Goal: Task Accomplishment & Management: Complete application form

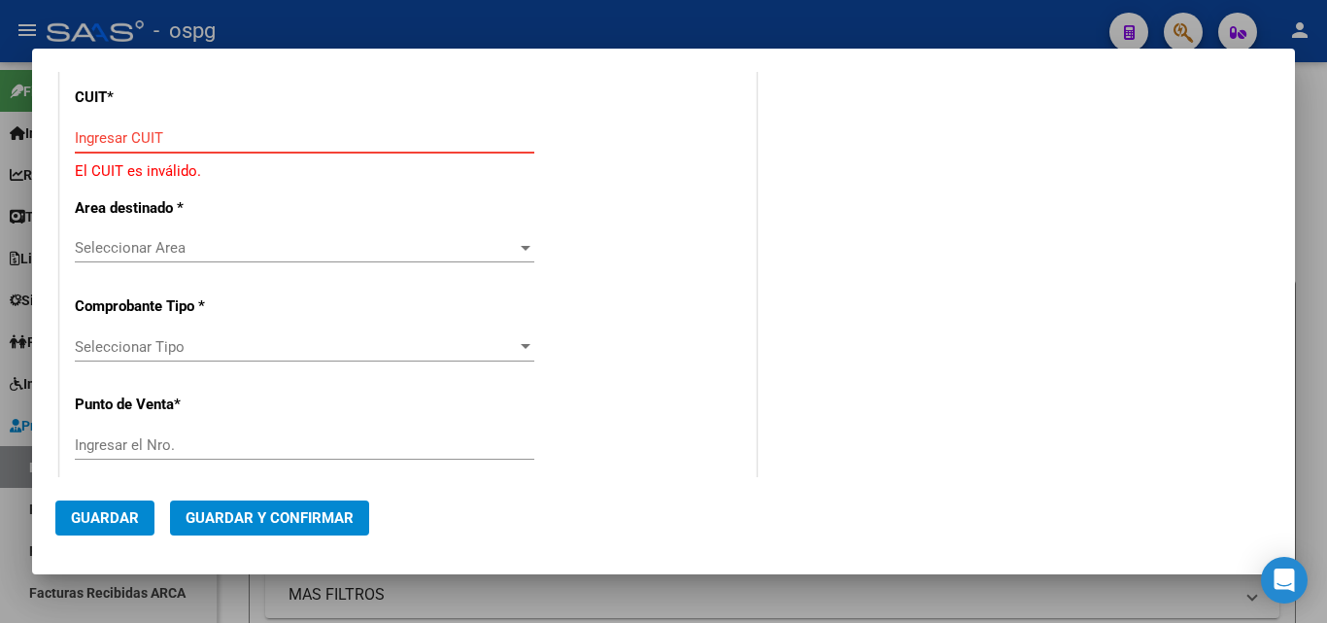
scroll to position [194, 0]
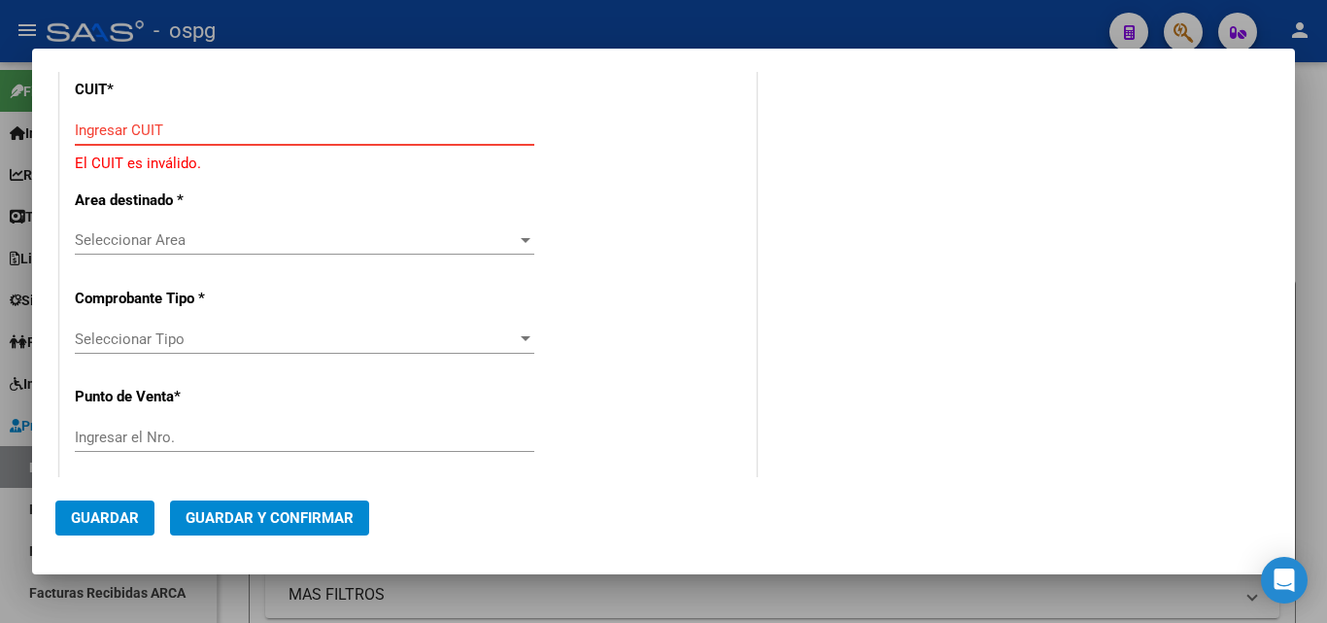
click at [4, 487] on div at bounding box center [663, 311] width 1327 height 623
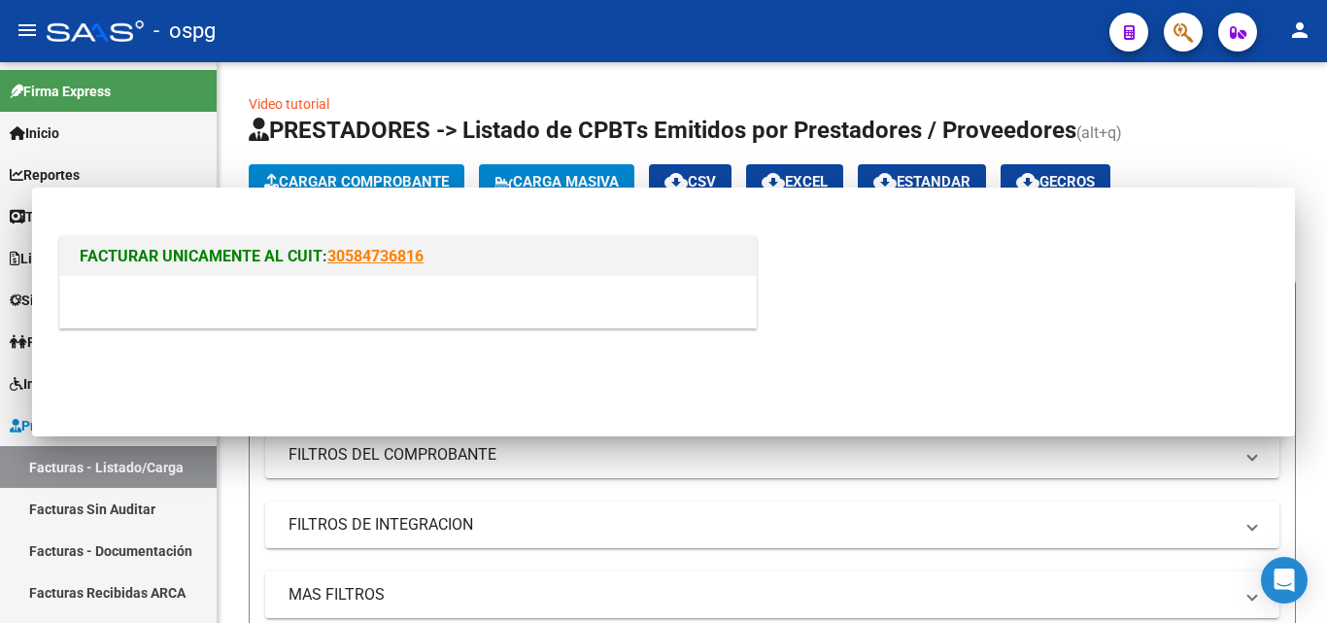
scroll to position [0, 0]
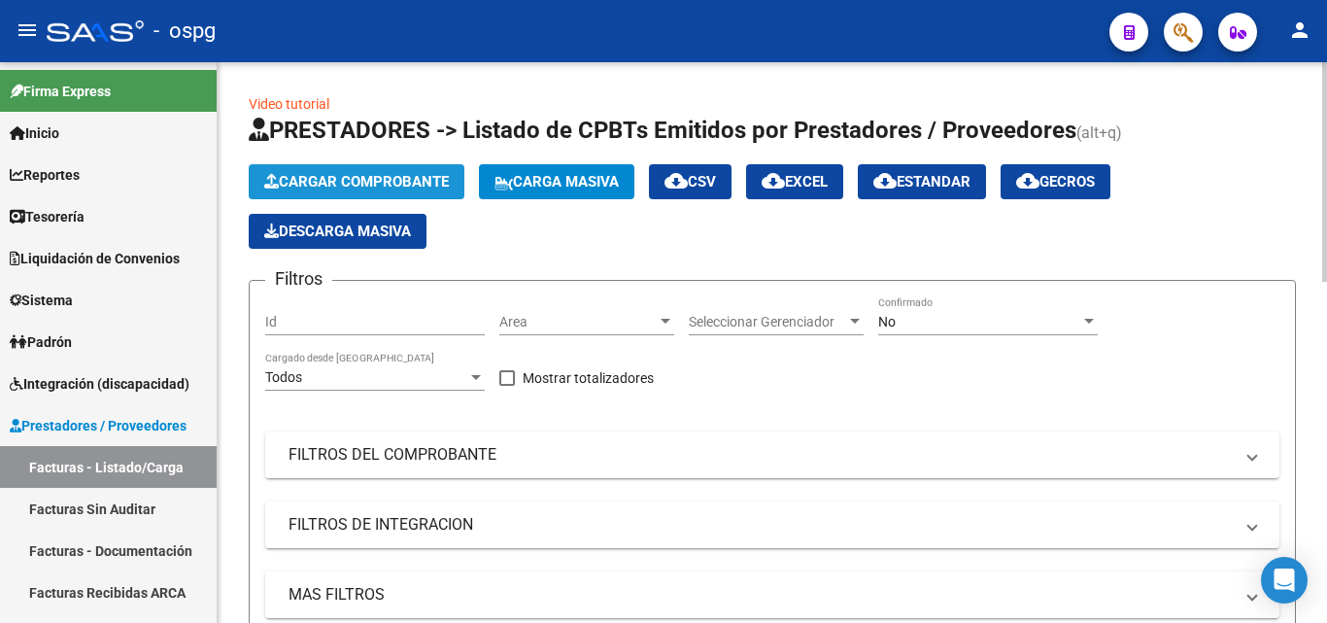
click at [414, 178] on span "Cargar Comprobante" at bounding box center [356, 181] width 185 height 17
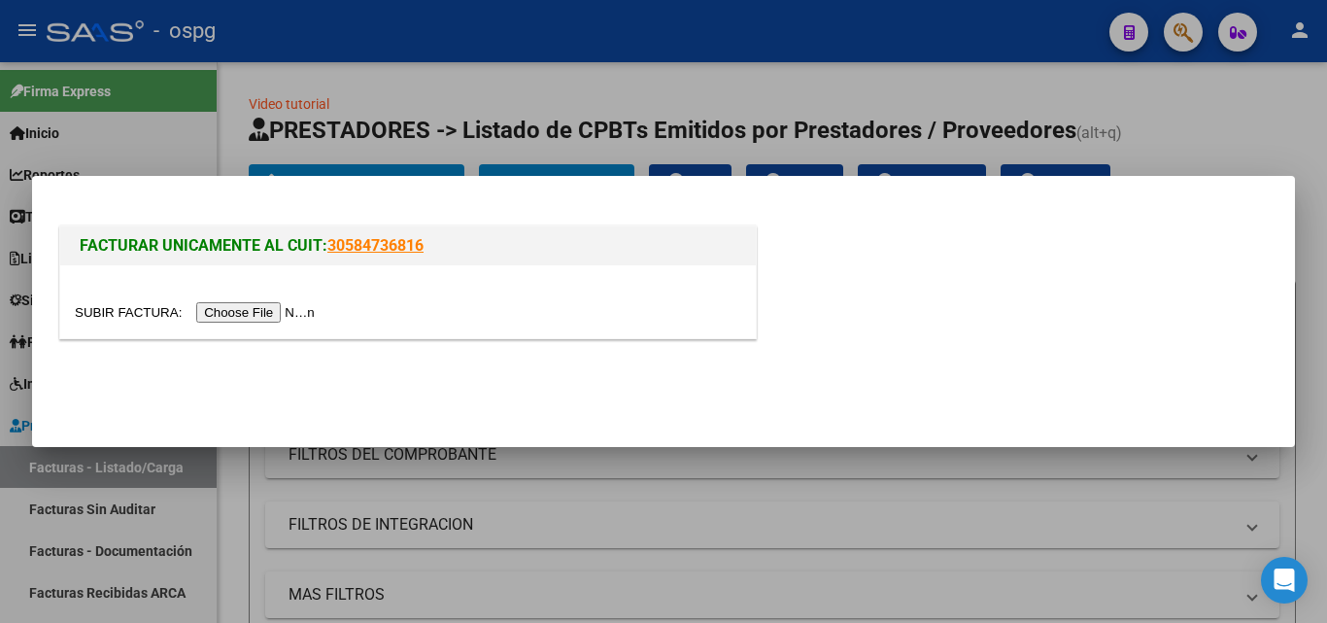
click at [254, 319] on input "file" at bounding box center [198, 312] width 246 height 20
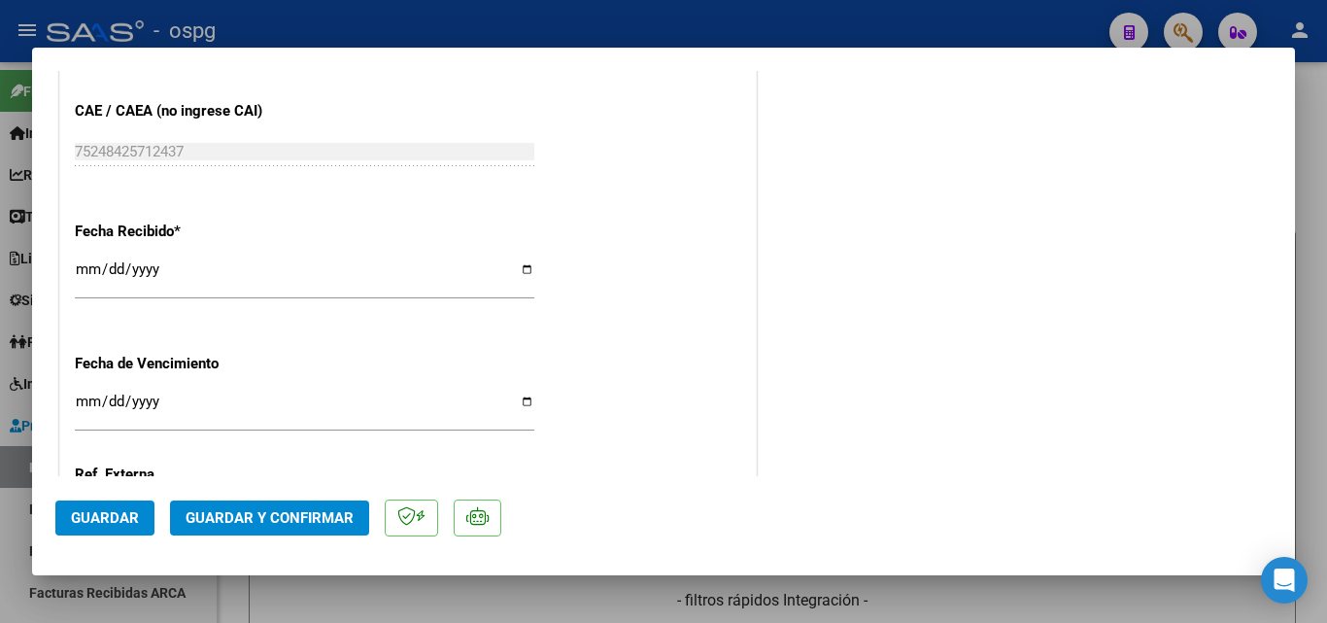
scroll to position [1166, 0]
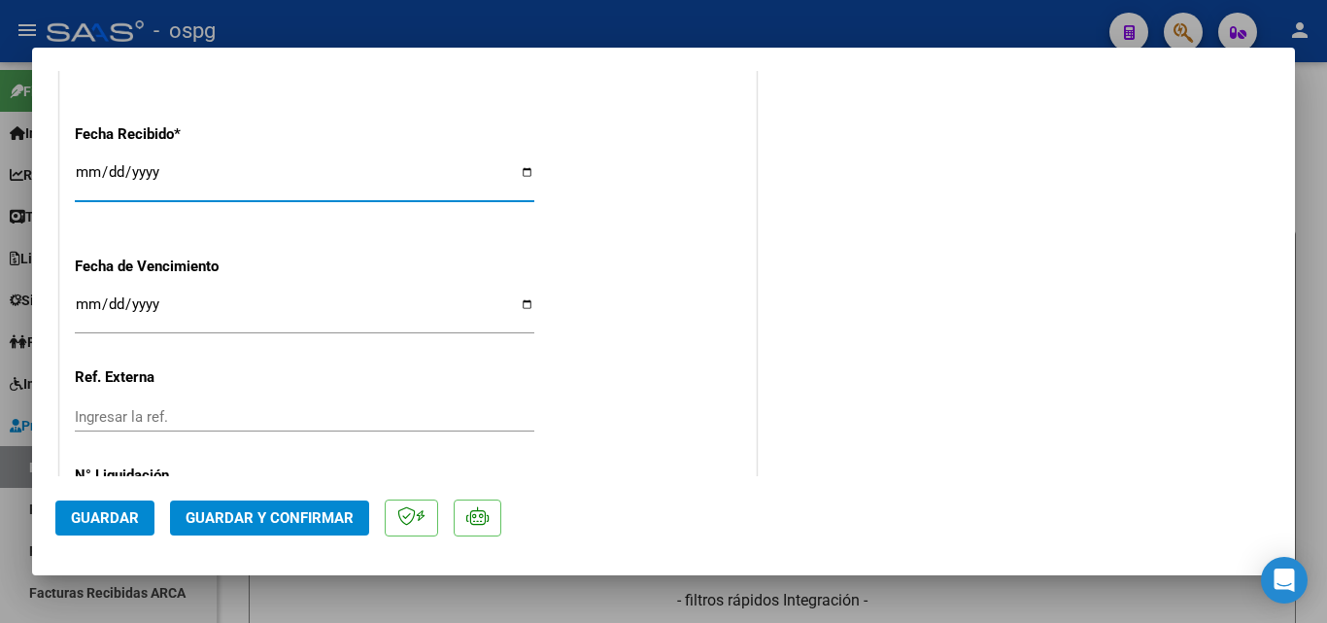
click at [86, 177] on input "[DATE]" at bounding box center [304, 179] width 459 height 31
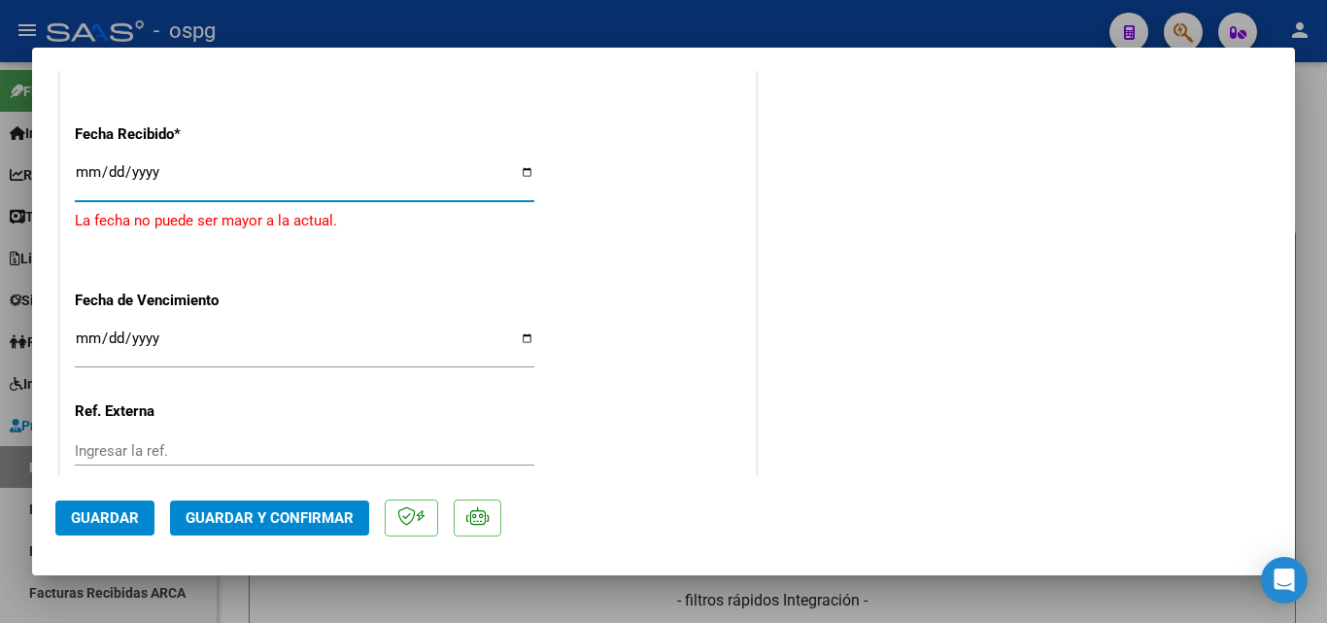
type input "[DATE]"
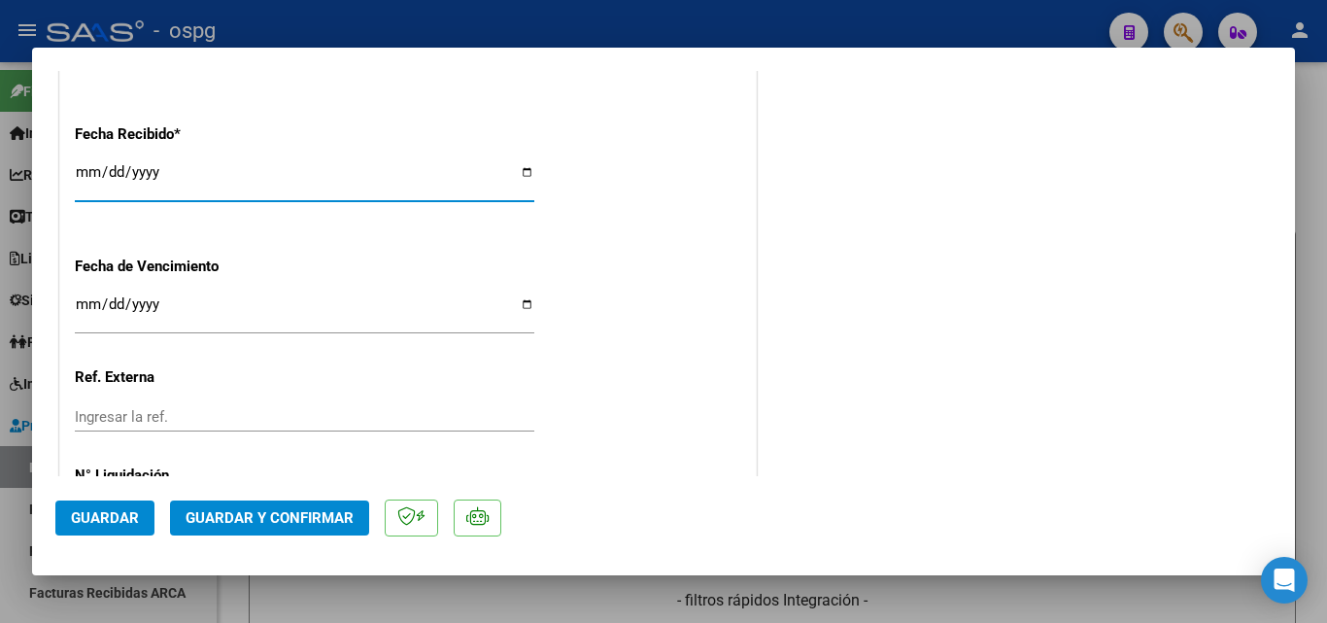
click at [237, 522] on span "Guardar y Confirmar" at bounding box center [270, 517] width 168 height 17
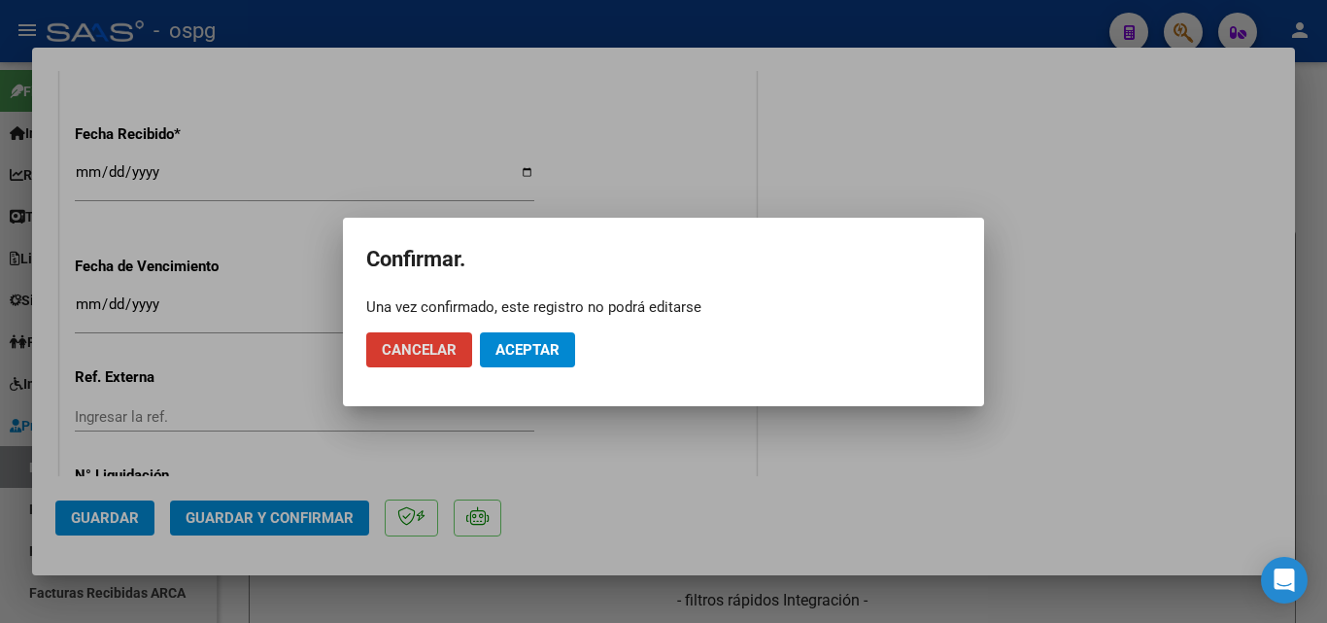
click at [563, 337] on button "Aceptar" at bounding box center [527, 349] width 95 height 35
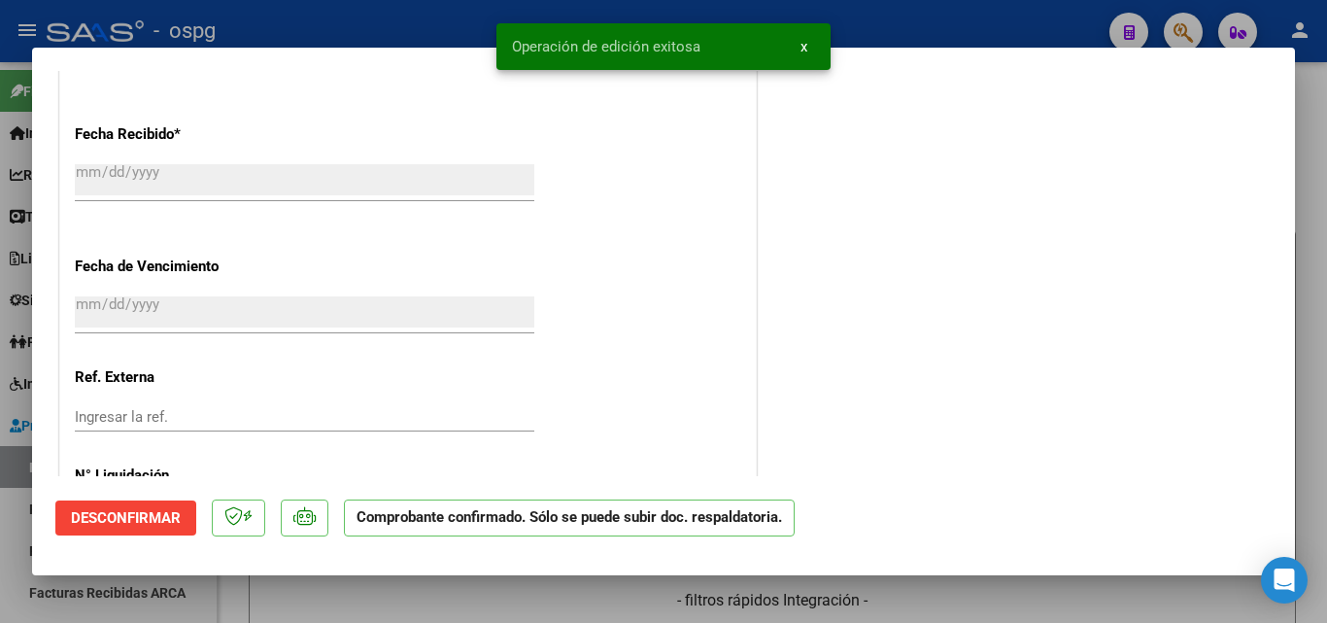
click at [0, 478] on div at bounding box center [663, 311] width 1327 height 623
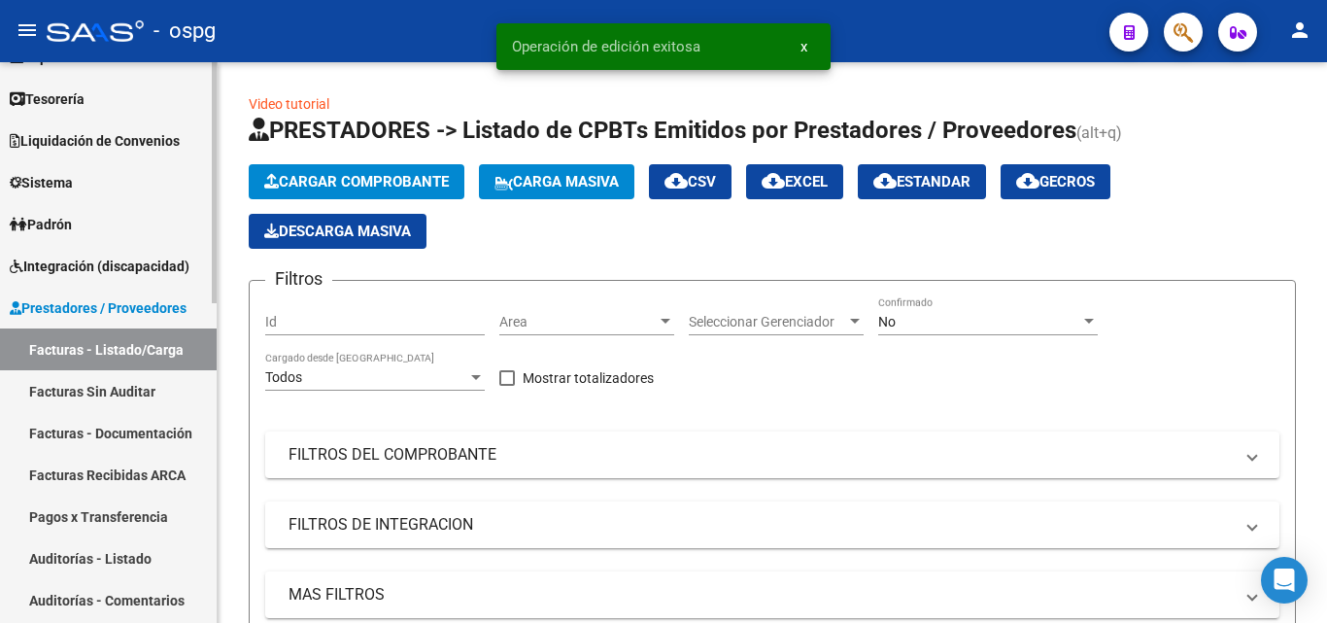
scroll to position [194, 0]
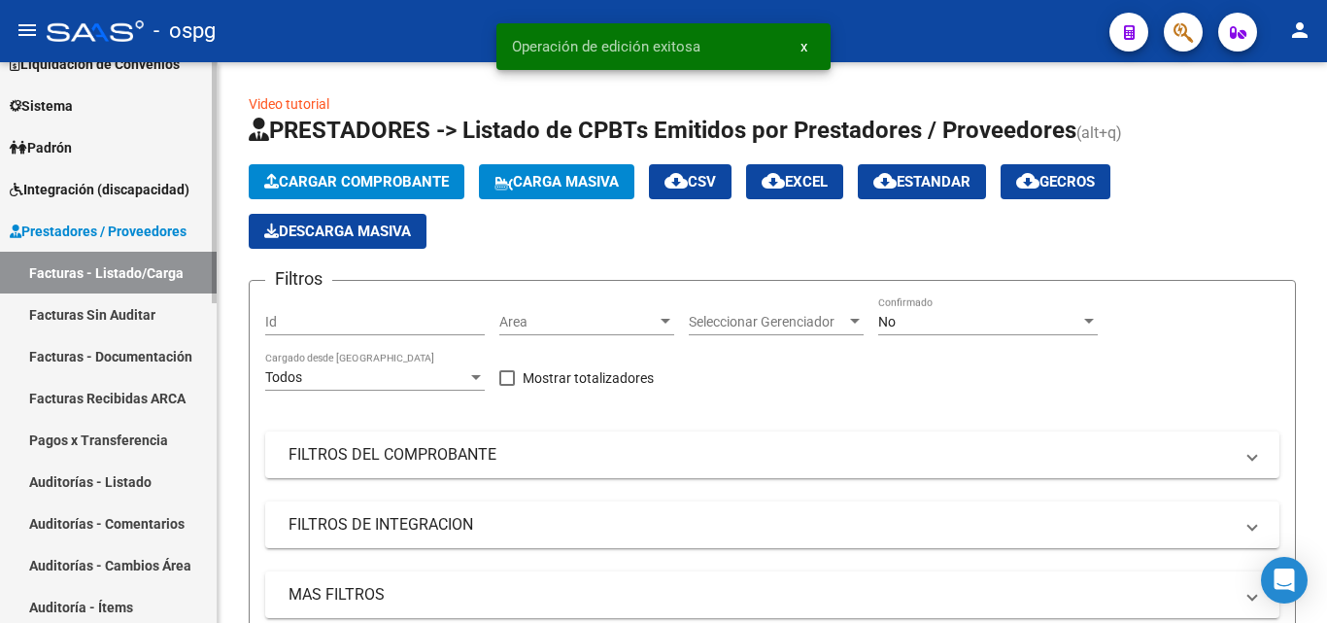
click at [136, 486] on link "Auditorías - Listado" at bounding box center [108, 481] width 217 height 42
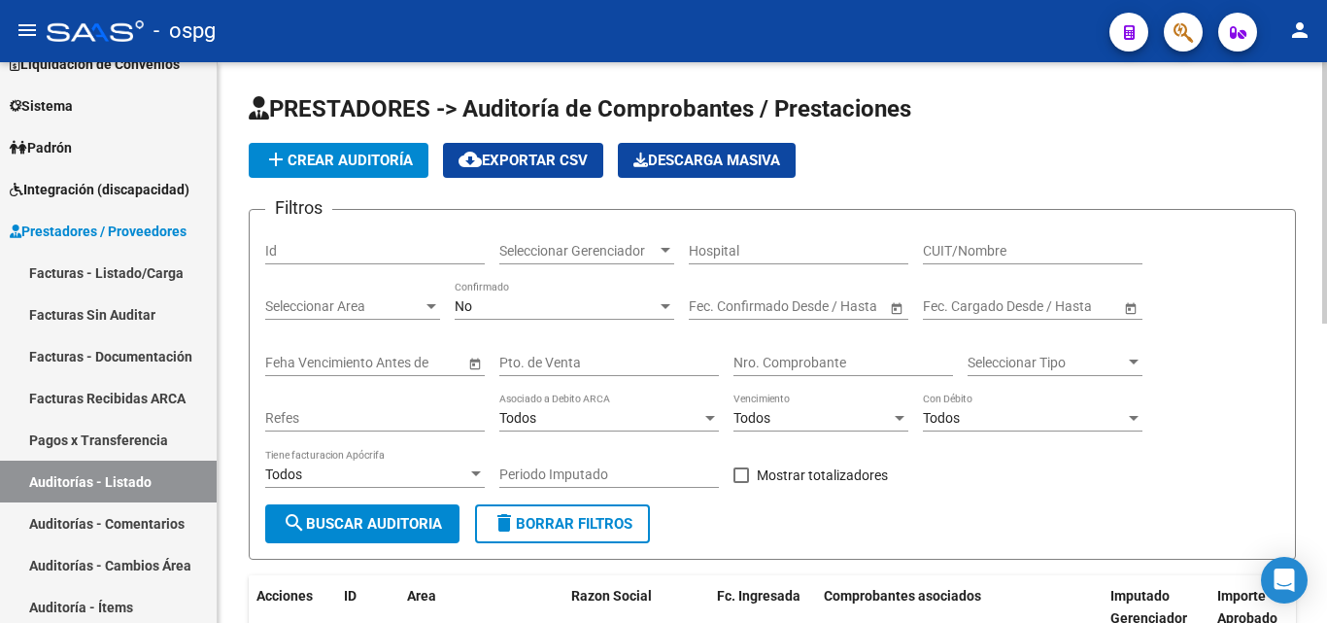
click at [345, 123] on h1 "PRESTADORES -> Auditoría de Comprobantes / Prestaciones" at bounding box center [772, 110] width 1047 height 34
click at [343, 152] on button "add Crear Auditoría" at bounding box center [339, 160] width 180 height 35
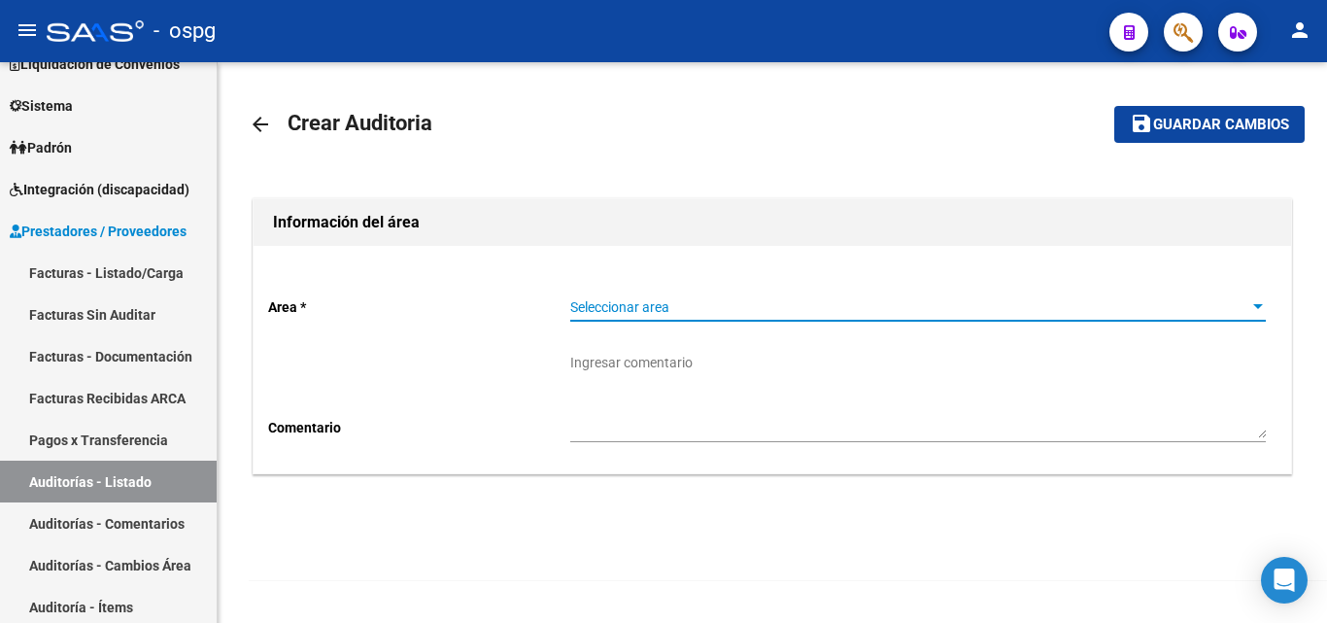
click at [780, 307] on span "Seleccionar area" at bounding box center [909, 307] width 678 height 17
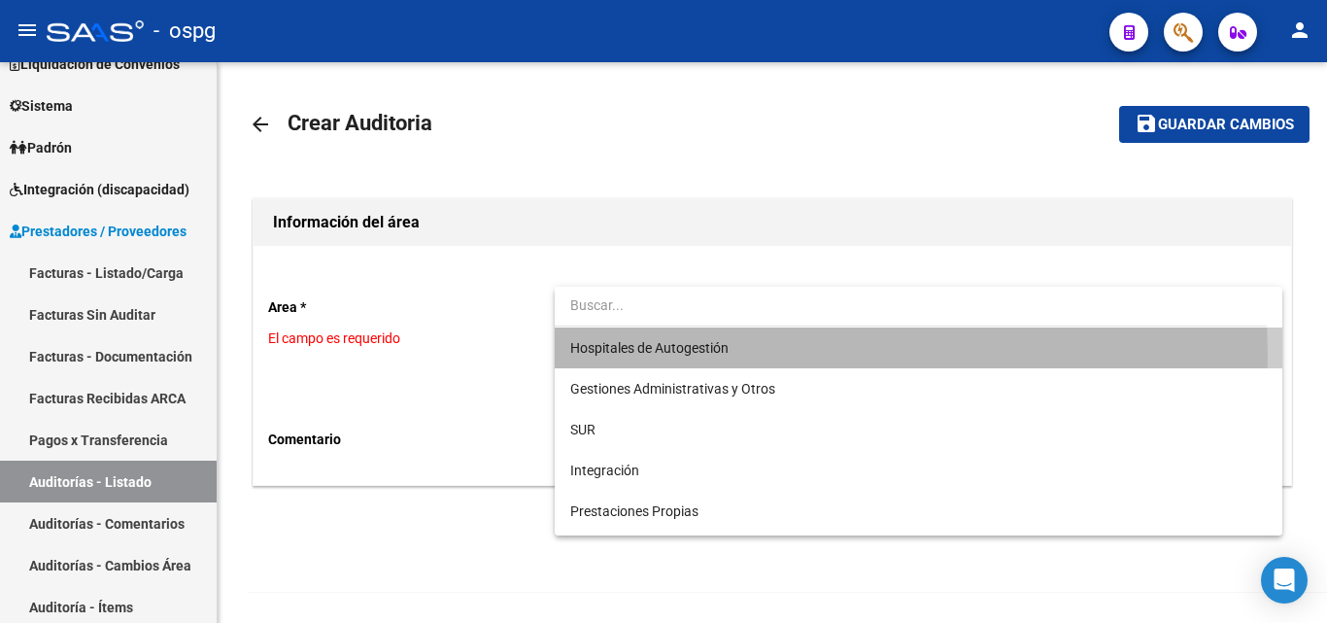
click at [684, 355] on span "Hospitales de Autogestión" at bounding box center [917, 347] width 695 height 41
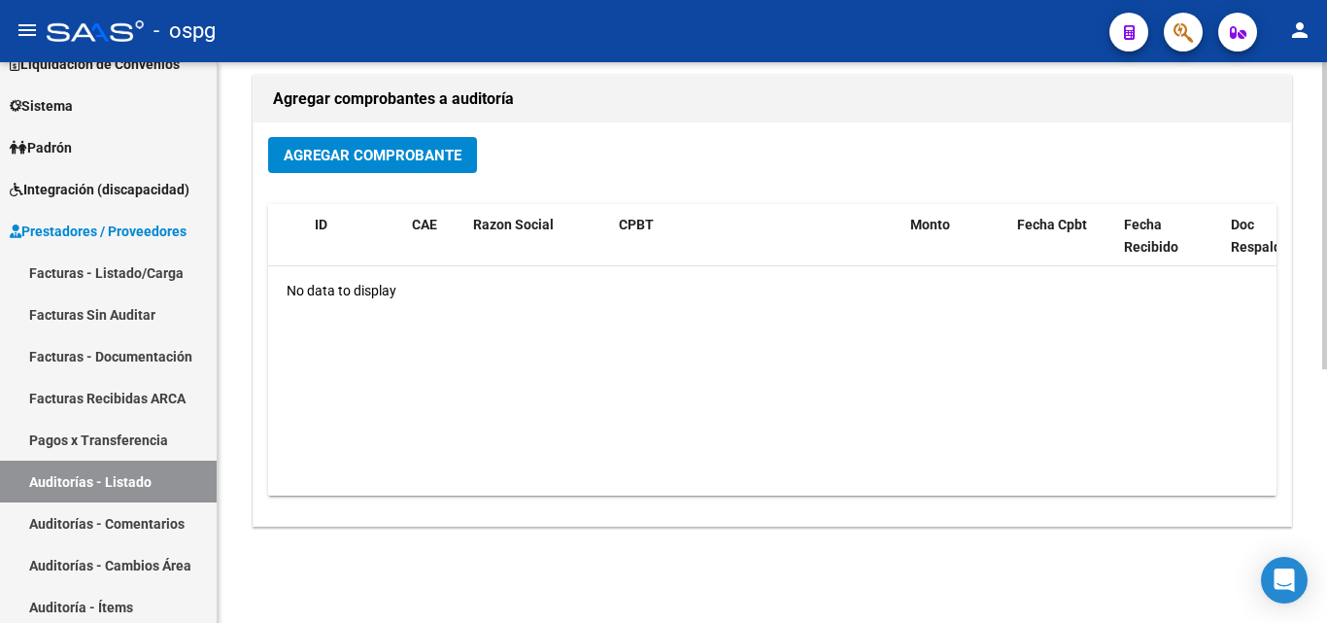
scroll to position [464, 0]
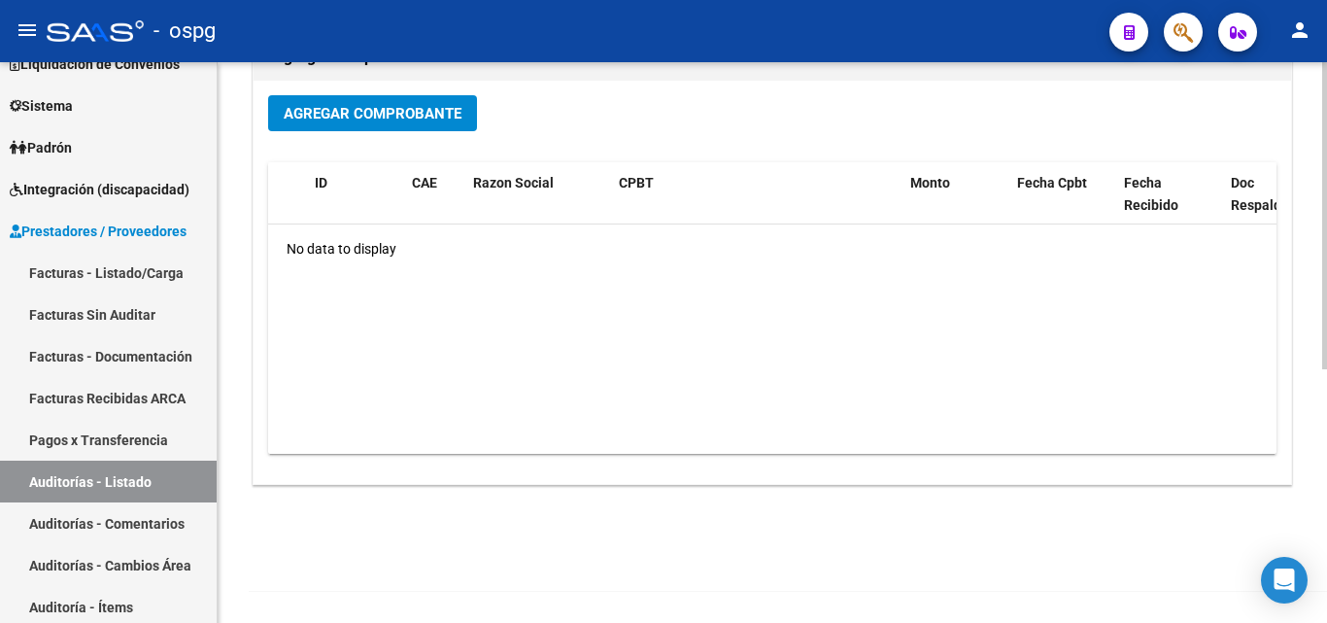
click at [389, 120] on span "Agregar Comprobante" at bounding box center [373, 113] width 178 height 17
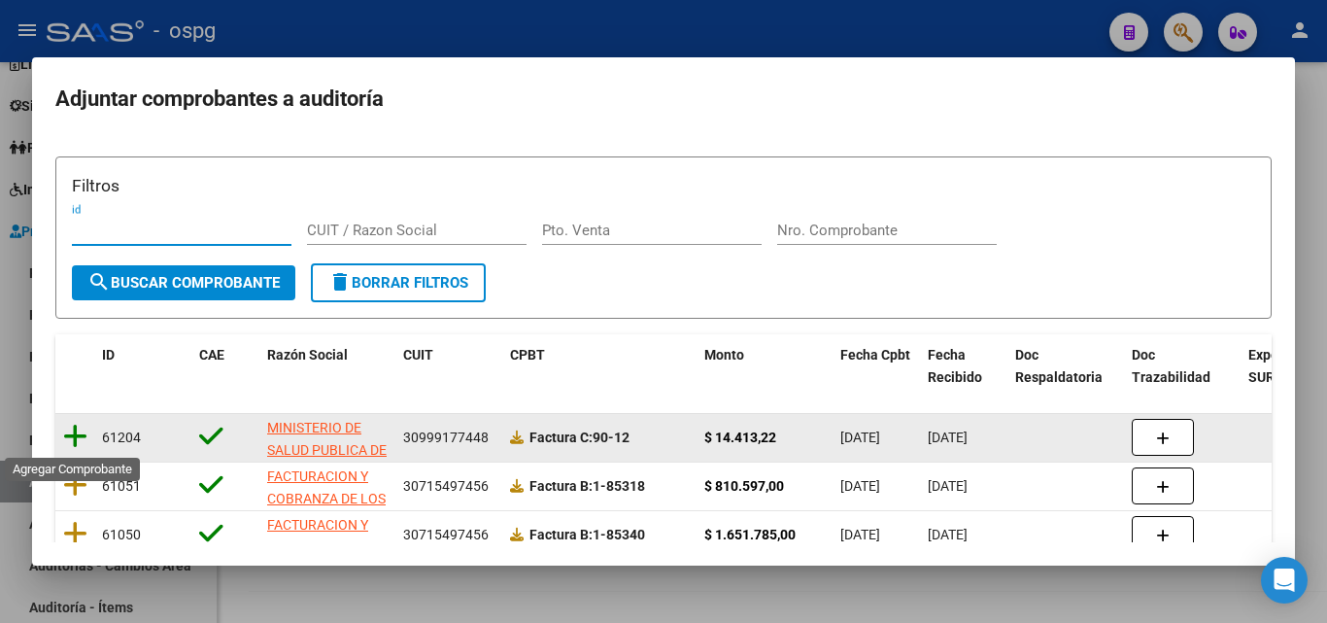
click at [84, 426] on icon at bounding box center [75, 436] width 24 height 27
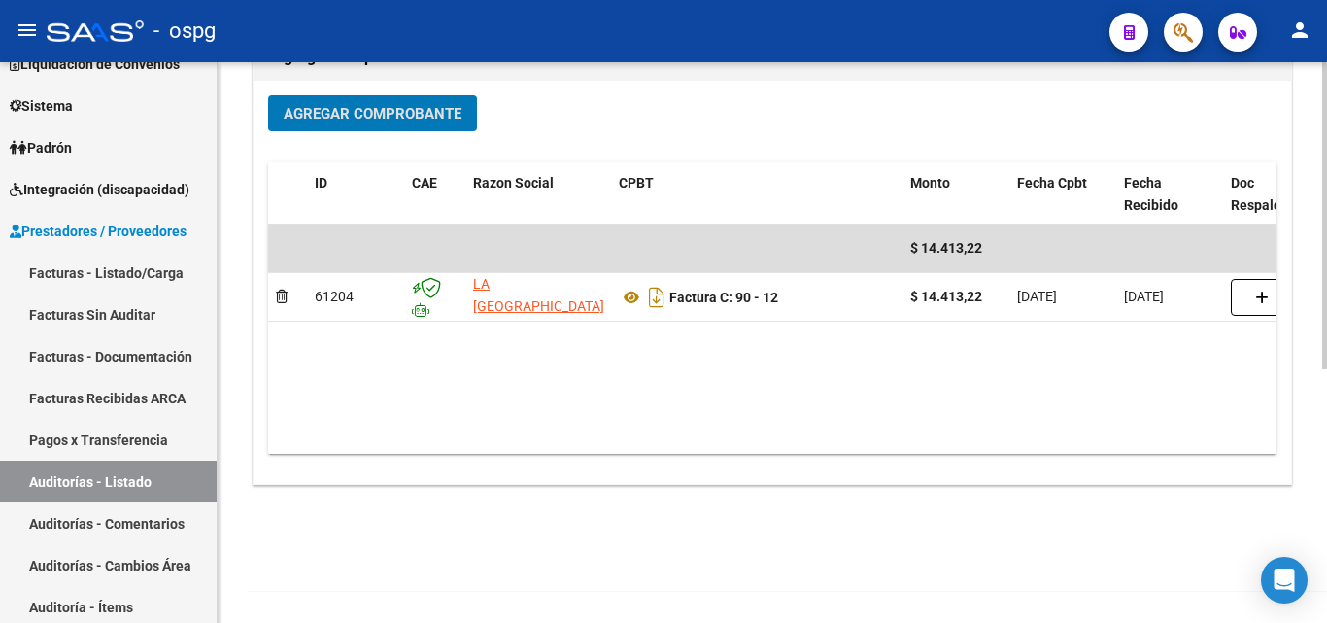
scroll to position [0, 0]
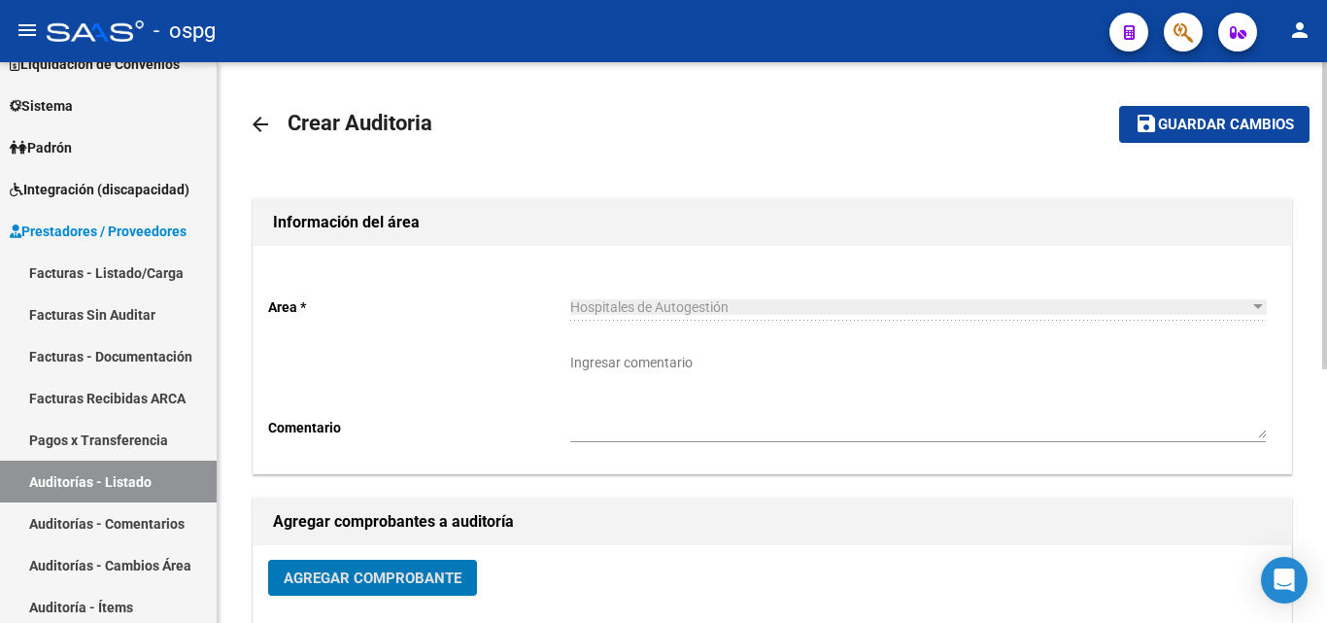
click at [1218, 129] on span "Guardar cambios" at bounding box center [1226, 125] width 136 height 17
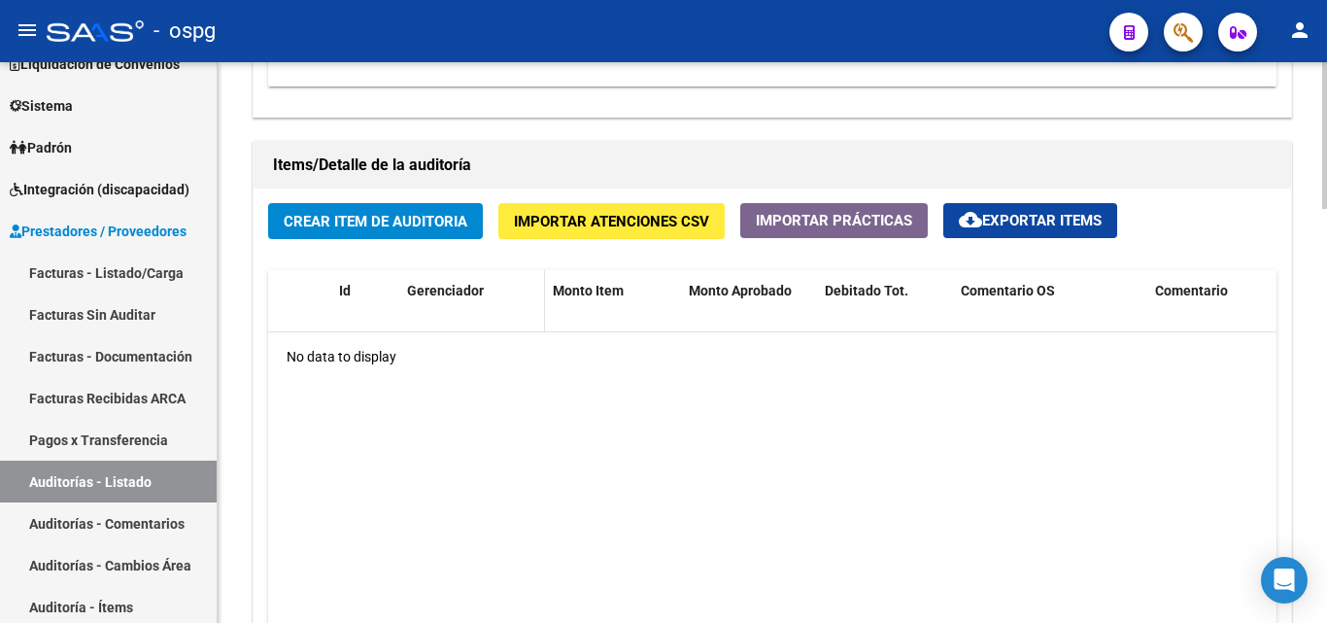
scroll to position [1360, 0]
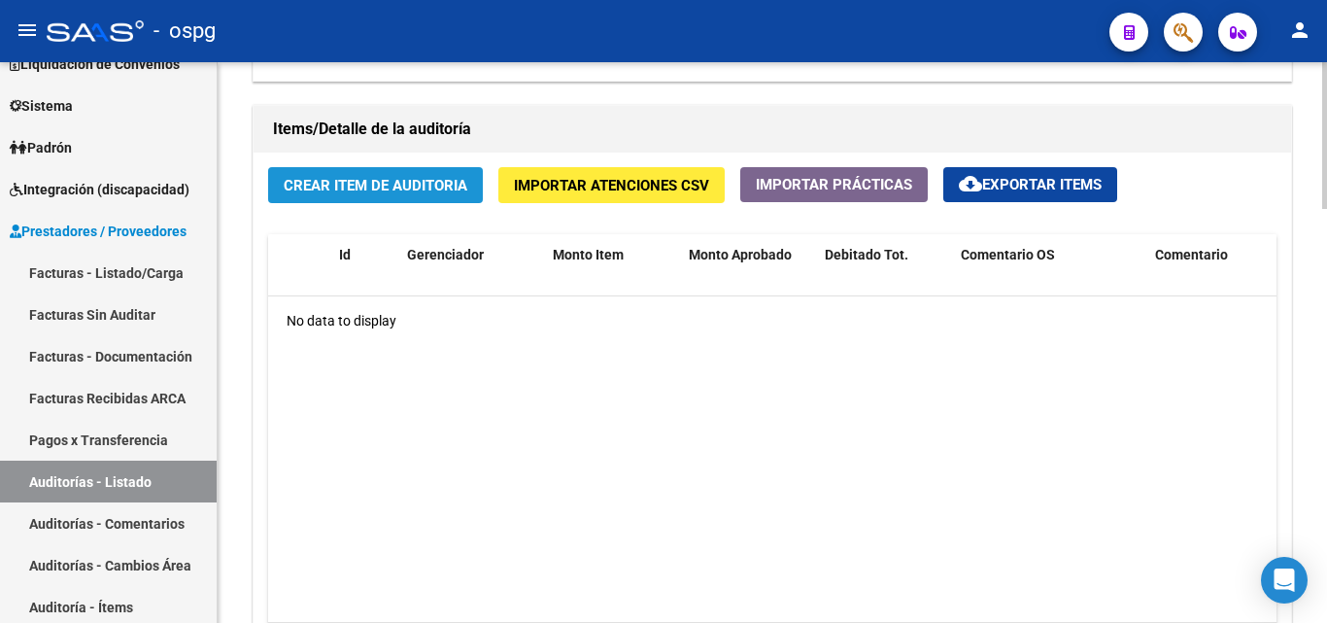
click at [393, 186] on span "Crear Item de Auditoria" at bounding box center [376, 185] width 184 height 17
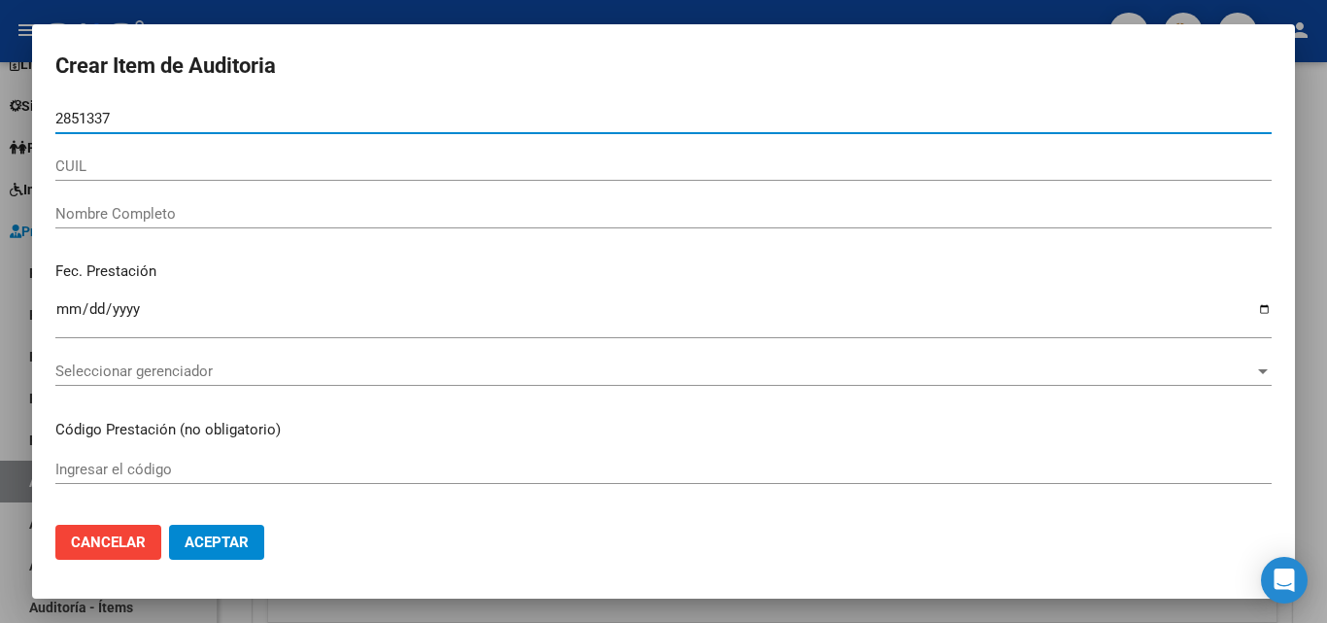
type input "28513374"
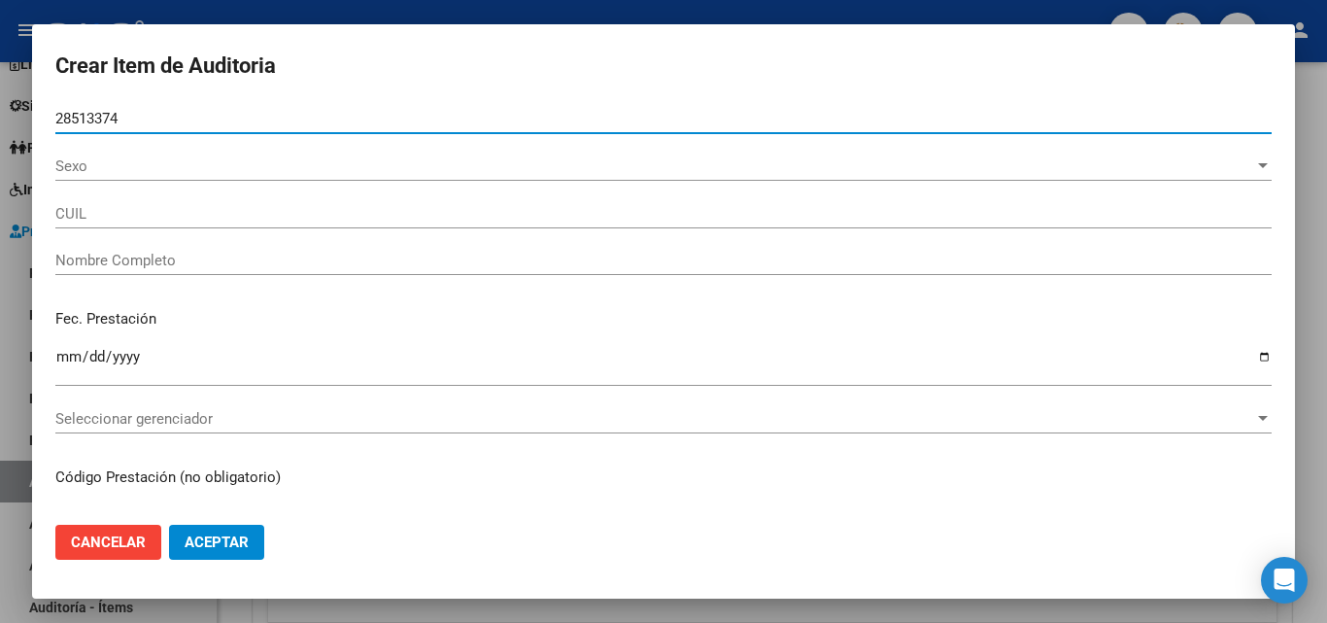
type input "27285133748"
type input "[PERSON_NAME]"
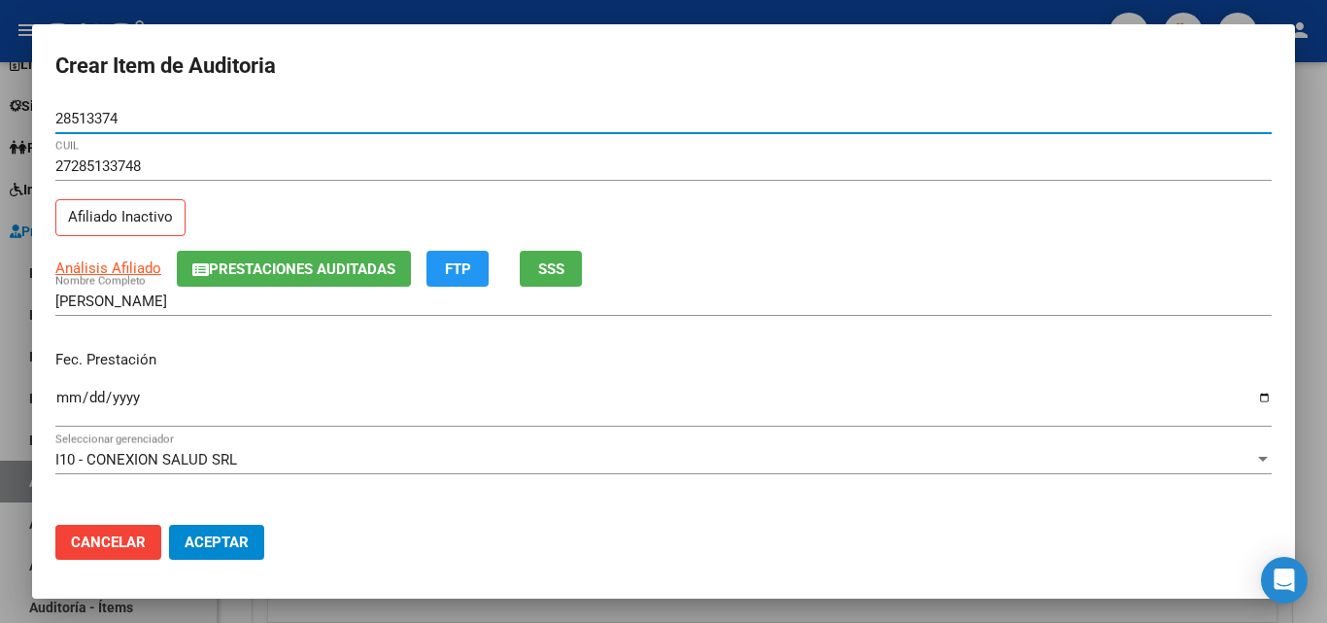
type input "28513374"
click at [559, 276] on span "SSS" at bounding box center [551, 268] width 26 height 17
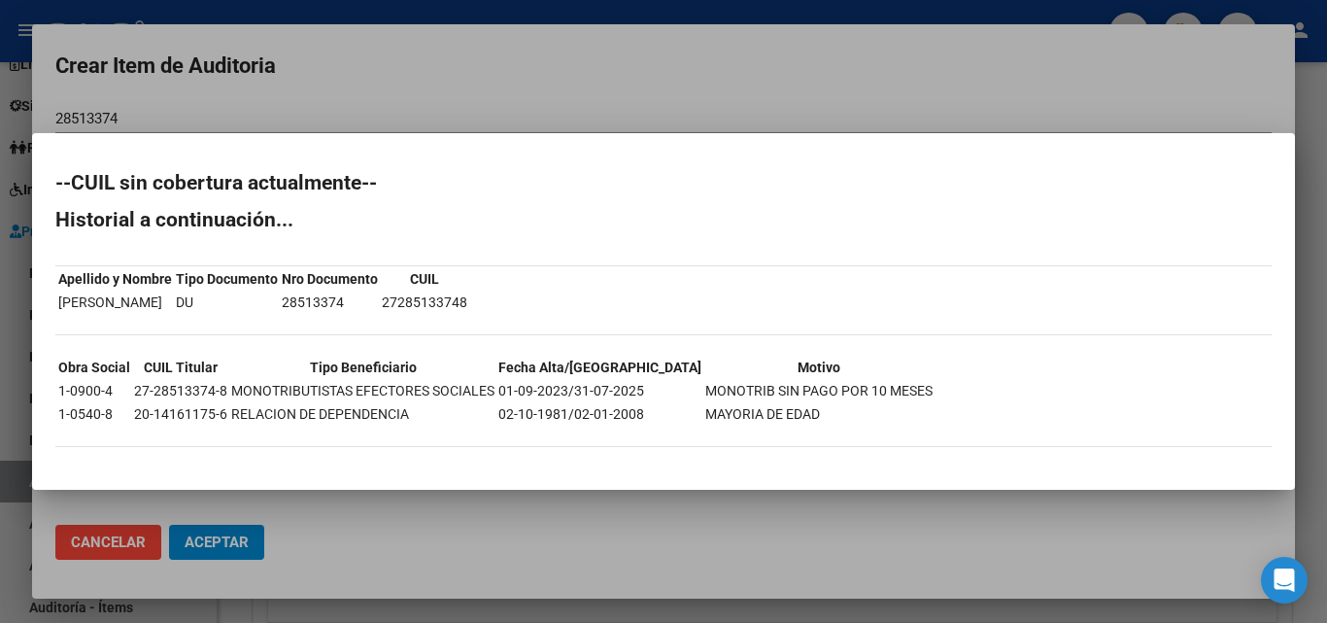
click at [683, 51] on div at bounding box center [663, 311] width 1327 height 623
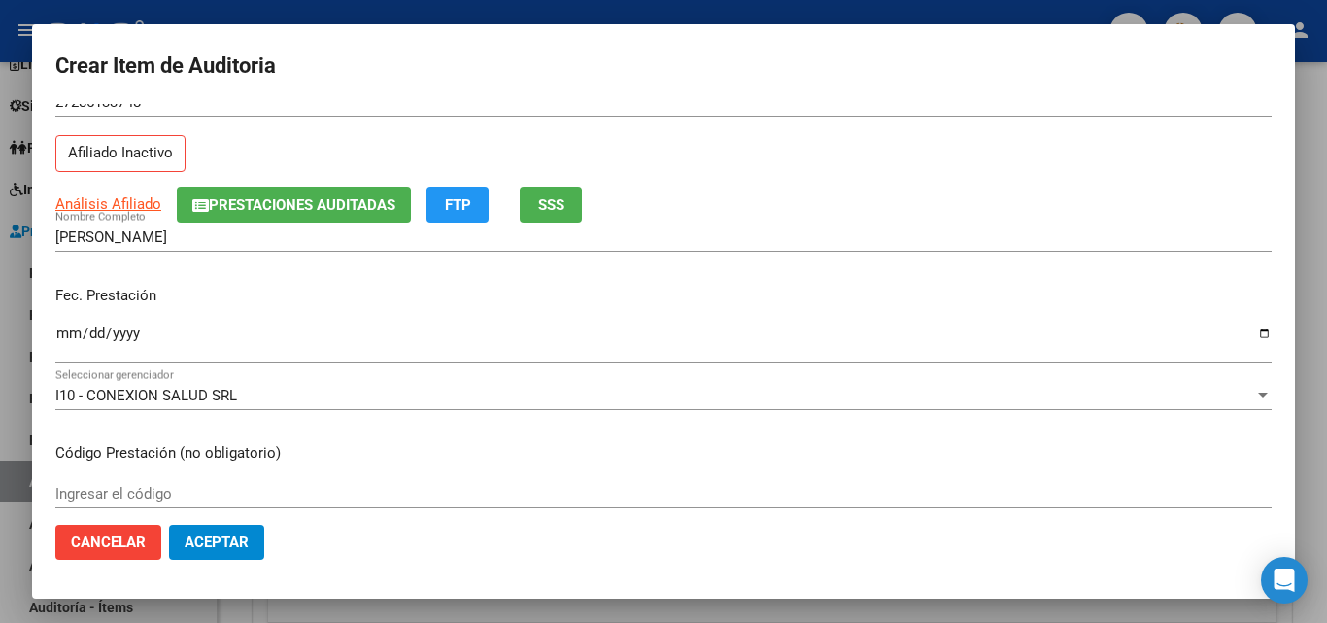
scroll to position [97, 0]
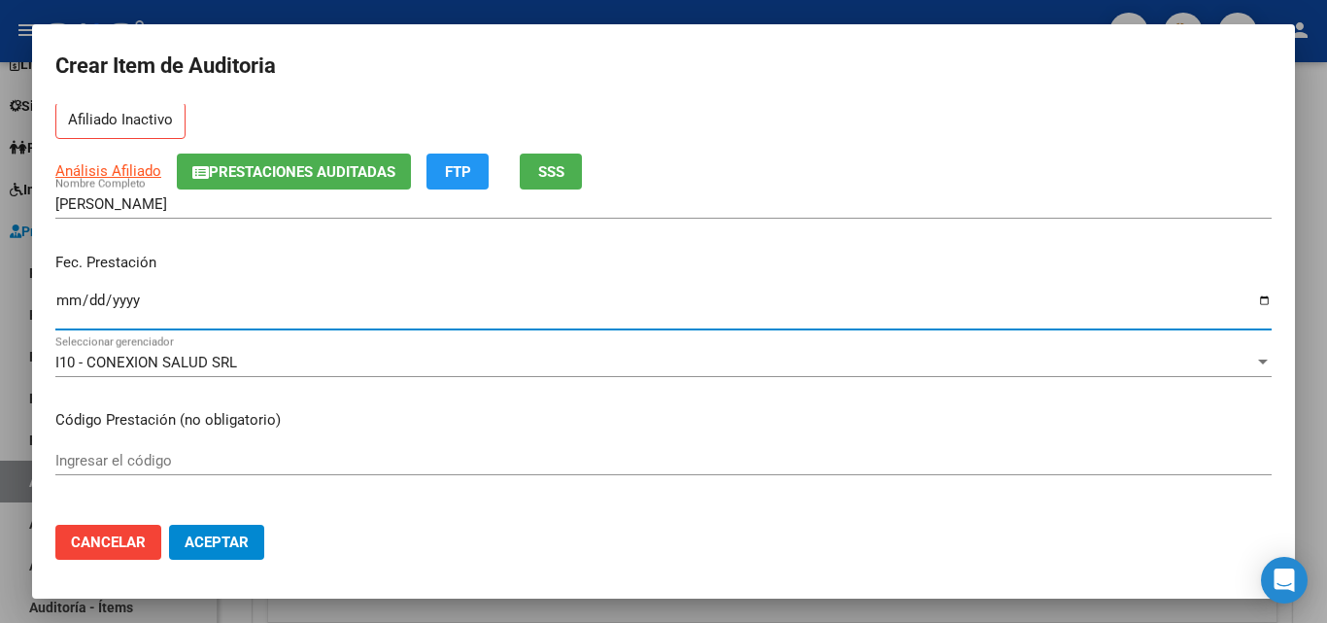
click at [61, 300] on input "Ingresar la fecha" at bounding box center [663, 307] width 1216 height 31
type input "[DATE]"
type input "0024-10-08"
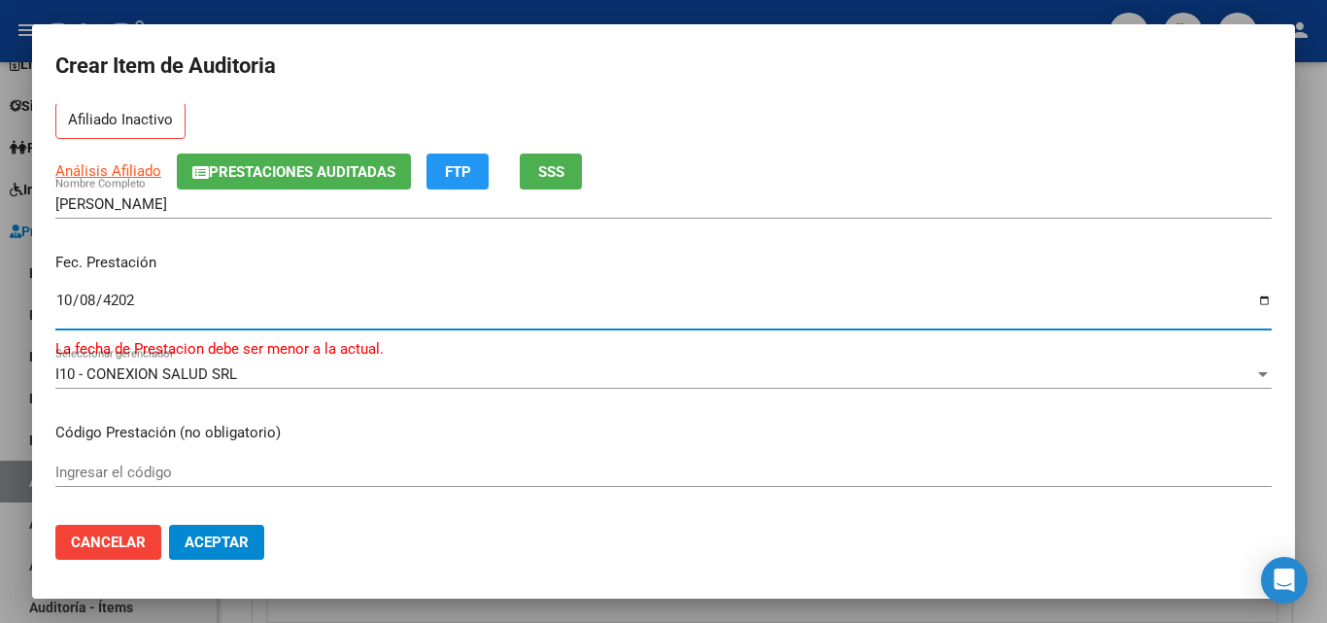
type input "[DATE]"
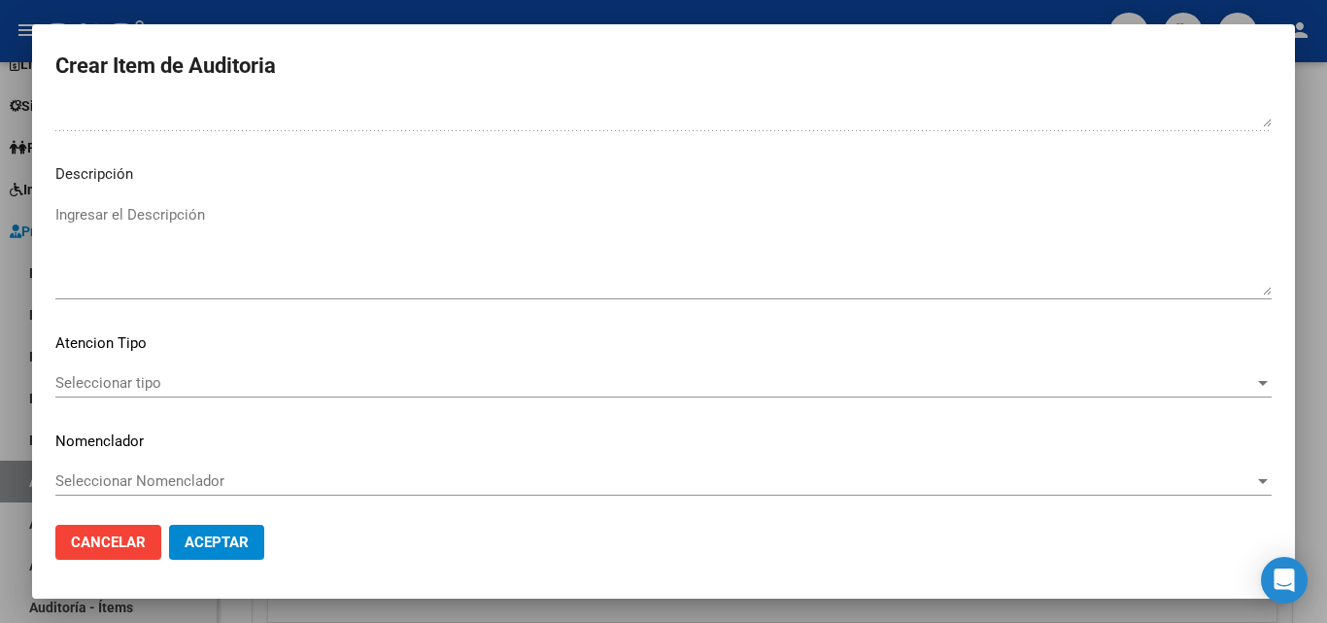
scroll to position [1344, 0]
click at [93, 380] on span "Seleccionar tipo" at bounding box center [654, 377] width 1199 height 17
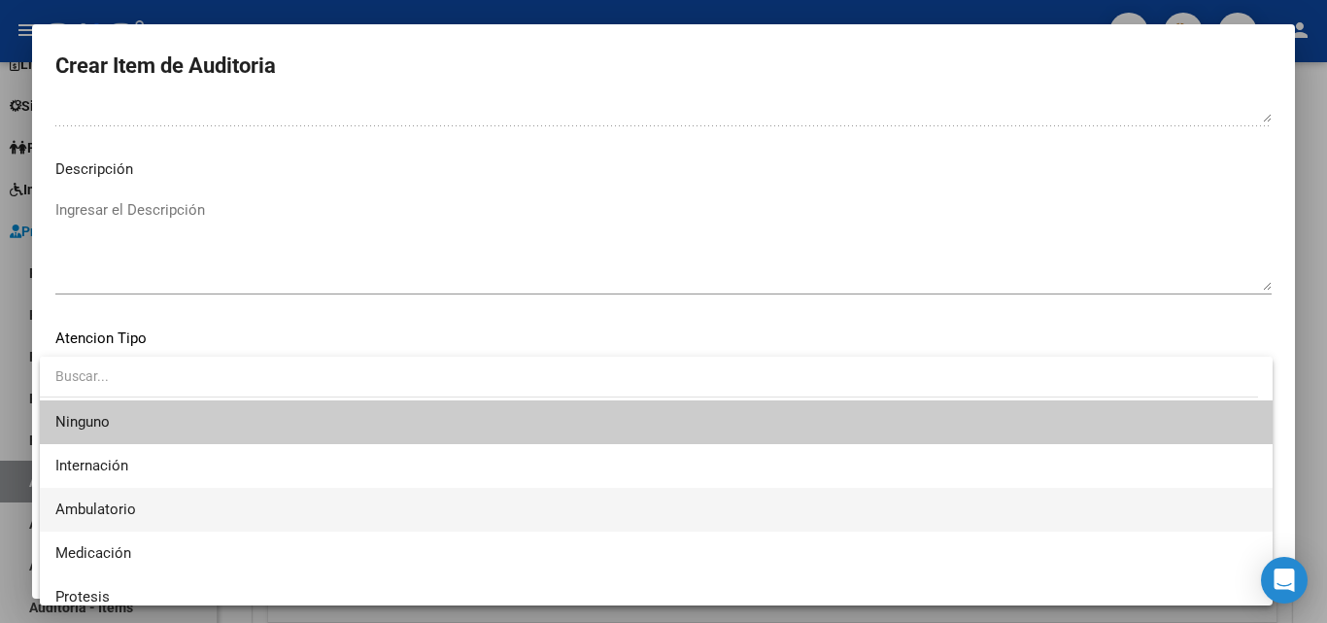
click at [104, 491] on span "Ambulatorio" at bounding box center [655, 510] width 1201 height 44
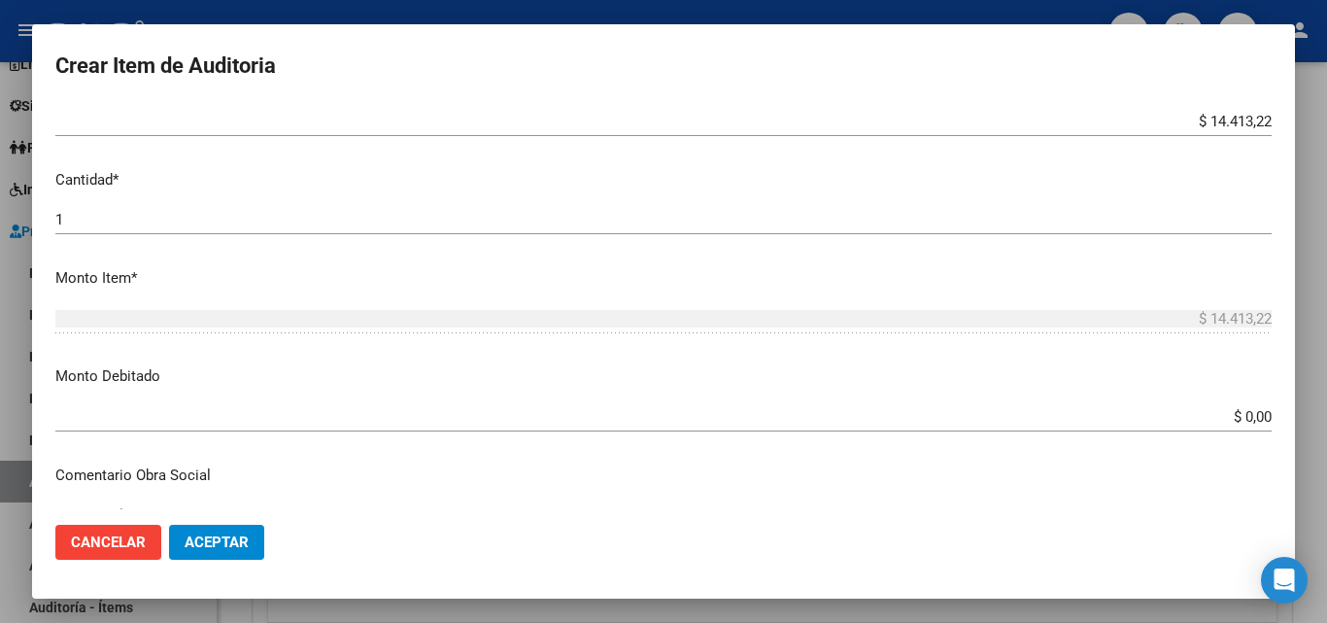
scroll to position [567, 0]
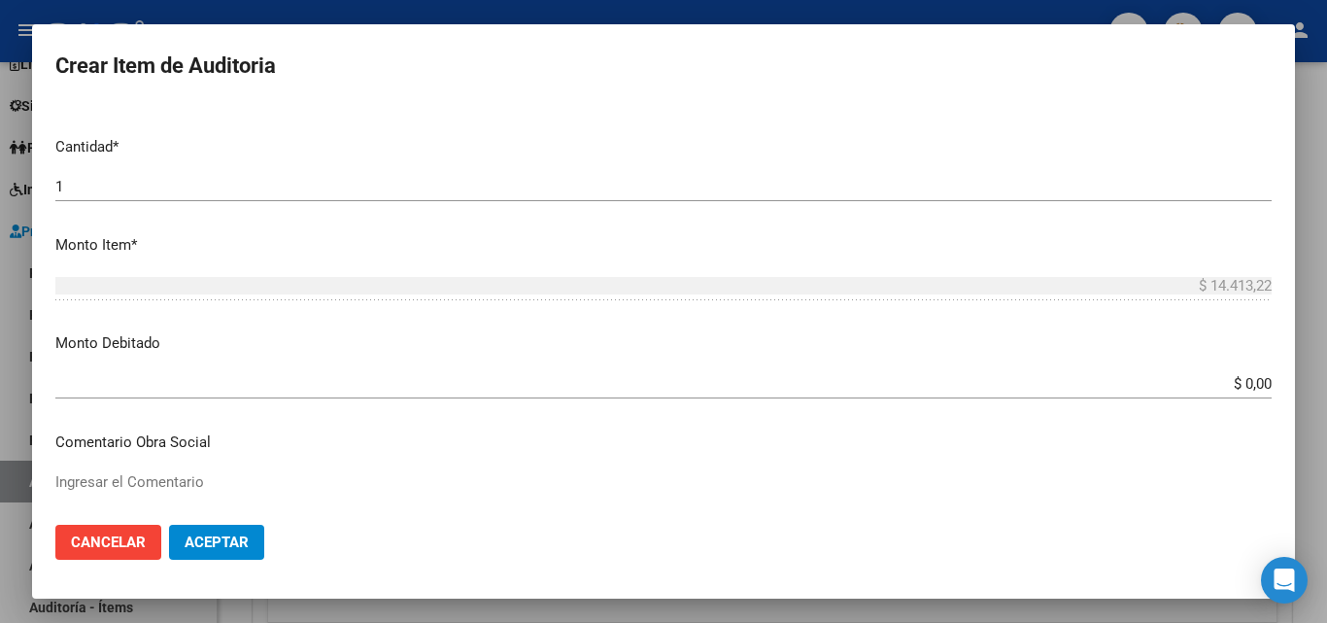
click at [237, 554] on button "Aceptar" at bounding box center [216, 541] width 95 height 35
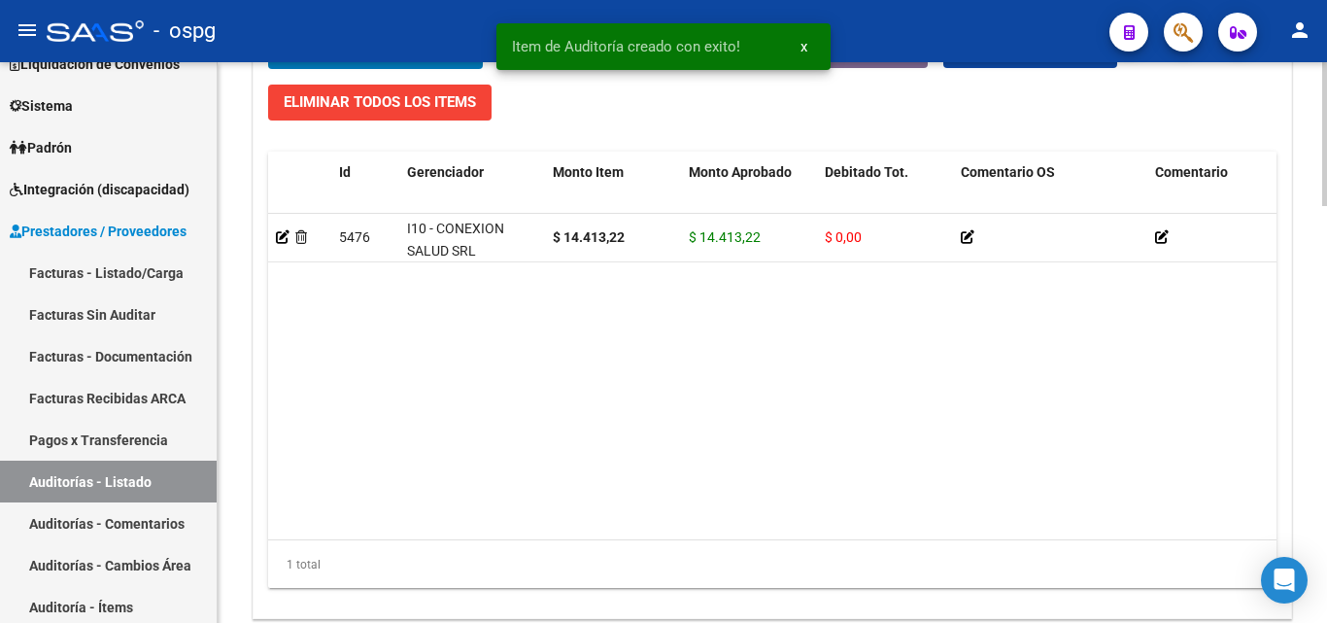
scroll to position [1629, 0]
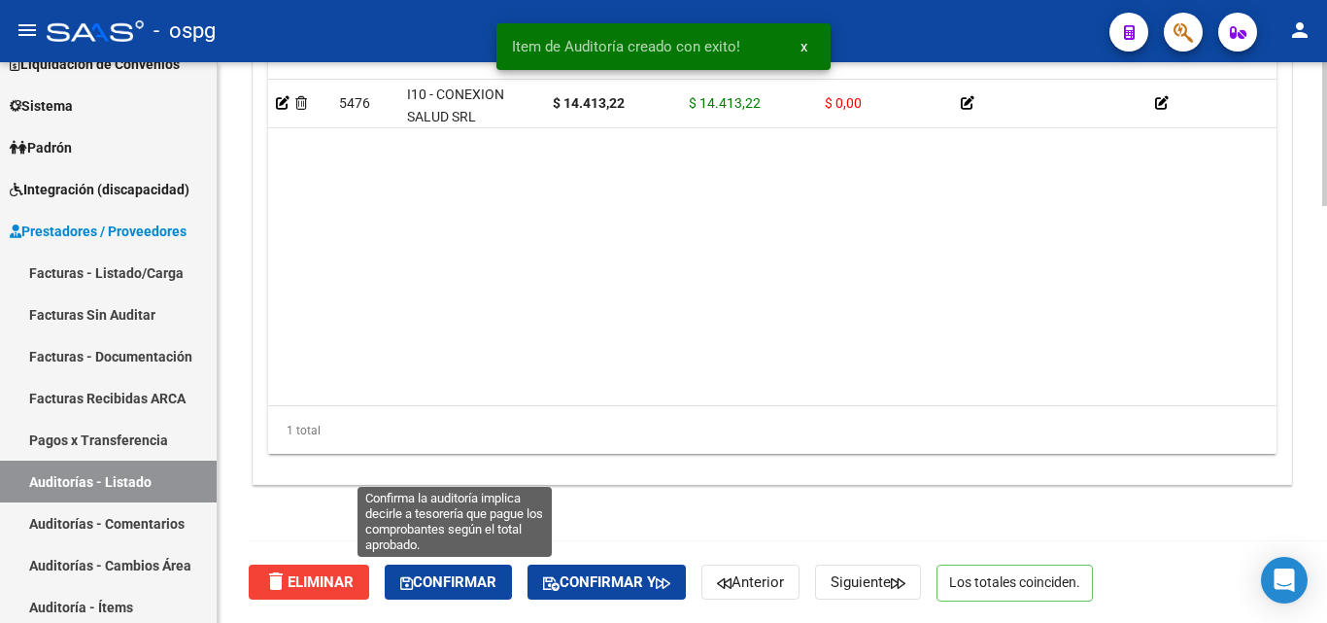
click at [450, 590] on span "Confirmar" at bounding box center [448, 581] width 96 height 17
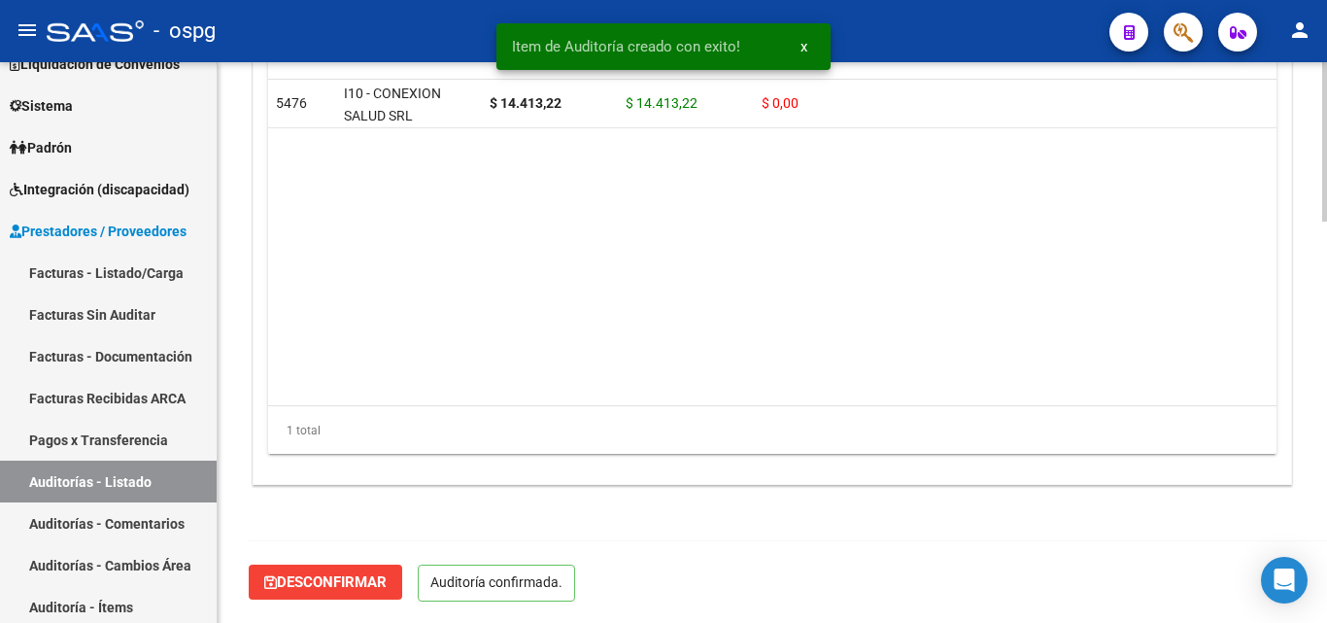
scroll to position [1409, 0]
type input "202509"
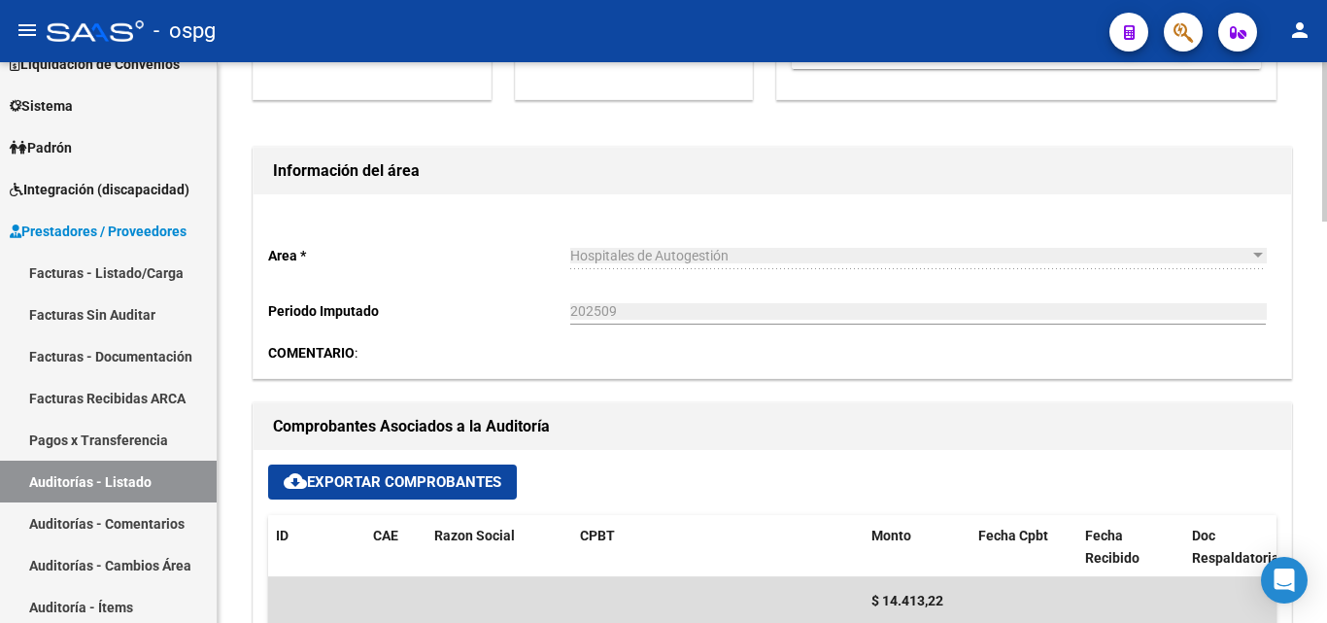
scroll to position [0, 0]
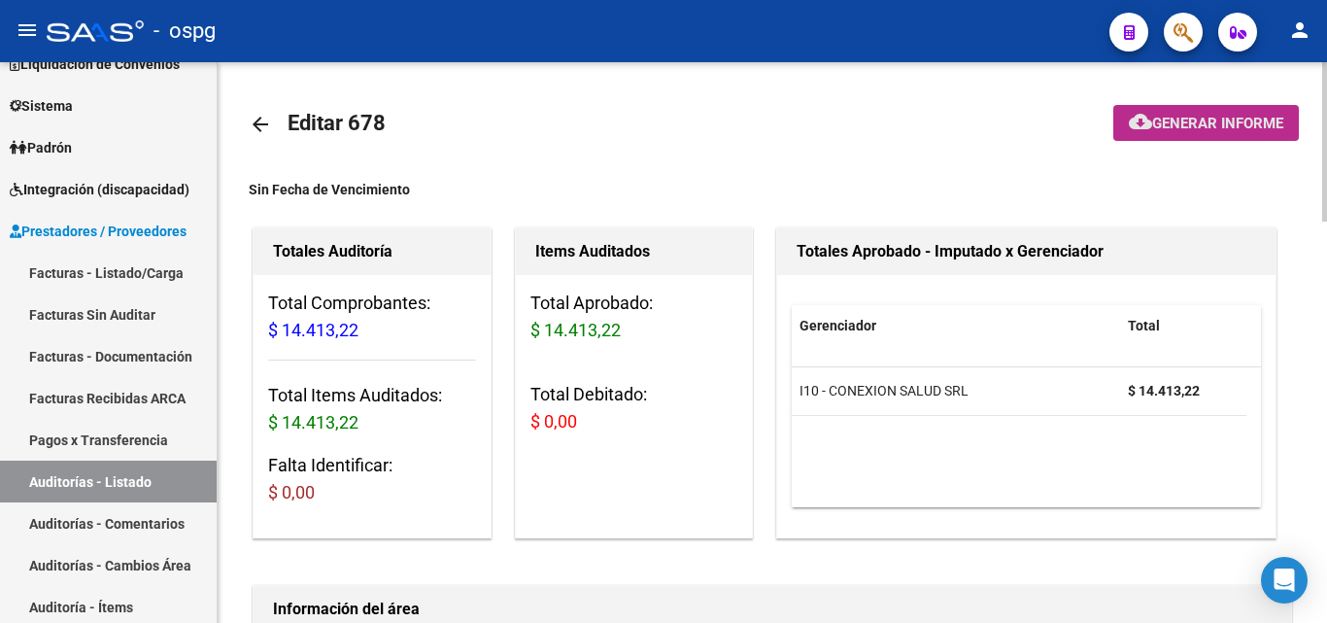
click at [1253, 126] on span "Generar informe" at bounding box center [1217, 123] width 131 height 17
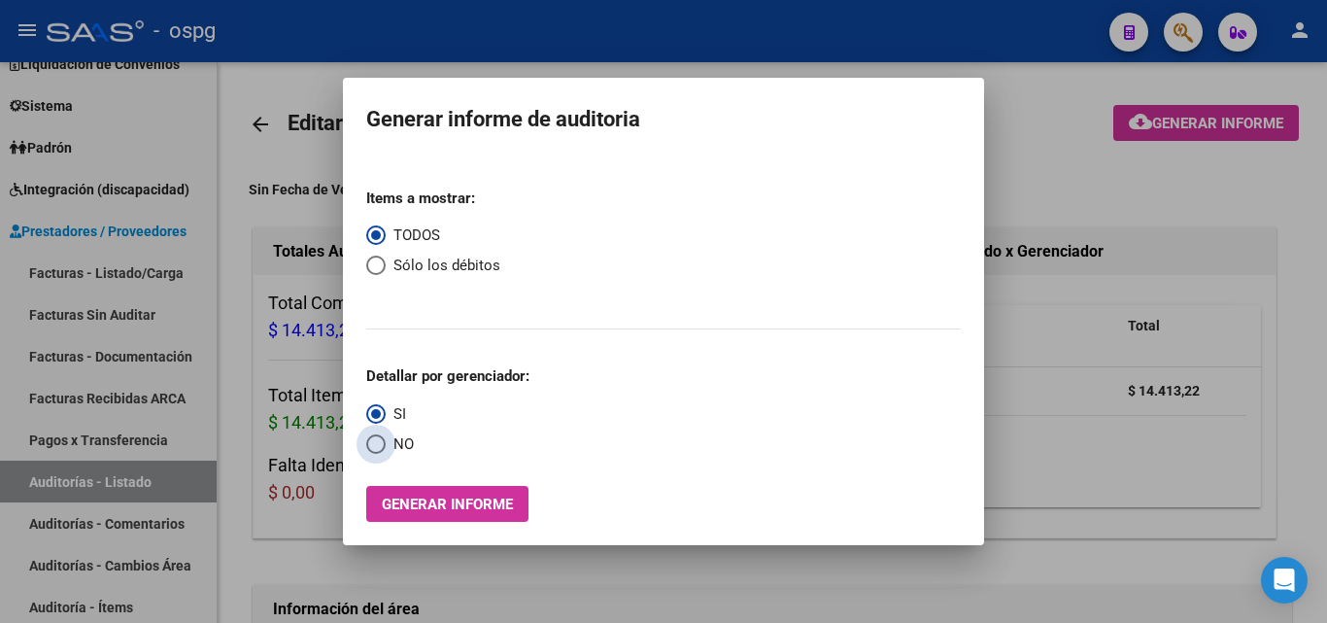
click at [401, 446] on span "NO" at bounding box center [400, 444] width 28 height 22
click at [386, 446] on input "NO" at bounding box center [375, 443] width 19 height 19
radio input "true"
click at [424, 502] on span "Generar informe" at bounding box center [447, 503] width 131 height 17
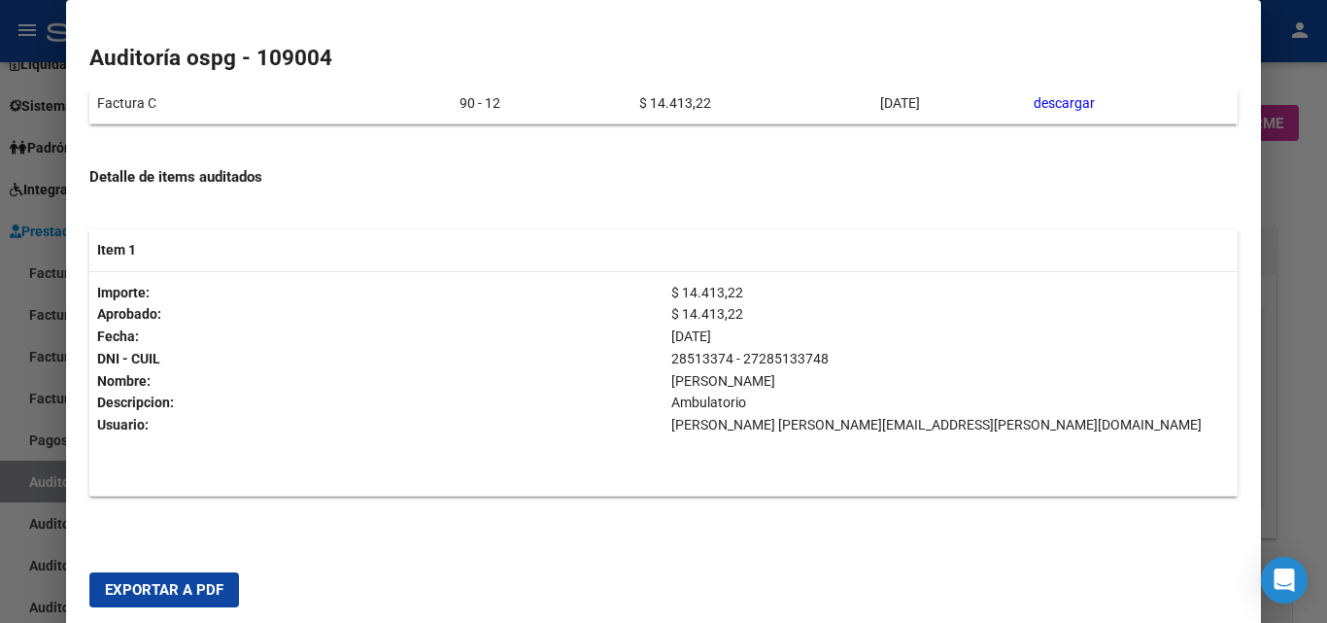
scroll to position [278, 0]
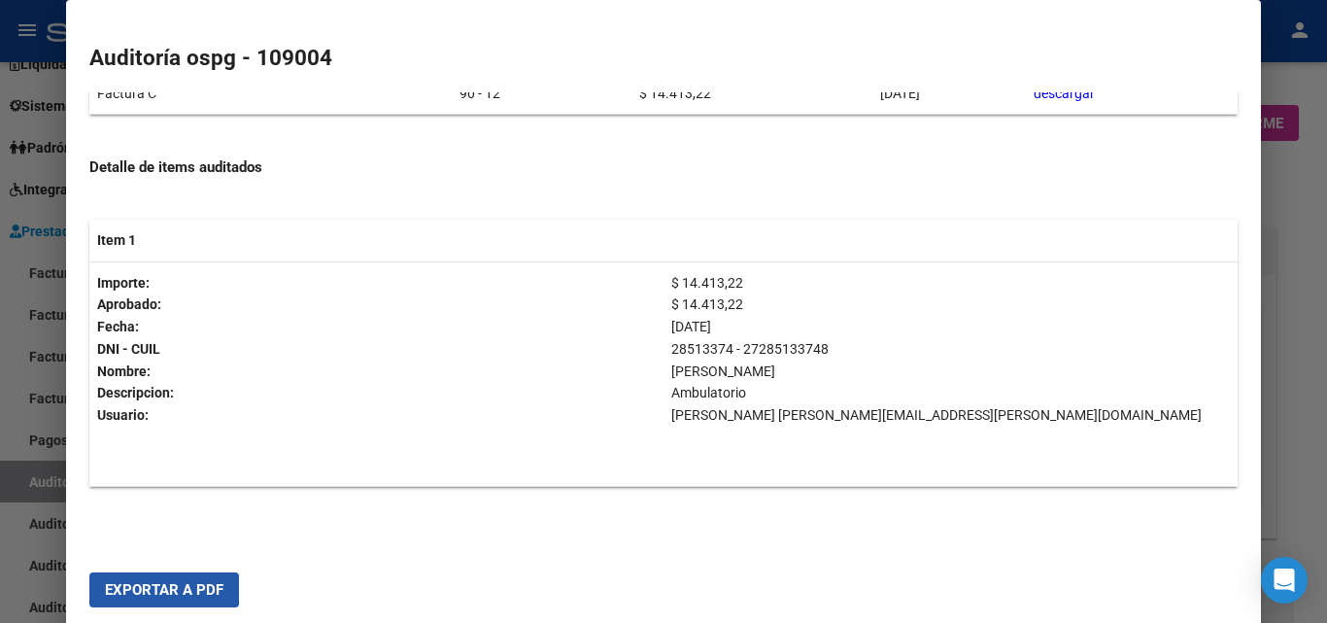
click at [161, 590] on span "Exportar a PDF" at bounding box center [164, 589] width 118 height 17
click at [0, 298] on div at bounding box center [663, 311] width 1327 height 623
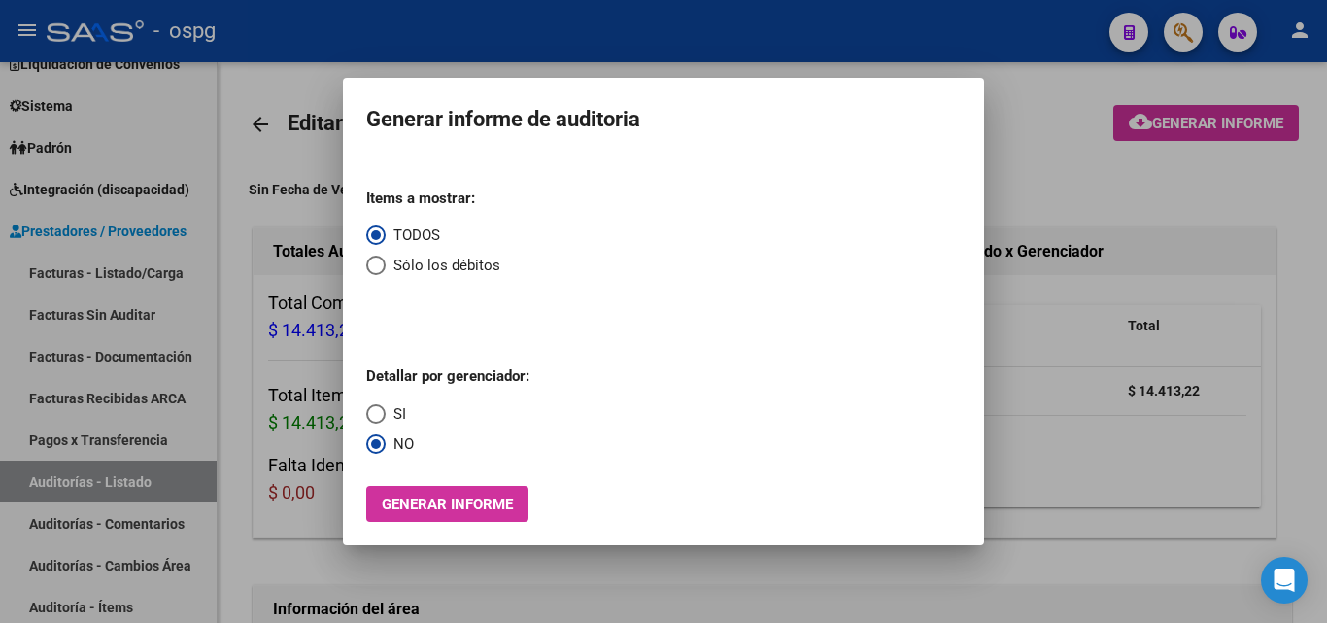
click at [351, 214] on mat-dialog-content "Items a mostrar: TODOS Sólo los débitos Detallar por gerenciador: SI NO Generar…" at bounding box center [663, 339] width 641 height 365
drag, startPoint x: 313, startPoint y: 209, endPoint x: 210, endPoint y: 258, distance: 114.3
click at [312, 209] on div at bounding box center [663, 311] width 1327 height 623
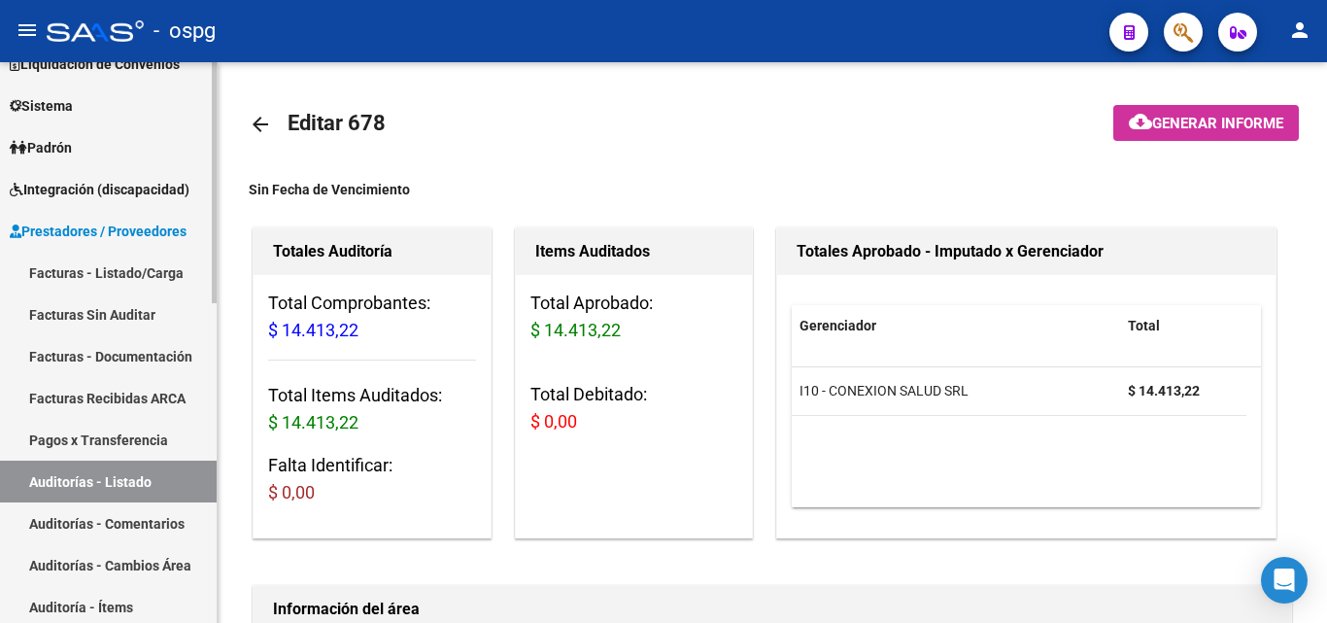
click at [154, 275] on link "Facturas - Listado/Carga" at bounding box center [108, 273] width 217 height 42
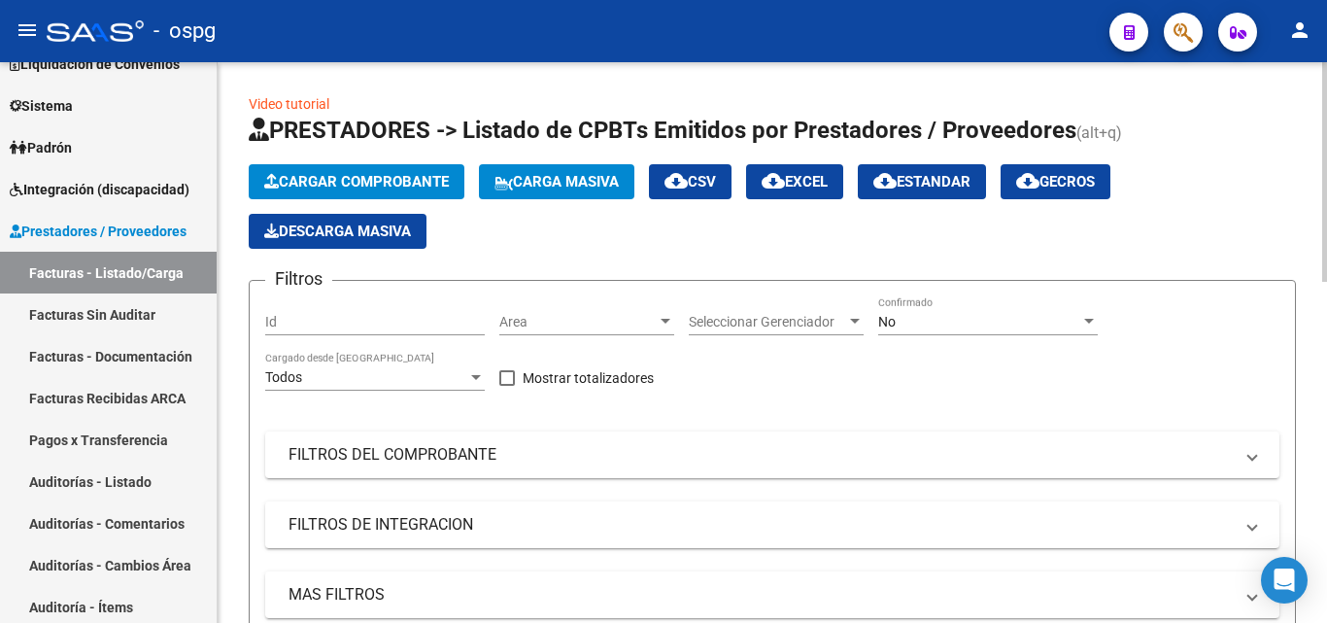
click at [285, 186] on span "Cargar Comprobante" at bounding box center [356, 181] width 185 height 17
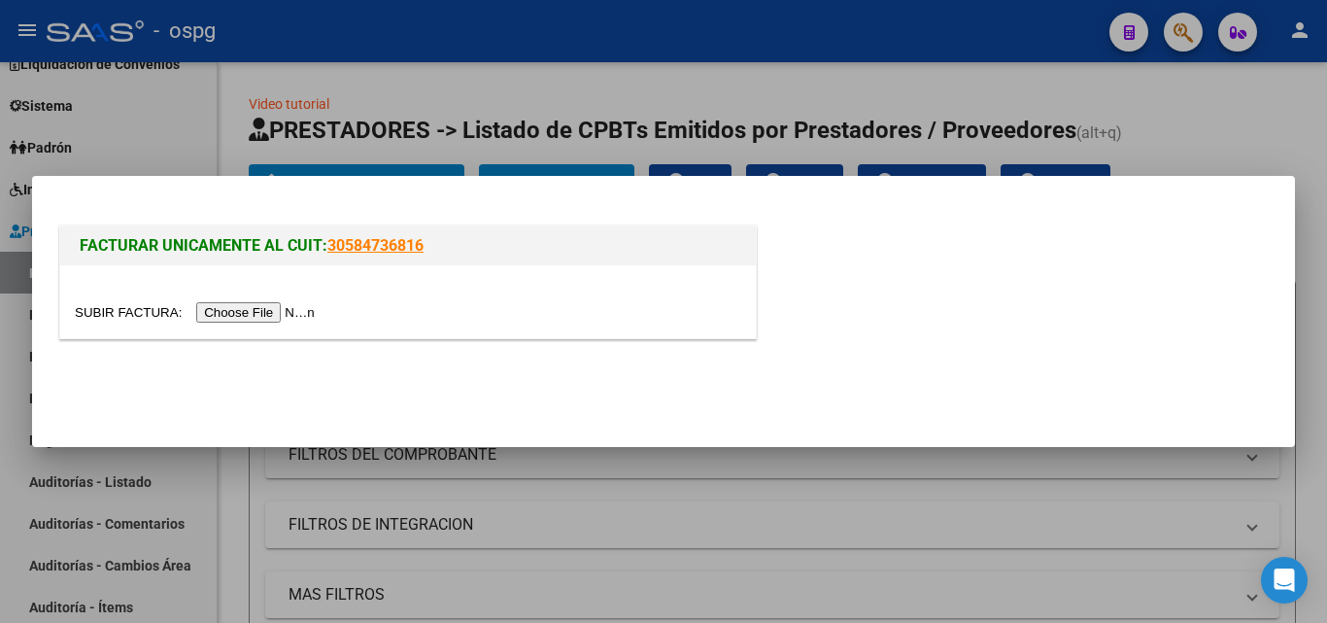
click at [273, 312] on input "file" at bounding box center [198, 312] width 246 height 20
click at [269, 309] on input "file" at bounding box center [198, 312] width 246 height 20
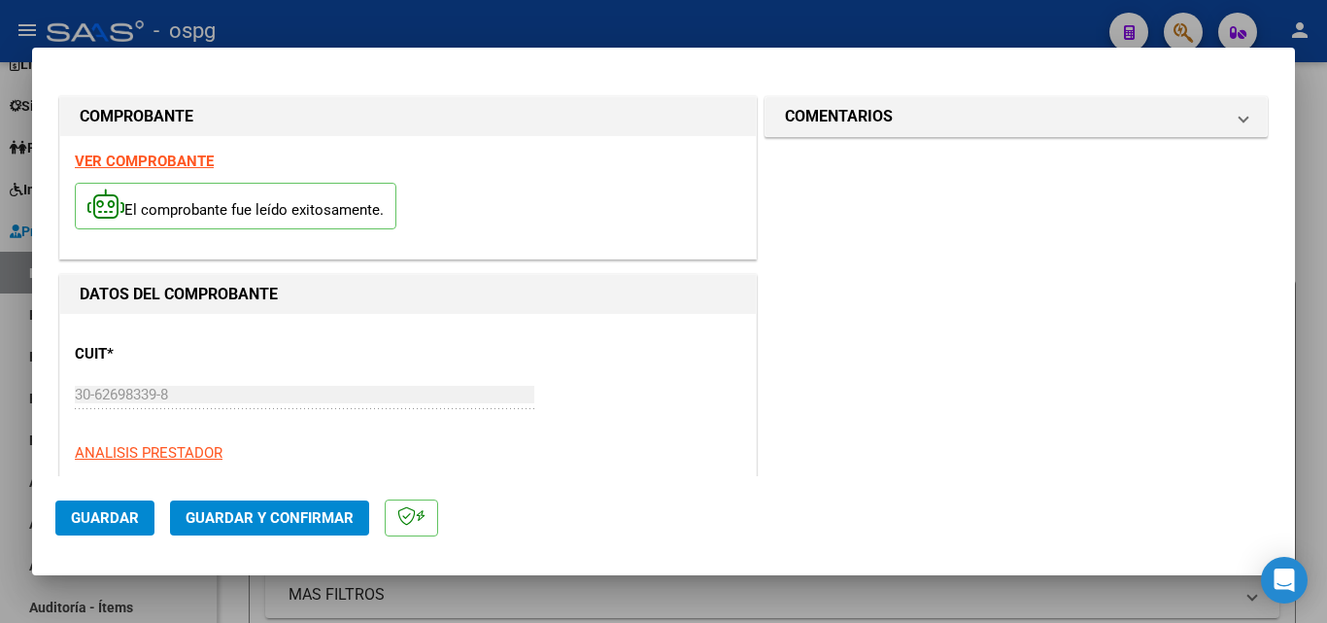
type input "3686"
type input "$ 47.556,00"
type input "[DATE]"
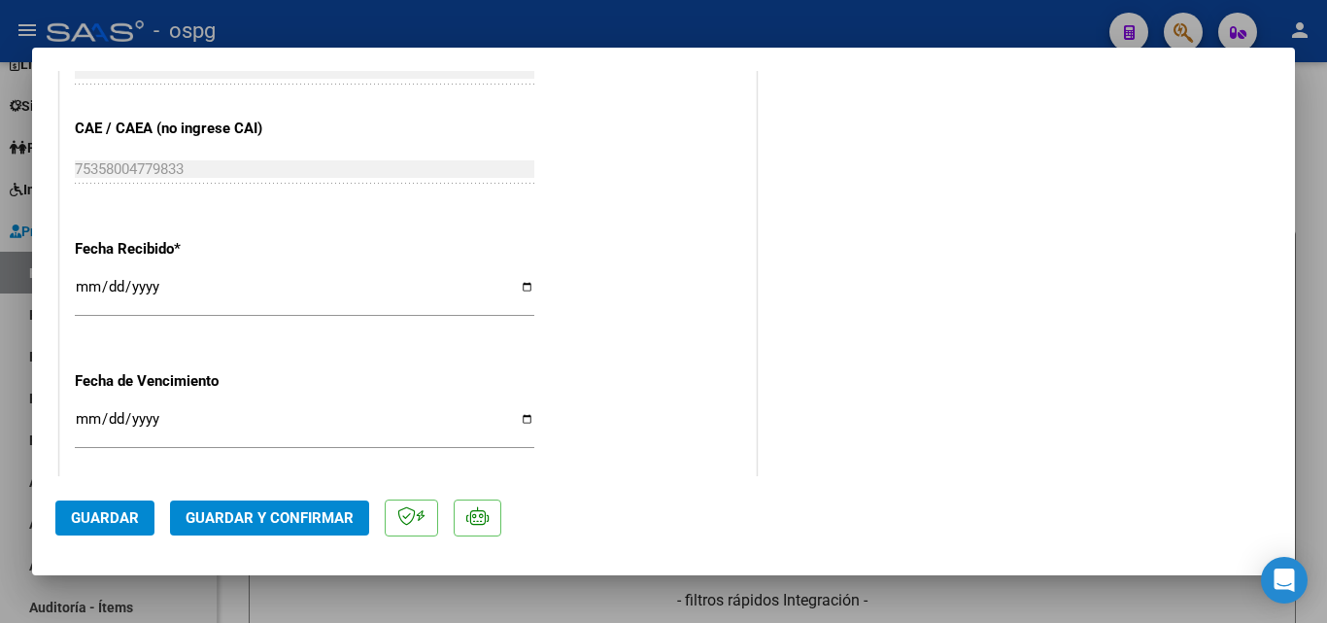
scroll to position [1166, 0]
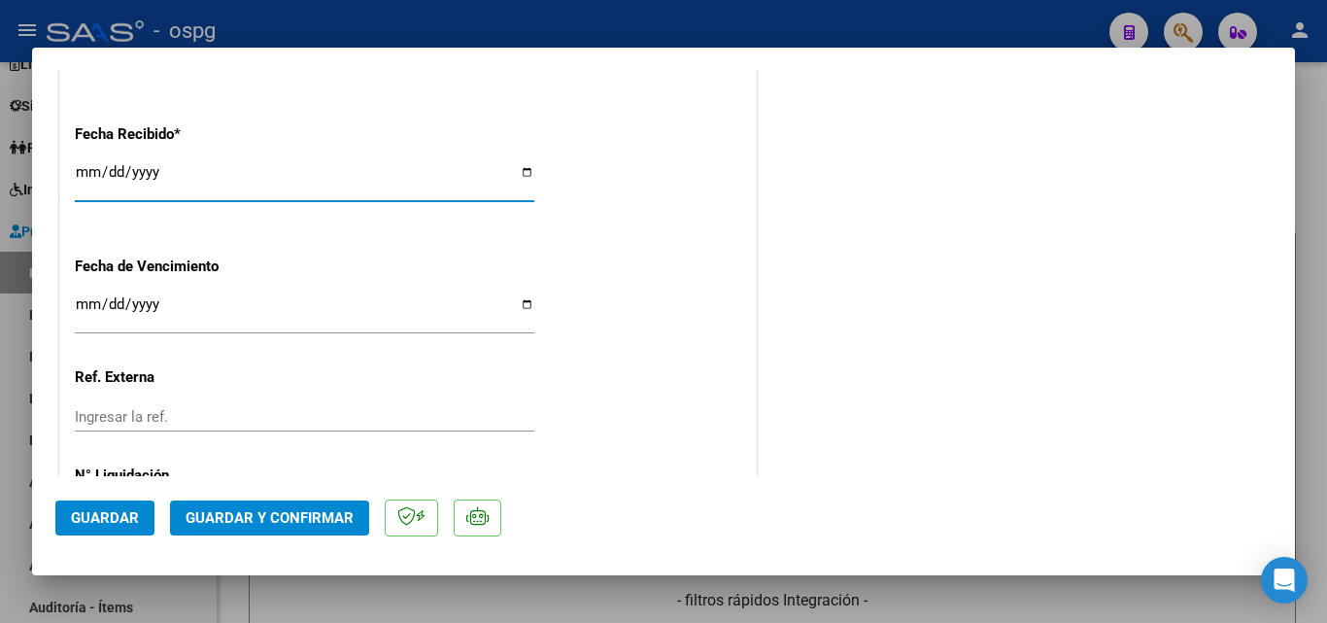
click at [85, 171] on input "[DATE]" at bounding box center [304, 179] width 459 height 31
type input "[DATE]"
click at [301, 520] on span "Guardar y Confirmar" at bounding box center [270, 517] width 168 height 17
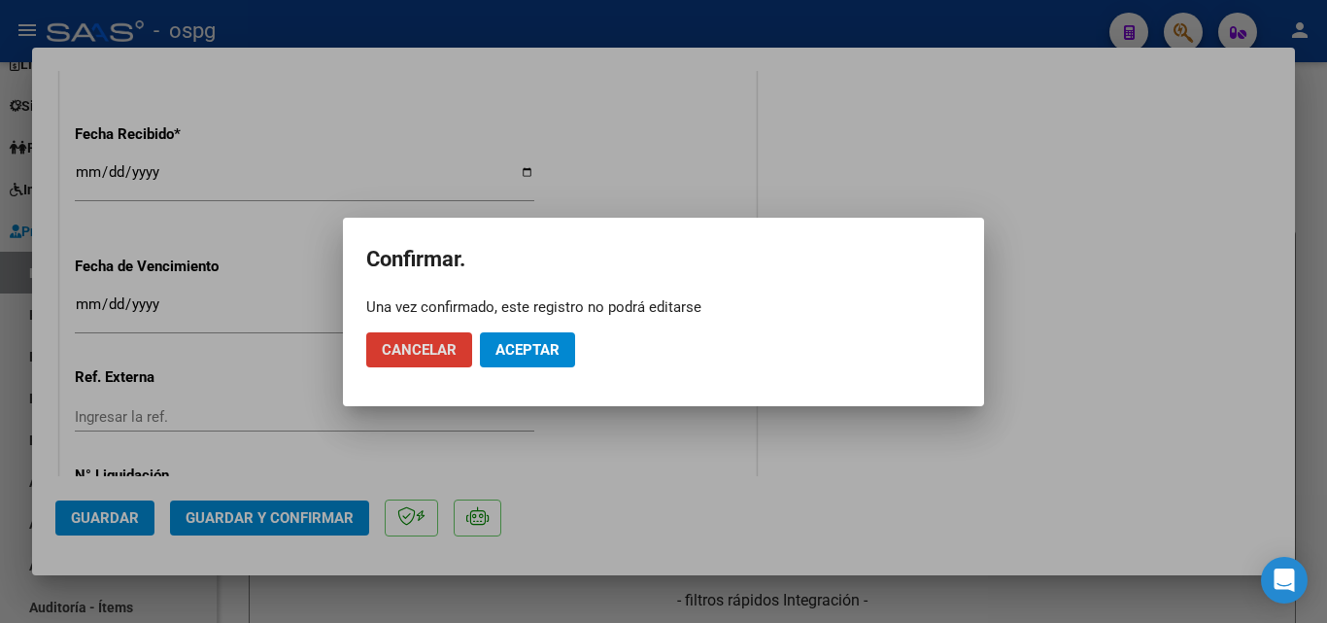
click at [519, 361] on button "Aceptar" at bounding box center [527, 349] width 95 height 35
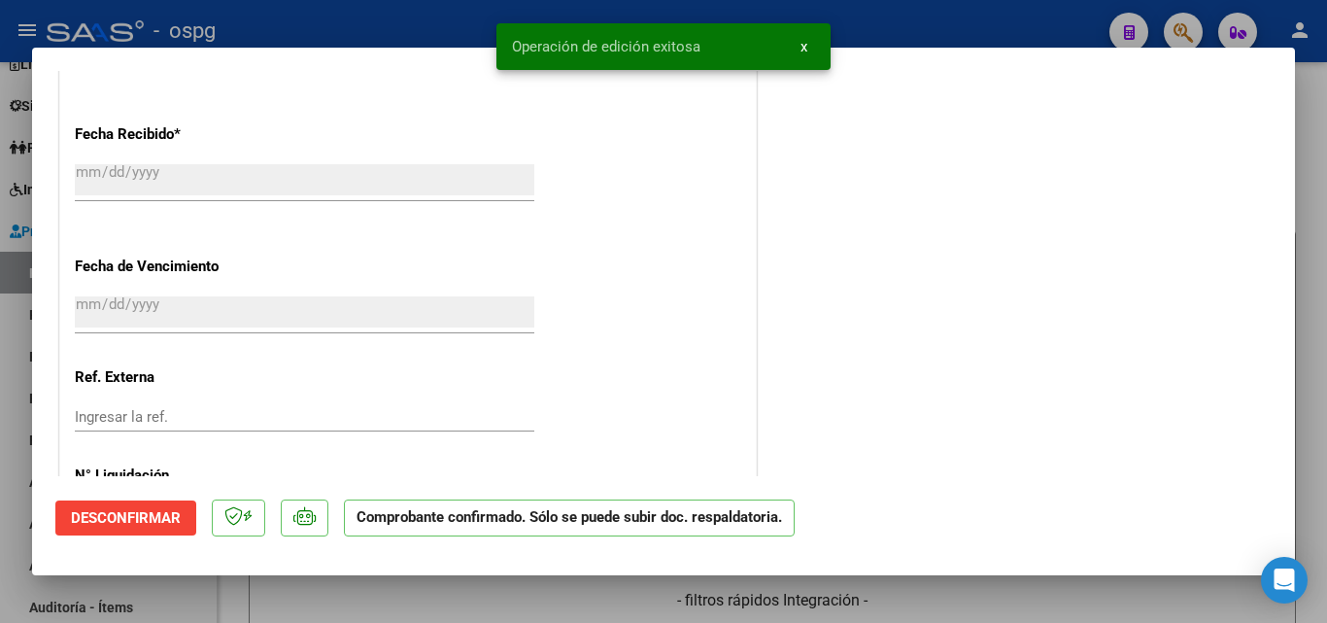
click at [0, 302] on div at bounding box center [663, 311] width 1327 height 623
type input "$ 0,00"
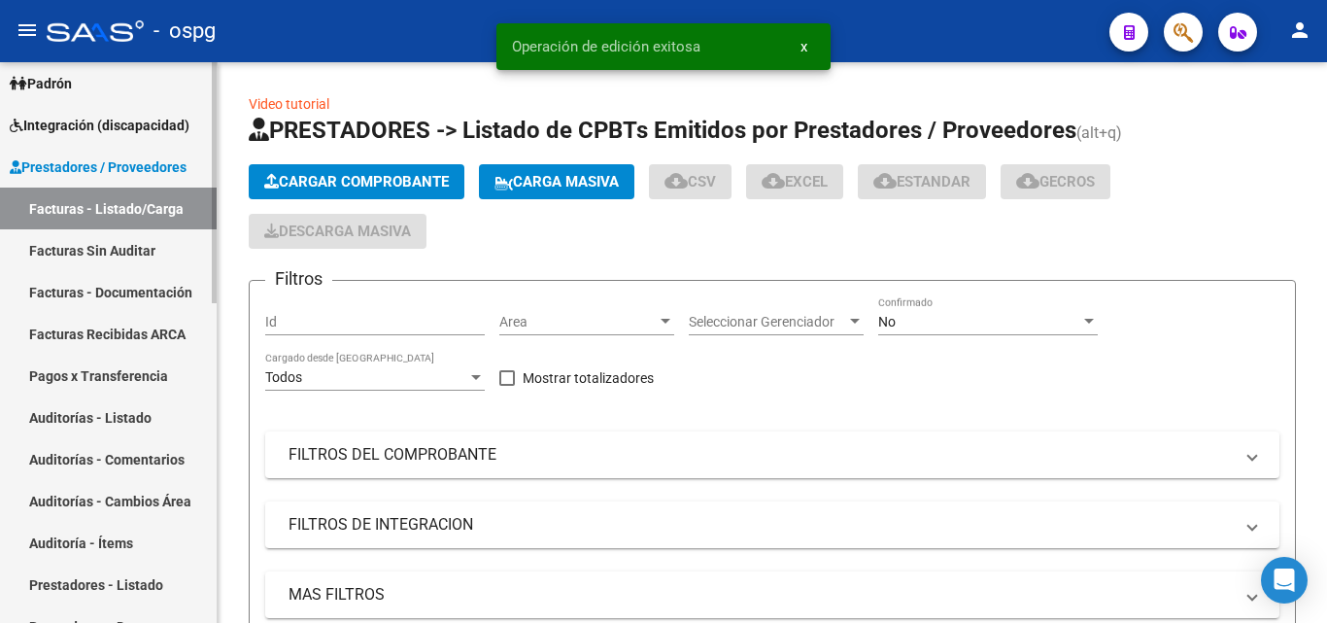
scroll to position [291, 0]
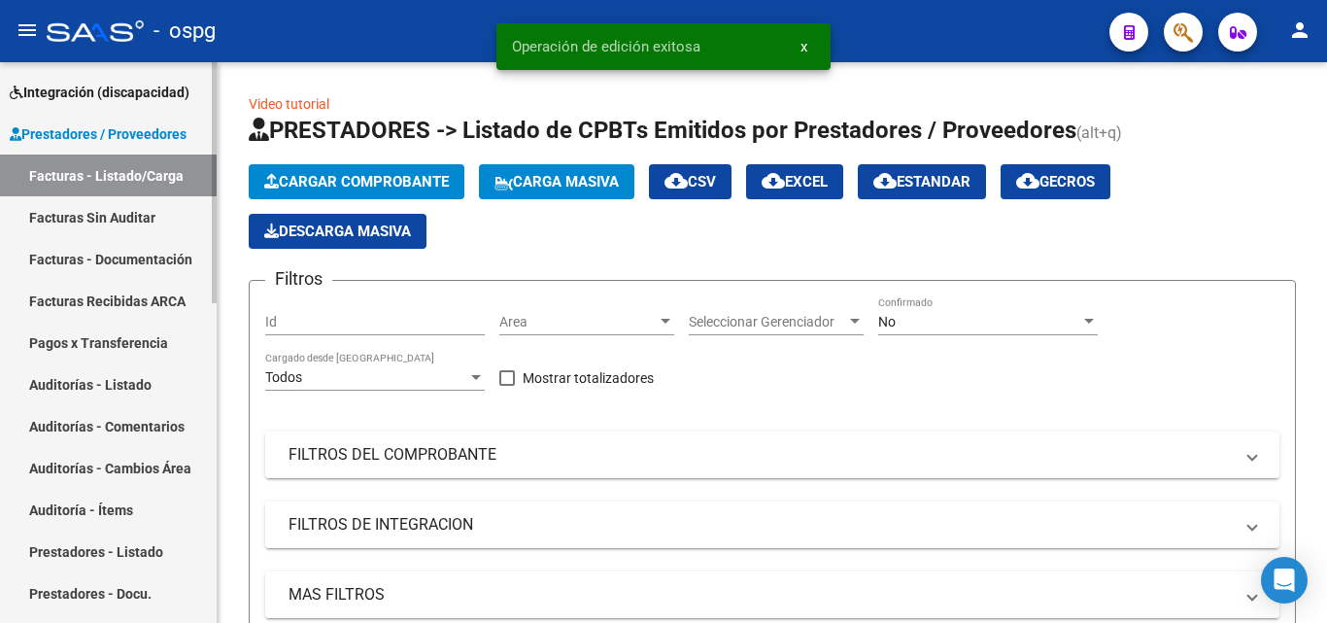
click at [117, 391] on link "Auditorías - Listado" at bounding box center [108, 384] width 217 height 42
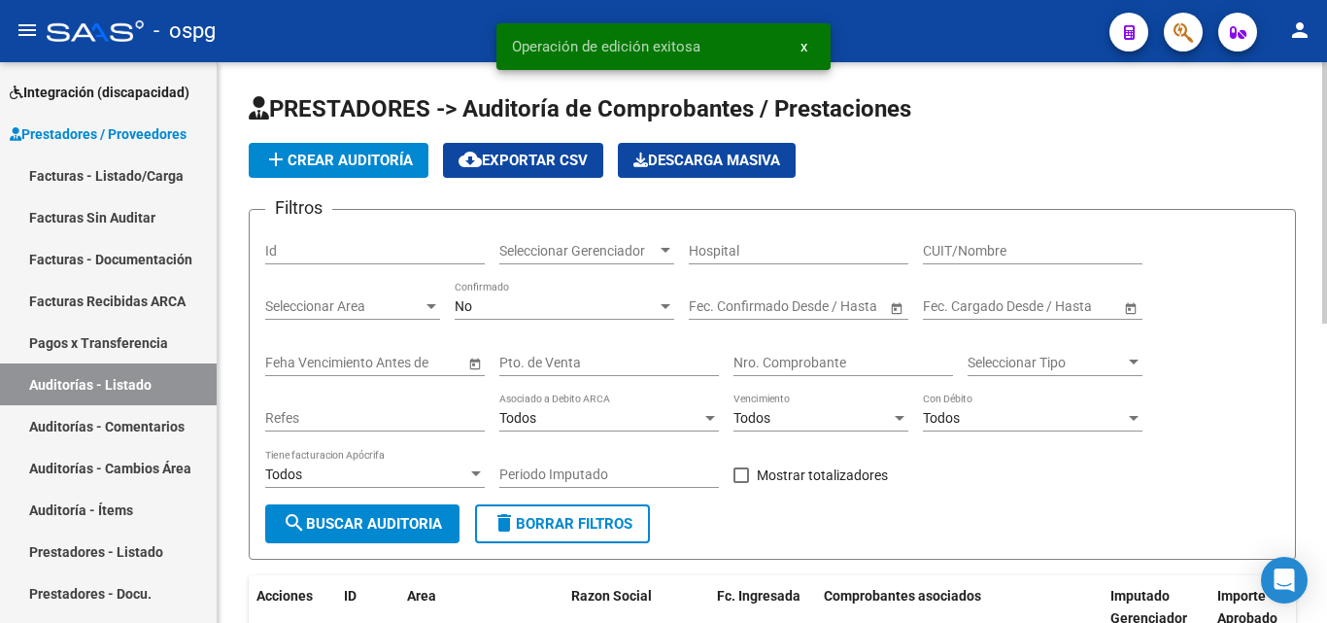
click at [343, 167] on span "add Crear Auditoría" at bounding box center [338, 160] width 149 height 17
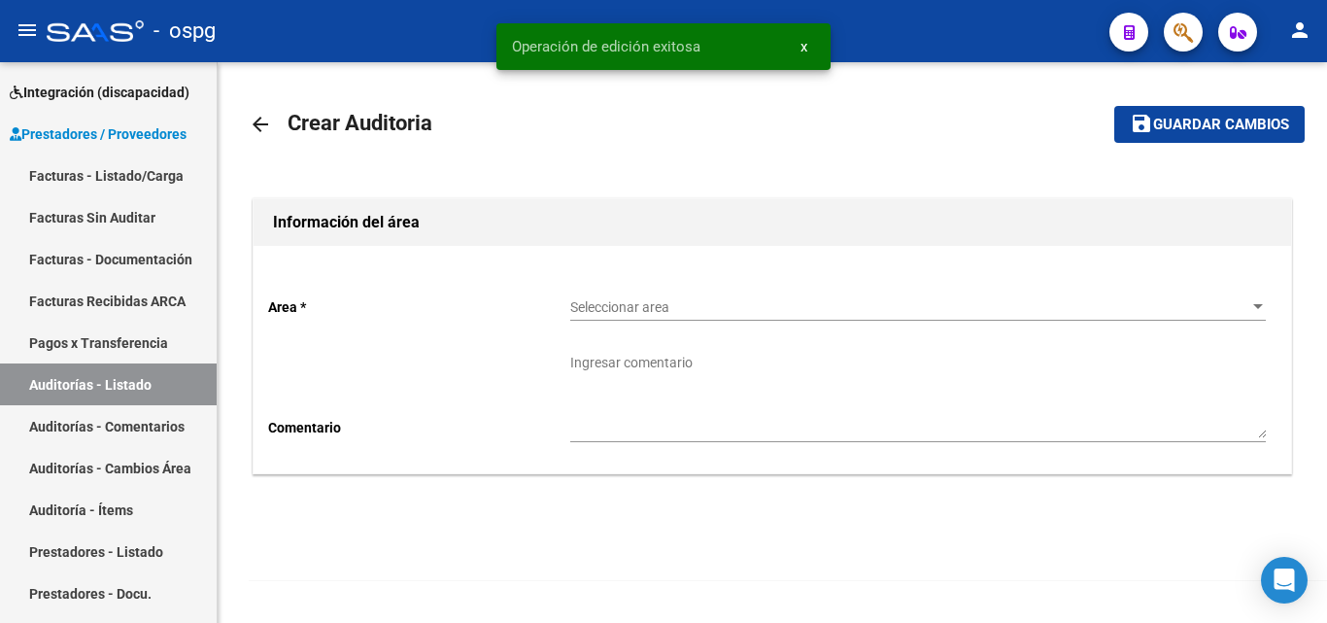
click at [611, 308] on span "Seleccionar area" at bounding box center [909, 307] width 678 height 17
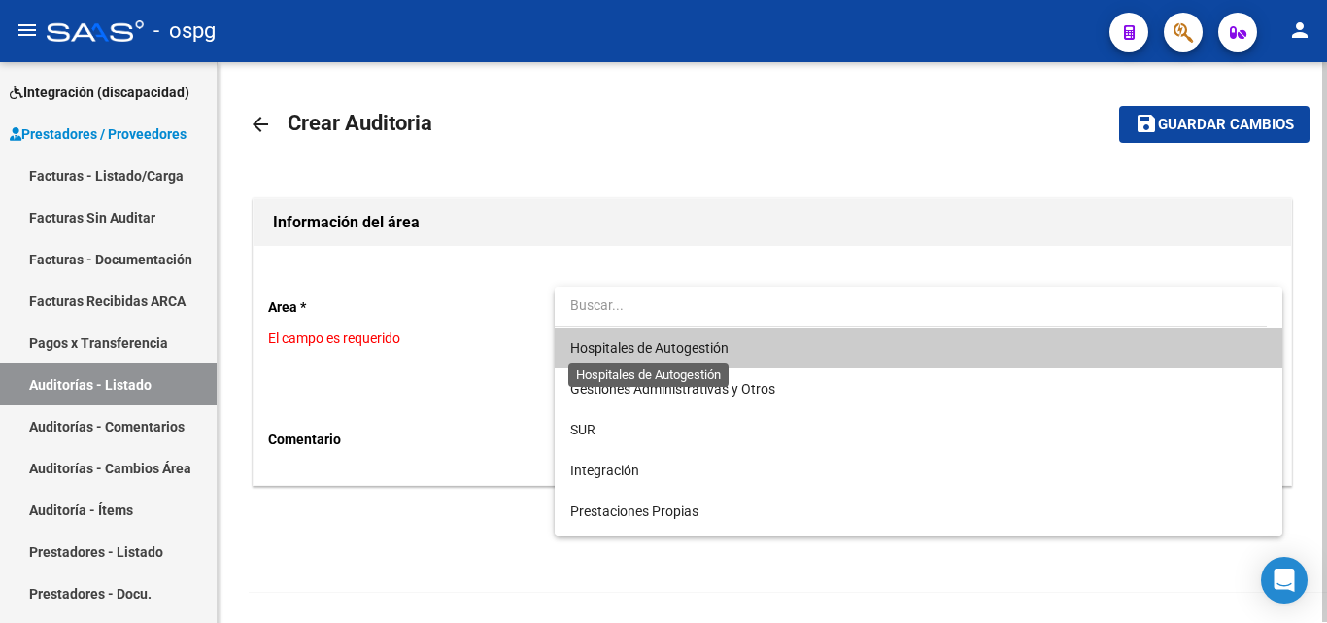
click at [627, 343] on span "Hospitales de Autogestión" at bounding box center [649, 348] width 158 height 16
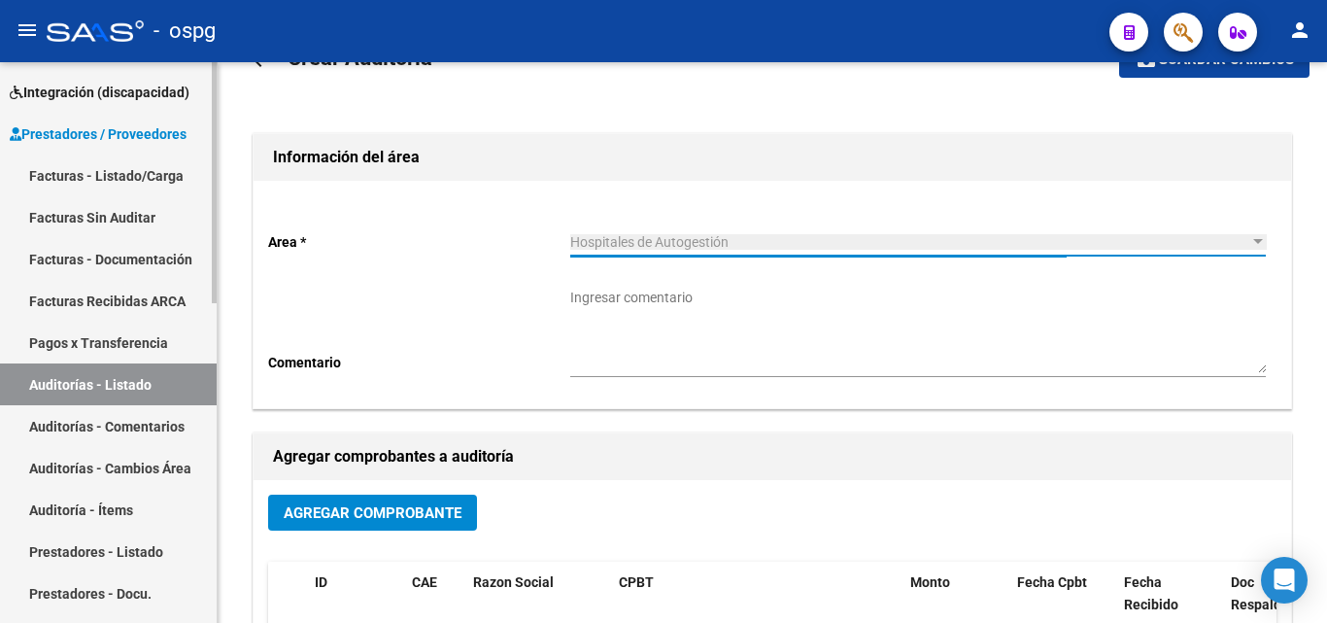
scroll to position [97, 0]
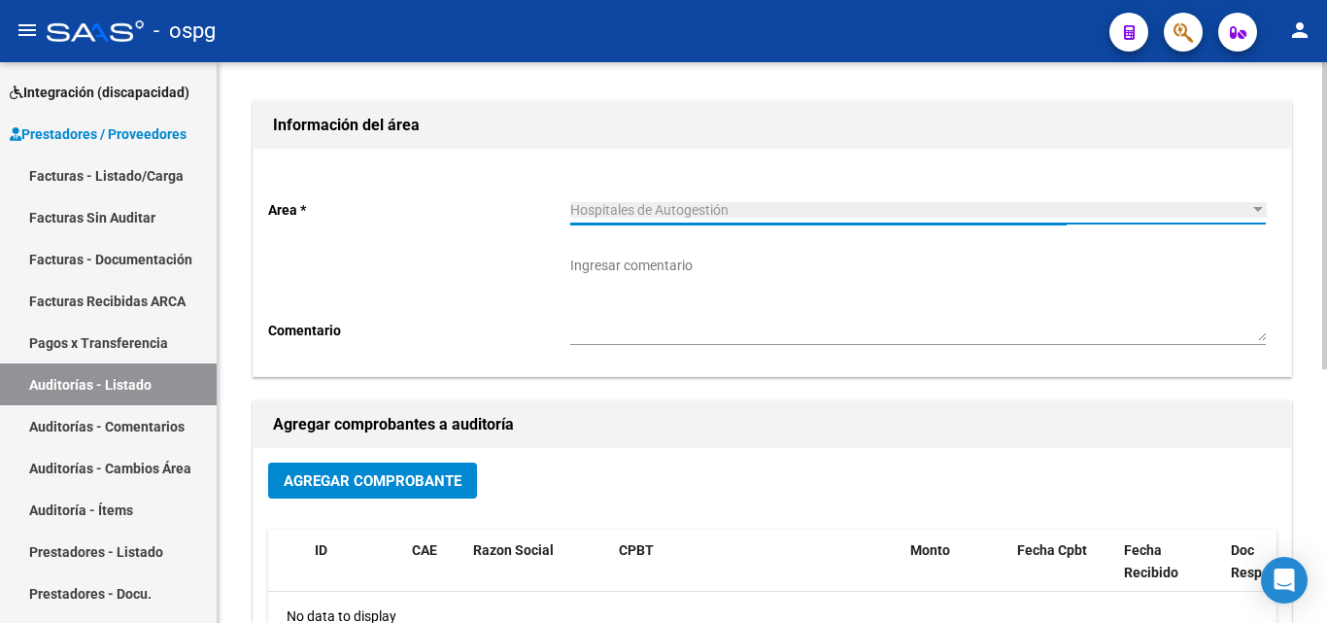
click at [314, 491] on button "Agregar Comprobante" at bounding box center [372, 480] width 209 height 36
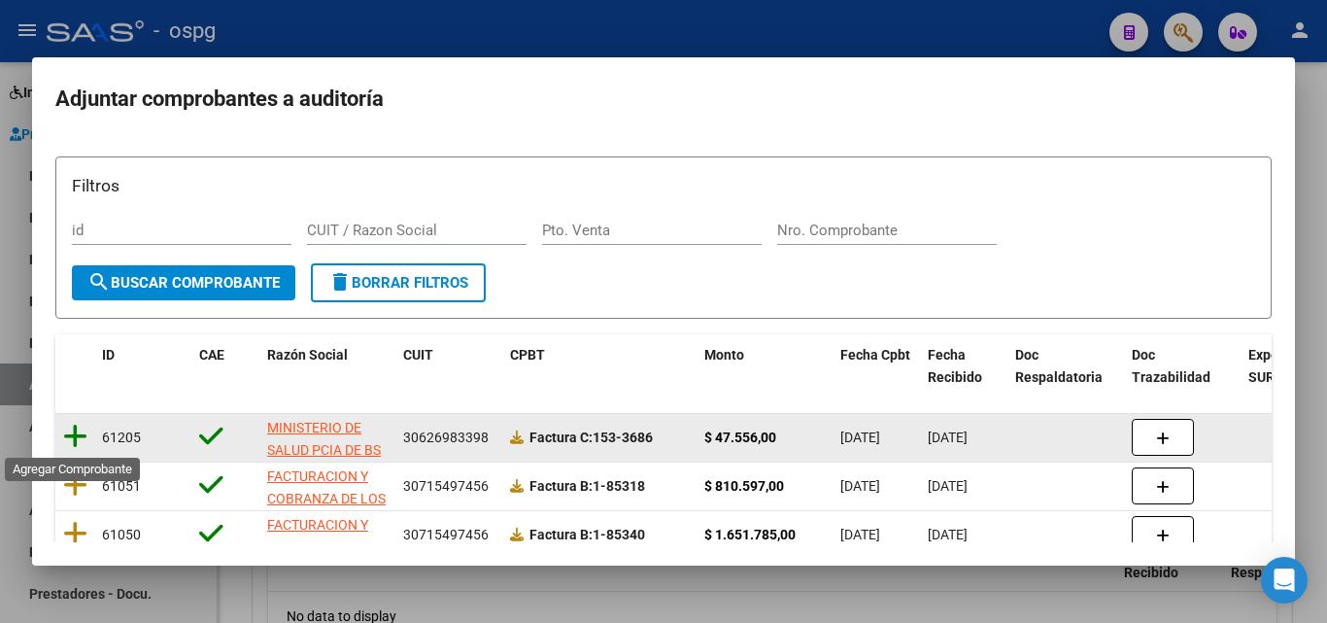
click at [78, 434] on icon at bounding box center [75, 436] width 24 height 27
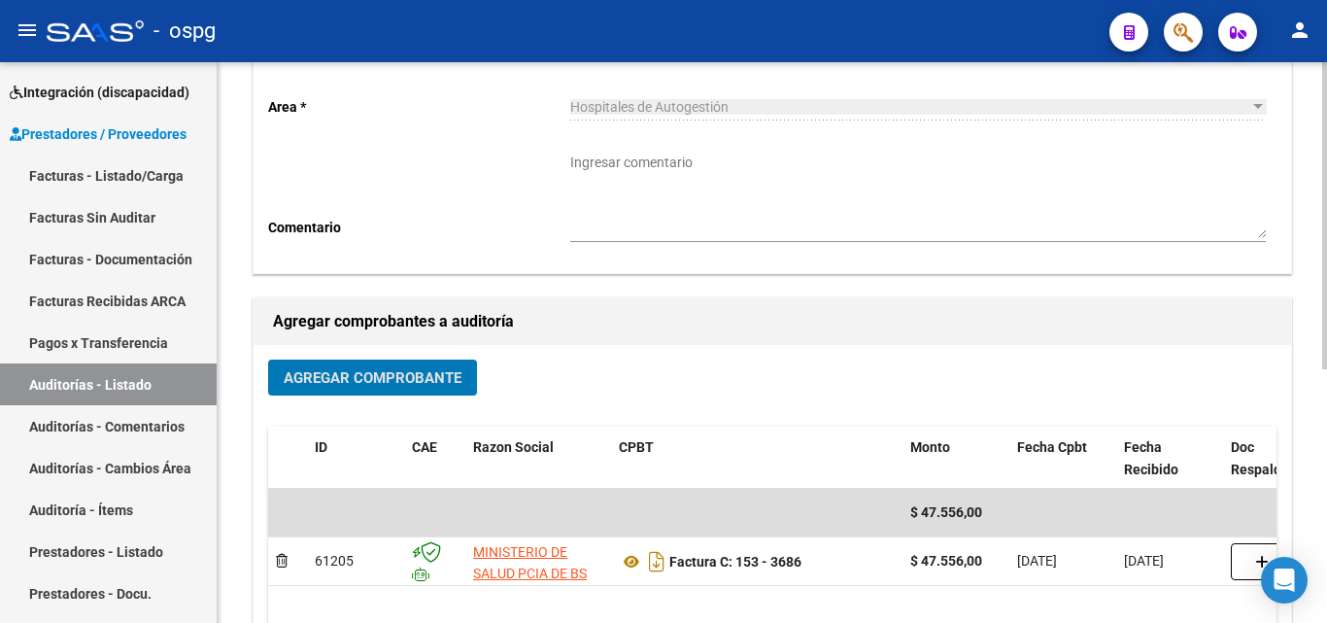
scroll to position [0, 0]
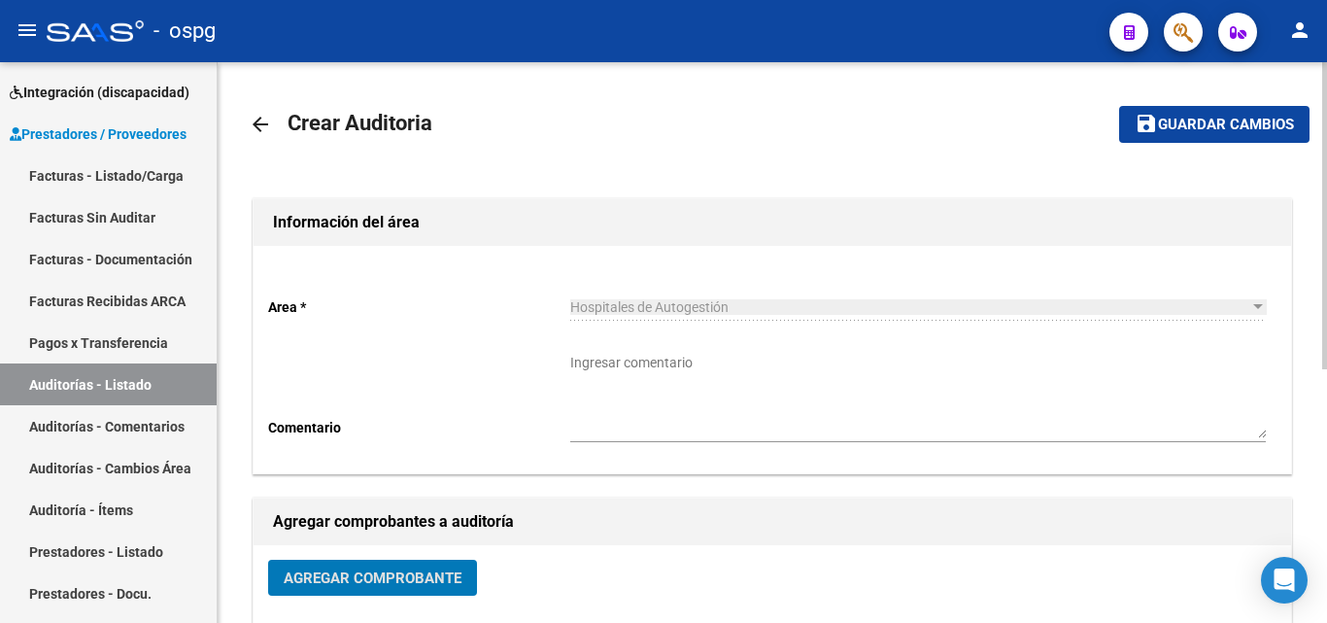
click at [1263, 124] on span "Guardar cambios" at bounding box center [1226, 125] width 136 height 17
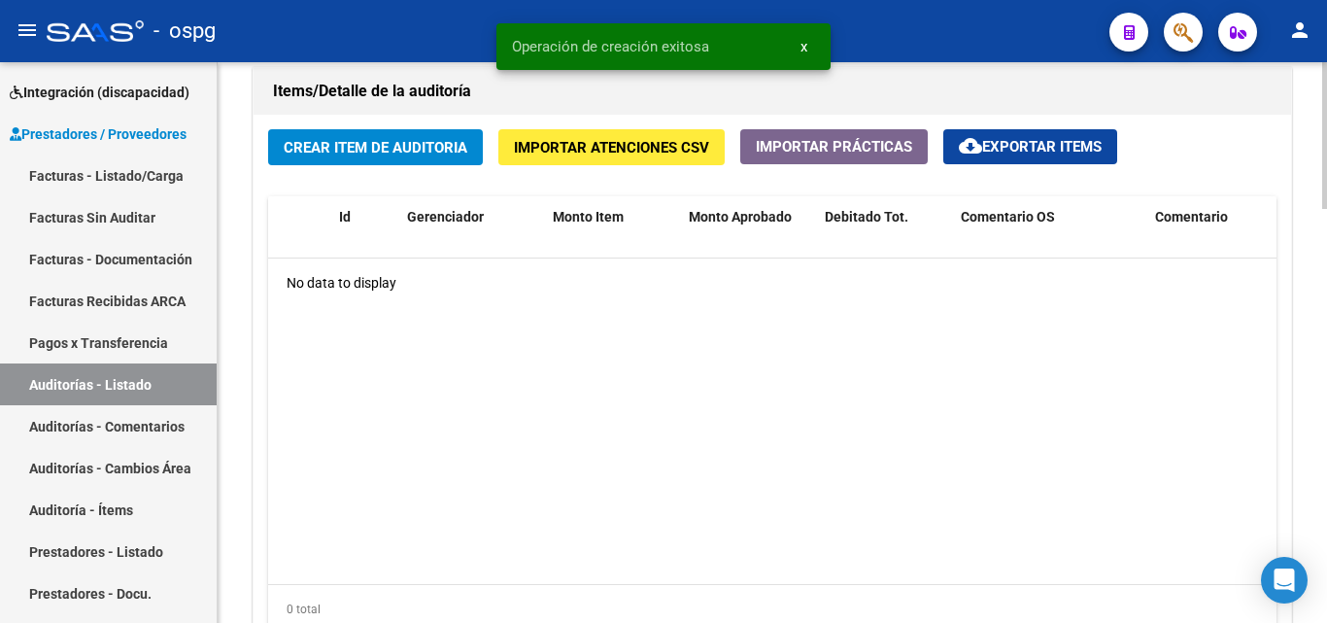
scroll to position [1091, 0]
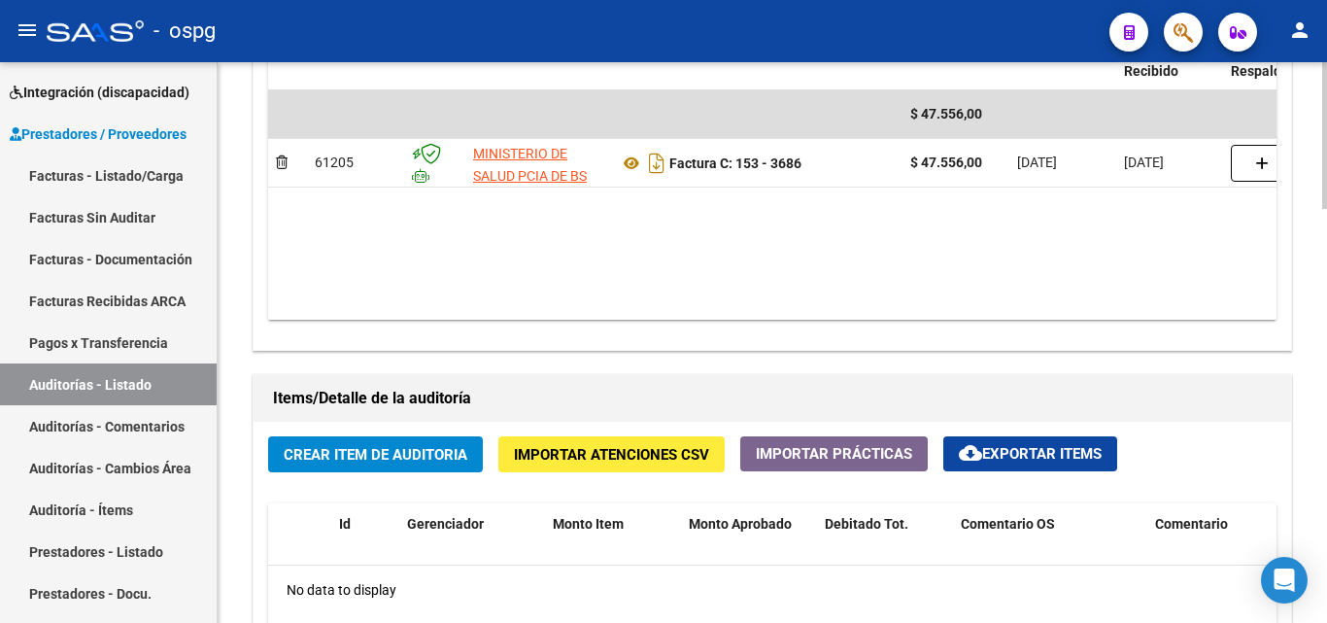
click at [324, 447] on span "Crear Item de Auditoria" at bounding box center [376, 453] width 184 height 17
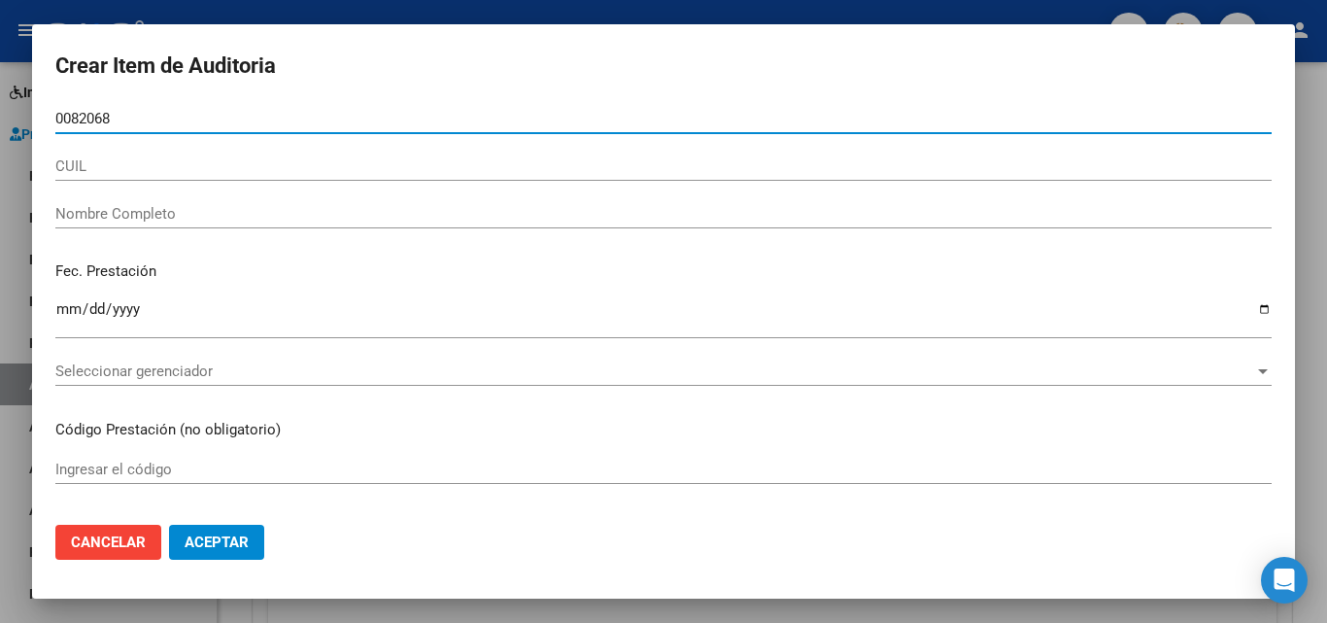
type input "30082068"
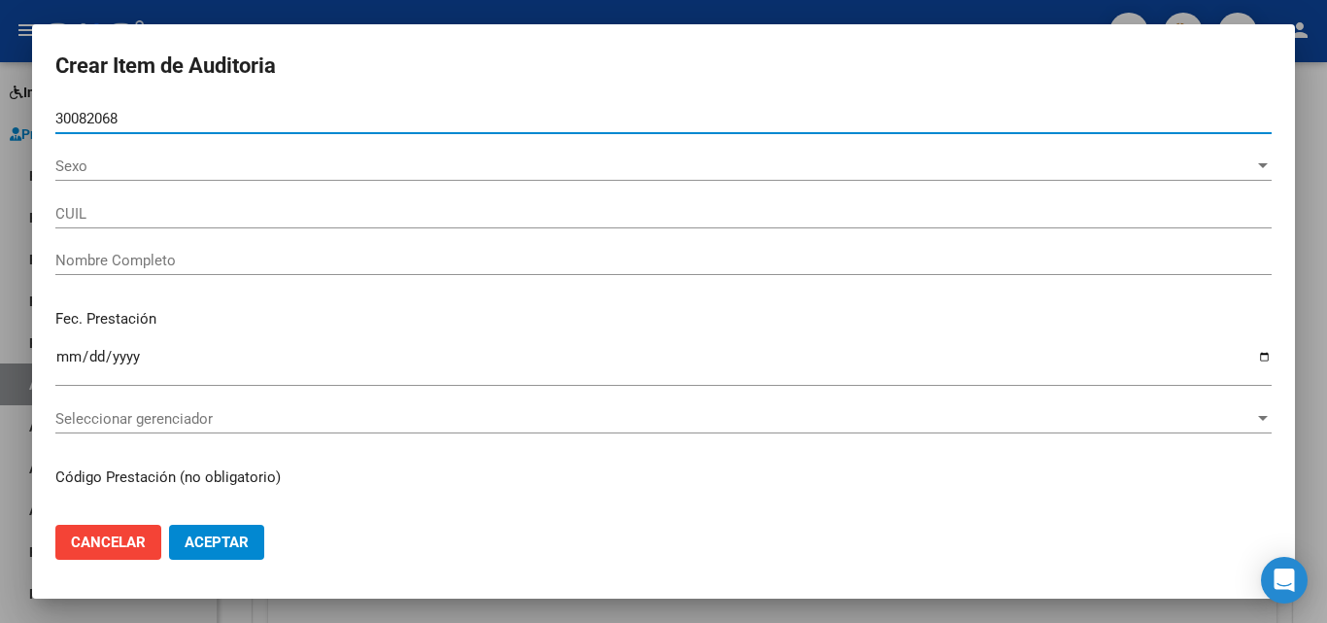
type input "23300820689"
type input "[PERSON_NAME] [PERSON_NAME]"
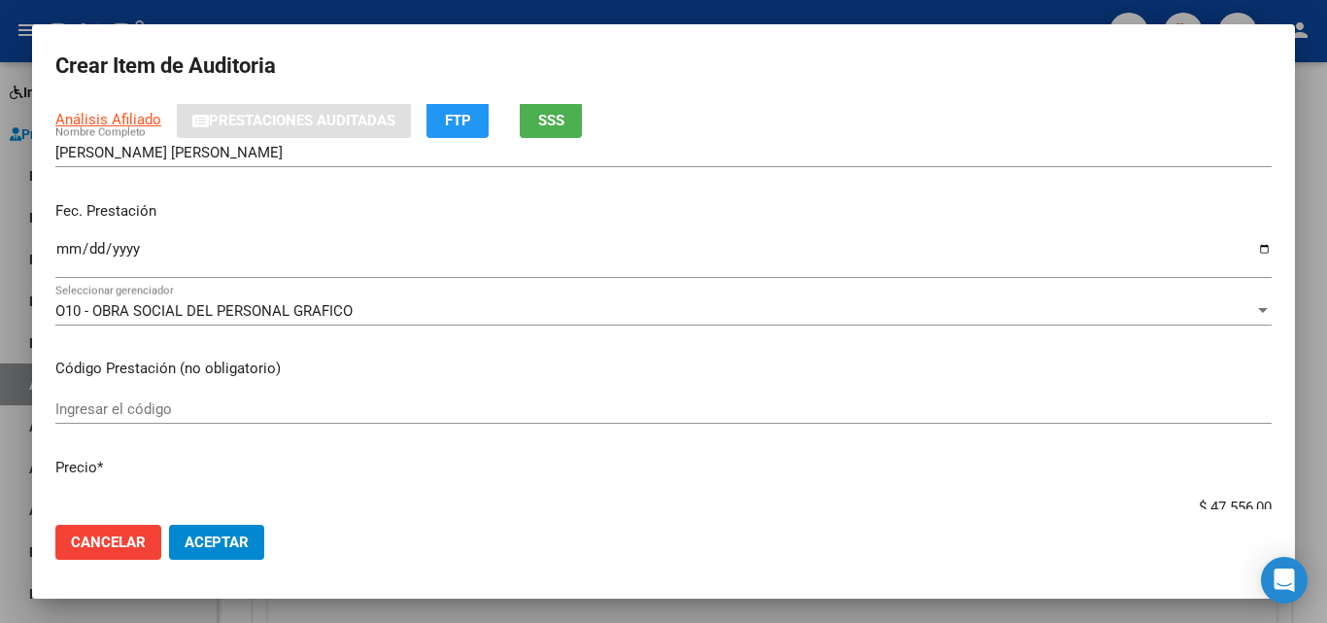
scroll to position [194, 0]
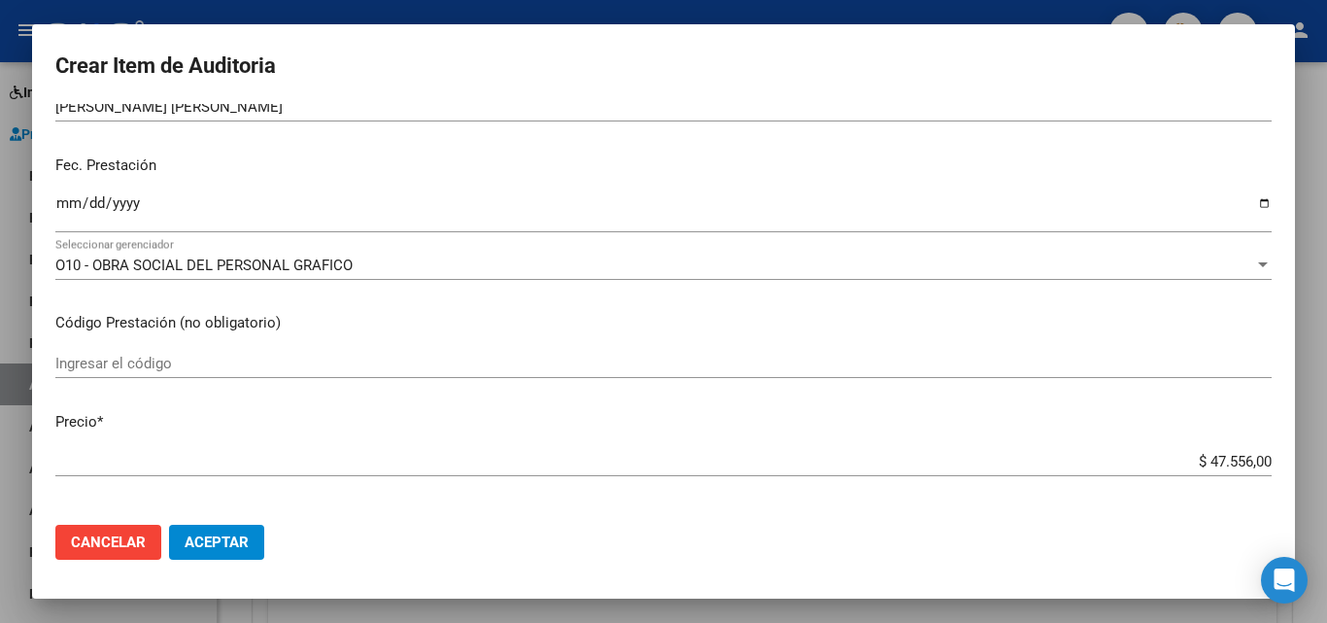
type input "30082068"
click at [68, 199] on input "Ingresar la fecha" at bounding box center [663, 210] width 1216 height 31
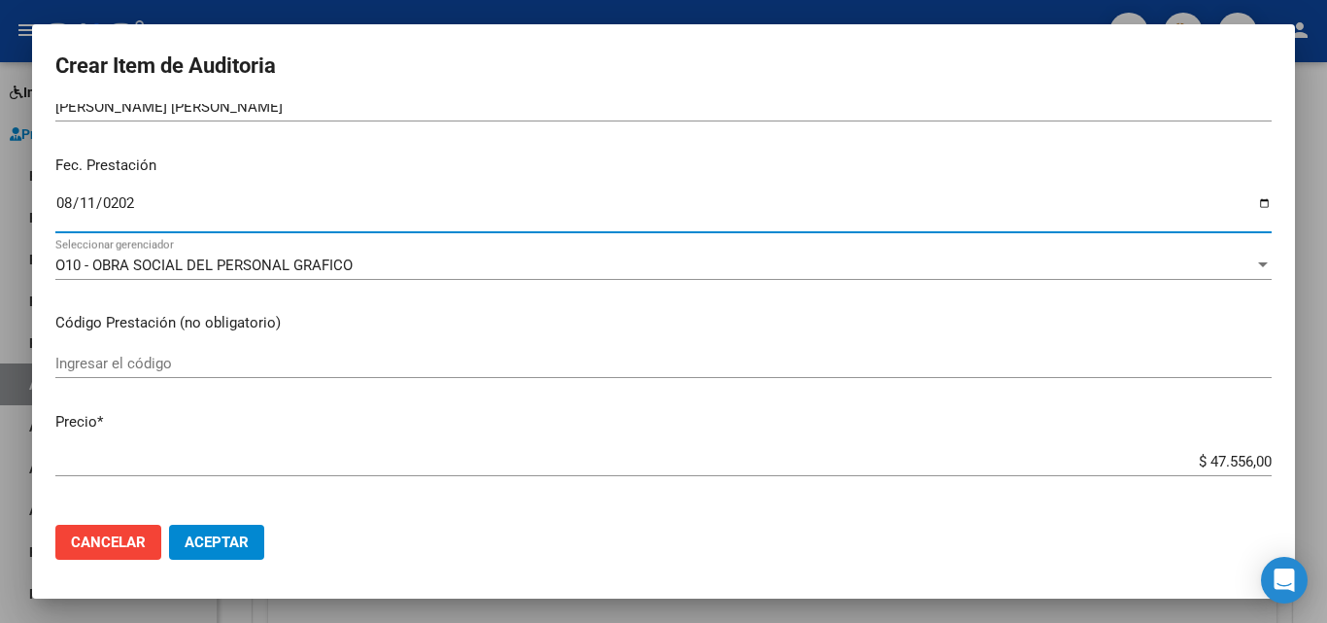
type input "[DATE]"
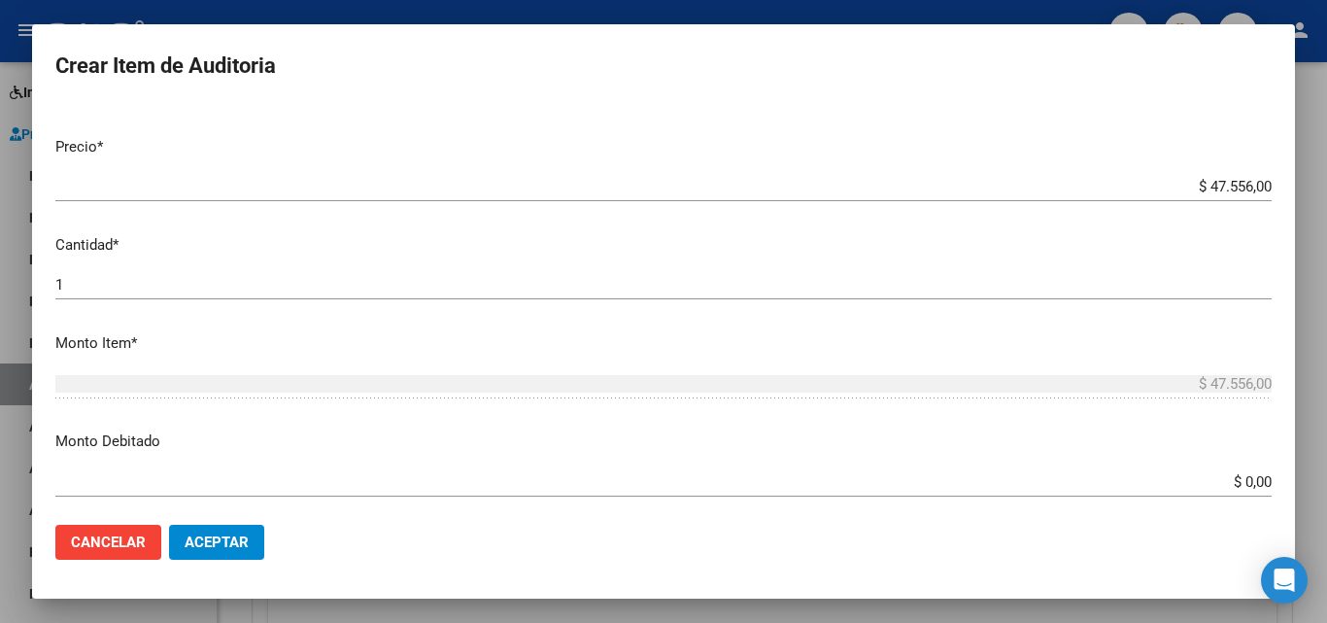
scroll to position [486, 0]
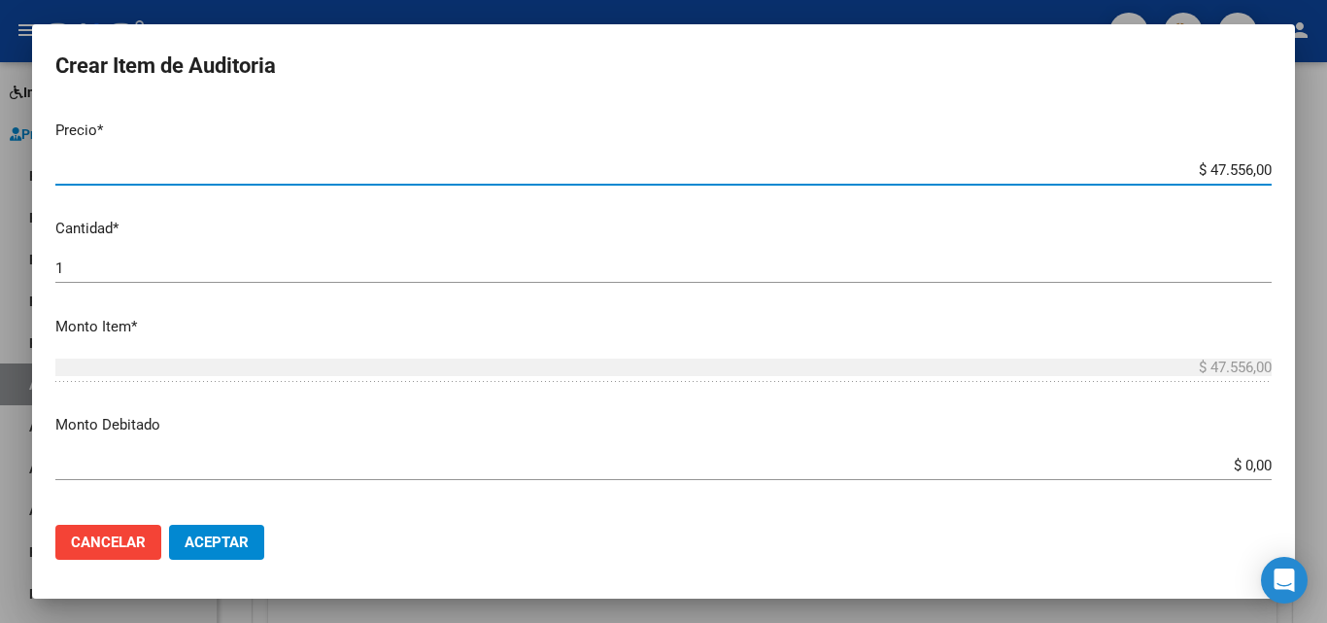
drag, startPoint x: 1192, startPoint y: 164, endPoint x: 1238, endPoint y: 160, distance: 46.8
click at [1238, 160] on div "$ 47.556,00 Ingresar el precio" at bounding box center [663, 169] width 1216 height 29
type input "$ 1,00"
type input "$ 11,00"
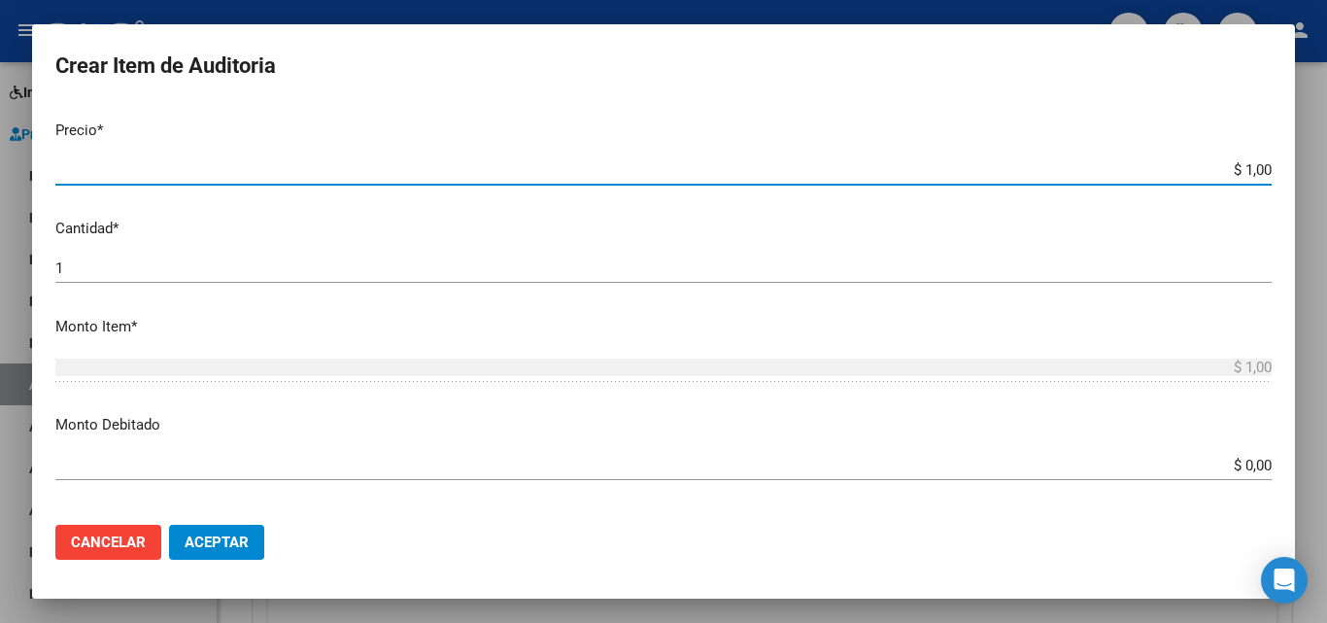
type input "$ 11,00"
type input "$ 118,00"
type input "$ 1.188,00"
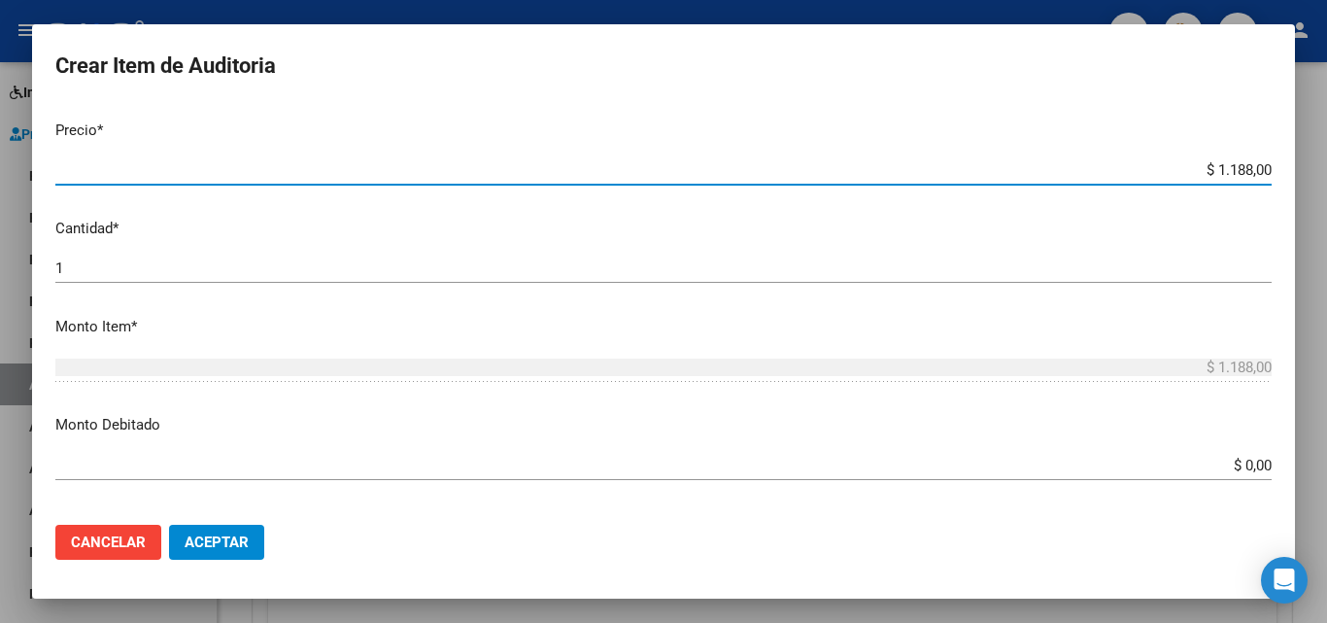
type input "$ 11.889,00"
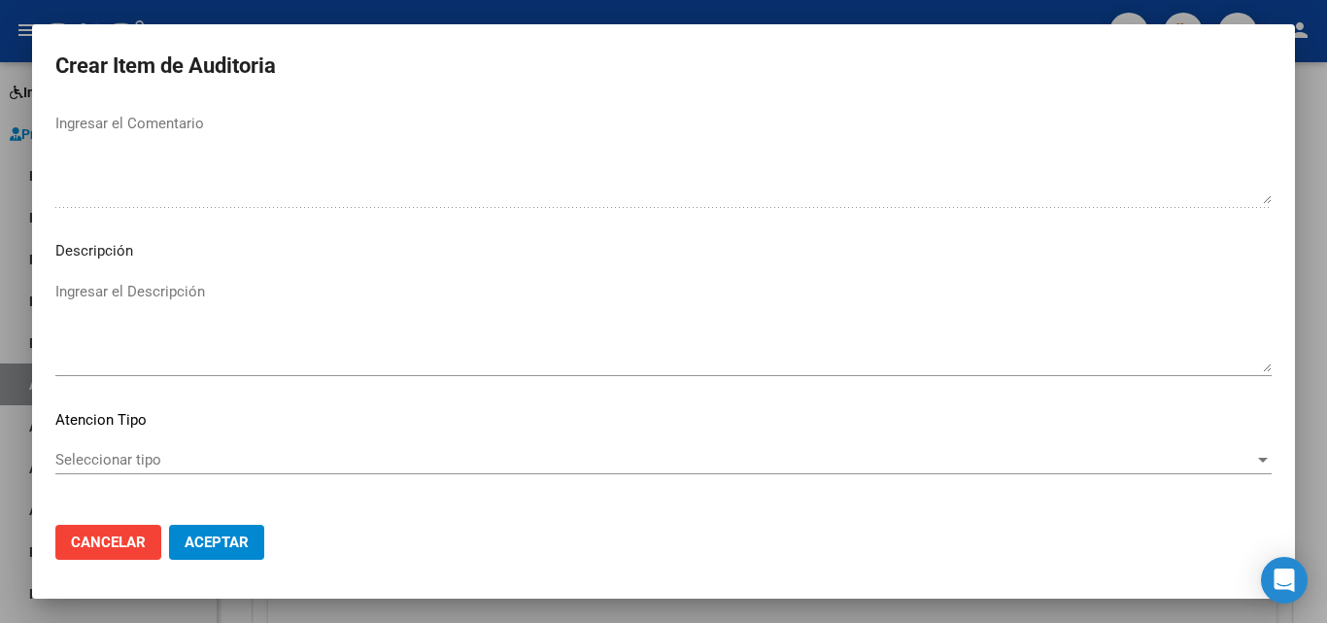
scroll to position [1344, 0]
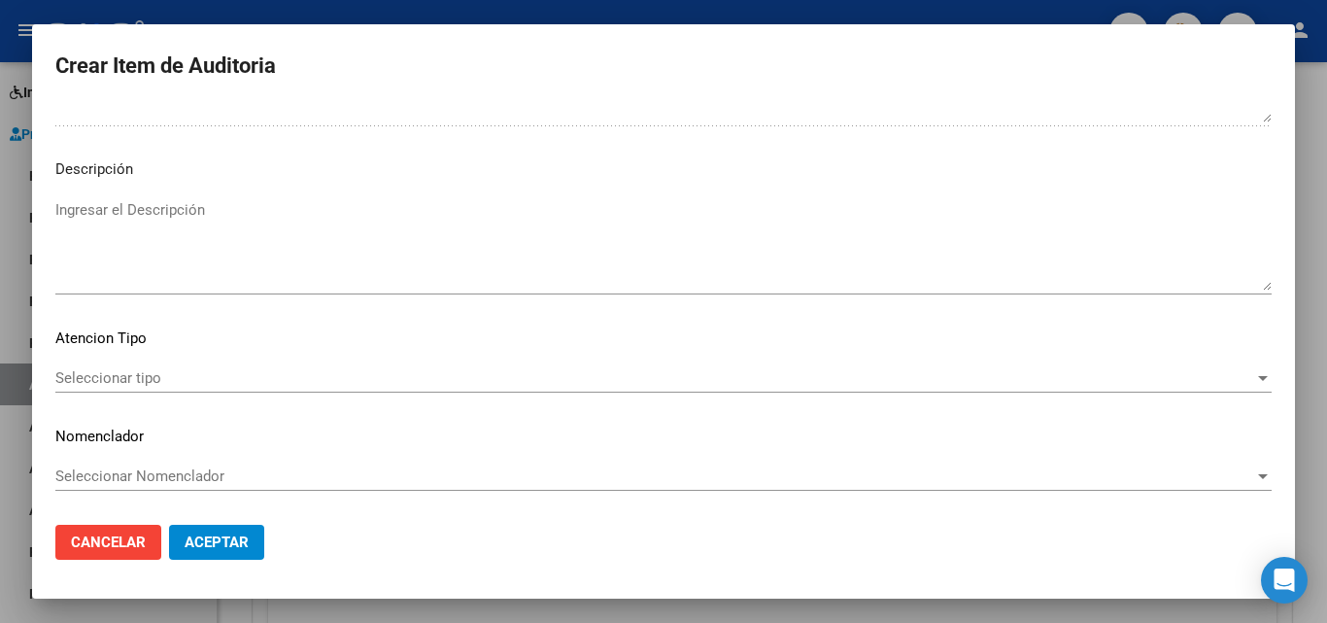
click at [122, 369] on span "Seleccionar tipo" at bounding box center [654, 377] width 1199 height 17
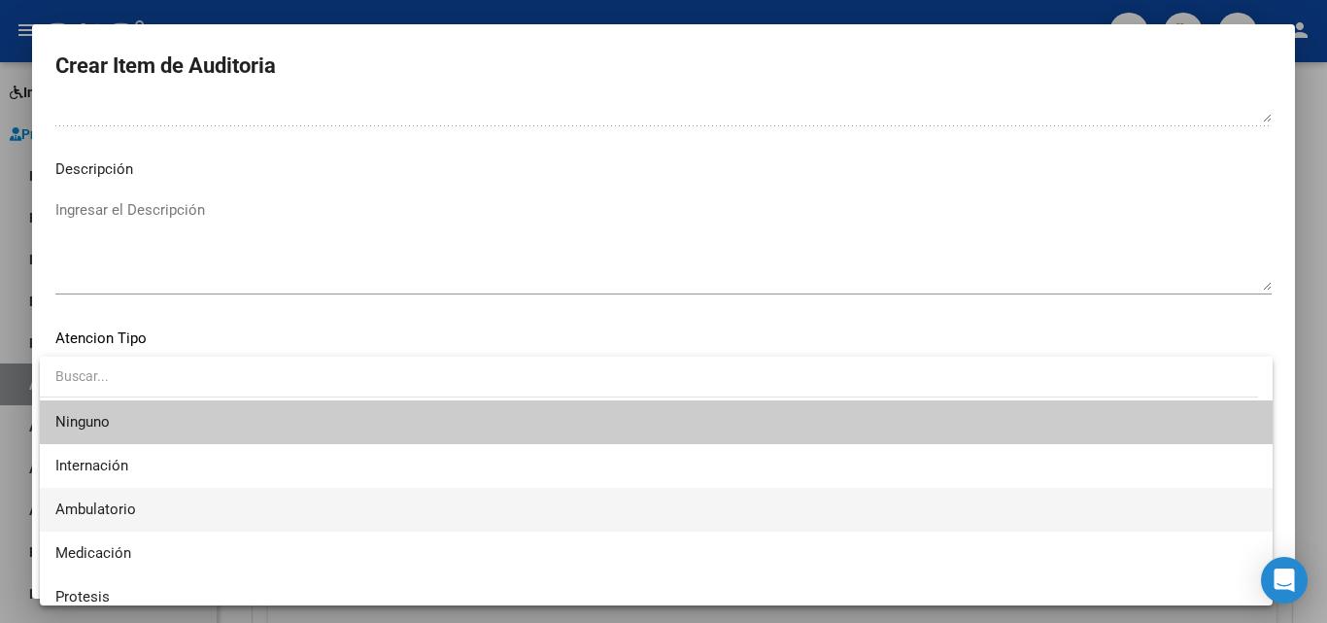
click at [153, 497] on span "Ambulatorio" at bounding box center [655, 510] width 1201 height 44
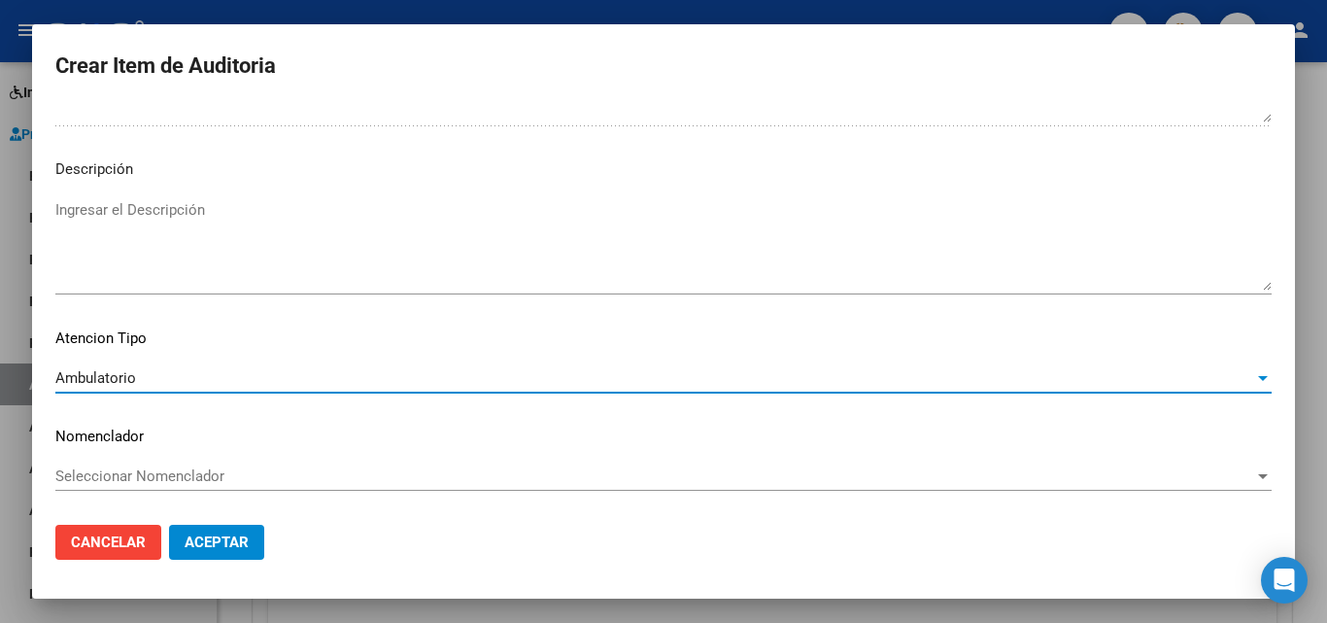
click at [181, 548] on button "Aceptar" at bounding box center [216, 541] width 95 height 35
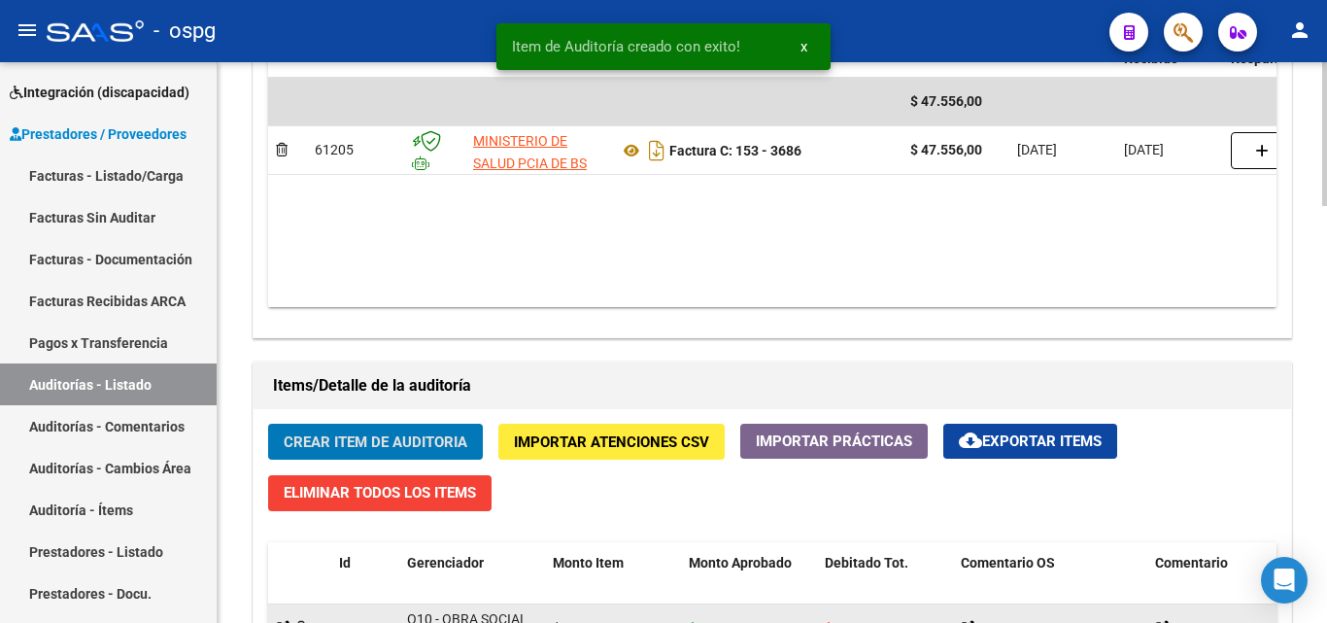
scroll to position [1383, 0]
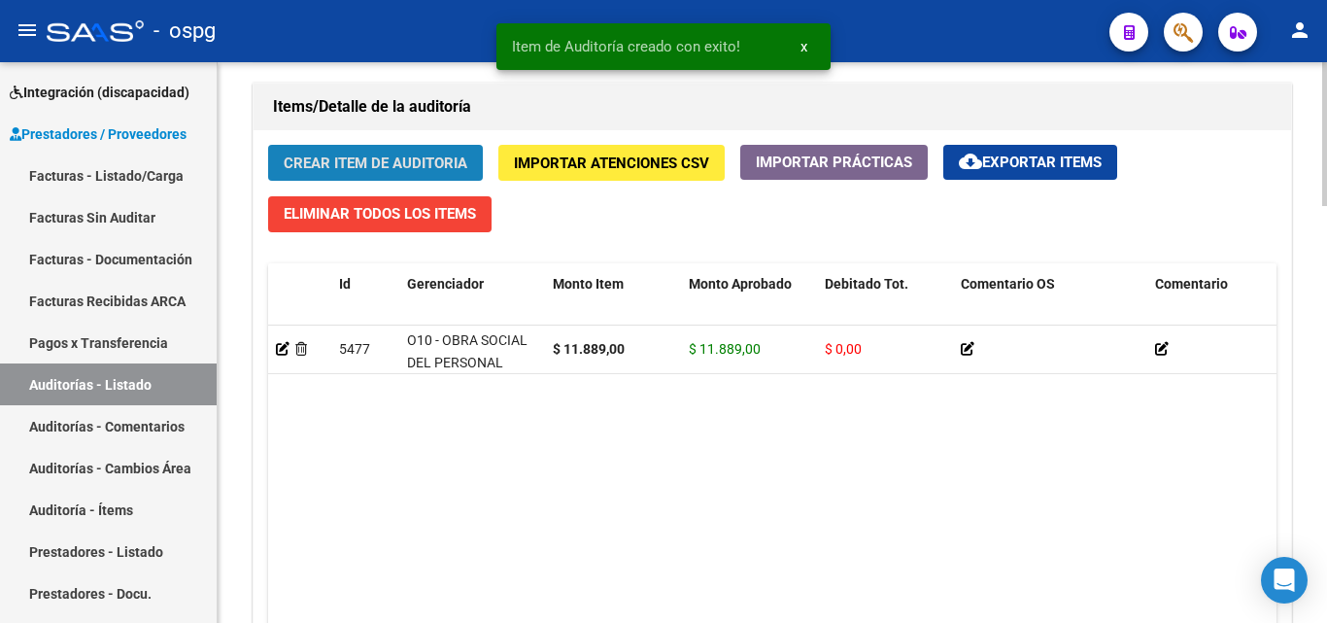
click at [371, 166] on span "Crear Item de Auditoria" at bounding box center [376, 162] width 184 height 17
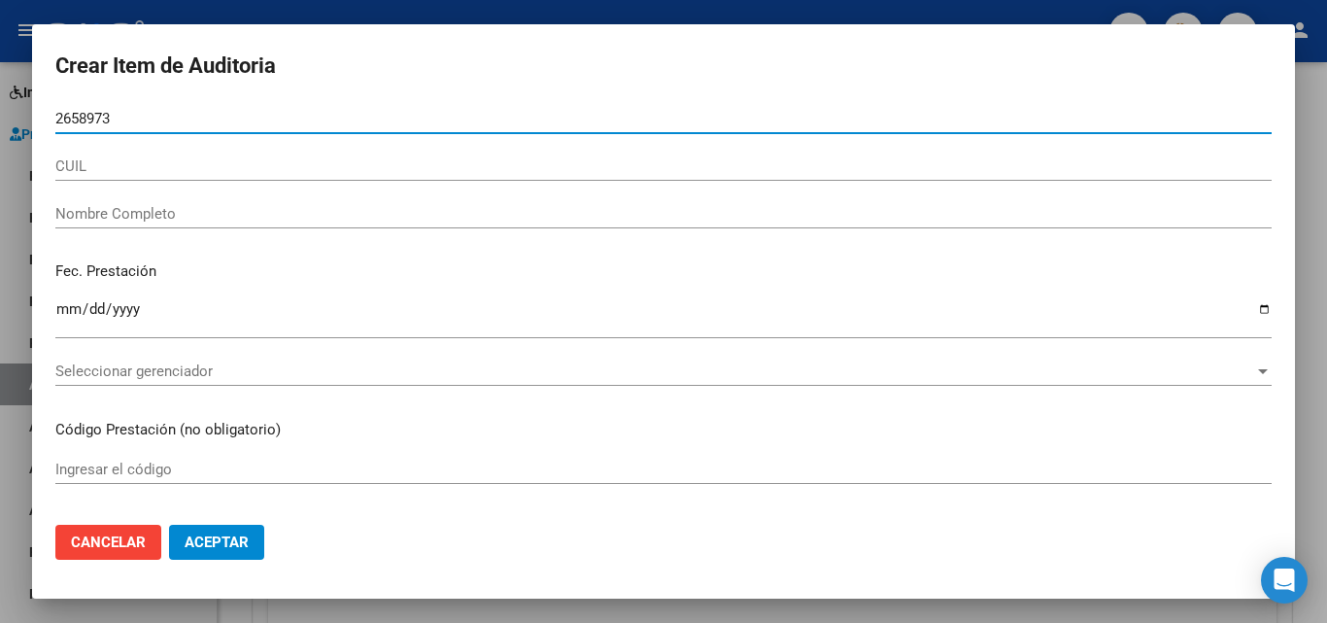
type input "26589739"
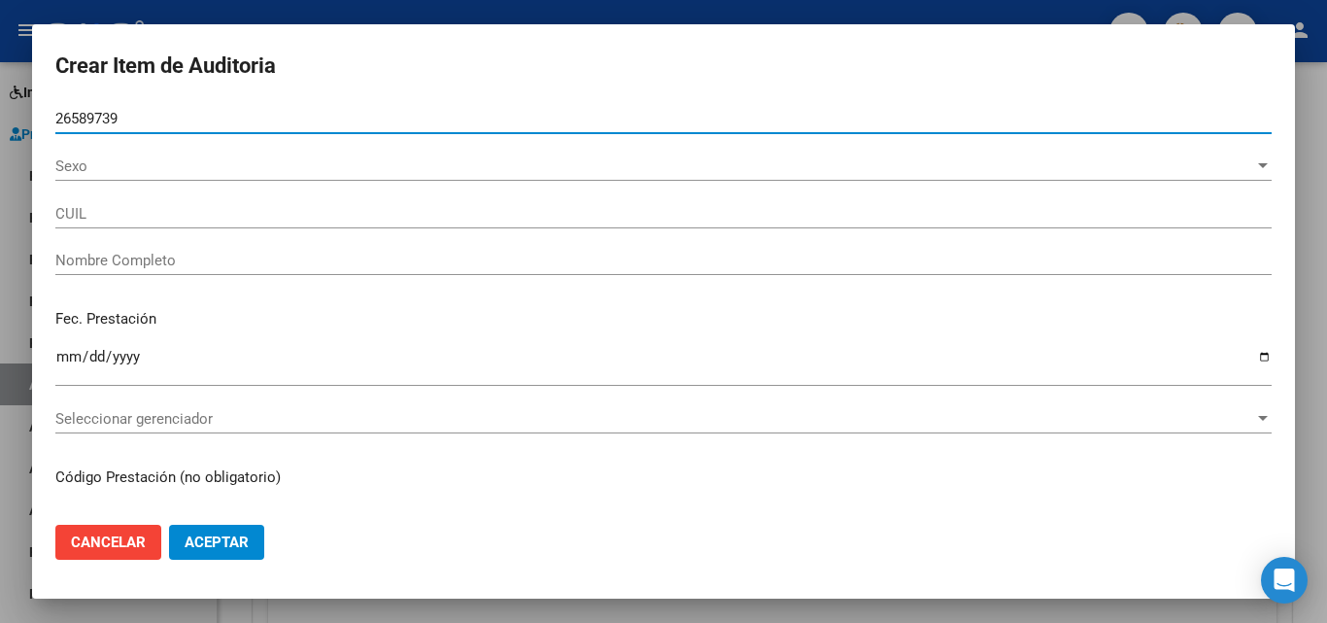
type input "27265897393"
type input "[PERSON_NAME] [PERSON_NAME]"
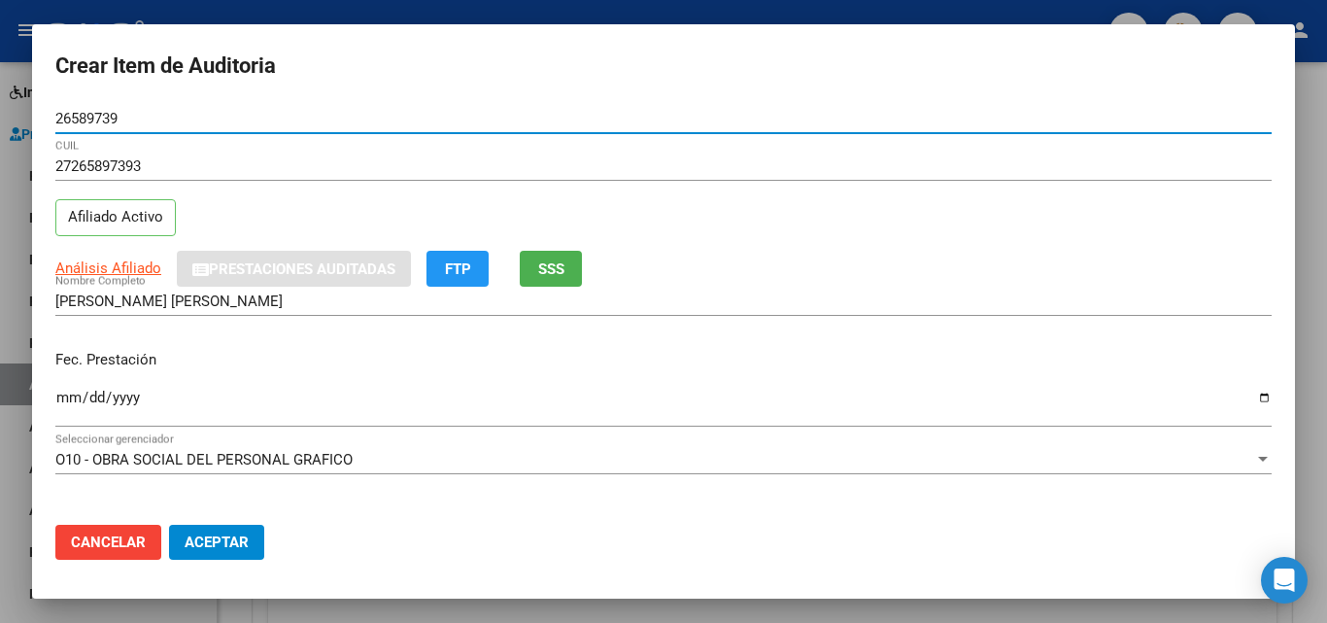
type input "26589739"
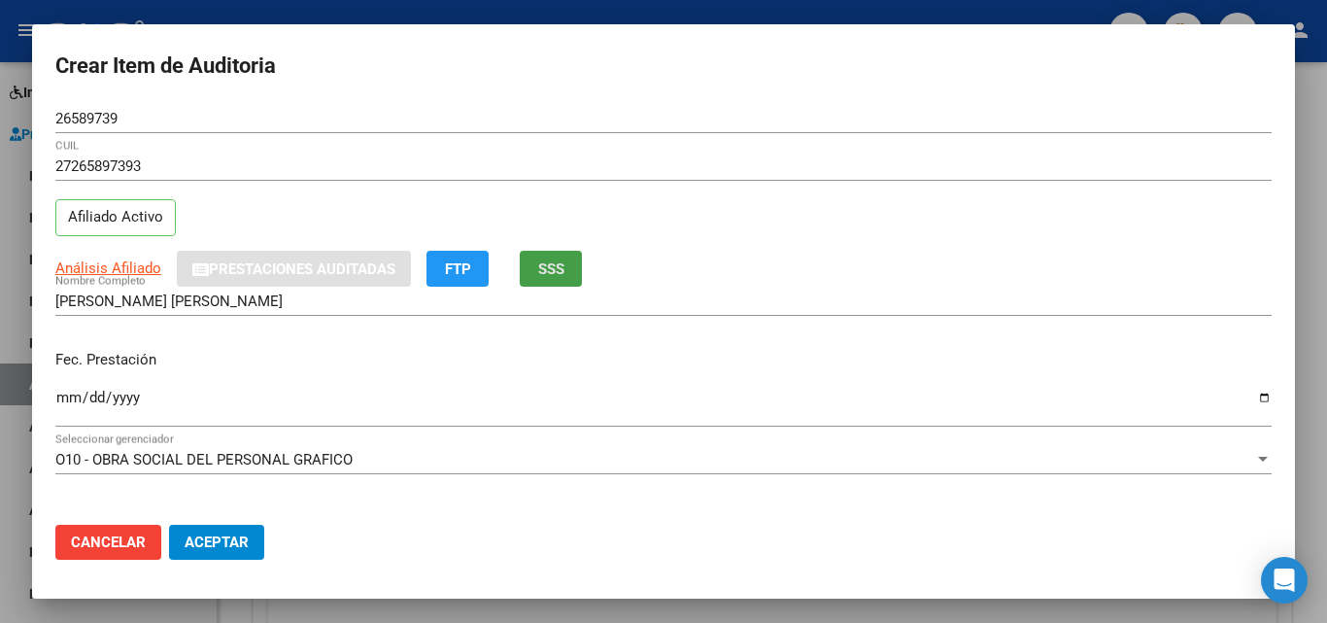
click at [582, 271] on button "SSS" at bounding box center [551, 269] width 62 height 36
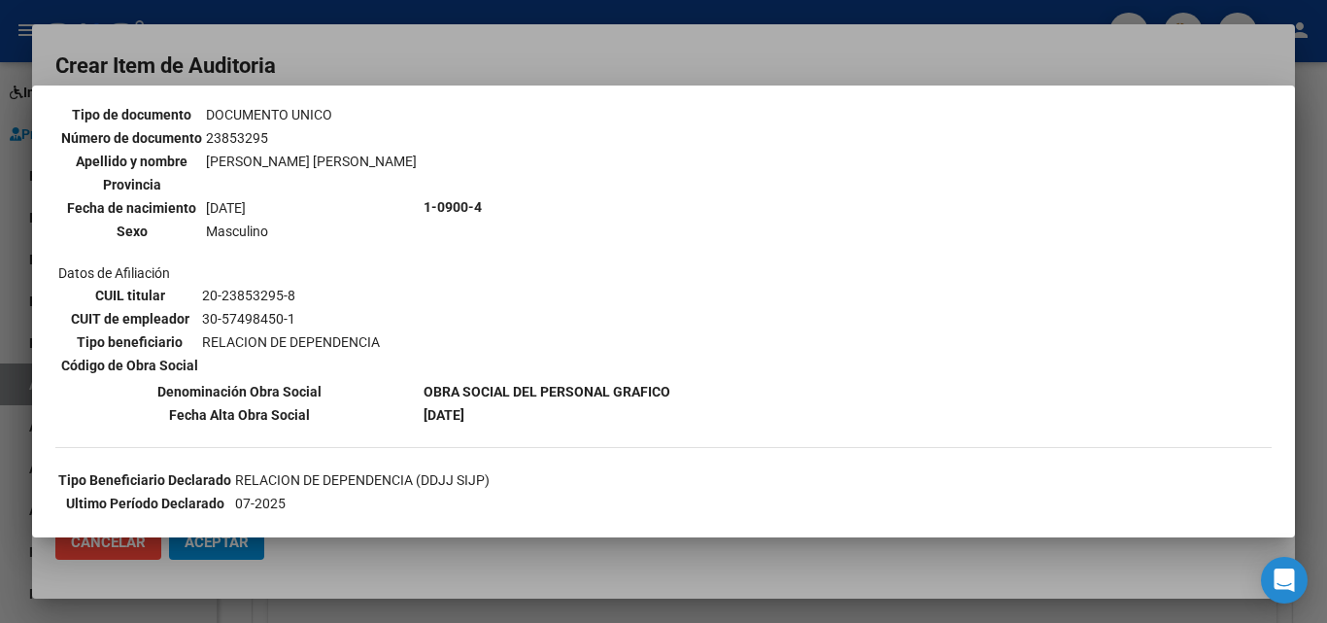
scroll to position [194, 0]
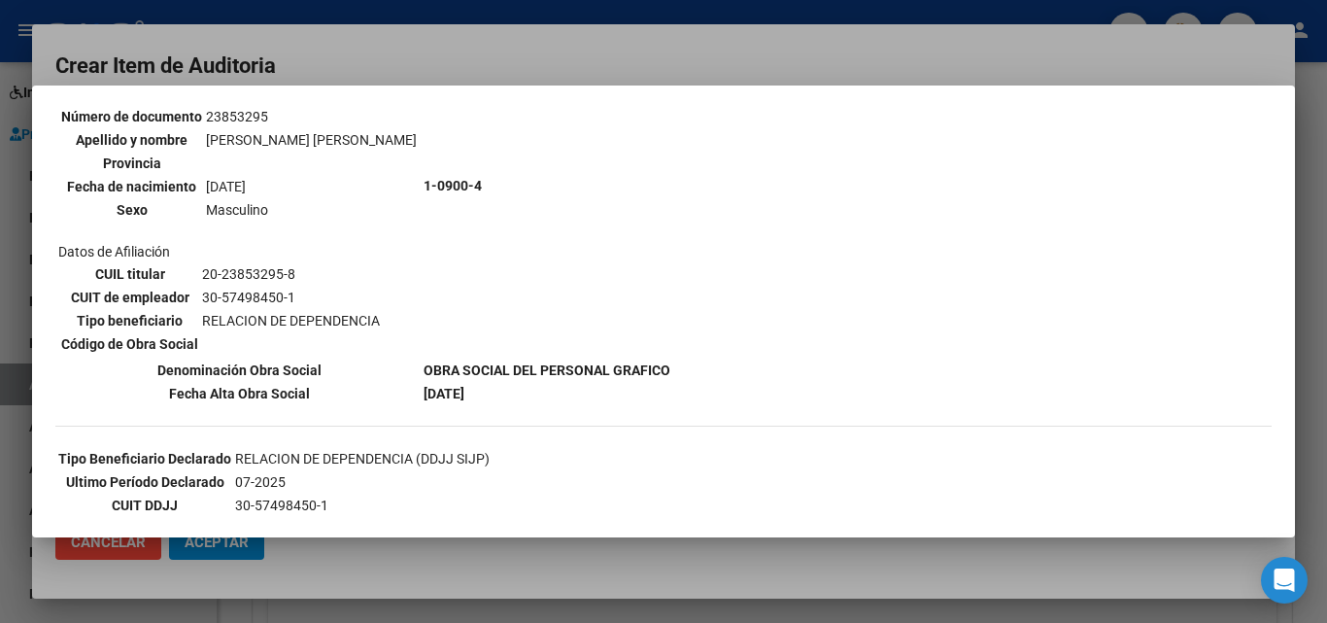
click at [635, 67] on div at bounding box center [663, 311] width 1327 height 623
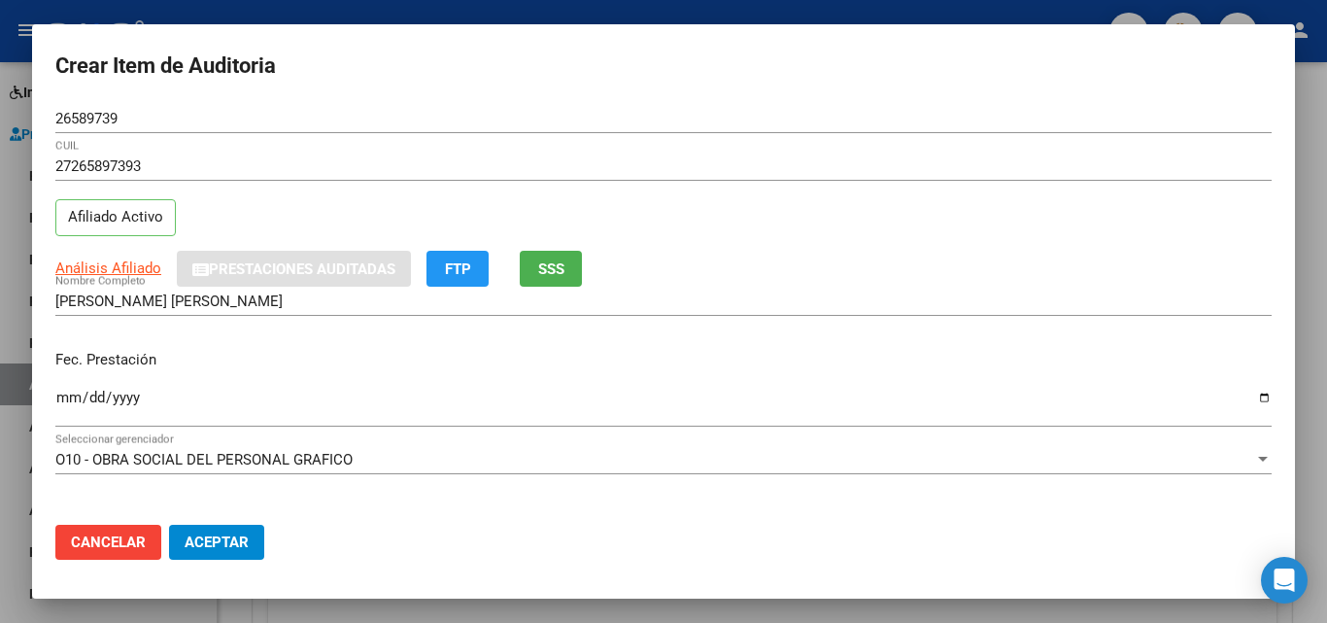
scroll to position [97, 0]
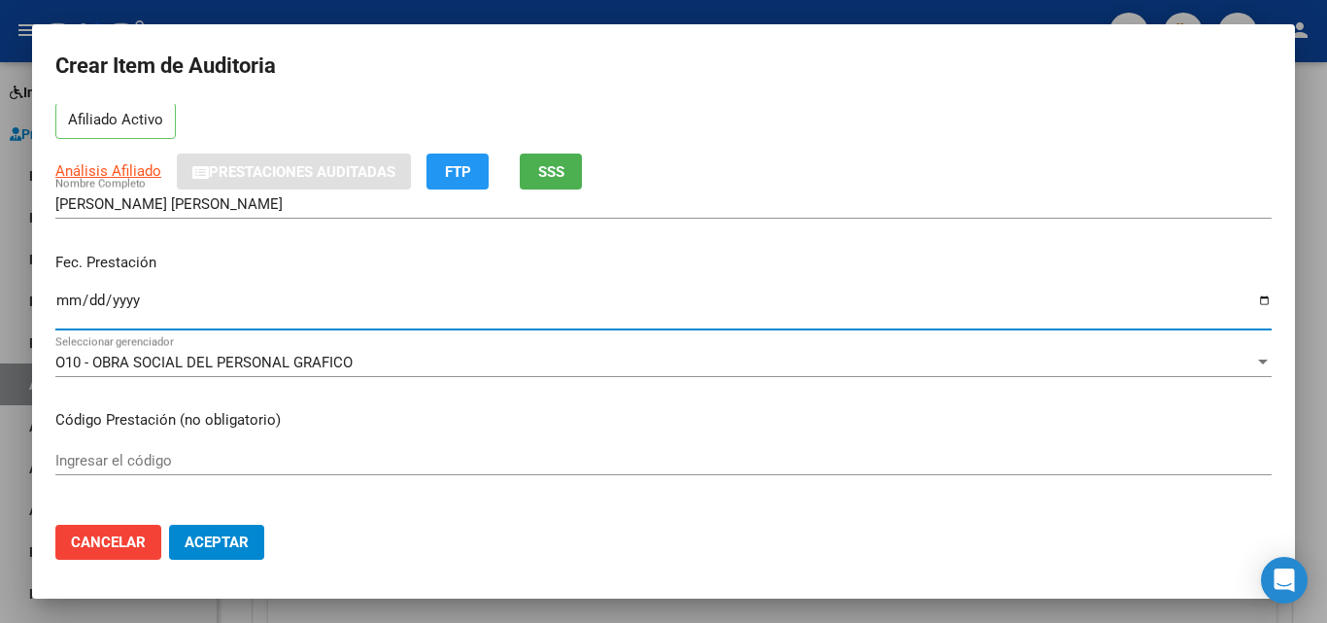
click at [59, 304] on input "Ingresar la fecha" at bounding box center [663, 307] width 1216 height 31
click at [132, 300] on input "0025-08-03" at bounding box center [663, 307] width 1216 height 31
type input "[DATE]"
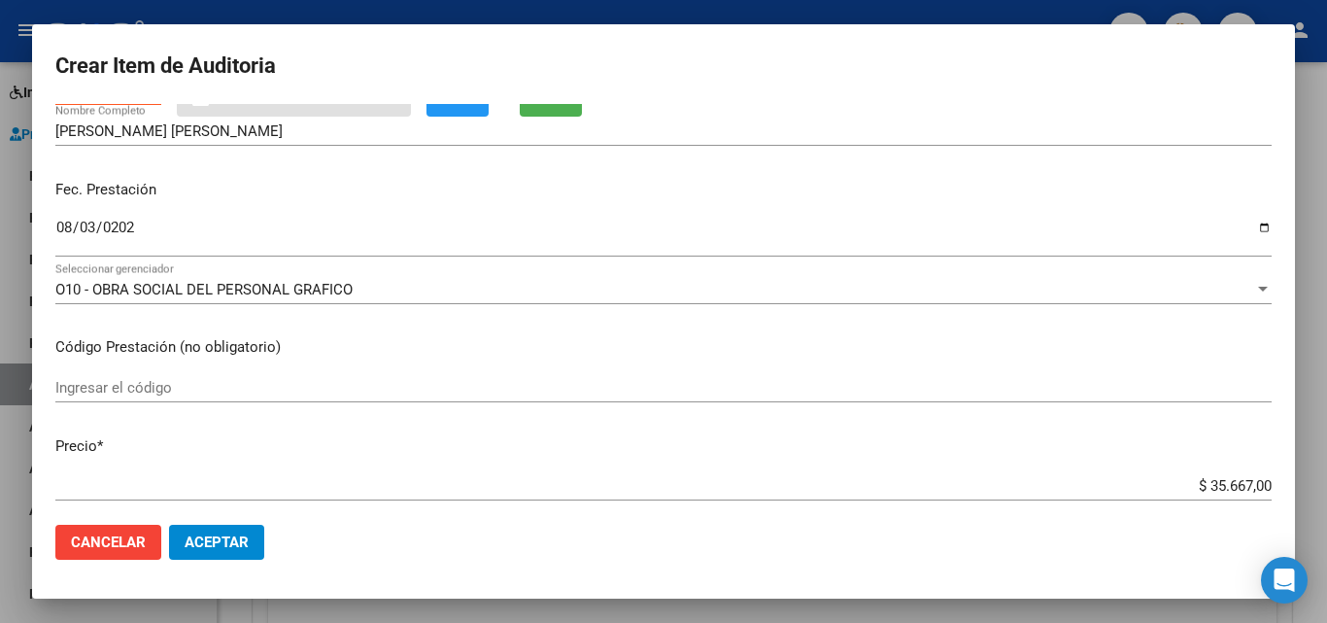
scroll to position [291, 0]
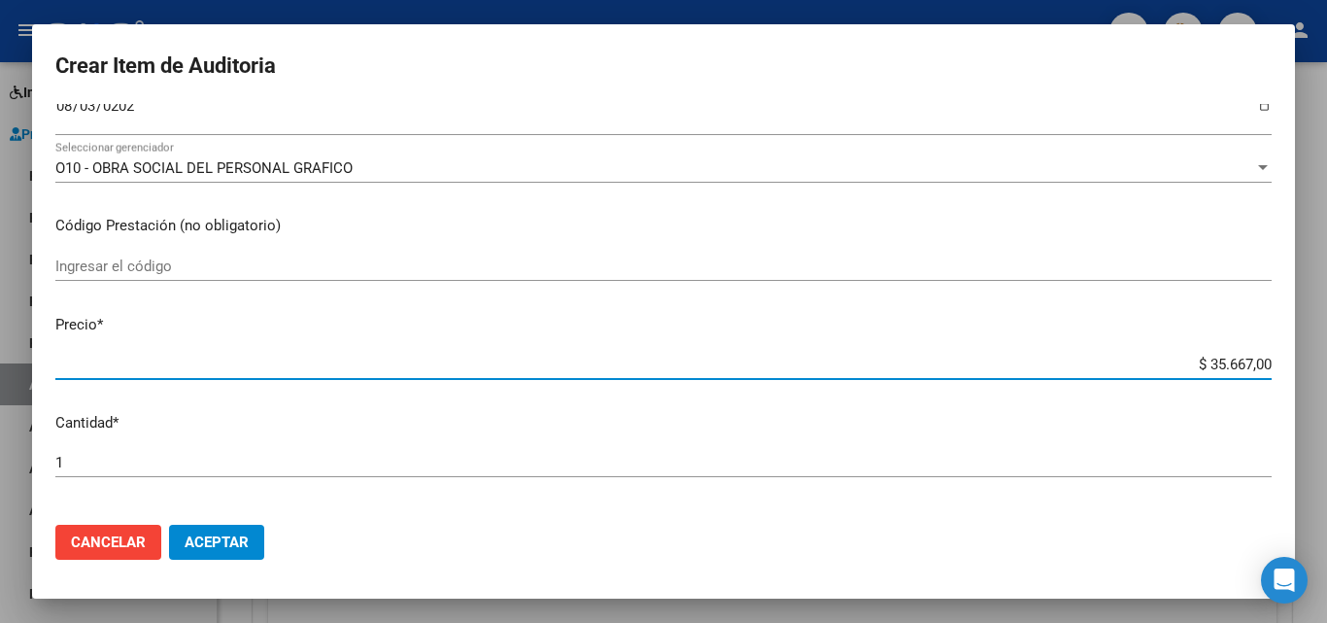
drag, startPoint x: 1191, startPoint y: 365, endPoint x: 1239, endPoint y: 361, distance: 48.7
click at [1239, 361] on input "$ 35.667,00" at bounding box center [663, 363] width 1216 height 17
type input "$ 1,00"
type input "$ 11,00"
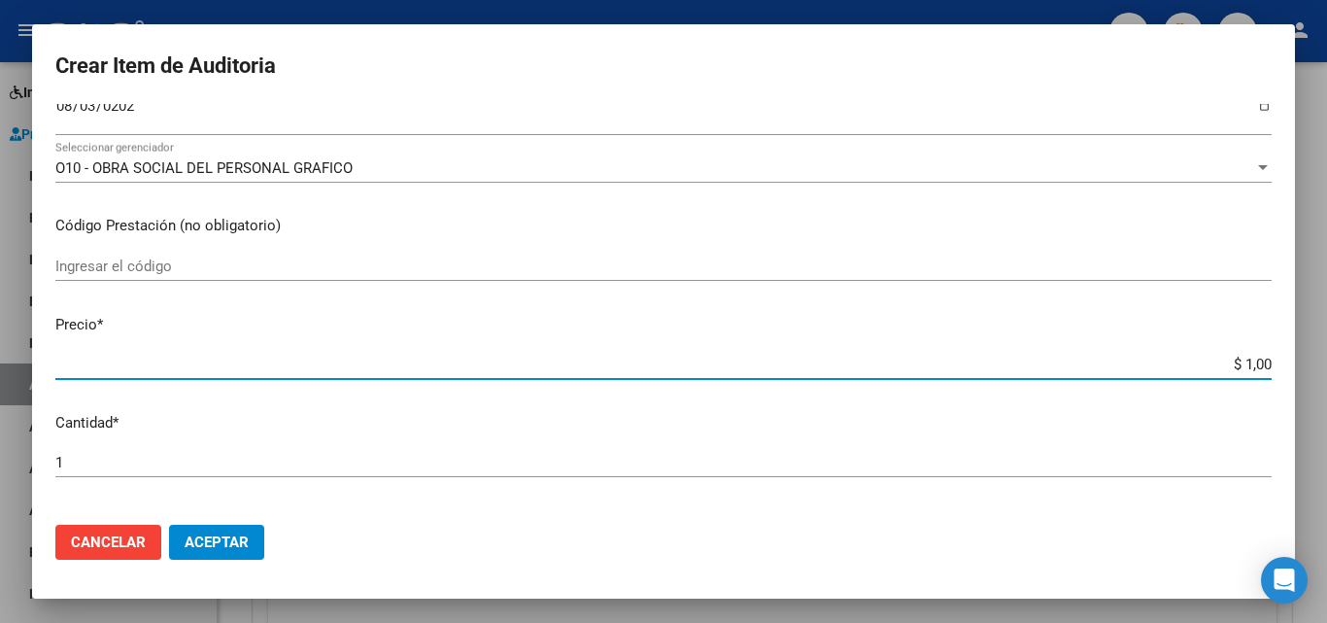
type input "$ 11,00"
type input "$ 118,00"
type input "$ 1.188,00"
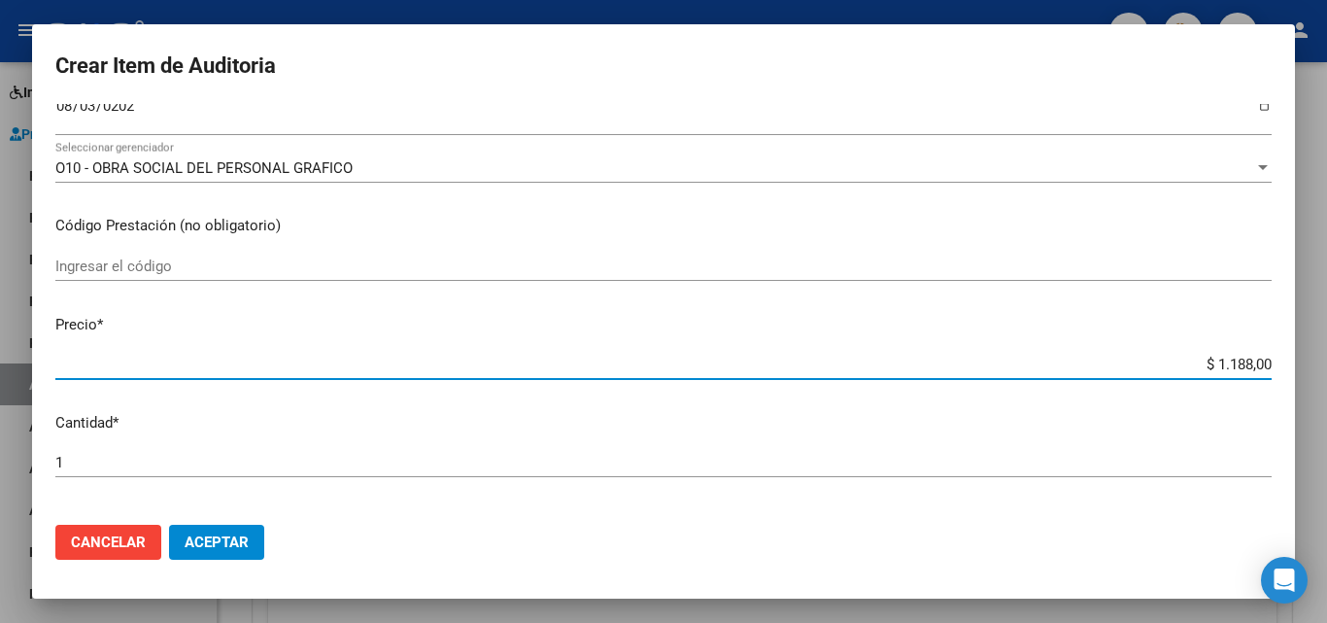
type input "$ 11.889,00"
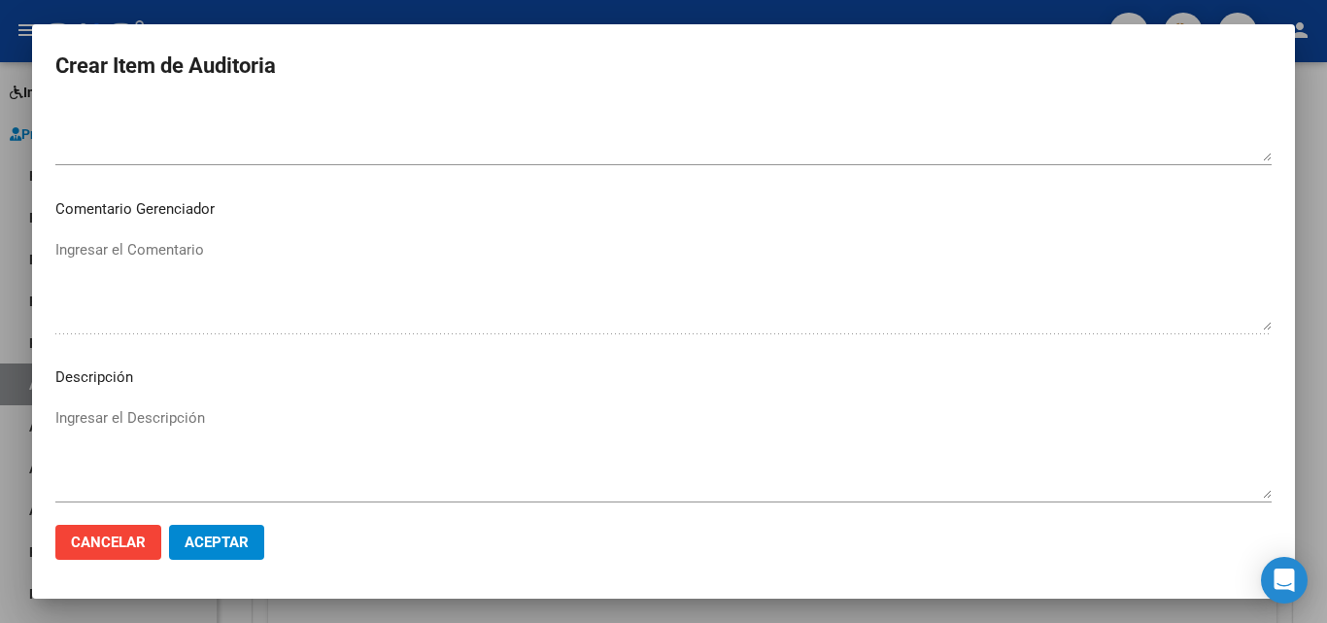
scroll to position [1344, 0]
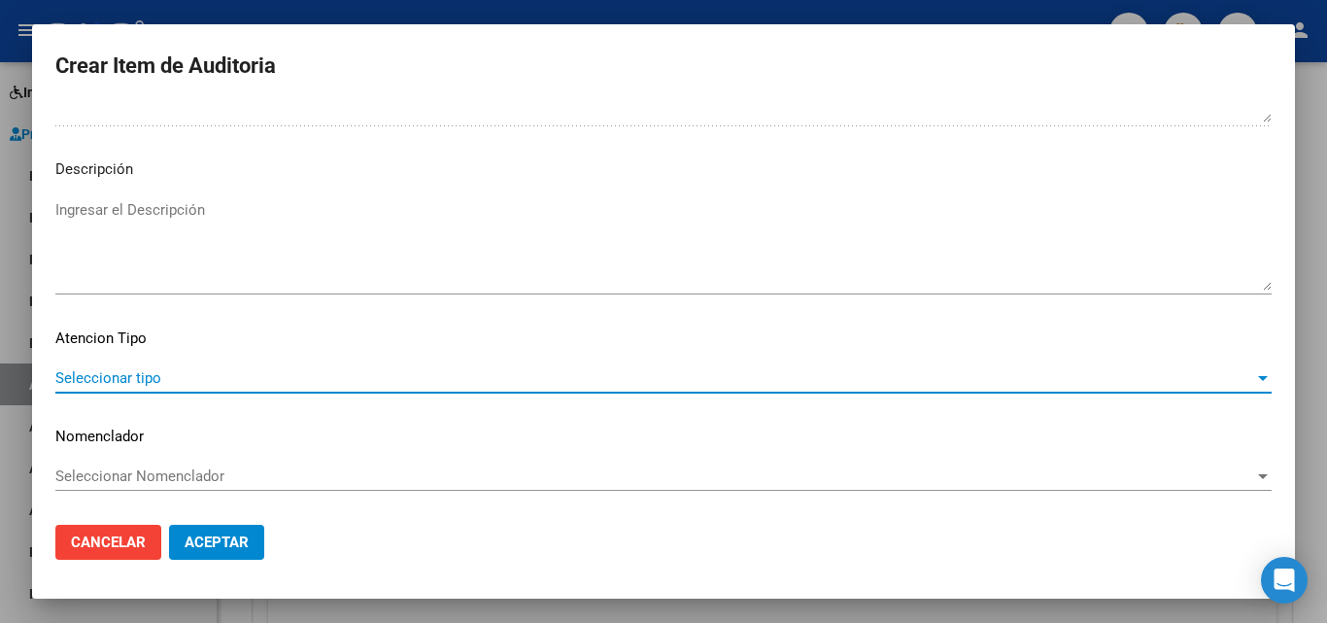
click at [353, 376] on span "Seleccionar tipo" at bounding box center [654, 377] width 1199 height 17
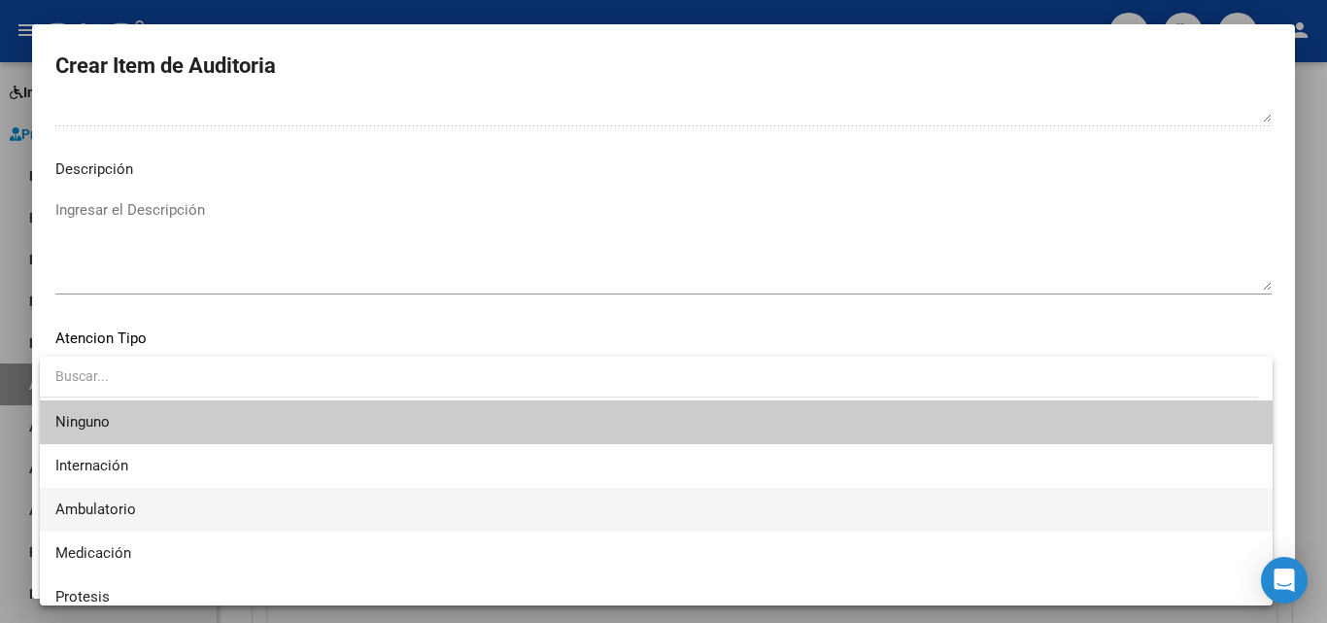
click at [163, 503] on span "Ambulatorio" at bounding box center [655, 510] width 1201 height 44
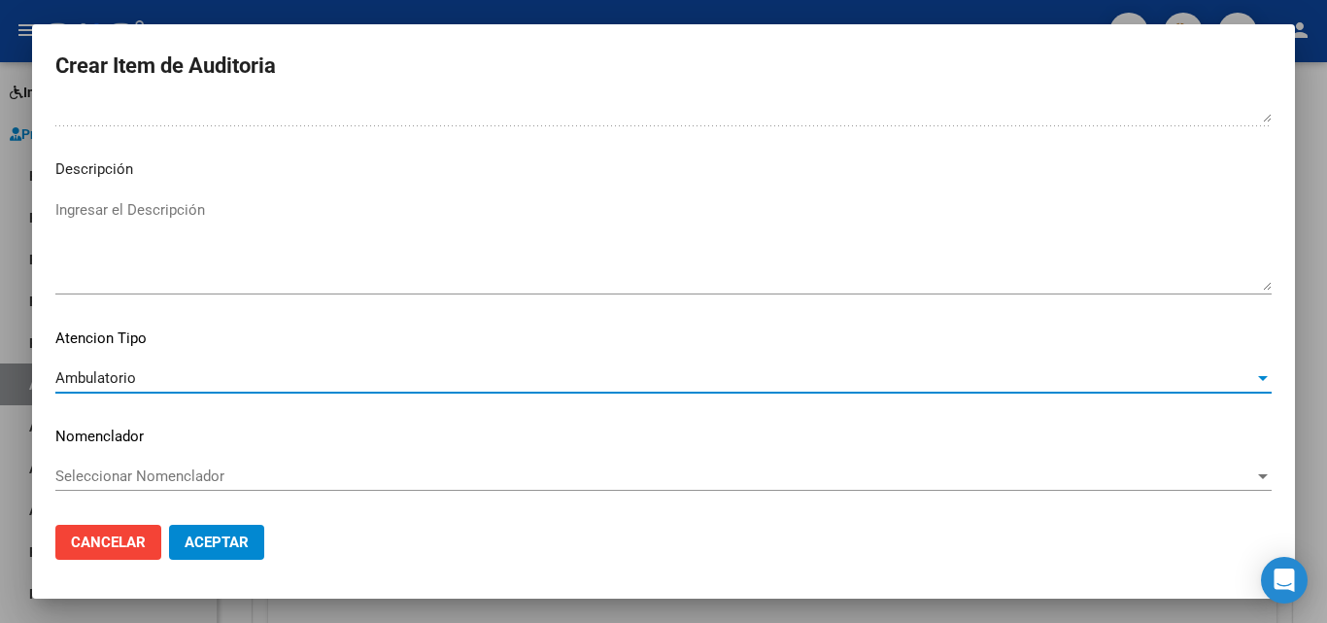
click at [207, 545] on span "Aceptar" at bounding box center [217, 541] width 64 height 17
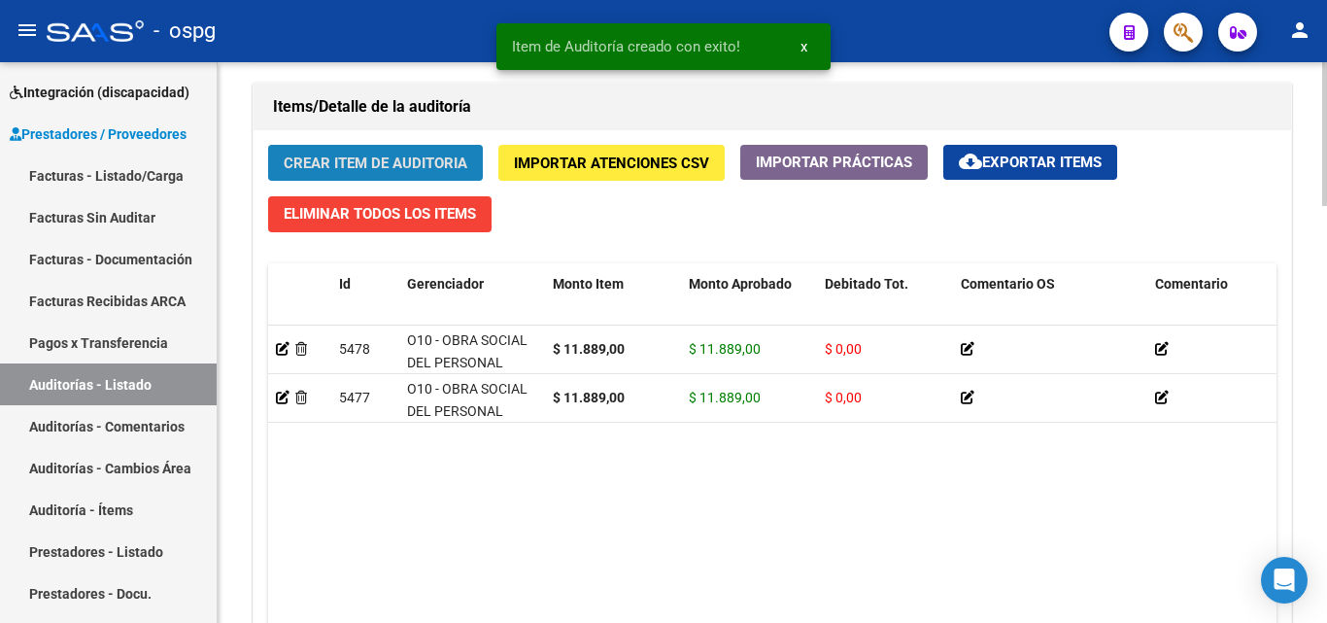
click at [402, 179] on button "Crear Item de Auditoria" at bounding box center [375, 163] width 215 height 36
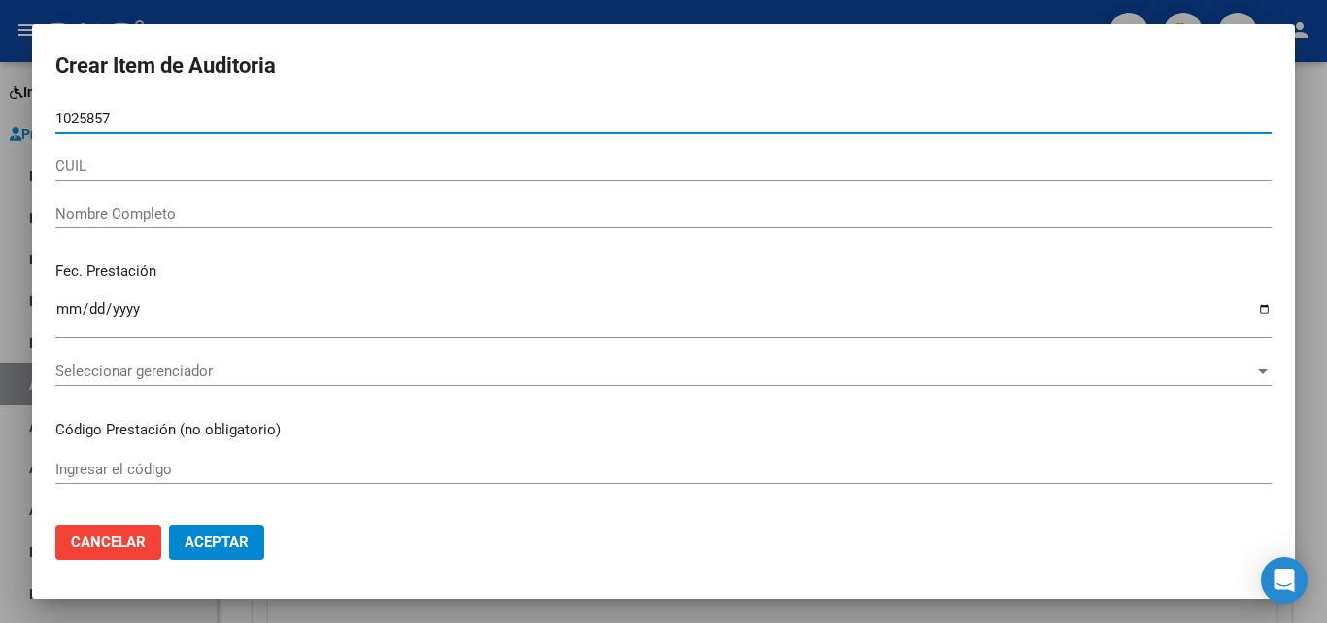
type input "10258574"
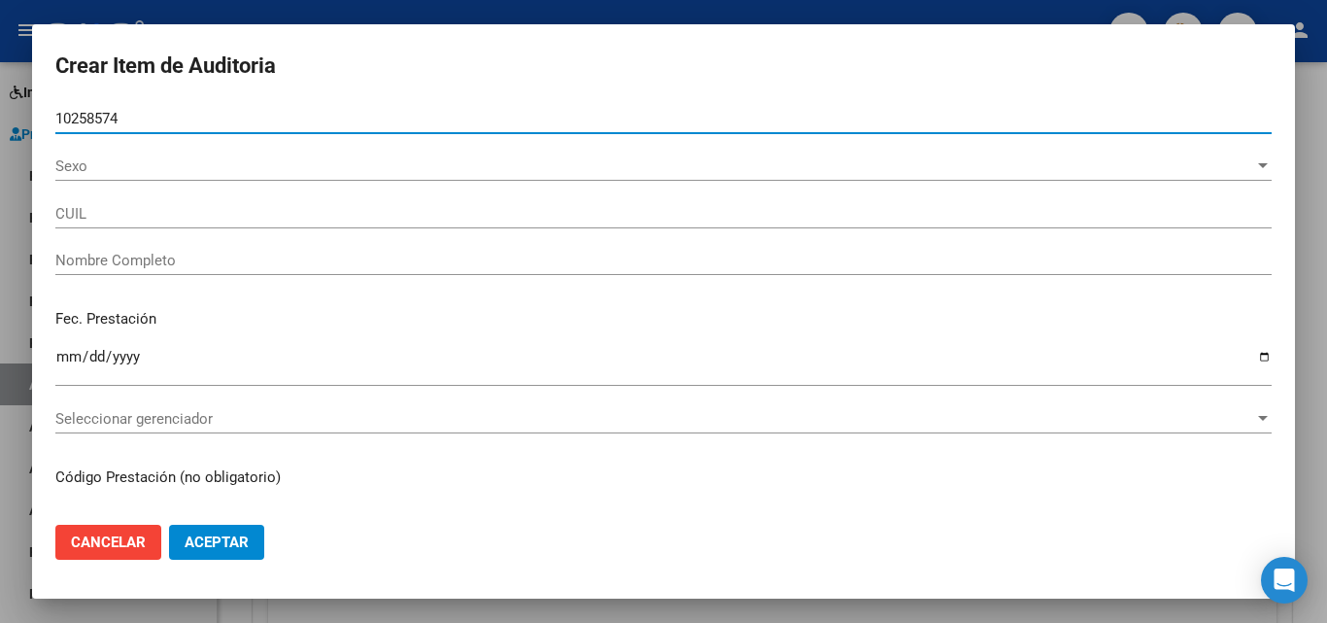
type input "27102585742"
type input "[PERSON_NAME]"
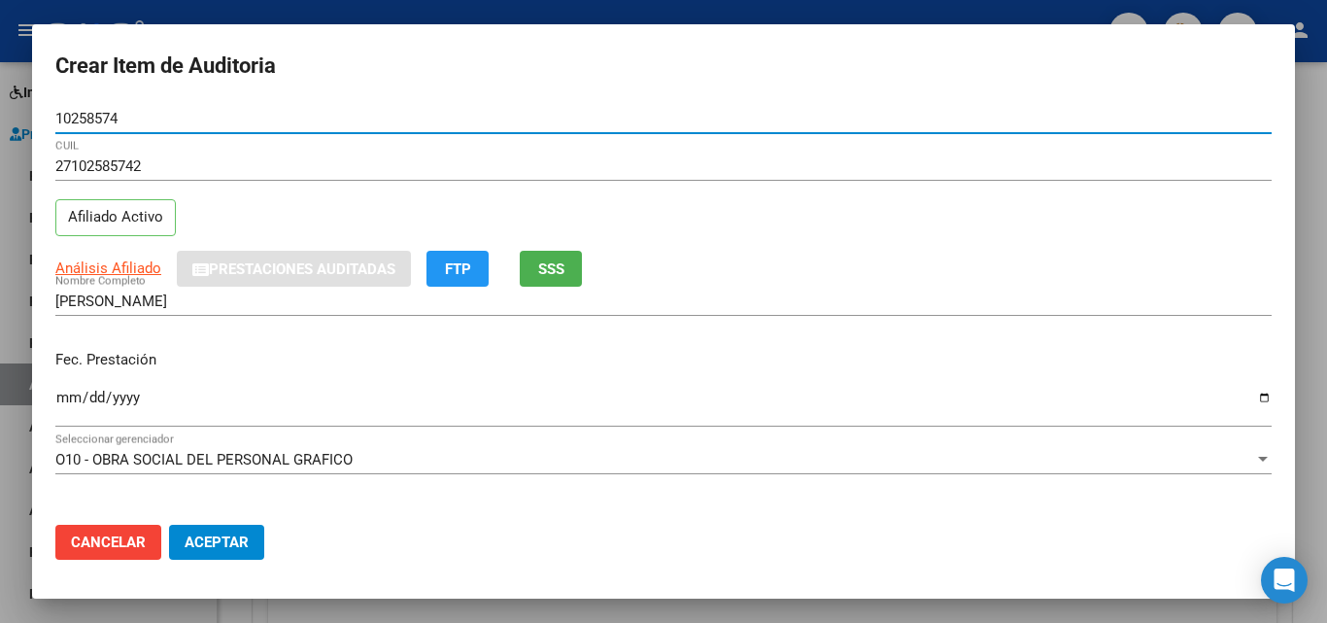
type input "10258574"
click at [541, 274] on span "SSS" at bounding box center [551, 268] width 26 height 17
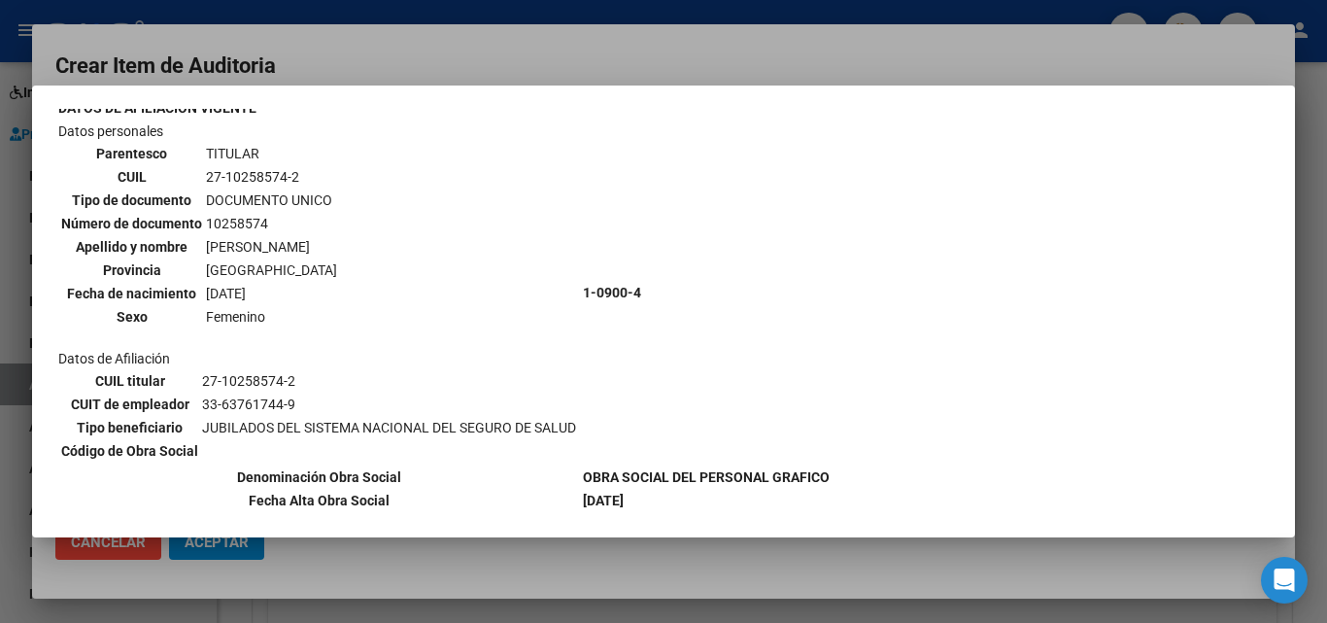
scroll to position [194, 0]
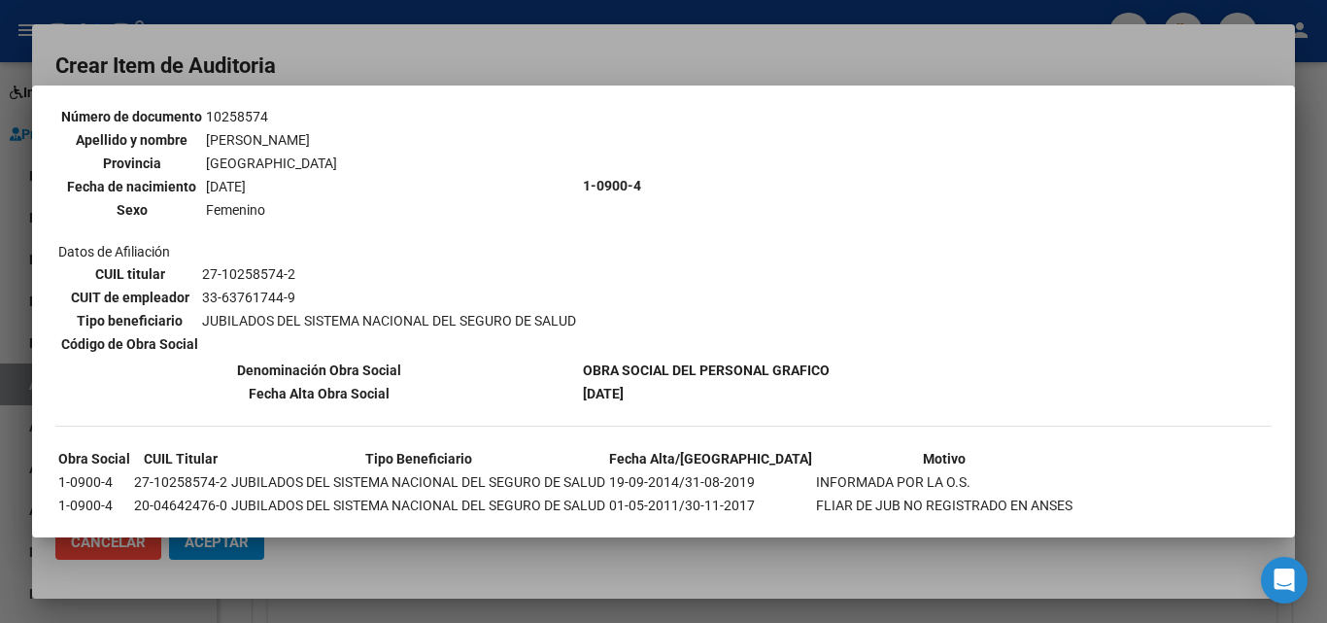
click at [714, 50] on div at bounding box center [663, 311] width 1327 height 623
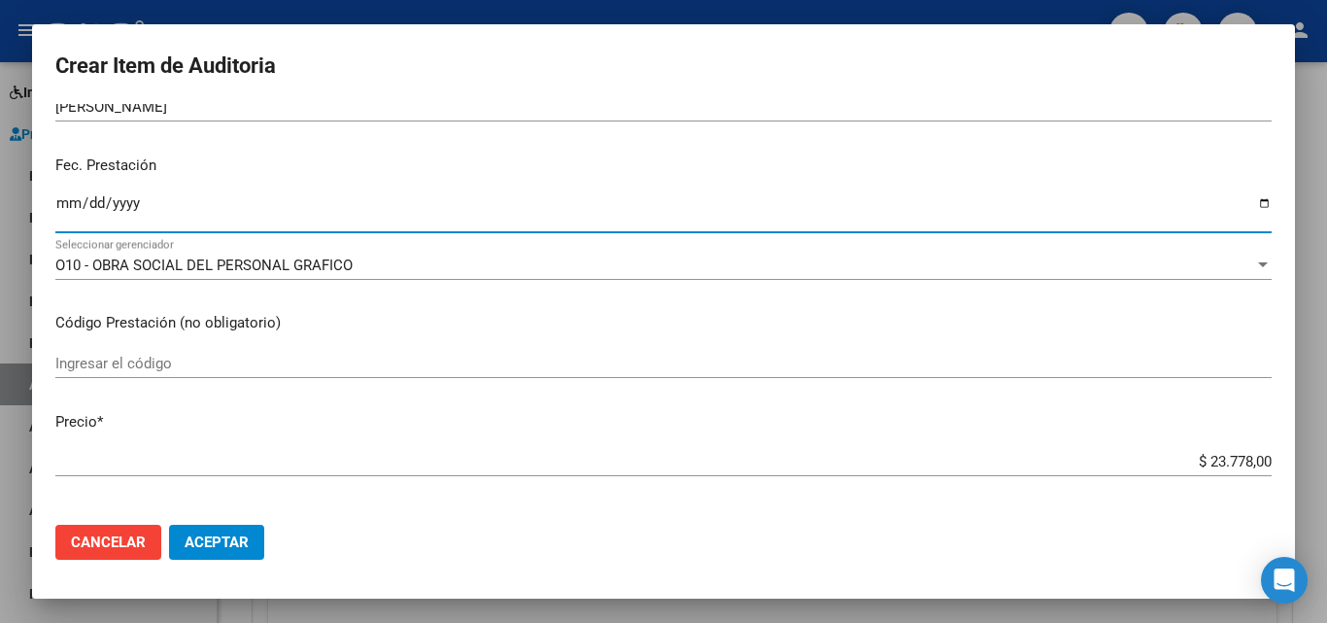
click at [68, 200] on input "Ingresar la fecha" at bounding box center [663, 210] width 1216 height 31
type input "[DATE]"
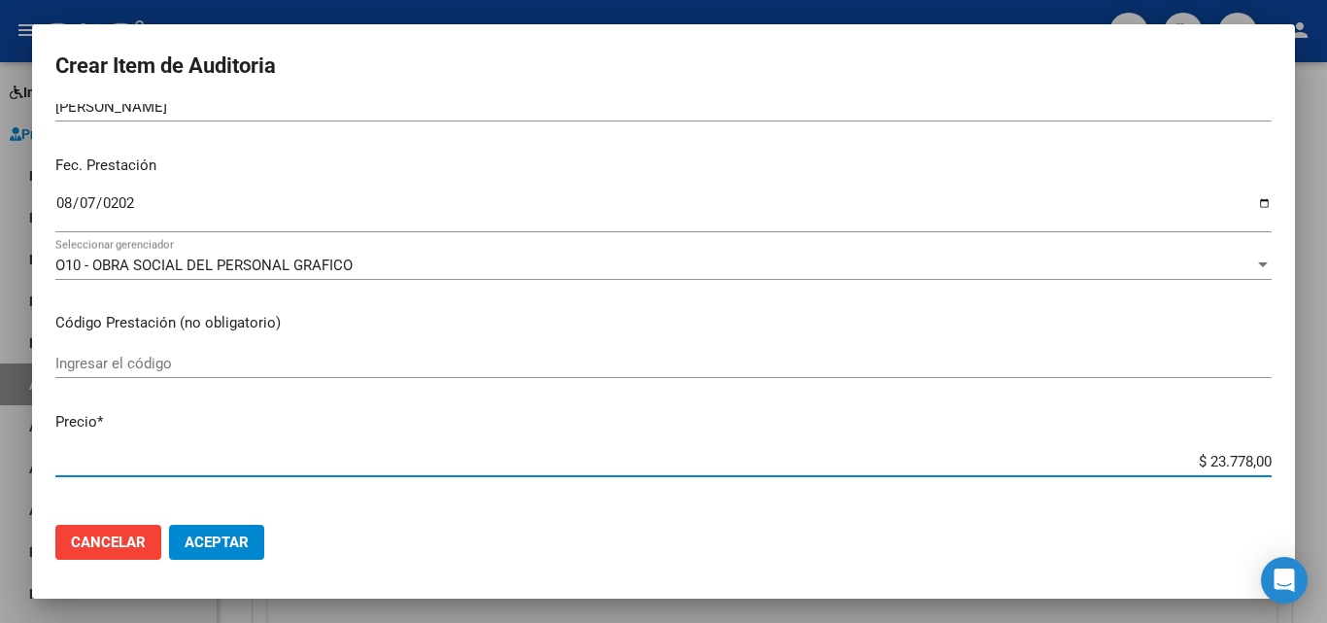
drag, startPoint x: 1199, startPoint y: 461, endPoint x: 1238, endPoint y: 460, distance: 39.8
click at [1238, 460] on input "$ 23.778,00" at bounding box center [663, 461] width 1216 height 17
type input "$ 2,00"
type input "$ 1,00"
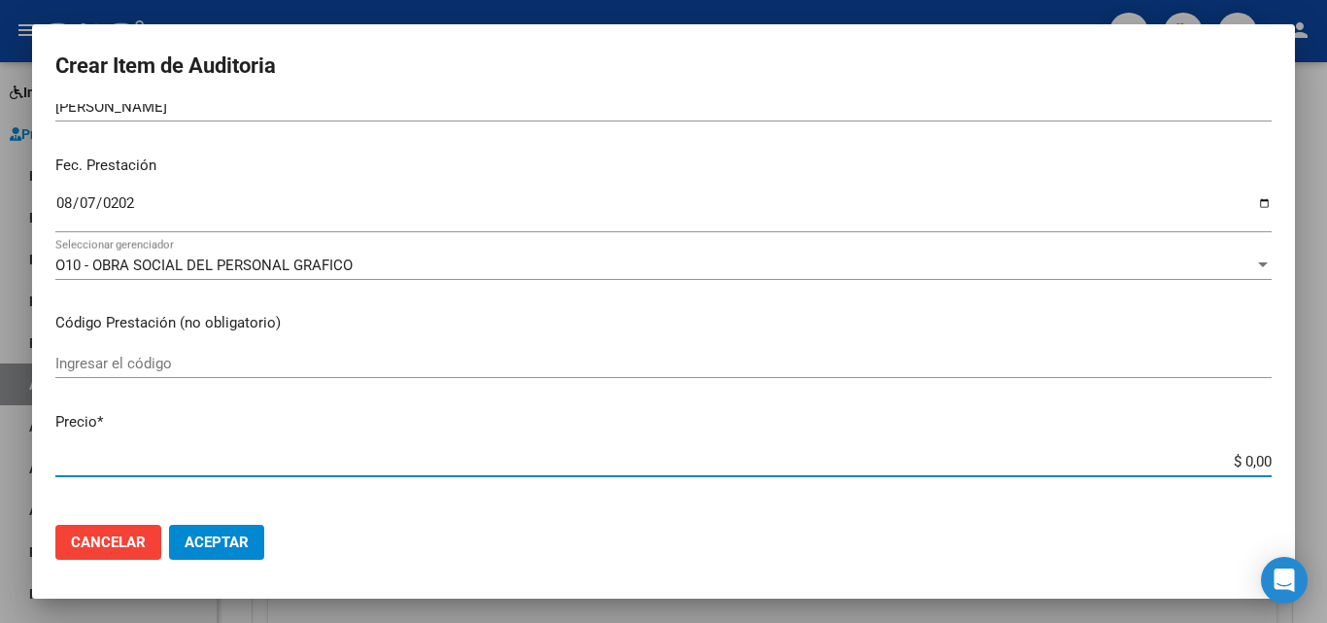
type input "$ 1,00"
type input "$ 11,00"
type input "$ 118,00"
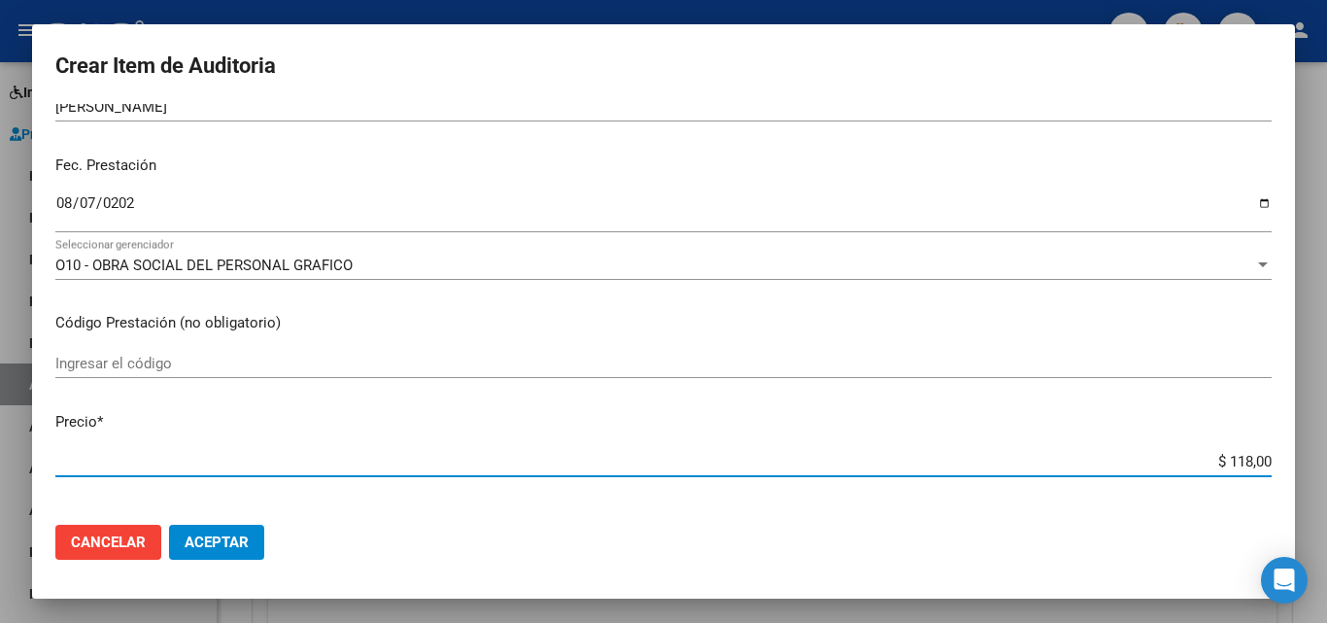
type input "$ 1.188,00"
type input "$ 11.889,00"
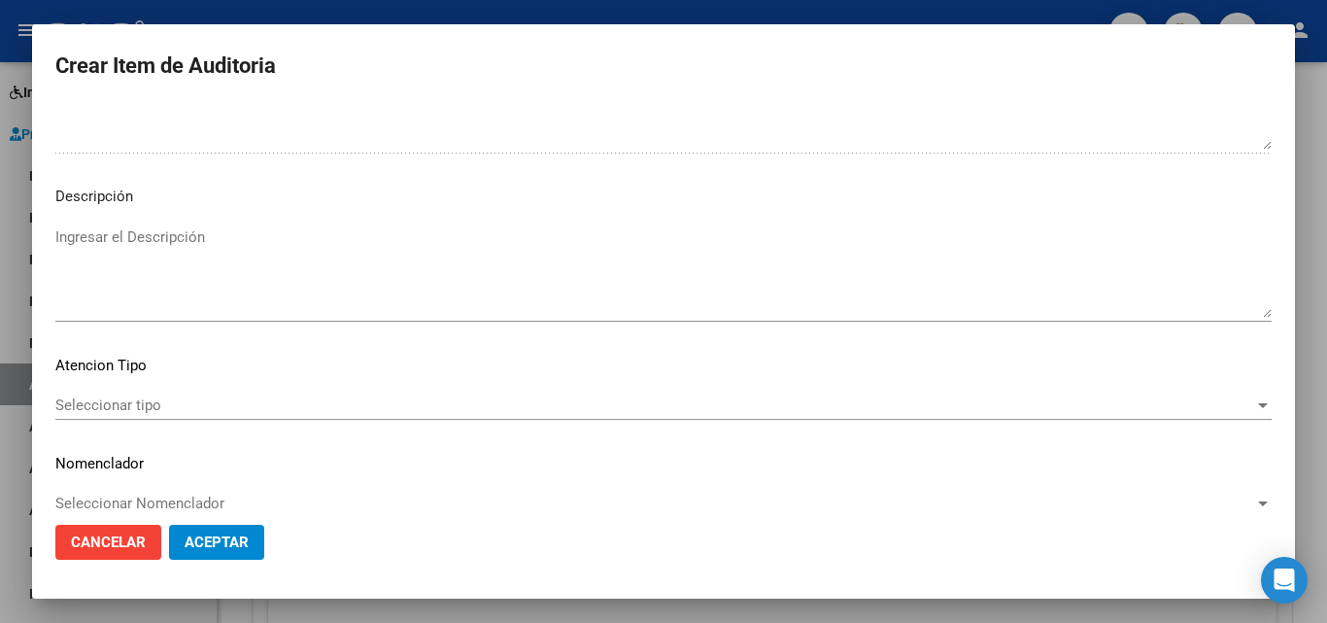
scroll to position [1344, 0]
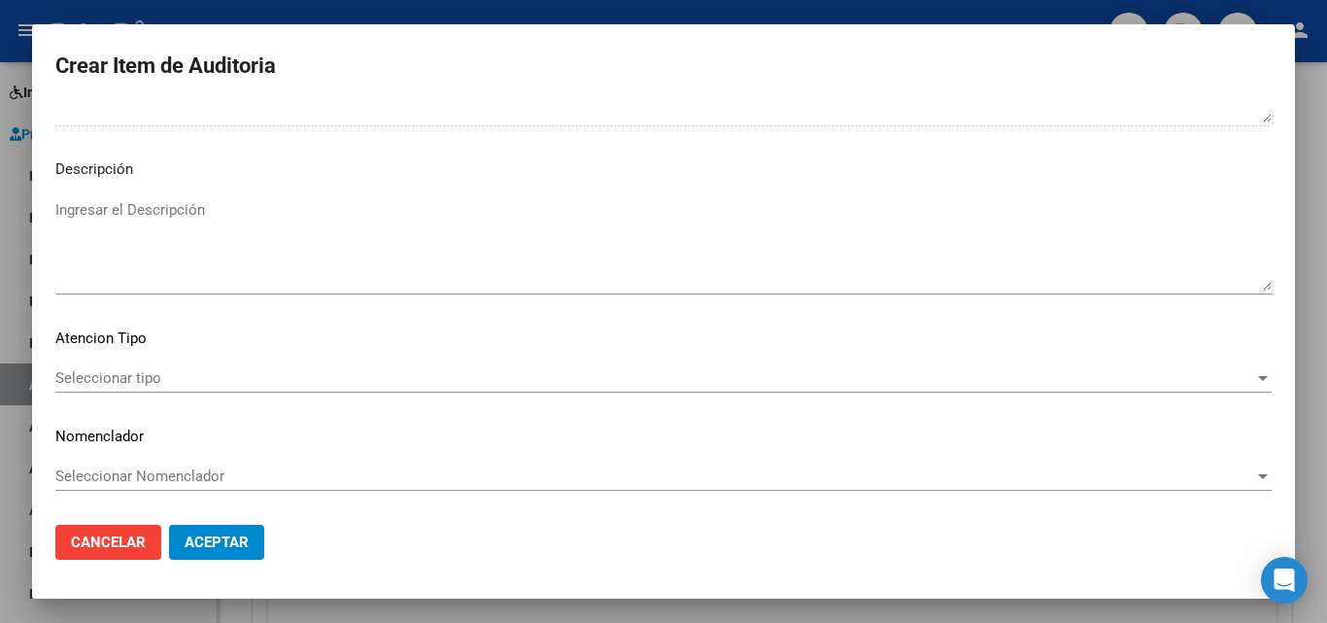
click at [195, 386] on span "Seleccionar tipo" at bounding box center [654, 377] width 1199 height 17
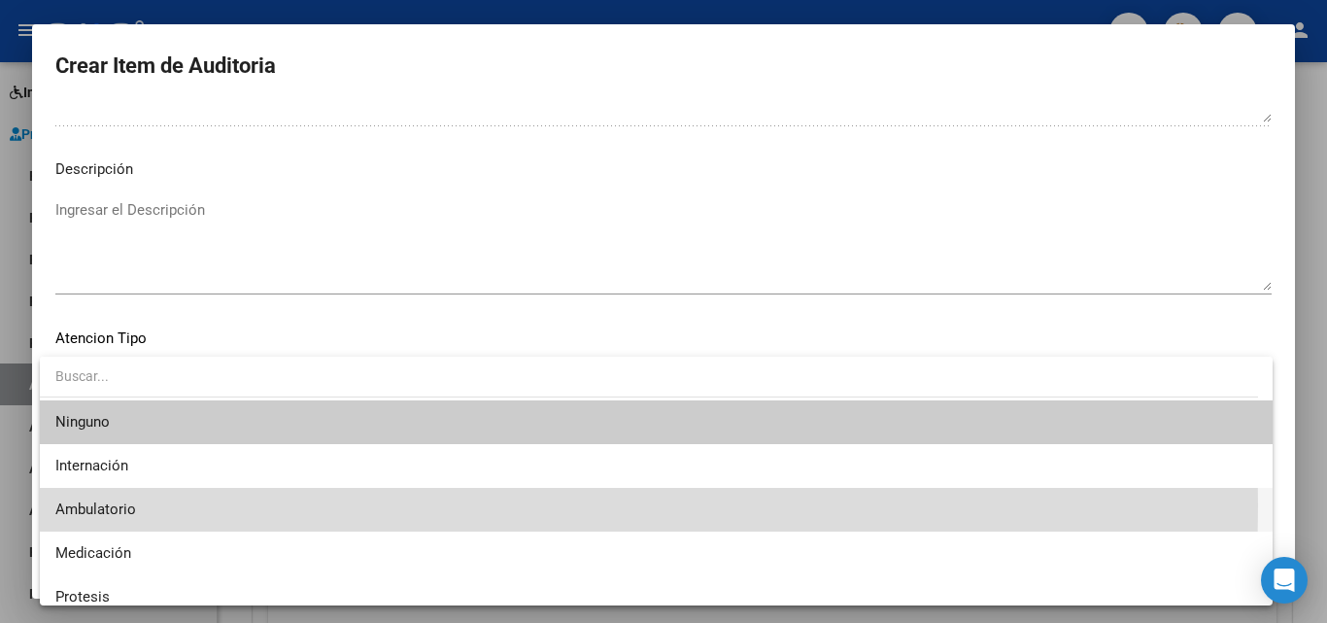
click at [142, 505] on span "Ambulatorio" at bounding box center [655, 510] width 1201 height 44
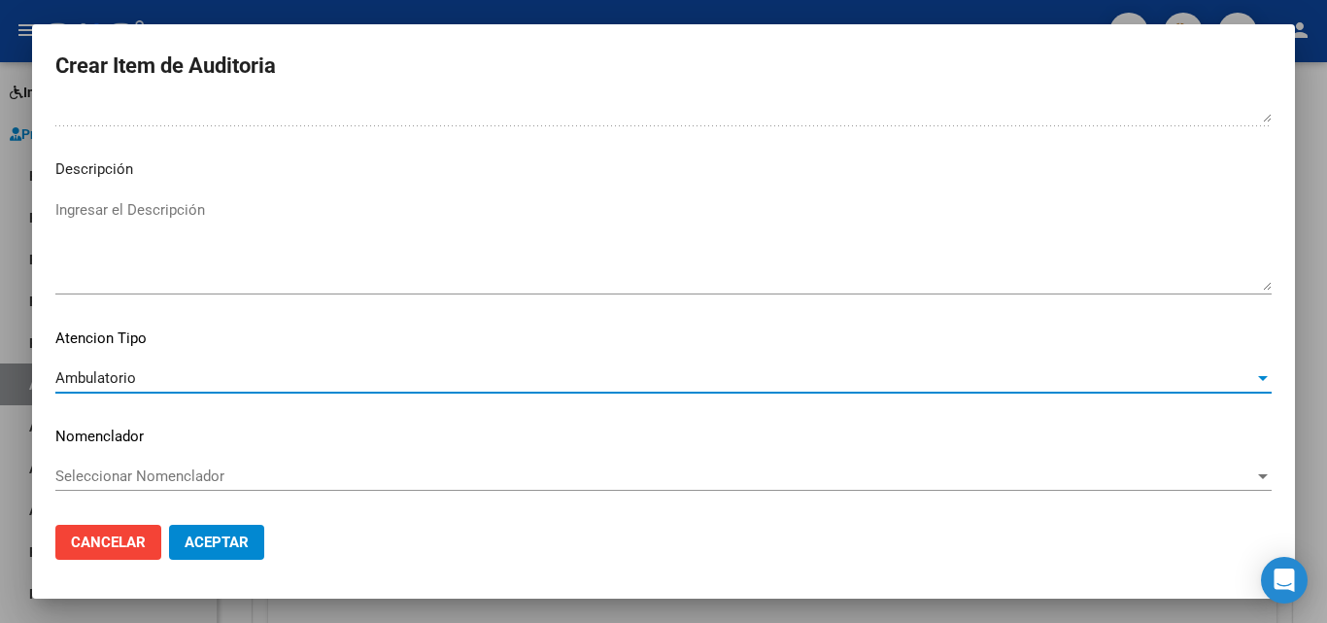
click at [210, 543] on span "Aceptar" at bounding box center [217, 541] width 64 height 17
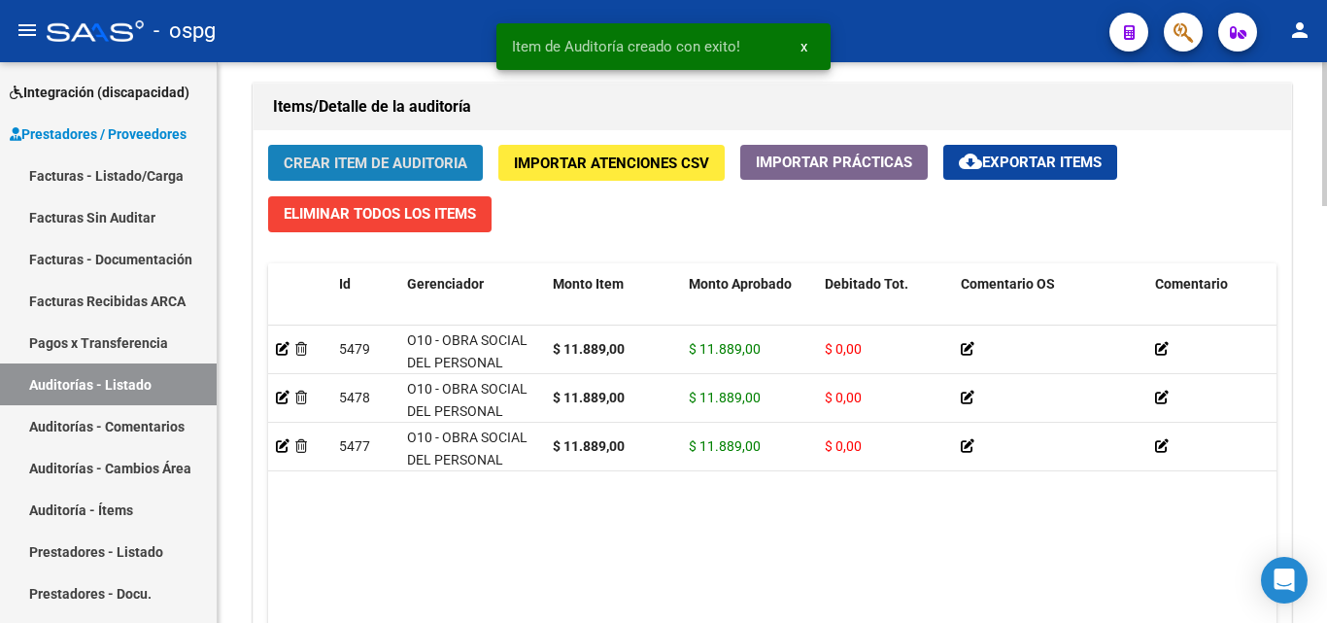
click at [324, 153] on span "Crear Item de Auditoria" at bounding box center [376, 161] width 184 height 17
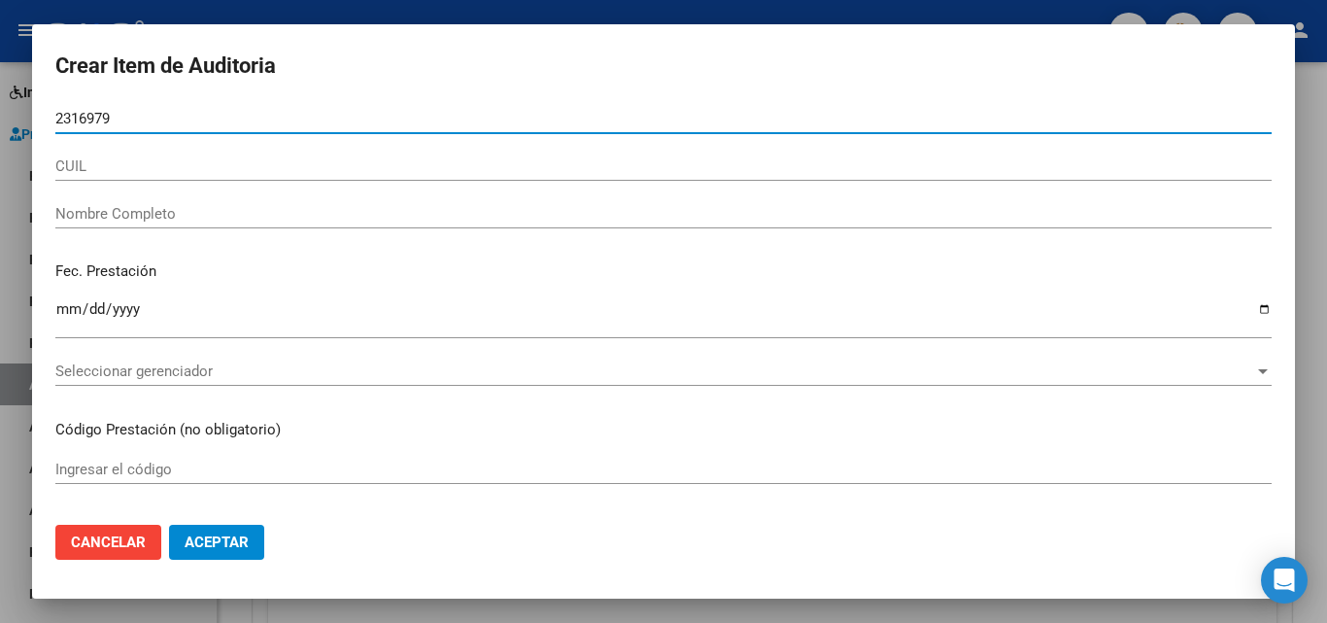
type input "23169798"
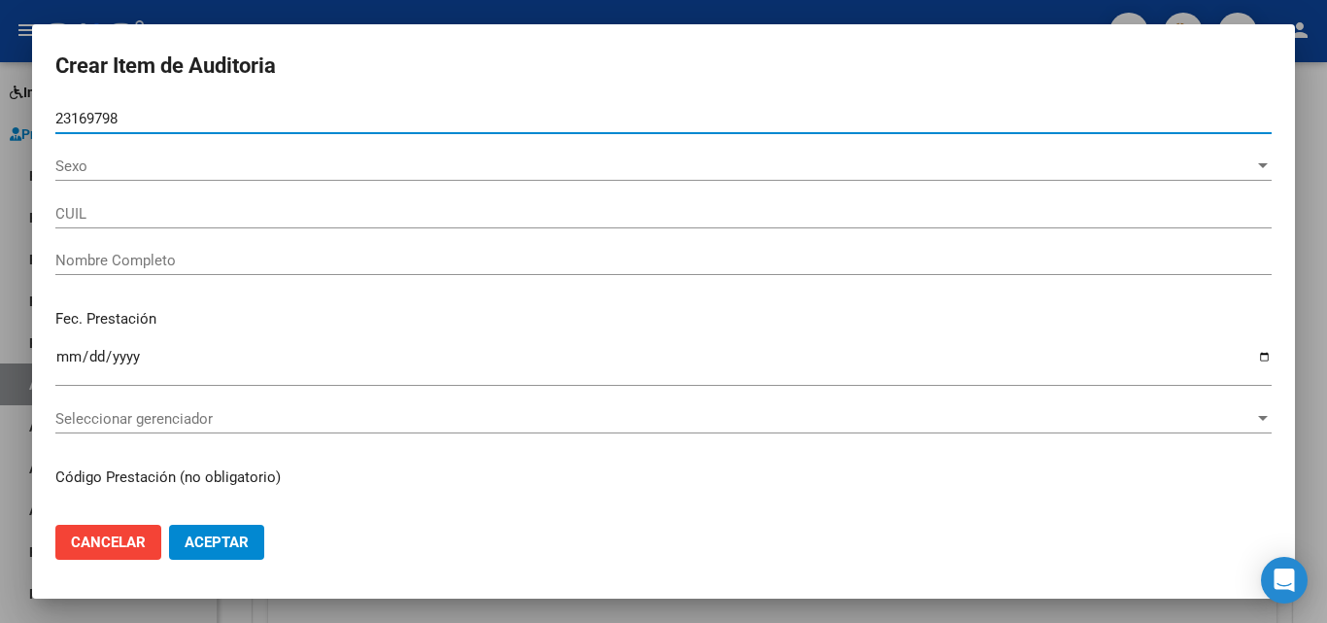
type input "20231697986"
type input "[PERSON_NAME]"
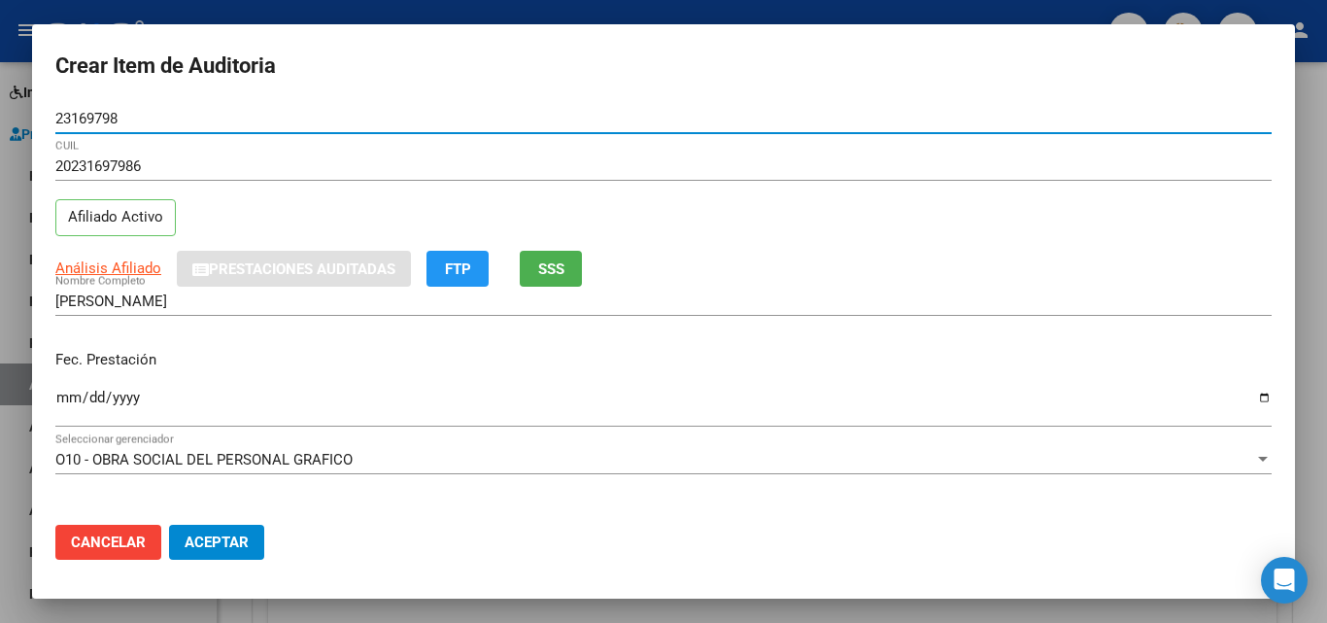
type input "23169798"
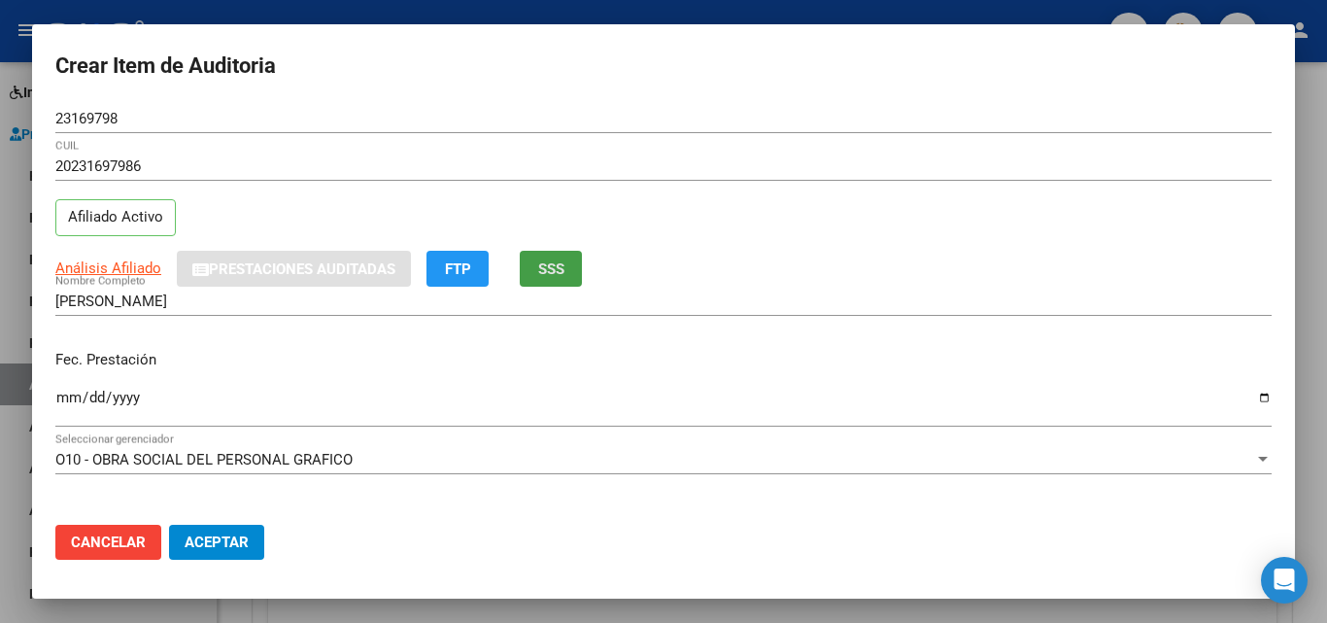
click at [537, 259] on button "SSS" at bounding box center [551, 269] width 62 height 36
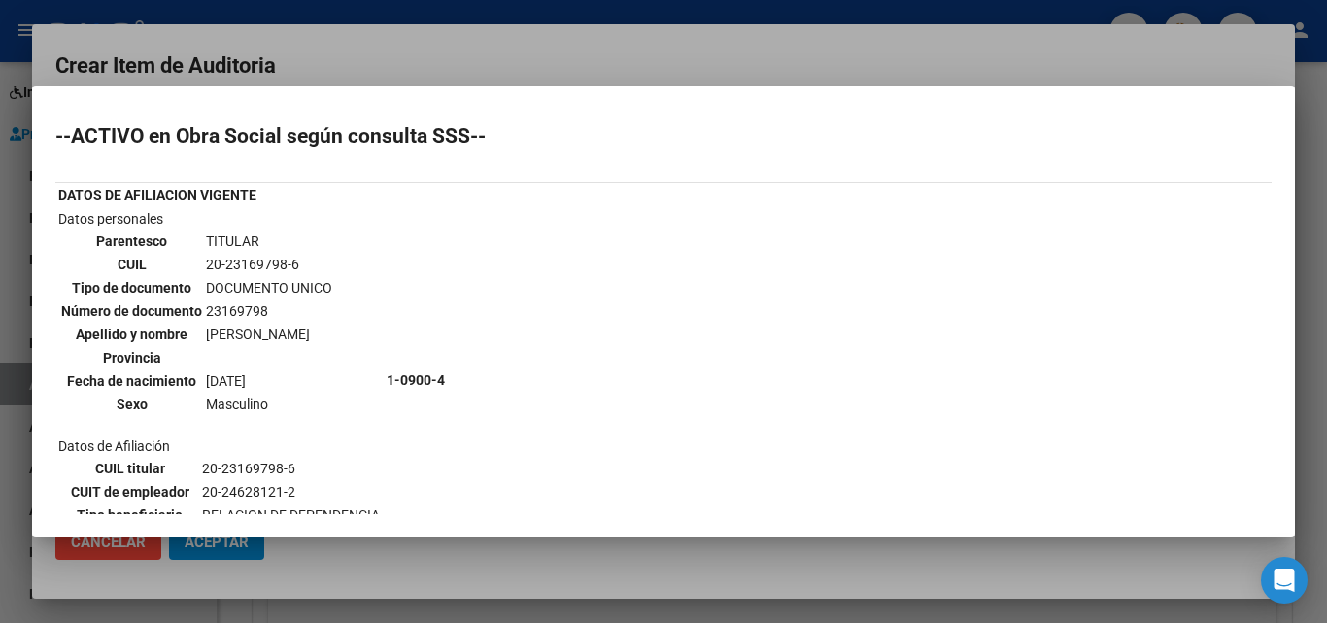
click at [556, 68] on div at bounding box center [663, 311] width 1327 height 623
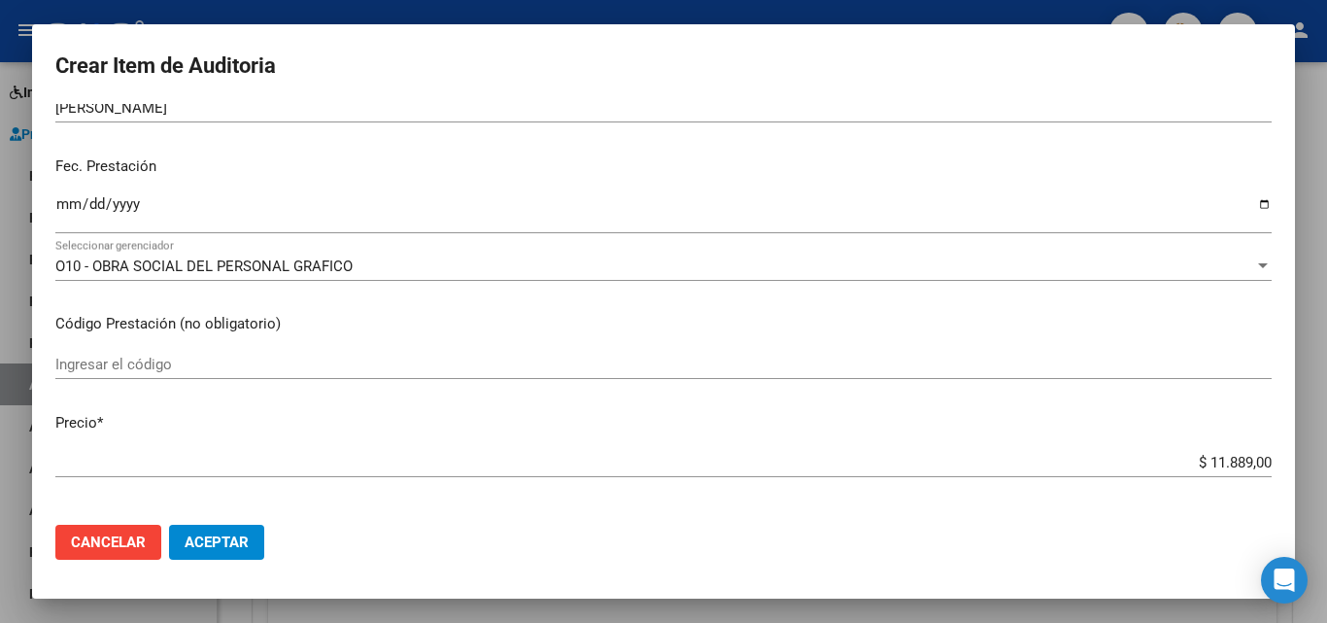
scroll to position [194, 0]
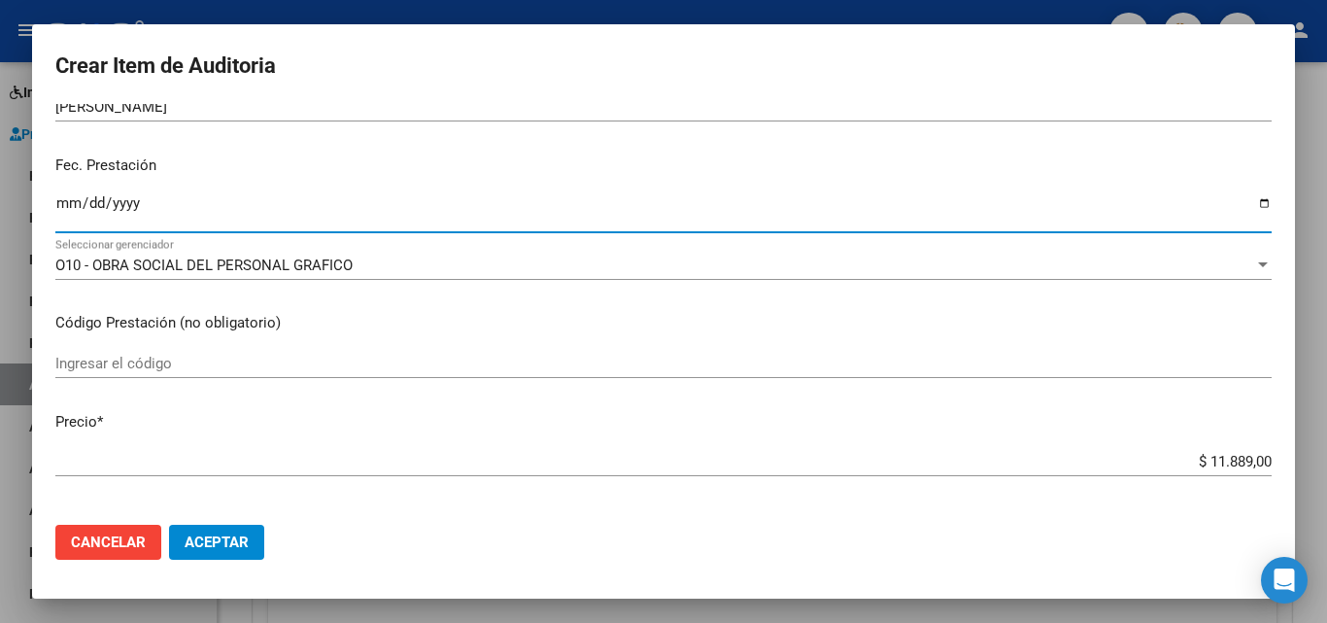
click at [71, 212] on input "Ingresar la fecha" at bounding box center [663, 210] width 1216 height 31
type input "[DATE]"
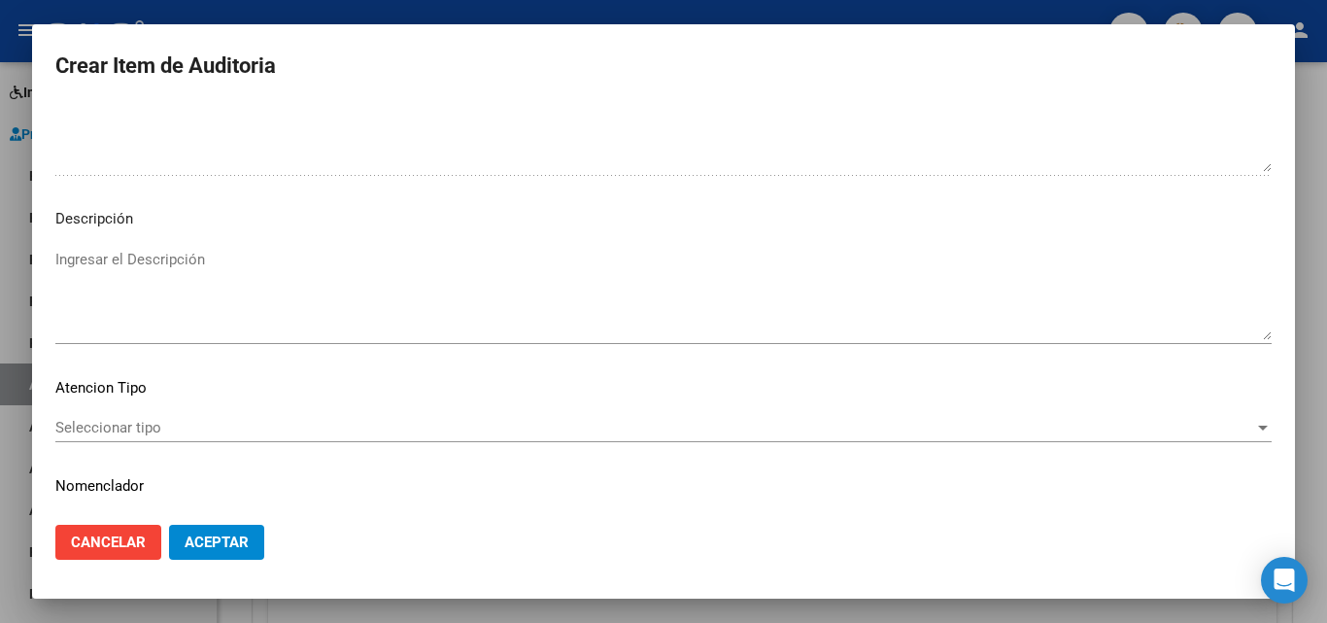
scroll to position [1344, 0]
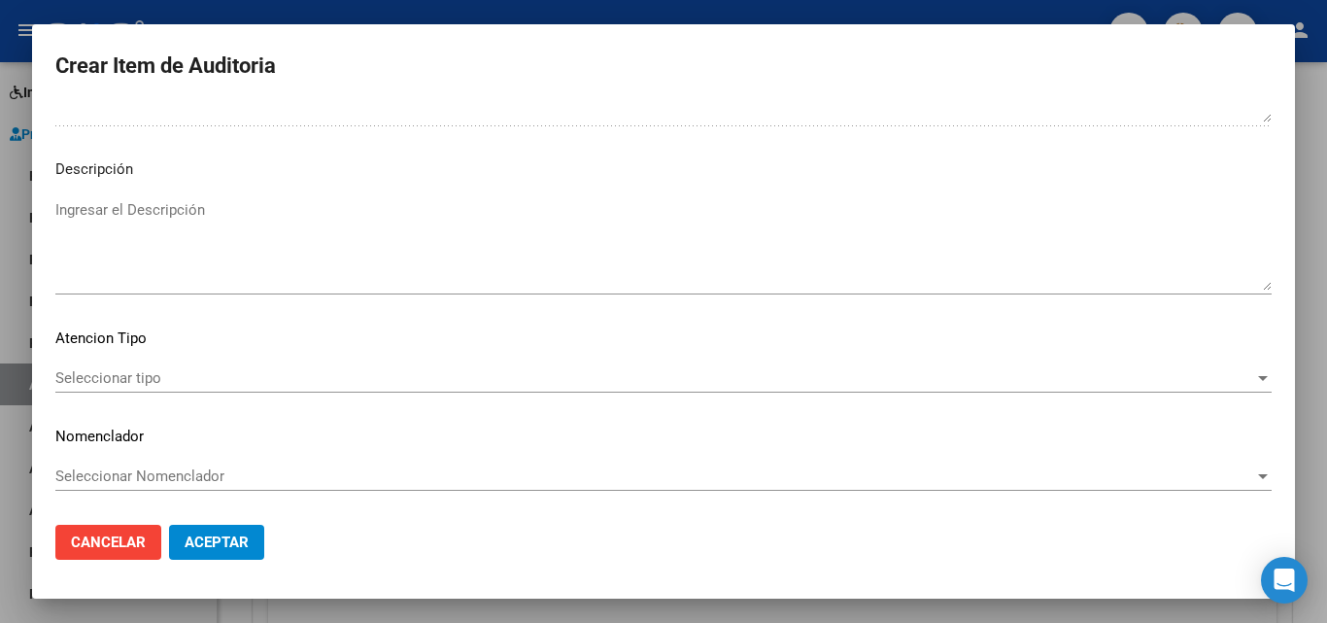
click at [114, 379] on span "Seleccionar tipo" at bounding box center [654, 377] width 1199 height 17
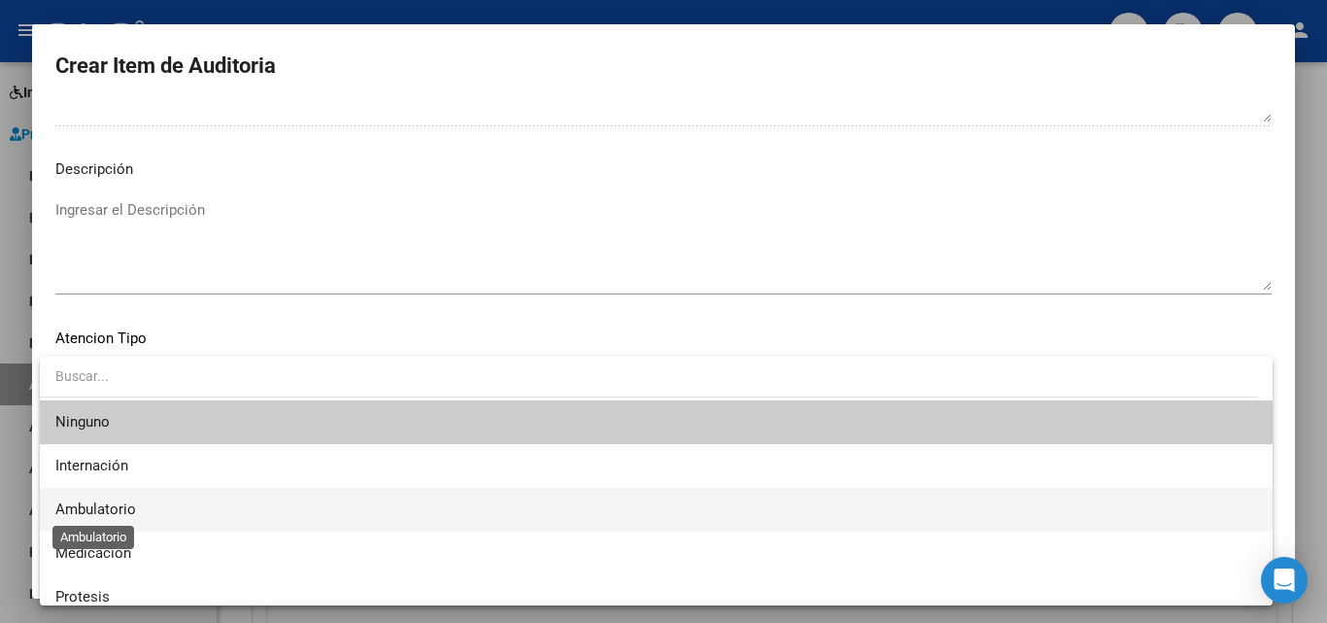
click at [130, 517] on span "Ambulatorio" at bounding box center [95, 508] width 81 height 17
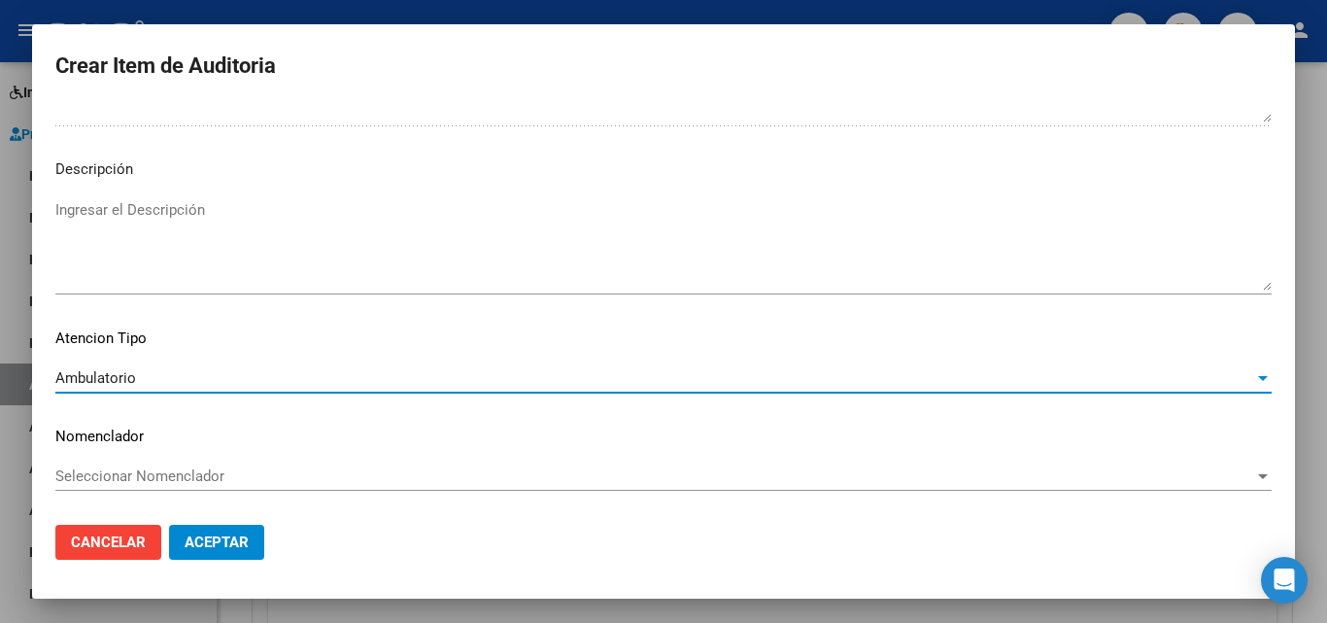
click at [224, 548] on span "Aceptar" at bounding box center [217, 541] width 64 height 17
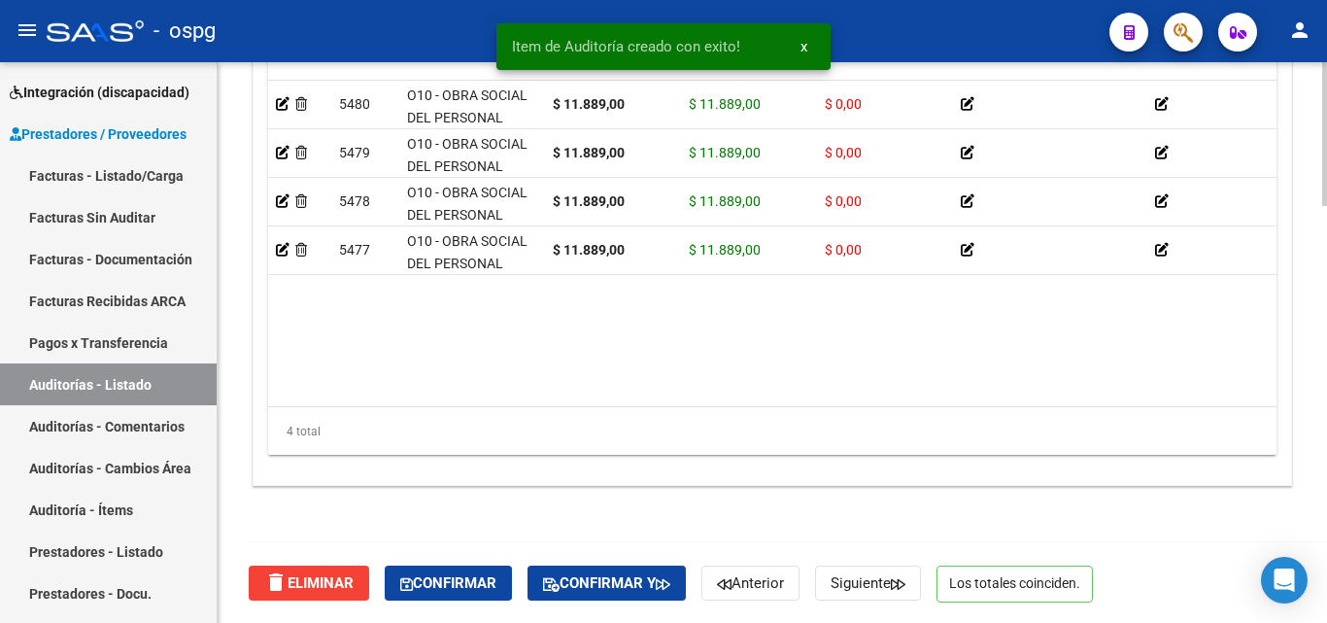
scroll to position [1629, 0]
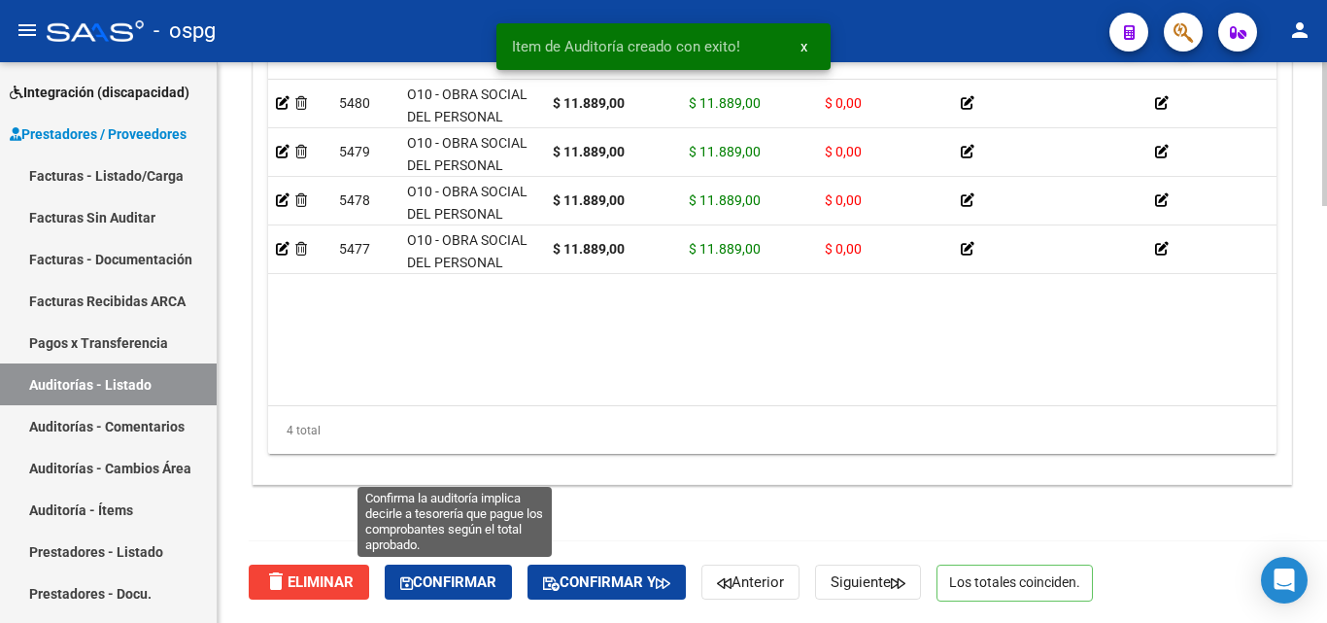
click at [464, 579] on span "Confirmar" at bounding box center [448, 581] width 96 height 17
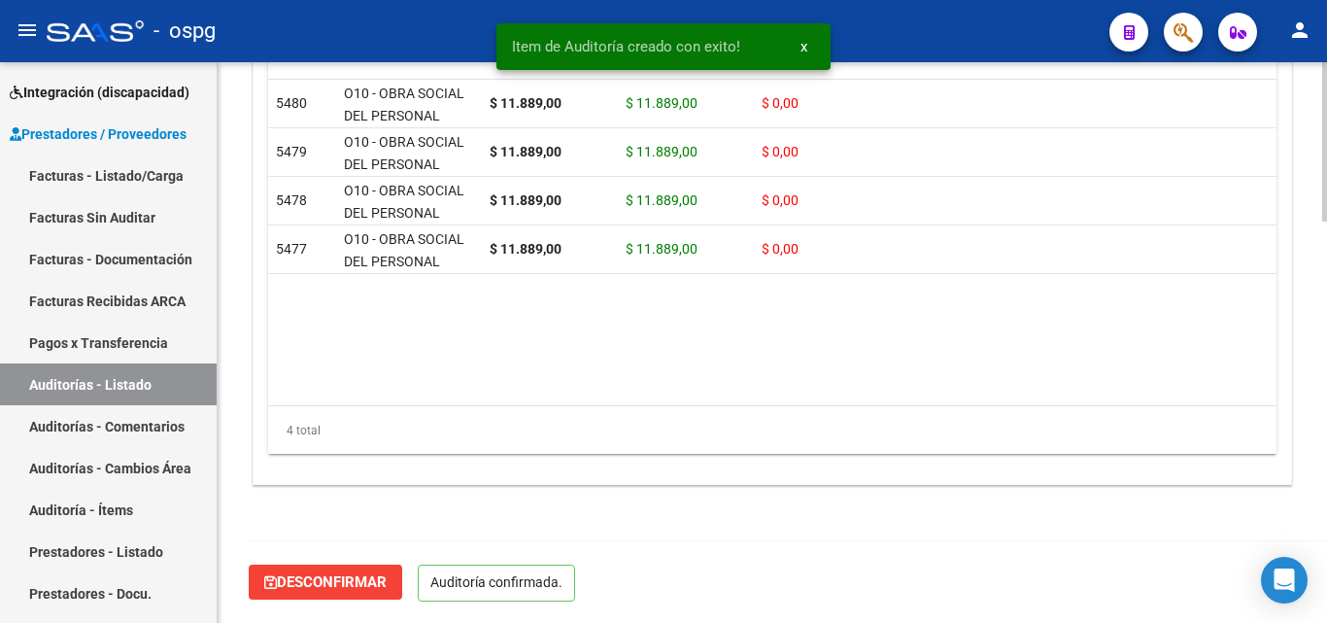
scroll to position [1409, 0]
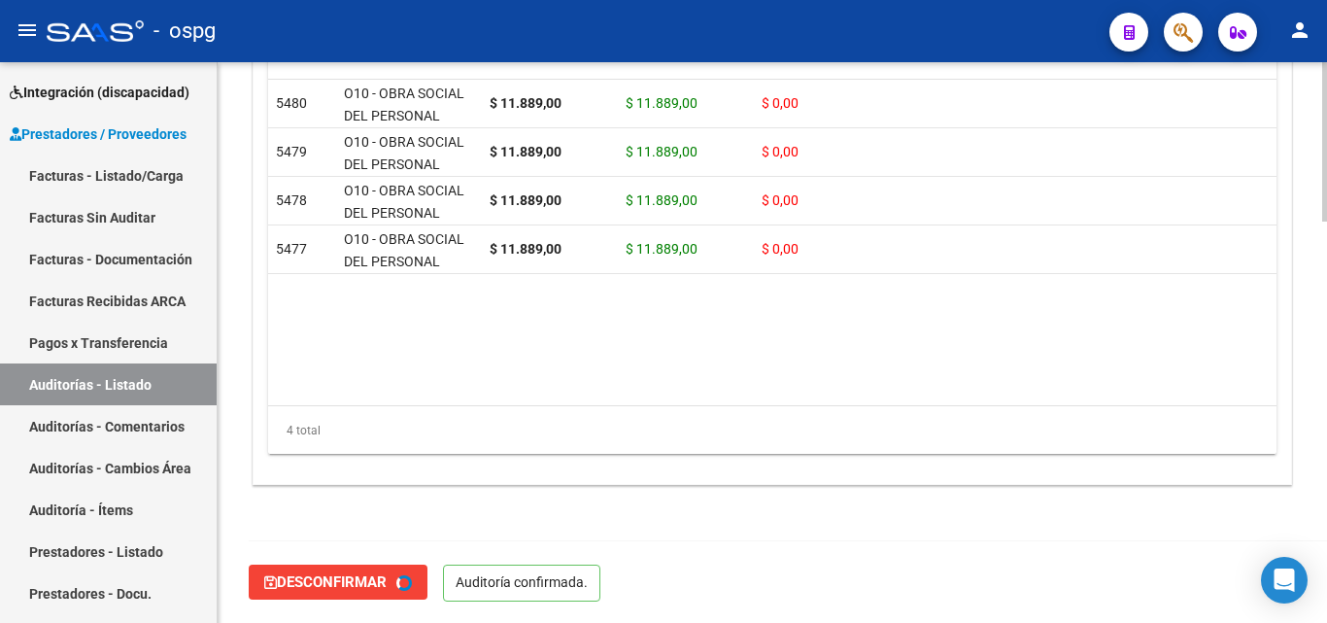
type input "202509"
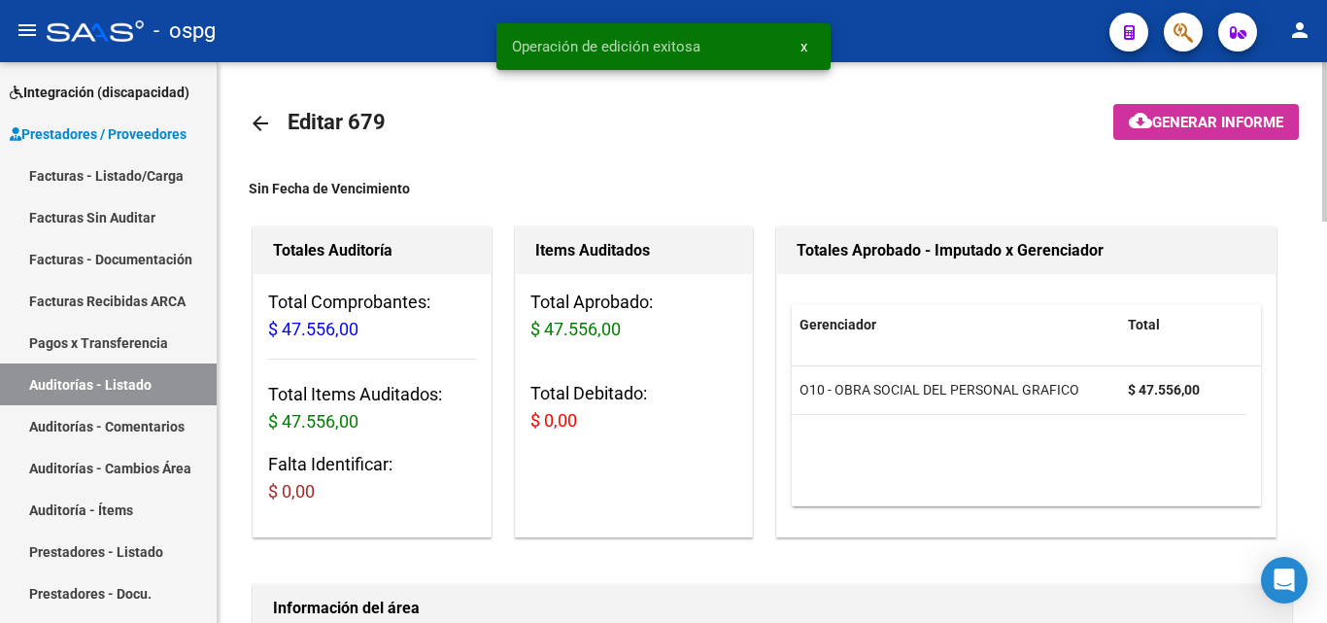
scroll to position [0, 0]
click at [1211, 118] on span "Generar informe" at bounding box center [1217, 123] width 131 height 17
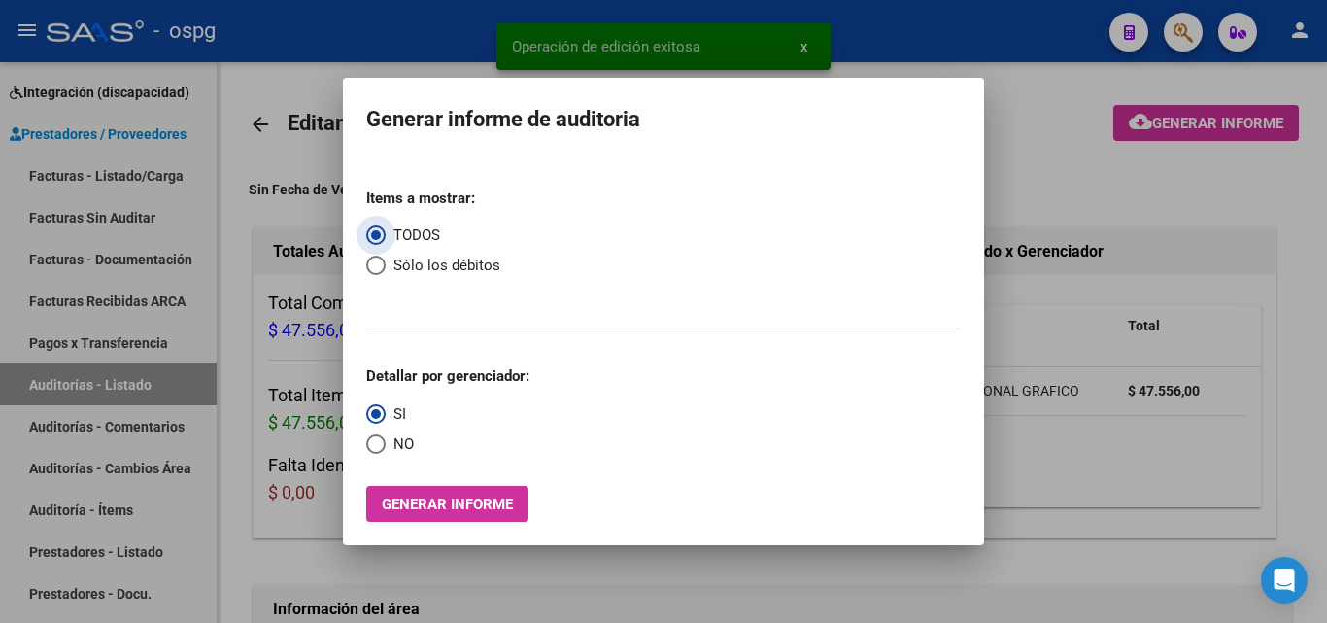
click at [402, 439] on span "NO" at bounding box center [400, 444] width 28 height 22
click at [386, 439] on input "NO" at bounding box center [375, 443] width 19 height 19
radio input "true"
click at [459, 499] on span "Generar informe" at bounding box center [447, 503] width 131 height 17
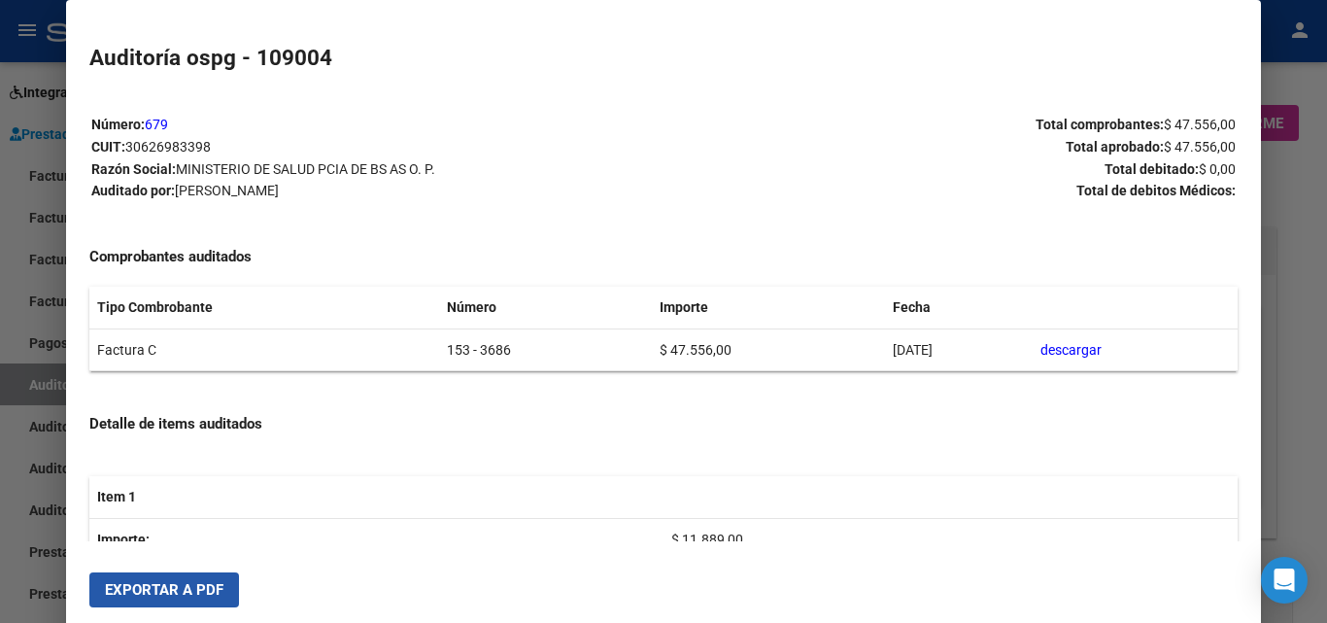
click at [180, 595] on span "Exportar a PDF" at bounding box center [164, 589] width 118 height 17
click at [112, 578] on button "Exportar a PDF" at bounding box center [164, 589] width 150 height 35
click at [137, 585] on span "Exportar a PDF" at bounding box center [164, 589] width 118 height 17
click at [166, 589] on span "Exportar a PDF" at bounding box center [164, 589] width 118 height 17
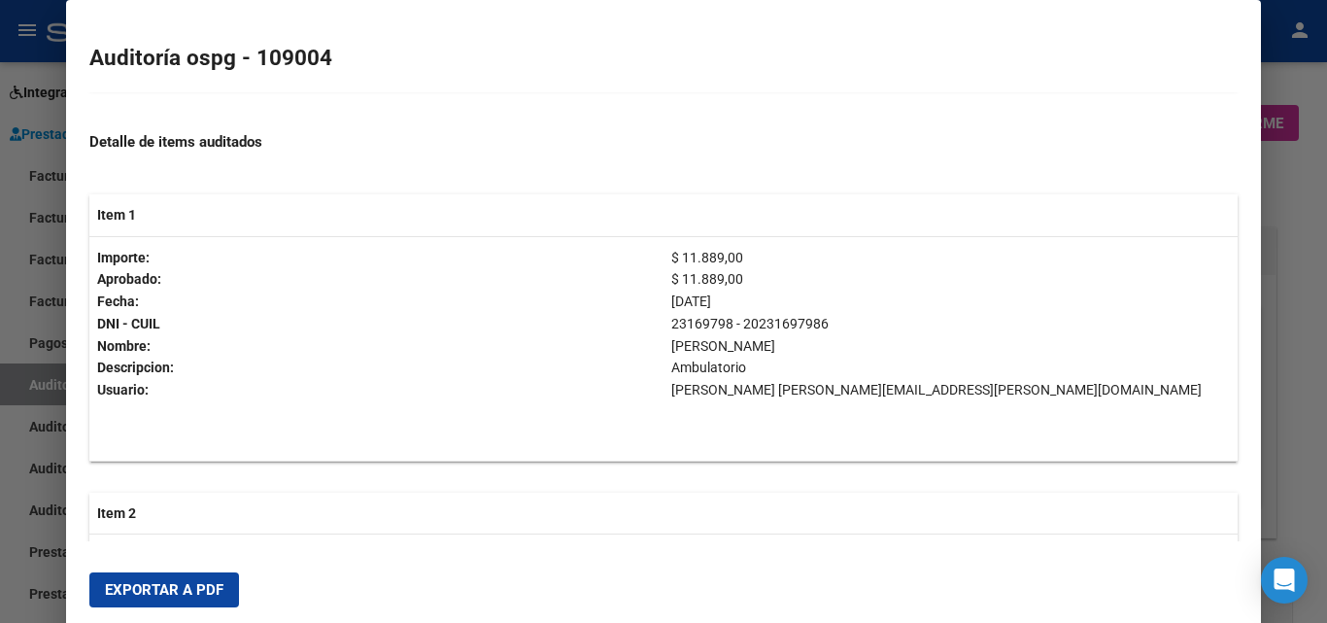
scroll to position [291, 0]
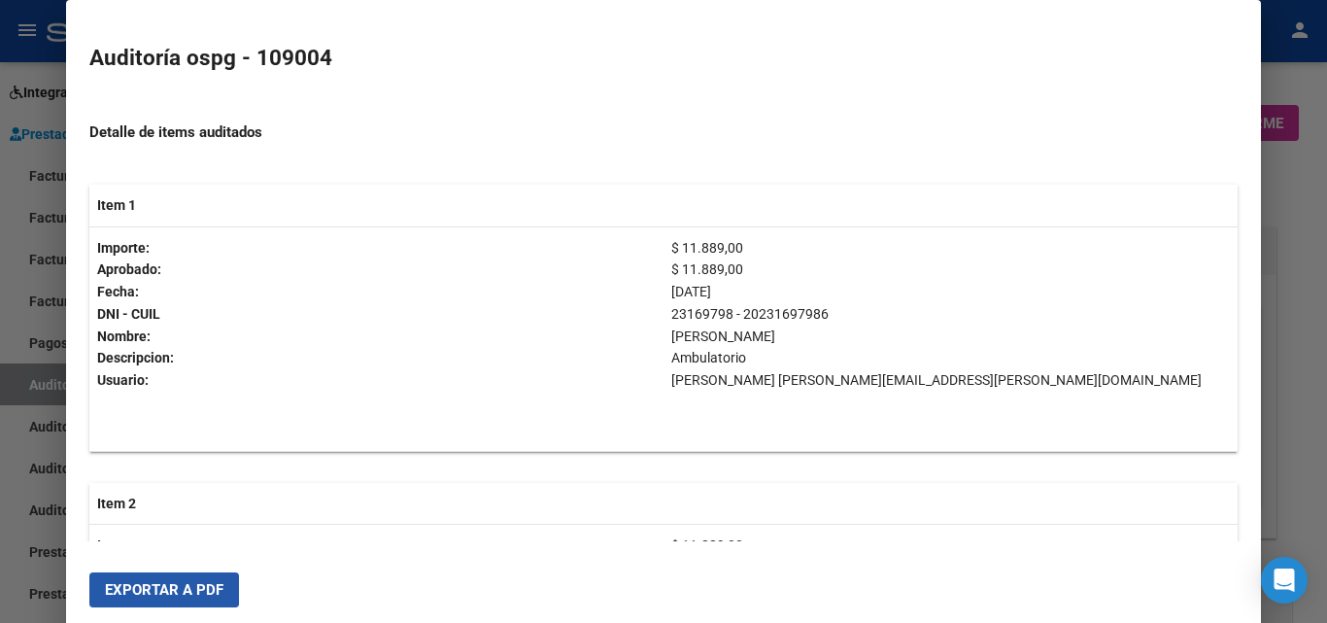
click at [144, 588] on span "Exportar a PDF" at bounding box center [164, 589] width 118 height 17
click at [0, 416] on div at bounding box center [663, 311] width 1327 height 623
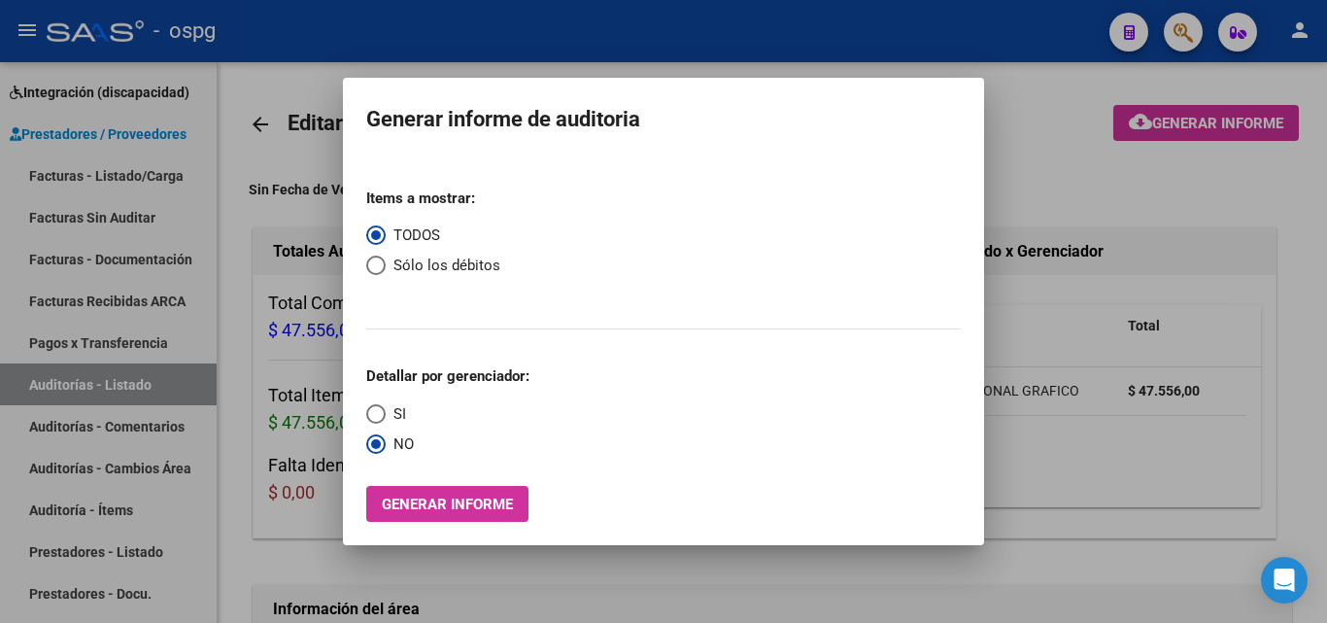
click at [120, 159] on div at bounding box center [663, 311] width 1327 height 623
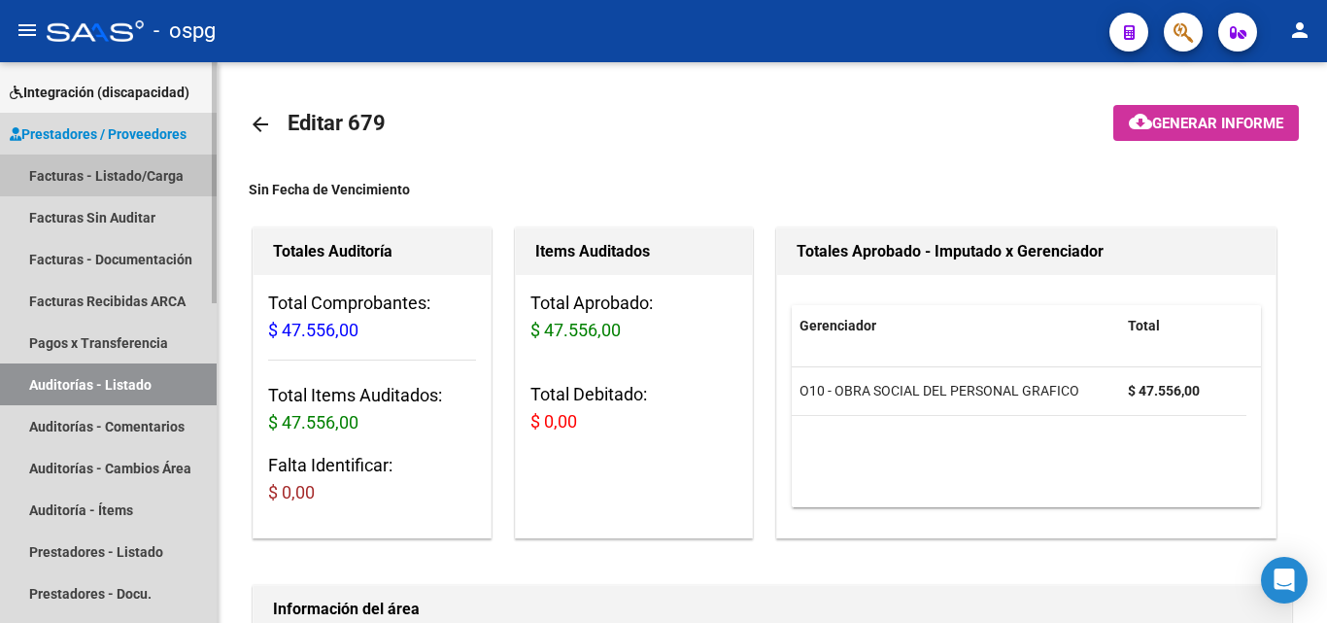
click at [123, 162] on link "Facturas - Listado/Carga" at bounding box center [108, 175] width 217 height 42
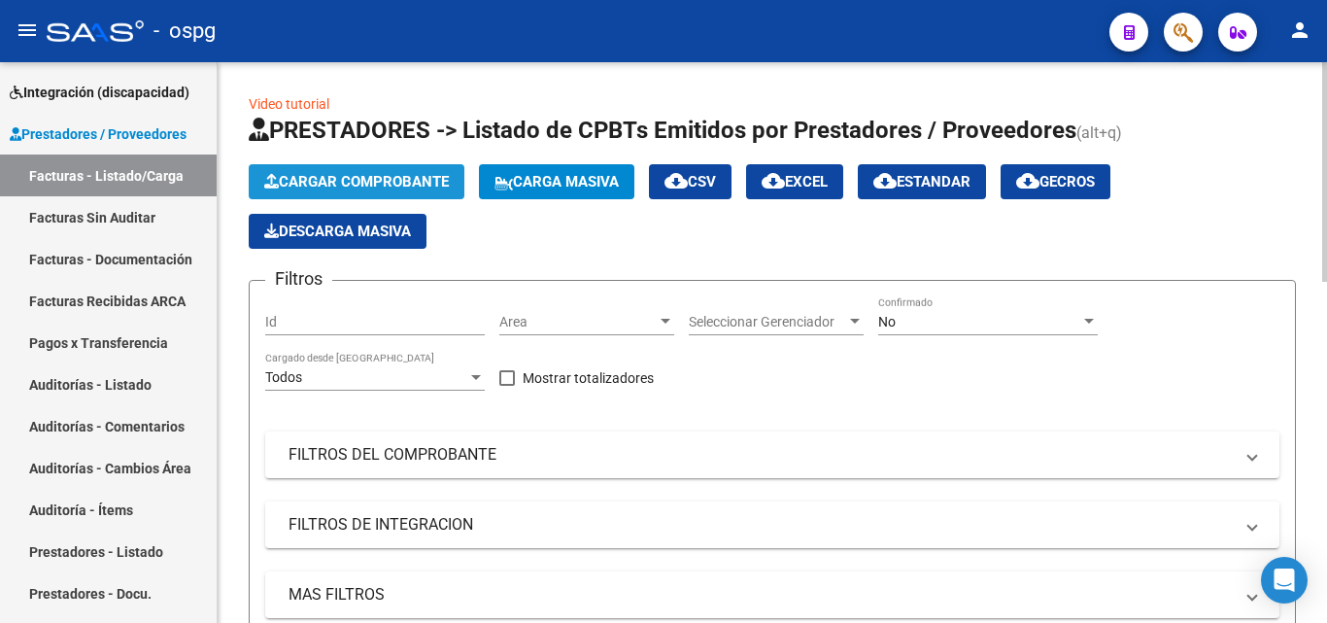
click at [410, 175] on span "Cargar Comprobante" at bounding box center [356, 181] width 185 height 17
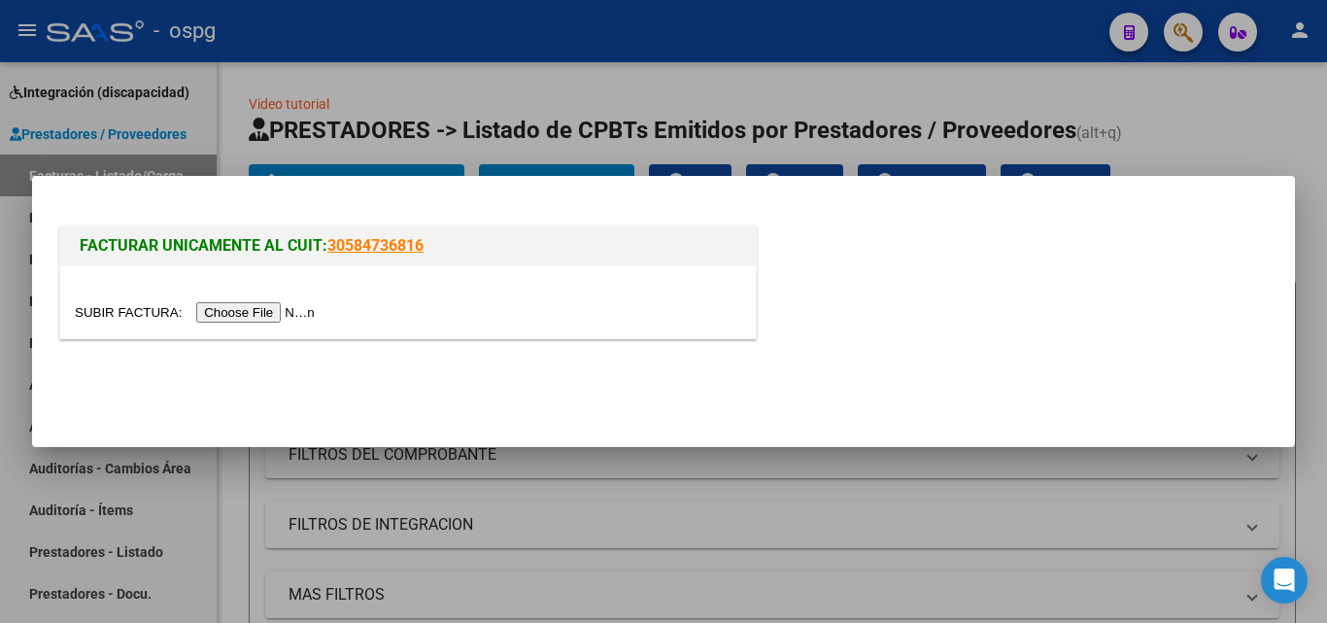
click at [231, 320] on input "file" at bounding box center [198, 312] width 246 height 20
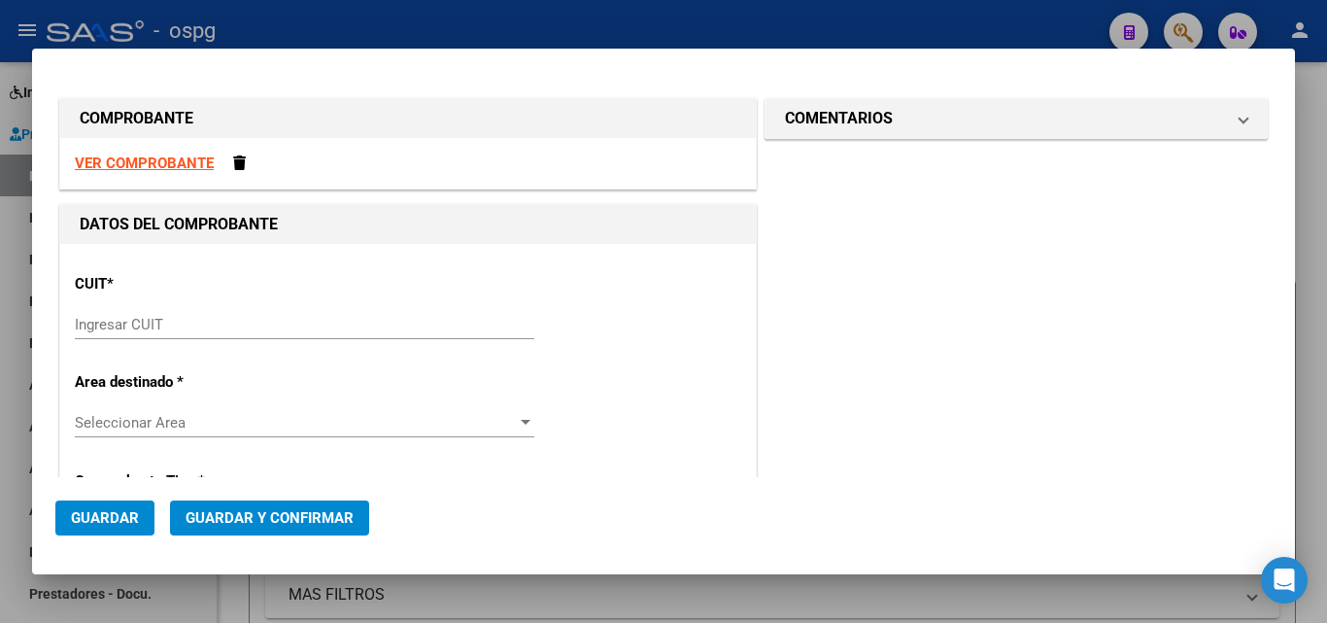
click at [278, 313] on div "Ingresar CUIT" at bounding box center [304, 324] width 459 height 29
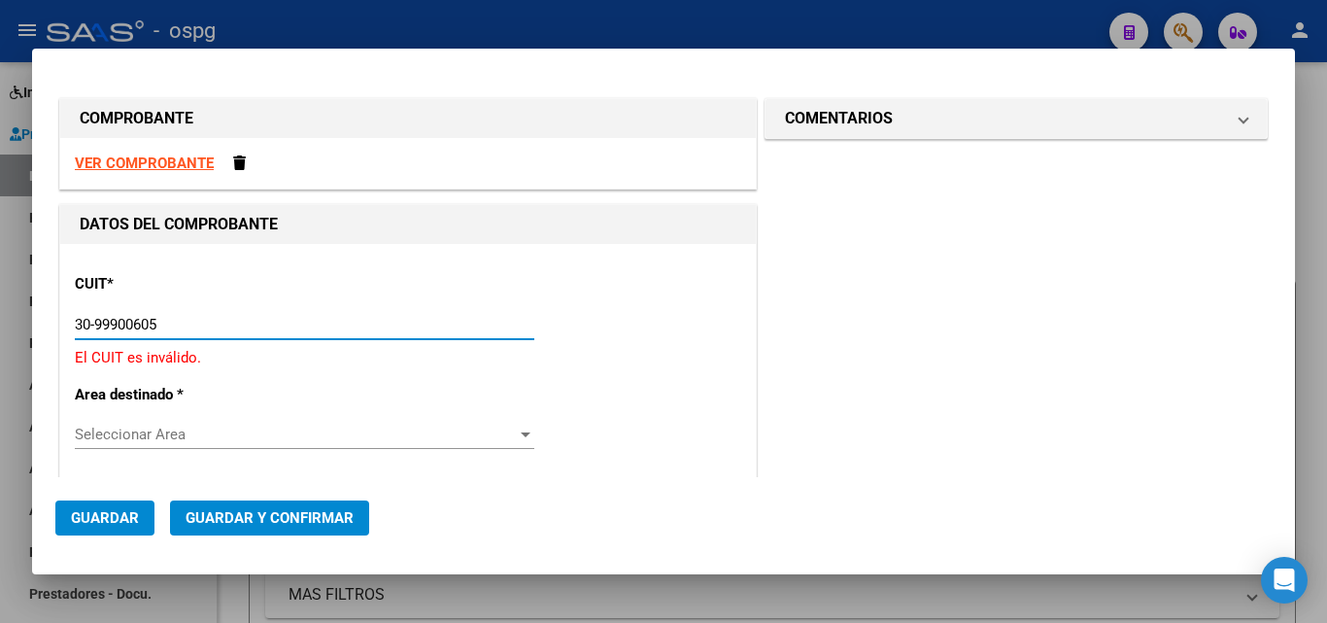
type input "30-99900605-8"
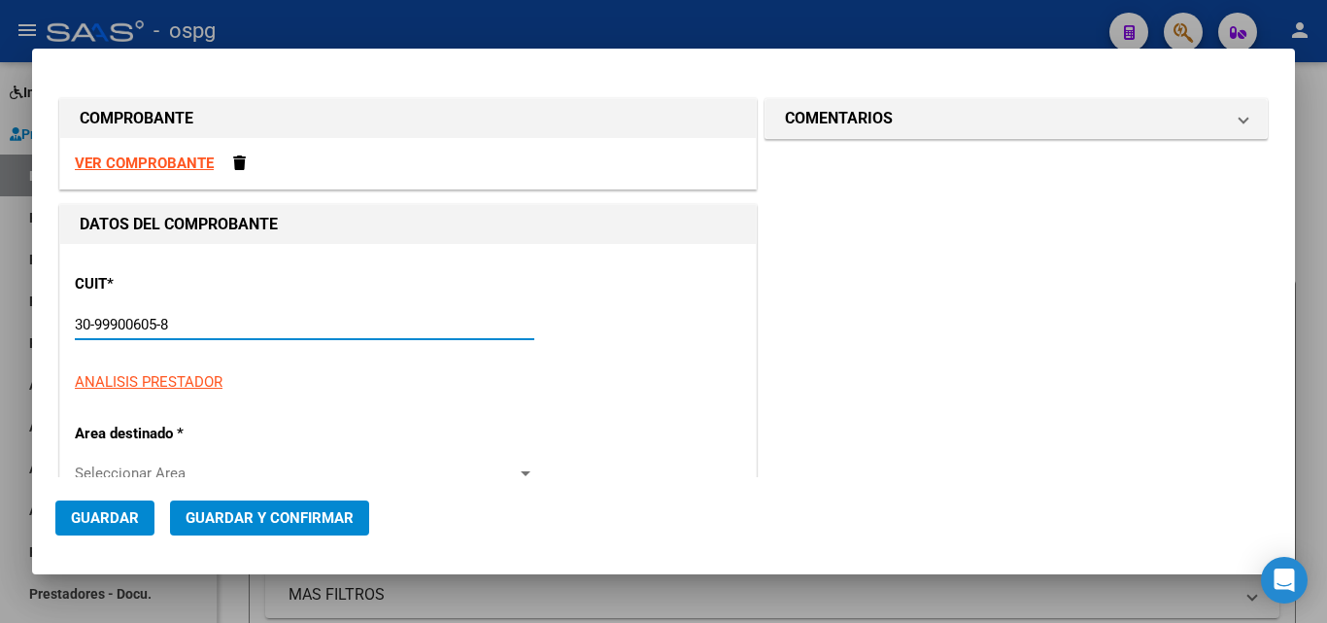
type input "13"
type input "30-99900605-8"
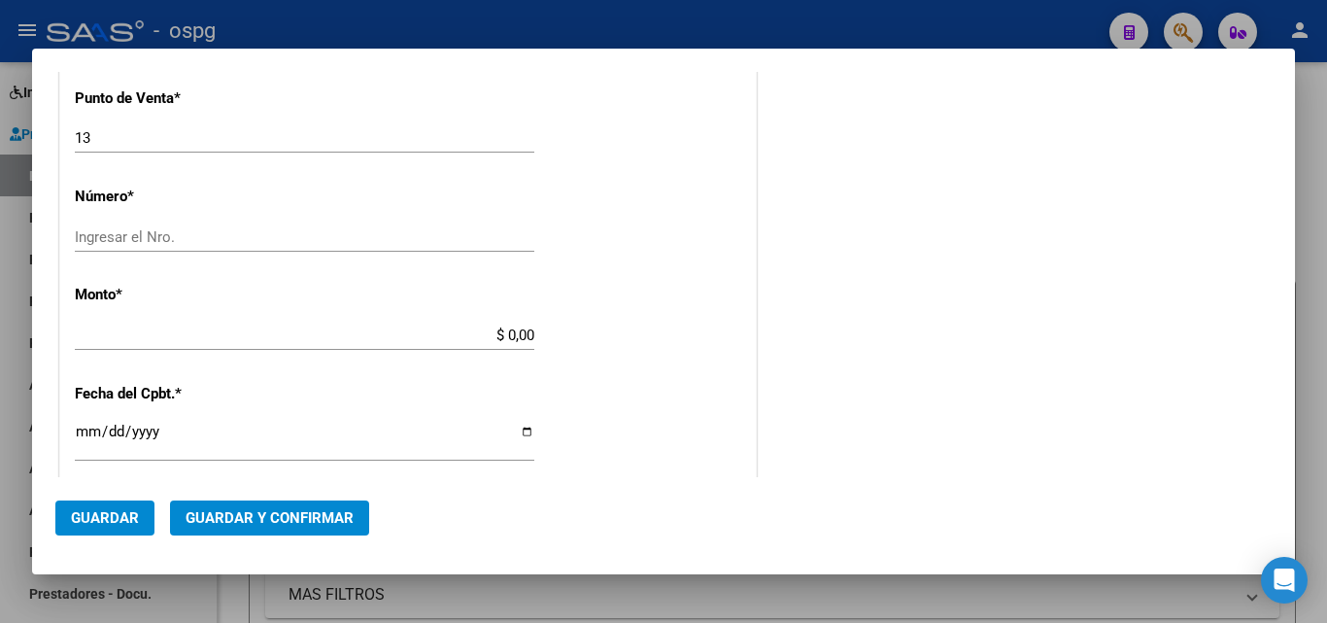
scroll to position [589, 0]
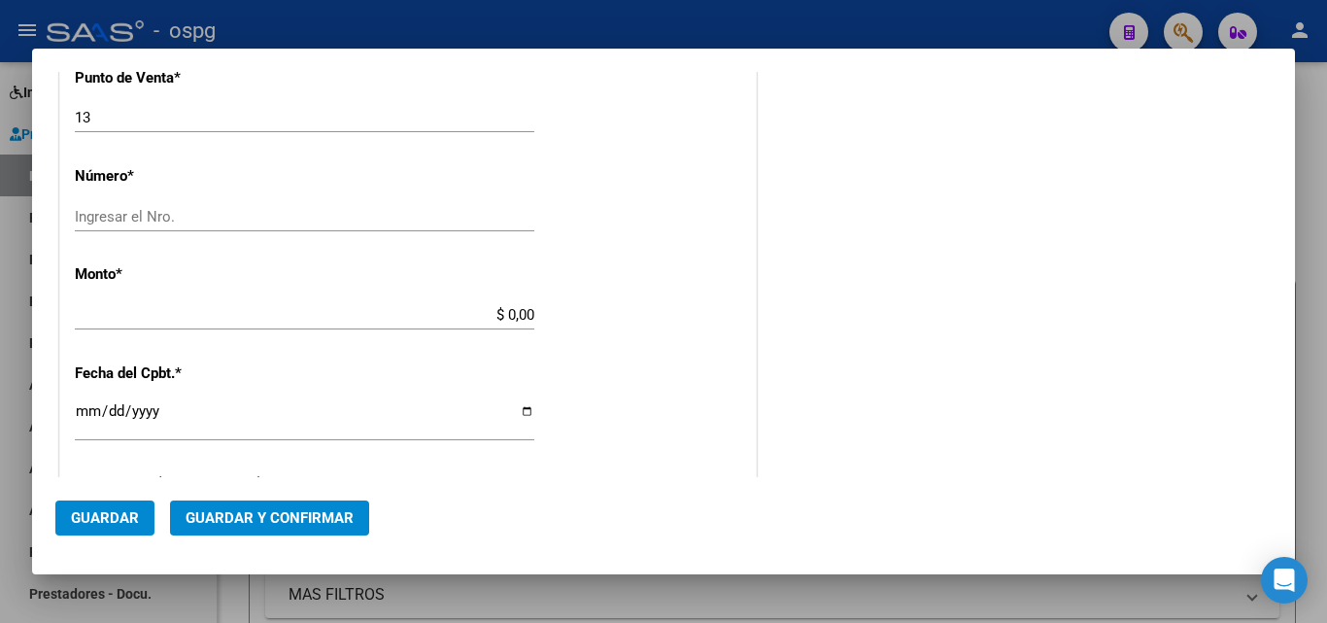
click at [169, 212] on input "Ingresar el Nro." at bounding box center [304, 216] width 459 height 17
type input "1018"
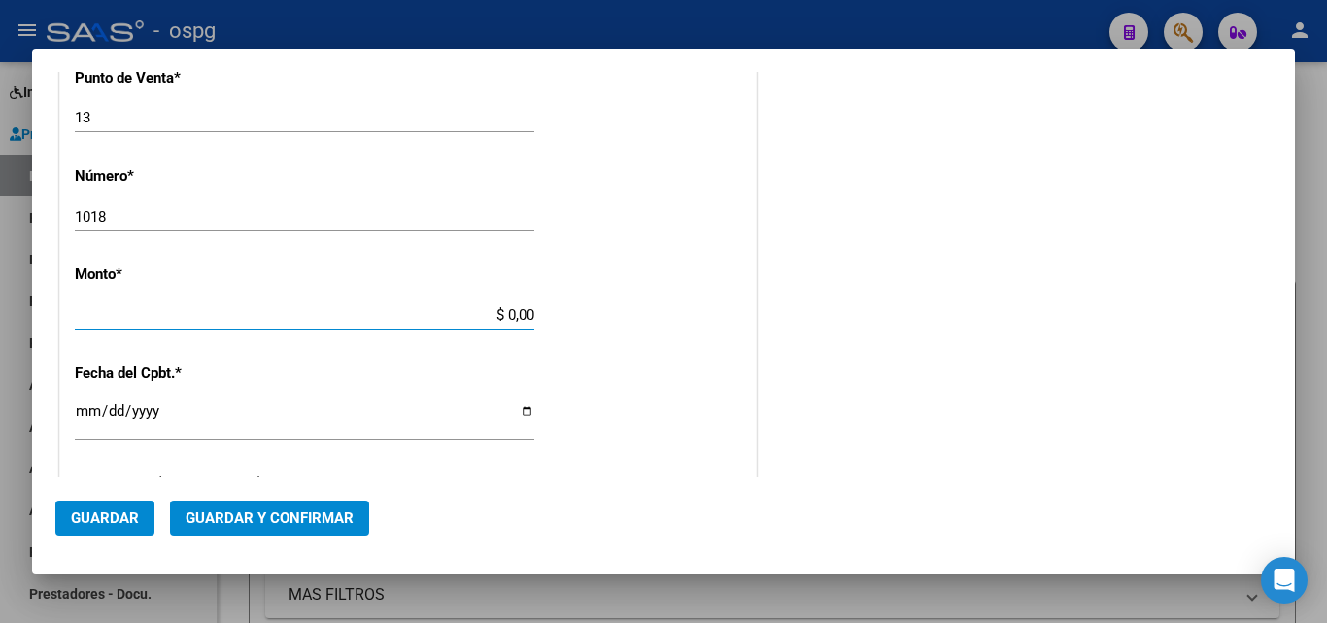
type input "$ 58.813,00"
type input "[DATE]"
type input "75338272902842"
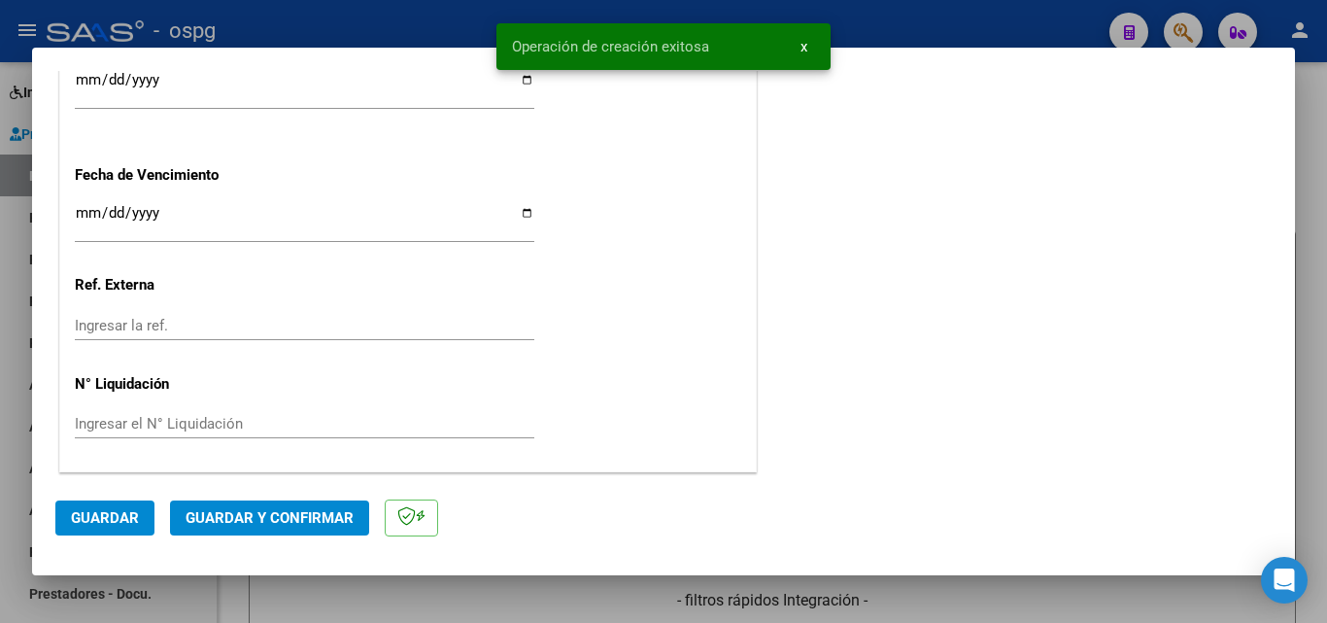
scroll to position [992, 0]
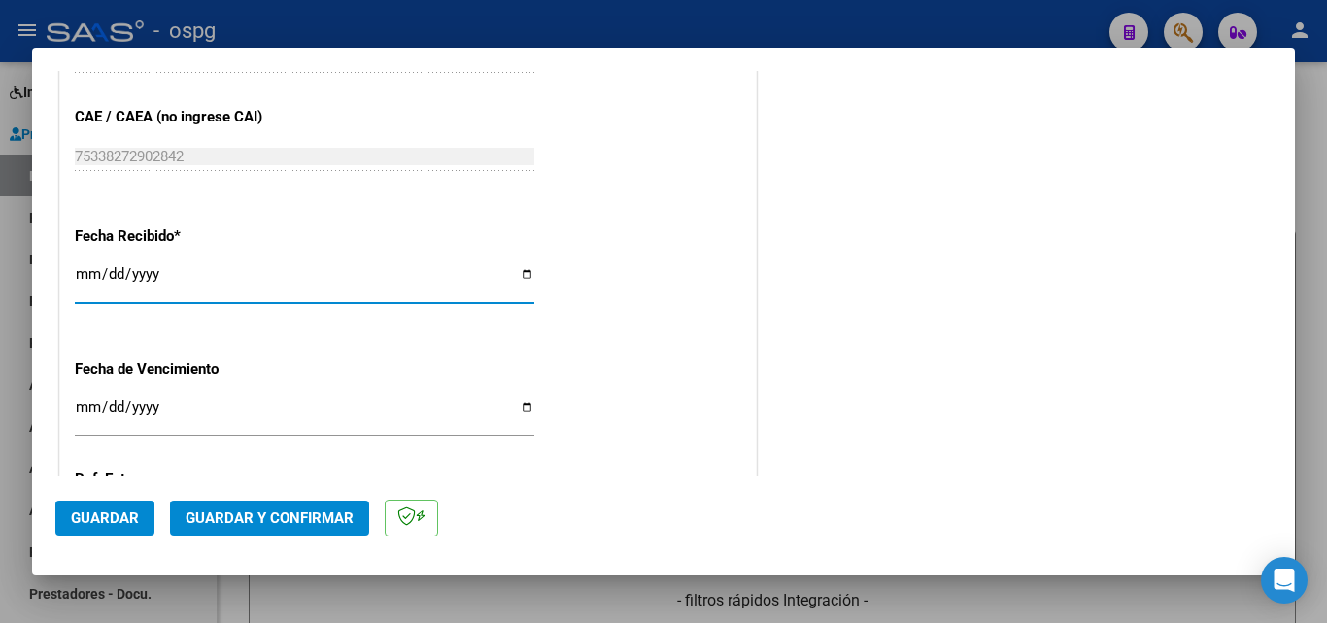
click at [80, 276] on input "[DATE]" at bounding box center [304, 281] width 459 height 31
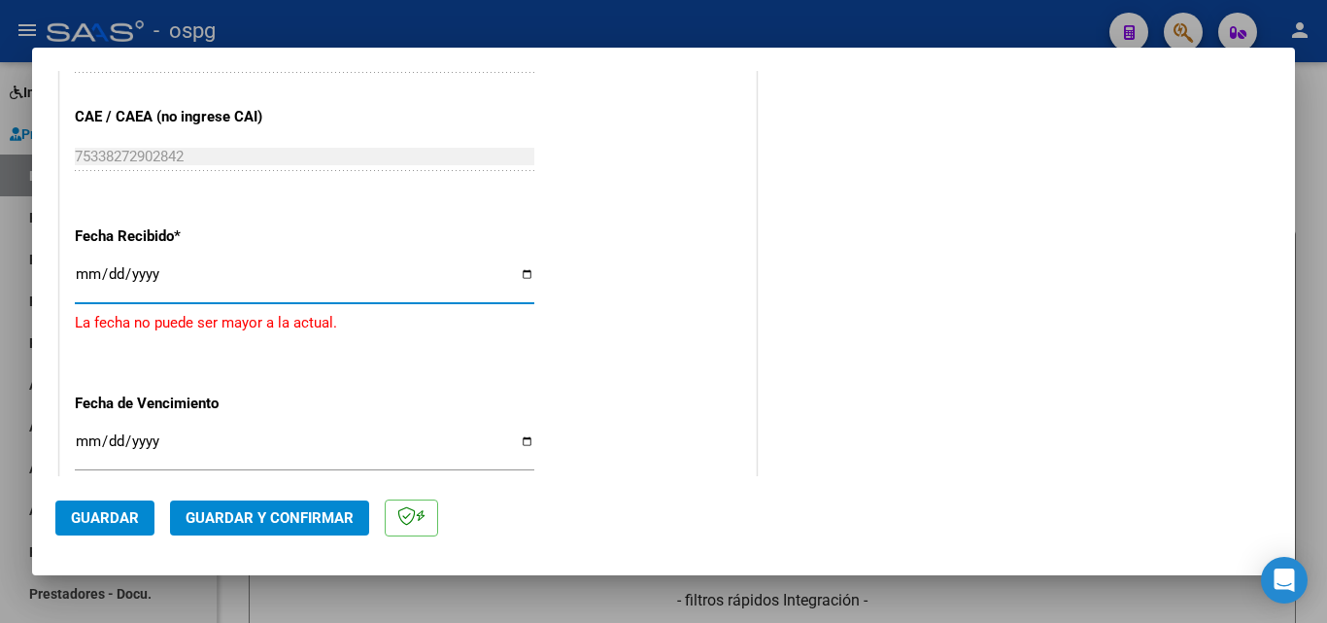
type input "[DATE]"
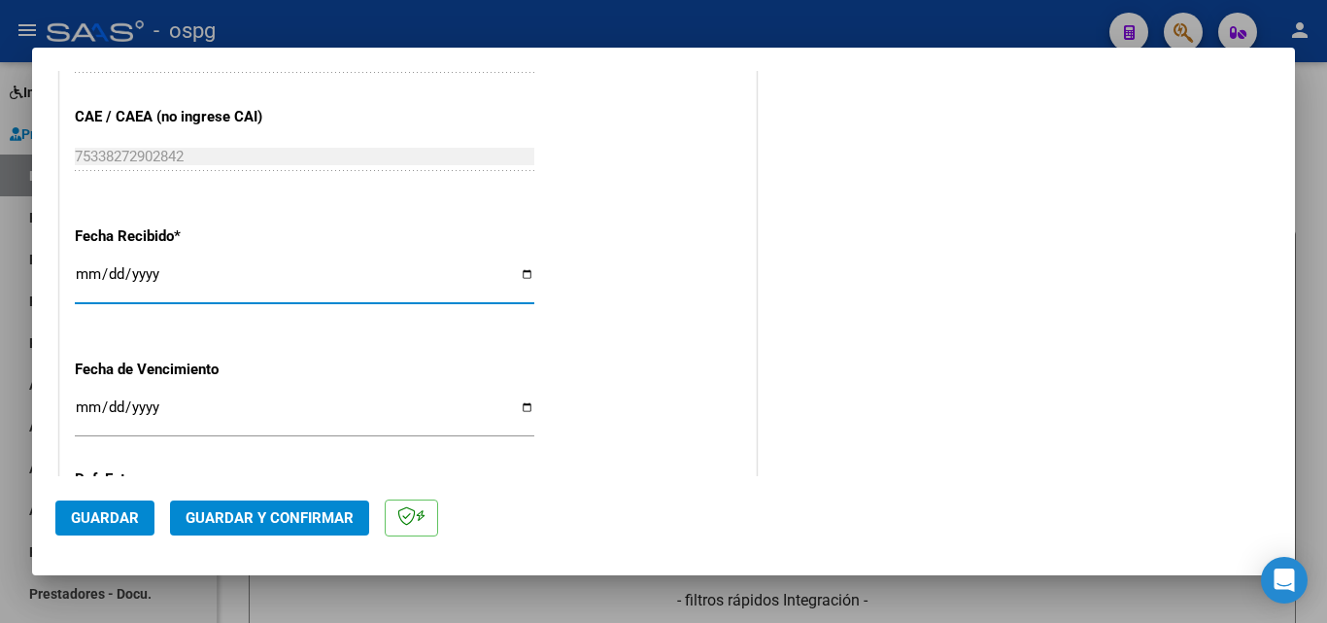
click at [215, 531] on button "Guardar y Confirmar" at bounding box center [269, 517] width 199 height 35
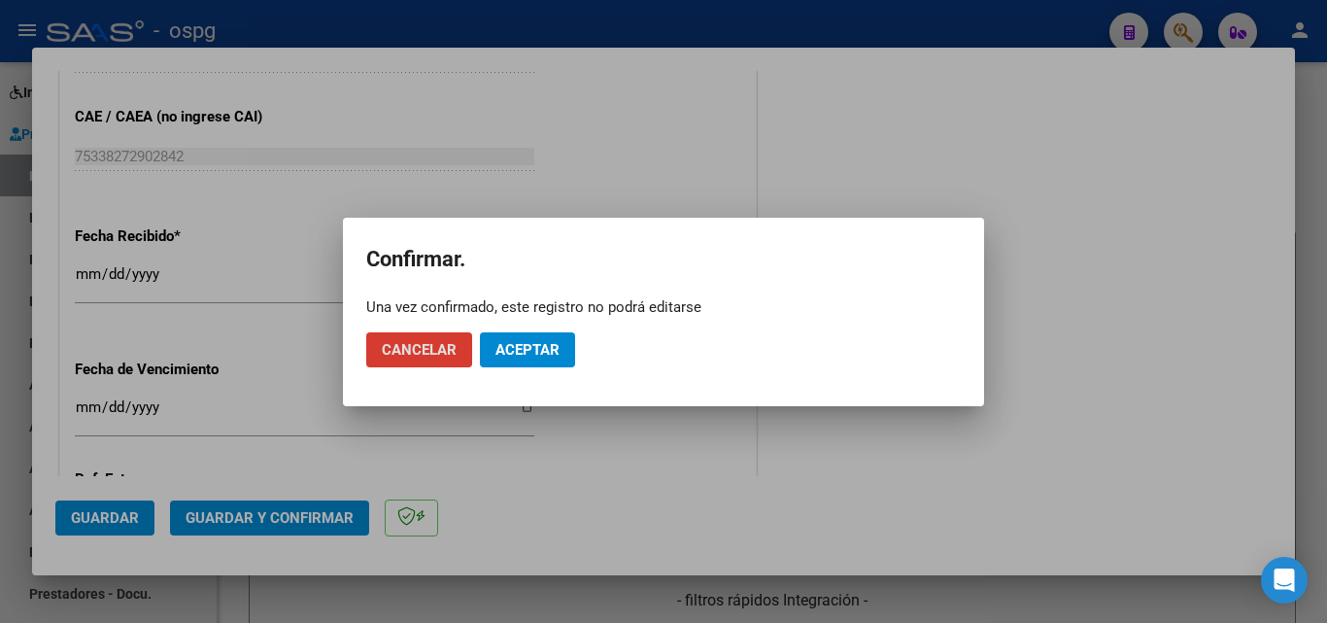
click at [520, 344] on span "Aceptar" at bounding box center [527, 349] width 64 height 17
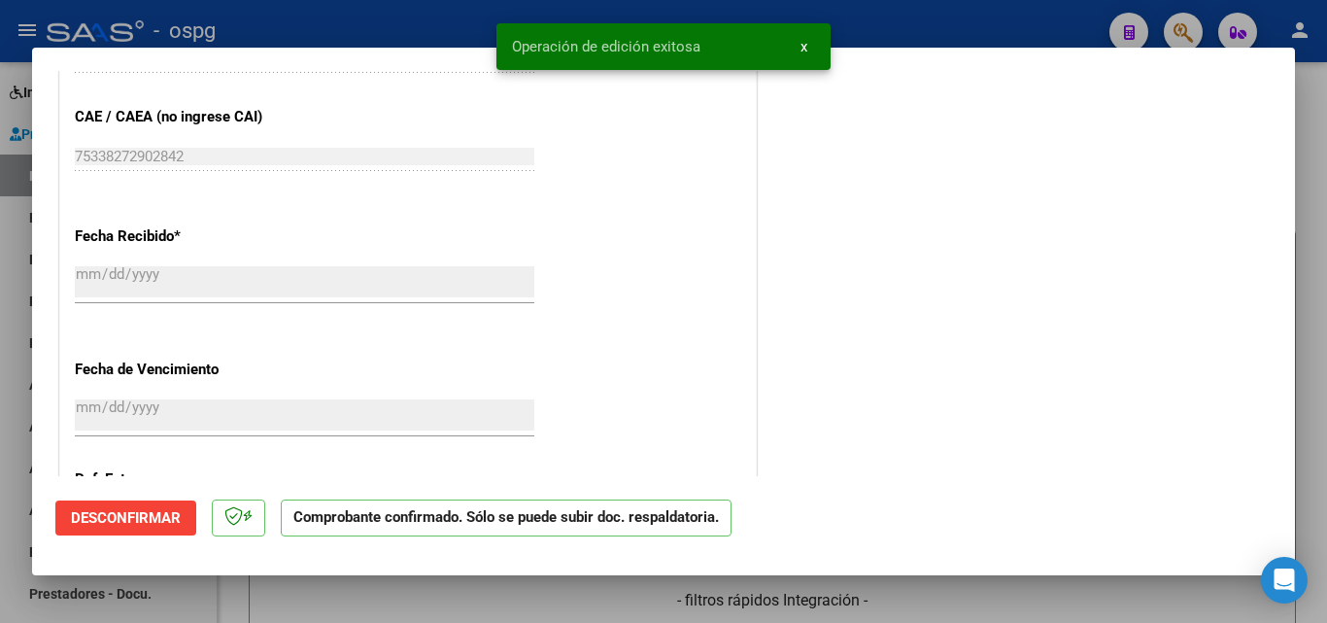
click at [0, 483] on div at bounding box center [663, 311] width 1327 height 623
type input "$ 0,00"
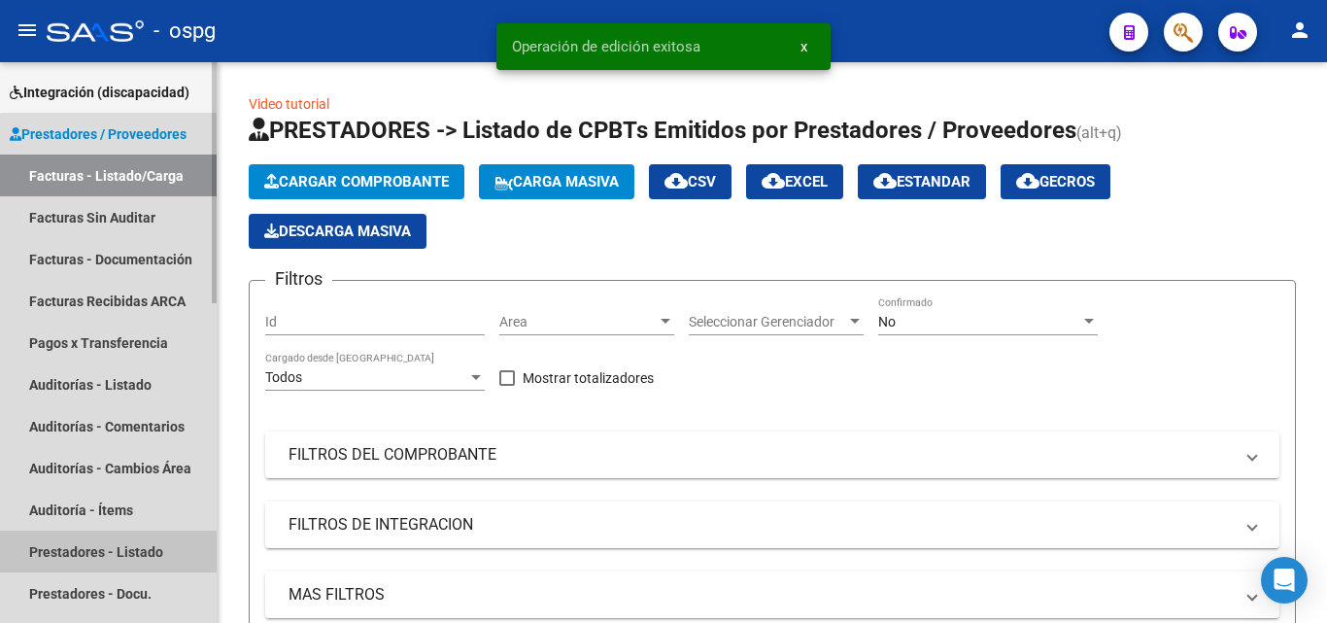
click at [181, 554] on link "Prestadores - Listado" at bounding box center [108, 551] width 217 height 42
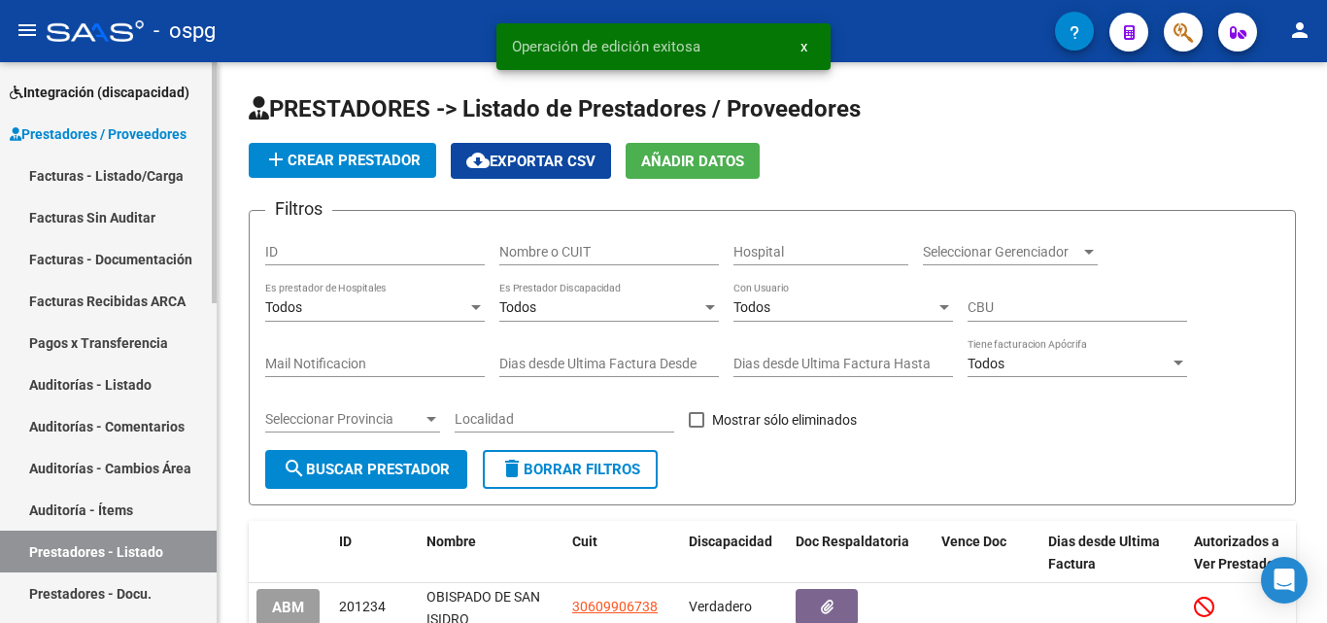
click at [167, 394] on link "Auditorías - Listado" at bounding box center [108, 384] width 217 height 42
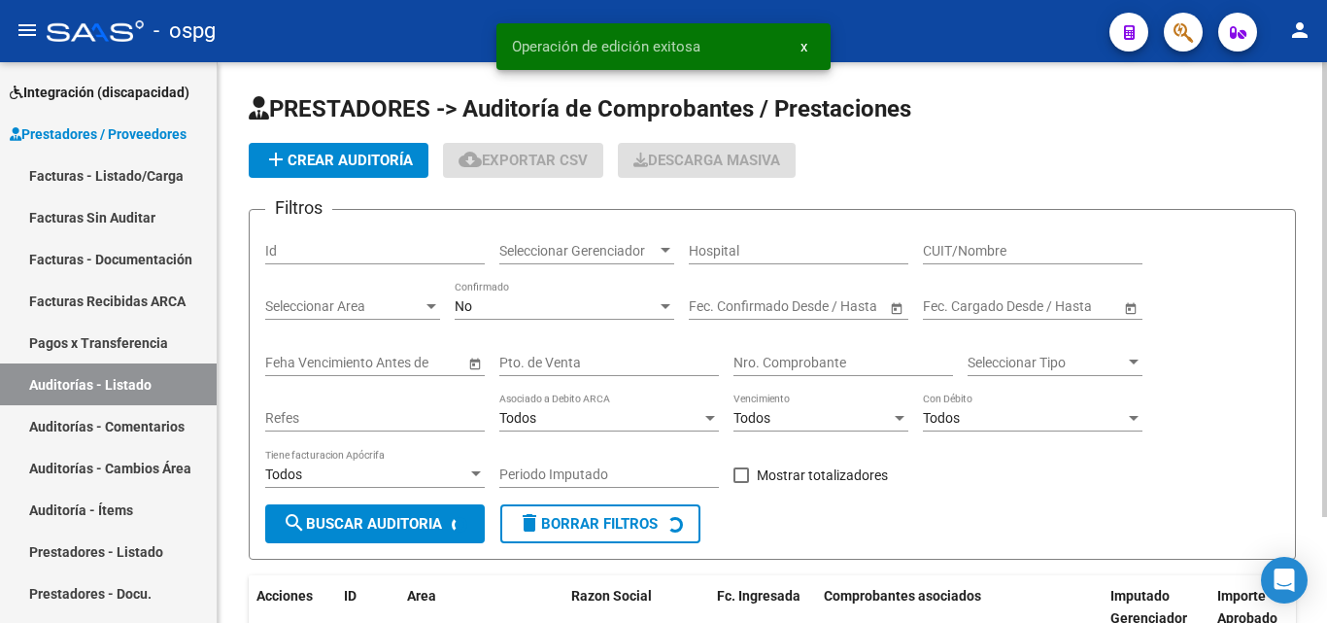
click at [333, 155] on span "add Crear Auditoría" at bounding box center [338, 160] width 149 height 17
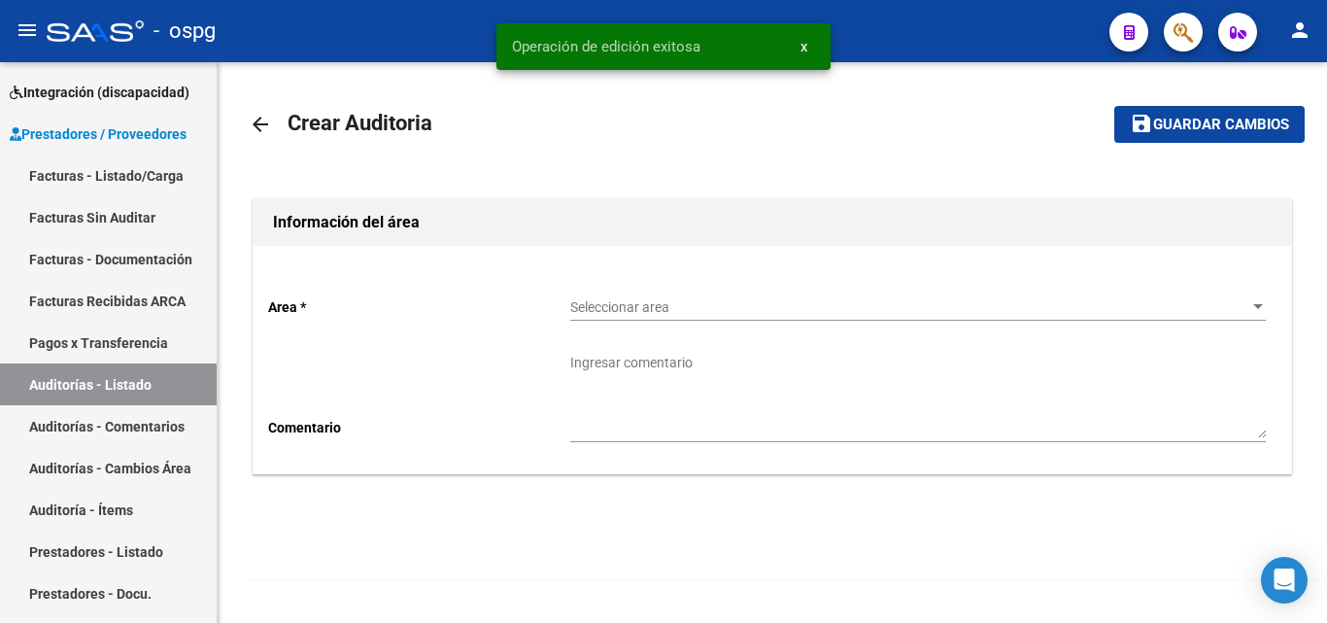
click at [620, 302] on span "Seleccionar area" at bounding box center [909, 307] width 678 height 17
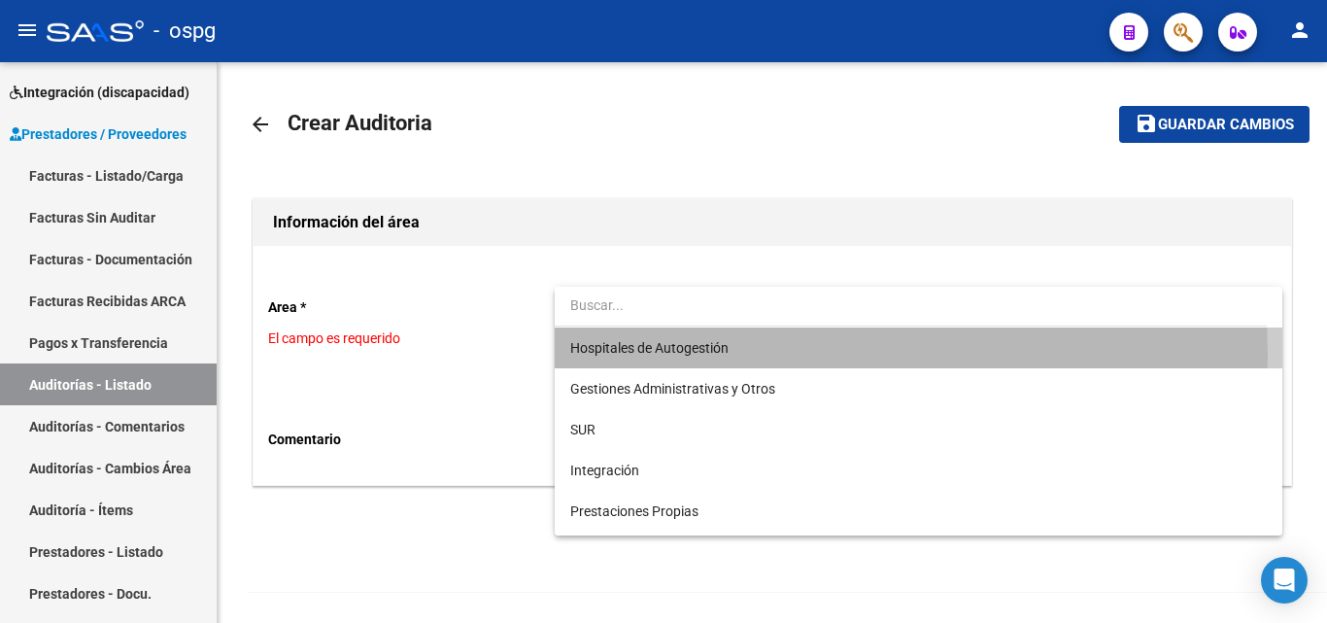
click at [646, 355] on span "Hospitales de Autogestión" at bounding box center [917, 347] width 695 height 41
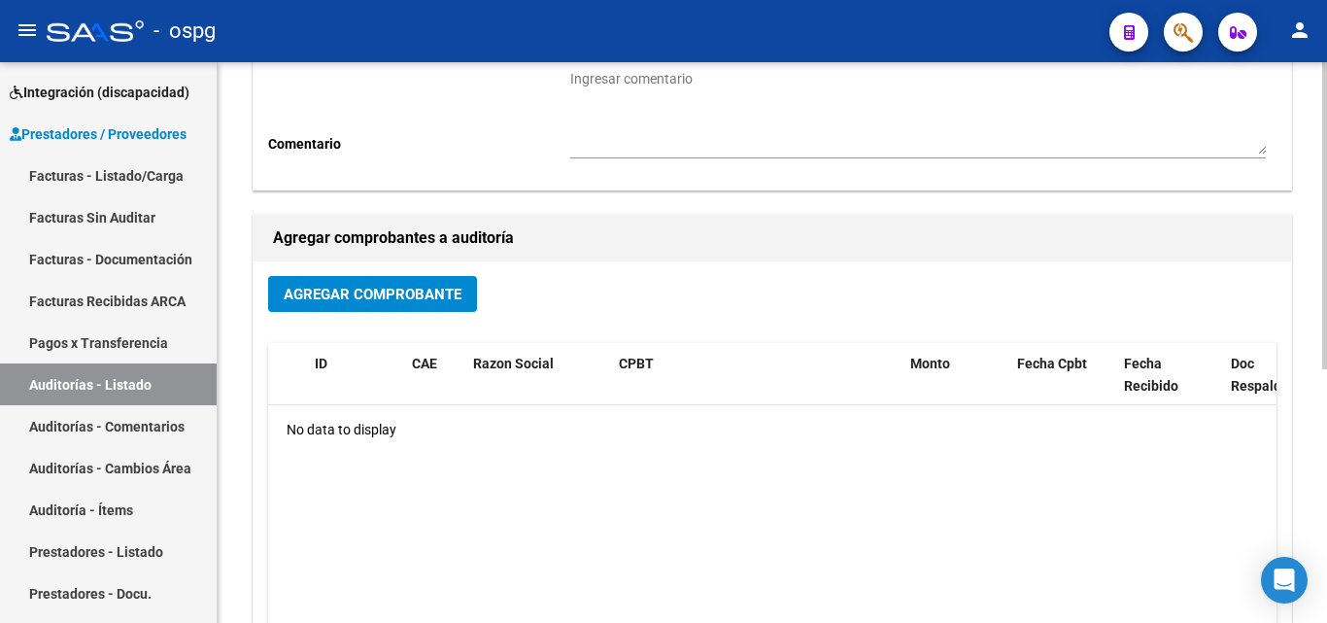
scroll to position [291, 0]
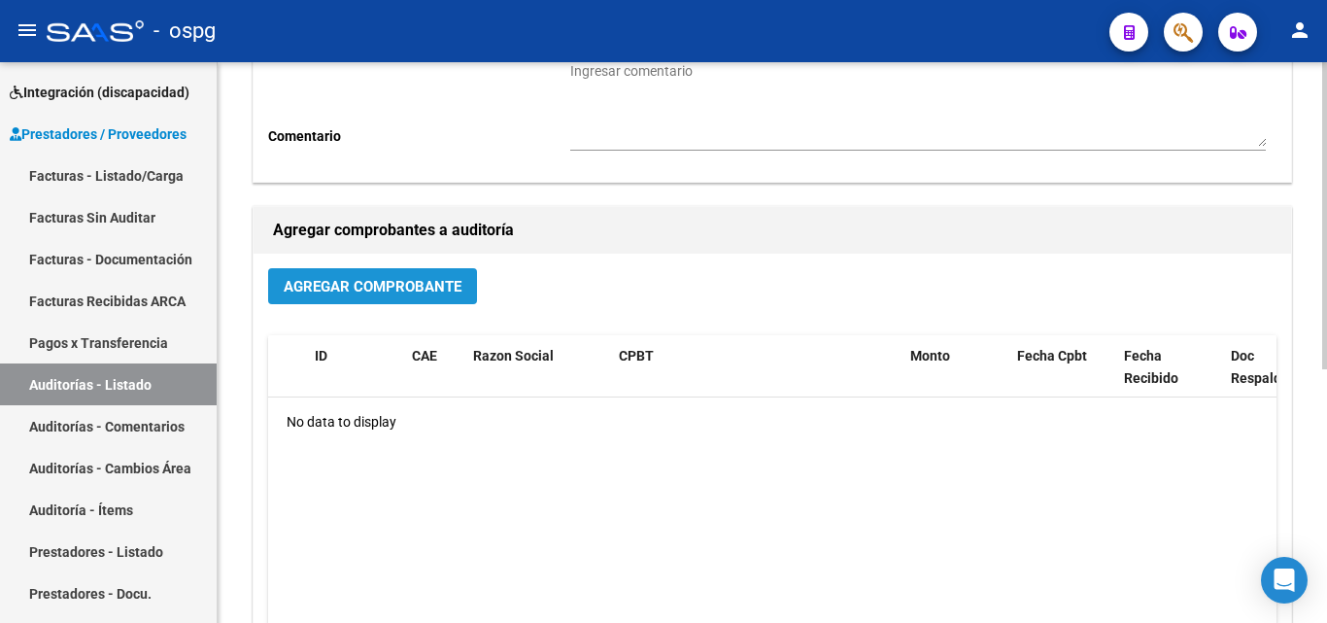
click at [390, 285] on span "Agregar Comprobante" at bounding box center [373, 286] width 178 height 17
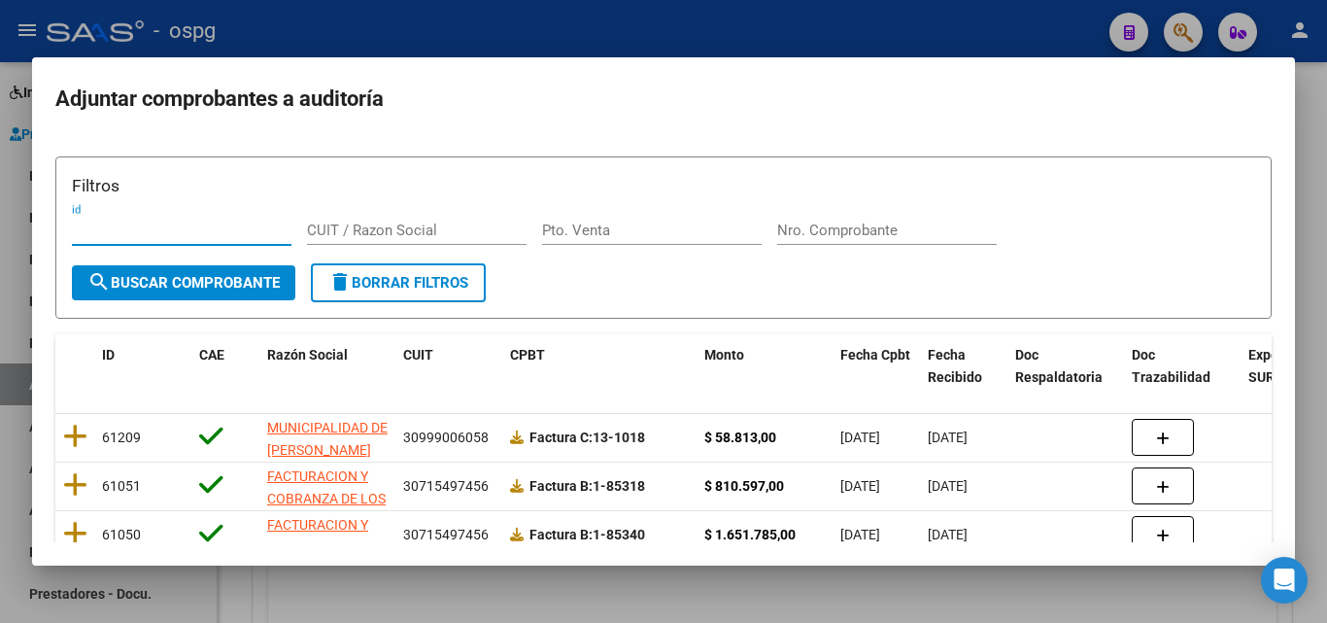
click at [346, 582] on div at bounding box center [663, 311] width 1327 height 623
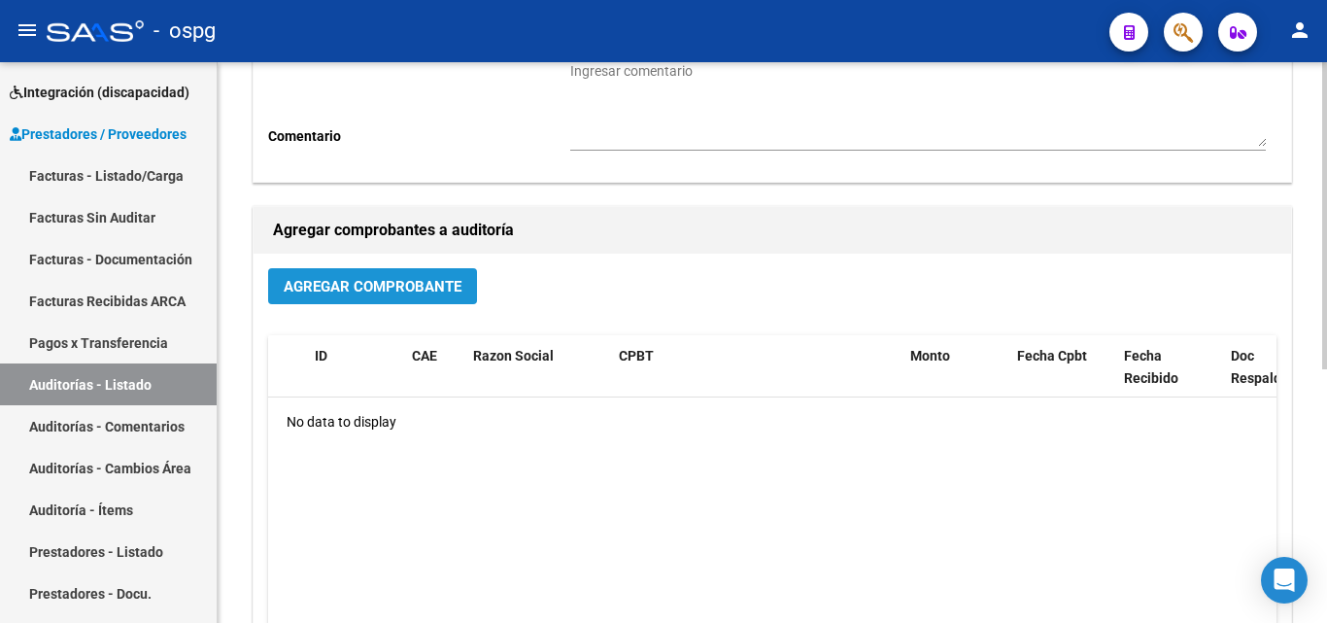
click at [344, 279] on span "Agregar Comprobante" at bounding box center [373, 286] width 178 height 17
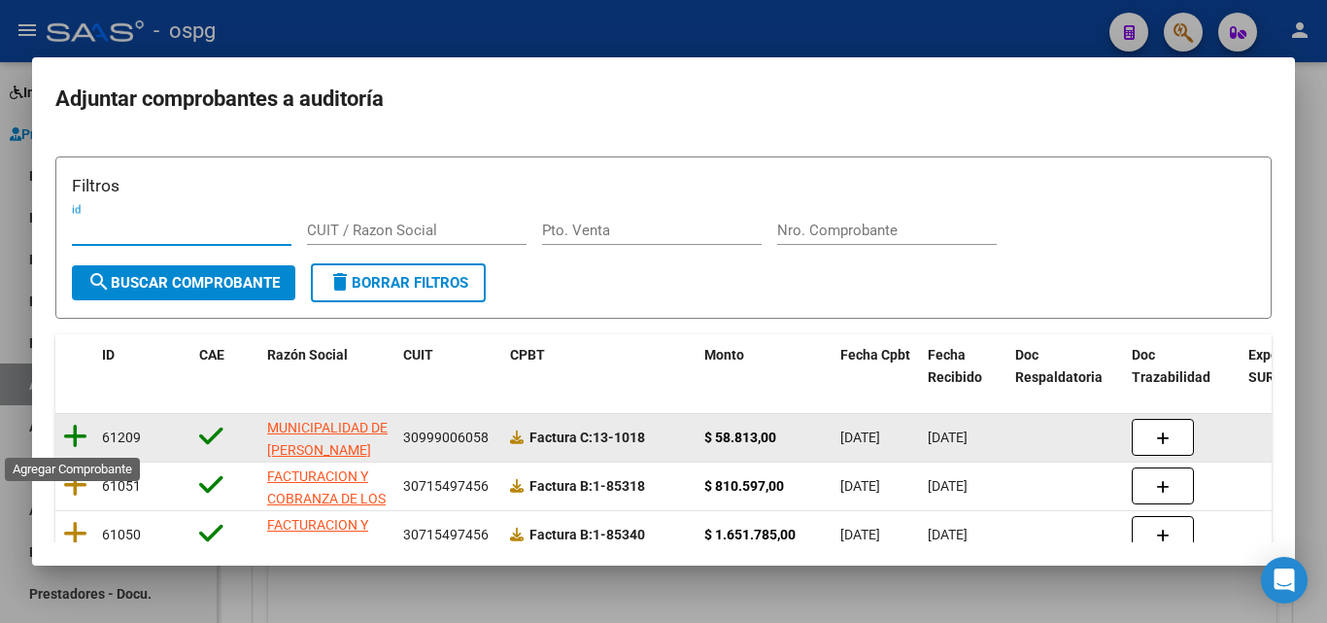
click at [72, 436] on icon at bounding box center [75, 436] width 24 height 27
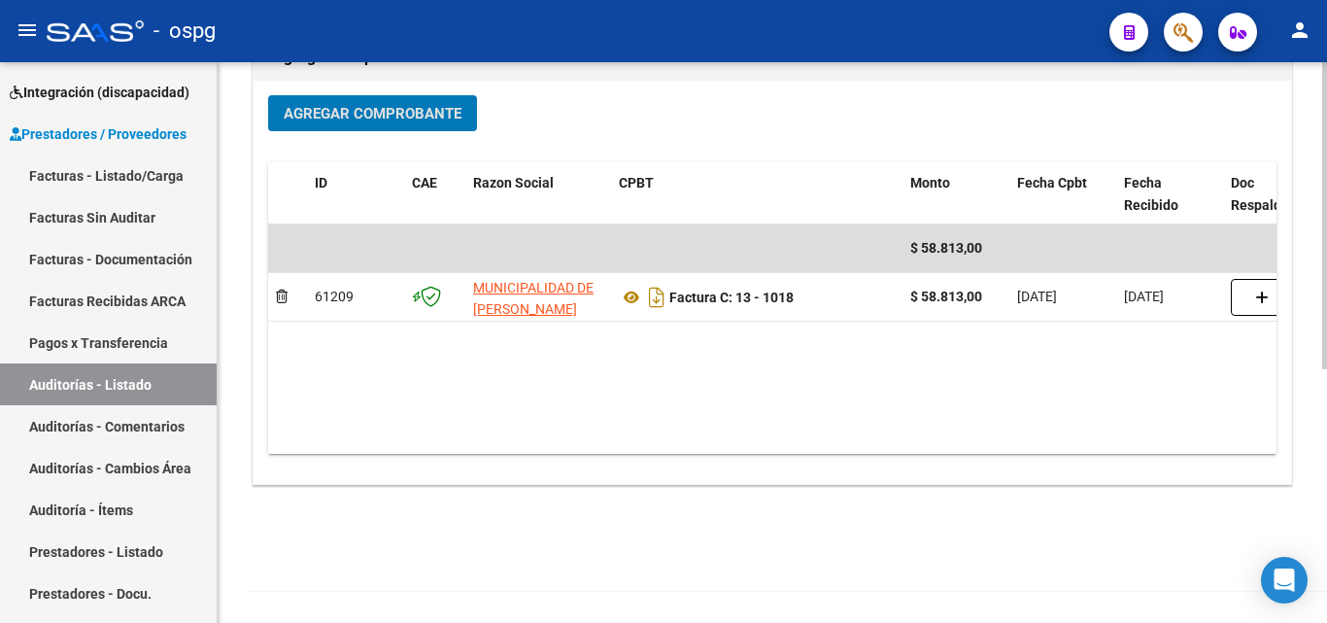
scroll to position [0, 0]
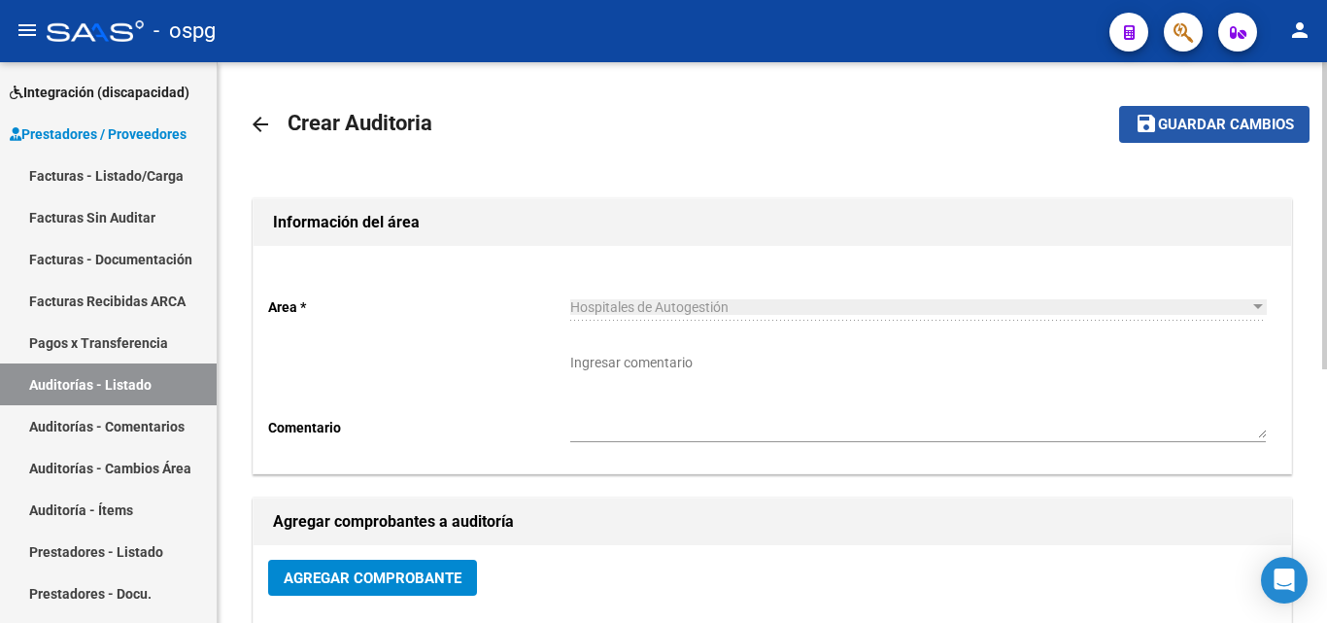
click at [1237, 119] on span "Guardar cambios" at bounding box center [1226, 125] width 136 height 17
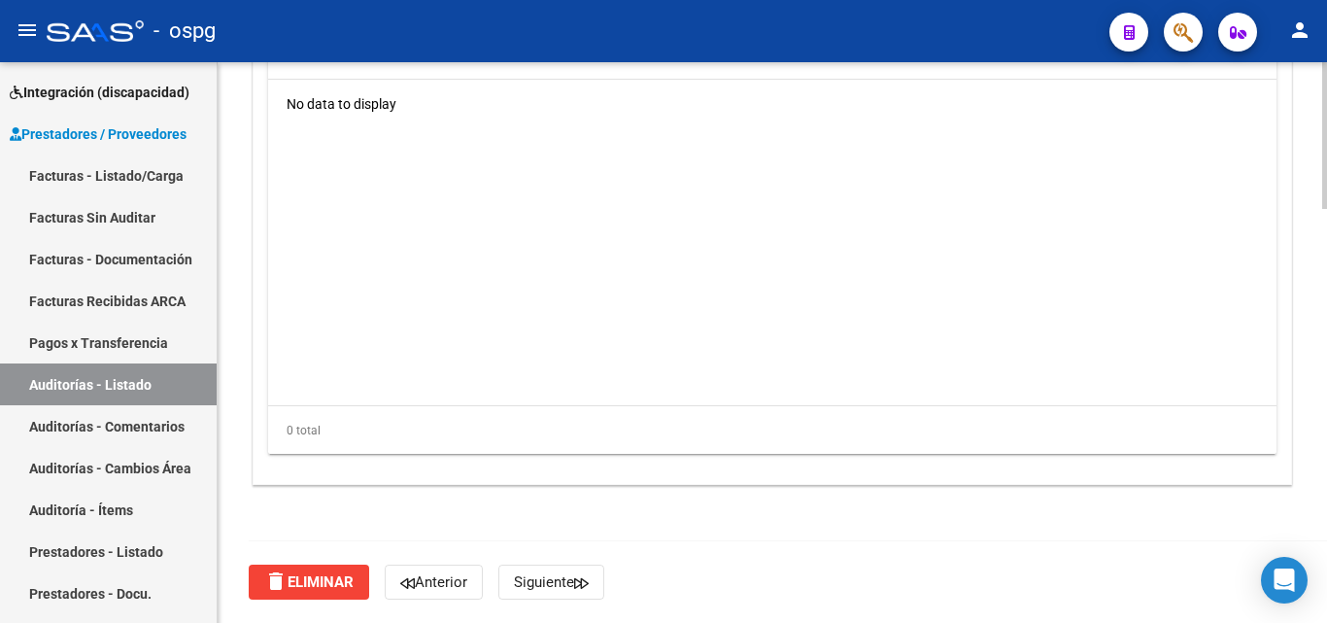
scroll to position [1188, 0]
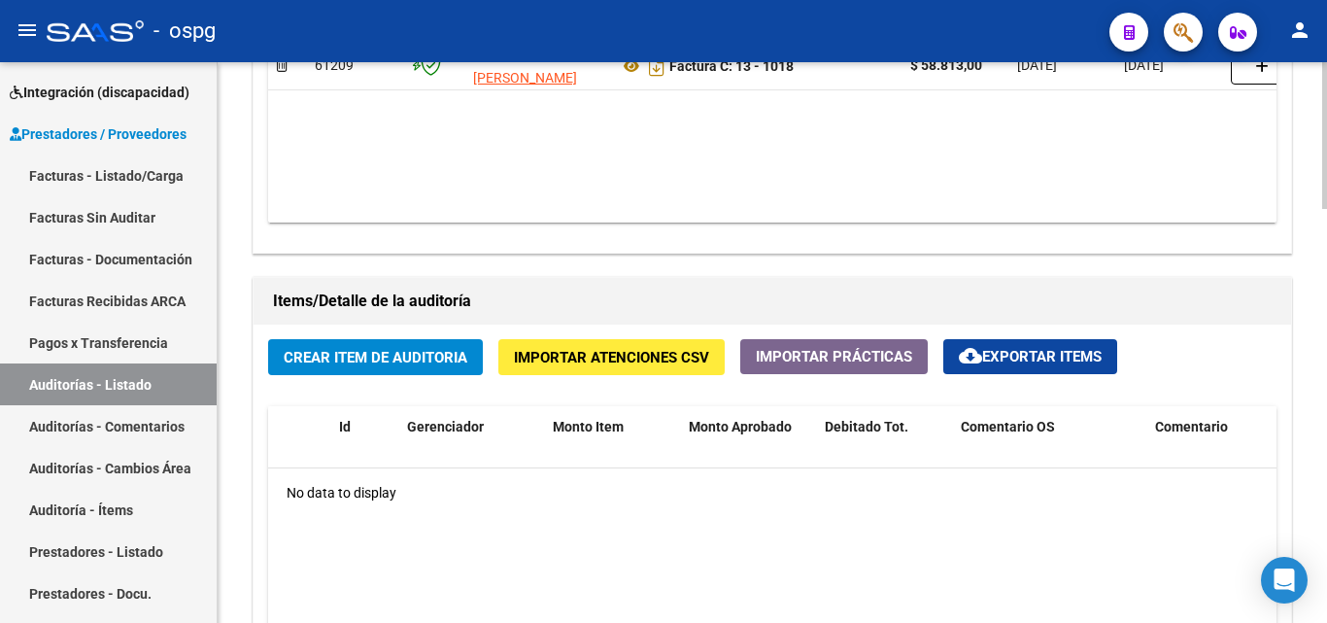
click at [396, 362] on span "Crear Item de Auditoria" at bounding box center [376, 357] width 184 height 17
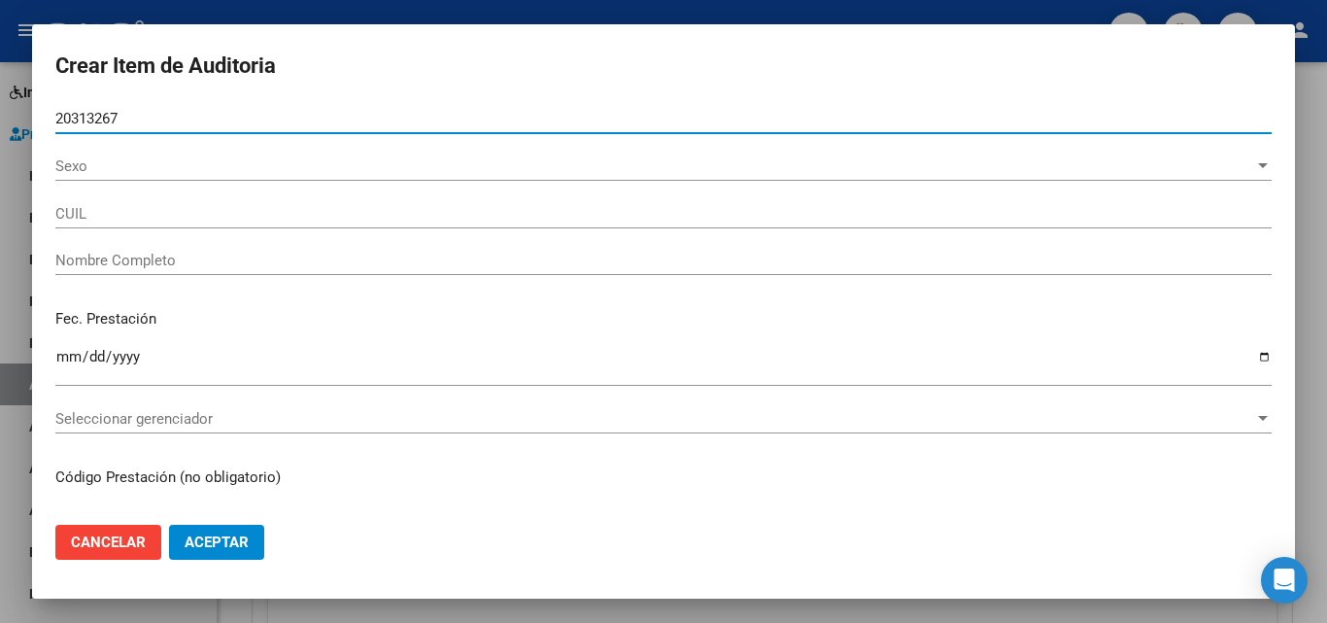
type input "20313267"
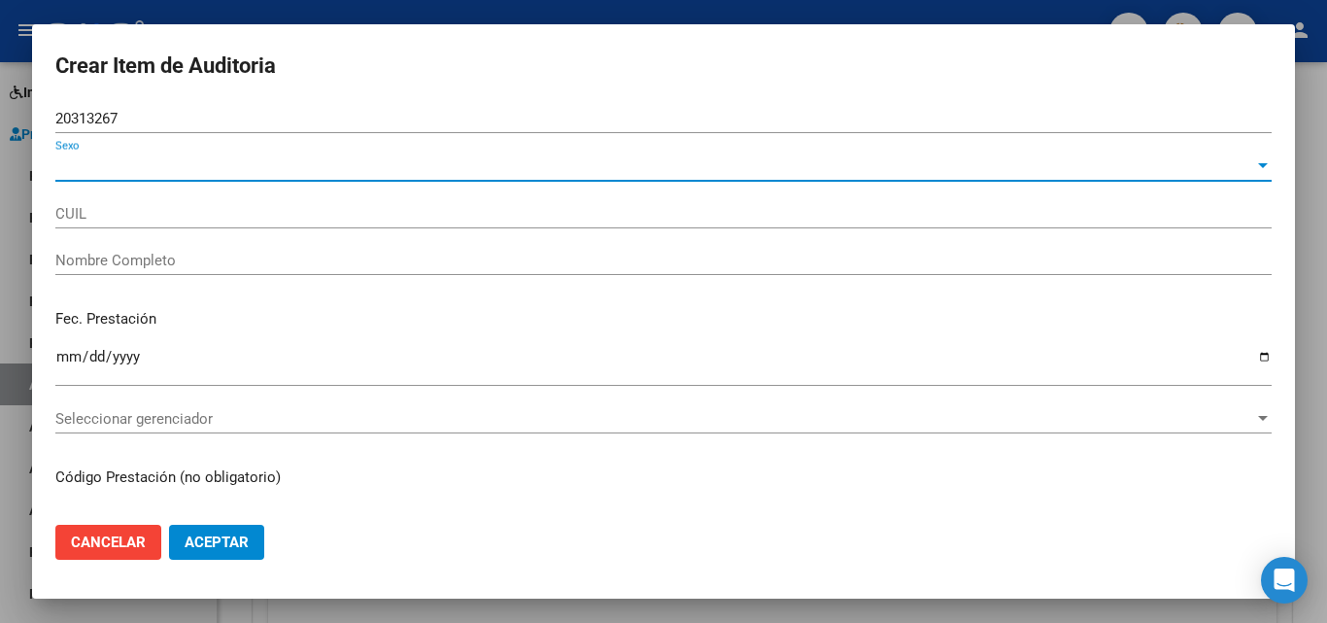
type input "27203132676"
type input "[PERSON_NAME] [PERSON_NAME]"
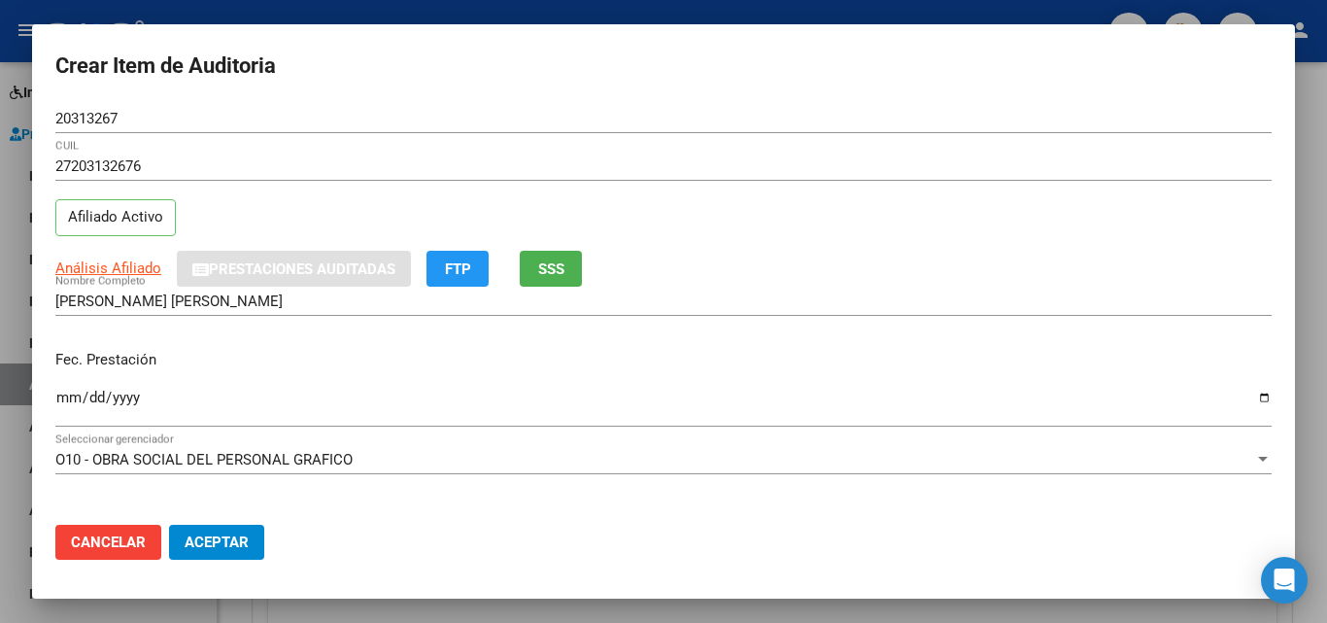
click at [73, 397] on input "Ingresar la fecha" at bounding box center [663, 404] width 1216 height 31
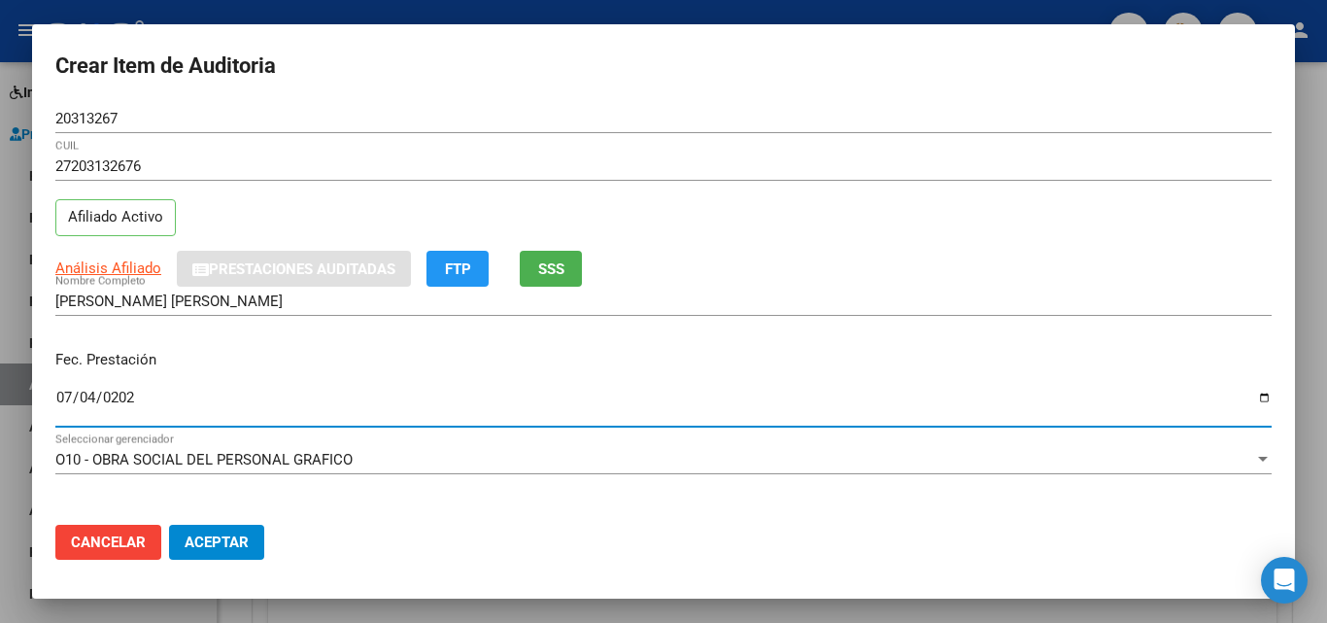
type input "[DATE]"
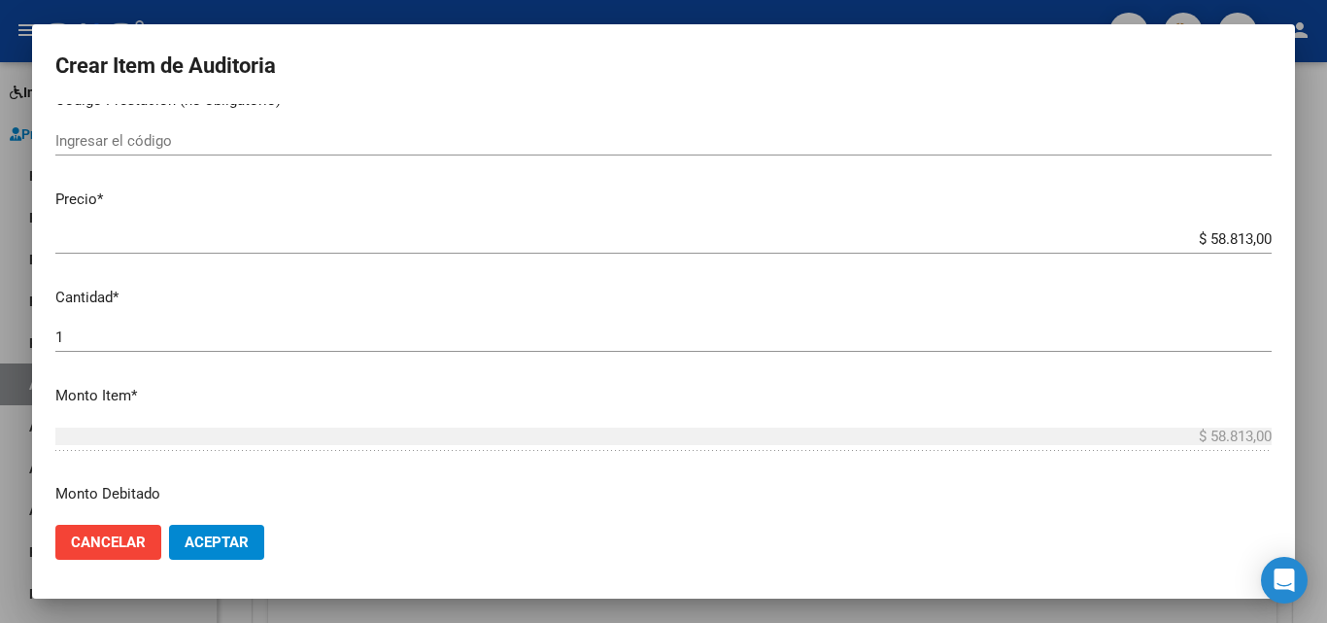
scroll to position [486, 0]
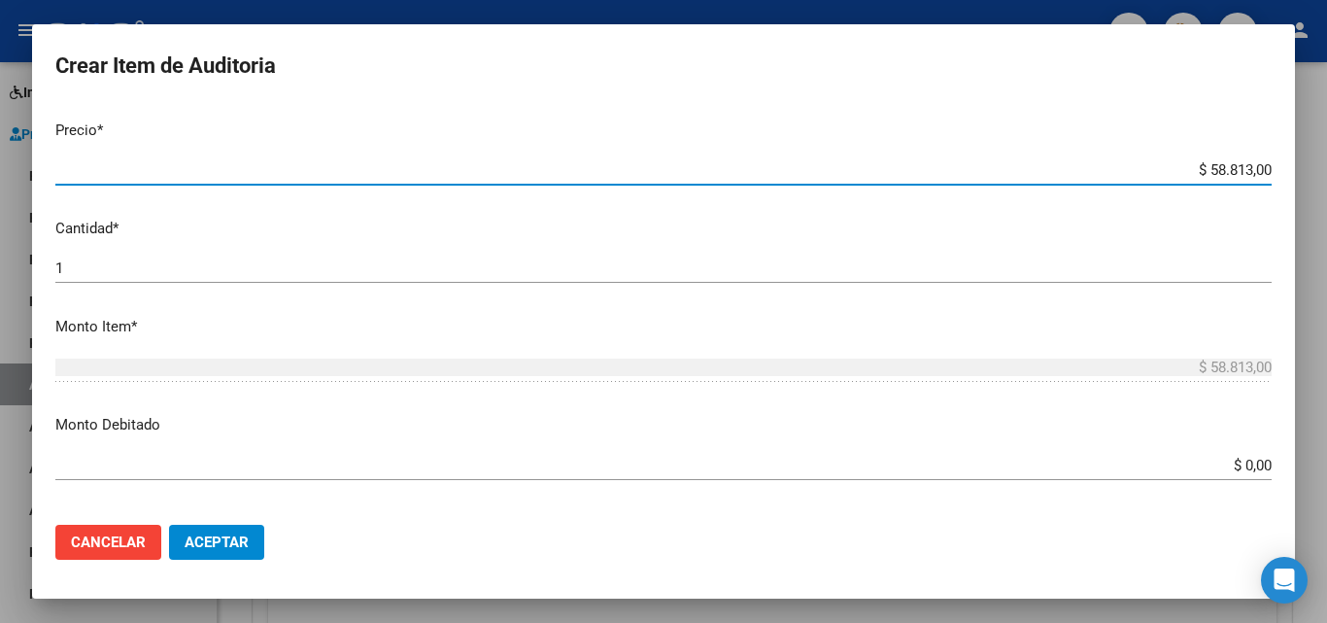
drag, startPoint x: 1190, startPoint y: 165, endPoint x: 1242, endPoint y: 166, distance: 52.5
click at [1242, 166] on input "$ 58.813,00" at bounding box center [663, 169] width 1216 height 17
type input "$ 1,00"
type input "$ 10,00"
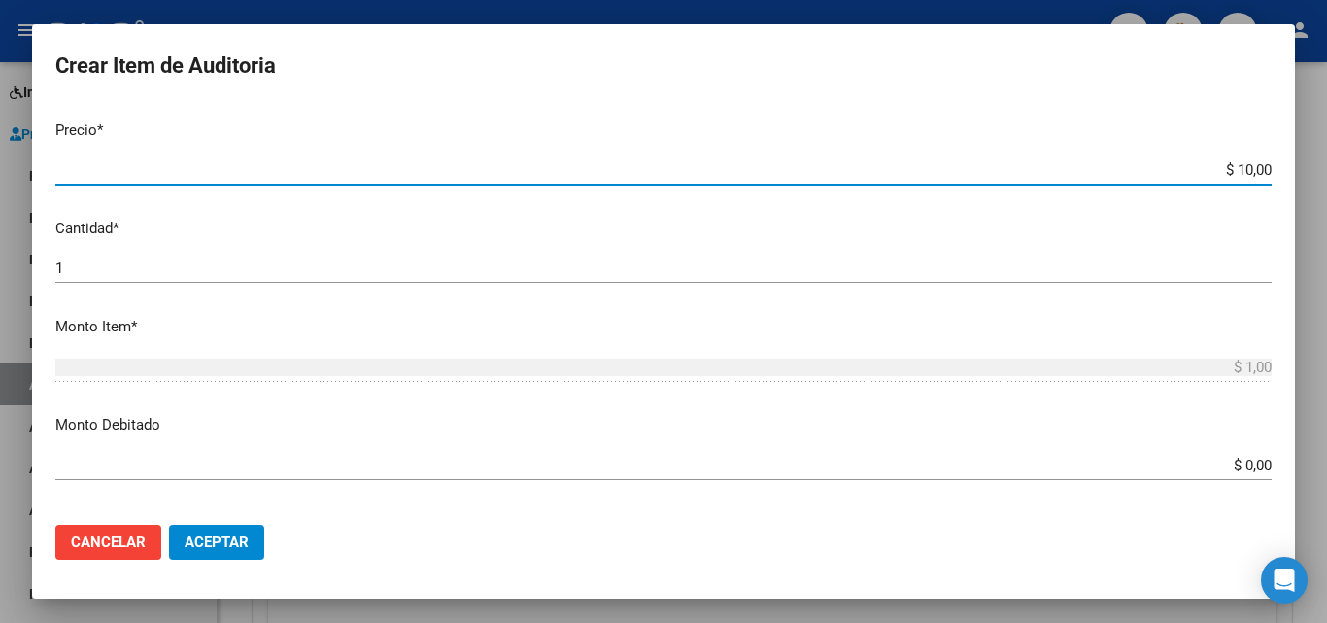
type input "$ 10,00"
type input "$ 1,00"
type input "$ 10,00"
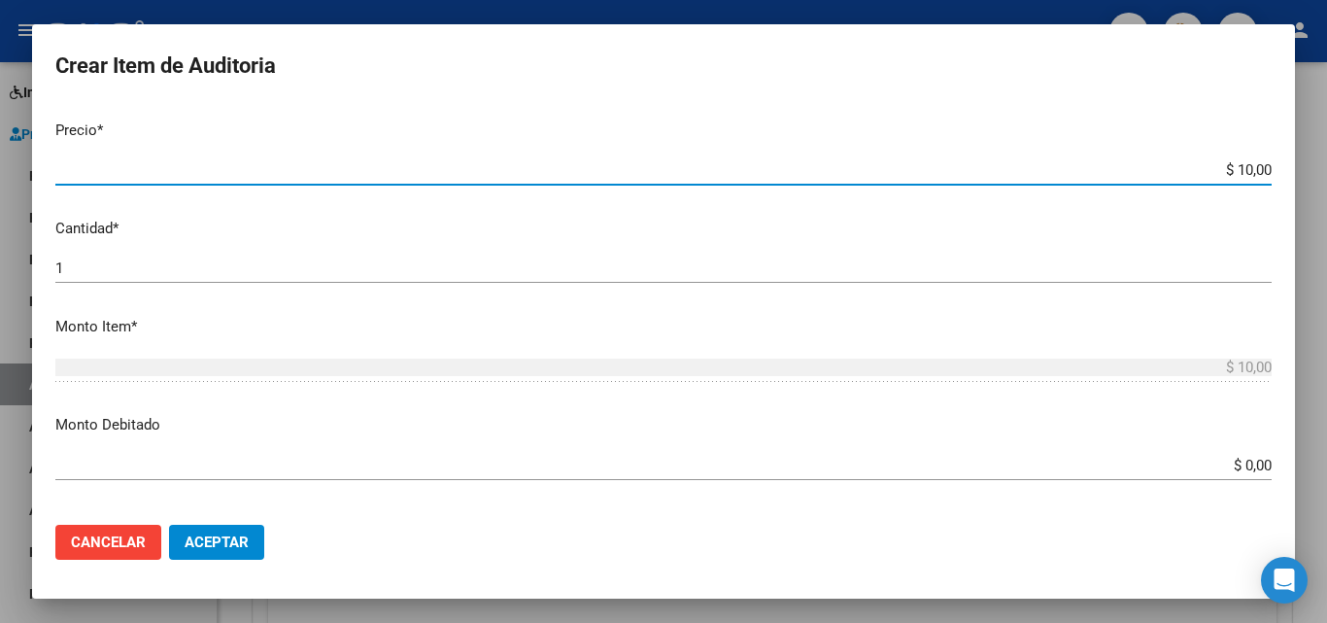
type input "$ 109,00"
type input "$ 1.097,00"
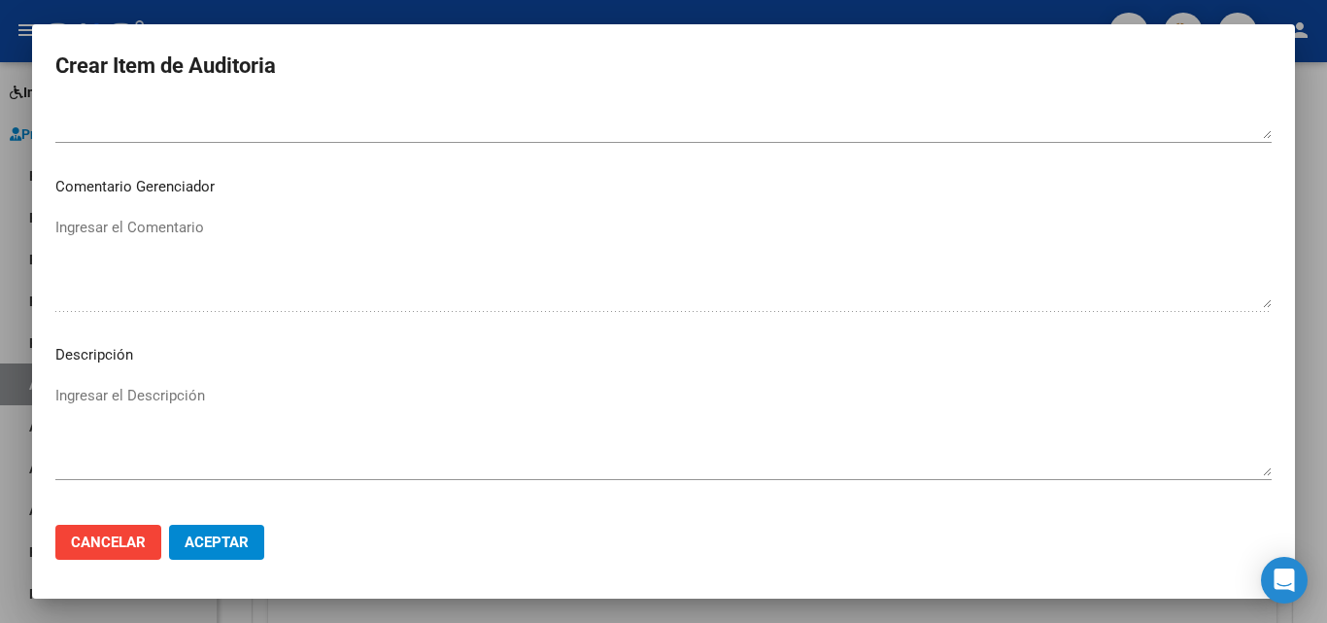
scroll to position [1344, 0]
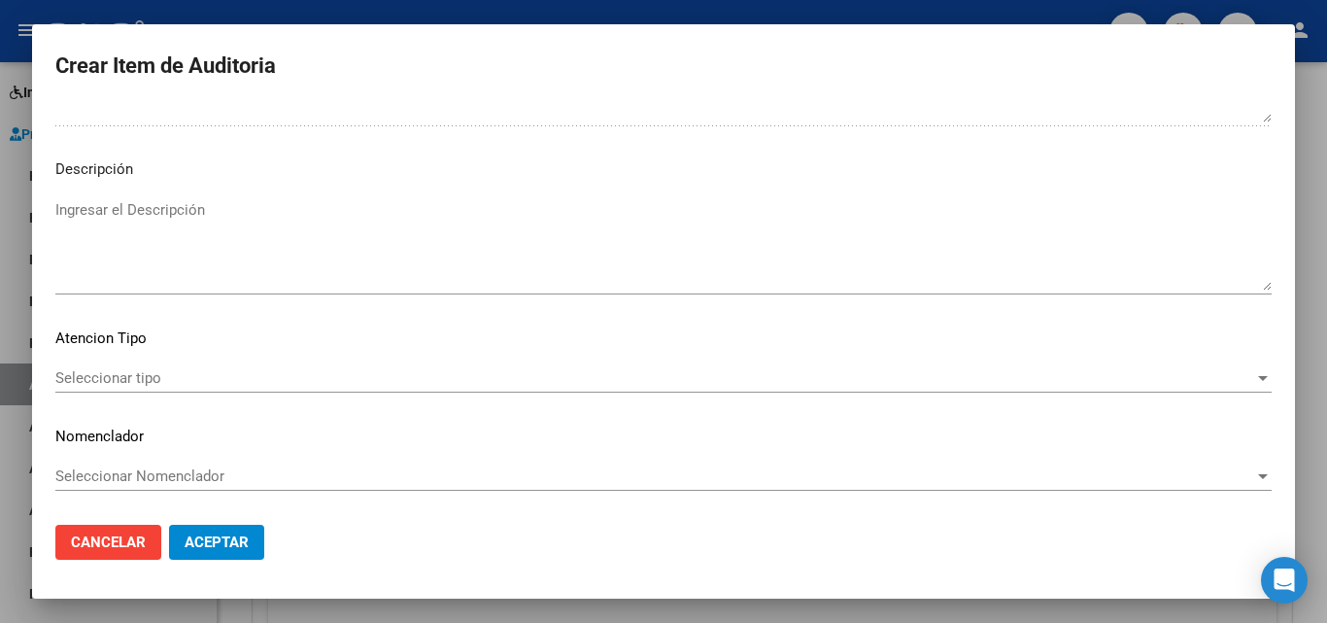
click at [152, 381] on span "Seleccionar tipo" at bounding box center [654, 377] width 1199 height 17
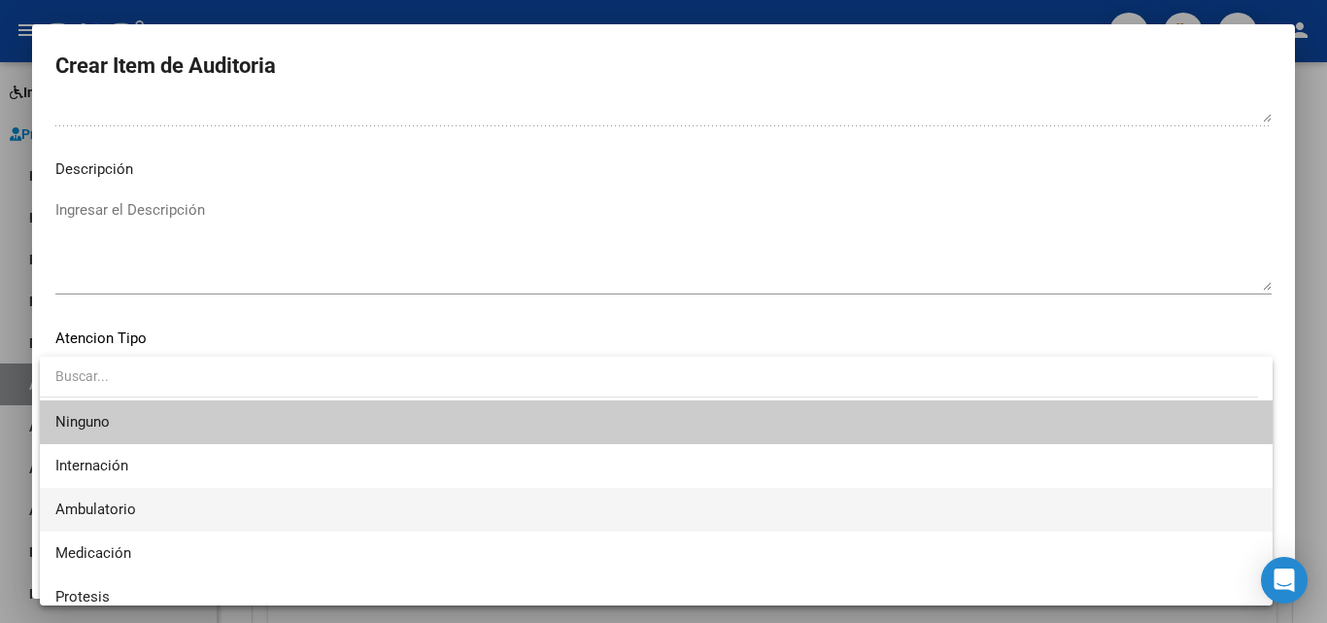
click at [165, 524] on span "Ambulatorio" at bounding box center [655, 510] width 1201 height 44
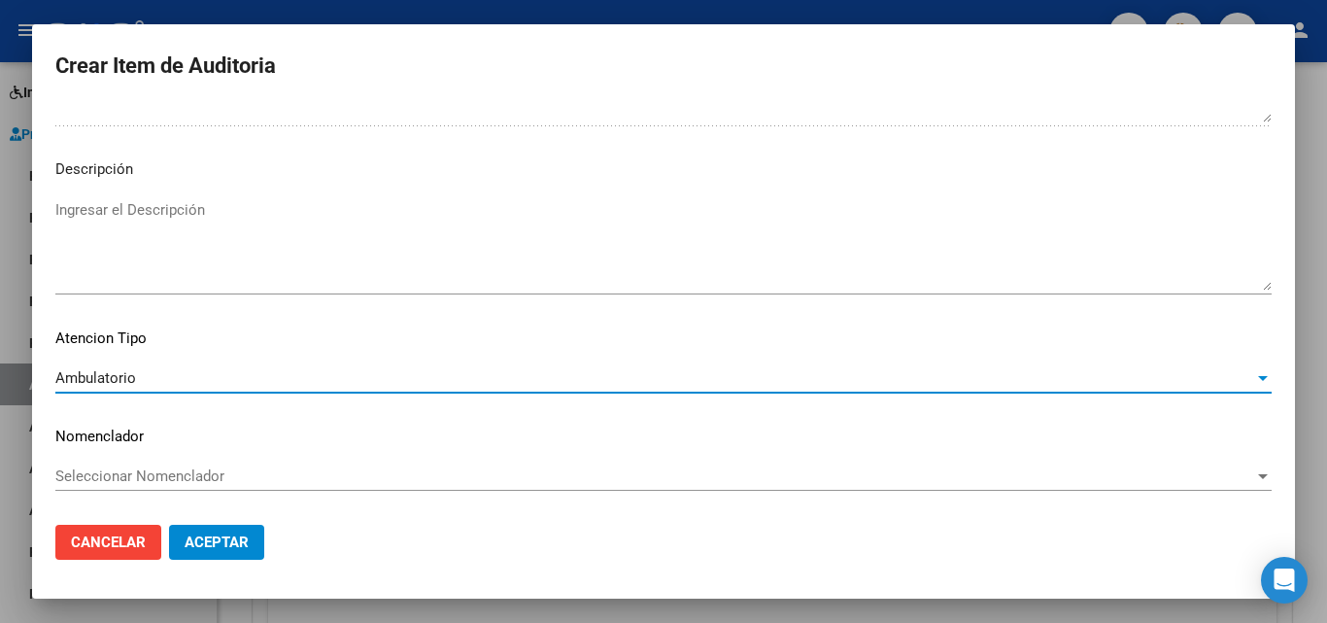
click at [197, 548] on span "Aceptar" at bounding box center [217, 541] width 64 height 17
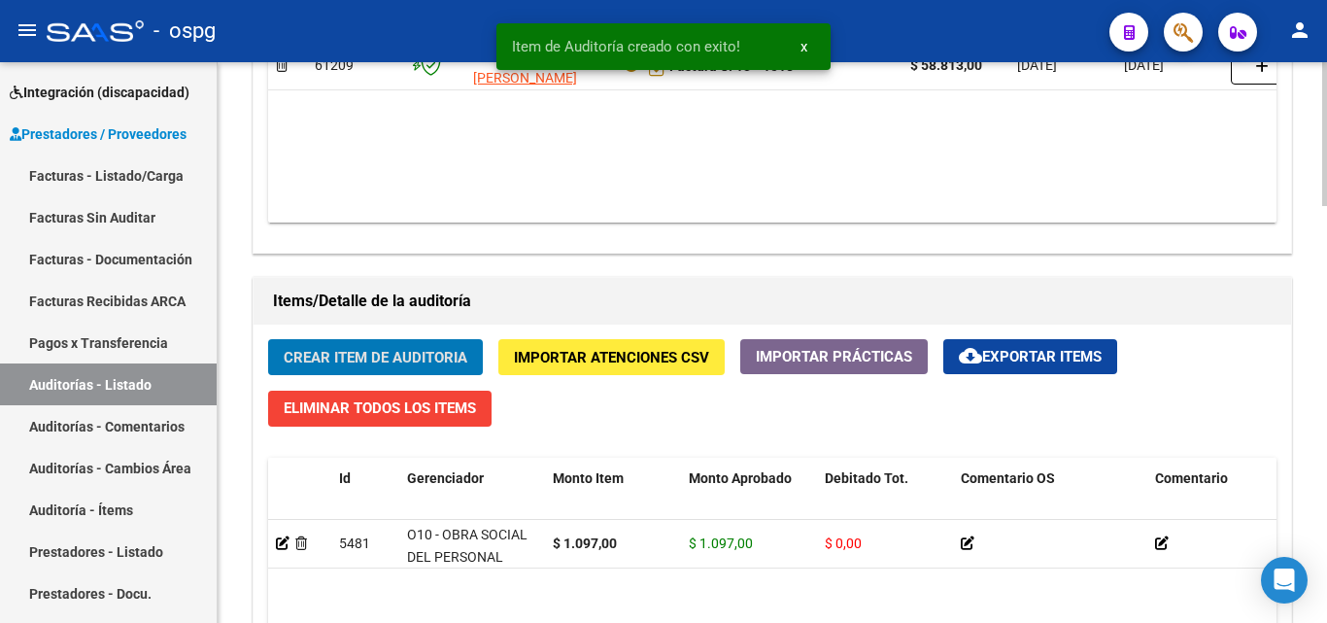
scroll to position [1189, 0]
click at [430, 359] on span "Crear Item de Auditoria" at bounding box center [376, 357] width 184 height 17
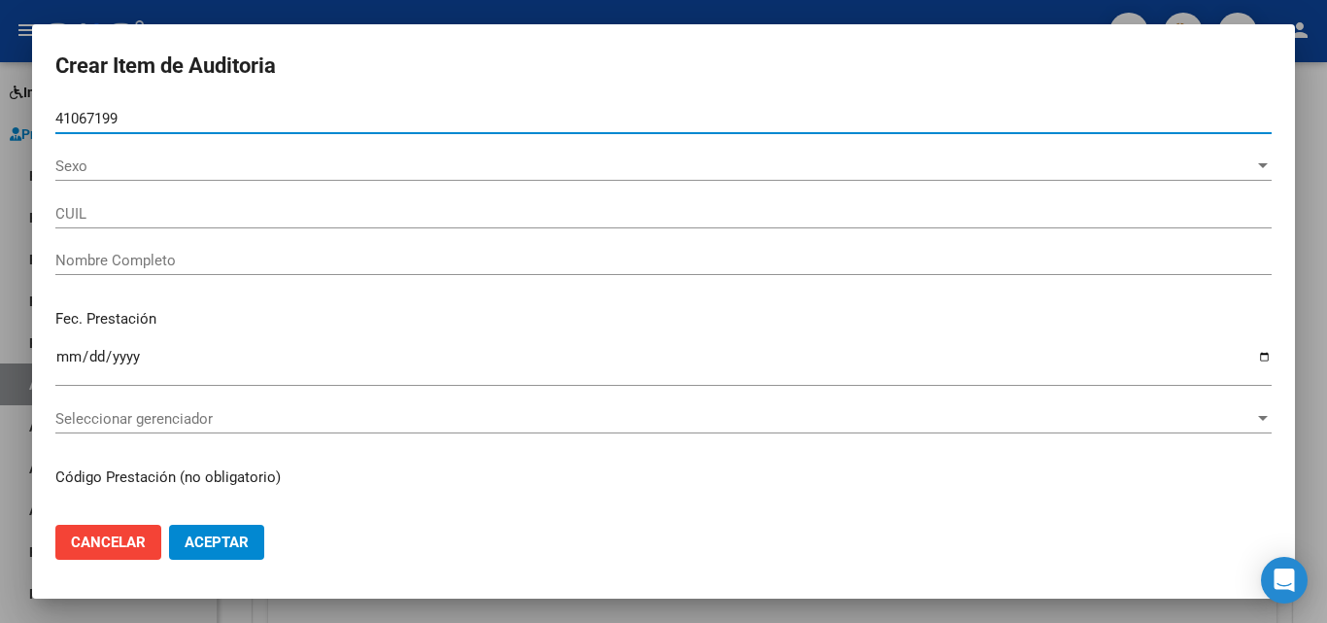
type input "41067199"
type input "23410671999"
type input "[PERSON_NAME][DEMOGRAPHIC_DATA]"
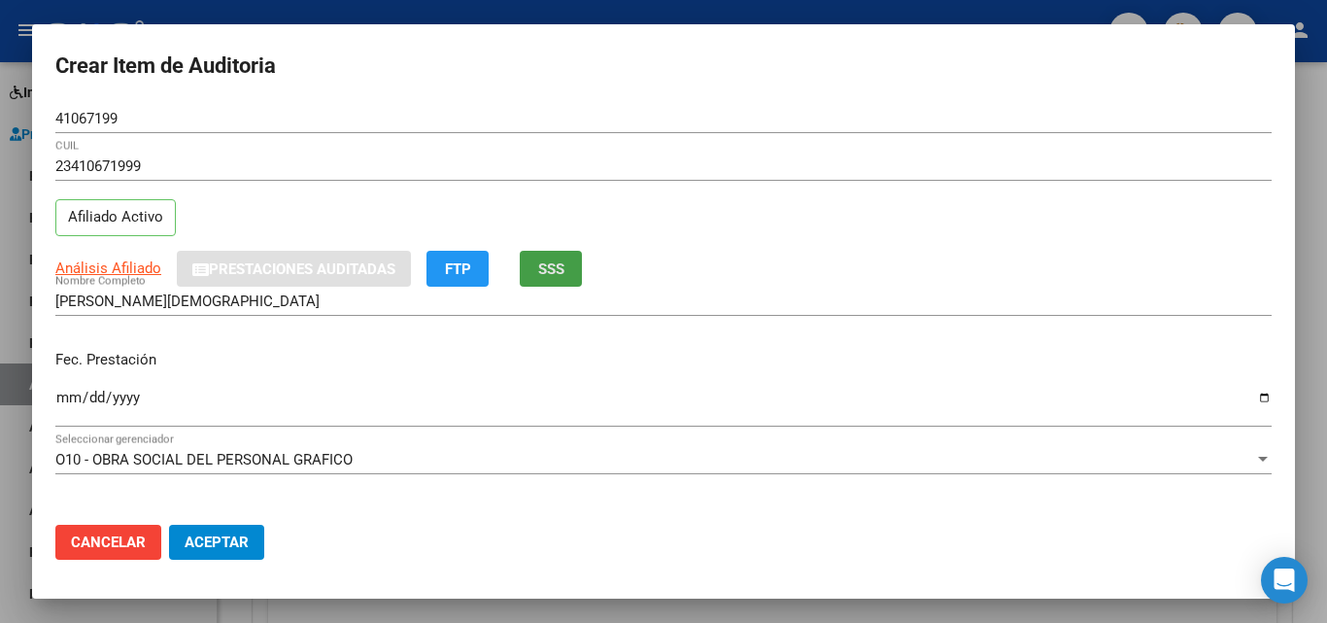
click at [559, 275] on span "SSS" at bounding box center [551, 268] width 26 height 17
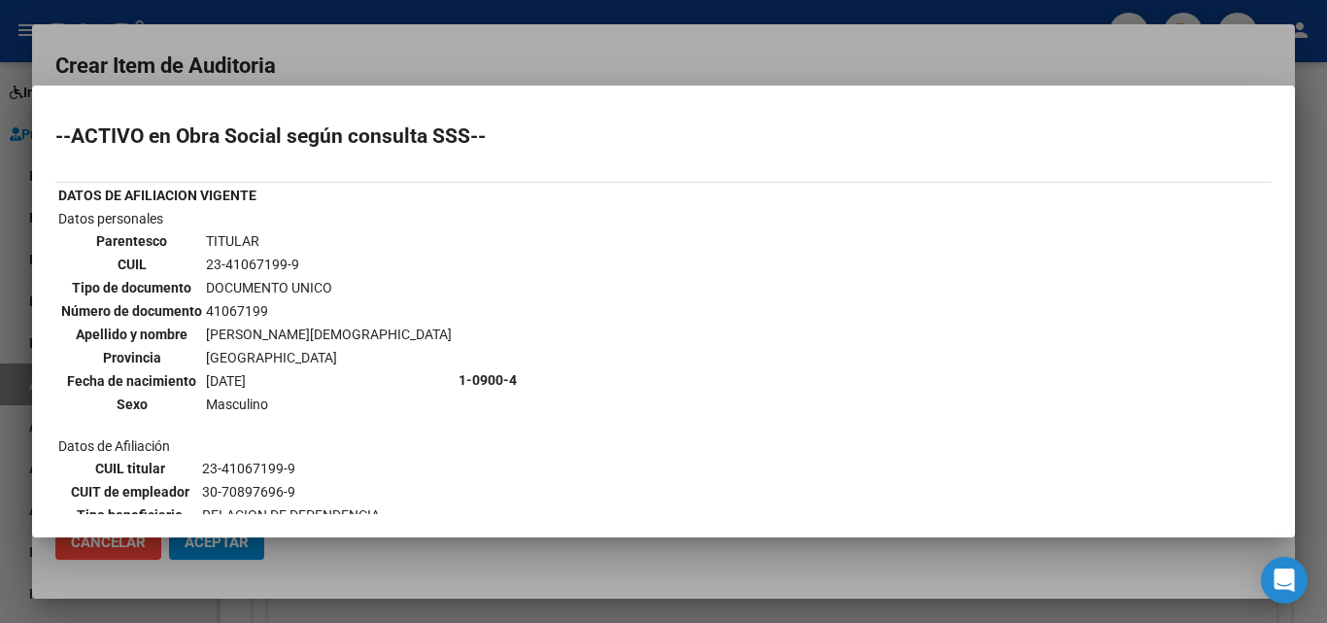
click at [512, 30] on div at bounding box center [663, 311] width 1327 height 623
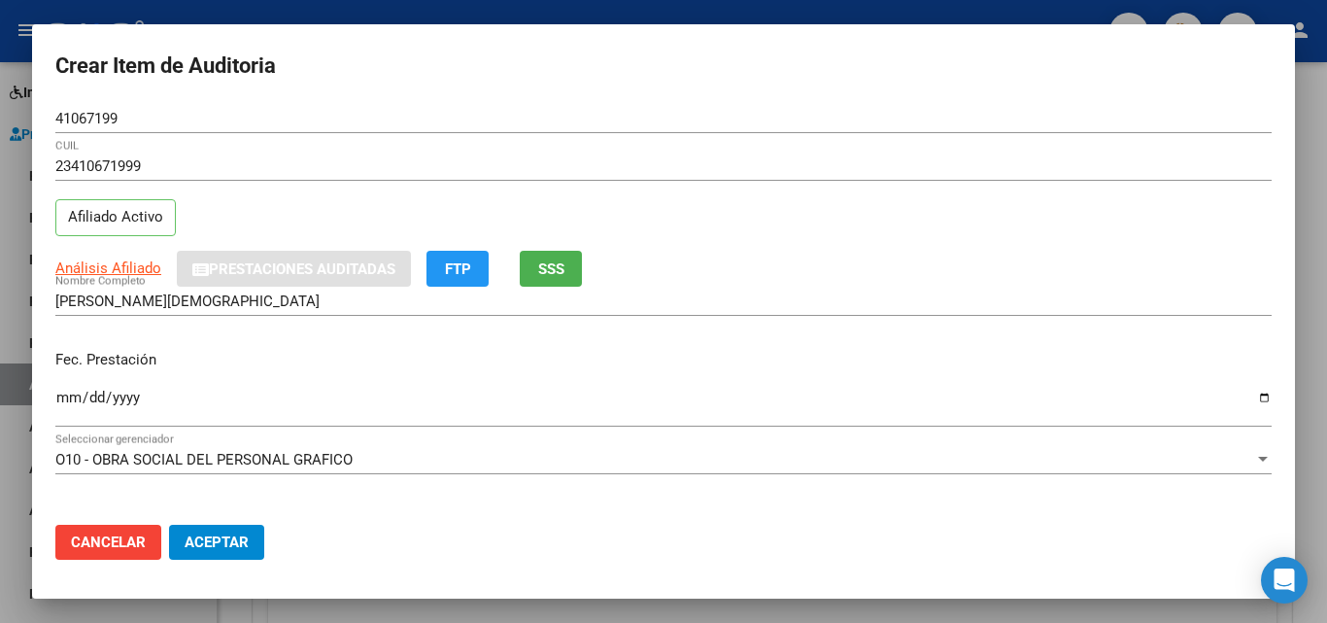
click at [65, 394] on input "Ingresar la fecha" at bounding box center [663, 404] width 1216 height 31
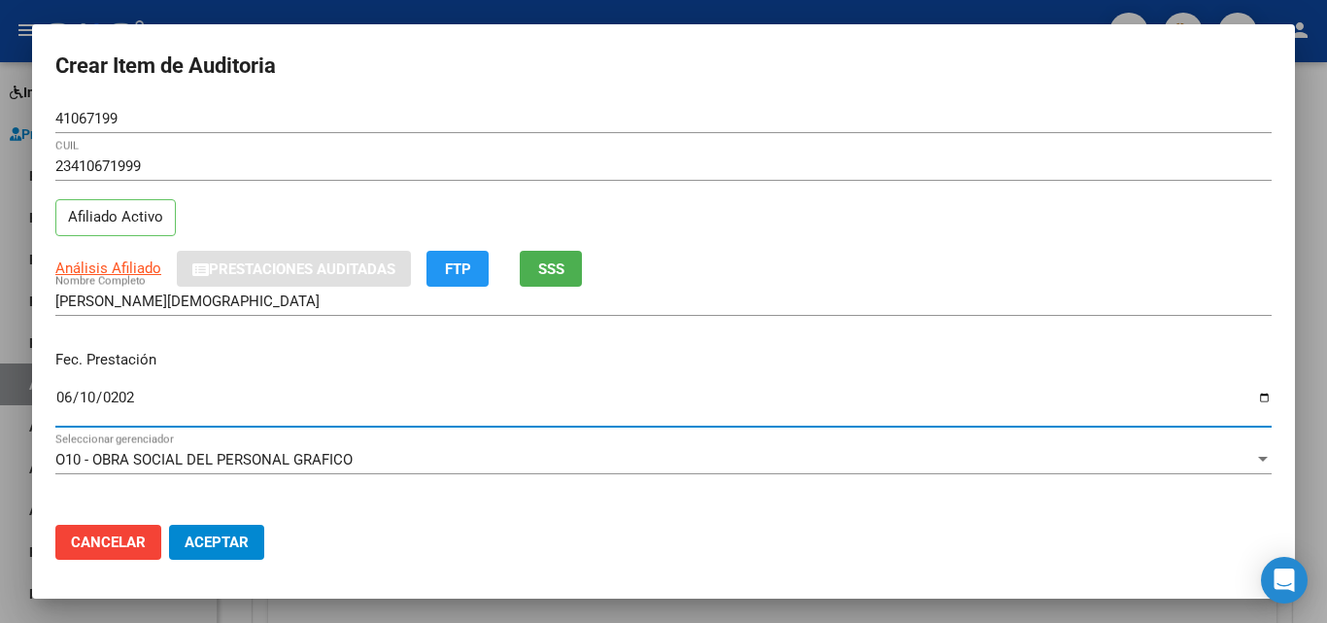
type input "[DATE]"
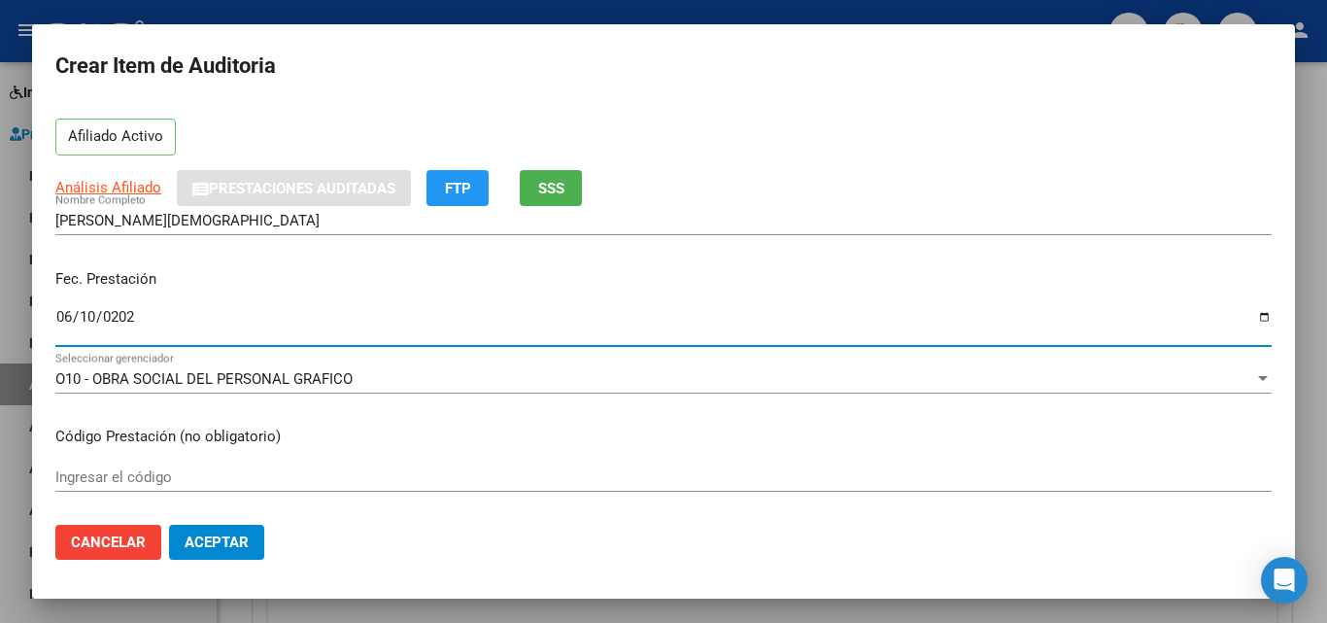
scroll to position [291, 0]
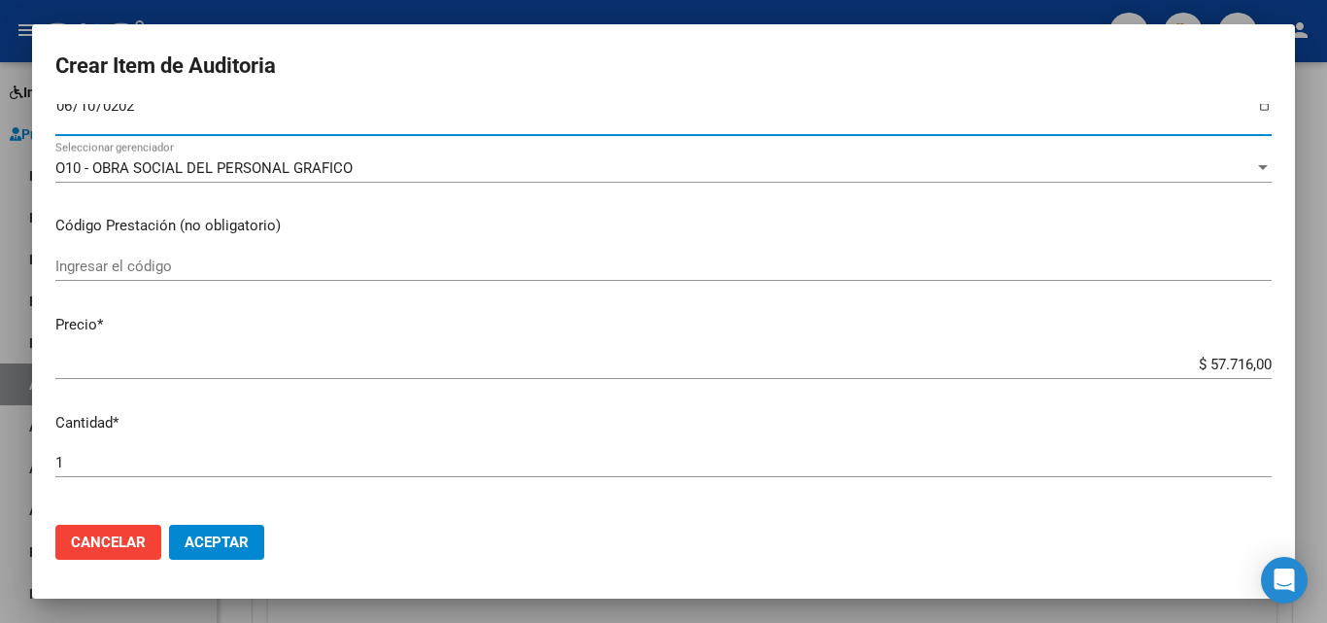
click at [1213, 371] on input "$ 57.716,00" at bounding box center [663, 363] width 1216 height 17
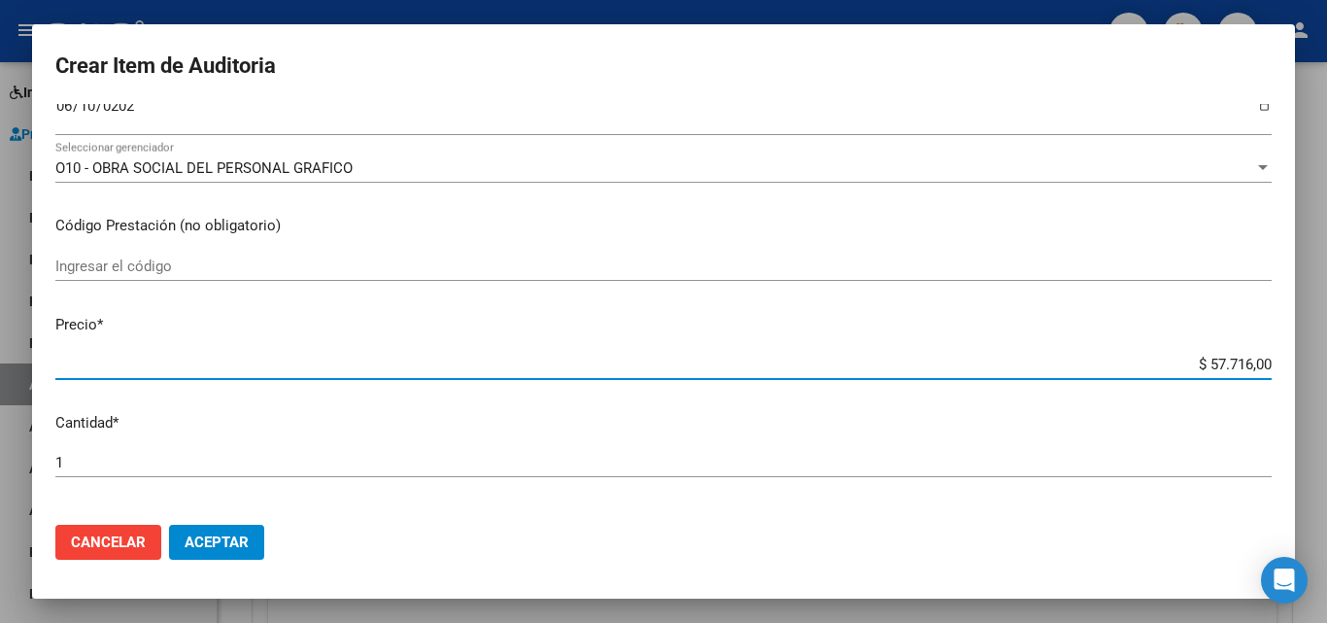
click at [1213, 371] on input "$ 57.716,00" at bounding box center [663, 363] width 1216 height 17
type input "$ 0,01"
type input "$ 0,10"
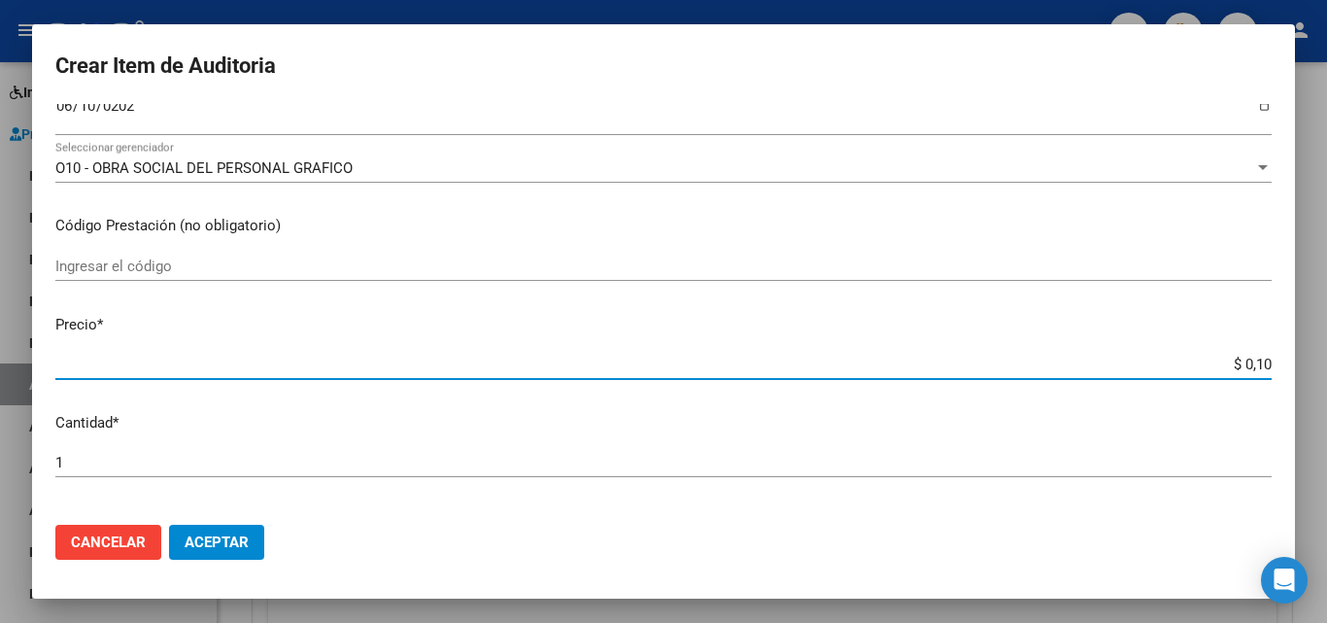
type input "$ 1,09"
type input "$ 10,97"
type input "$ 109,70"
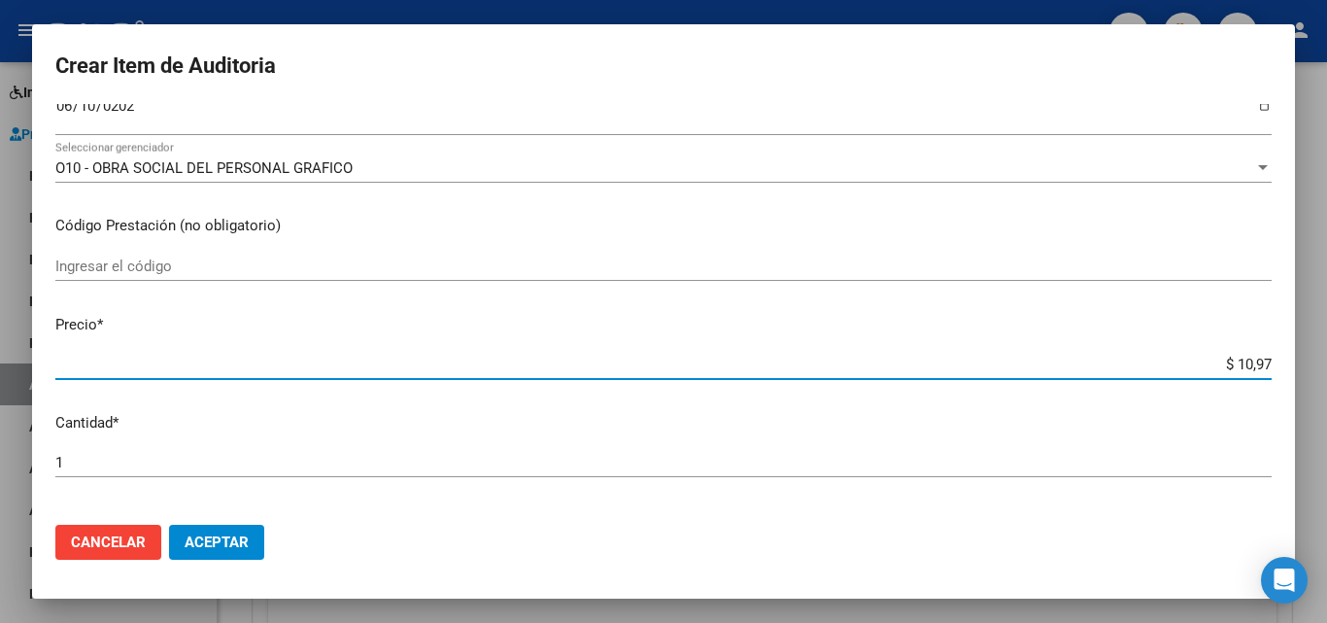
type input "$ 109,70"
type input "$ 1.097,00"
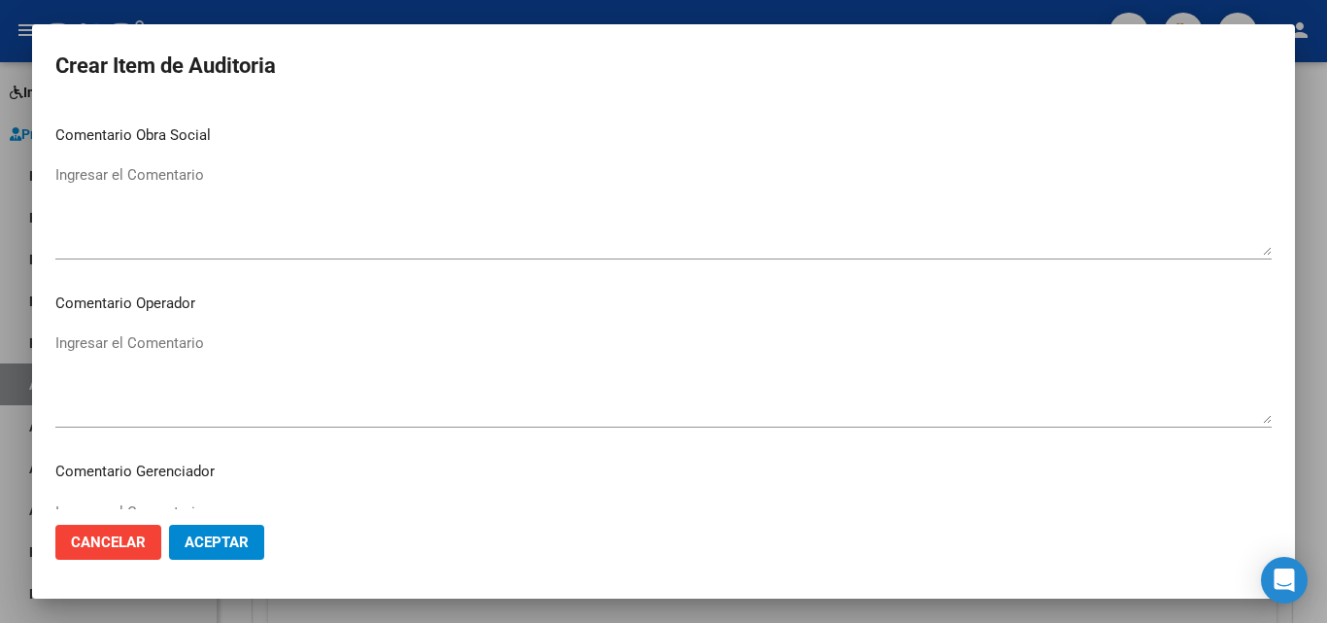
scroll to position [1344, 0]
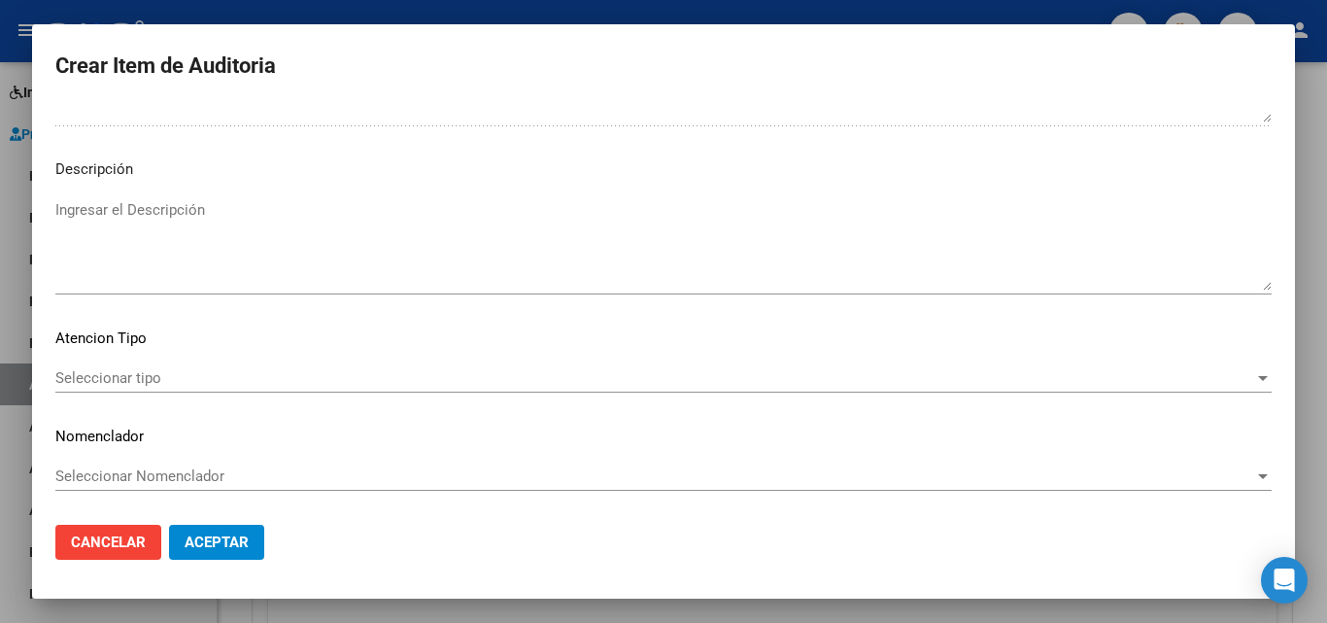
click at [132, 385] on span "Seleccionar tipo" at bounding box center [654, 377] width 1199 height 17
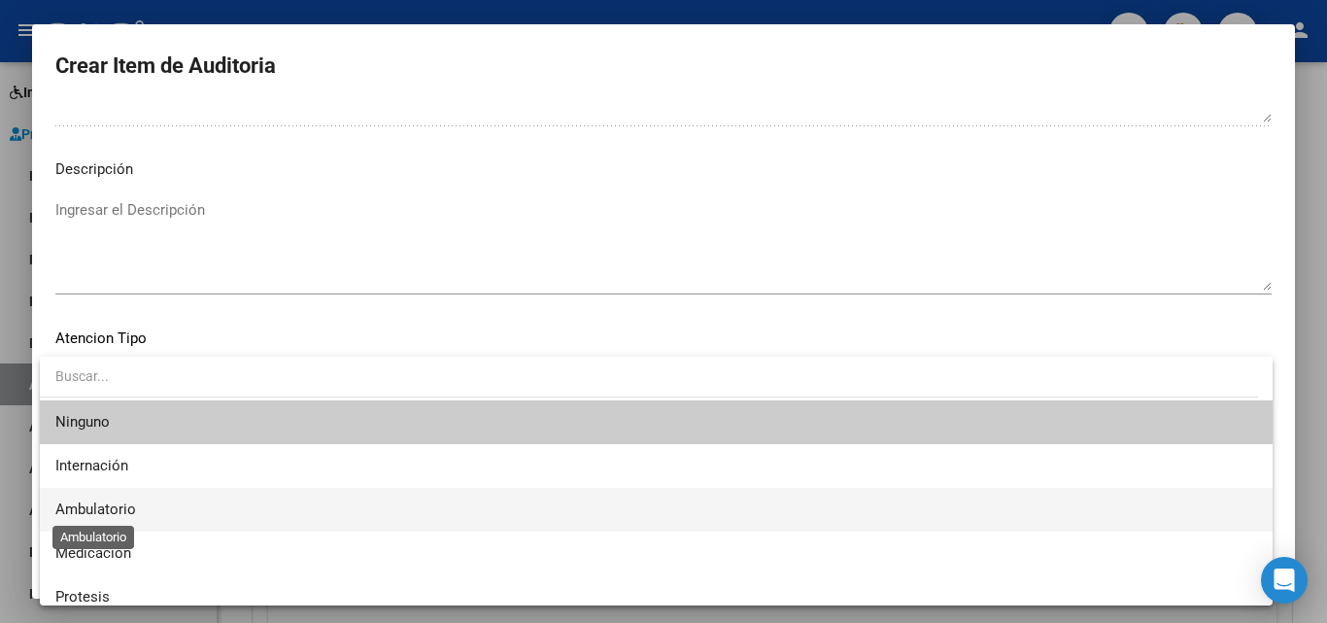
click at [120, 515] on span "Ambulatorio" at bounding box center [95, 508] width 81 height 17
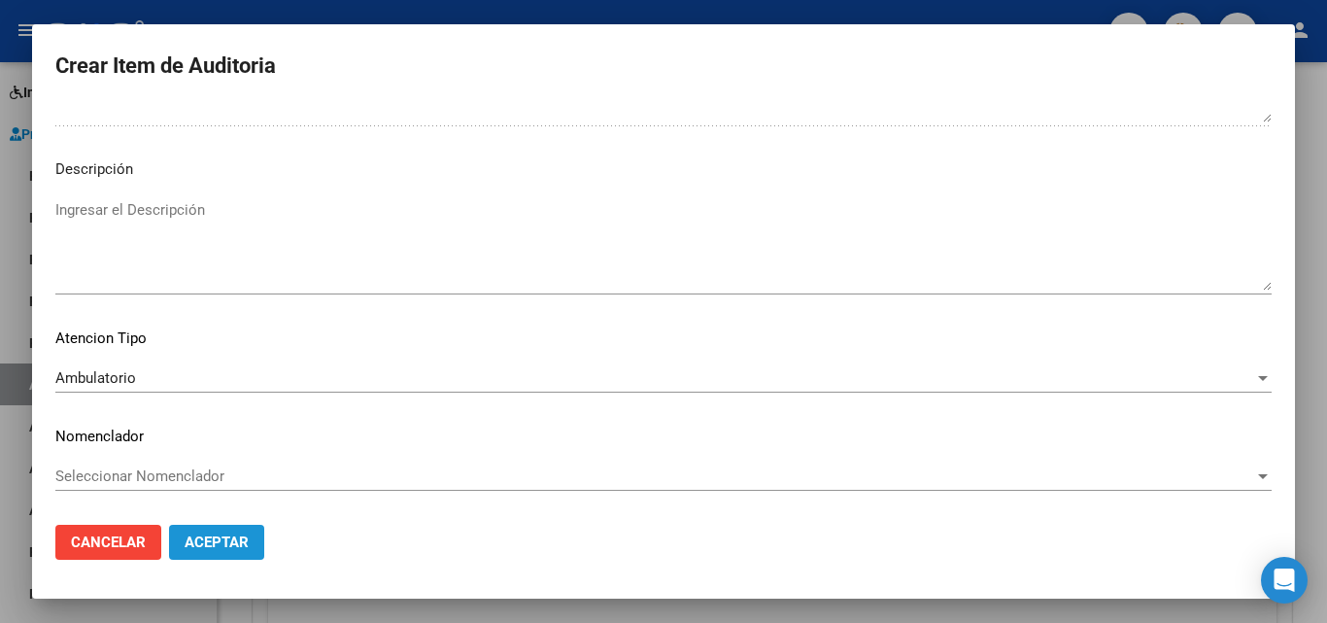
click at [226, 534] on span "Aceptar" at bounding box center [217, 541] width 64 height 17
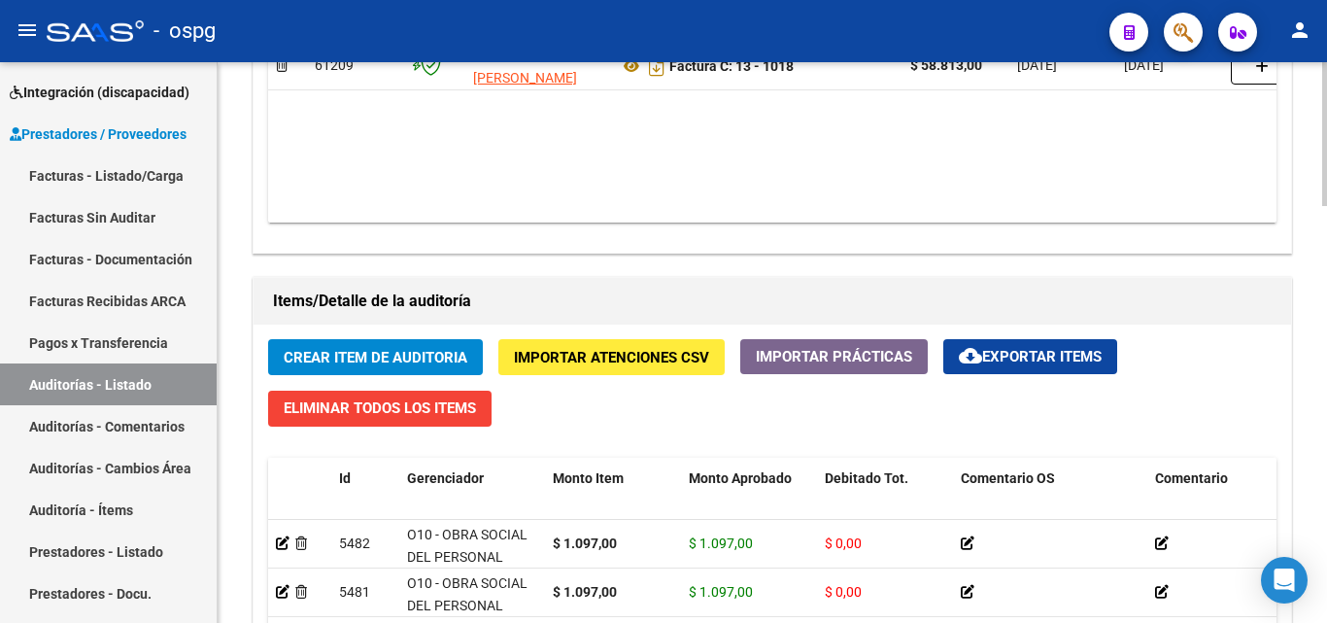
click at [418, 337] on div "Crear Item de Auditoria Importar Atenciones CSV Importar Prácticas cloud_downlo…" at bounding box center [772, 623] width 1037 height 599
click at [396, 355] on span "Crear Item de Auditoria" at bounding box center [376, 357] width 184 height 17
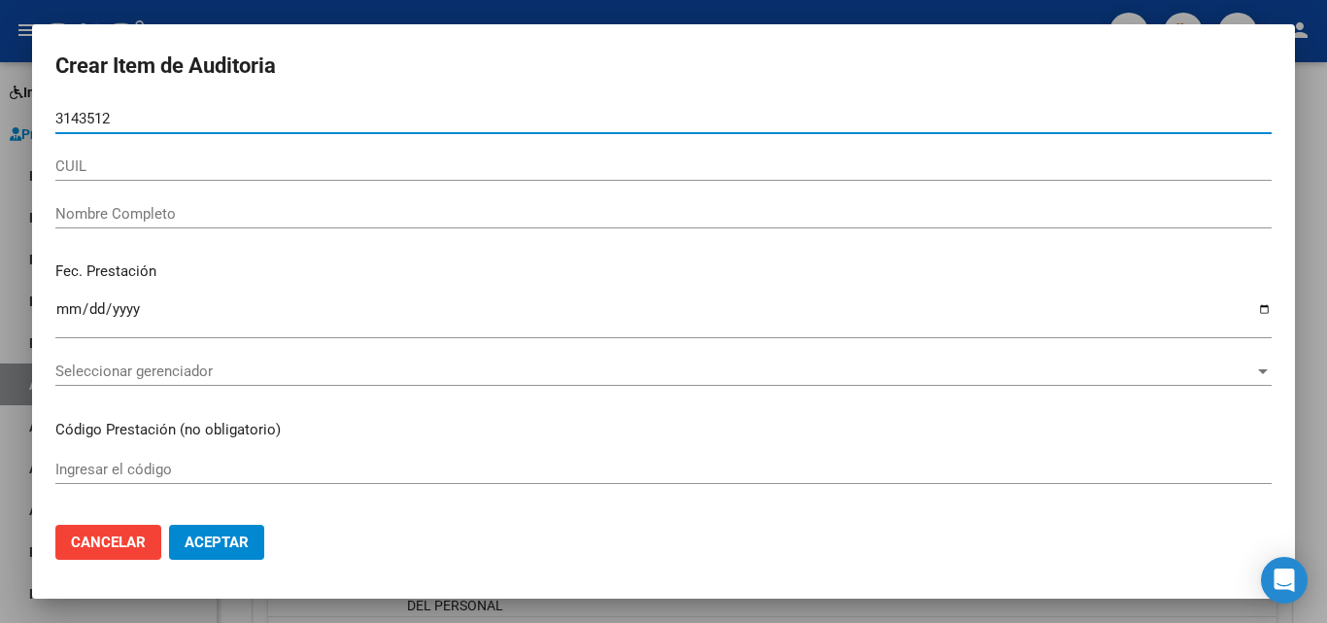
type input "31435127"
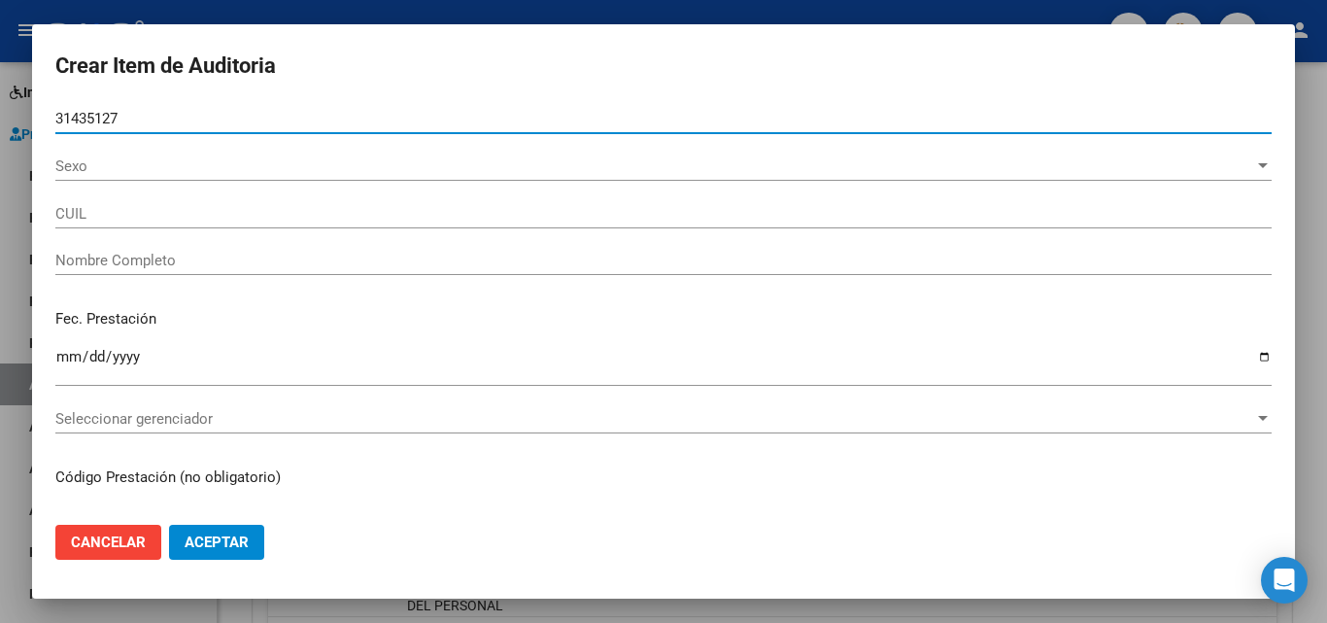
type input "23314351274"
type input "FARI?A [PERSON_NAME]"
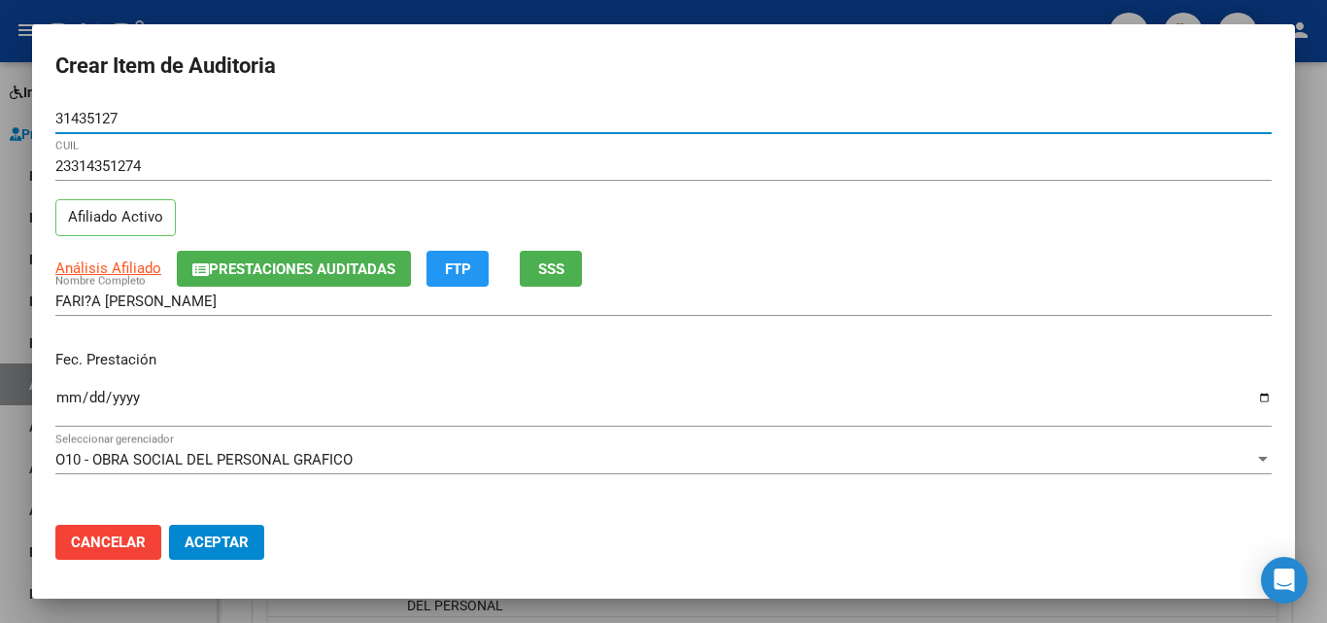
type input "31435127"
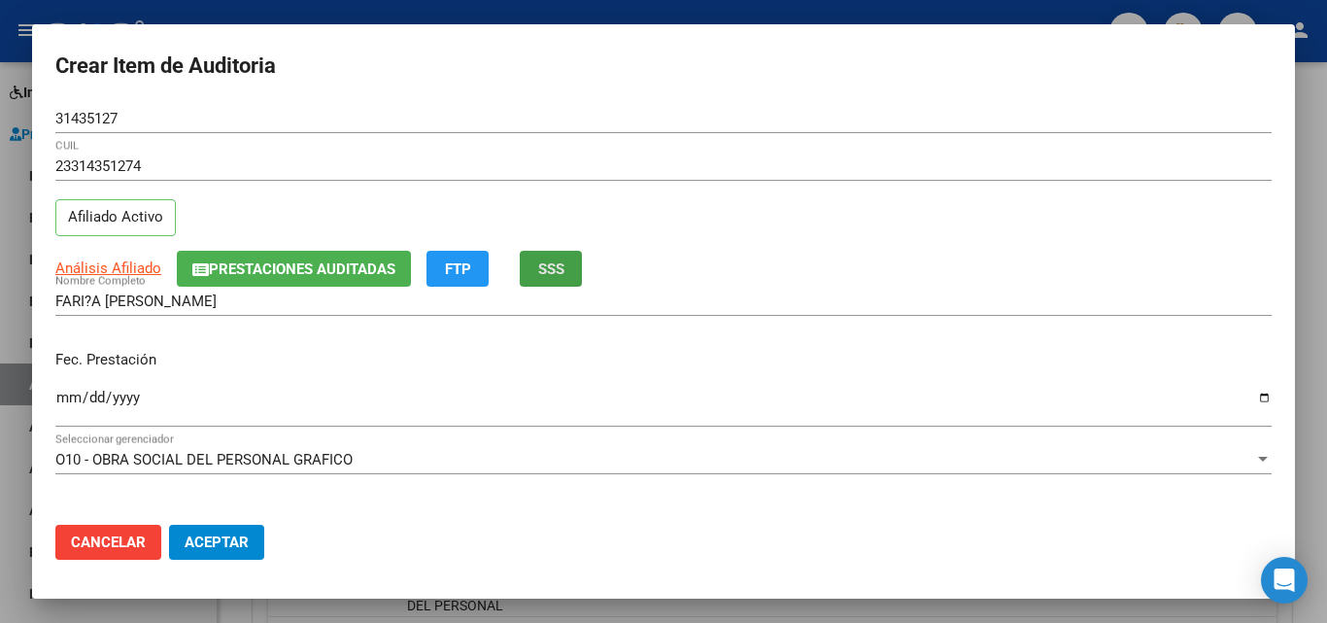
click at [558, 271] on span "SSS" at bounding box center [551, 268] width 26 height 17
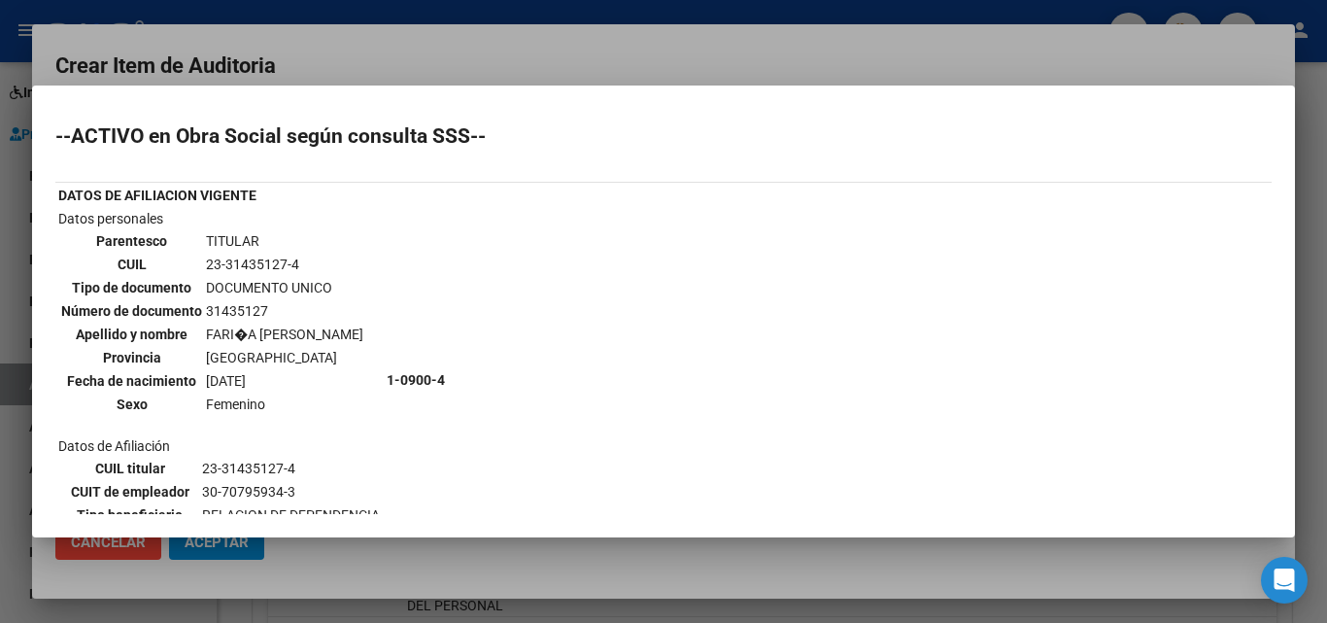
click at [550, 45] on div at bounding box center [663, 311] width 1327 height 623
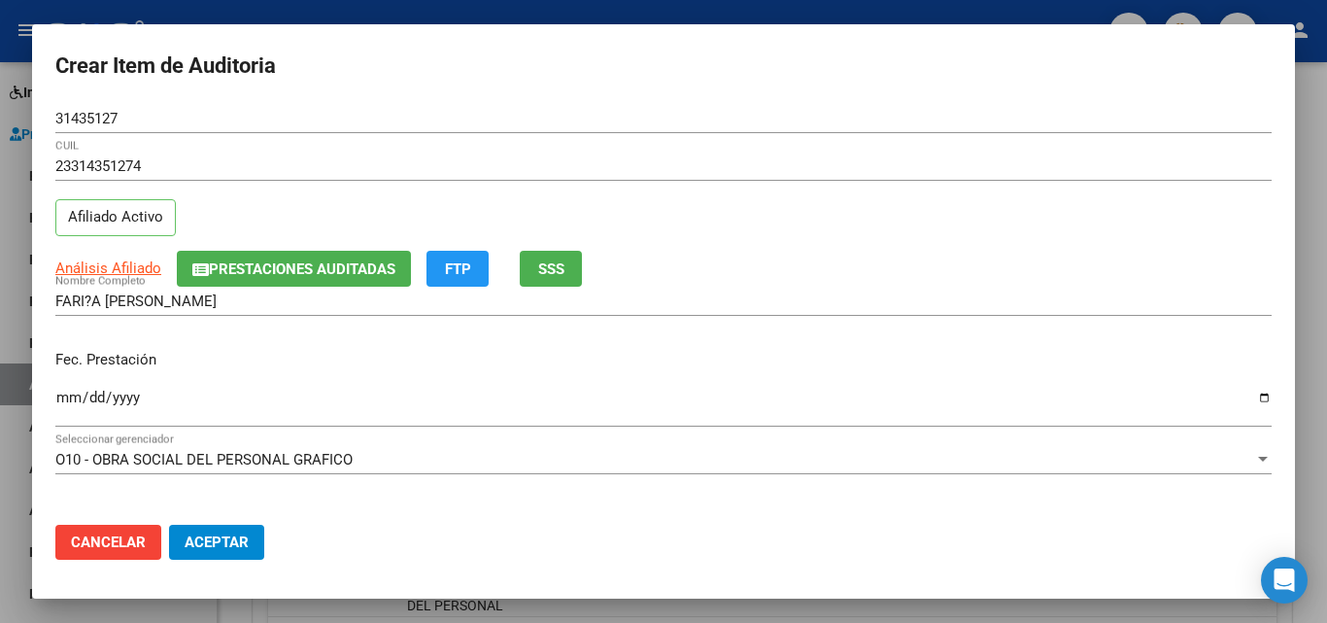
click at [79, 389] on input "Ingresar la fecha" at bounding box center [663, 404] width 1216 height 31
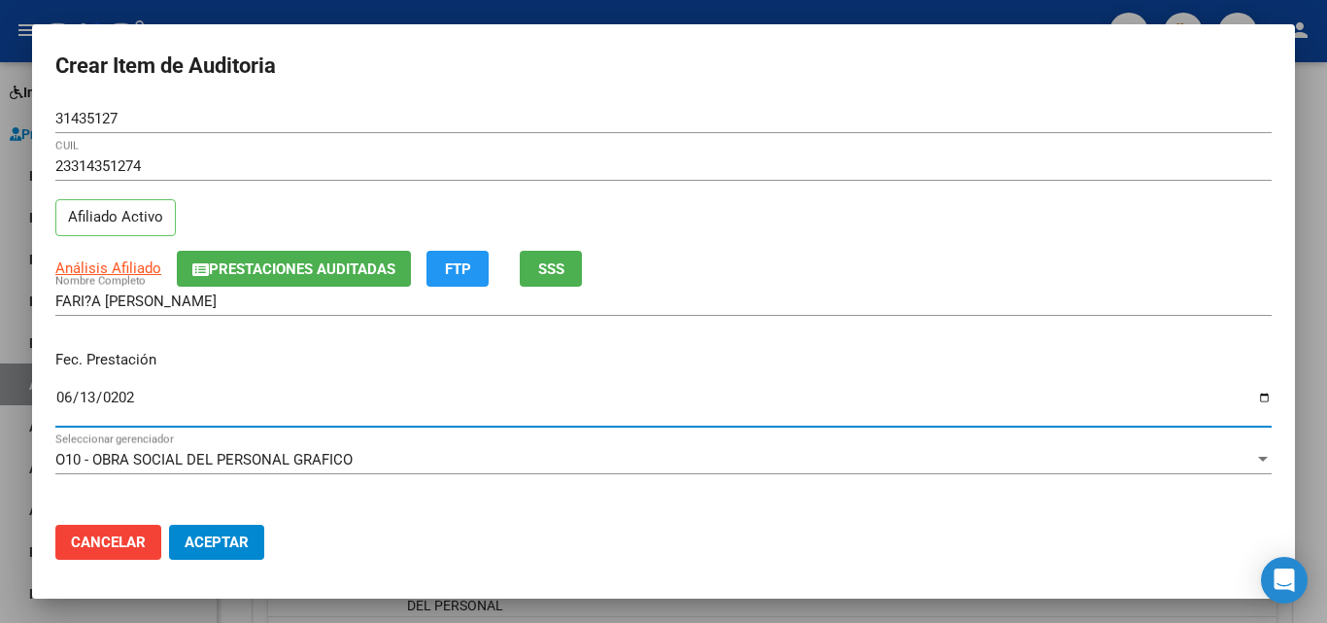
type input "[DATE]"
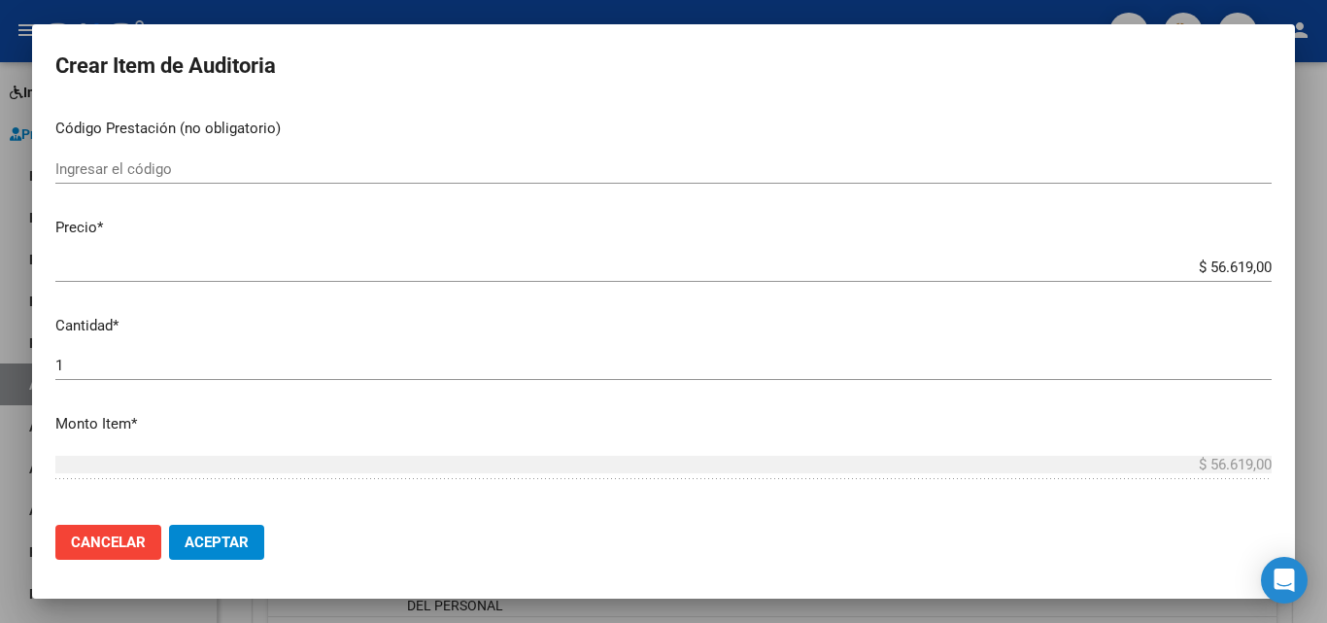
click at [1198, 279] on div "$ 56.619,00 Ingresar el precio" at bounding box center [663, 267] width 1216 height 29
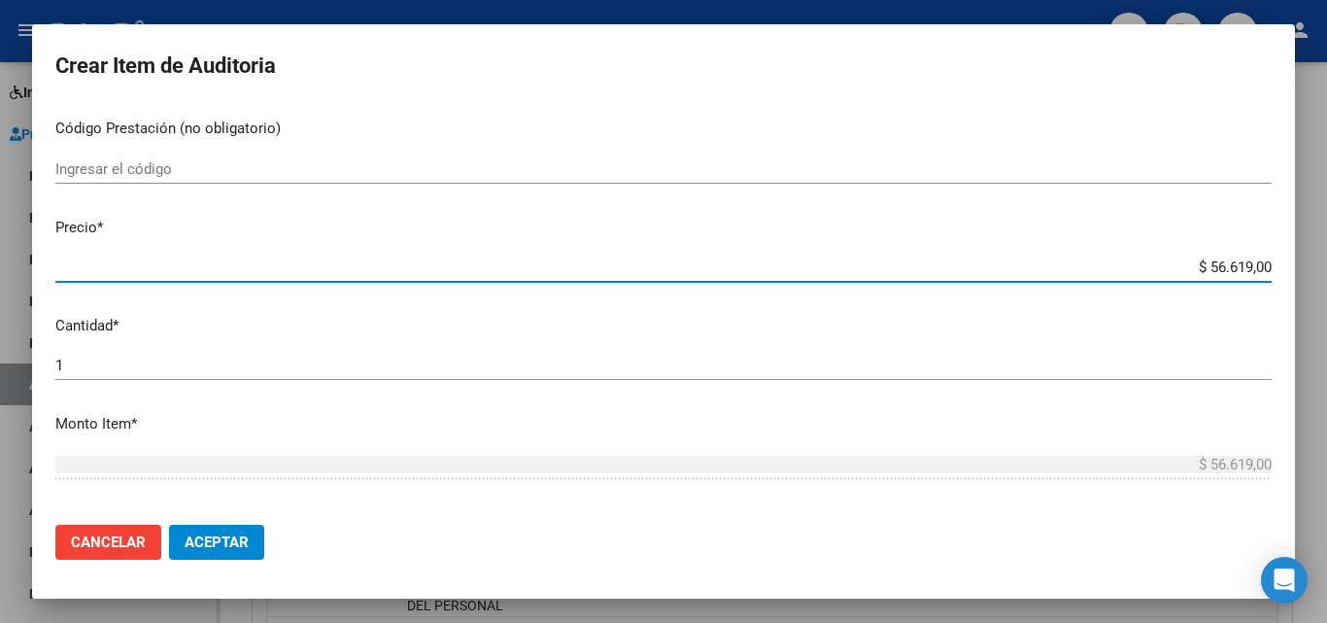
click at [1198, 272] on input "$ 56.619,00" at bounding box center [663, 266] width 1216 height 17
drag, startPoint x: 1192, startPoint y: 266, endPoint x: 1236, endPoint y: 263, distance: 44.8
click at [1236, 263] on input "$ 56.619,00" at bounding box center [663, 266] width 1216 height 17
type input "$ 4,00"
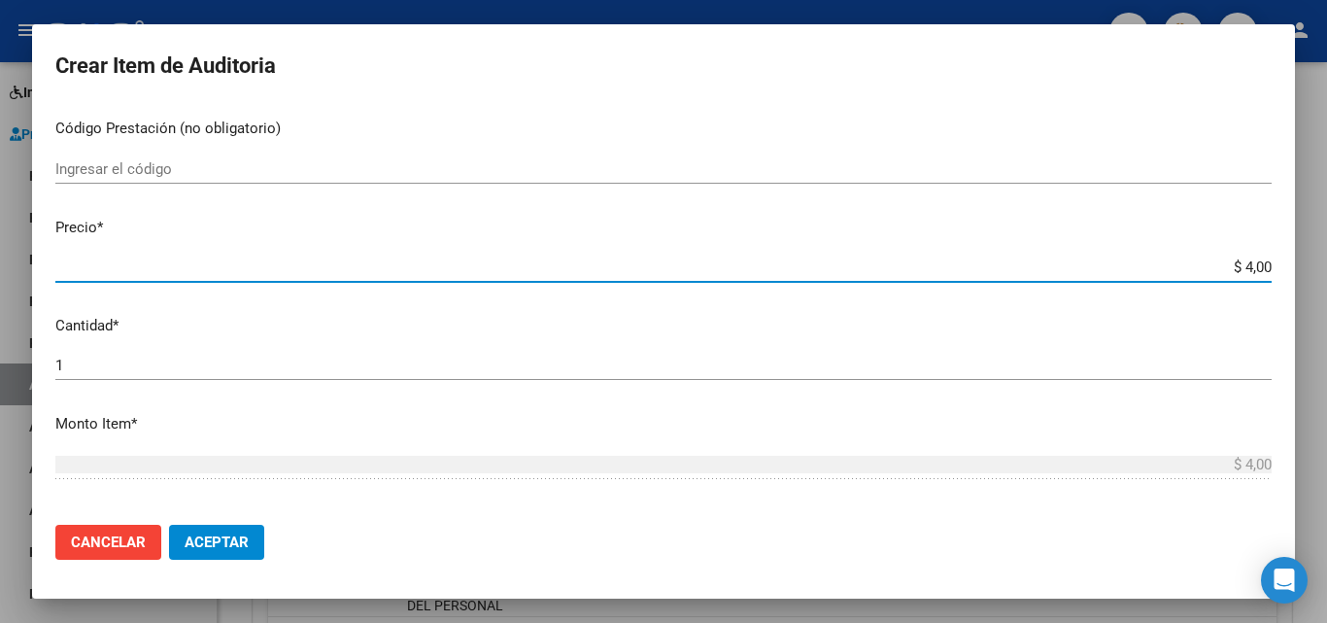
type input "$ 46,00"
type input "$ 469,00"
type input "$ 4.696,00"
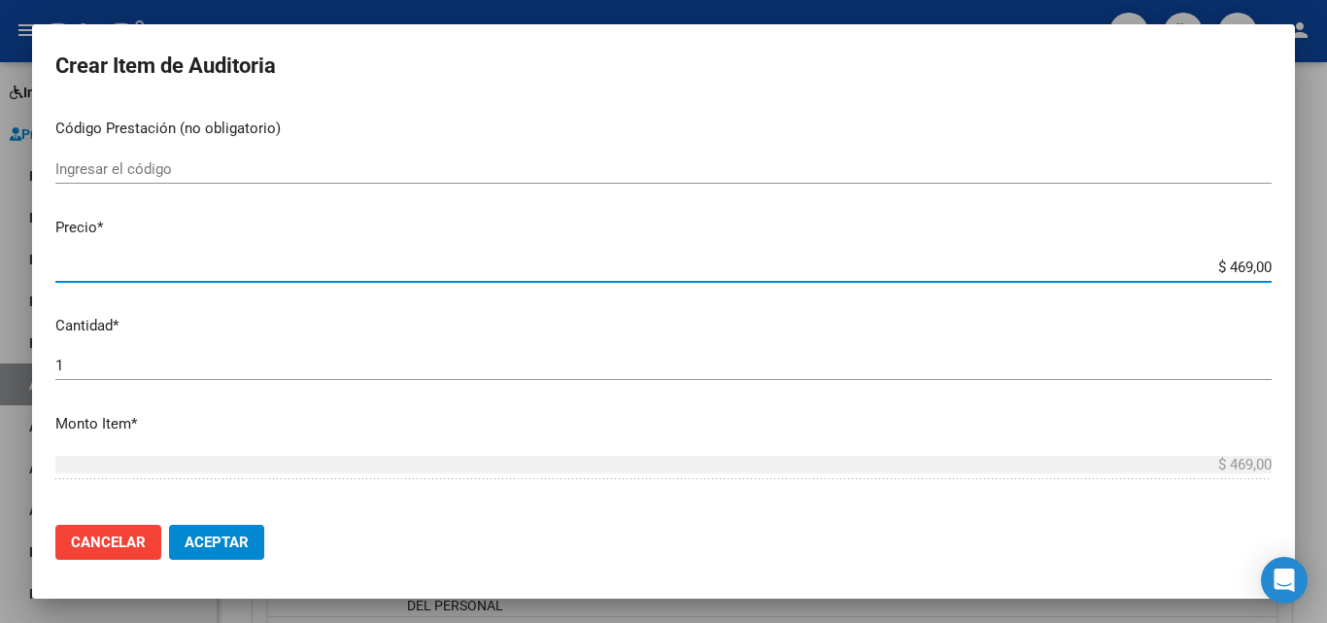
type input "$ 4.696,00"
type input "$ 46.964,00"
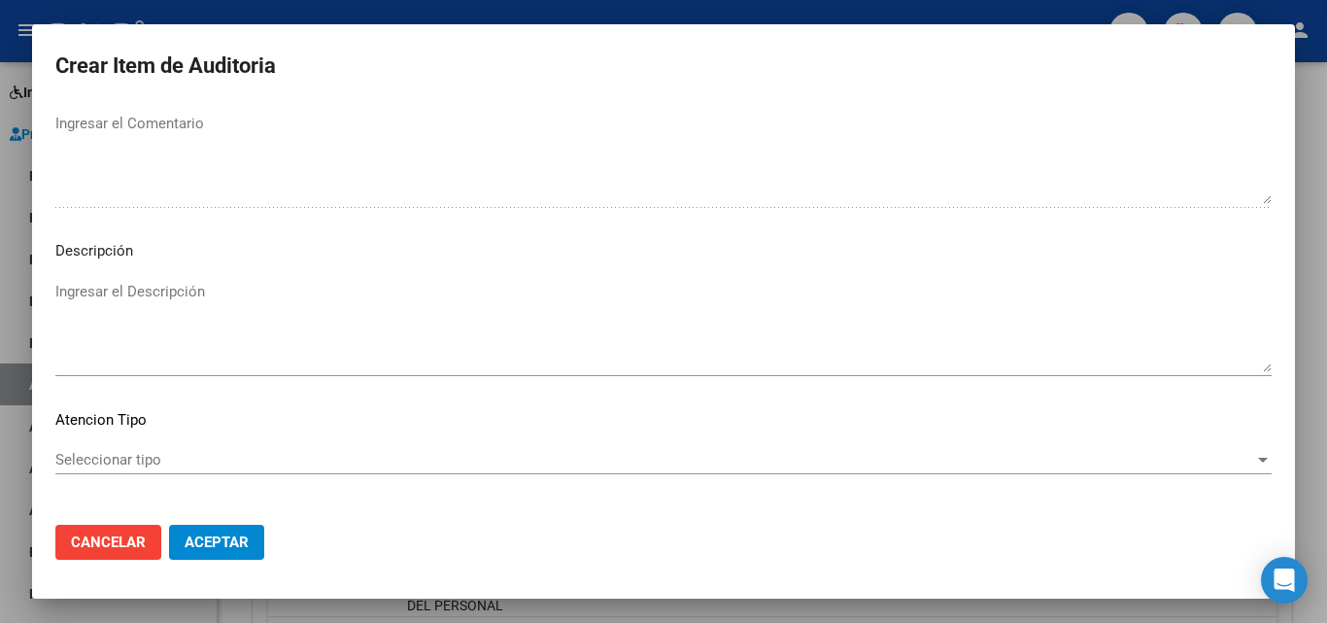
scroll to position [1344, 0]
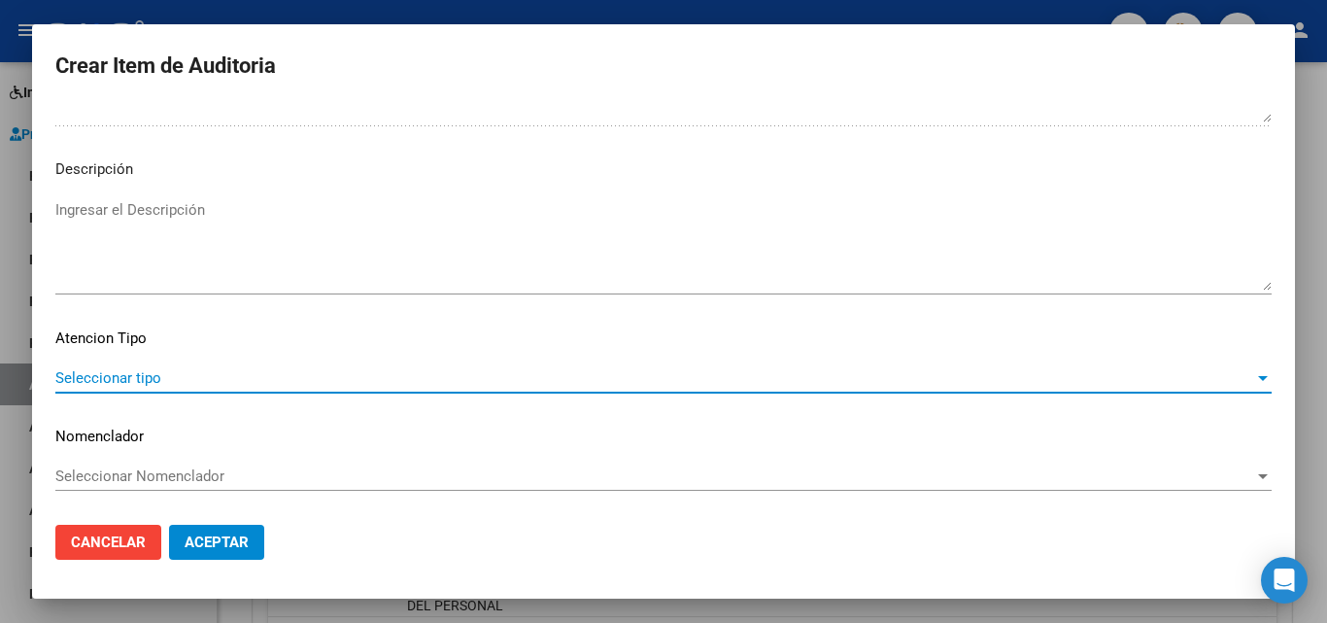
click at [177, 380] on span "Seleccionar tipo" at bounding box center [654, 377] width 1199 height 17
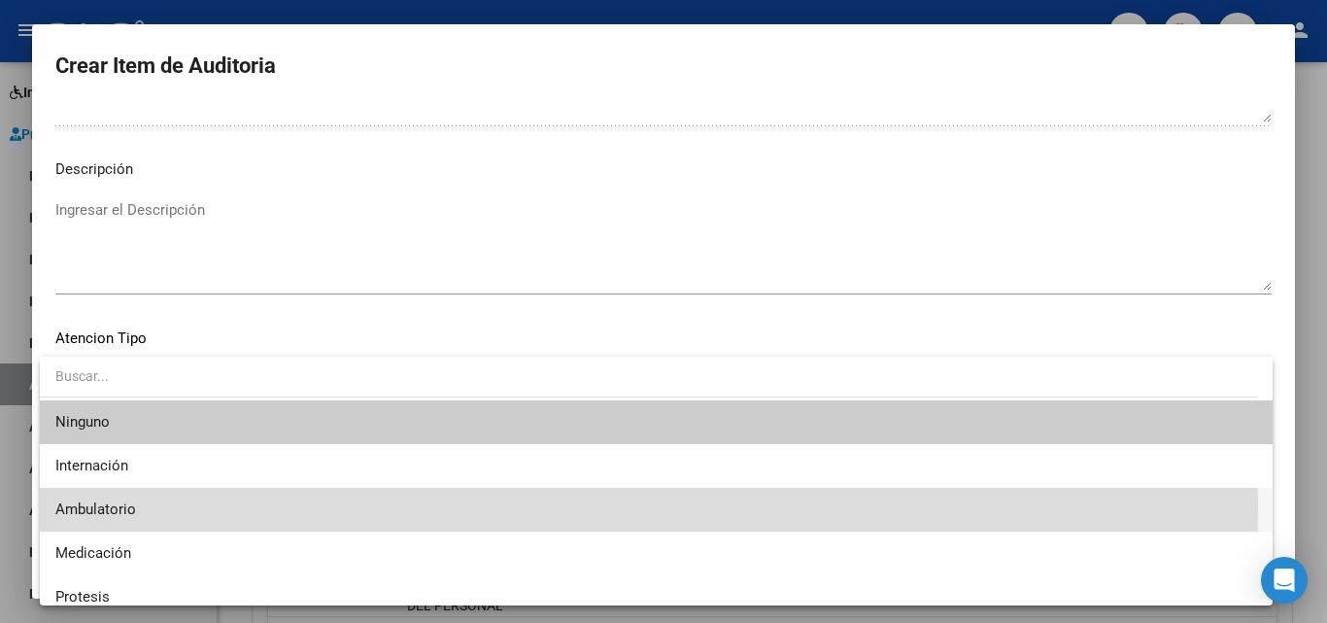
click at [156, 507] on span "Ambulatorio" at bounding box center [655, 510] width 1201 height 44
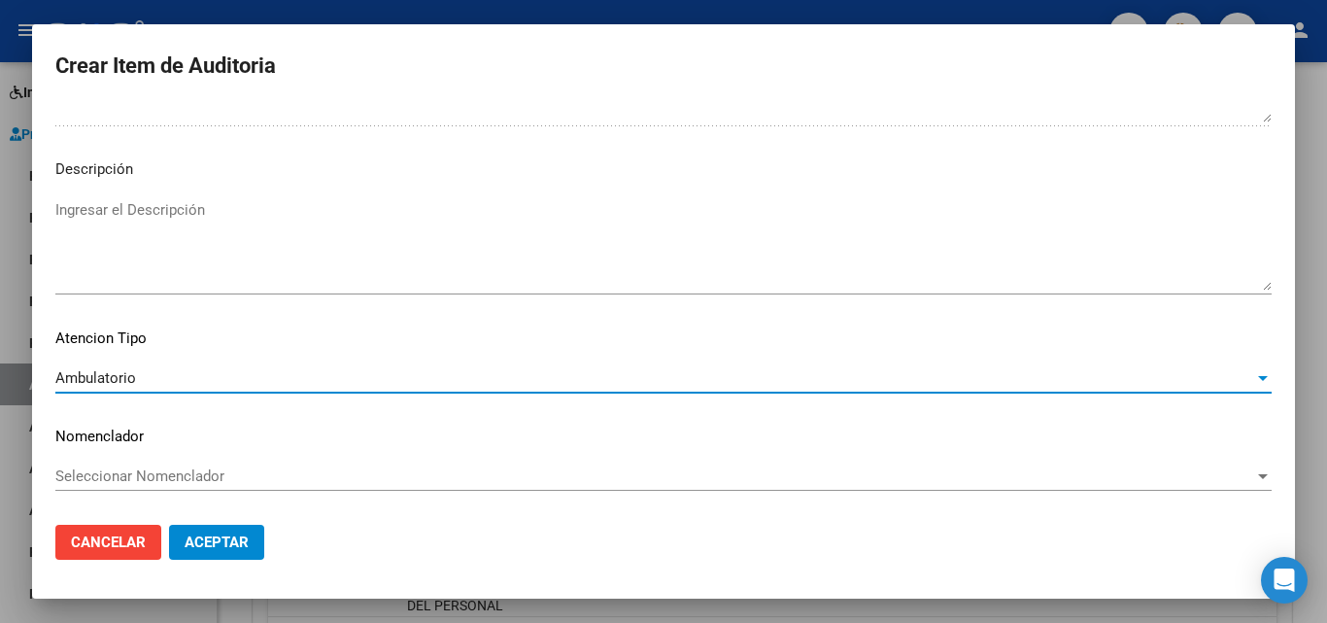
click at [232, 544] on span "Aceptar" at bounding box center [217, 541] width 64 height 17
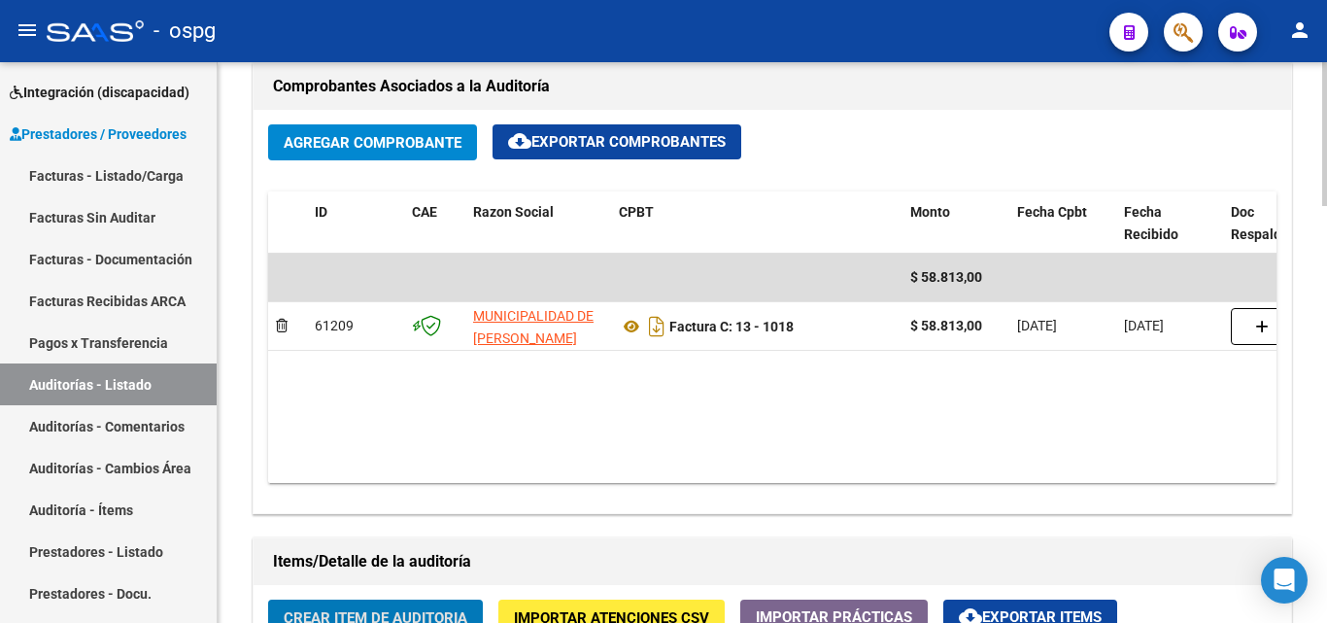
scroll to position [897, 0]
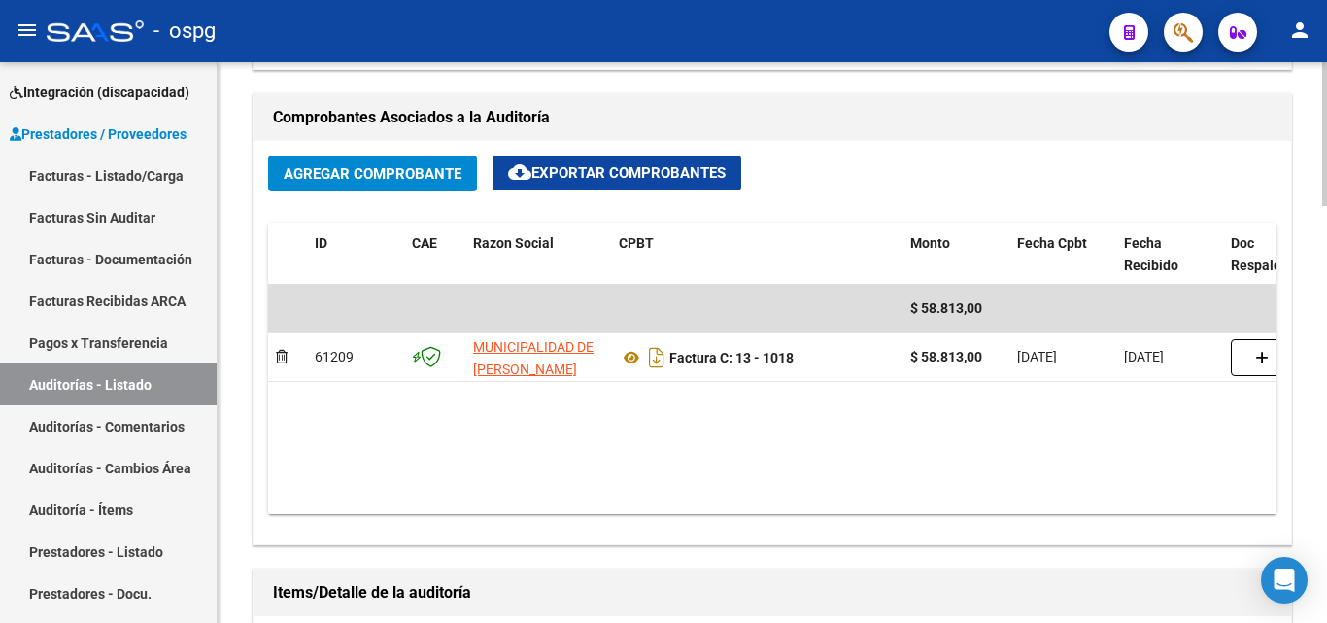
click at [354, 182] on span "Agregar Comprobante" at bounding box center [373, 173] width 178 height 17
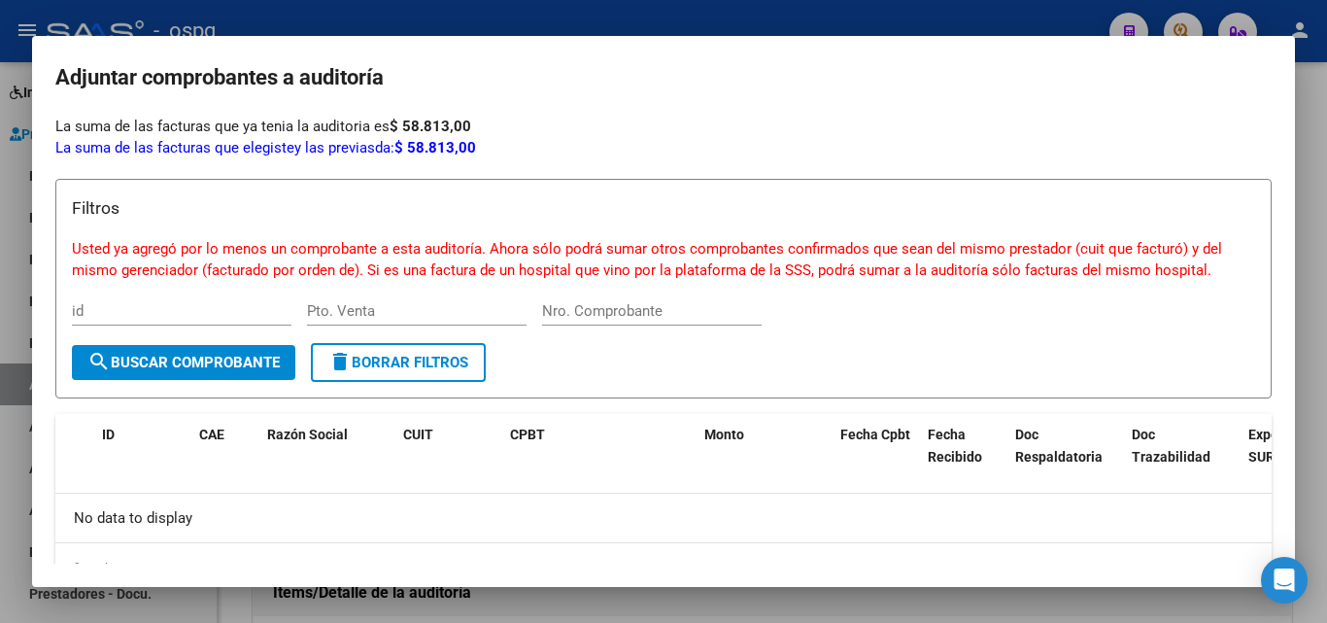
click at [0, 496] on div at bounding box center [663, 311] width 1327 height 623
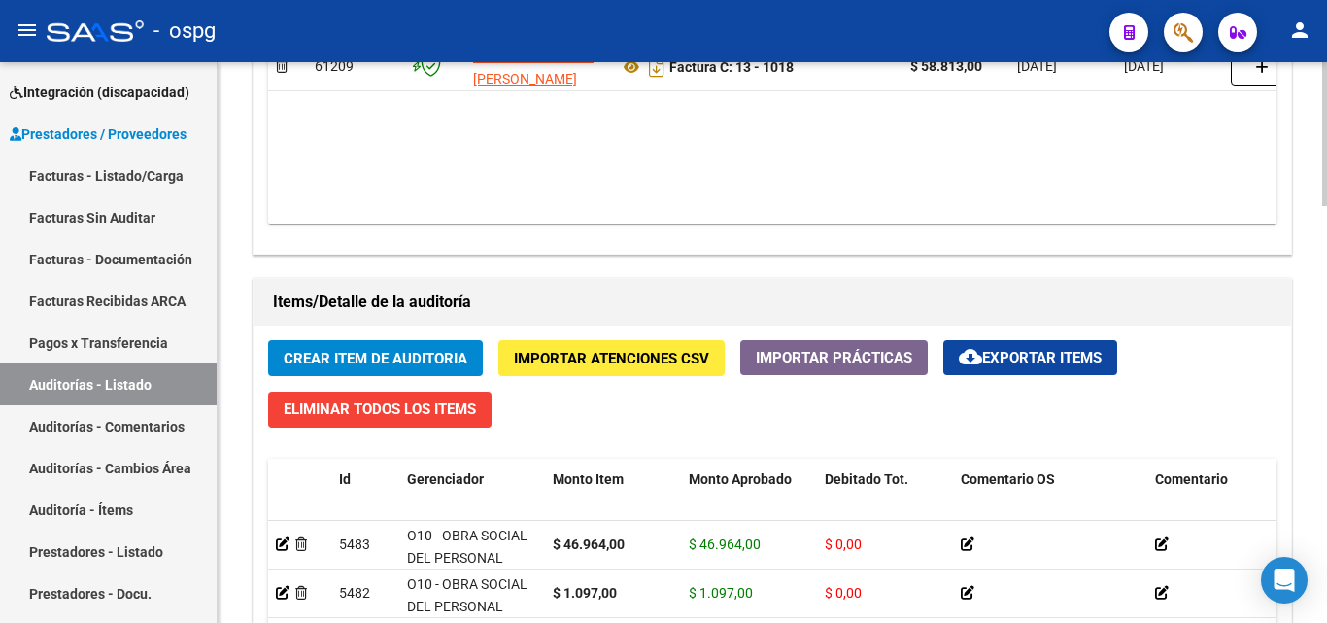
scroll to position [1189, 0]
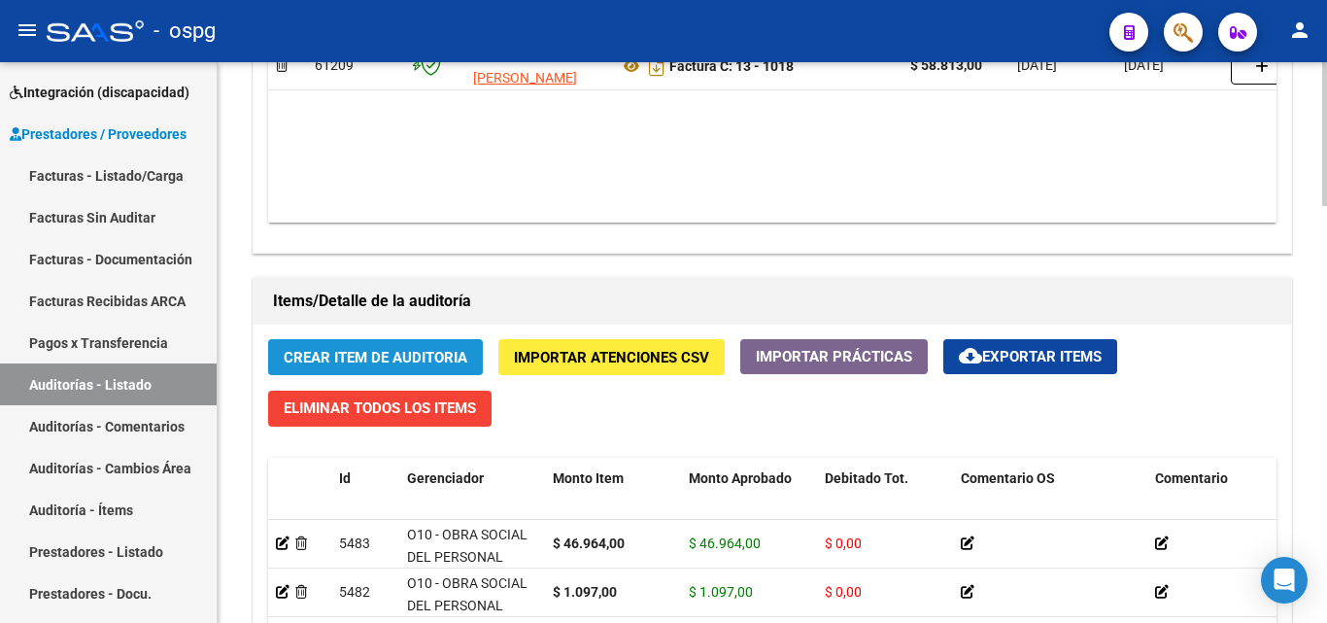
click at [432, 366] on span "Crear Item de Auditoria" at bounding box center [376, 357] width 184 height 17
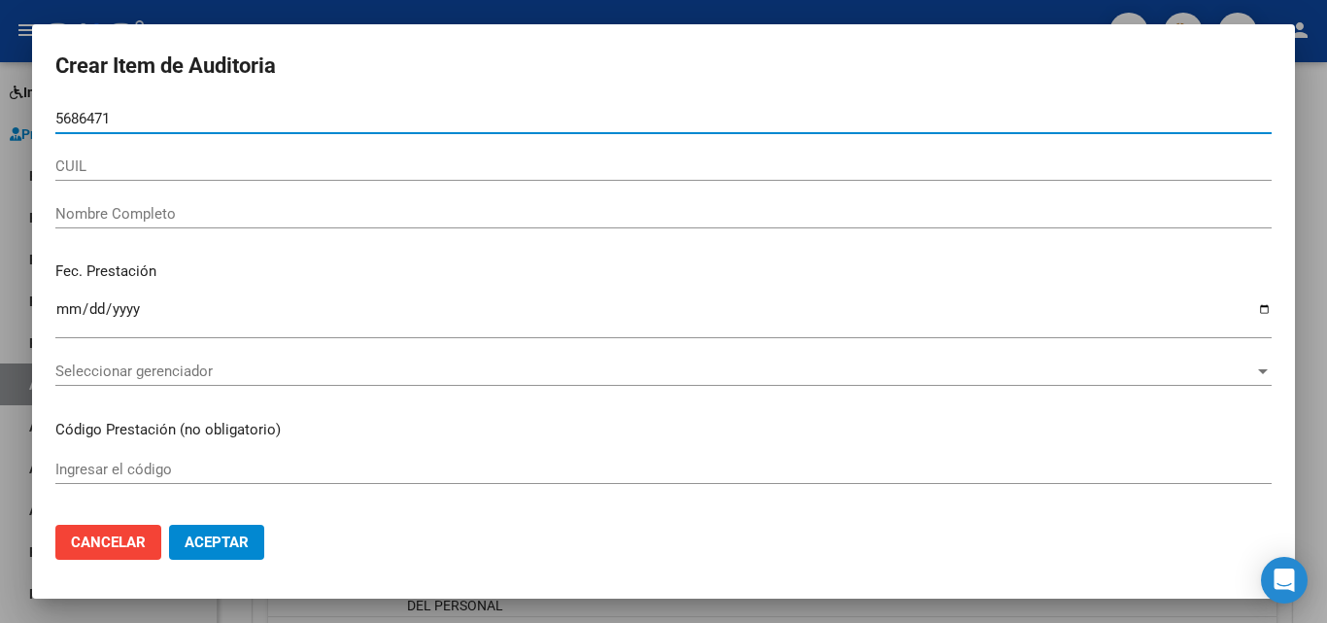
type input "56864717"
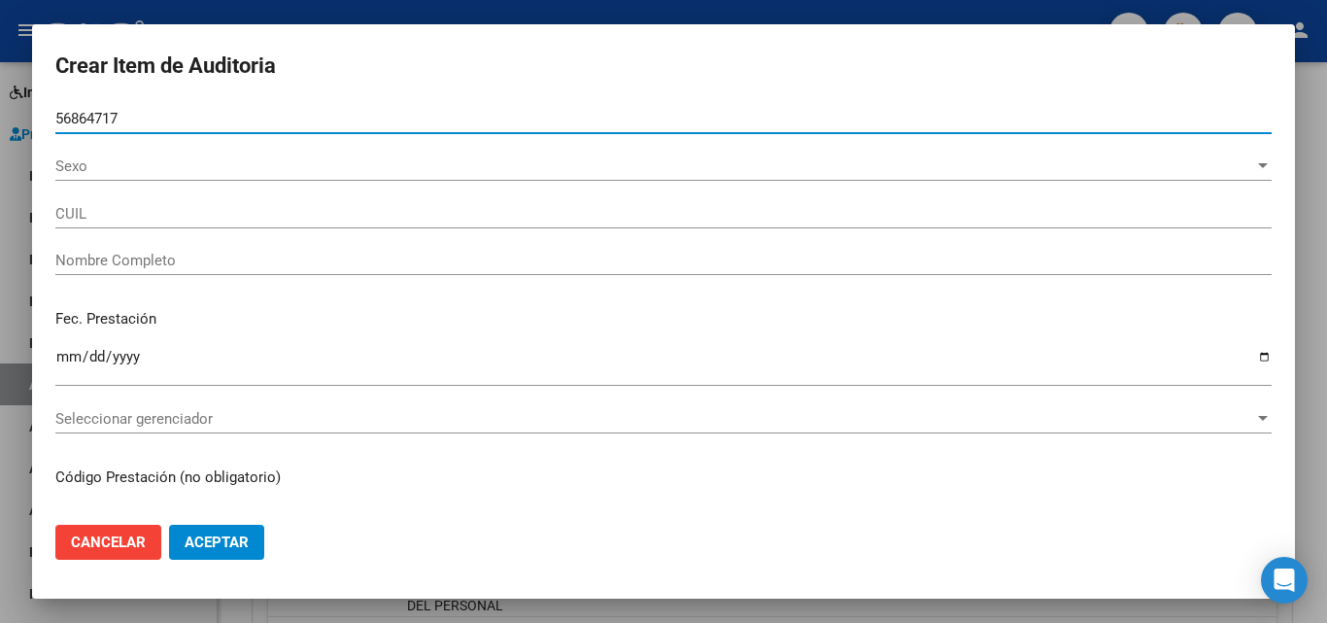
type input "20568647174"
type input "[PERSON_NAME]."
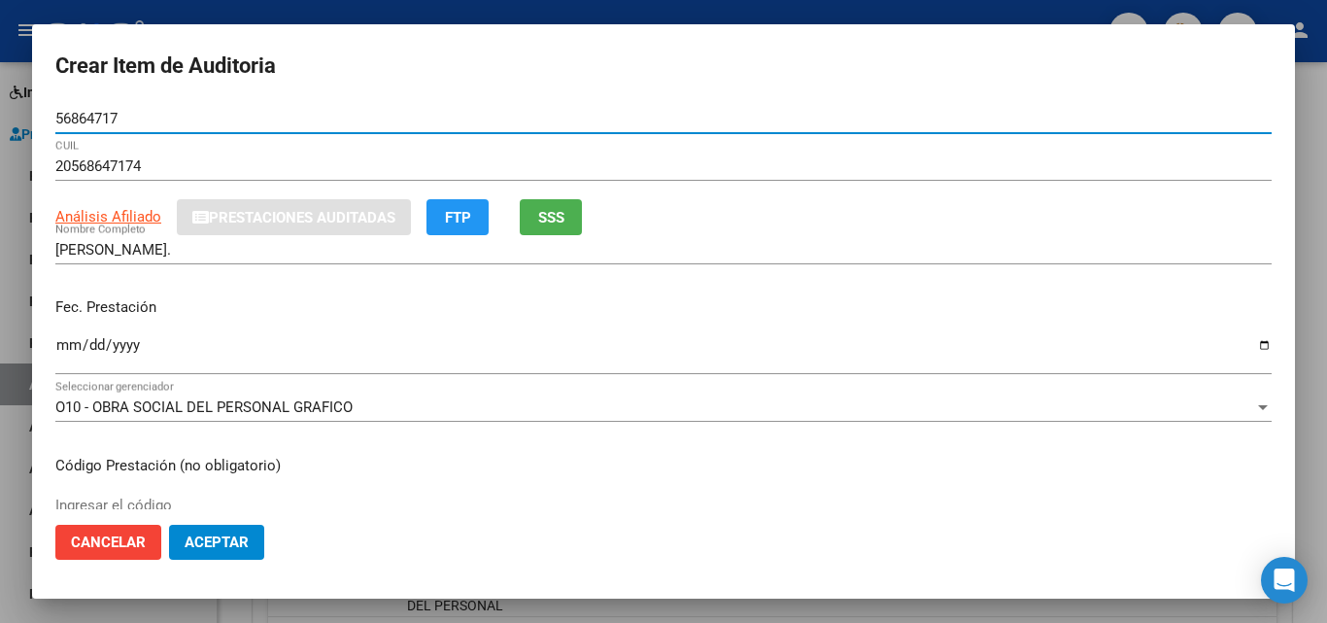
type input "56864717"
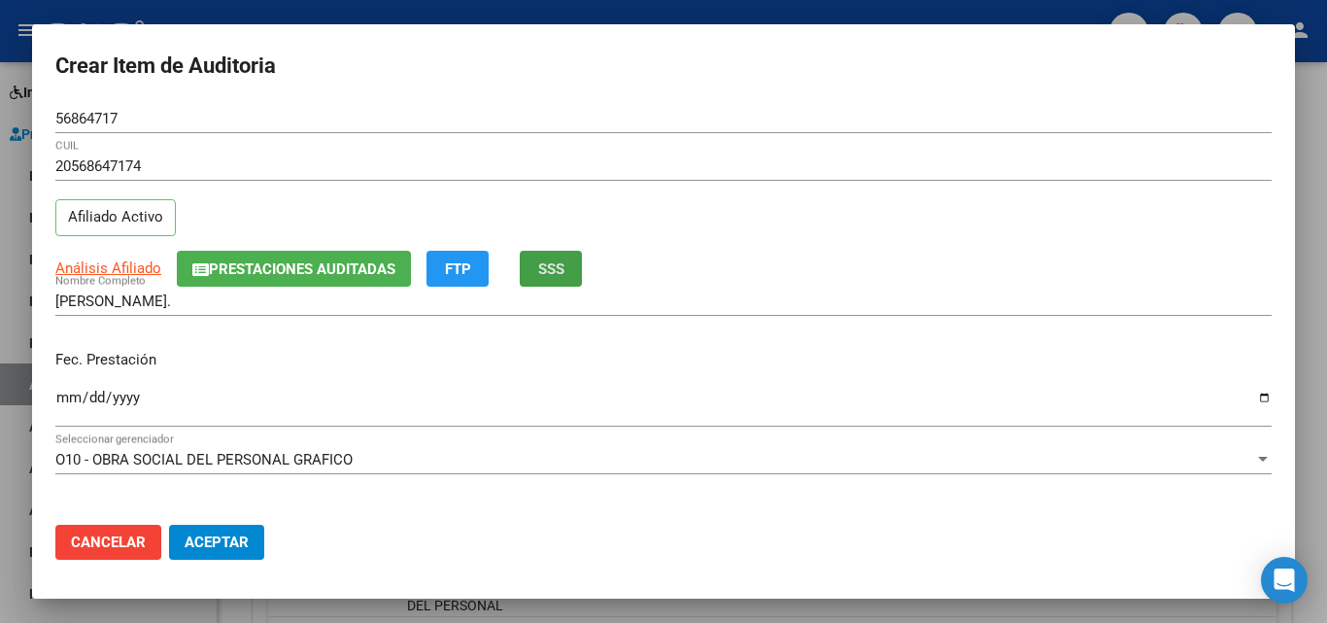
click at [576, 257] on button "SSS" at bounding box center [551, 269] width 62 height 36
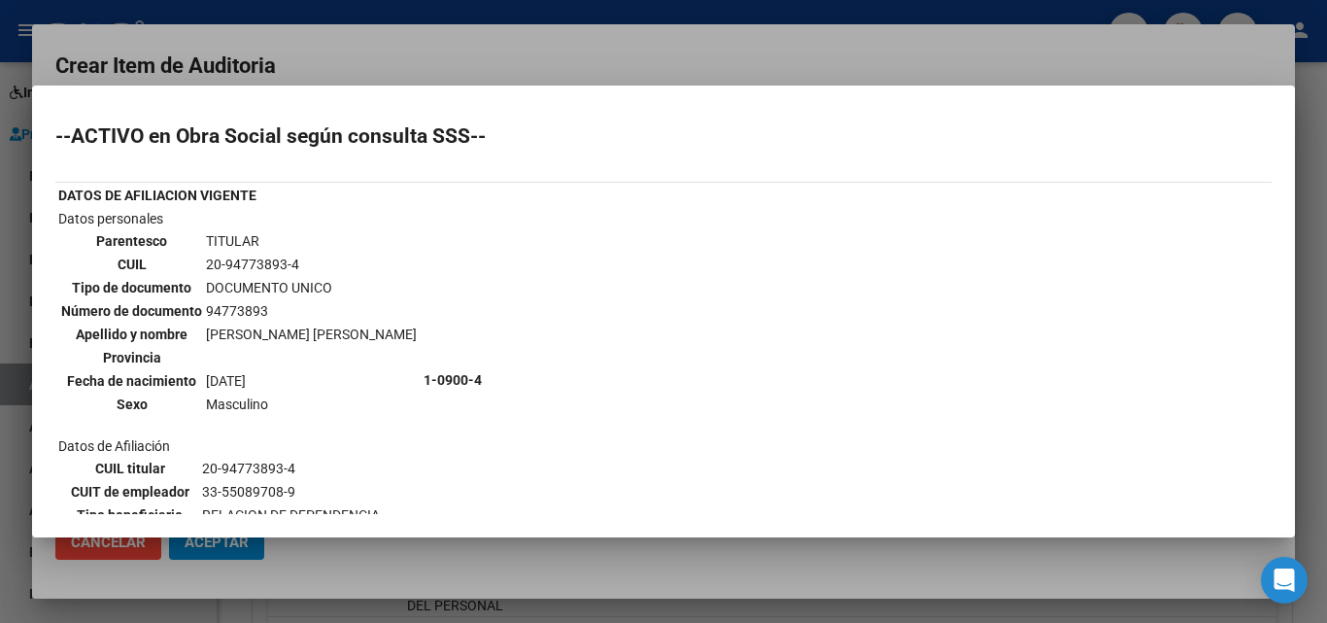
drag, startPoint x: 470, startPoint y: 60, endPoint x: 412, endPoint y: 66, distance: 58.6
click at [473, 60] on div at bounding box center [663, 311] width 1327 height 623
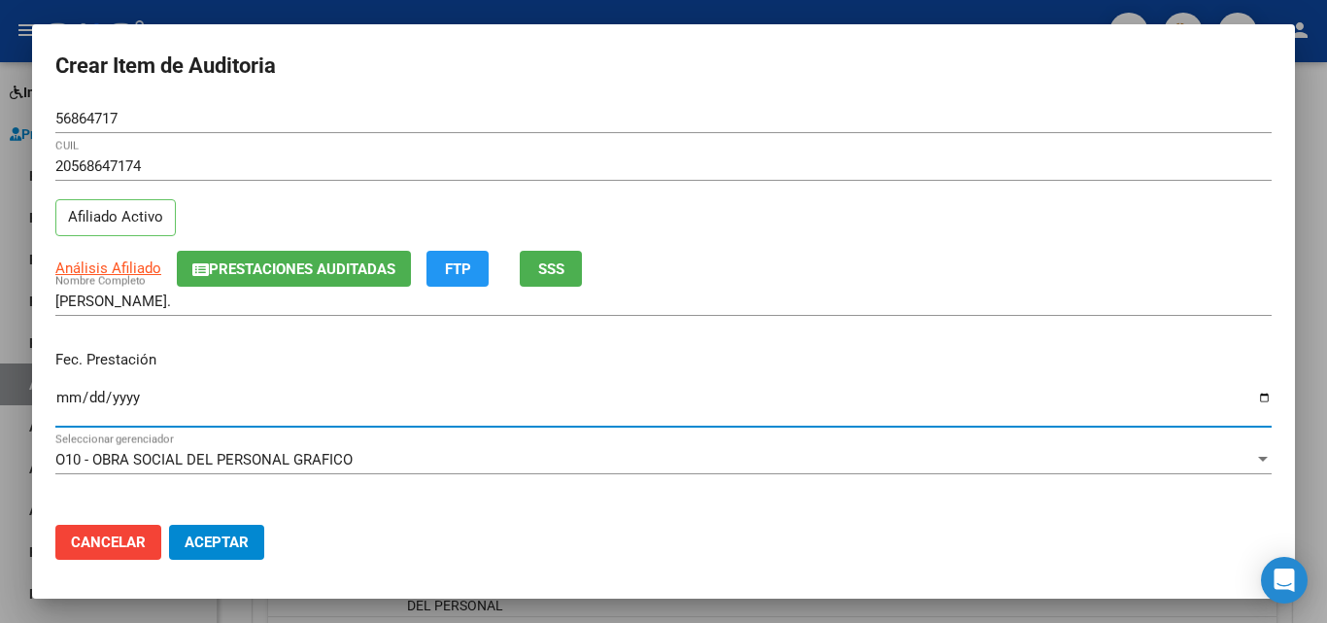
click at [68, 395] on input "Ingresar la fecha" at bounding box center [663, 404] width 1216 height 31
click at [68, 395] on input "[DATE]" at bounding box center [663, 404] width 1216 height 31
type input "[DATE]"
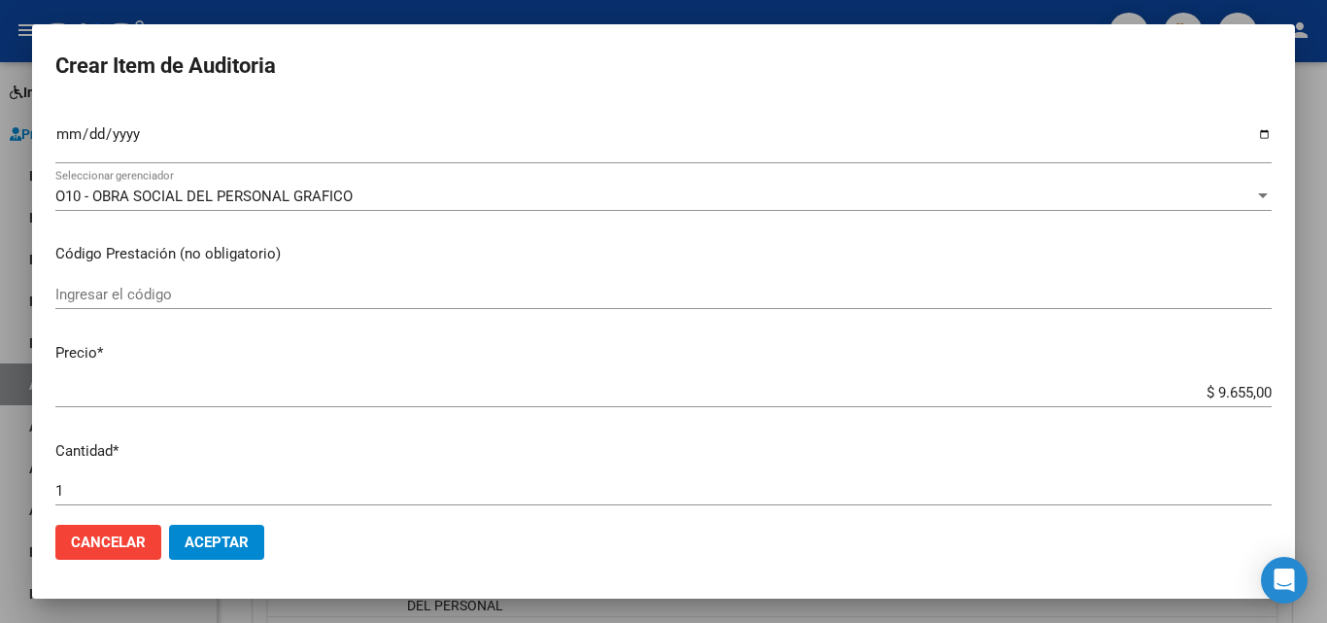
scroll to position [389, 0]
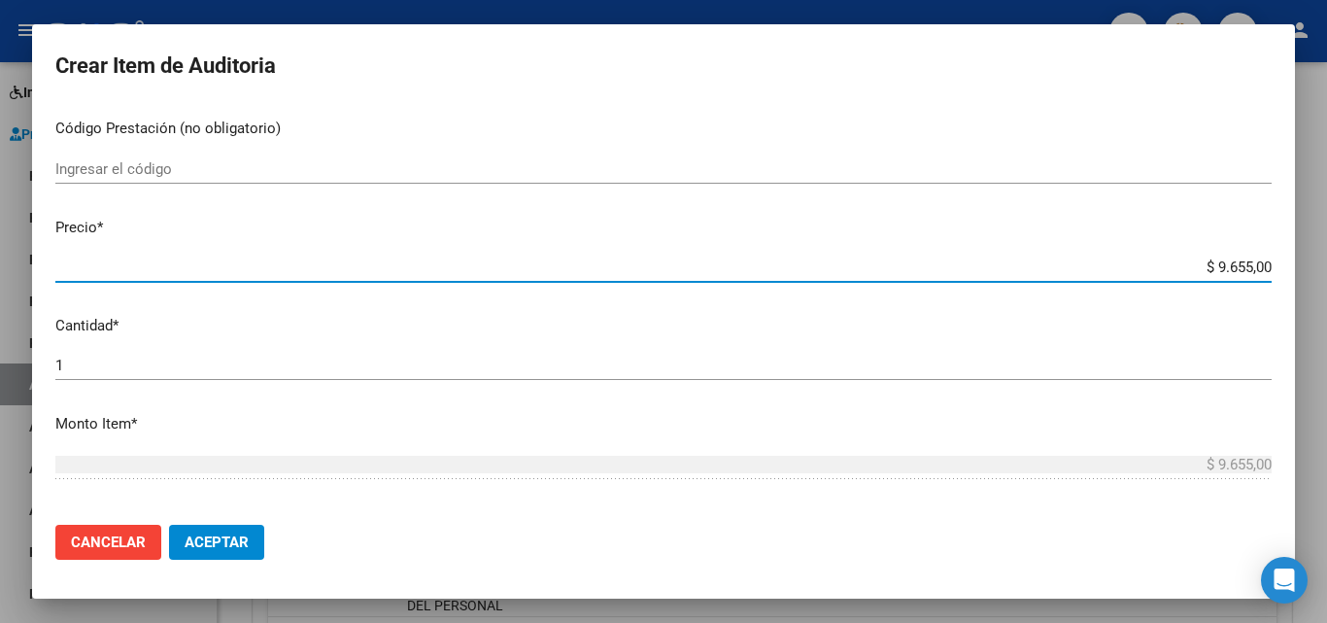
drag, startPoint x: 1199, startPoint y: 265, endPoint x: 1235, endPoint y: 272, distance: 37.5
click at [1235, 272] on input "$ 9.655,00" at bounding box center [663, 266] width 1216 height 17
type input "$ 3,00"
type input "$ 39,00"
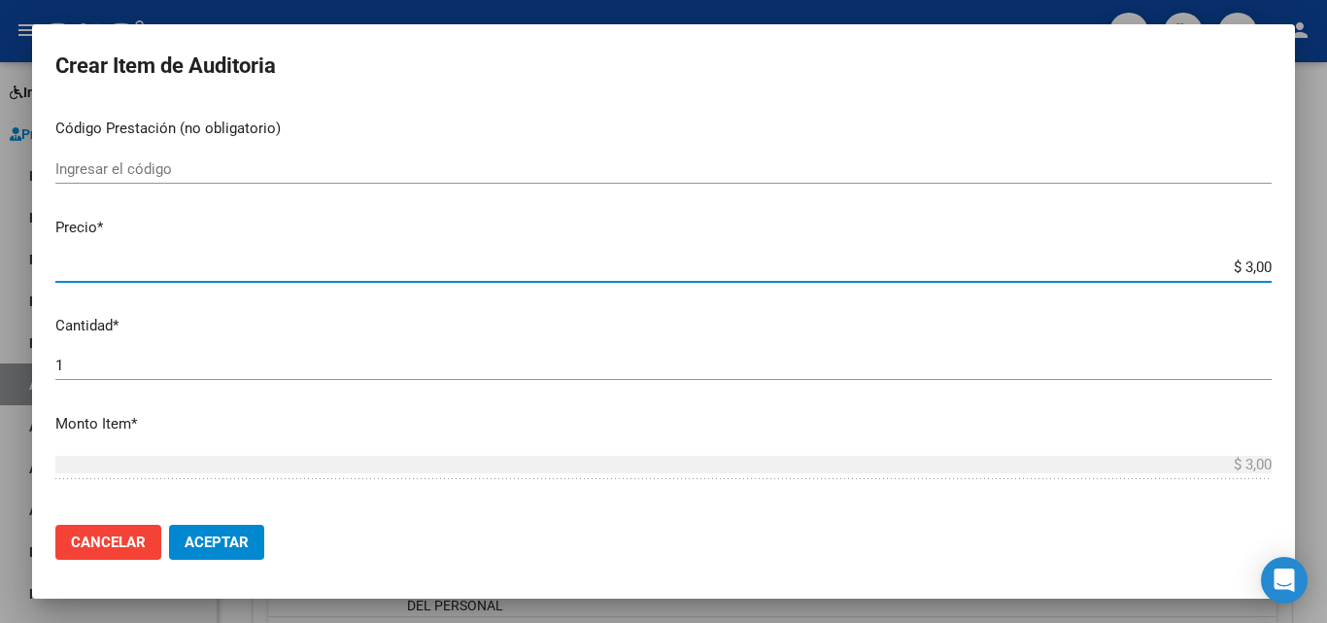
type input "$ 39,00"
type input "$ 399,00"
type input "$ 3.998,00"
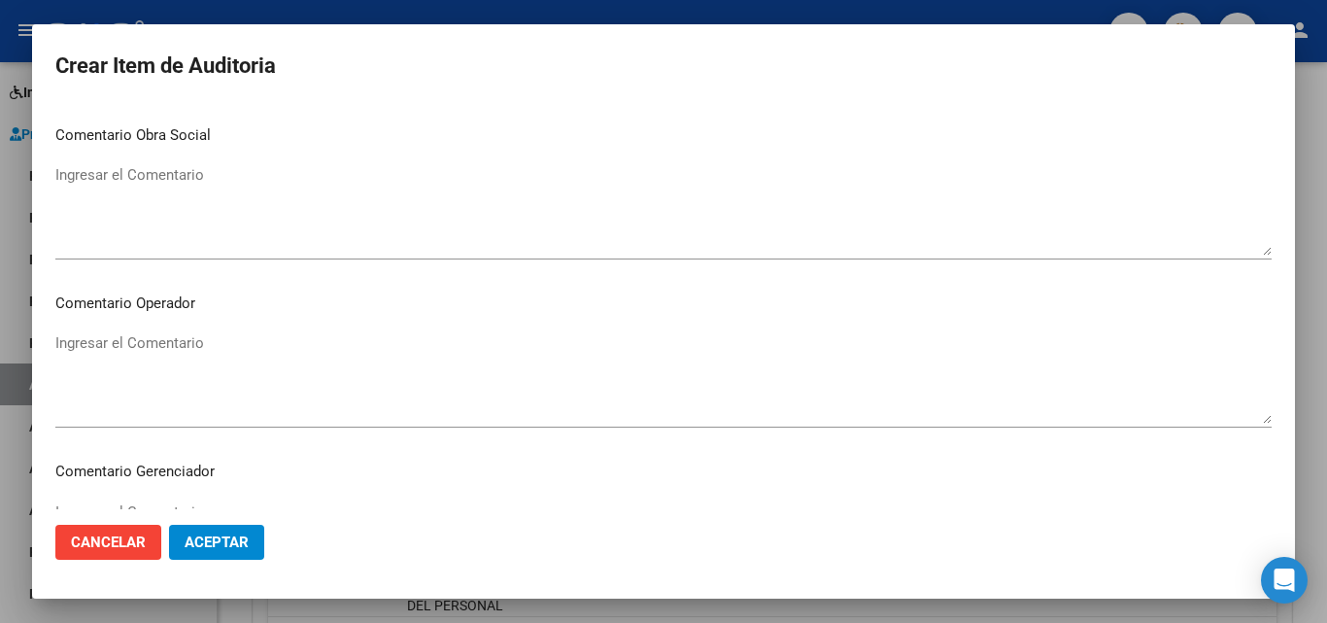
scroll to position [1344, 0]
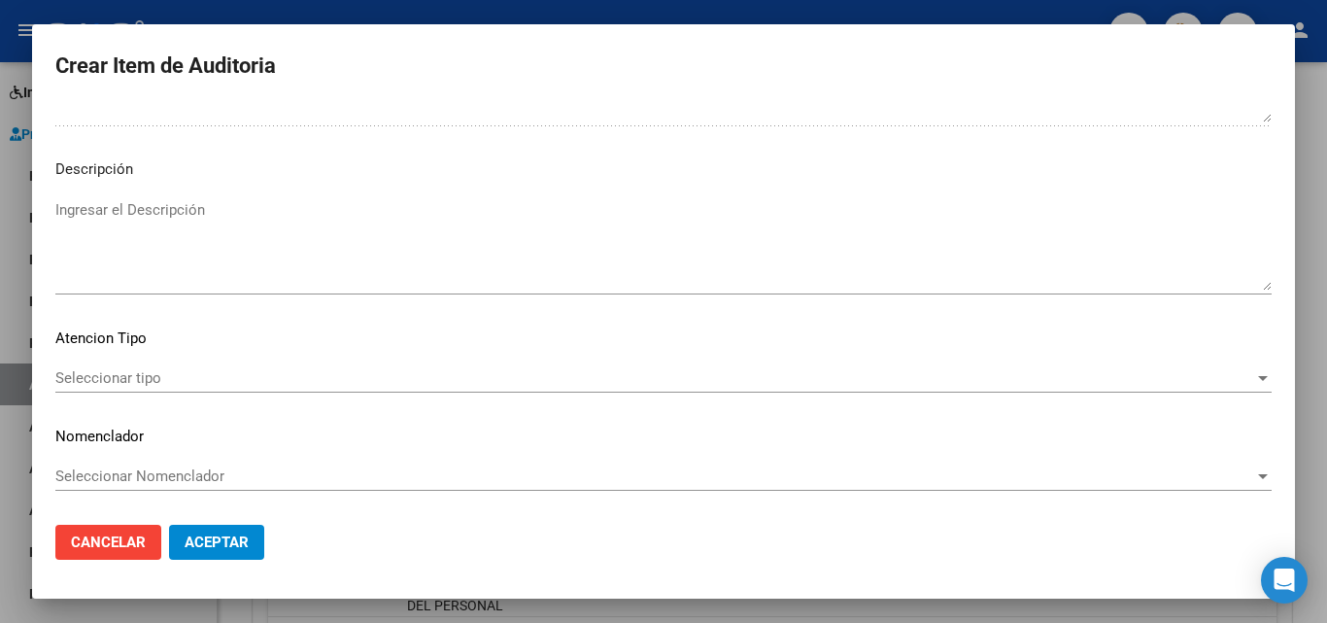
click at [184, 387] on span "Seleccionar tipo" at bounding box center [654, 377] width 1199 height 17
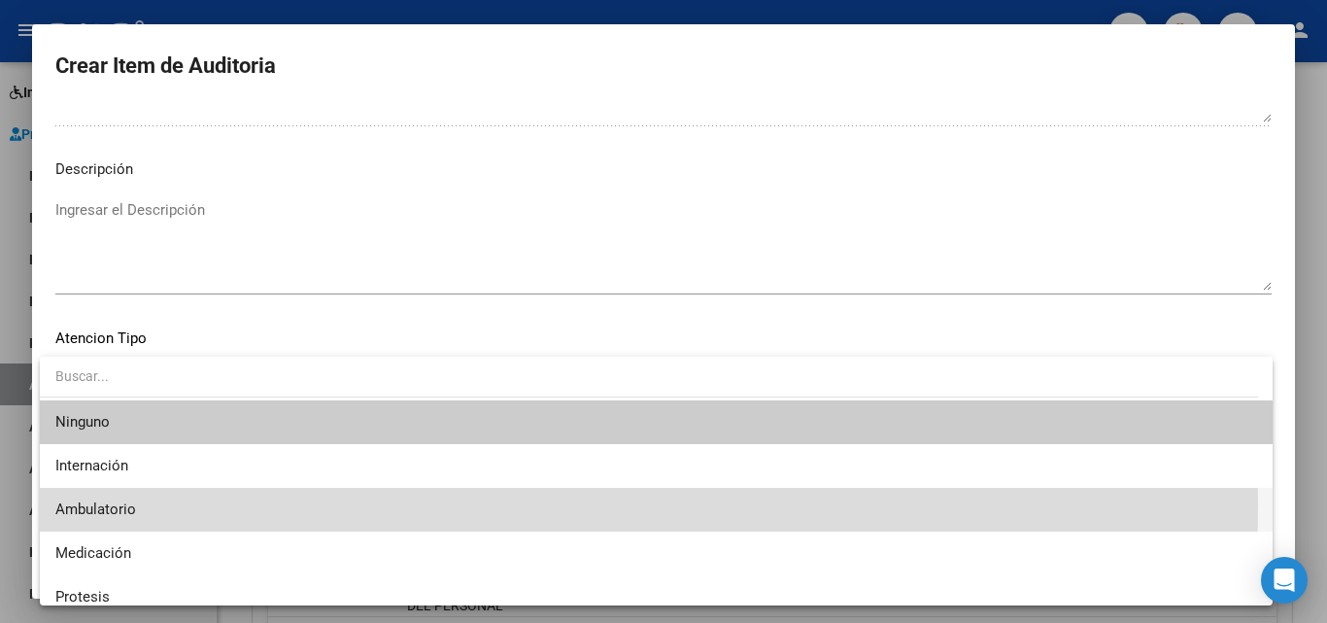
click at [193, 505] on span "Ambulatorio" at bounding box center [655, 510] width 1201 height 44
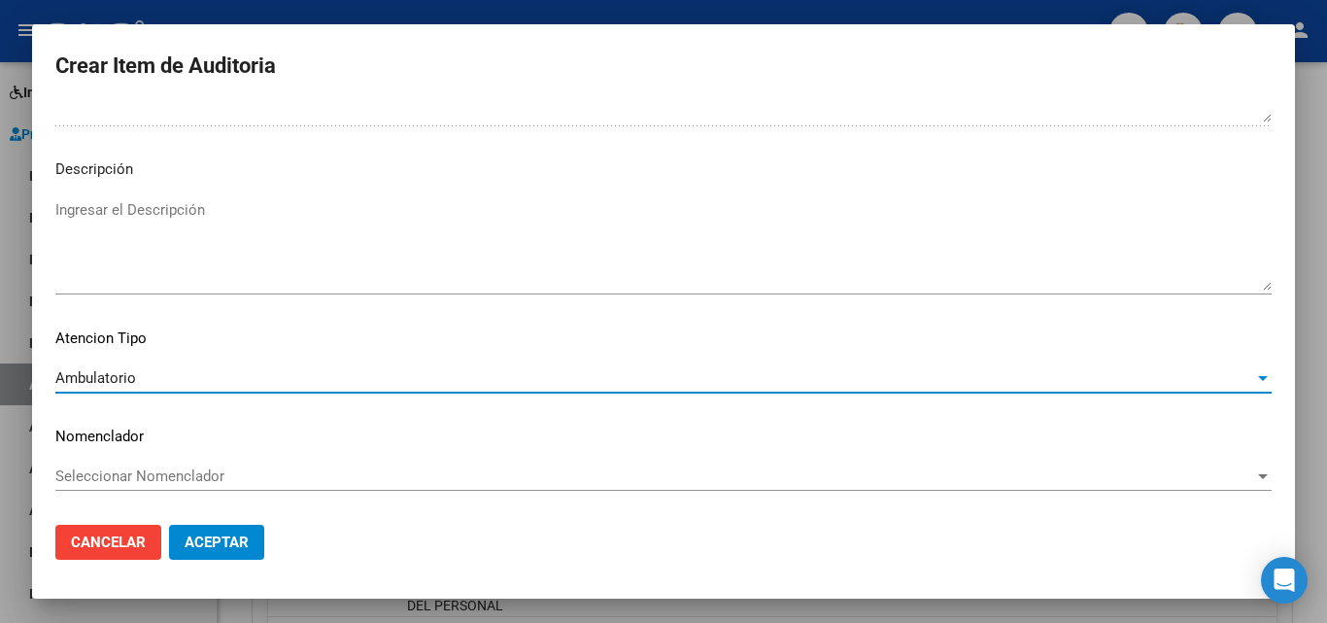
click at [243, 552] on button "Aceptar" at bounding box center [216, 541] width 95 height 35
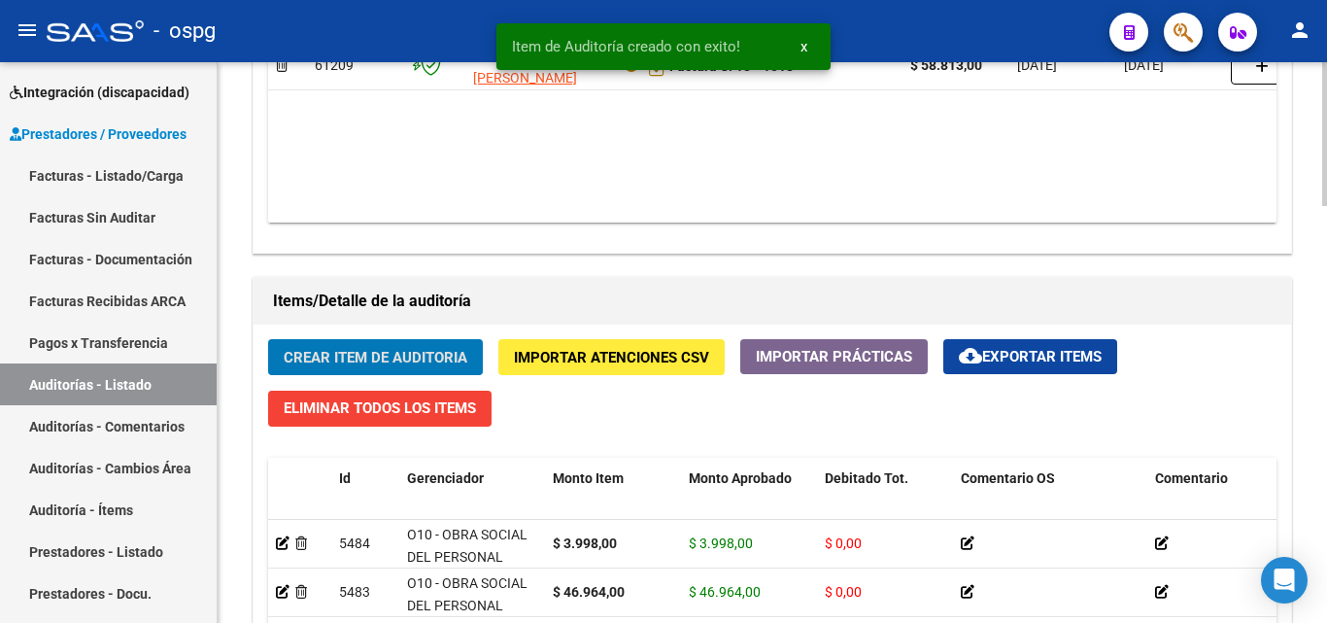
click at [377, 365] on span "Crear Item de Auditoria" at bounding box center [376, 357] width 184 height 17
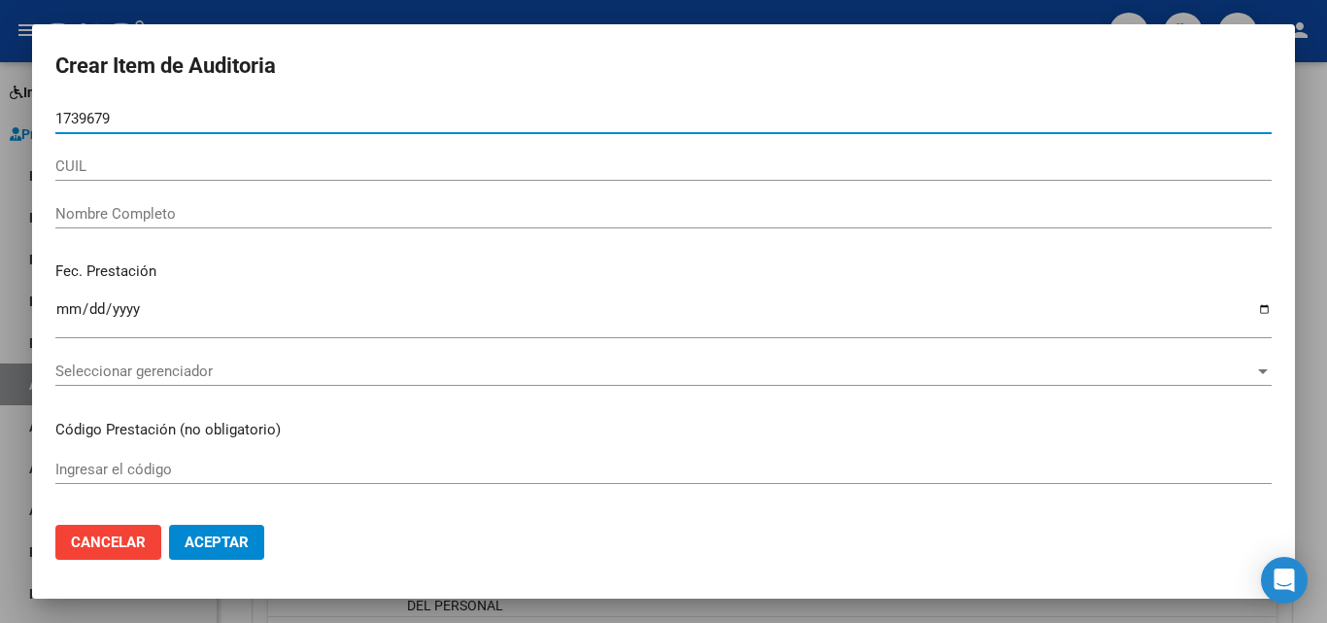
type input "17396795"
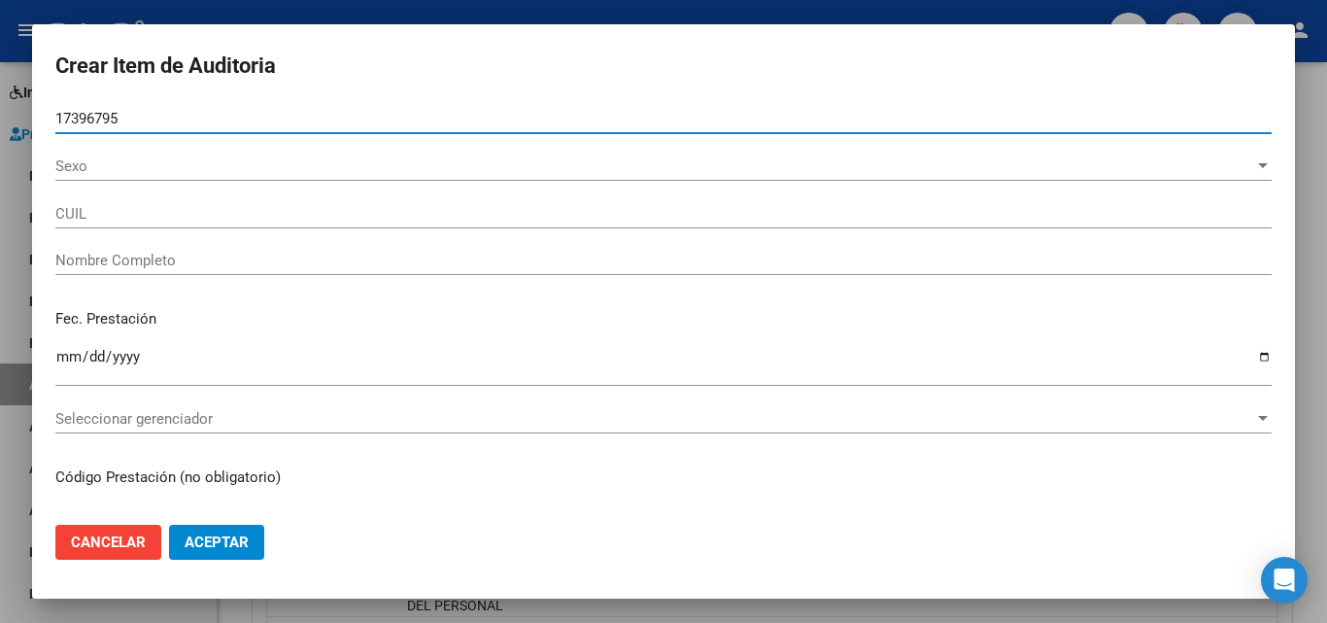
type input "27173967956"
type input "[PERSON_NAME]"
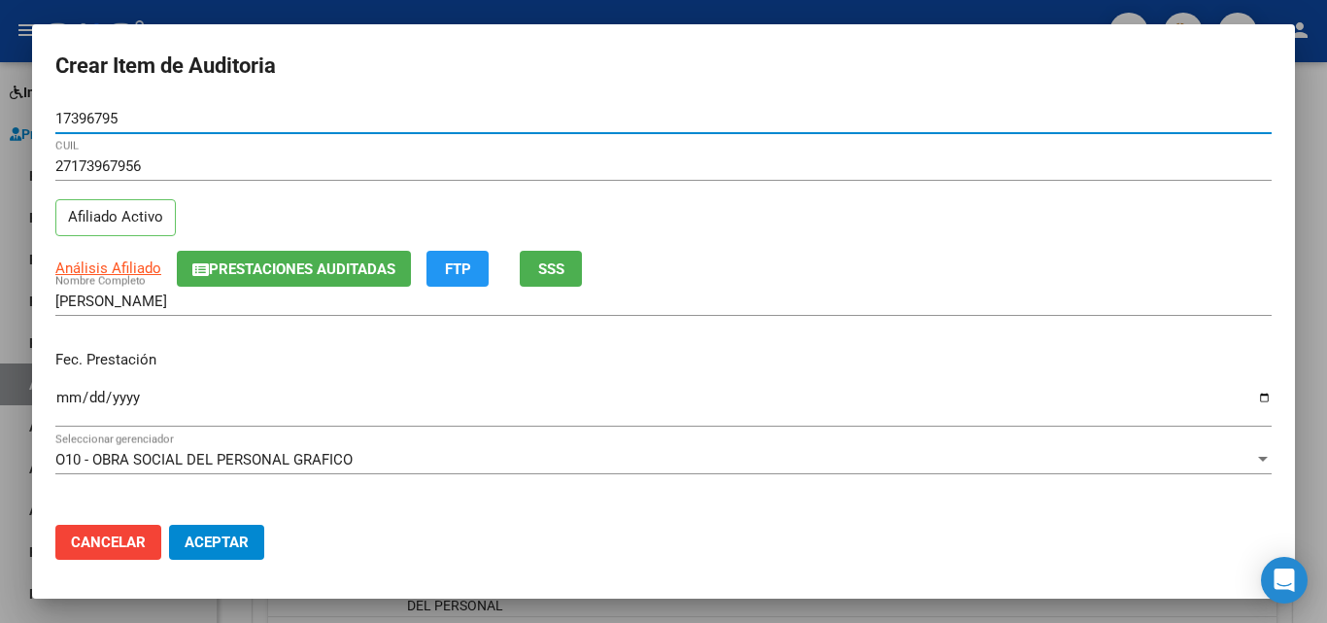
type input "17396795"
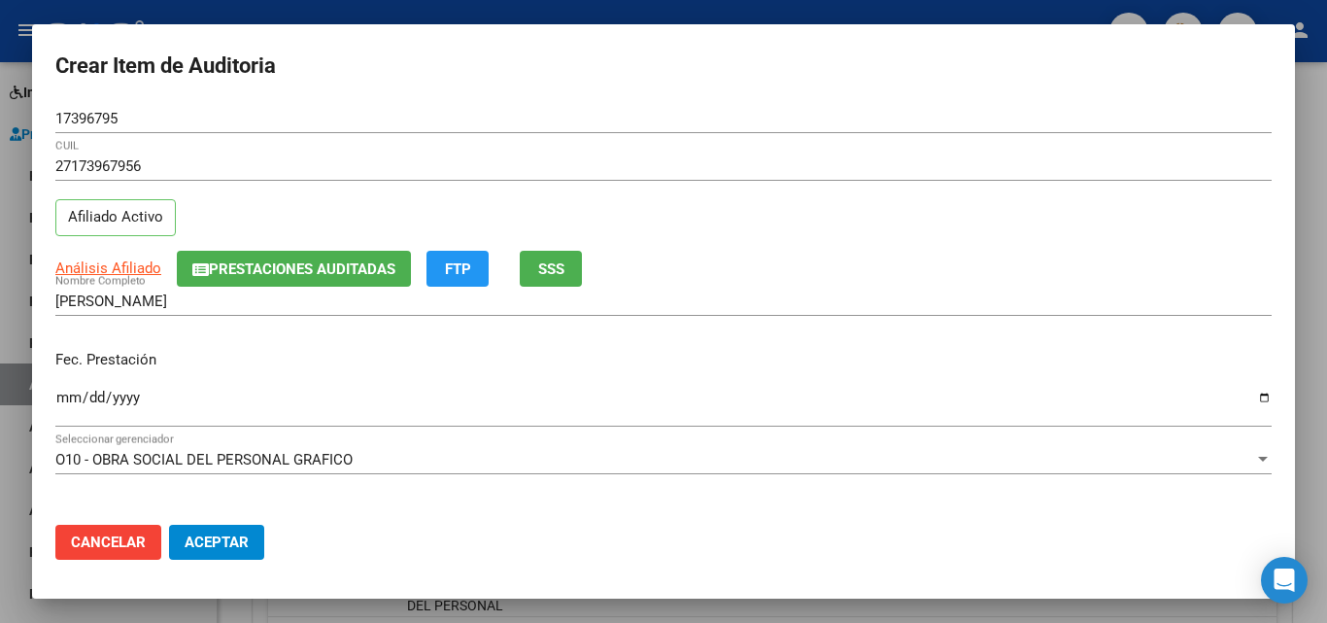
click at [587, 264] on div "Análisis Afiliado Prestaciones Auditadas FTP SSS" at bounding box center [663, 269] width 1216 height 36
click at [571, 273] on button "SSS" at bounding box center [551, 269] width 62 height 36
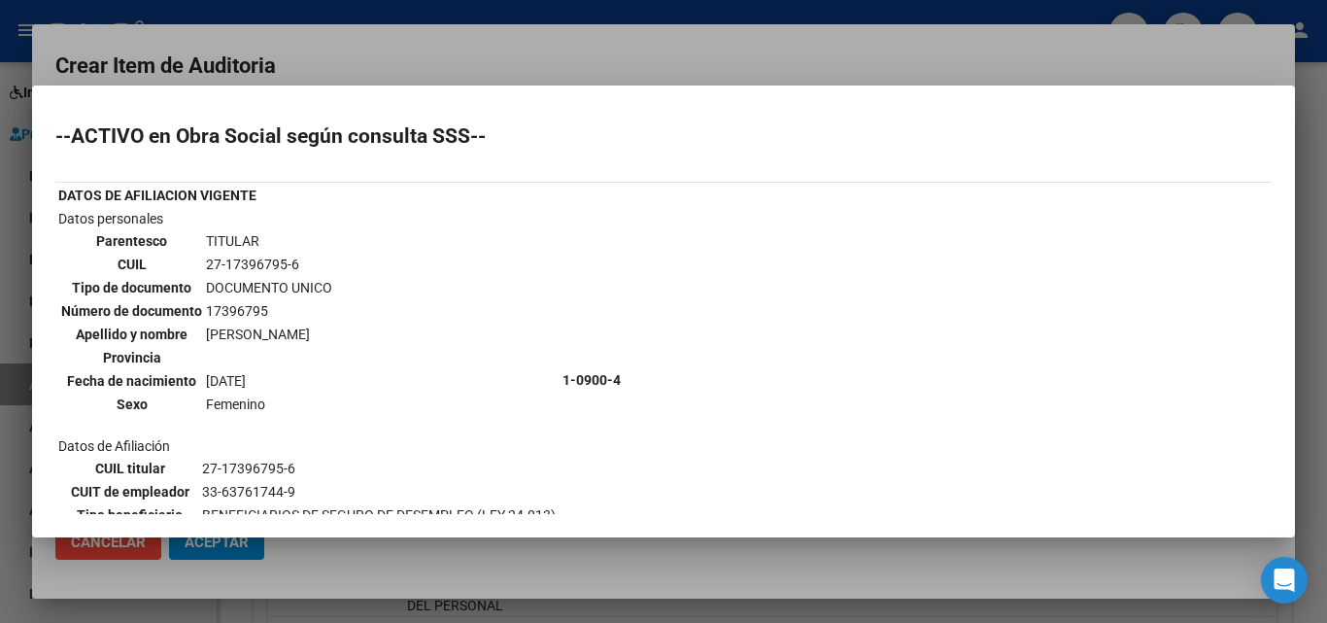
click at [570, 16] on div at bounding box center [663, 311] width 1327 height 623
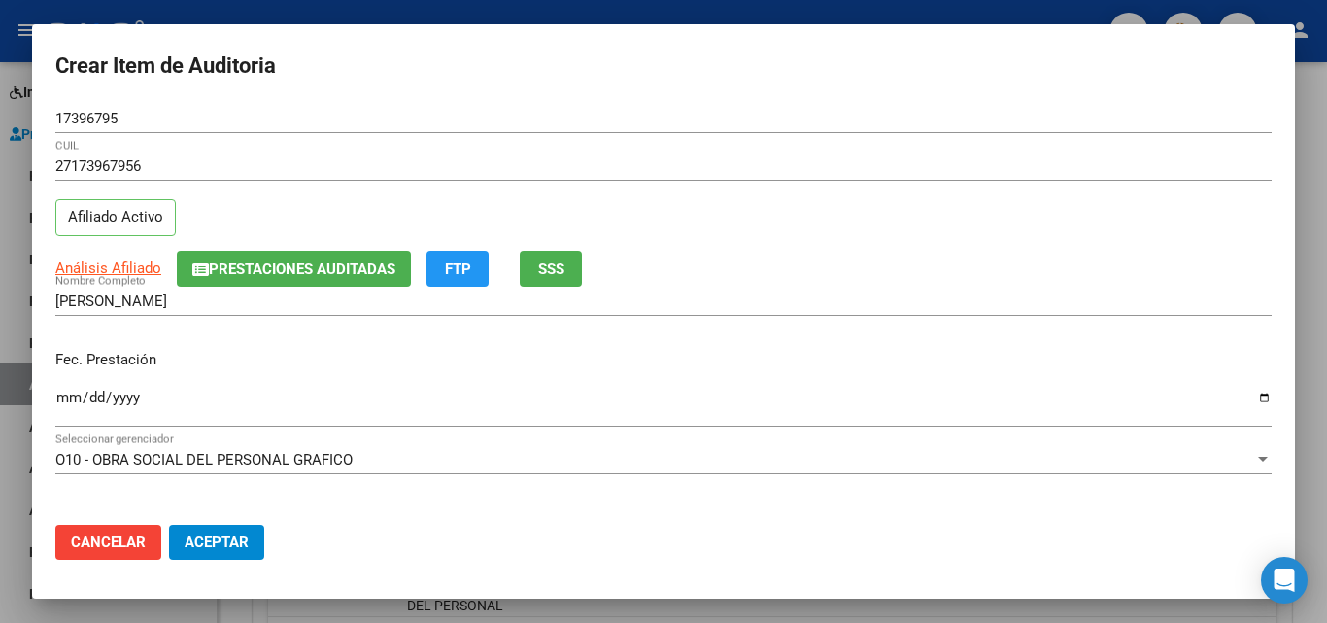
scroll to position [97, 0]
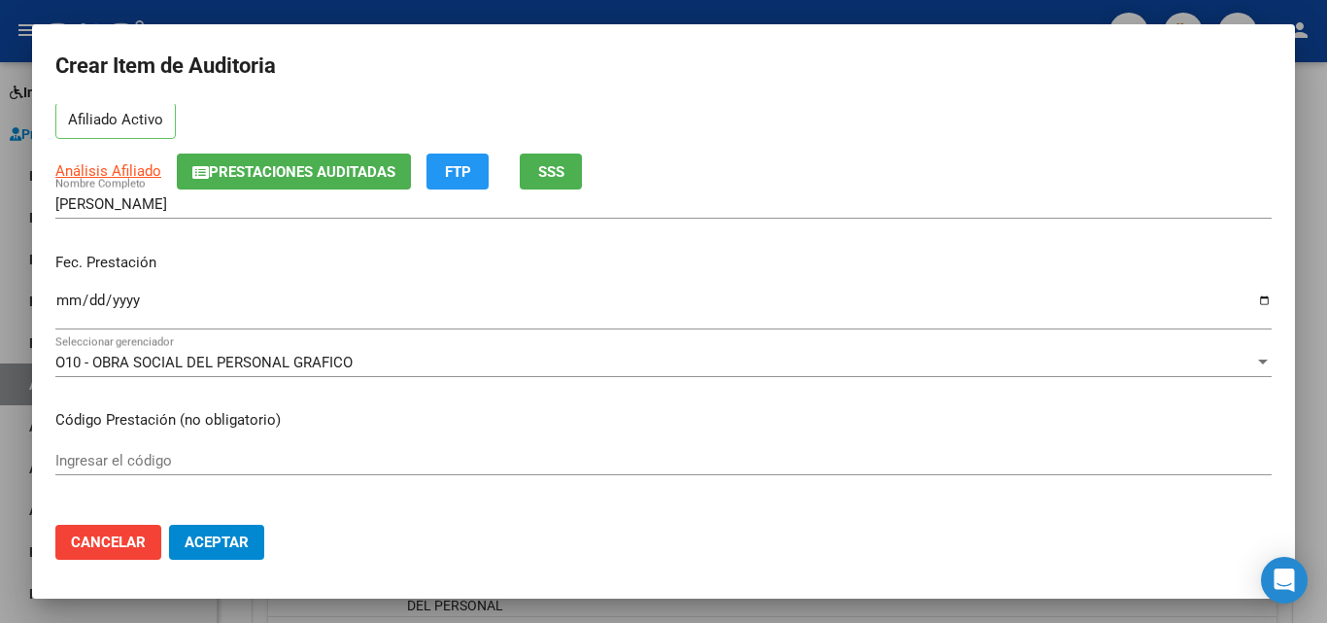
click at [63, 299] on input "Ingresar la fecha" at bounding box center [663, 307] width 1216 height 31
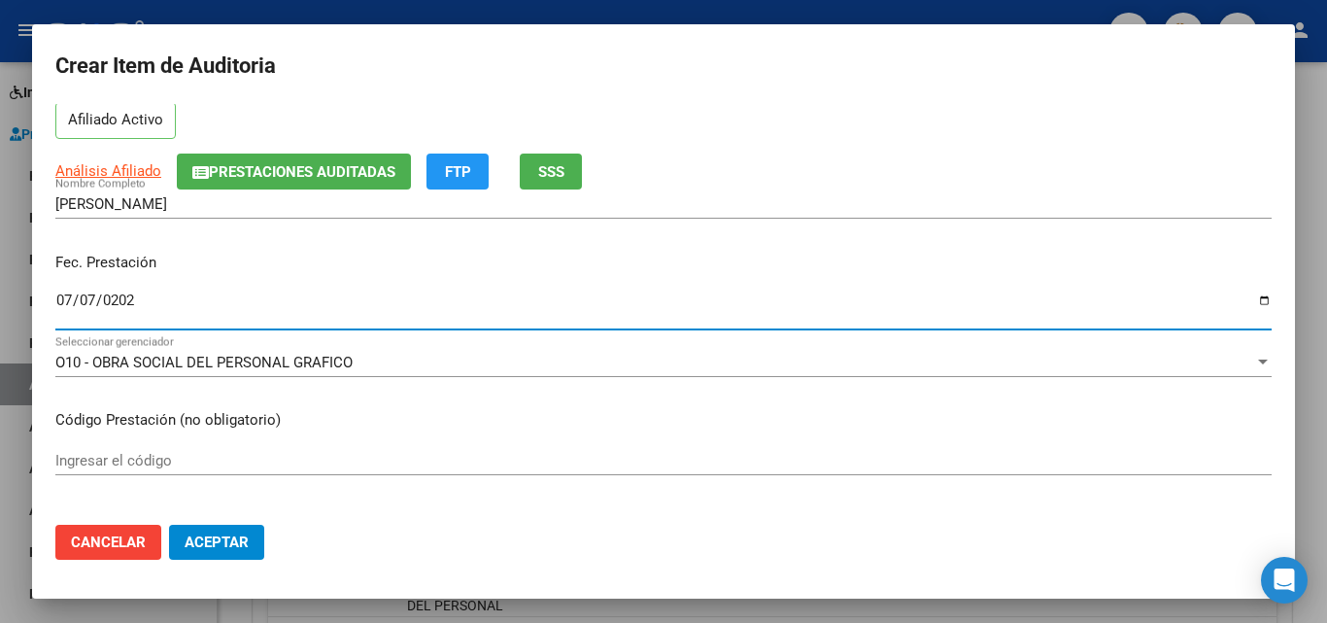
type input "[DATE]"
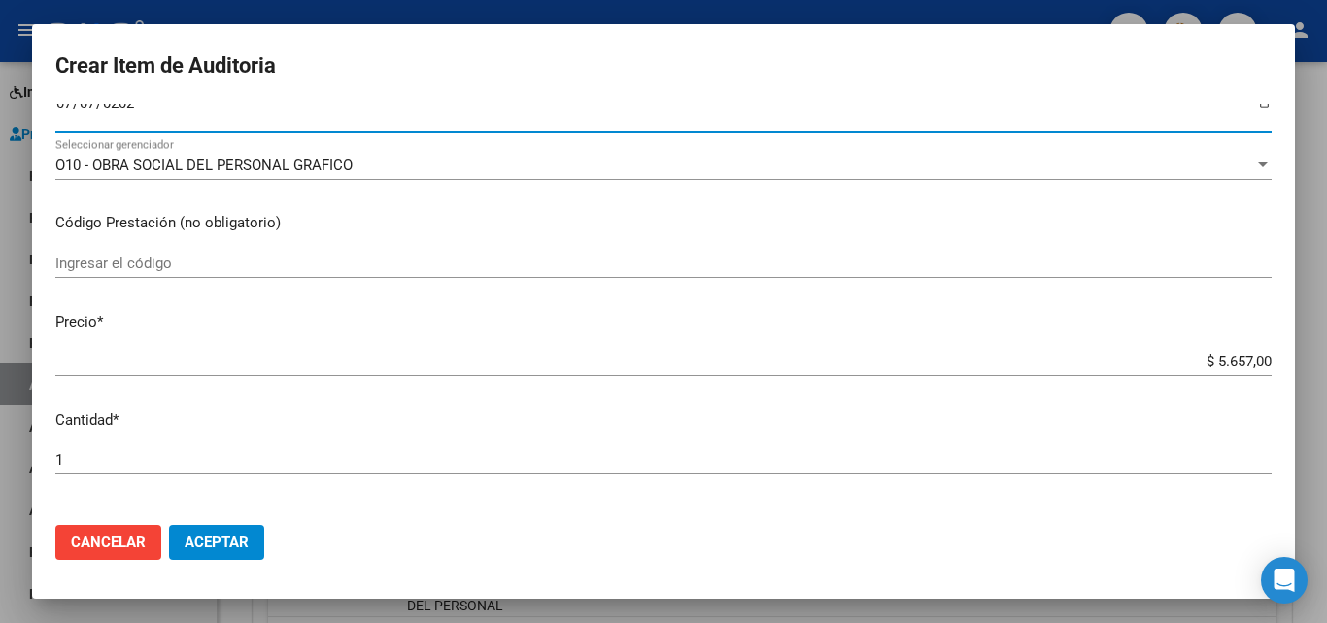
scroll to position [389, 0]
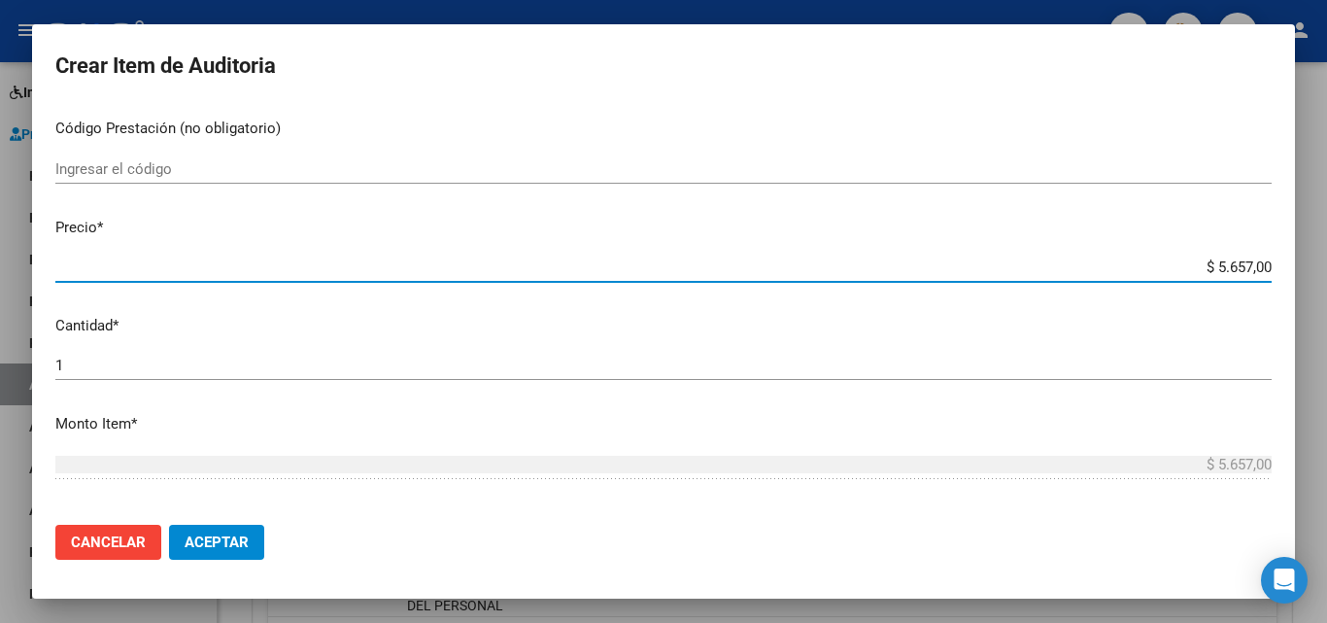
click at [1208, 269] on input "$ 5.657,00" at bounding box center [663, 266] width 1216 height 17
drag, startPoint x: 1201, startPoint y: 267, endPoint x: 1244, endPoint y: 268, distance: 43.7
click at [1244, 268] on input "$ 5.657,00" at bounding box center [663, 266] width 1216 height 17
type input "$ 1,00"
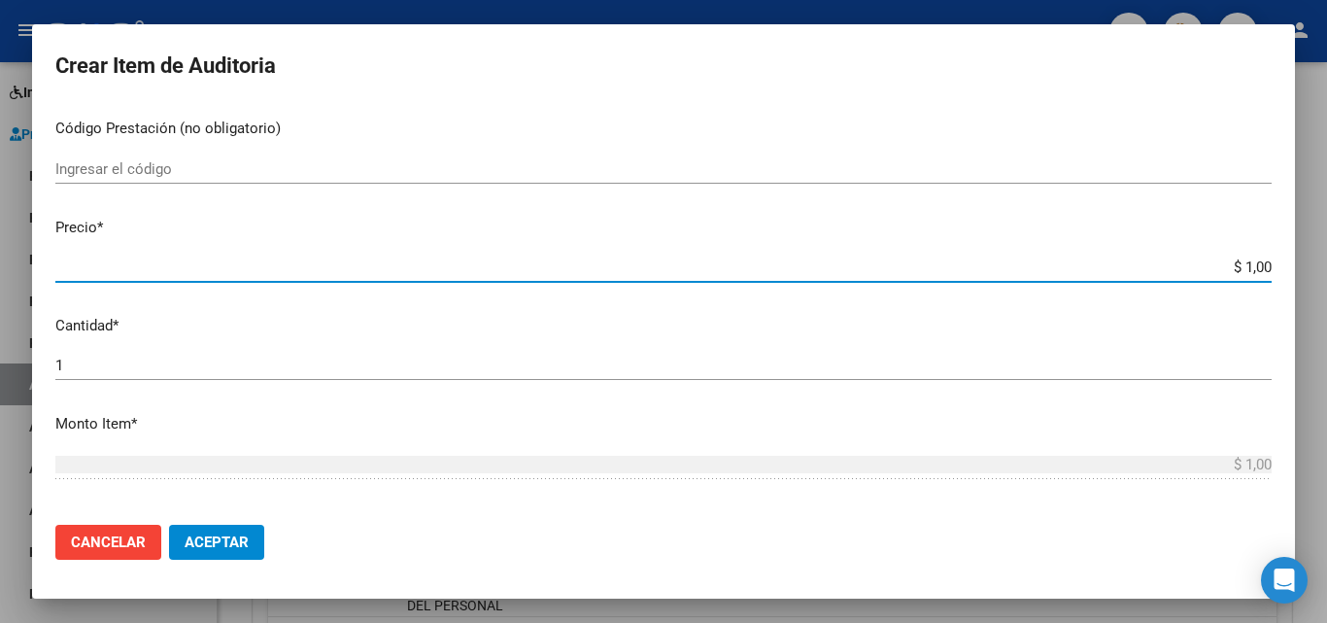
type input "$ 15,00"
type input "$ 152,00"
type input "$ 1.520,00"
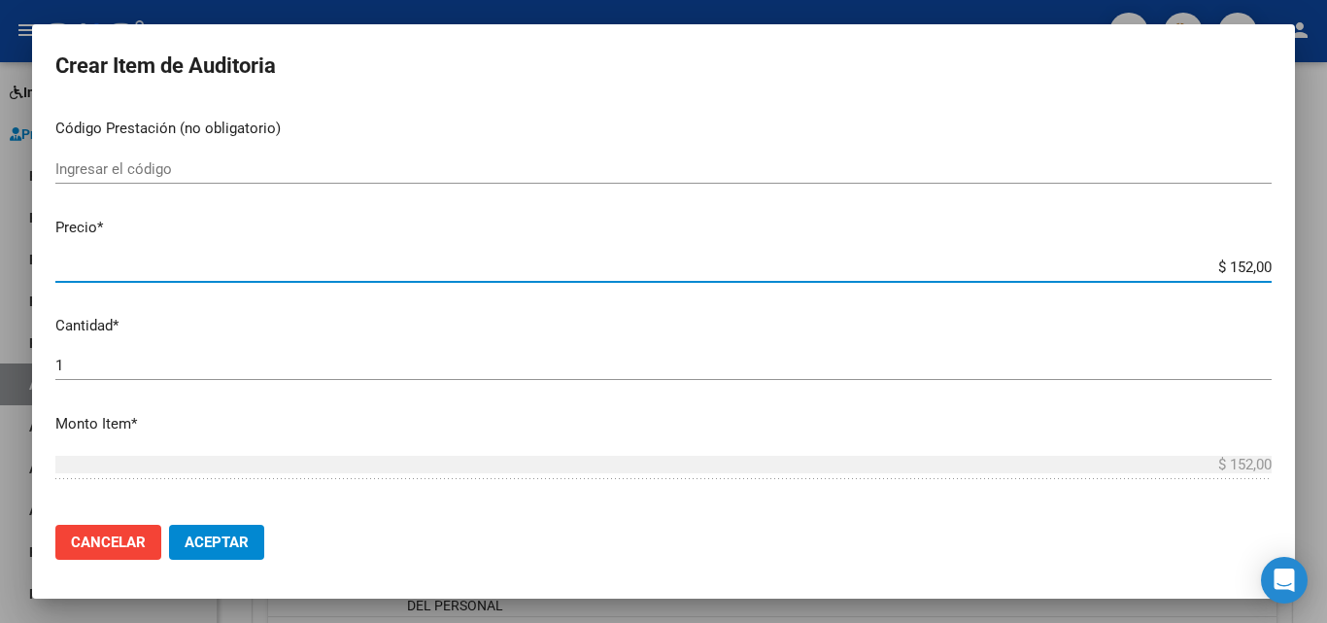
type input "$ 1.520,00"
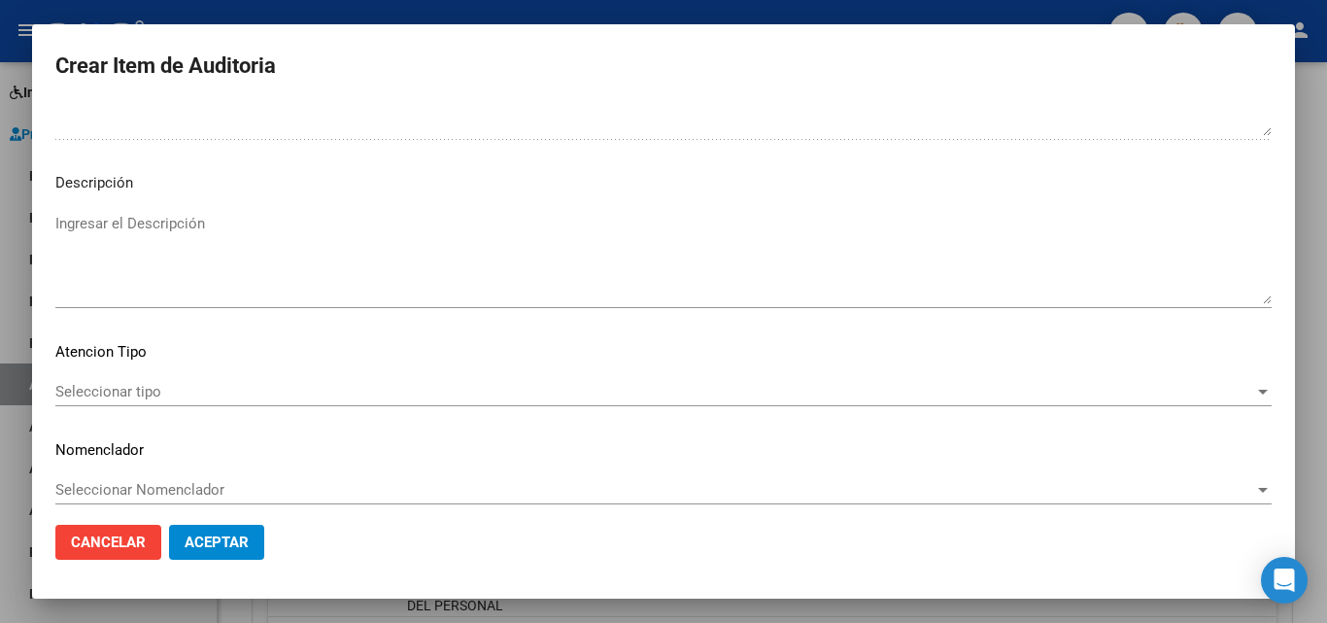
scroll to position [1344, 0]
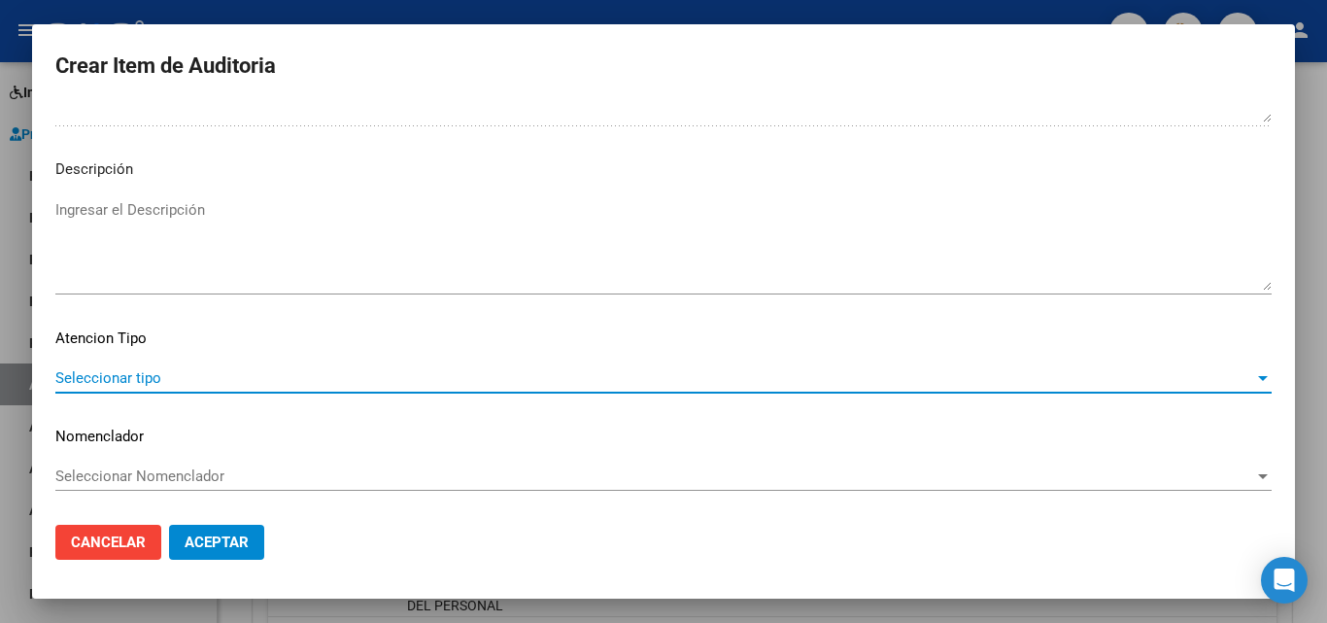
click at [195, 370] on span "Seleccionar tipo" at bounding box center [654, 377] width 1199 height 17
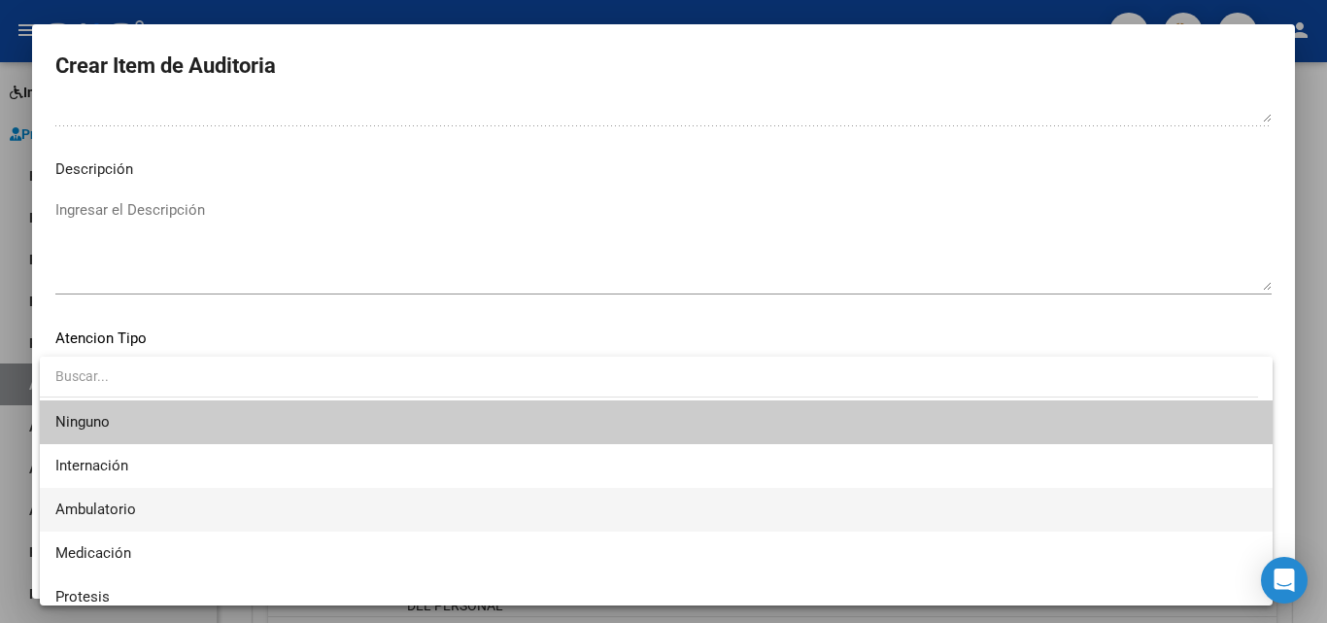
click at [152, 511] on span "Ambulatorio" at bounding box center [655, 510] width 1201 height 44
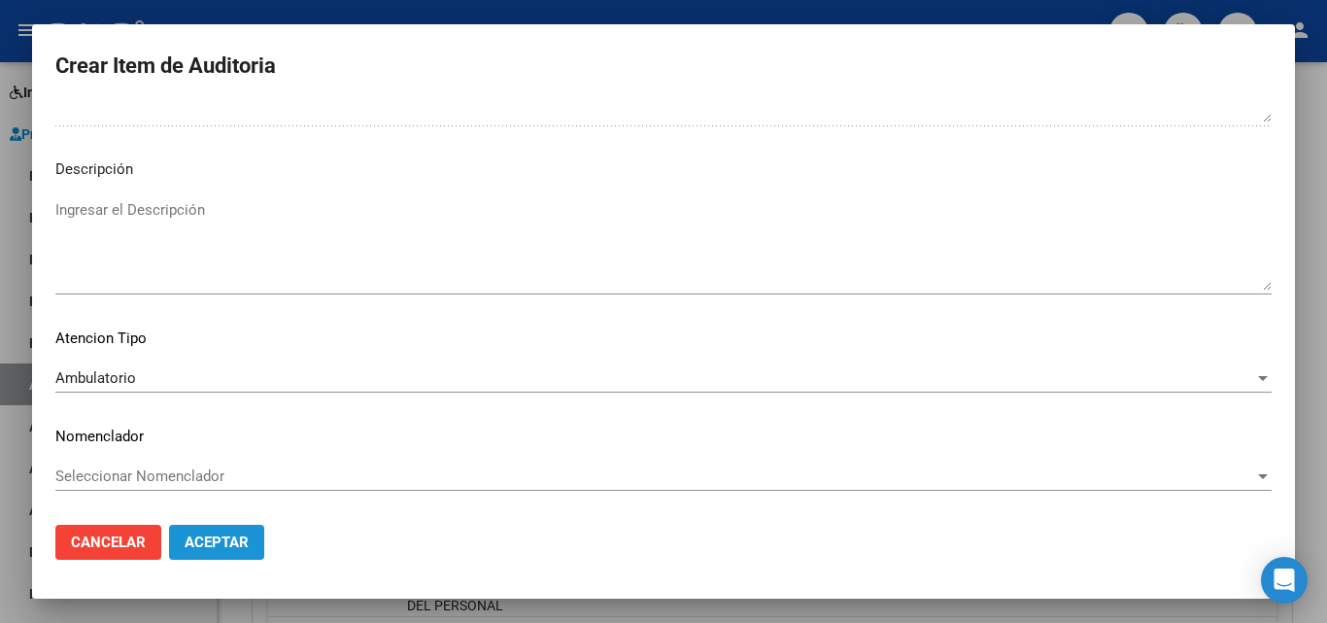
click at [218, 548] on span "Aceptar" at bounding box center [217, 541] width 64 height 17
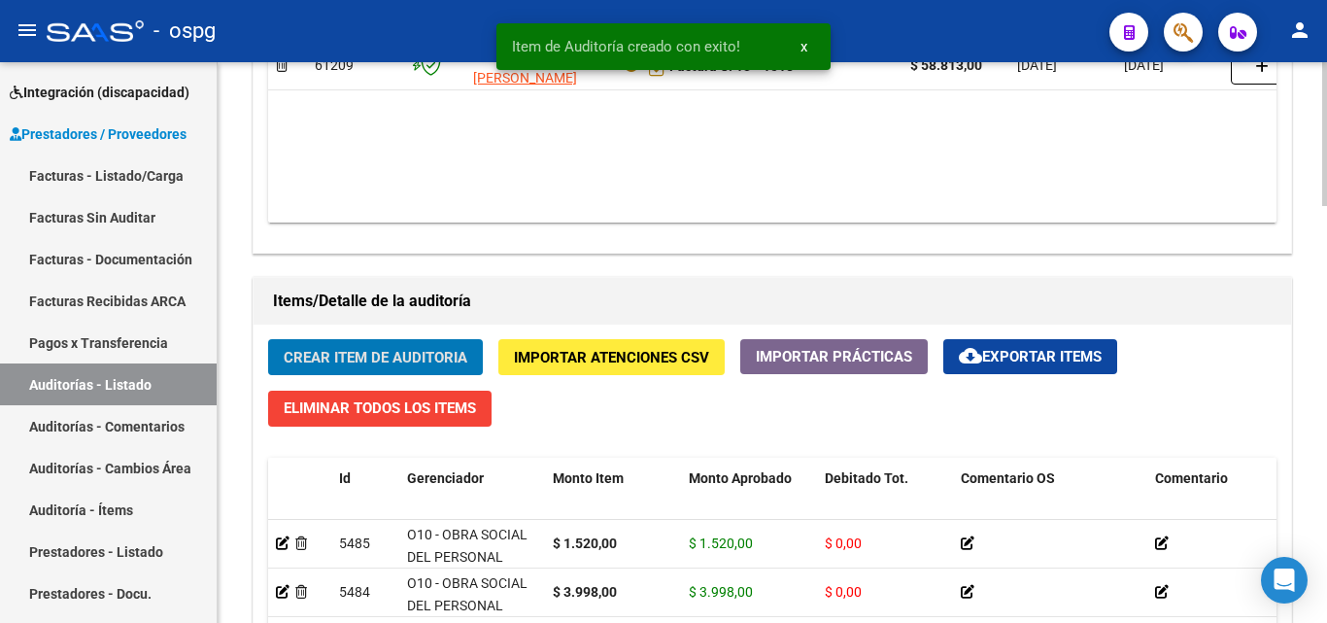
click at [389, 362] on span "Crear Item de Auditoria" at bounding box center [376, 357] width 184 height 17
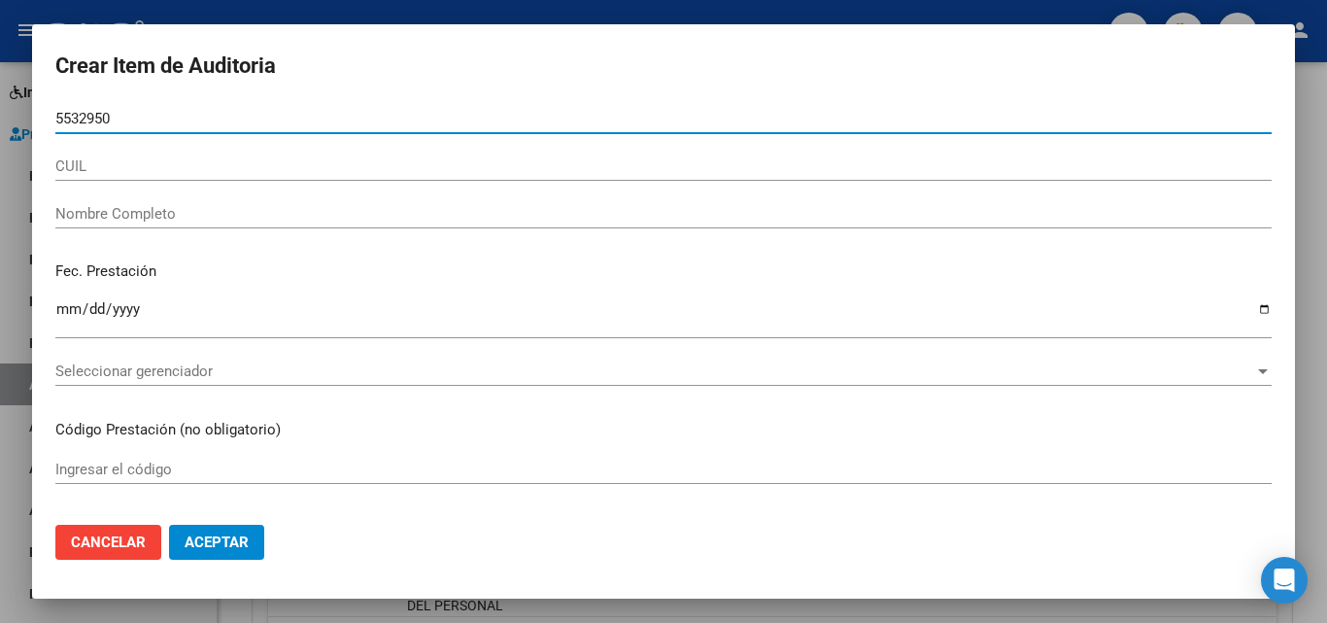
type input "55329501"
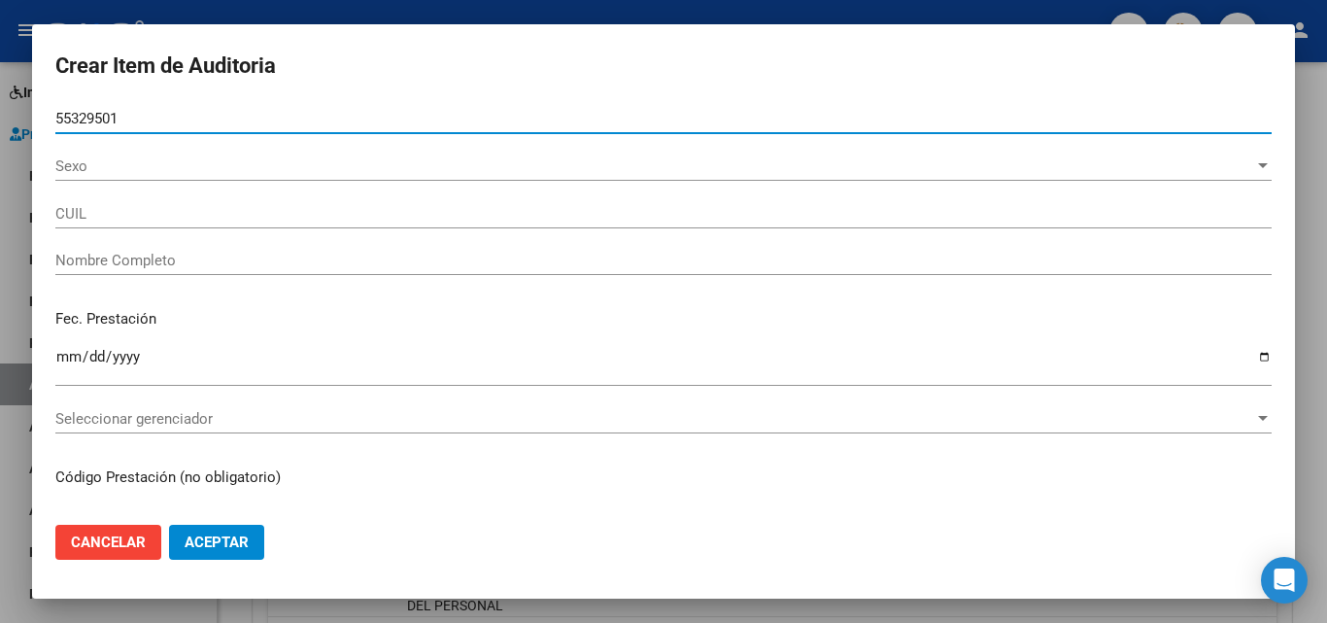
type input "27553295012"
type input "[PERSON_NAME]"
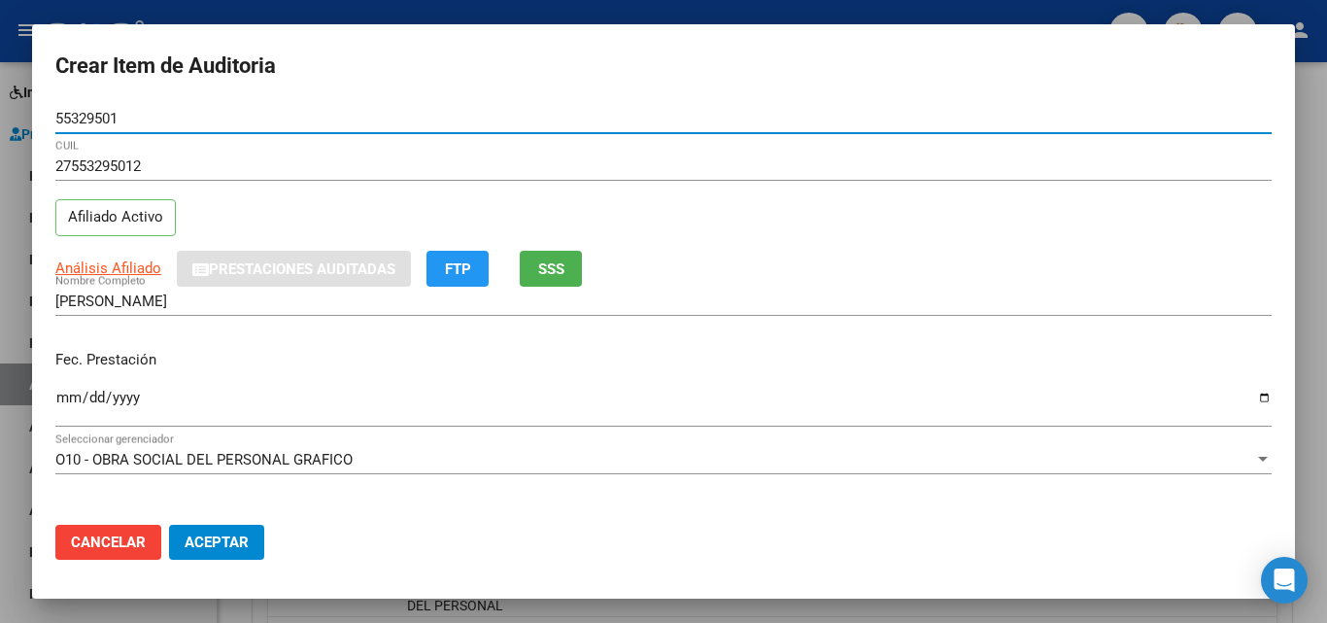
type input "55329501"
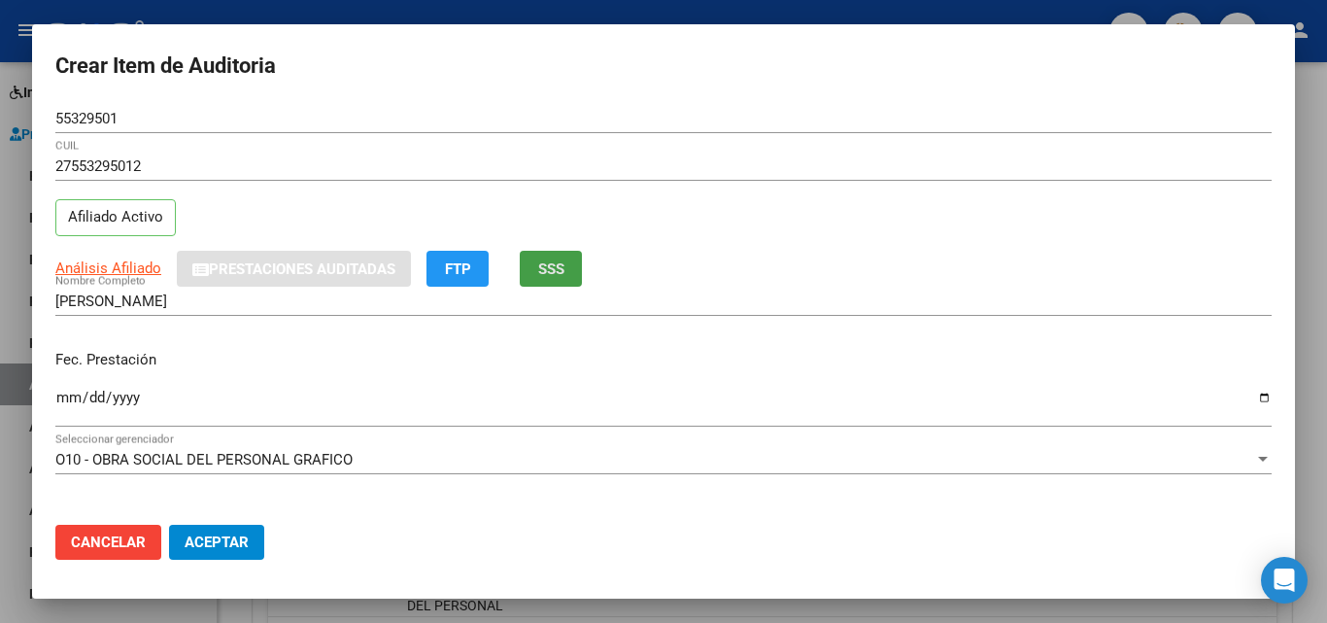
click at [580, 271] on button "SSS" at bounding box center [551, 269] width 62 height 36
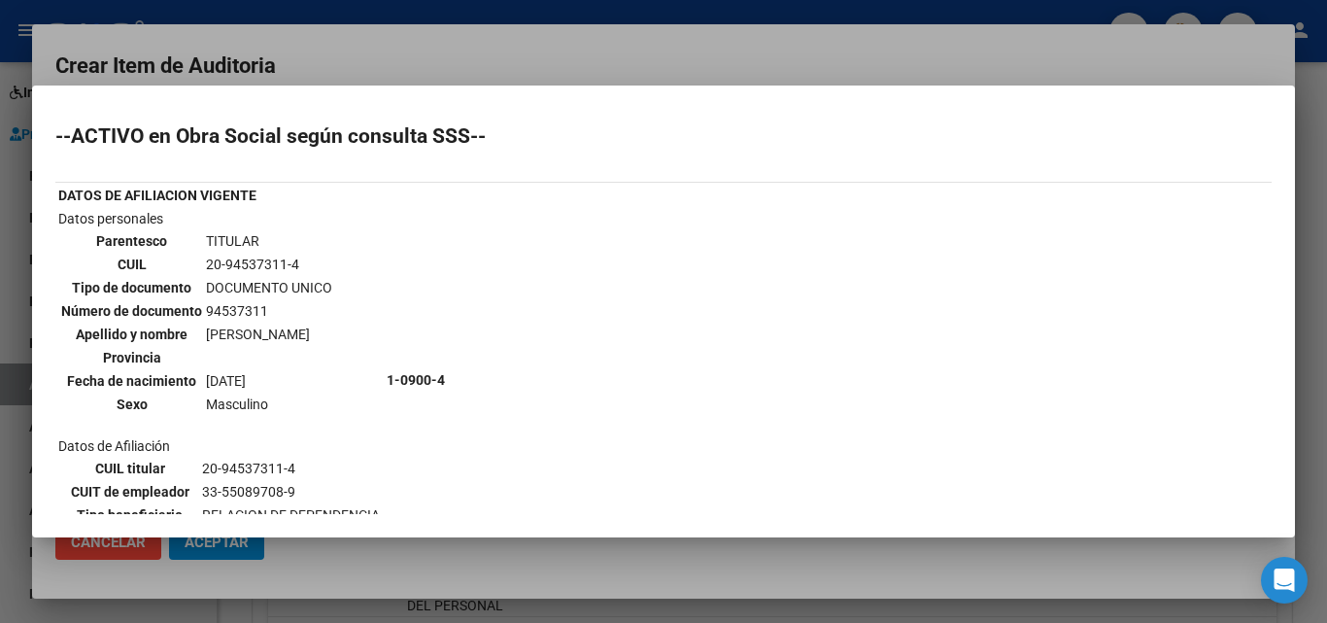
click at [559, 56] on div at bounding box center [663, 311] width 1327 height 623
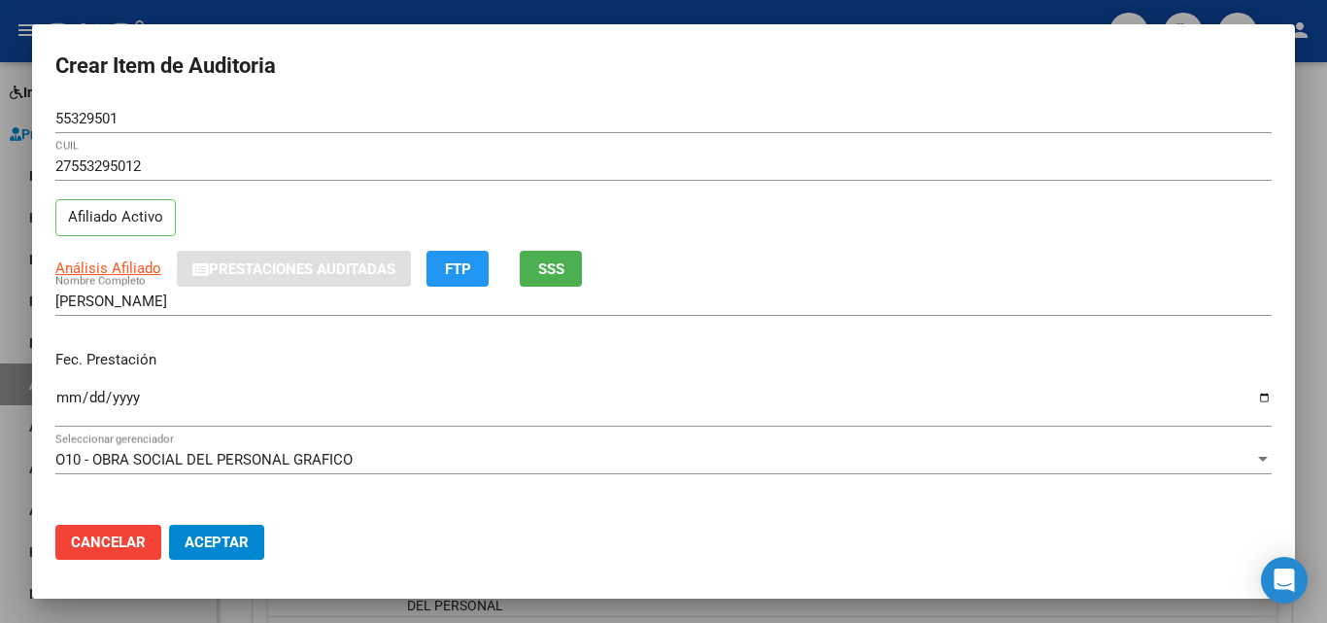
click at [63, 397] on input "Ingresar la fecha" at bounding box center [663, 404] width 1216 height 31
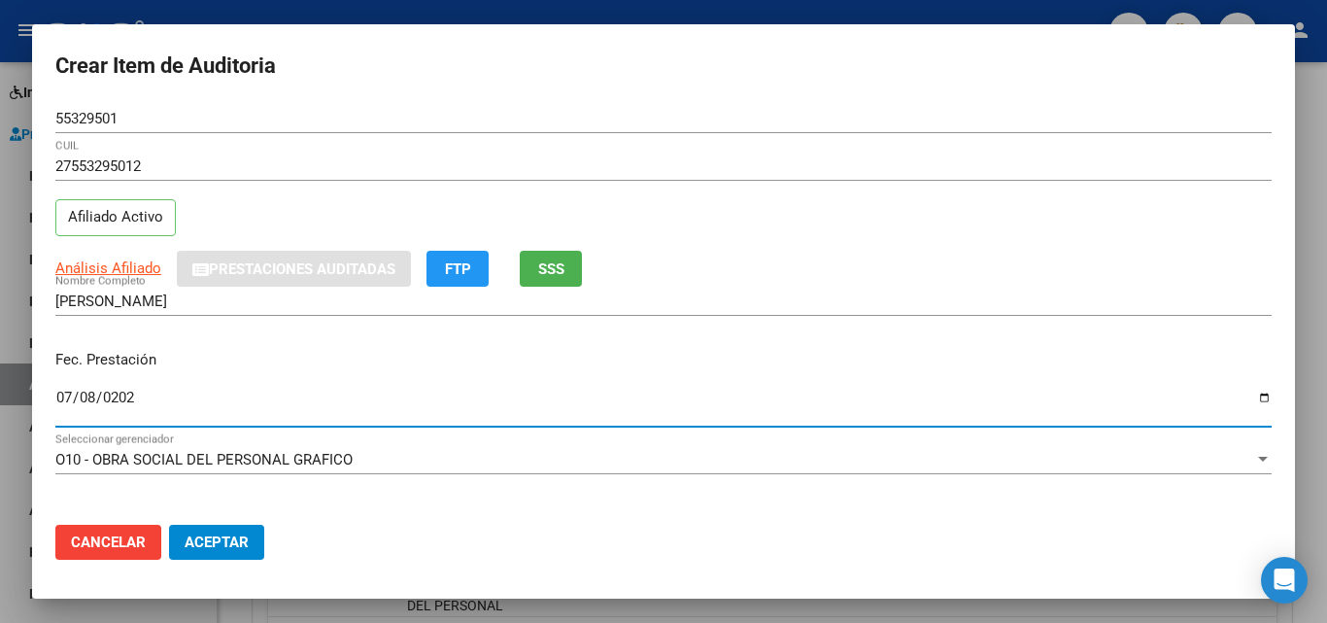
type input "[DATE]"
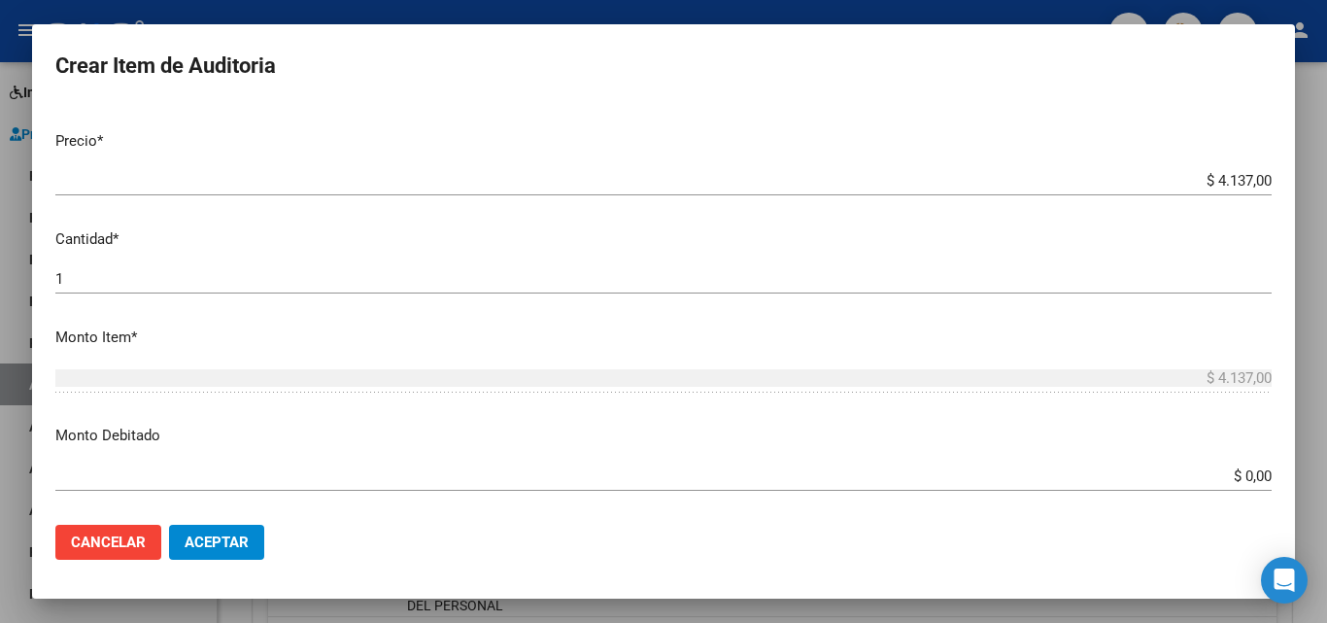
scroll to position [486, 0]
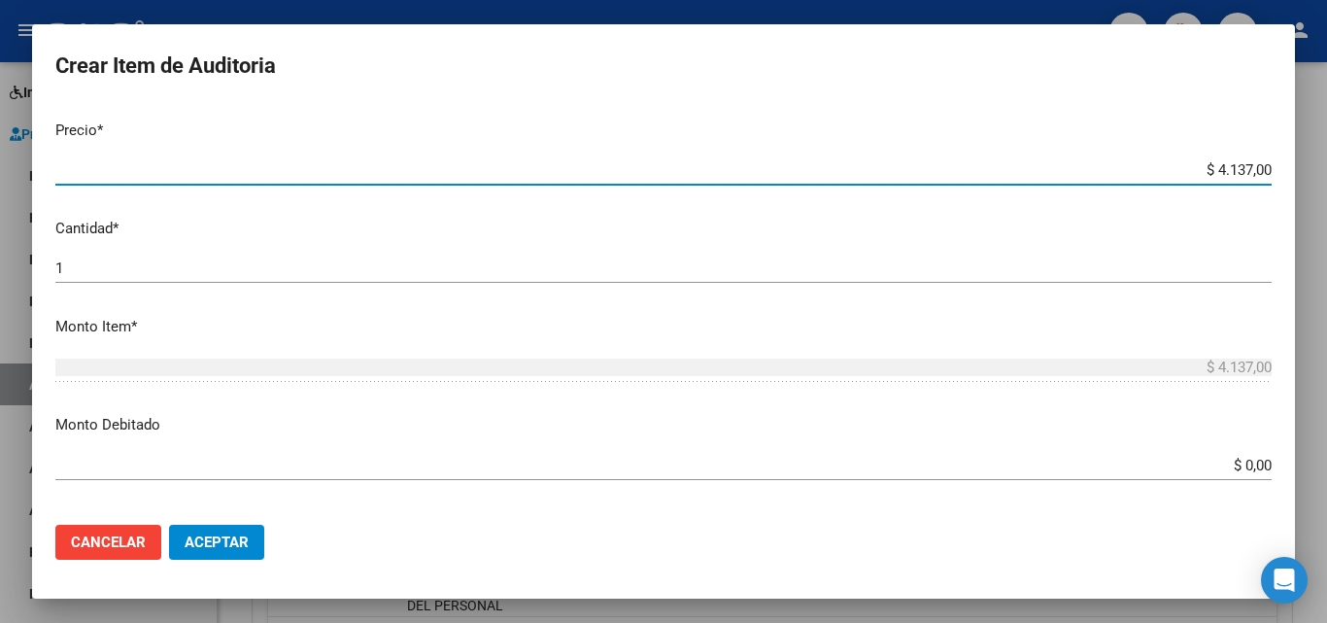
drag, startPoint x: 1201, startPoint y: 171, endPoint x: 1236, endPoint y: 174, distance: 35.1
click at [1236, 174] on input "$ 4.137,00" at bounding box center [663, 169] width 1216 height 17
type input "$ 1,00"
type input "$ 15,00"
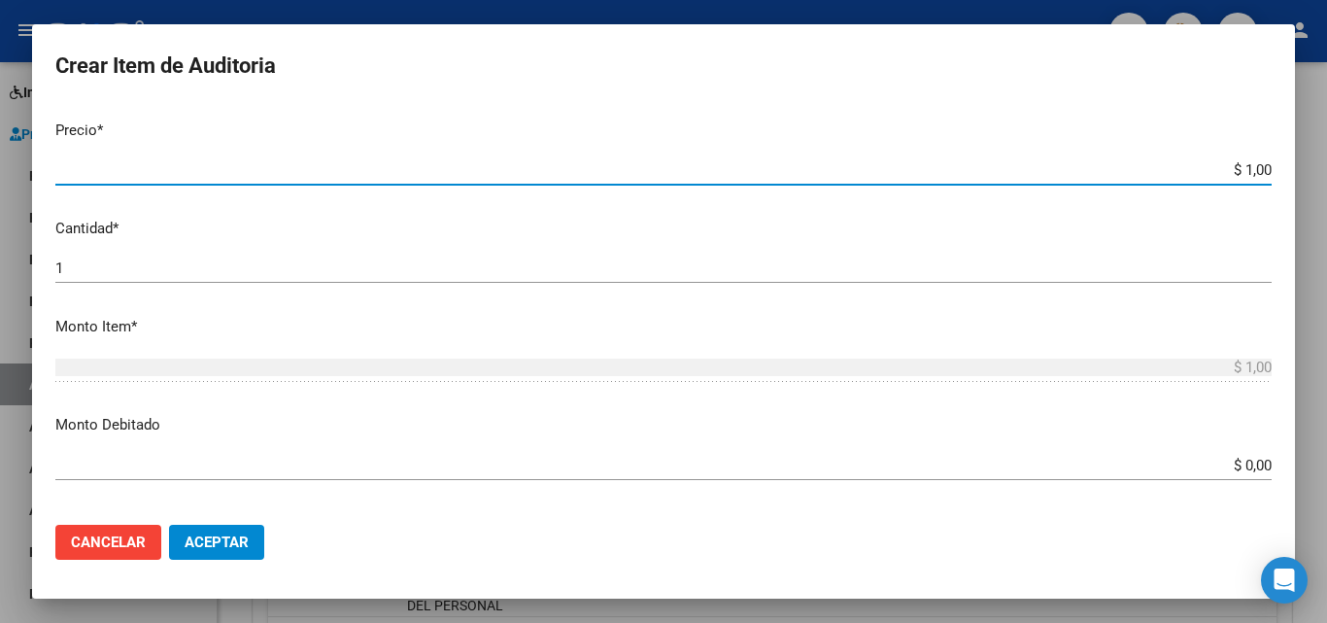
type input "$ 15,00"
type input "$ 152,00"
type input "$ 1.520,00"
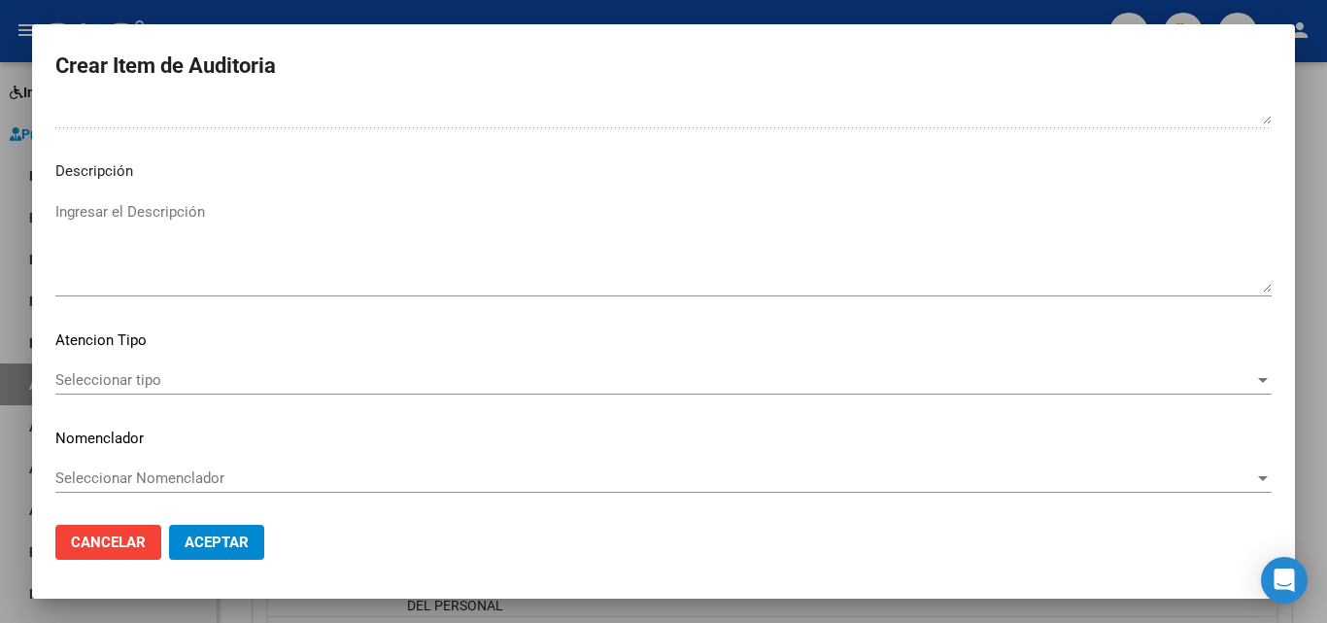
scroll to position [1344, 0]
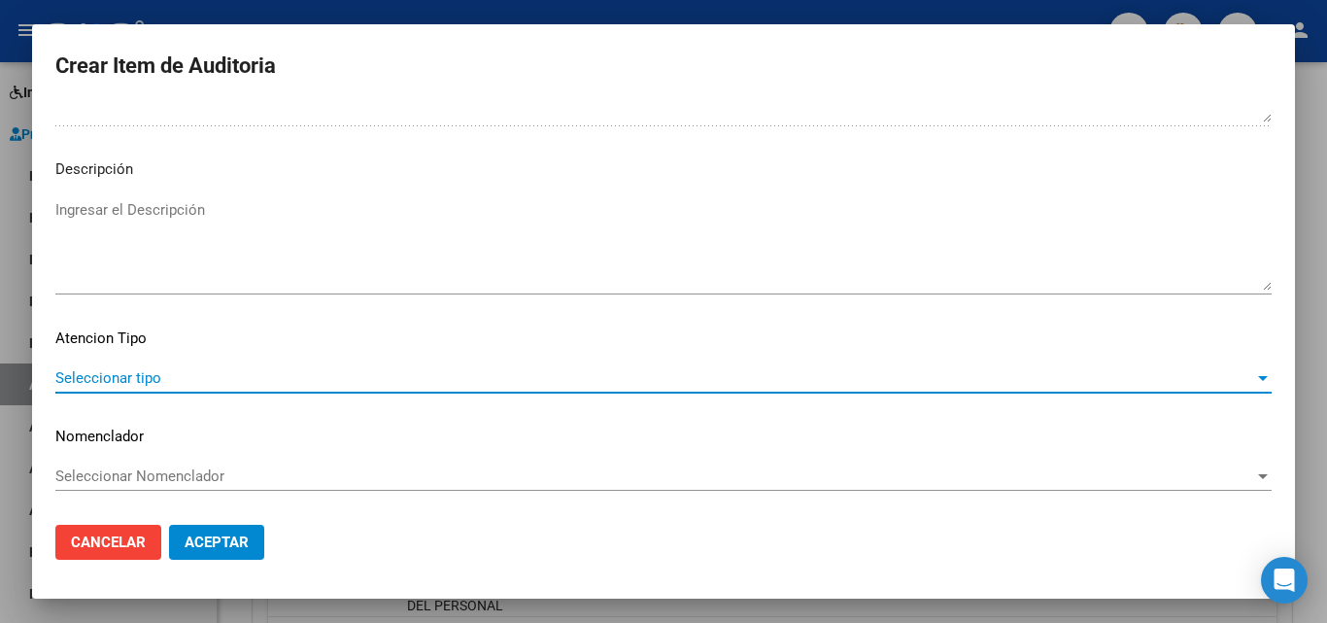
click at [118, 381] on span "Seleccionar tipo" at bounding box center [654, 377] width 1199 height 17
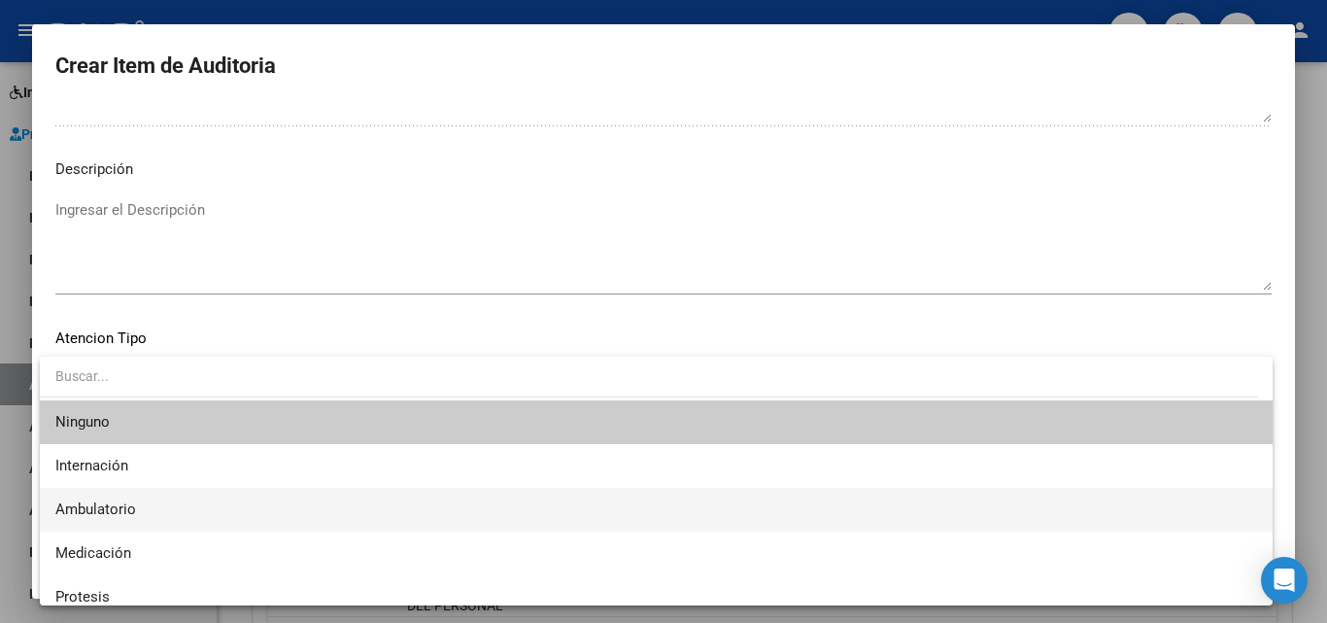
click at [138, 495] on span "Ambulatorio" at bounding box center [655, 510] width 1201 height 44
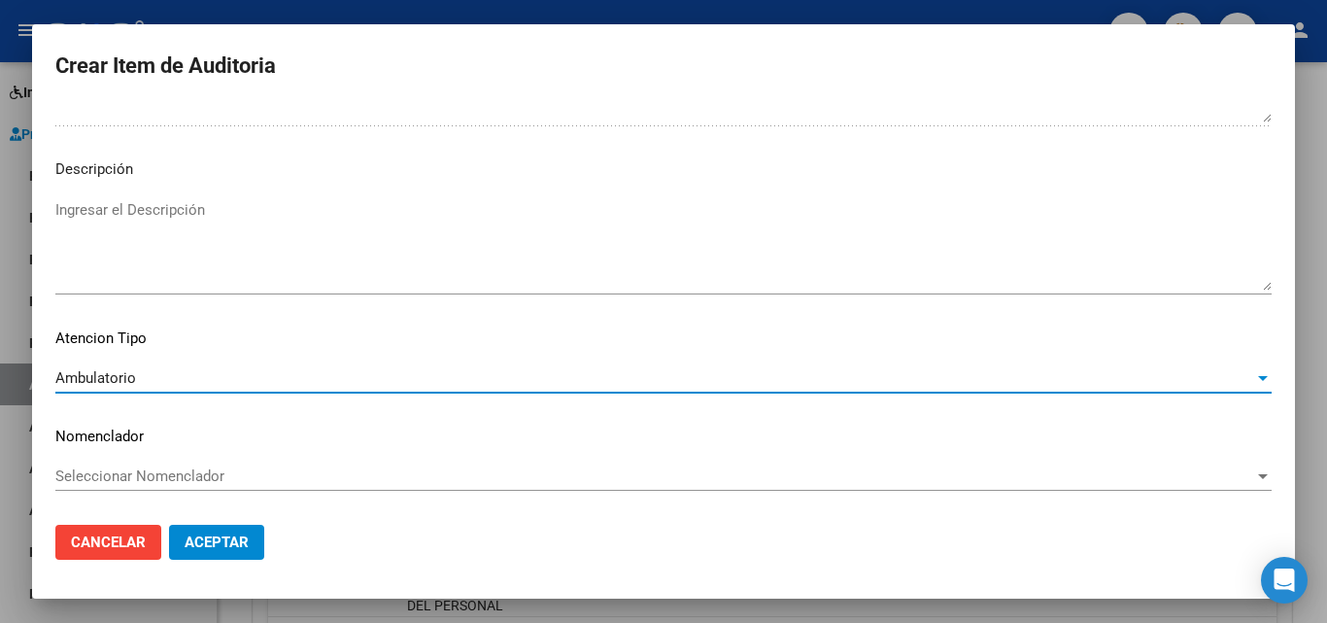
click at [205, 544] on span "Aceptar" at bounding box center [217, 541] width 64 height 17
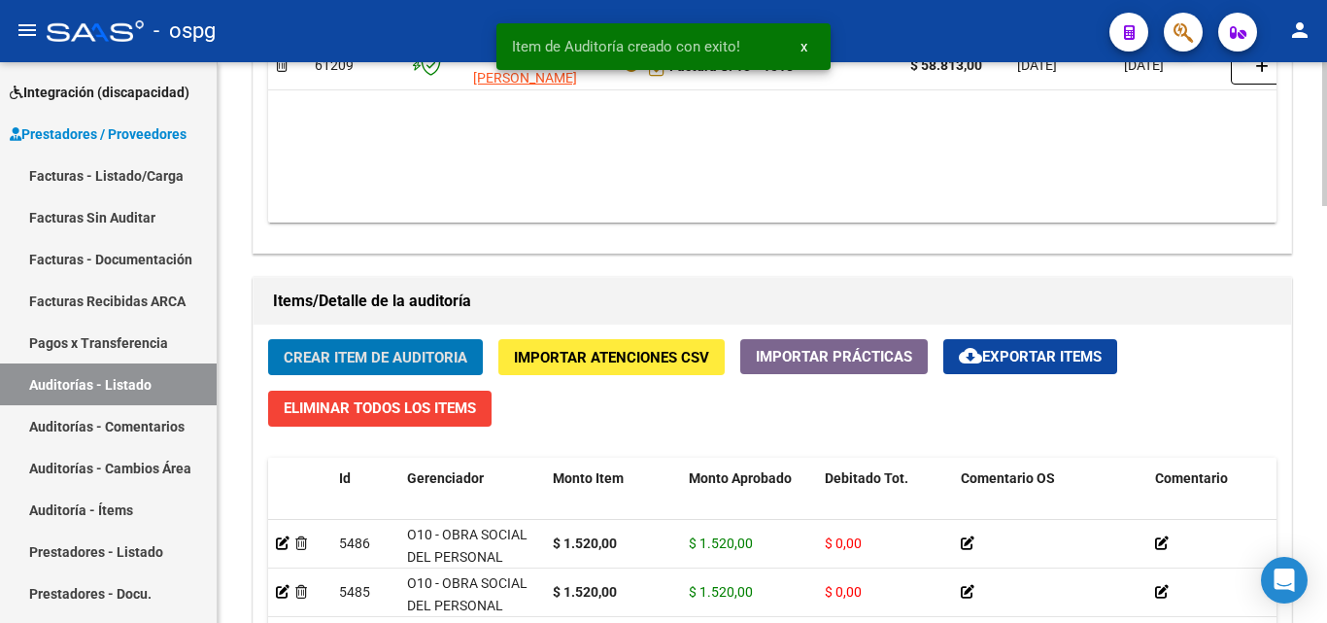
click at [397, 352] on span "Crear Item de Auditoria" at bounding box center [376, 357] width 184 height 17
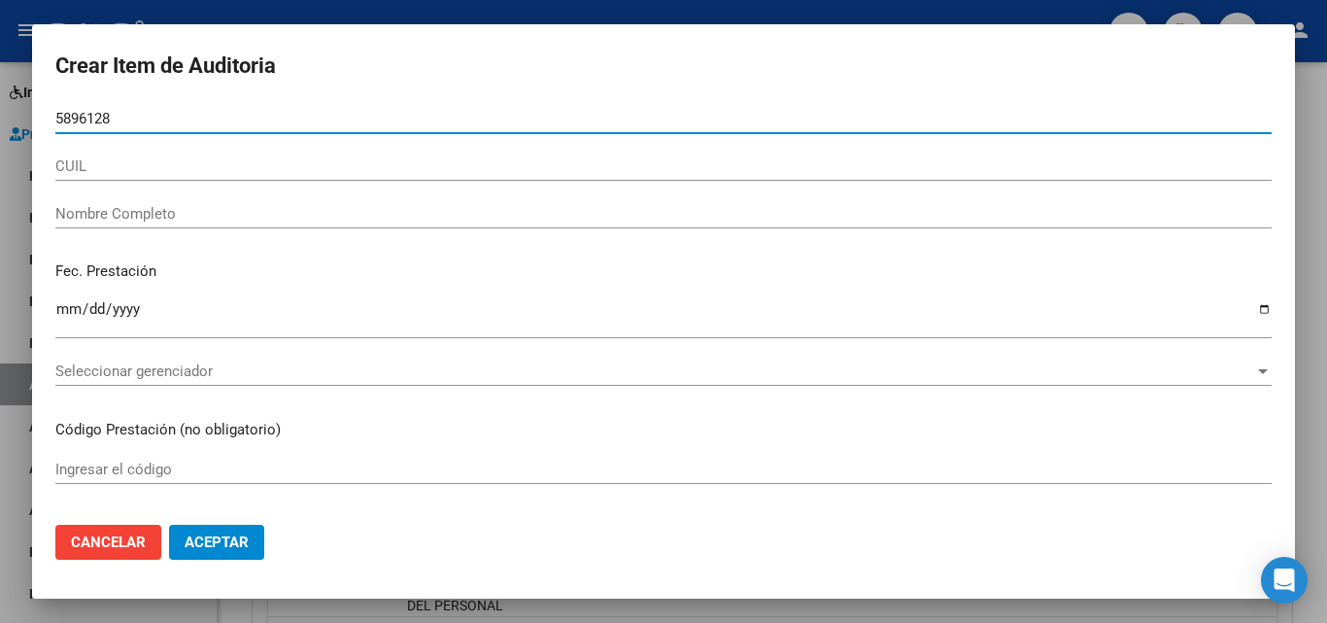
type input "58961280"
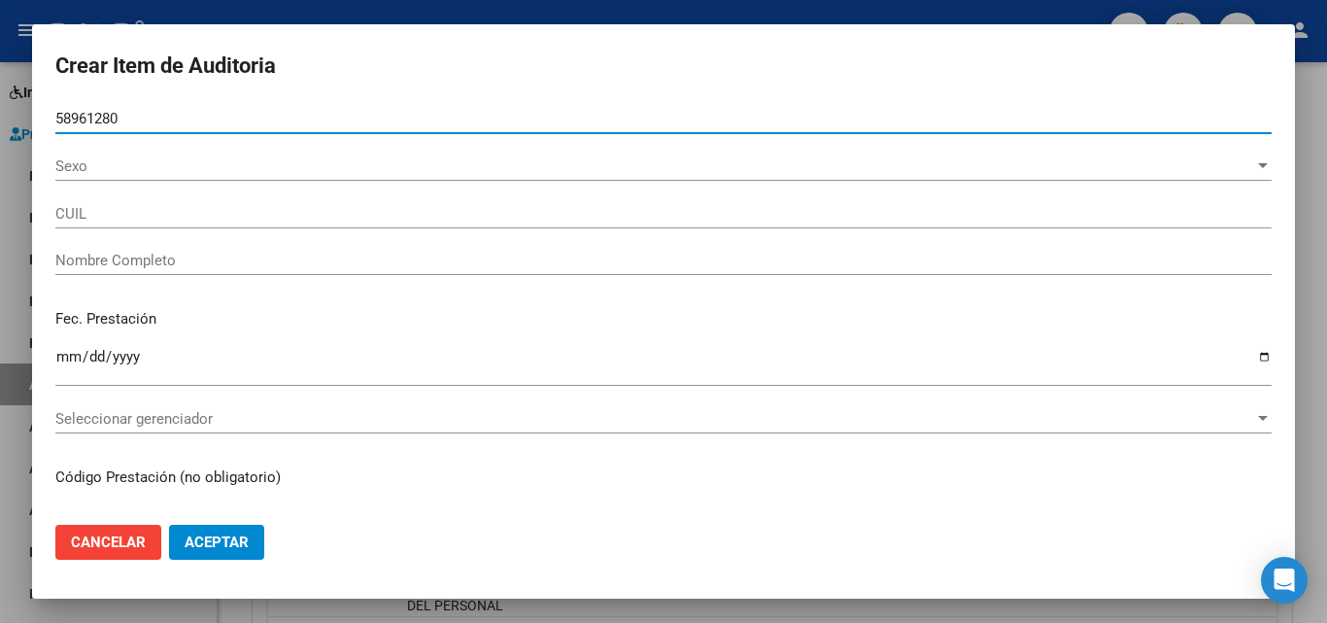
type input "27589612804"
type input "[PERSON_NAME]"
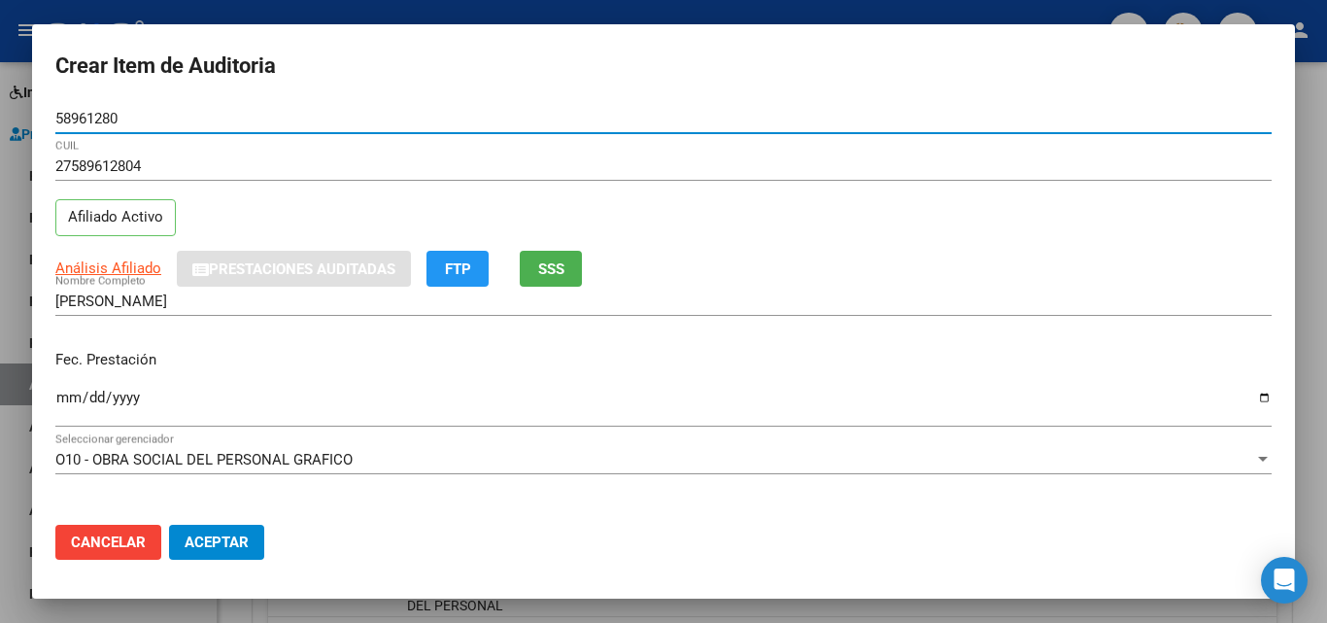
type input "58961280"
click at [548, 263] on span "SSS" at bounding box center [551, 268] width 26 height 17
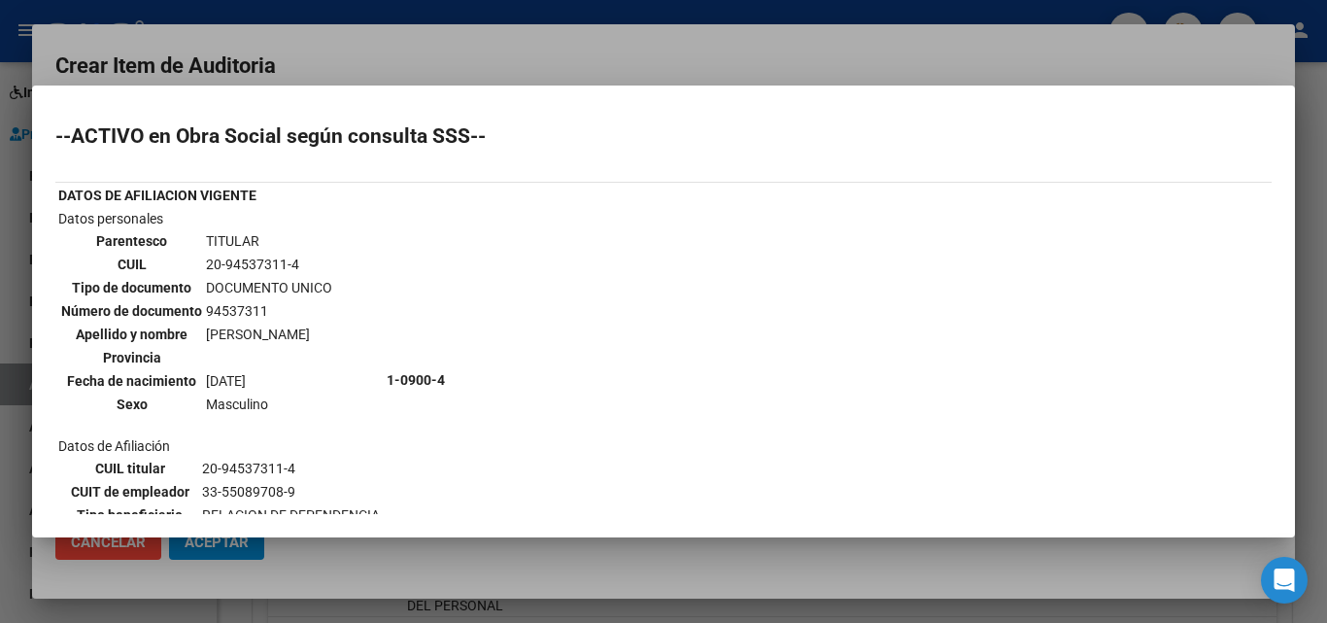
click at [614, 79] on div at bounding box center [663, 311] width 1327 height 623
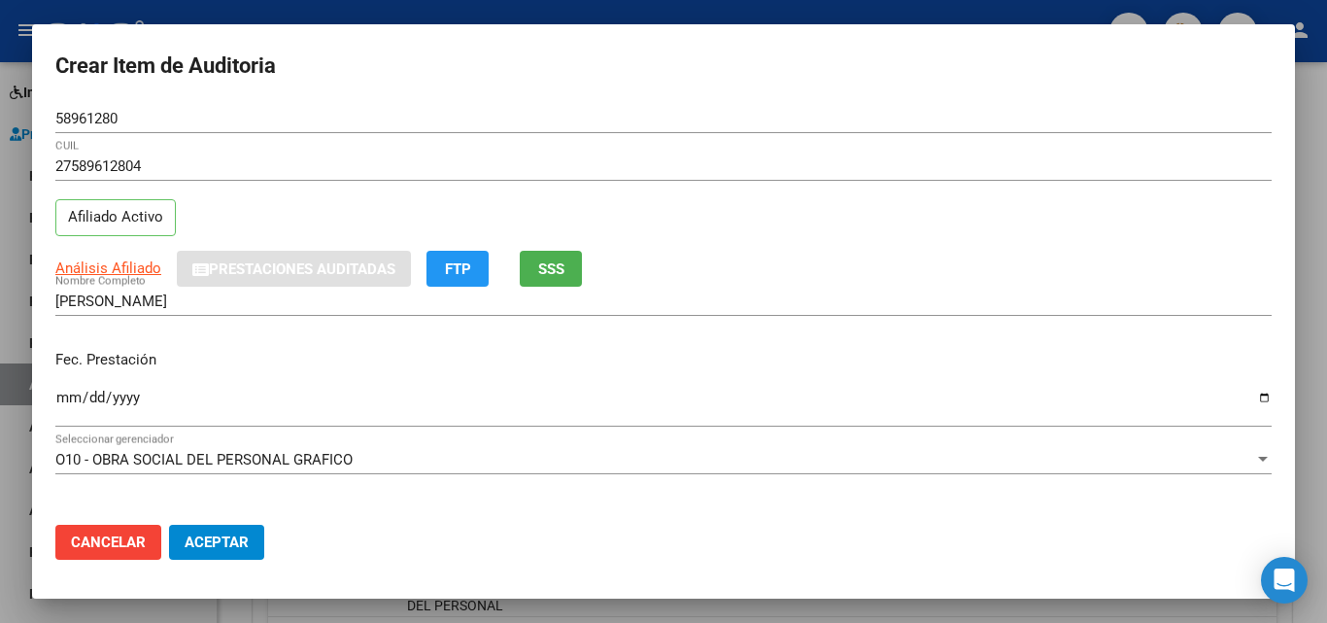
click at [69, 403] on input "Ingresar la fecha" at bounding box center [663, 404] width 1216 height 31
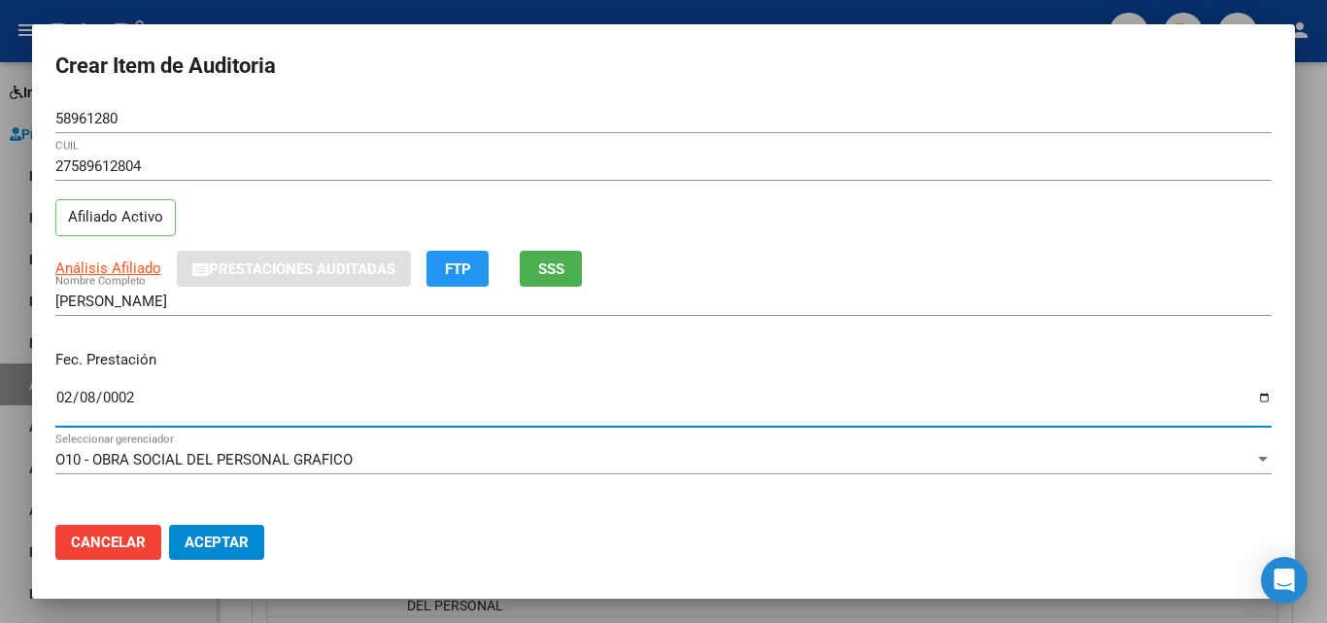
type input "0025-02-08"
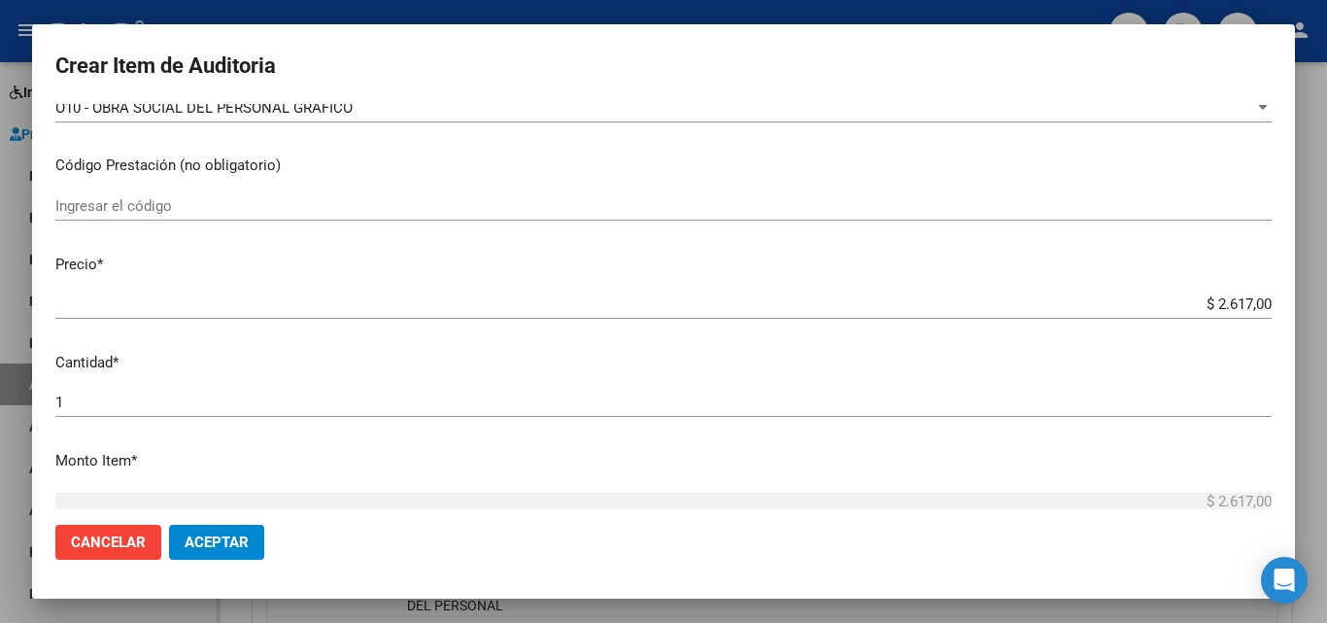
scroll to position [389, 0]
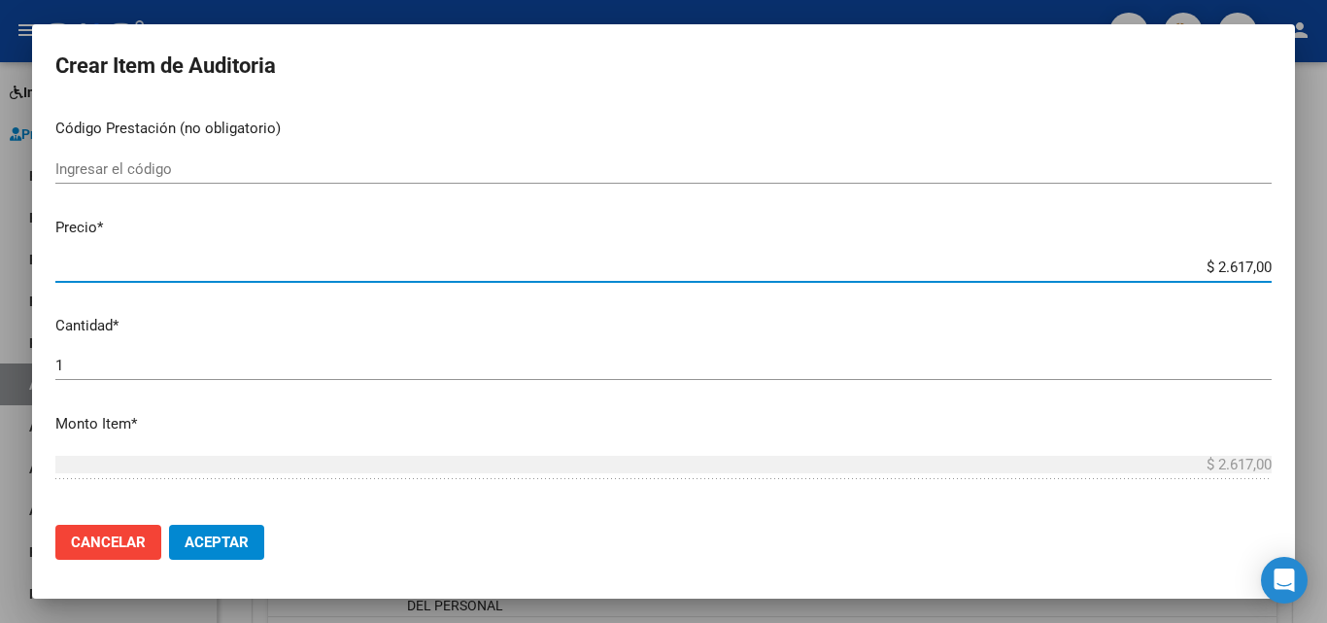
drag, startPoint x: 1200, startPoint y: 266, endPoint x: 1236, endPoint y: 268, distance: 37.0
click at [1236, 268] on input "$ 2.617,00" at bounding box center [663, 266] width 1216 height 17
type input "$ 1,00"
type input "$ 15,00"
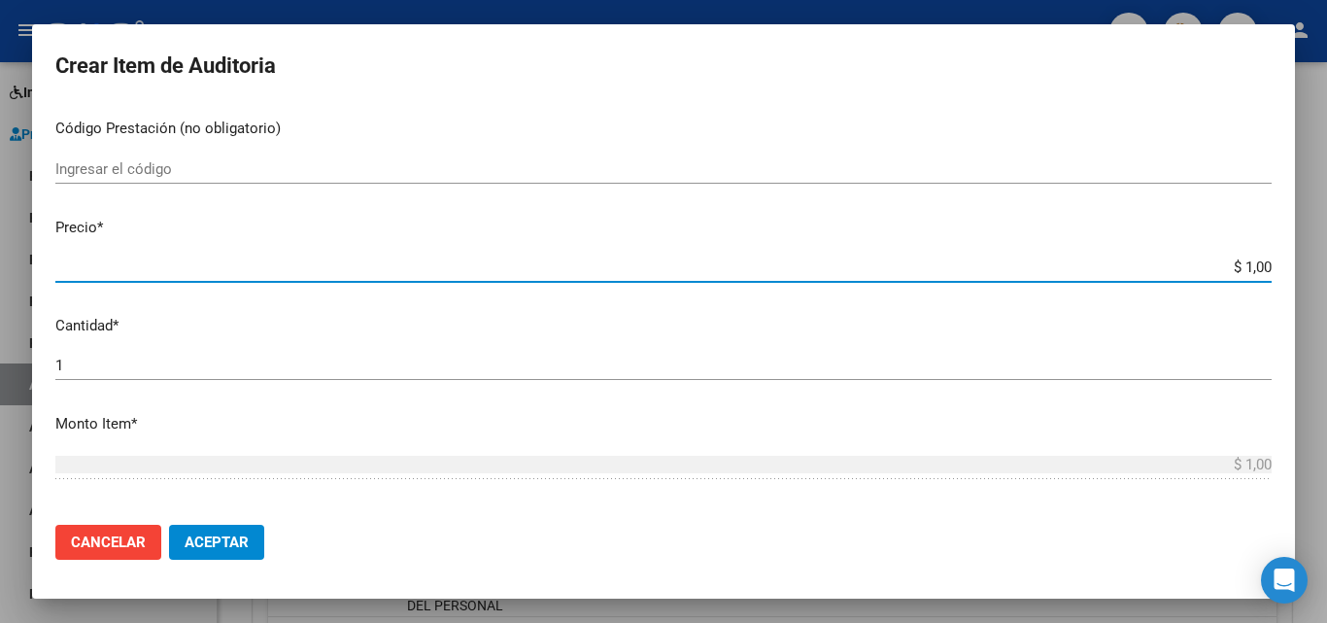
type input "$ 15,00"
type input "$ 152,00"
type input "$ 1.520,00"
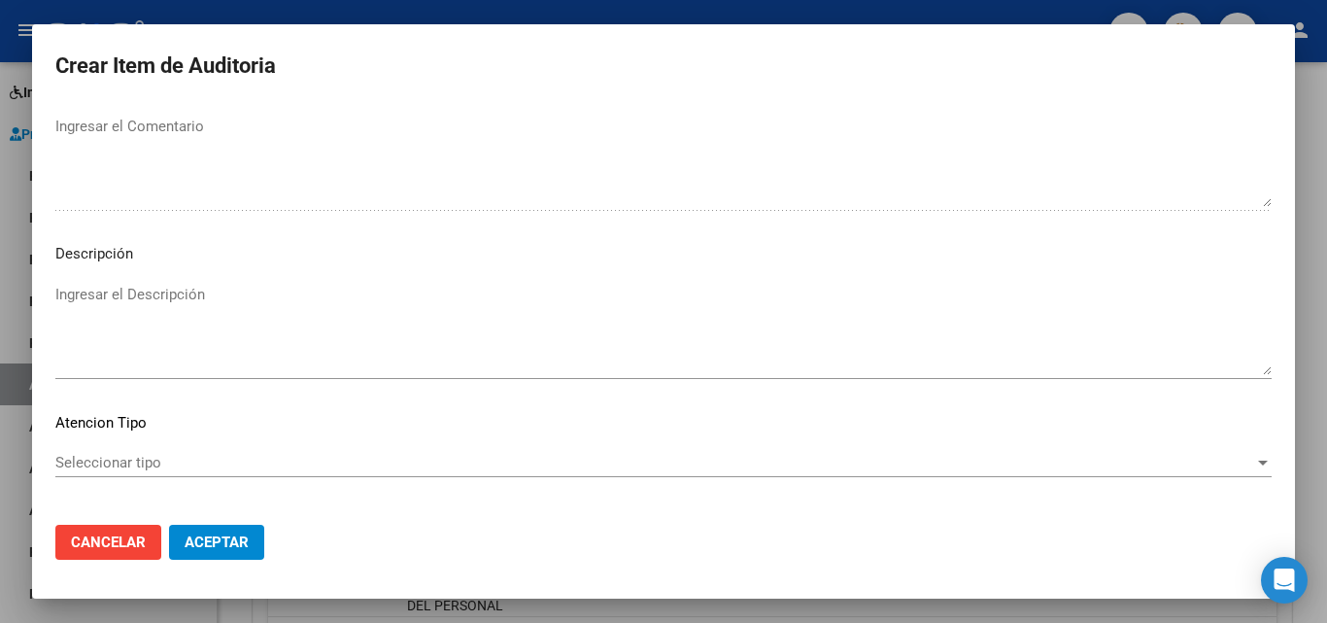
scroll to position [1344, 0]
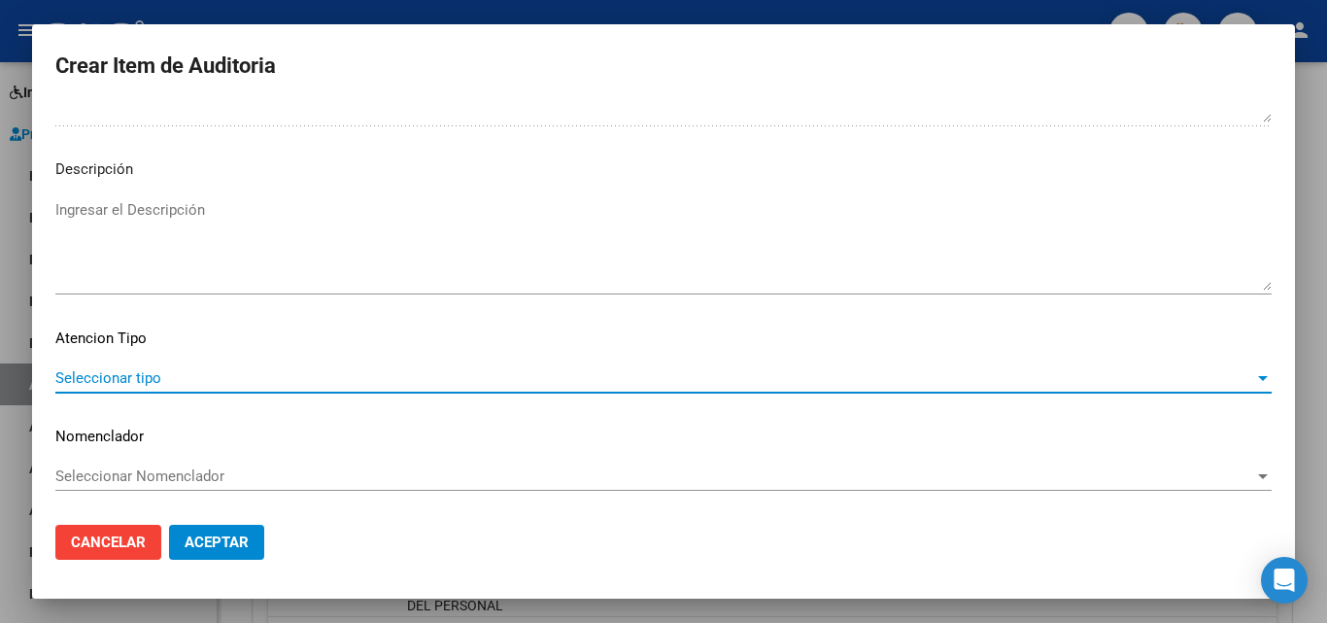
click at [136, 386] on span "Seleccionar tipo" at bounding box center [654, 377] width 1199 height 17
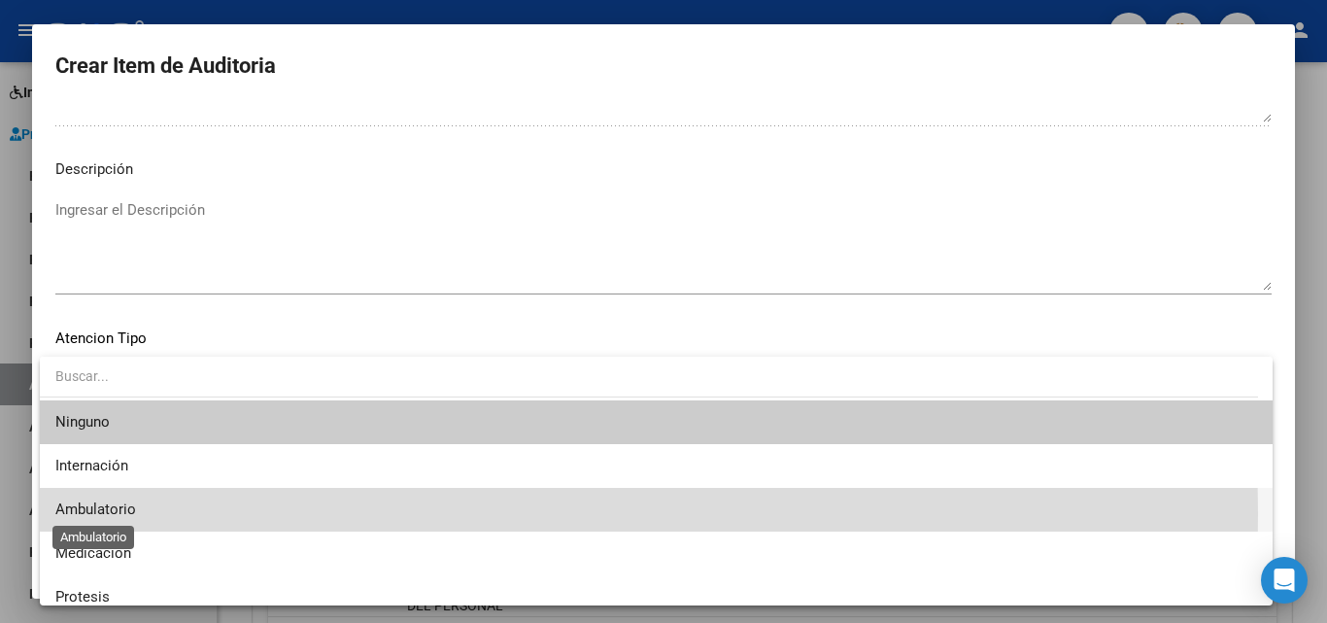
click at [90, 514] on span "Ambulatorio" at bounding box center [95, 508] width 81 height 17
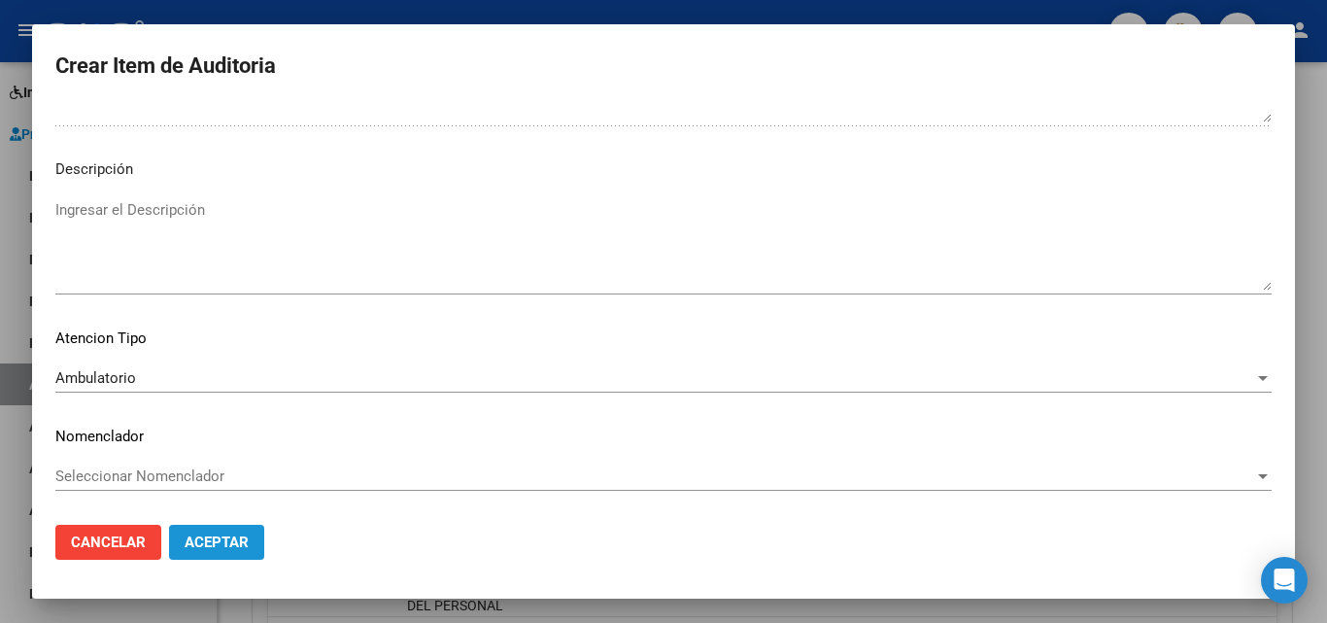
click at [190, 540] on span "Aceptar" at bounding box center [217, 541] width 64 height 17
click at [217, 540] on span "Aceptar" at bounding box center [217, 541] width 64 height 17
click at [228, 527] on button "Aceptar" at bounding box center [216, 541] width 95 height 35
click at [226, 557] on button "Aceptar" at bounding box center [216, 541] width 95 height 35
click at [223, 537] on span "Aceptar" at bounding box center [217, 541] width 64 height 17
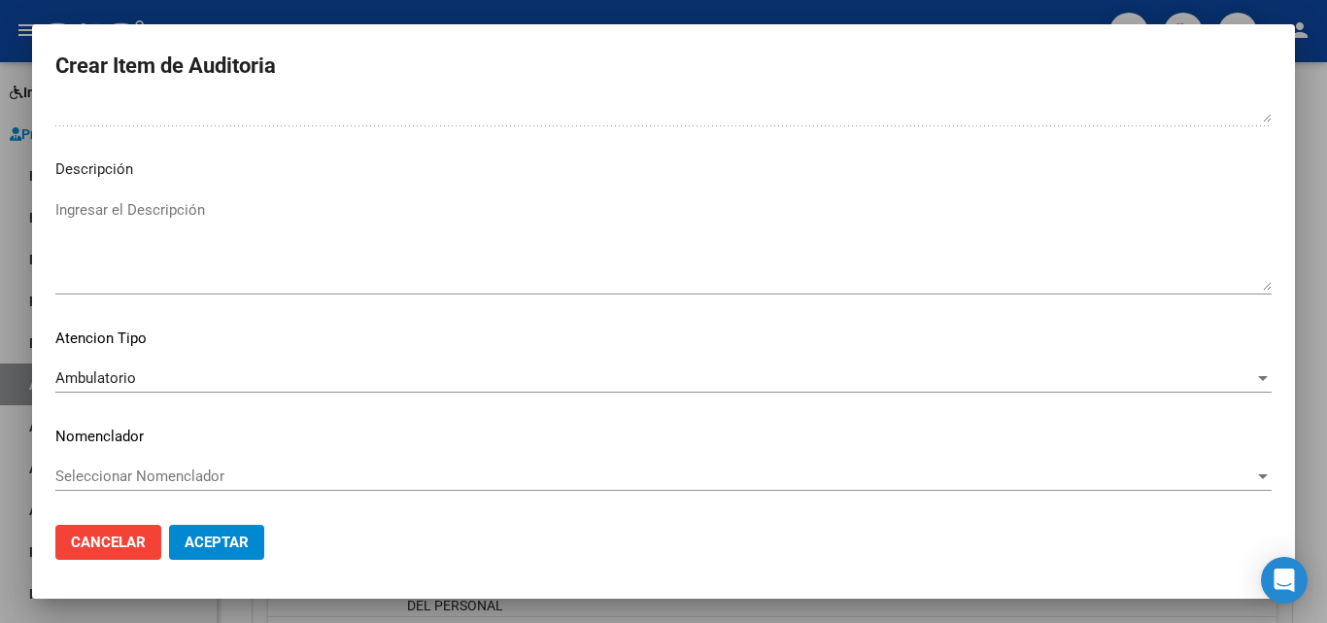
click at [223, 536] on span "Aceptar" at bounding box center [217, 541] width 64 height 17
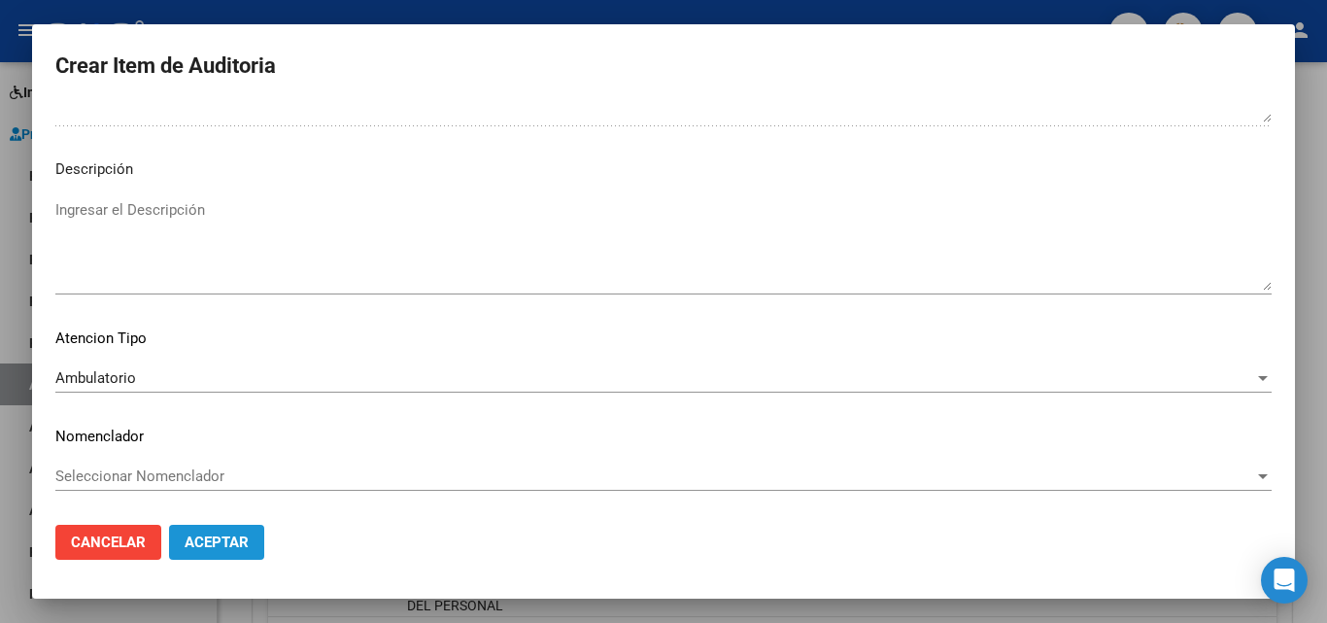
click at [223, 536] on span "Aceptar" at bounding box center [217, 541] width 64 height 17
click at [219, 534] on span "Aceptar" at bounding box center [217, 541] width 64 height 17
click at [215, 530] on button "Aceptar" at bounding box center [216, 541] width 95 height 35
click at [211, 525] on button "Aceptar" at bounding box center [216, 541] width 95 height 35
drag, startPoint x: 209, startPoint y: 525, endPoint x: 137, endPoint y: 589, distance: 95.7
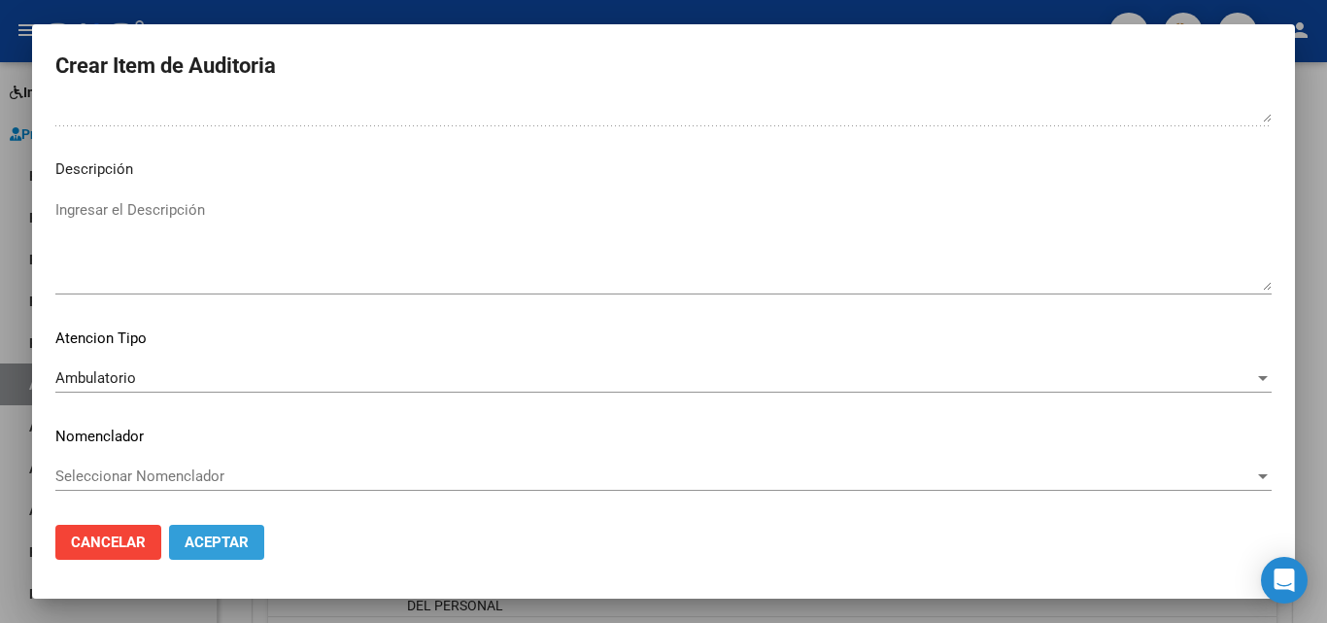
click at [137, 589] on mat-dialog-container "Crear Item de Auditoria 58961280 Nro Documento 27589612804 CUIL Afiliado Activo…" at bounding box center [663, 311] width 1263 height 574
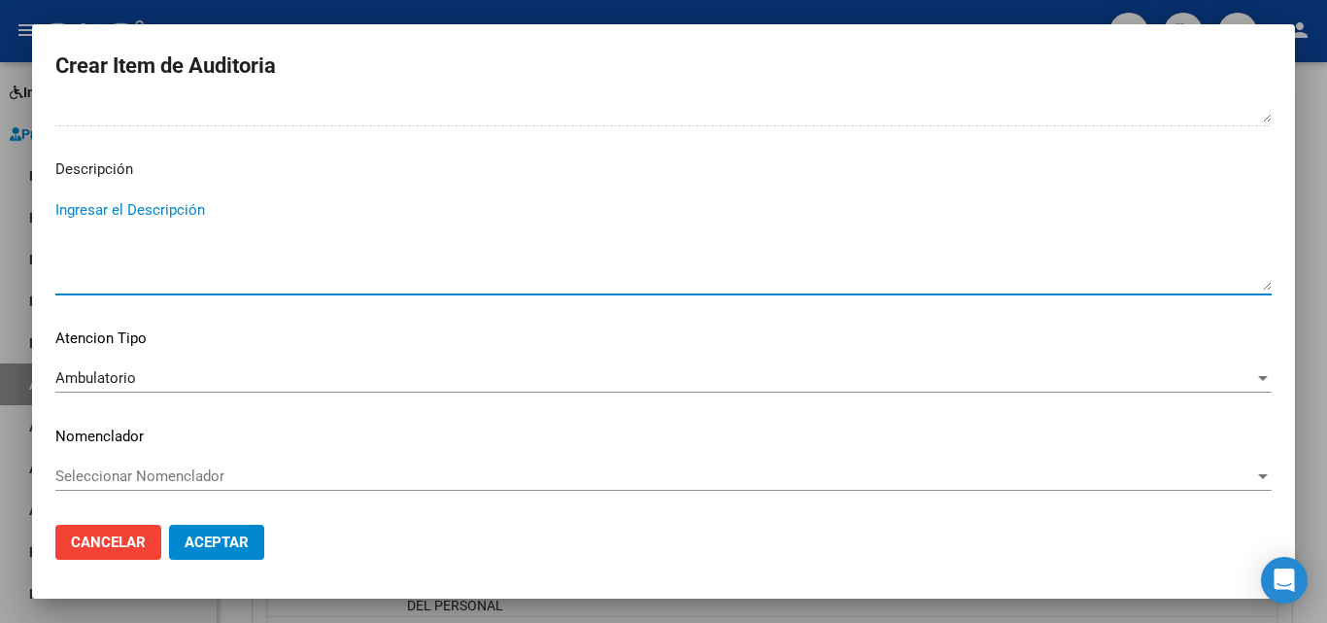
click at [1130, 219] on textarea "Ingresar el Descripción" at bounding box center [663, 244] width 1216 height 91
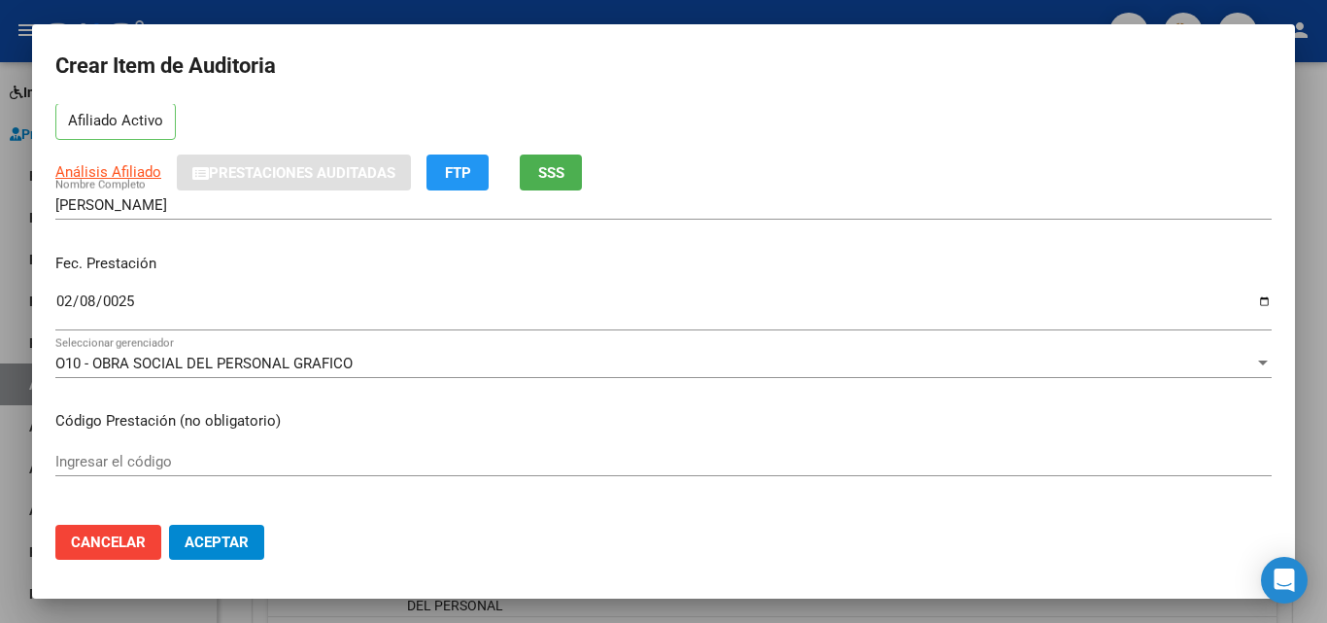
scroll to position [0, 0]
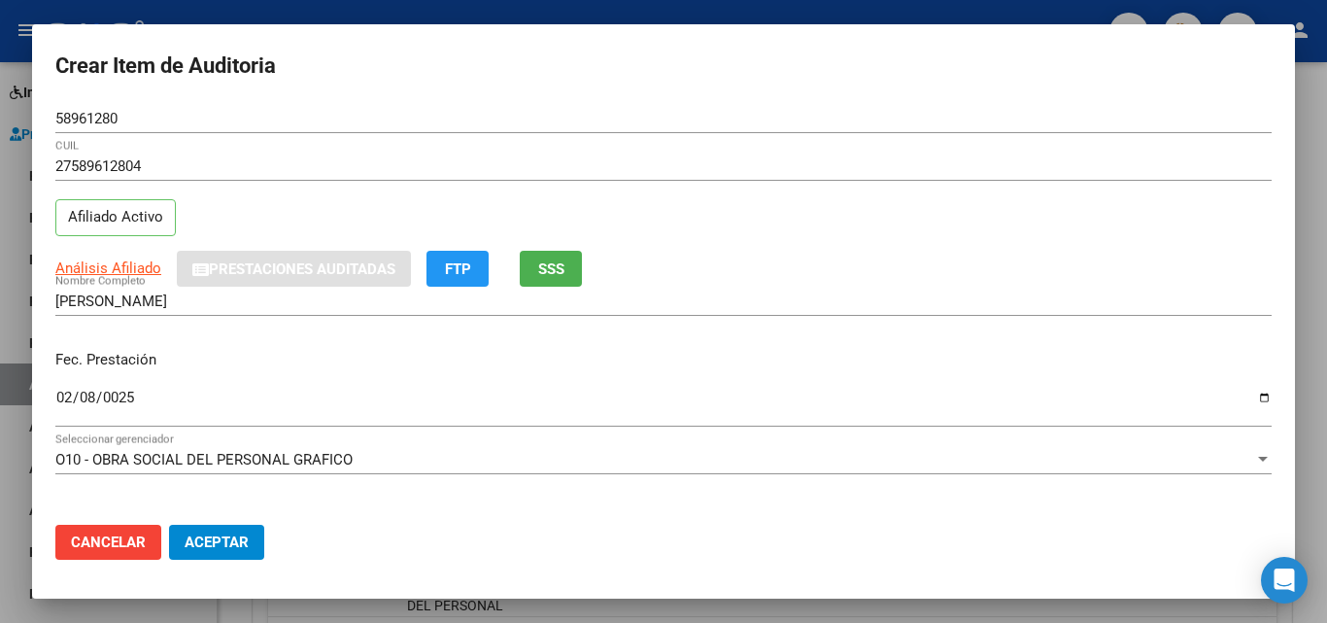
click at [287, 107] on div "58961280 Nro Documento" at bounding box center [663, 118] width 1216 height 29
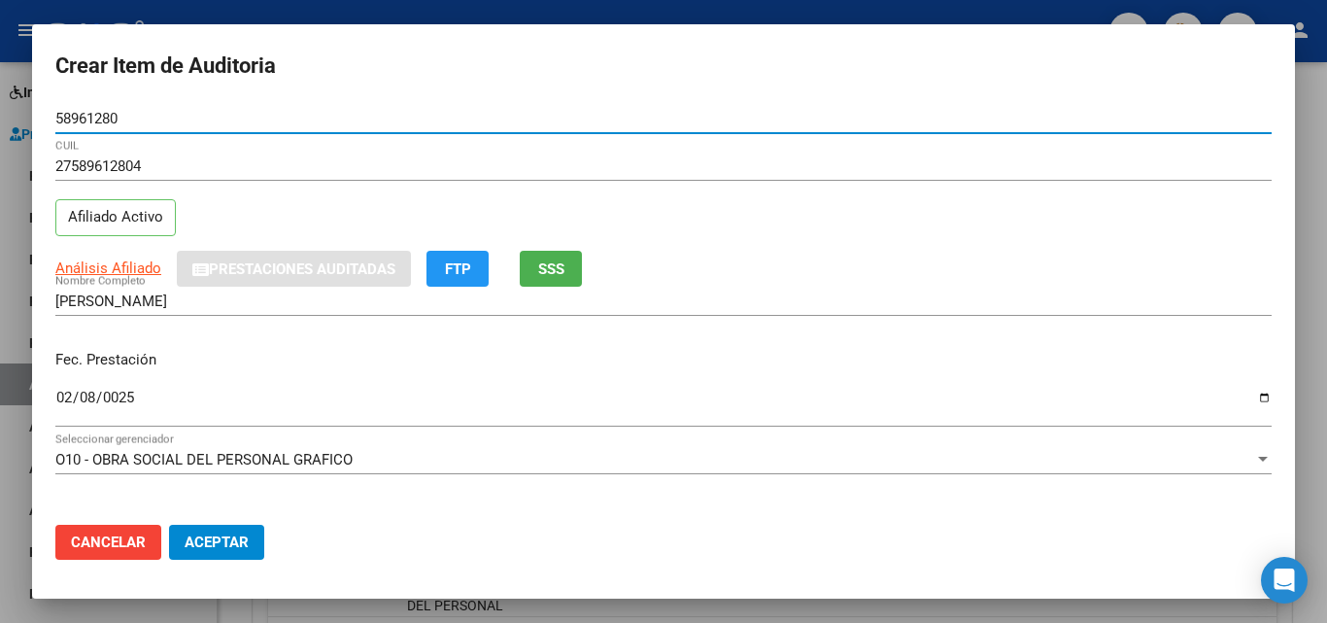
click at [287, 106] on div "58961280 Nro Documento" at bounding box center [663, 118] width 1216 height 29
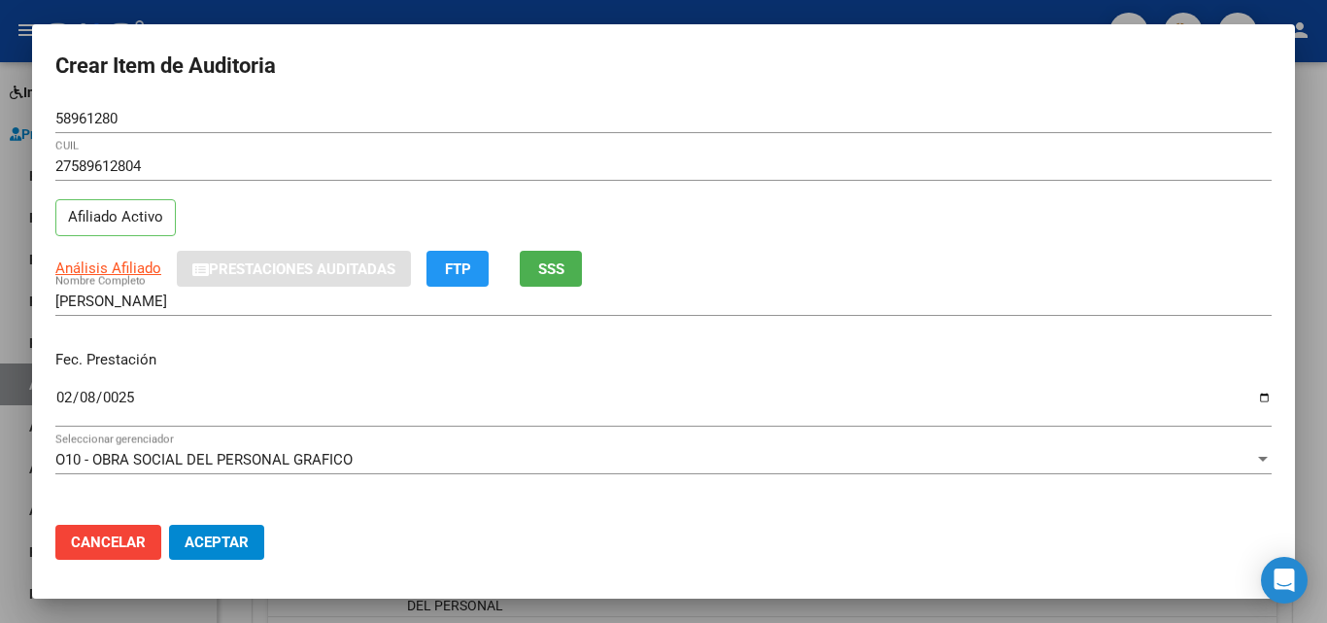
click at [289, 109] on div "58961280 Nro Documento" at bounding box center [663, 118] width 1216 height 29
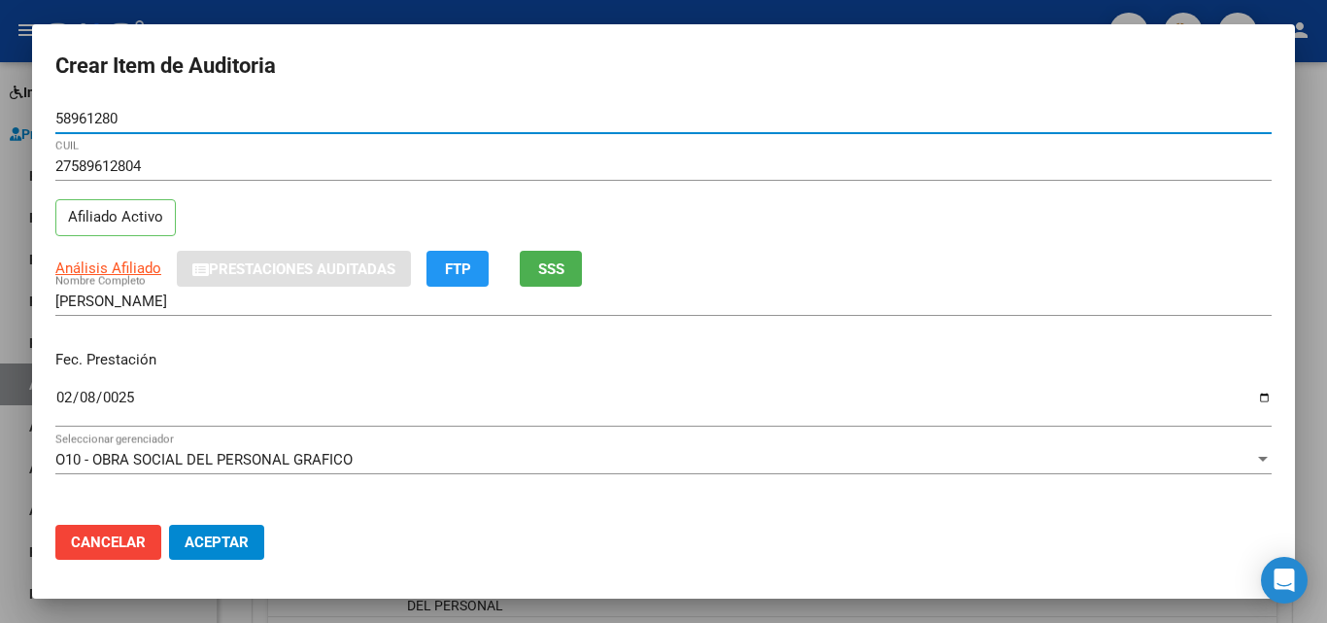
click at [293, 133] on div "58961280 Nro Documento" at bounding box center [663, 118] width 1216 height 29
click at [288, 122] on input "58961280" at bounding box center [663, 118] width 1216 height 17
click at [287, 121] on input "58961280" at bounding box center [663, 118] width 1216 height 17
click at [281, 115] on input "58961280" at bounding box center [663, 118] width 1216 height 17
drag, startPoint x: 109, startPoint y: 121, endPoint x: 0, endPoint y: 104, distance: 110.2
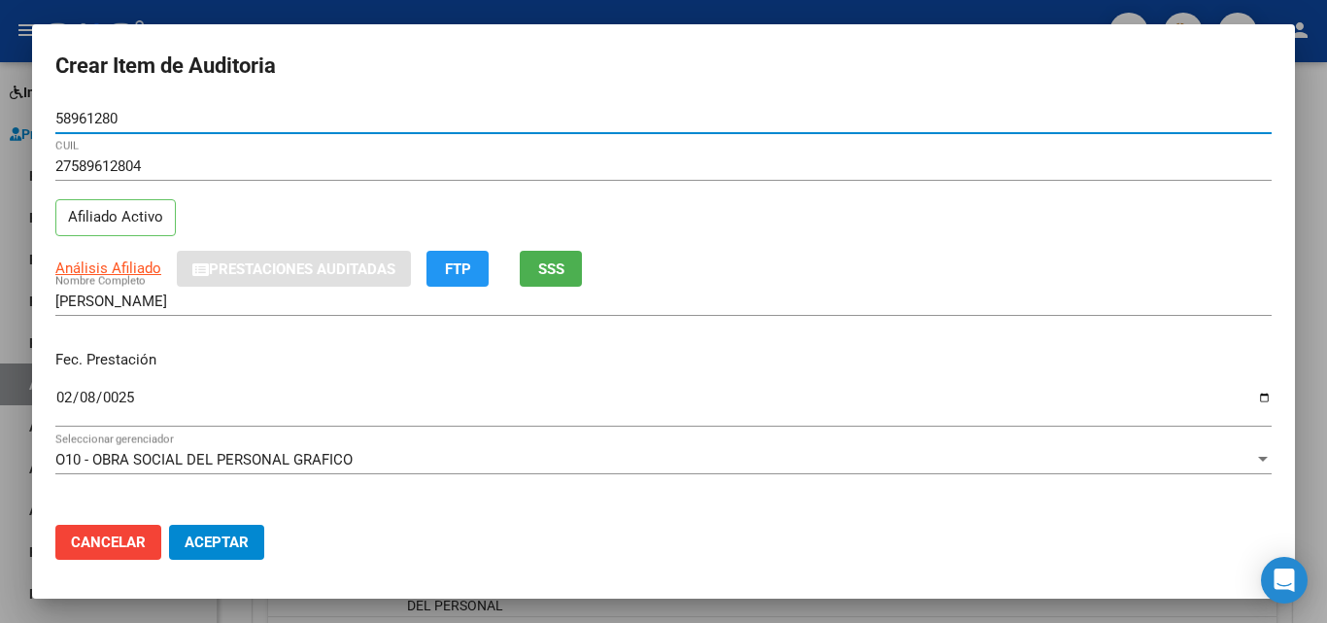
click at [0, 104] on div "Crear Item de Auditoria 58961280 Nro Documento 27589612804 CUIL Afiliado Activo…" at bounding box center [663, 311] width 1327 height 623
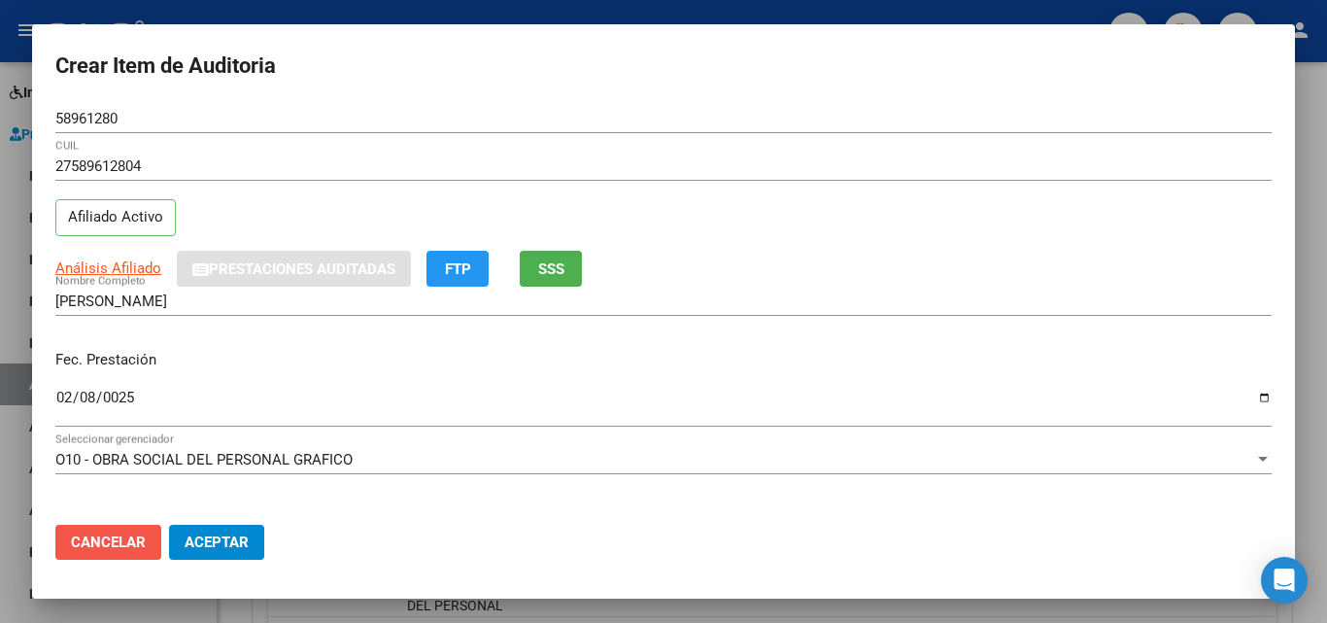
click at [118, 547] on span "Cancelar" at bounding box center [108, 541] width 75 height 17
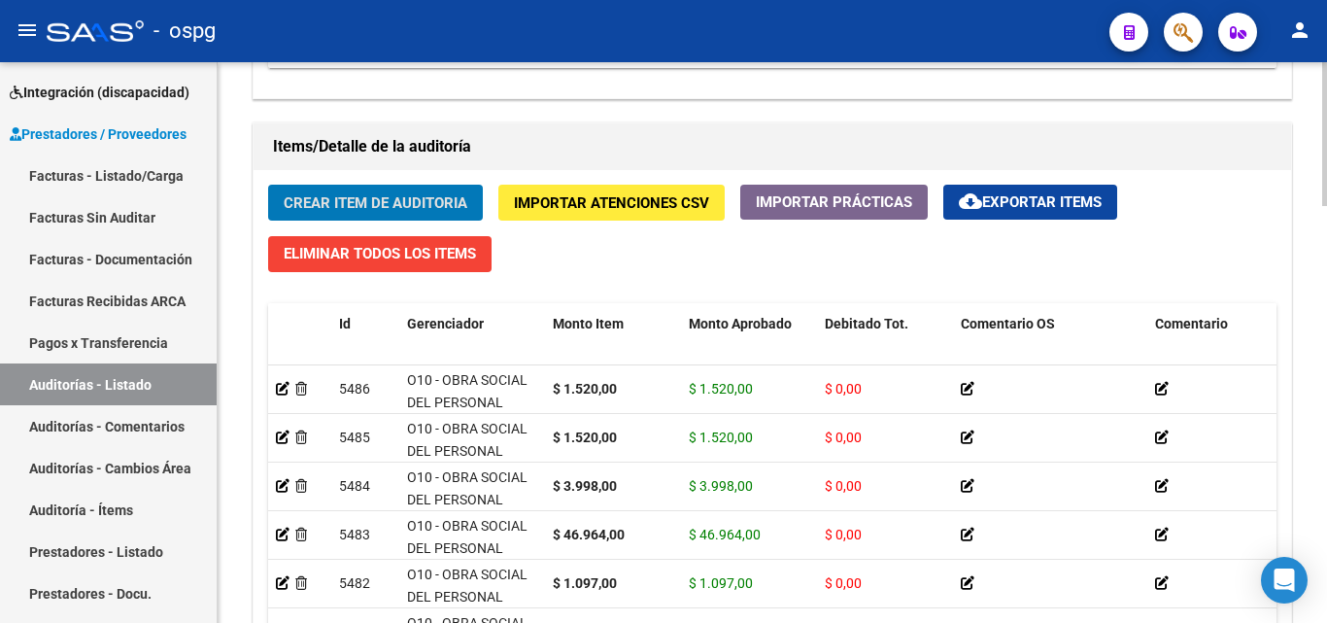
scroll to position [1337, 0]
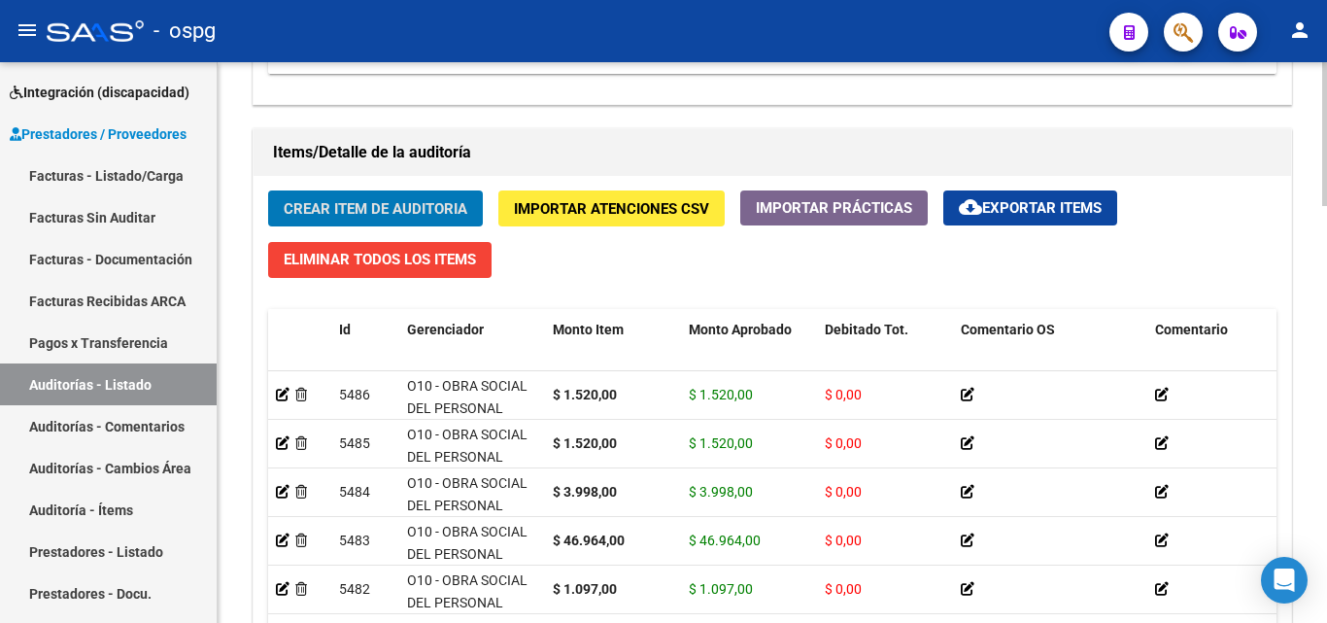
click at [340, 213] on span "Crear Item de Auditoria" at bounding box center [376, 208] width 184 height 17
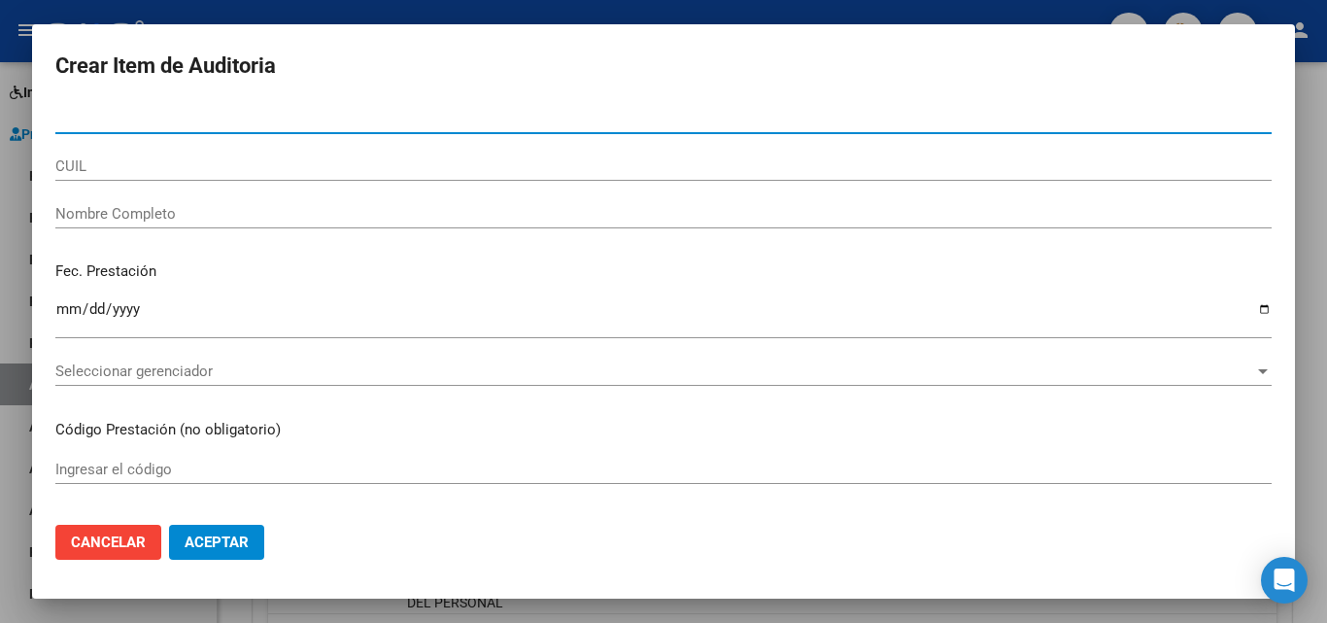
paste input "58961280"
type input "58961280"
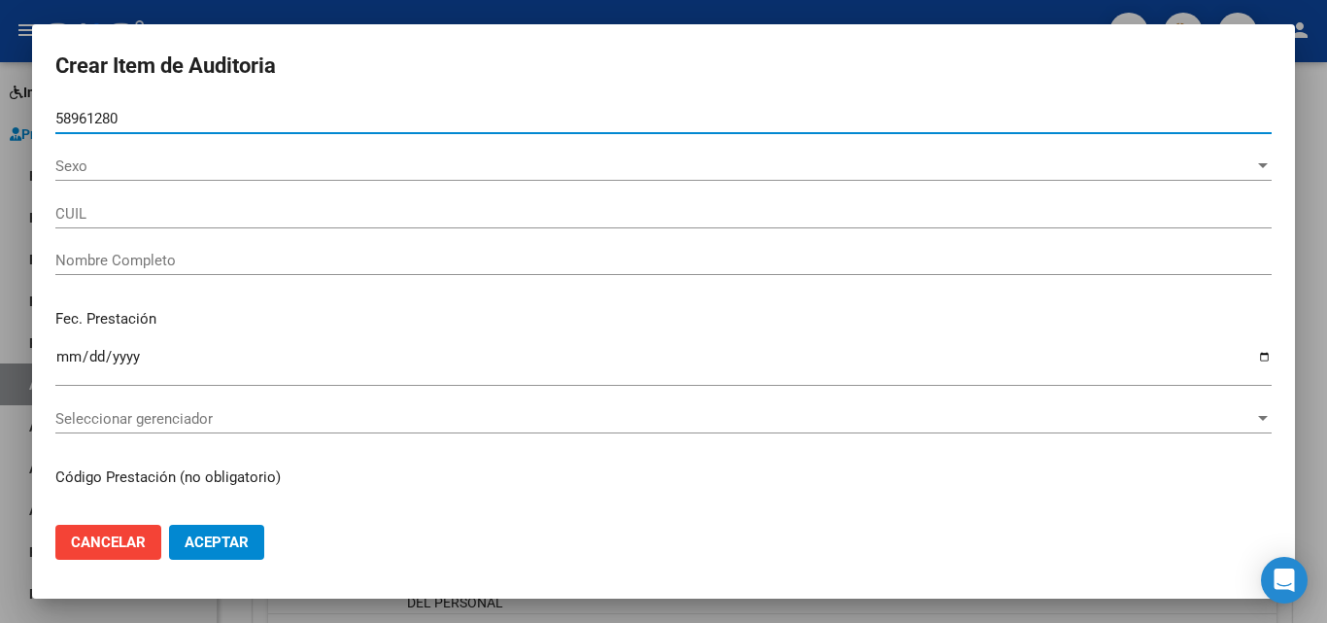
type input "27589612804"
type input "[PERSON_NAME]"
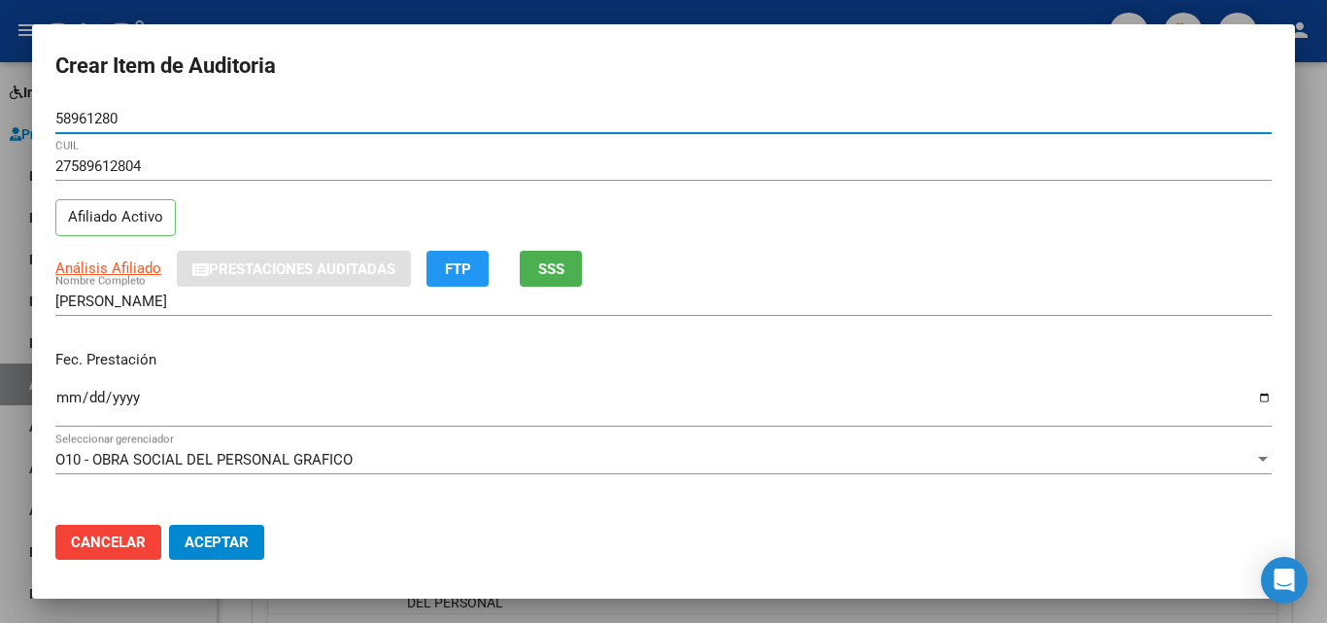
type input "58961280"
click at [71, 395] on input "Ingresar la fecha" at bounding box center [663, 404] width 1216 height 31
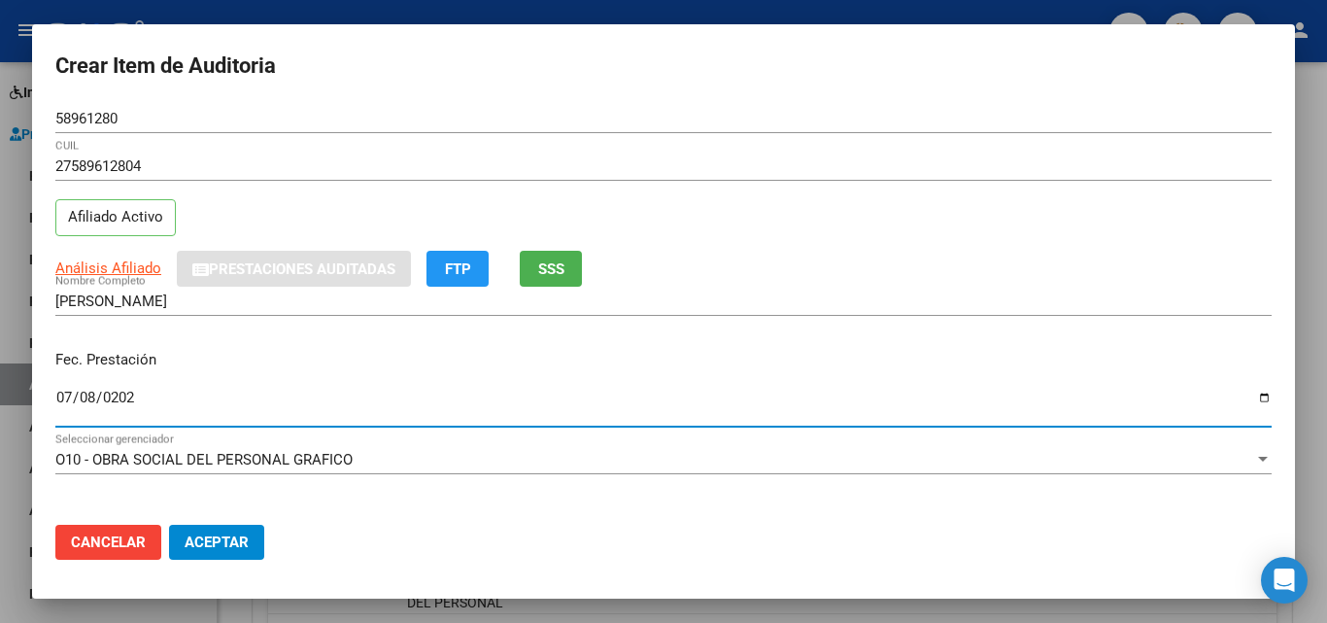
type input "[DATE]"
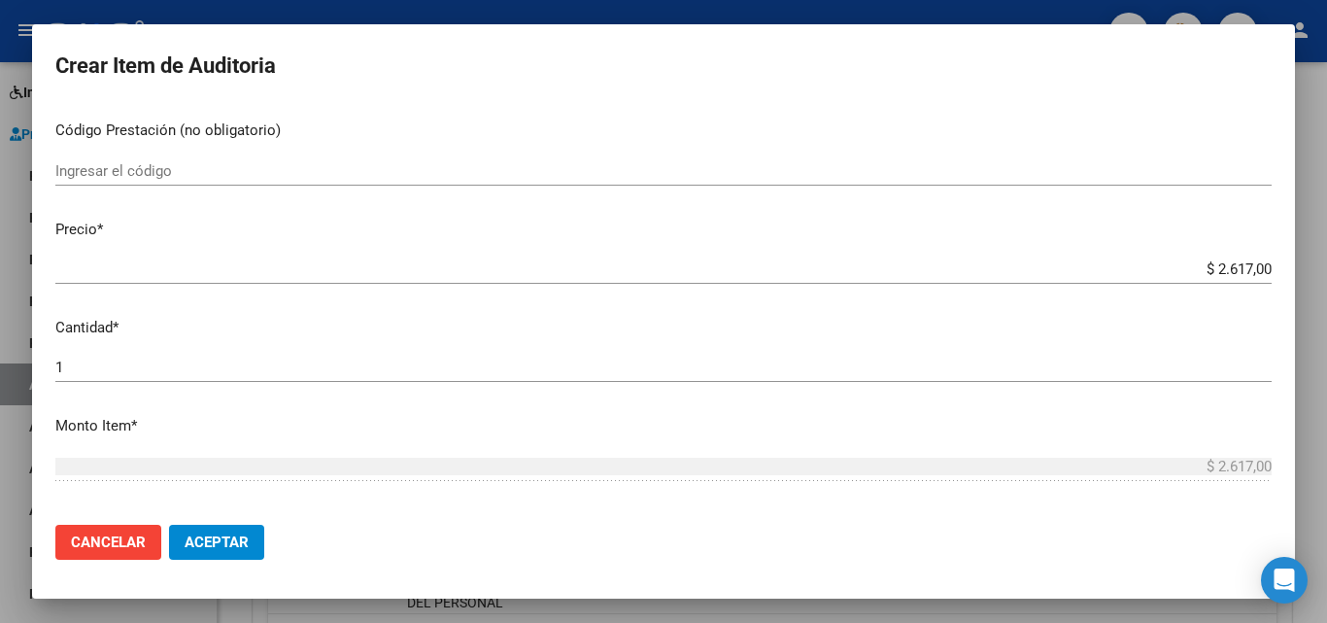
scroll to position [389, 0]
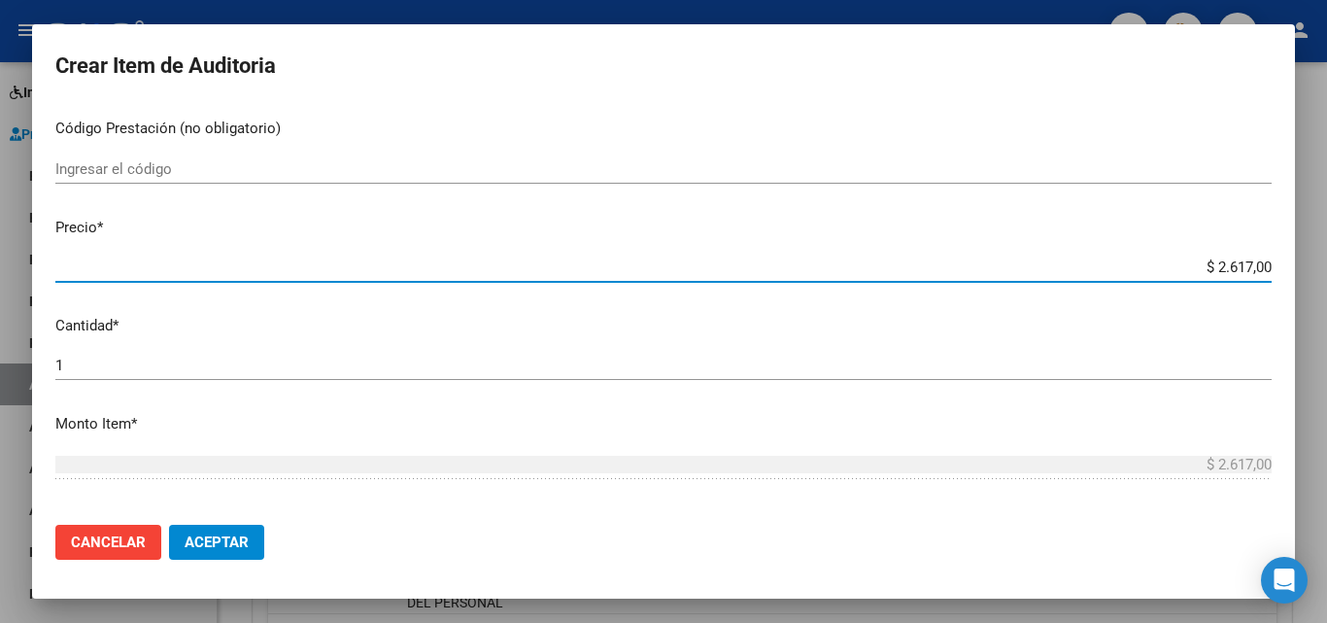
drag, startPoint x: 1199, startPoint y: 262, endPoint x: 1233, endPoint y: 273, distance: 35.6
click at [1233, 273] on input "$ 2.617,00" at bounding box center [663, 266] width 1216 height 17
type input "$ 17,00"
type input "$ 157,00"
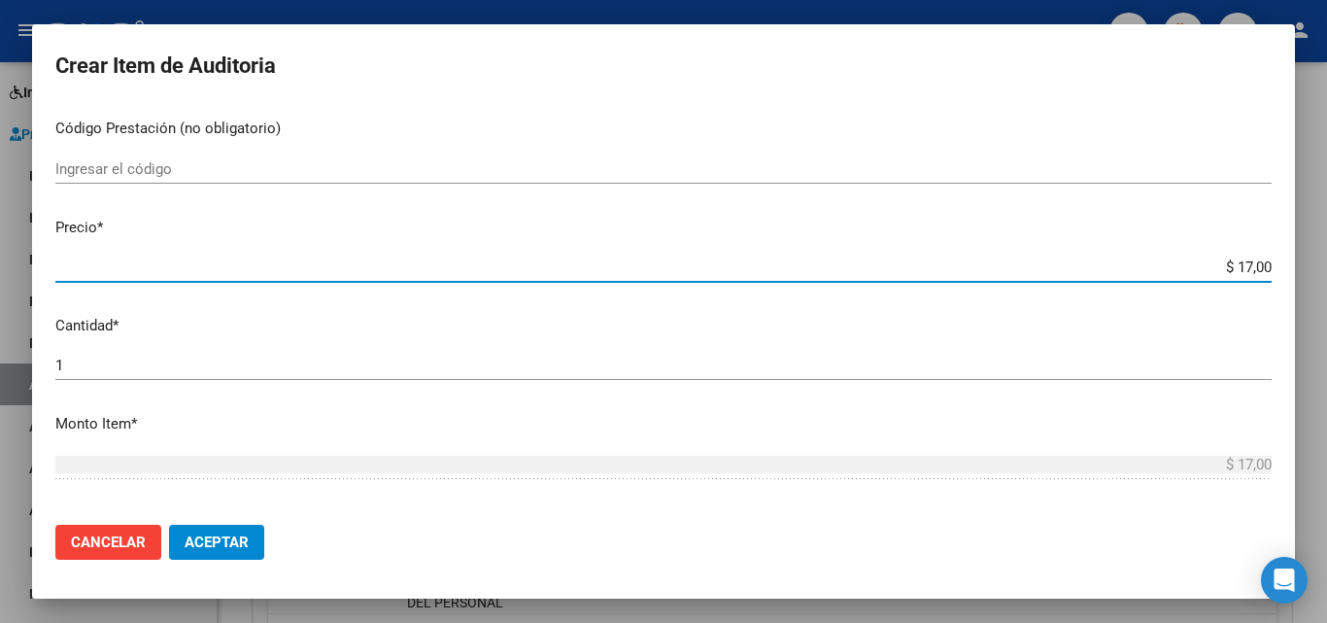
type input "$ 157,00"
type input "$ 1.527,00"
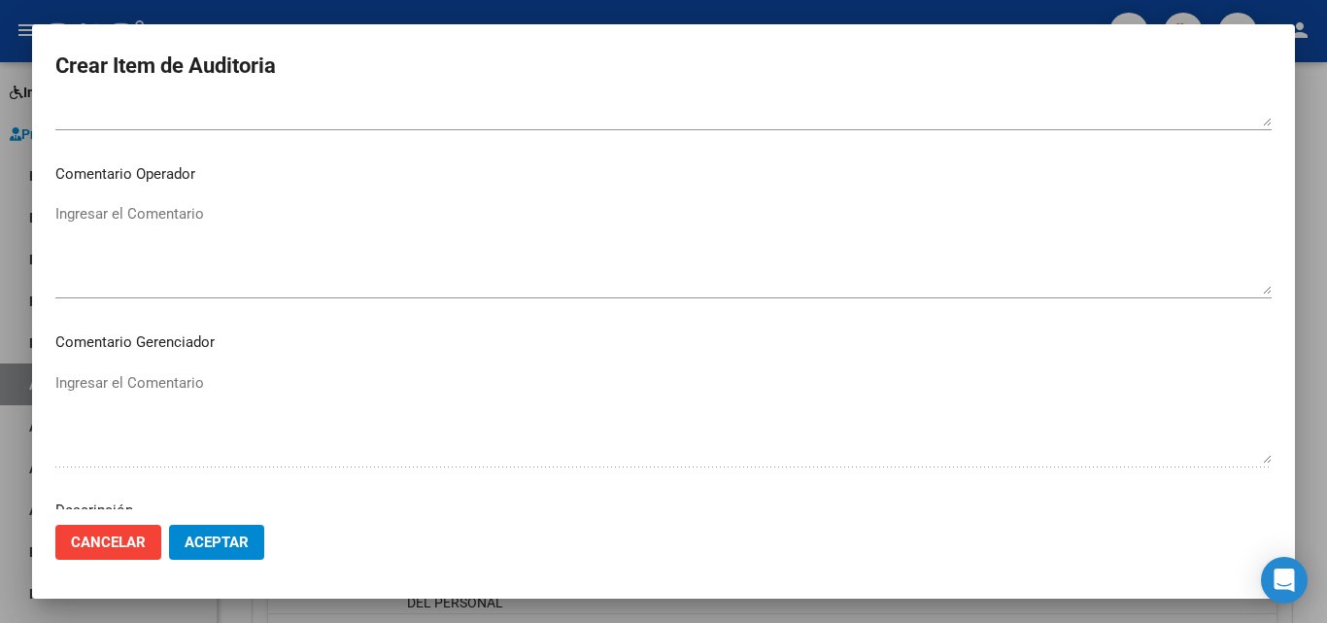
scroll to position [1263, 0]
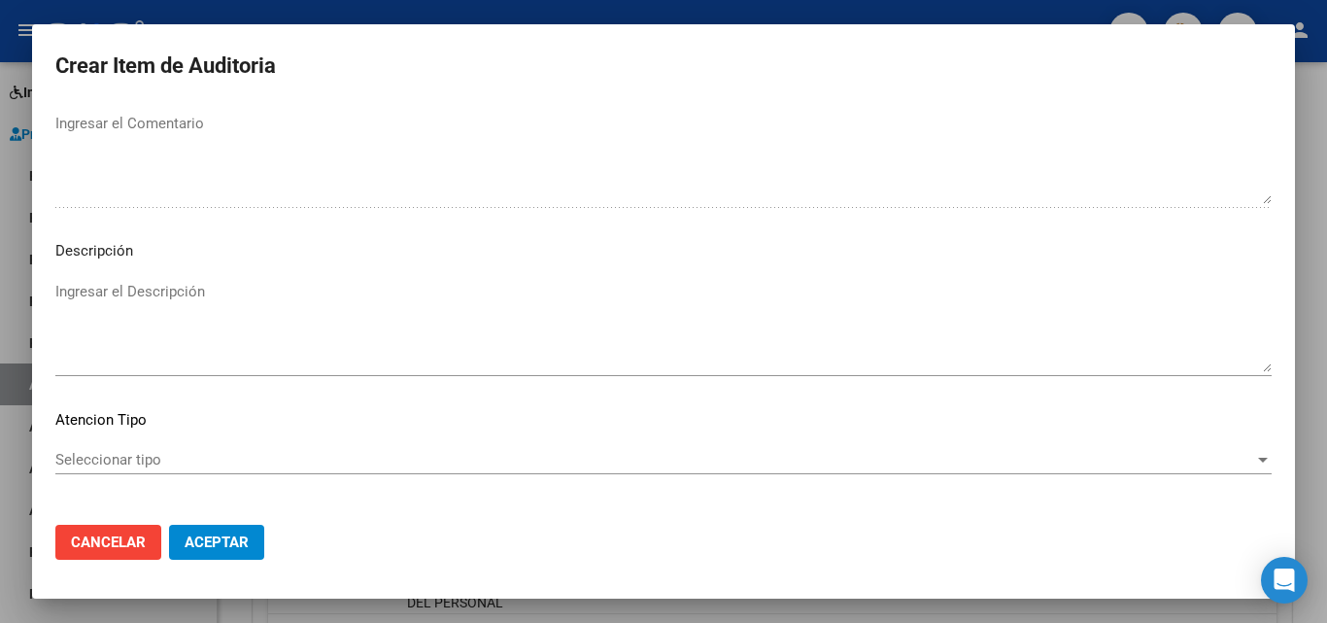
click at [117, 457] on span "Seleccionar tipo" at bounding box center [654, 459] width 1199 height 17
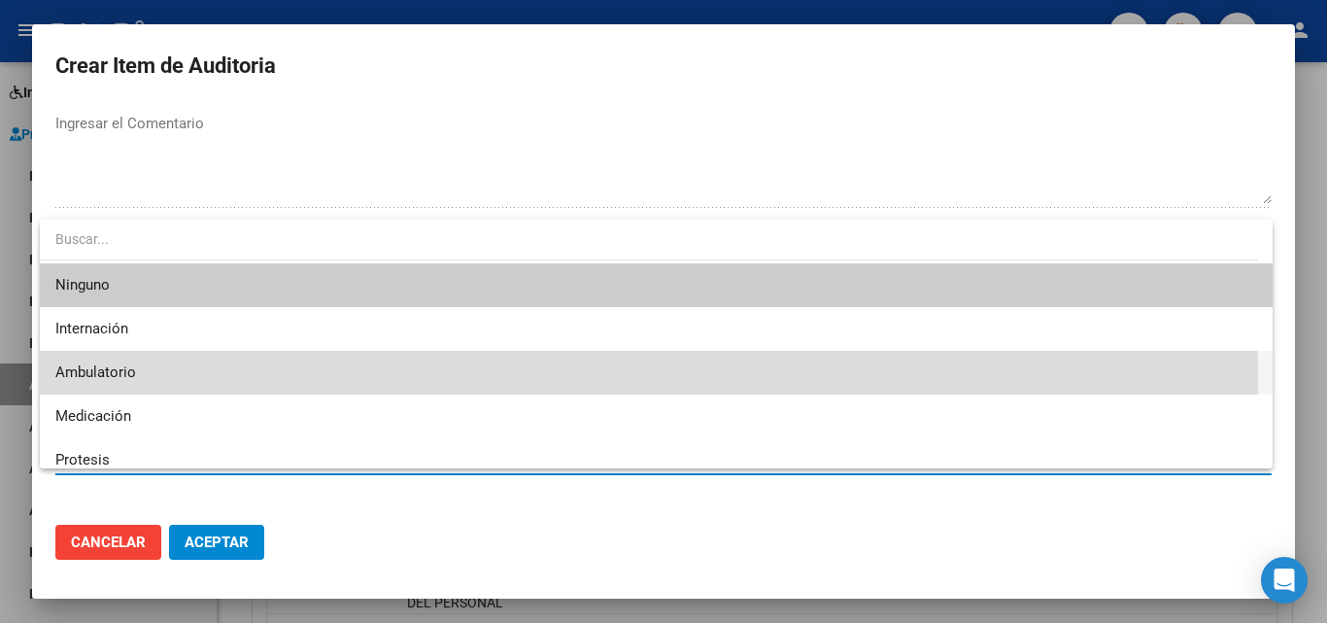
click at [165, 375] on span "Ambulatorio" at bounding box center [655, 373] width 1201 height 44
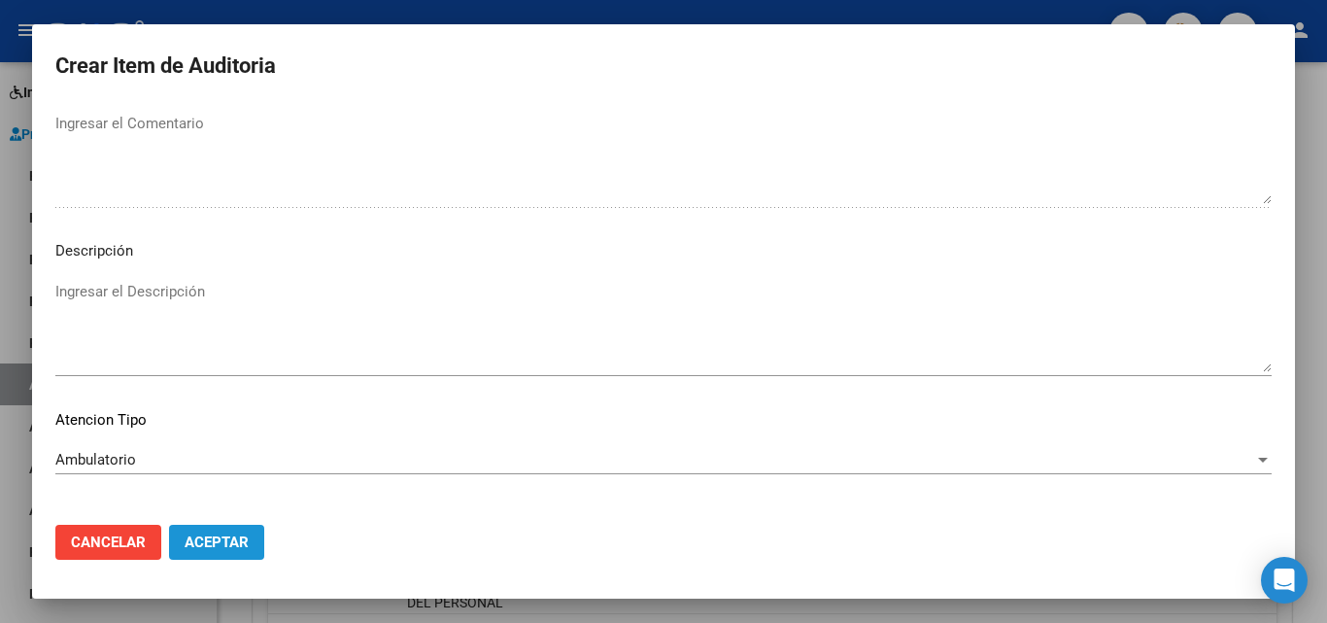
click at [209, 530] on button "Aceptar" at bounding box center [216, 541] width 95 height 35
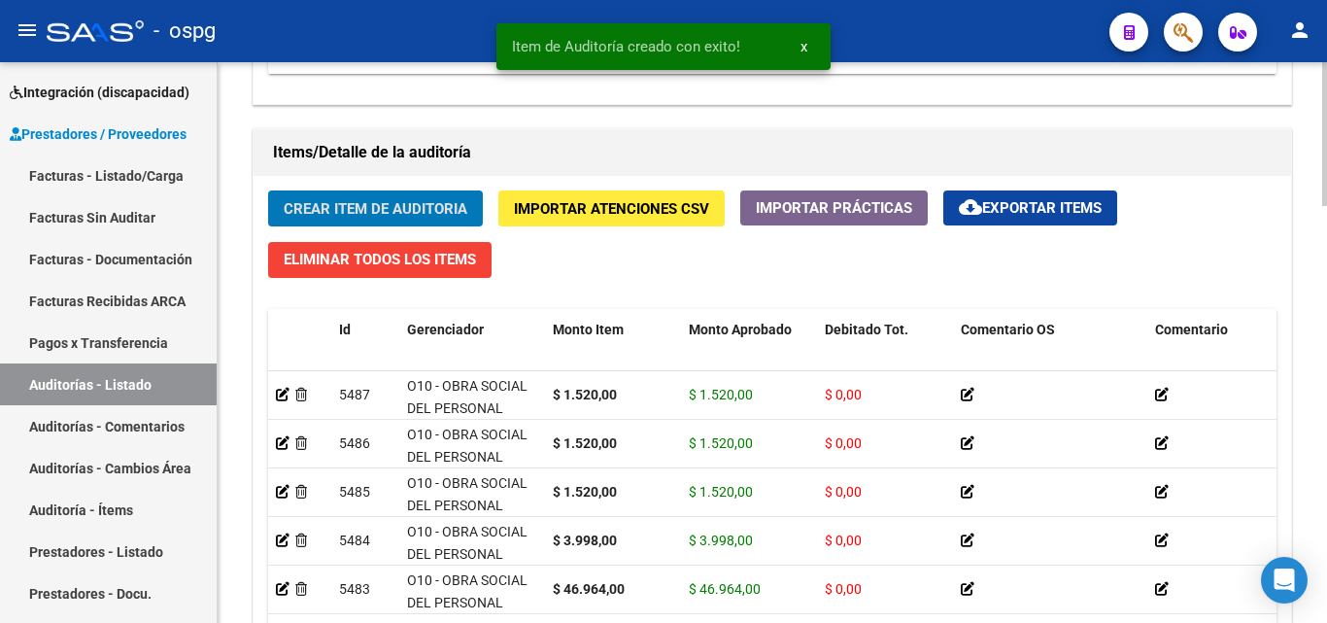
click at [345, 205] on span "Crear Item de Auditoria" at bounding box center [376, 208] width 184 height 17
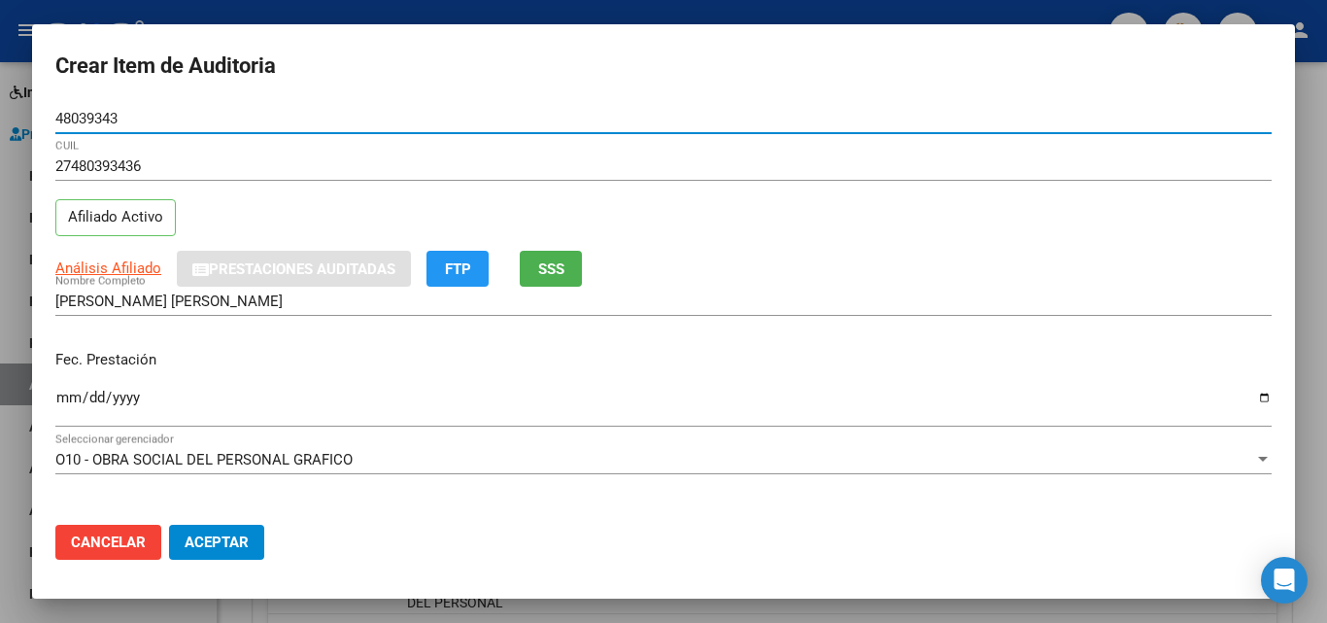
click at [540, 275] on span "SSS" at bounding box center [551, 268] width 26 height 17
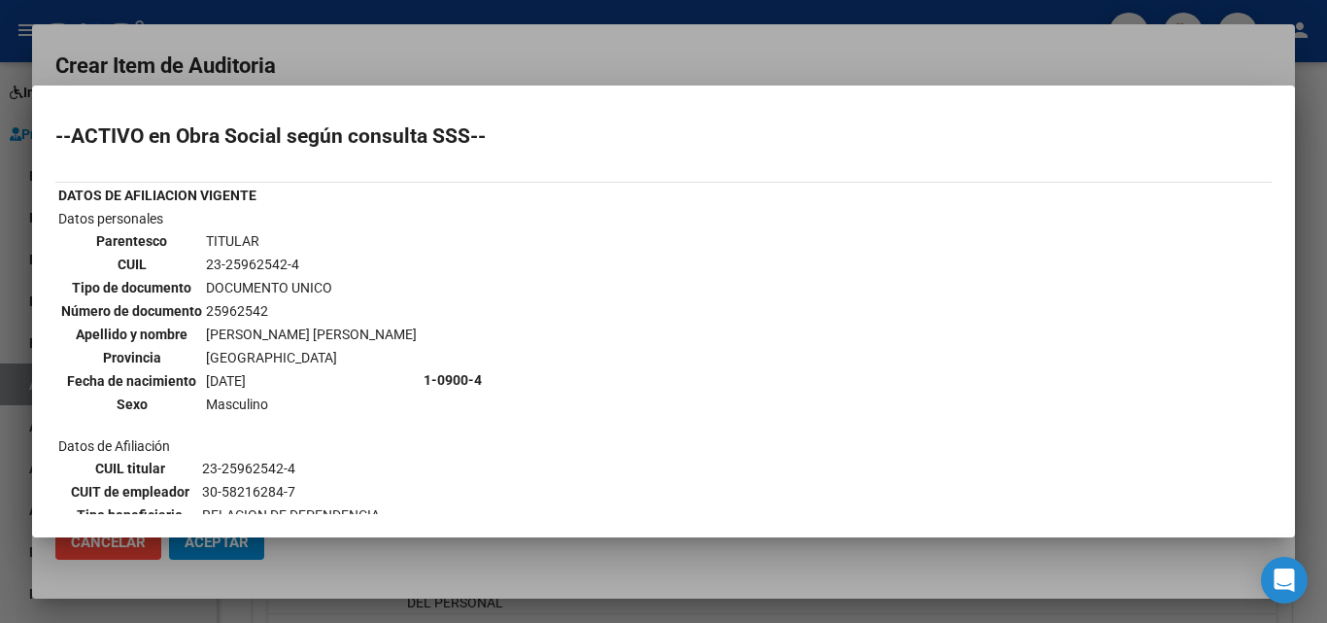
click at [509, 36] on div at bounding box center [663, 311] width 1327 height 623
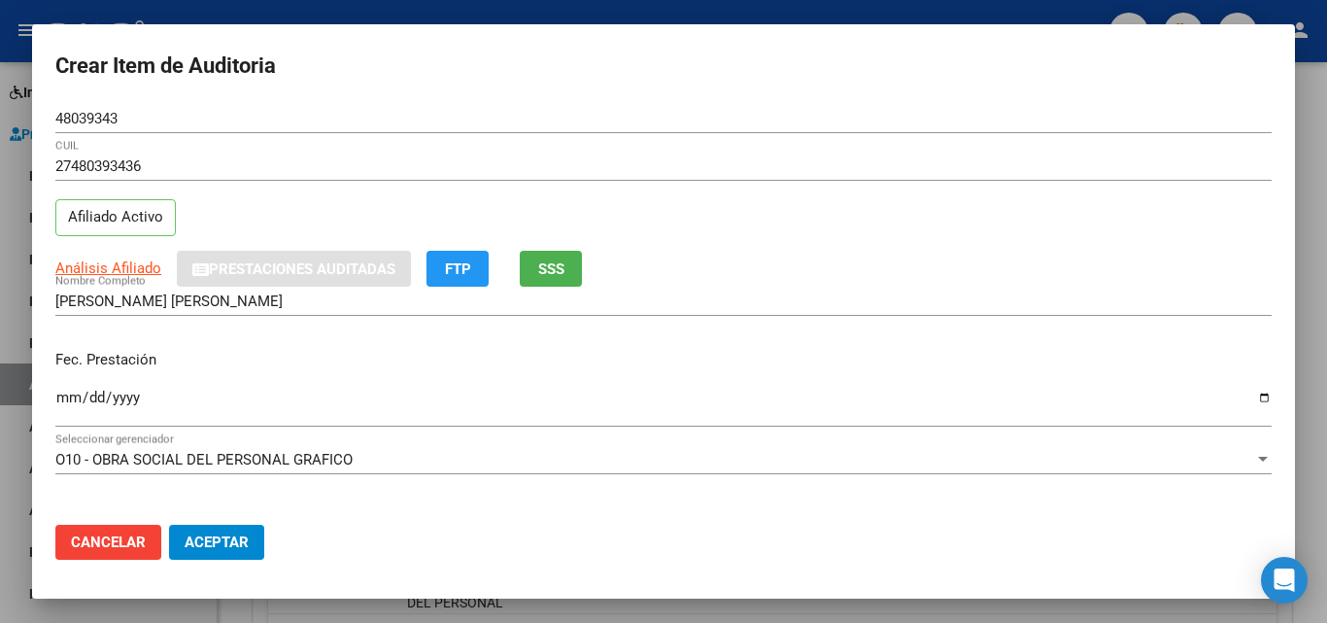
click at [65, 397] on input "Ingresar la fecha" at bounding box center [663, 404] width 1216 height 31
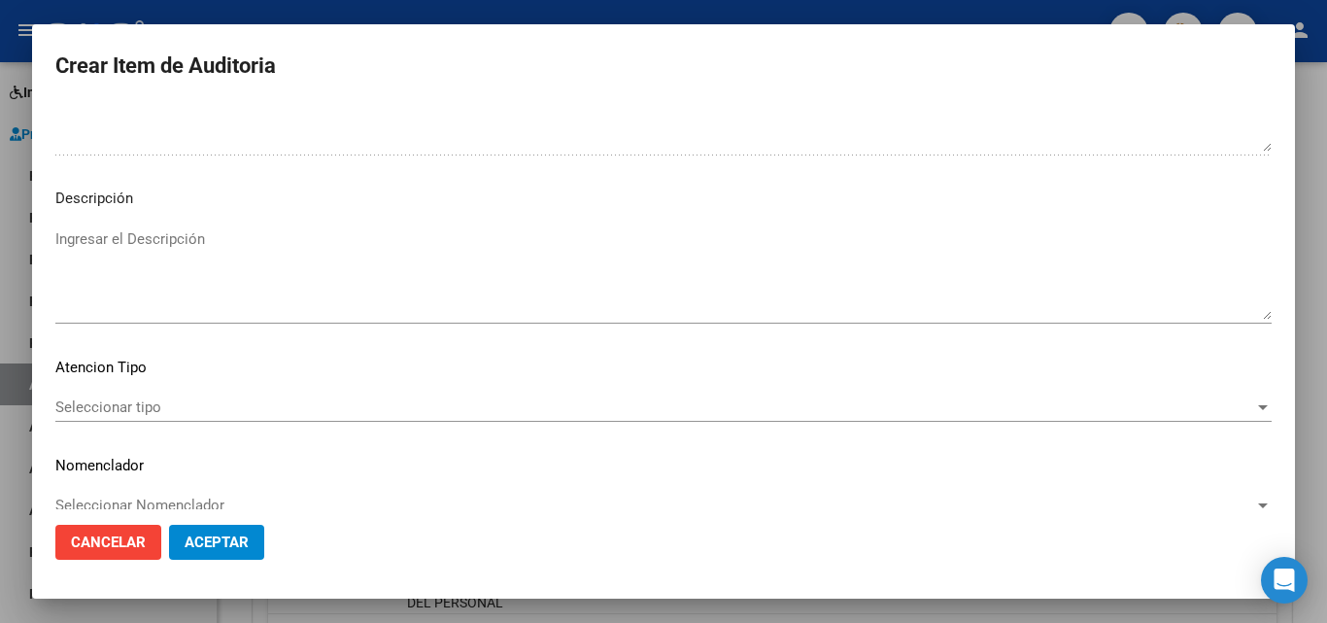
scroll to position [1344, 0]
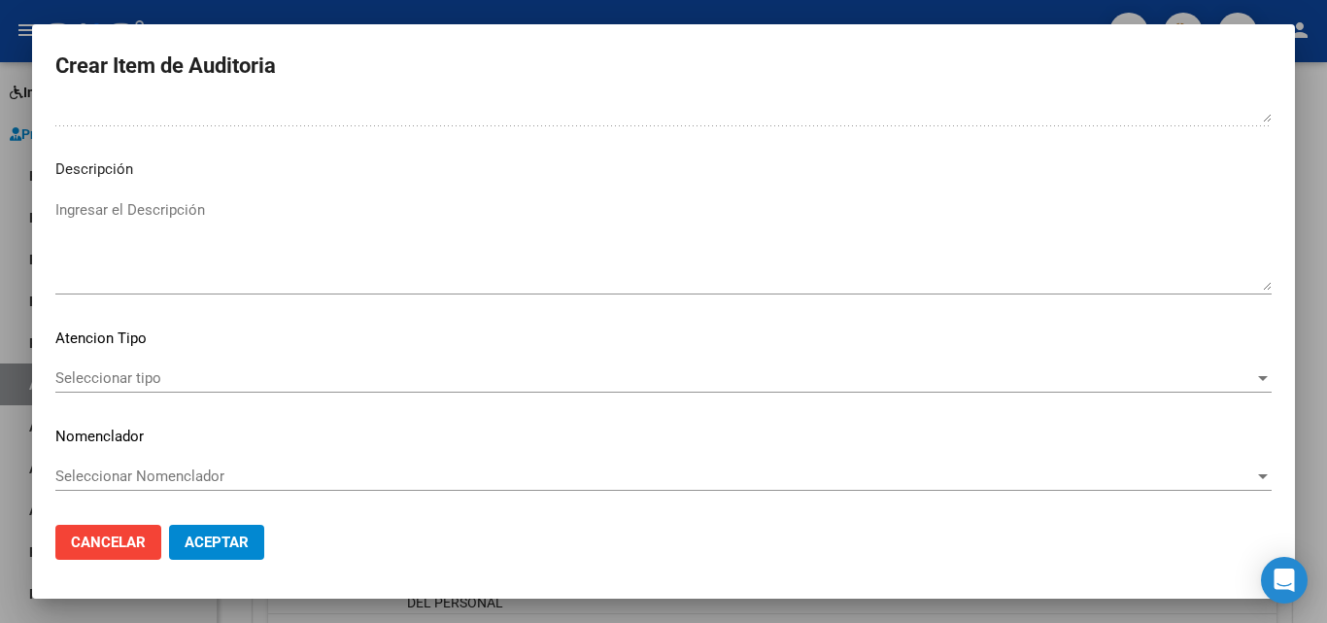
click at [115, 380] on span "Seleccionar tipo" at bounding box center [654, 377] width 1199 height 17
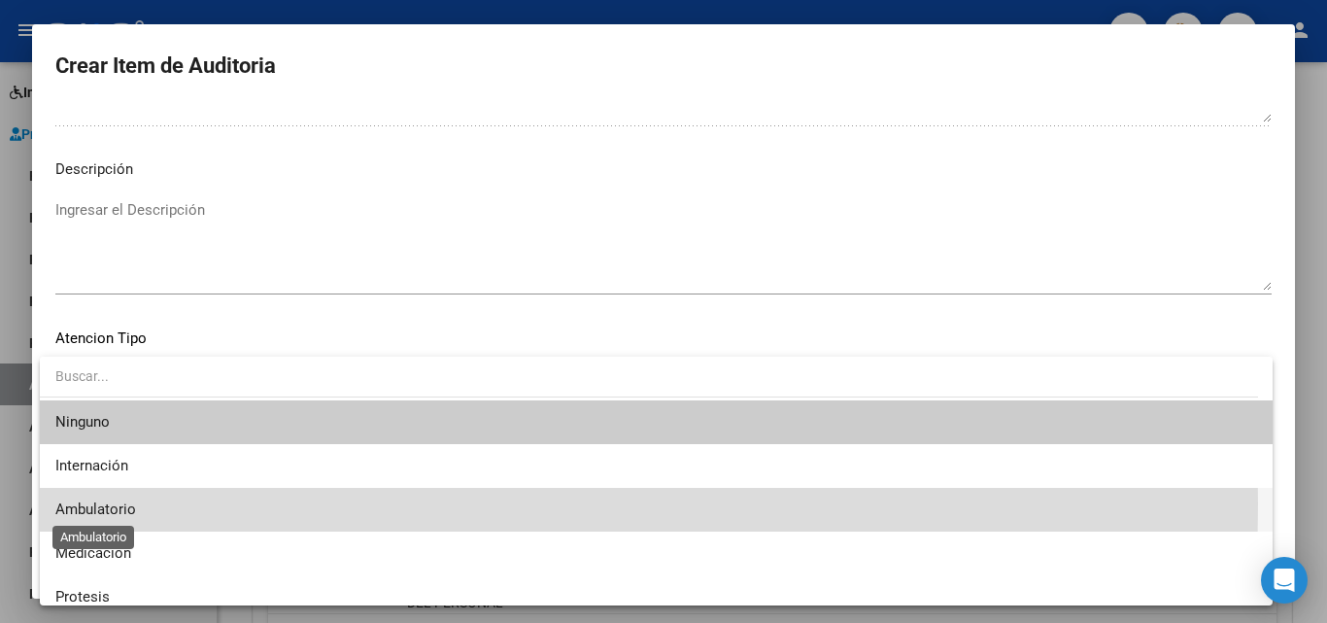
click at [122, 504] on span "Ambulatorio" at bounding box center [95, 508] width 81 height 17
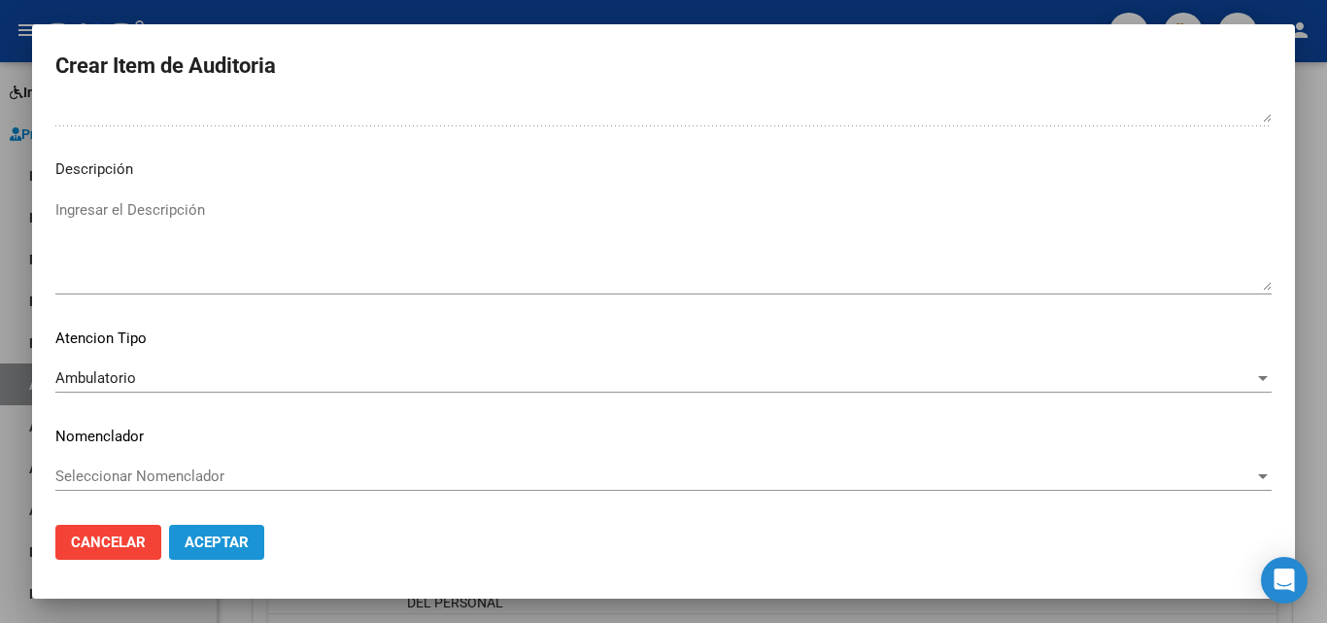
click at [230, 553] on button "Aceptar" at bounding box center [216, 541] width 95 height 35
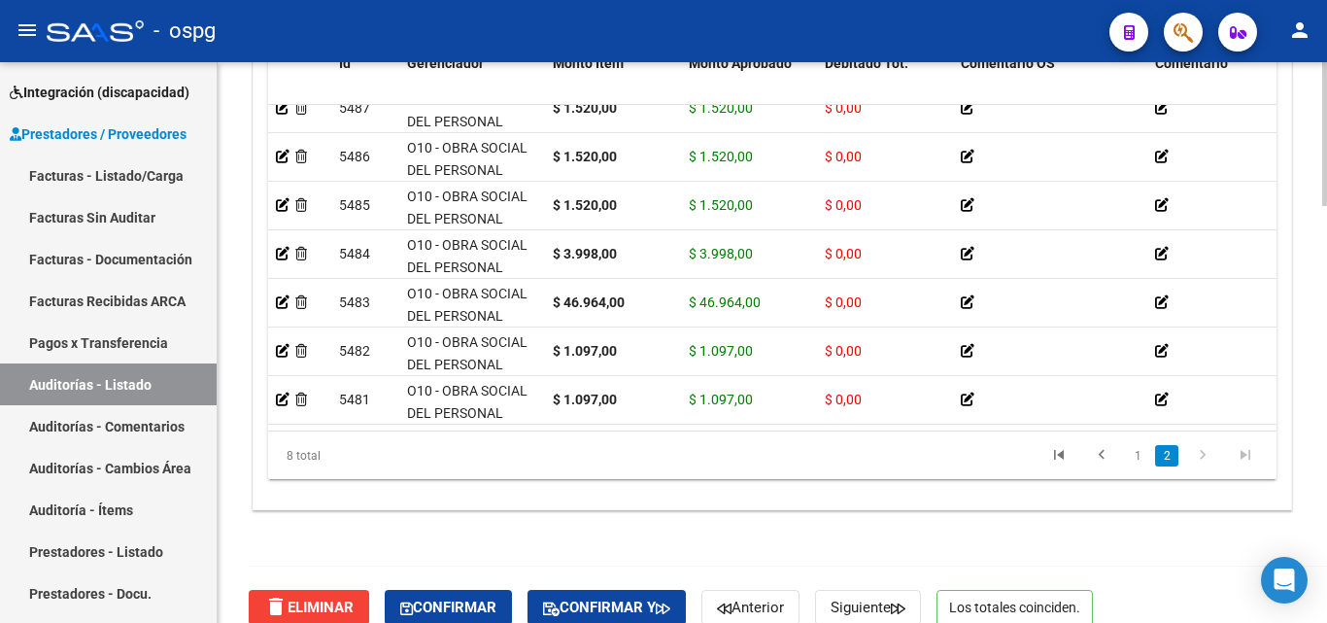
scroll to position [1629, 0]
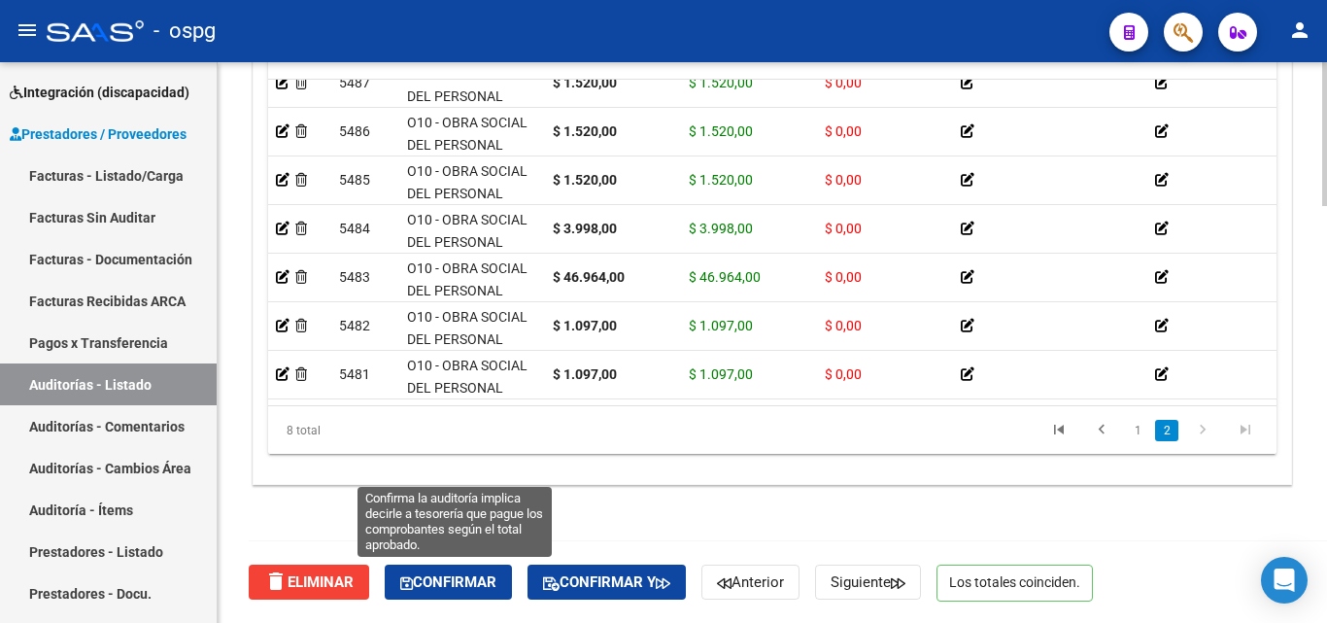
click at [453, 576] on span "Confirmar" at bounding box center [448, 581] width 96 height 17
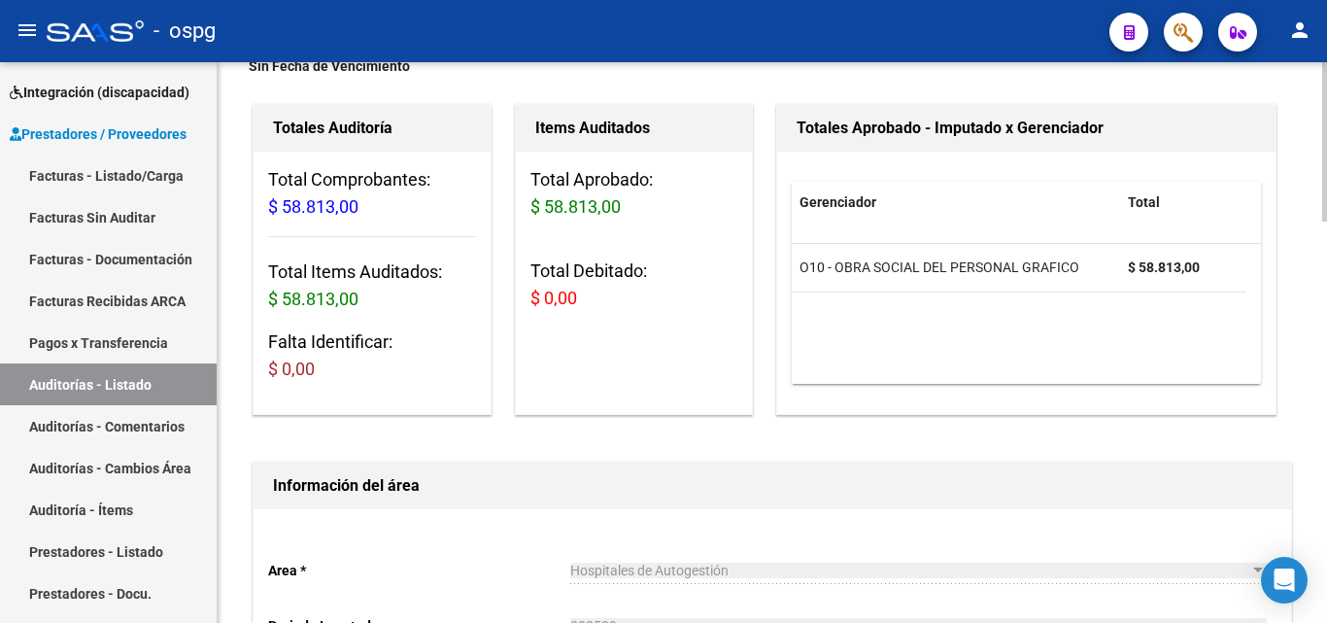
scroll to position [0, 0]
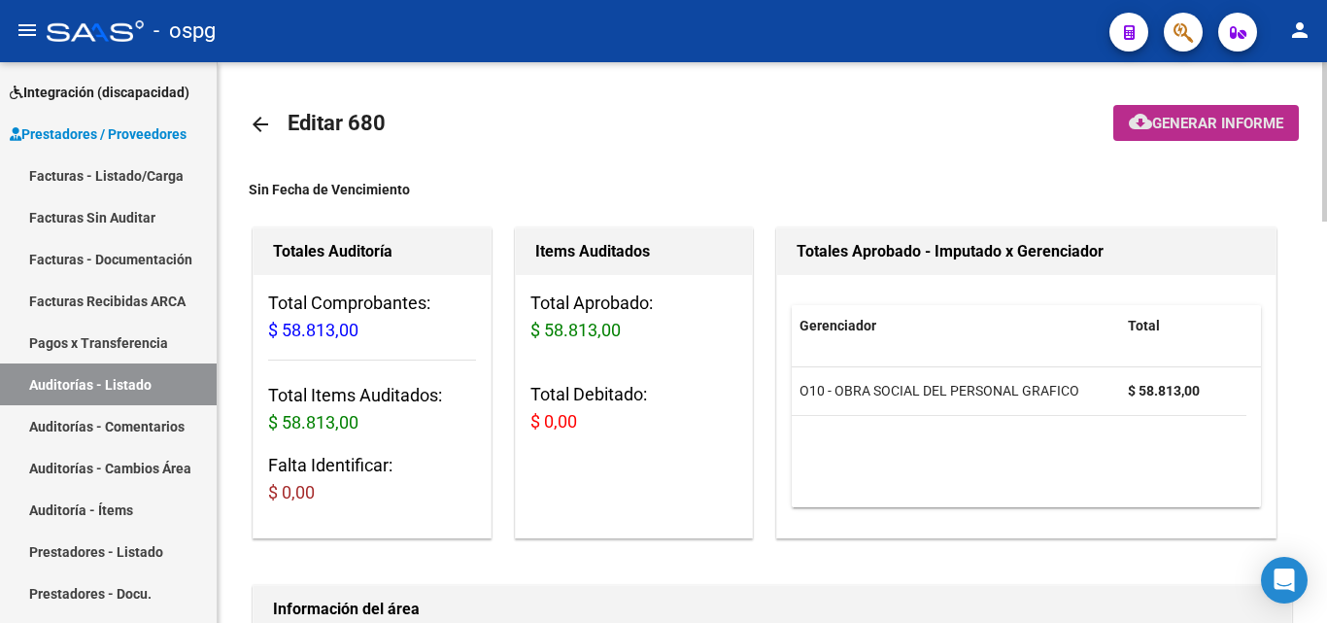
click at [1209, 131] on span "Generar informe" at bounding box center [1217, 123] width 131 height 17
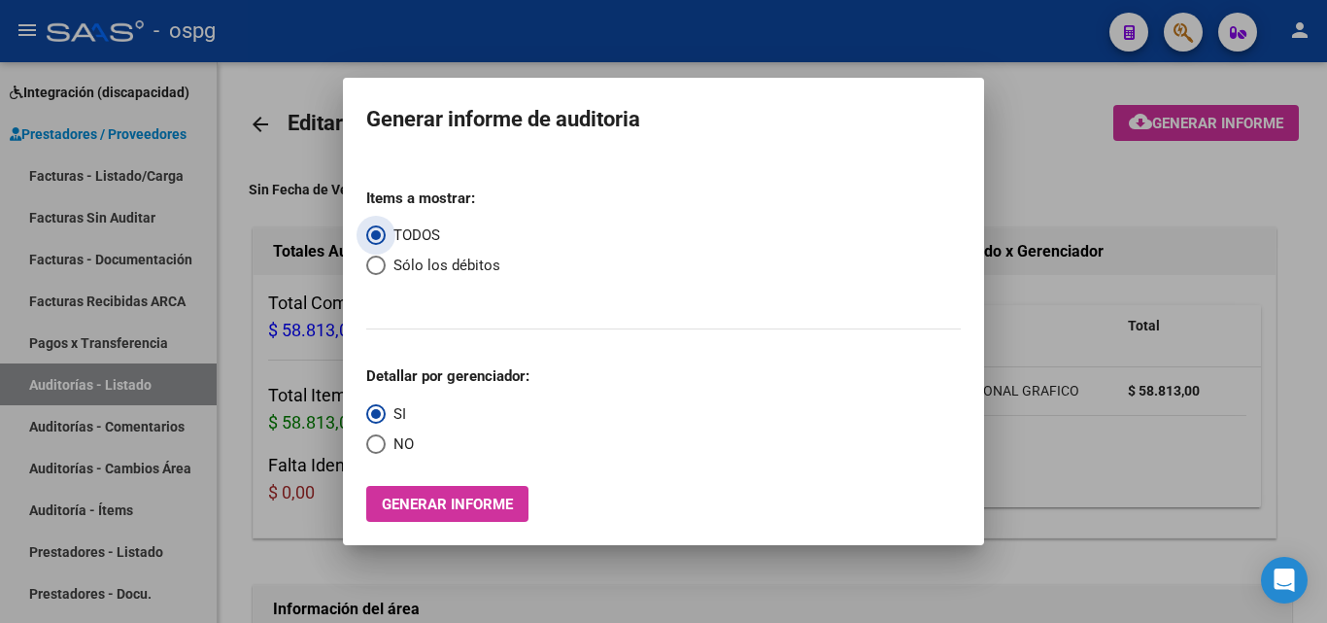
click at [403, 440] on span "NO" at bounding box center [400, 444] width 28 height 22
click at [386, 440] on input "NO" at bounding box center [375, 443] width 19 height 19
click at [430, 513] on span "Generar informe" at bounding box center [447, 503] width 131 height 17
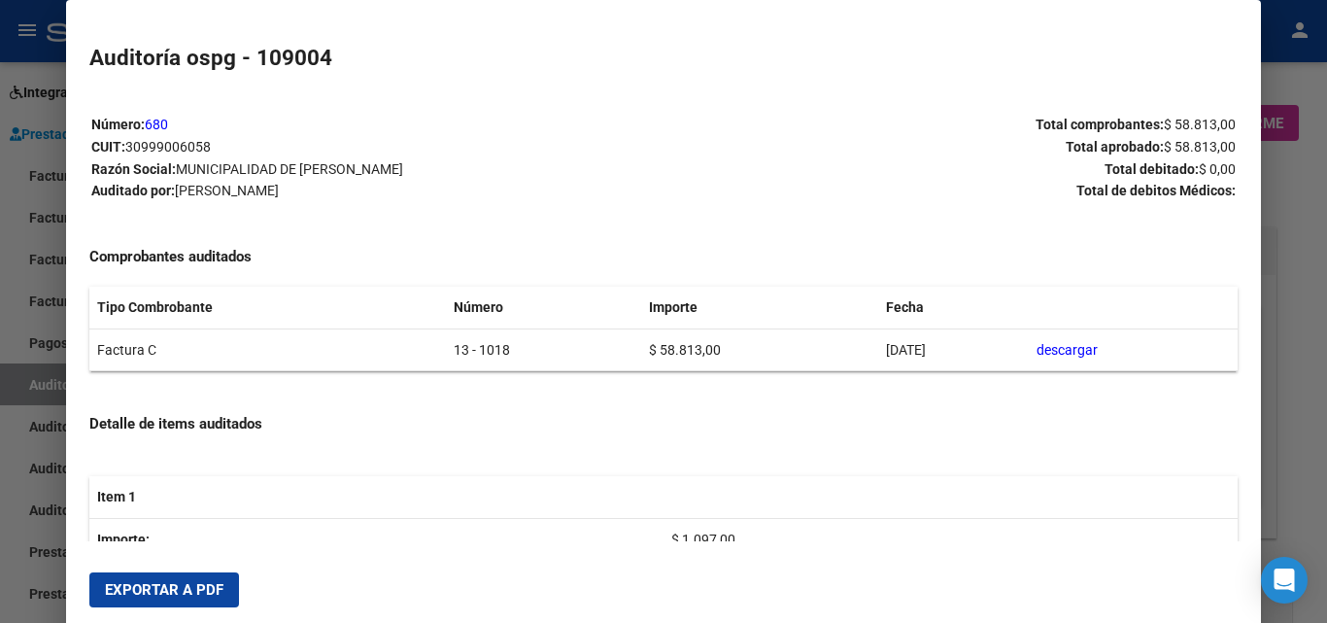
click at [192, 579] on button "Exportar a PDF" at bounding box center [164, 589] width 150 height 35
click at [0, 254] on div at bounding box center [663, 311] width 1327 height 623
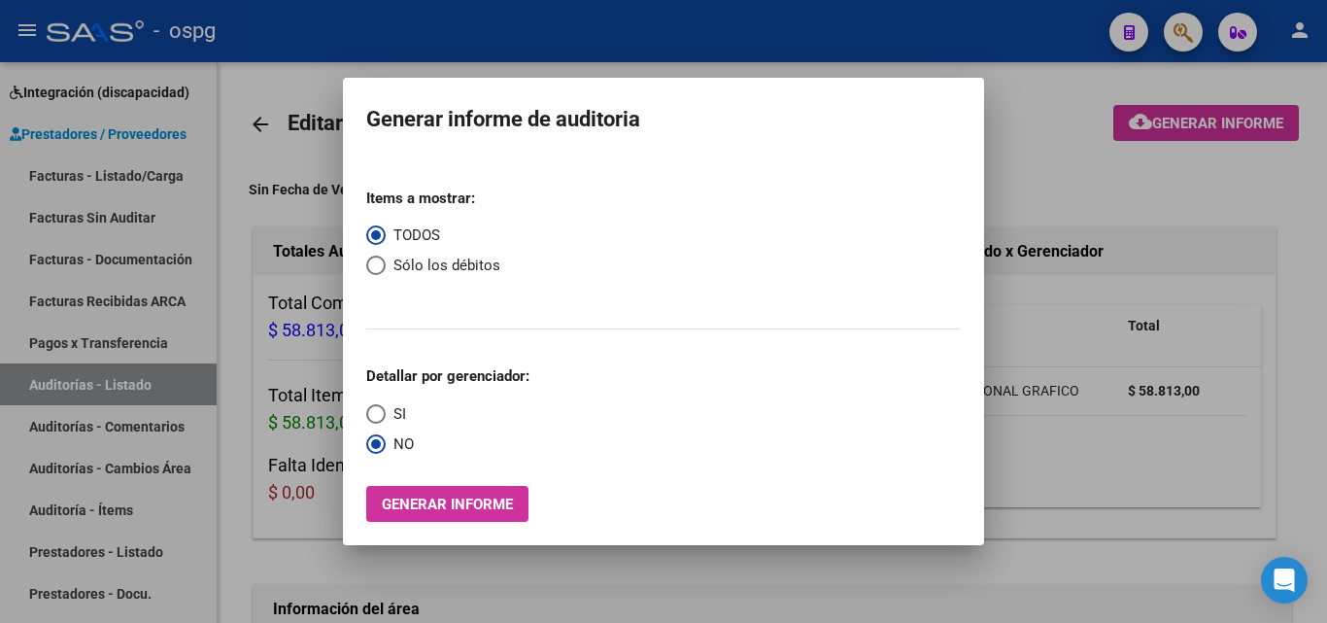
click at [95, 222] on div at bounding box center [663, 311] width 1327 height 623
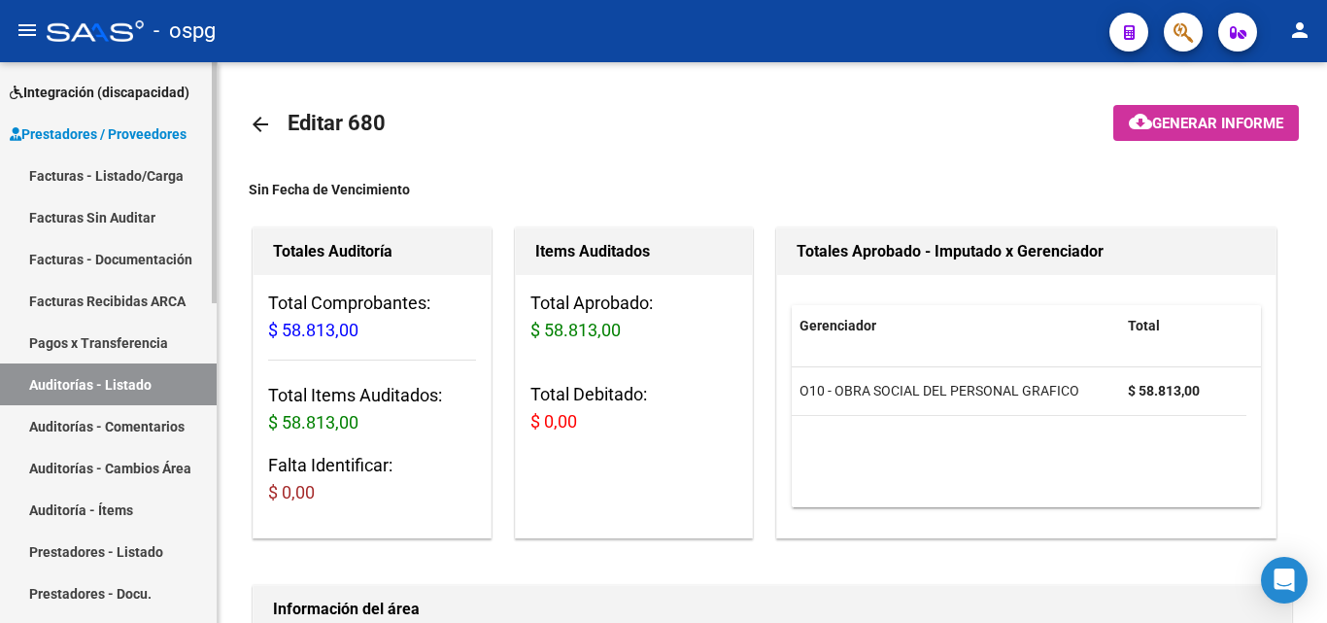
click at [137, 182] on link "Facturas - Listado/Carga" at bounding box center [108, 175] width 217 height 42
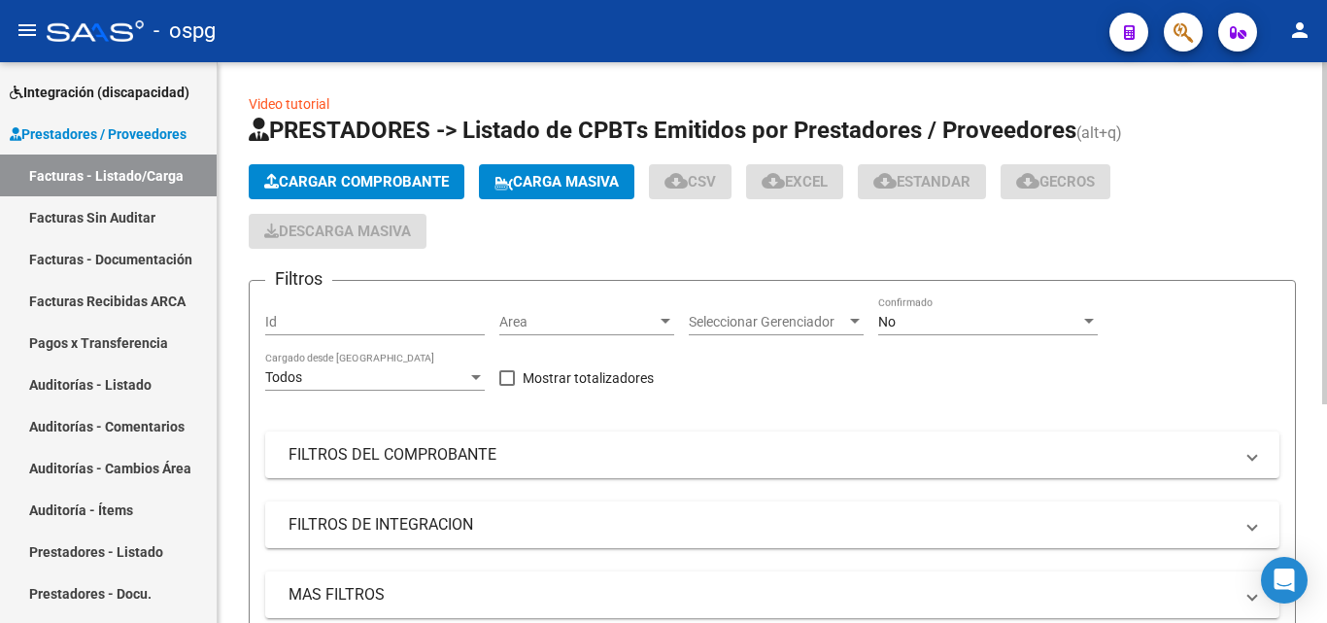
click at [345, 181] on span "Cargar Comprobante" at bounding box center [356, 181] width 185 height 17
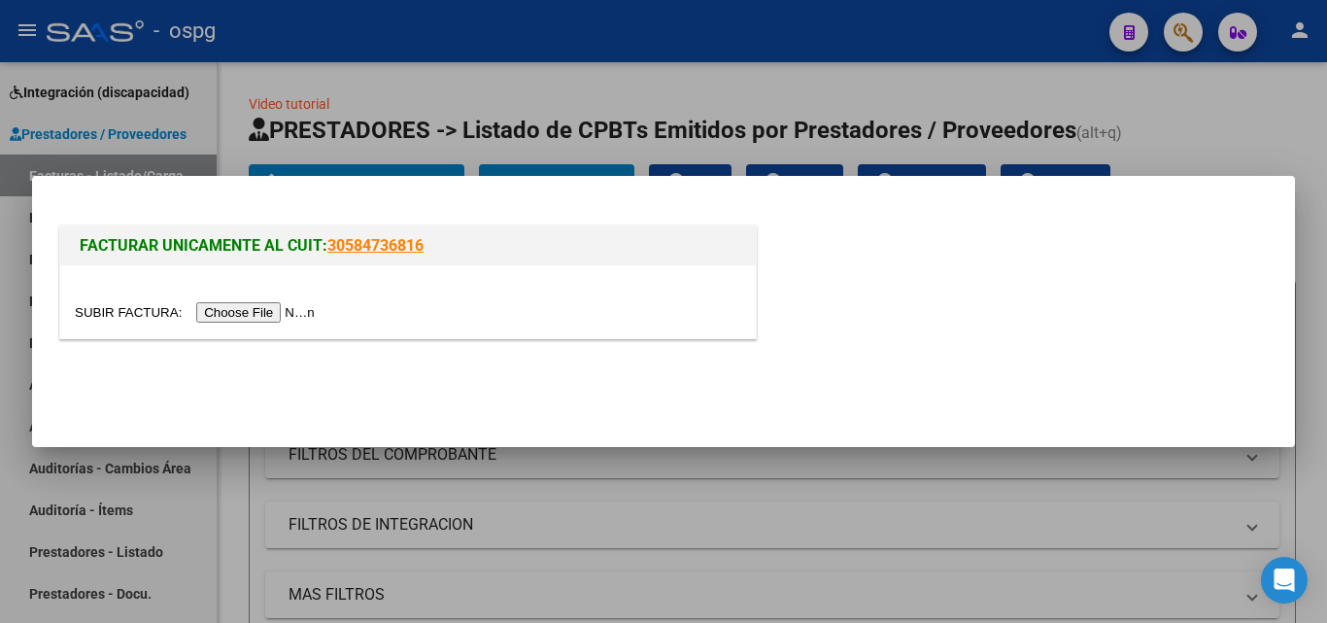
click at [282, 321] on input "file" at bounding box center [198, 312] width 246 height 20
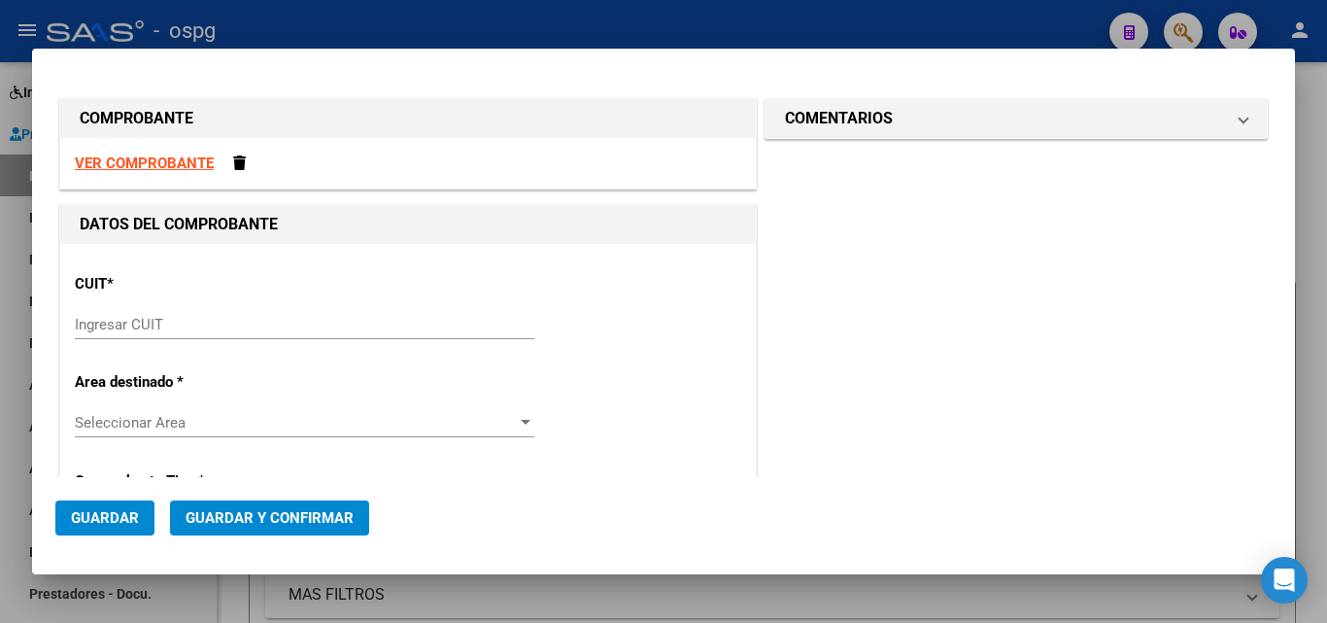
click at [297, 339] on div "Ingresar CUIT" at bounding box center [304, 334] width 459 height 48
click at [289, 326] on input "Ingresar CUIT" at bounding box center [304, 324] width 459 height 17
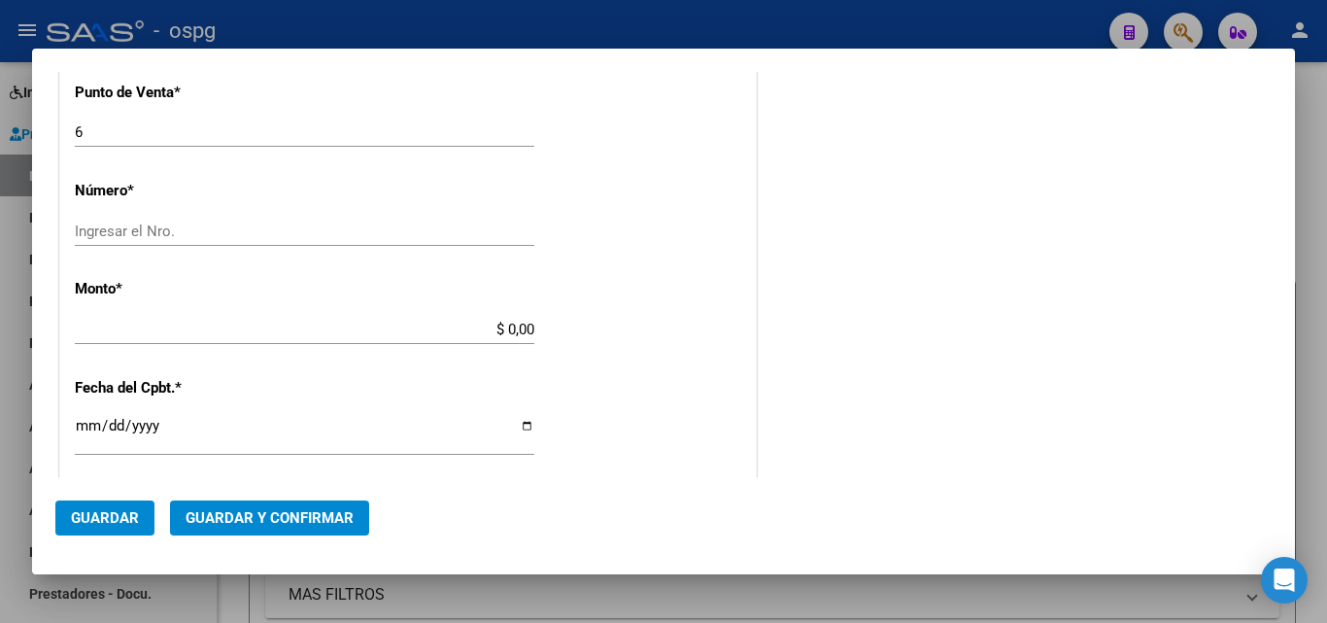
scroll to position [583, 0]
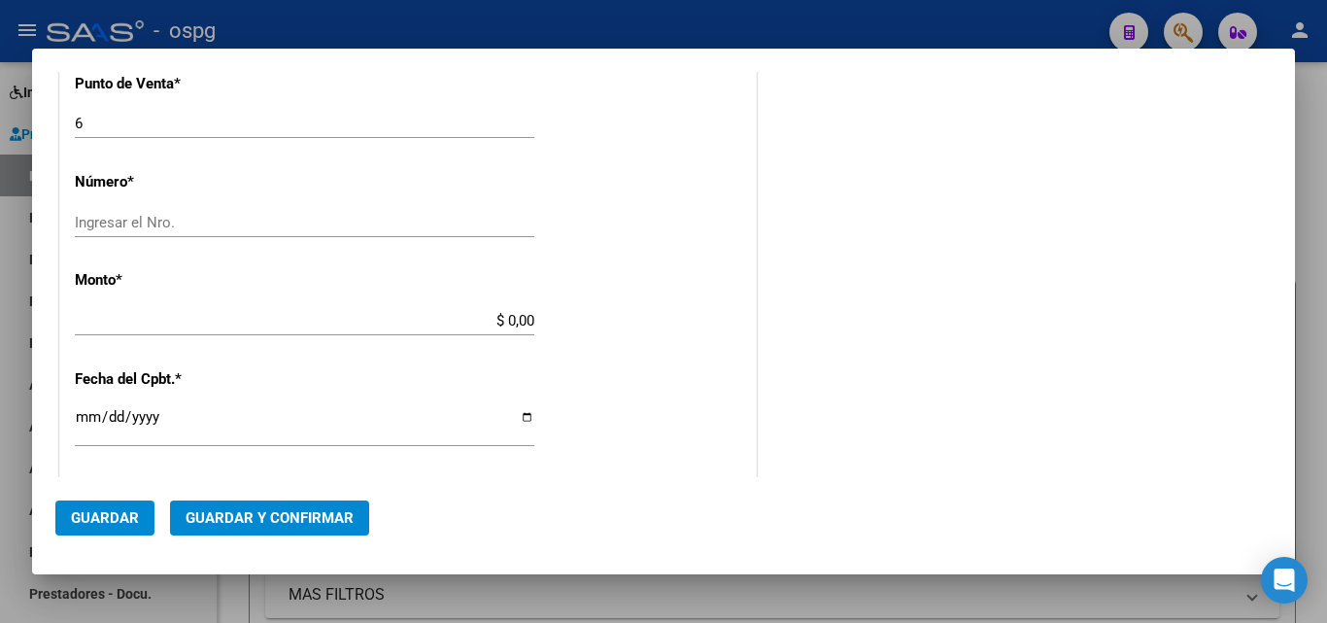
click at [232, 217] on input "Ingresar el Nro." at bounding box center [304, 222] width 459 height 17
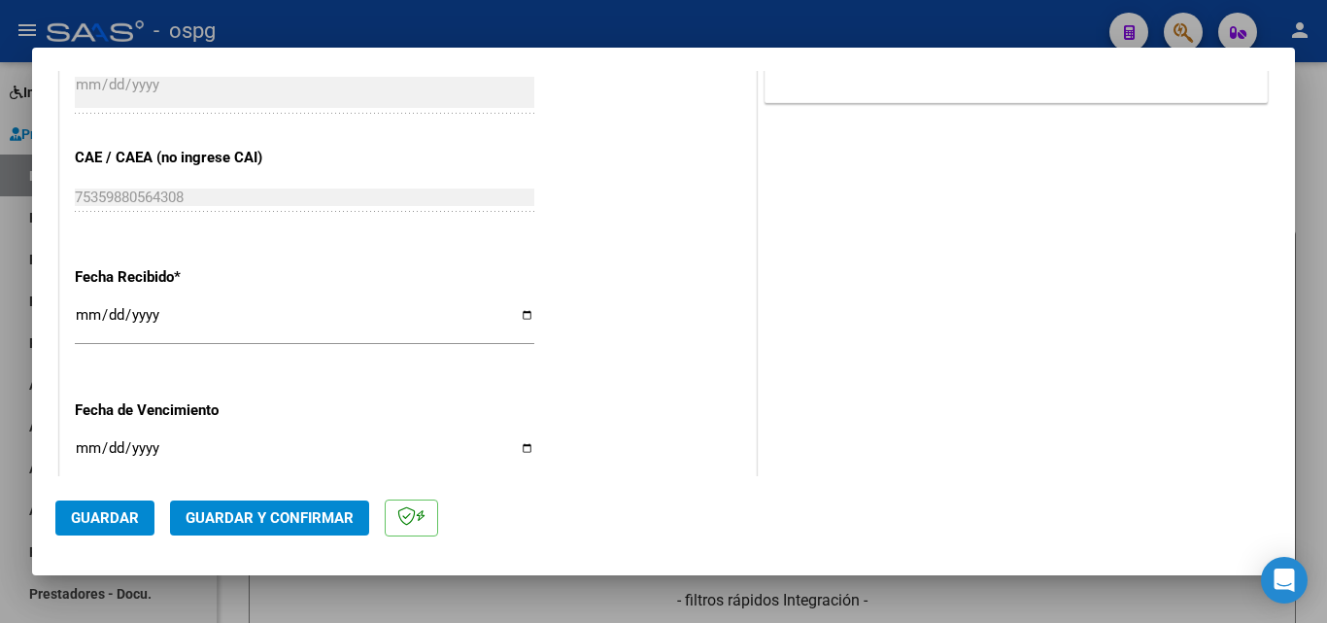
scroll to position [1068, 0]
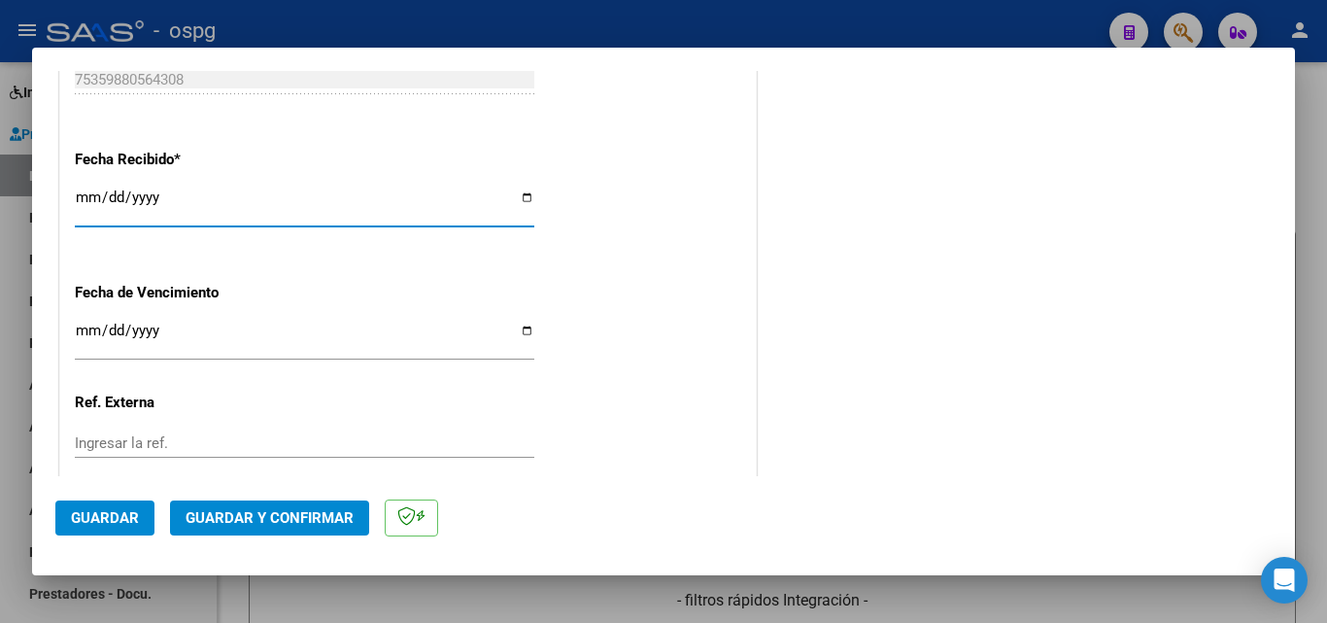
click at [80, 197] on input "[DATE]" at bounding box center [304, 204] width 459 height 31
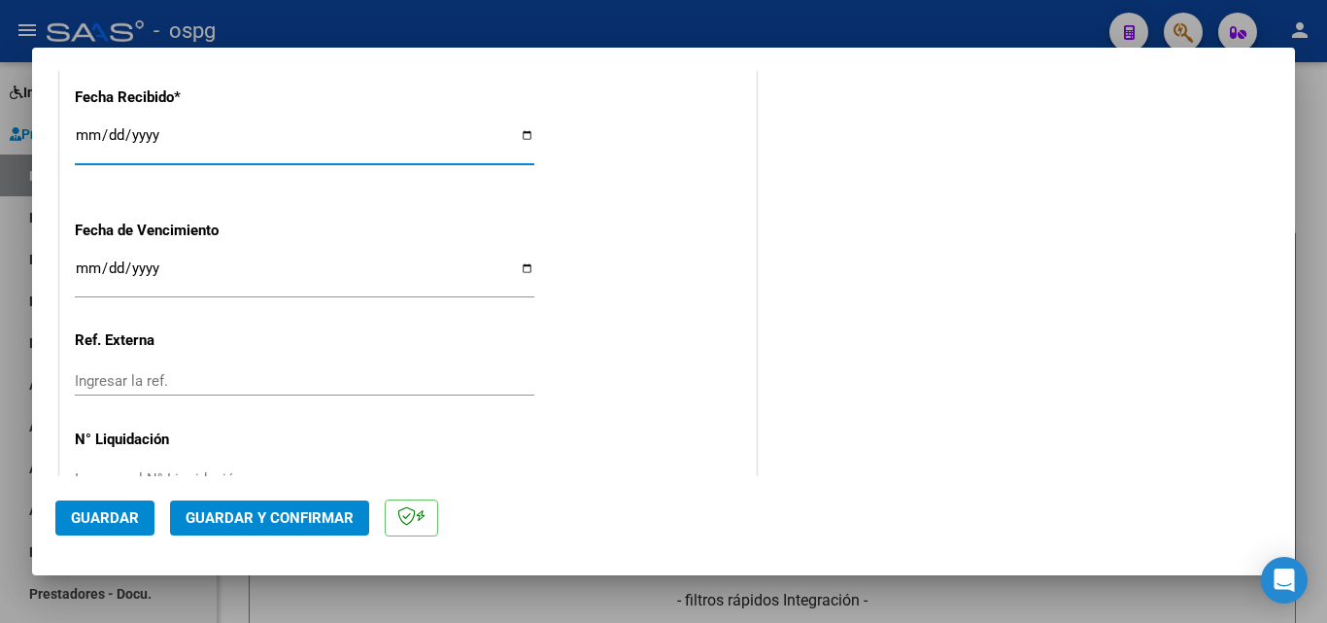
scroll to position [1186, 0]
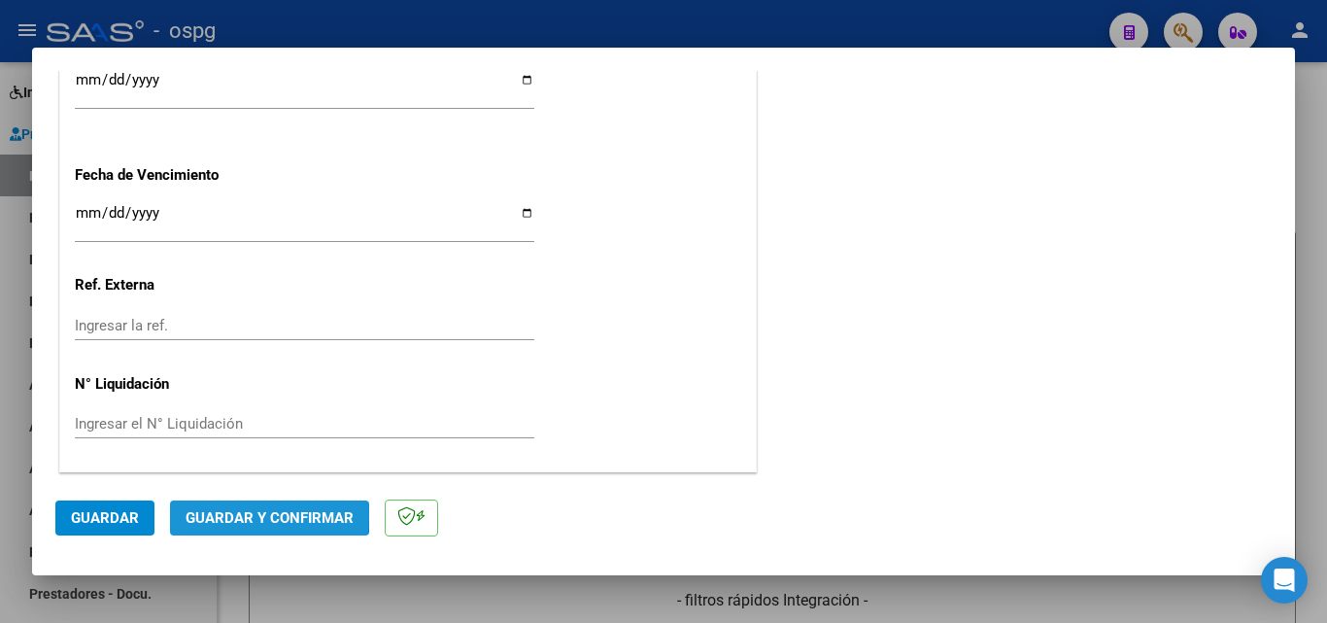
click at [217, 514] on span "Guardar y Confirmar" at bounding box center [270, 517] width 168 height 17
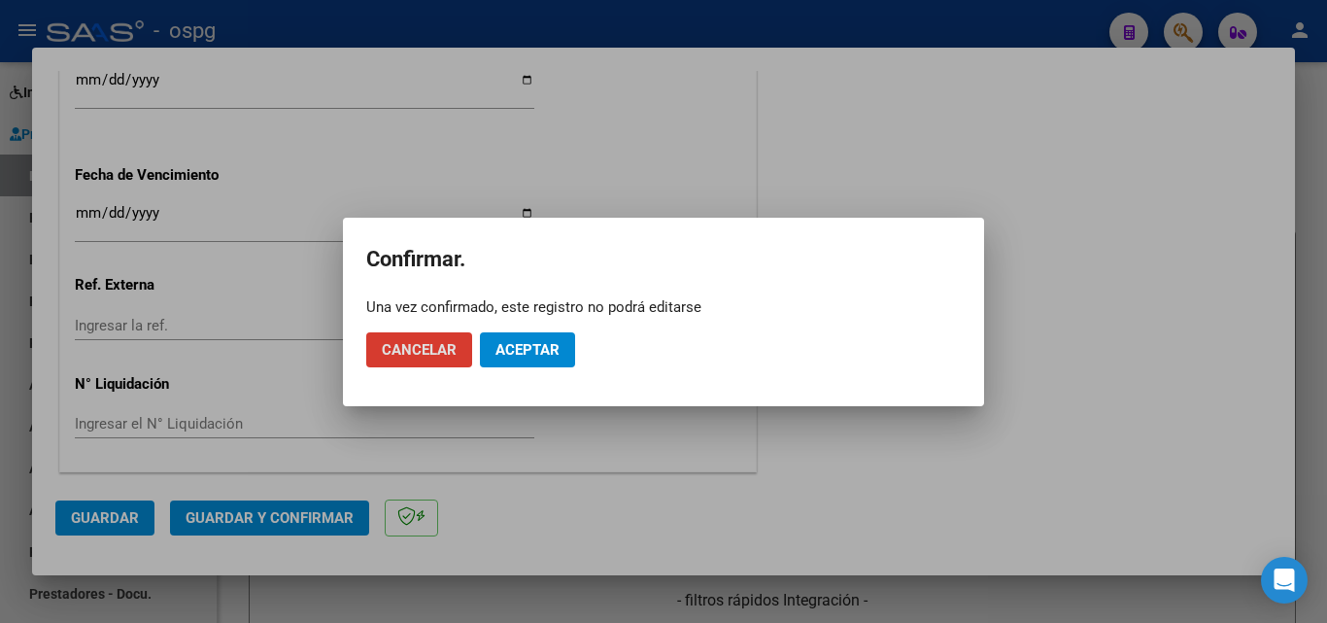
click at [529, 354] on span "Aceptar" at bounding box center [527, 349] width 64 height 17
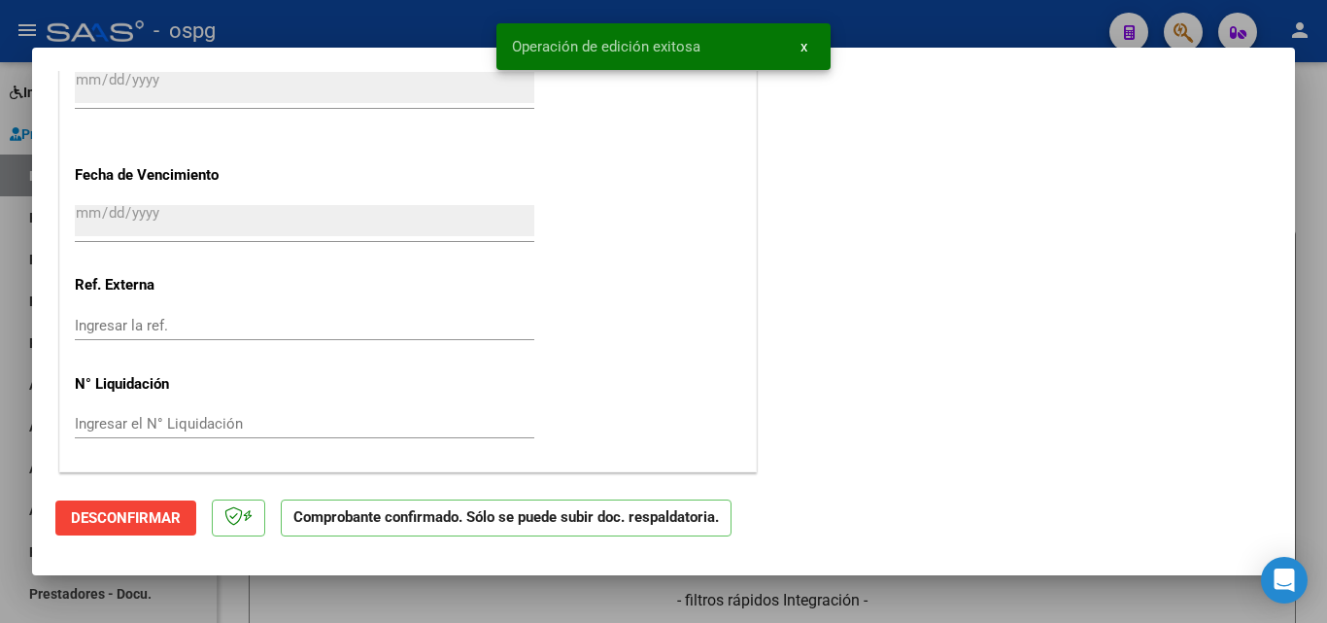
click at [0, 518] on div at bounding box center [663, 311] width 1327 height 623
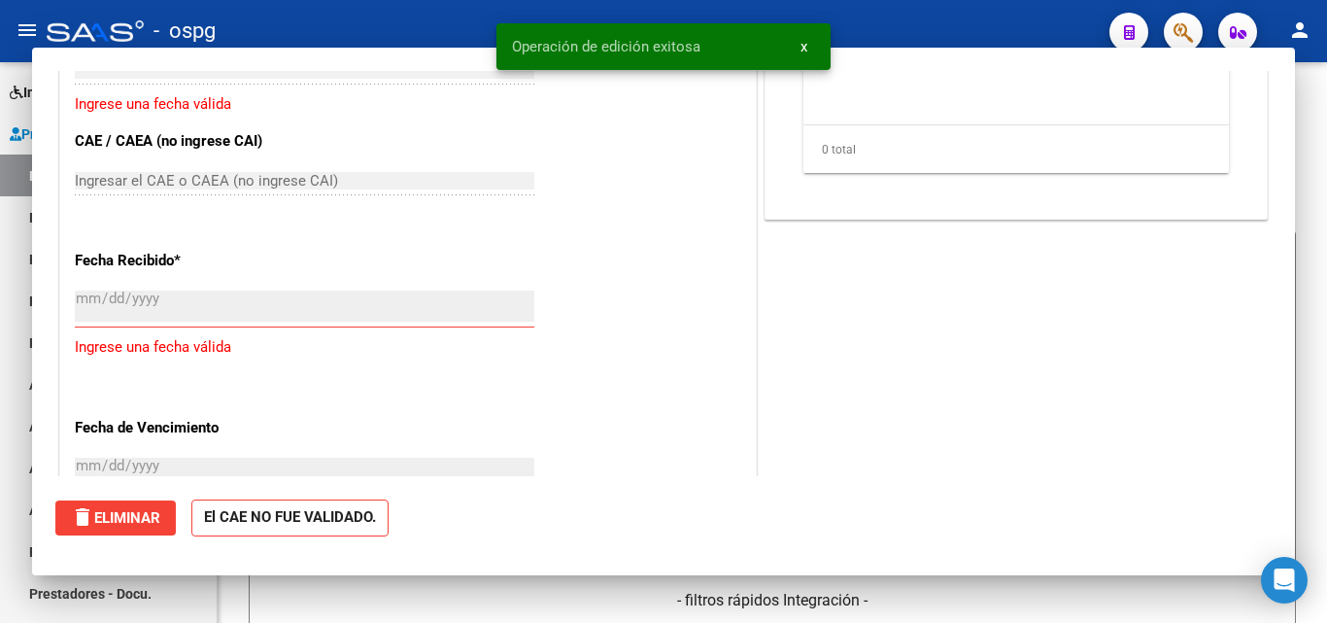
scroll to position [1404, 0]
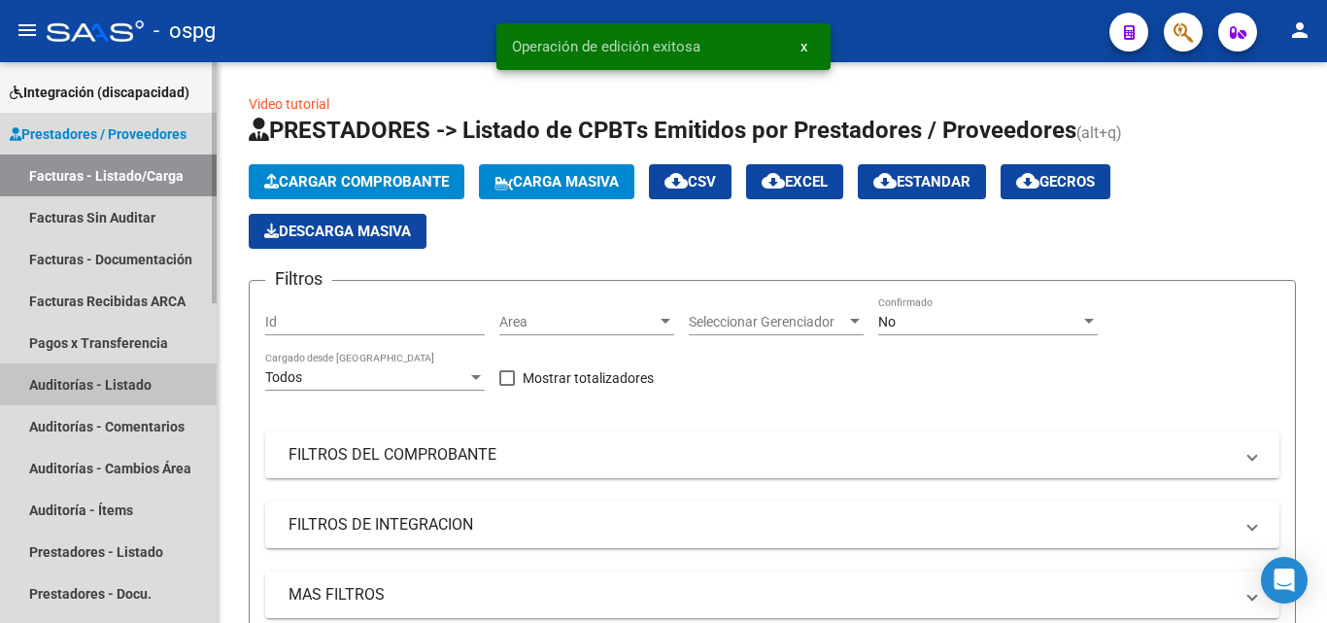
click at [91, 382] on link "Auditorías - Listado" at bounding box center [108, 384] width 217 height 42
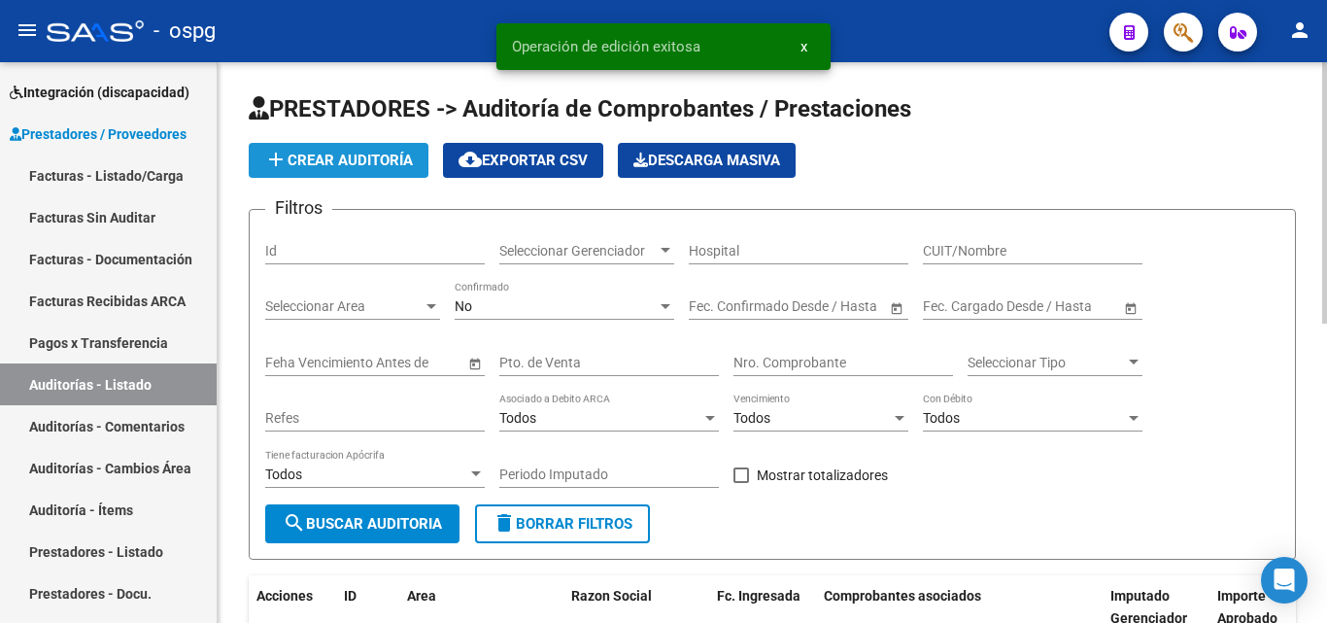
click at [297, 162] on span "add Crear Auditoría" at bounding box center [338, 160] width 149 height 17
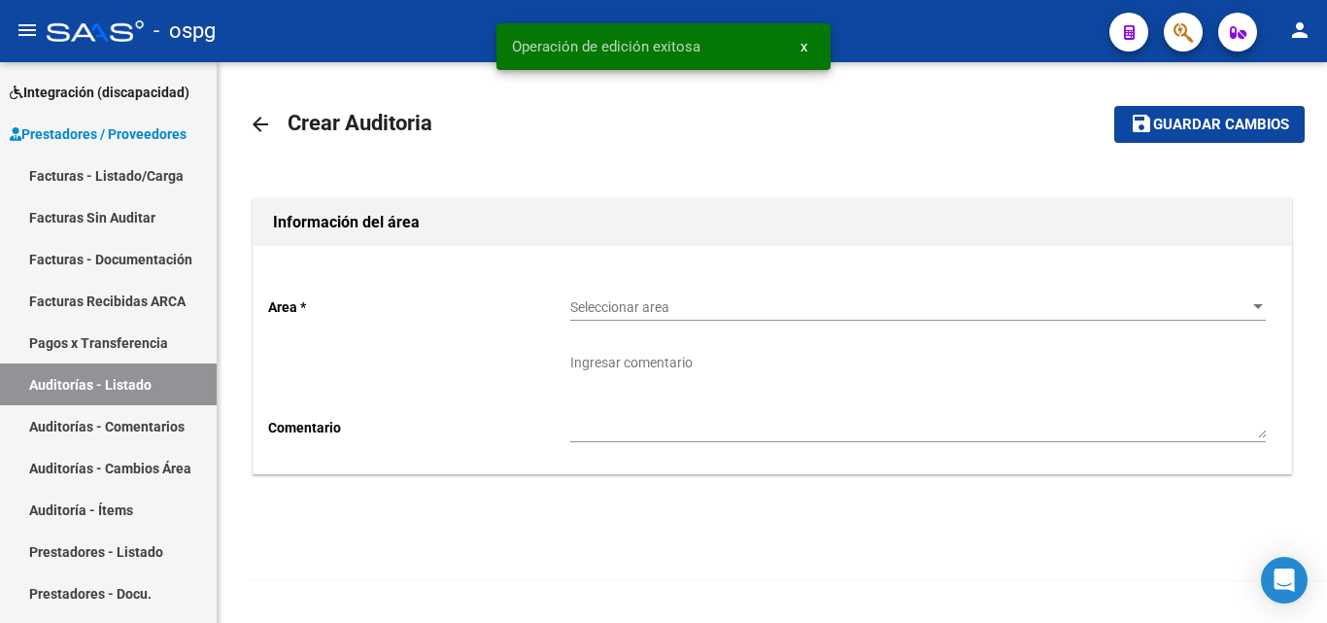
click at [621, 318] on div "Seleccionar area Seleccionar area" at bounding box center [917, 301] width 695 height 39
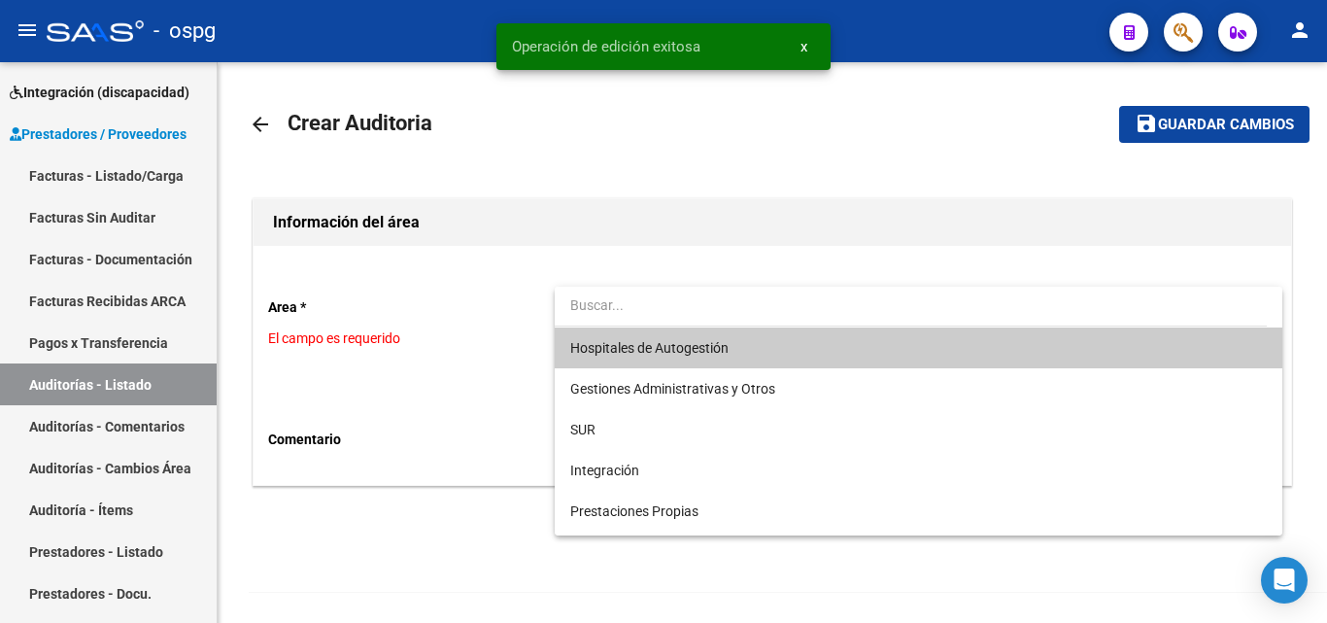
click at [650, 362] on span "Hospitales de Autogestión" at bounding box center [917, 347] width 695 height 41
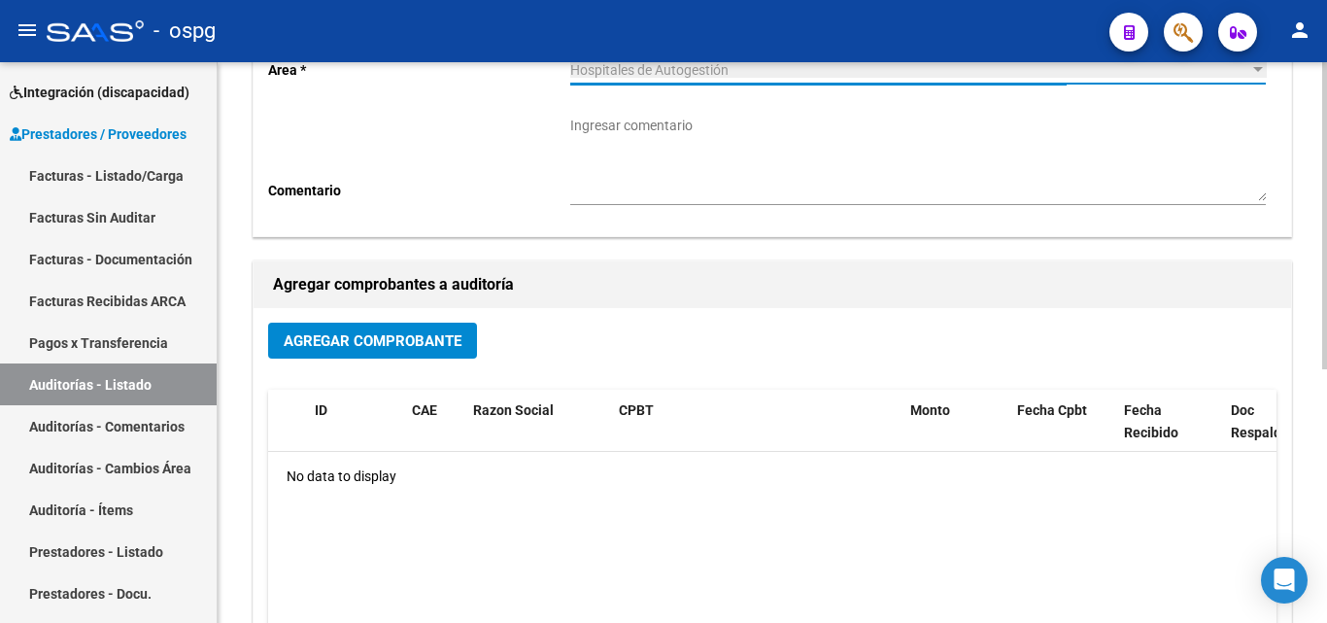
scroll to position [291, 0]
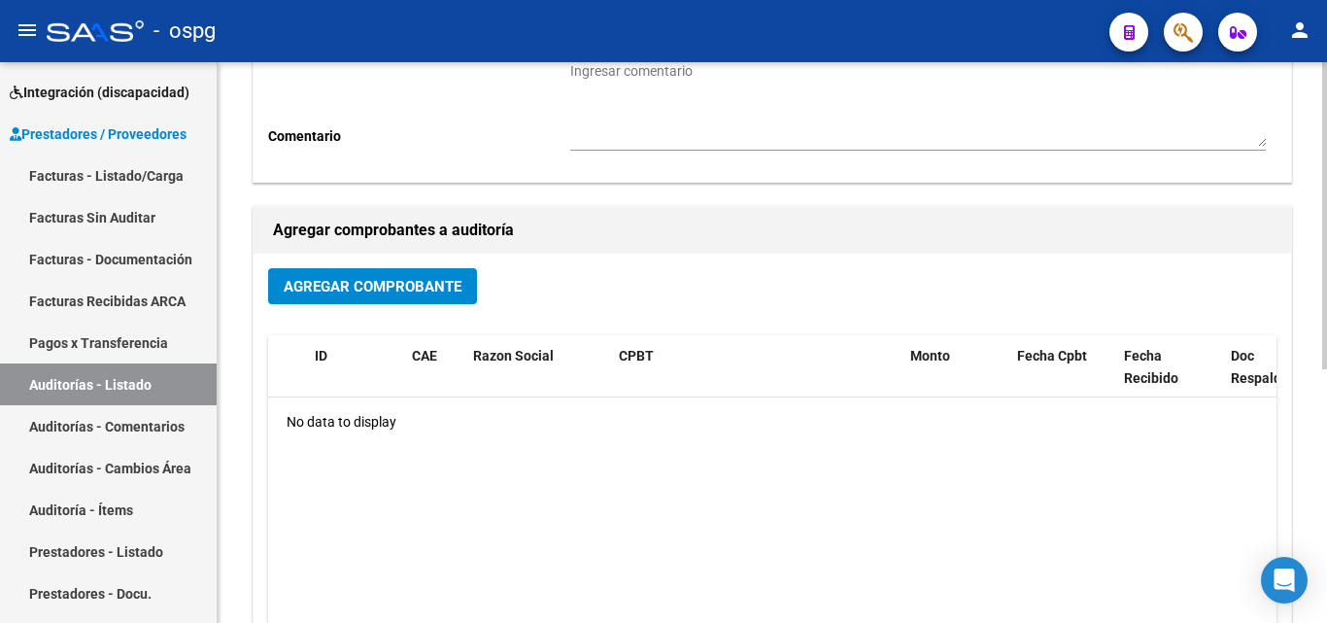
click at [306, 294] on span "Agregar Comprobante" at bounding box center [373, 286] width 178 height 17
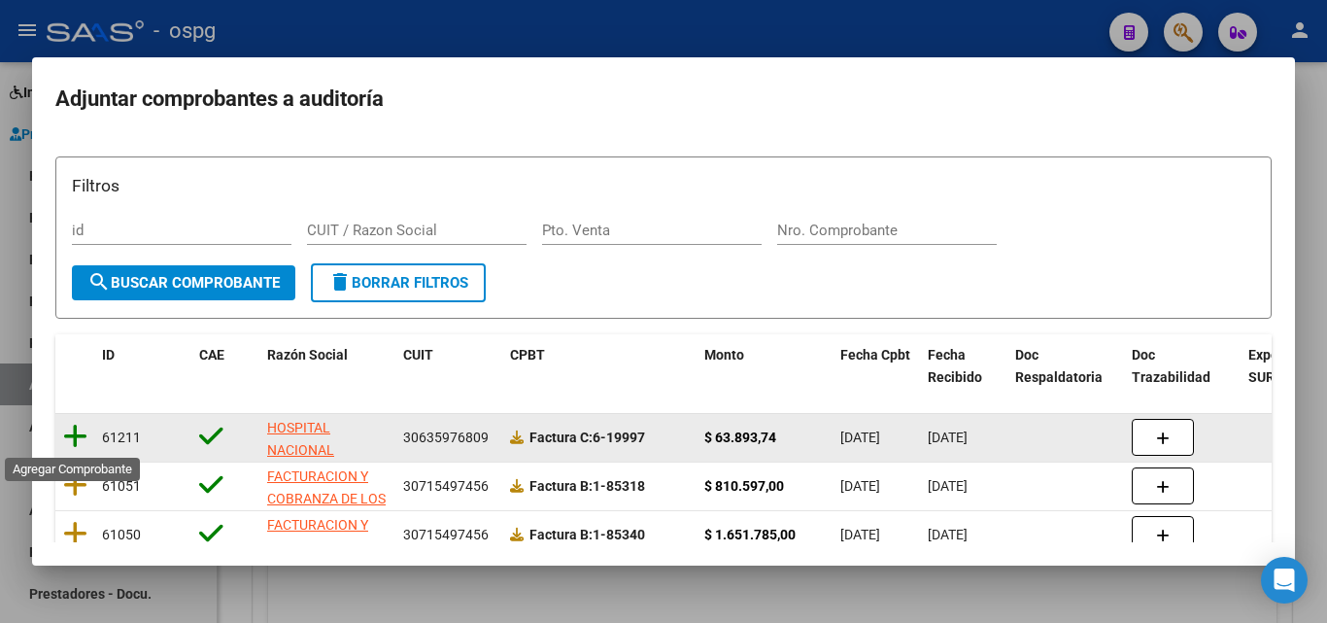
click at [81, 435] on icon at bounding box center [75, 436] width 24 height 27
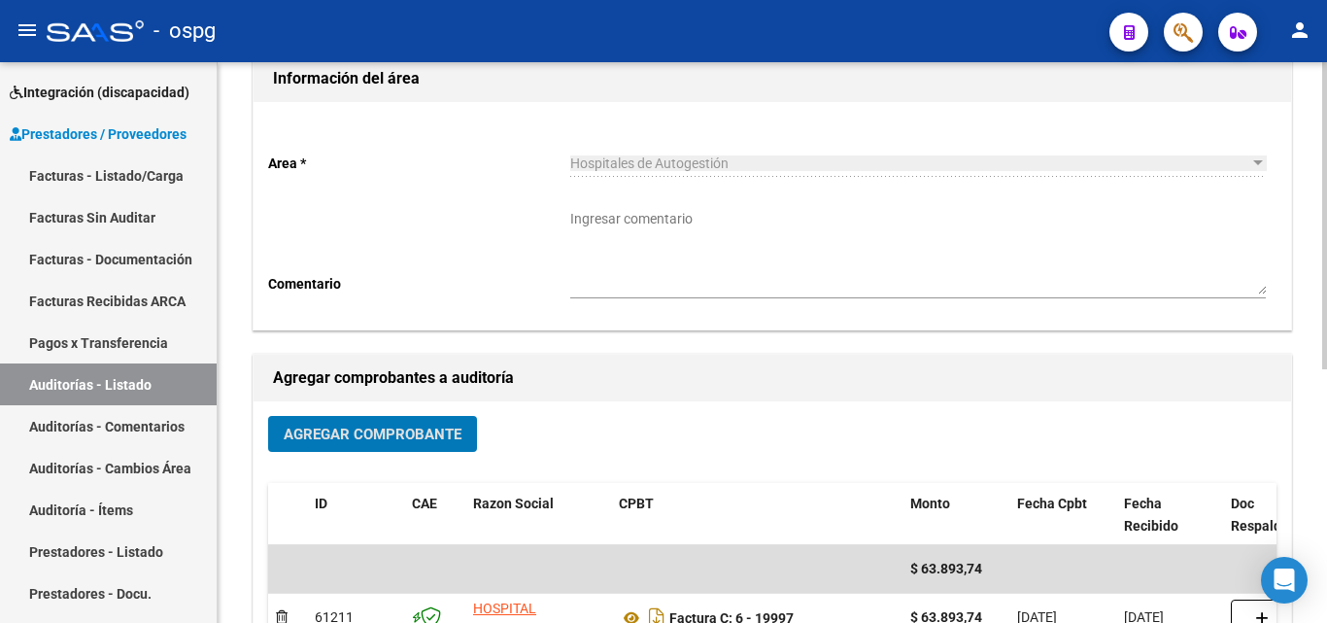
scroll to position [0, 0]
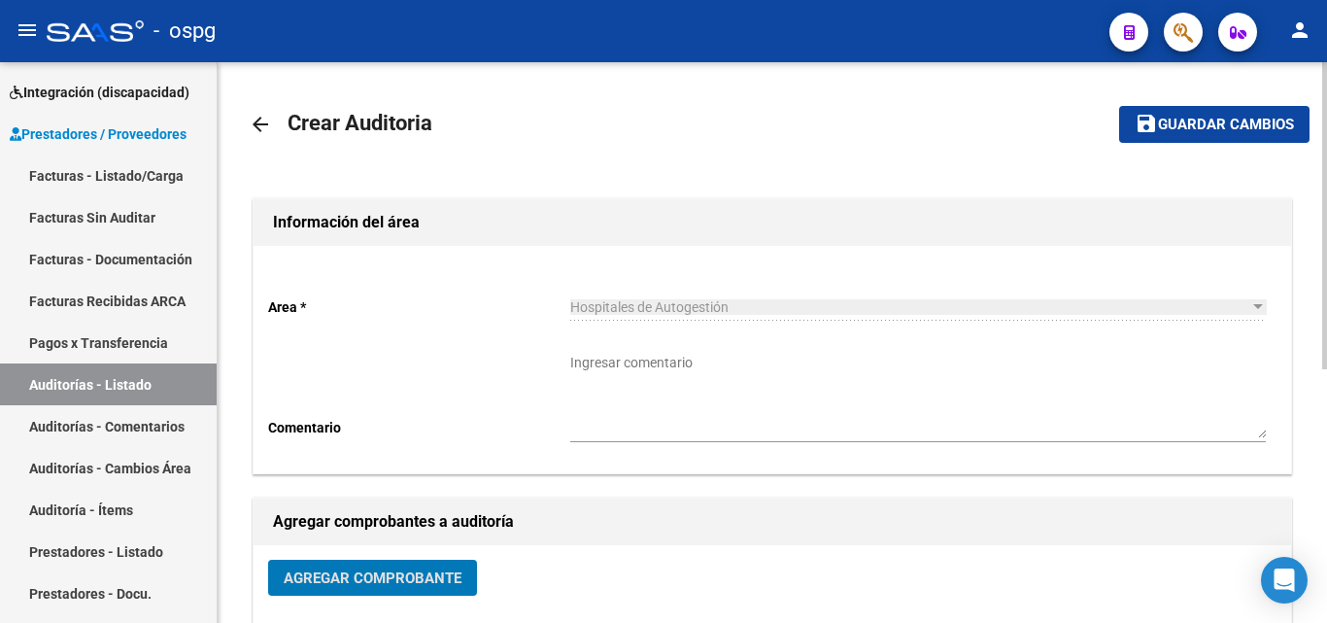
click at [1253, 140] on button "save Guardar cambios" at bounding box center [1214, 124] width 190 height 36
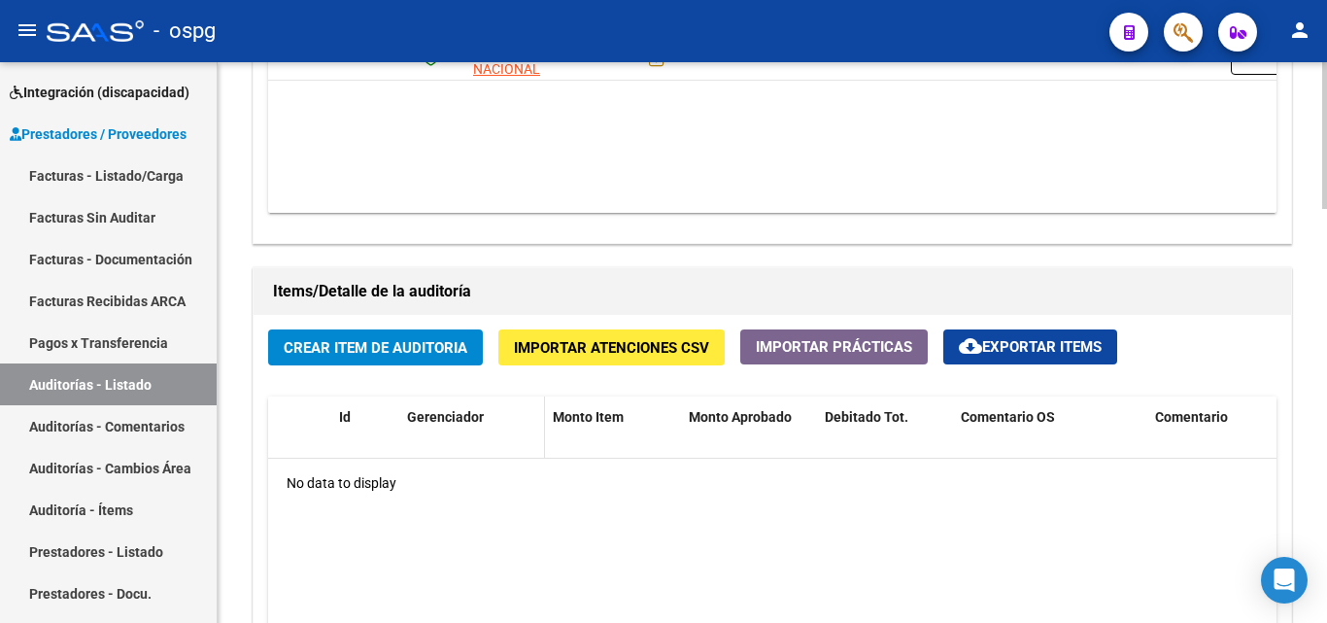
scroll to position [1263, 0]
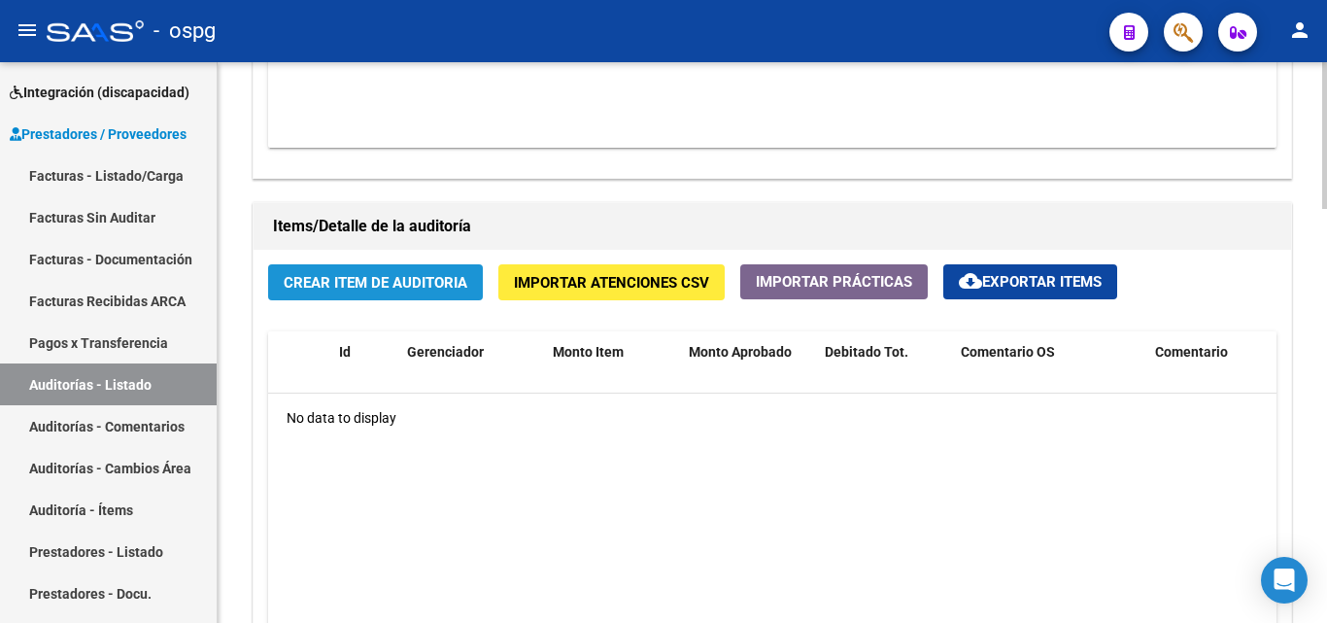
click at [422, 274] on span "Crear Item de Auditoria" at bounding box center [376, 282] width 184 height 17
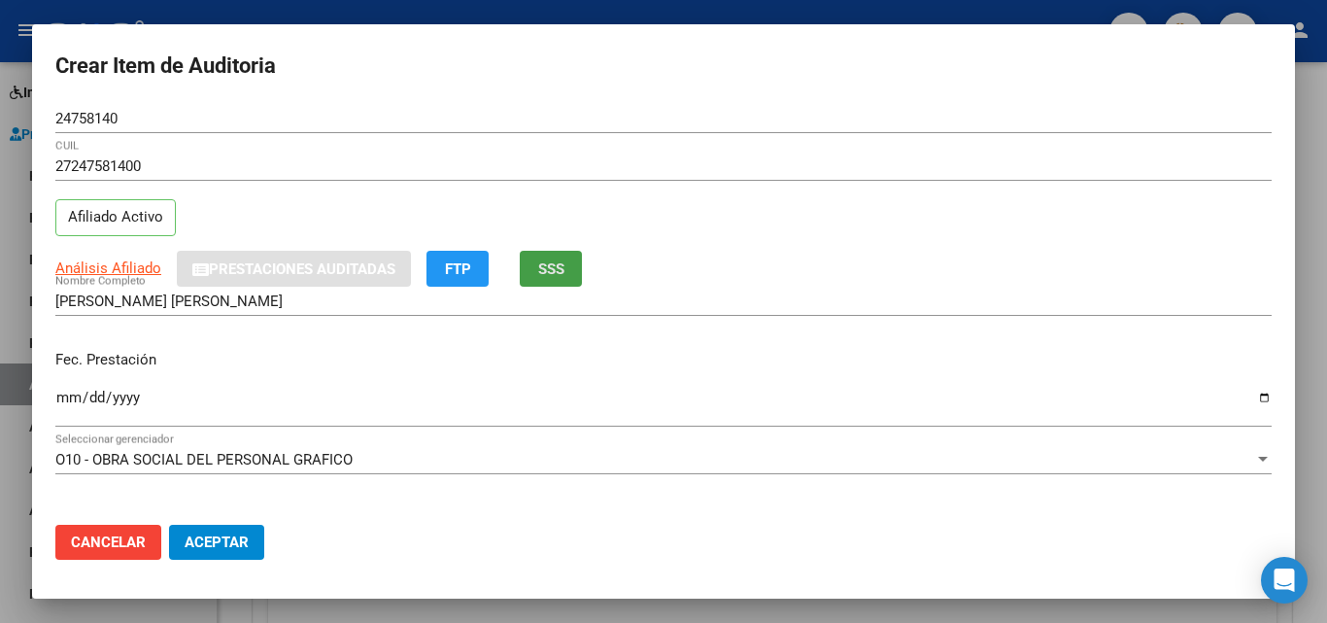
click at [556, 271] on span "SSS" at bounding box center [551, 268] width 26 height 17
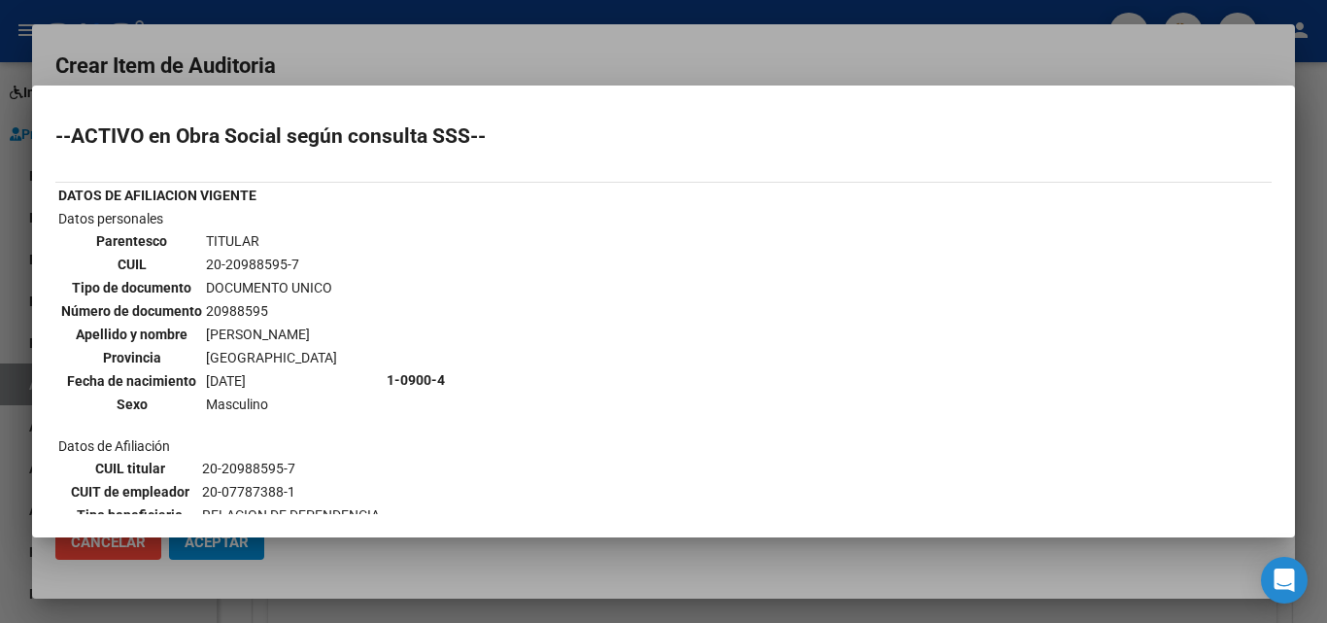
click at [542, 40] on div at bounding box center [663, 311] width 1327 height 623
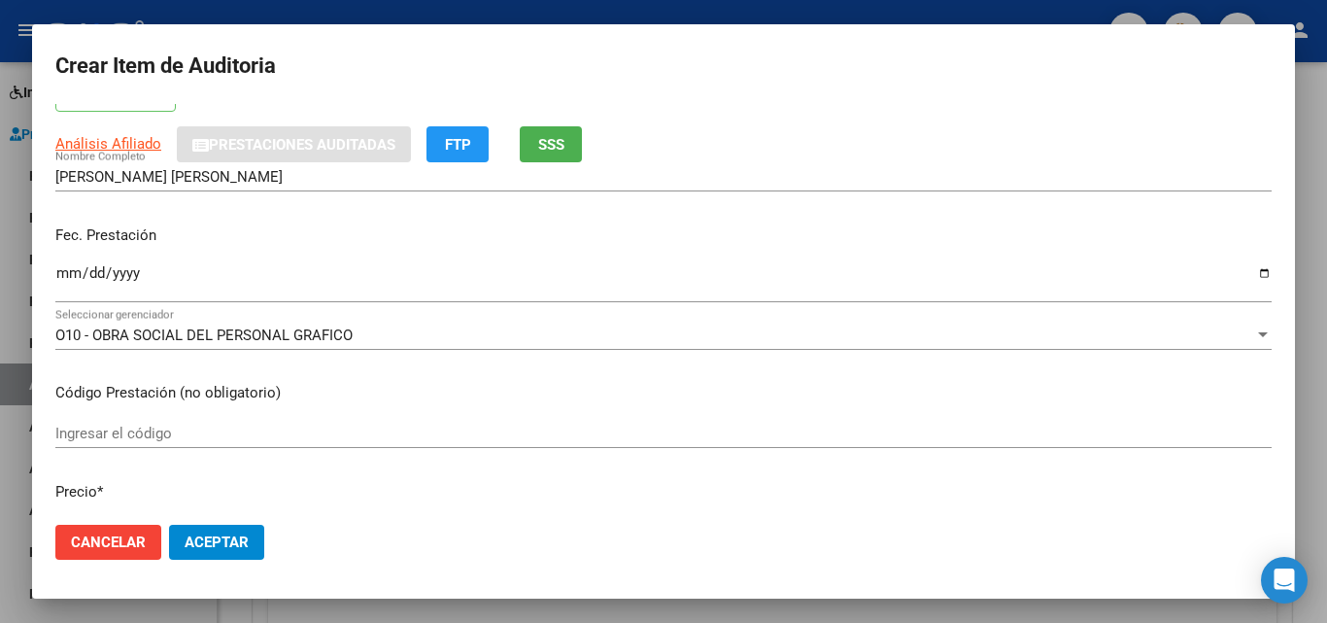
scroll to position [194, 0]
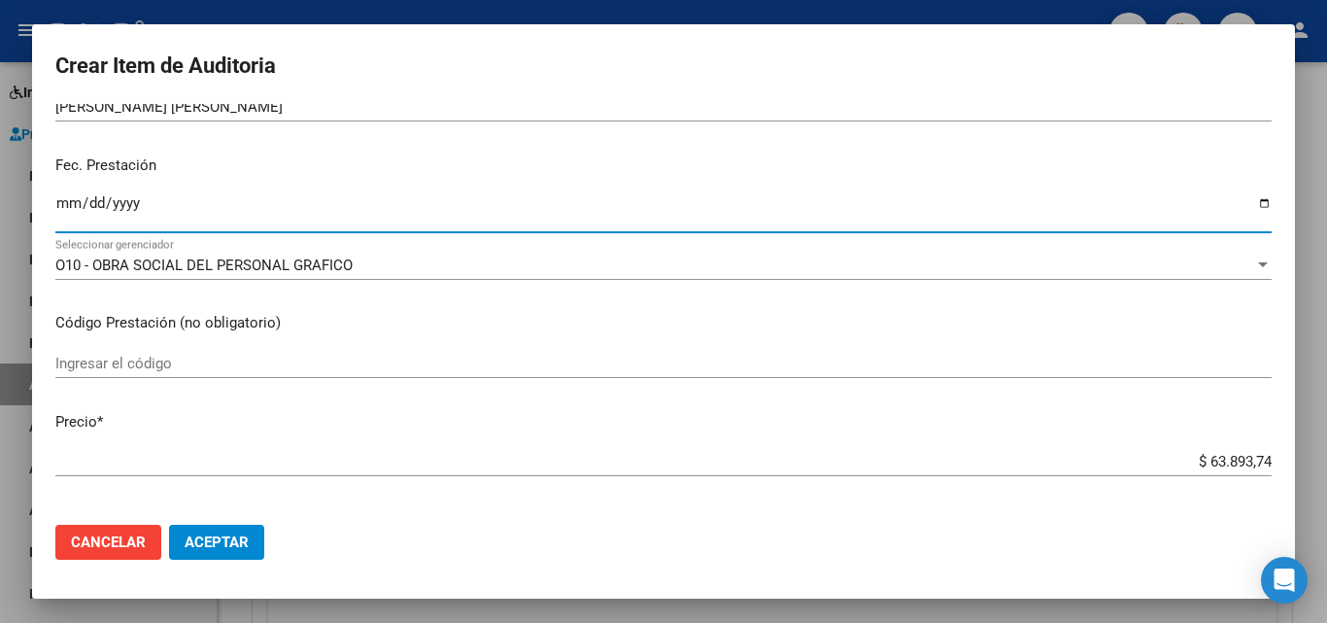
click at [56, 203] on input "Ingresar la fecha" at bounding box center [663, 210] width 1216 height 31
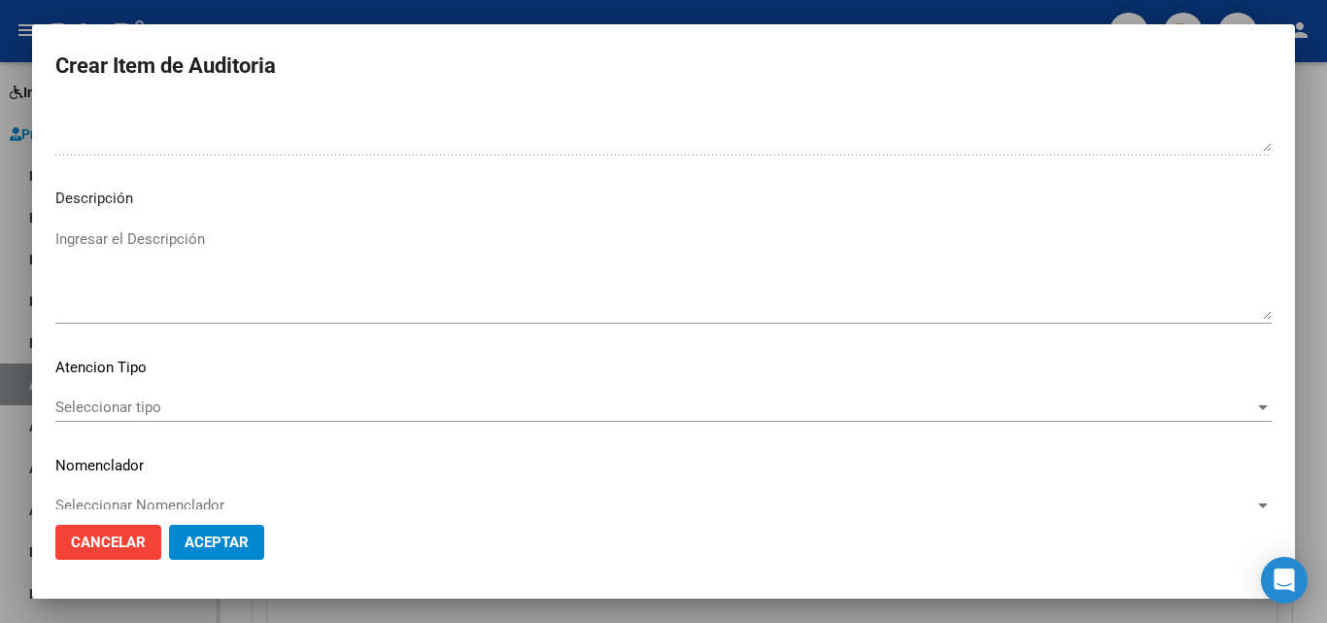
scroll to position [1344, 0]
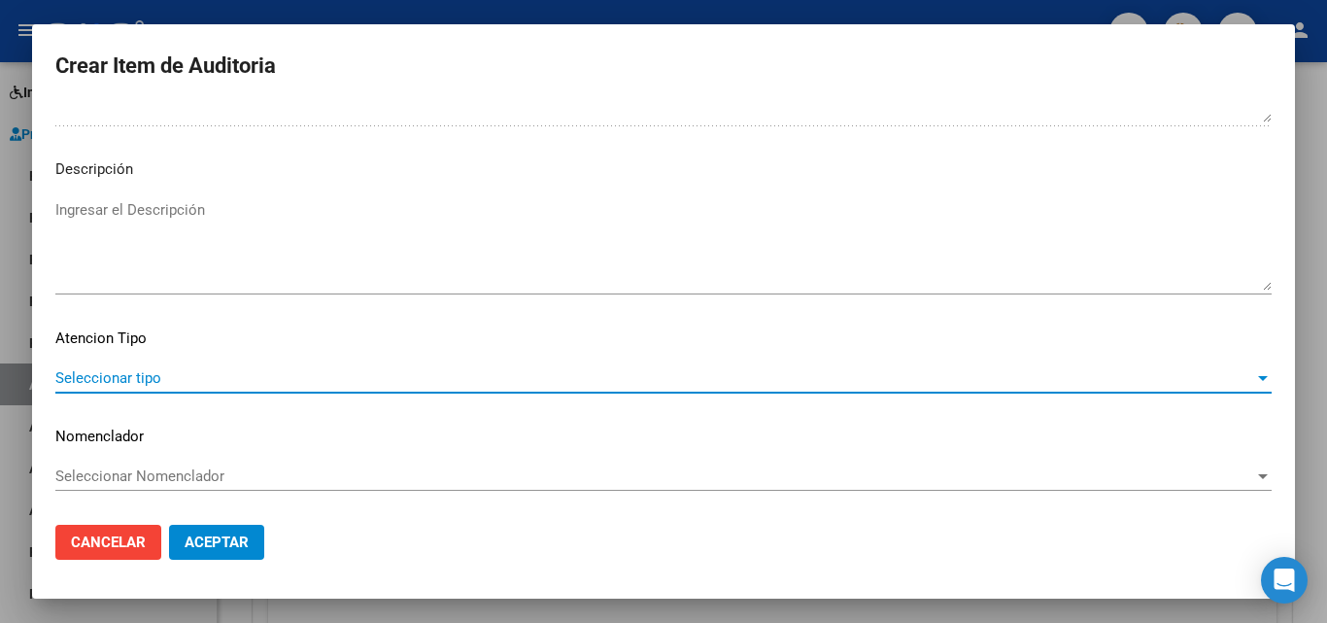
click at [148, 379] on span "Seleccionar tipo" at bounding box center [654, 377] width 1199 height 17
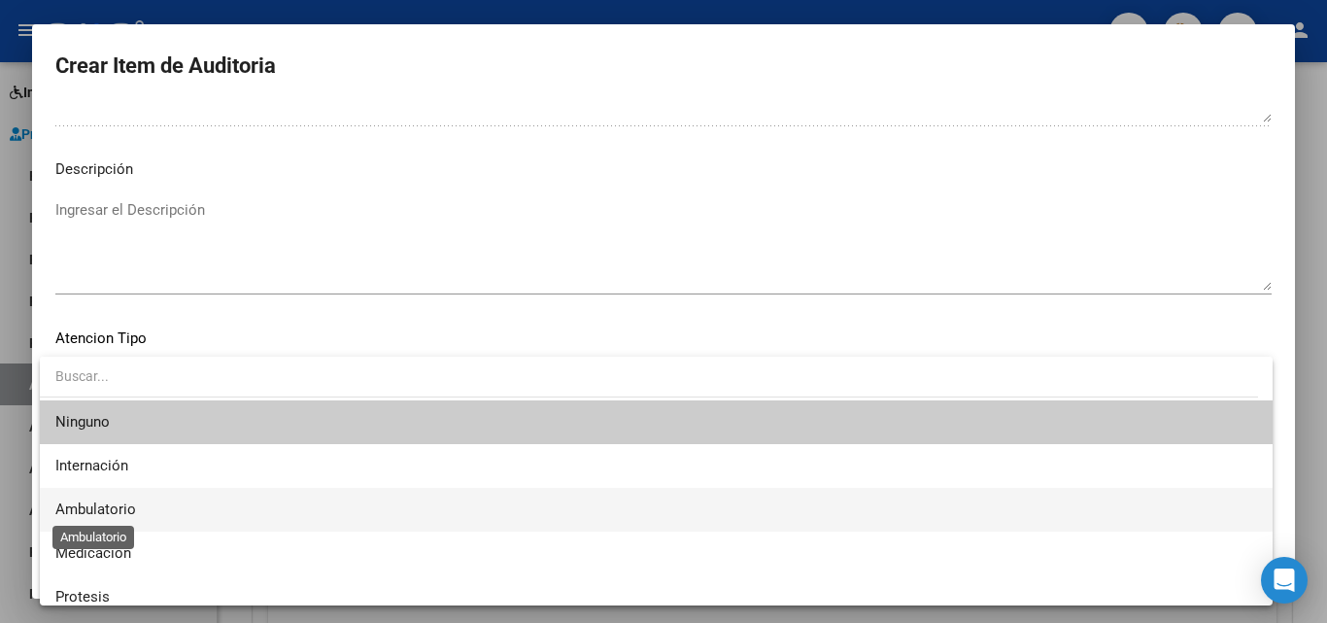
click at [117, 511] on span "Ambulatorio" at bounding box center [95, 508] width 81 height 17
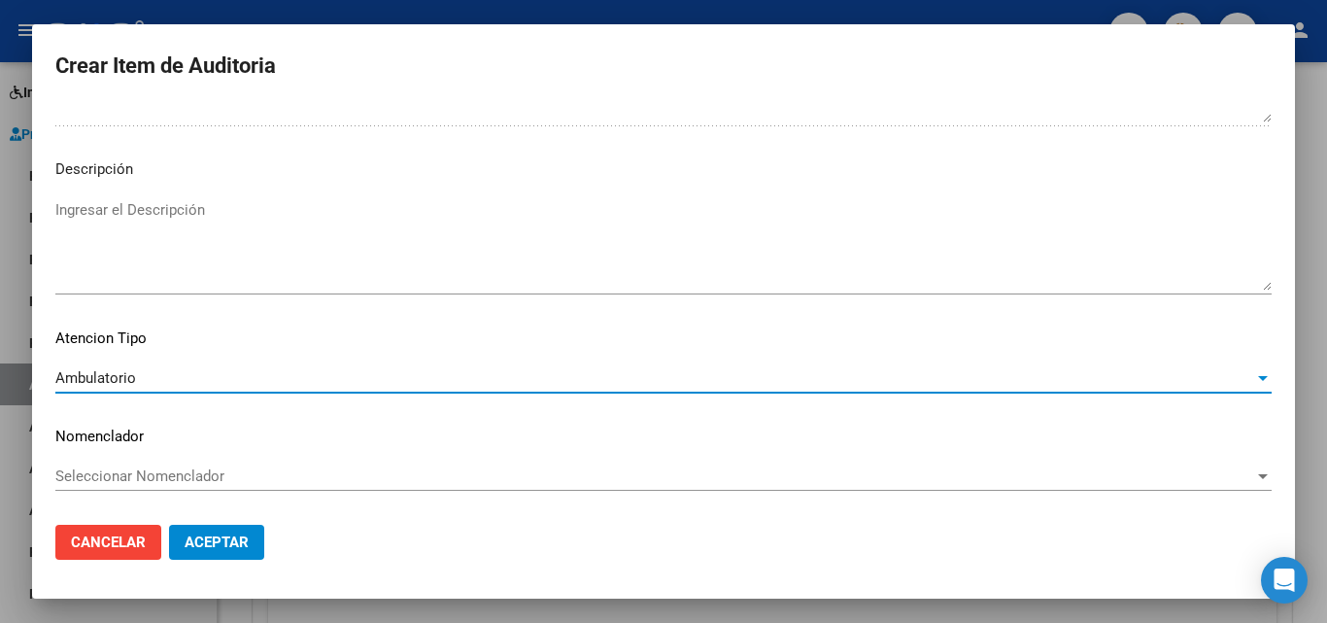
click at [196, 534] on span "Aceptar" at bounding box center [217, 541] width 64 height 17
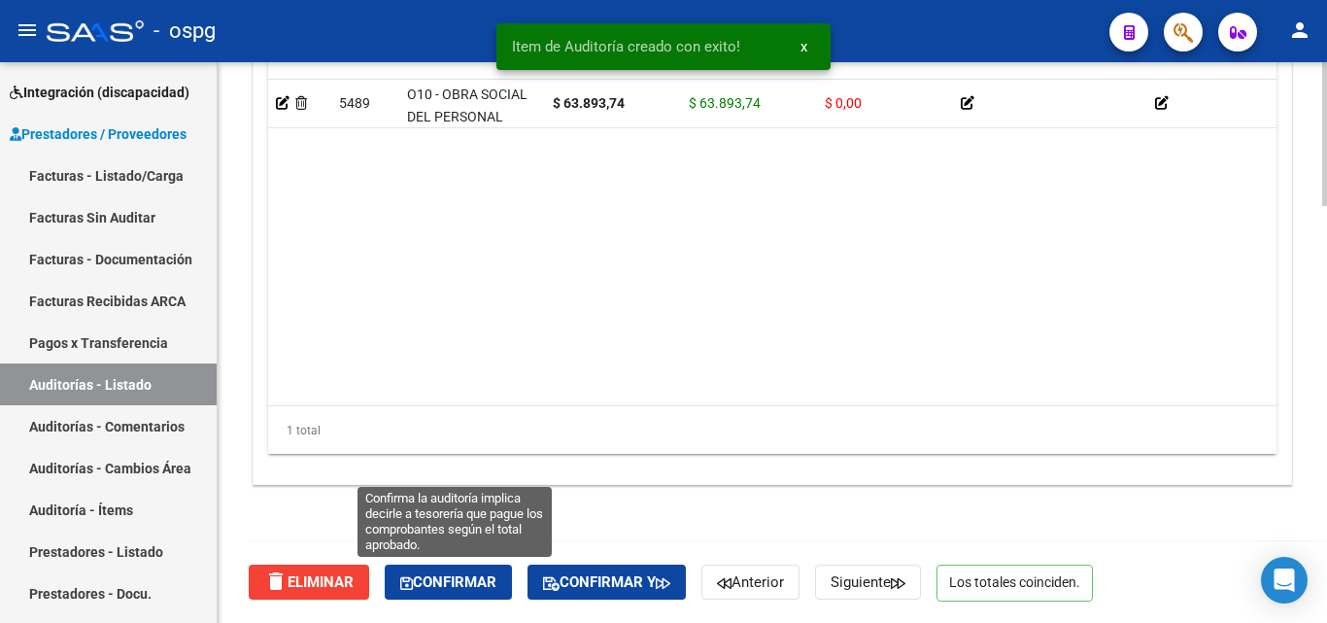
click at [453, 577] on span "Confirmar" at bounding box center [448, 581] width 96 height 17
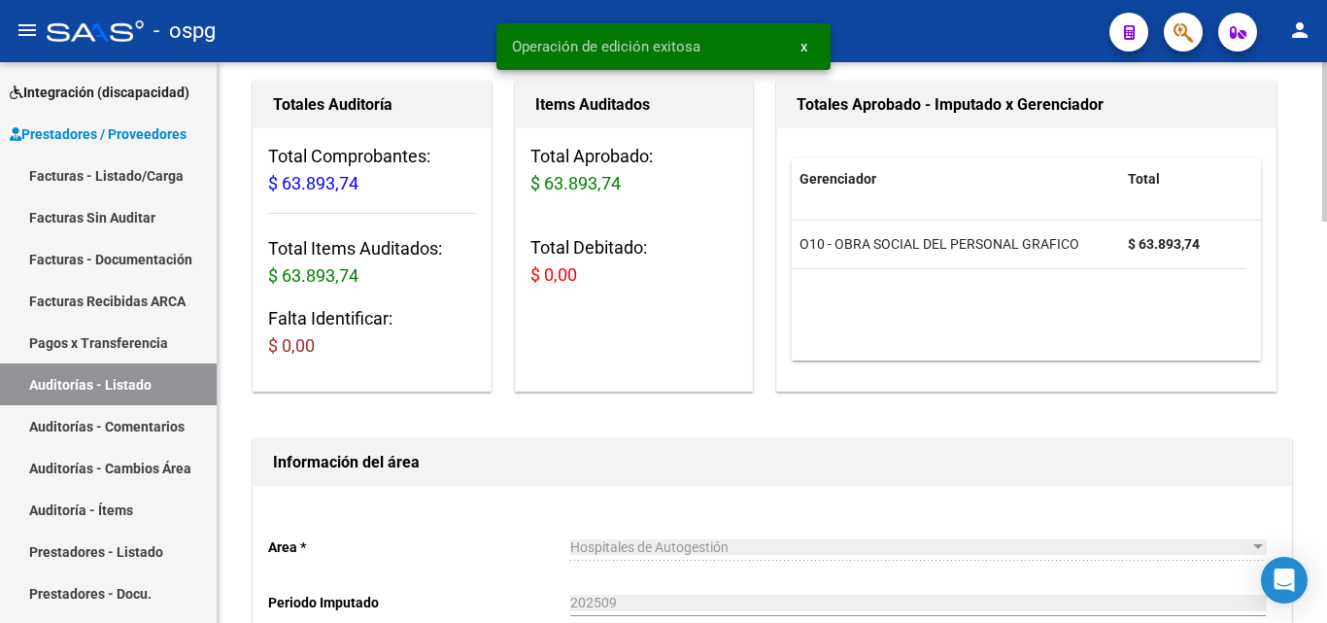
scroll to position [0, 0]
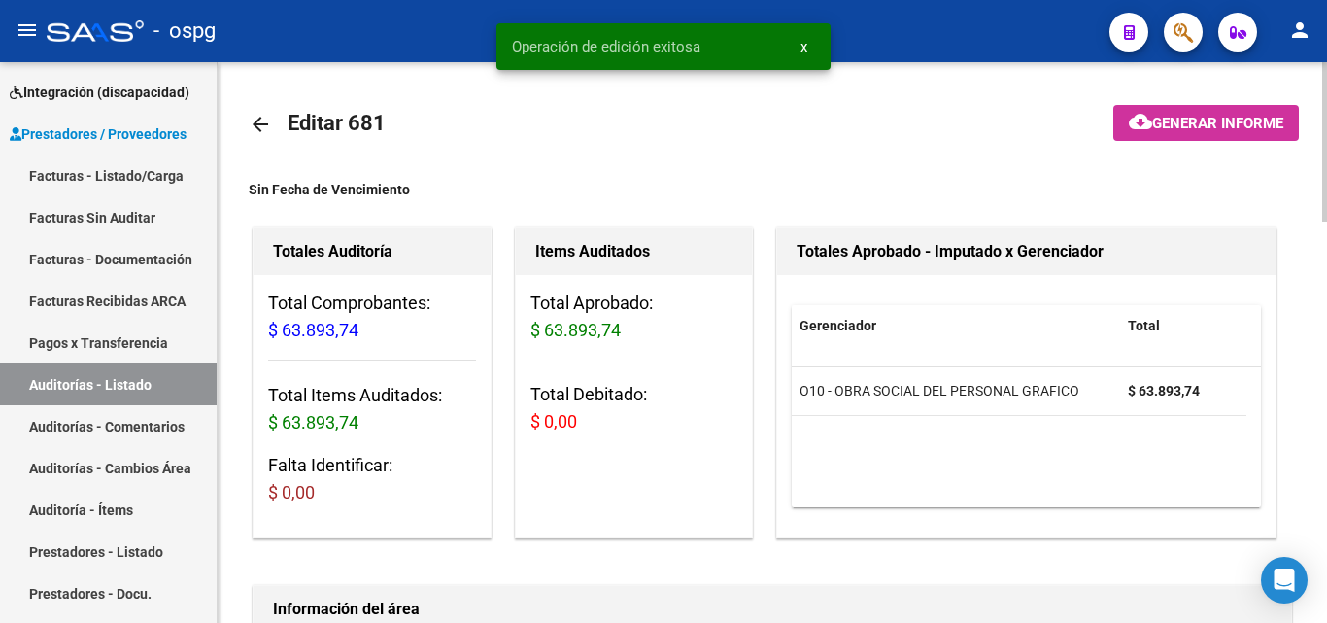
click at [1219, 126] on span "Generar informe" at bounding box center [1217, 123] width 131 height 17
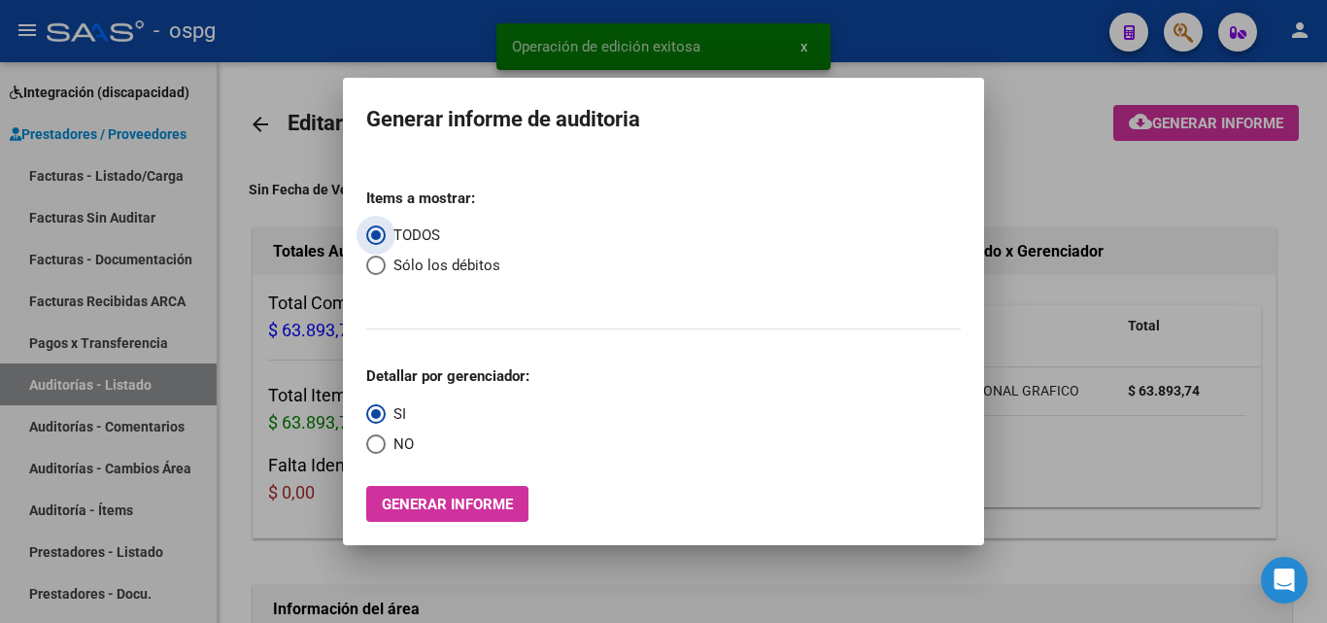
click at [376, 446] on span "Select an option" at bounding box center [375, 443] width 19 height 19
click at [376, 446] on input "NO" at bounding box center [375, 443] width 19 height 19
click at [426, 523] on mat-dialog-container "Generar informe de auditoria Items a mostrar: TODOS Sólo los débitos Detallar p…" at bounding box center [663, 312] width 641 height 468
click at [445, 506] on span "Generar informe" at bounding box center [447, 503] width 131 height 17
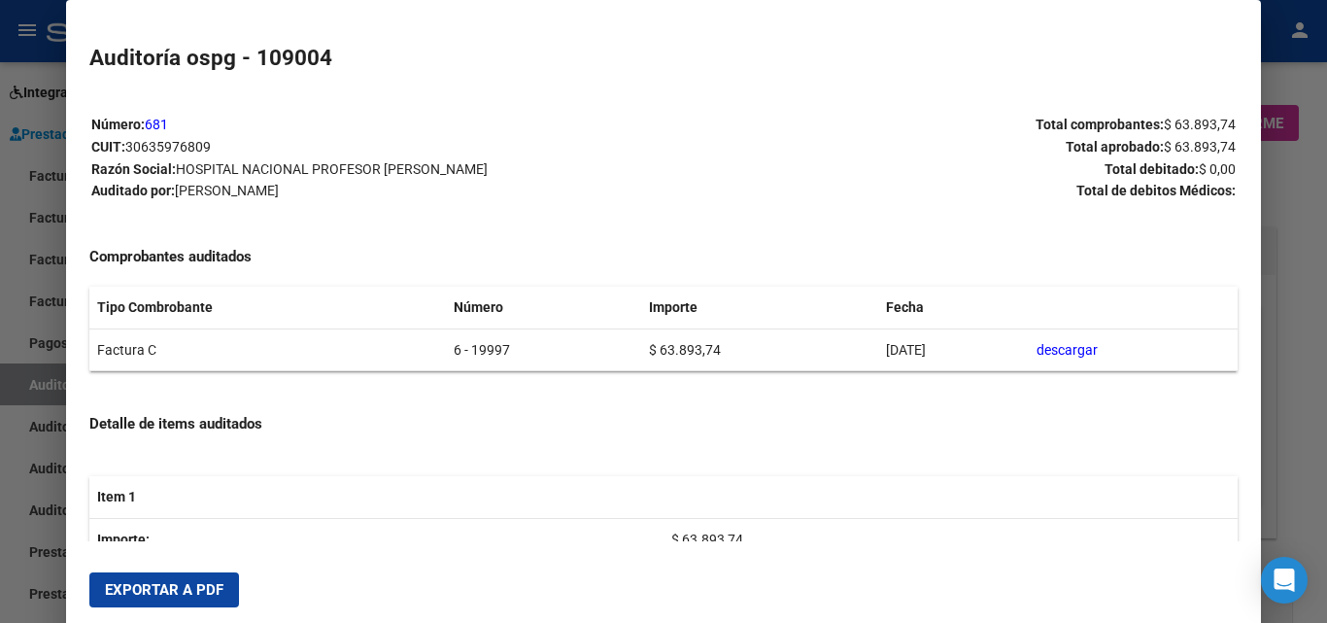
click at [188, 600] on button "Exportar a PDF" at bounding box center [164, 589] width 150 height 35
click at [7, 167] on div at bounding box center [663, 311] width 1327 height 623
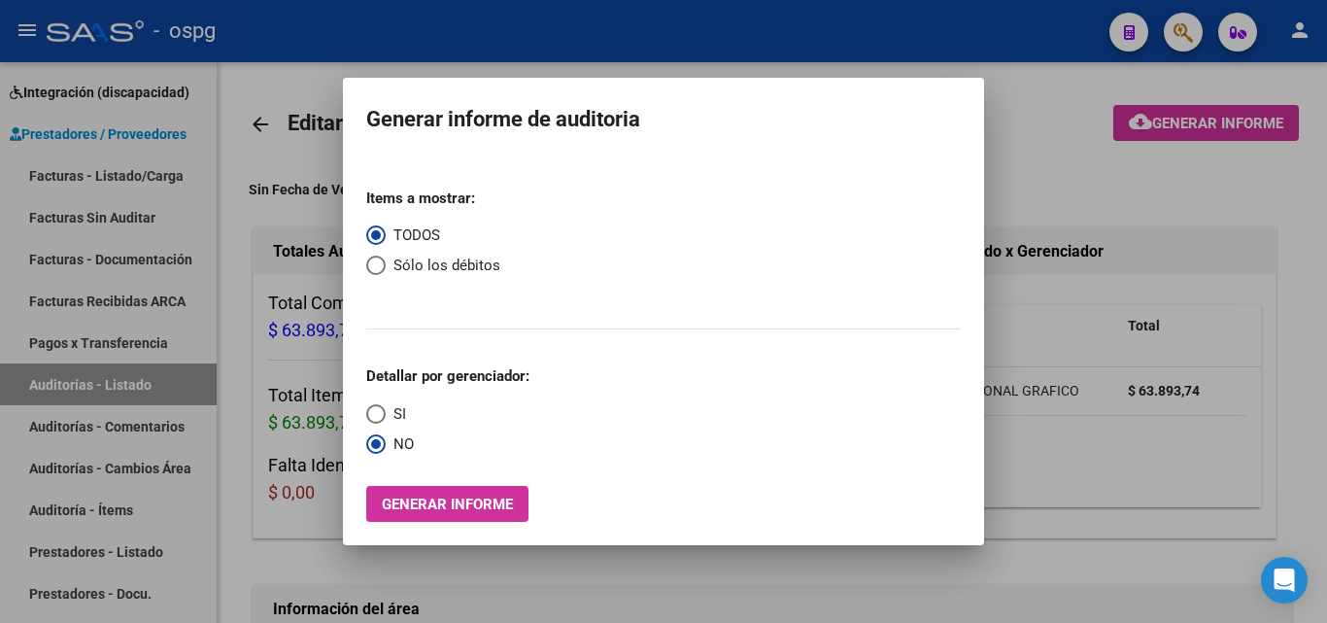
click at [79, 173] on div at bounding box center [663, 311] width 1327 height 623
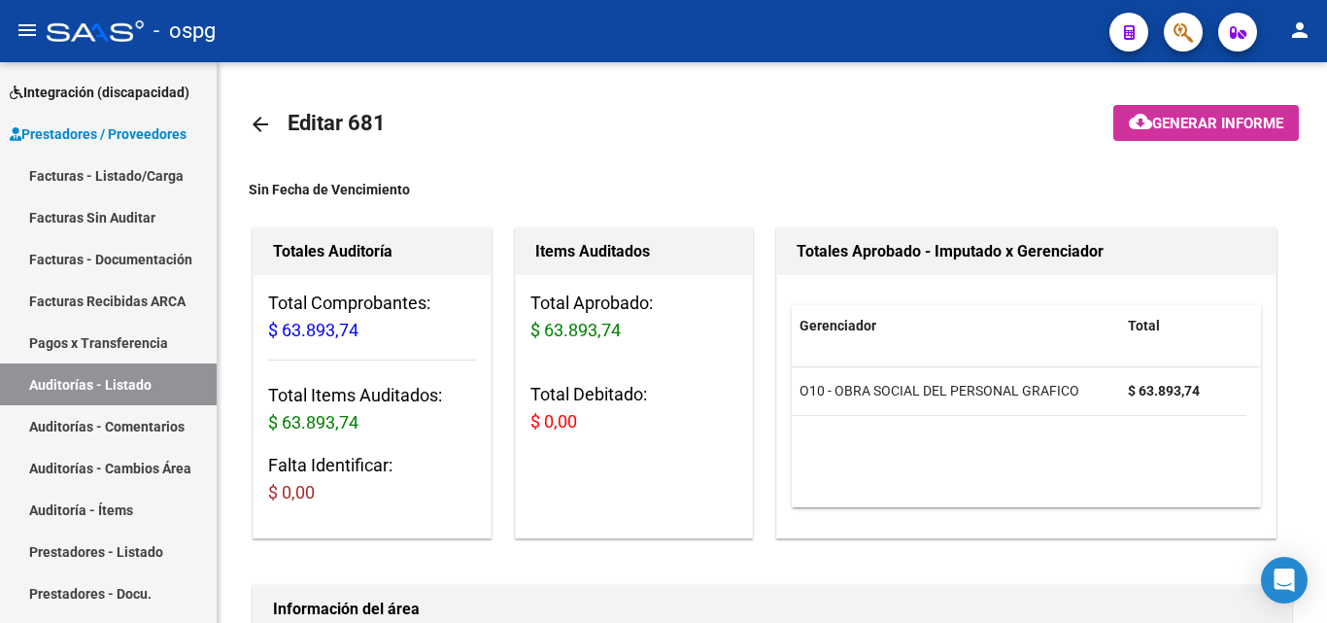
click at [79, 173] on link "Facturas - Listado/Carga" at bounding box center [108, 175] width 217 height 42
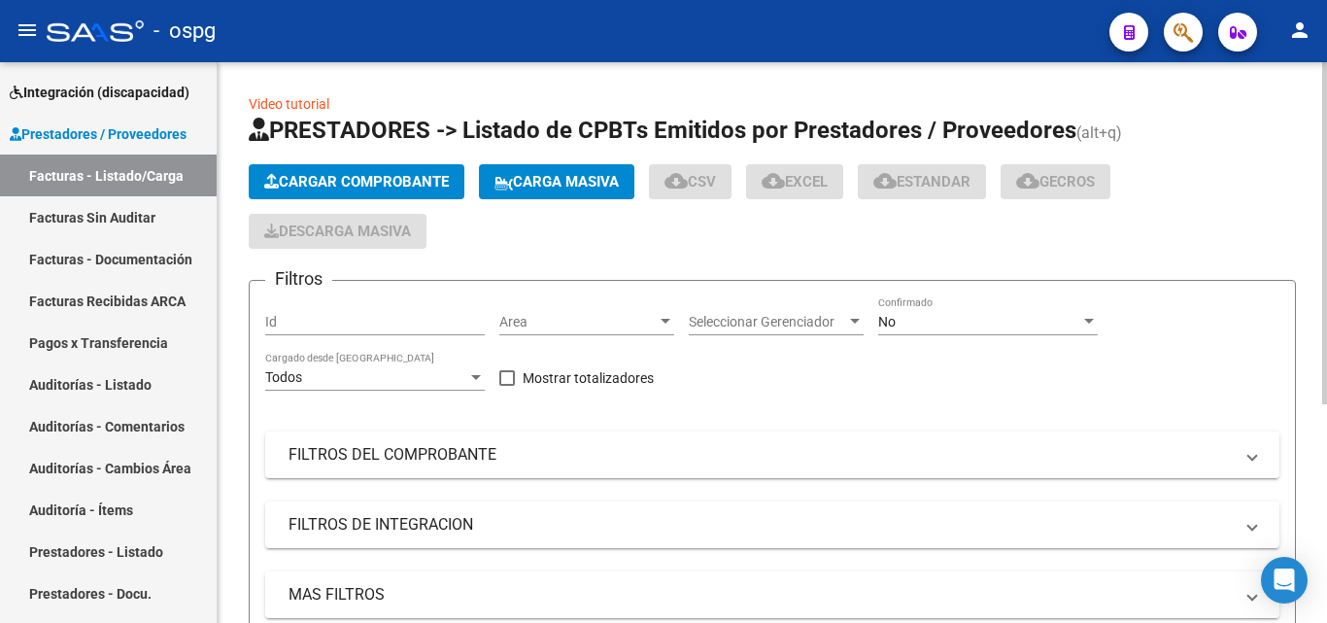
click at [305, 178] on span "Cargar Comprobante" at bounding box center [356, 181] width 185 height 17
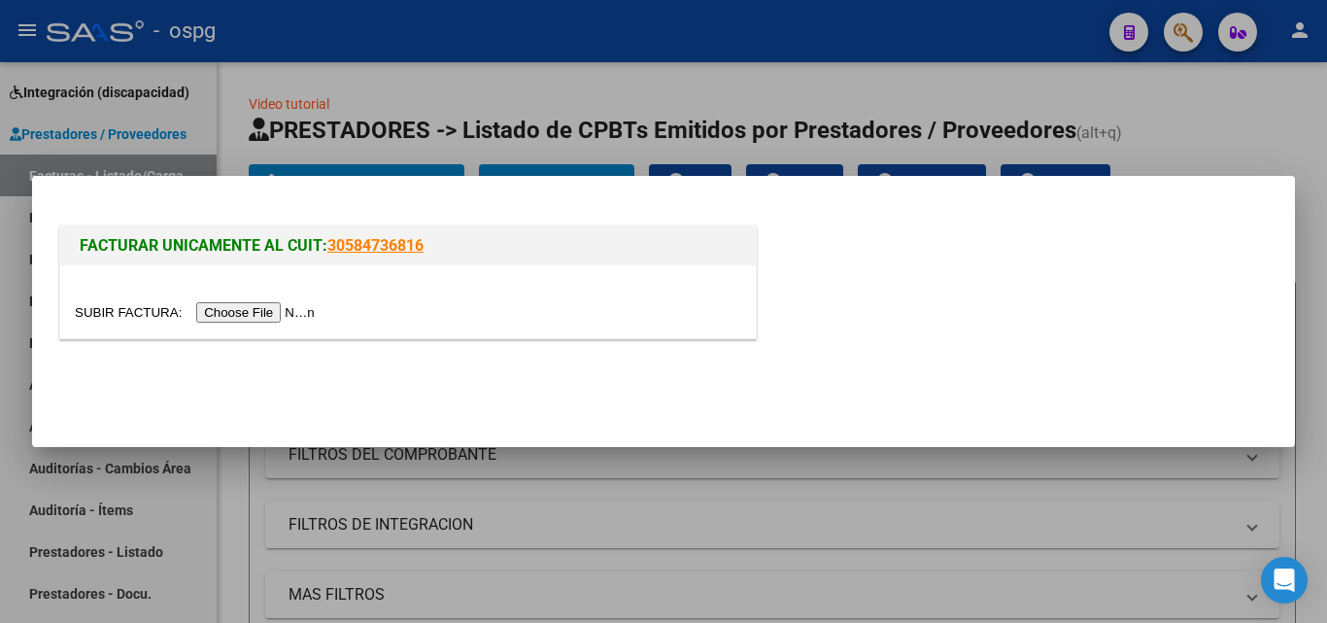
click at [263, 312] on input "file" at bounding box center [198, 312] width 246 height 20
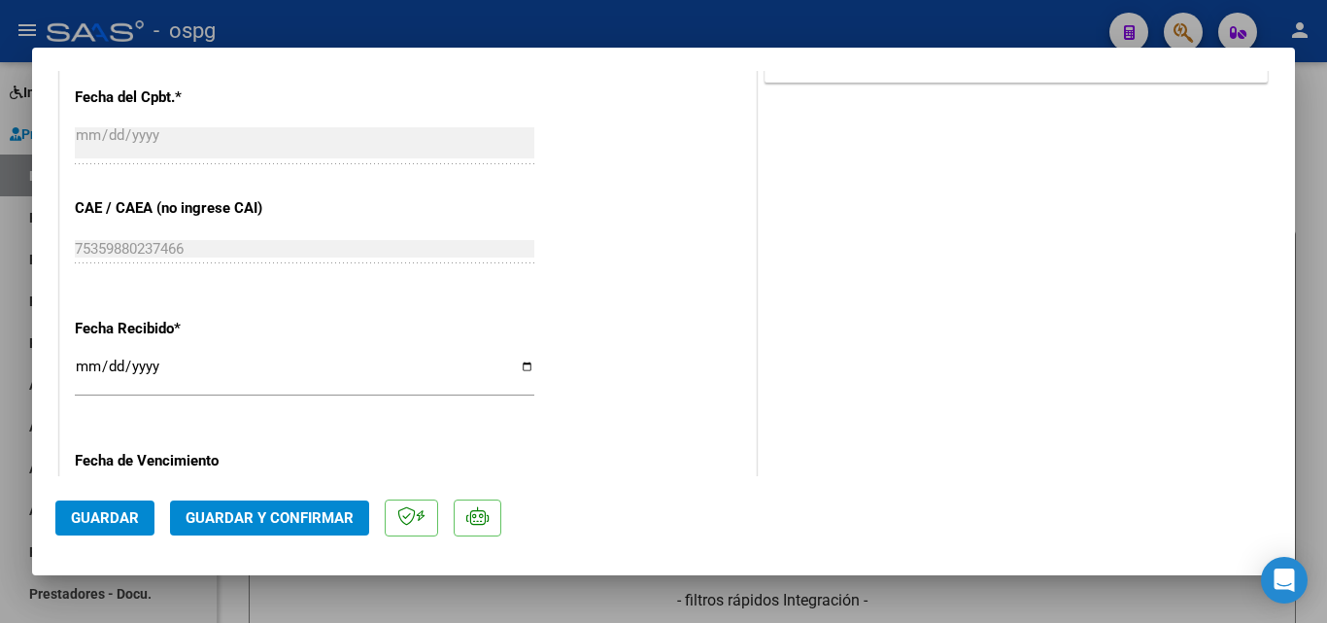
scroll to position [1068, 0]
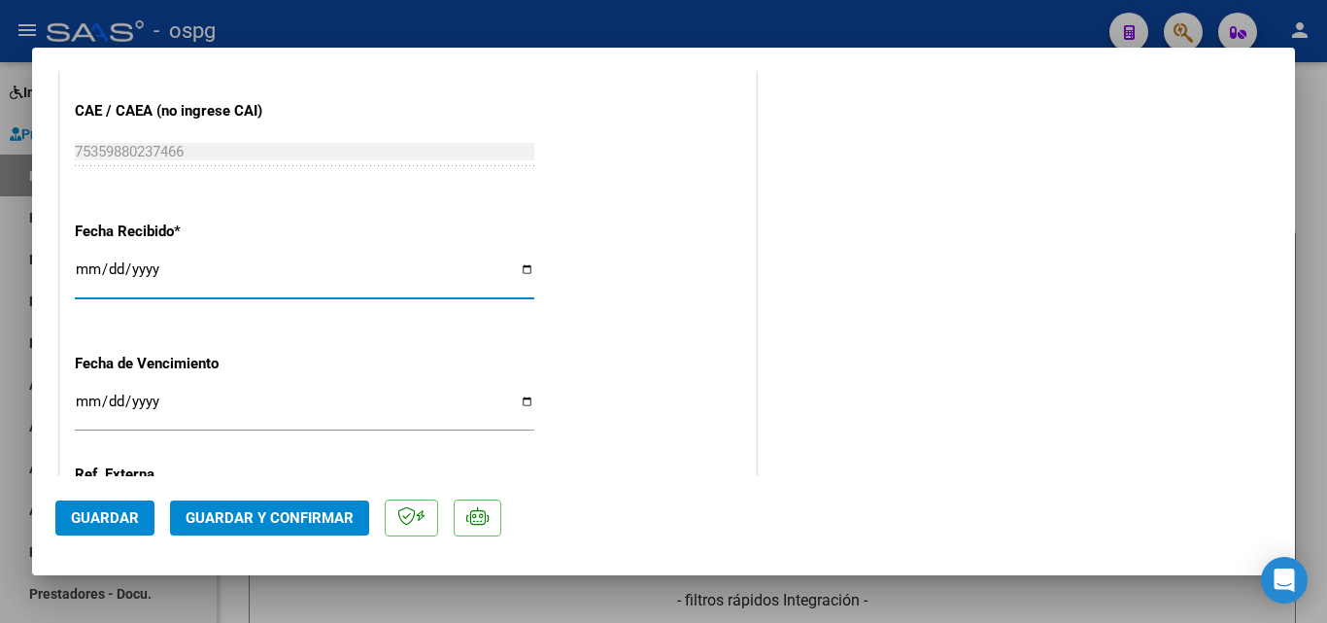
click at [82, 265] on input "[DATE]" at bounding box center [304, 276] width 459 height 31
click at [210, 529] on button "Guardar y Confirmar" at bounding box center [269, 517] width 199 height 35
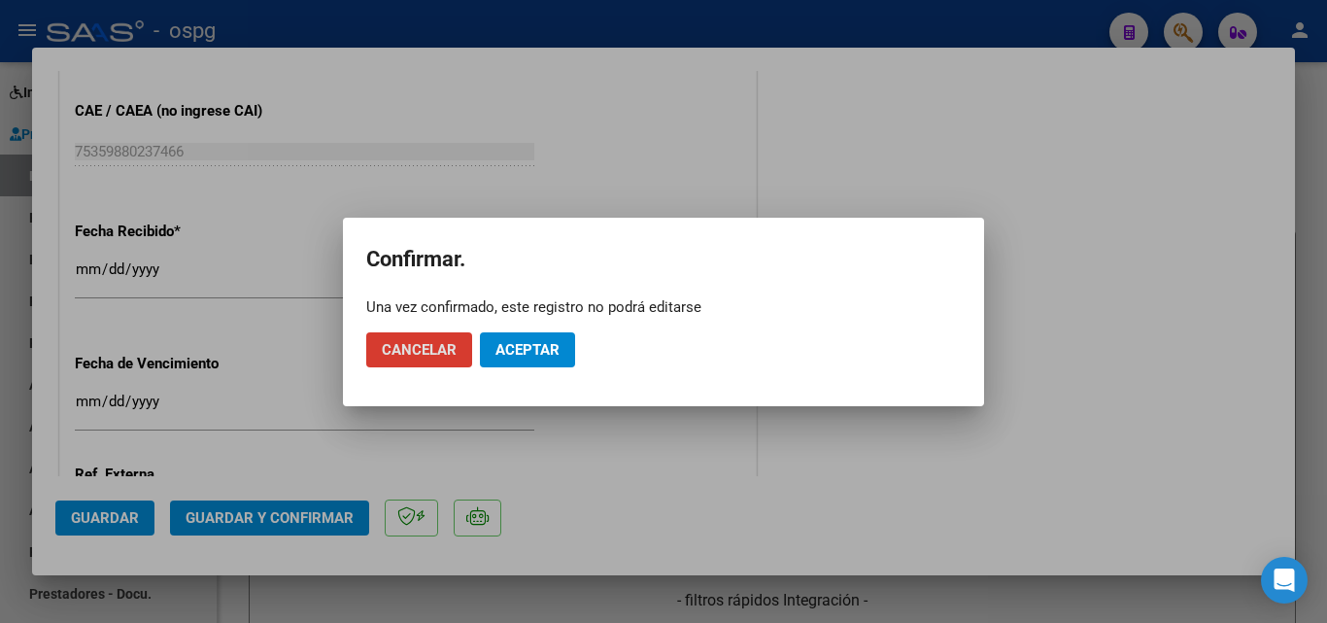
click at [542, 347] on span "Aceptar" at bounding box center [527, 349] width 64 height 17
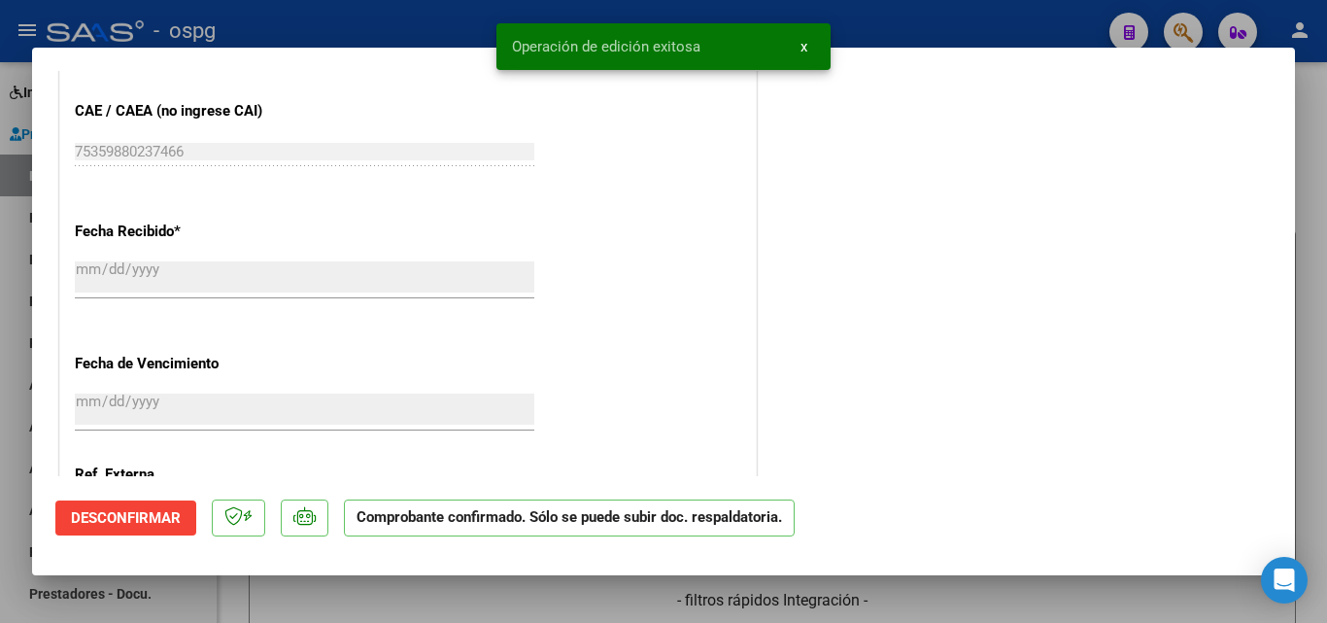
click at [0, 201] on div at bounding box center [663, 311] width 1327 height 623
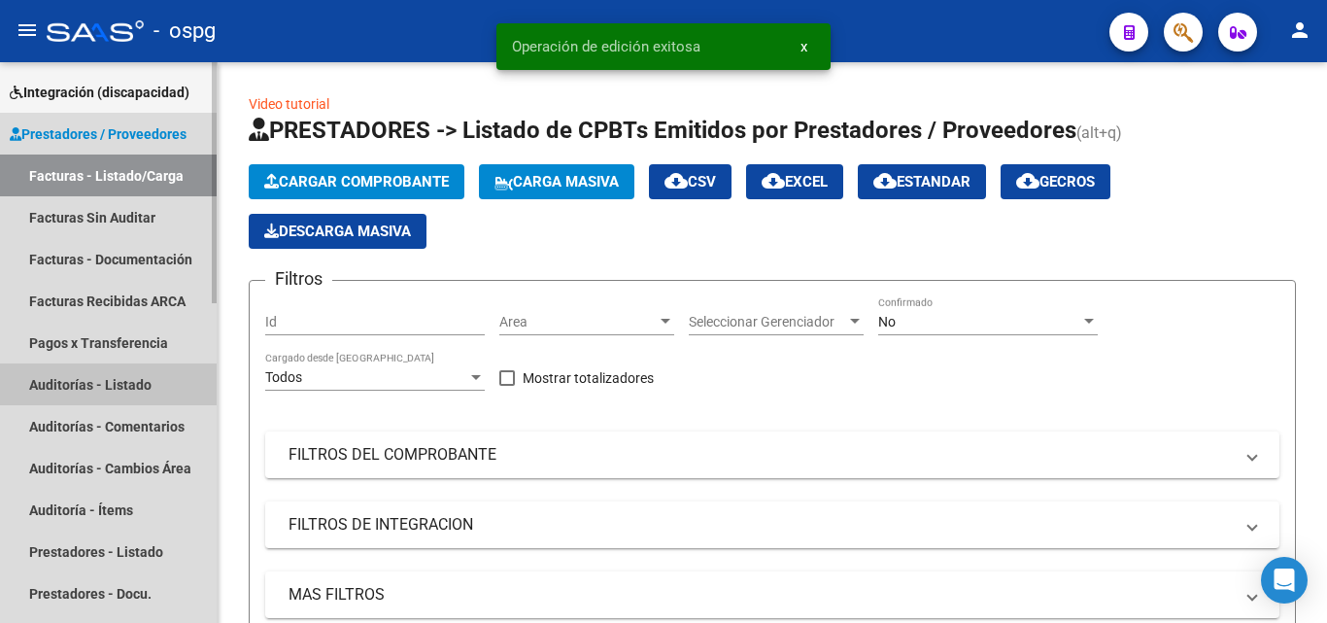
click at [92, 379] on link "Auditorías - Listado" at bounding box center [108, 384] width 217 height 42
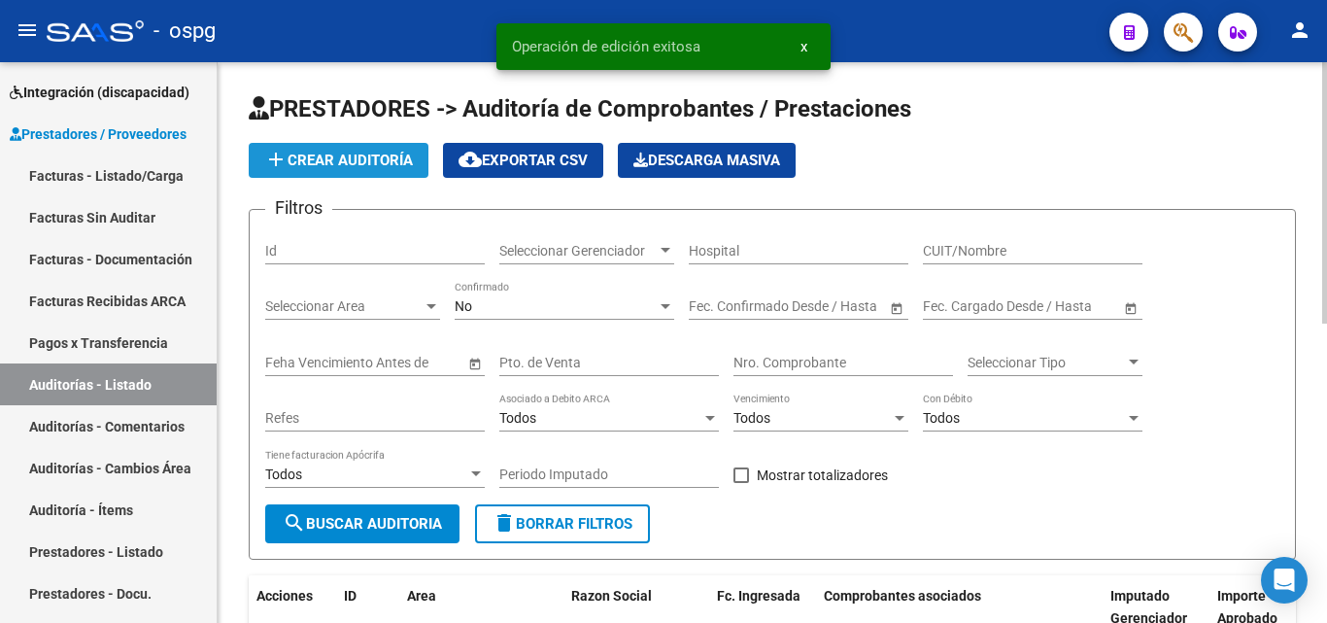
click at [361, 154] on span "add Crear Auditoría" at bounding box center [338, 160] width 149 height 17
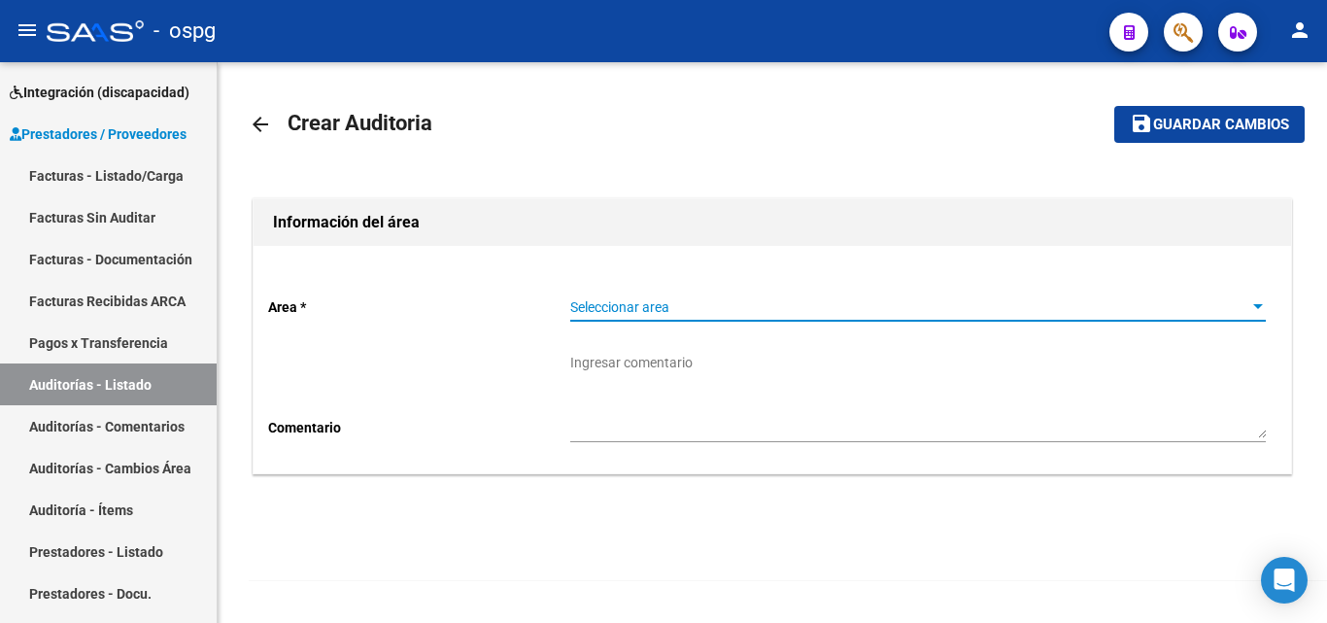
click at [626, 303] on span "Seleccionar area" at bounding box center [909, 307] width 678 height 17
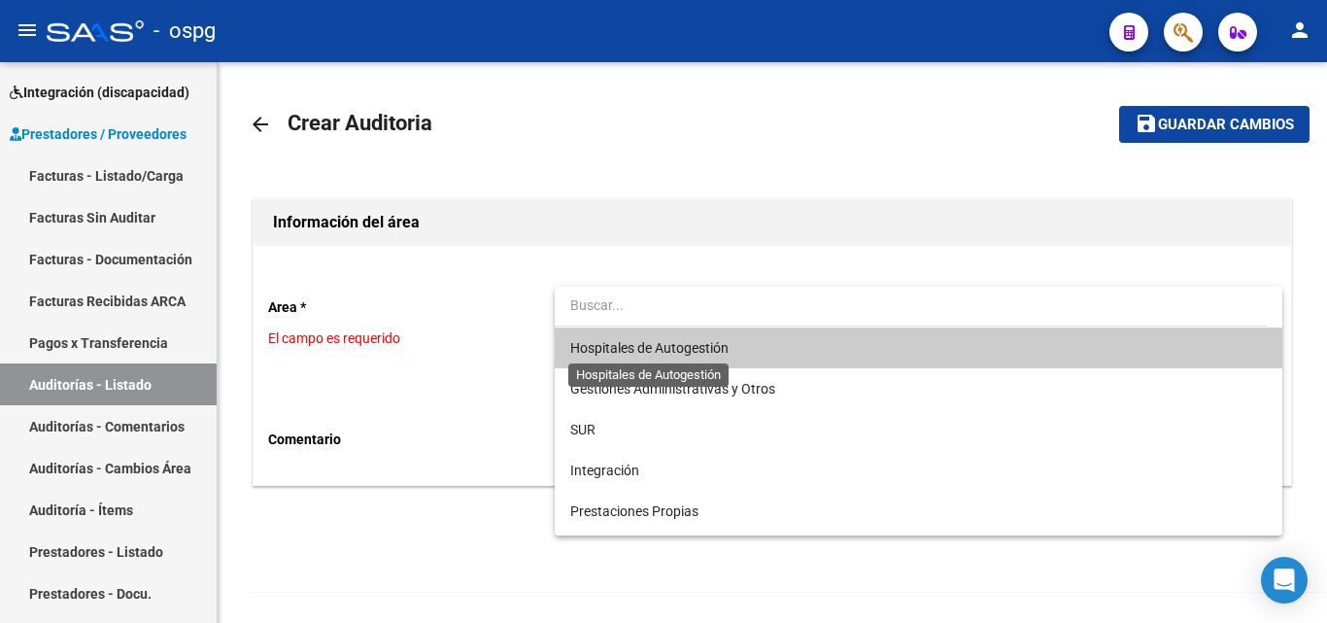
click at [648, 343] on span "Hospitales de Autogestión" at bounding box center [649, 348] width 158 height 16
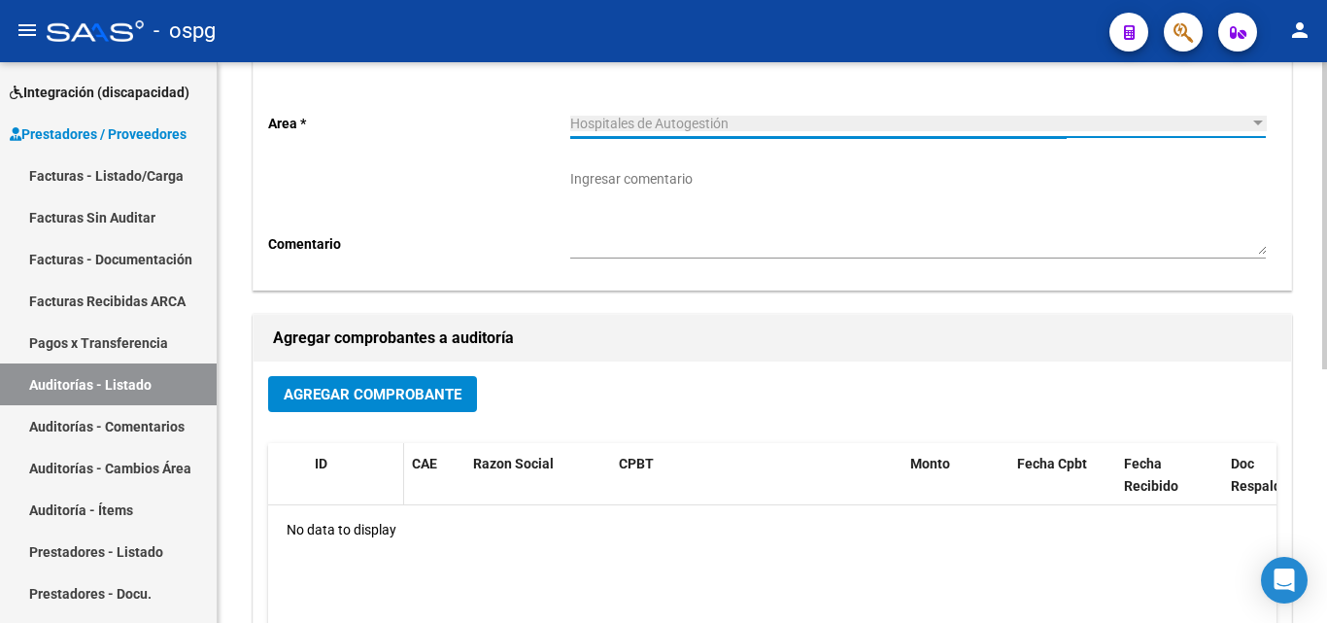
scroll to position [194, 0]
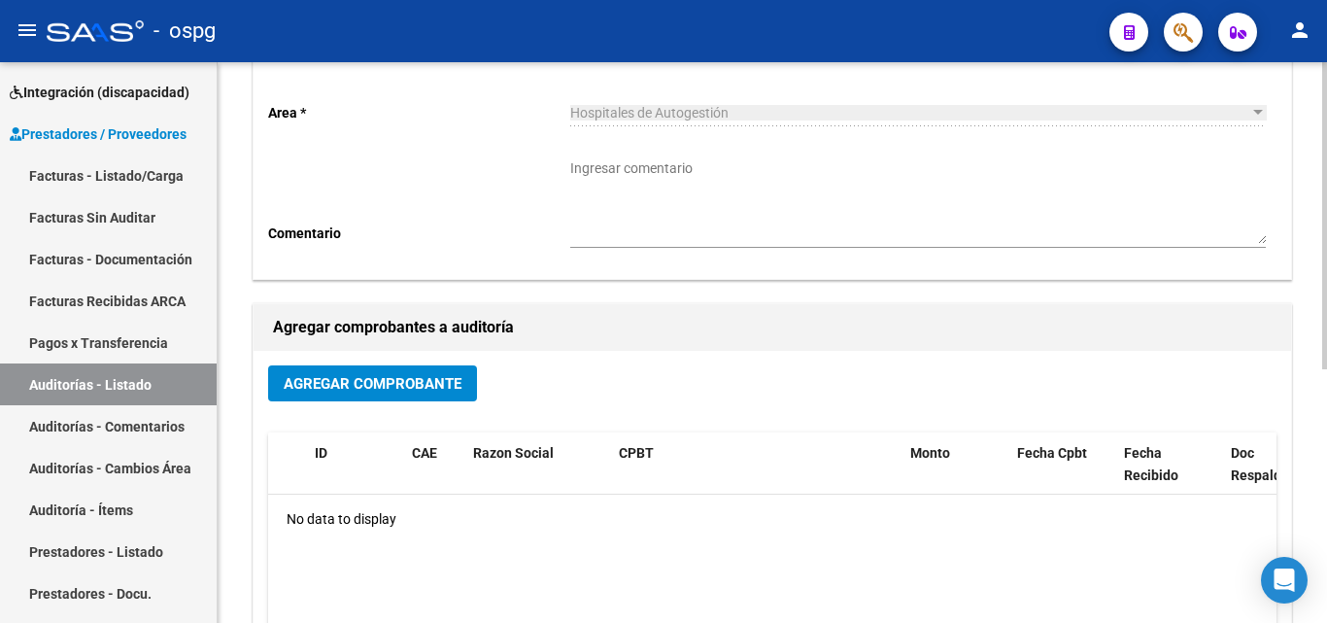
click at [368, 362] on div "Agregar Comprobante ID CAE Razon Social CPBT Monto Fecha Cpbt Fecha Recibido Do…" at bounding box center [772, 552] width 1037 height 403
click at [371, 379] on span "Agregar Comprobante" at bounding box center [373, 383] width 178 height 17
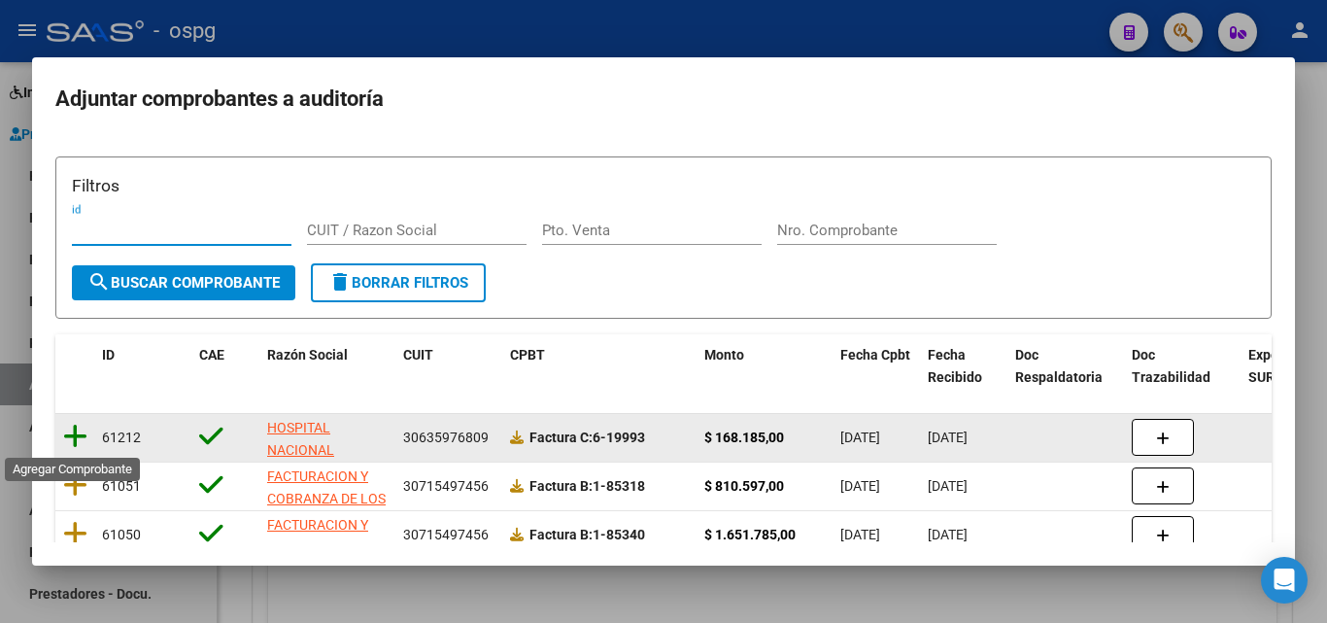
click at [78, 433] on icon at bounding box center [75, 436] width 24 height 27
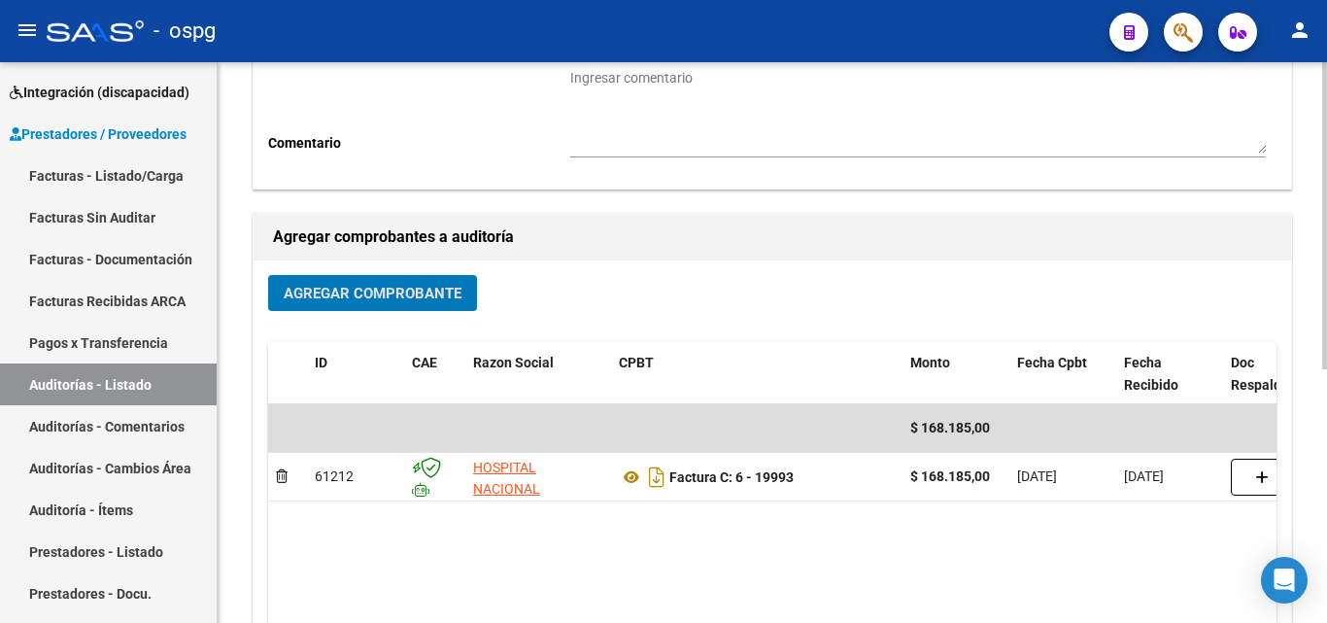
scroll to position [0, 0]
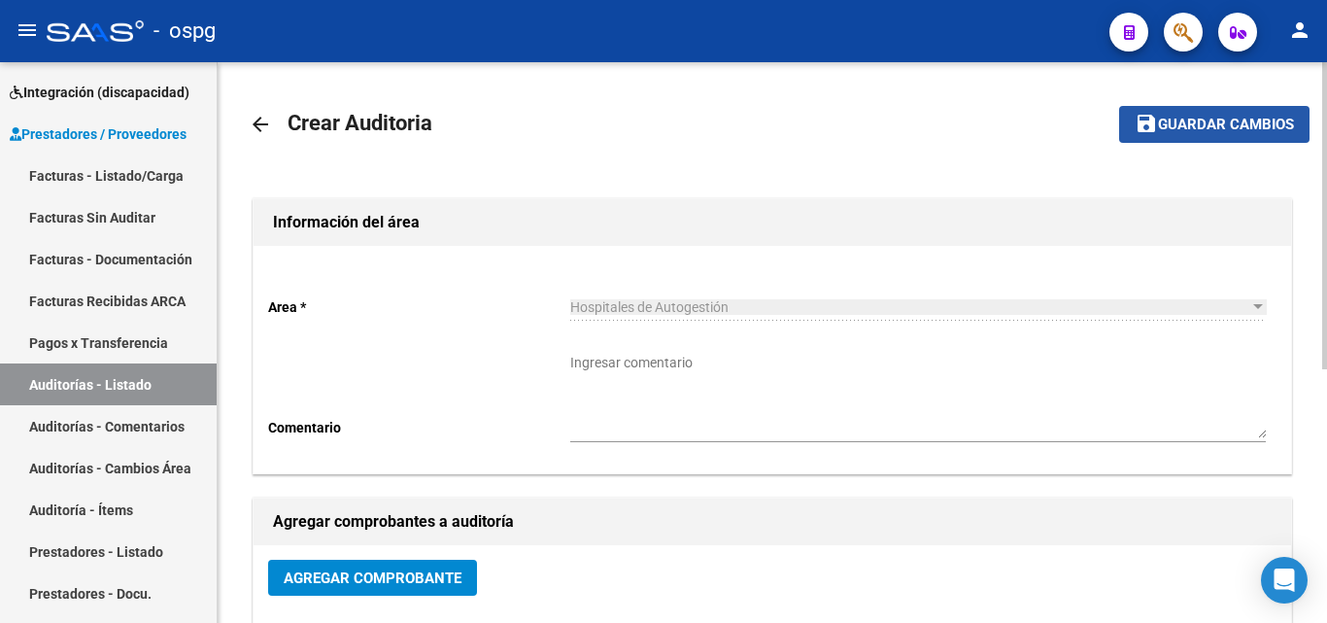
click at [1226, 118] on span "Guardar cambios" at bounding box center [1226, 125] width 136 height 17
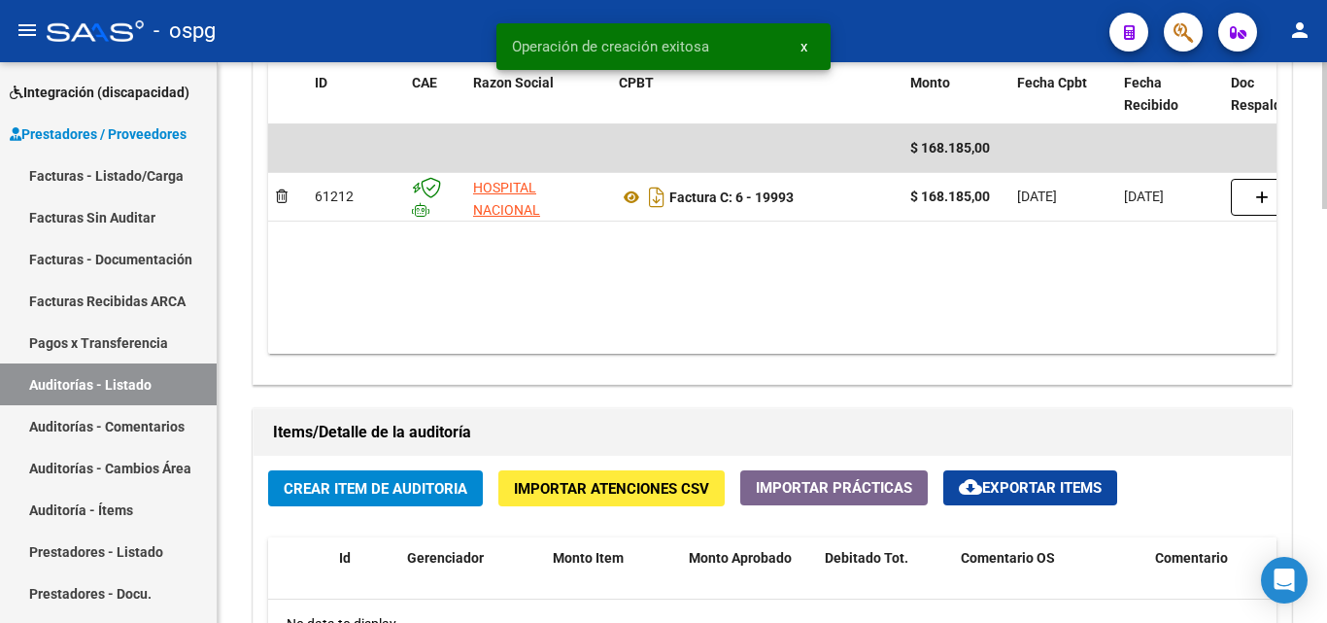
scroll to position [1068, 0]
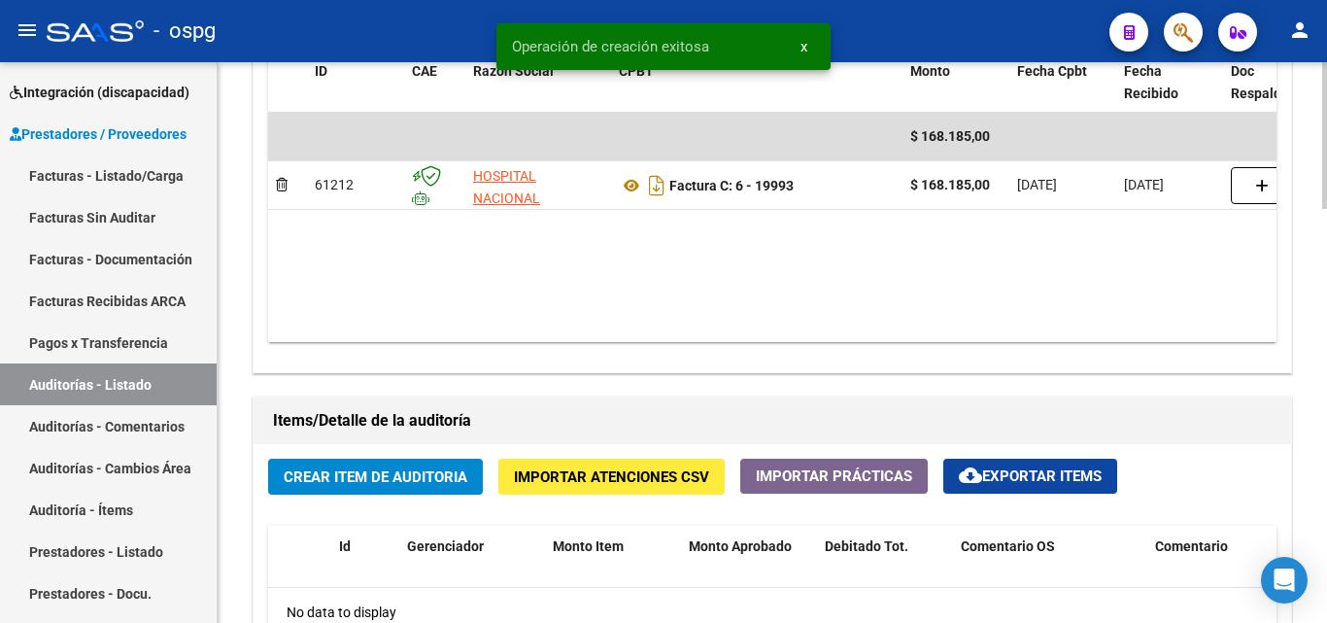
click at [417, 480] on span "Crear Item de Auditoria" at bounding box center [376, 476] width 184 height 17
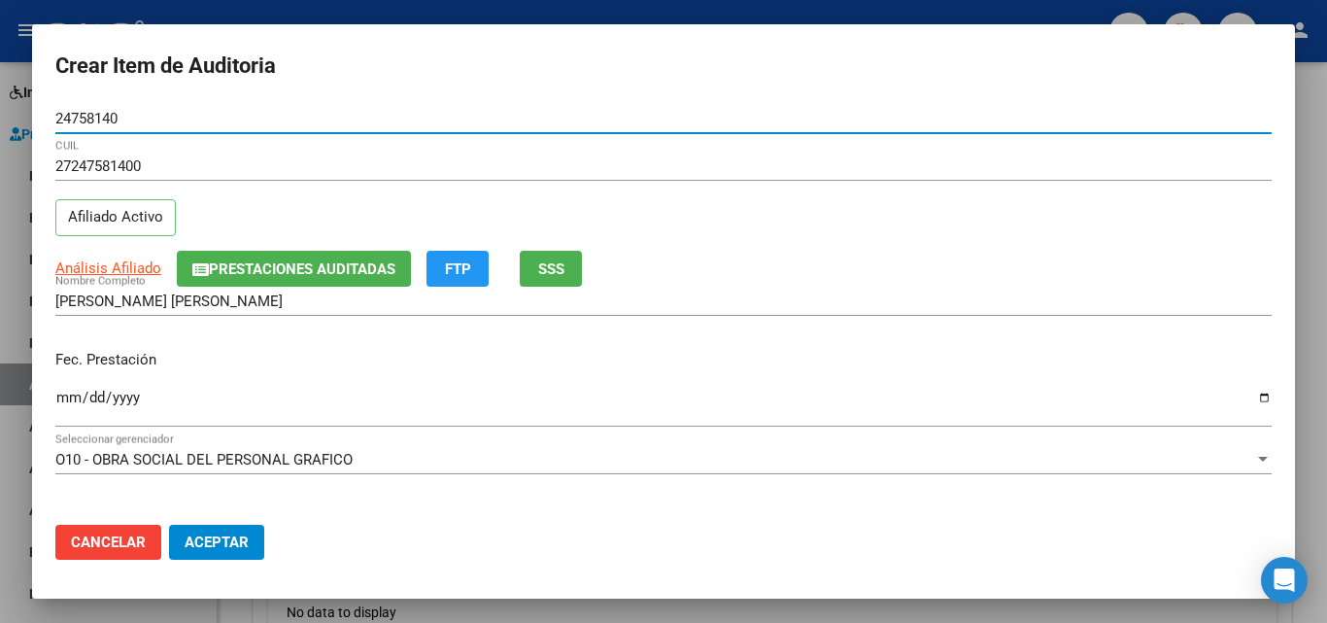
click at [578, 263] on button "SSS" at bounding box center [551, 269] width 62 height 36
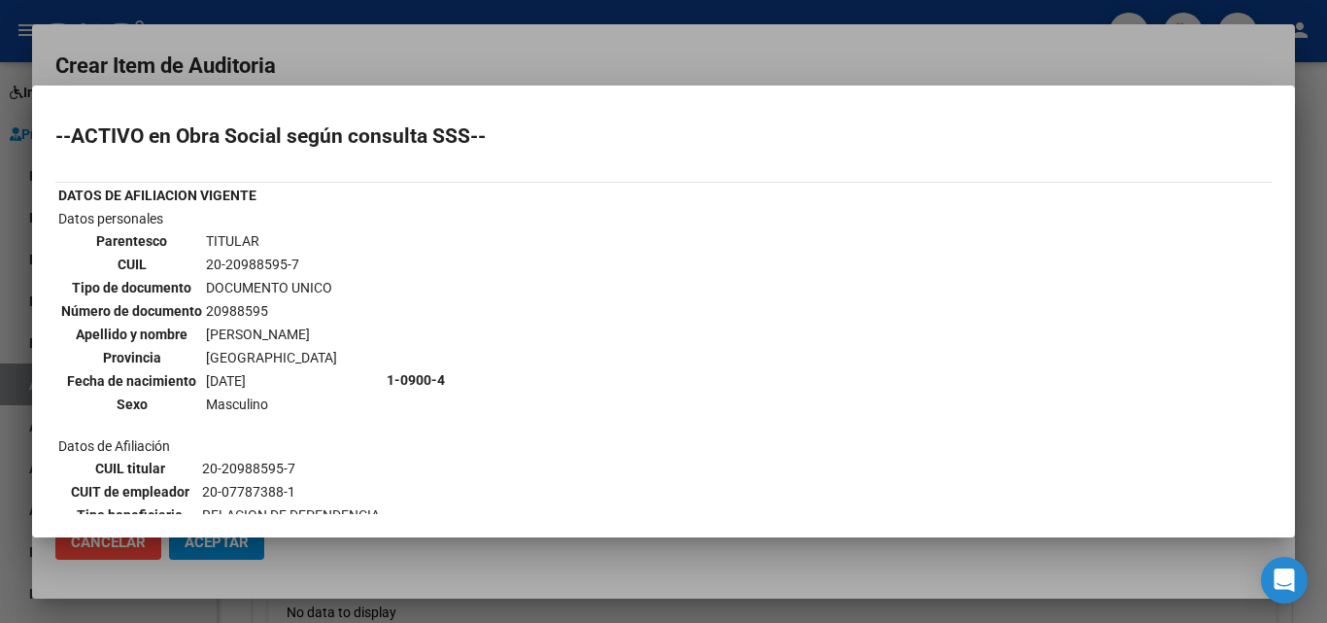
click at [325, 53] on div at bounding box center [663, 311] width 1327 height 623
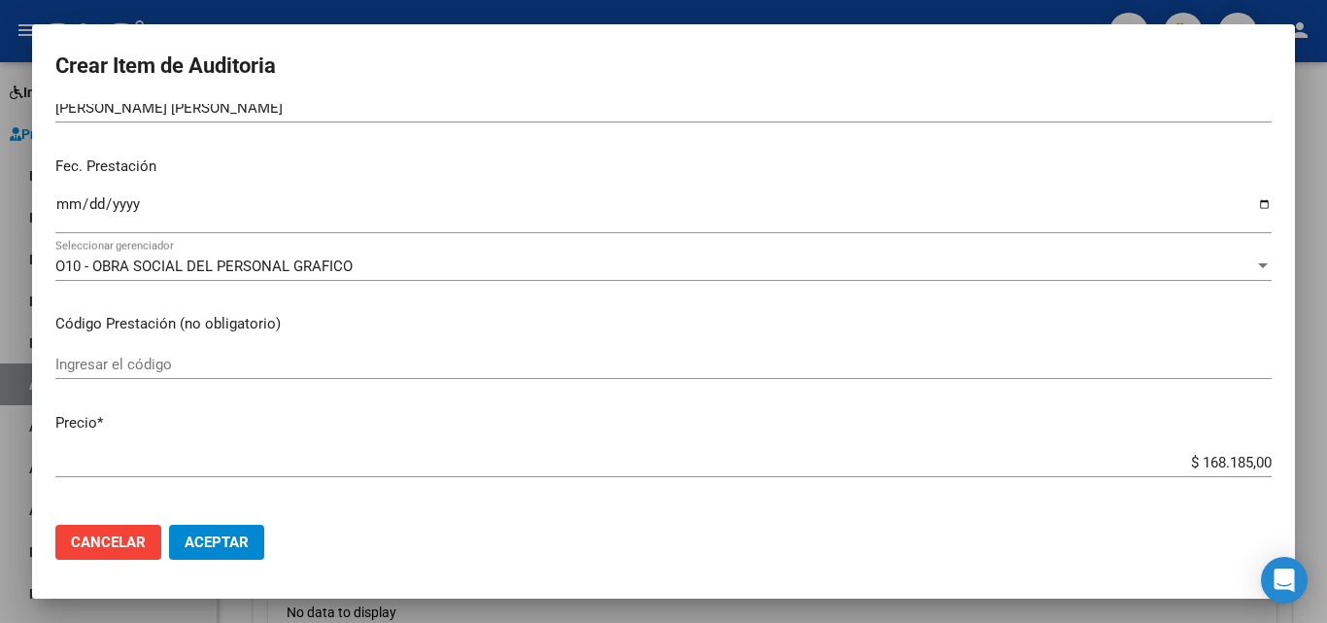
scroll to position [194, 0]
click at [53, 203] on mat-dialog-content "24758140 Nro Documento 27247581400 CUIL Afiliado Activo Análisis Afiliado Prest…" at bounding box center [663, 306] width 1263 height 405
click at [65, 205] on input "Ingresar la fecha" at bounding box center [663, 210] width 1216 height 31
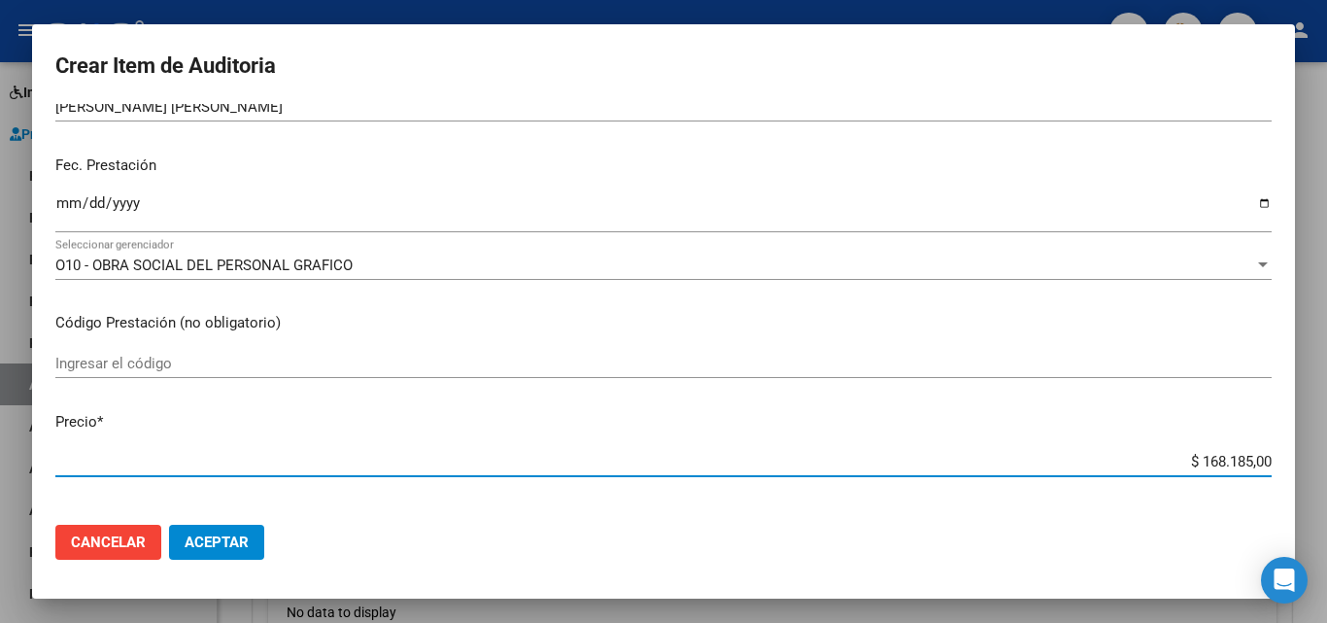
drag, startPoint x: 1188, startPoint y: 457, endPoint x: 1235, endPoint y: 463, distance: 47.0
click at [1235, 463] on input "$ 168.185,00" at bounding box center [663, 461] width 1216 height 17
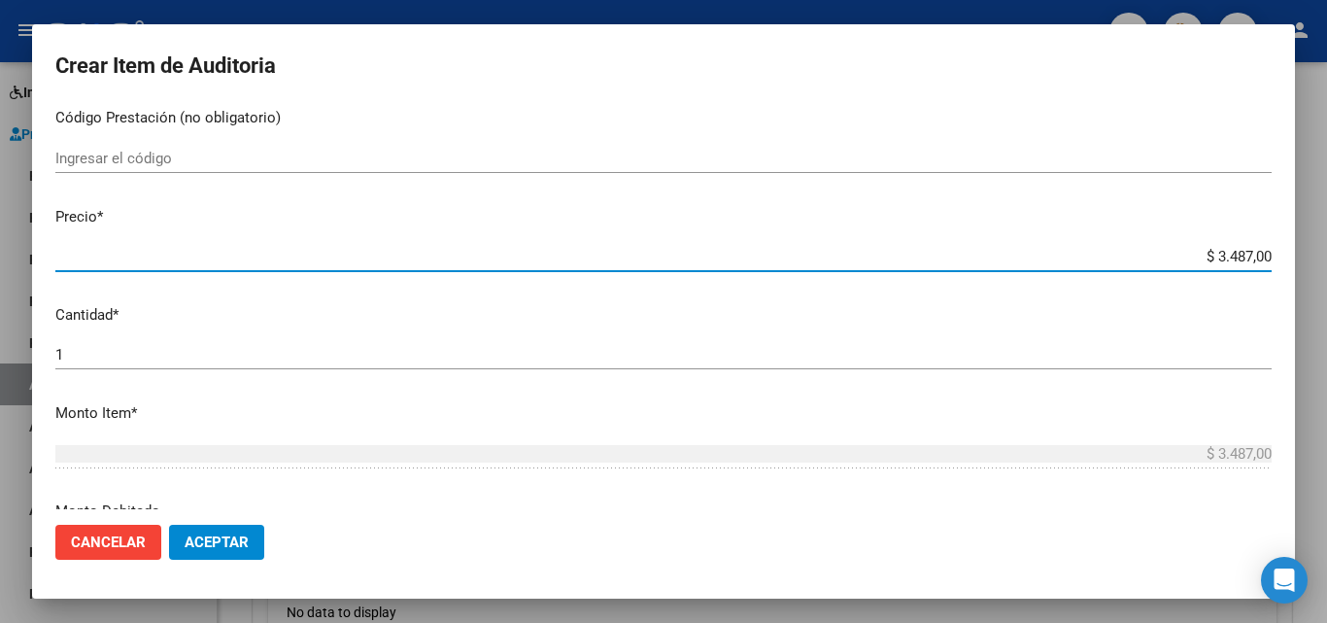
scroll to position [389, 0]
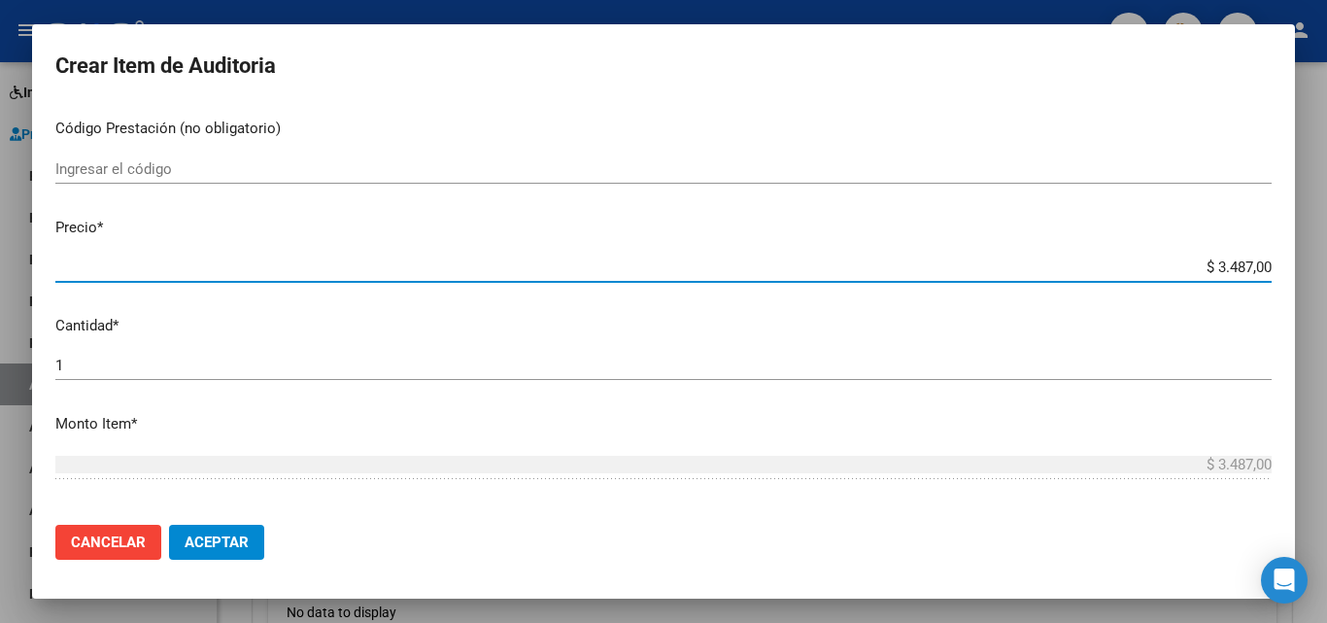
click at [1207, 268] on input "$ 3.487,00" at bounding box center [663, 266] width 1216 height 17
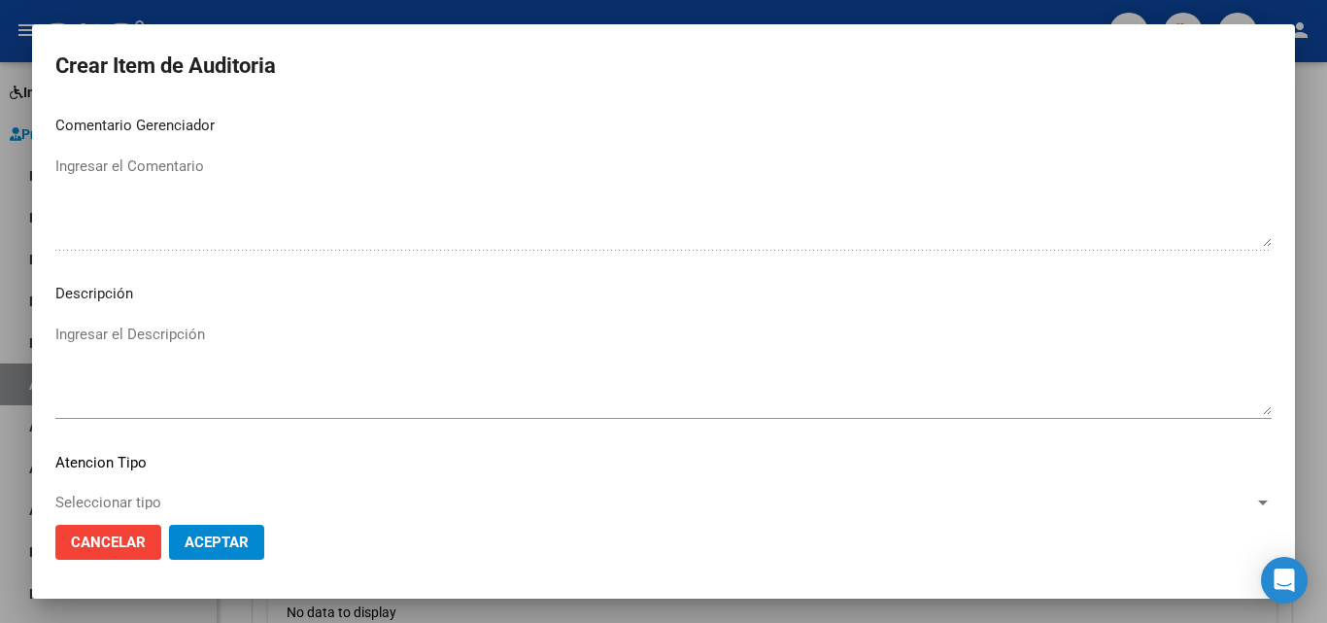
scroll to position [1344, 0]
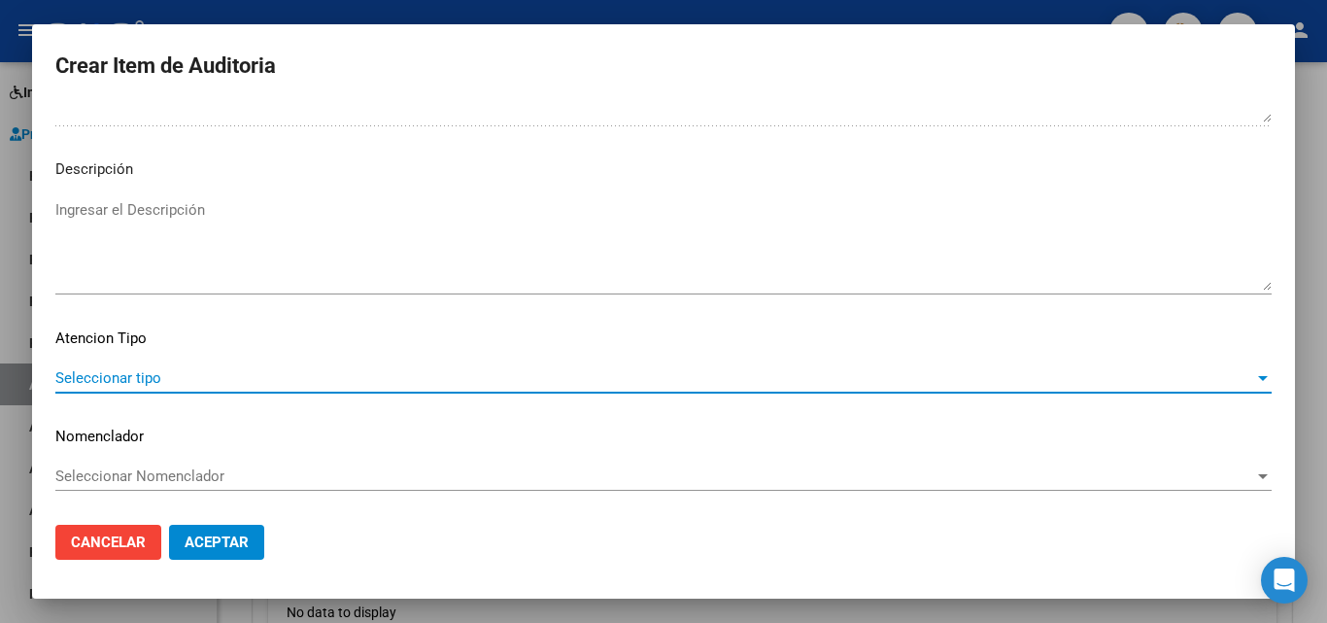
click at [115, 377] on span "Seleccionar tipo" at bounding box center [654, 377] width 1199 height 17
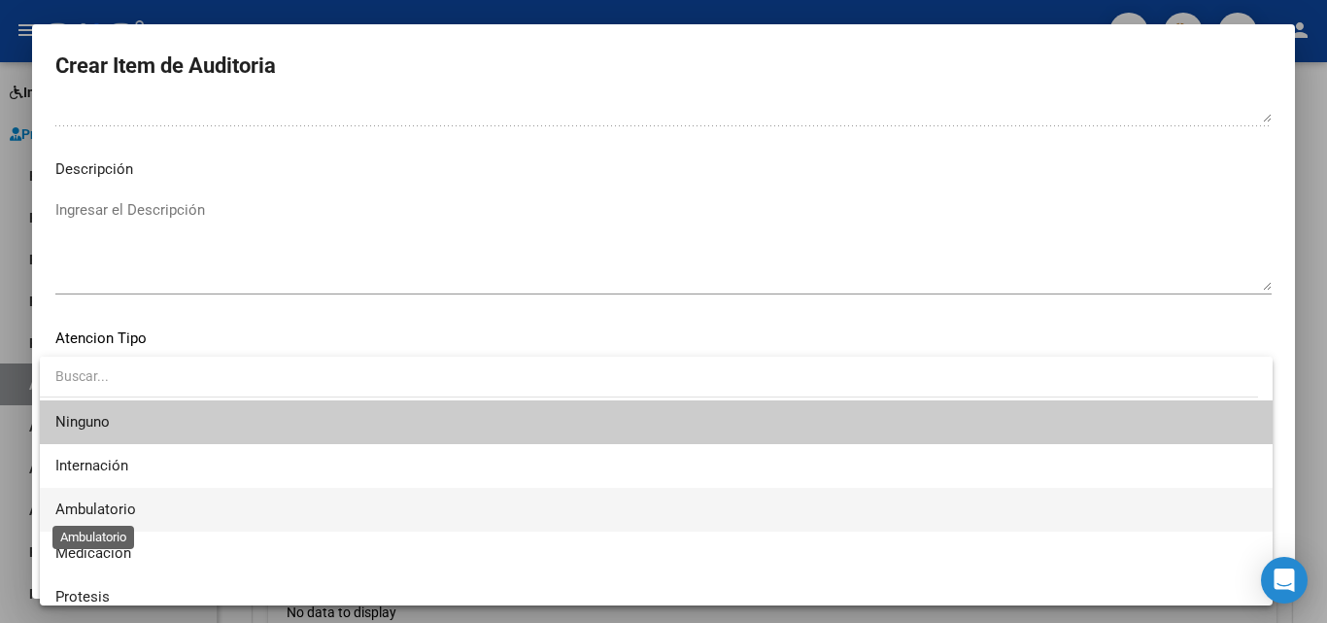
click at [117, 513] on span "Ambulatorio" at bounding box center [95, 508] width 81 height 17
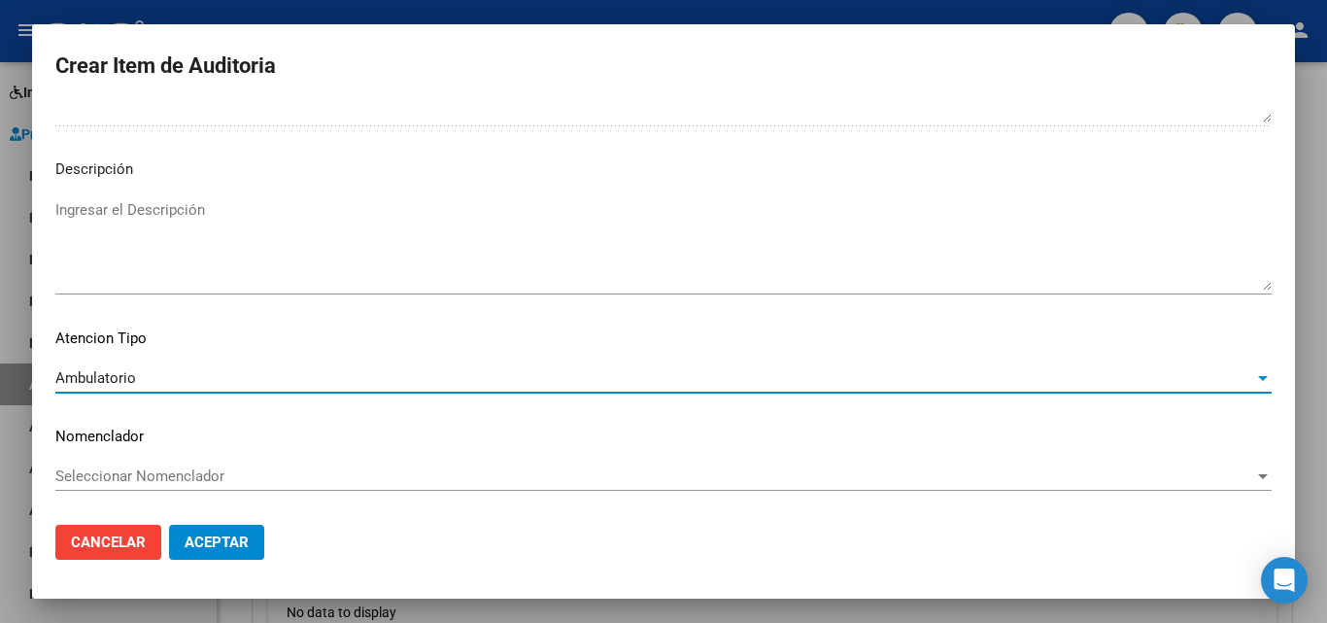
click at [200, 541] on span "Aceptar" at bounding box center [217, 541] width 64 height 17
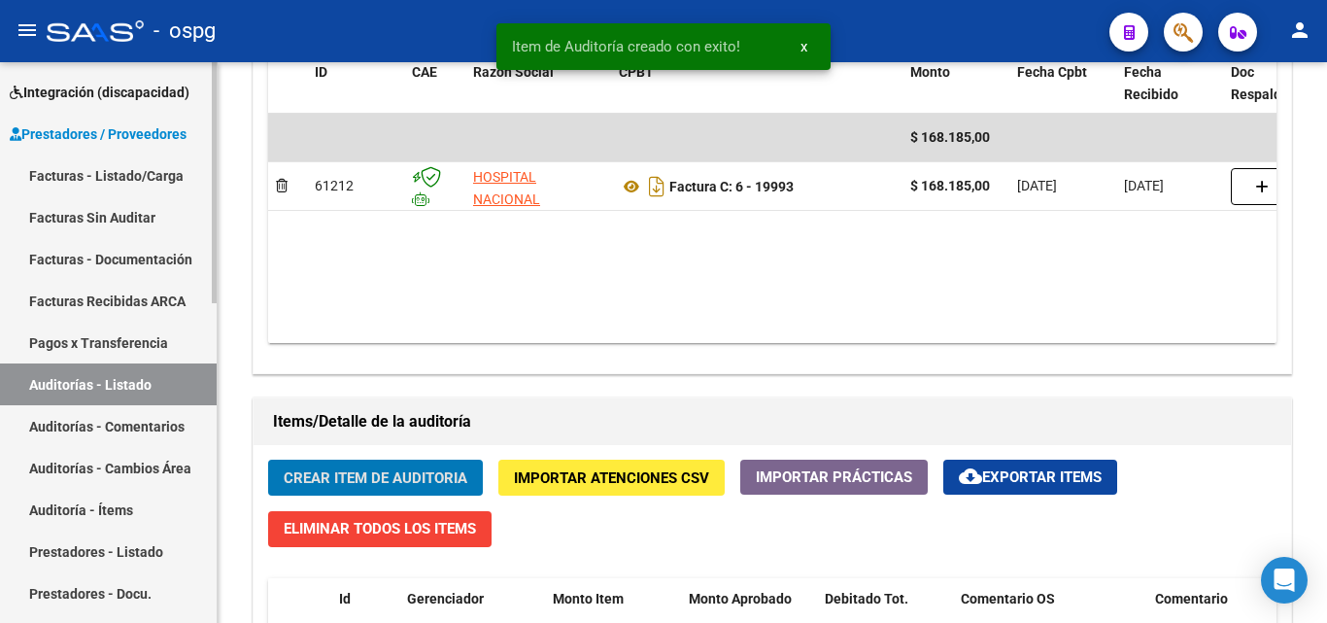
scroll to position [1069, 0]
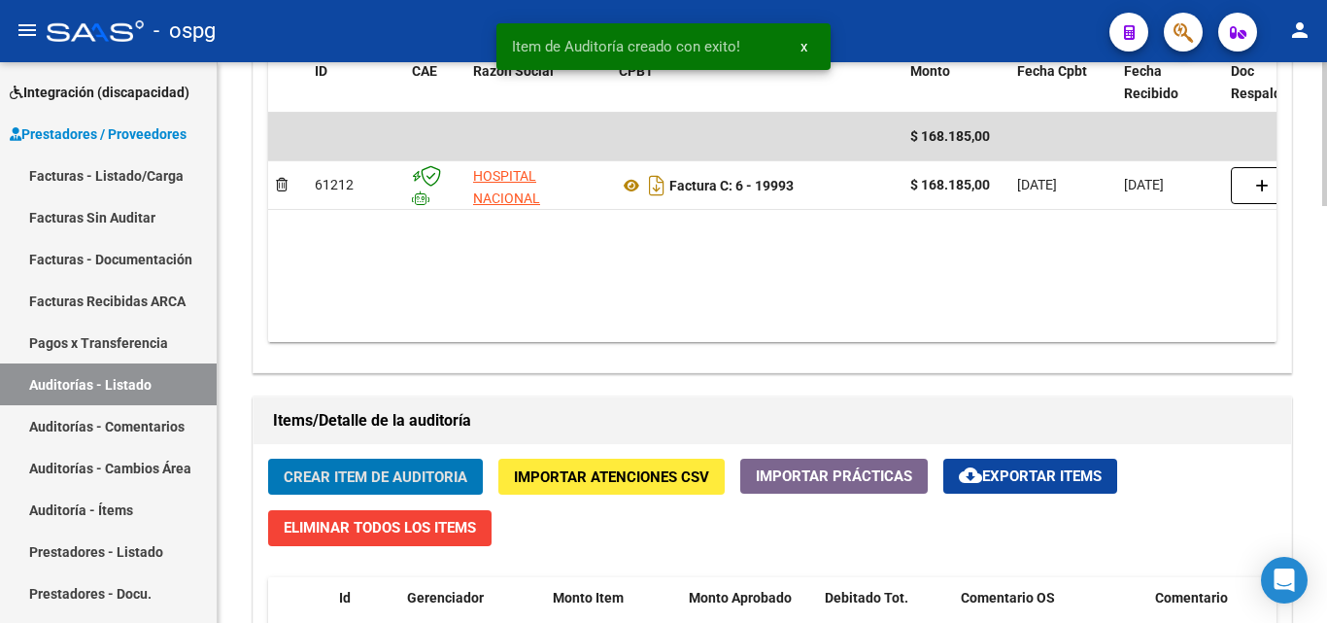
click at [386, 462] on button "Crear Item de Auditoria" at bounding box center [375, 476] width 215 height 36
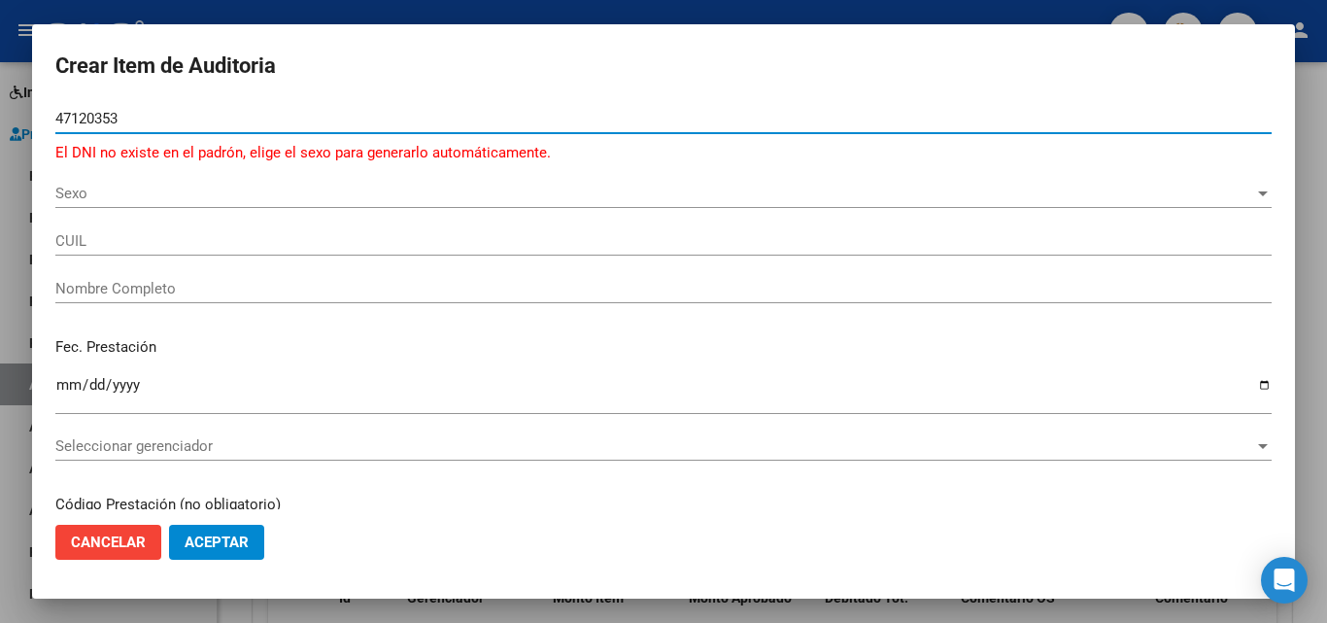
drag, startPoint x: 166, startPoint y: 115, endPoint x: 0, endPoint y: 96, distance: 167.1
click at [0, 96] on div "Crear Item de Auditoria 47120353 Nro Documento El DNI no existe en el padrón, e…" at bounding box center [663, 311] width 1327 height 623
click at [349, 192] on span "Sexo" at bounding box center [654, 193] width 1199 height 17
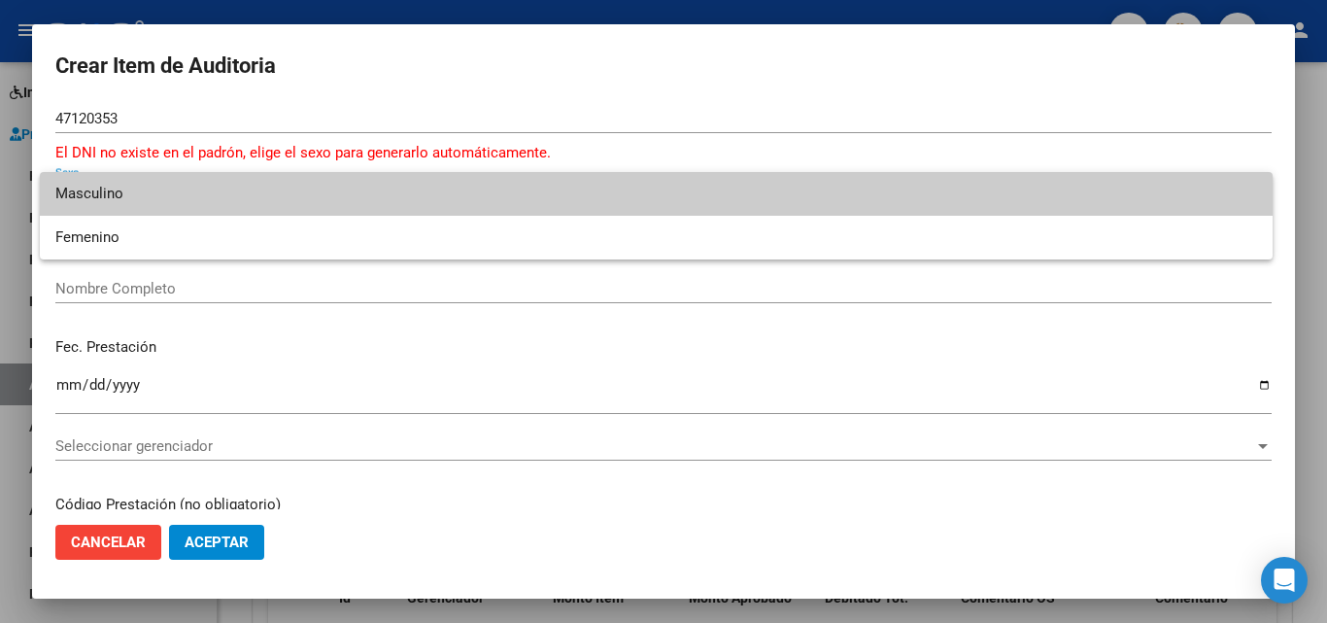
click at [268, 116] on div at bounding box center [663, 311] width 1327 height 623
click at [268, 116] on input "47120353" at bounding box center [663, 118] width 1216 height 17
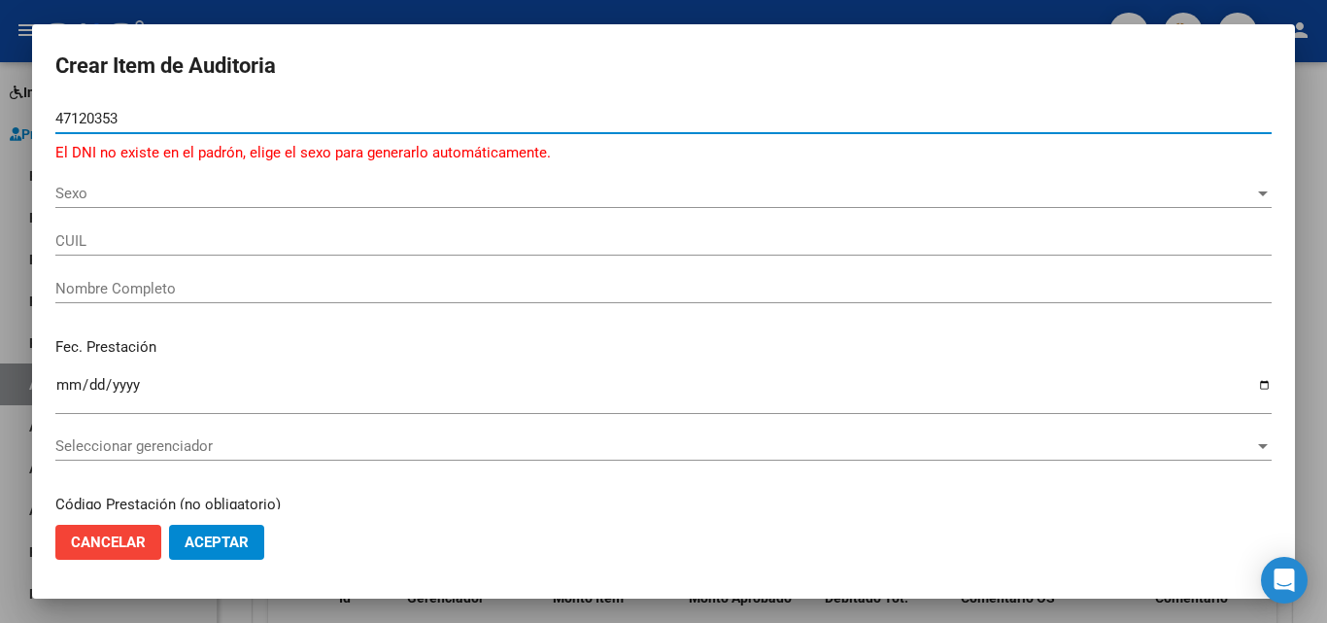
click at [268, 116] on input "47120353" at bounding box center [663, 118] width 1216 height 17
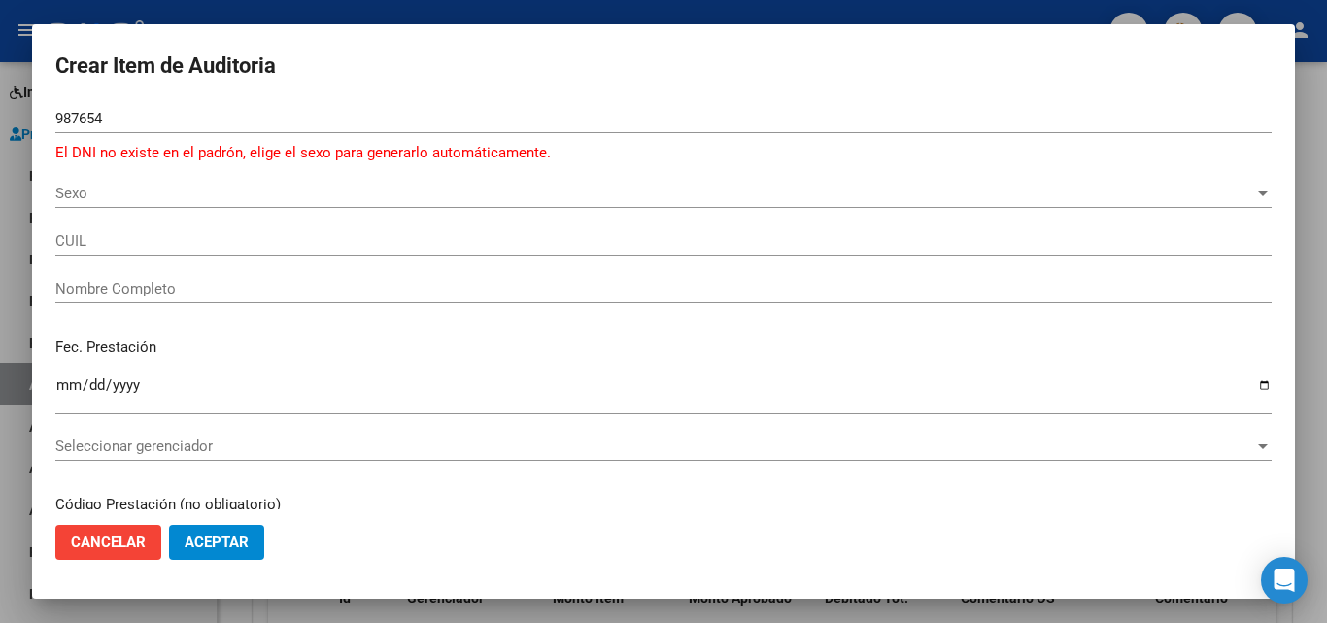
click at [239, 207] on div "Sexo Sexo" at bounding box center [663, 193] width 1216 height 29
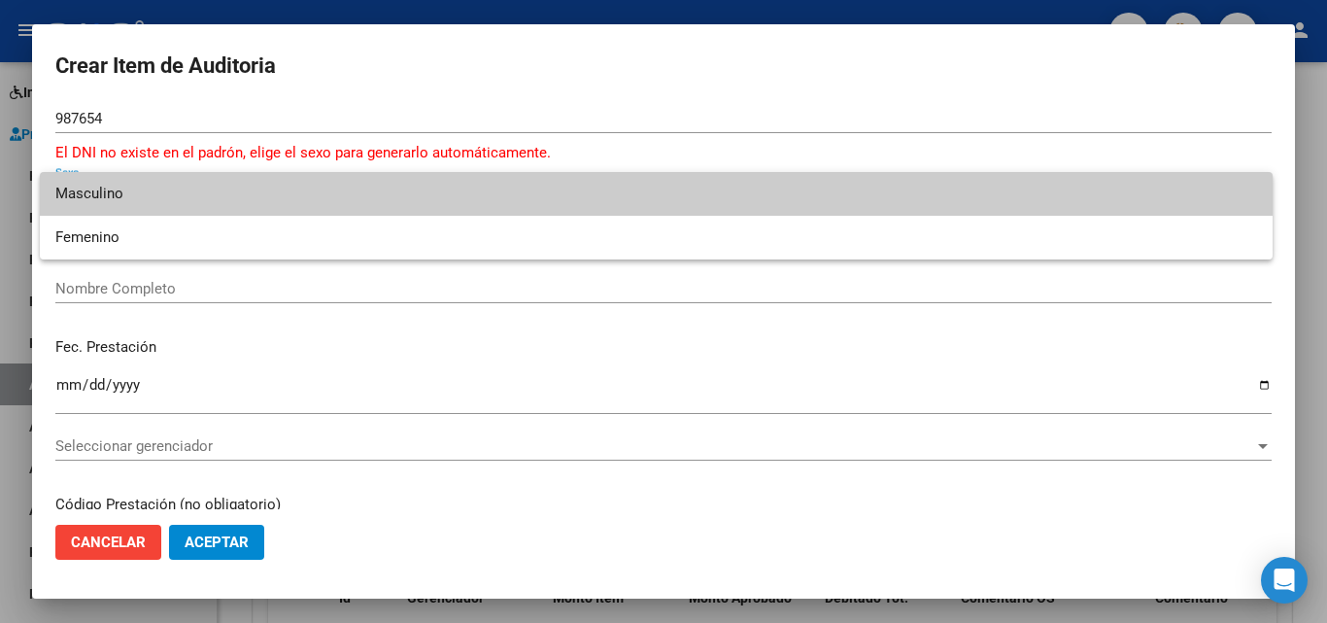
click at [598, 54] on div at bounding box center [663, 311] width 1327 height 623
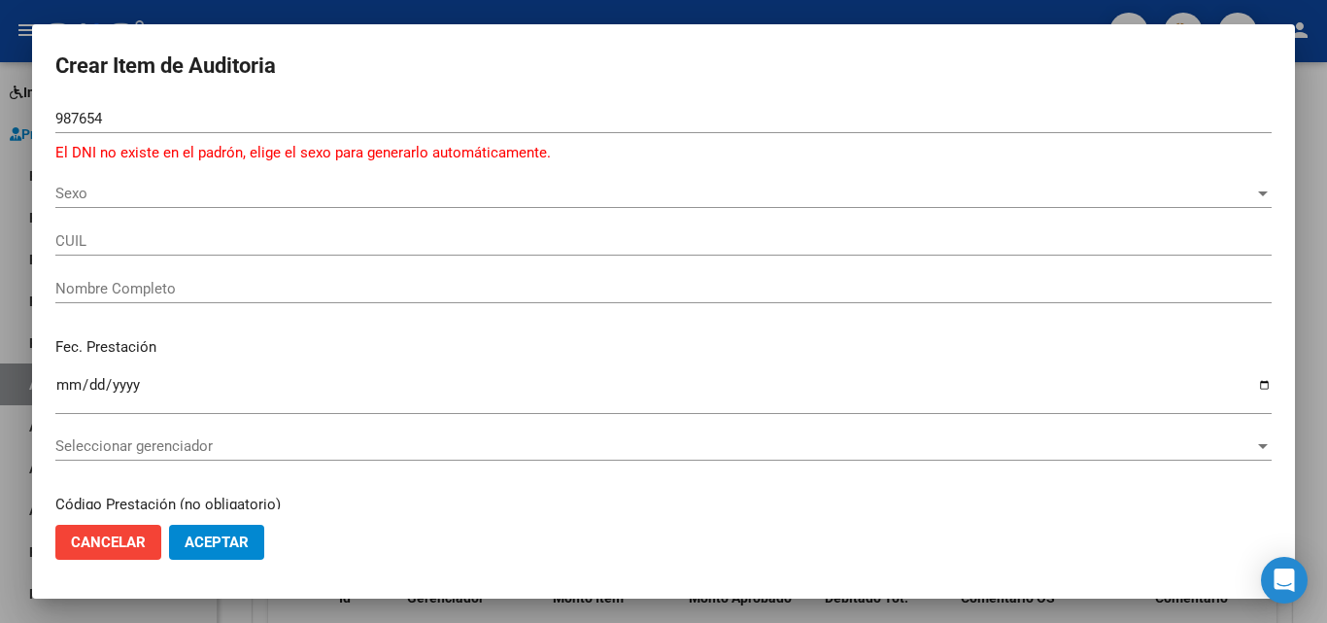
click at [141, 193] on span "Sexo" at bounding box center [654, 193] width 1199 height 17
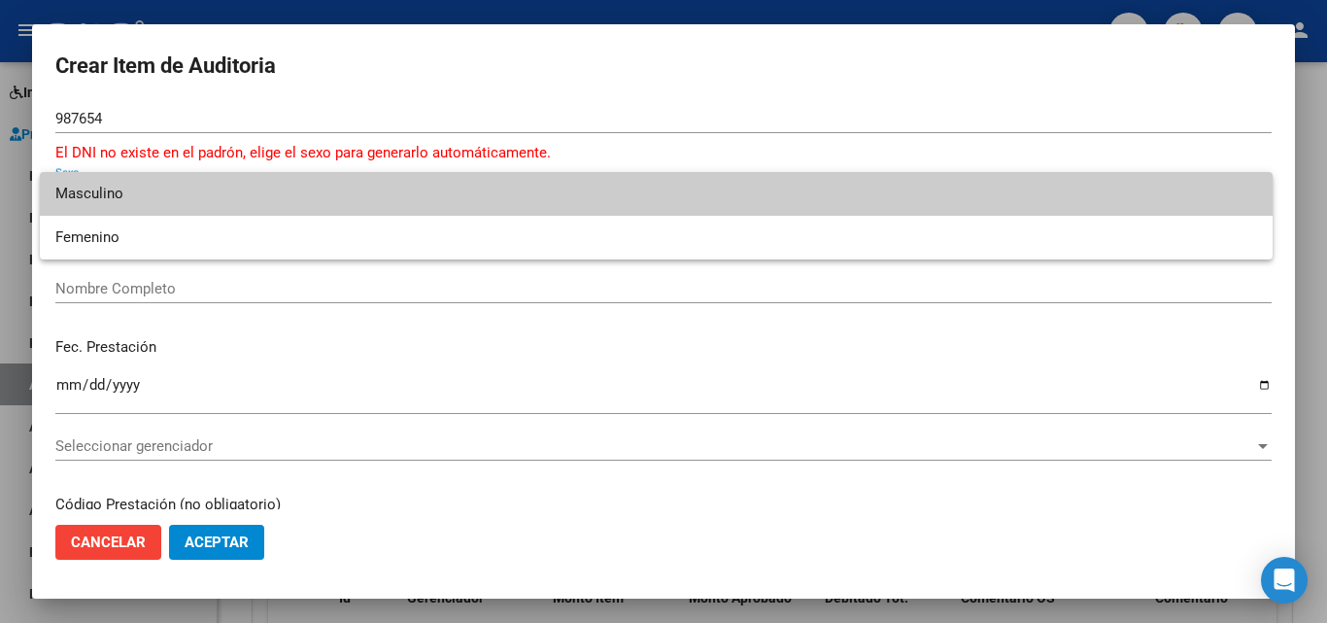
click at [134, 195] on span "Masculino" at bounding box center [655, 194] width 1201 height 44
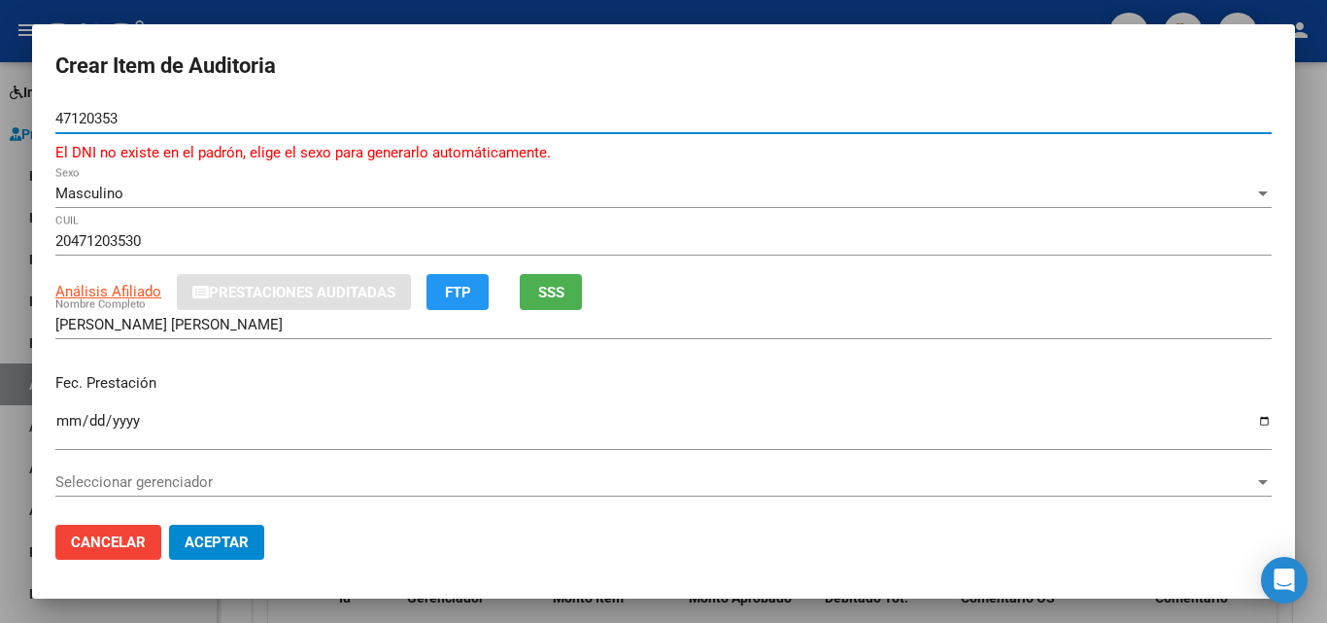
drag, startPoint x: 153, startPoint y: 116, endPoint x: 0, endPoint y: 117, distance: 153.5
click at [0, 117] on div "Crear Item de Auditoria 47120353 Nro Documento El DNI no existe en el padrón, e…" at bounding box center [663, 311] width 1327 height 623
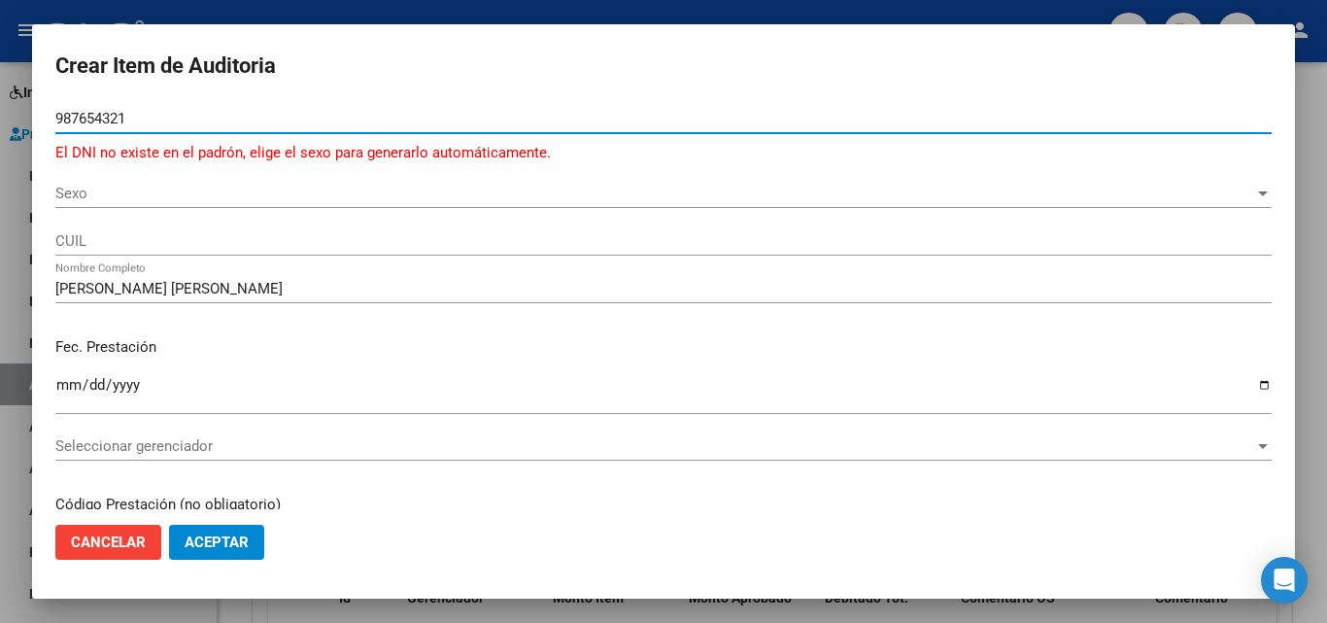
drag, startPoint x: 282, startPoint y: 115, endPoint x: 0, endPoint y: 118, distance: 281.7
click at [0, 118] on div "Crear Item de Auditoria 987654321 Nro Documento El DNI no existe en el padrón, …" at bounding box center [663, 311] width 1327 height 623
click at [140, 190] on span "Sexo" at bounding box center [654, 193] width 1199 height 17
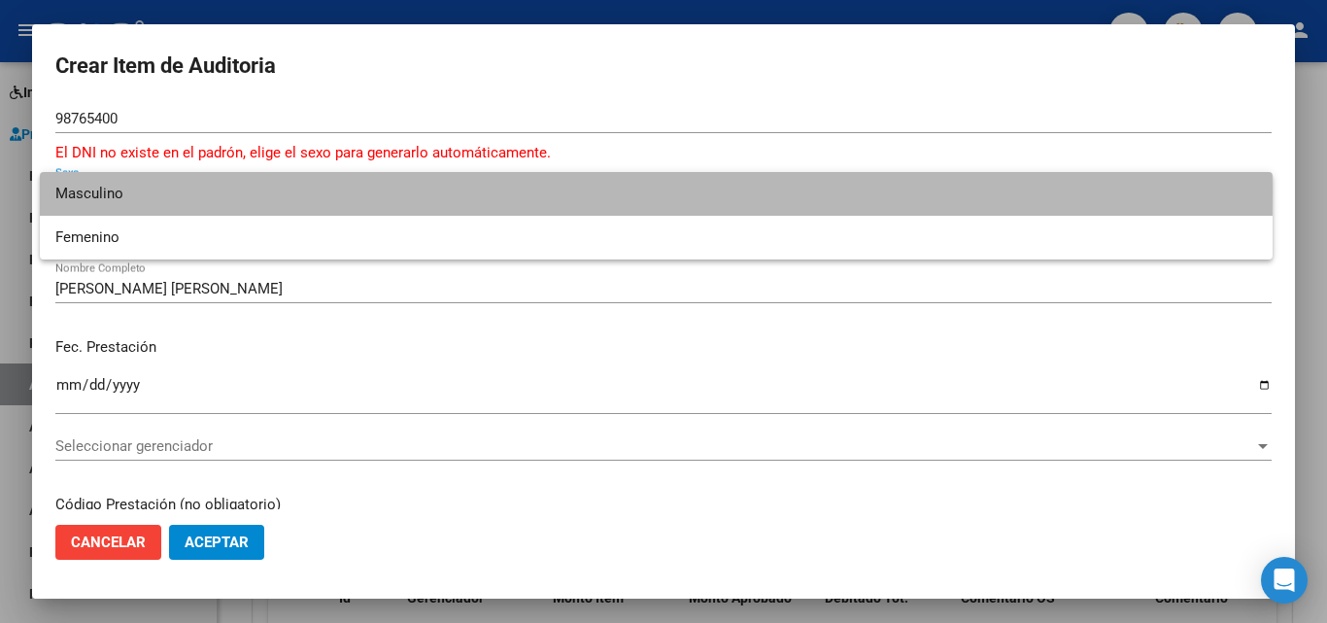
click at [148, 192] on span "Masculino" at bounding box center [655, 194] width 1201 height 44
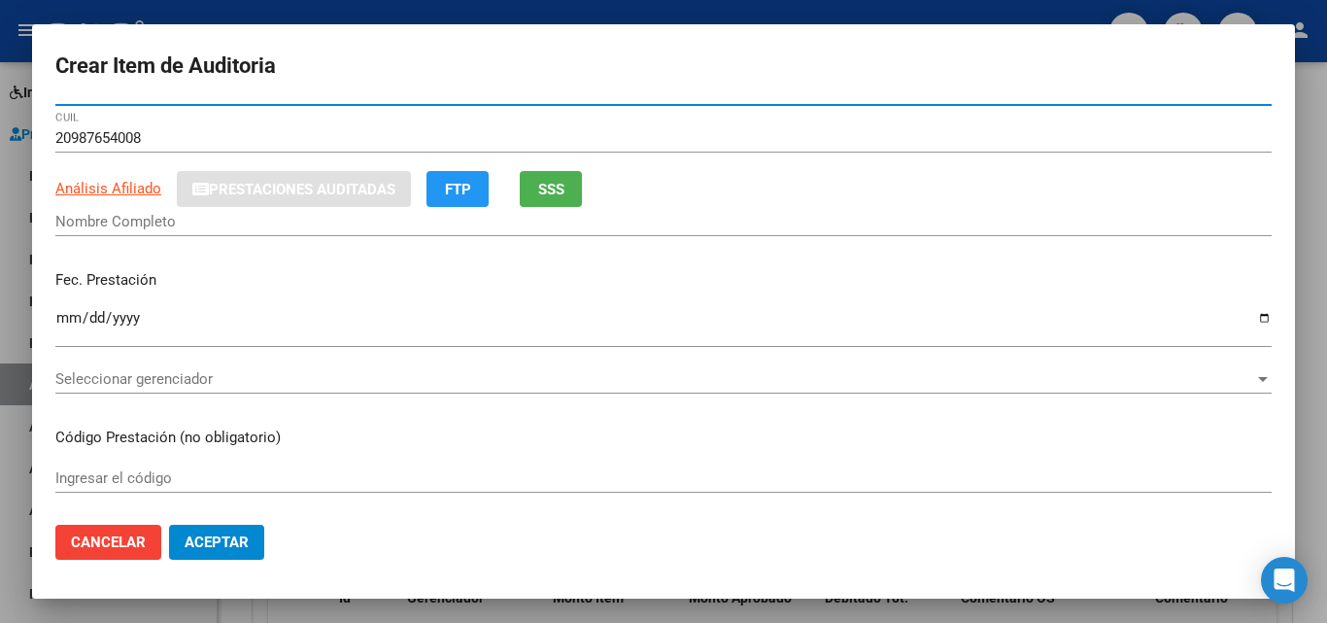
scroll to position [97, 0]
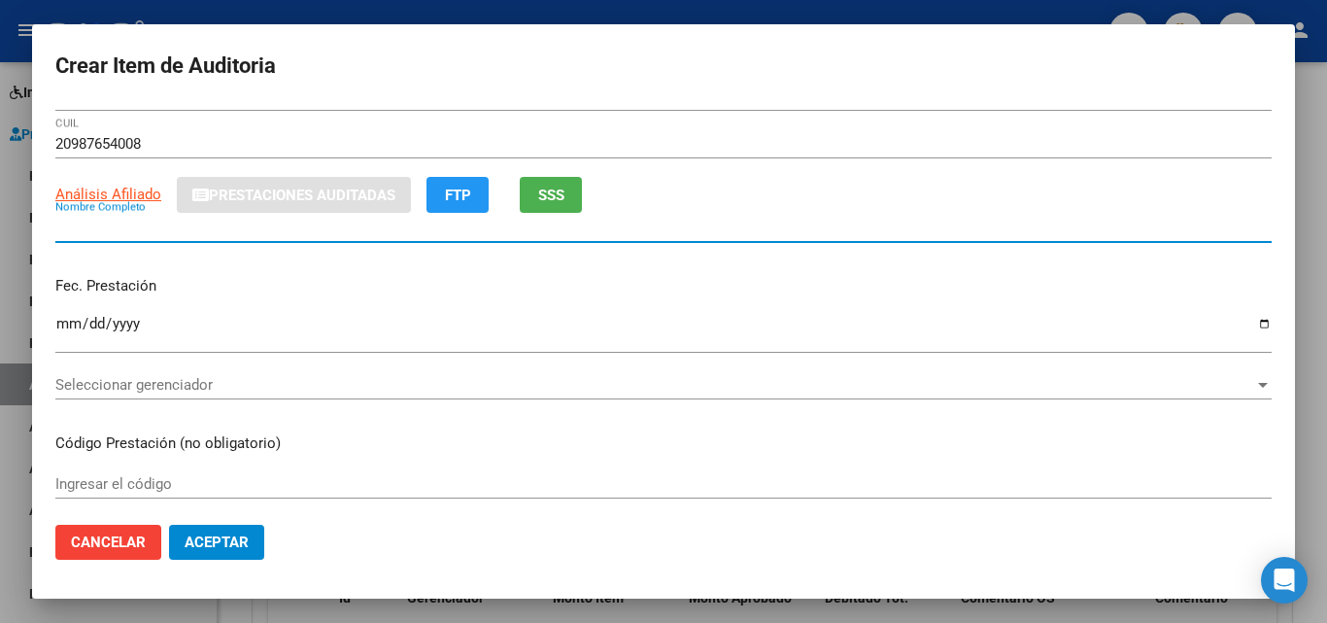
click at [165, 231] on input "Nombre Completo" at bounding box center [663, 227] width 1216 height 17
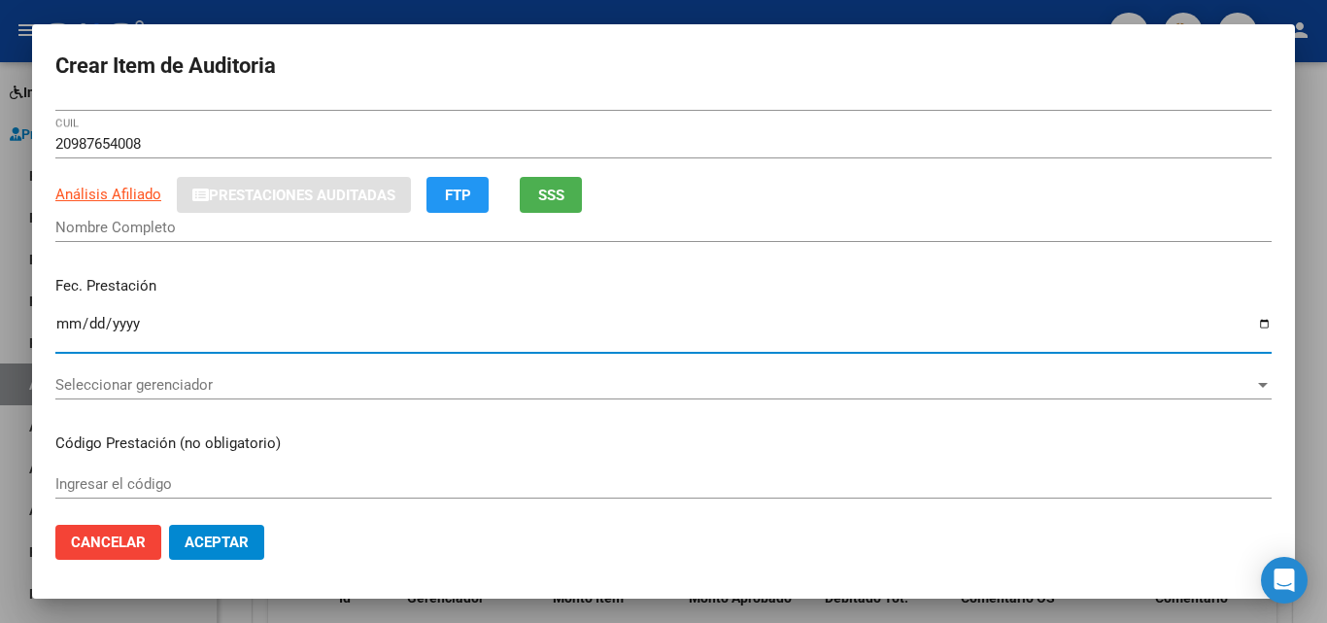
click at [69, 322] on input "Ingresar la fecha" at bounding box center [663, 331] width 1216 height 31
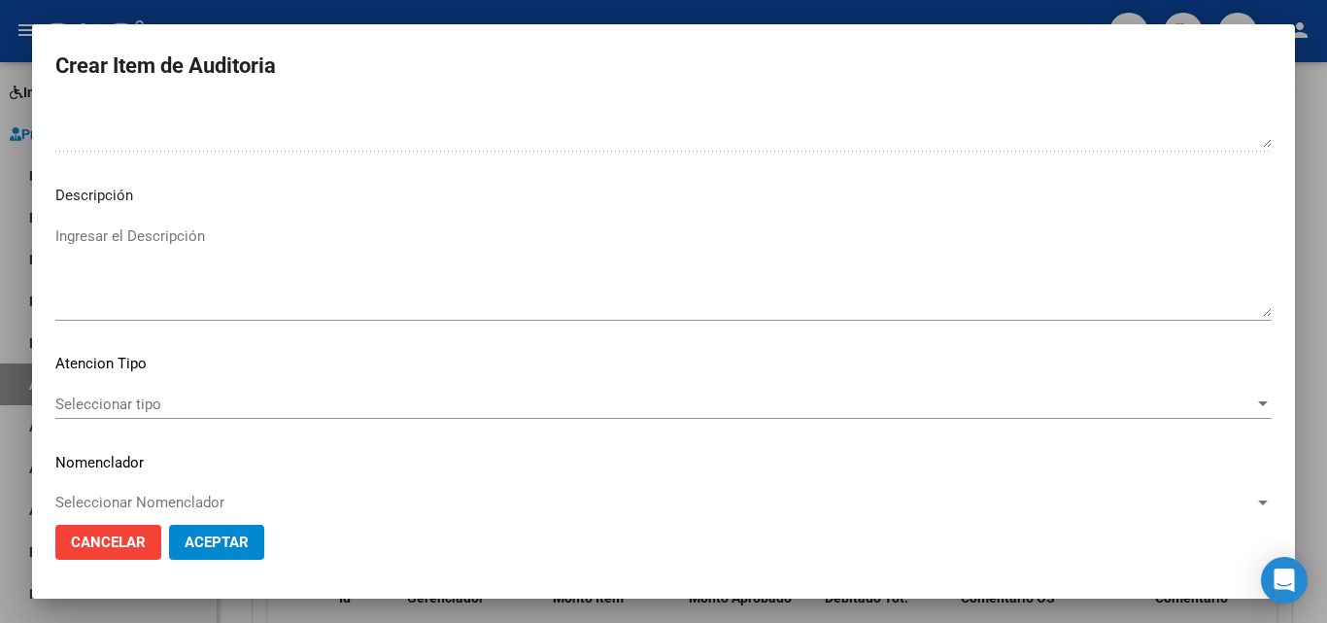
scroll to position [1360, 0]
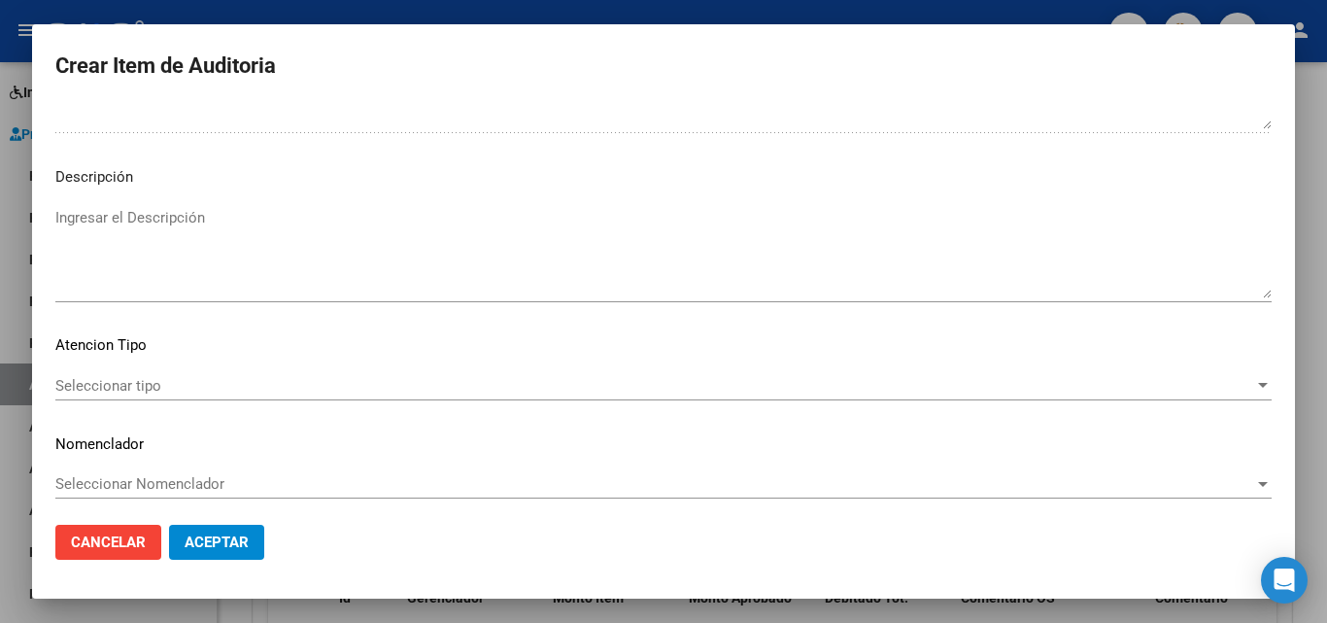
click at [119, 210] on textarea "Ingresar el Descripción" at bounding box center [663, 252] width 1216 height 91
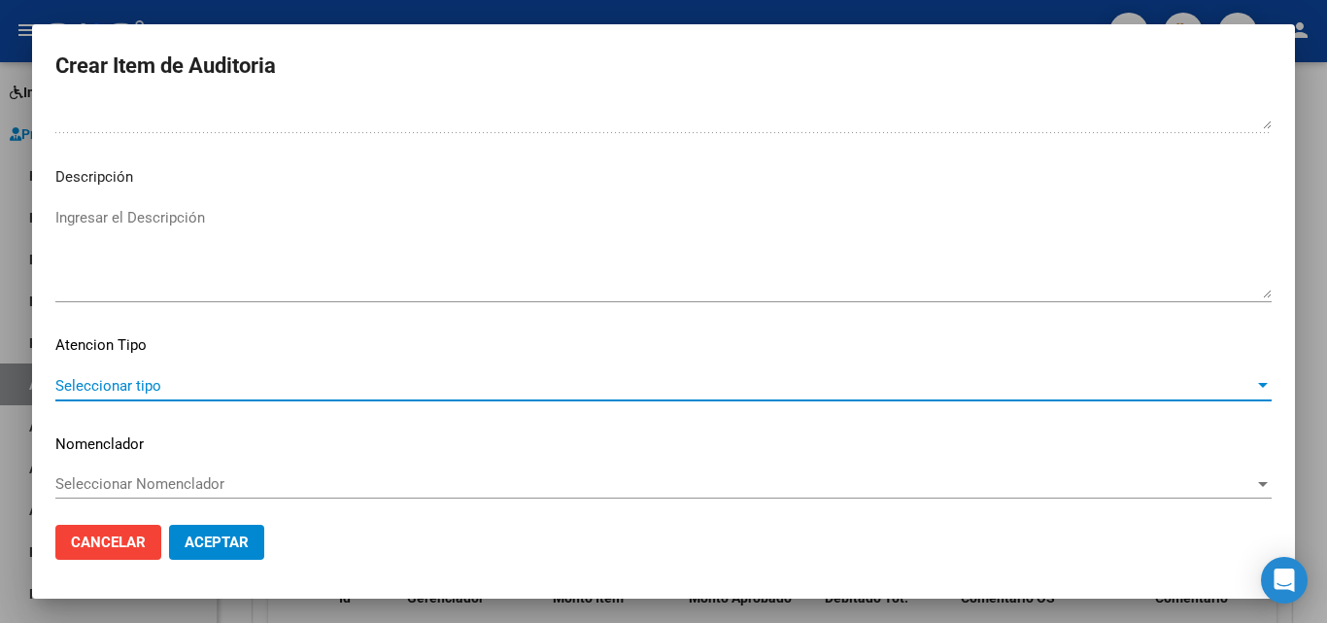
click at [133, 389] on span "Seleccionar tipo" at bounding box center [654, 385] width 1199 height 17
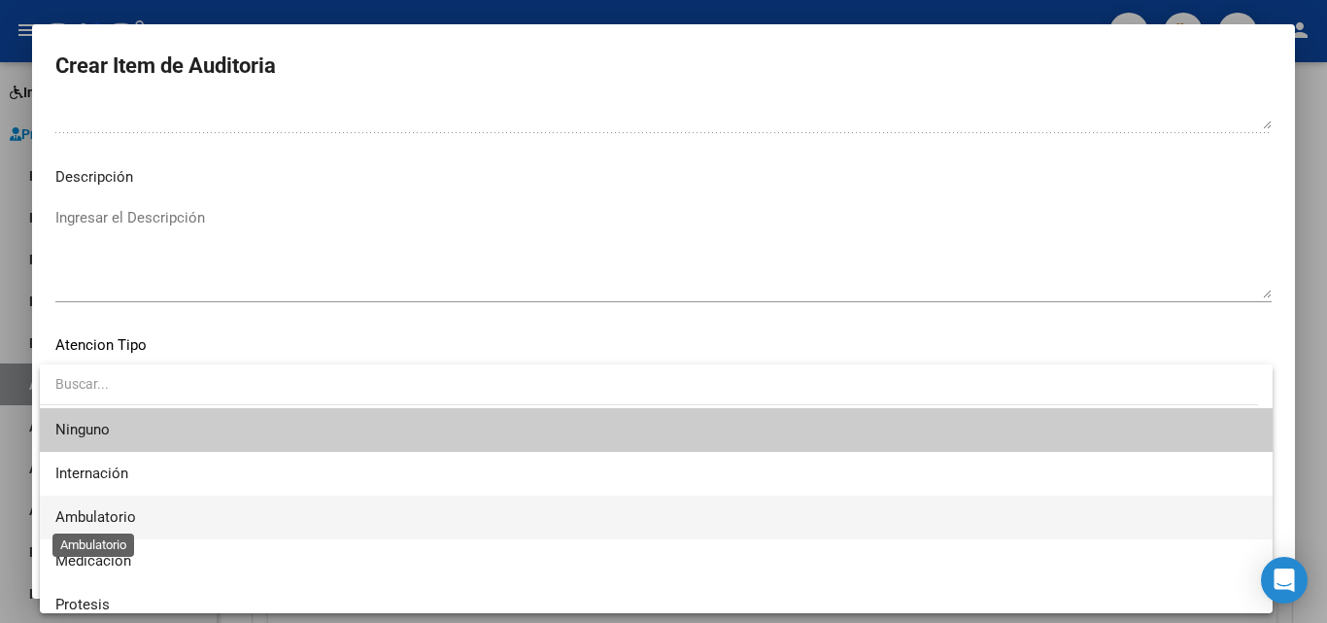
click at [120, 515] on span "Ambulatorio" at bounding box center [95, 516] width 81 height 17
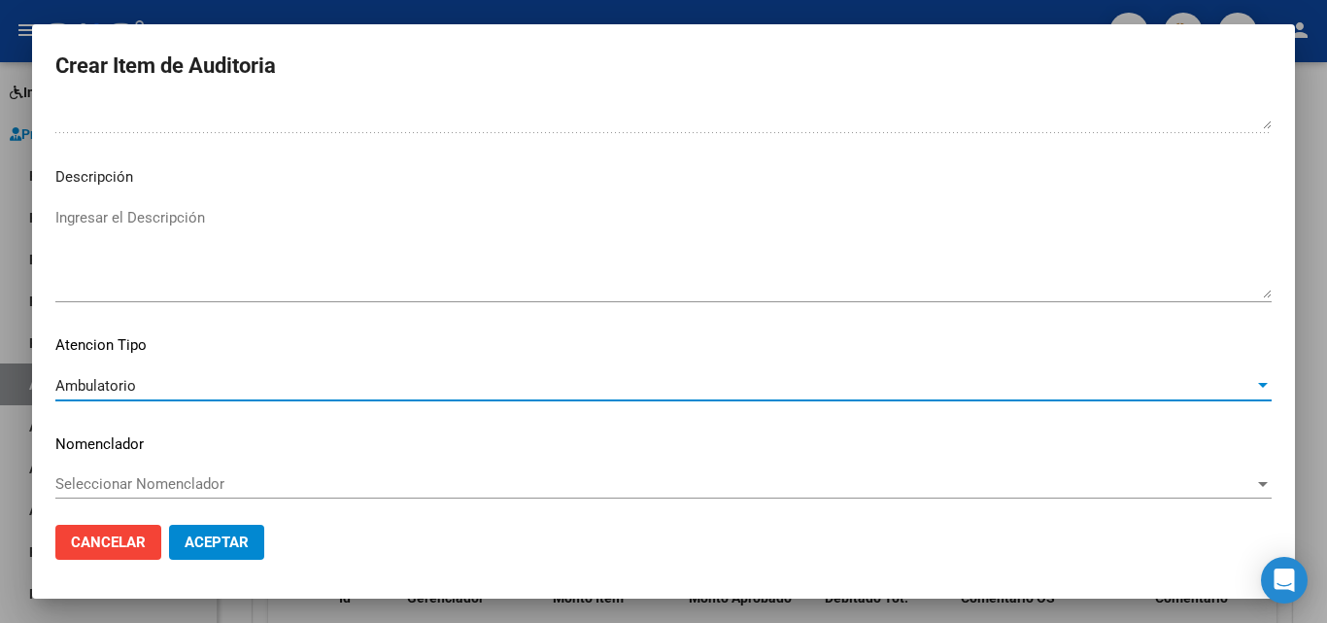
click at [202, 535] on span "Aceptar" at bounding box center [217, 541] width 64 height 17
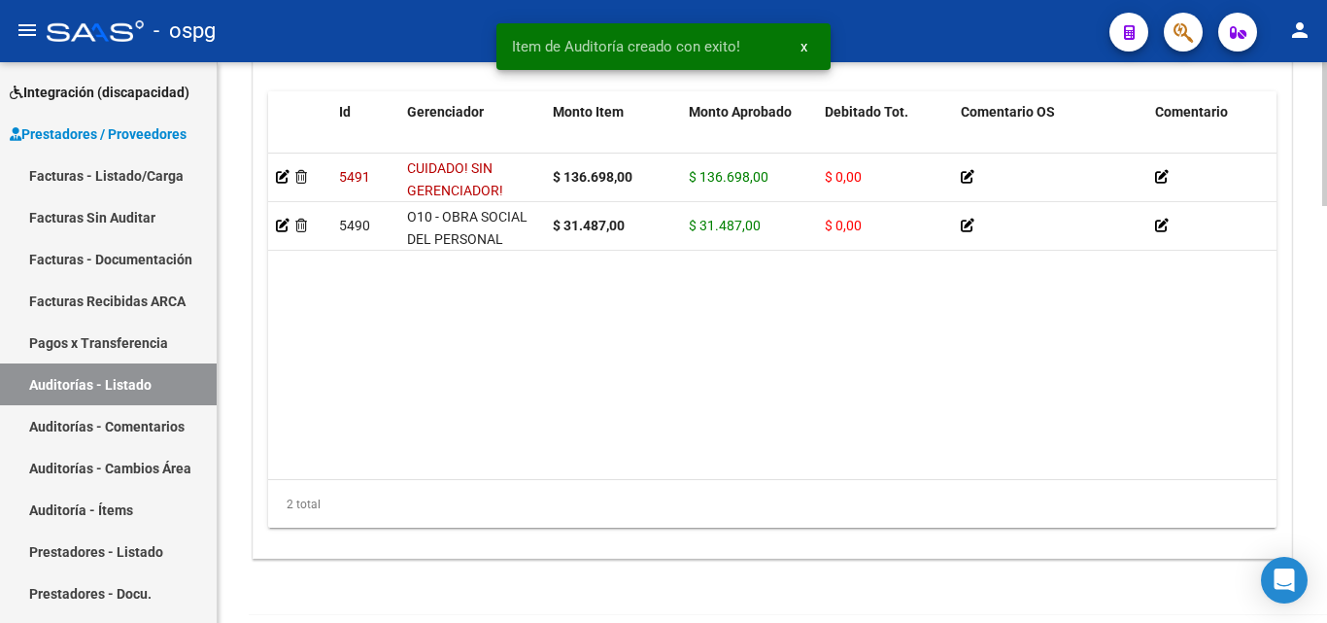
scroll to position [1435, 0]
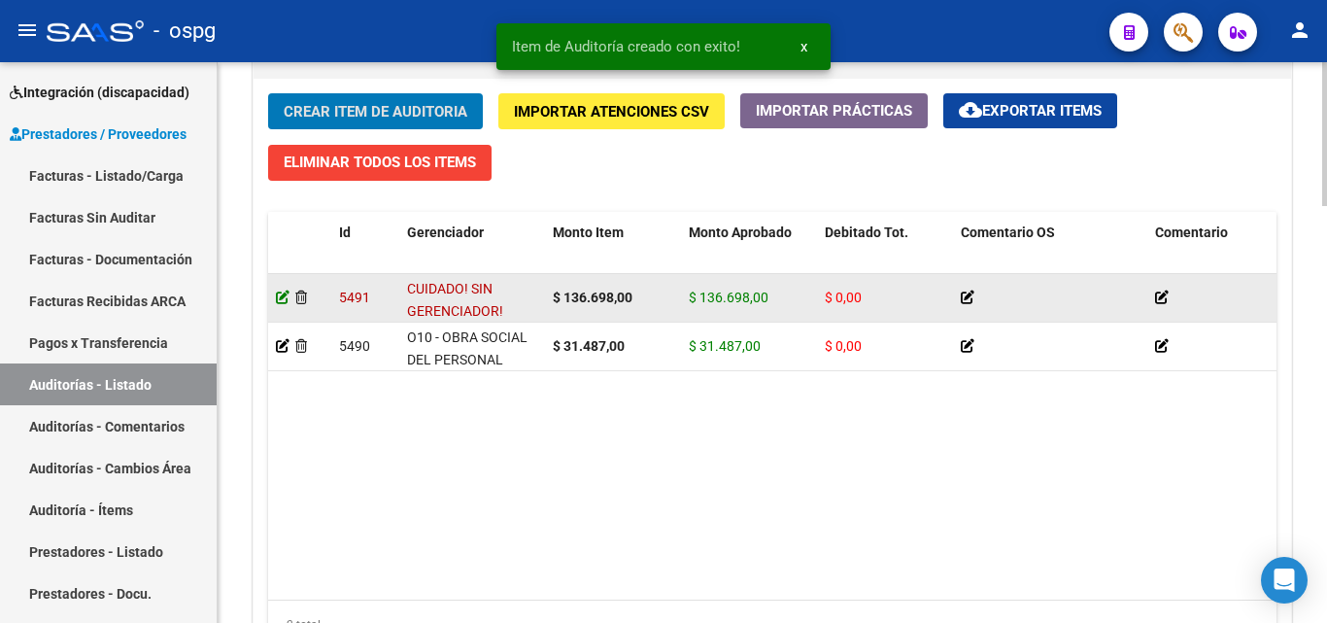
click at [285, 301] on icon at bounding box center [283, 297] width 14 height 14
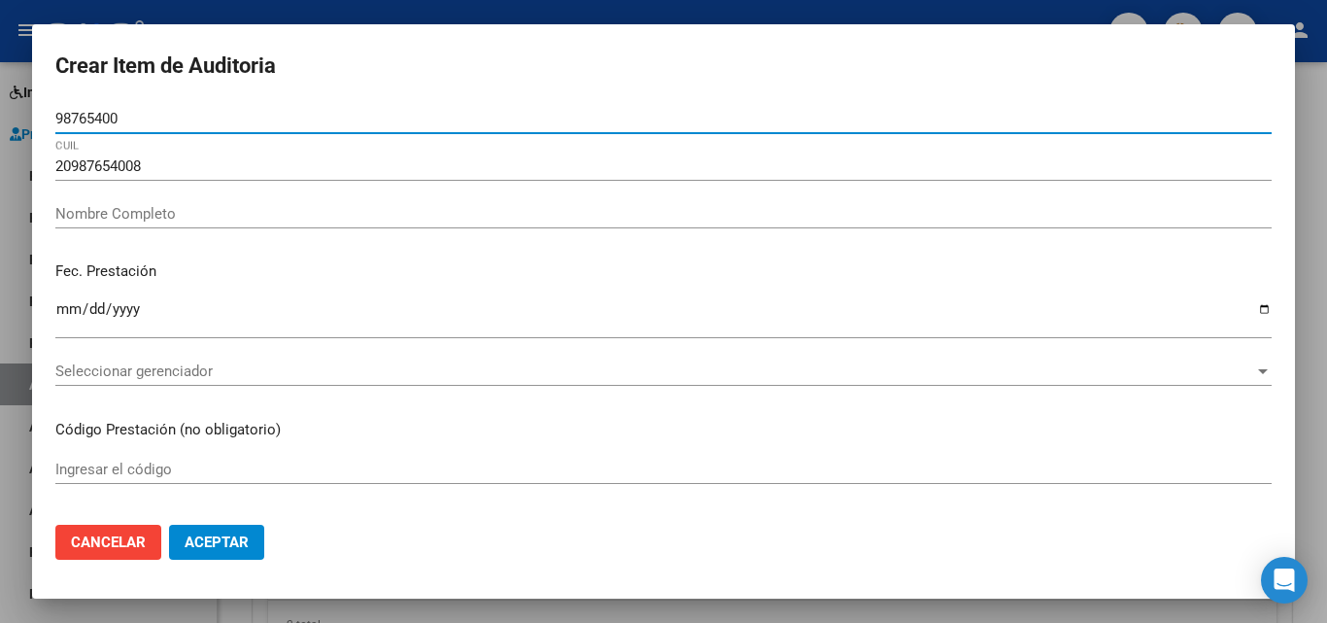
click at [108, 380] on span "Seleccionar gerenciador" at bounding box center [654, 370] width 1199 height 17
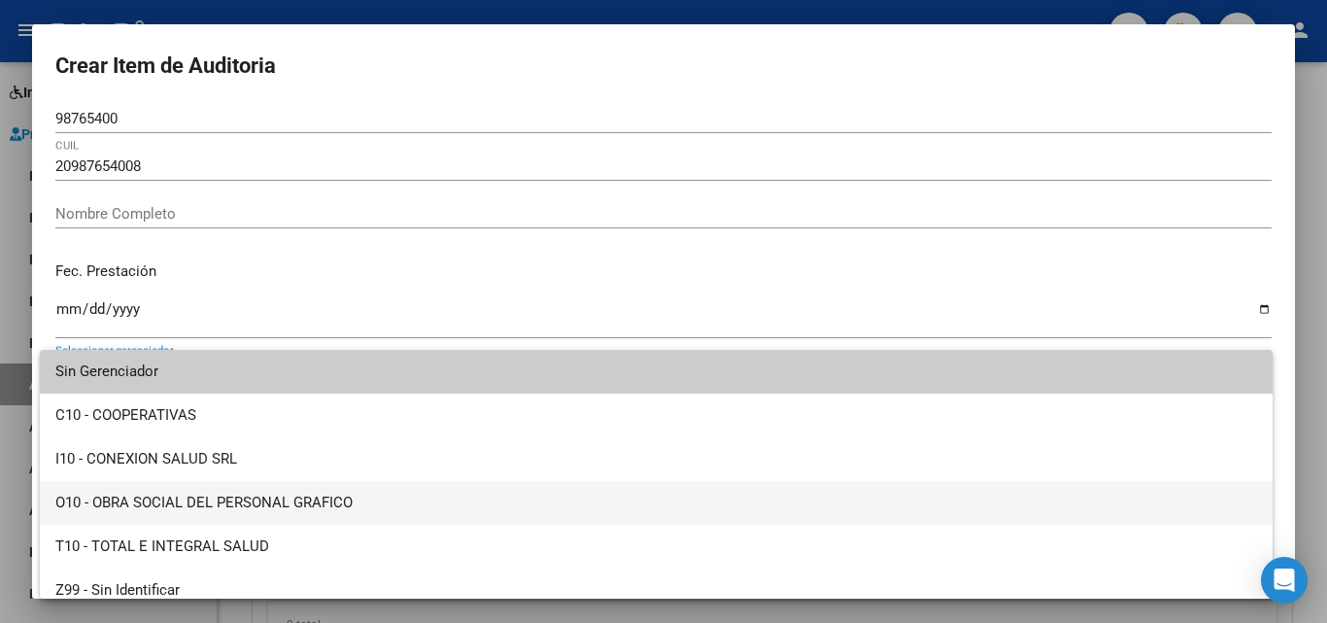
click at [209, 515] on span "O10 - OBRA SOCIAL DEL PERSONAL GRAFICO" at bounding box center [655, 503] width 1201 height 44
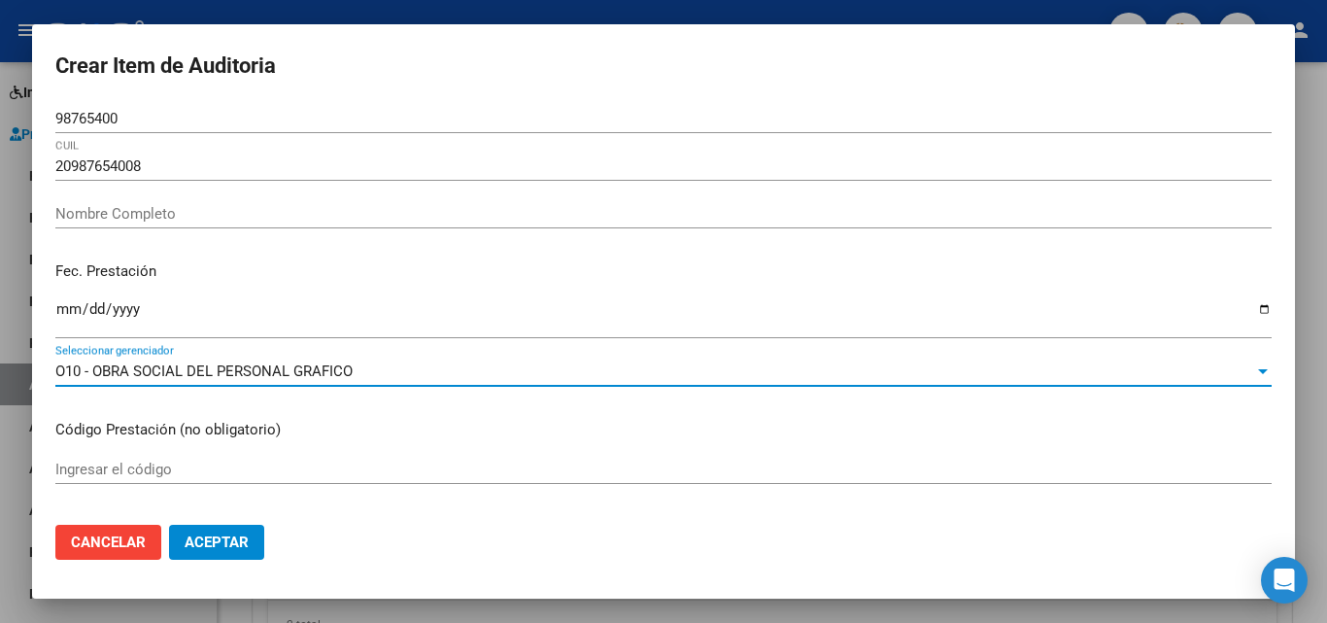
click at [202, 550] on span "Aceptar" at bounding box center [217, 541] width 64 height 17
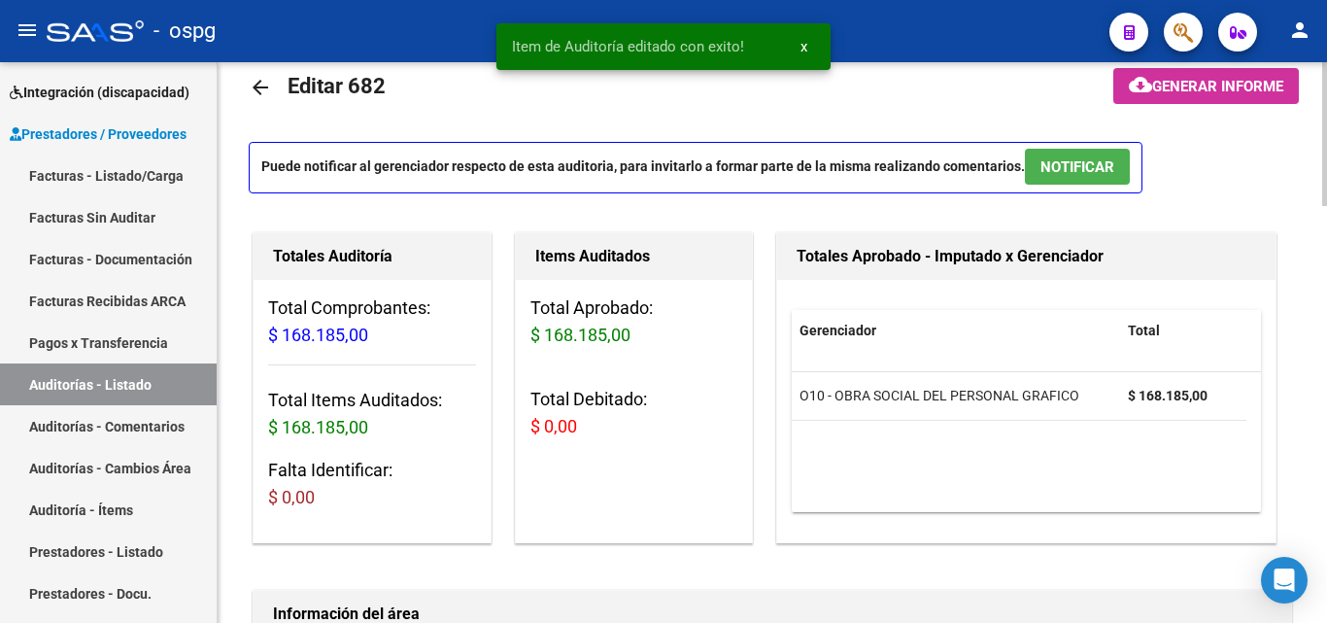
scroll to position [0, 0]
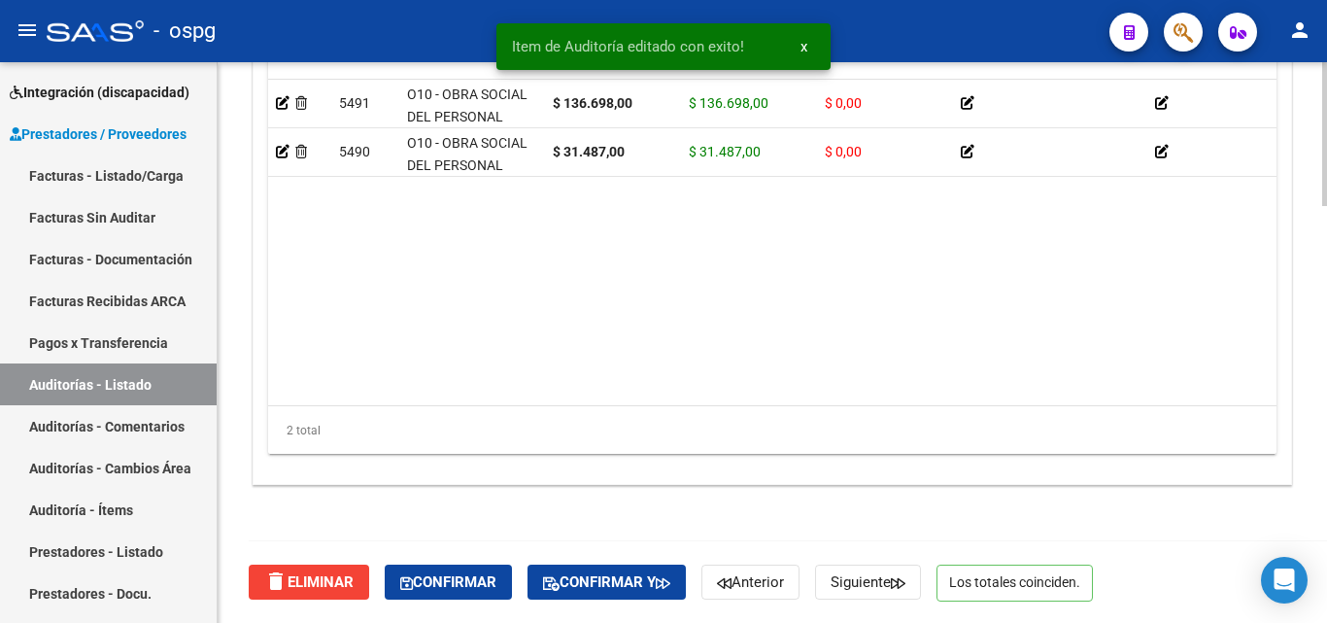
click at [480, 591] on button "Confirmar" at bounding box center [448, 581] width 127 height 35
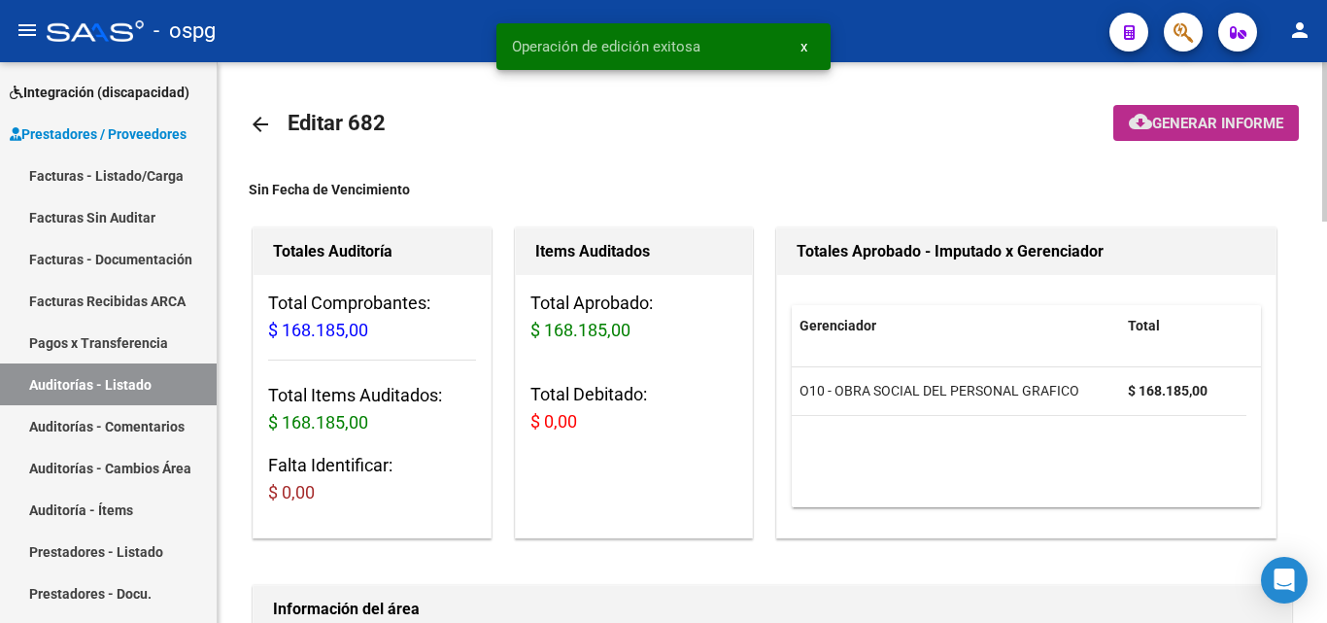
click at [1195, 109] on button "cloud_download Generar informe" at bounding box center [1206, 123] width 186 height 36
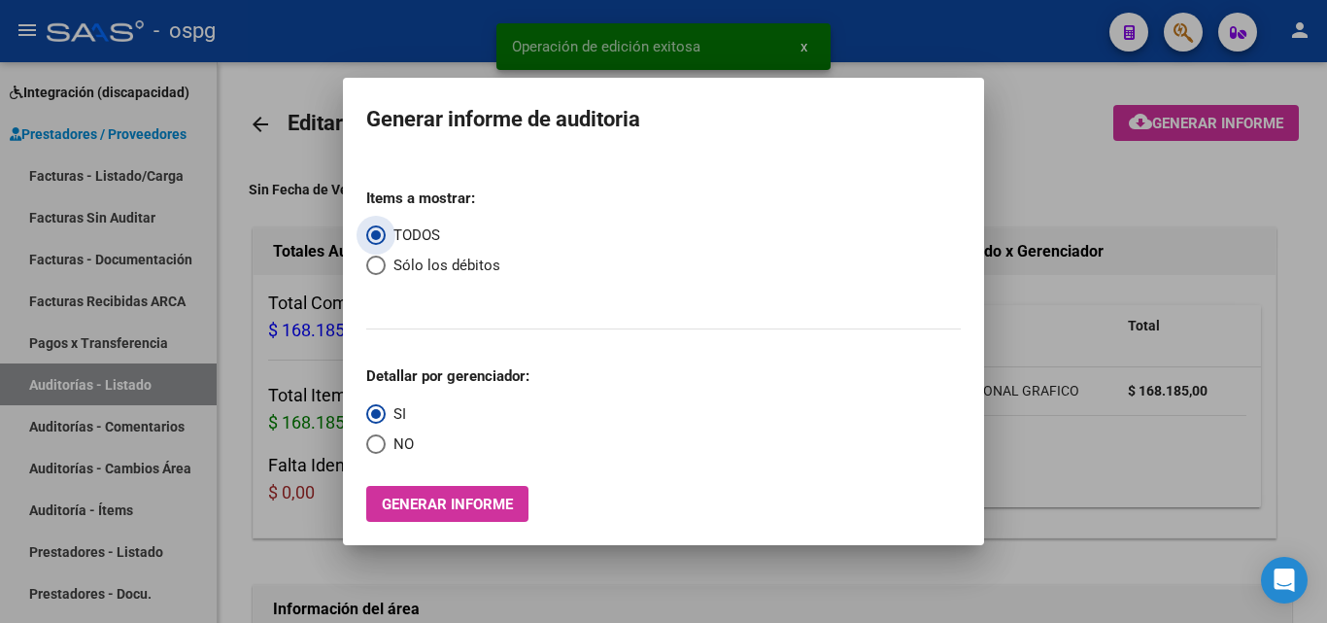
click at [369, 446] on span "Select an option" at bounding box center [375, 443] width 19 height 19
click at [369, 446] on input "NO" at bounding box center [375, 443] width 19 height 19
click at [422, 519] on button "Generar informe" at bounding box center [447, 504] width 162 height 36
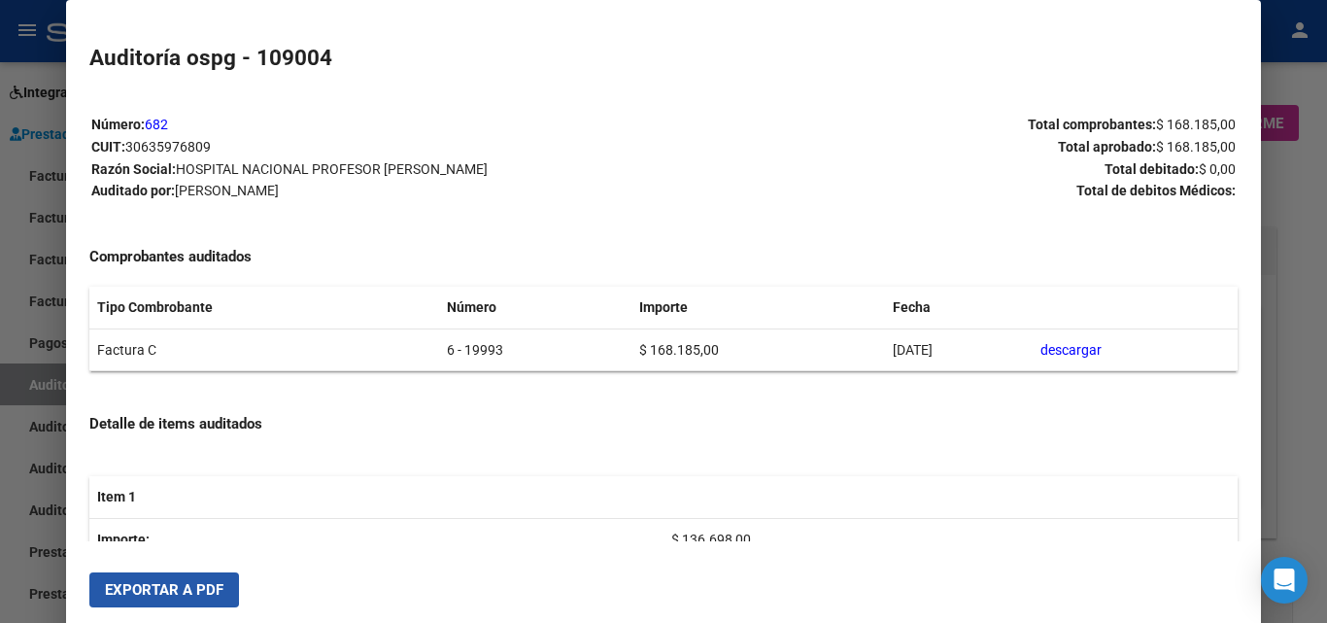
click at [150, 589] on span "Exportar a PDF" at bounding box center [164, 589] width 118 height 17
click at [0, 254] on div at bounding box center [663, 311] width 1327 height 623
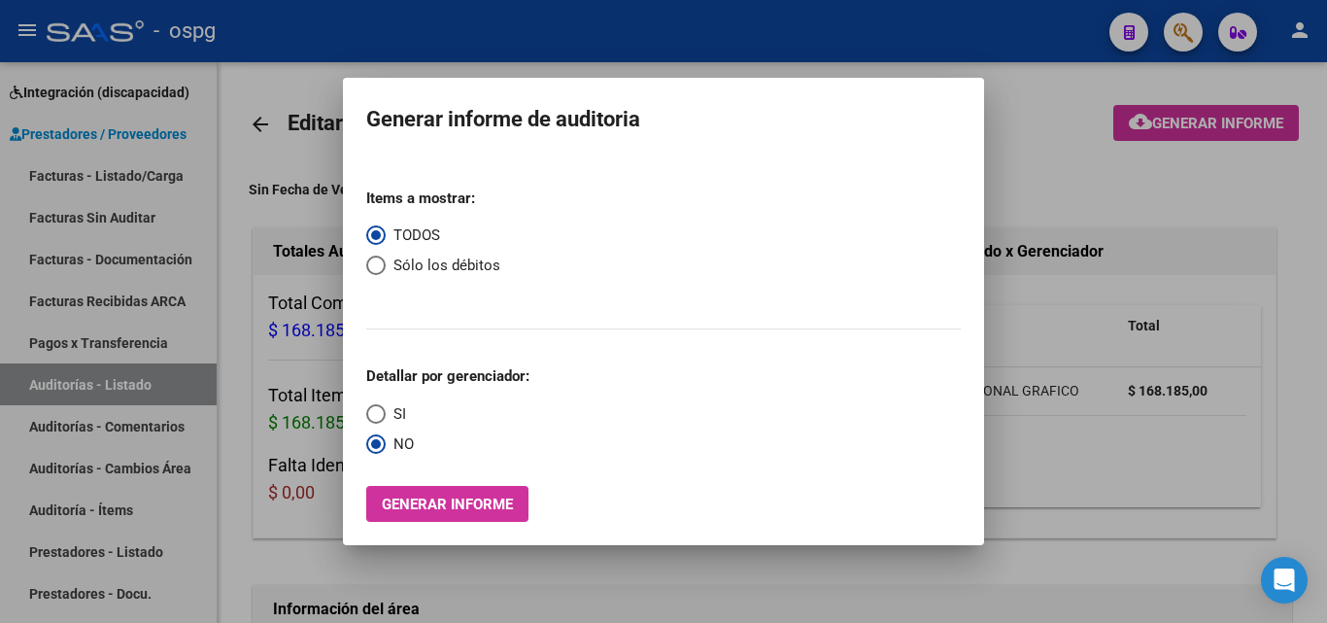
click at [130, 170] on div at bounding box center [663, 311] width 1327 height 623
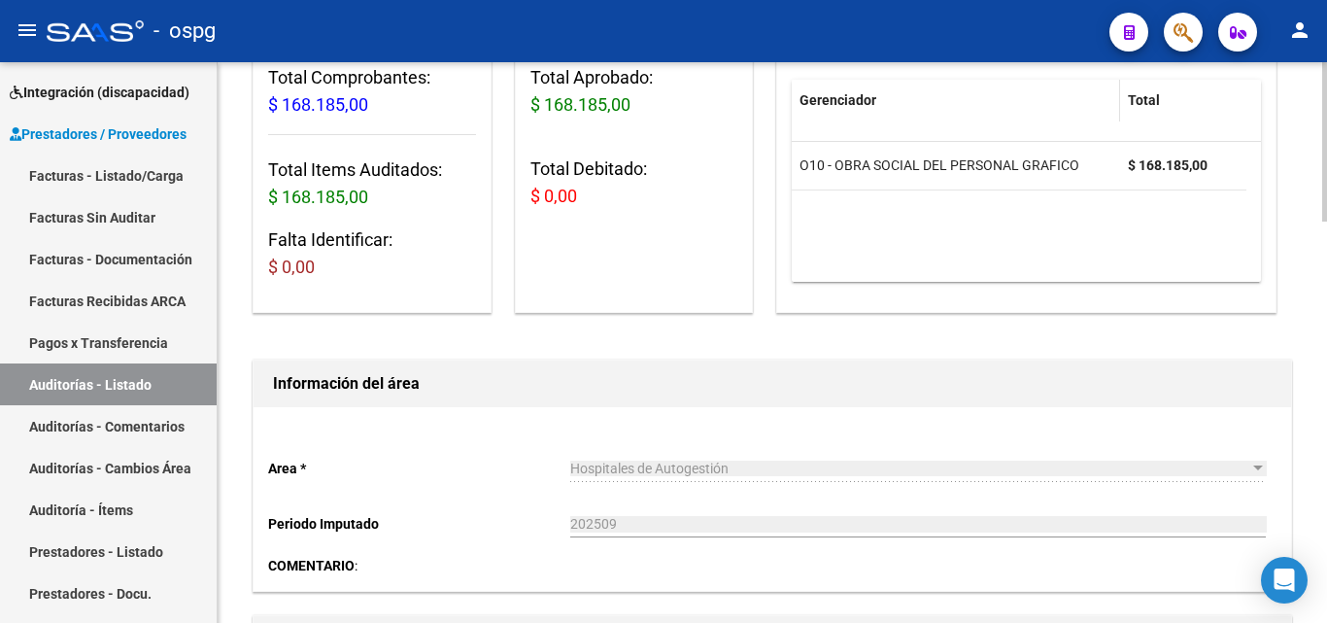
scroll to position [291, 0]
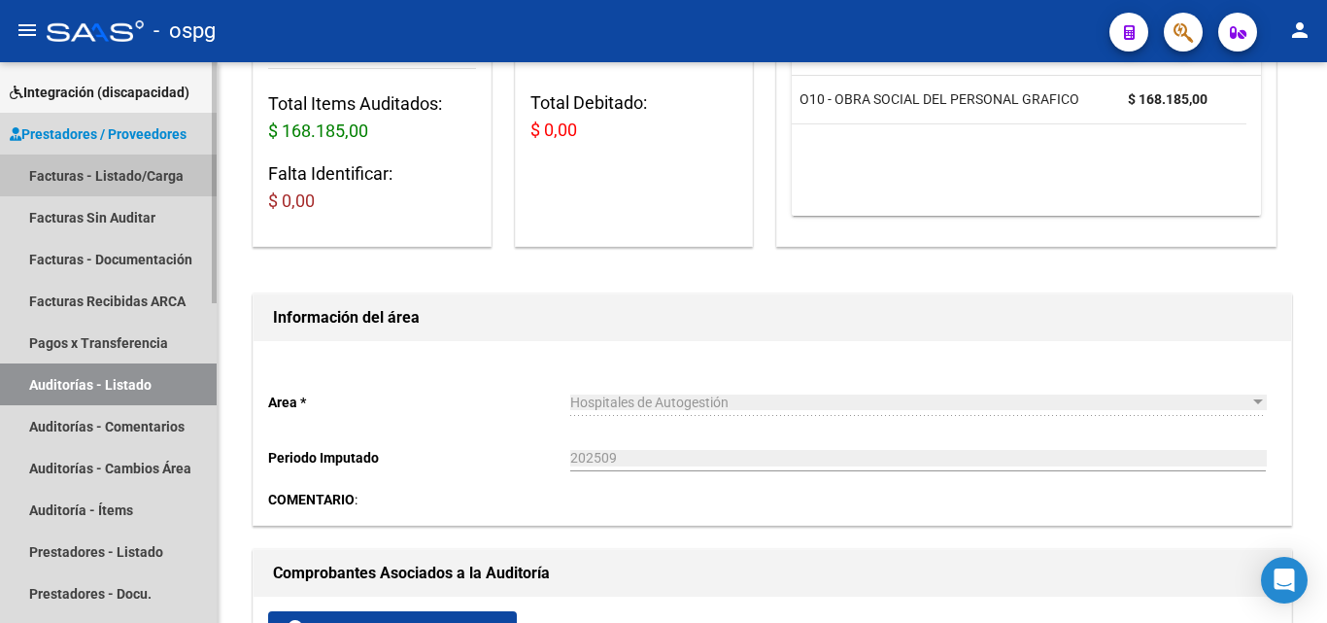
click at [62, 184] on link "Facturas - Listado/Carga" at bounding box center [108, 175] width 217 height 42
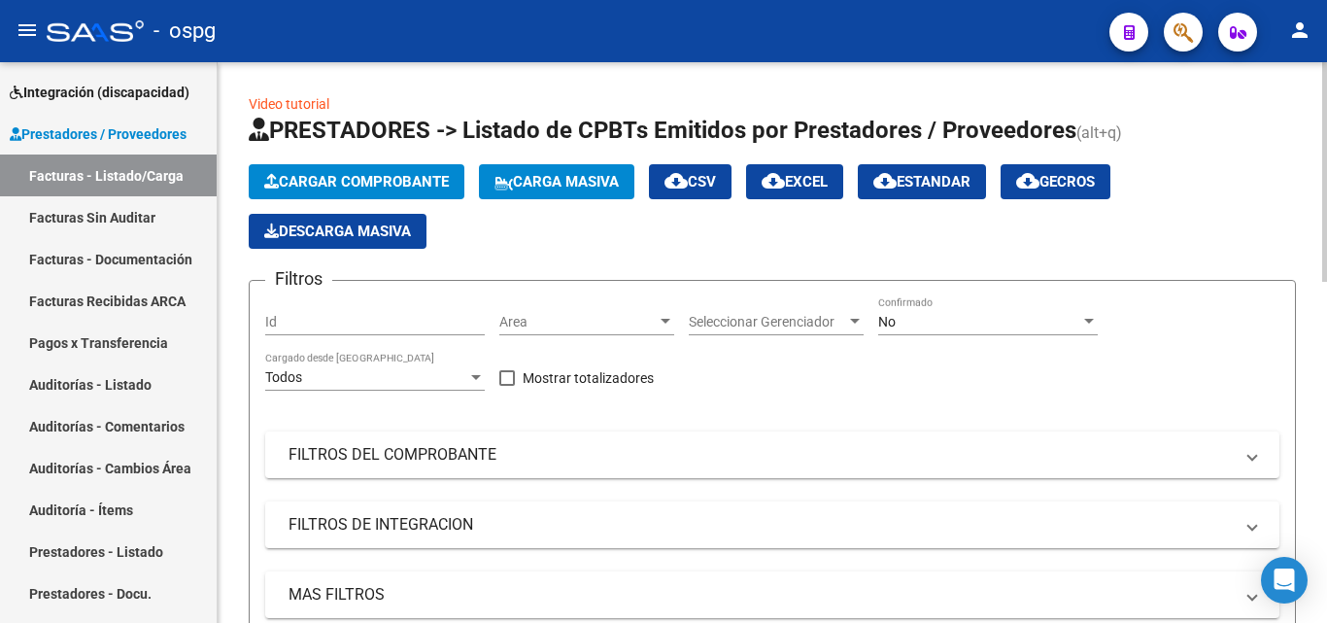
click at [402, 167] on button "Cargar Comprobante" at bounding box center [357, 181] width 216 height 35
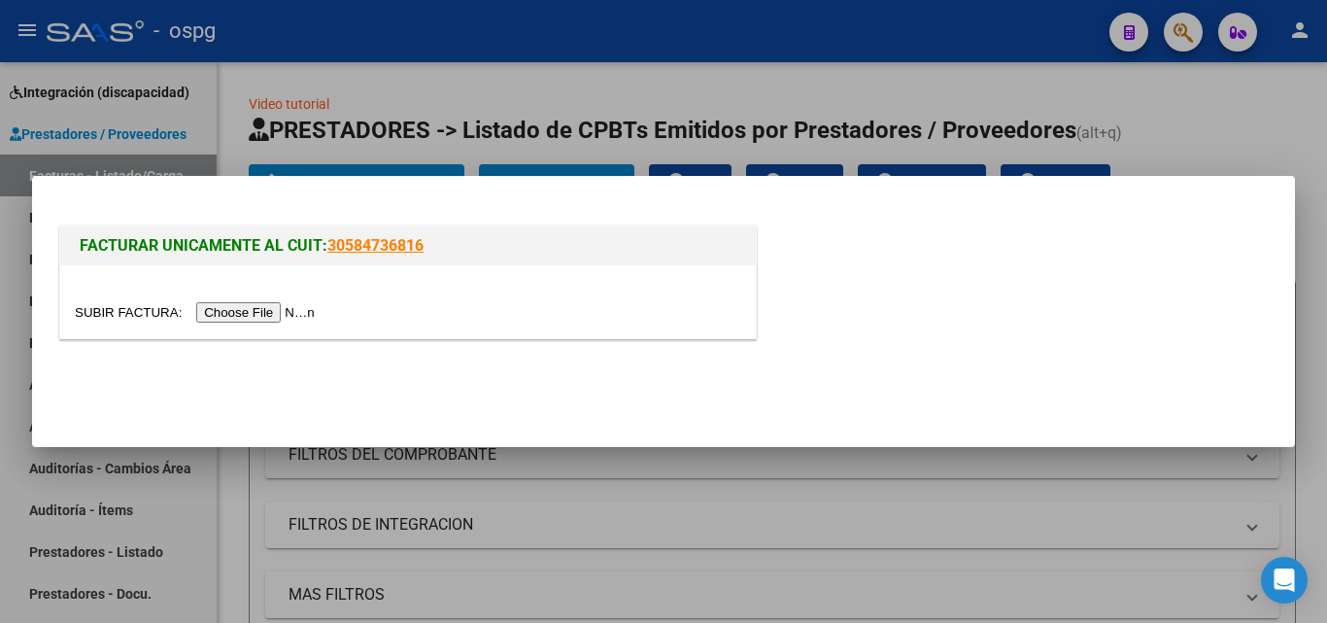
click at [311, 321] on input "file" at bounding box center [198, 312] width 246 height 20
click at [235, 309] on input "file" at bounding box center [198, 312] width 246 height 20
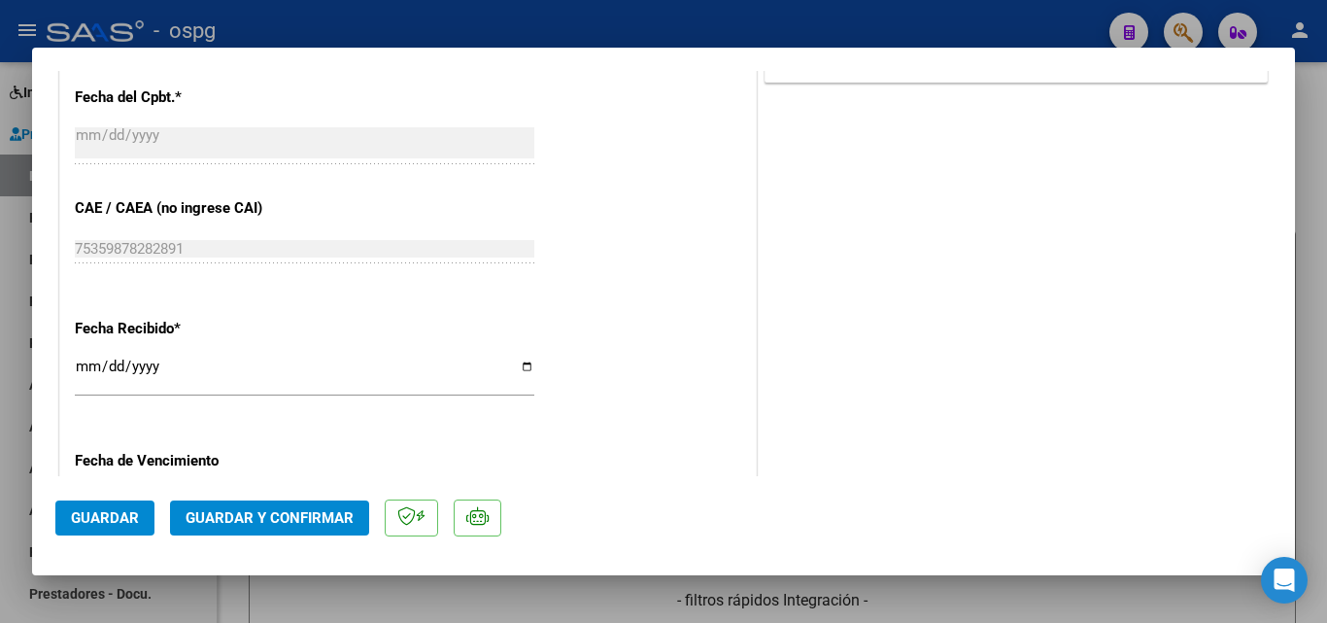
scroll to position [1166, 0]
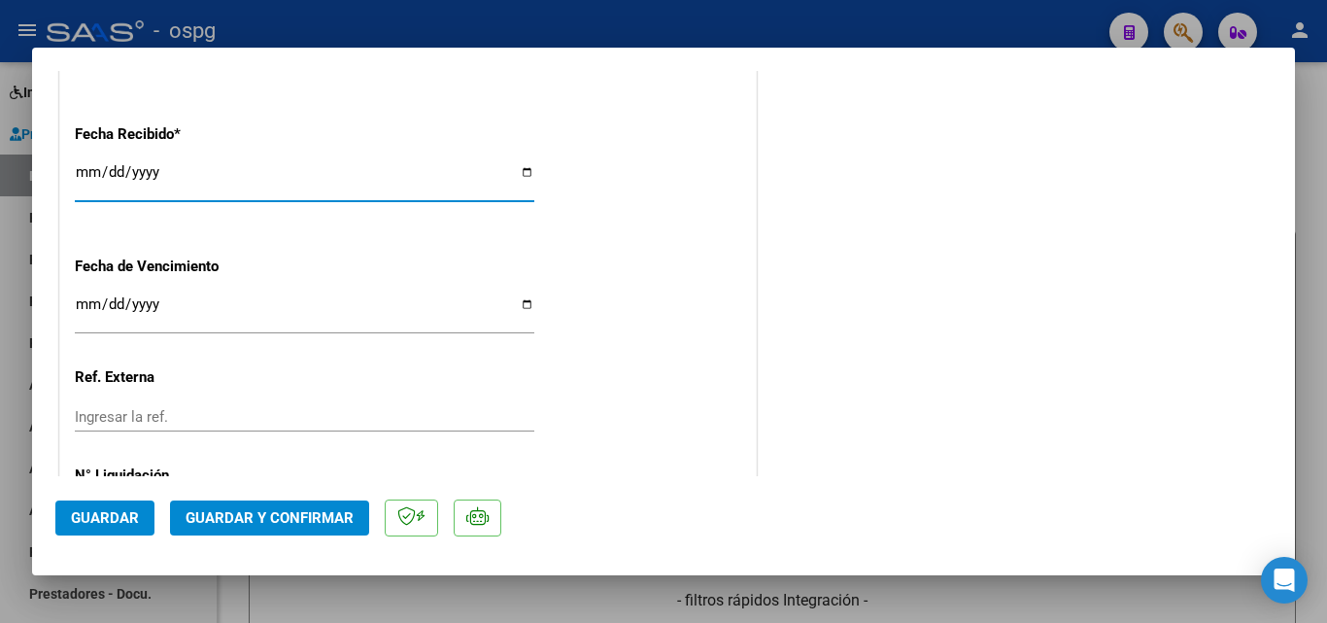
click at [86, 167] on input "[DATE]" at bounding box center [304, 179] width 459 height 31
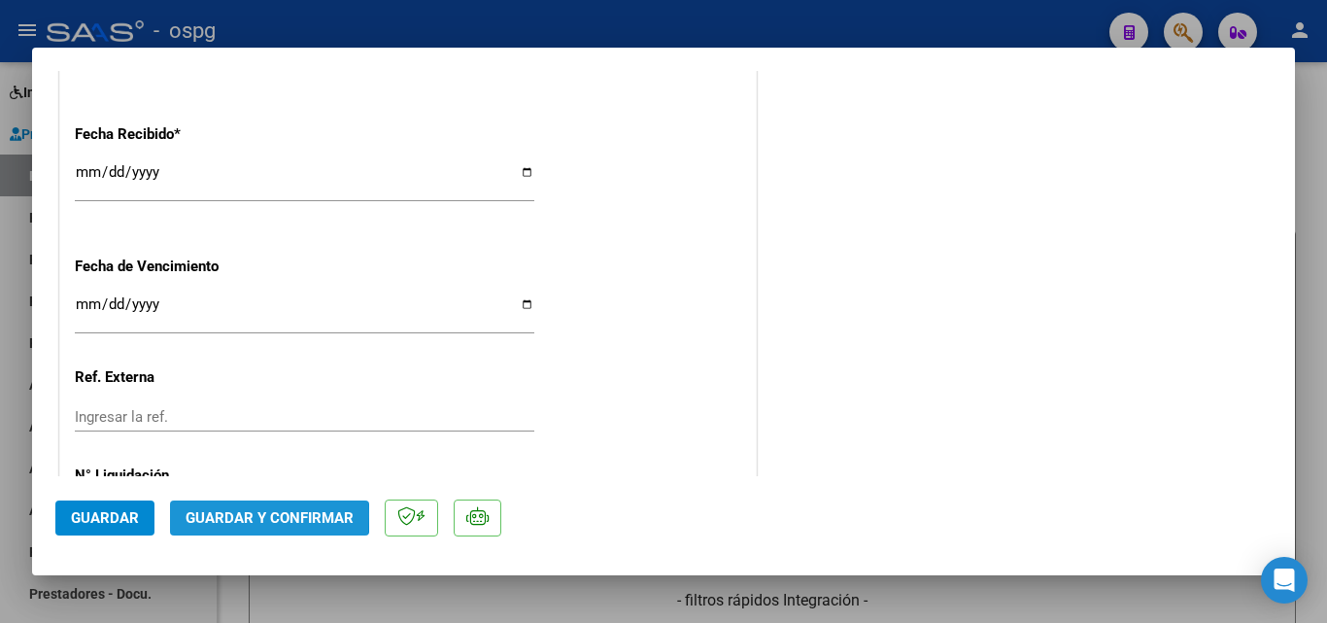
click at [202, 514] on span "Guardar y Confirmar" at bounding box center [270, 517] width 168 height 17
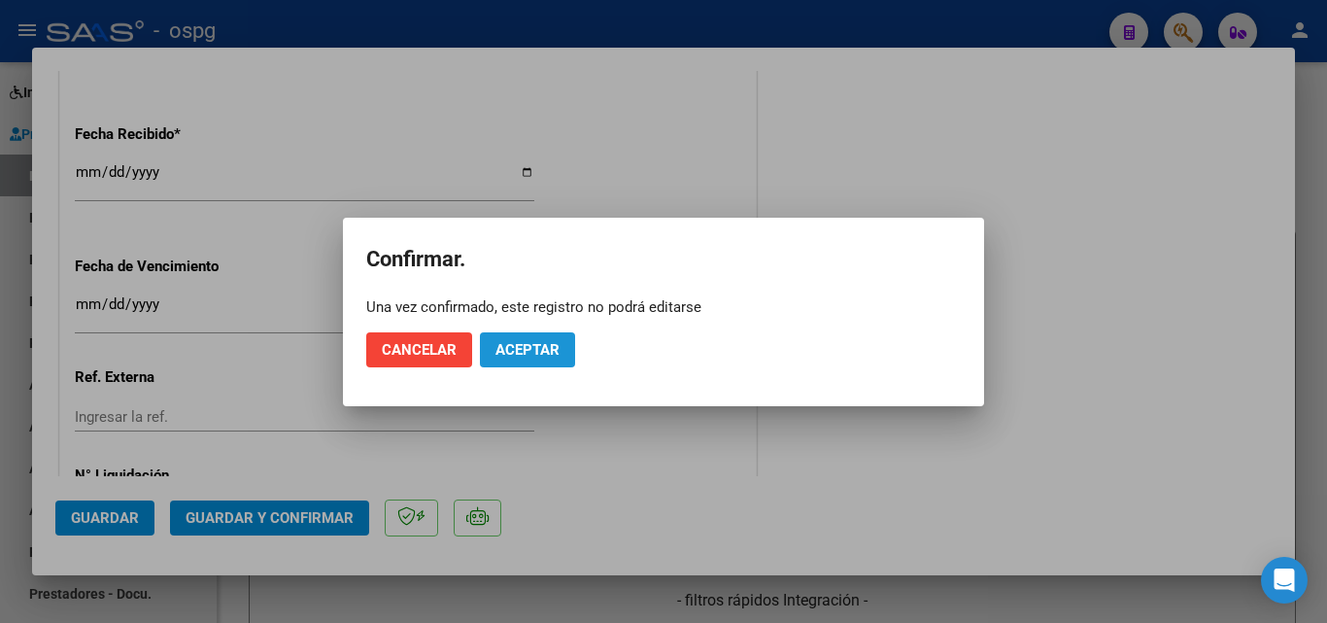
click at [534, 343] on span "Aceptar" at bounding box center [527, 349] width 64 height 17
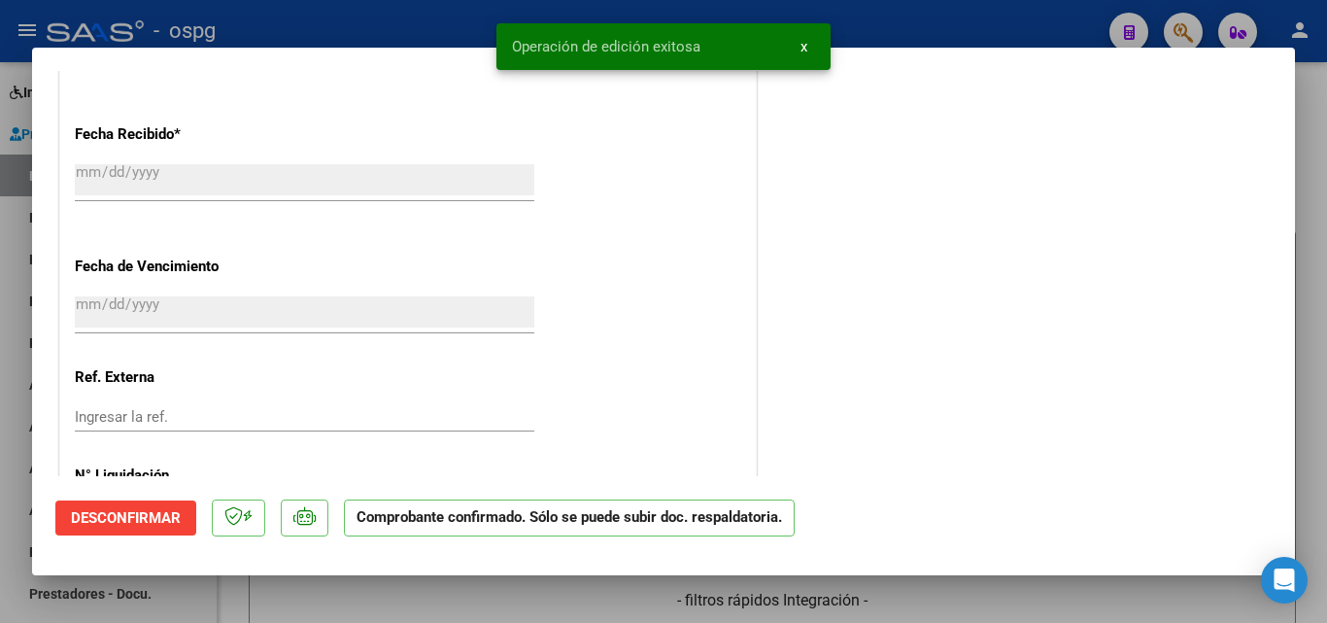
click at [0, 285] on div at bounding box center [663, 311] width 1327 height 623
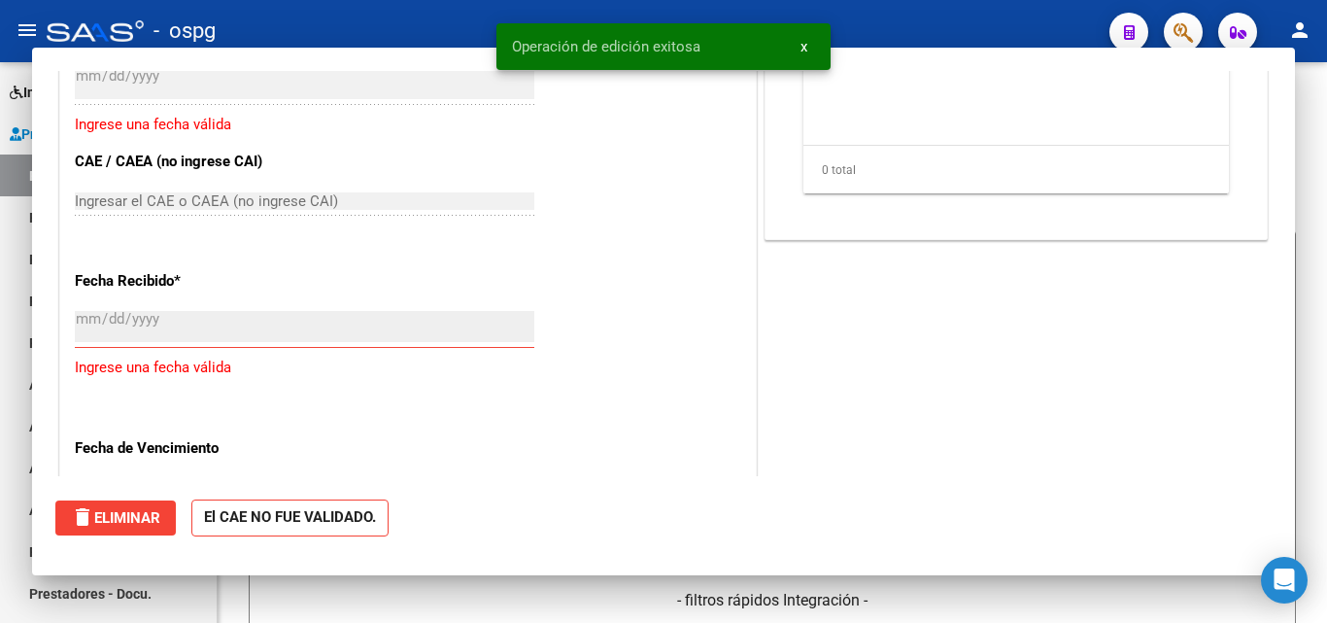
scroll to position [1312, 0]
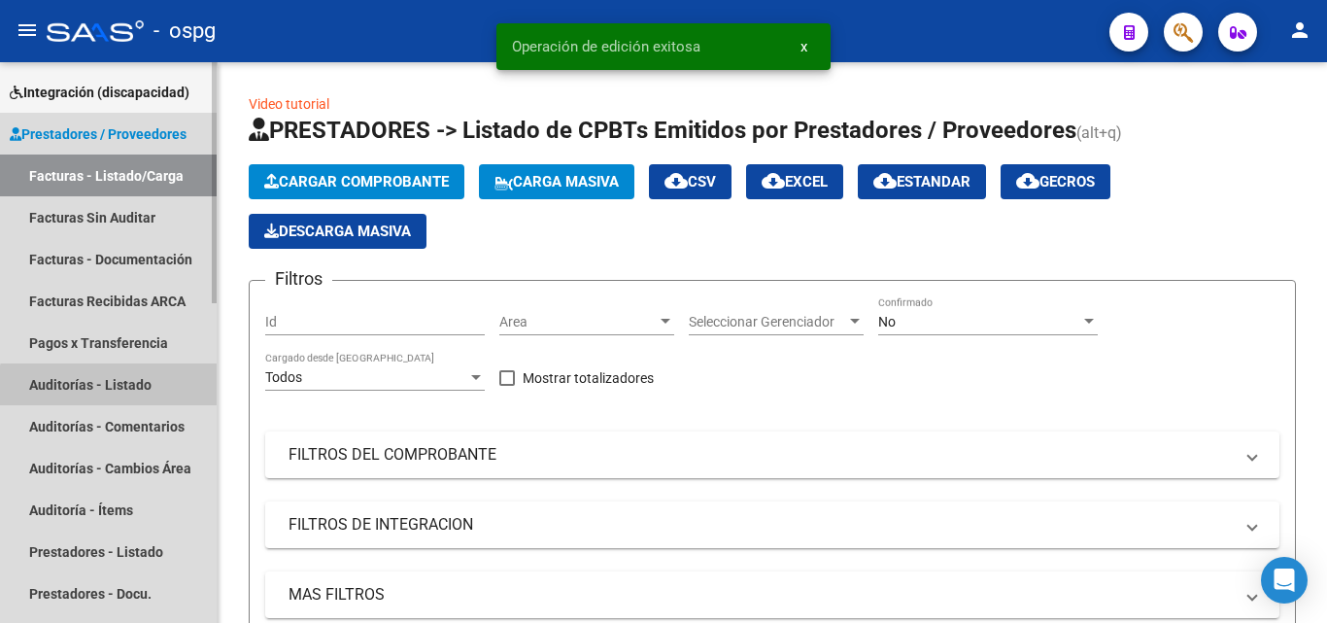
click at [124, 395] on link "Auditorías - Listado" at bounding box center [108, 384] width 217 height 42
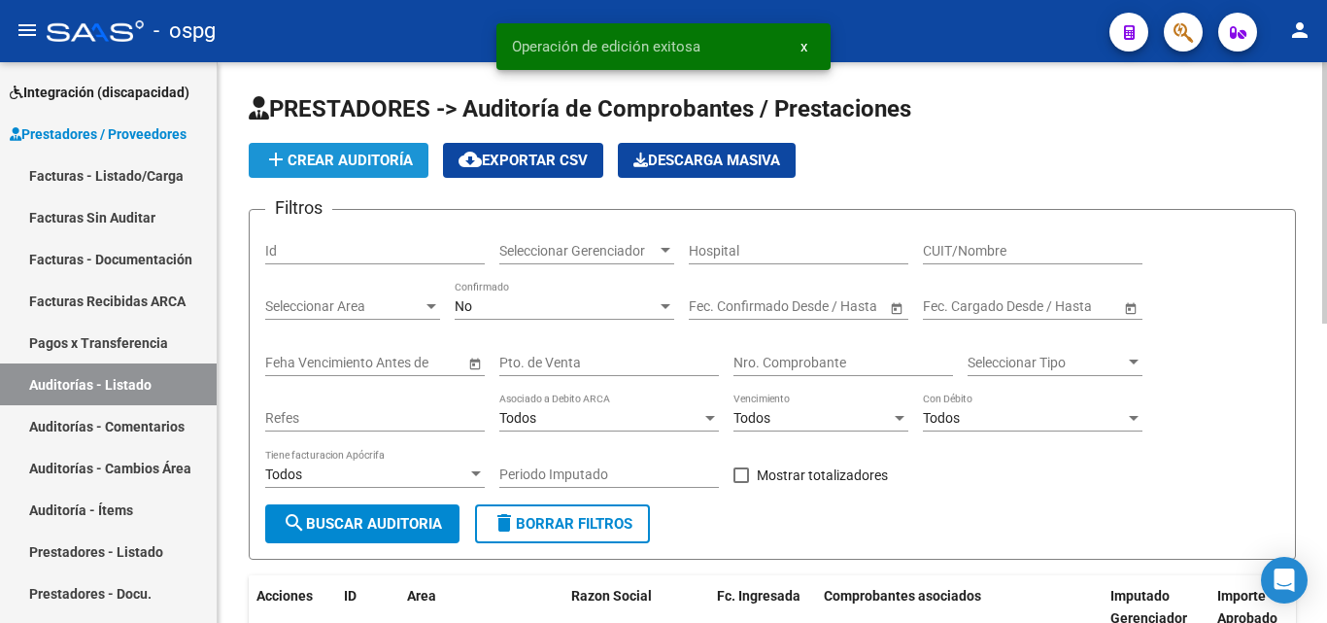
click at [341, 171] on button "add Crear Auditoría" at bounding box center [339, 160] width 180 height 35
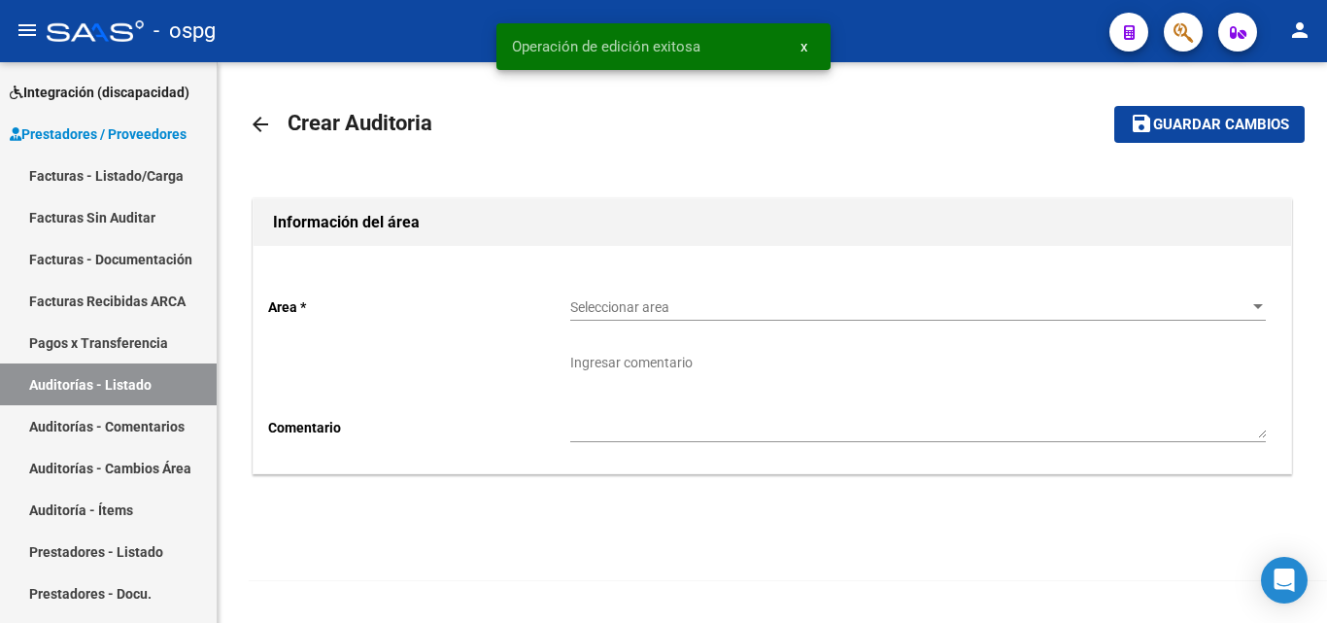
click at [621, 303] on span "Seleccionar area" at bounding box center [909, 307] width 678 height 17
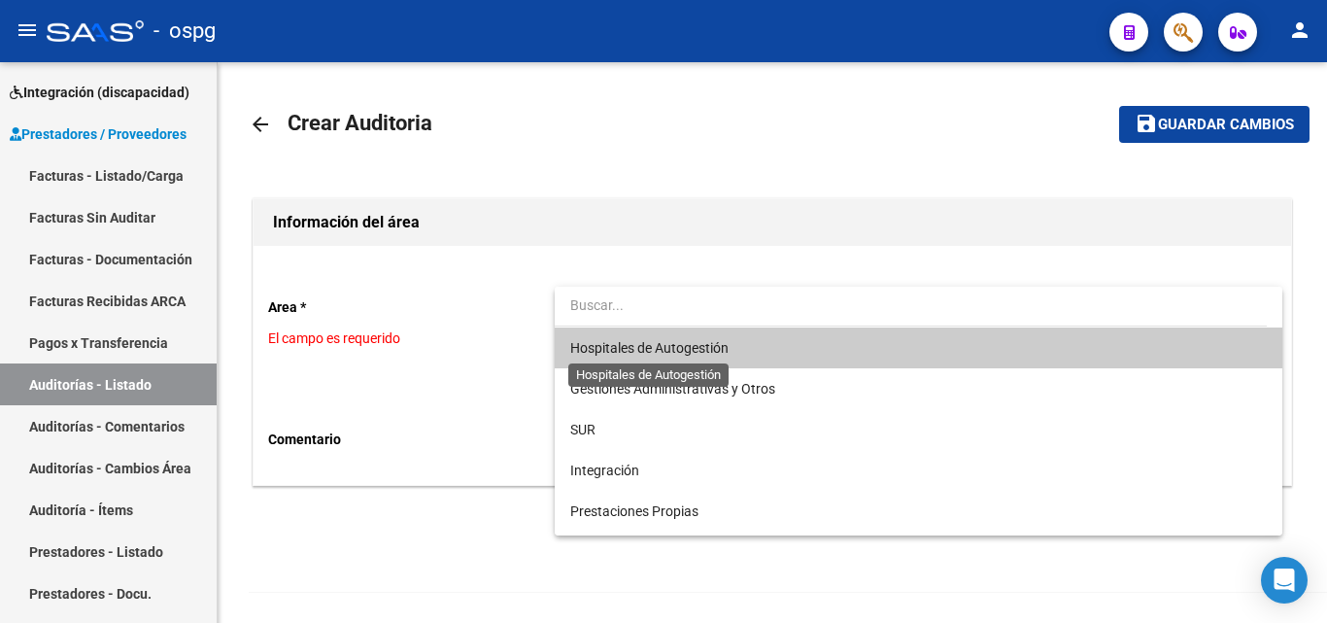
click at [619, 340] on span "Hospitales de Autogestión" at bounding box center [649, 348] width 158 height 16
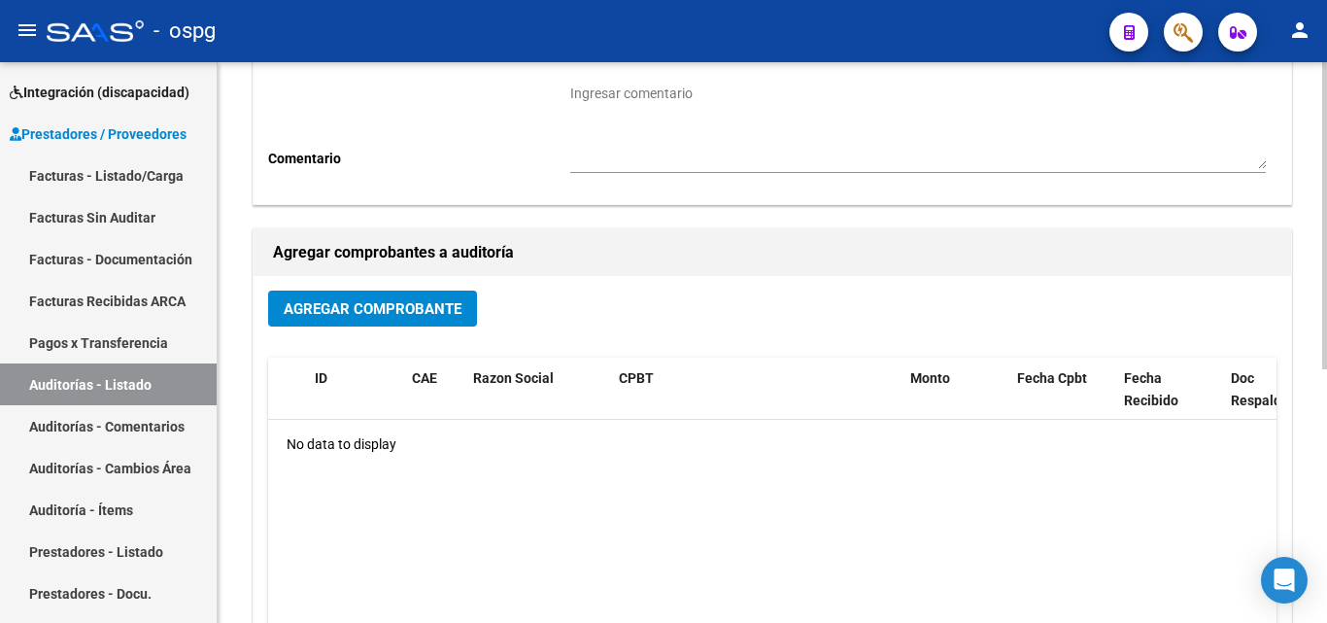
scroll to position [389, 0]
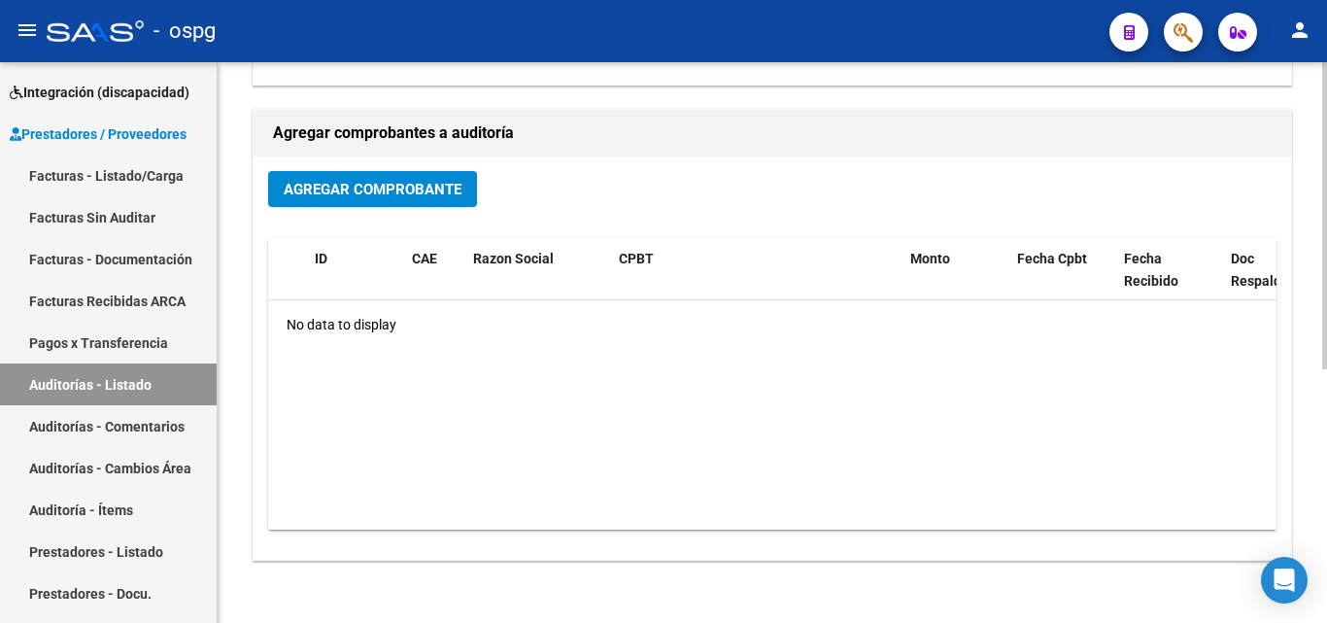
click at [379, 175] on button "Agregar Comprobante" at bounding box center [372, 189] width 209 height 36
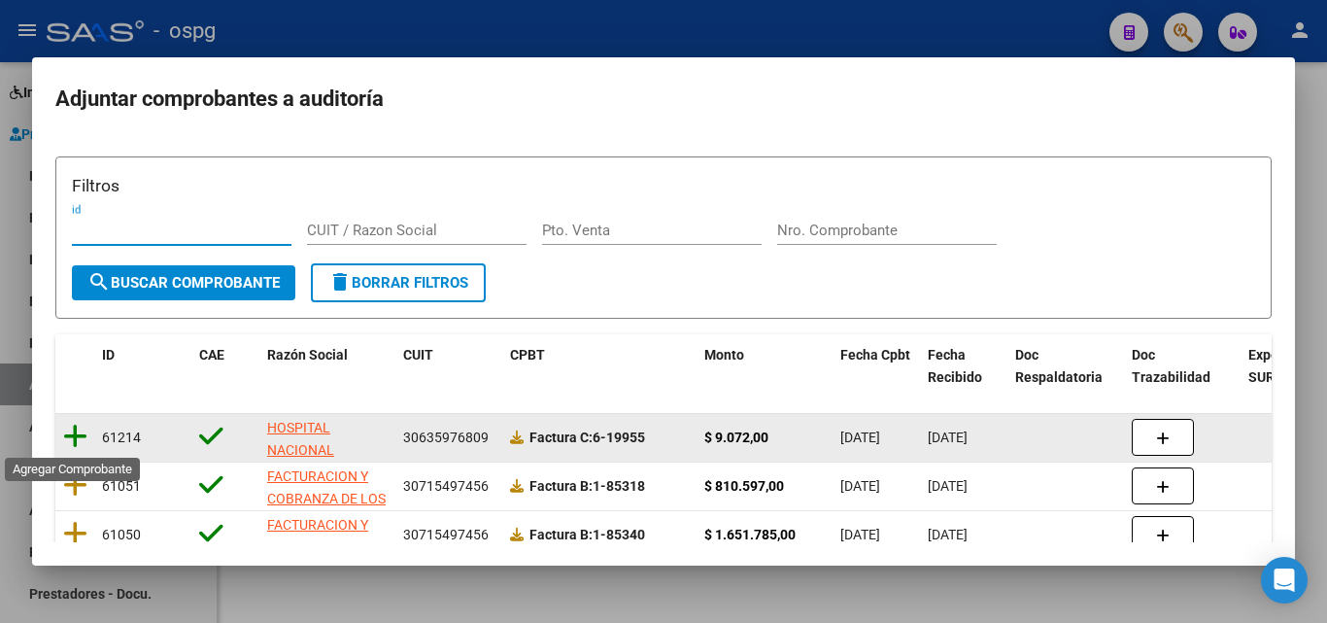
click at [69, 436] on icon at bounding box center [75, 436] width 24 height 27
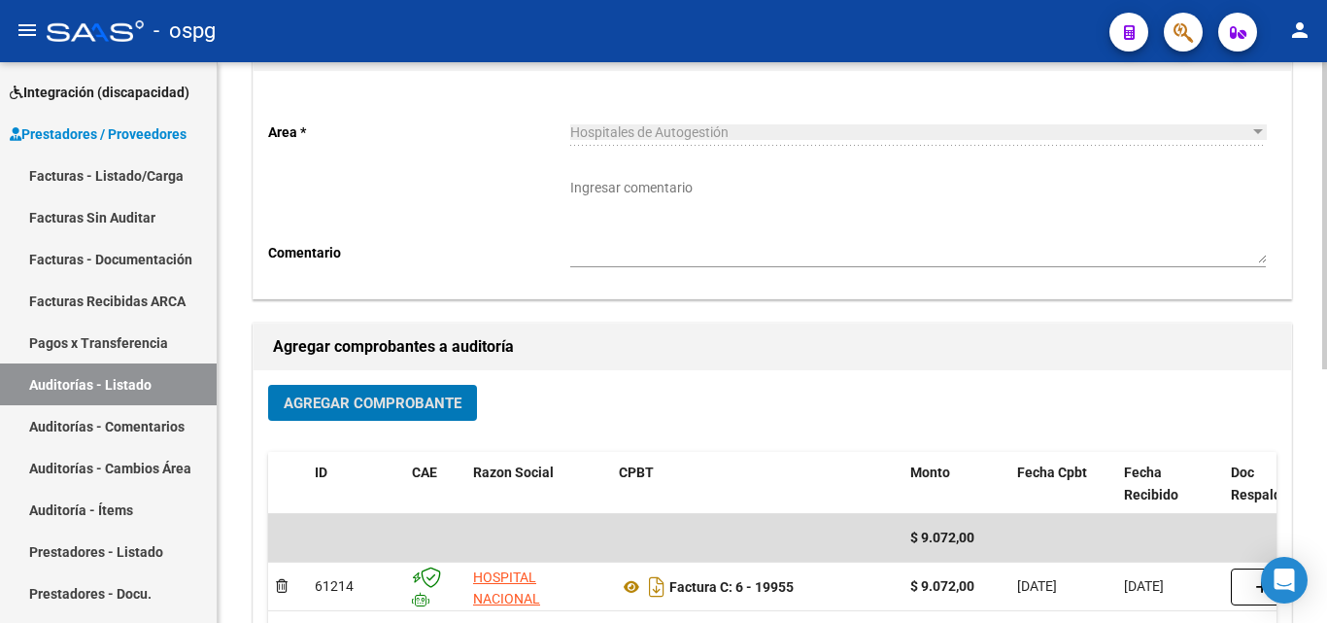
scroll to position [0, 0]
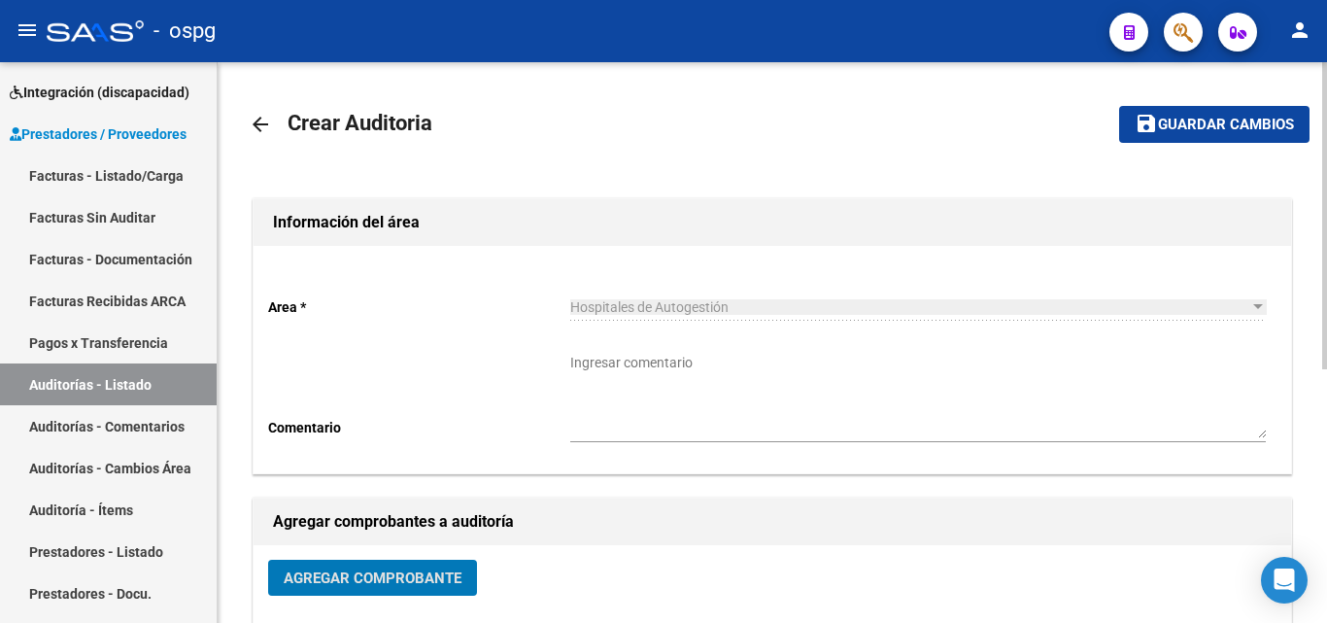
drag, startPoint x: 1214, startPoint y: 141, endPoint x: 1220, endPoint y: 112, distance: 29.7
click at [1214, 140] on button "save Guardar cambios" at bounding box center [1214, 124] width 190 height 36
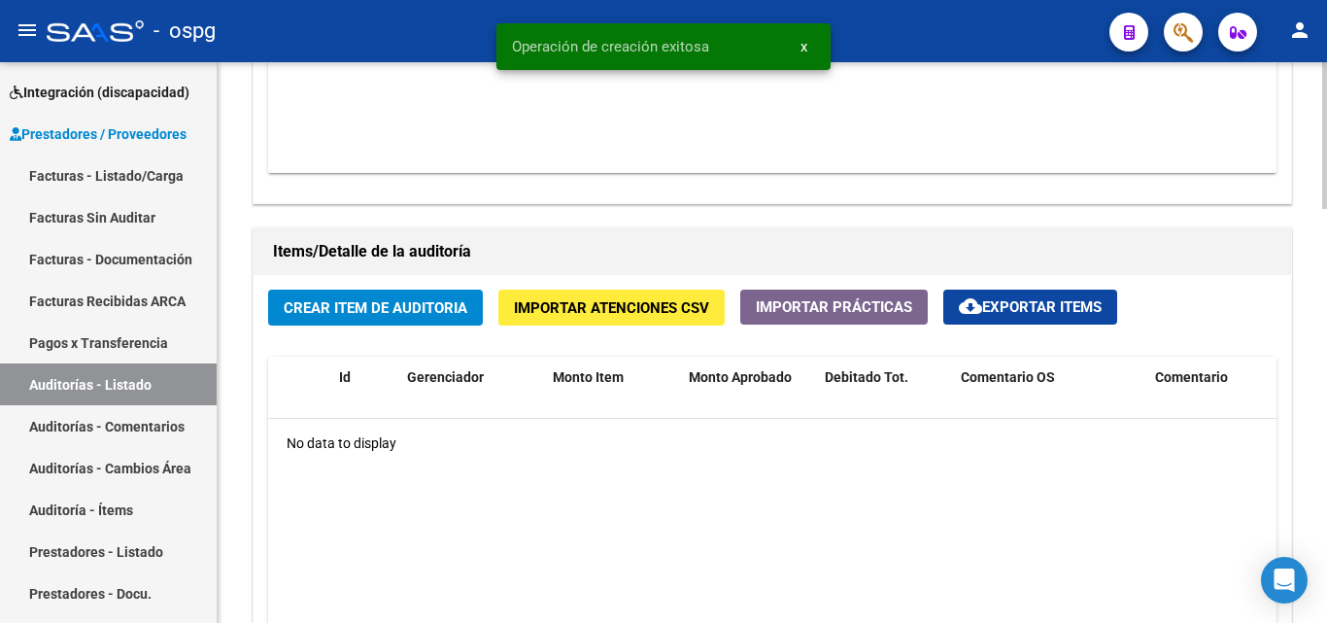
scroll to position [1263, 0]
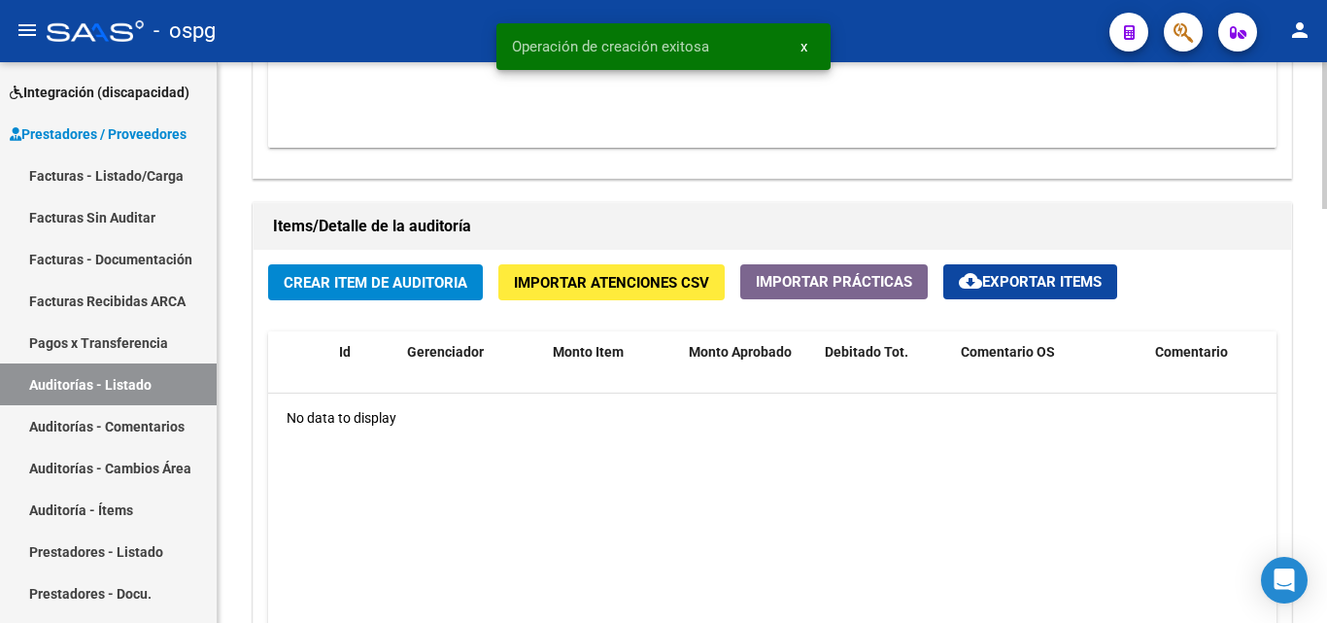
click at [395, 288] on span "Crear Item de Auditoria" at bounding box center [376, 282] width 184 height 17
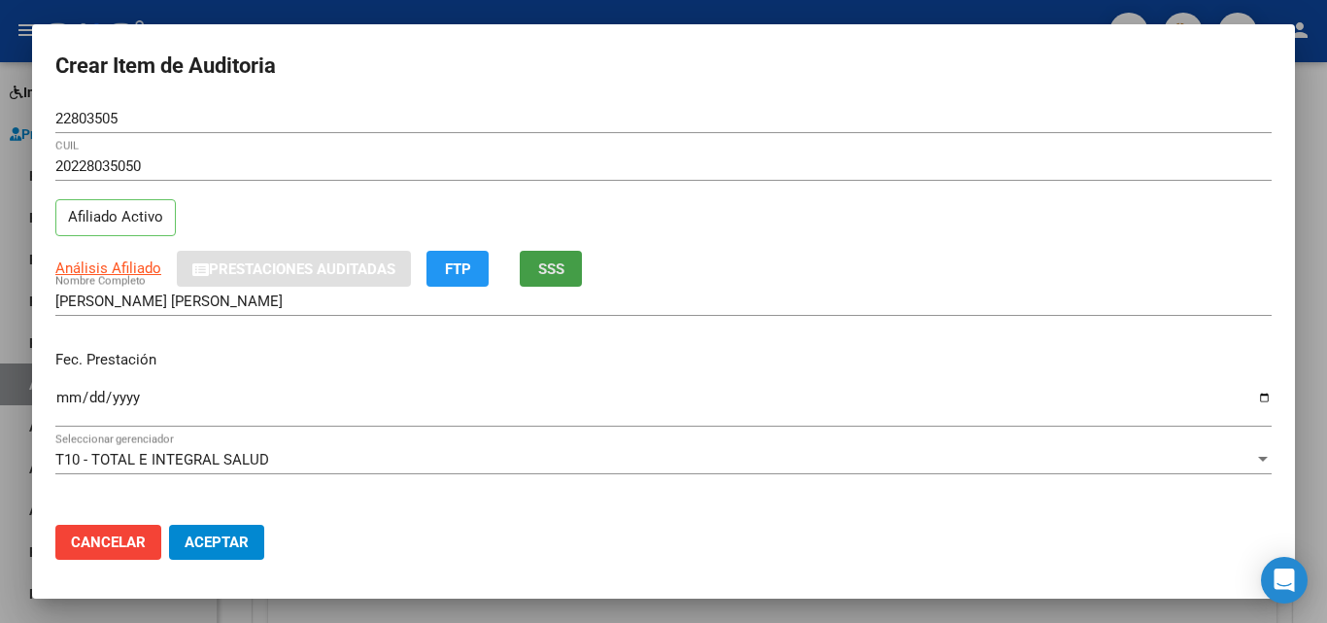
click at [545, 265] on span "SSS" at bounding box center [551, 268] width 26 height 17
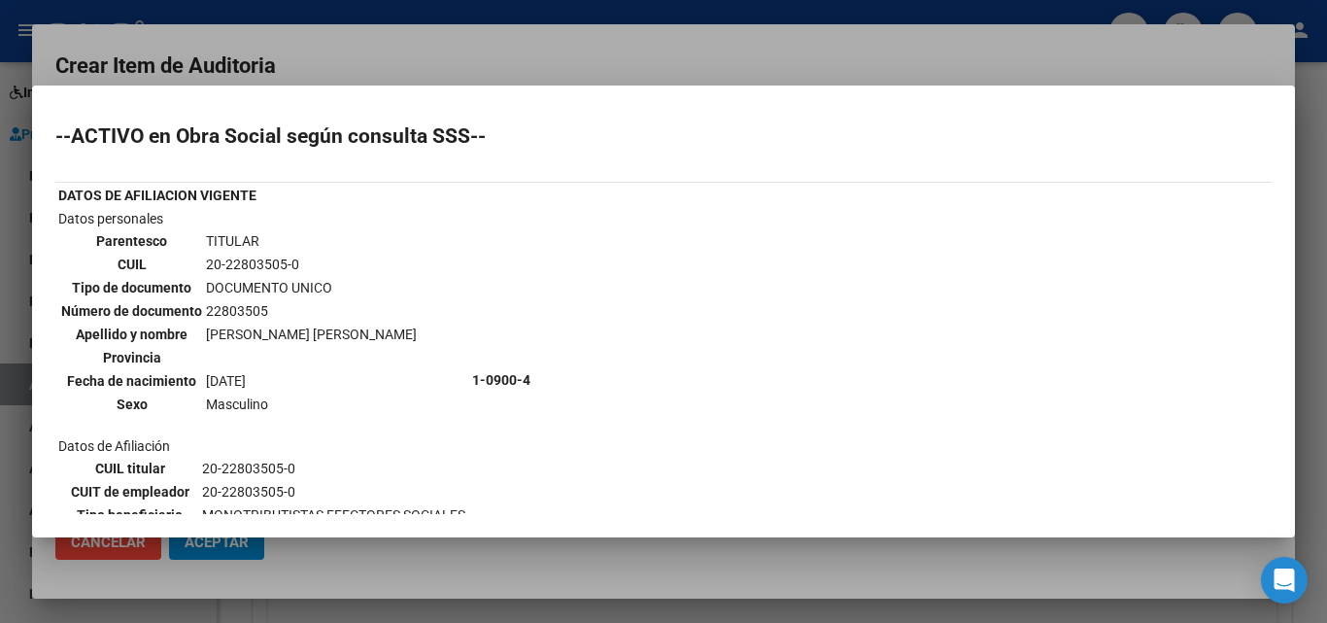
click at [652, 45] on div at bounding box center [663, 311] width 1327 height 623
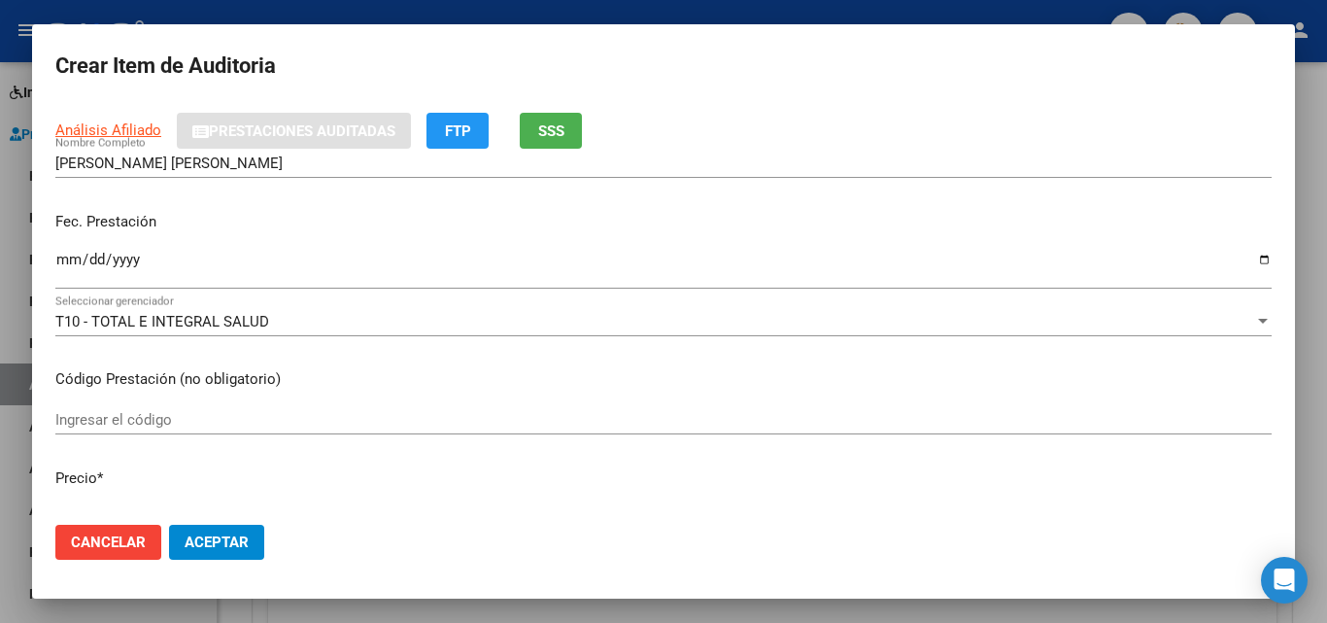
scroll to position [194, 0]
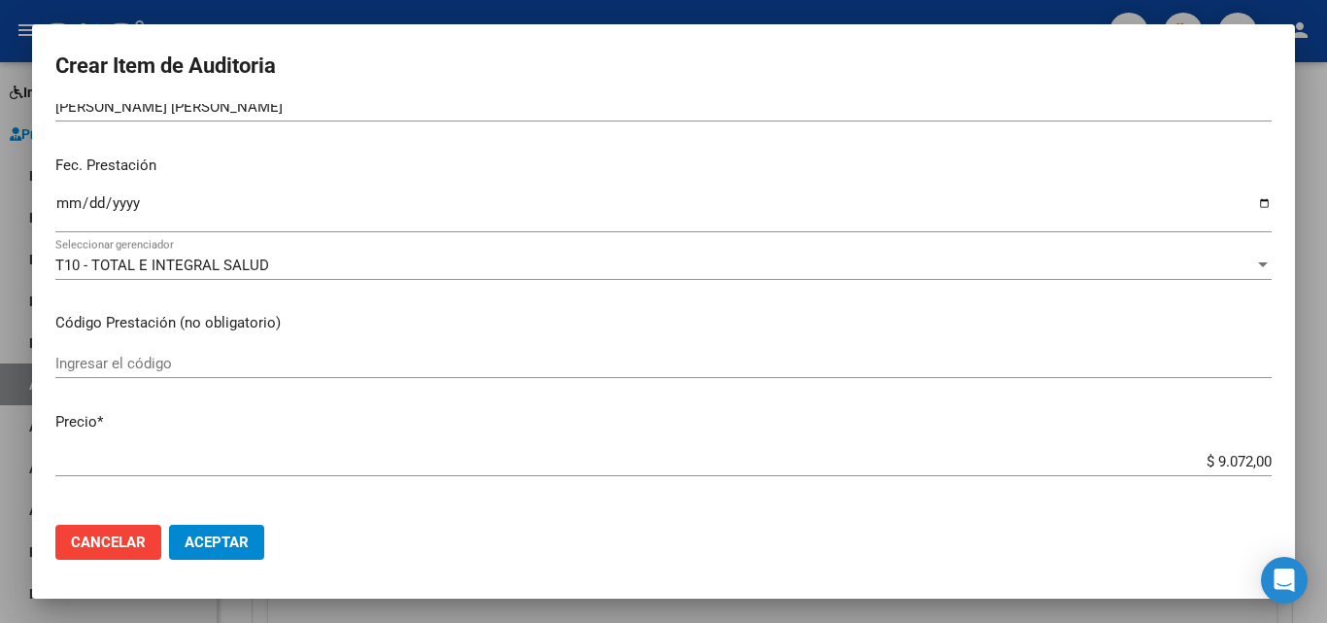
click at [60, 202] on input "Ingresar la fecha" at bounding box center [663, 210] width 1216 height 31
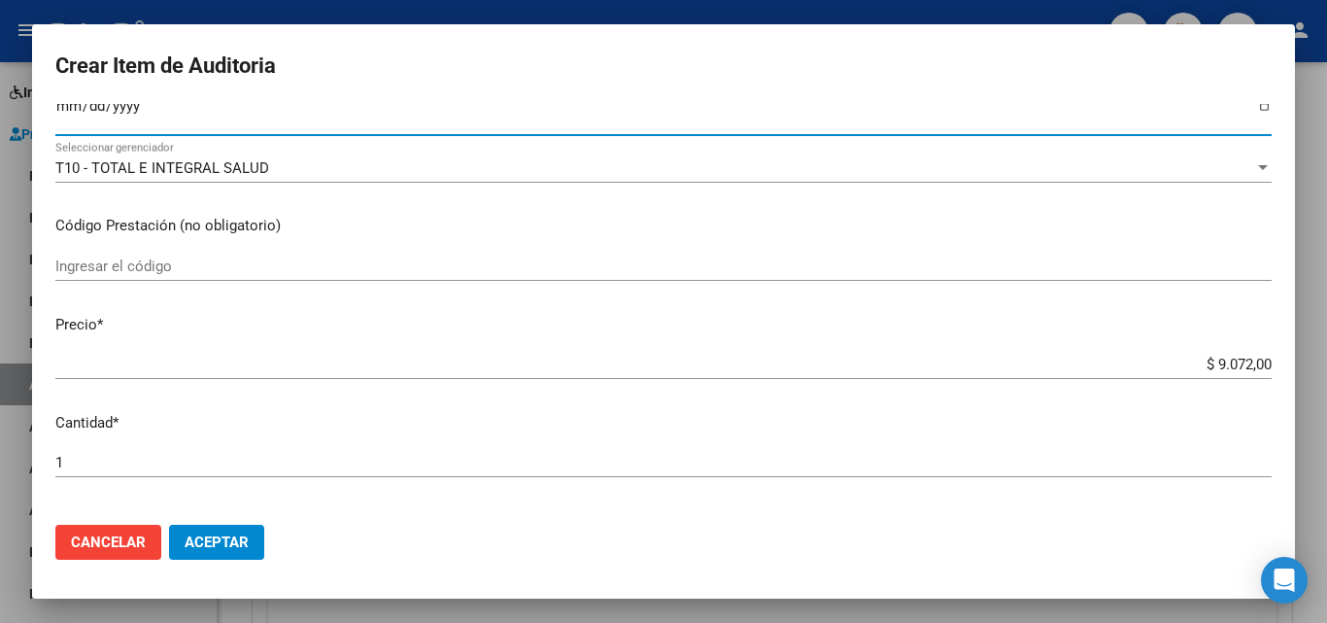
scroll to position [389, 0]
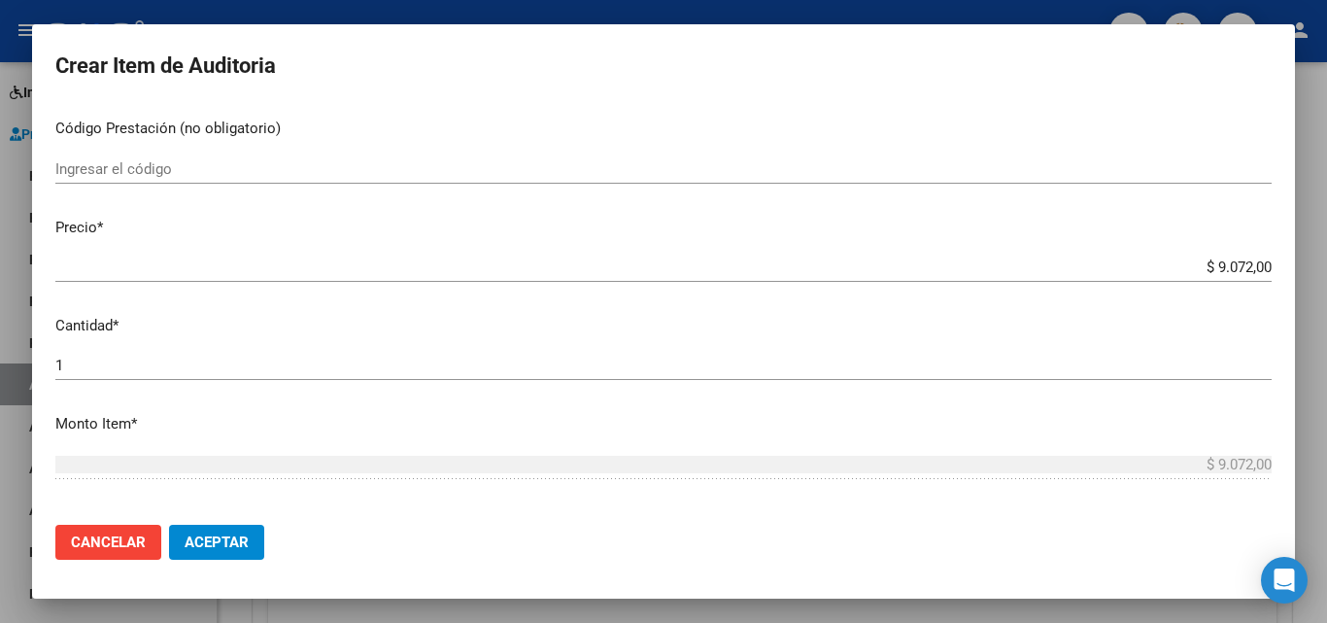
click at [175, 180] on div "Ingresar el código" at bounding box center [663, 168] width 1216 height 29
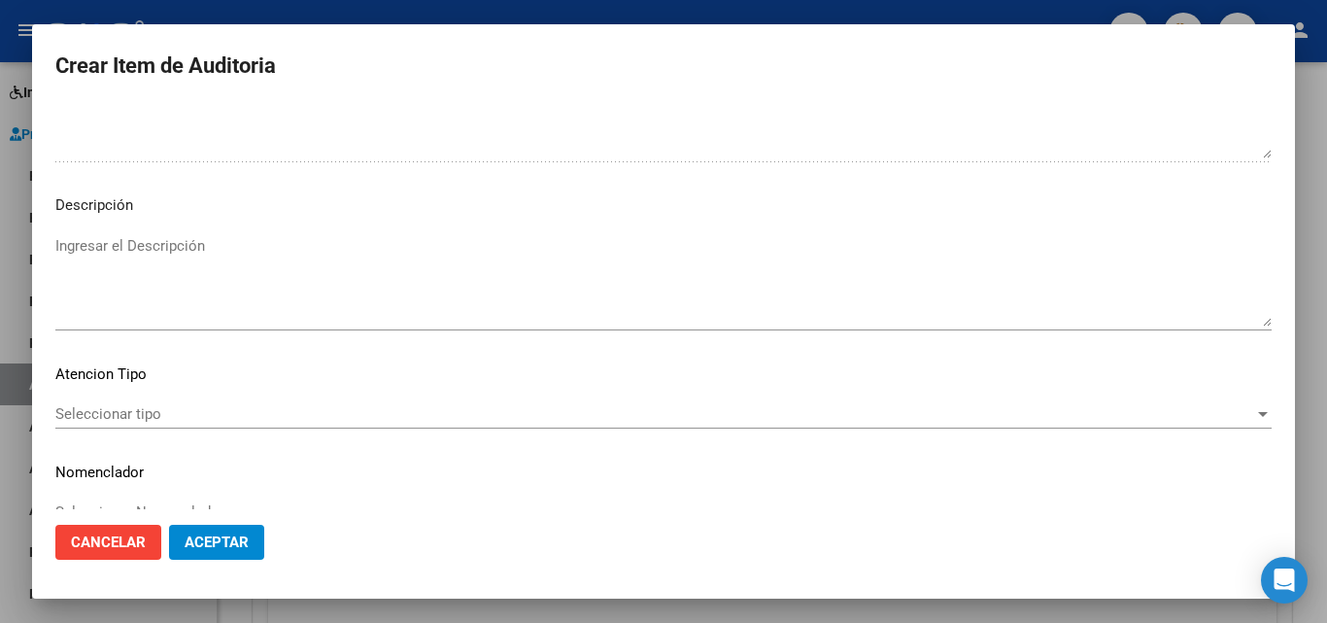
scroll to position [1344, 0]
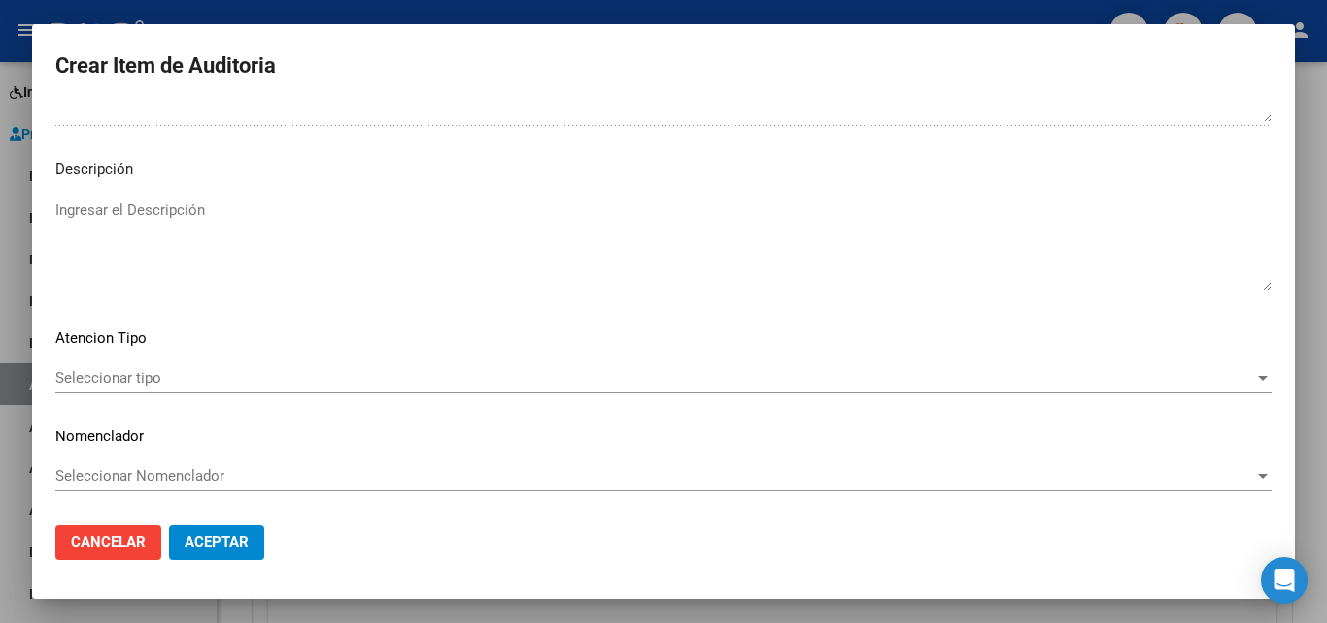
click at [144, 379] on span "Seleccionar tipo" at bounding box center [654, 377] width 1199 height 17
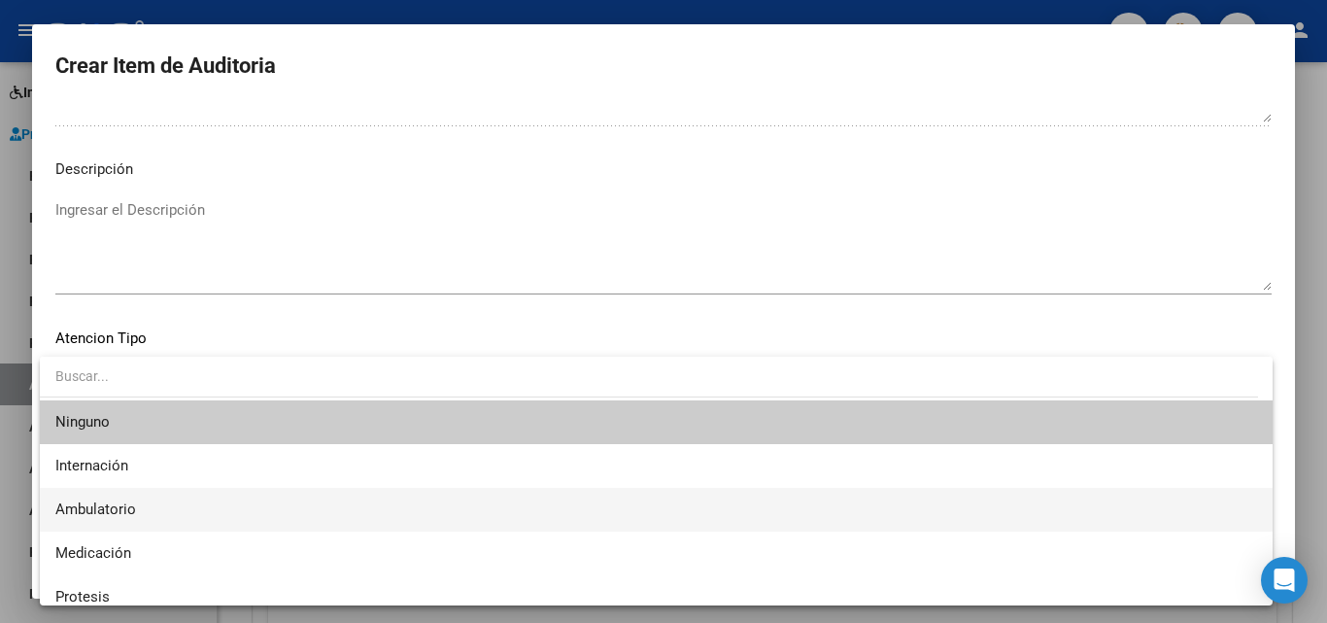
click at [129, 499] on span "Ambulatorio" at bounding box center [655, 510] width 1201 height 44
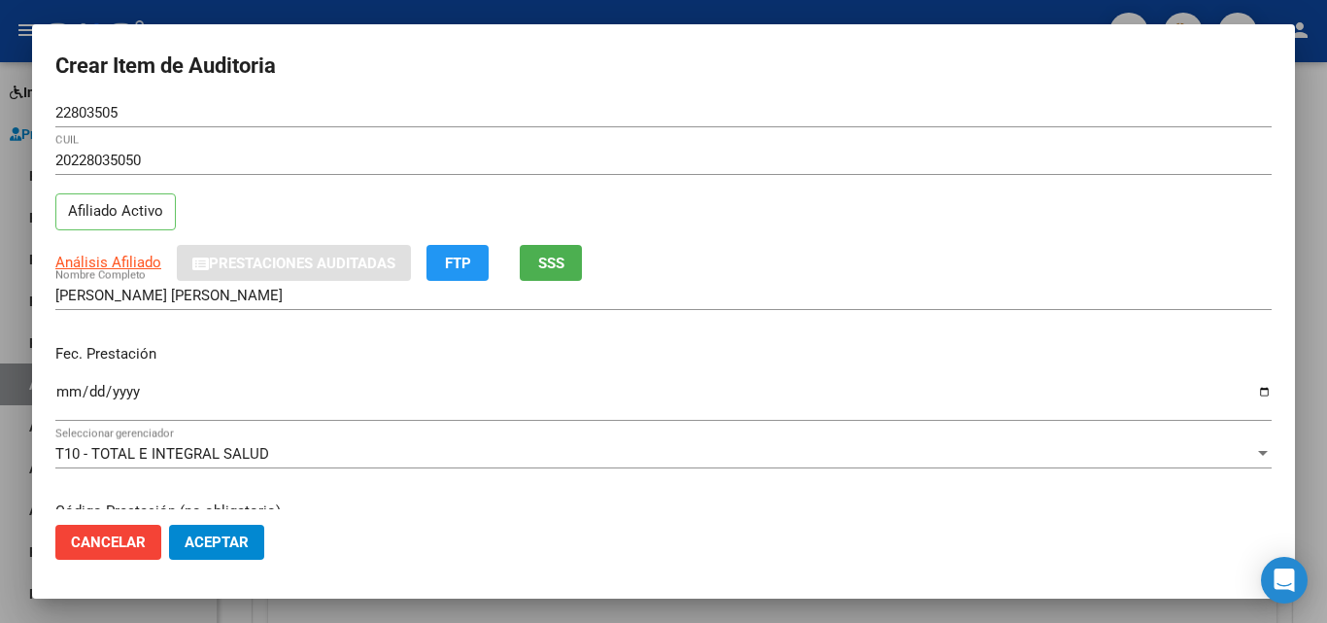
scroll to position [0, 0]
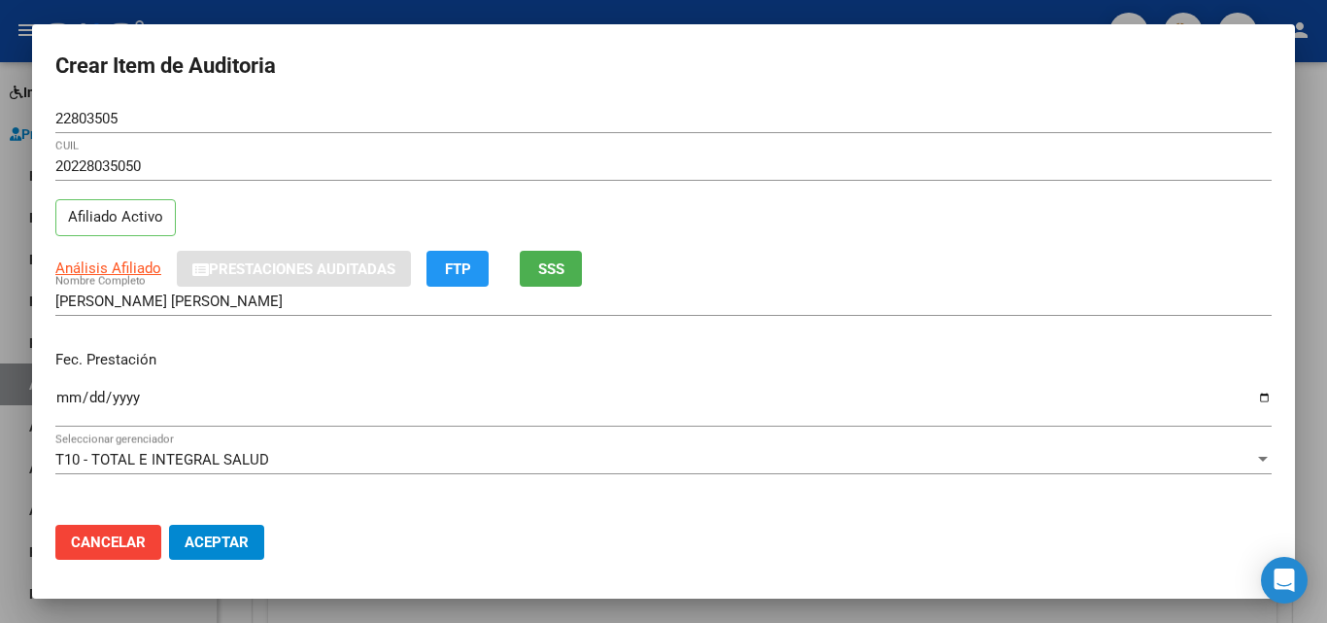
click at [236, 547] on span "Aceptar" at bounding box center [217, 541] width 64 height 17
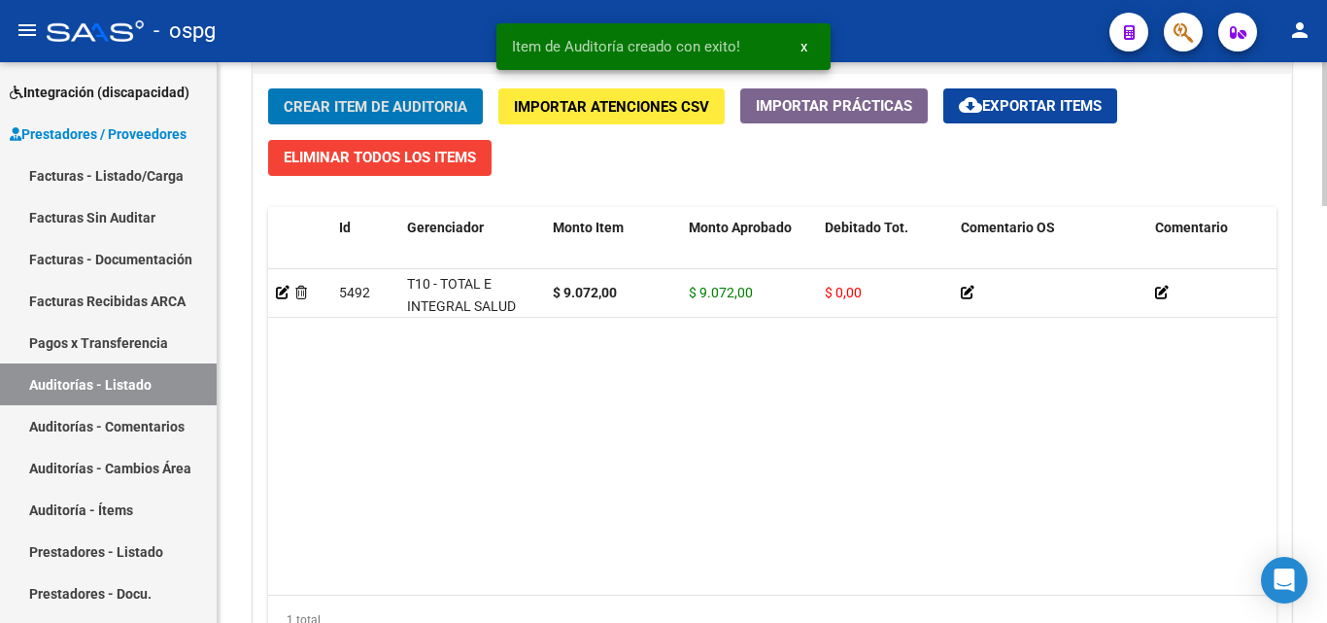
scroll to position [1629, 0]
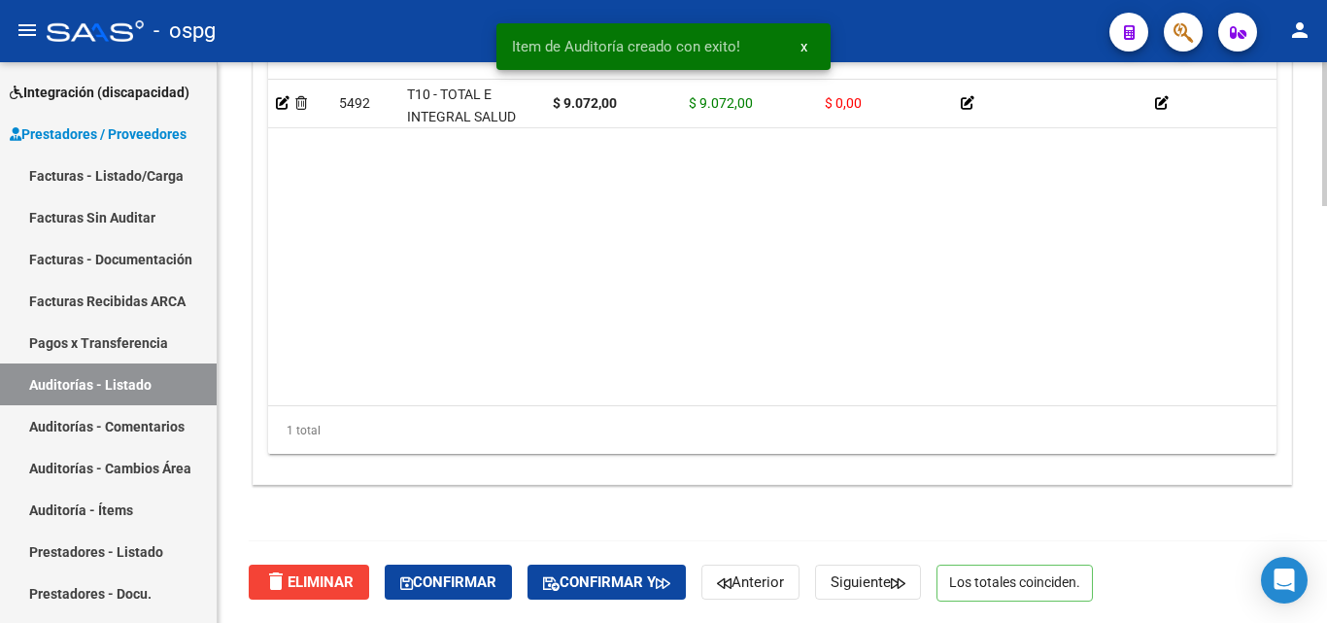
click at [492, 593] on button "Confirmar" at bounding box center [448, 581] width 127 height 35
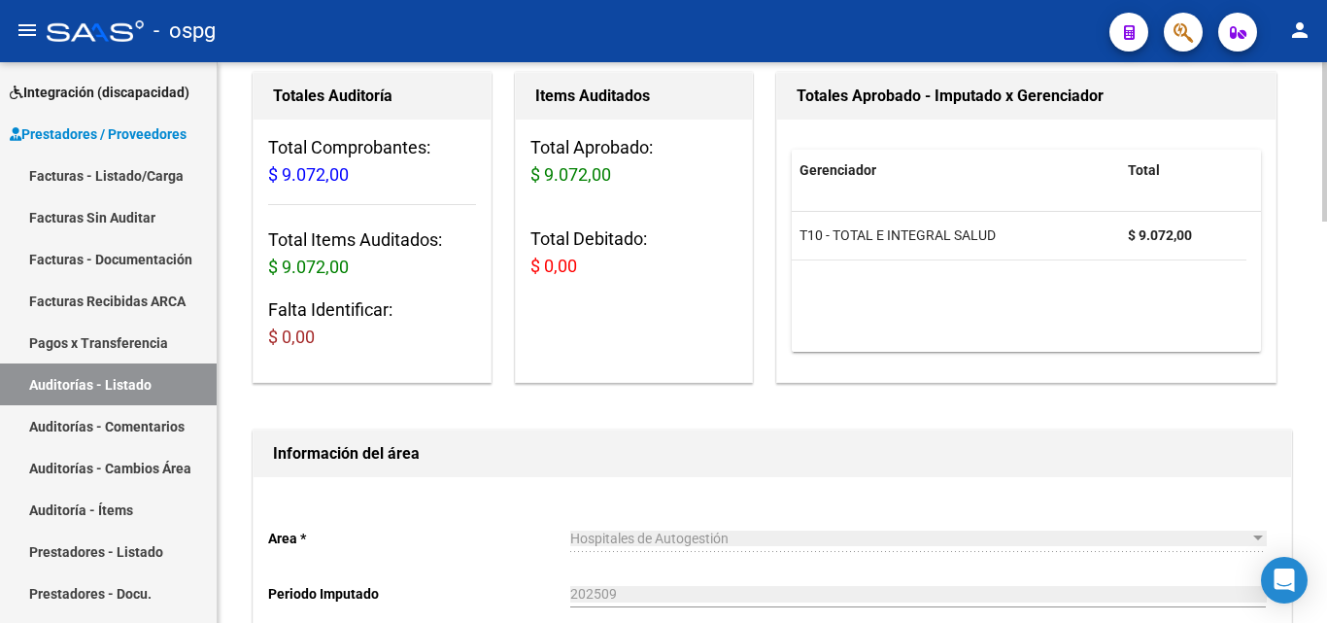
scroll to position [0, 0]
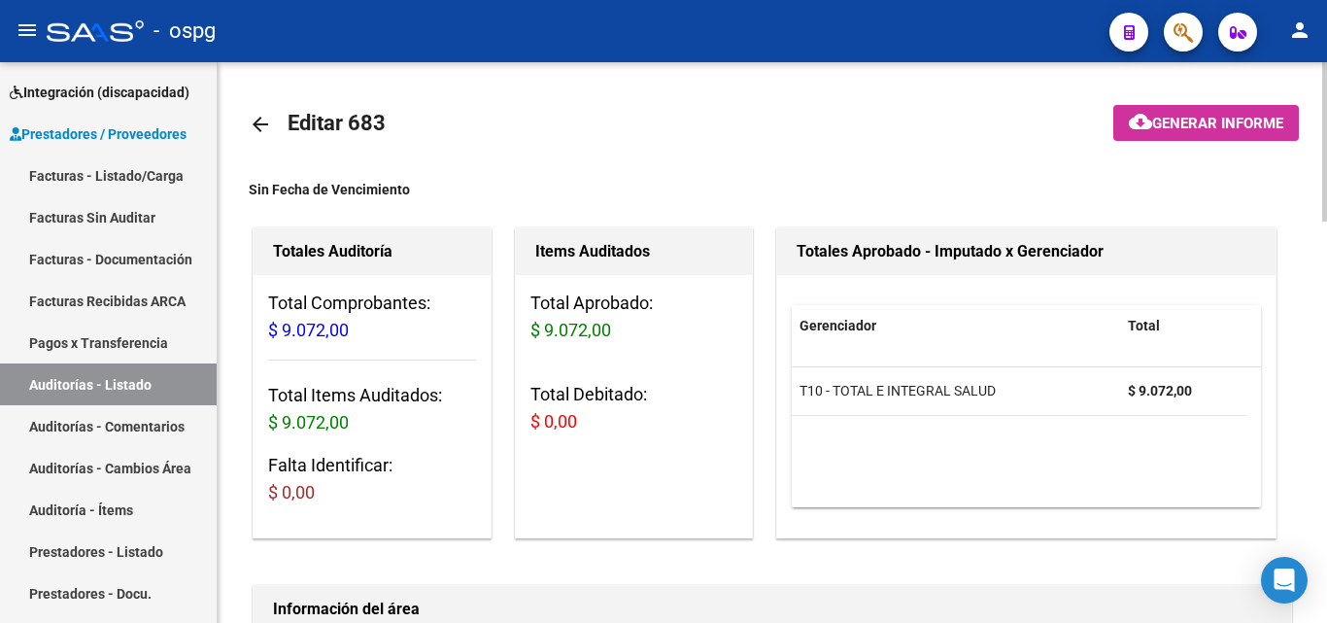
click at [1203, 122] on span "Generar informe" at bounding box center [1217, 123] width 131 height 17
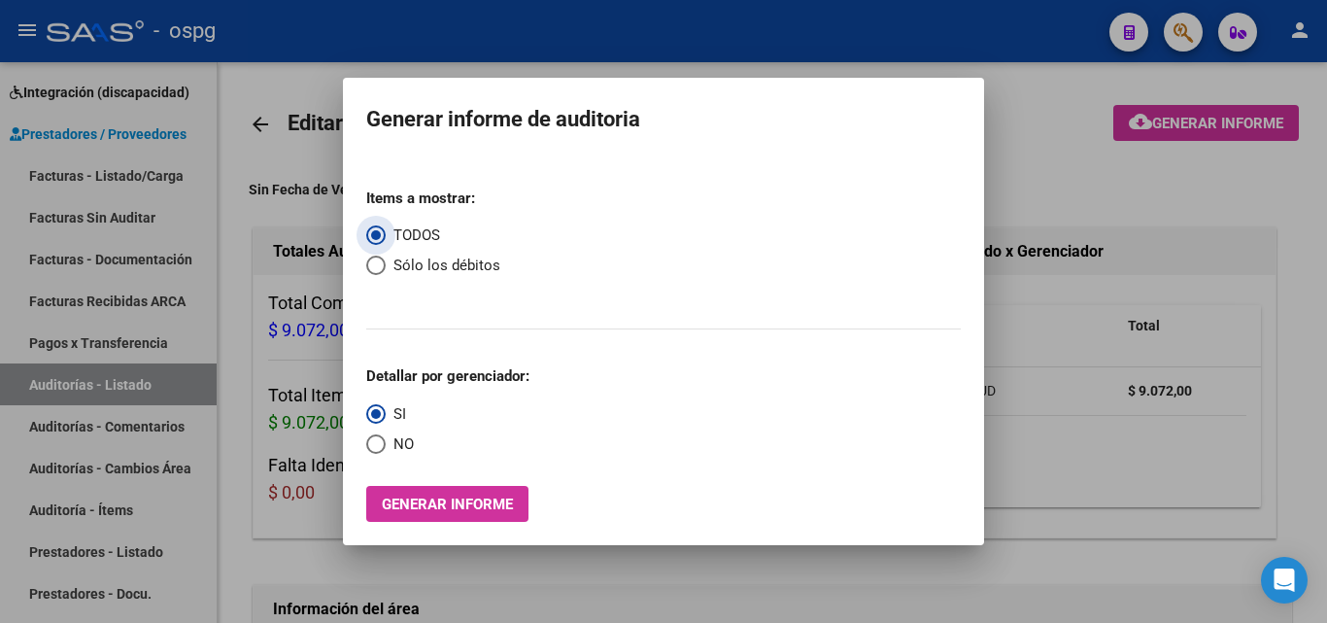
drag, startPoint x: 385, startPoint y: 440, endPoint x: 394, endPoint y: 447, distance: 11.9
click at [387, 441] on label "NO" at bounding box center [390, 444] width 48 height 22
click at [386, 441] on input "NO" at bounding box center [375, 443] width 19 height 19
click at [445, 509] on span "Generar informe" at bounding box center [447, 503] width 131 height 17
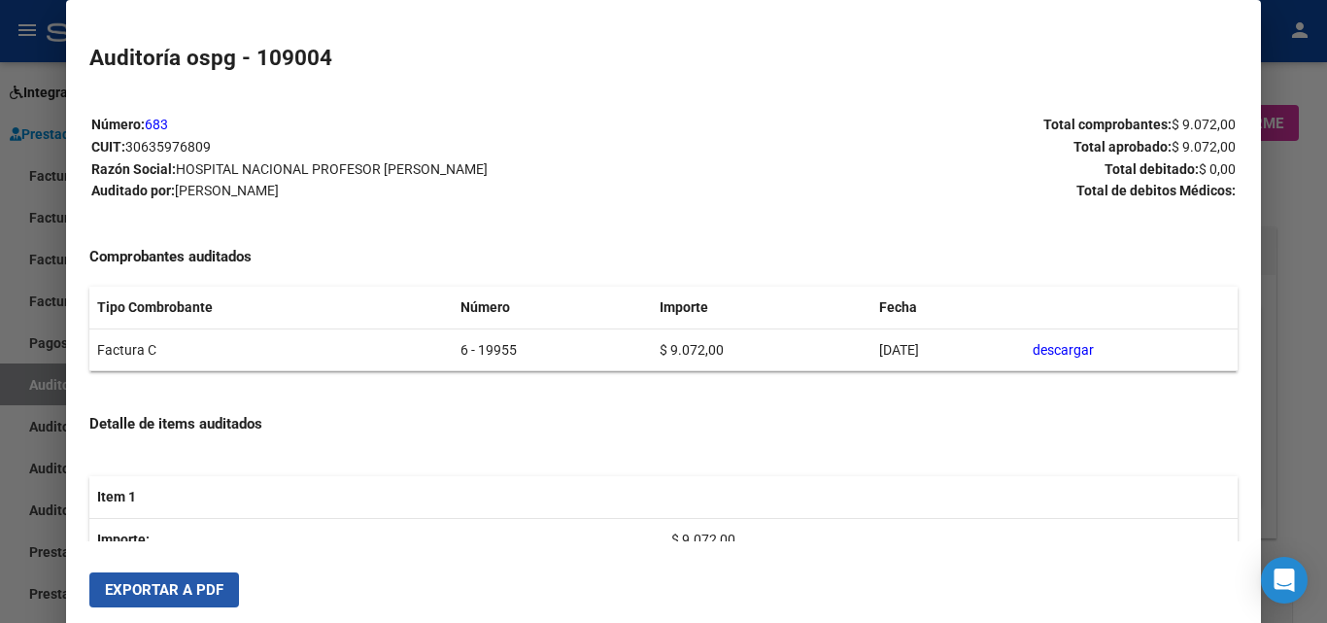
click at [182, 594] on span "Exportar a PDF" at bounding box center [164, 589] width 118 height 17
drag, startPoint x: 0, startPoint y: 452, endPoint x: 13, endPoint y: 443, distance: 15.4
click at [0, 452] on div at bounding box center [663, 311] width 1327 height 623
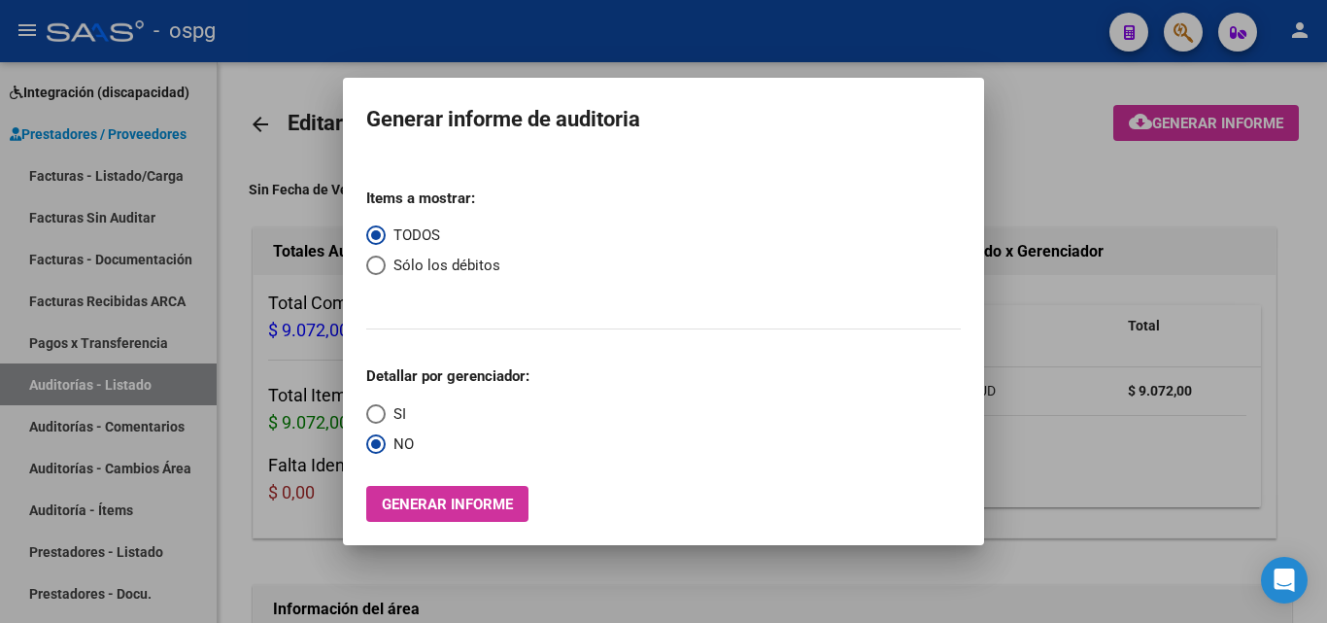
click at [121, 151] on div at bounding box center [663, 311] width 1327 height 623
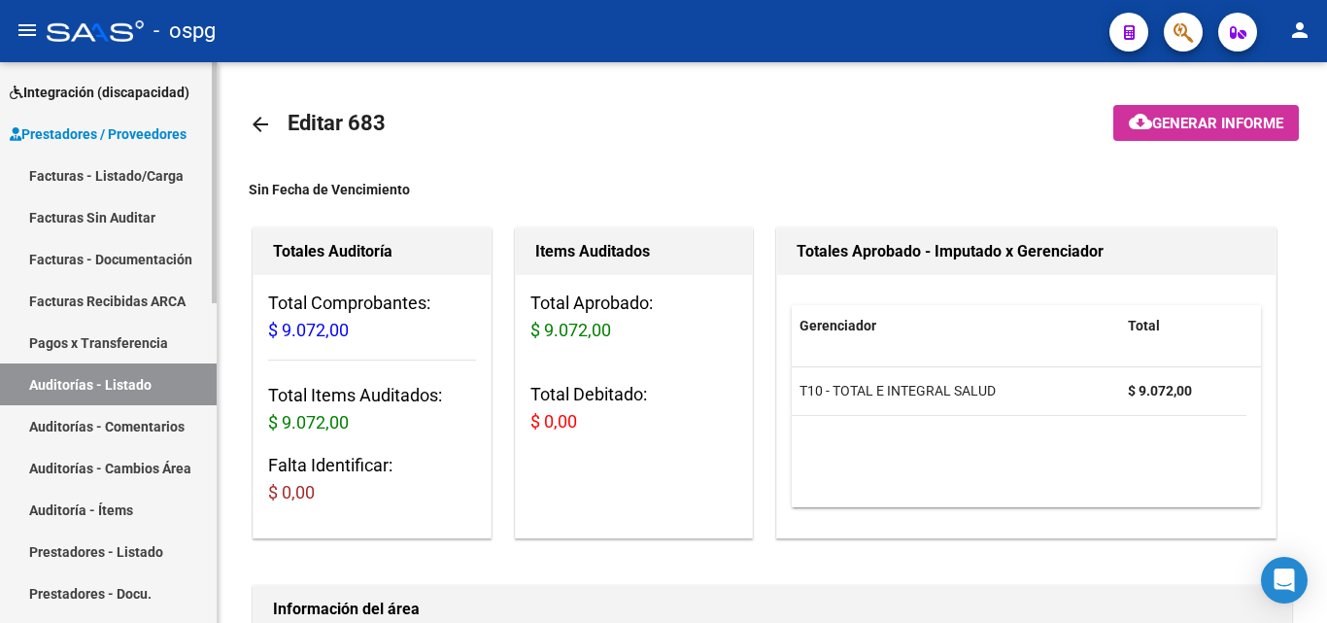
click at [128, 180] on link "Facturas - Listado/Carga" at bounding box center [108, 175] width 217 height 42
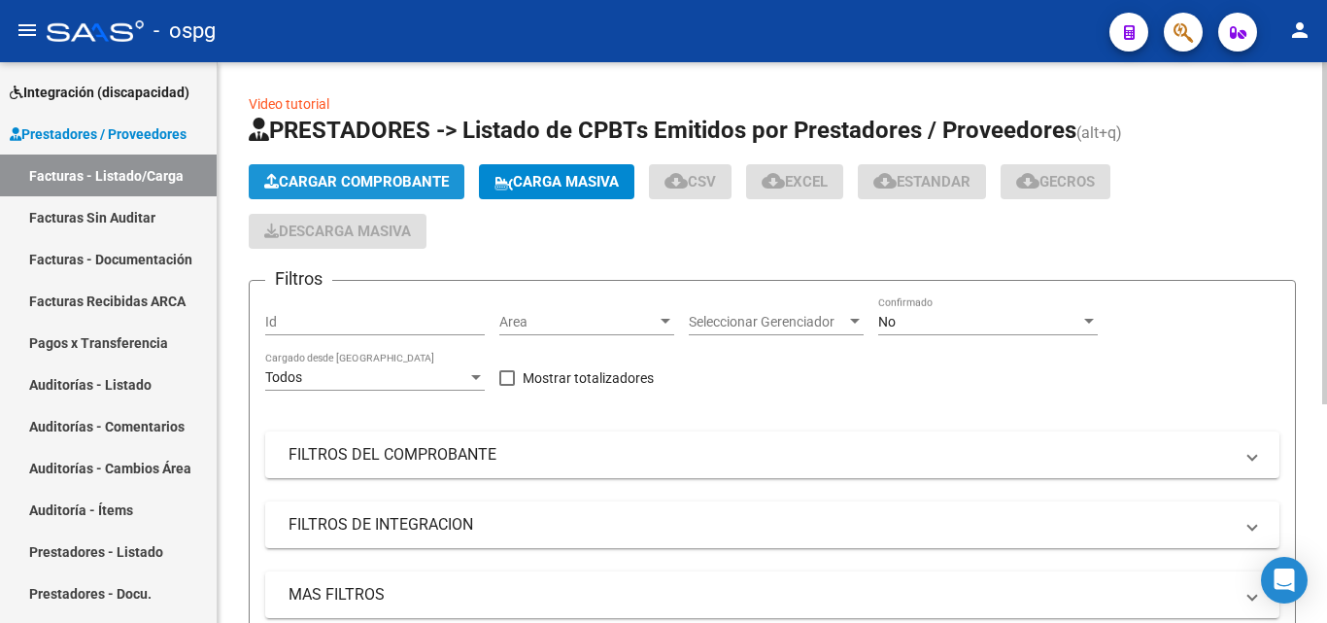
click at [337, 185] on span "Cargar Comprobante" at bounding box center [356, 181] width 185 height 17
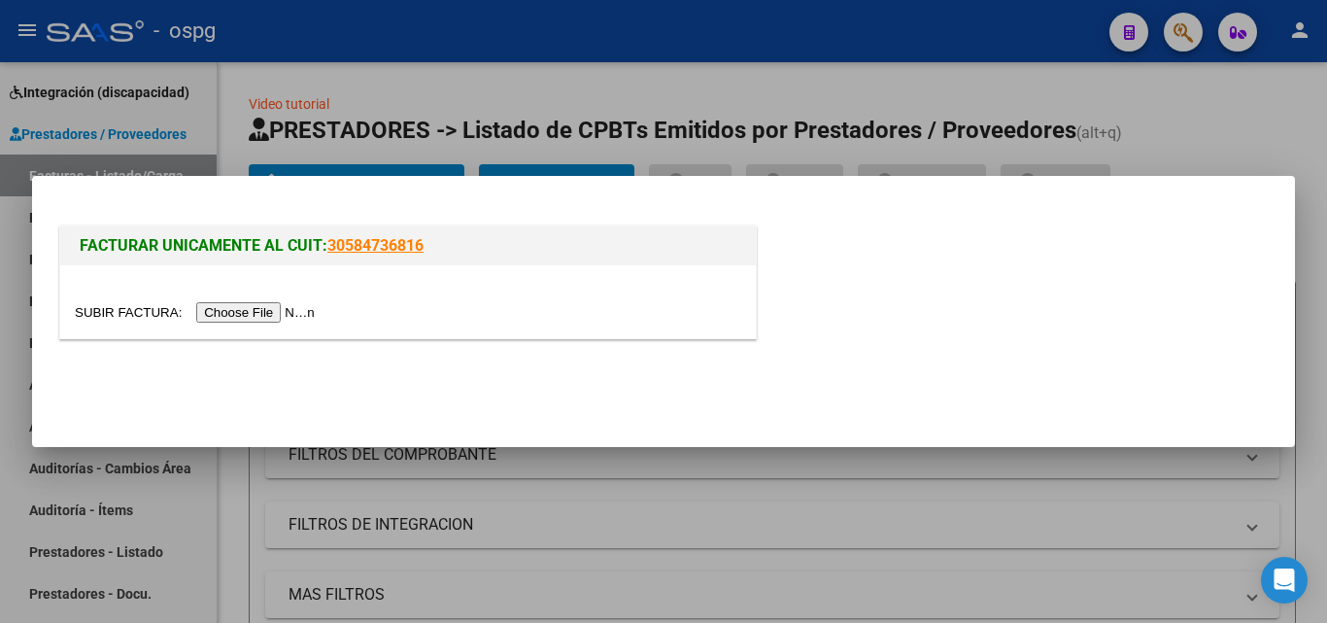
click at [259, 309] on input "file" at bounding box center [198, 312] width 246 height 20
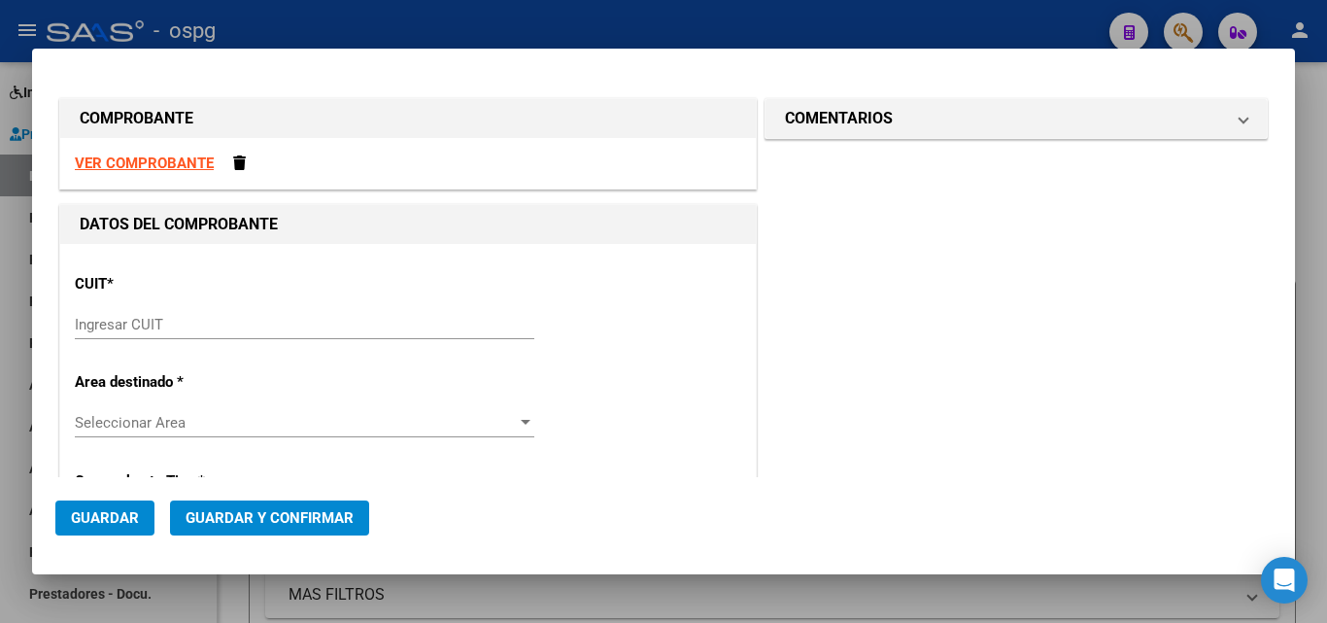
click at [167, 163] on strong "VER COMPROBANTE" at bounding box center [144, 162] width 139 height 17
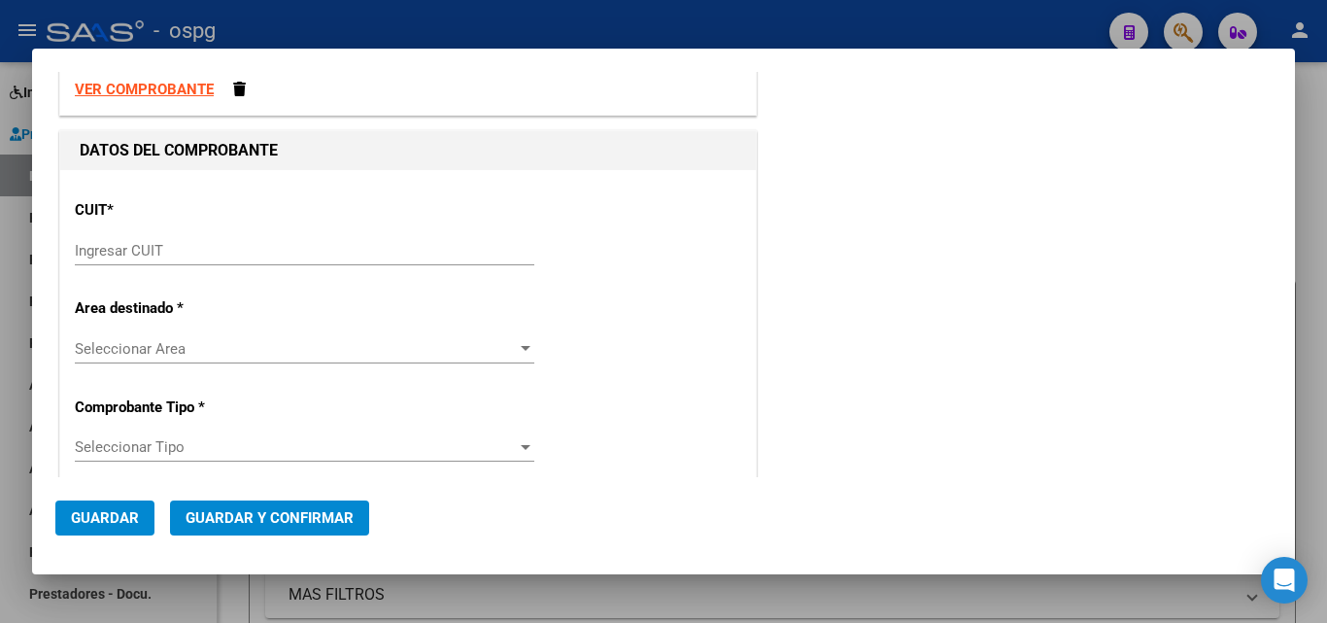
scroll to position [194, 0]
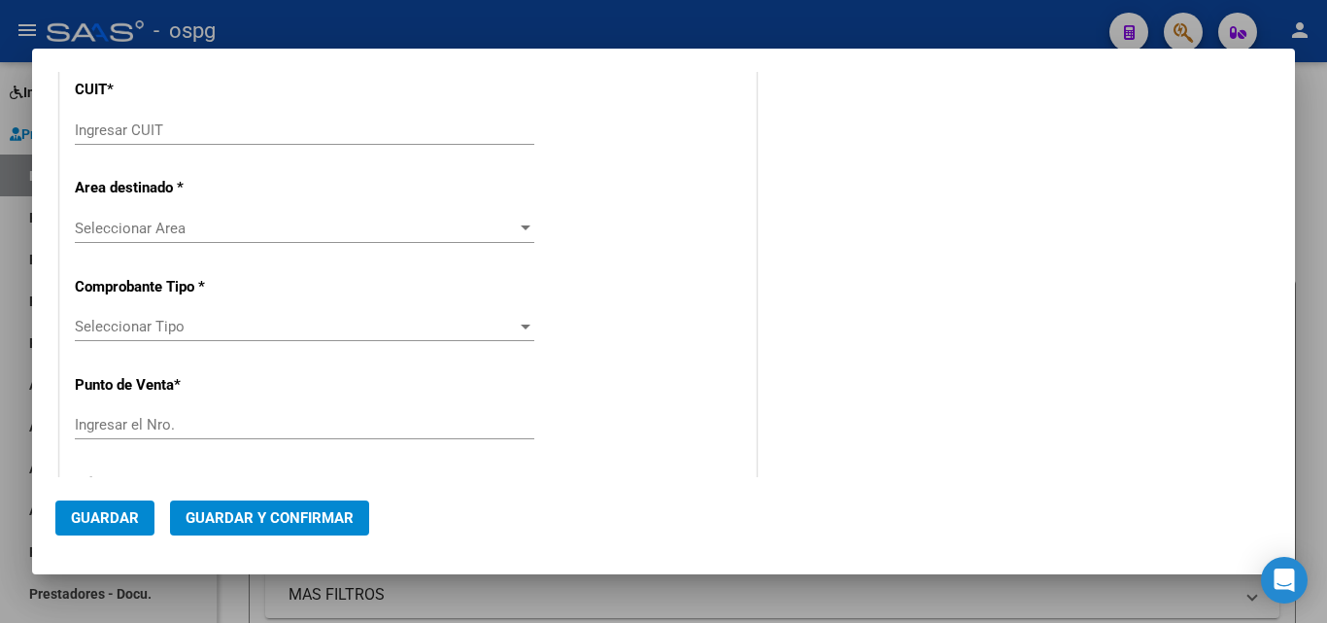
click at [236, 134] on input "Ingresar CUIT" at bounding box center [304, 129] width 459 height 17
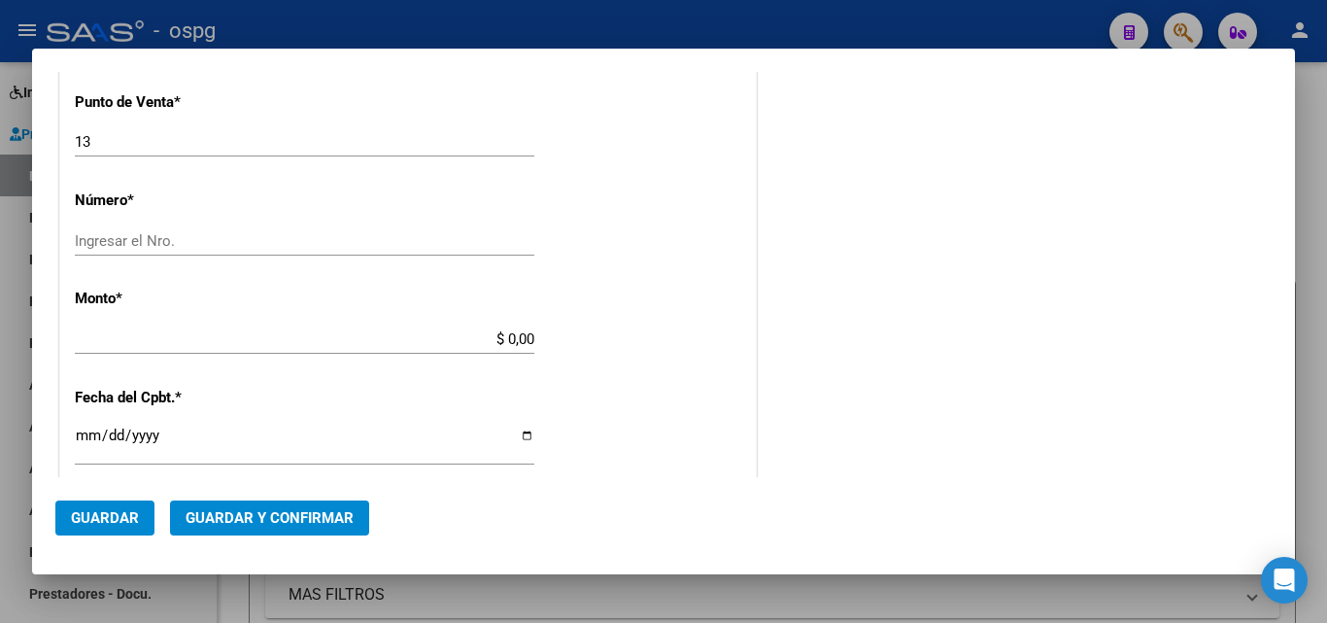
scroll to position [583, 0]
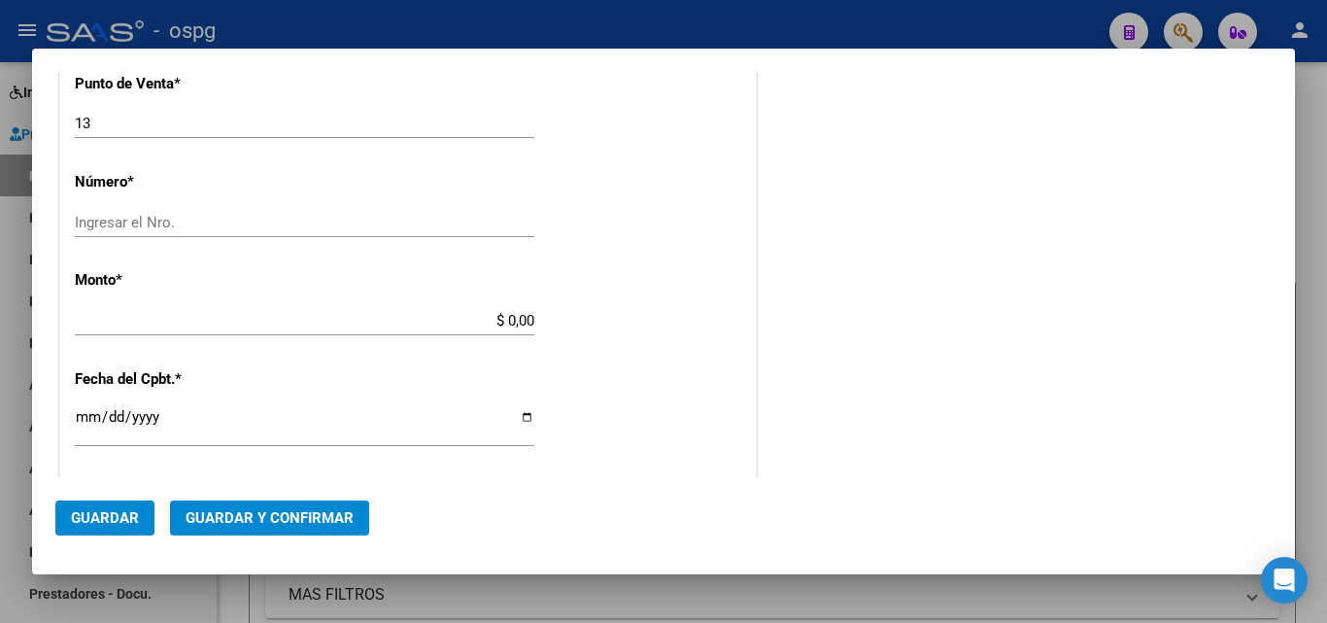
click at [174, 228] on input "Ingresar el Nro." at bounding box center [304, 222] width 459 height 17
click at [186, 113] on div "13 Ingresar el Nro." at bounding box center [304, 123] width 459 height 29
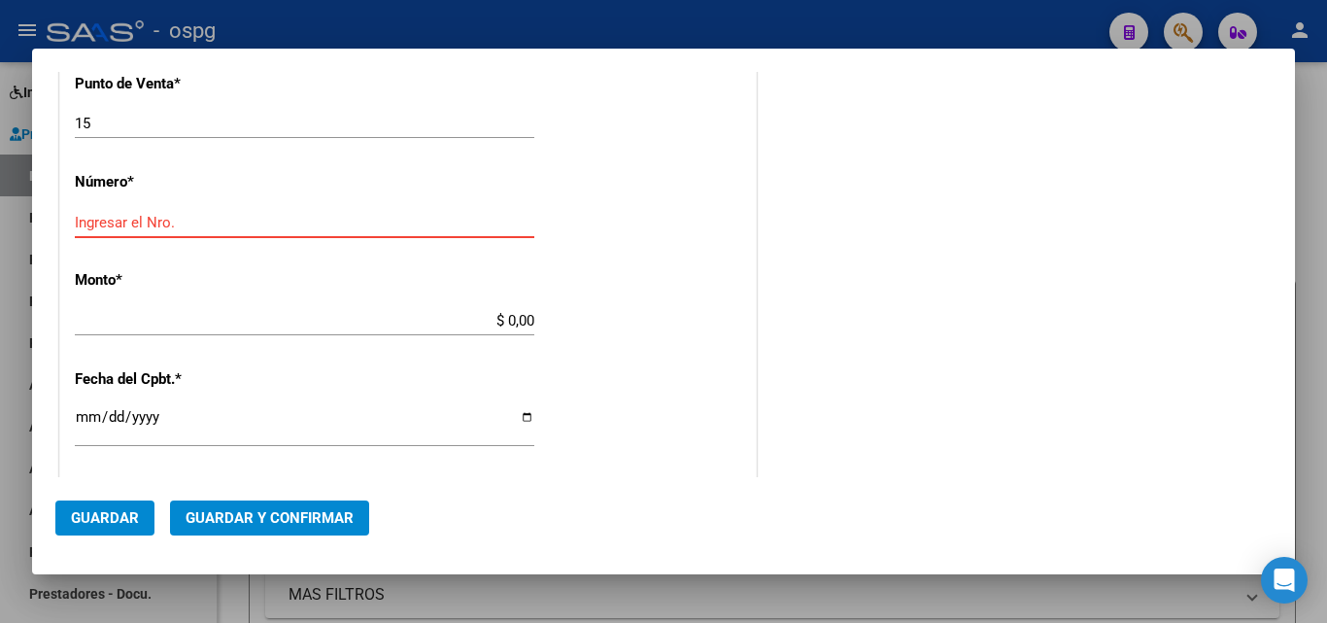
click at [149, 215] on input "Ingresar el Nro." at bounding box center [304, 222] width 459 height 17
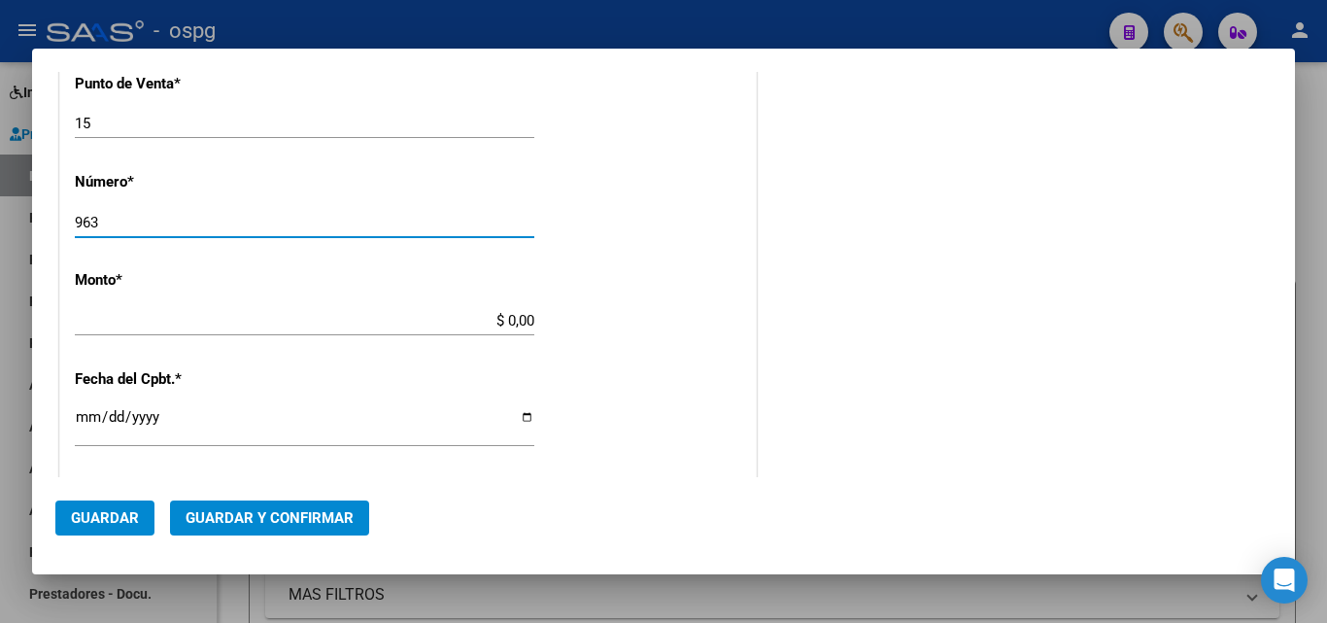
click at [497, 327] on input "$ 0,00" at bounding box center [304, 320] width 459 height 17
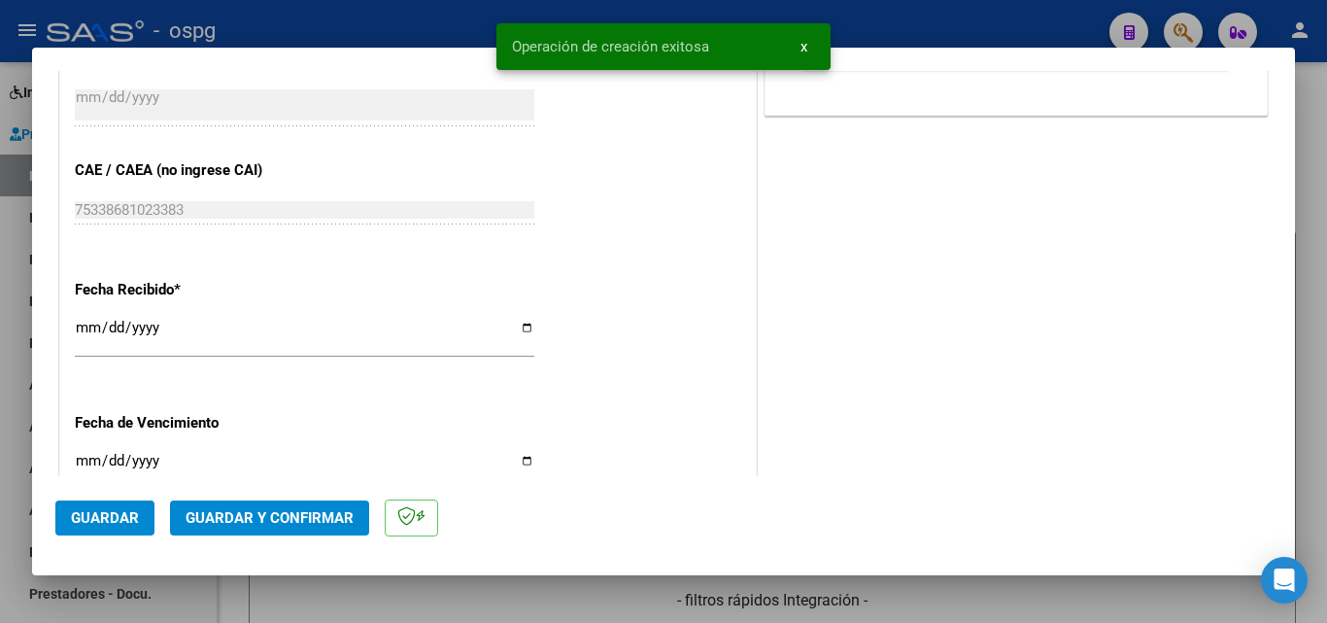
scroll to position [971, 0]
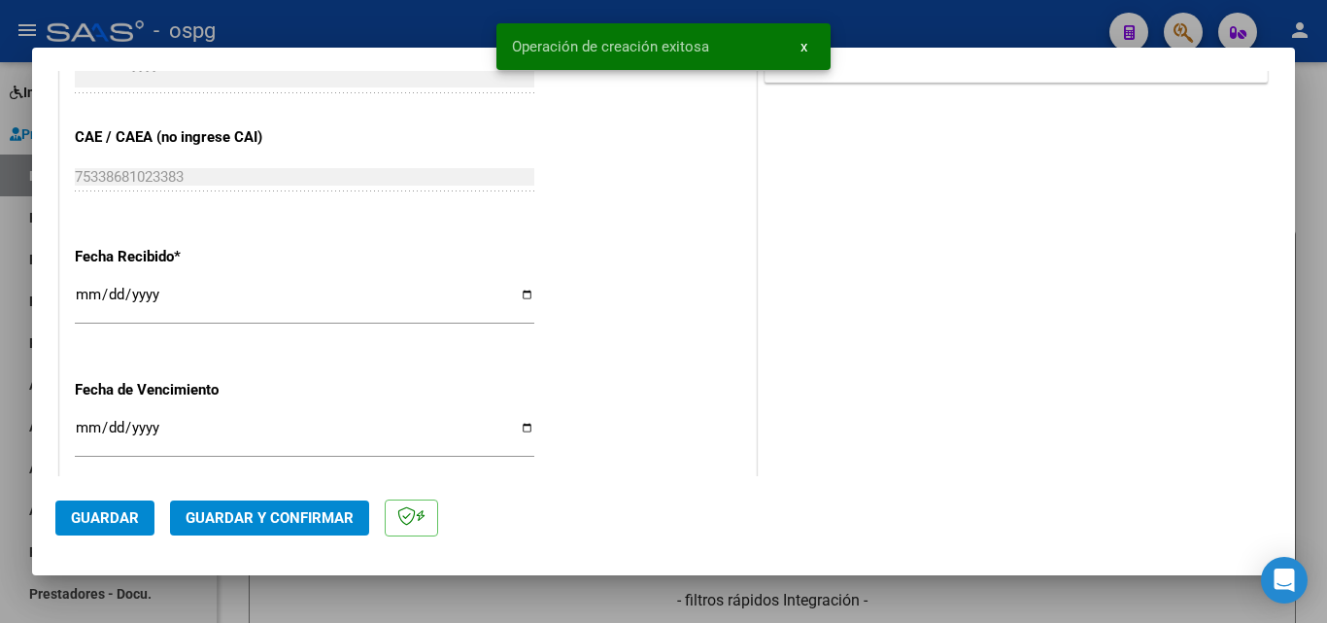
click at [92, 292] on input "[DATE]" at bounding box center [304, 302] width 459 height 31
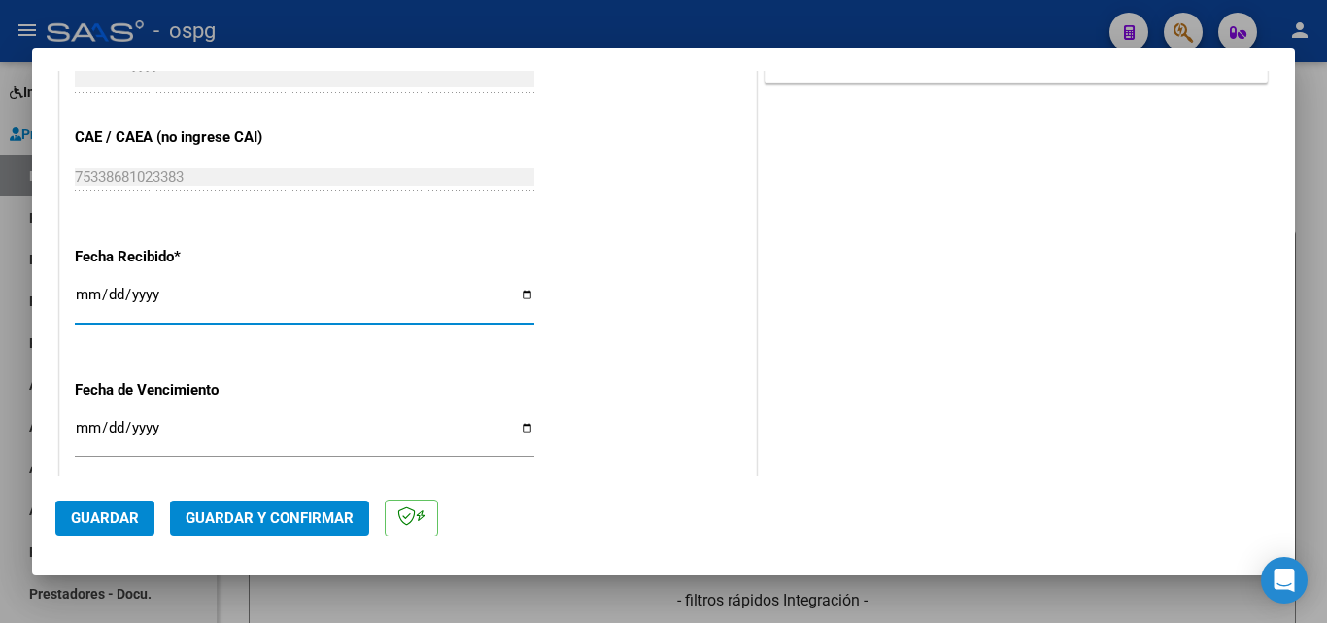
click at [254, 513] on span "Guardar y Confirmar" at bounding box center [270, 517] width 168 height 17
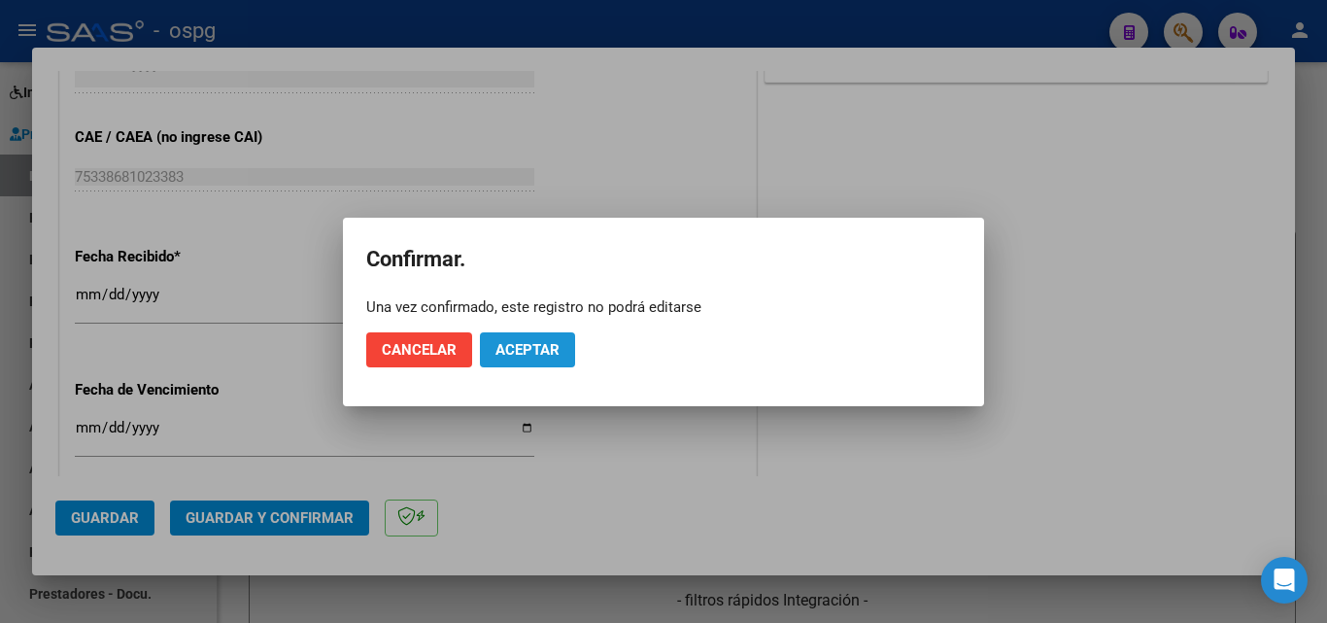
click at [542, 350] on span "Aceptar" at bounding box center [527, 349] width 64 height 17
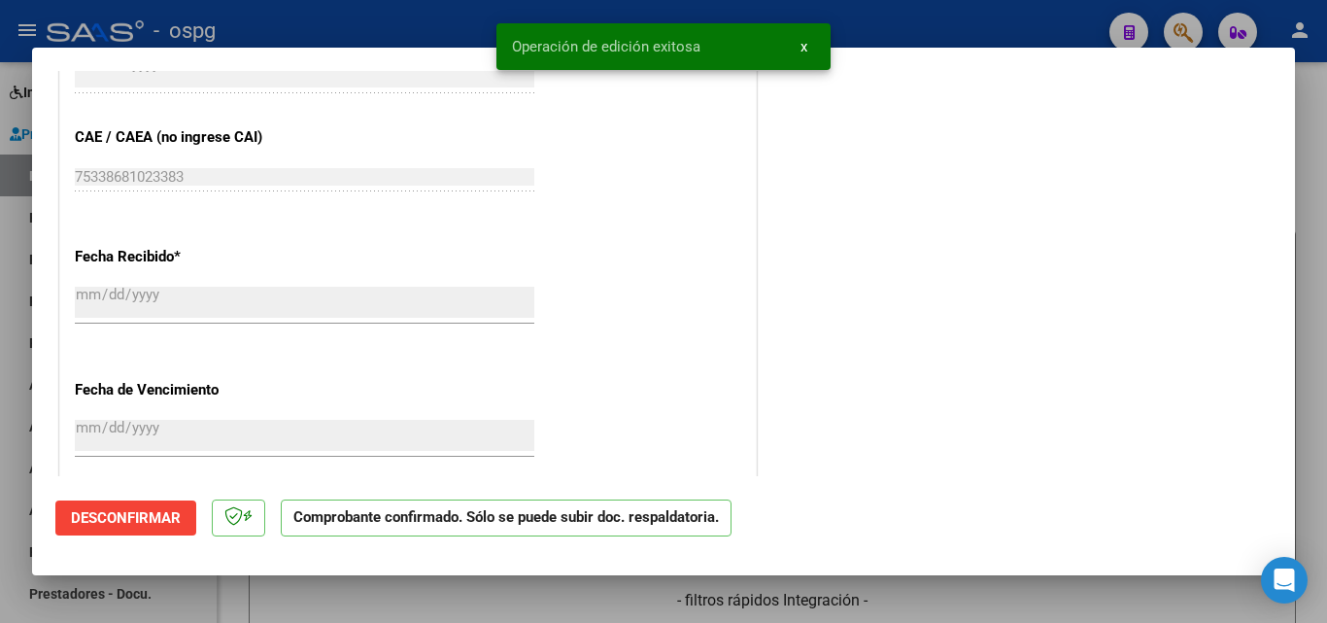
click at [0, 284] on div at bounding box center [663, 311] width 1327 height 623
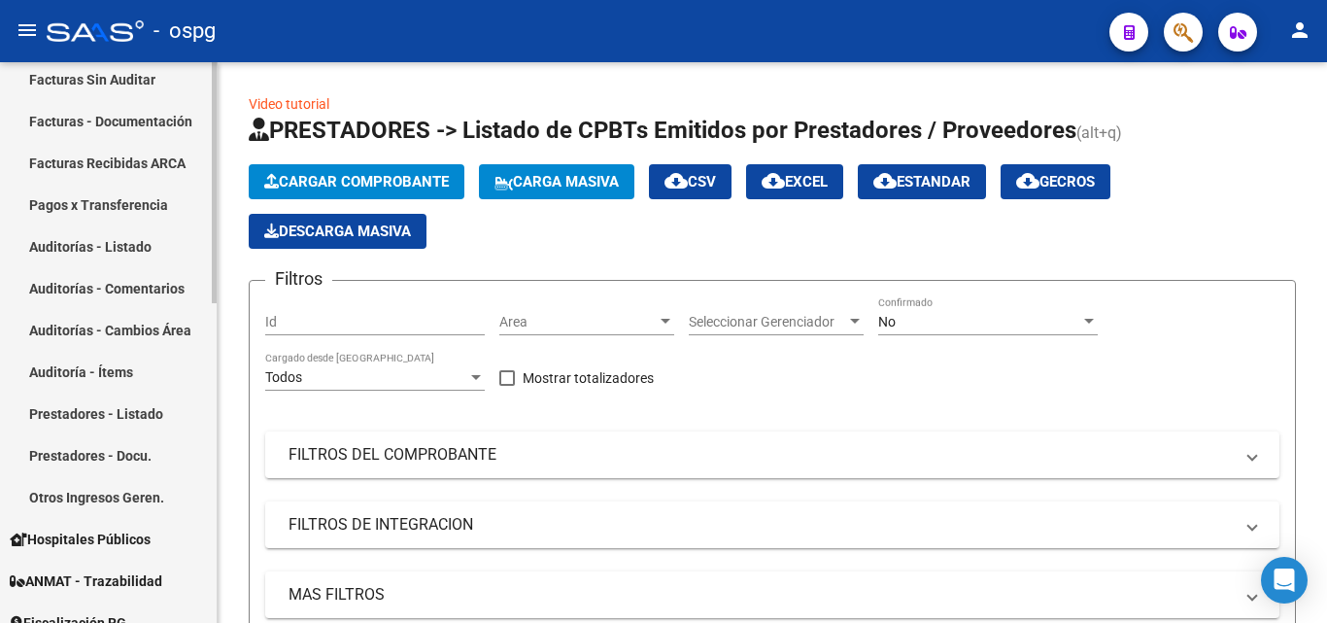
scroll to position [389, 0]
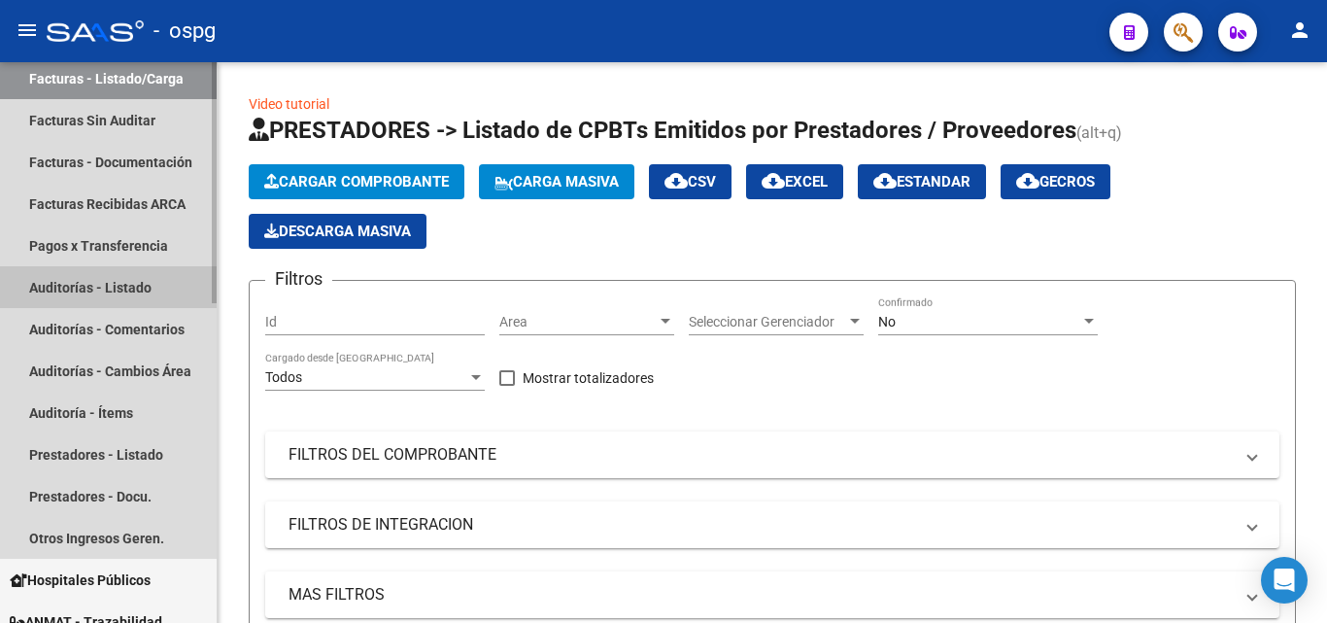
click at [115, 291] on link "Auditorías - Listado" at bounding box center [108, 287] width 217 height 42
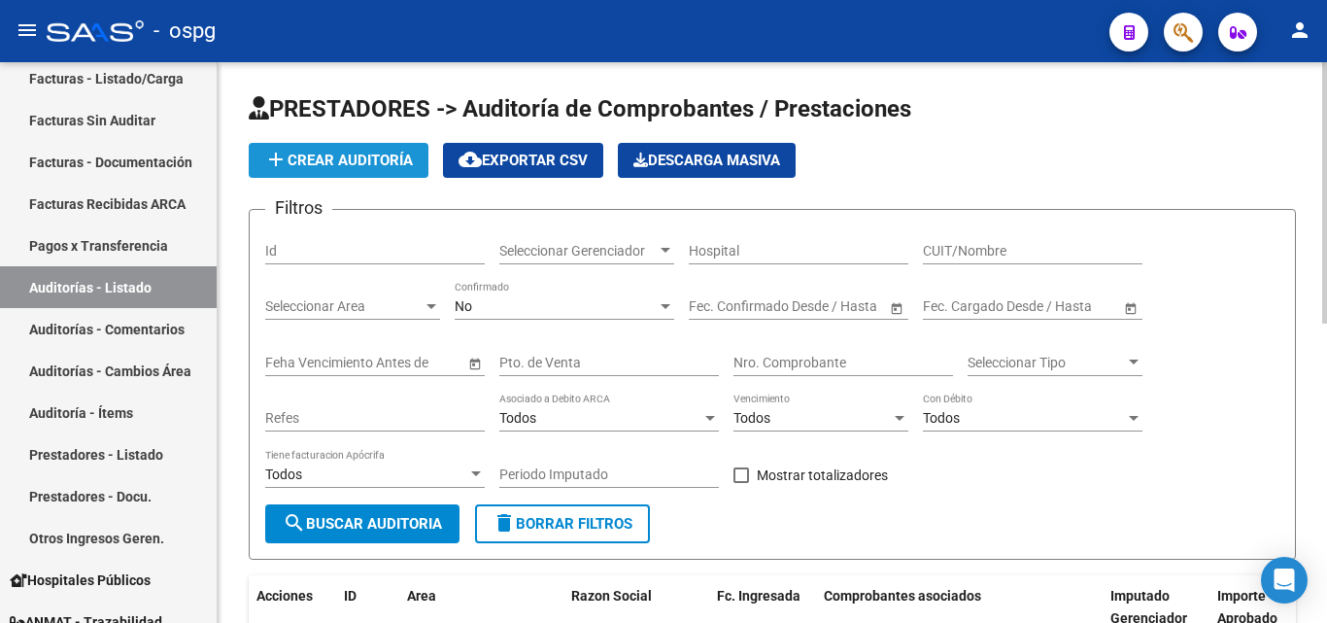
click at [368, 163] on span "add Crear Auditoría" at bounding box center [338, 160] width 149 height 17
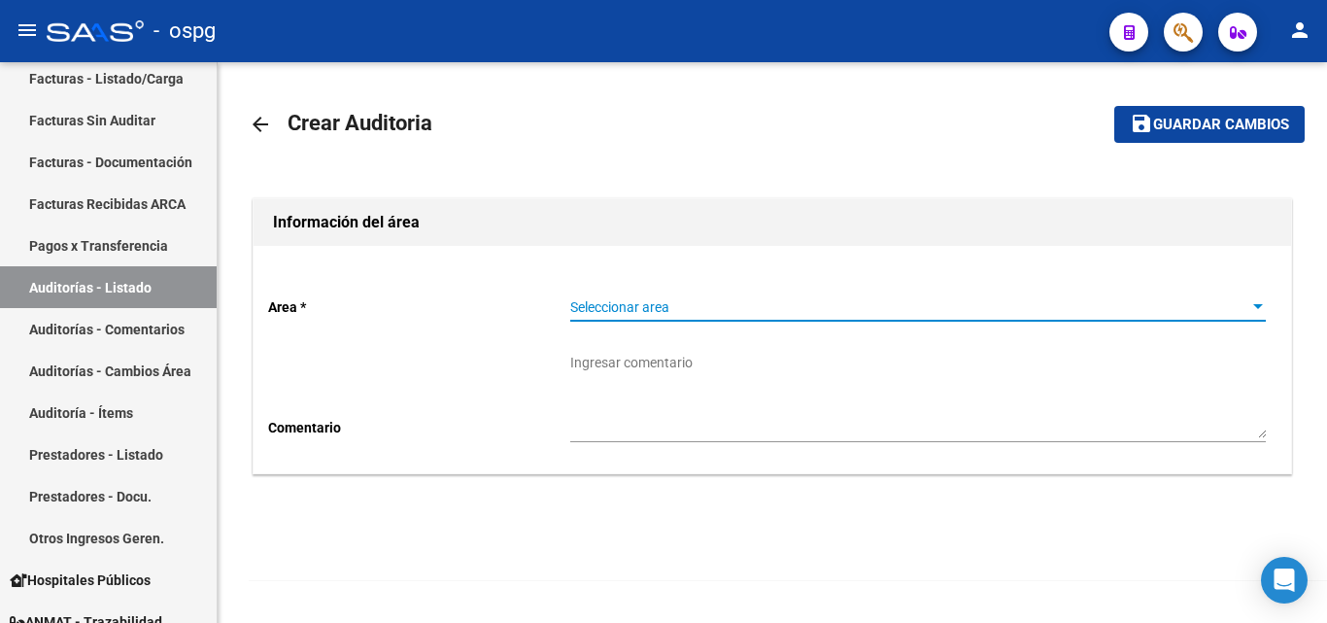
click at [624, 310] on span "Seleccionar area" at bounding box center [909, 307] width 678 height 17
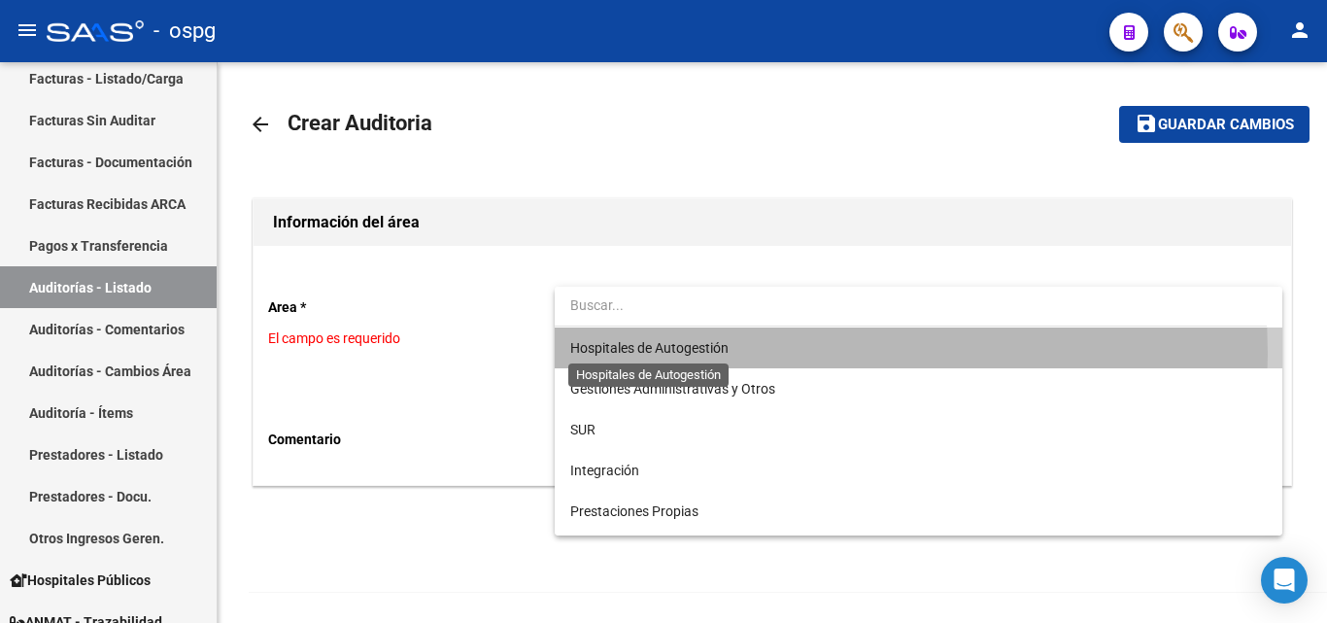
click at [657, 354] on span "Hospitales de Autogestión" at bounding box center [649, 348] width 158 height 16
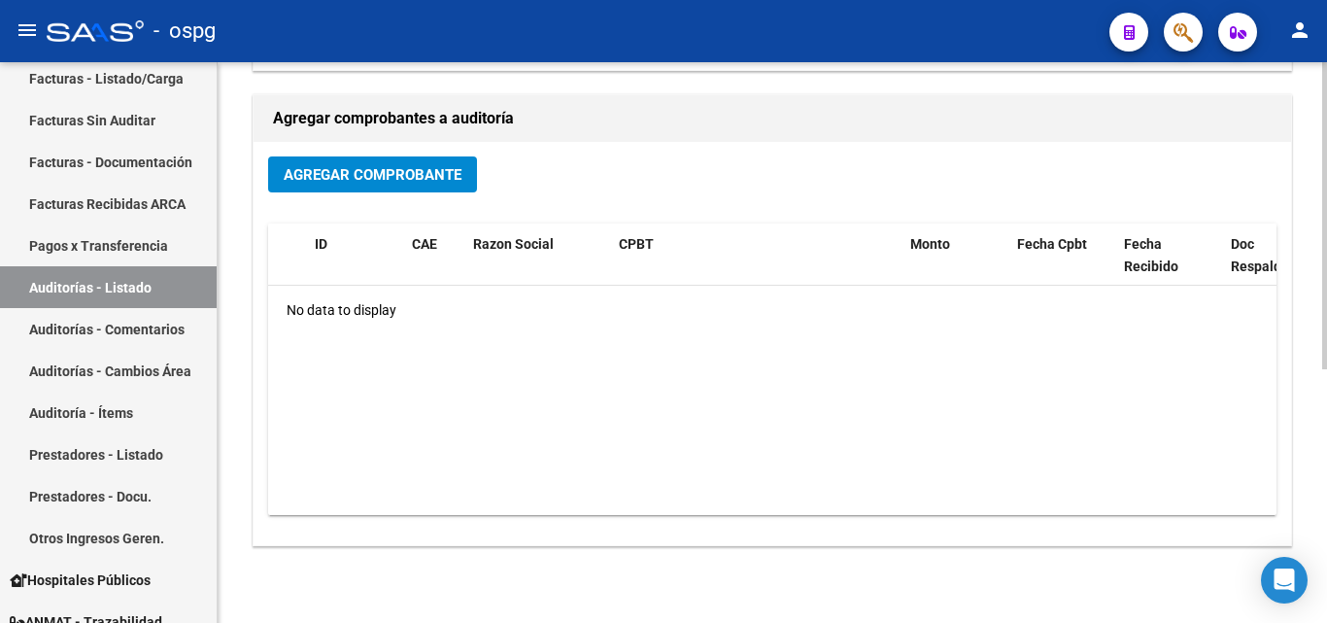
scroll to position [270, 0]
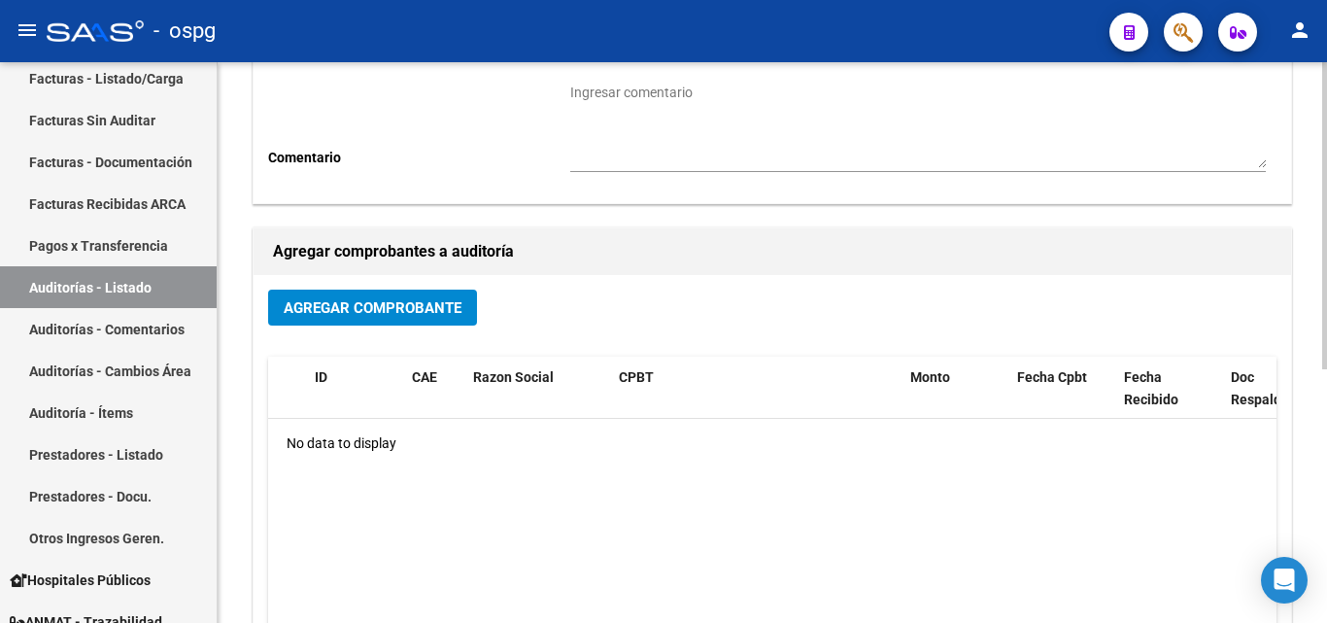
click at [452, 320] on button "Agregar Comprobante" at bounding box center [372, 307] width 209 height 36
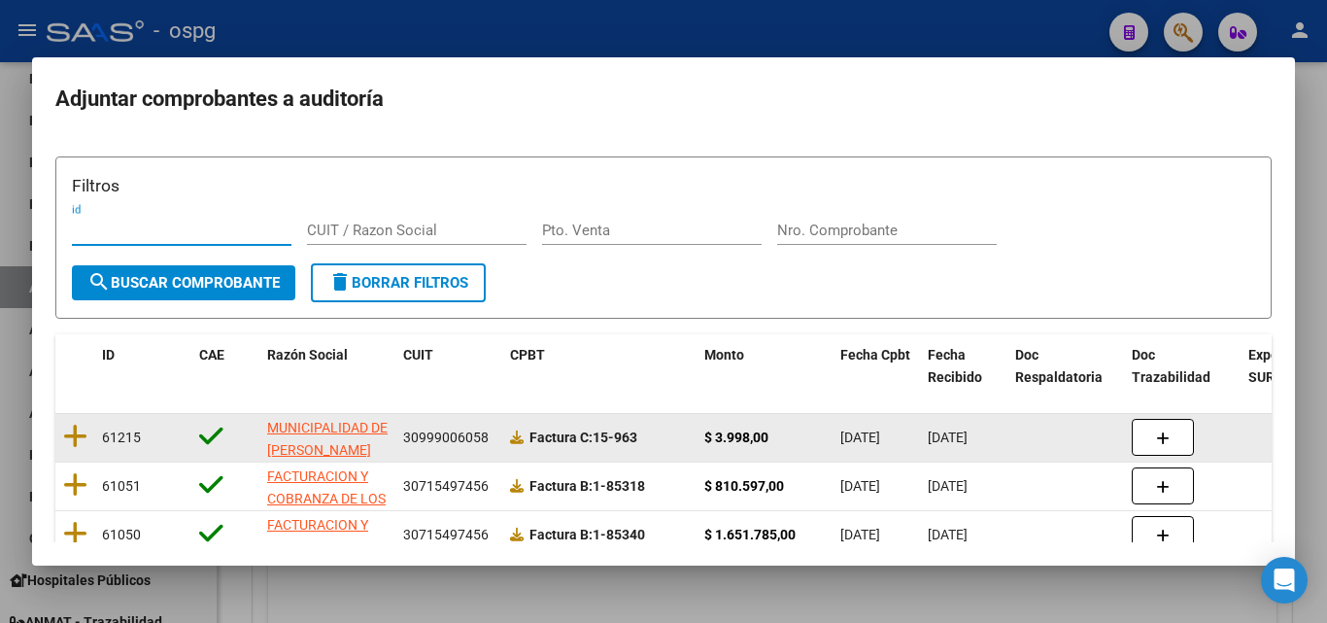
click at [86, 435] on datatable-body-cell at bounding box center [74, 438] width 39 height 48
click at [76, 435] on icon at bounding box center [75, 436] width 24 height 27
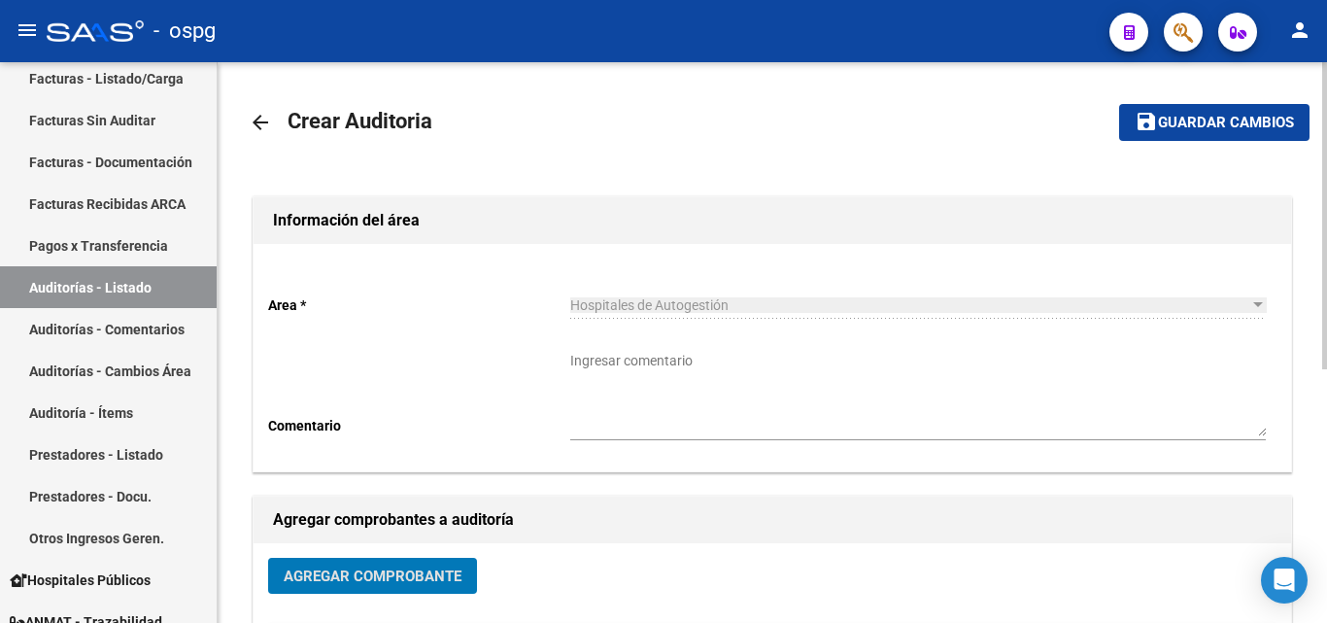
scroll to position [0, 0]
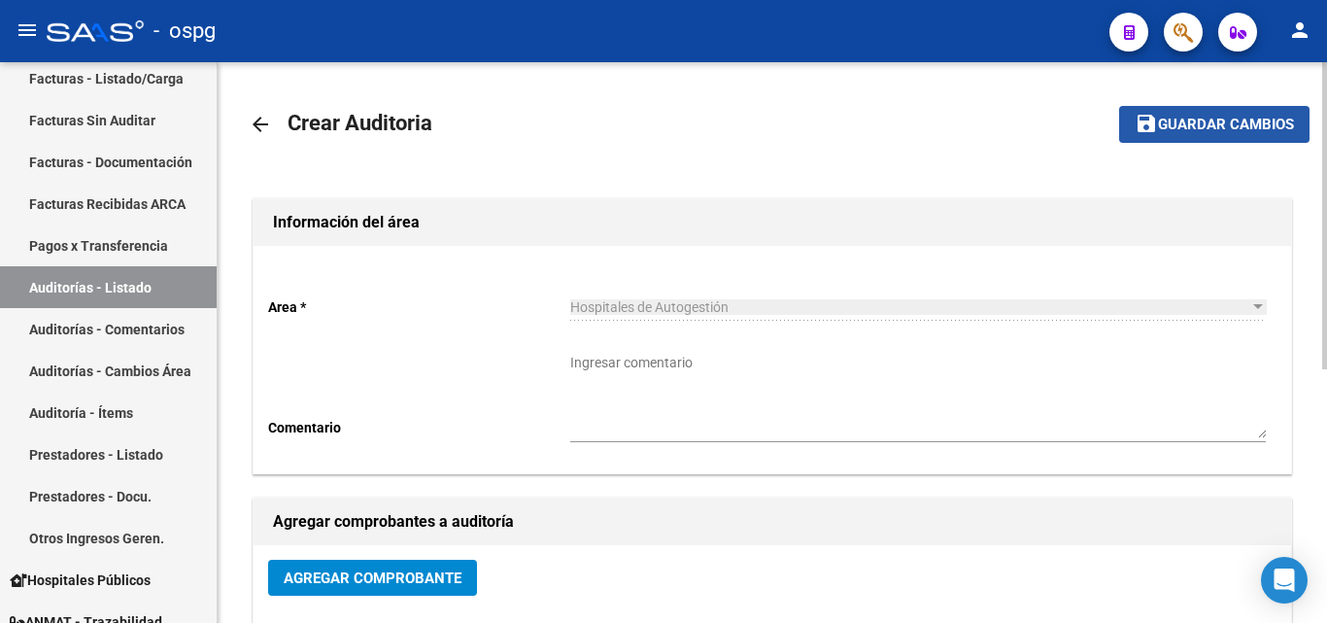
click at [1183, 124] on span "Guardar cambios" at bounding box center [1226, 125] width 136 height 17
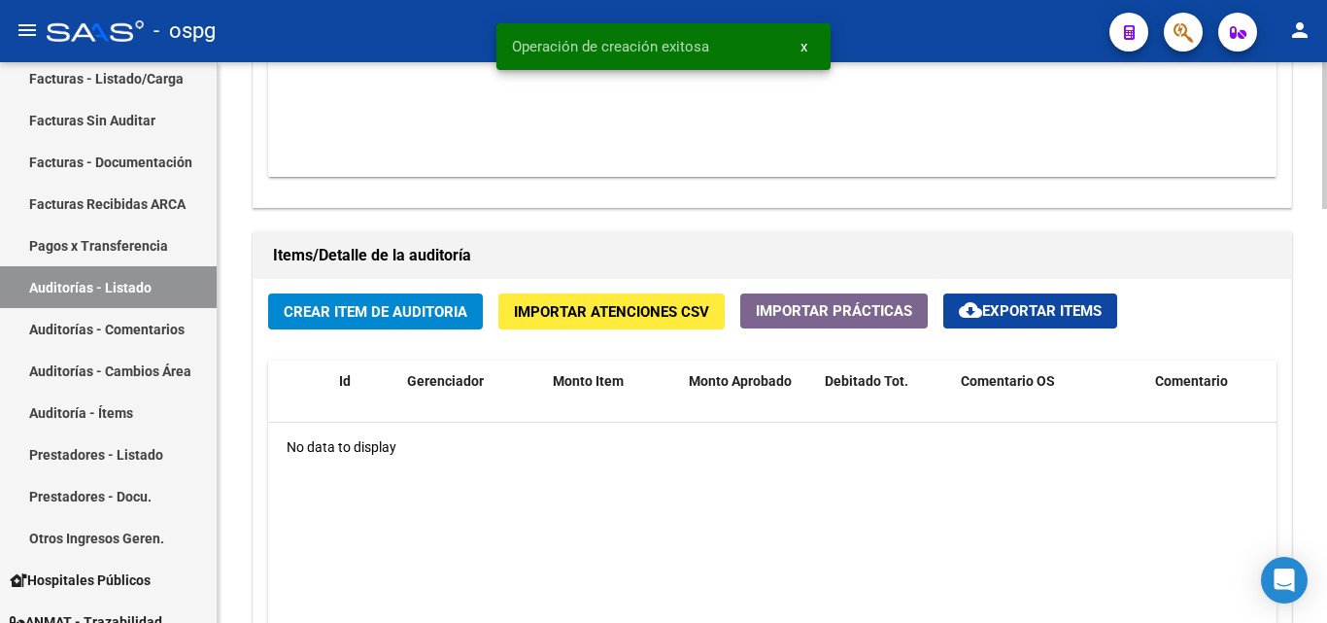
scroll to position [1263, 0]
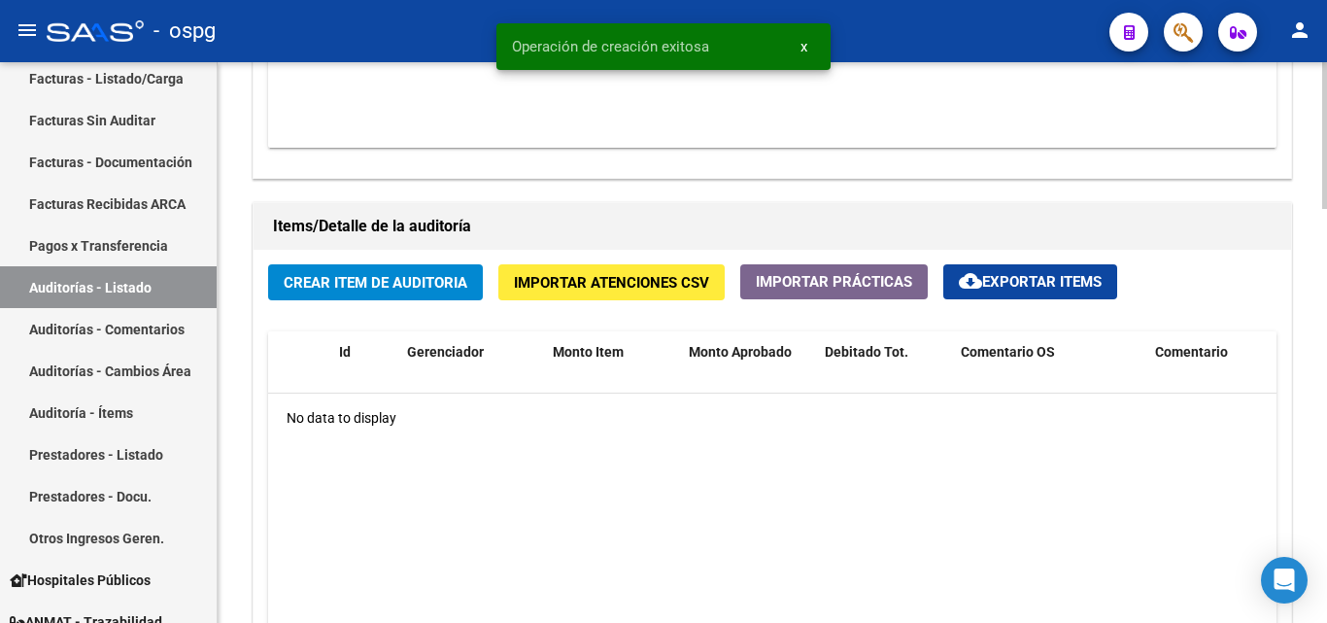
click at [425, 269] on button "Crear Item de Auditoria" at bounding box center [375, 282] width 215 height 36
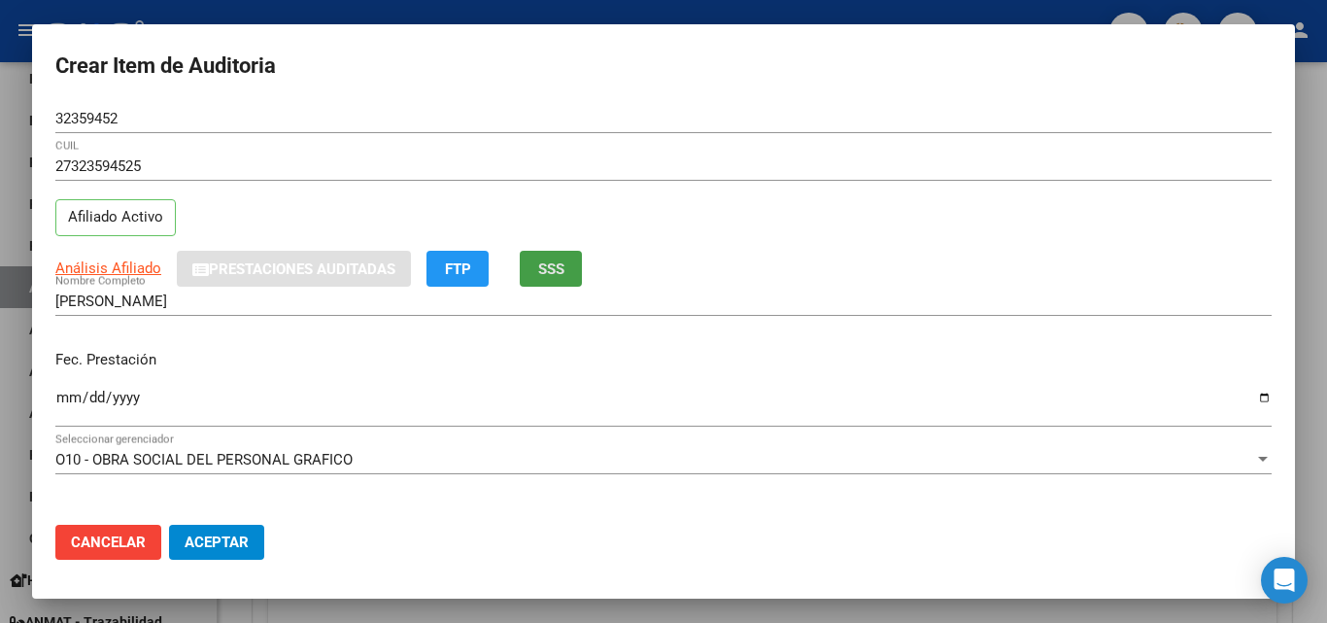
click at [542, 274] on span "SSS" at bounding box center [551, 268] width 26 height 17
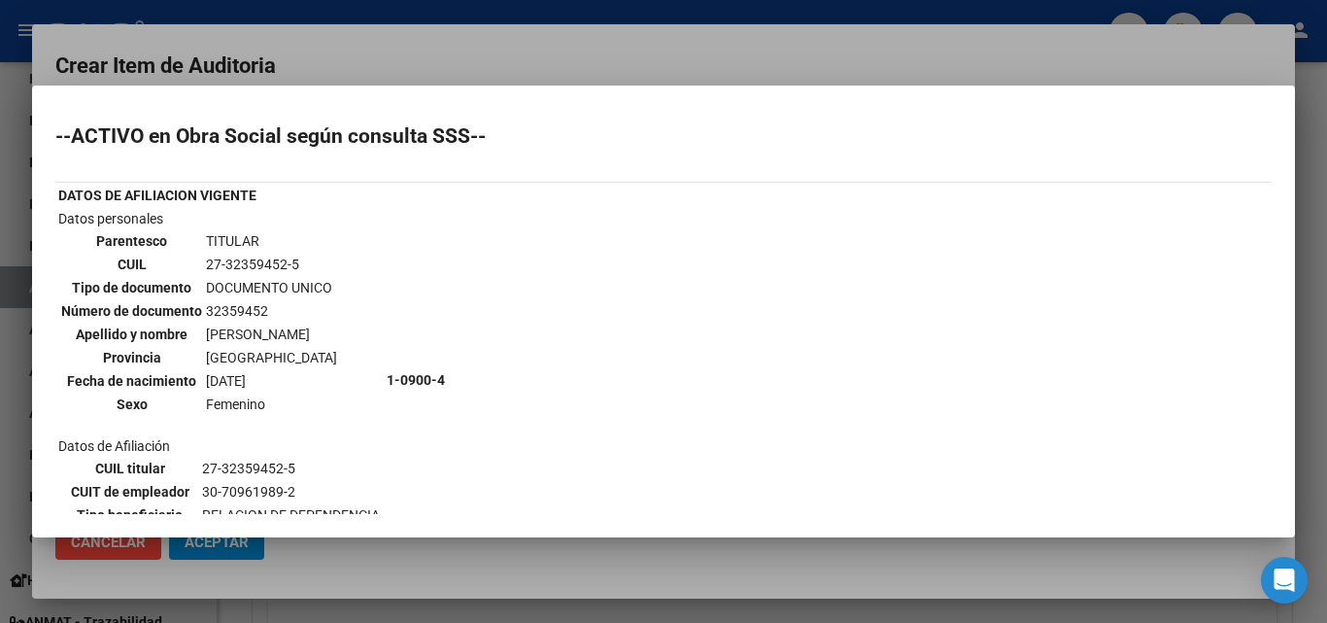
click at [571, 67] on div at bounding box center [663, 311] width 1327 height 623
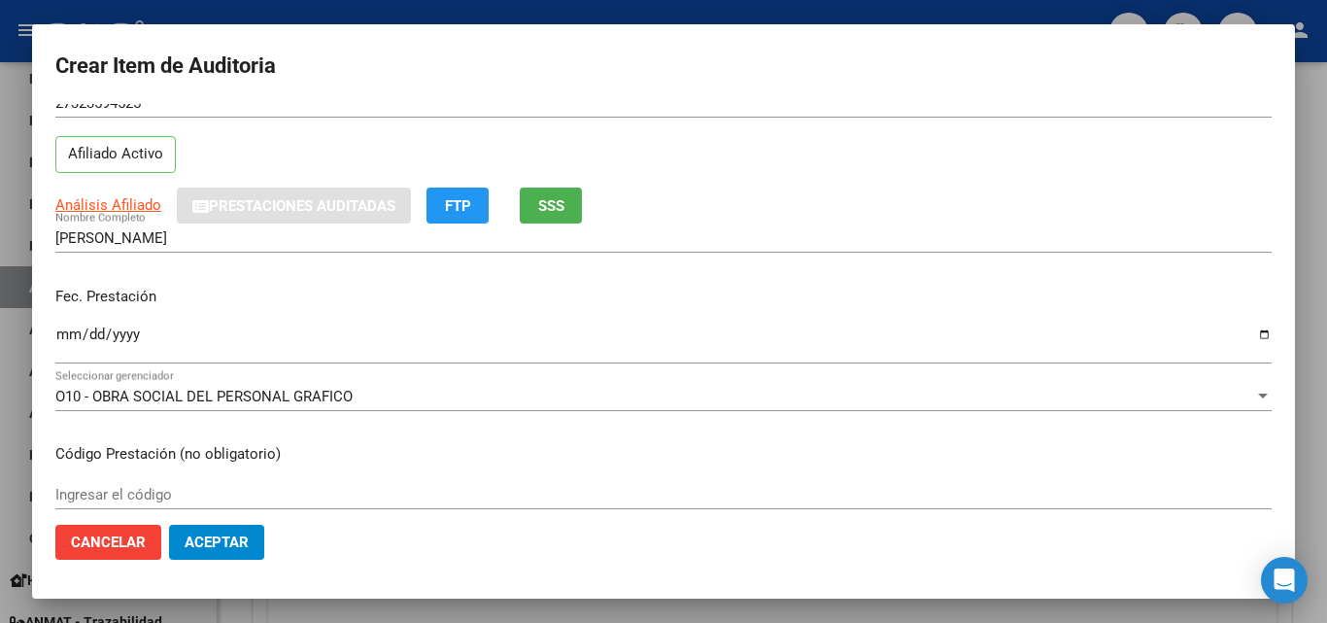
scroll to position [97, 0]
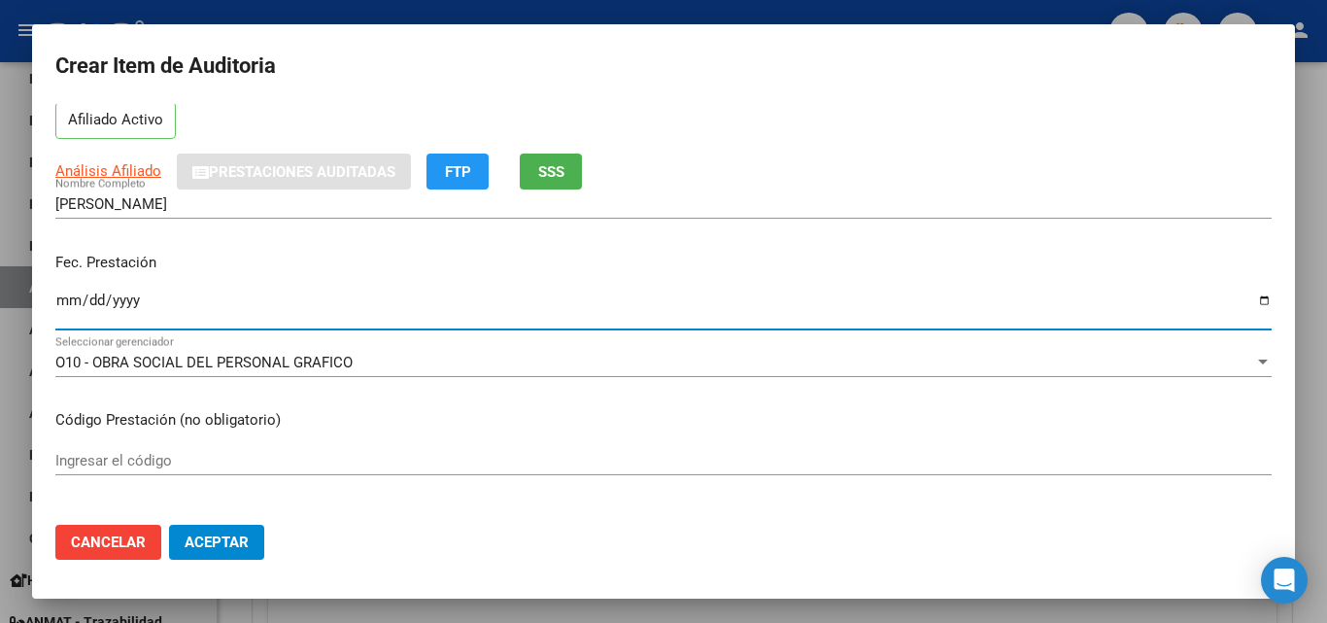
click at [60, 304] on input "Ingresar la fecha" at bounding box center [663, 307] width 1216 height 31
click at [65, 300] on input "Ingresar la fecha" at bounding box center [663, 307] width 1216 height 31
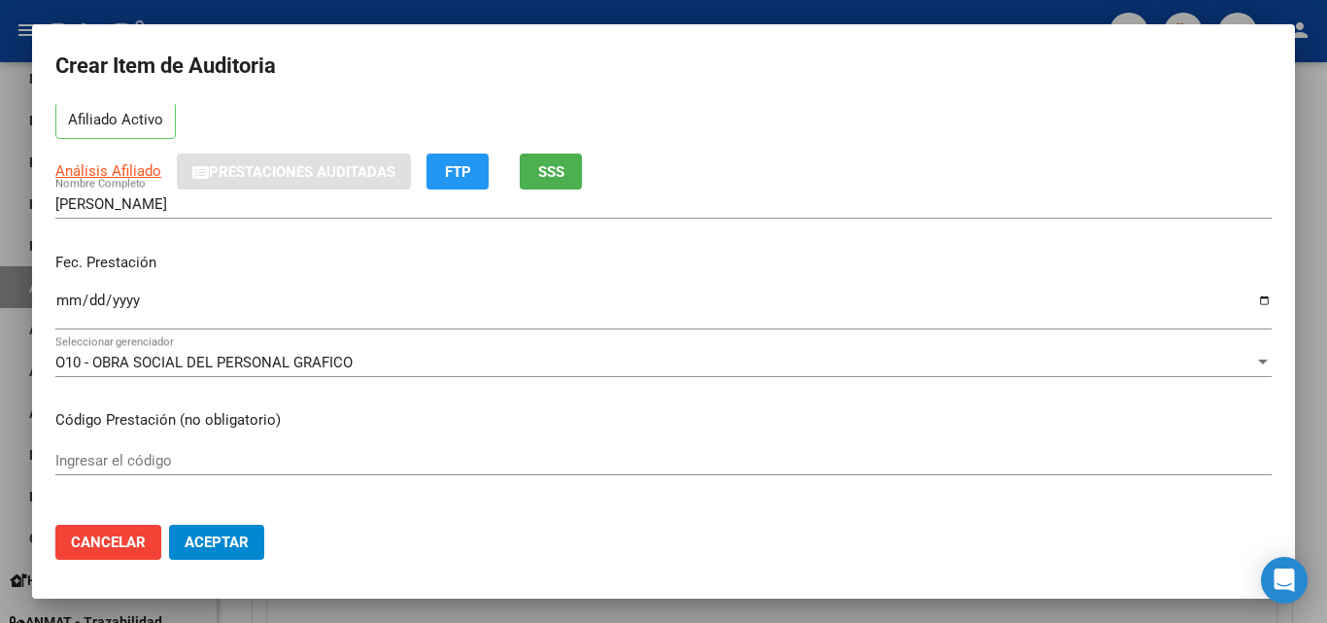
click at [502, 250] on div "Fec. Prestación Ingresar la fecha" at bounding box center [663, 292] width 1216 height 111
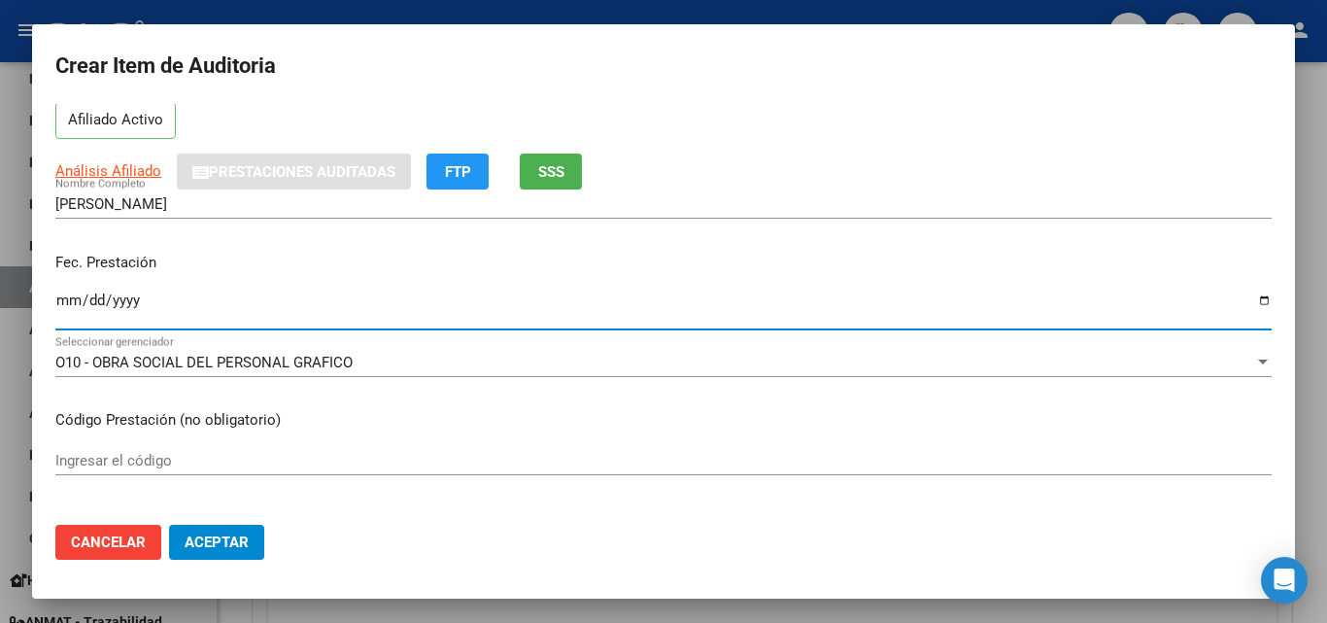
click at [66, 301] on input "Ingresar la fecha" at bounding box center [663, 307] width 1216 height 31
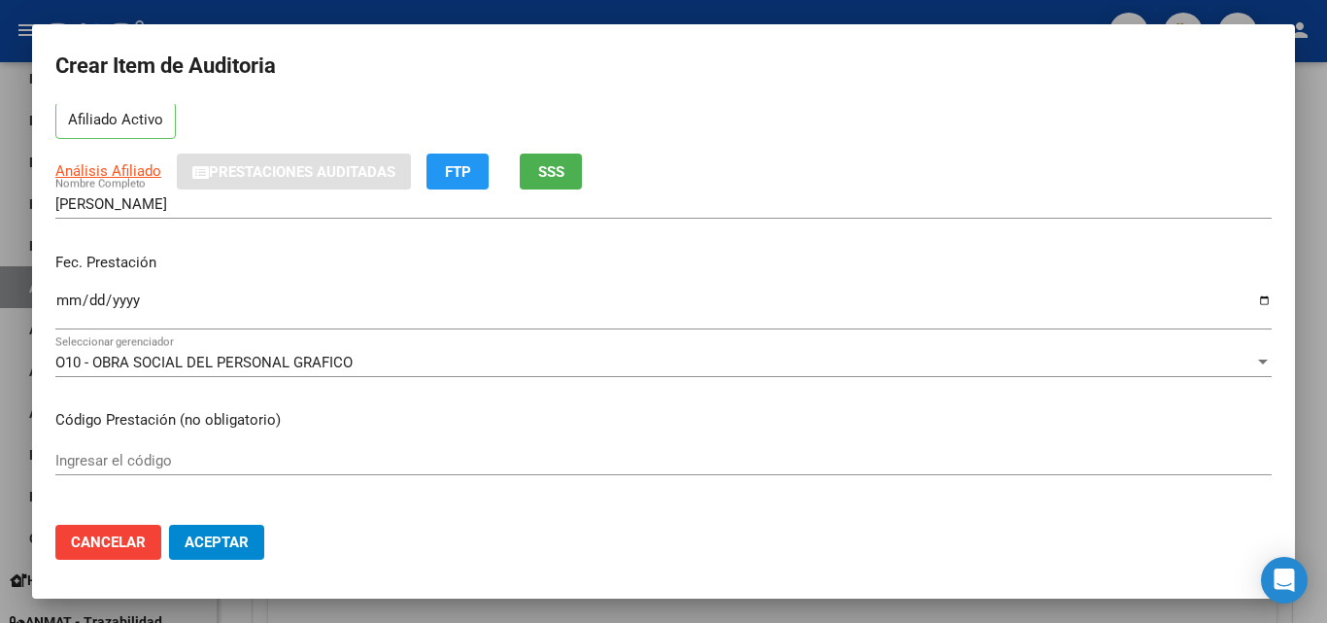
click at [501, 414] on p "Código Prestación (no obligatorio)" at bounding box center [663, 420] width 1216 height 22
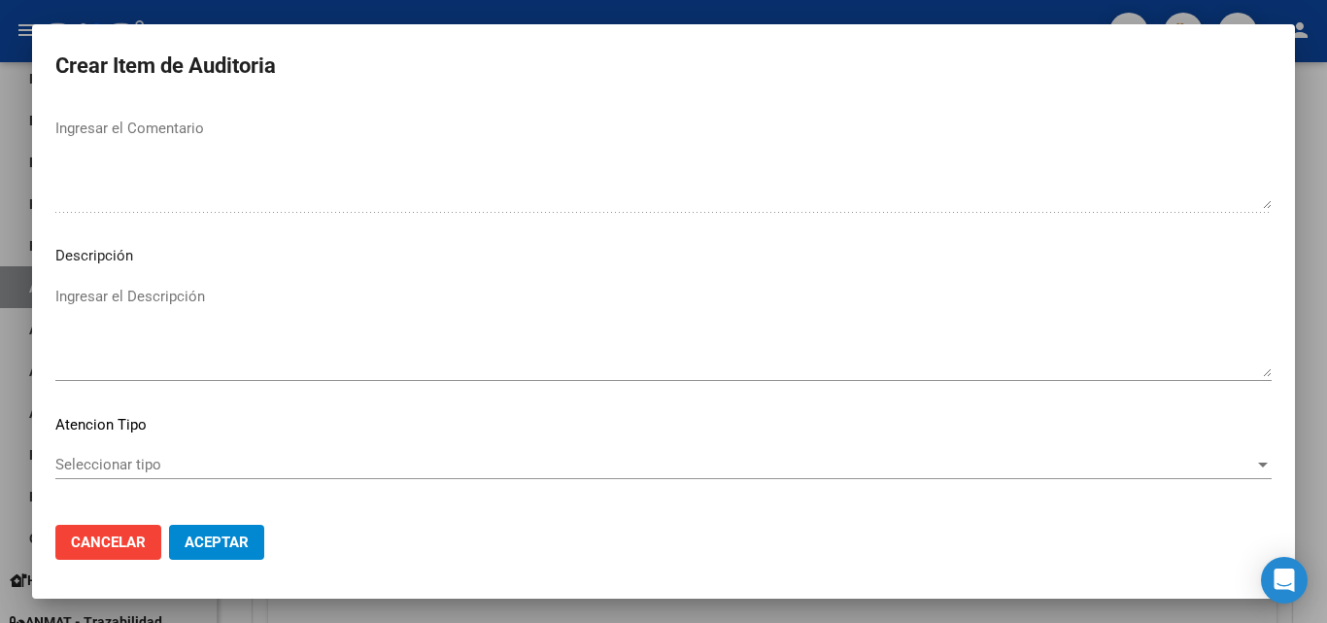
scroll to position [1344, 0]
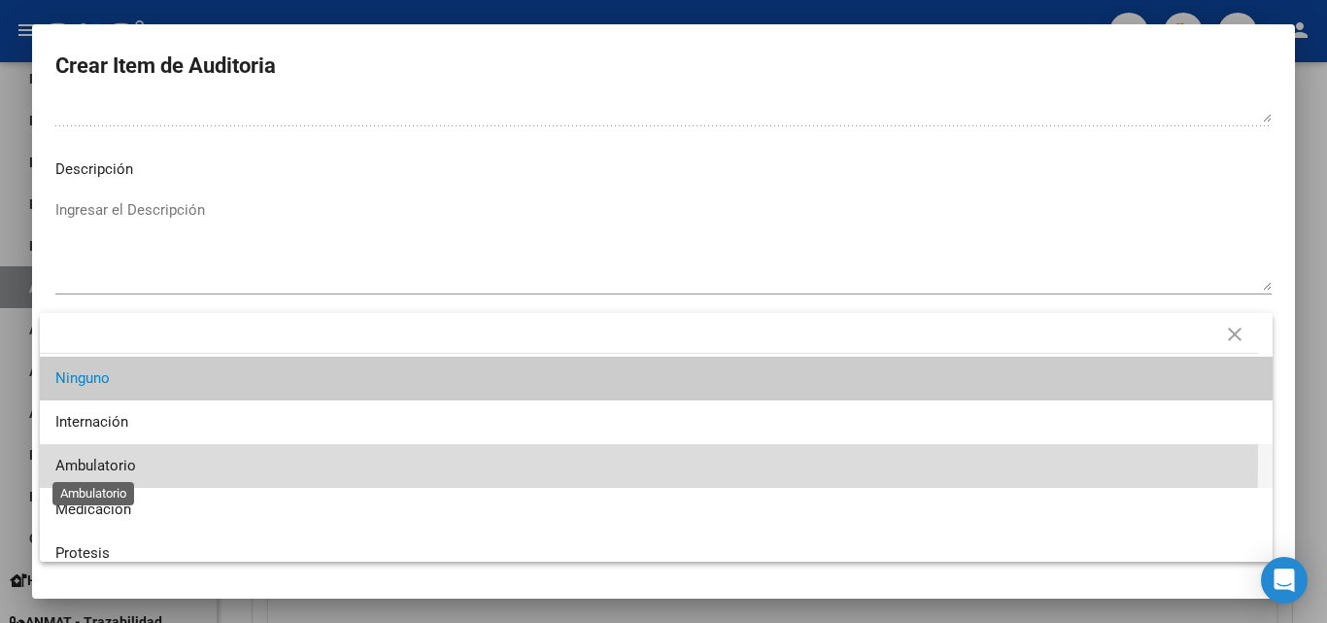
click at [116, 461] on span "Ambulatorio" at bounding box center [95, 465] width 81 height 17
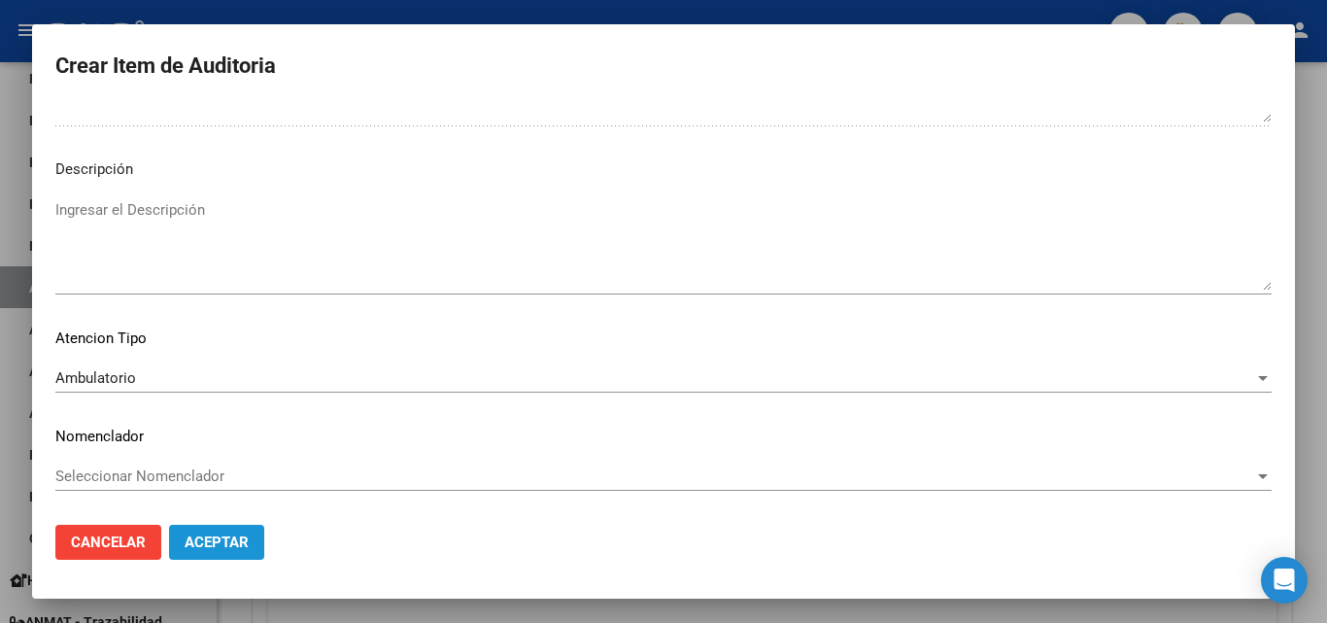
click at [198, 537] on span "Aceptar" at bounding box center [217, 541] width 64 height 17
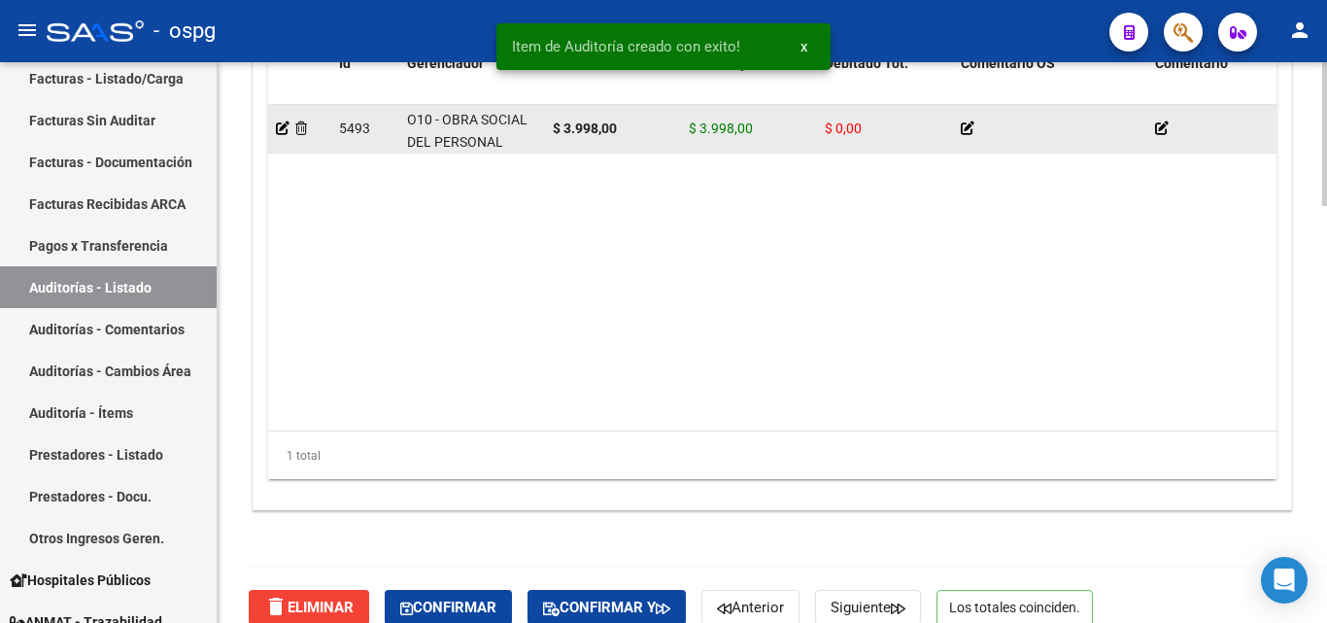
scroll to position [1629, 0]
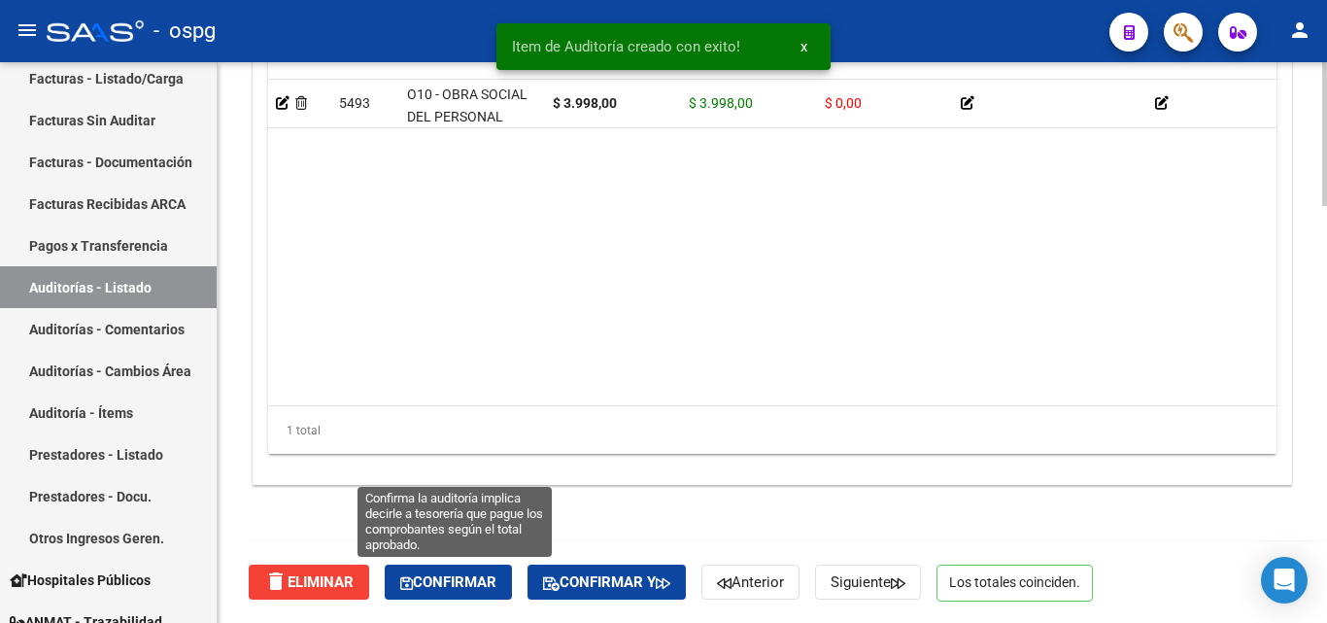
click at [428, 583] on span "Confirmar" at bounding box center [448, 581] width 96 height 17
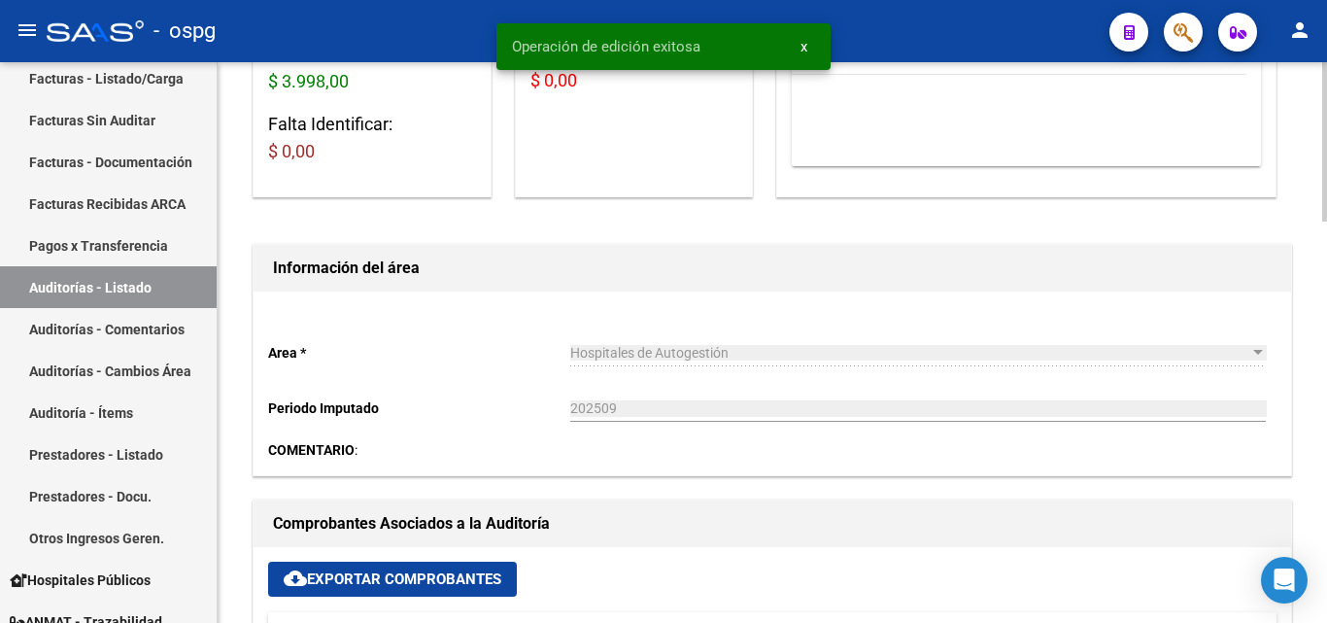
scroll to position [0, 0]
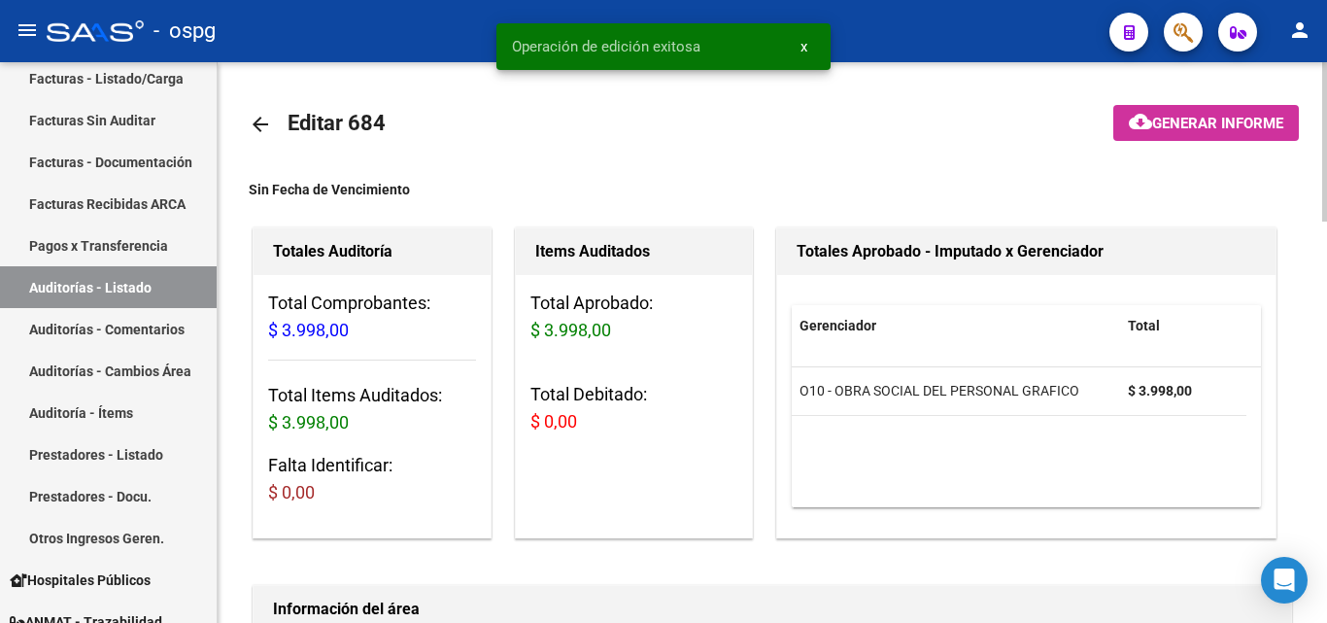
click at [1180, 109] on button "cloud_download Generar informe" at bounding box center [1206, 123] width 186 height 36
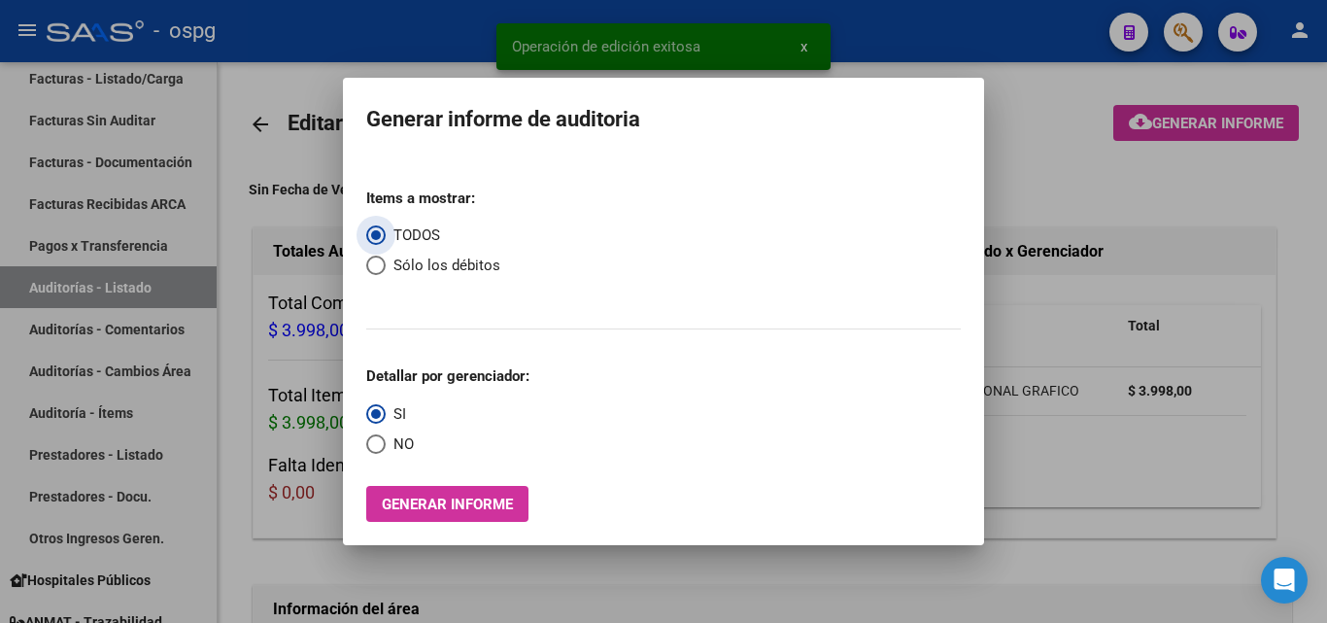
click at [386, 449] on span "NO" at bounding box center [400, 444] width 28 height 22
click at [386, 449] on input "NO" at bounding box center [375, 443] width 19 height 19
click at [441, 491] on button "Generar informe" at bounding box center [447, 504] width 162 height 36
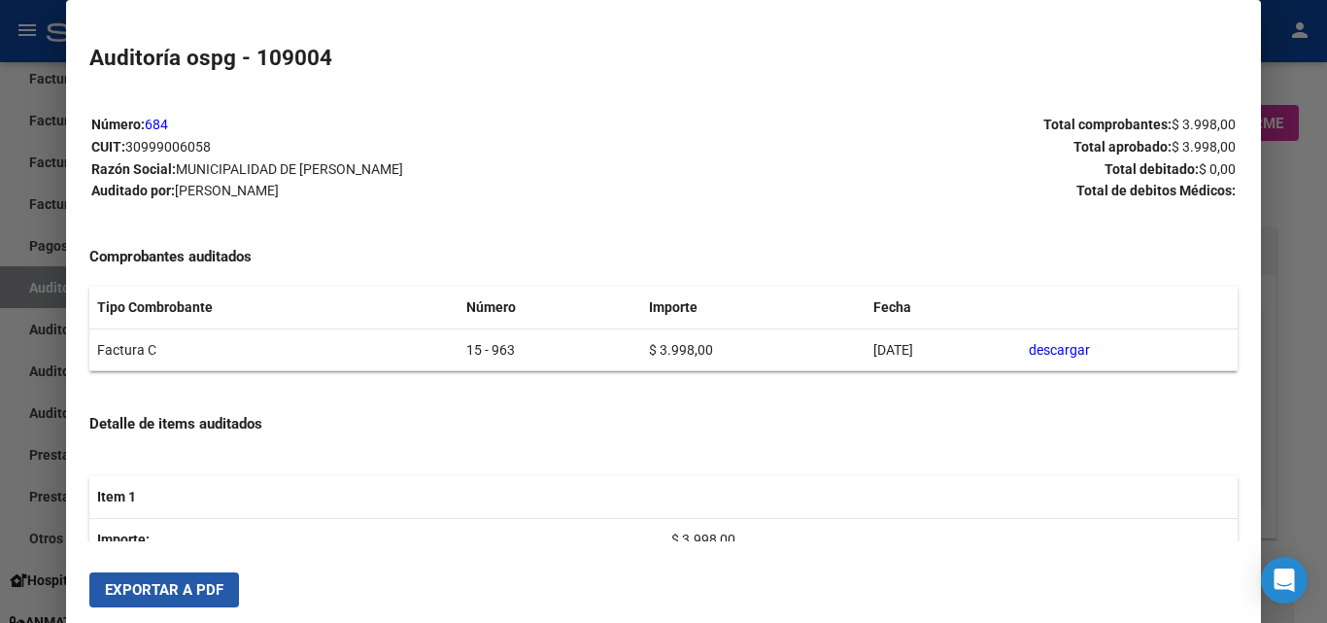
click at [177, 581] on span "Exportar a PDF" at bounding box center [164, 589] width 118 height 17
click at [0, 412] on div at bounding box center [663, 311] width 1327 height 623
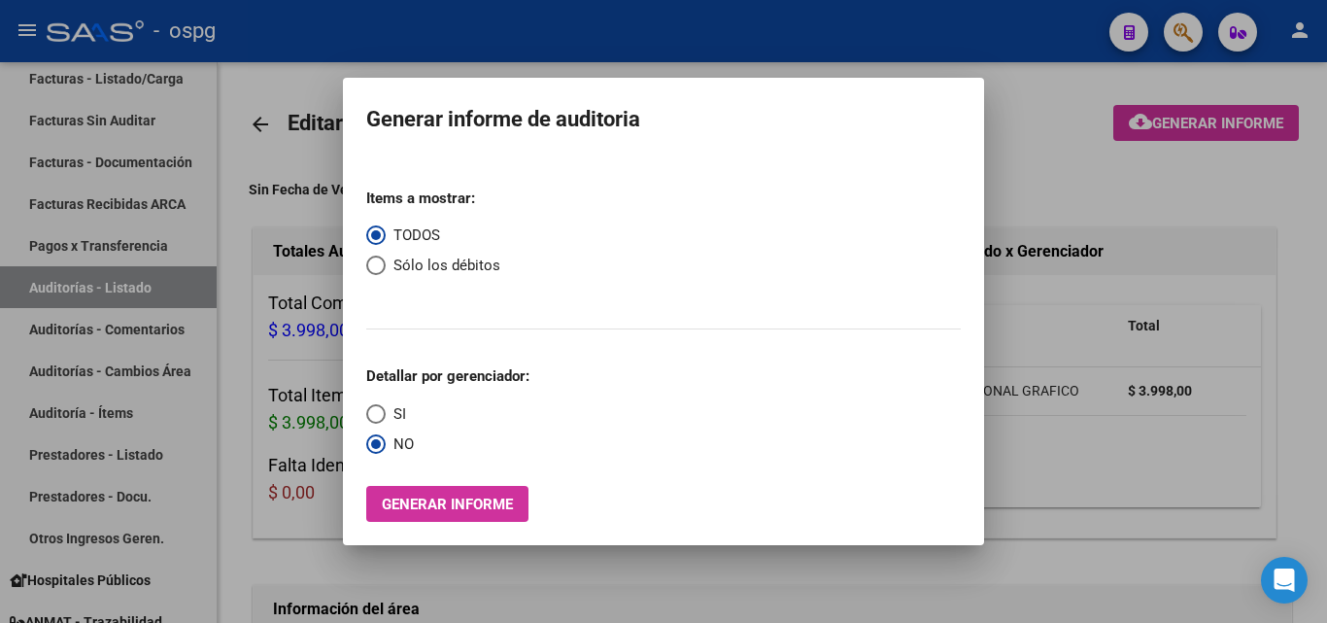
click at [166, 271] on div at bounding box center [663, 311] width 1327 height 623
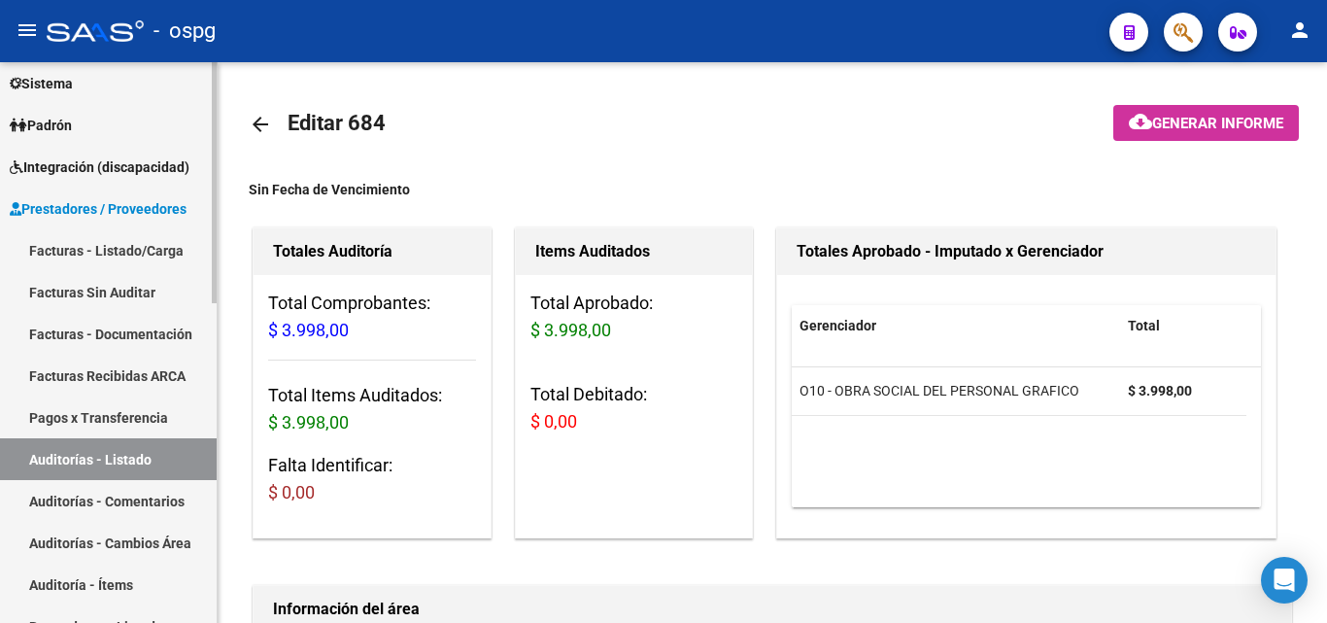
scroll to position [194, 0]
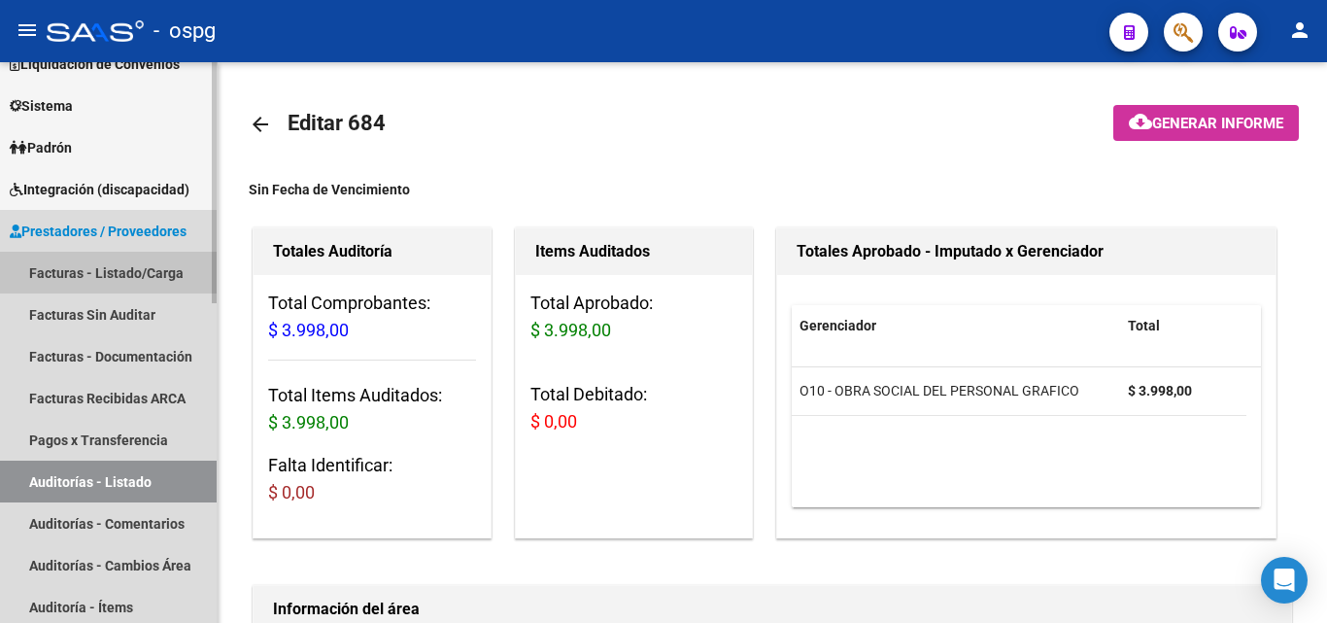
click at [155, 286] on link "Facturas - Listado/Carga" at bounding box center [108, 273] width 217 height 42
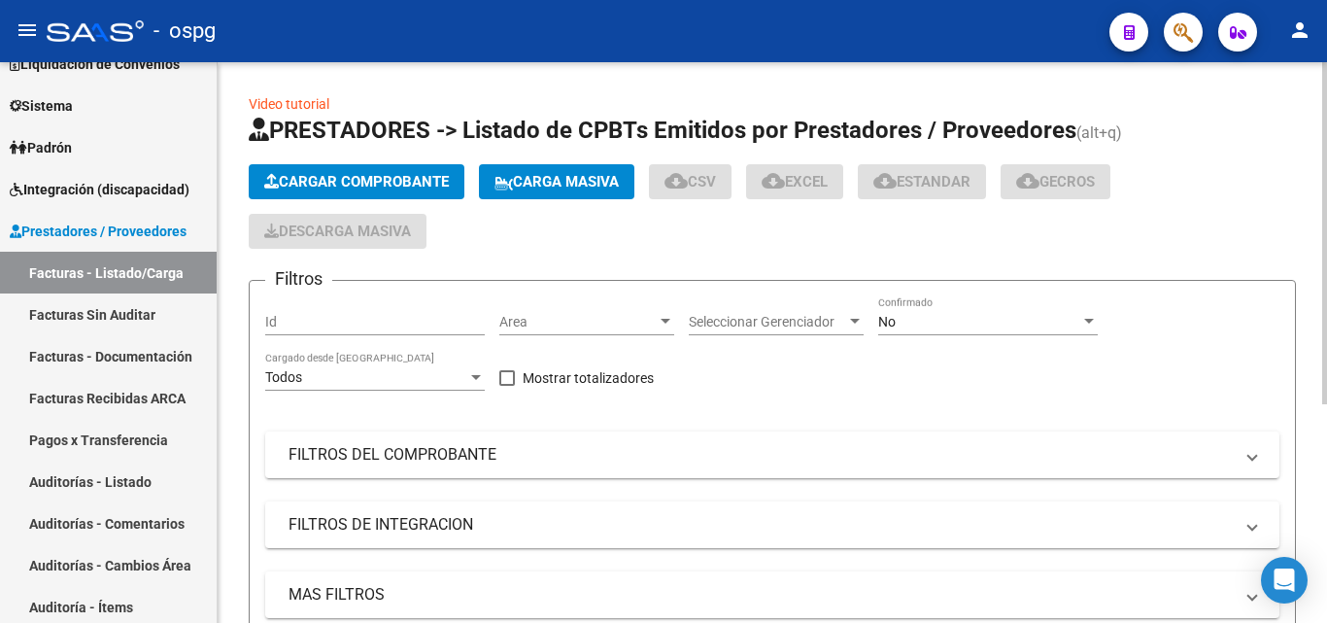
click at [382, 177] on span "Cargar Comprobante" at bounding box center [356, 181] width 185 height 17
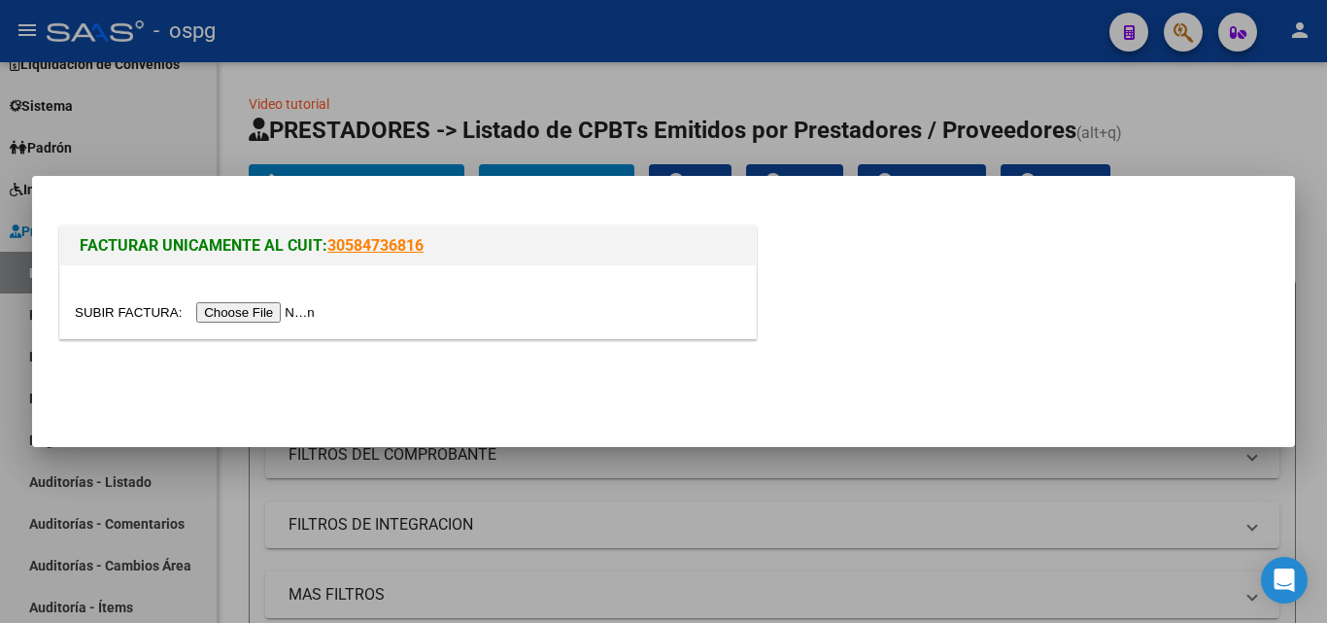
click at [261, 319] on input "file" at bounding box center [198, 312] width 246 height 20
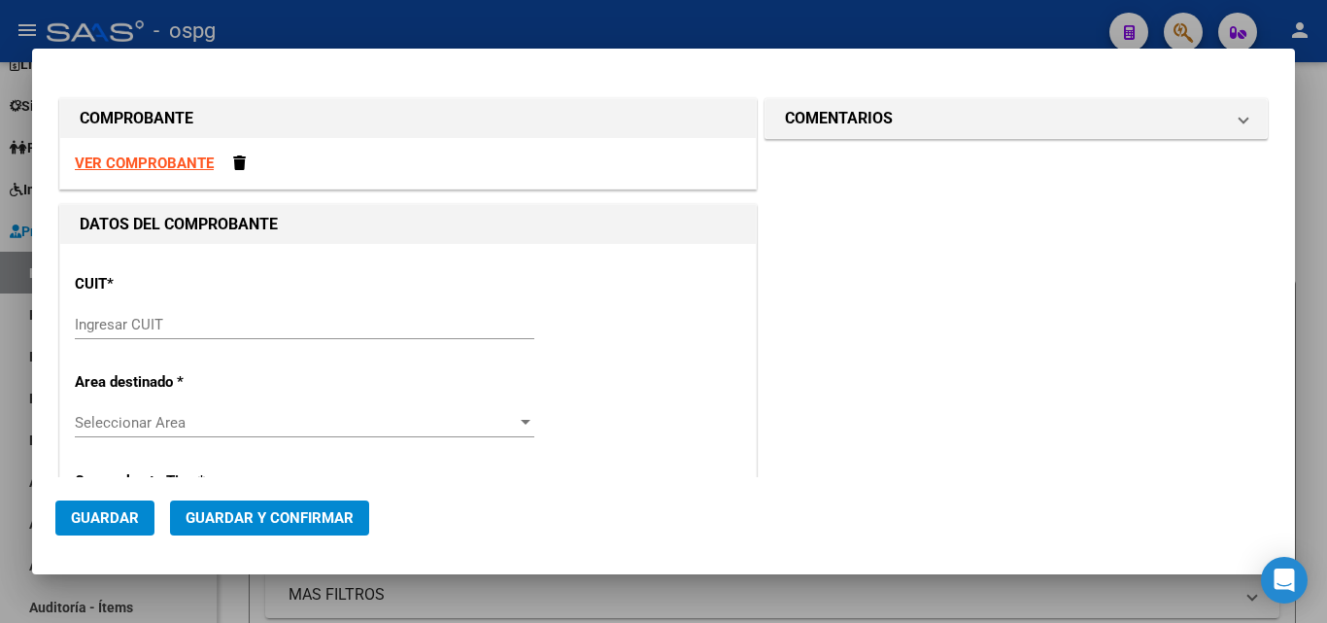
click at [139, 328] on input "Ingresar CUIT" at bounding box center [304, 324] width 459 height 17
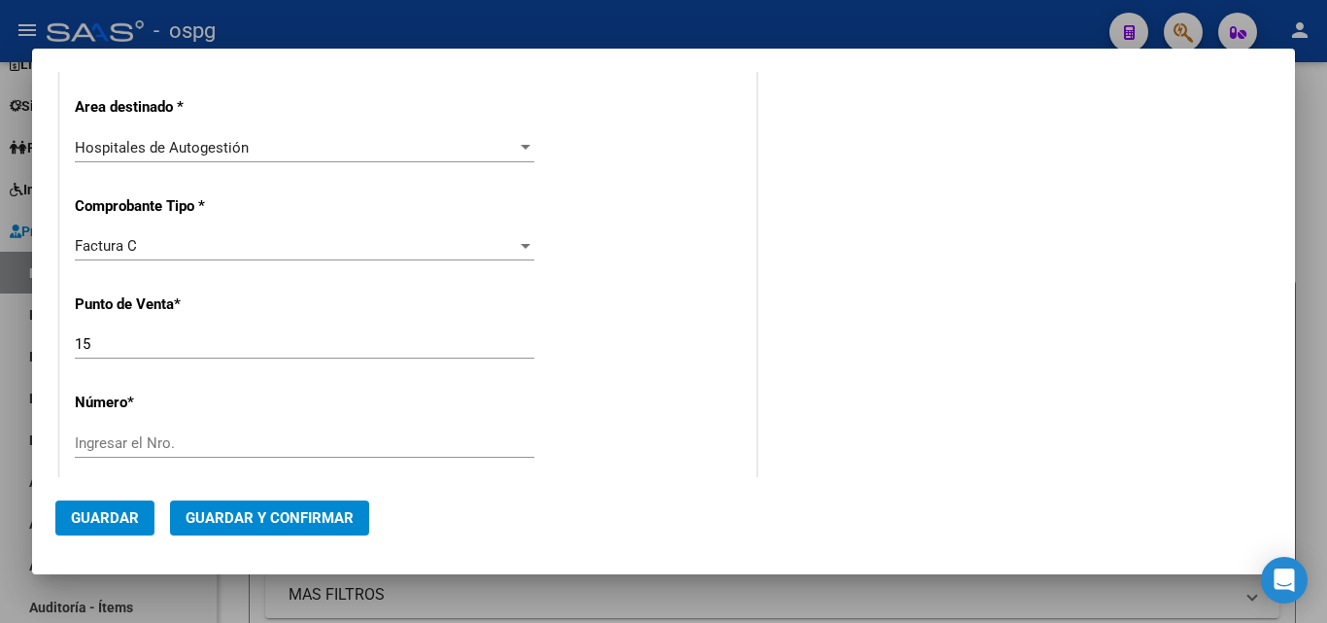
scroll to position [389, 0]
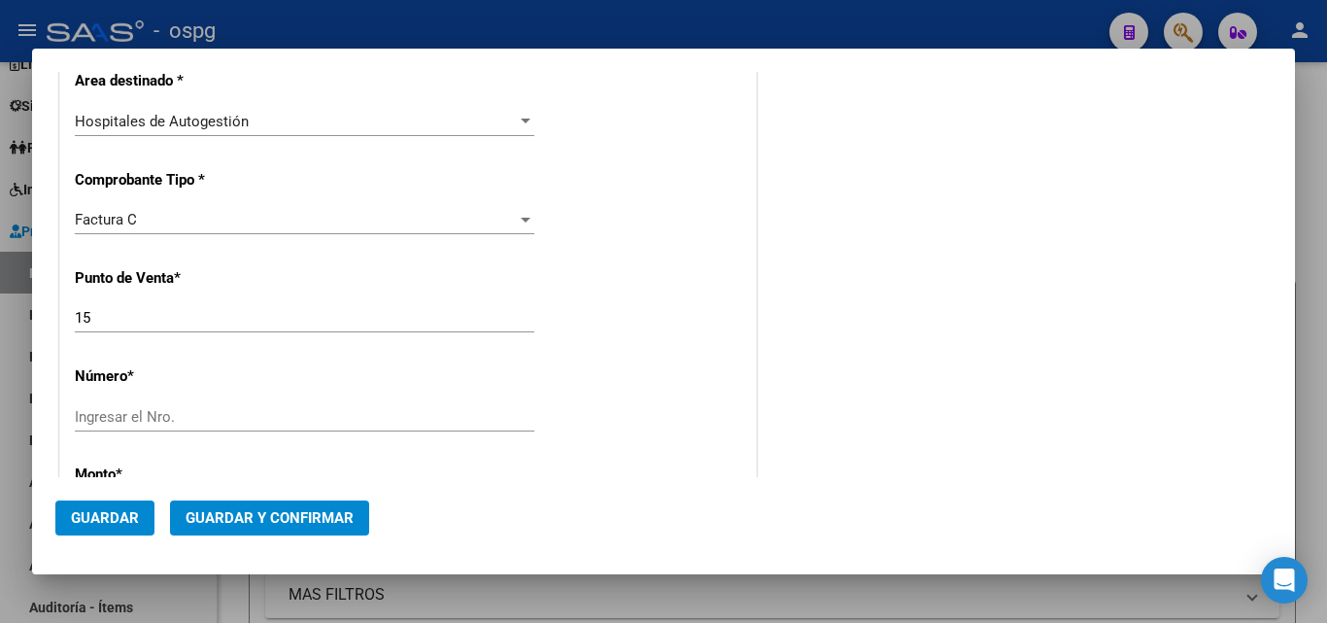
click at [124, 321] on input "15" at bounding box center [304, 317] width 459 height 17
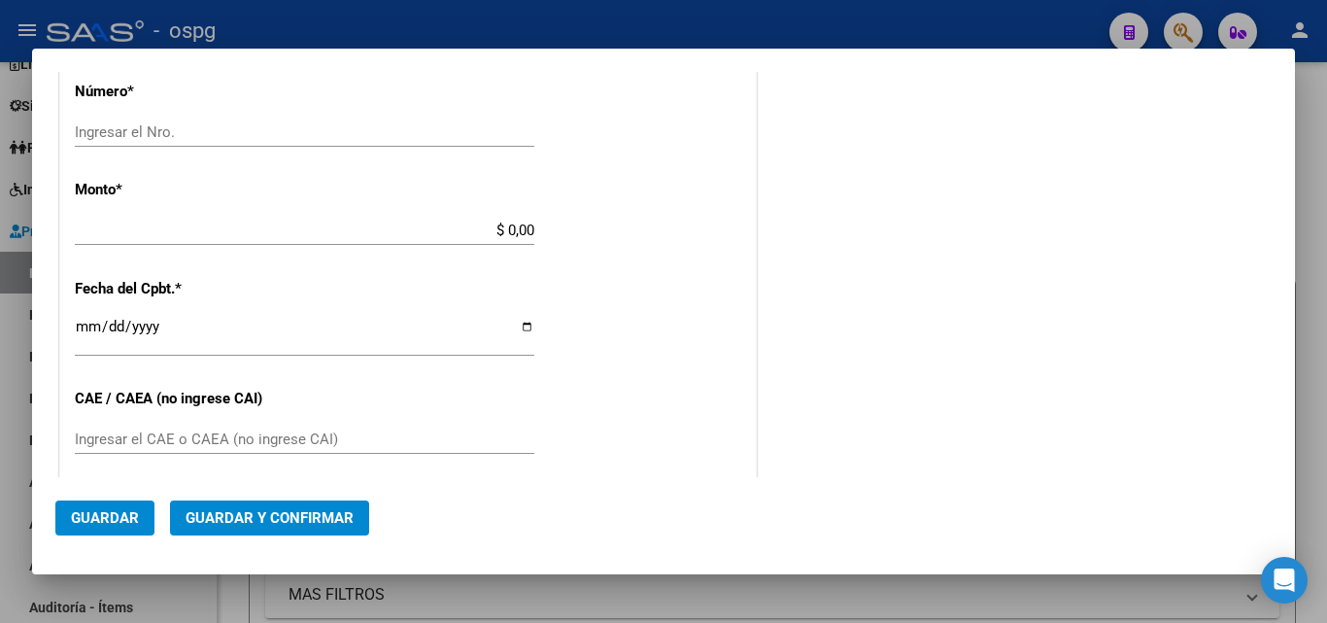
scroll to position [680, 0]
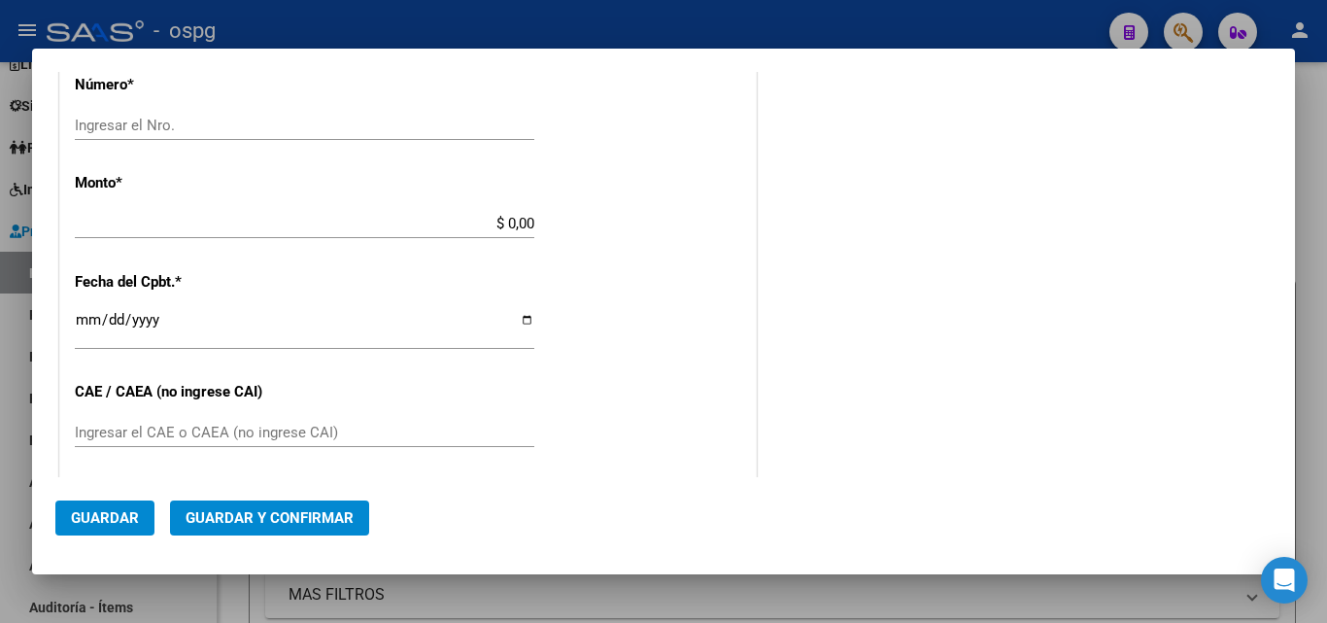
click at [178, 124] on input "Ingresar el Nro." at bounding box center [304, 125] width 459 height 17
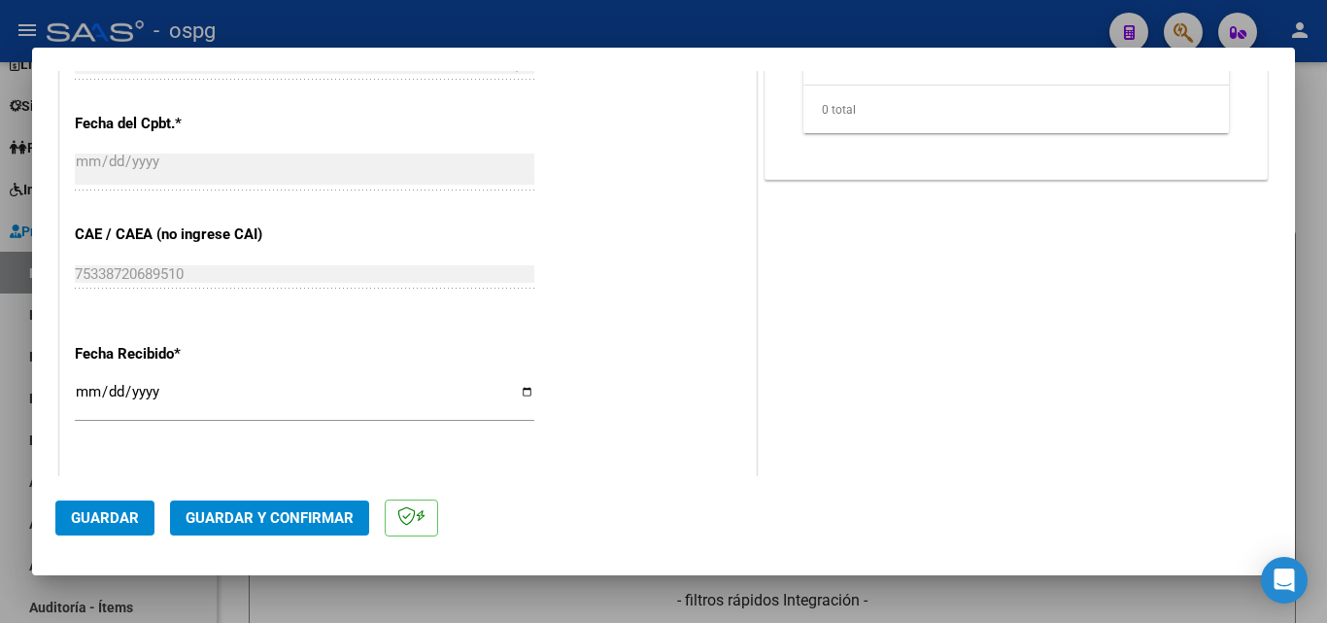
scroll to position [1068, 0]
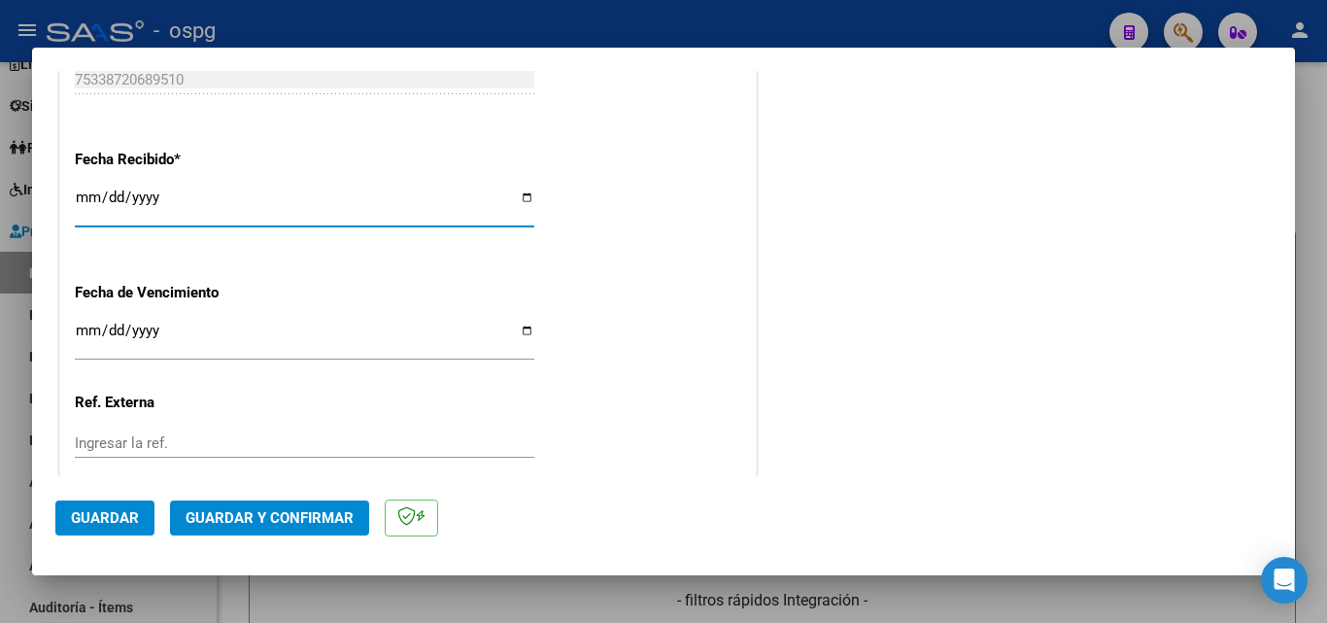
click at [86, 202] on input "[DATE]" at bounding box center [304, 204] width 459 height 31
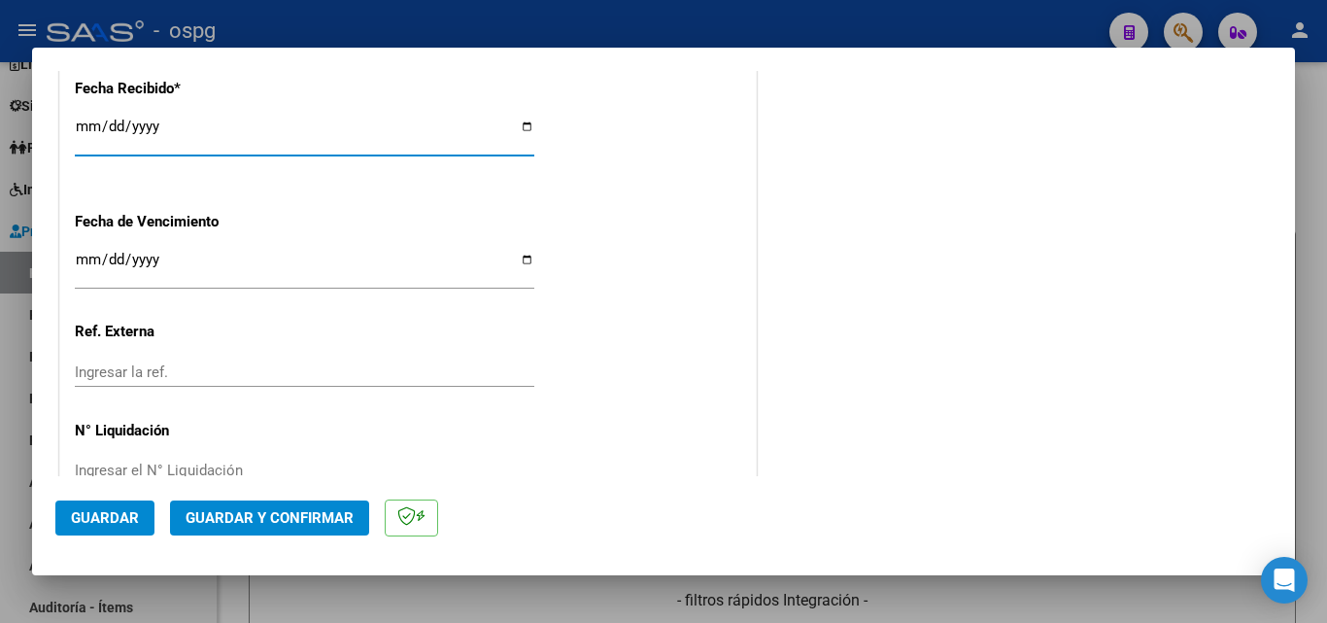
scroll to position [1186, 0]
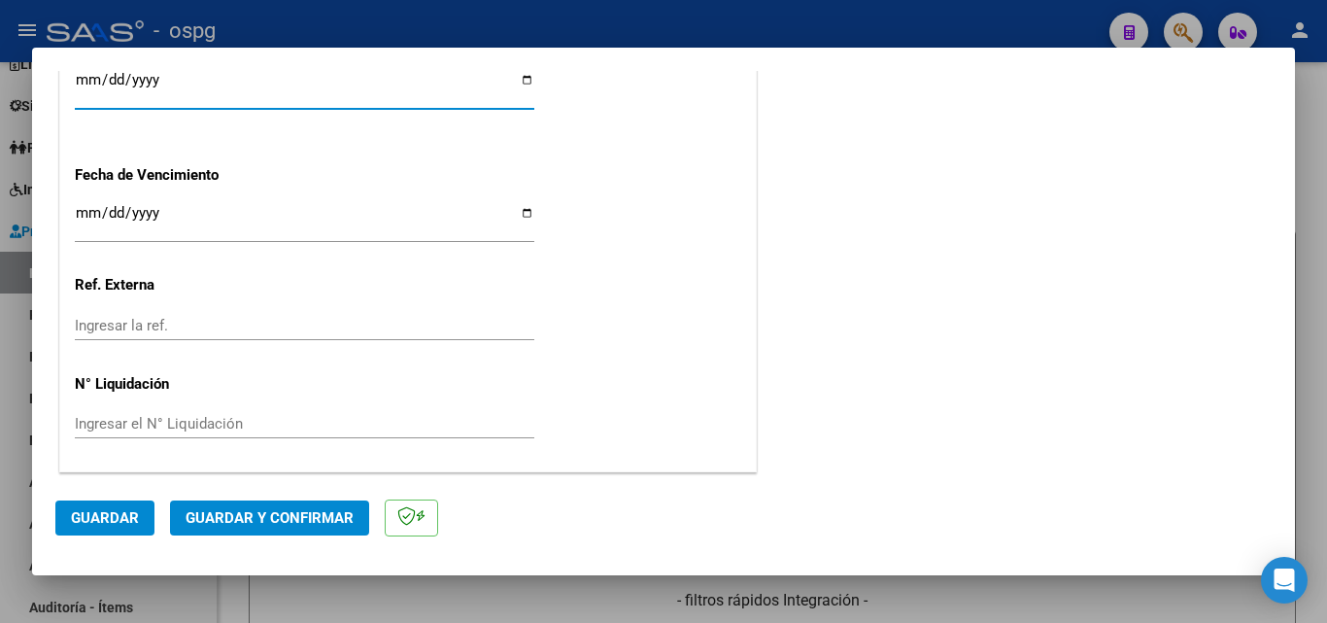
click at [259, 519] on span "Guardar y Confirmar" at bounding box center [270, 517] width 168 height 17
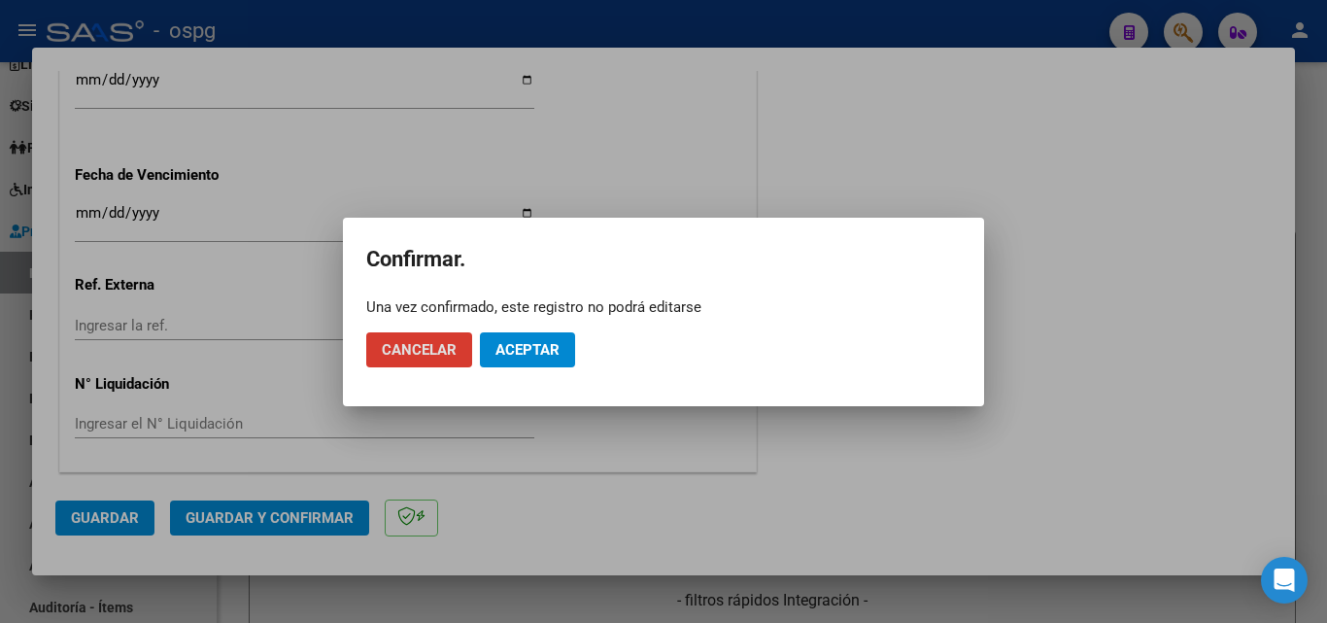
click at [508, 358] on button "Aceptar" at bounding box center [527, 349] width 95 height 35
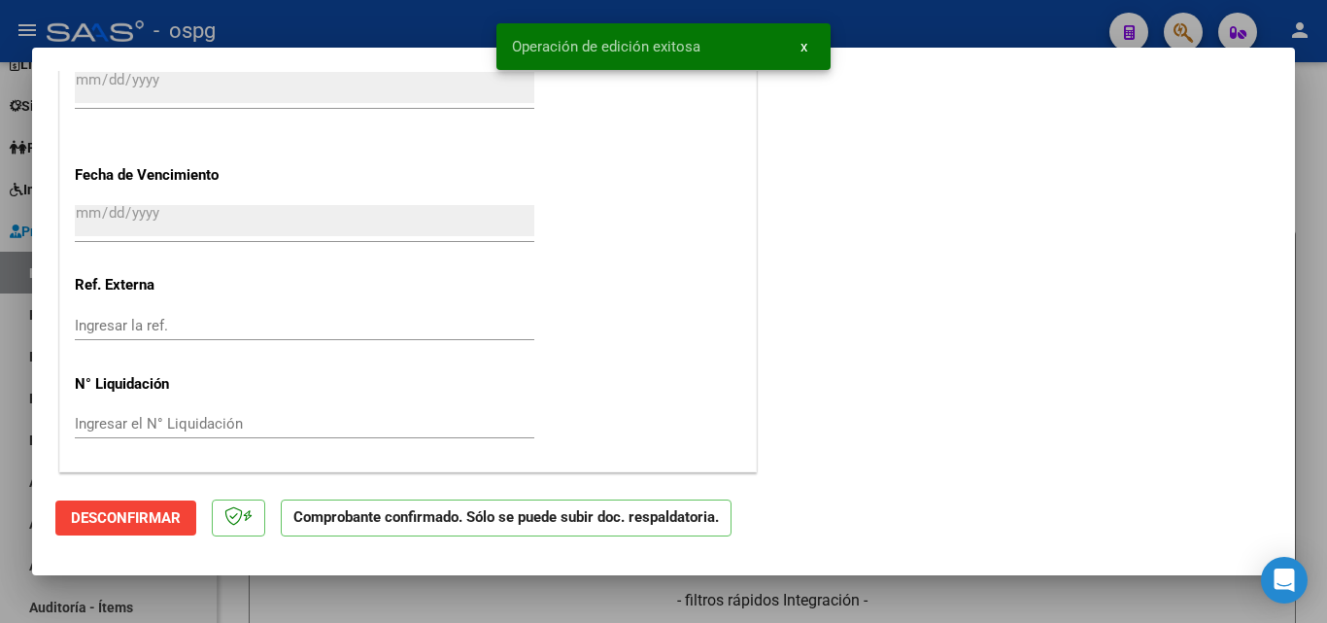
click at [0, 486] on div at bounding box center [663, 311] width 1327 height 623
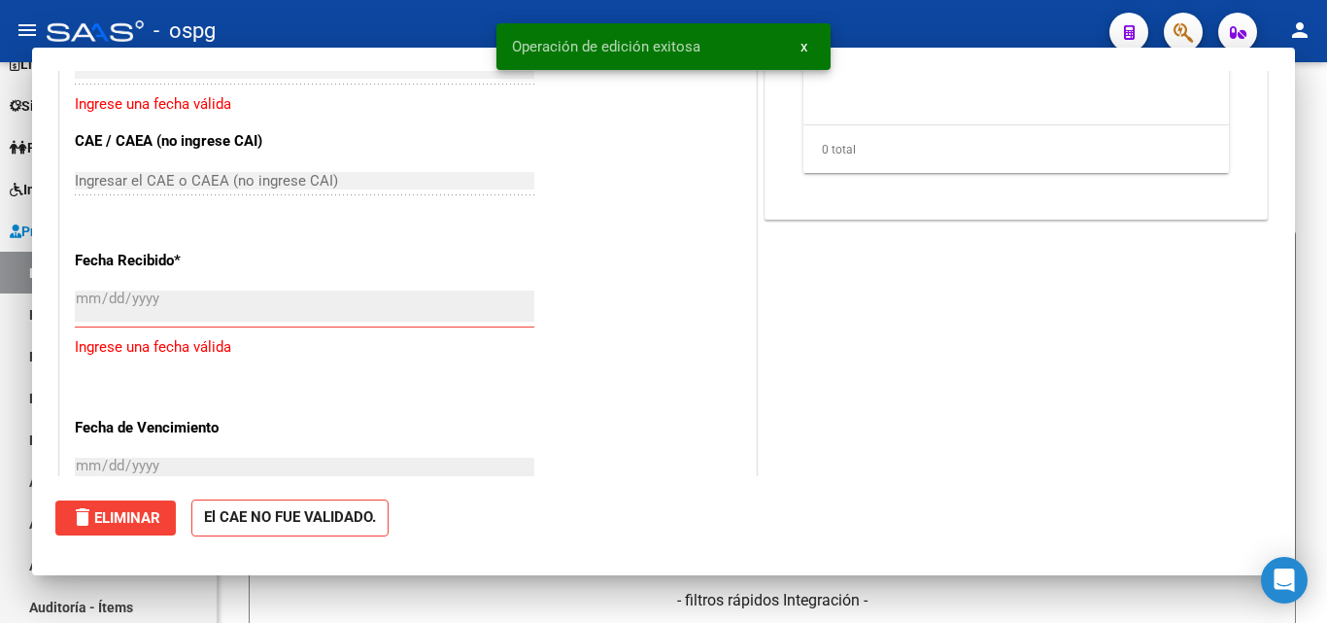
scroll to position [1404, 0]
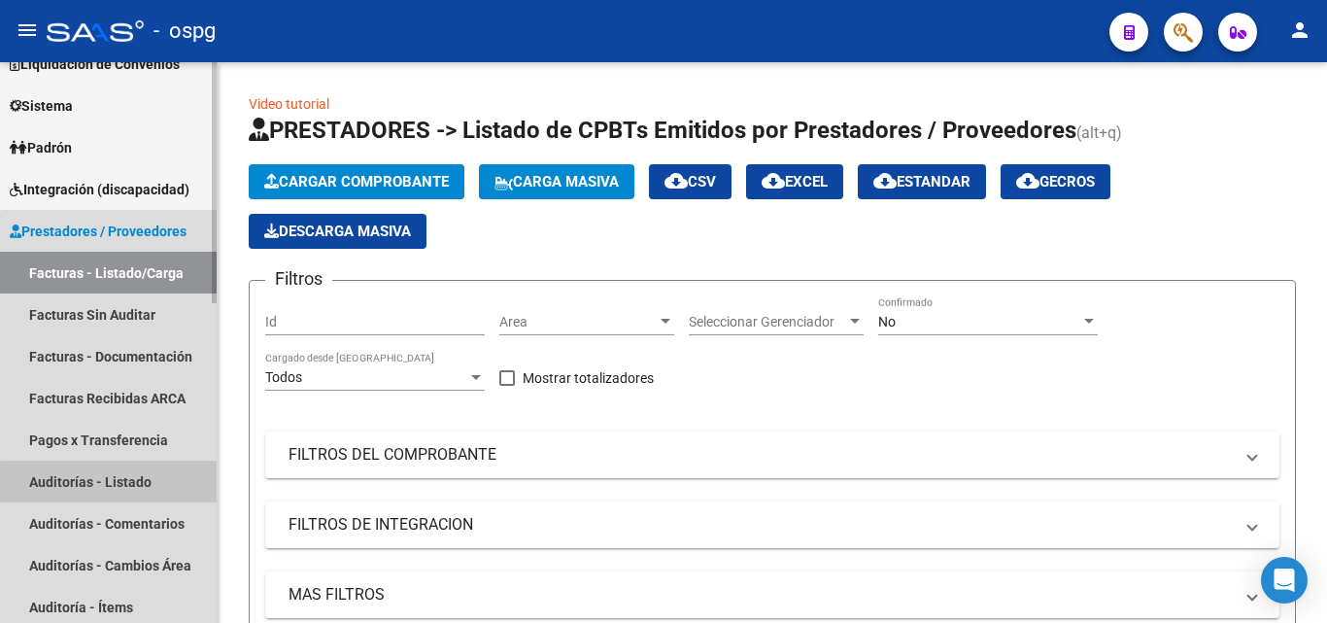
click at [110, 488] on link "Auditorías - Listado" at bounding box center [108, 481] width 217 height 42
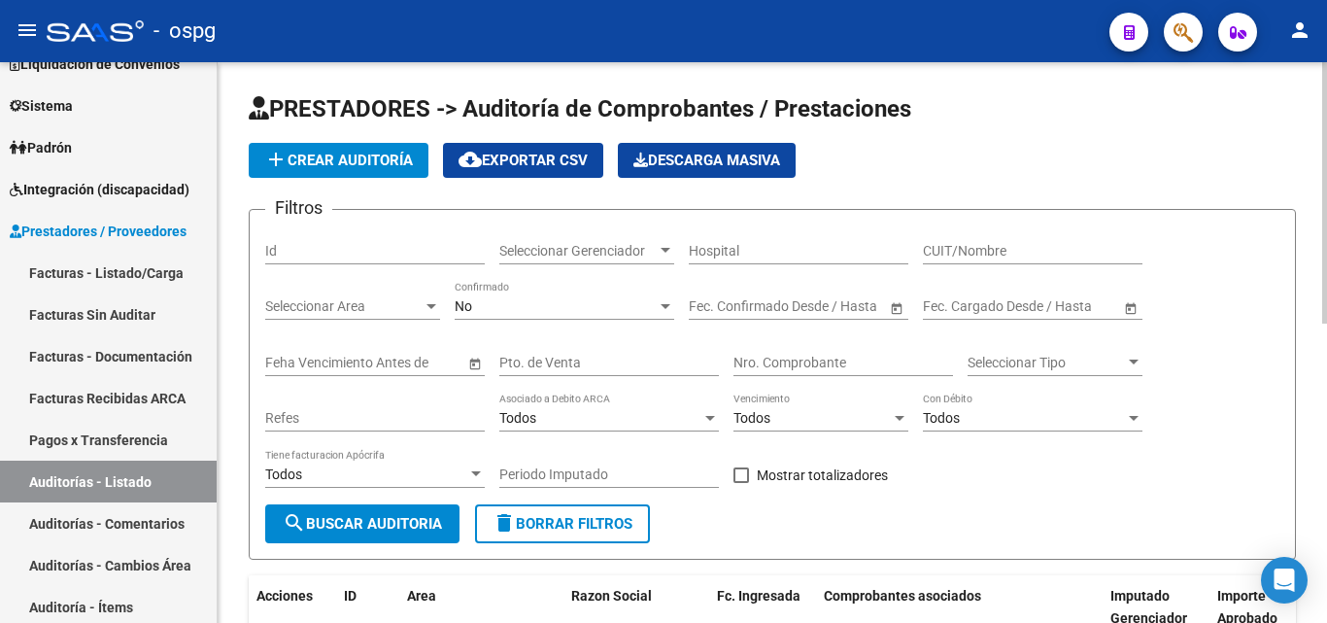
click at [382, 173] on button "add Crear Auditoría" at bounding box center [339, 160] width 180 height 35
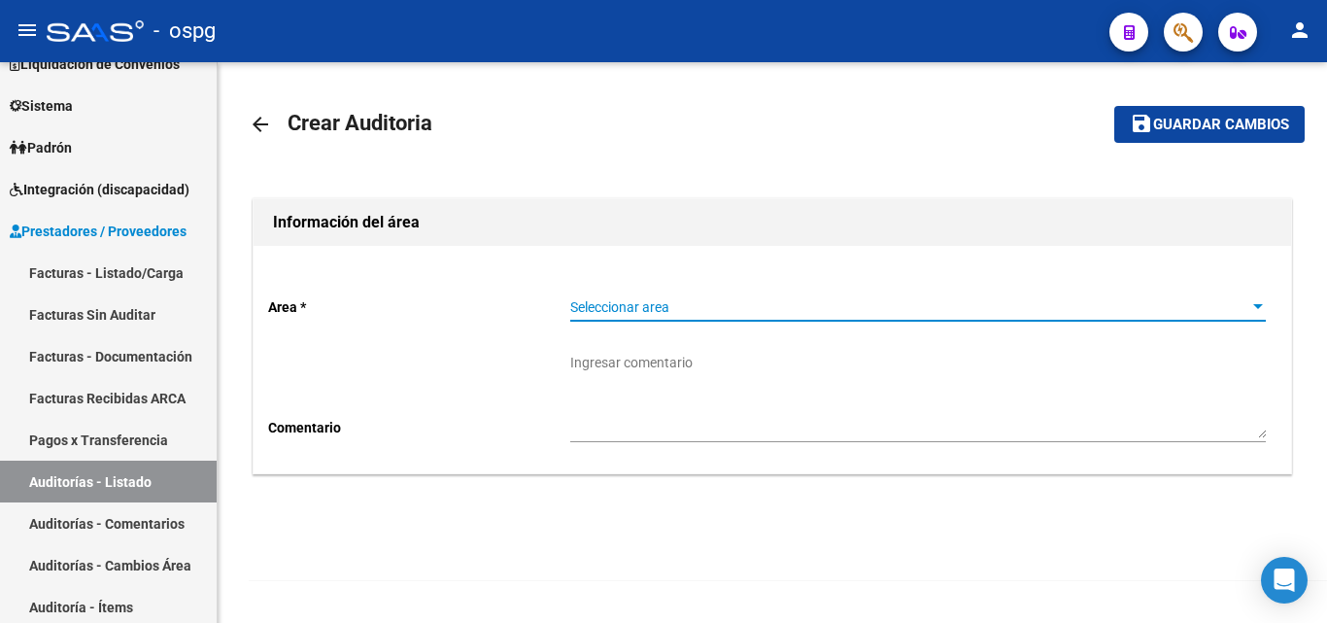
click at [583, 301] on span "Seleccionar area" at bounding box center [909, 307] width 678 height 17
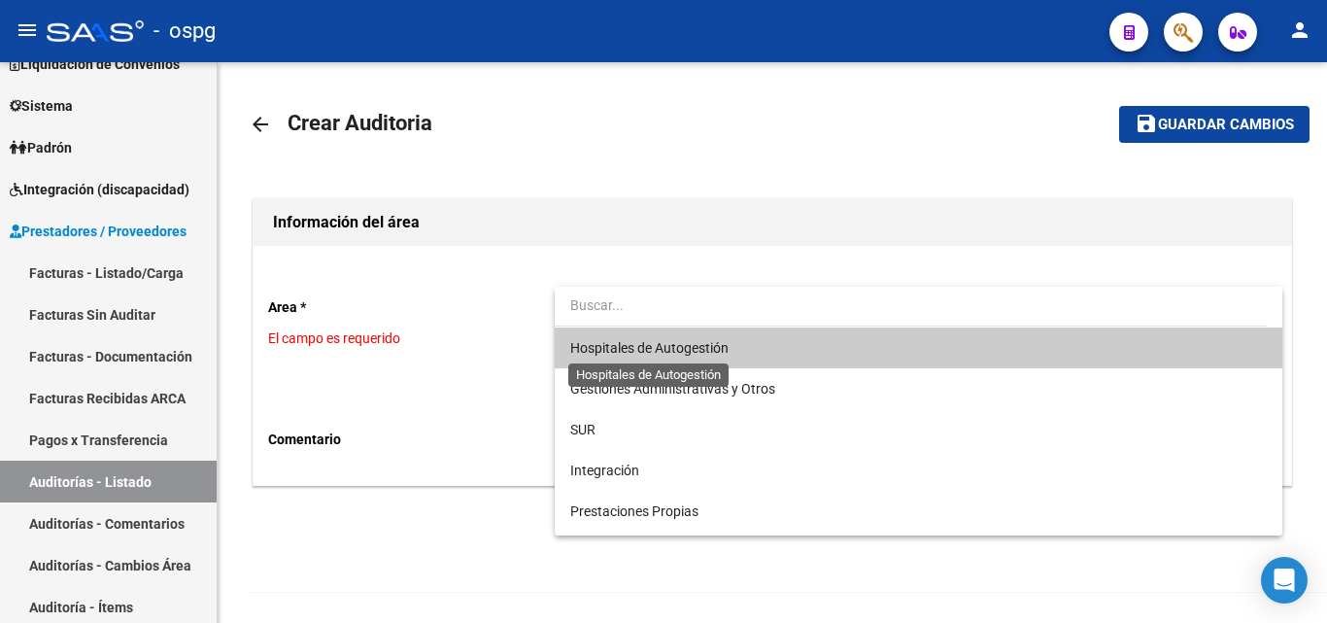
click at [622, 346] on span "Hospitales de Autogestión" at bounding box center [649, 348] width 158 height 16
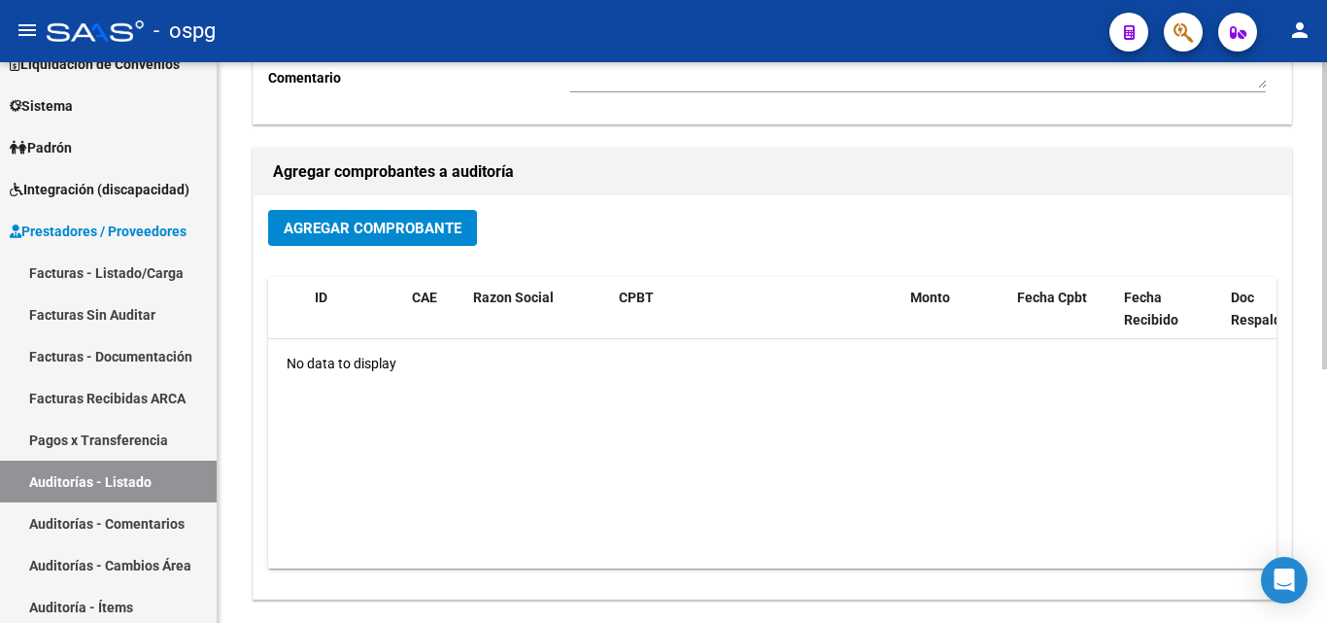
scroll to position [389, 0]
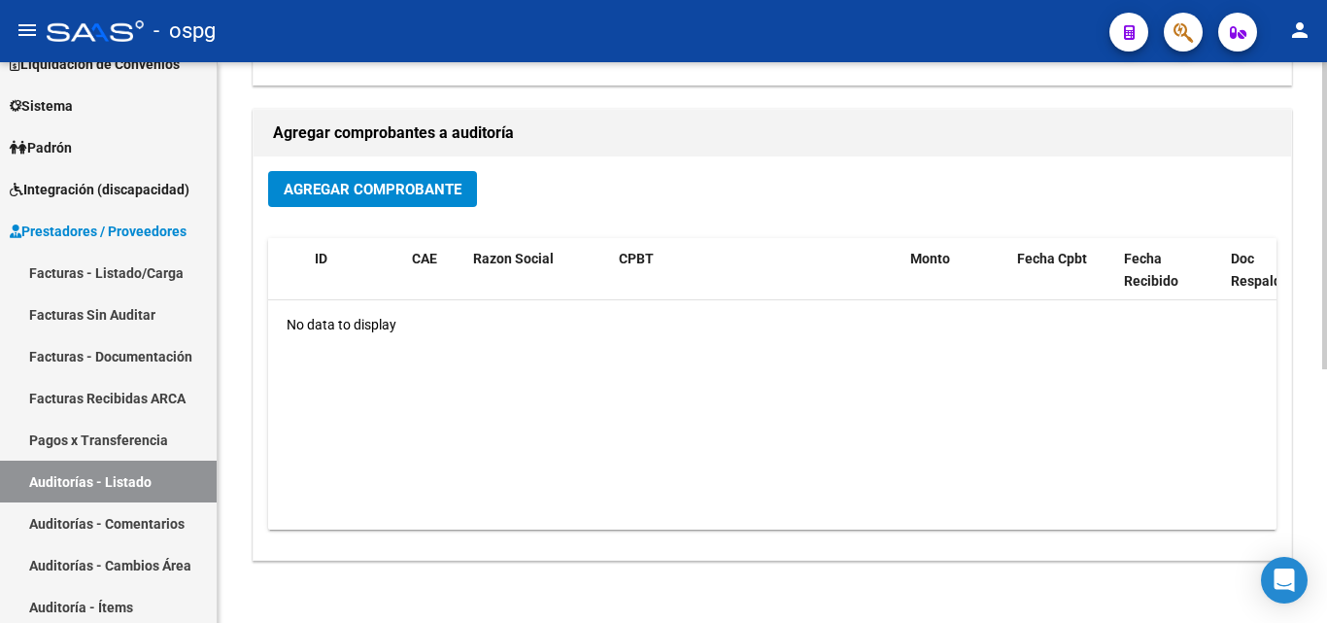
click at [326, 211] on div "Agregar Comprobante" at bounding box center [772, 196] width 1008 height 51
click at [337, 198] on button "Agregar Comprobante" at bounding box center [372, 189] width 209 height 36
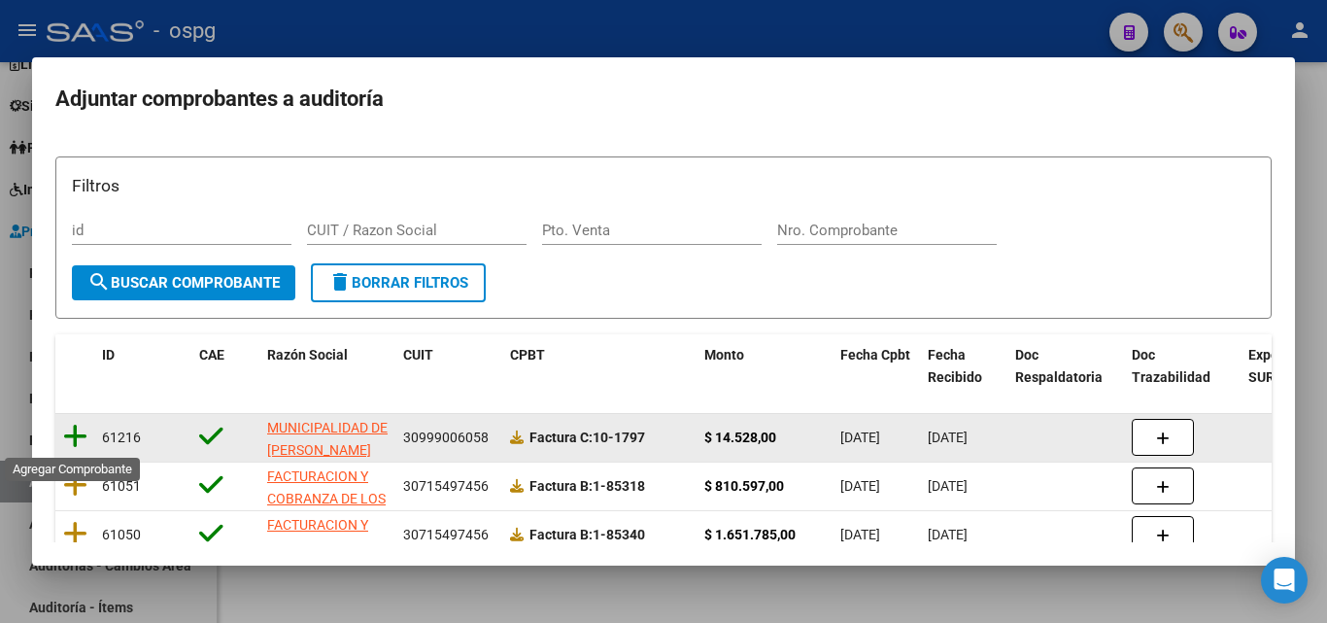
click at [77, 435] on icon at bounding box center [75, 436] width 24 height 27
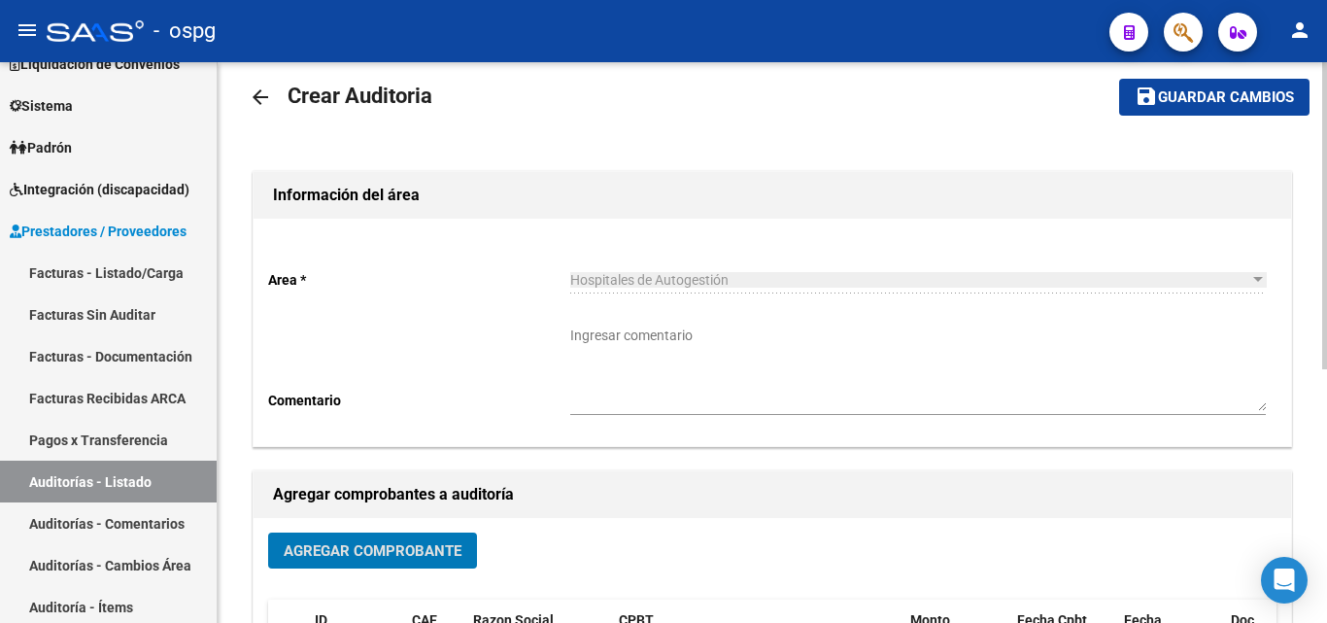
scroll to position [0, 0]
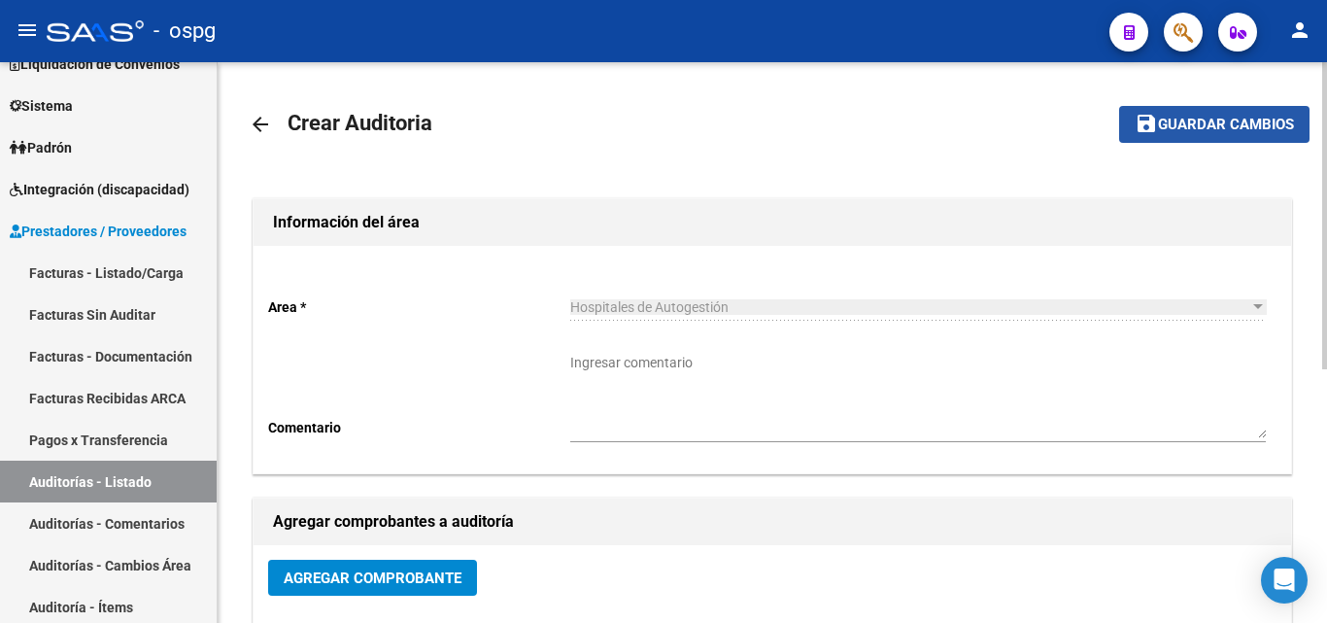
click at [1221, 130] on span "Guardar cambios" at bounding box center [1226, 125] width 136 height 17
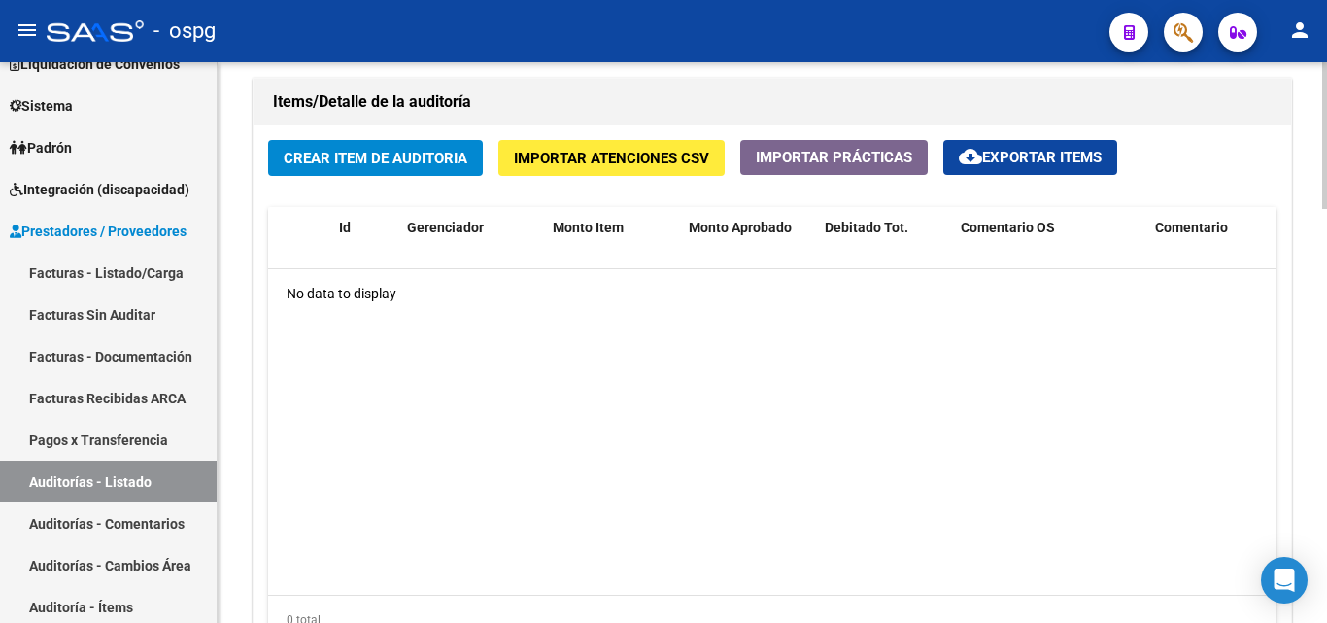
scroll to position [1360, 0]
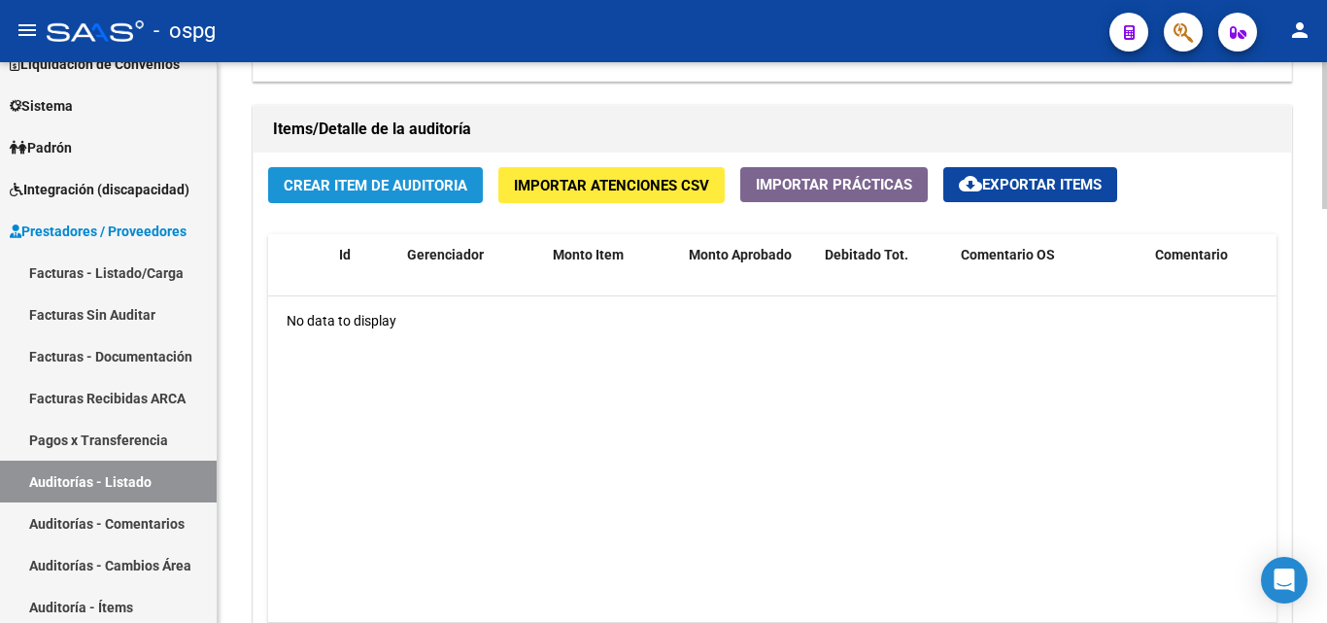
click at [376, 194] on span "Crear Item de Auditoria" at bounding box center [376, 185] width 184 height 17
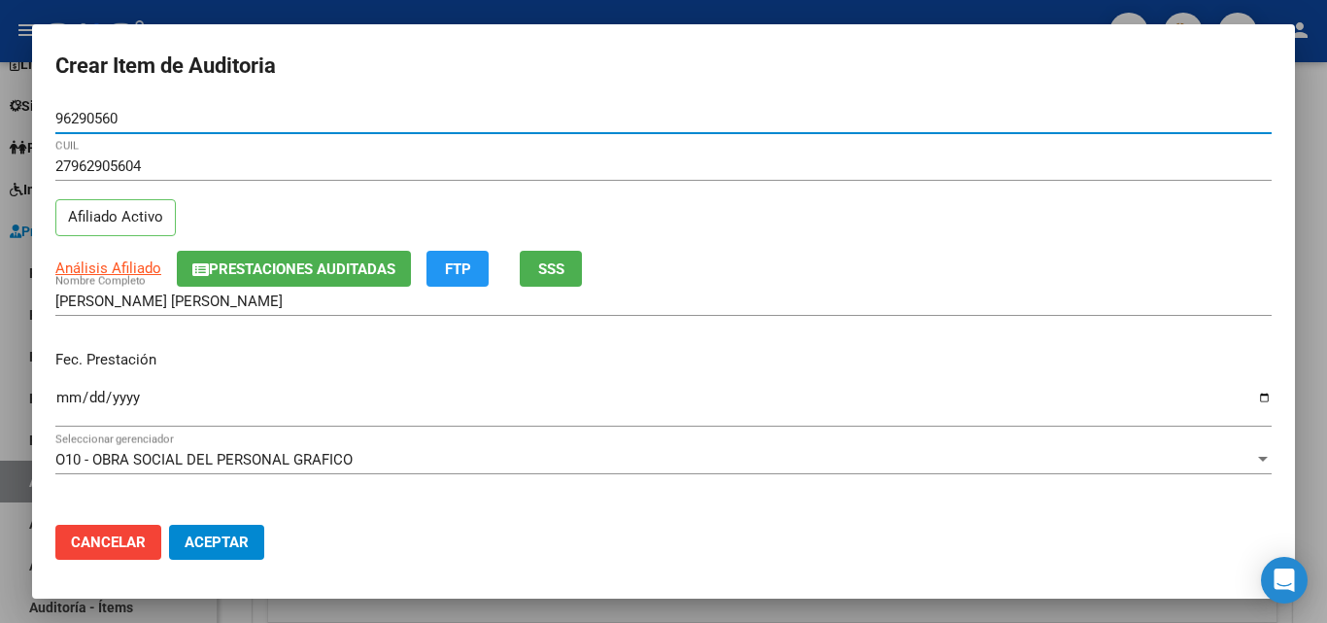
click at [578, 271] on button "SSS" at bounding box center [551, 269] width 62 height 36
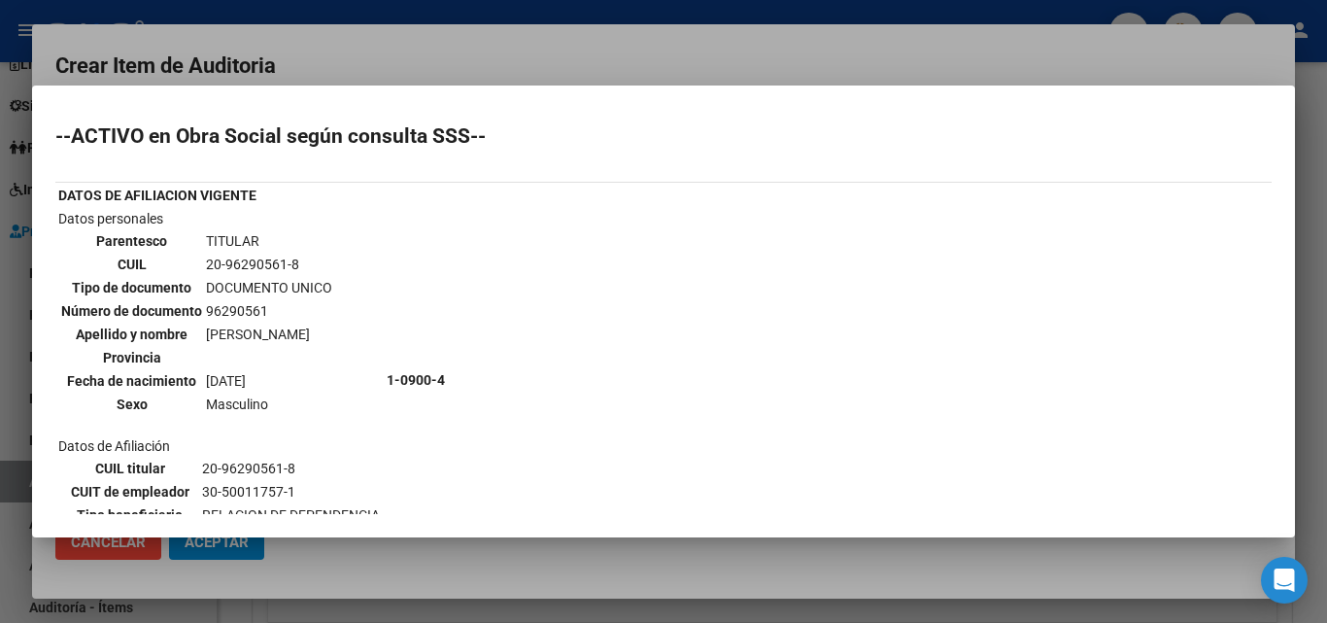
click at [480, 65] on div at bounding box center [663, 311] width 1327 height 623
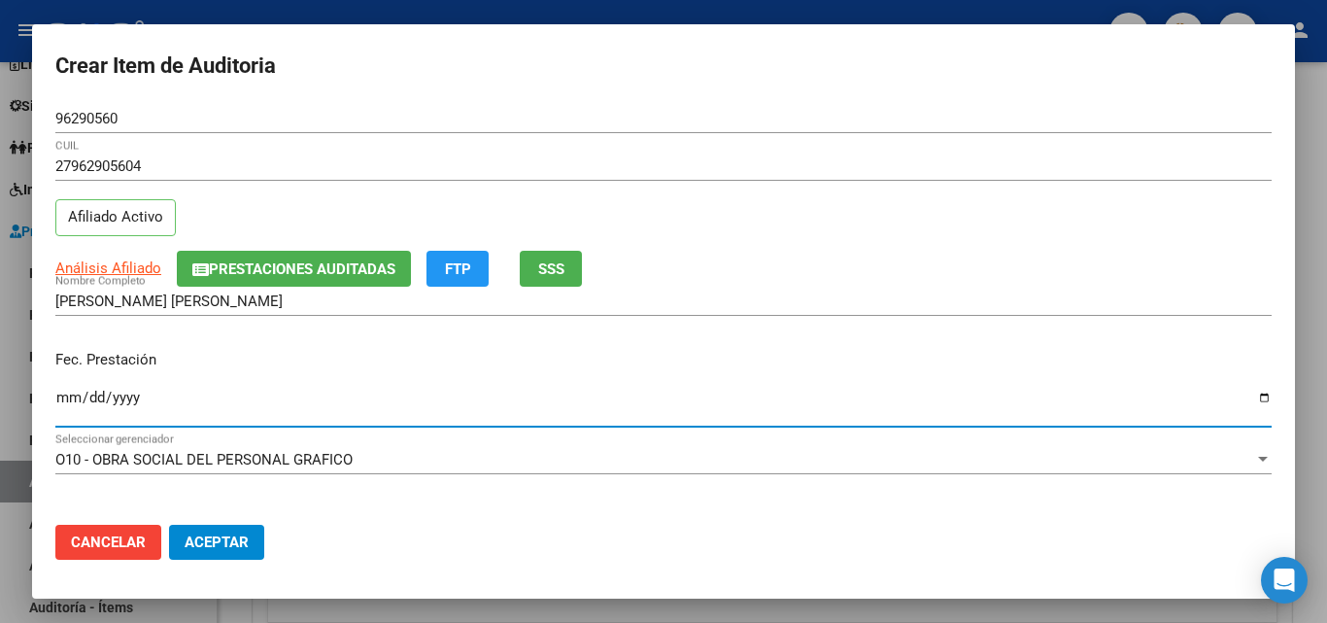
click at [66, 397] on input "Ingresar la fecha" at bounding box center [663, 404] width 1216 height 31
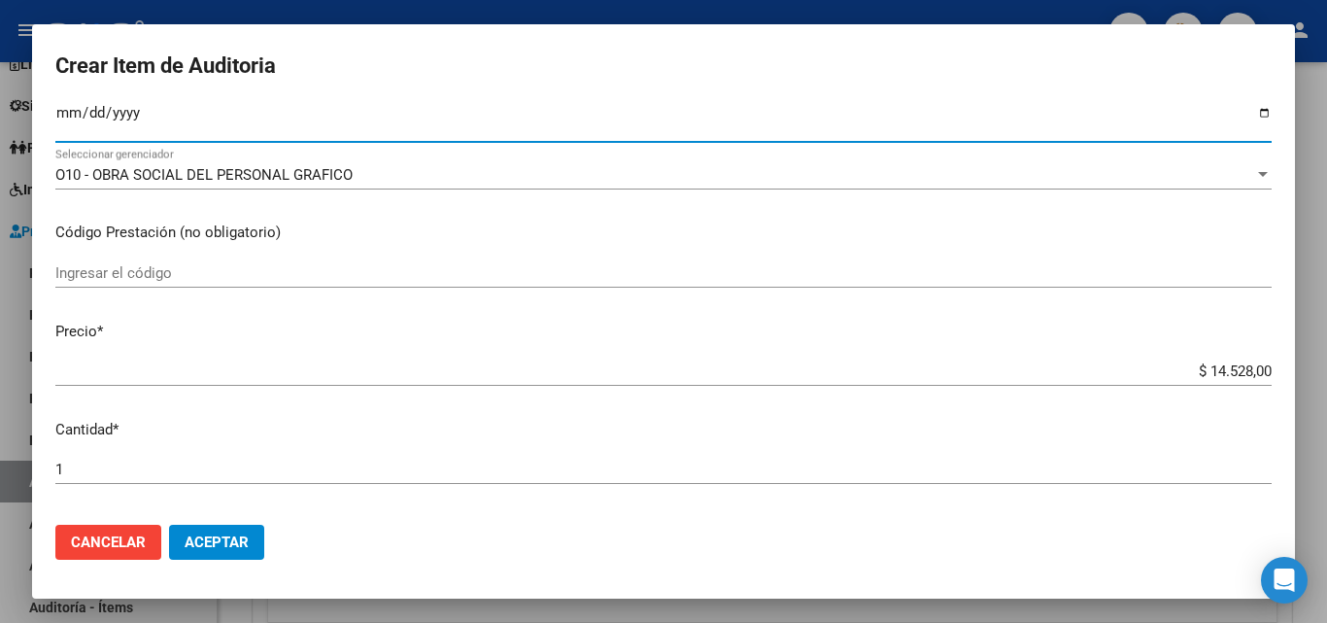
scroll to position [291, 0]
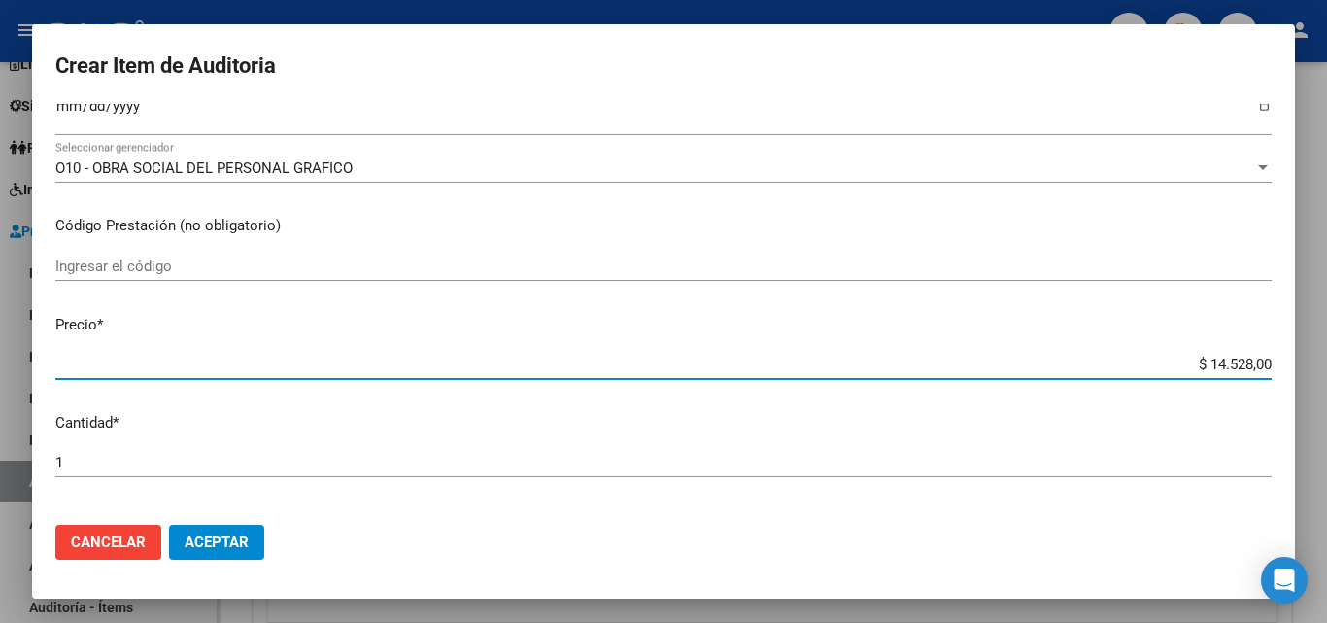
drag, startPoint x: 1196, startPoint y: 360, endPoint x: 1233, endPoint y: 366, distance: 37.4
click at [1235, 371] on input "$ 14.528,00" at bounding box center [663, 363] width 1216 height 17
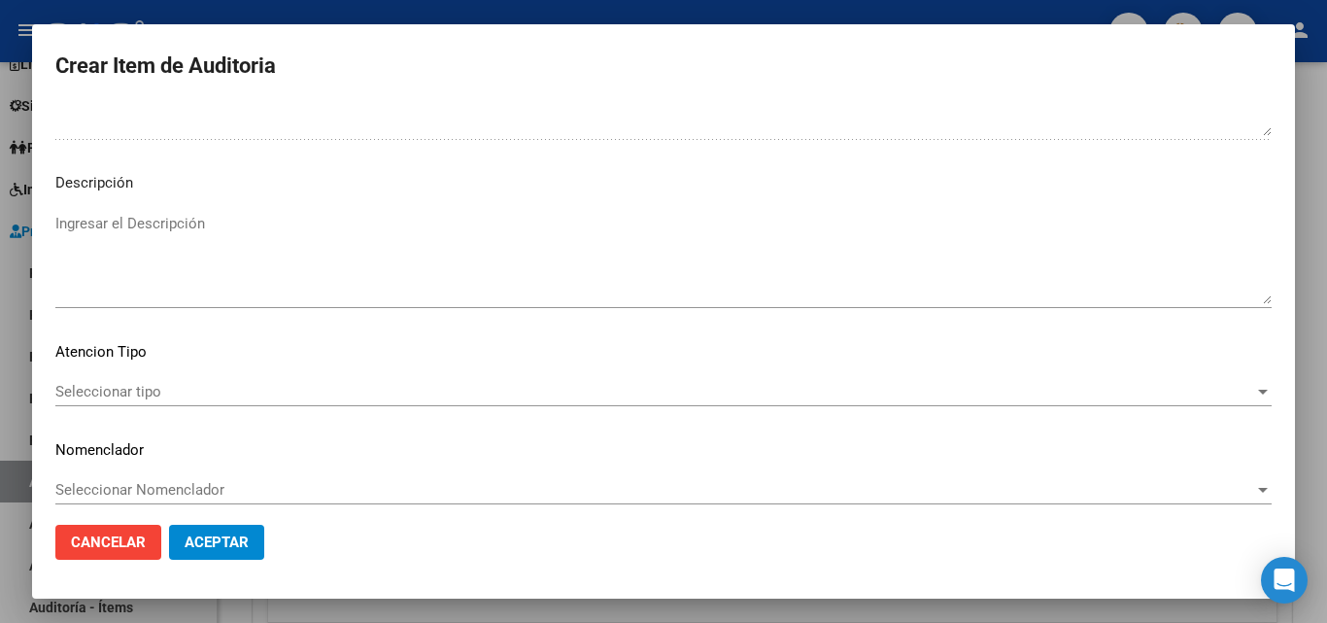
scroll to position [1344, 0]
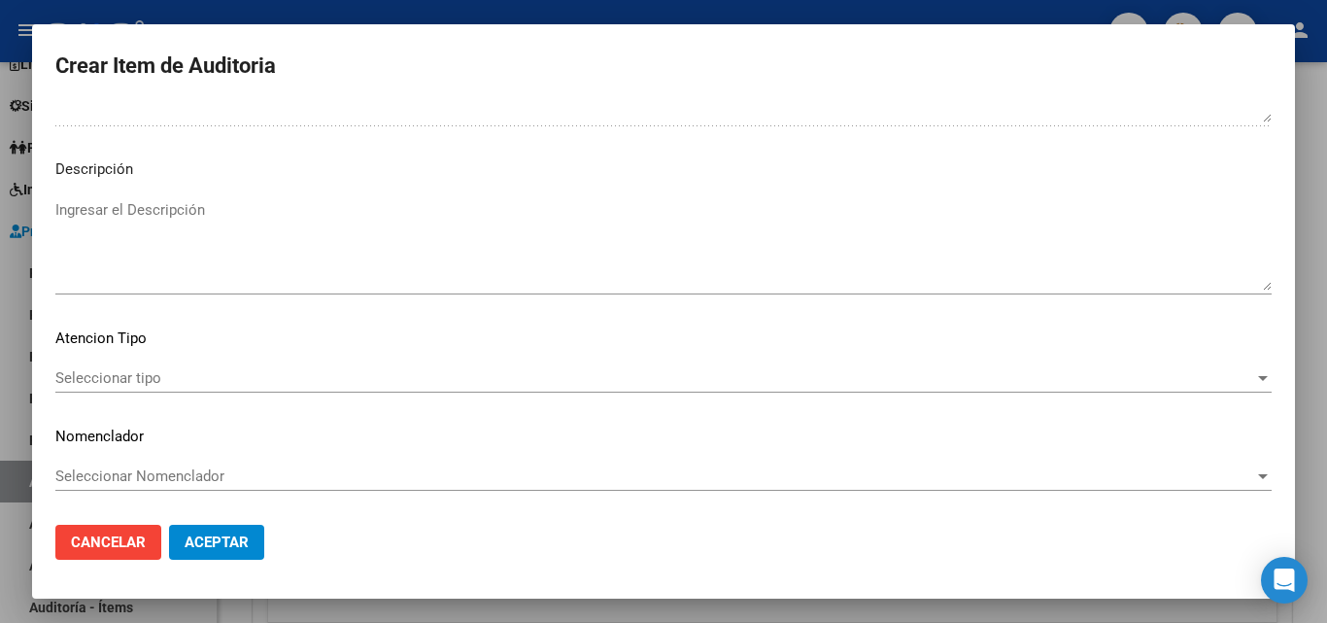
click at [126, 376] on span "Seleccionar tipo" at bounding box center [654, 377] width 1199 height 17
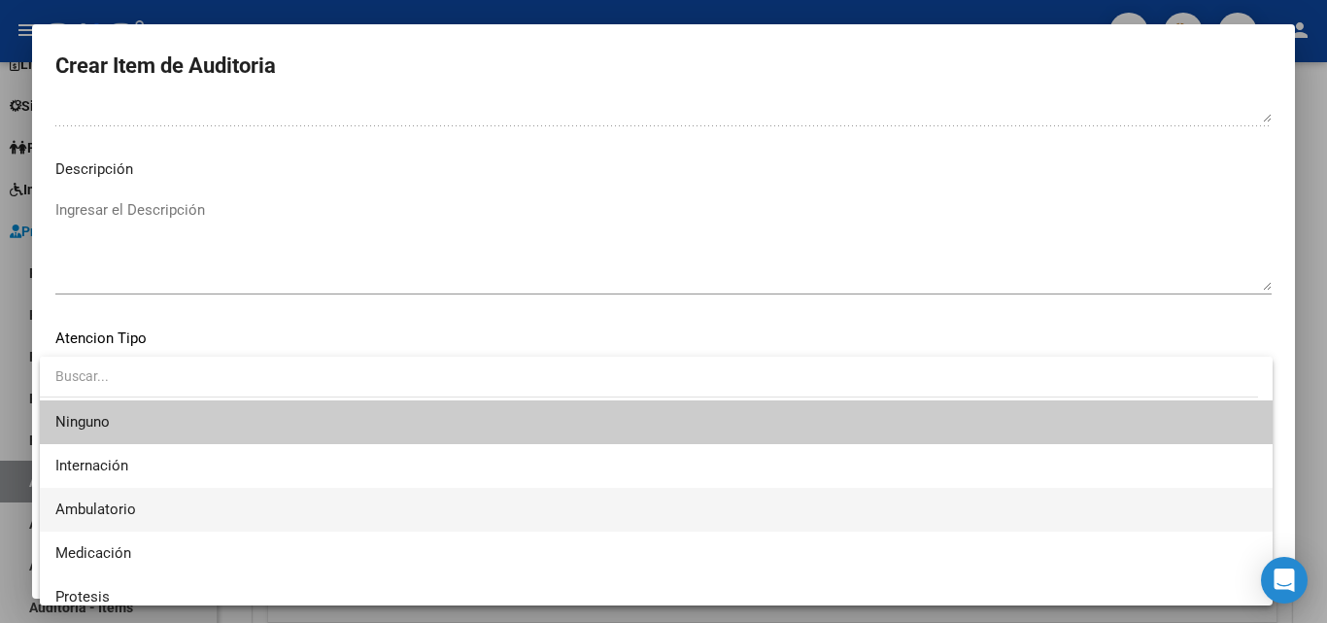
click at [142, 505] on span "Ambulatorio" at bounding box center [655, 510] width 1201 height 44
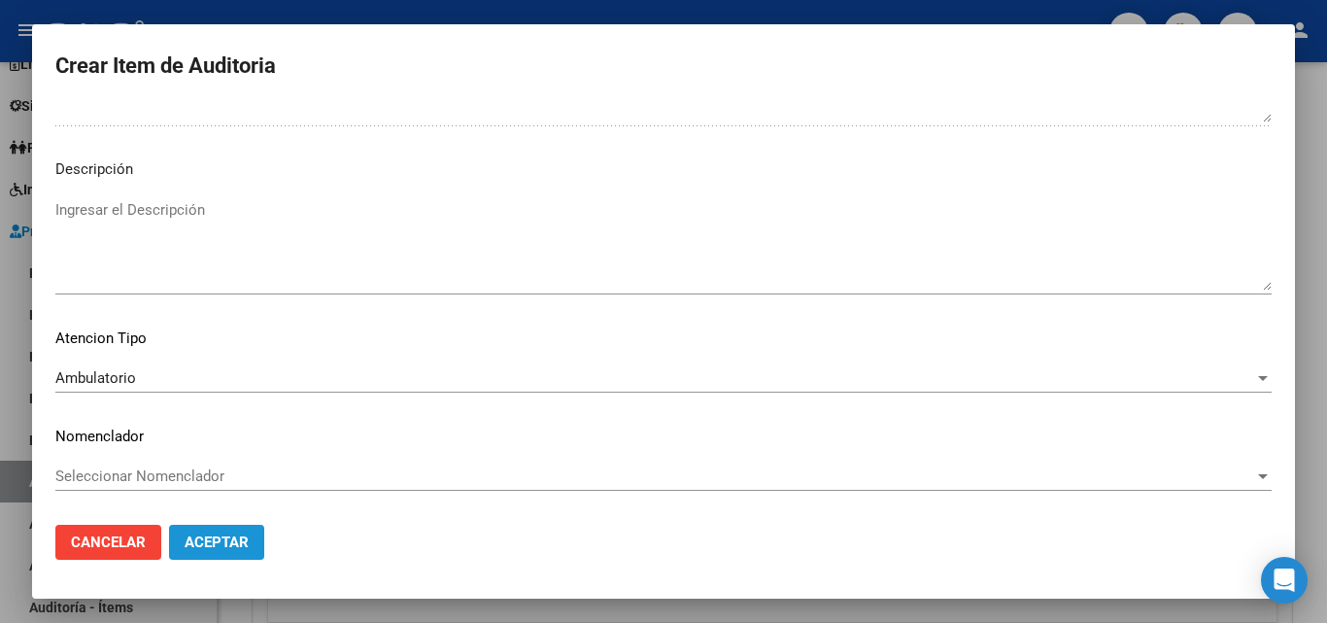
click at [248, 545] on span "Aceptar" at bounding box center [217, 541] width 64 height 17
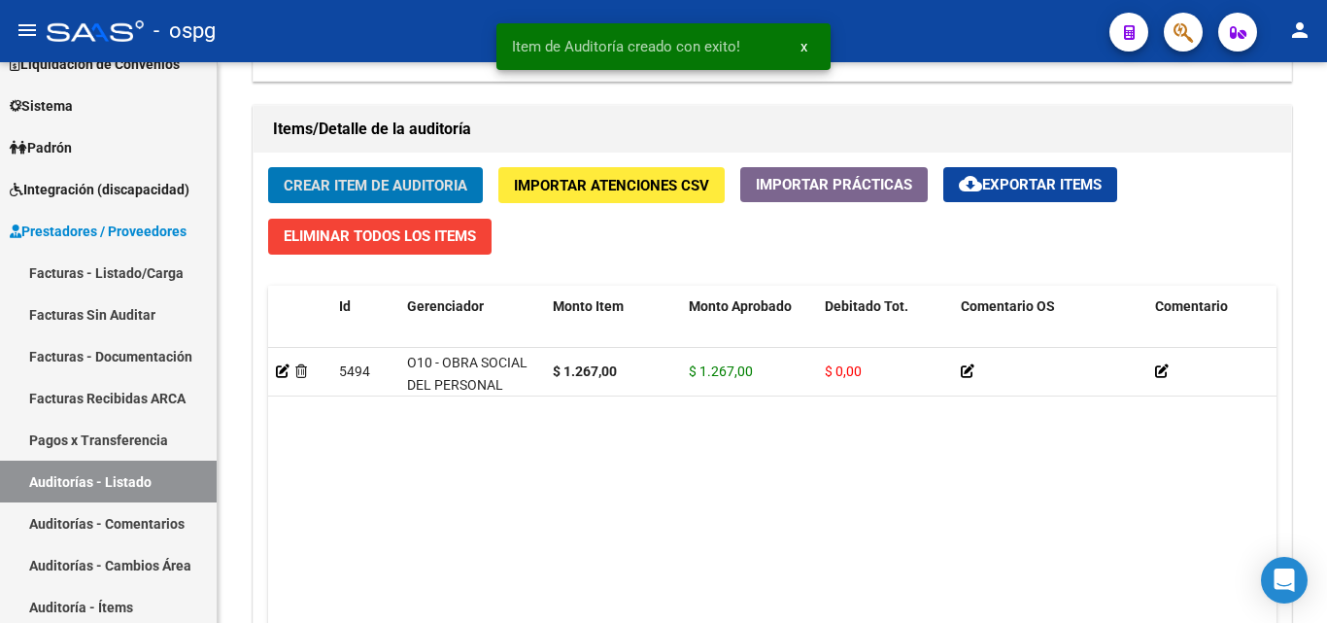
scroll to position [1361, 0]
click at [324, 190] on span "Crear Item de Auditoria" at bounding box center [376, 185] width 184 height 17
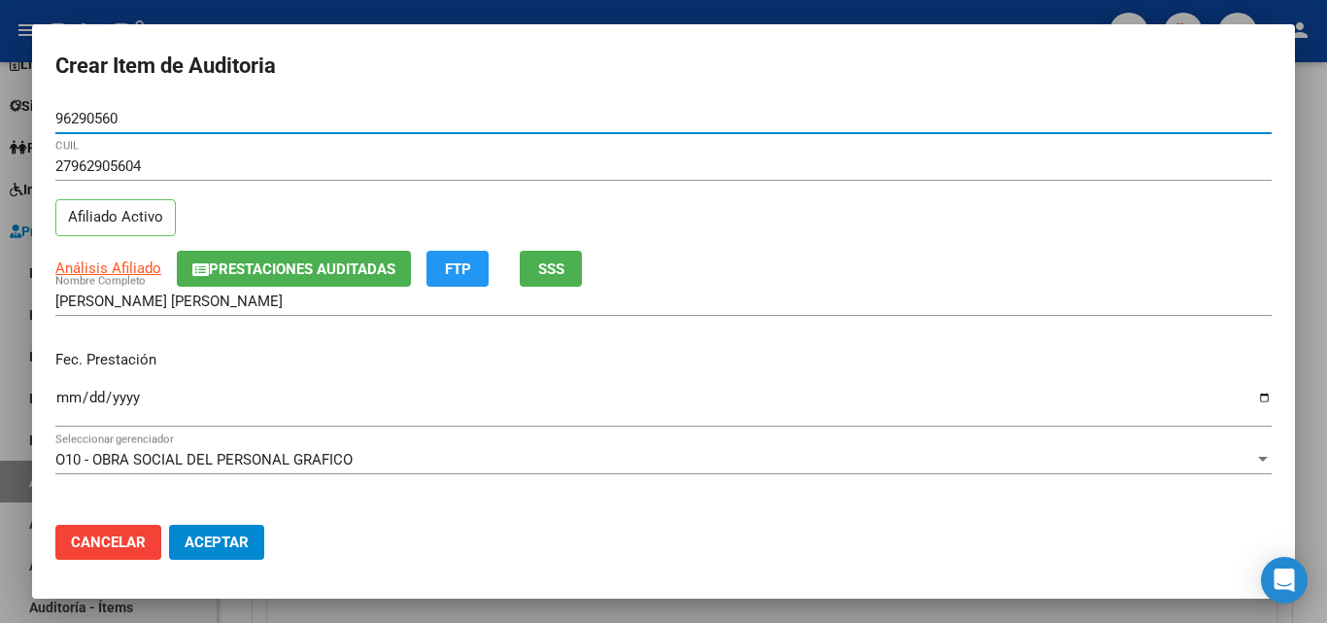
click at [60, 395] on input "Ingresar la fecha" at bounding box center [663, 404] width 1216 height 31
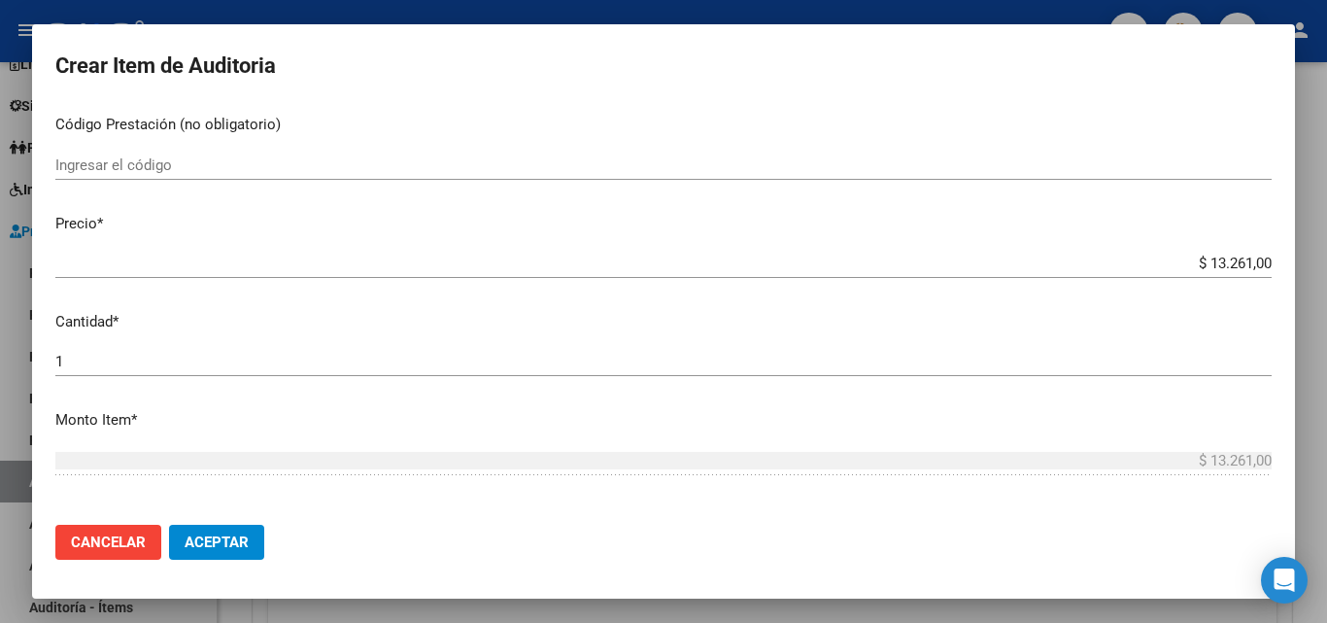
scroll to position [486, 0]
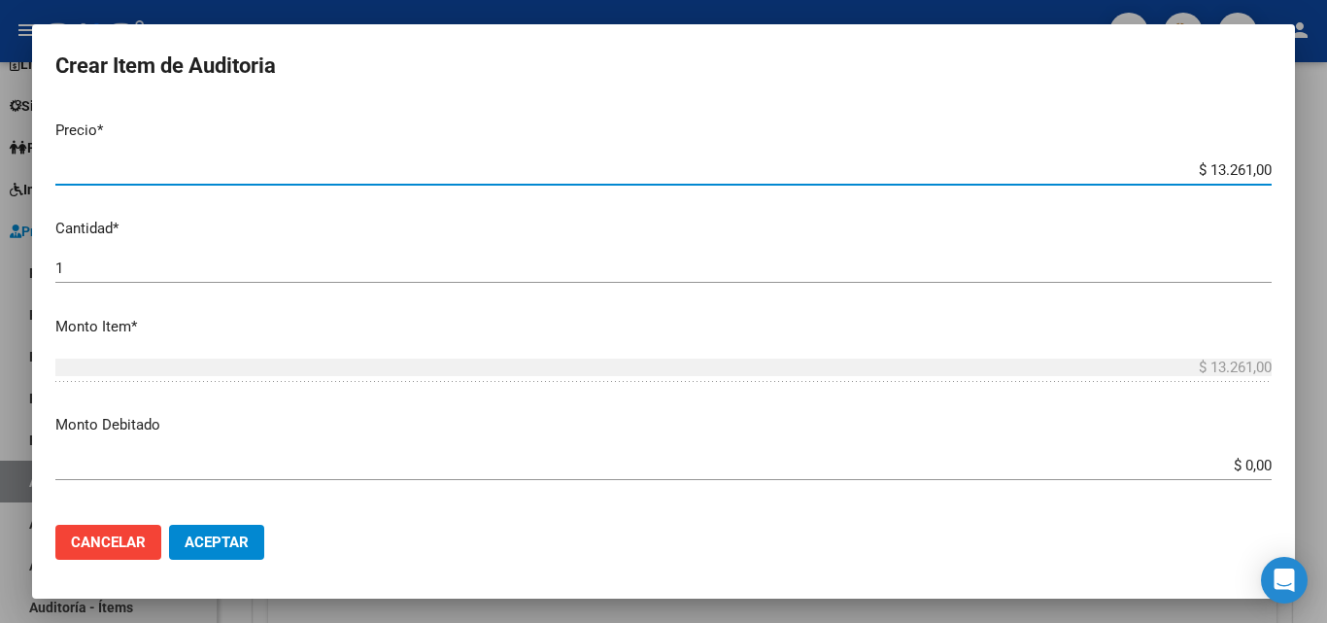
drag, startPoint x: 1187, startPoint y: 170, endPoint x: 1235, endPoint y: 170, distance: 48.6
click at [1235, 170] on input "$ 13.261,00" at bounding box center [663, 169] width 1216 height 17
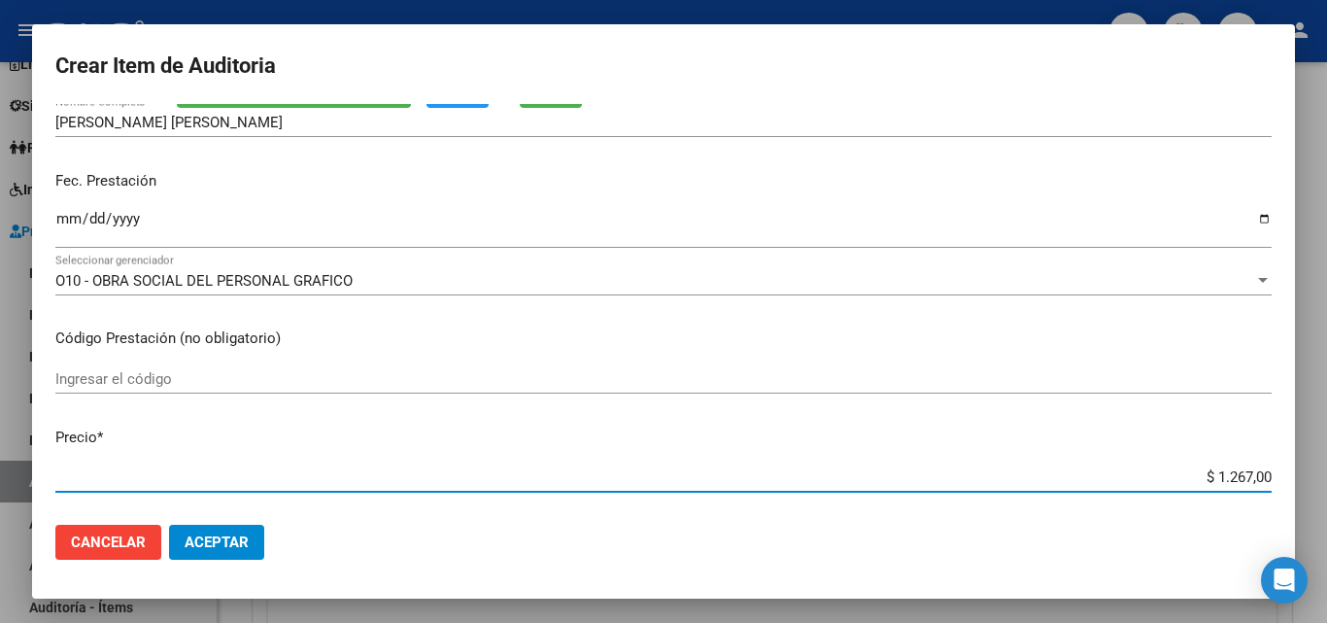
scroll to position [0, 0]
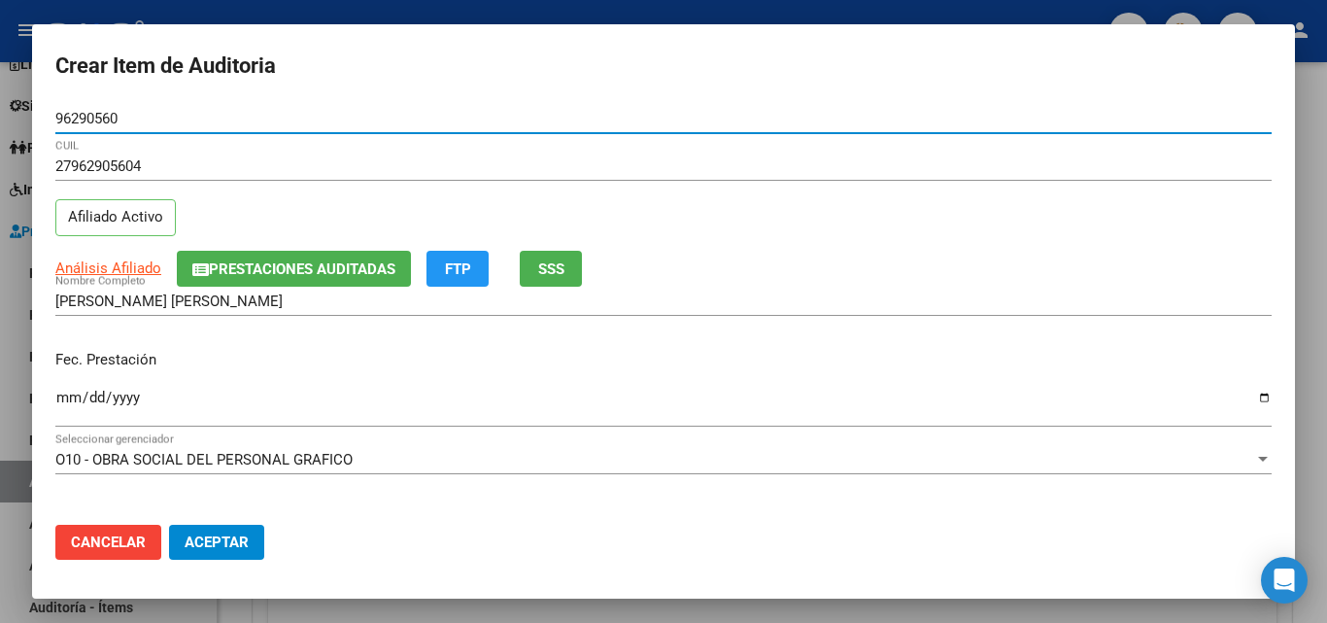
drag, startPoint x: 138, startPoint y: 122, endPoint x: 0, endPoint y: 136, distance: 138.6
click at [0, 136] on div "Crear Item de Auditoria 96290560 Nro Documento 27962905604 CUIL Afiliado Activo…" at bounding box center [663, 311] width 1327 height 623
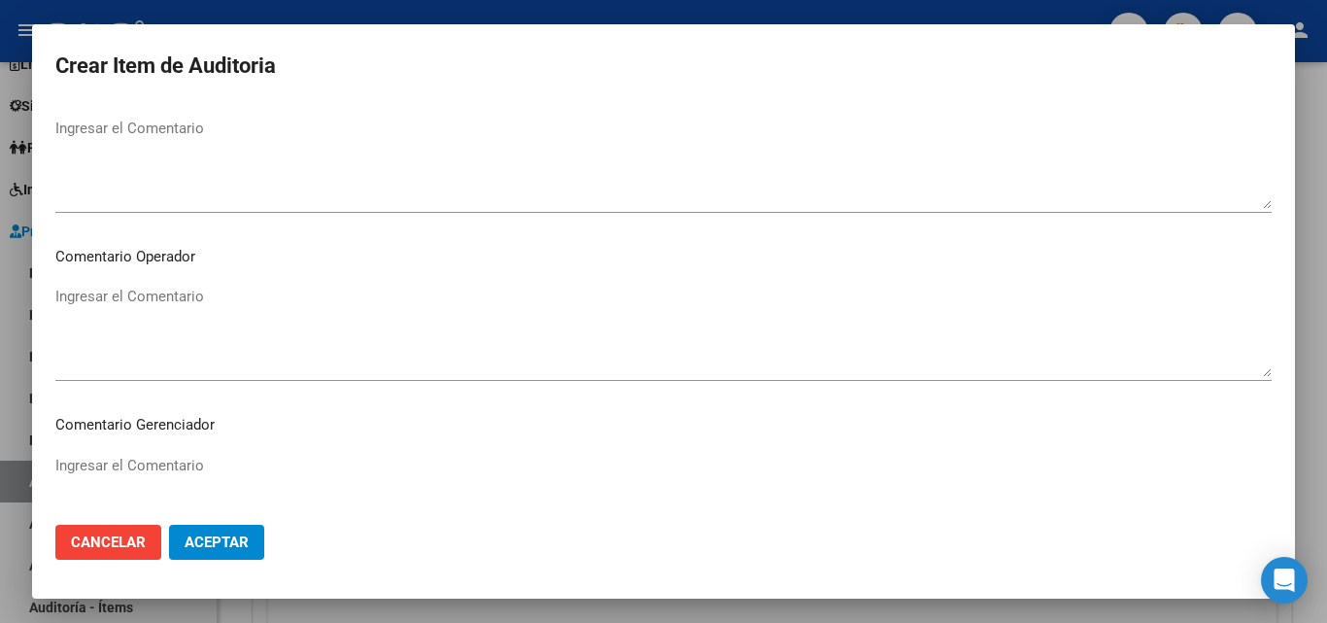
scroll to position [1344, 0]
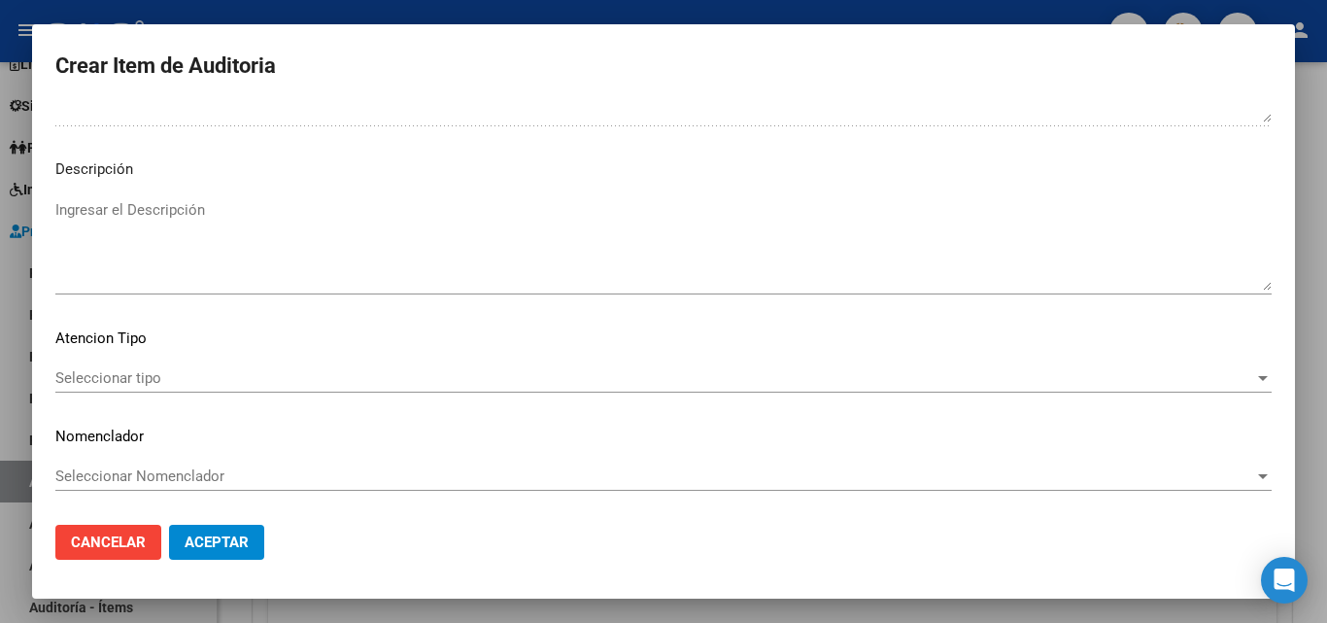
click at [179, 394] on div "Seleccionar tipo Seleccionar tipo" at bounding box center [663, 387] width 1216 height 48
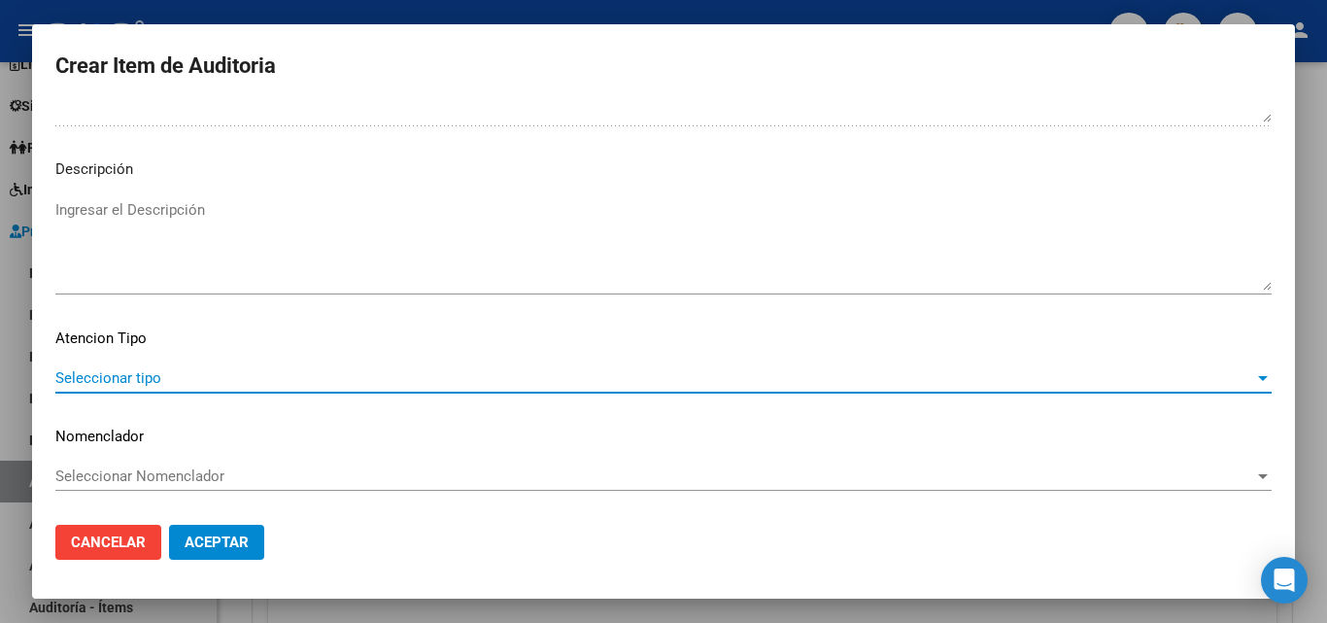
click at [176, 383] on span "Seleccionar tipo" at bounding box center [654, 377] width 1199 height 17
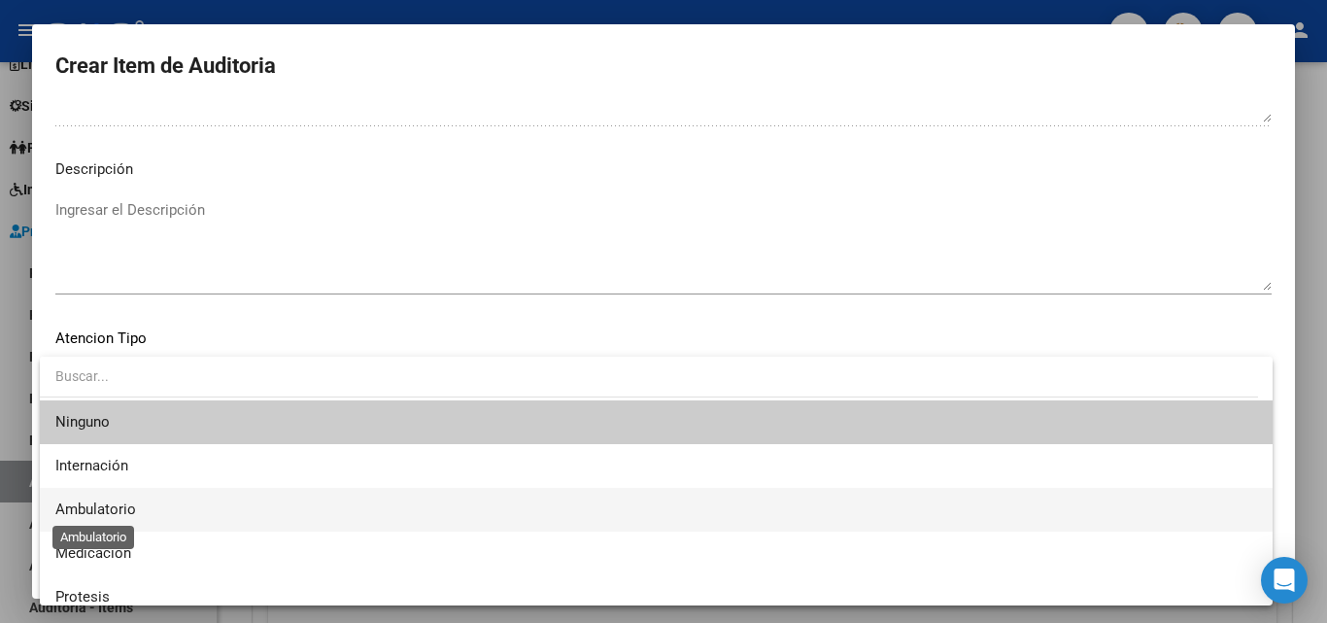
click at [105, 507] on span "Ambulatorio" at bounding box center [95, 508] width 81 height 17
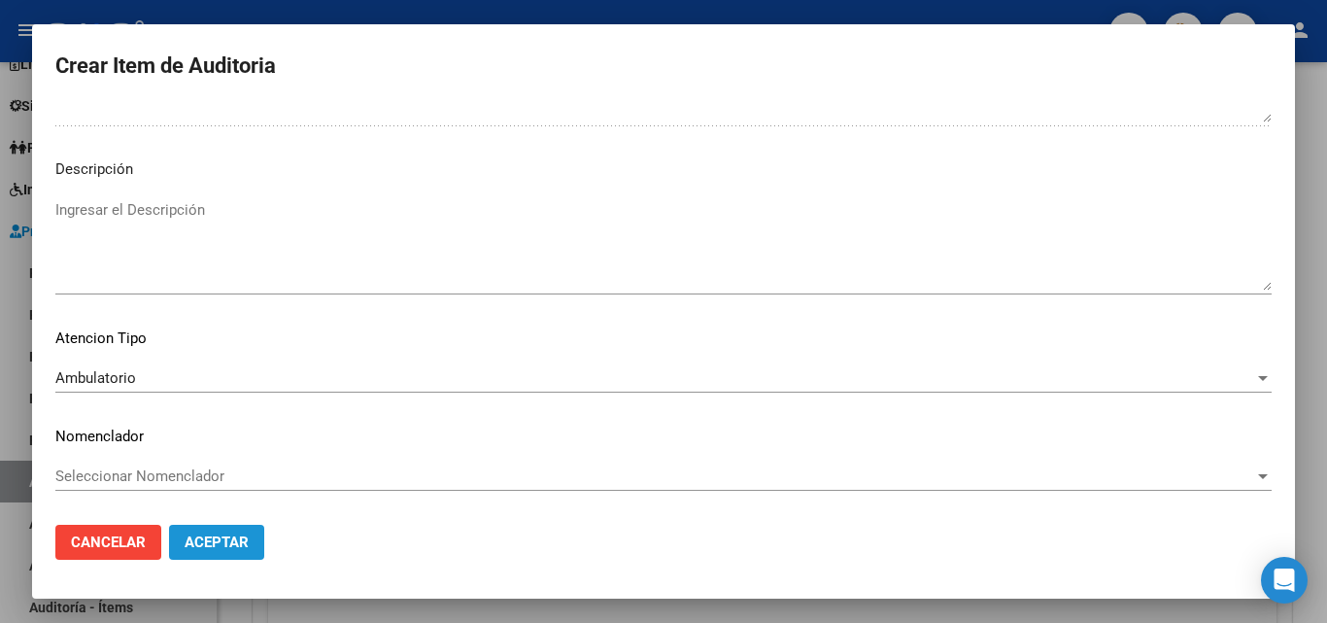
drag, startPoint x: 201, startPoint y: 531, endPoint x: 206, endPoint y: 520, distance: 12.6
click at [202, 531] on button "Aceptar" at bounding box center [216, 541] width 95 height 35
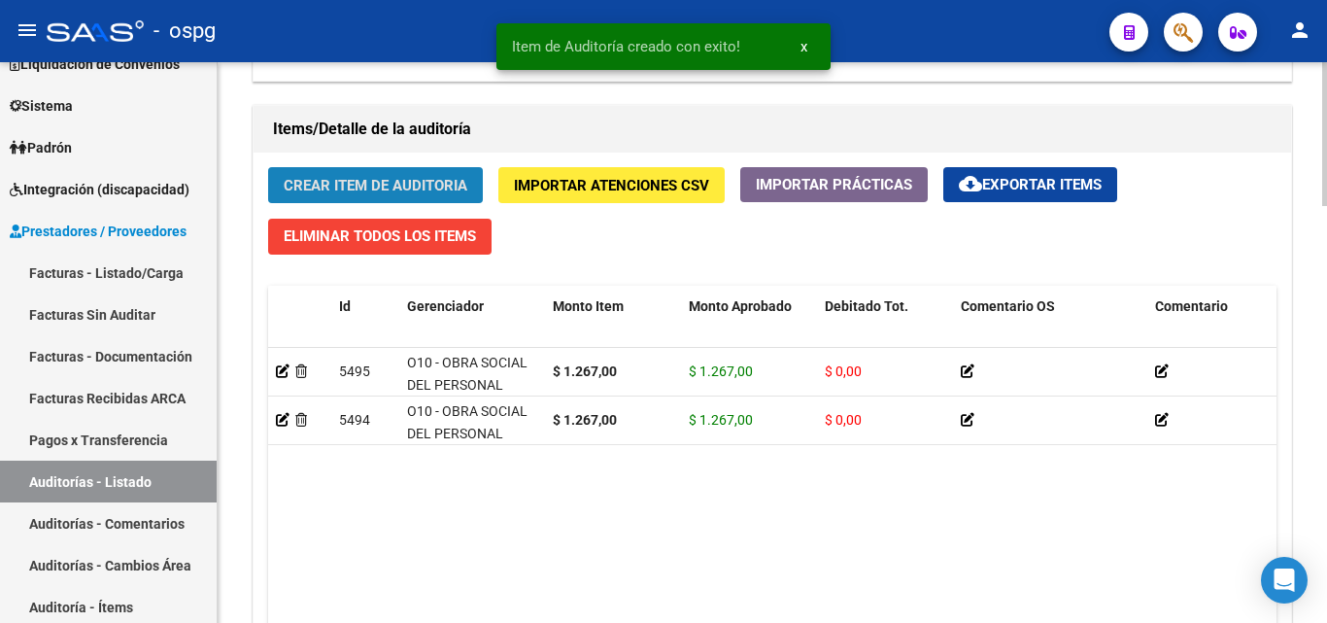
click at [343, 185] on span "Crear Item de Auditoria" at bounding box center [376, 185] width 184 height 17
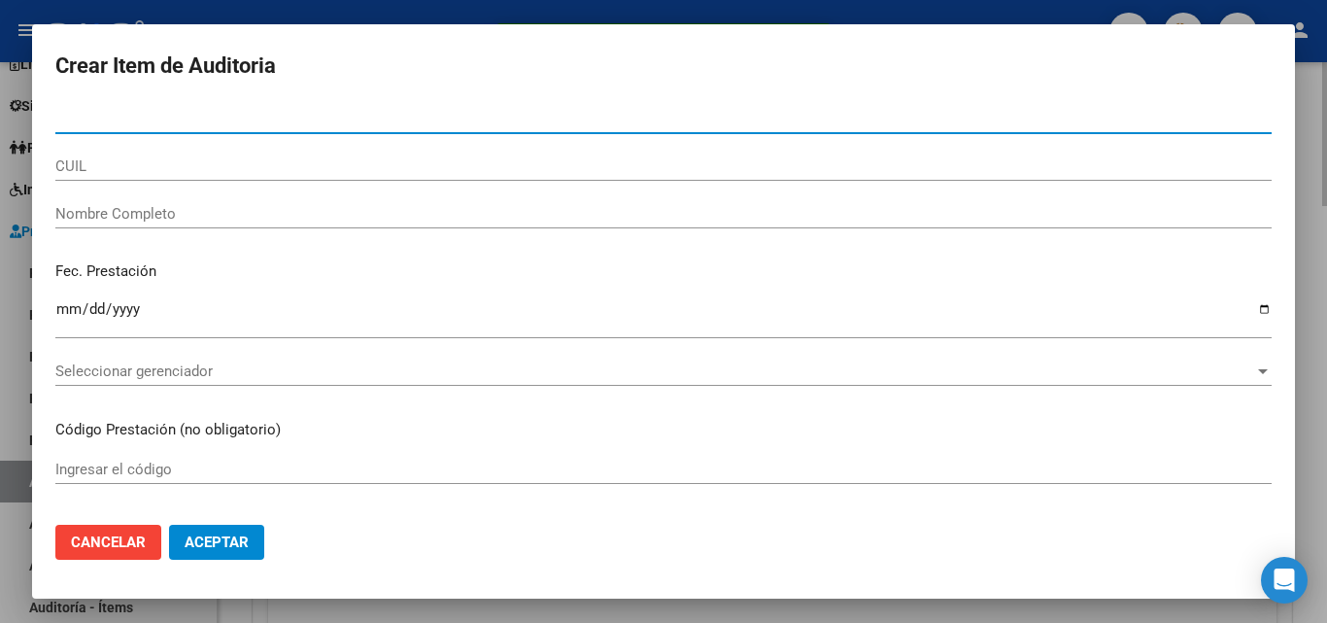
paste input "96290560"
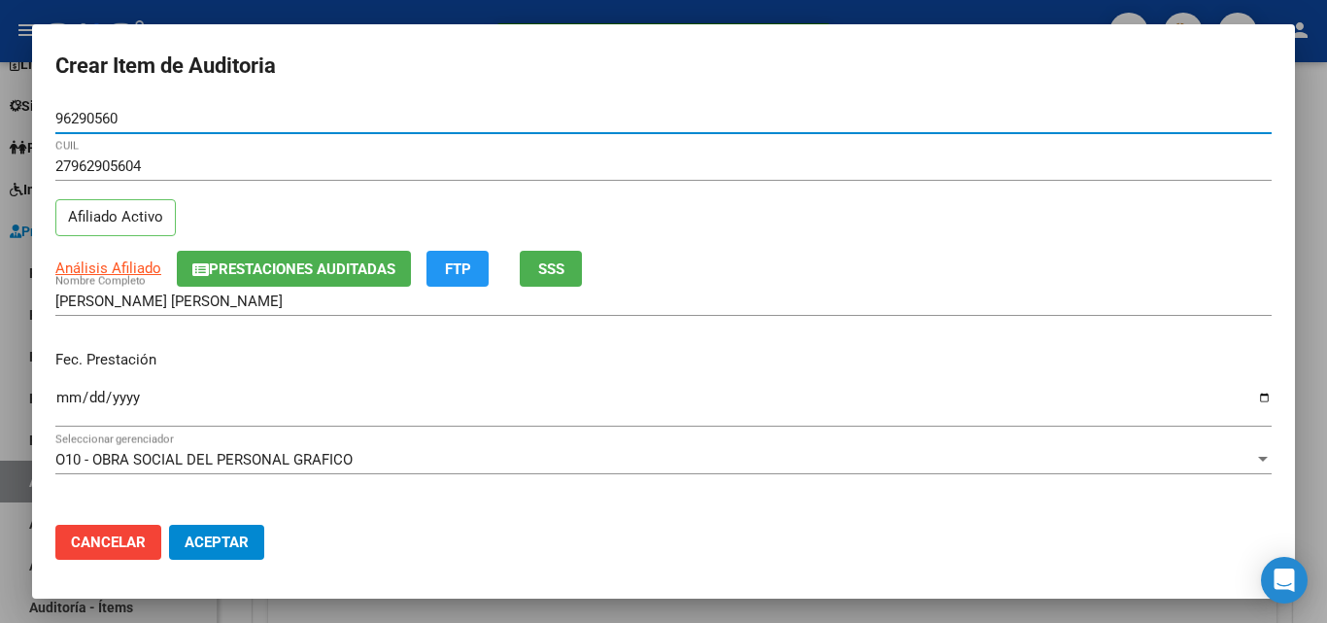
click at [67, 402] on input "Ingresar la fecha" at bounding box center [663, 404] width 1216 height 31
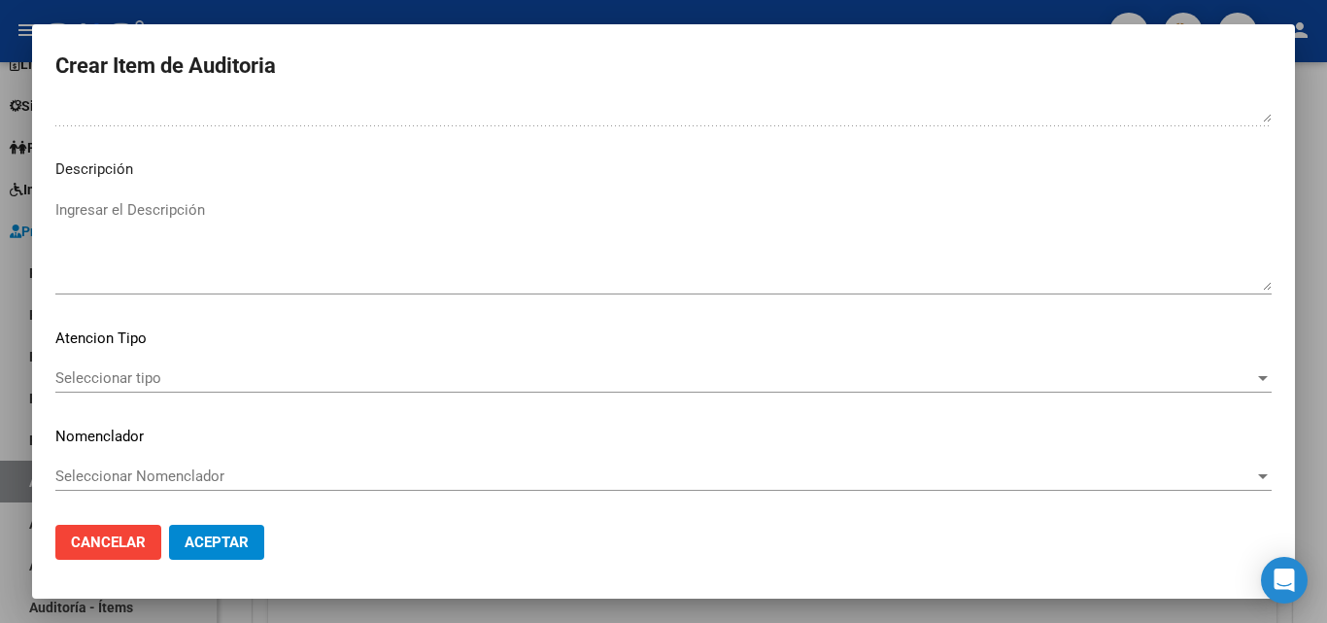
click at [127, 387] on span "Seleccionar tipo" at bounding box center [654, 377] width 1199 height 17
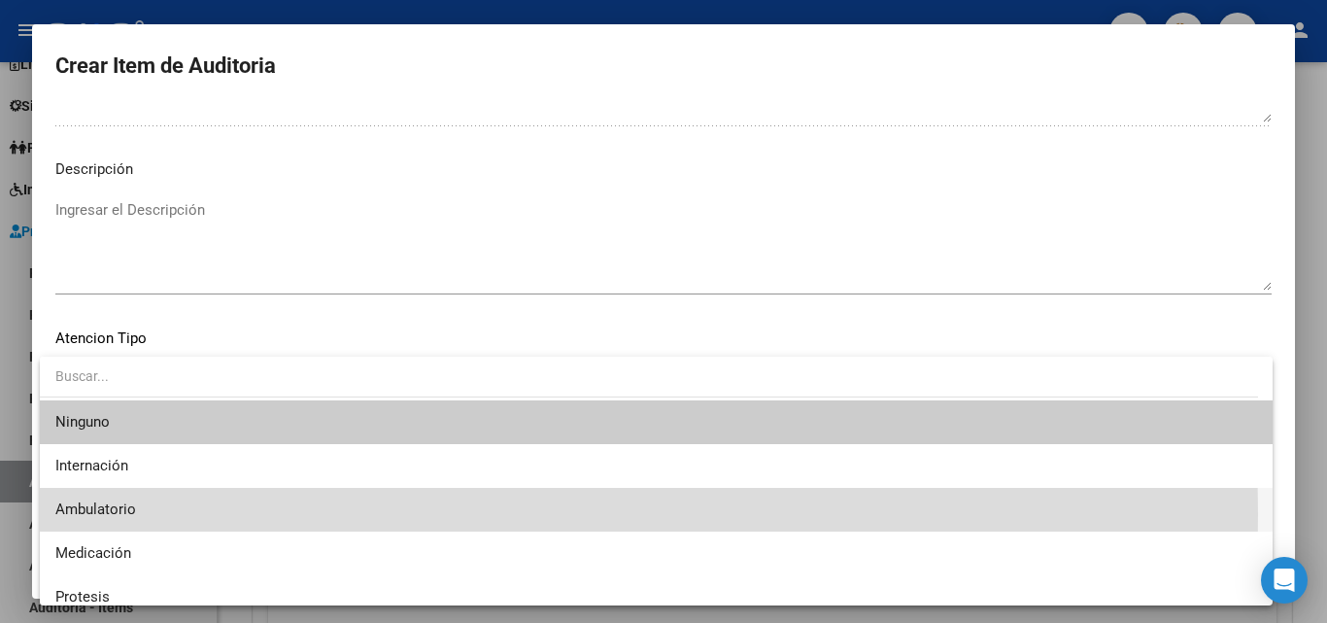
click at [139, 514] on span "Ambulatorio" at bounding box center [655, 510] width 1201 height 44
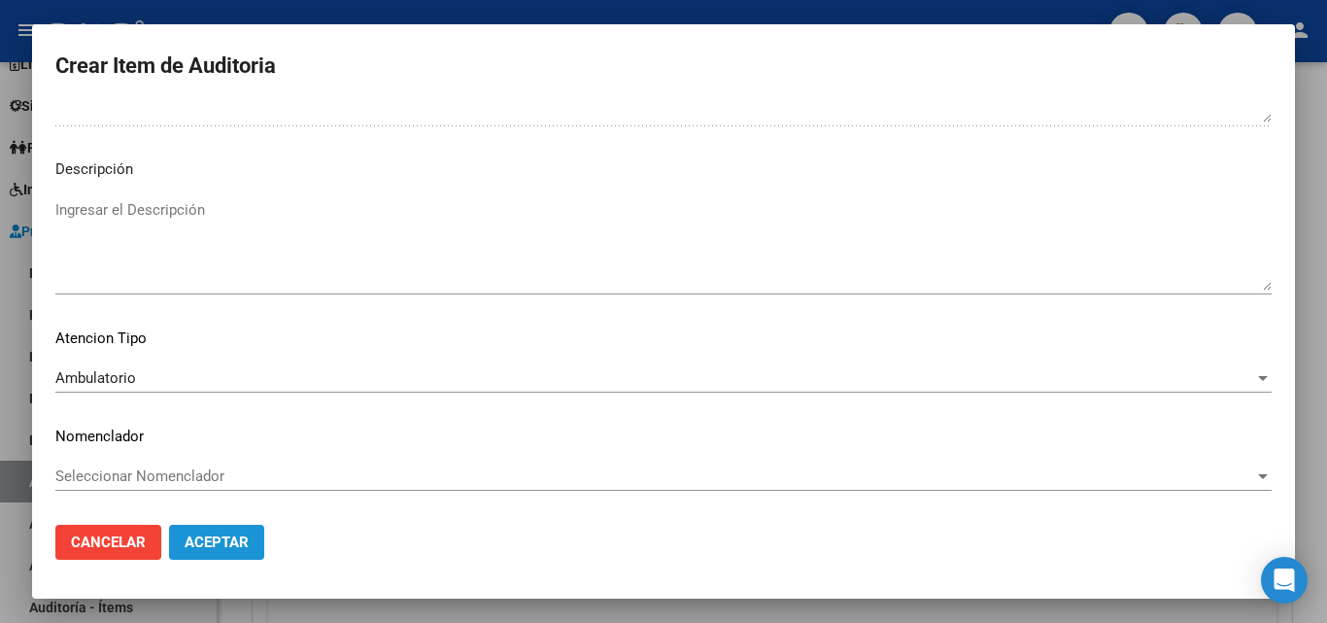
click at [200, 530] on button "Aceptar" at bounding box center [216, 541] width 95 height 35
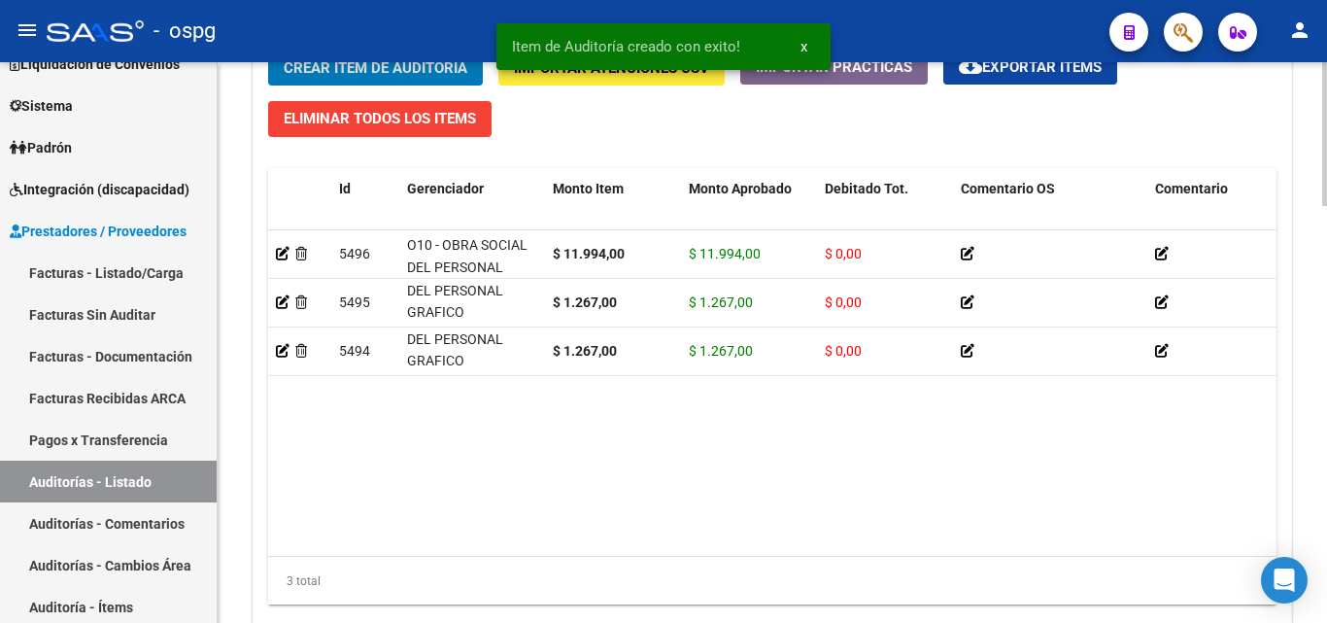
scroll to position [1629, 0]
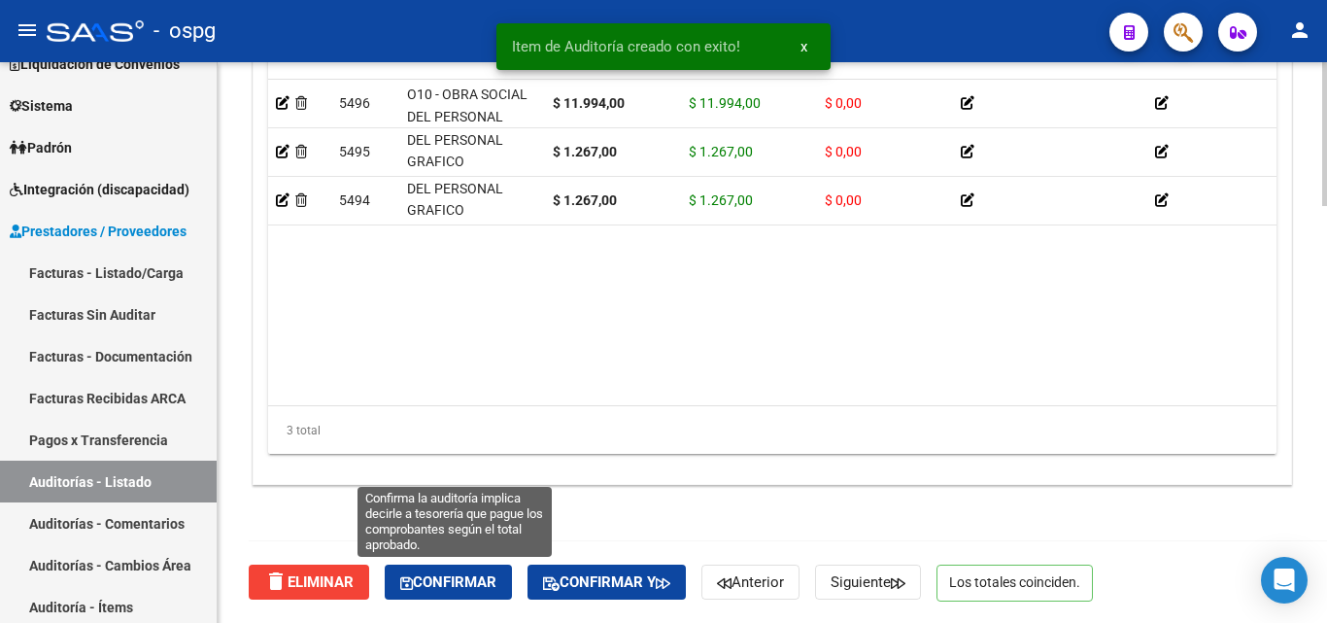
click at [510, 577] on button "Confirmar" at bounding box center [448, 581] width 127 height 35
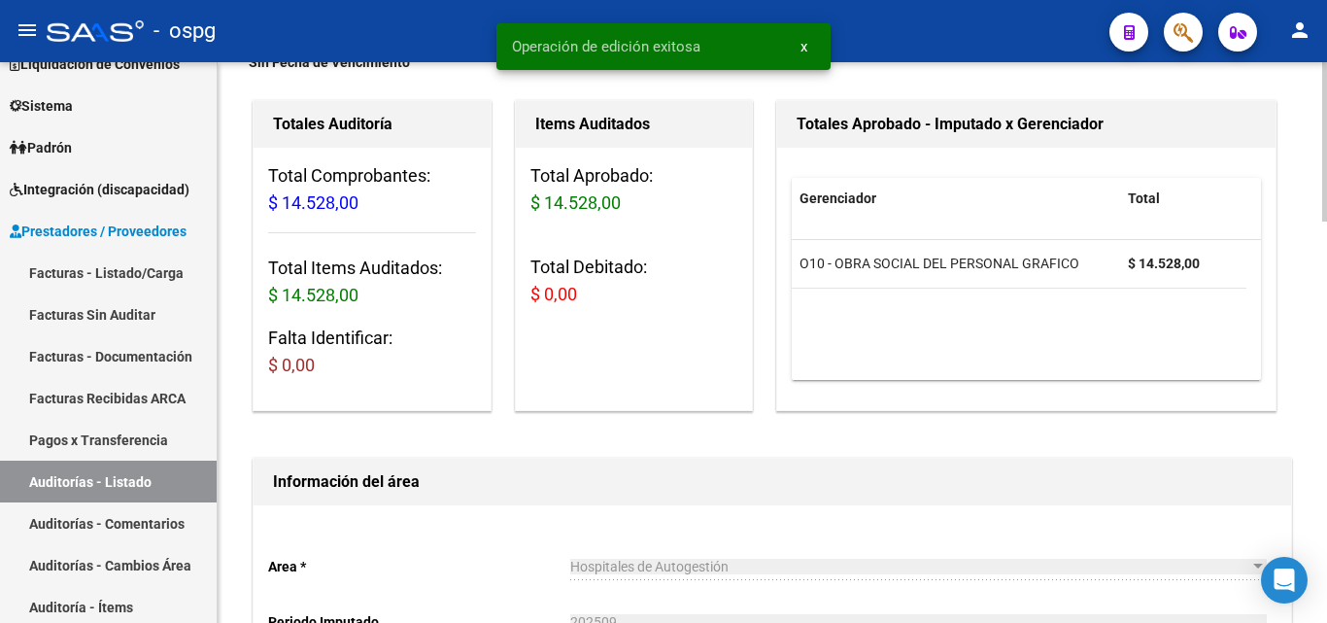
scroll to position [0, 0]
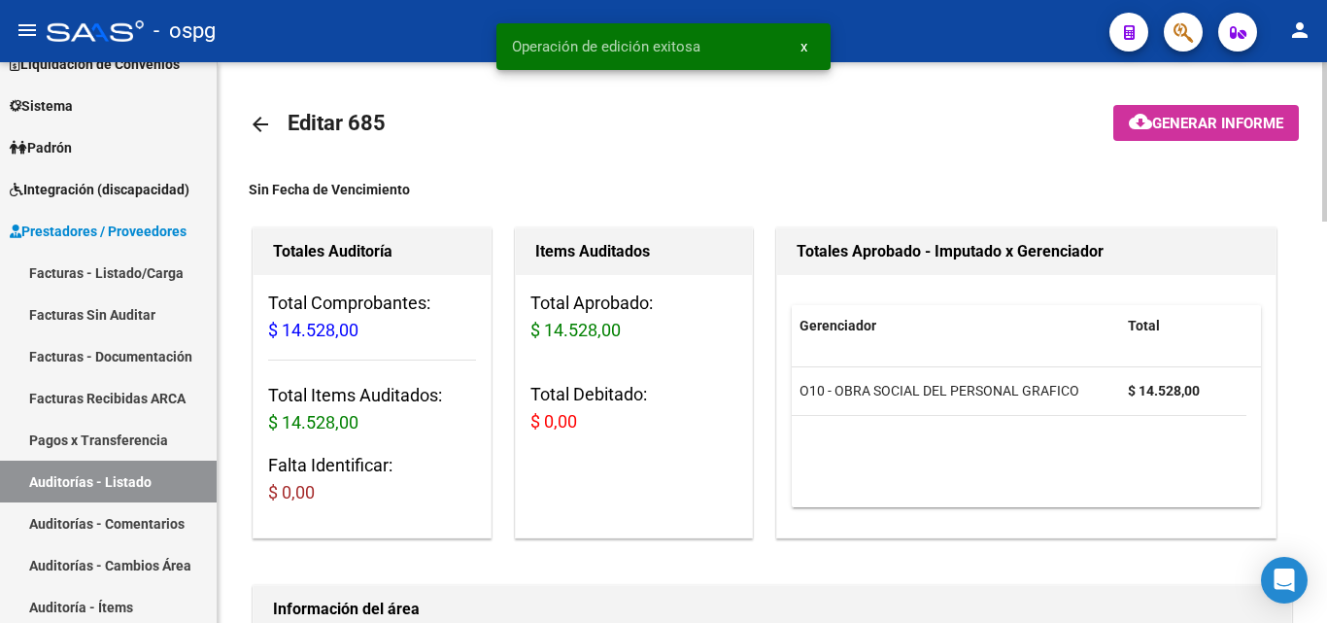
click at [1201, 133] on button "cloud_download Generar informe" at bounding box center [1206, 123] width 186 height 36
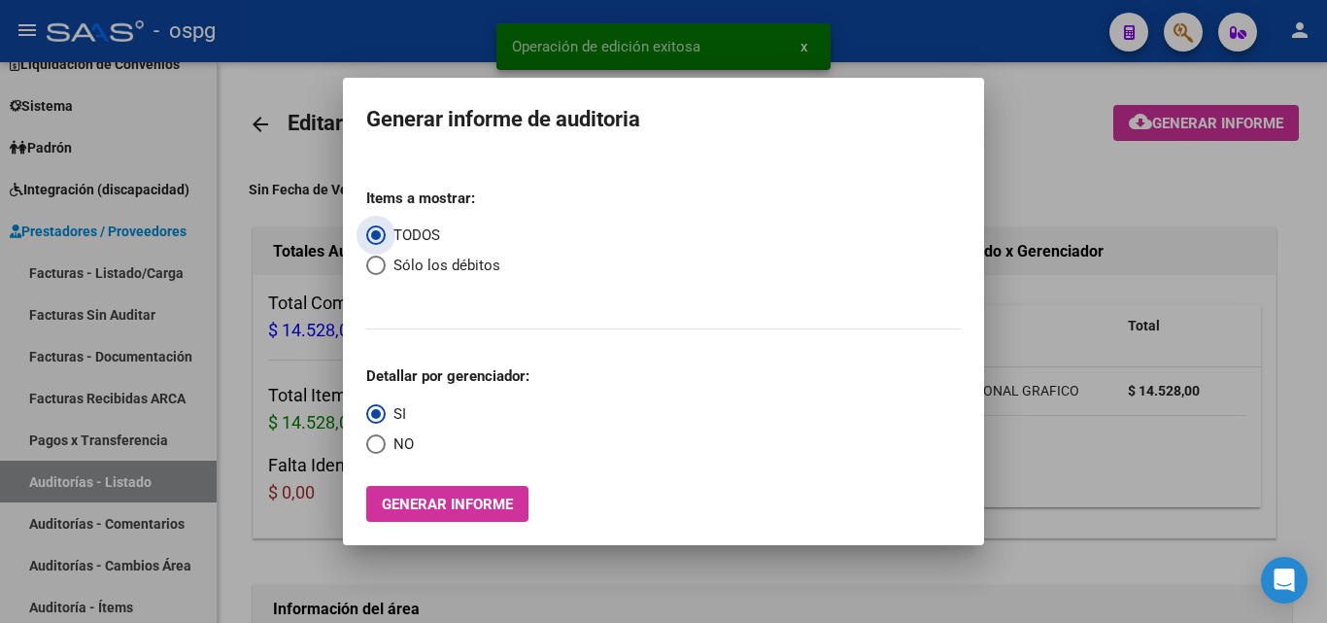
click at [399, 434] on span "NO" at bounding box center [400, 444] width 28 height 22
click at [386, 434] on input "NO" at bounding box center [375, 443] width 19 height 19
click at [435, 495] on span "Generar informe" at bounding box center [447, 502] width 131 height 17
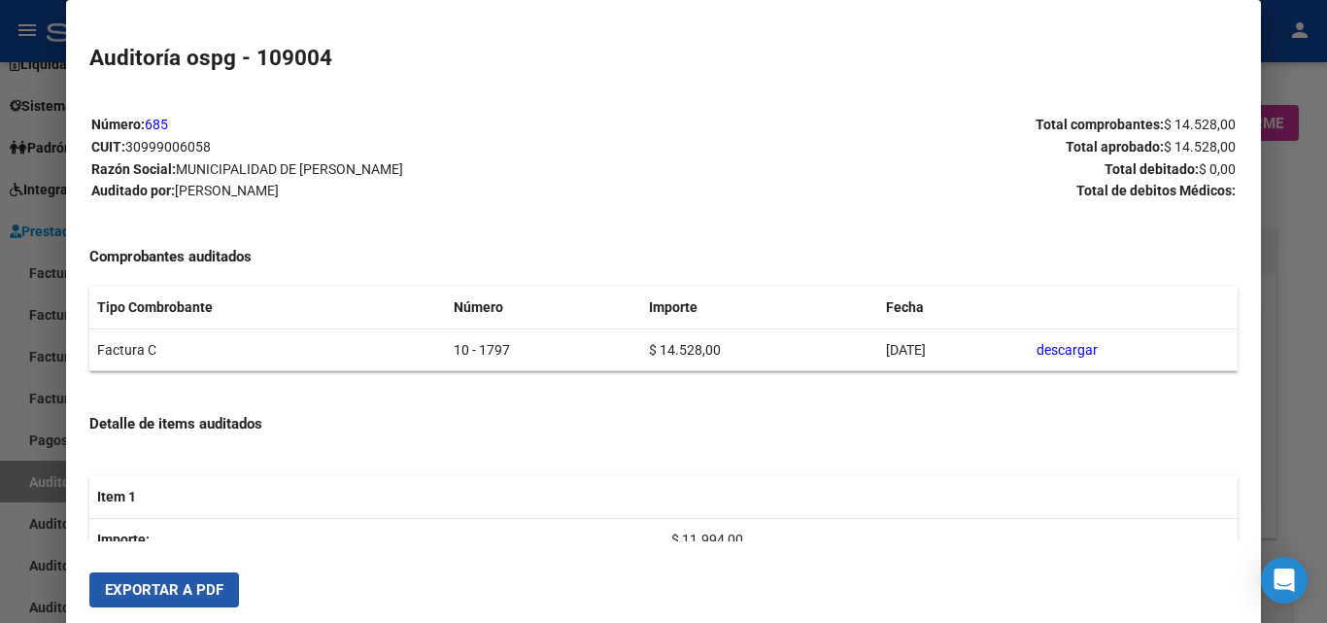
click at [206, 597] on span "Exportar a PDF" at bounding box center [164, 589] width 118 height 17
click at [2, 327] on div at bounding box center [663, 311] width 1327 height 623
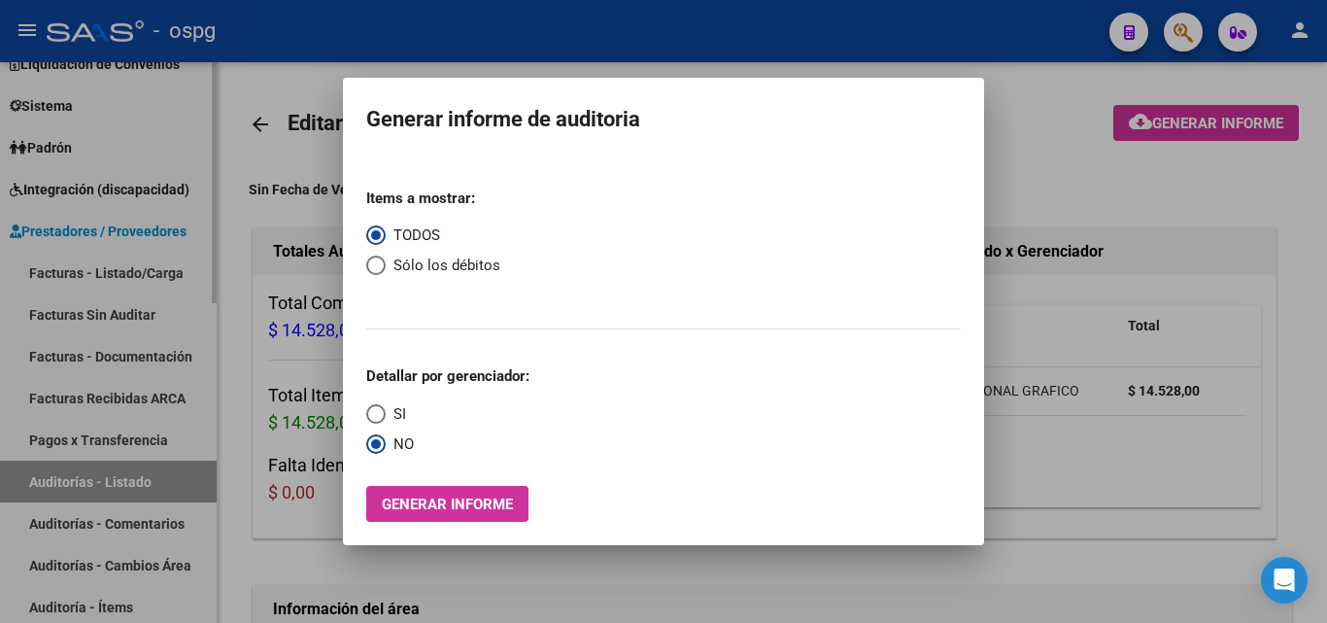
click at [0, 285] on div at bounding box center [663, 311] width 1327 height 623
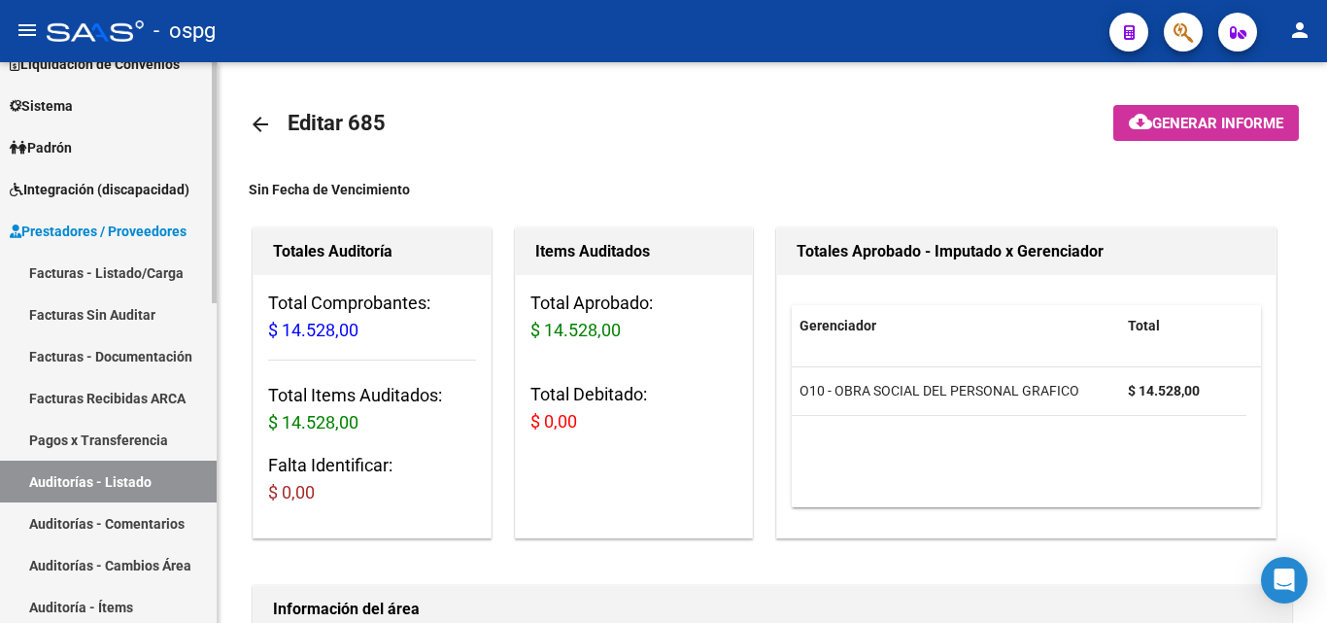
click at [95, 261] on link "Facturas - Listado/Carga" at bounding box center [108, 273] width 217 height 42
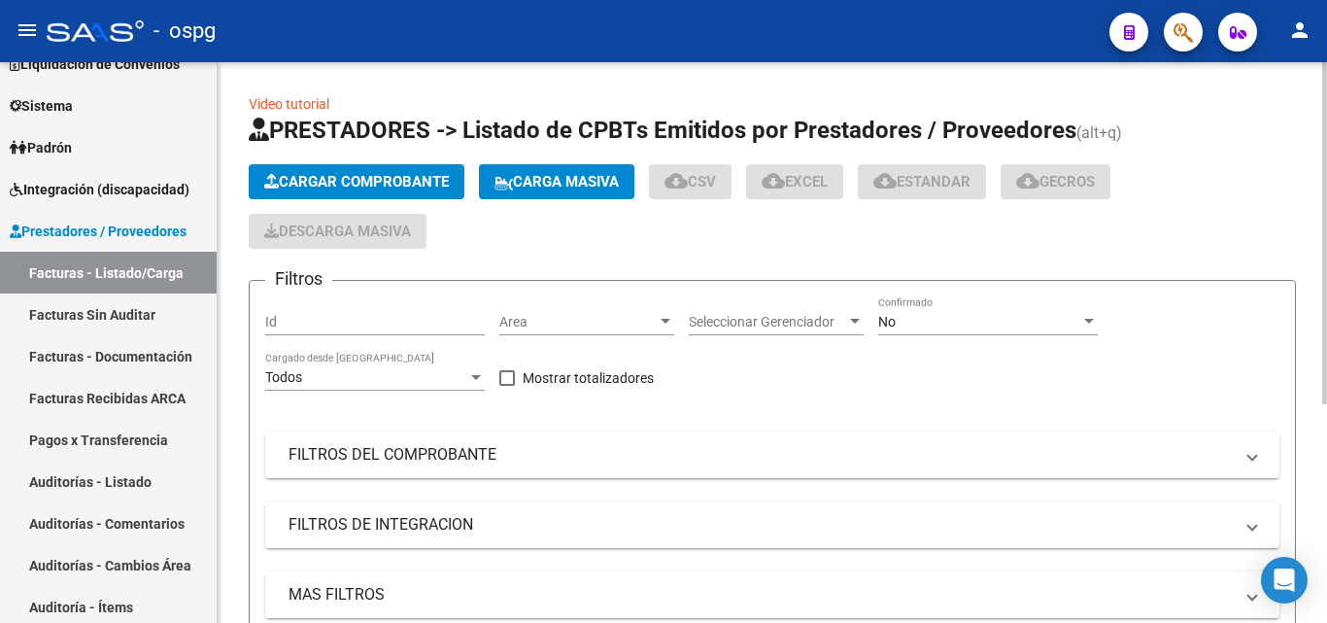
click at [355, 177] on span "Cargar Comprobante" at bounding box center [356, 181] width 185 height 17
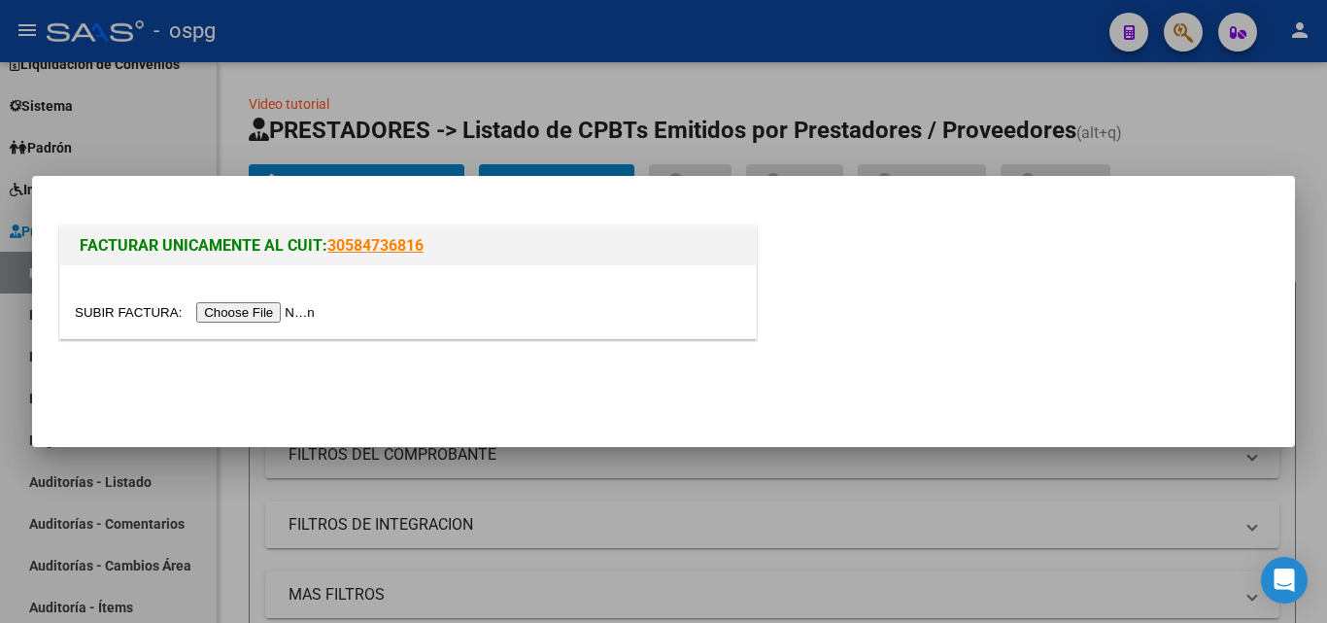
click at [236, 305] on input "file" at bounding box center [198, 312] width 246 height 20
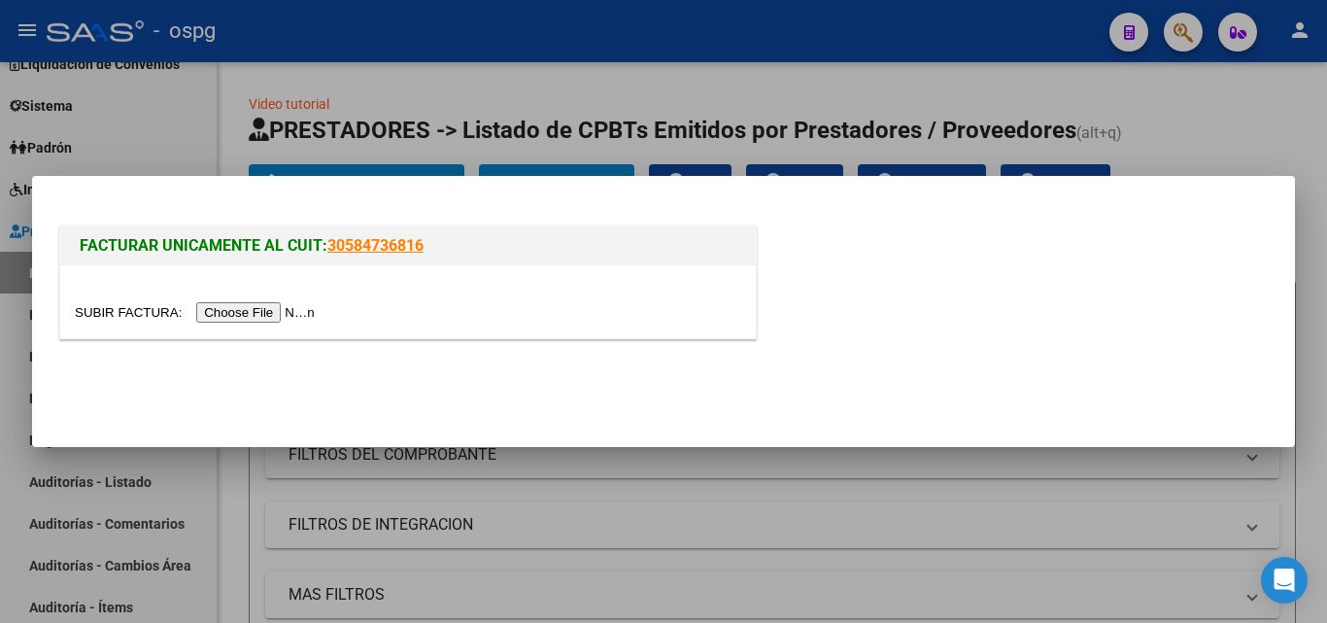
click at [272, 315] on input "file" at bounding box center [198, 312] width 246 height 20
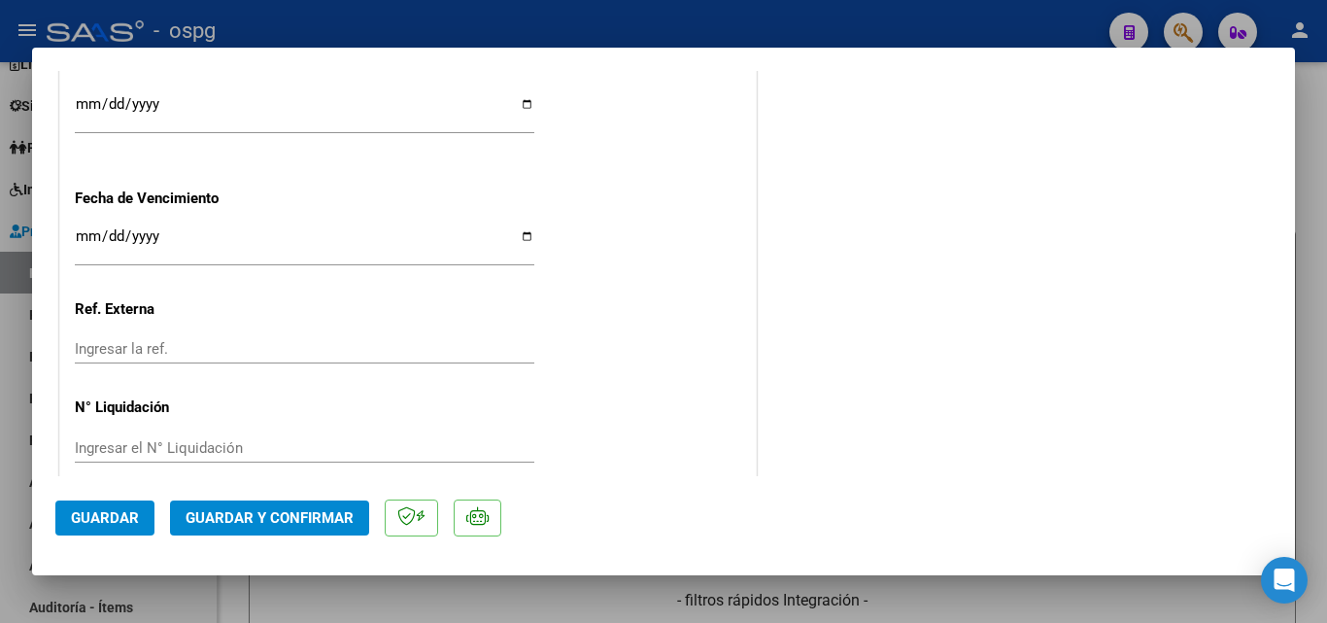
scroll to position [1257, 0]
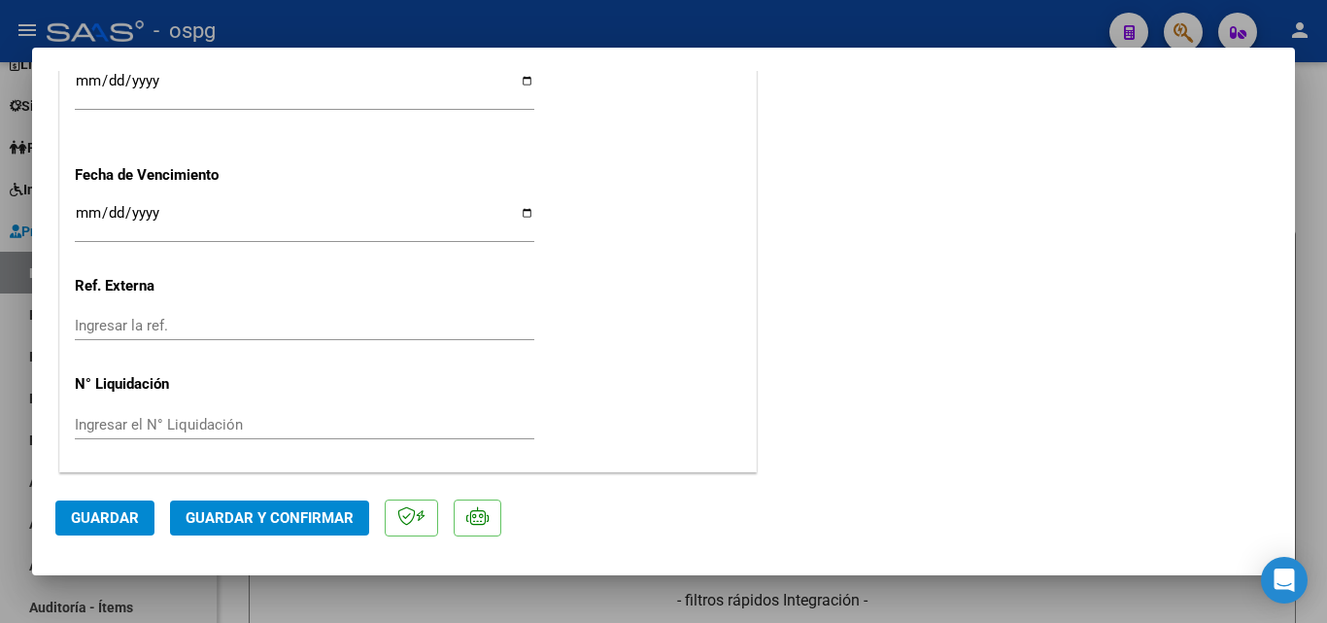
click at [83, 77] on input "[DATE]" at bounding box center [304, 88] width 459 height 31
click at [322, 518] on span "Guardar y Confirmar" at bounding box center [270, 517] width 168 height 17
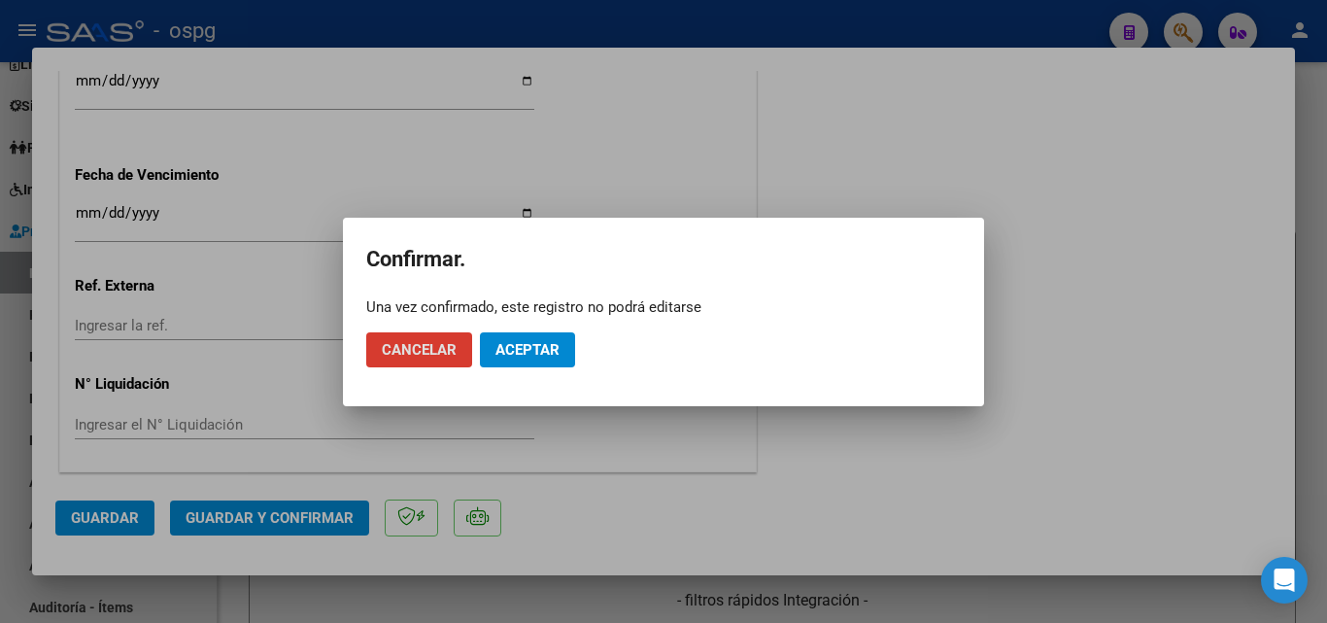
click at [517, 353] on span "Aceptar" at bounding box center [527, 349] width 64 height 17
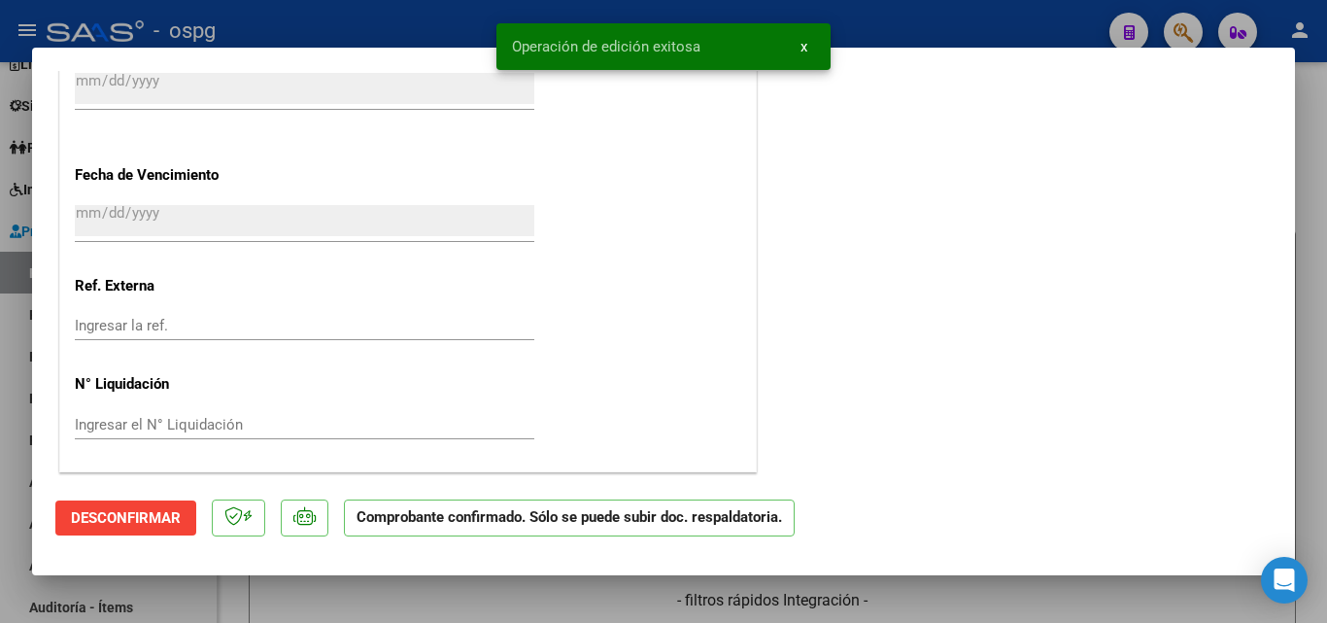
click at [0, 316] on div at bounding box center [663, 311] width 1327 height 623
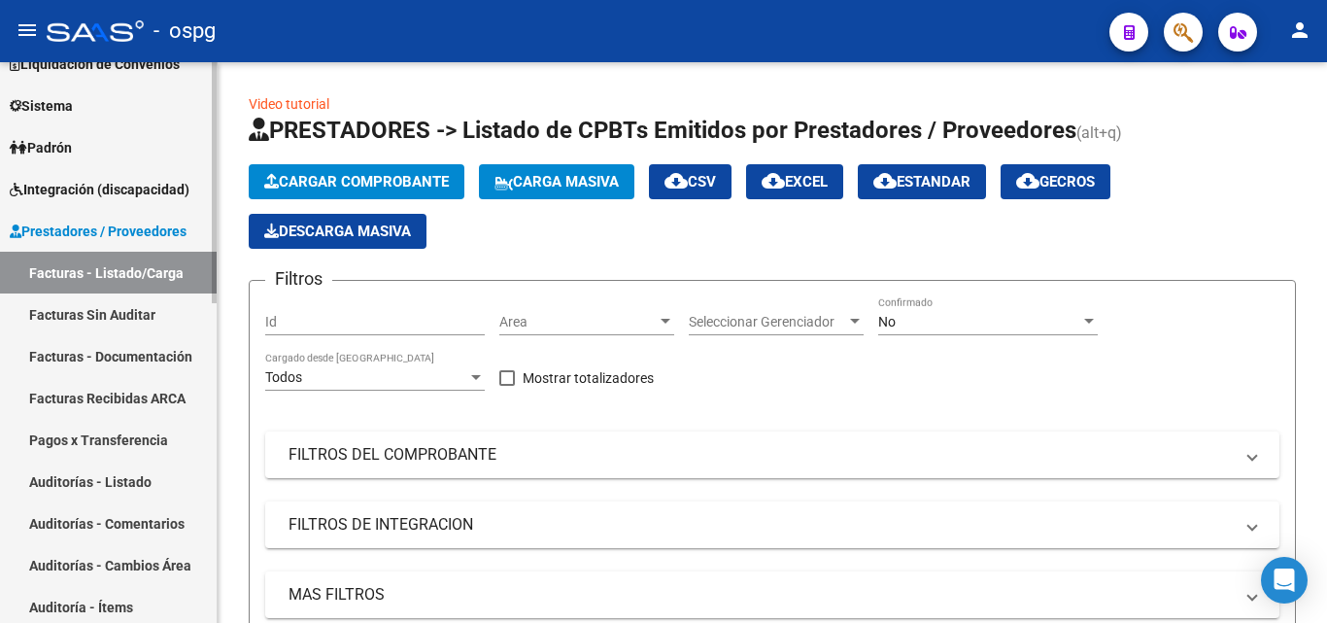
click at [119, 492] on link "Auditorías - Listado" at bounding box center [108, 481] width 217 height 42
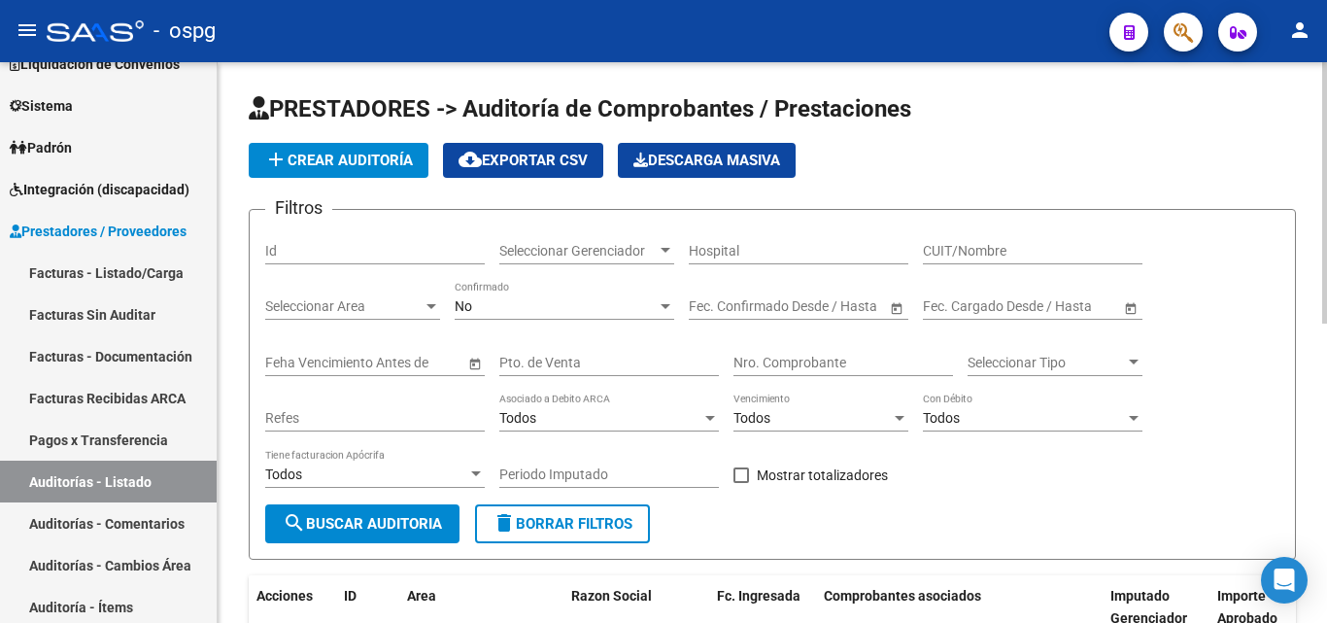
click at [310, 159] on span "add Crear Auditoría" at bounding box center [338, 160] width 149 height 17
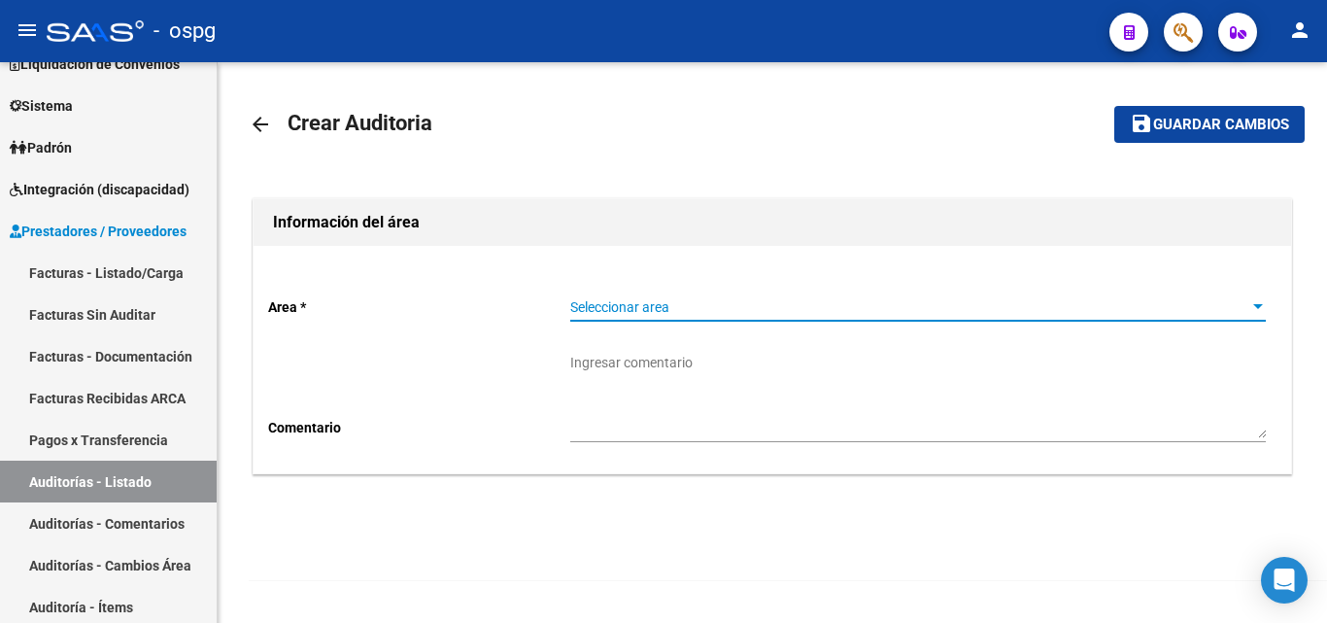
click at [892, 302] on span "Seleccionar area" at bounding box center [909, 307] width 678 height 17
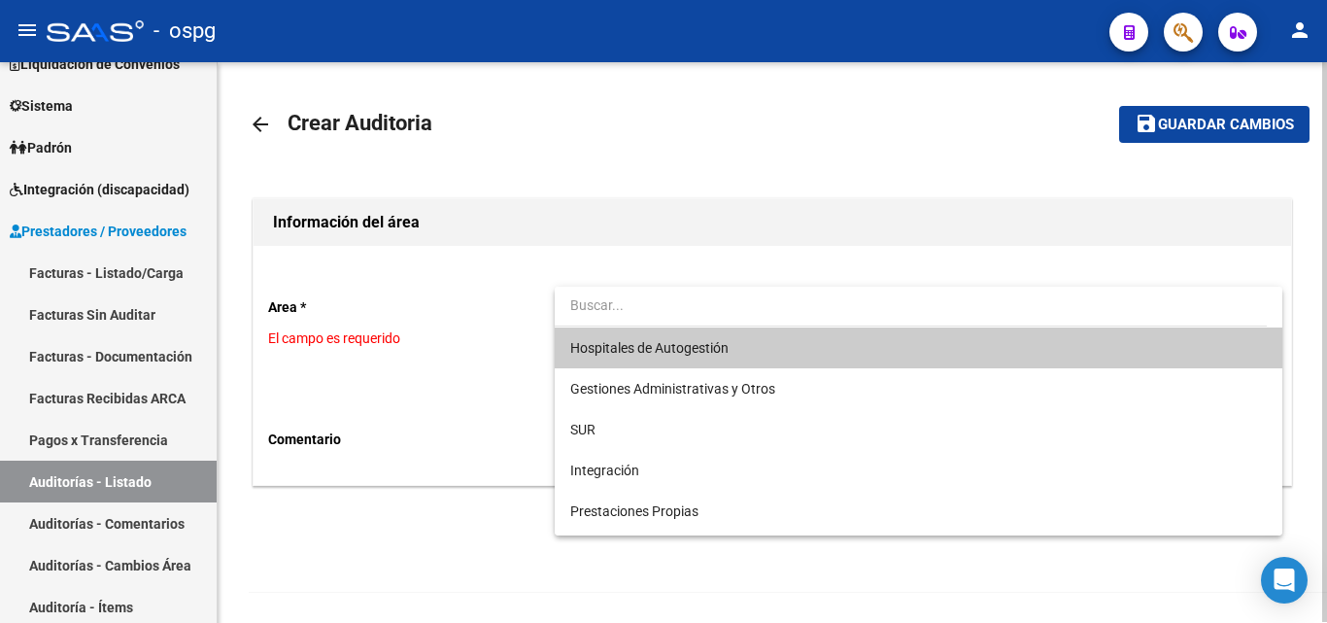
click at [757, 346] on span "Hospitales de Autogestión" at bounding box center [917, 347] width 695 height 41
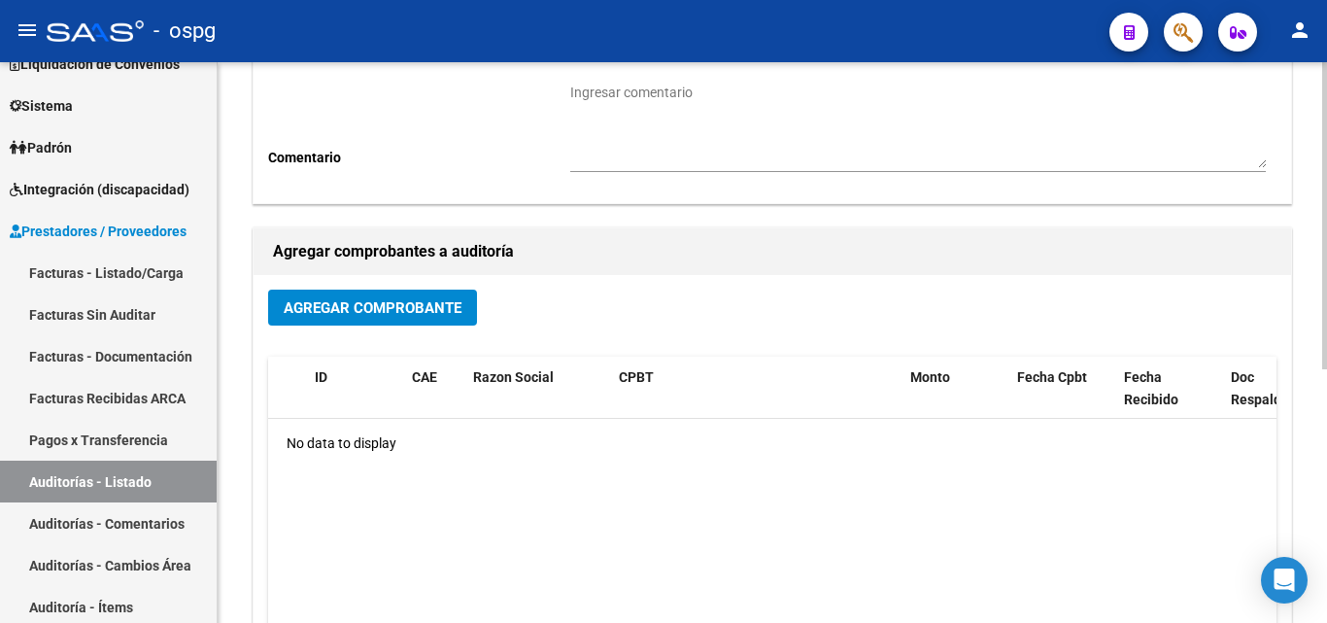
scroll to position [291, 0]
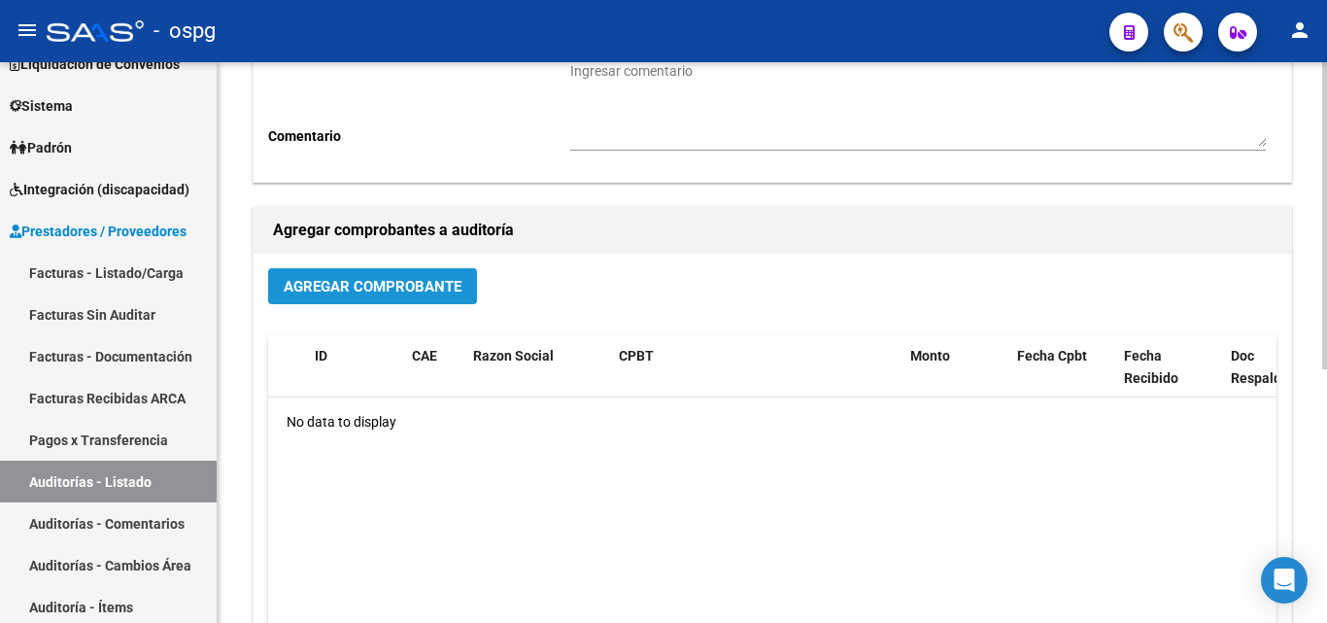
click at [347, 275] on button "Agregar Comprobante" at bounding box center [372, 286] width 209 height 36
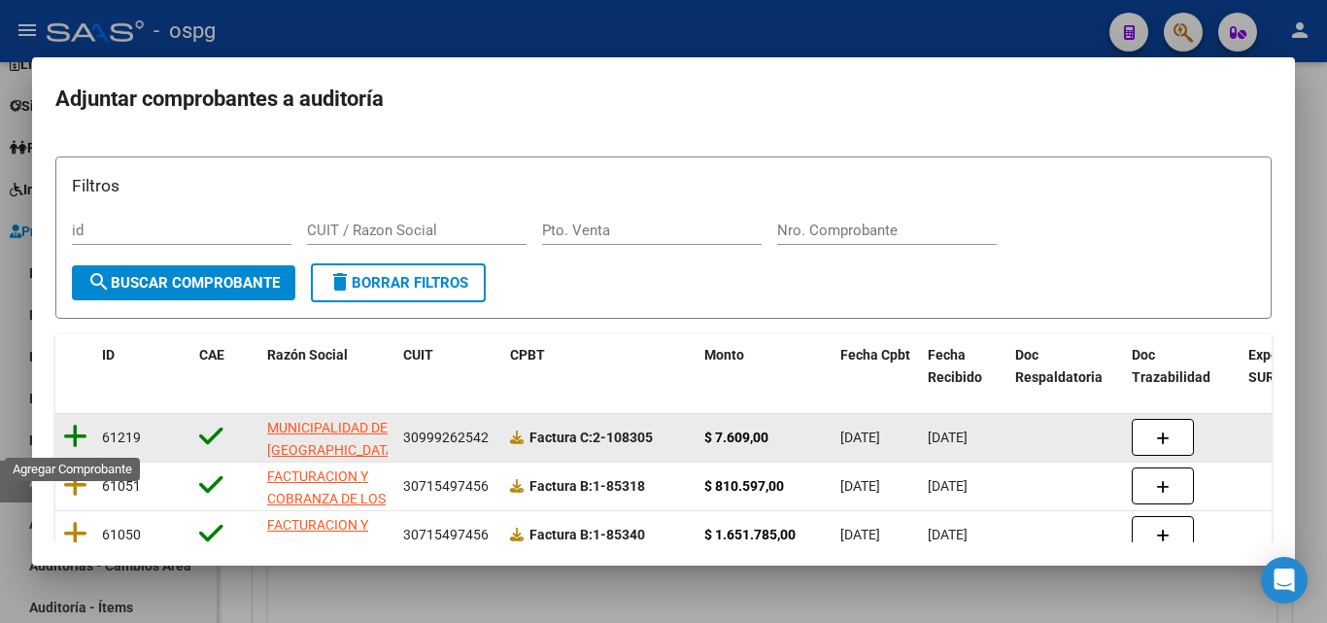
click at [73, 440] on icon at bounding box center [75, 436] width 24 height 27
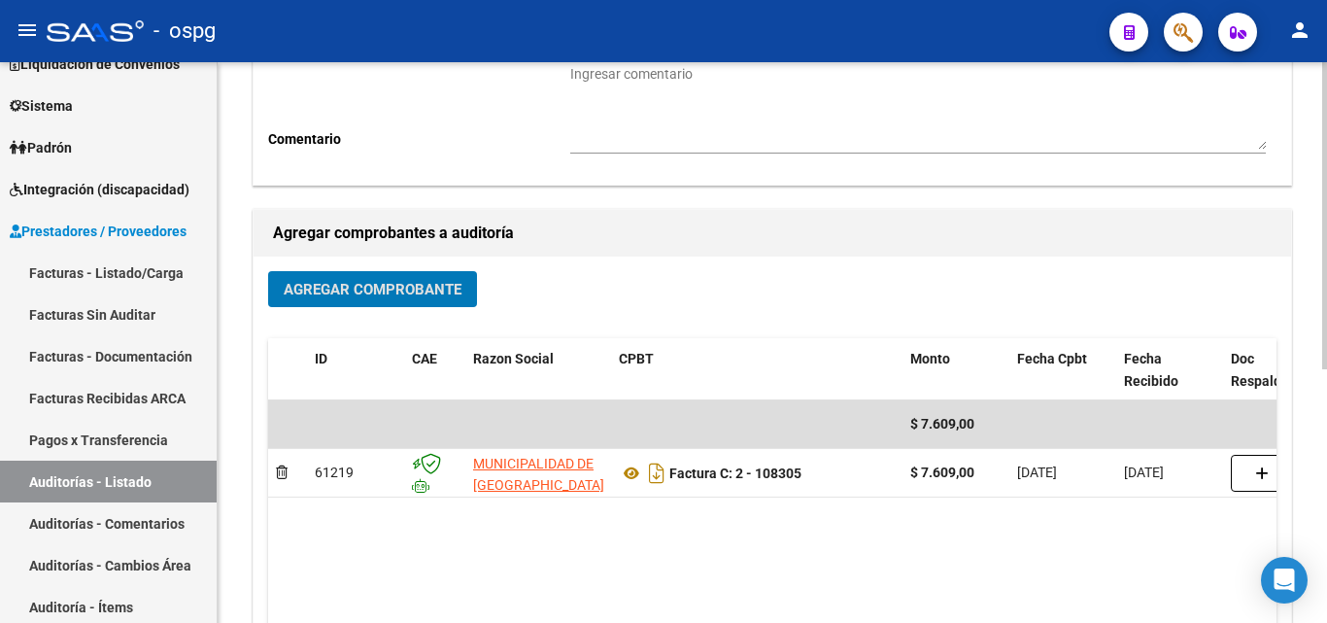
scroll to position [0, 0]
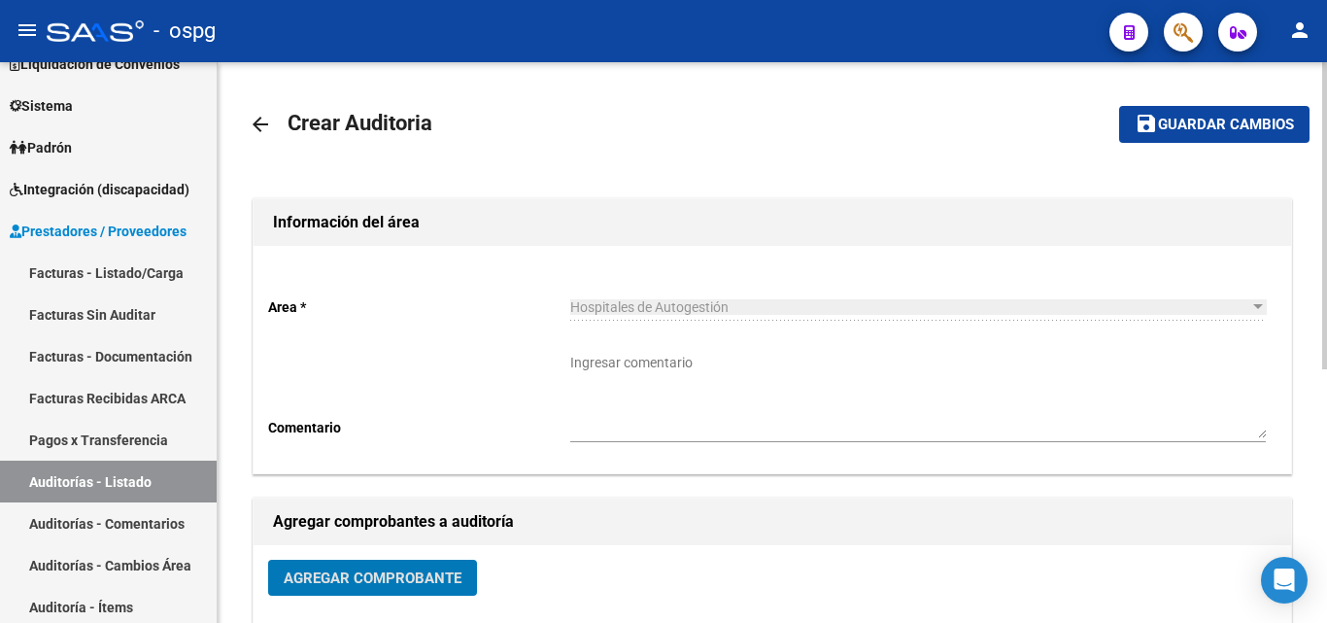
drag, startPoint x: 1243, startPoint y: 125, endPoint x: 1210, endPoint y: 129, distance: 33.3
click at [1242, 127] on span "Guardar cambios" at bounding box center [1226, 125] width 136 height 17
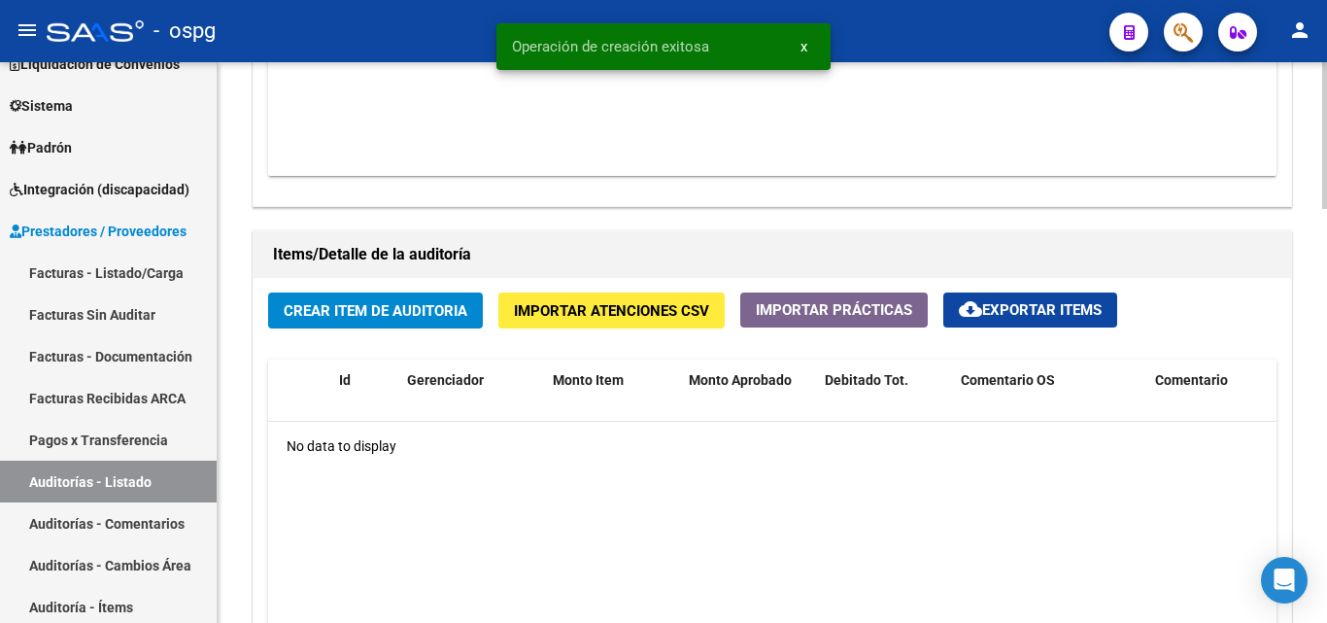
scroll to position [1263, 0]
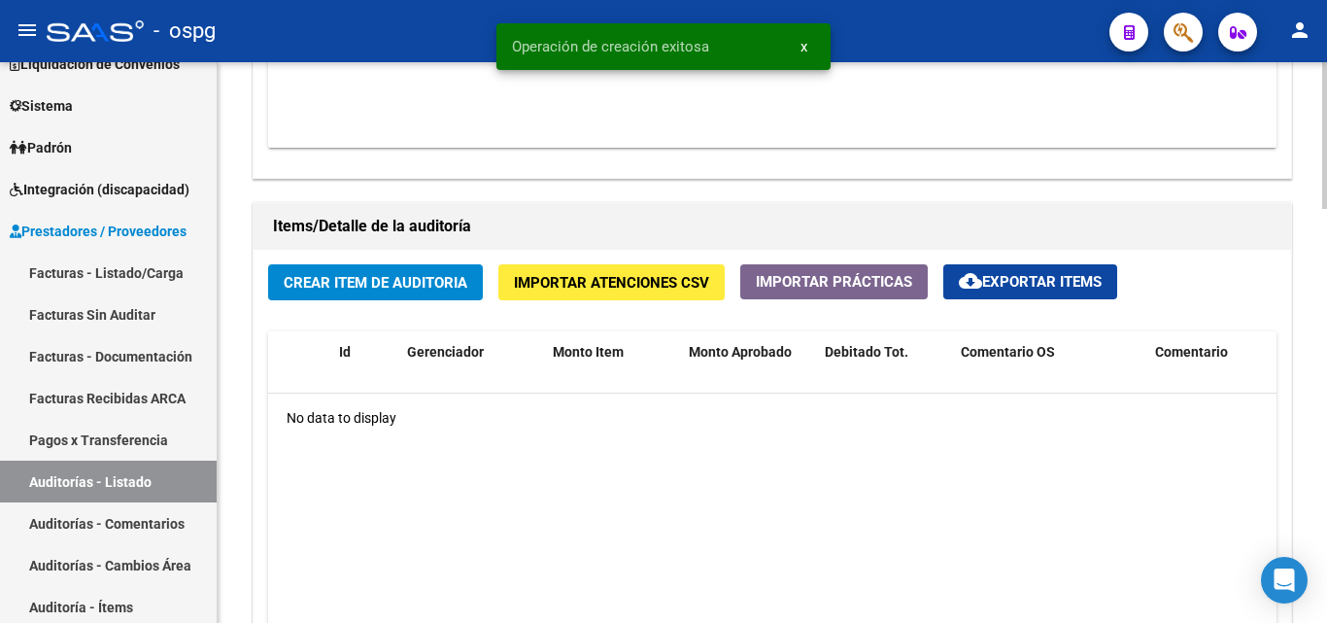
click at [327, 287] on span "Crear Item de Auditoria" at bounding box center [376, 282] width 184 height 17
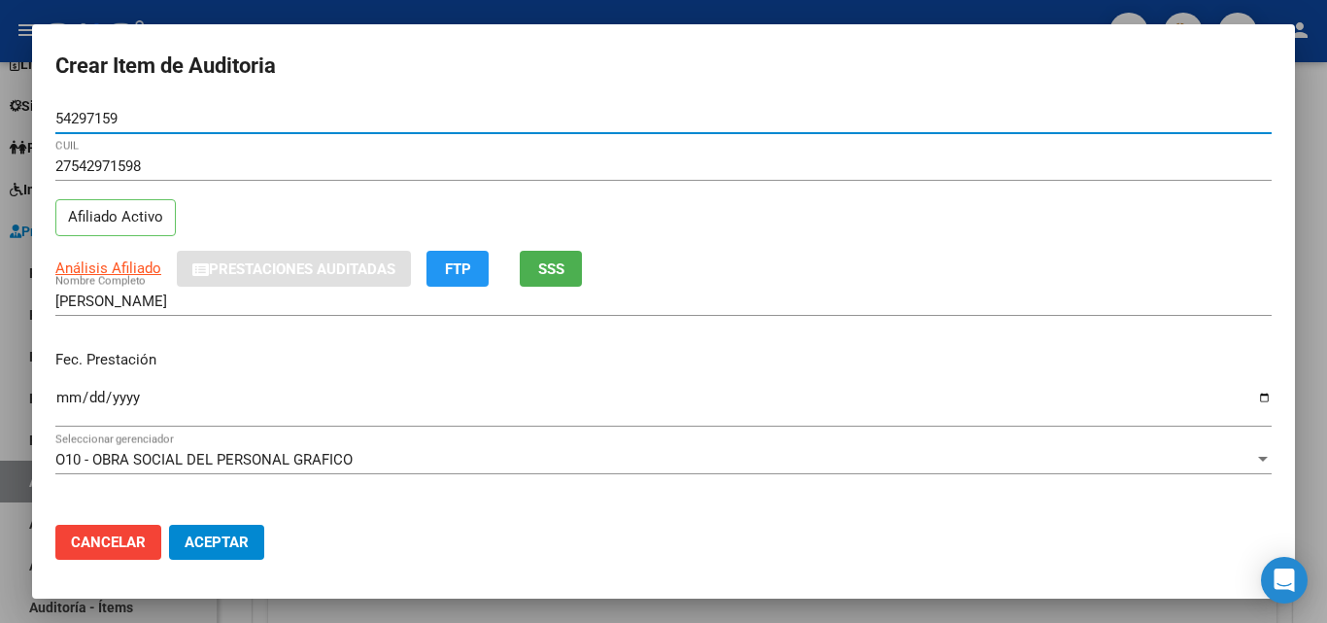
click at [558, 268] on span "SSS" at bounding box center [551, 268] width 26 height 17
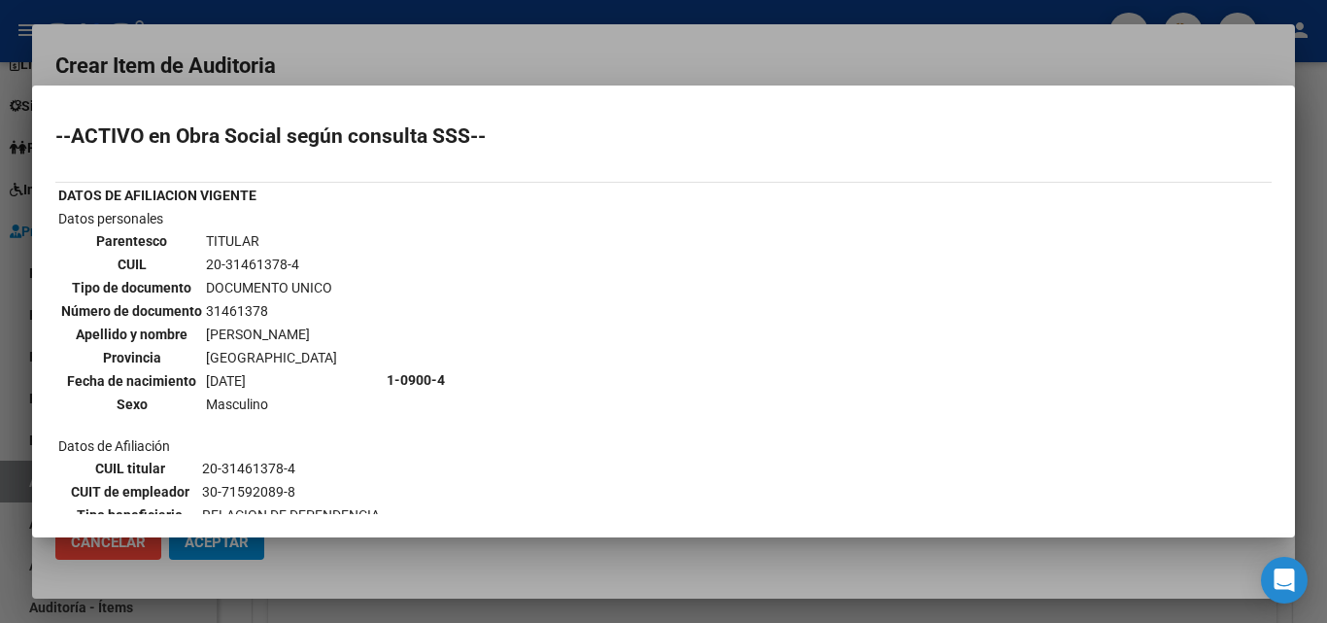
click at [498, 65] on div at bounding box center [663, 311] width 1327 height 623
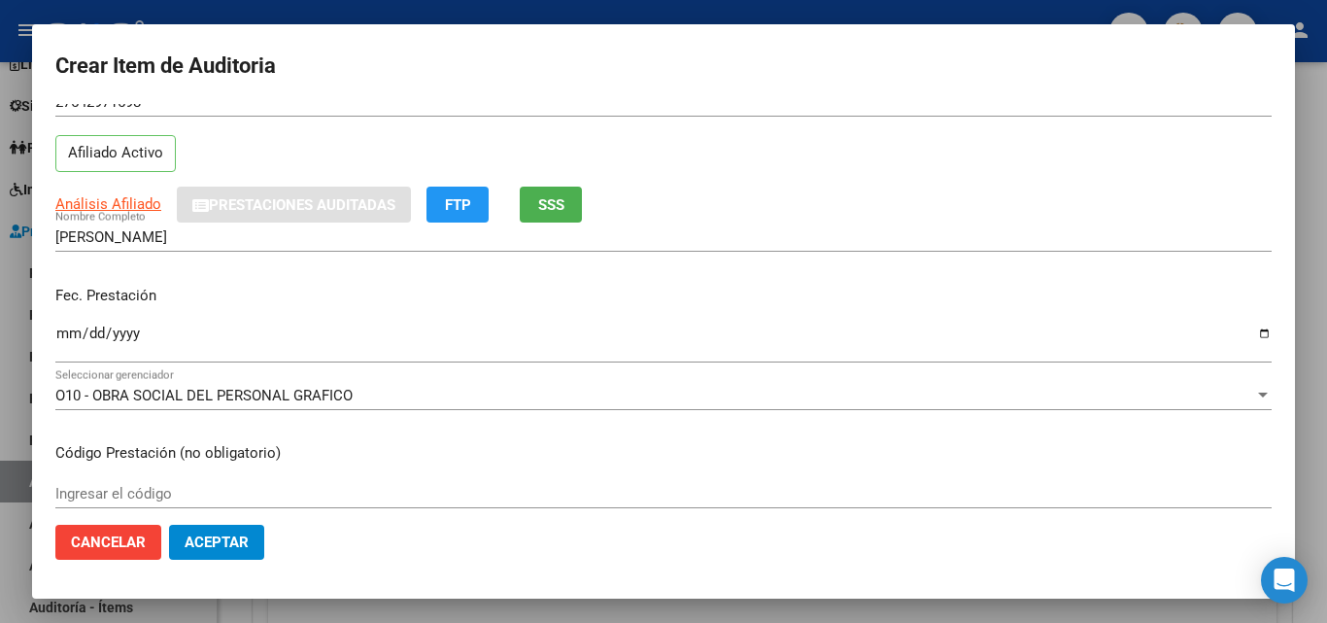
scroll to position [97, 0]
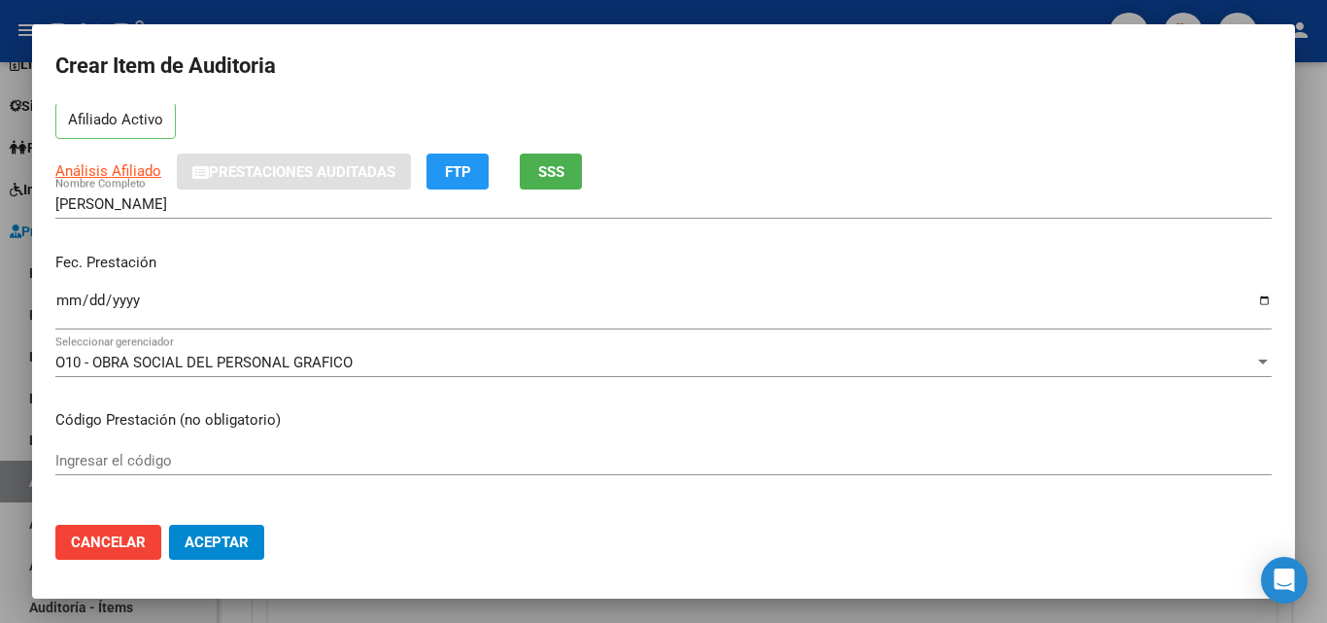
click at [67, 303] on input "Ingresar la fecha" at bounding box center [663, 307] width 1216 height 31
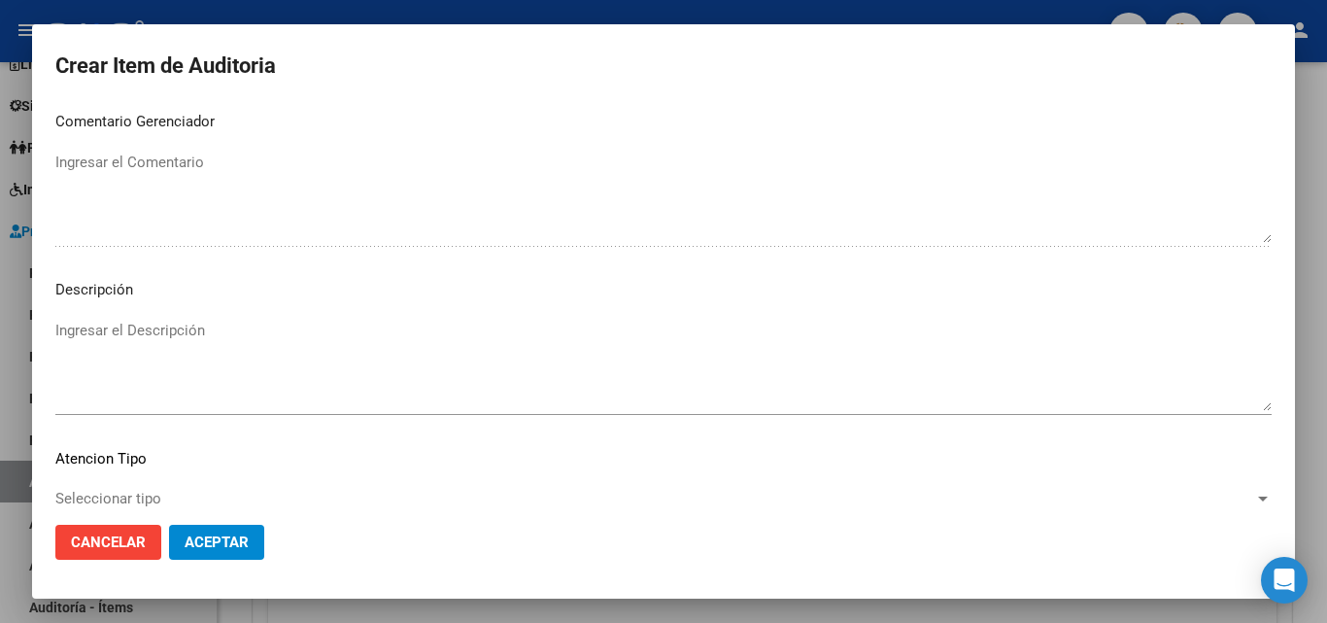
scroll to position [1344, 0]
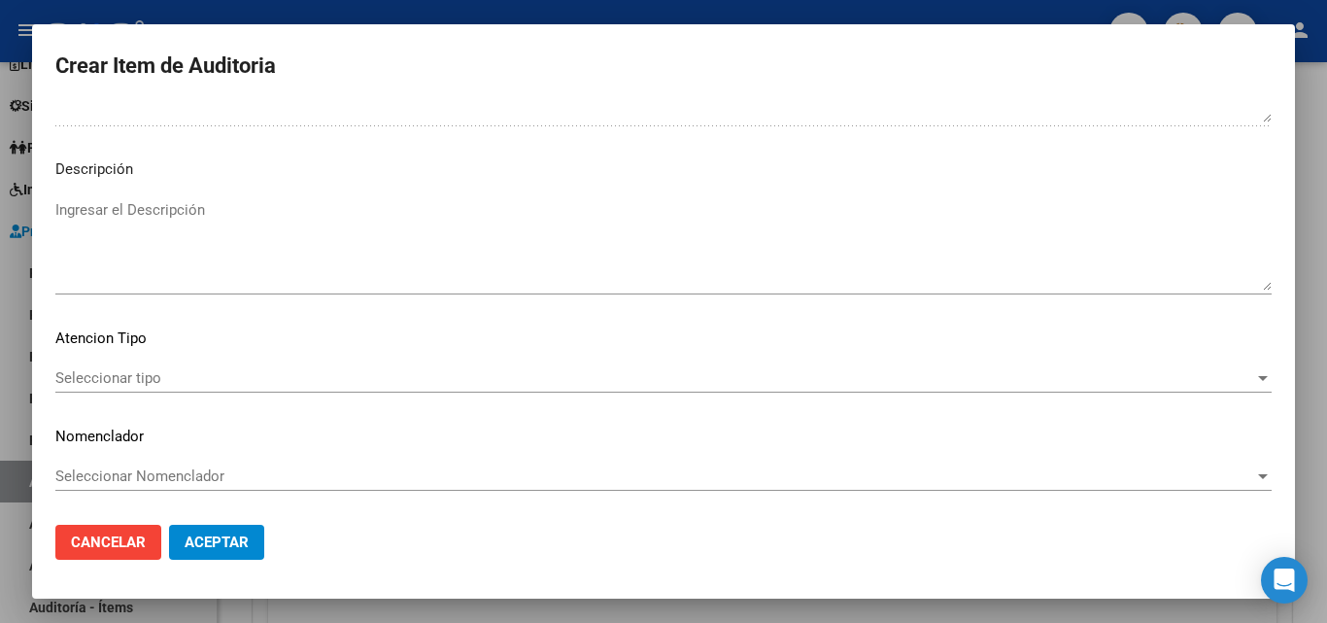
click at [152, 374] on span "Seleccionar tipo" at bounding box center [654, 377] width 1199 height 17
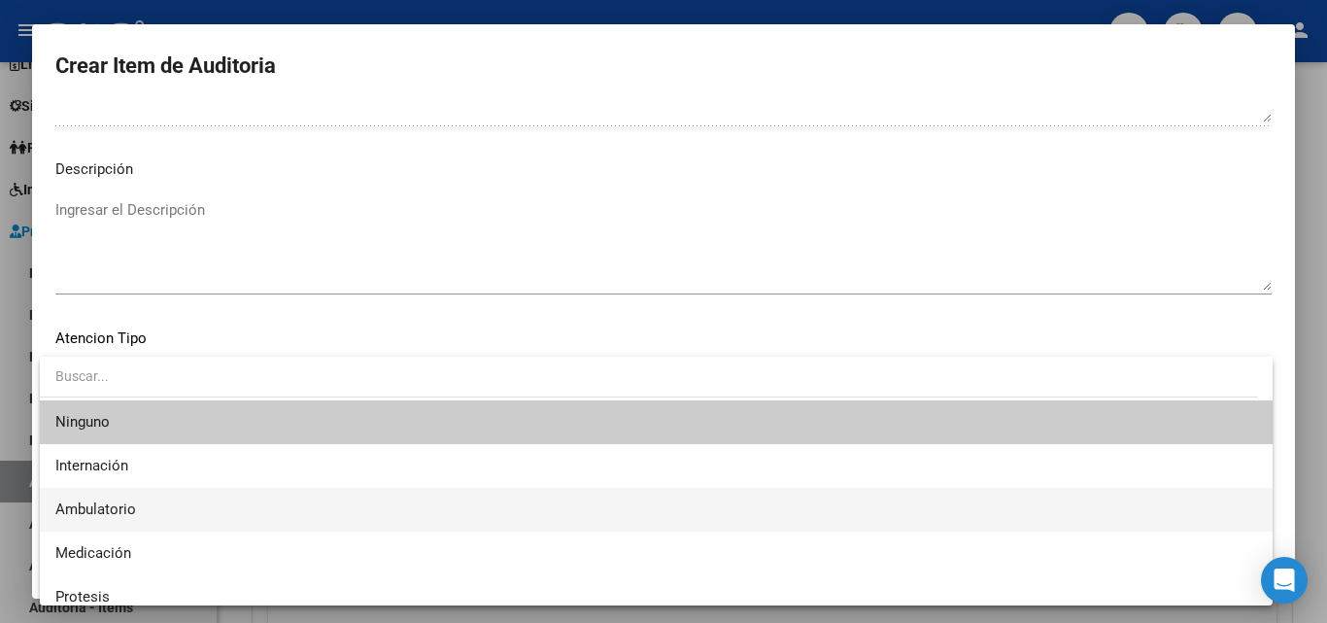
click at [127, 518] on span "Ambulatorio" at bounding box center [95, 508] width 81 height 17
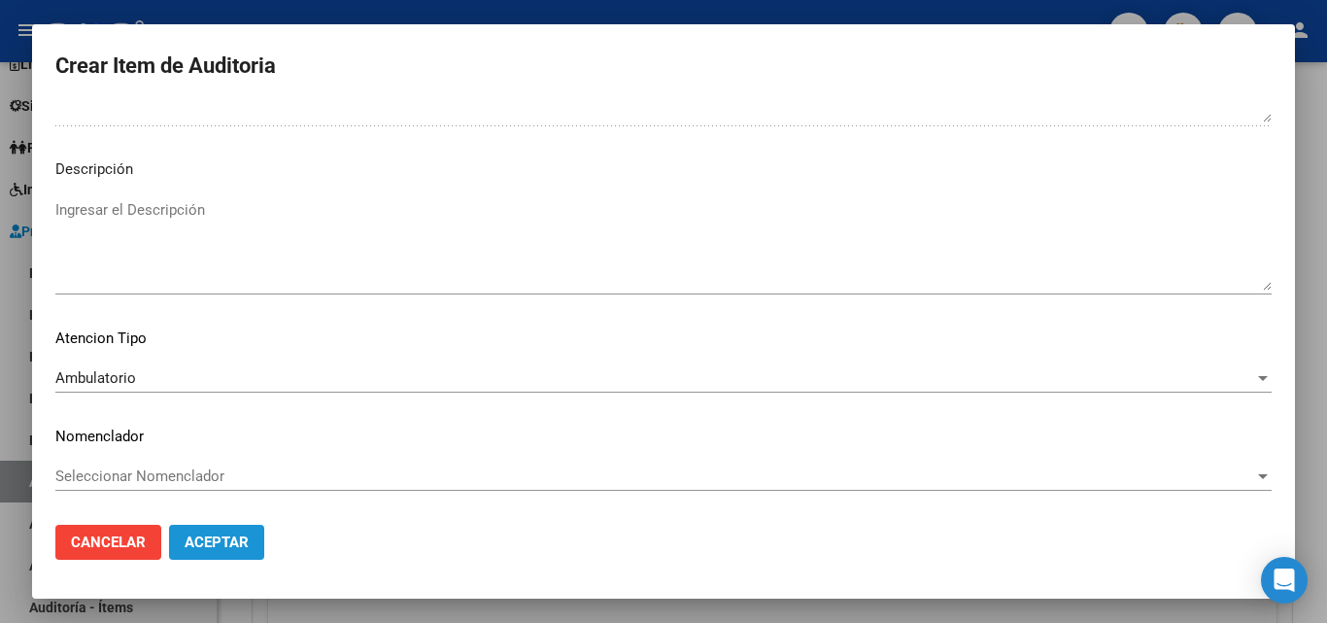
click at [212, 547] on span "Aceptar" at bounding box center [217, 541] width 64 height 17
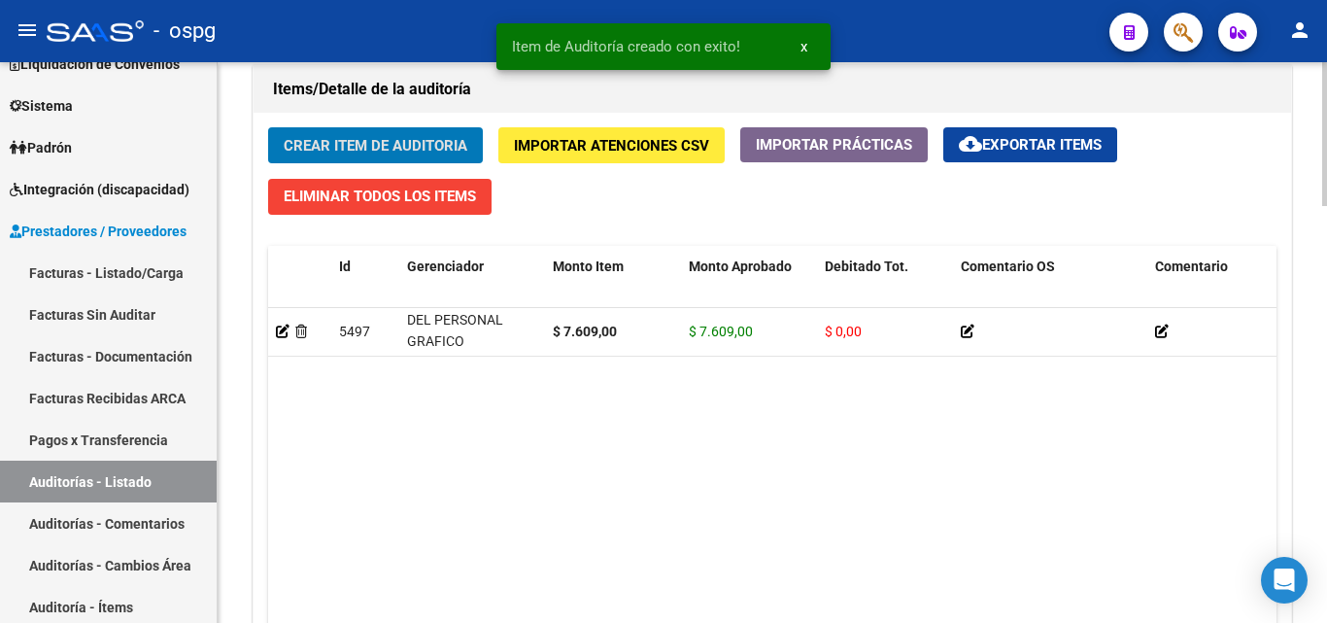
scroll to position [1629, 0]
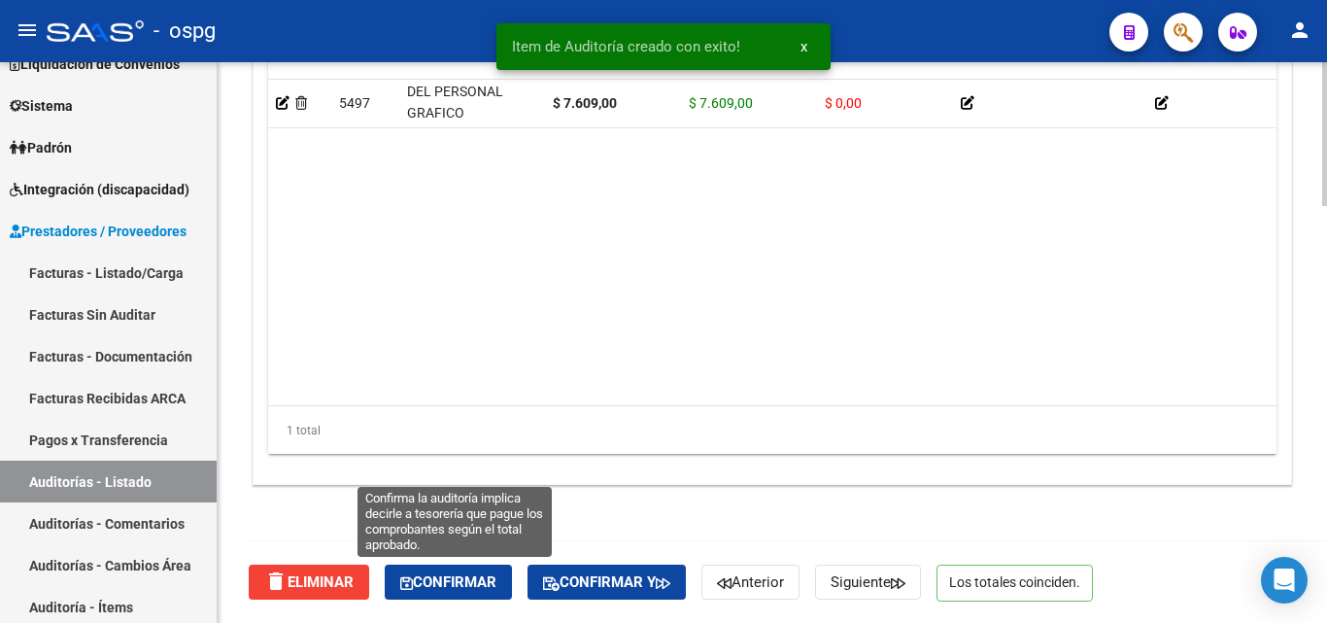
click at [469, 595] on button "Confirmar" at bounding box center [448, 581] width 127 height 35
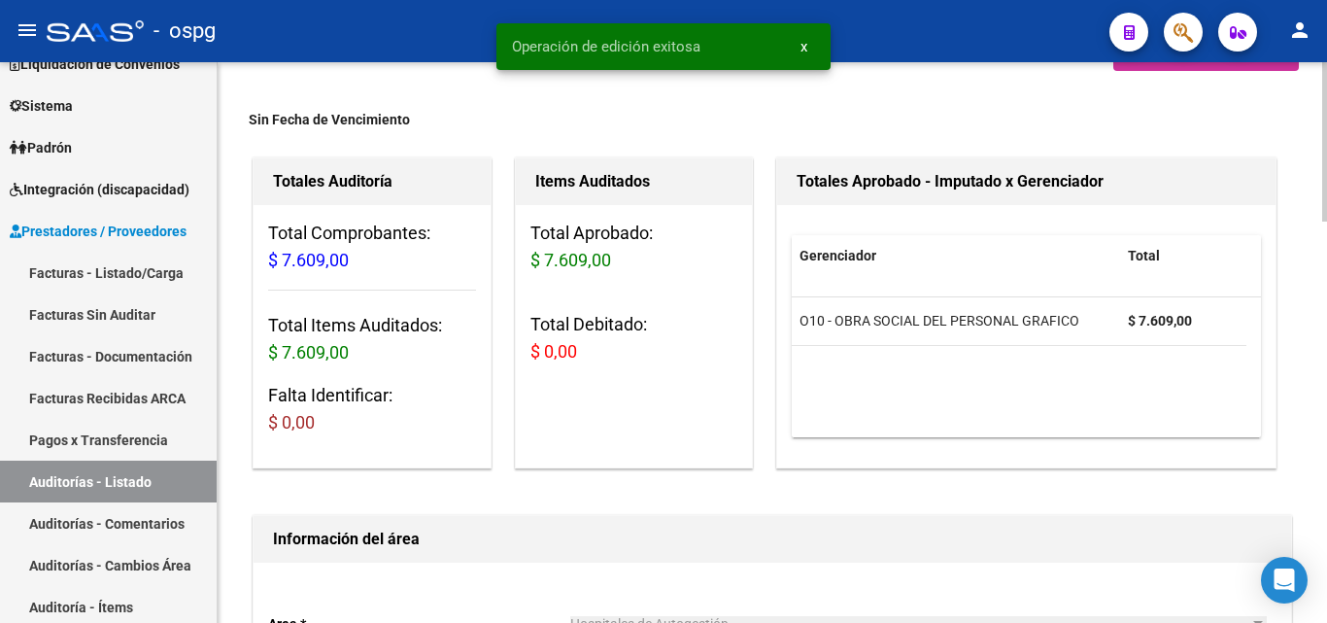
scroll to position [0, 0]
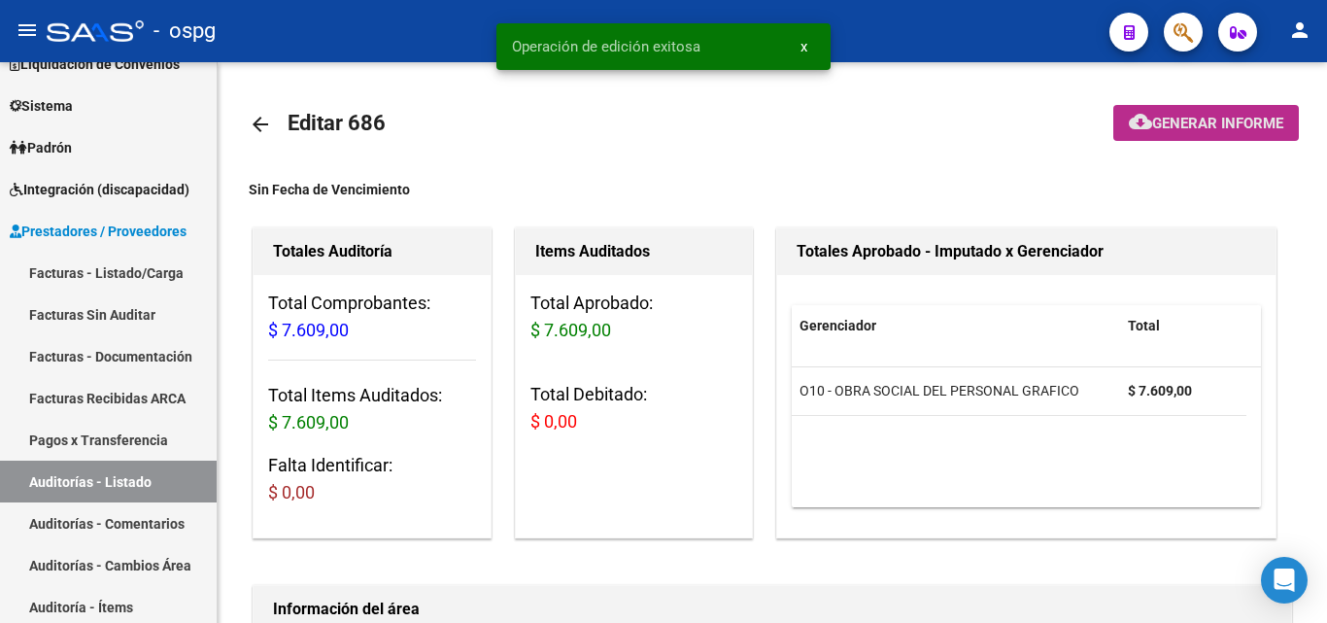
click at [1165, 113] on button "cloud_download Generar informe" at bounding box center [1206, 123] width 186 height 36
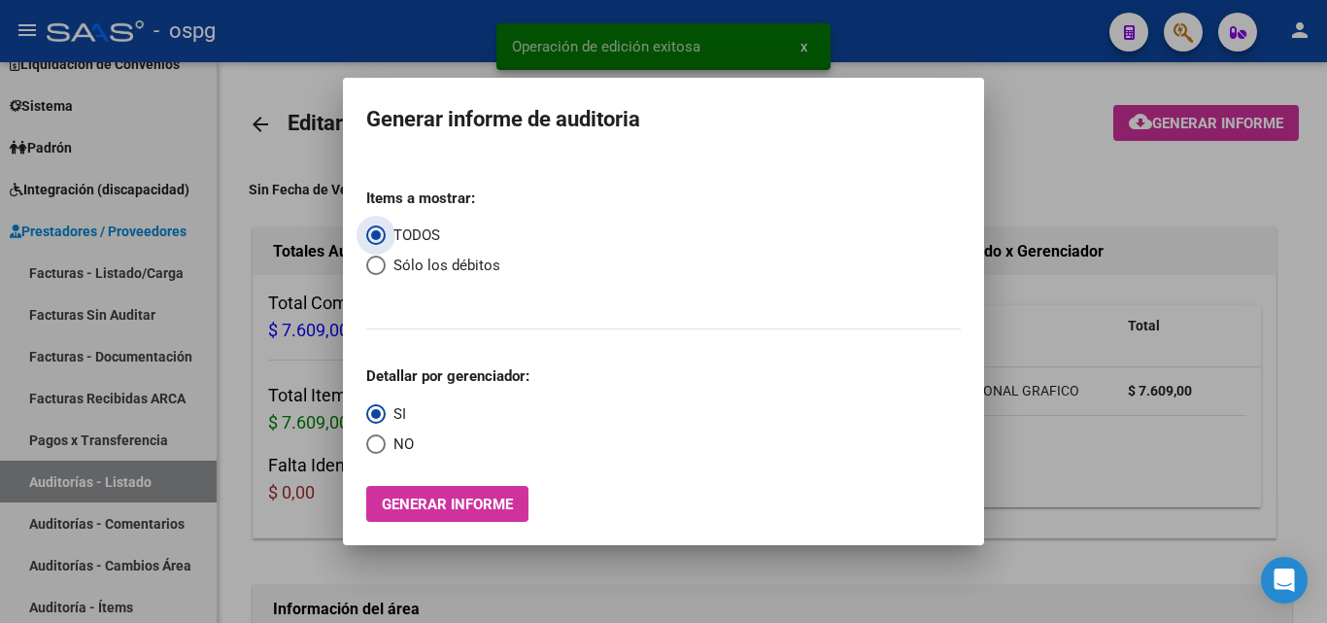
click at [407, 437] on span "NO" at bounding box center [400, 444] width 28 height 22
click at [386, 437] on input "NO" at bounding box center [375, 443] width 19 height 19
click at [453, 522] on button "Generar informe" at bounding box center [447, 504] width 162 height 36
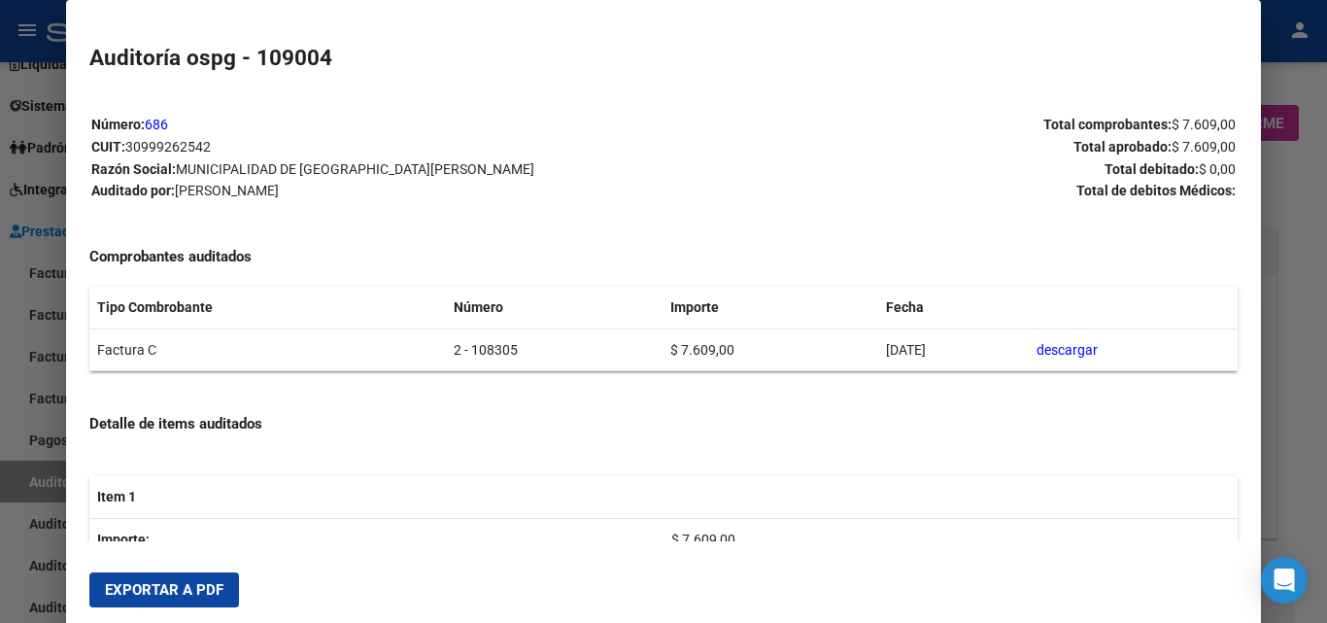
click at [197, 591] on span "Exportar a PDF" at bounding box center [164, 589] width 118 height 17
click at [0, 573] on div at bounding box center [663, 311] width 1327 height 623
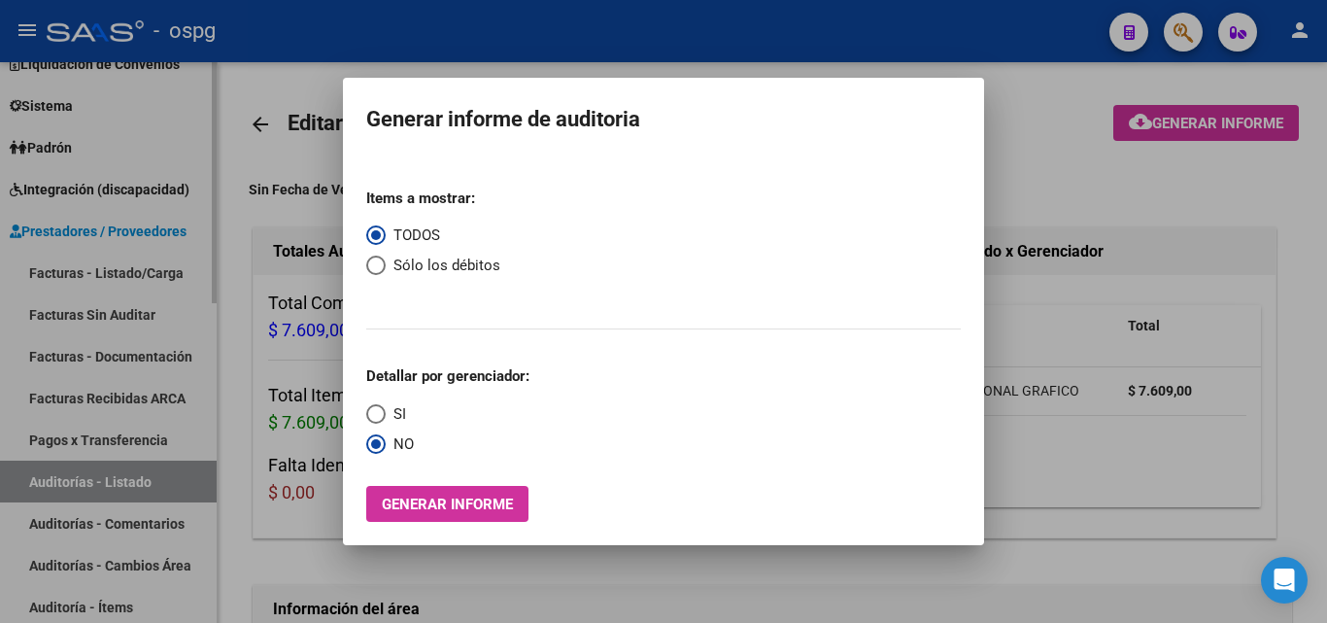
click at [75, 238] on div at bounding box center [663, 311] width 1327 height 623
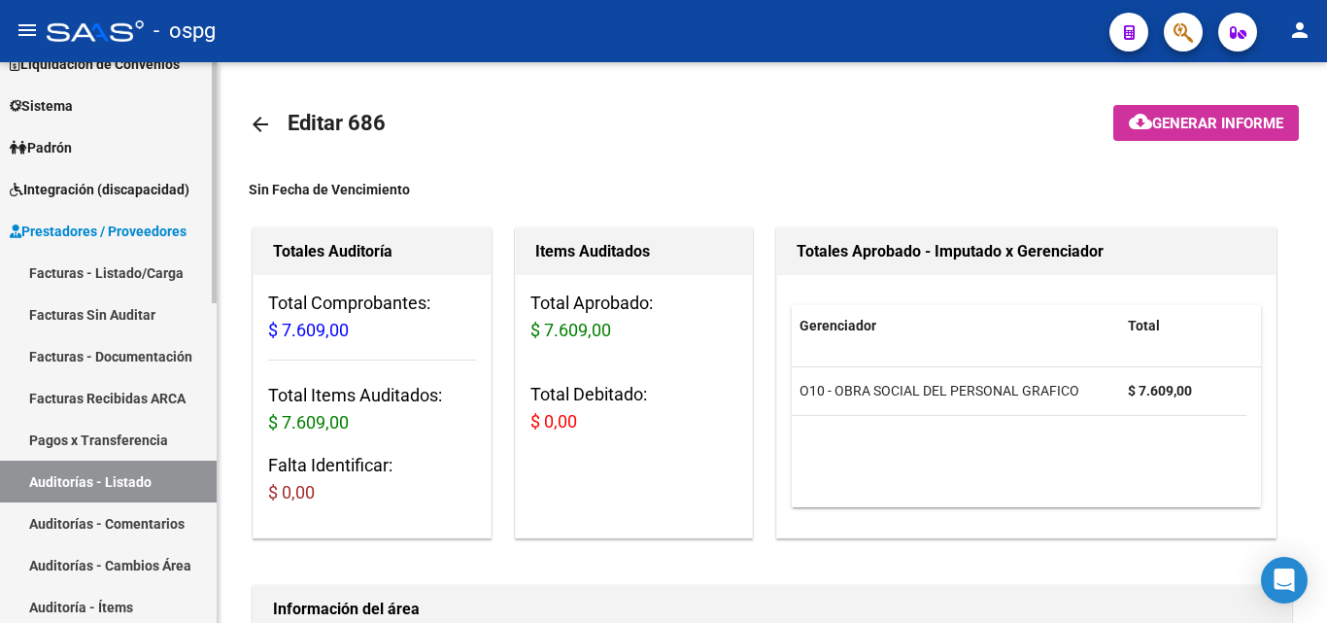
click at [101, 268] on link "Facturas - Listado/Carga" at bounding box center [108, 273] width 217 height 42
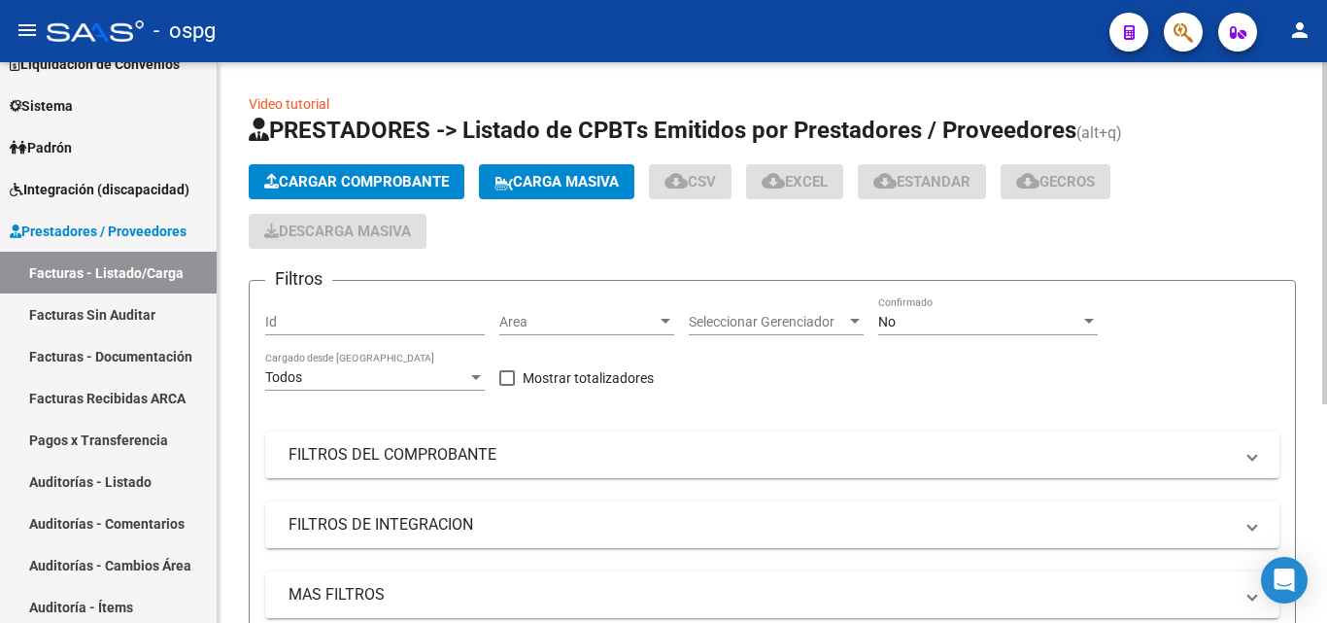
click at [326, 168] on button "Cargar Comprobante" at bounding box center [357, 181] width 216 height 35
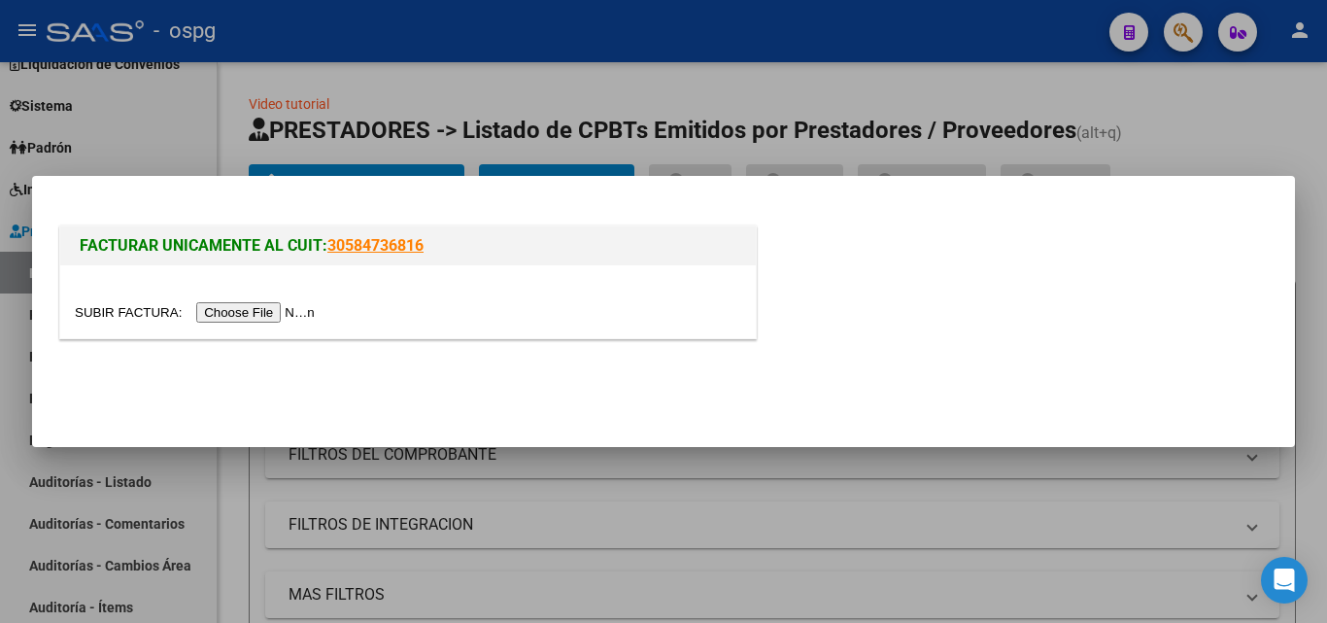
click at [302, 304] on input "file" at bounding box center [198, 312] width 246 height 20
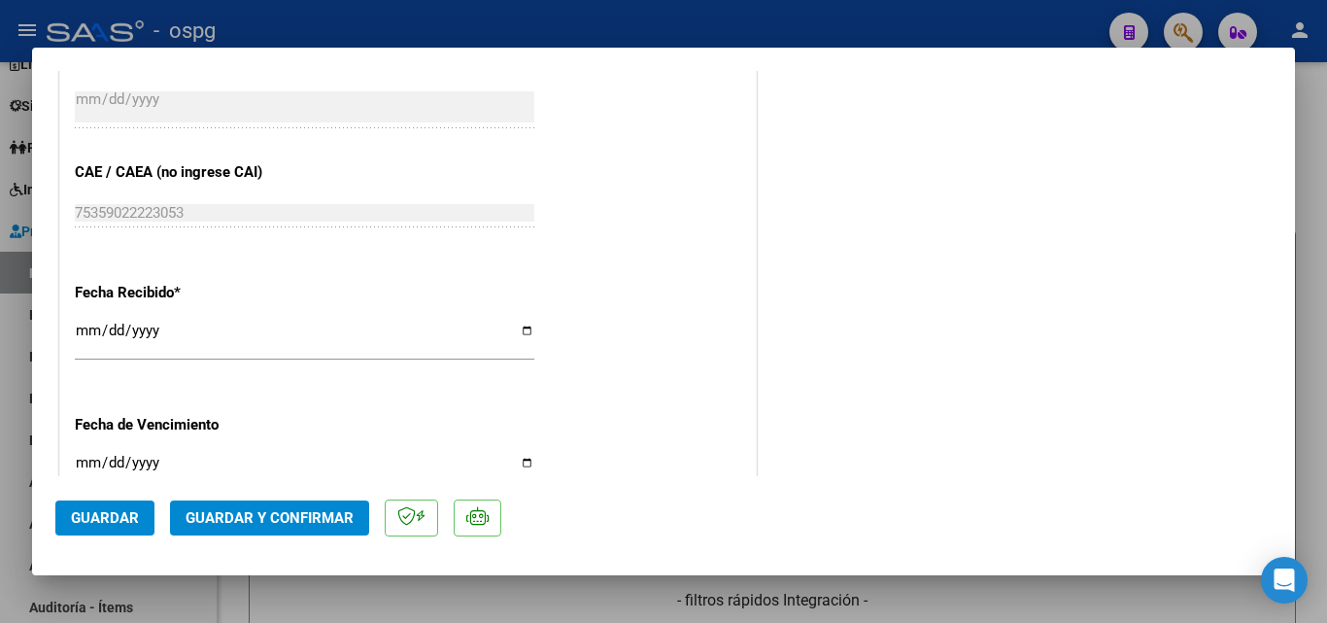
scroll to position [1068, 0]
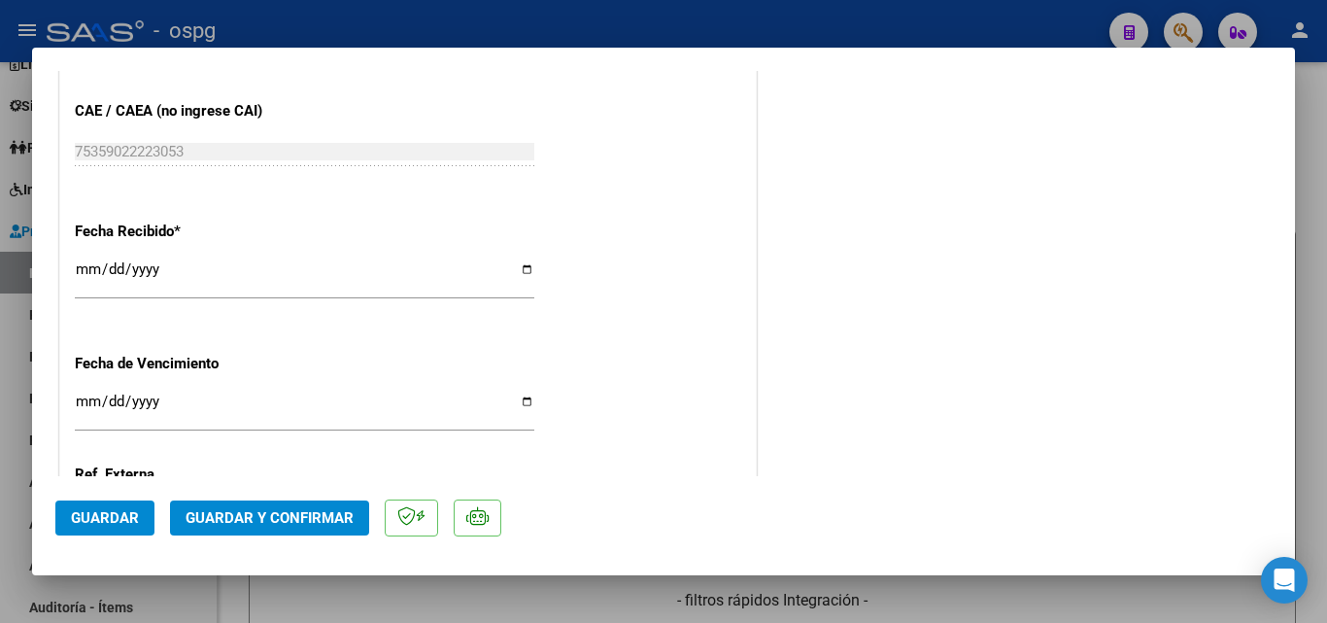
click at [93, 275] on input "[DATE]" at bounding box center [304, 276] width 459 height 31
click at [197, 522] on span "Guardar y Confirmar" at bounding box center [270, 517] width 168 height 17
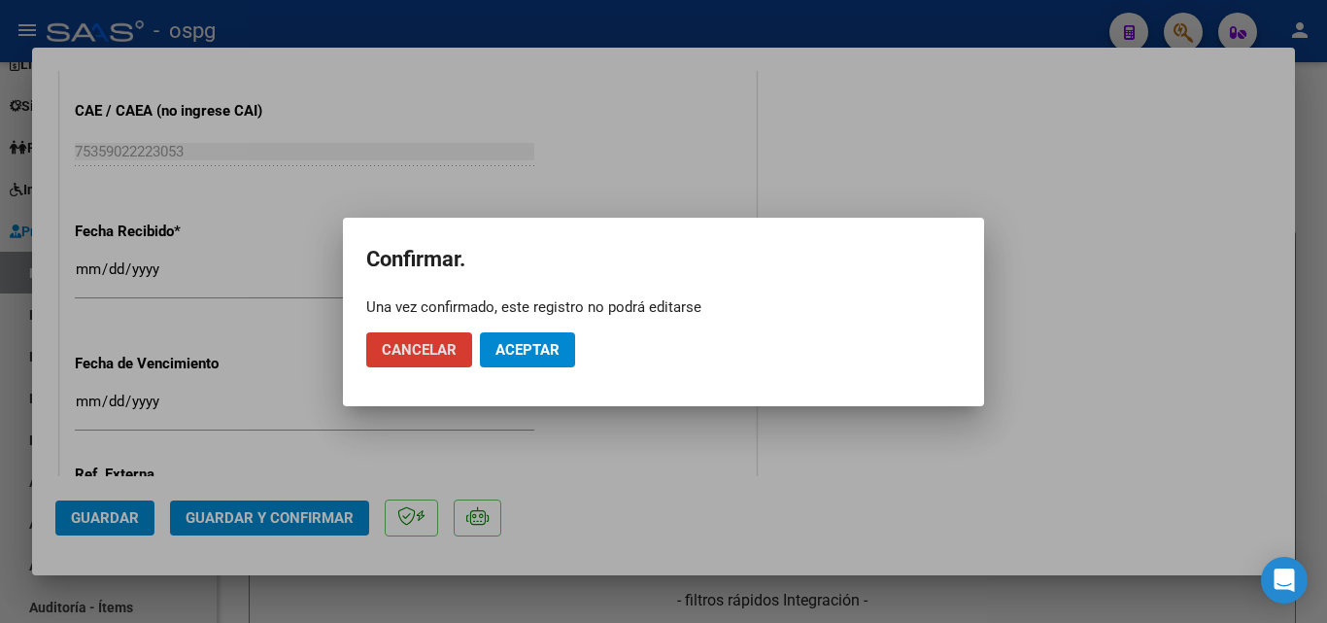
click at [528, 341] on span "Aceptar" at bounding box center [527, 349] width 64 height 17
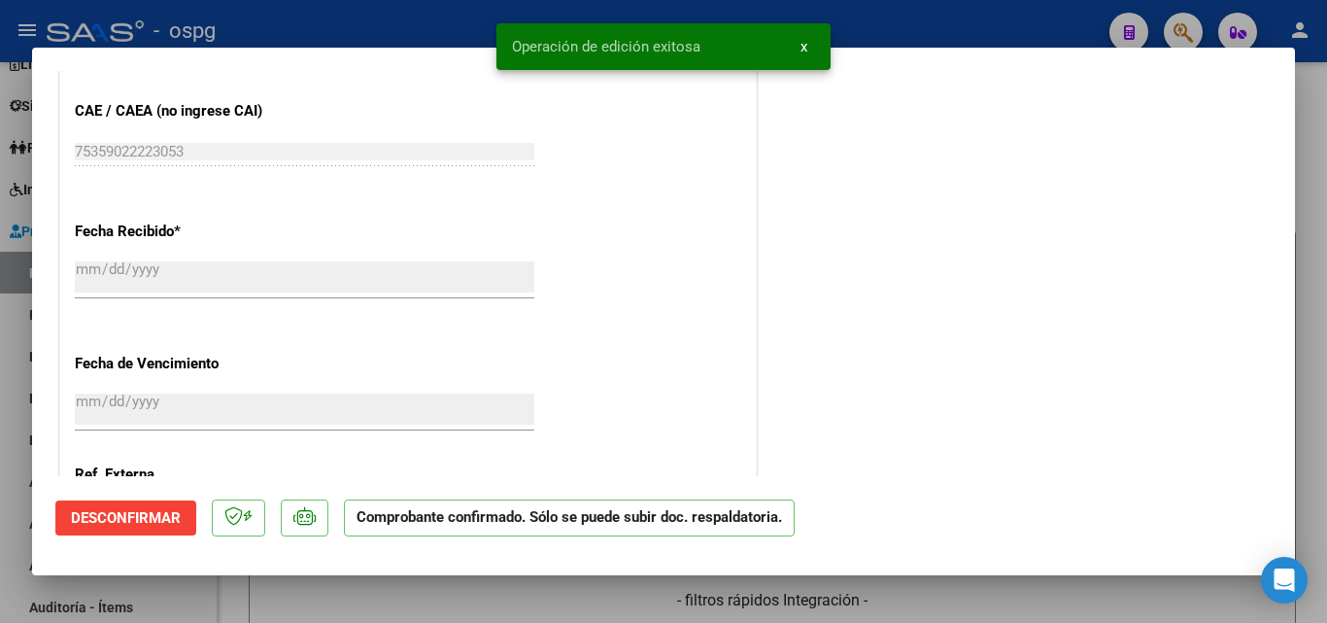
click at [0, 314] on div at bounding box center [663, 311] width 1327 height 623
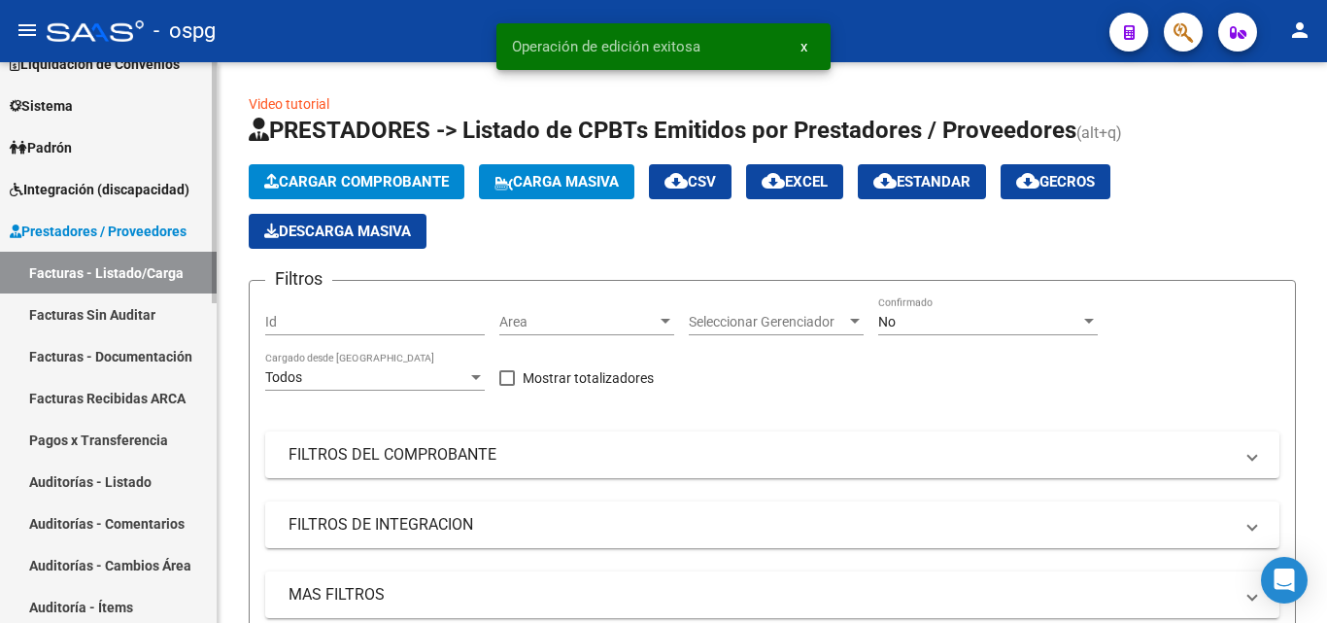
scroll to position [291, 0]
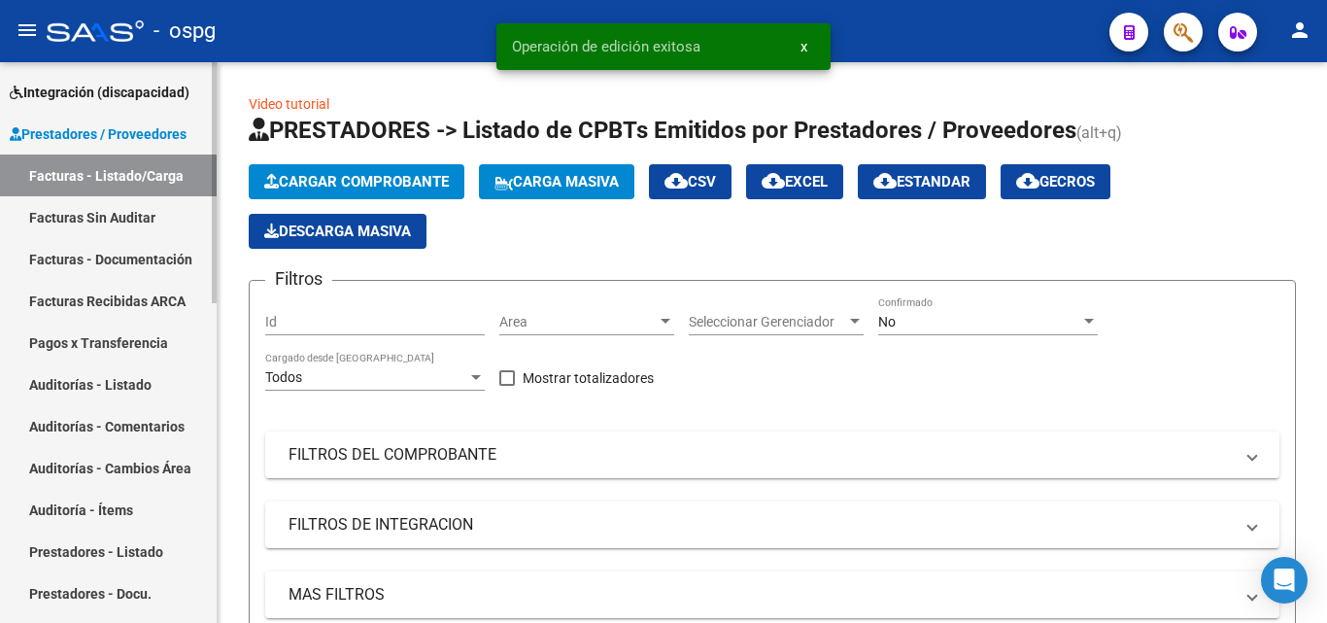
drag, startPoint x: 123, startPoint y: 379, endPoint x: 180, endPoint y: 371, distance: 56.9
click at [123, 381] on link "Auditorías - Listado" at bounding box center [108, 384] width 217 height 42
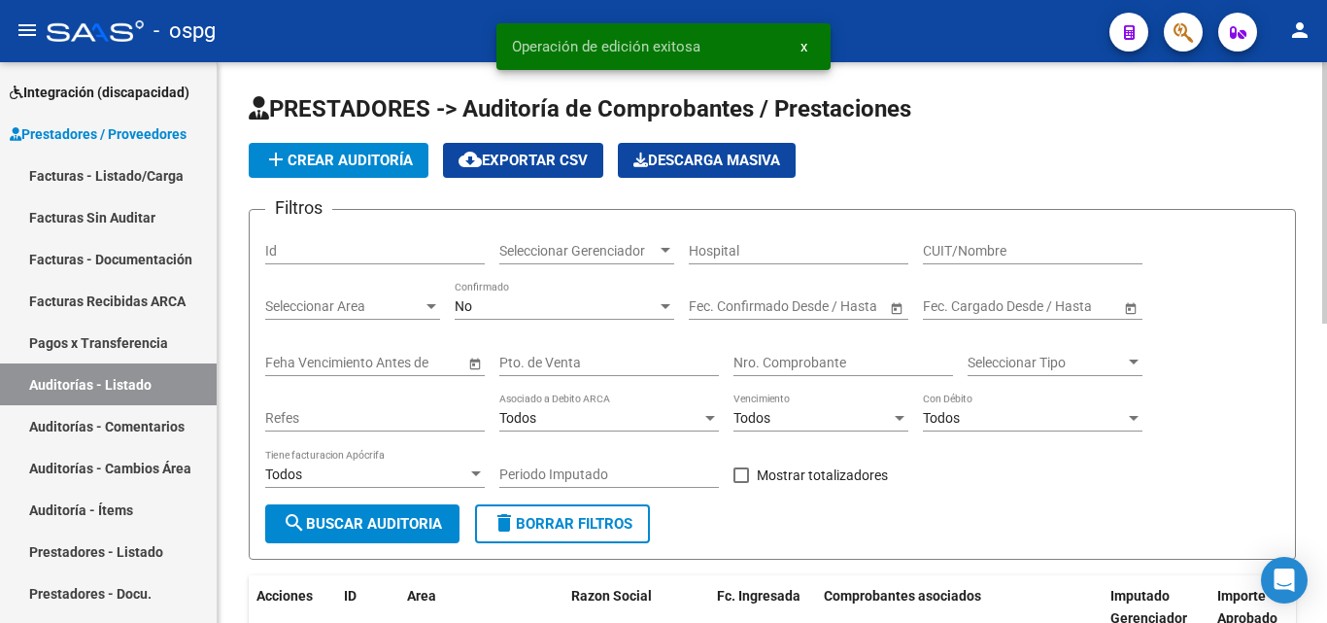
click at [345, 156] on span "add Crear Auditoría" at bounding box center [338, 160] width 149 height 17
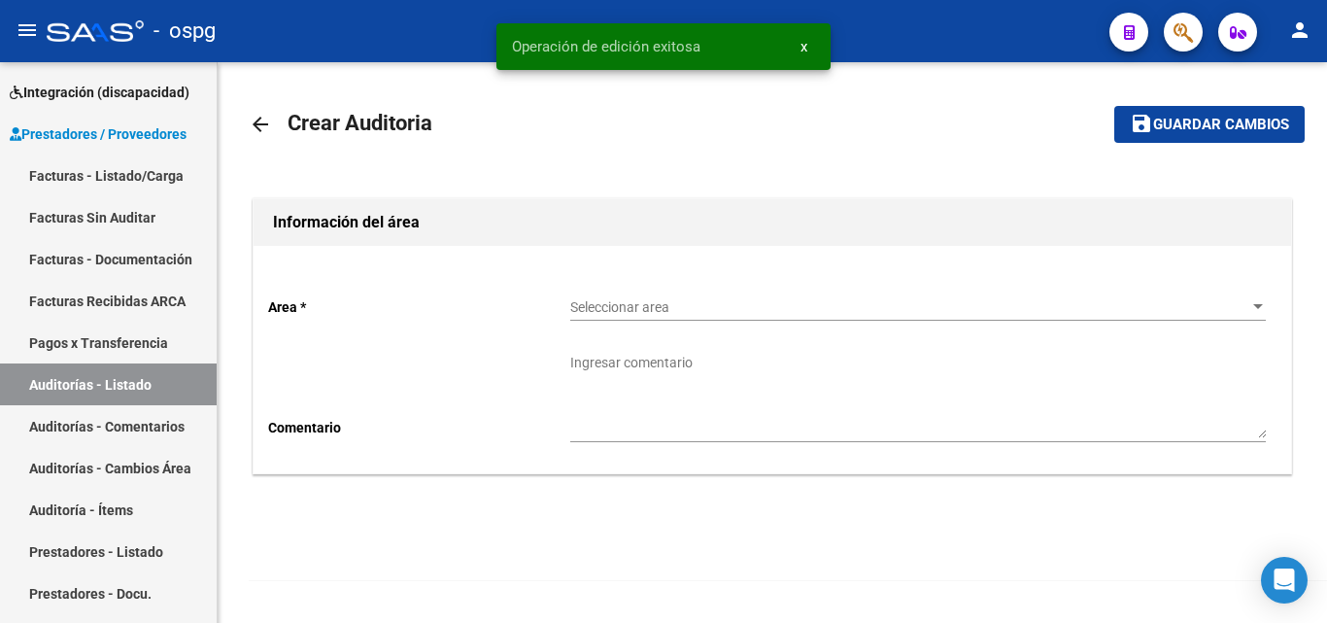
click at [602, 299] on span "Seleccionar area" at bounding box center [909, 307] width 678 height 17
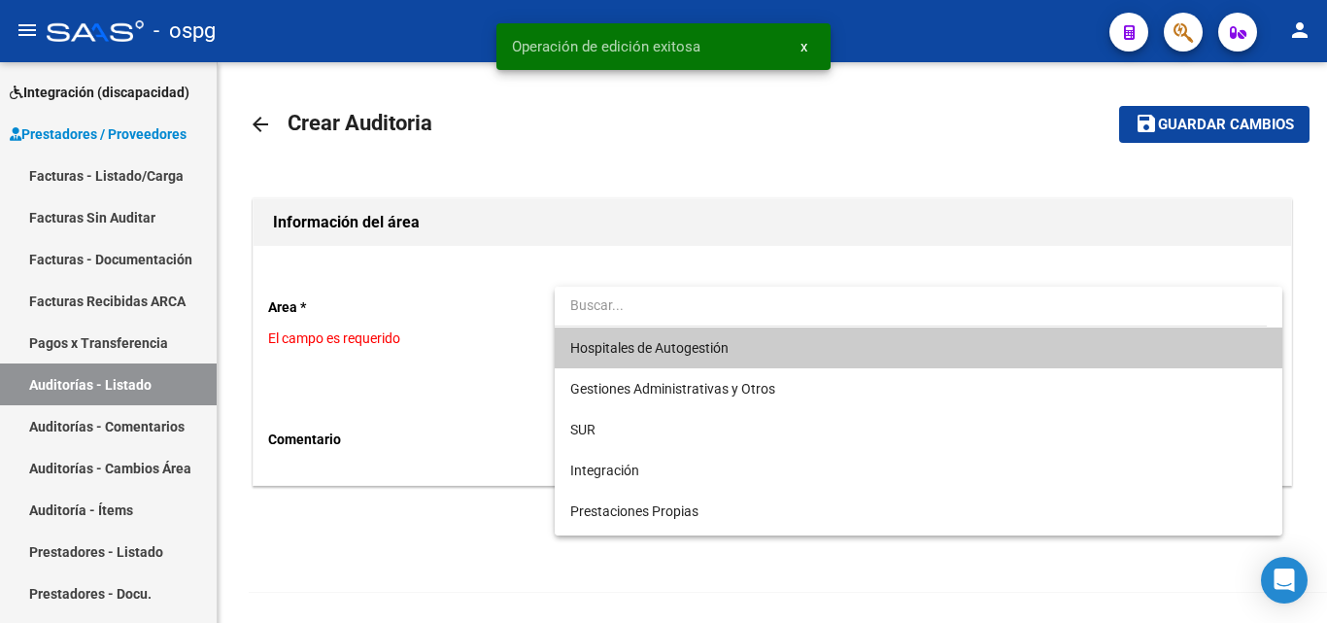
click at [634, 355] on span "Hospitales de Autogestión" at bounding box center [649, 348] width 158 height 16
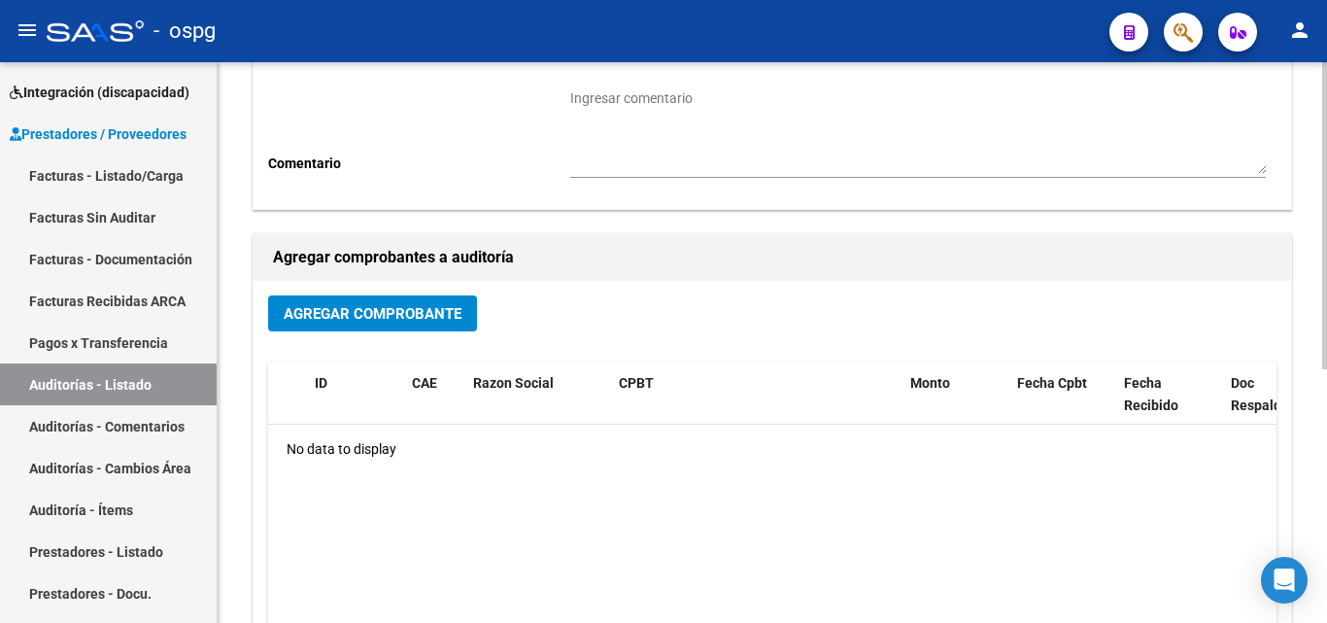
scroll to position [389, 0]
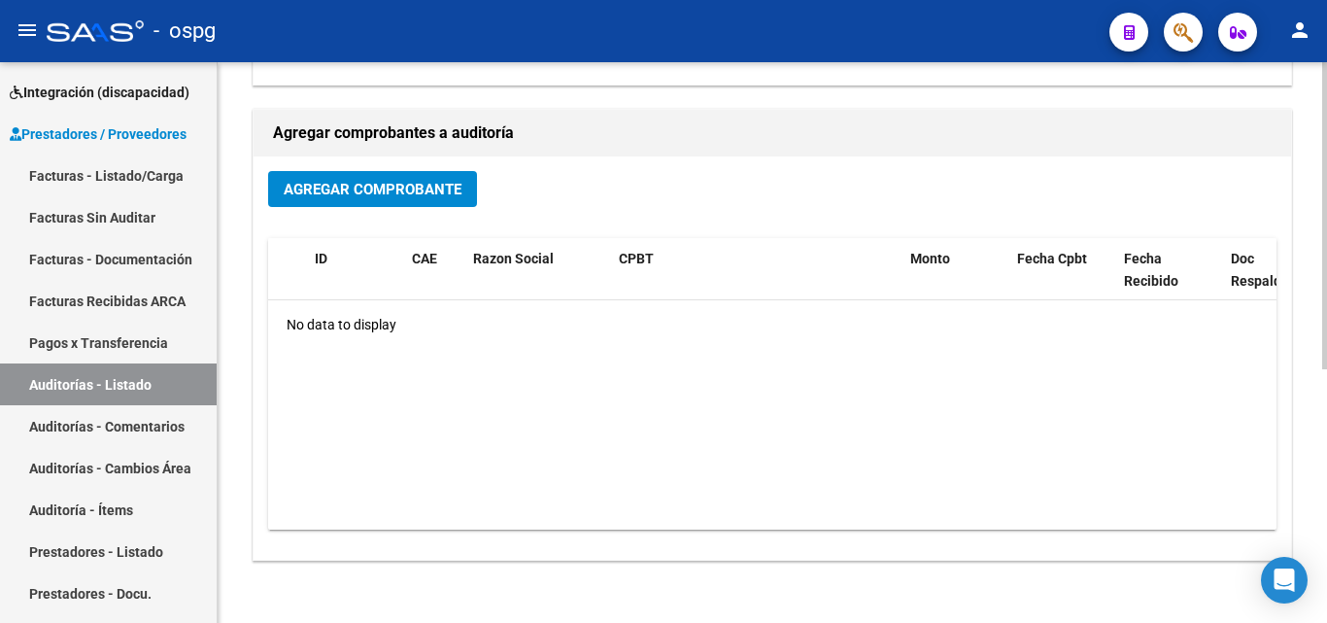
click at [394, 192] on span "Agregar Comprobante" at bounding box center [373, 189] width 178 height 17
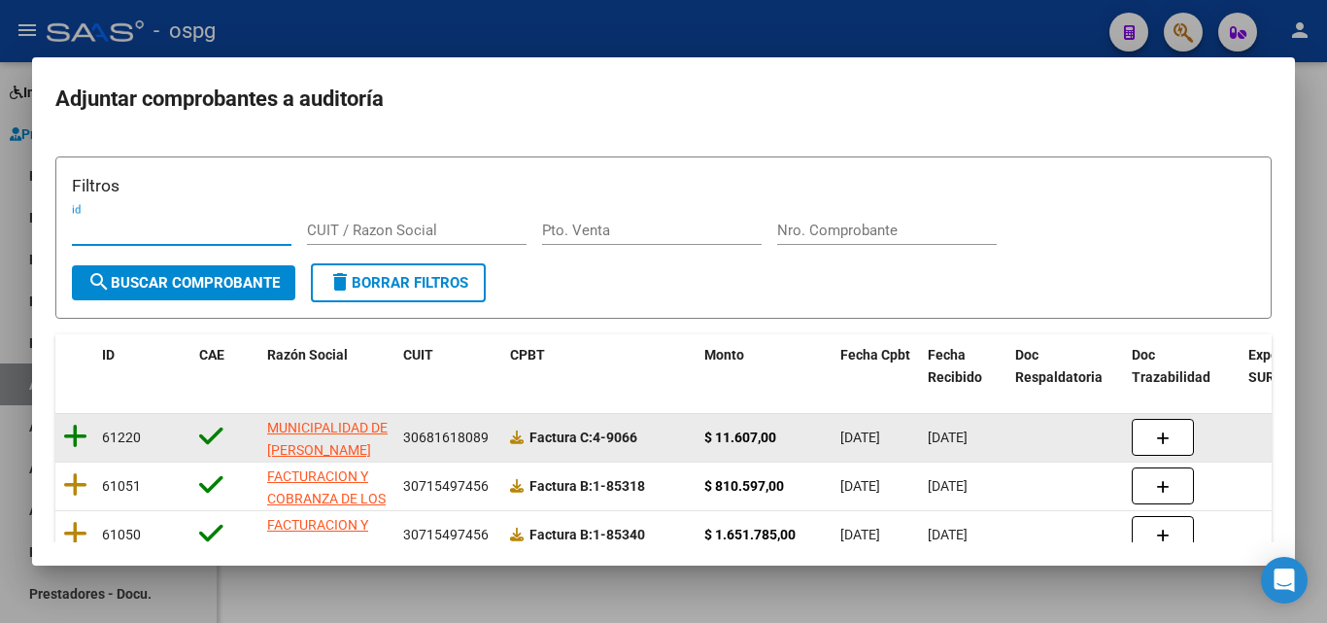
click at [74, 443] on icon at bounding box center [75, 436] width 24 height 27
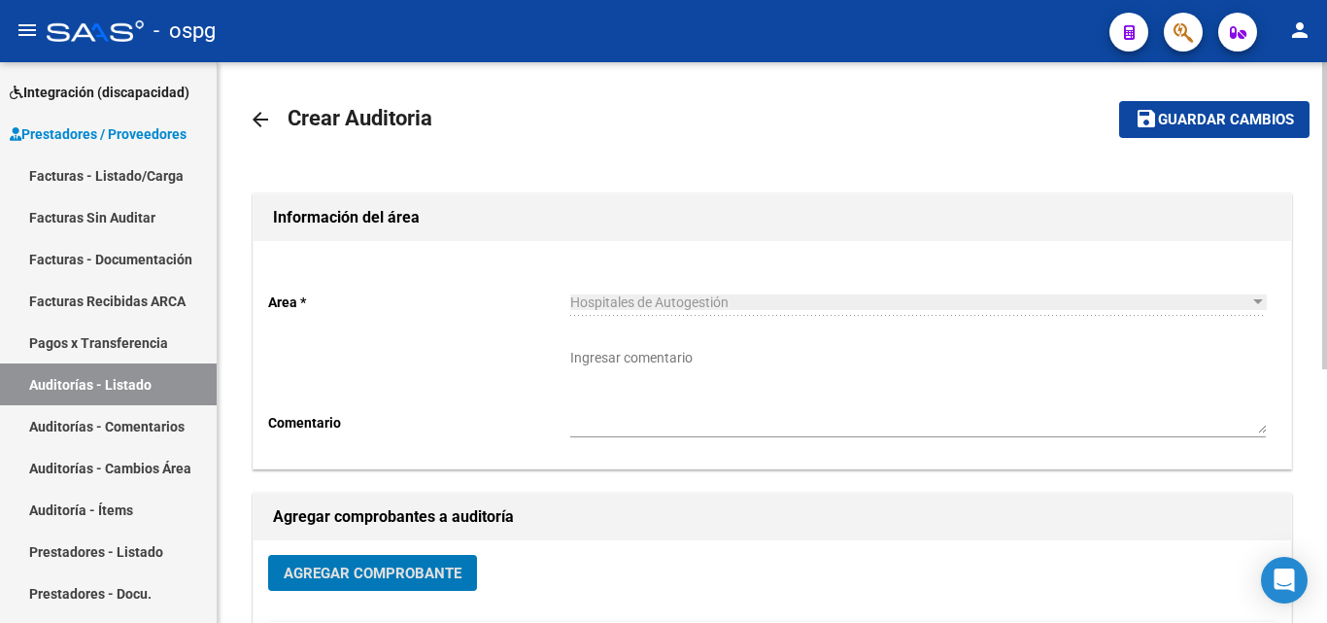
scroll to position [0, 0]
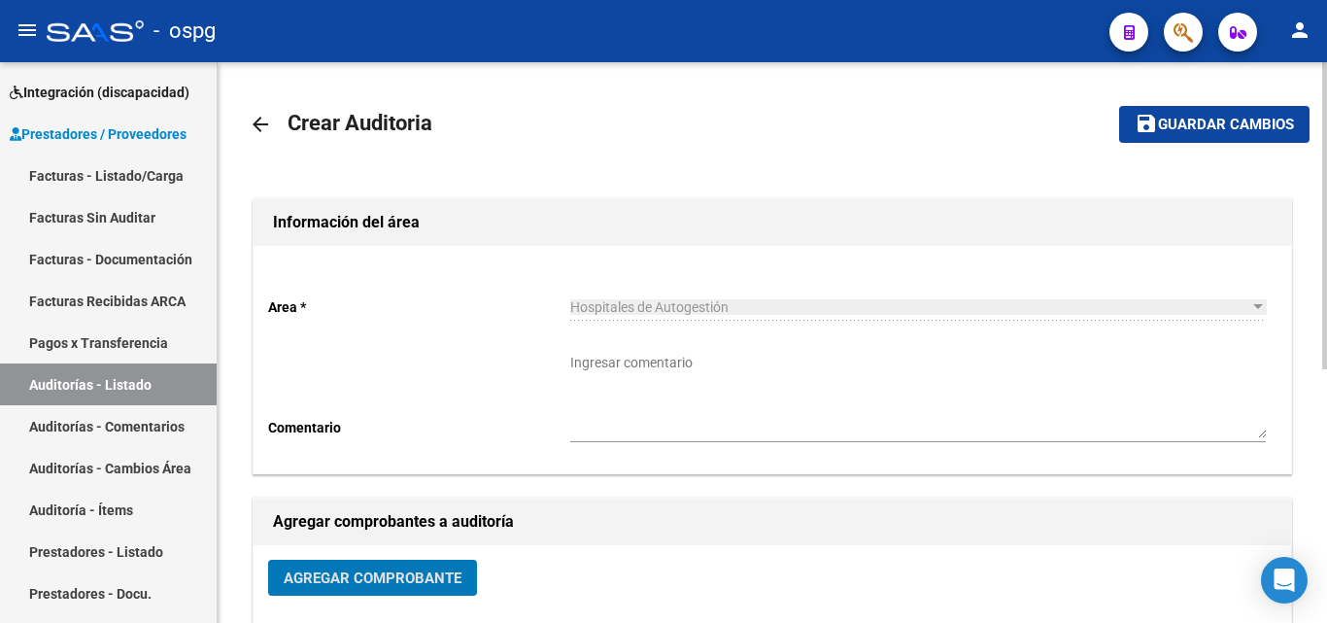
click at [1175, 141] on button "save Guardar cambios" at bounding box center [1214, 124] width 190 height 36
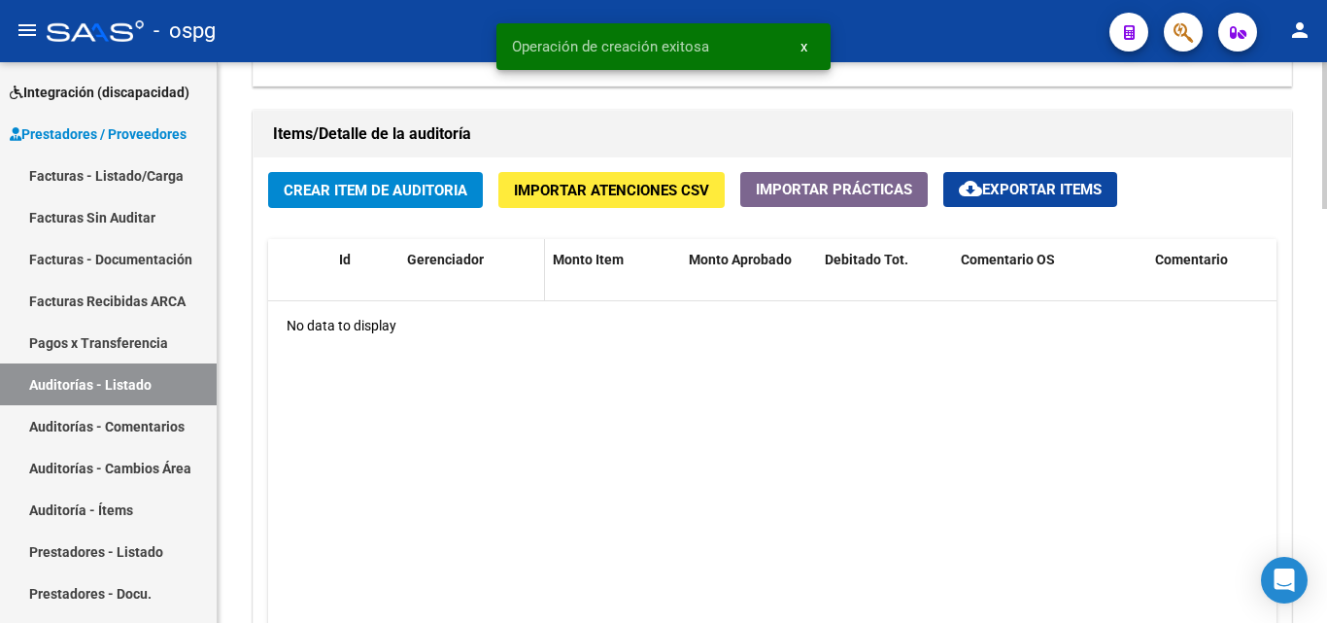
scroll to position [1360, 0]
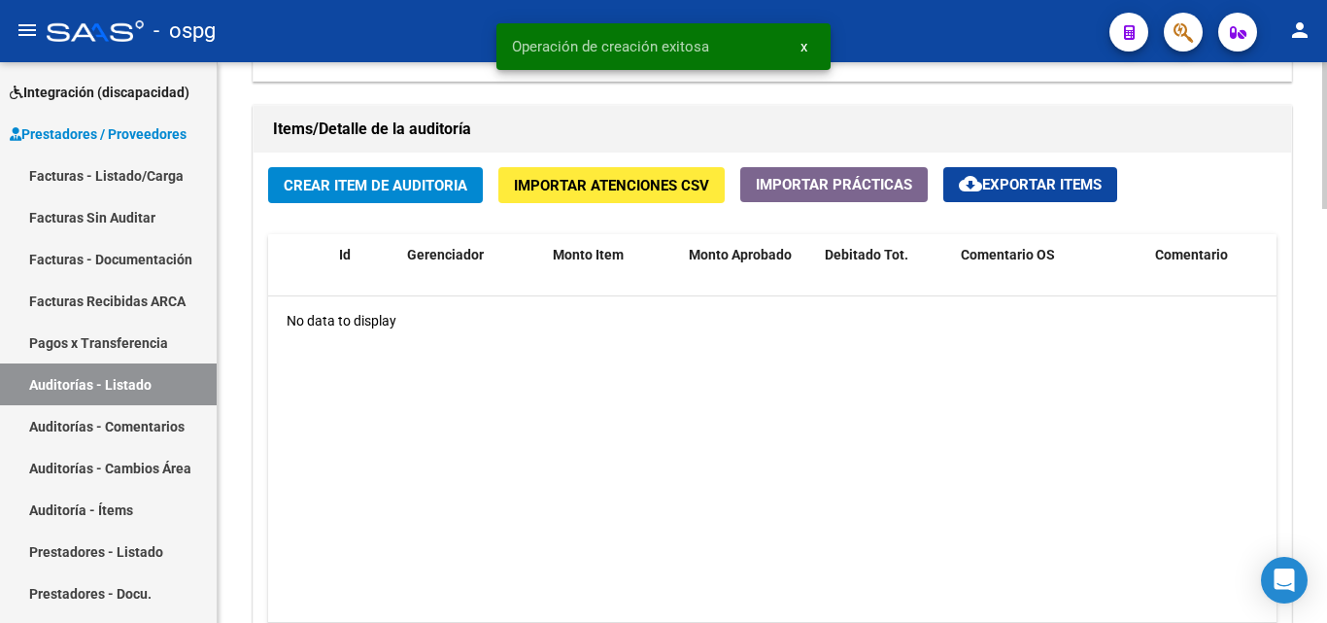
click at [415, 184] on span "Crear Item de Auditoria" at bounding box center [376, 185] width 184 height 17
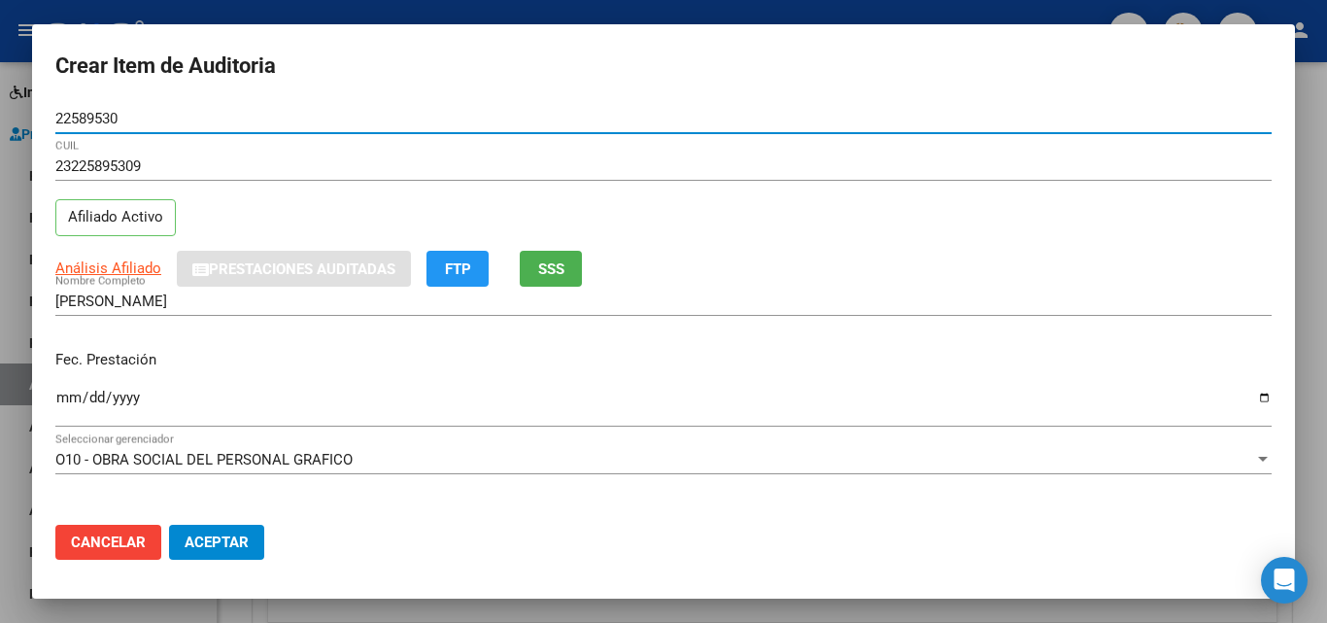
click at [549, 264] on span "SSS" at bounding box center [551, 268] width 26 height 17
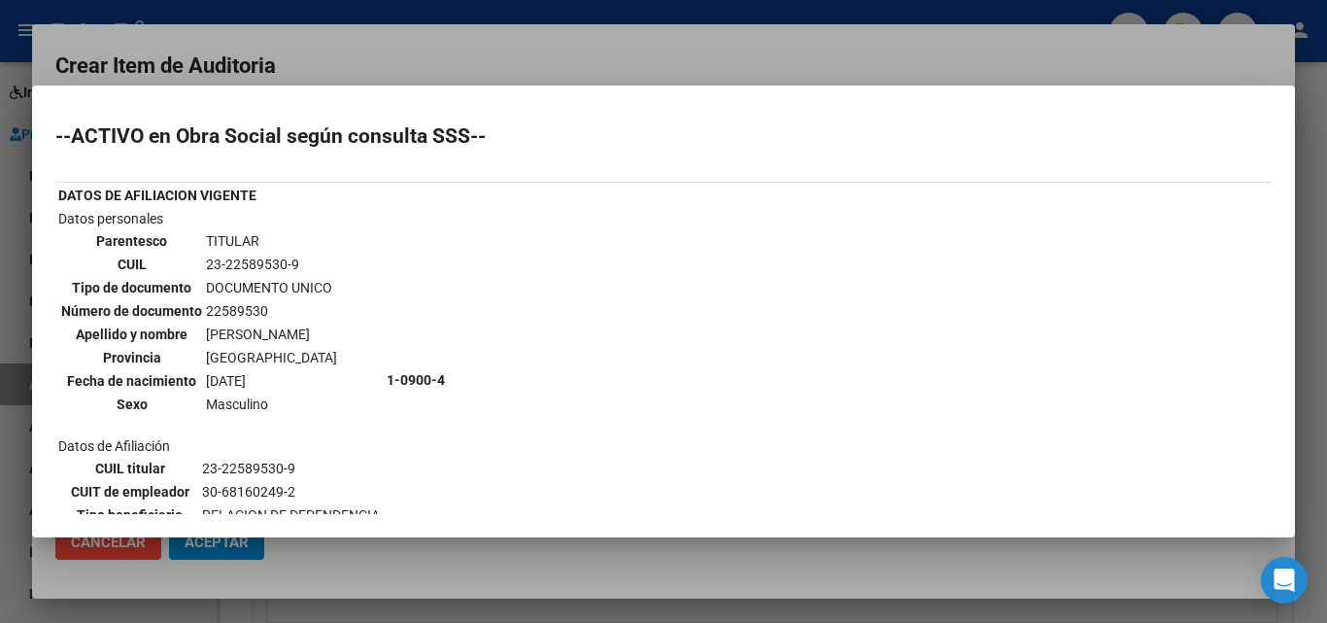
click at [391, 35] on div at bounding box center [663, 311] width 1327 height 623
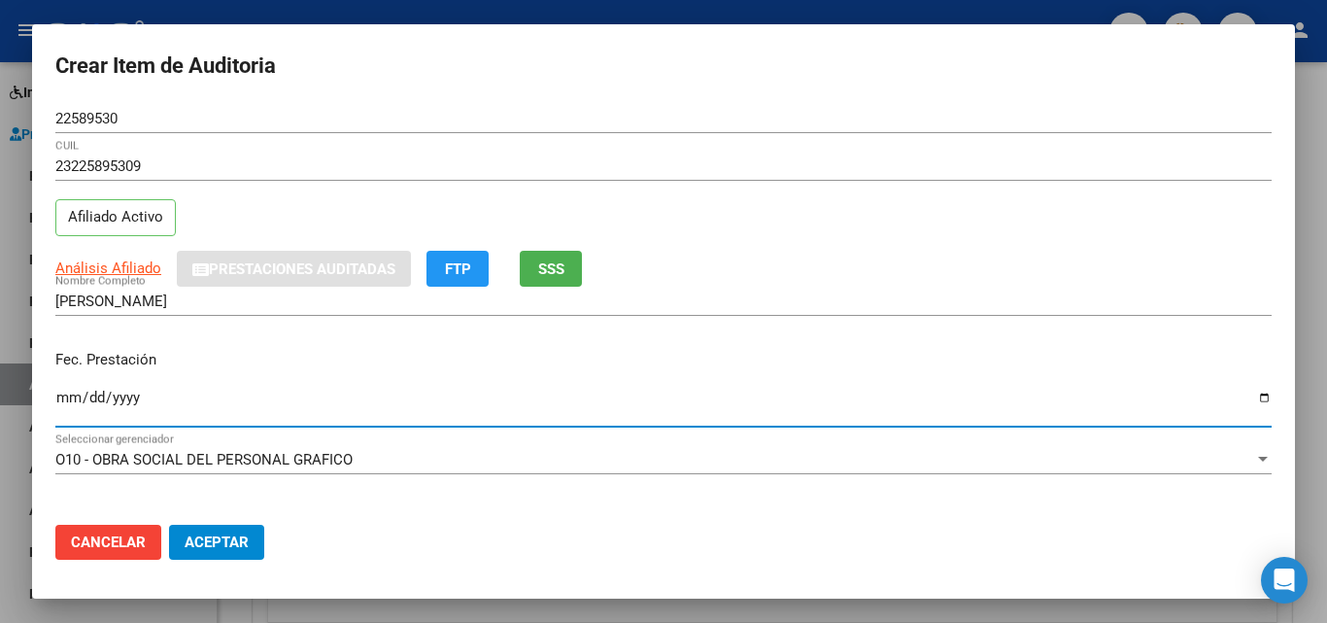
click at [59, 400] on input "Ingresar la fecha" at bounding box center [663, 404] width 1216 height 31
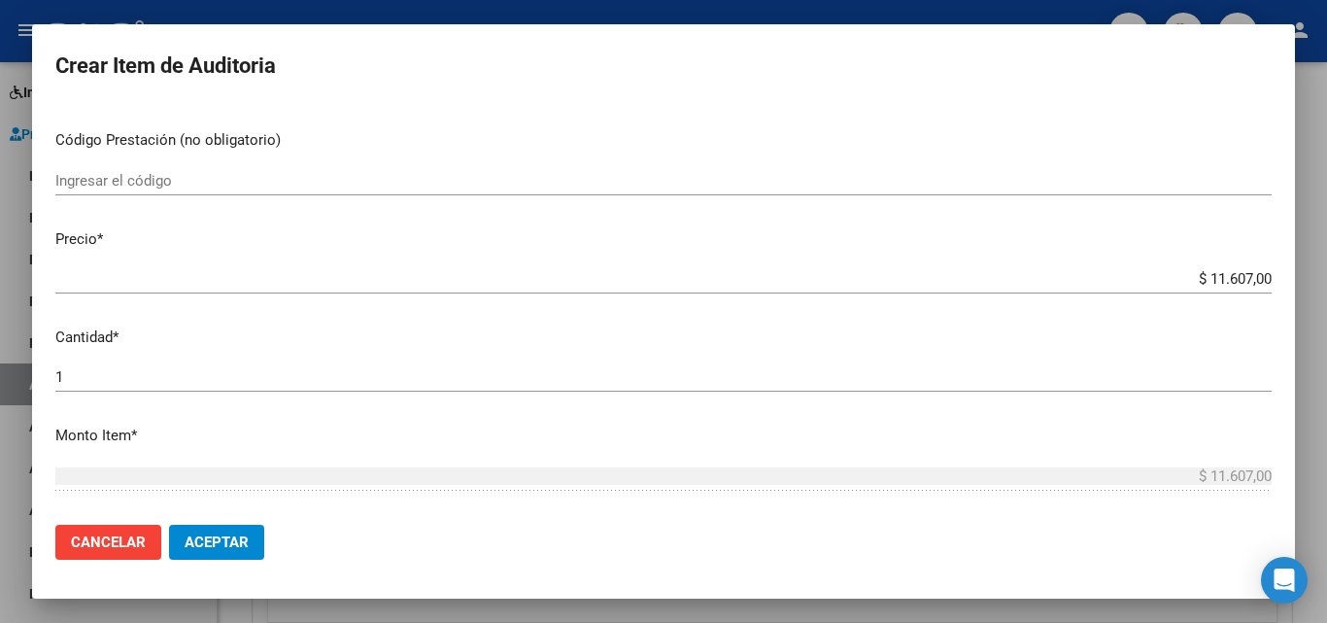
scroll to position [389, 0]
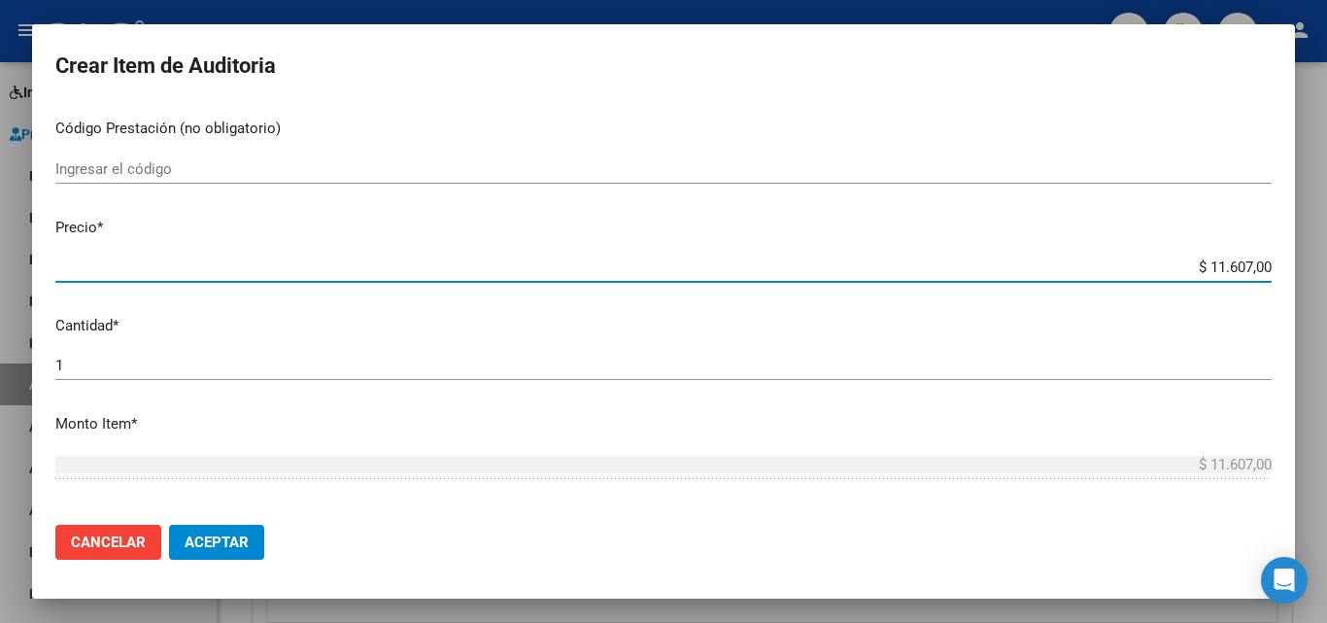
drag, startPoint x: 1196, startPoint y: 261, endPoint x: 1235, endPoint y: 278, distance: 43.1
click at [1235, 278] on div "$ 11.607,00 Ingresar el precio" at bounding box center [663, 267] width 1216 height 29
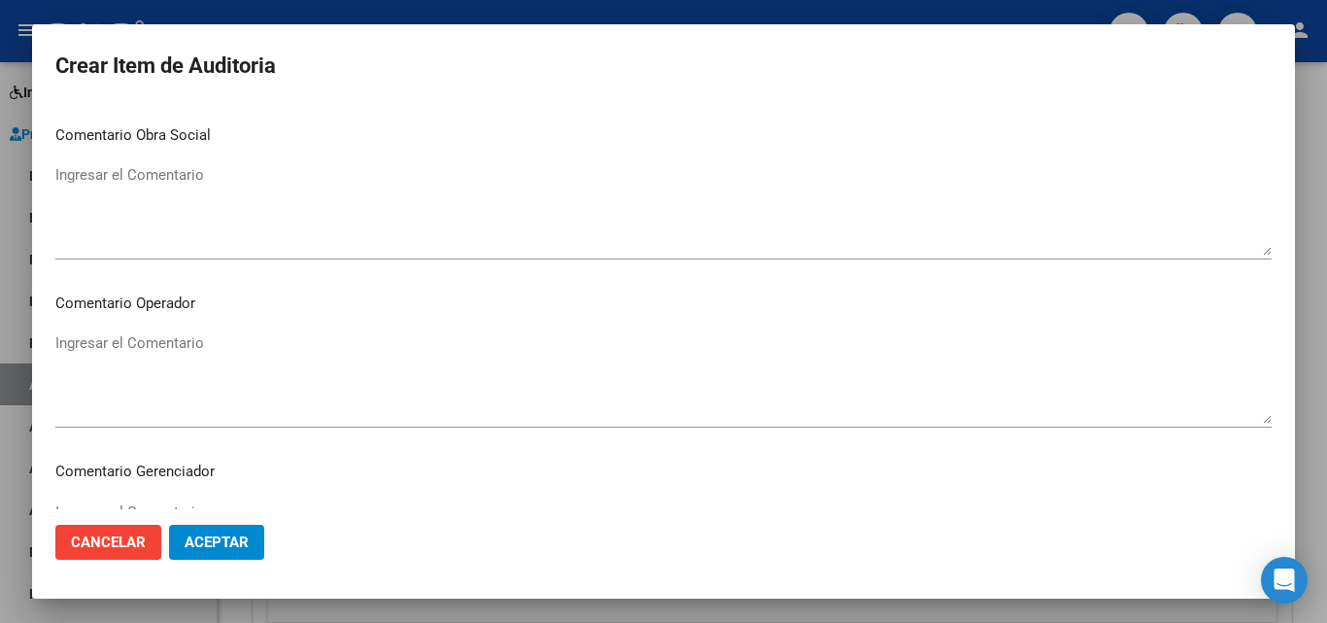
scroll to position [1344, 0]
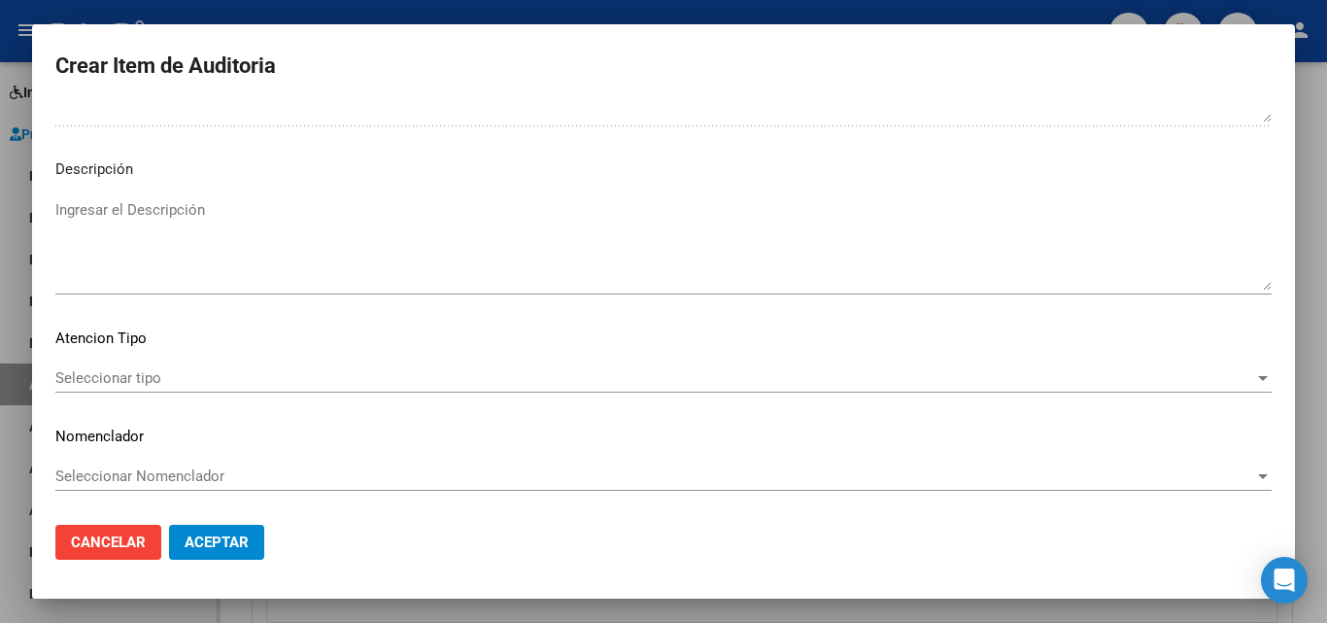
click at [134, 343] on p "Atencion Tipo" at bounding box center [663, 338] width 1216 height 22
click at [134, 384] on span "Seleccionar tipo" at bounding box center [654, 377] width 1199 height 17
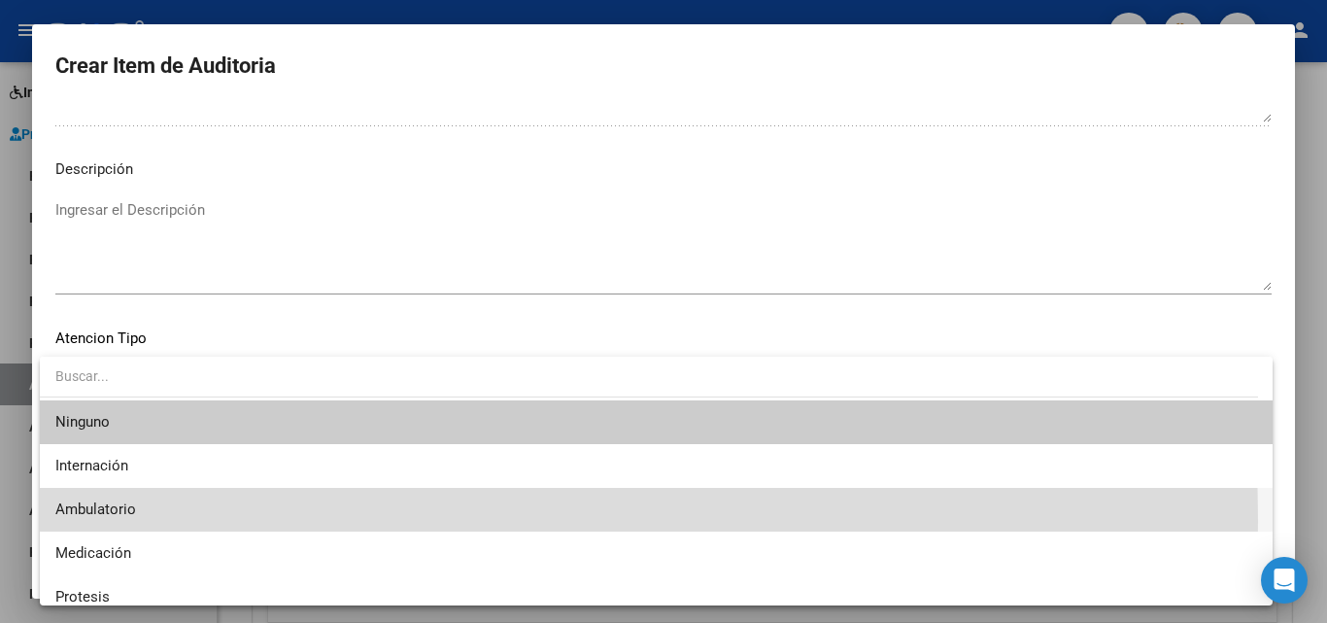
click at [122, 521] on span "Ambulatorio" at bounding box center [655, 510] width 1201 height 44
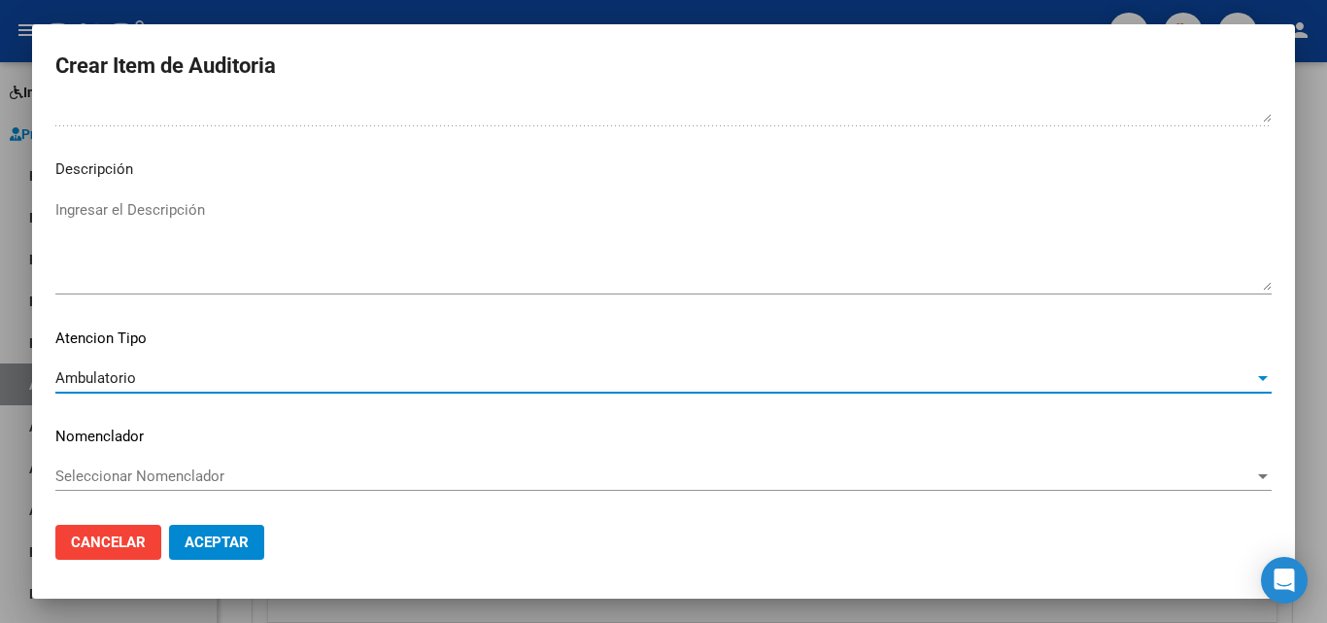
click at [245, 544] on span "Aceptar" at bounding box center [217, 541] width 64 height 17
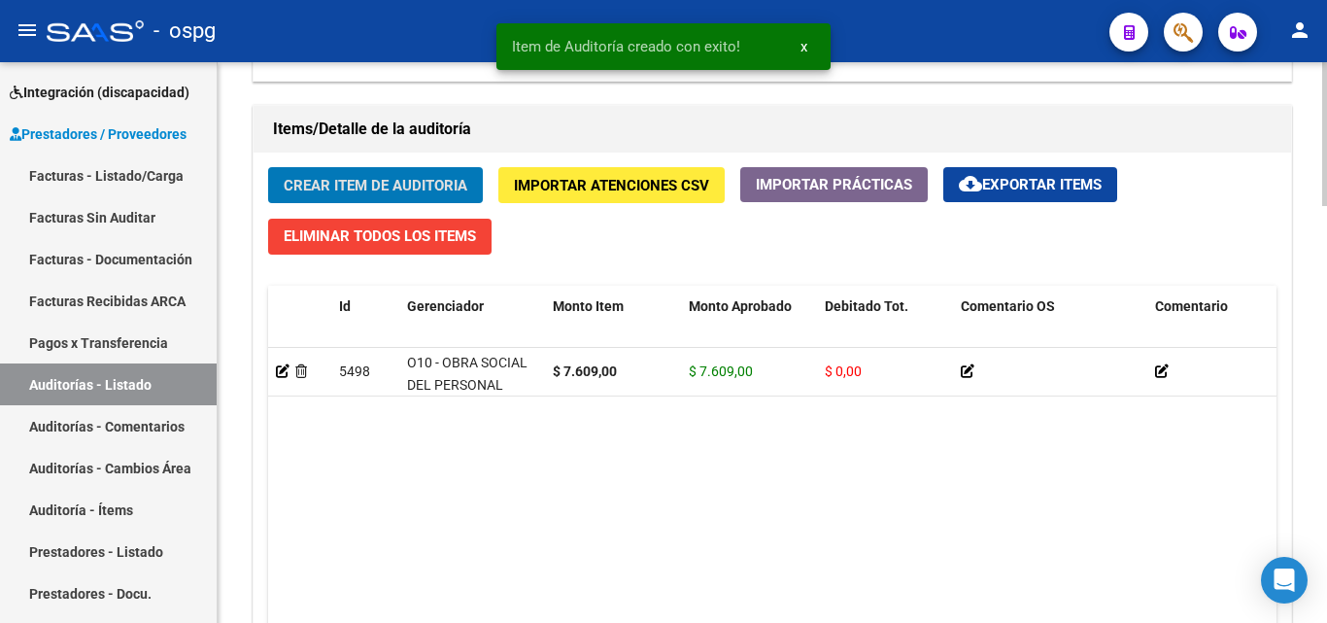
scroll to position [1361, 0]
click at [370, 160] on div "Crear Item de Auditoria Importar Atenciones CSV Importar Prácticas cloud_downlo…" at bounding box center [772, 451] width 1037 height 599
click at [370, 186] on span "Crear Item de Auditoria" at bounding box center [376, 185] width 184 height 17
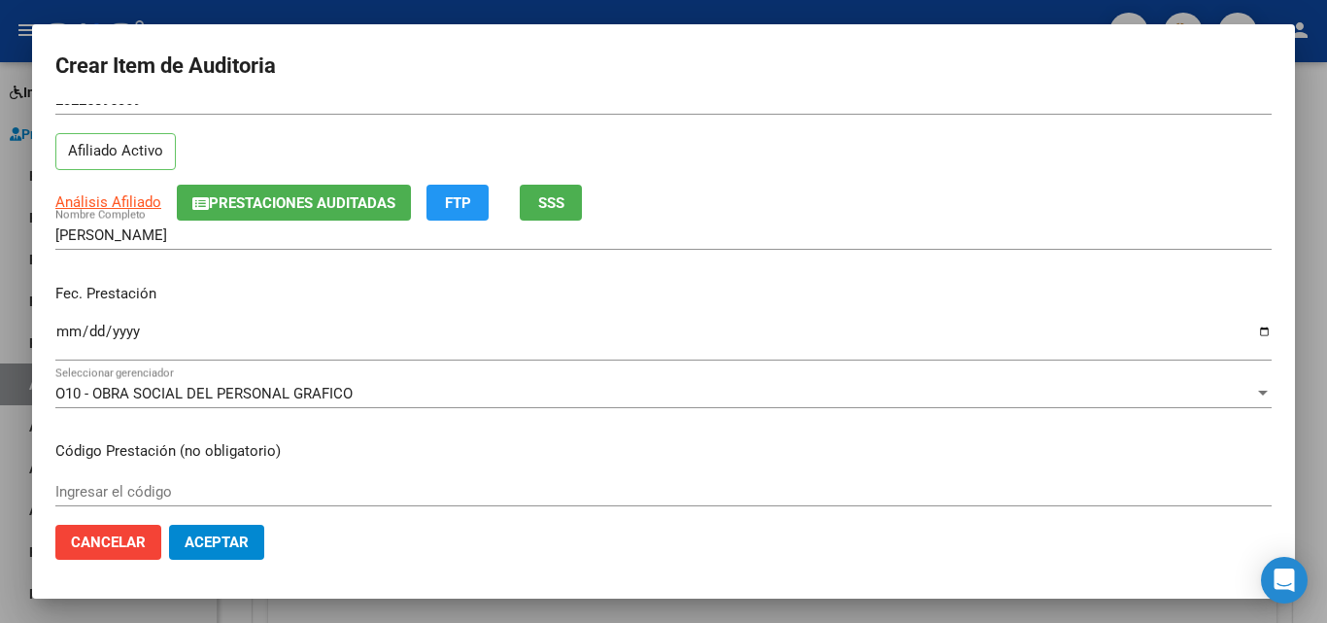
scroll to position [194, 0]
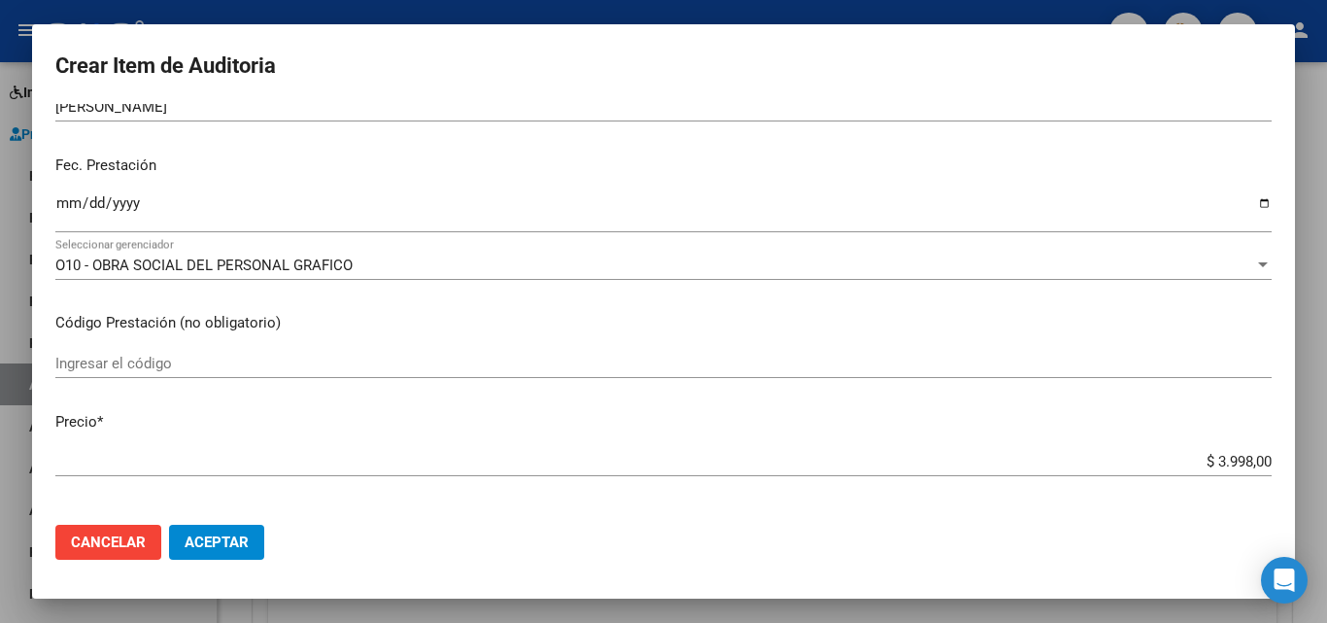
click at [60, 208] on input "Ingresar la fecha" at bounding box center [663, 210] width 1216 height 31
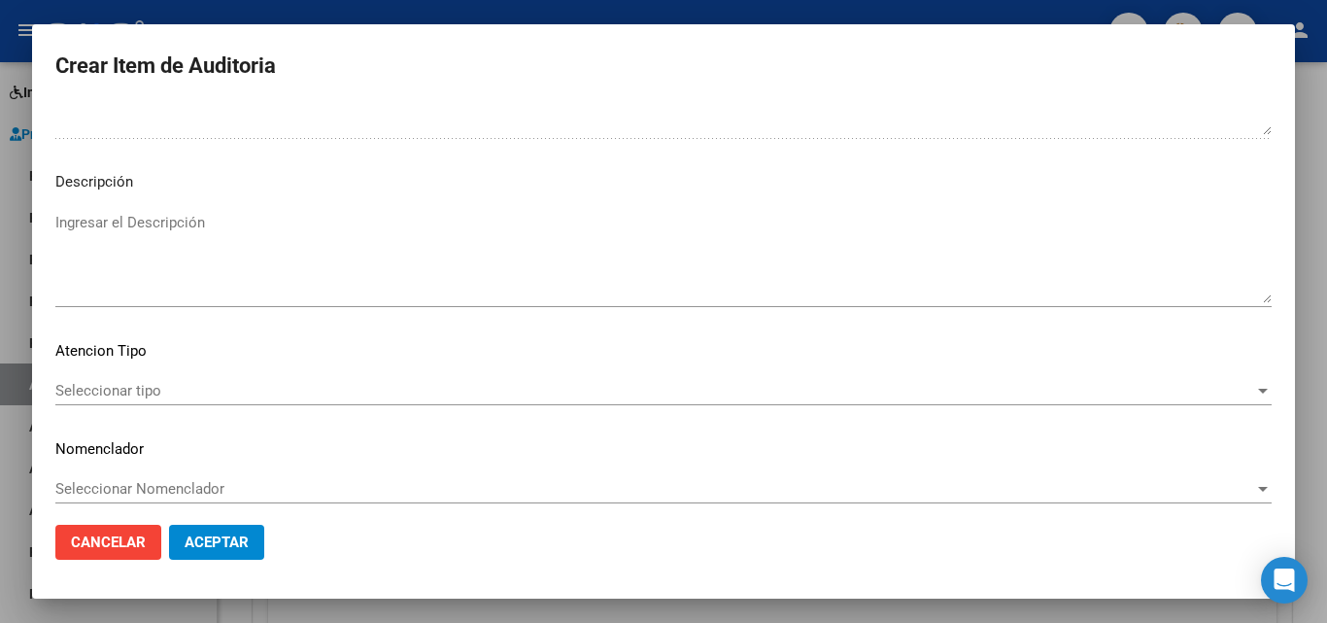
scroll to position [1344, 0]
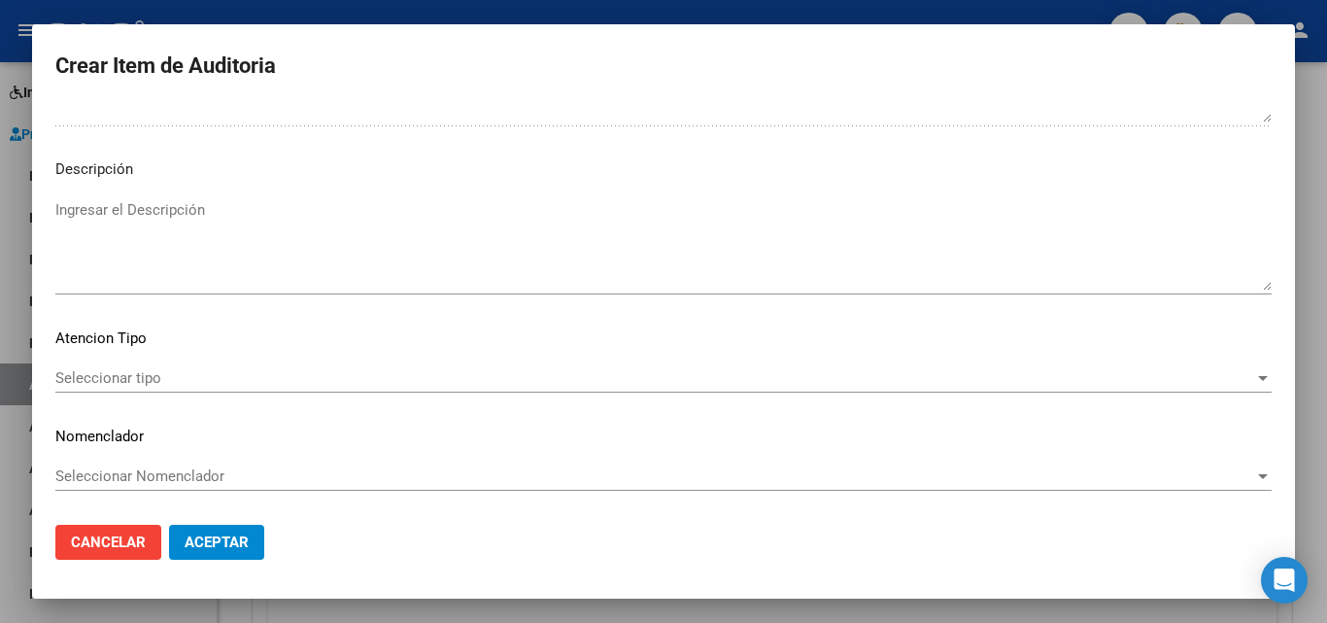
click at [145, 388] on div "Seleccionar tipo Seleccionar tipo" at bounding box center [663, 377] width 1216 height 29
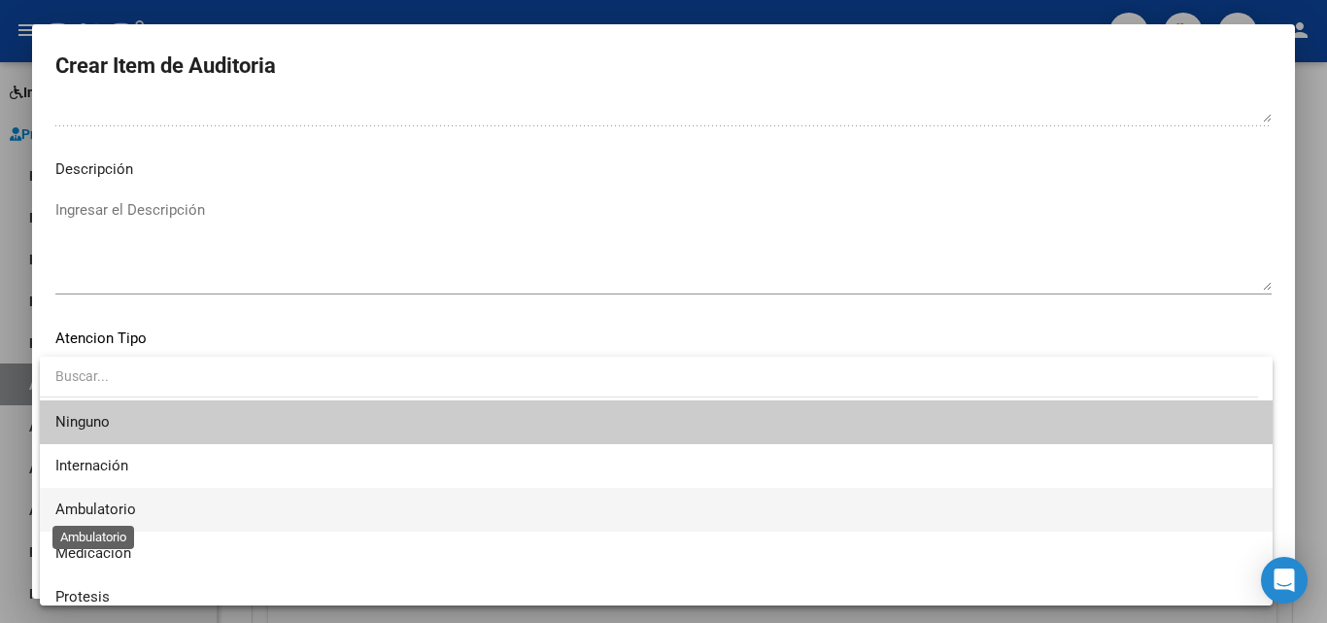
click at [120, 508] on span "Ambulatorio" at bounding box center [95, 508] width 81 height 17
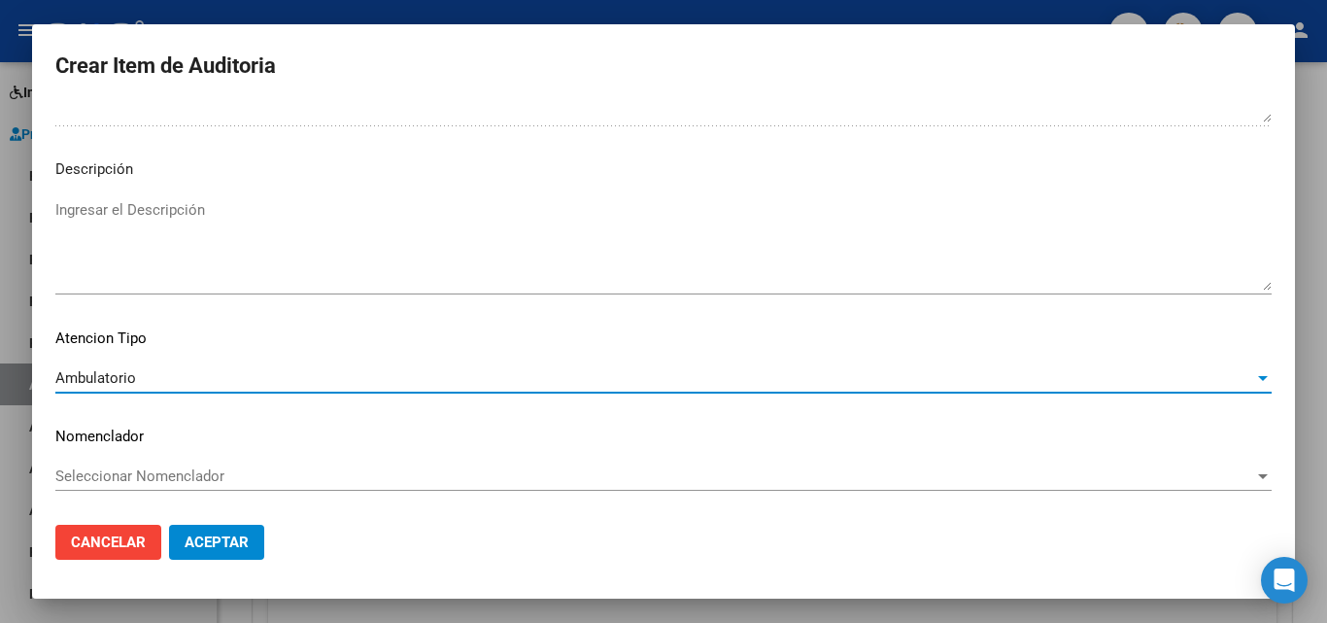
click at [209, 539] on span "Aceptar" at bounding box center [217, 541] width 64 height 17
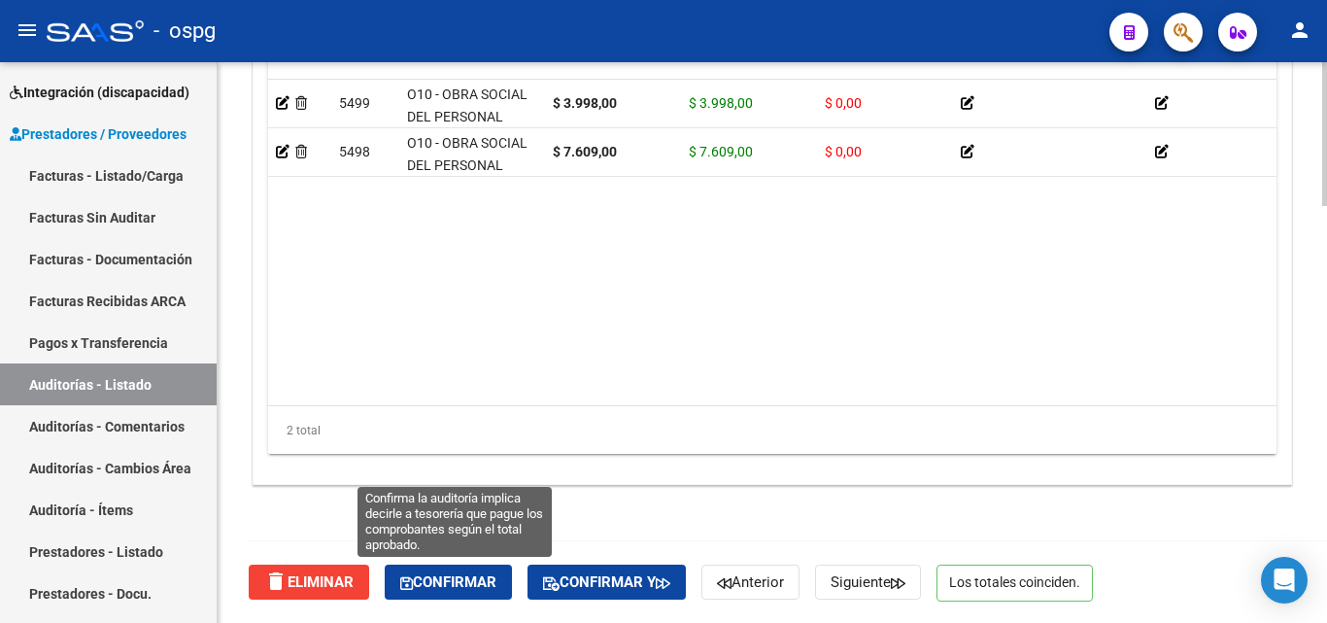
click at [477, 589] on span "Confirmar" at bounding box center [448, 581] width 96 height 17
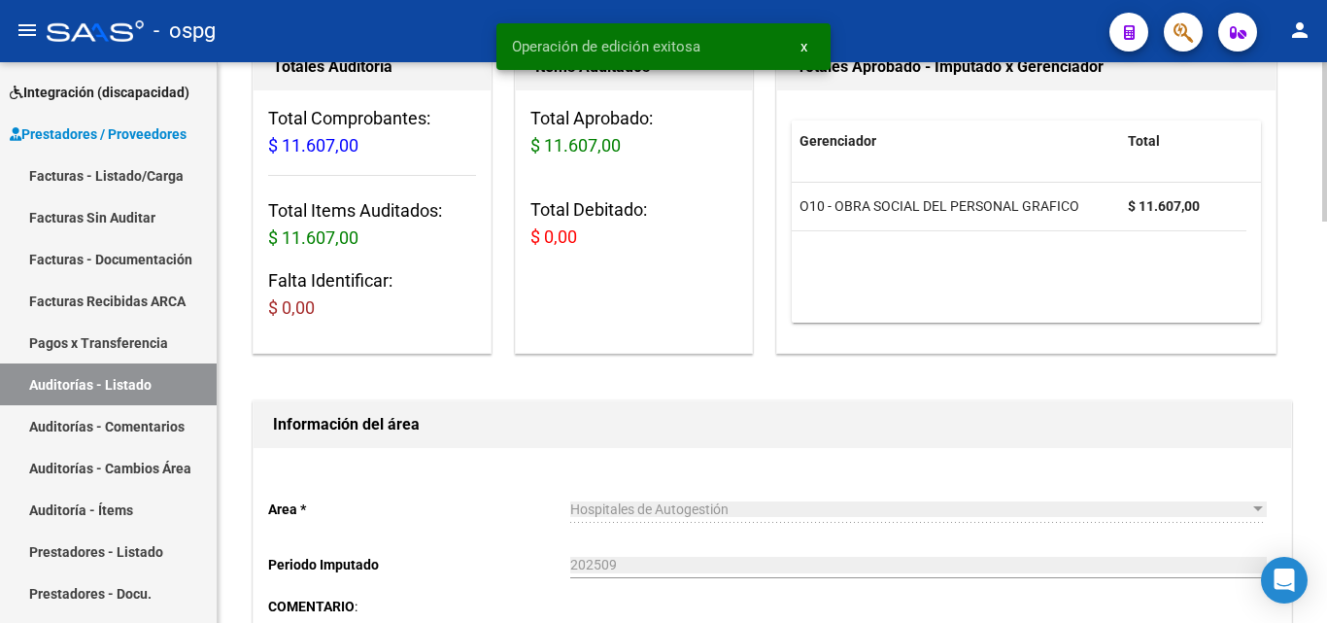
scroll to position [0, 0]
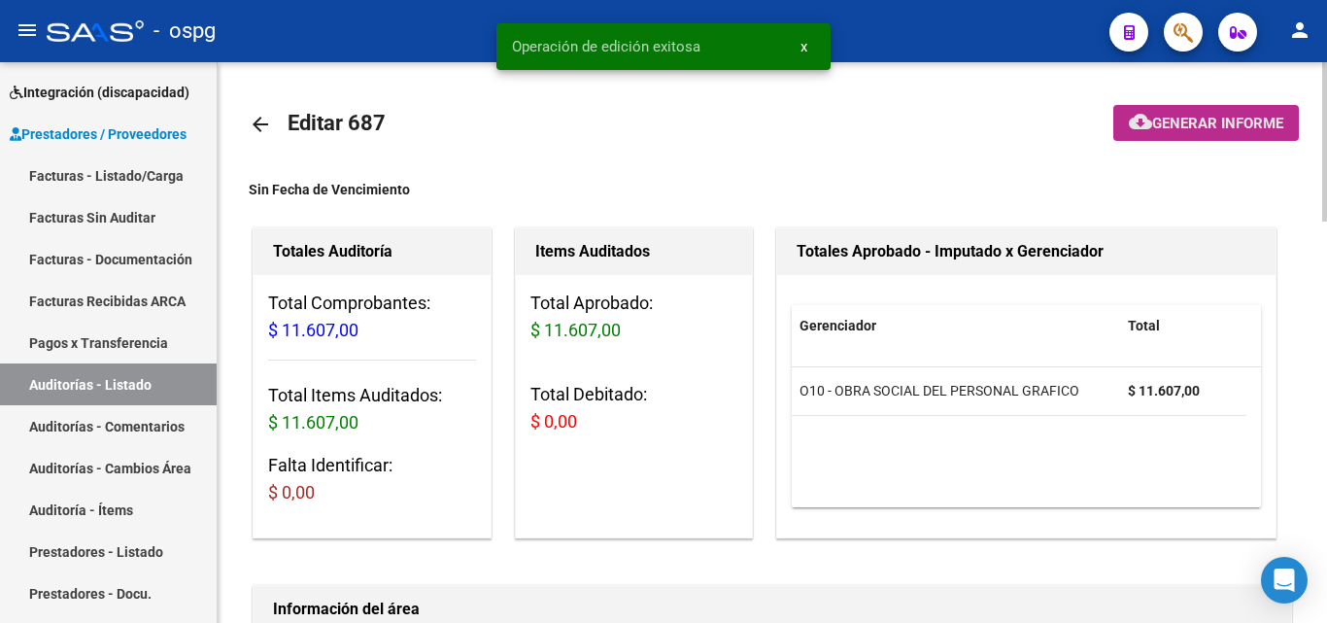
click at [1136, 128] on mat-icon "cloud_download" at bounding box center [1140, 121] width 23 height 23
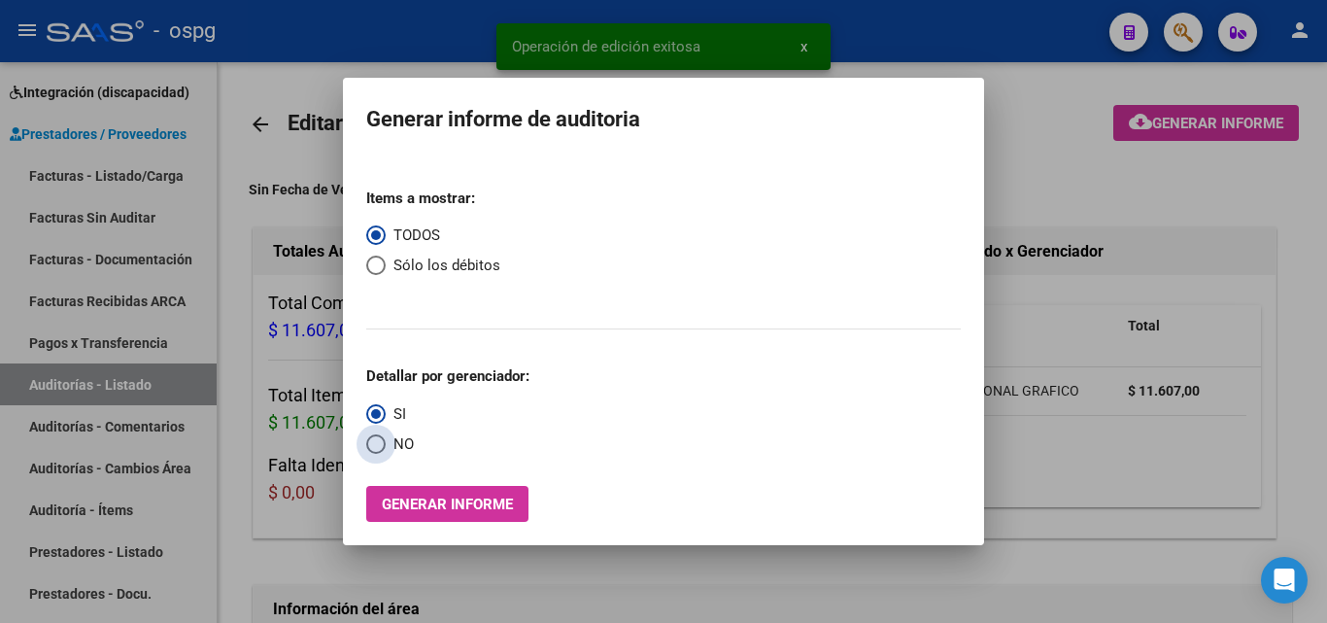
click at [409, 446] on span "NO" at bounding box center [400, 444] width 28 height 22
click at [386, 446] on input "NO" at bounding box center [375, 443] width 19 height 19
click at [422, 511] on span "Generar informe" at bounding box center [447, 503] width 131 height 17
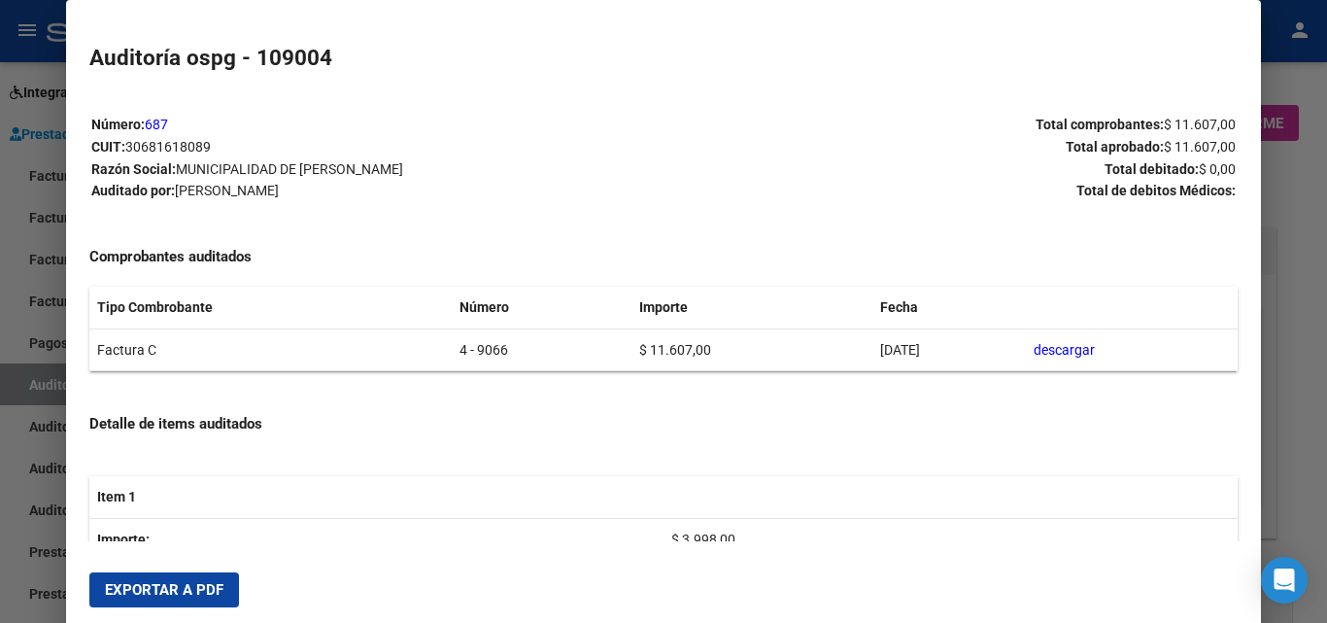
click at [180, 595] on span "Exportar a PDF" at bounding box center [164, 589] width 118 height 17
drag, startPoint x: 0, startPoint y: 261, endPoint x: 18, endPoint y: 264, distance: 18.7
click at [0, 261] on div at bounding box center [663, 311] width 1327 height 623
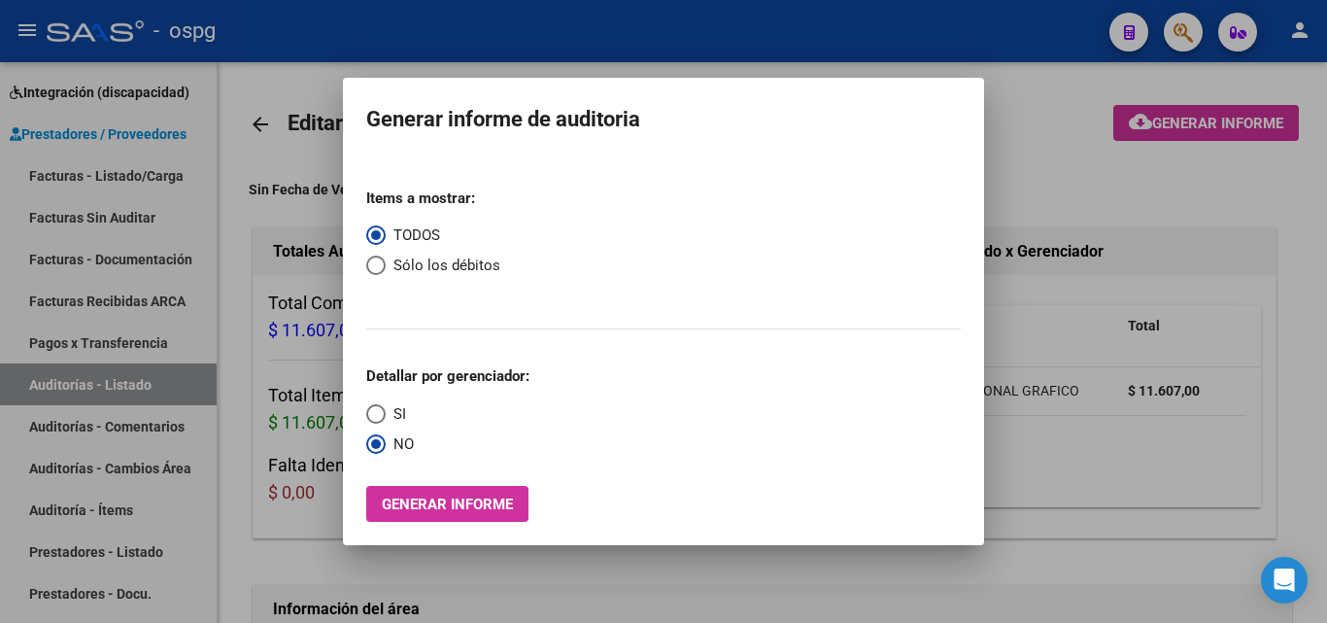
click at [124, 171] on div at bounding box center [663, 311] width 1327 height 623
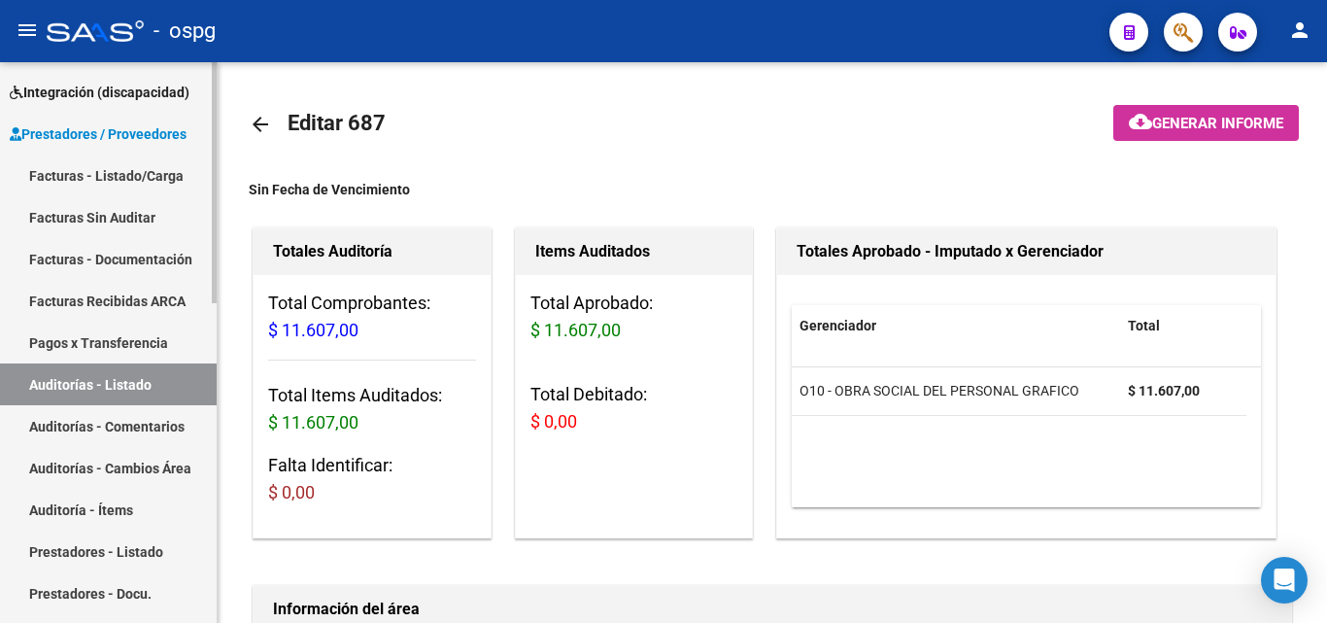
click at [126, 170] on link "Facturas - Listado/Carga" at bounding box center [108, 175] width 217 height 42
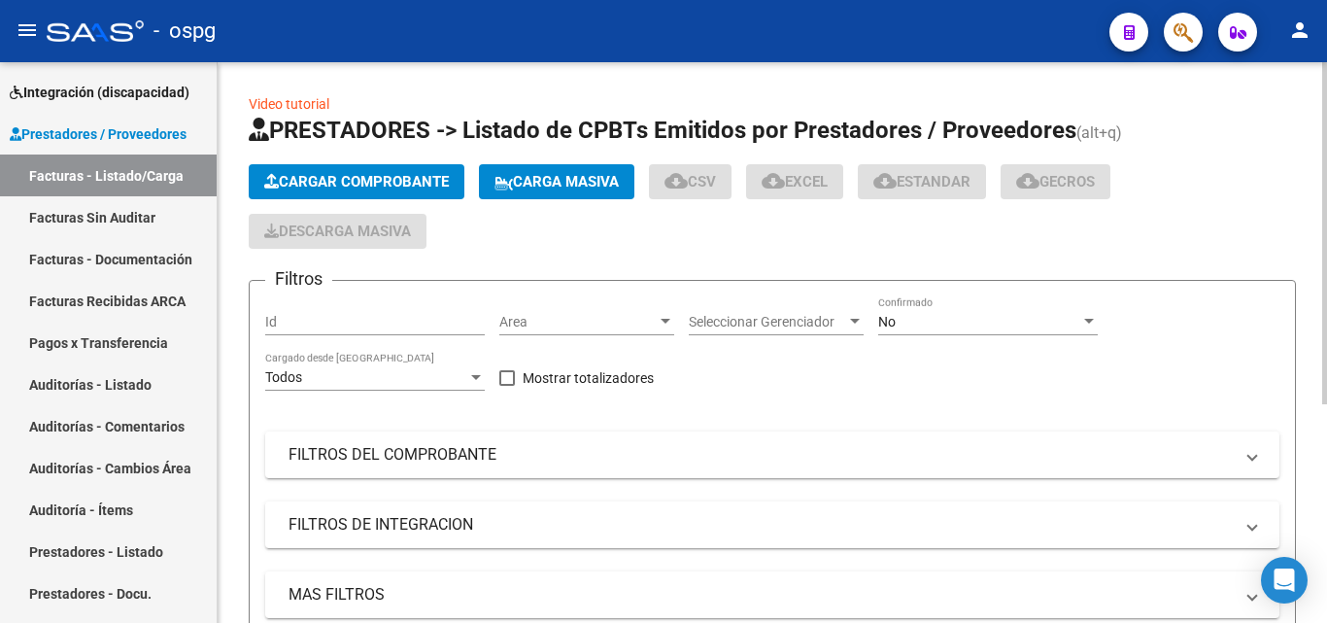
click at [396, 194] on button "Cargar Comprobante" at bounding box center [357, 181] width 216 height 35
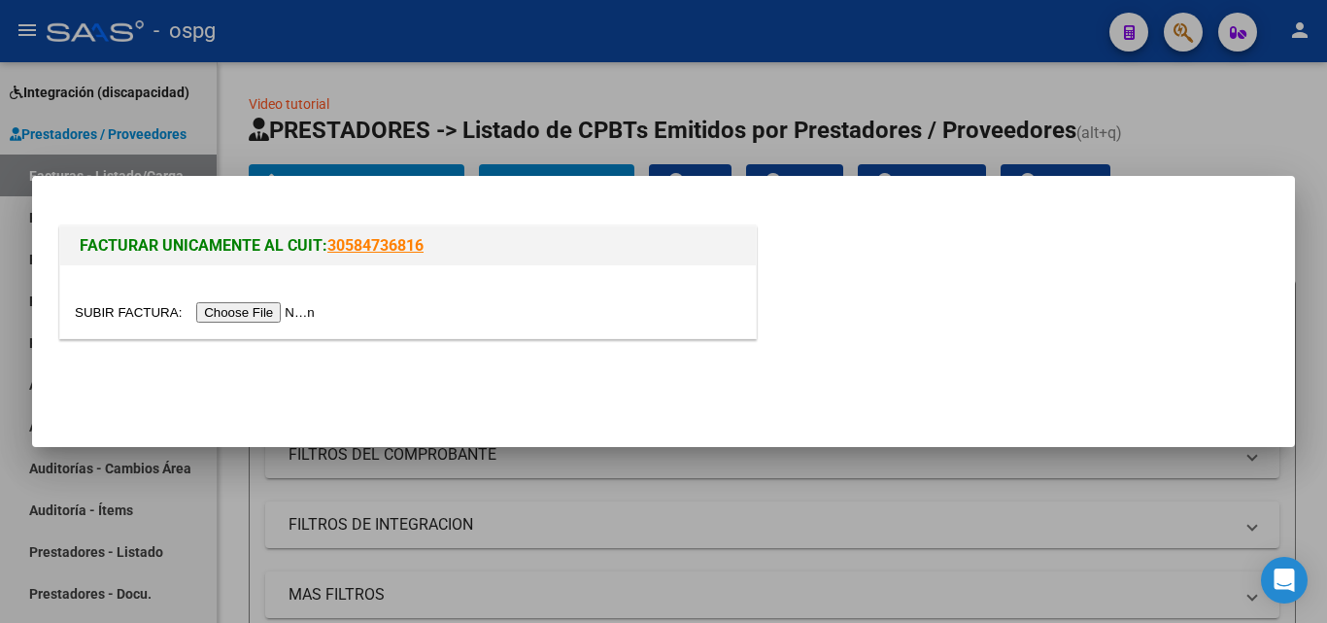
click at [251, 308] on input "file" at bounding box center [198, 312] width 246 height 20
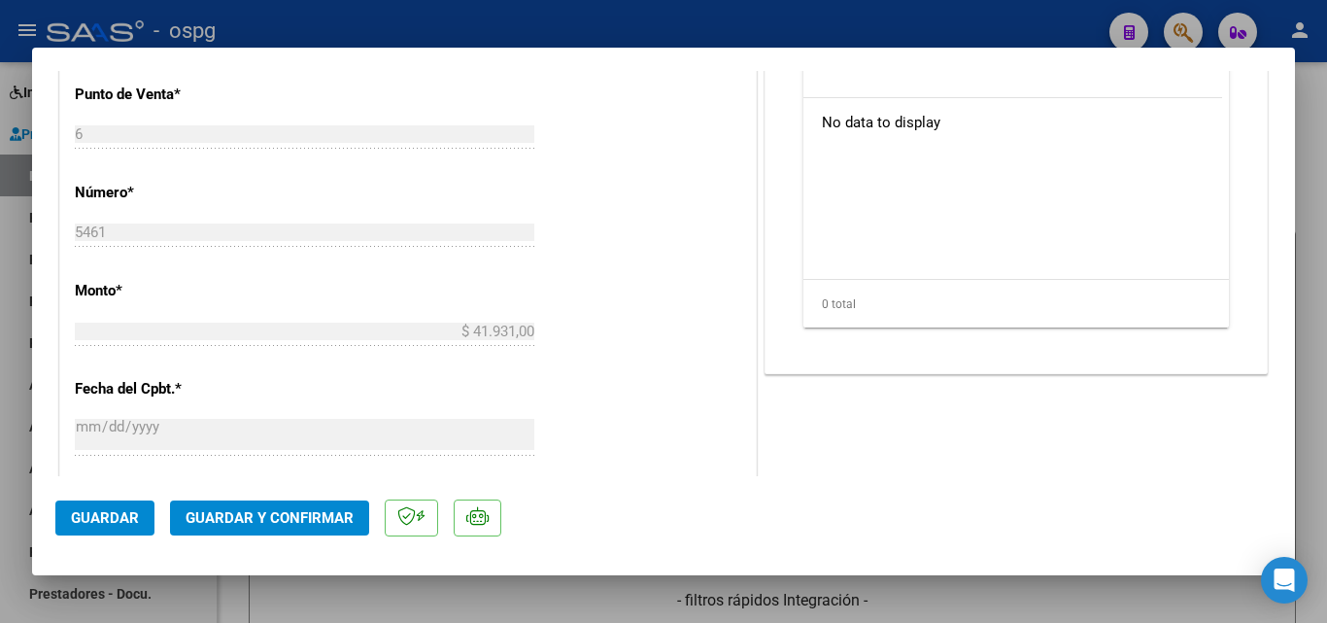
scroll to position [971, 0]
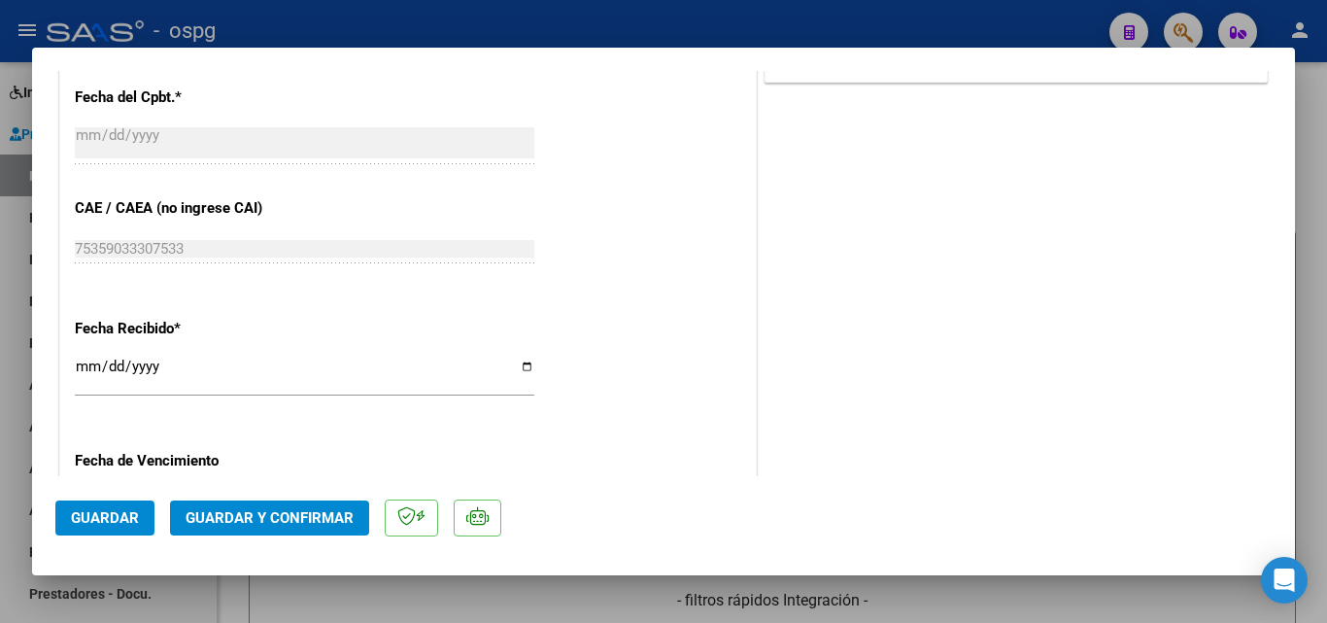
click at [89, 365] on input "[DATE]" at bounding box center [304, 373] width 459 height 31
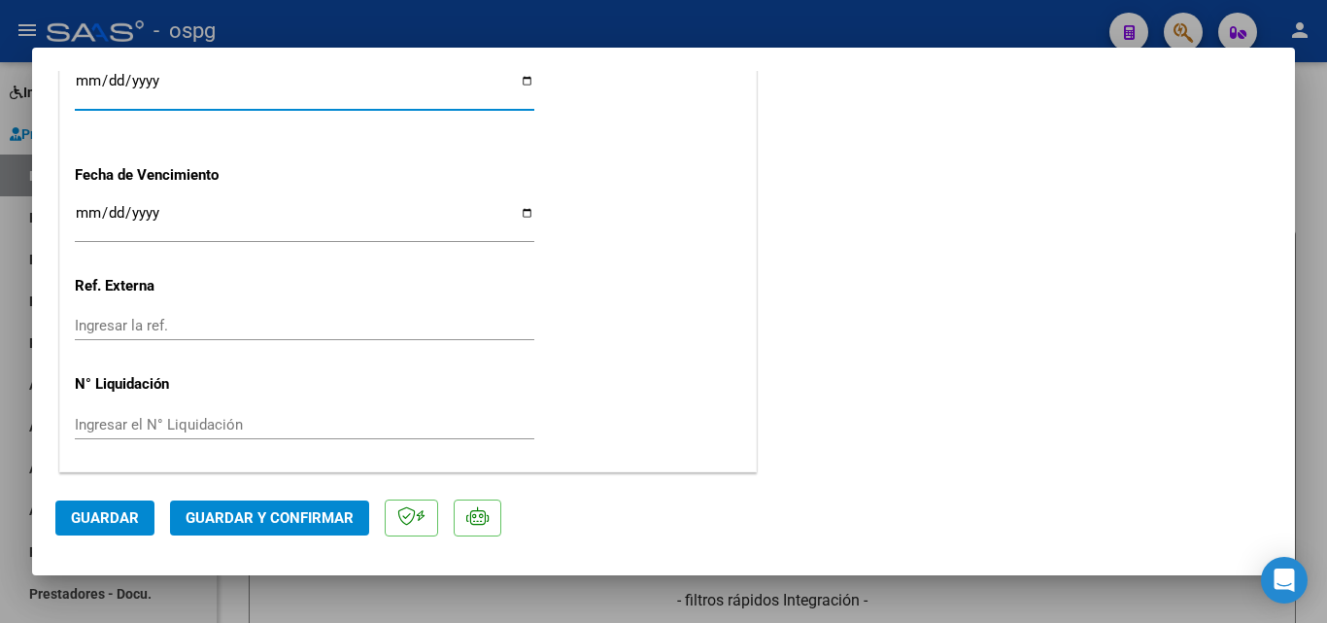
click at [207, 500] on button "Guardar y Confirmar" at bounding box center [269, 517] width 199 height 35
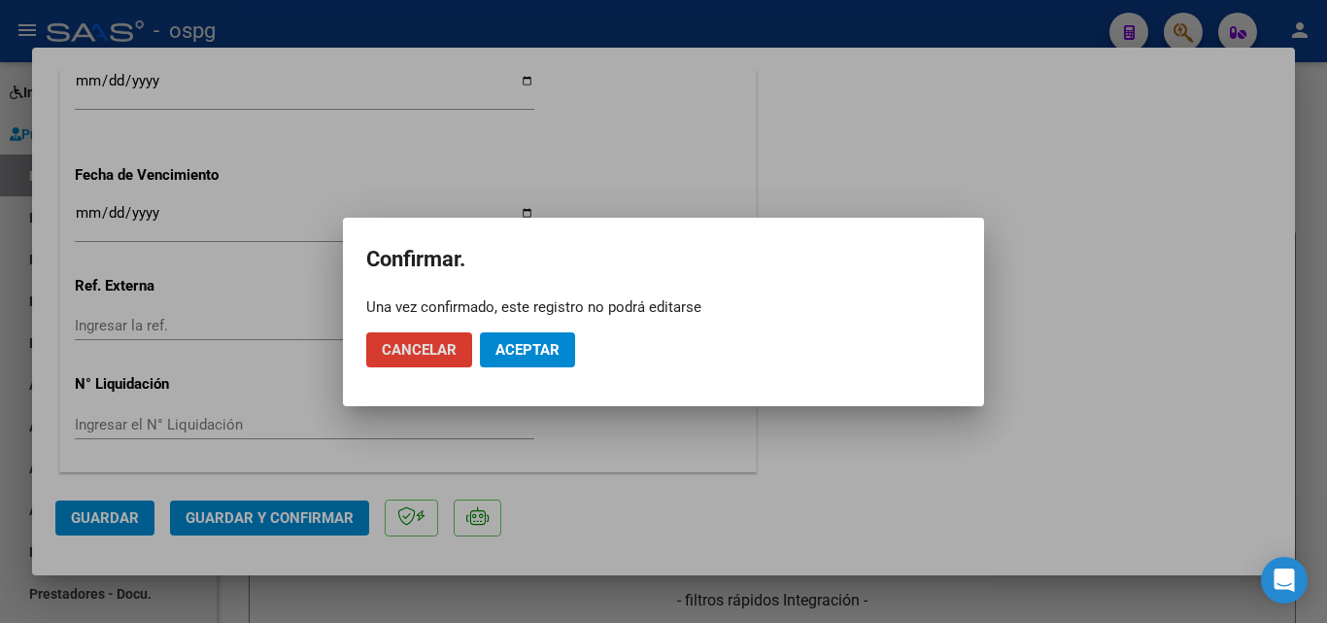
click at [511, 350] on span "Aceptar" at bounding box center [527, 349] width 64 height 17
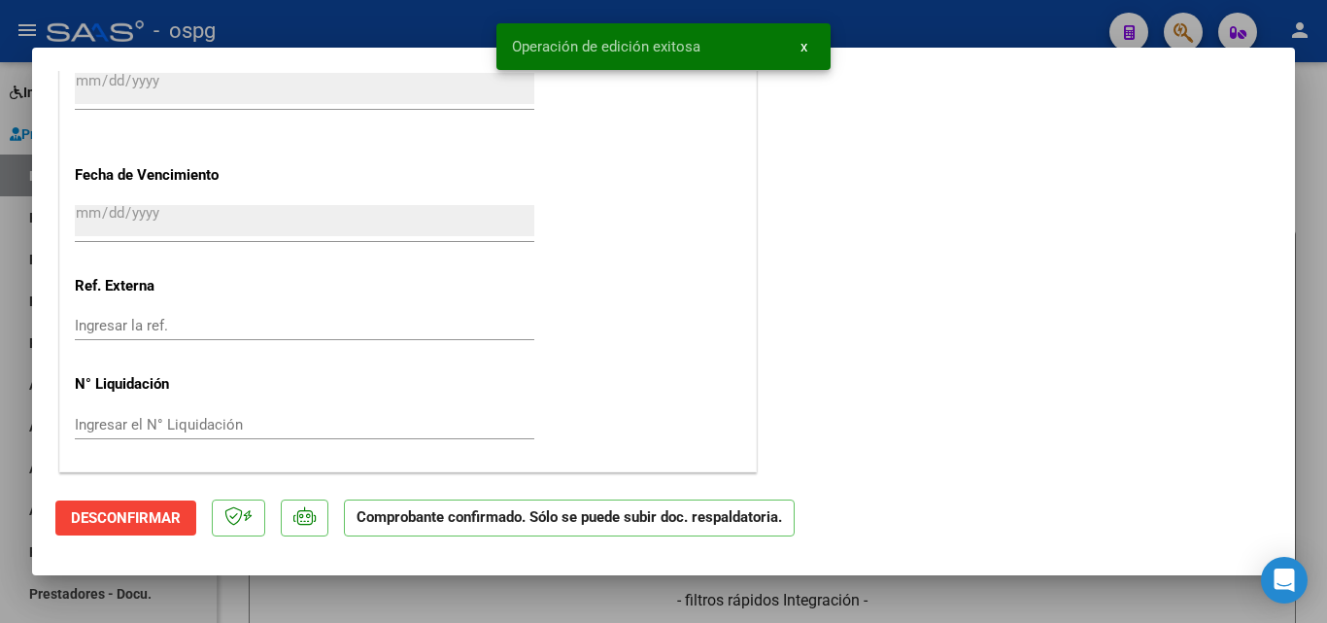
click at [0, 355] on div at bounding box center [663, 311] width 1327 height 623
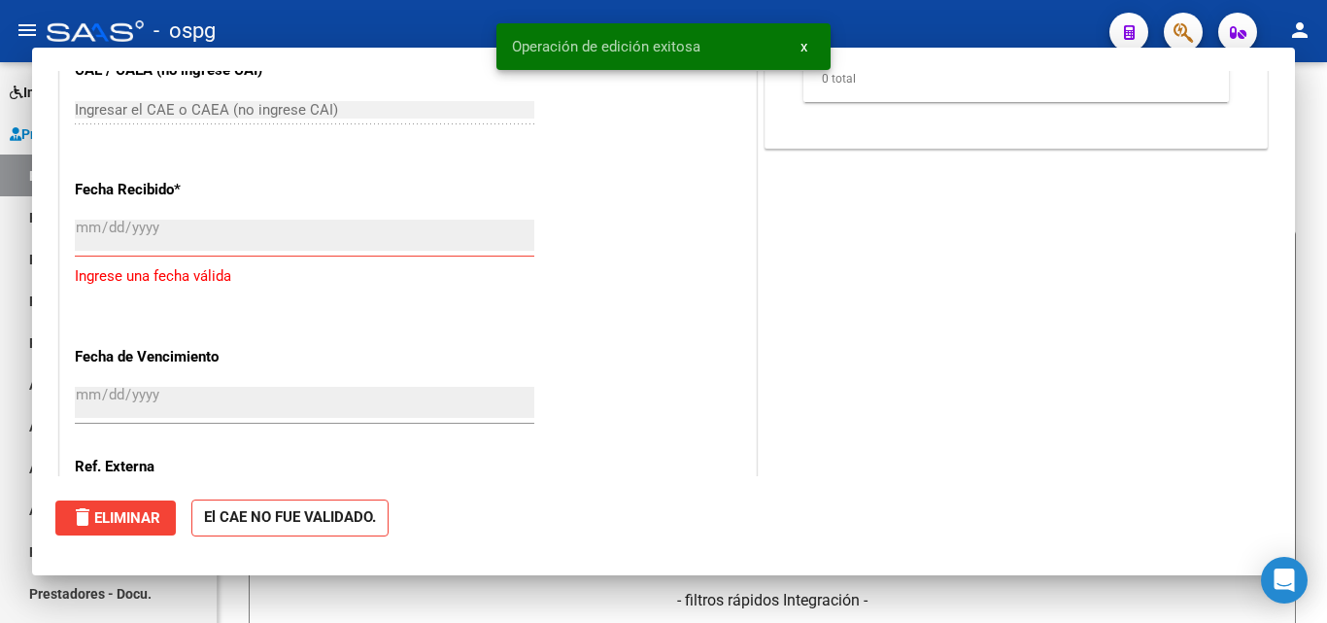
scroll to position [1404, 0]
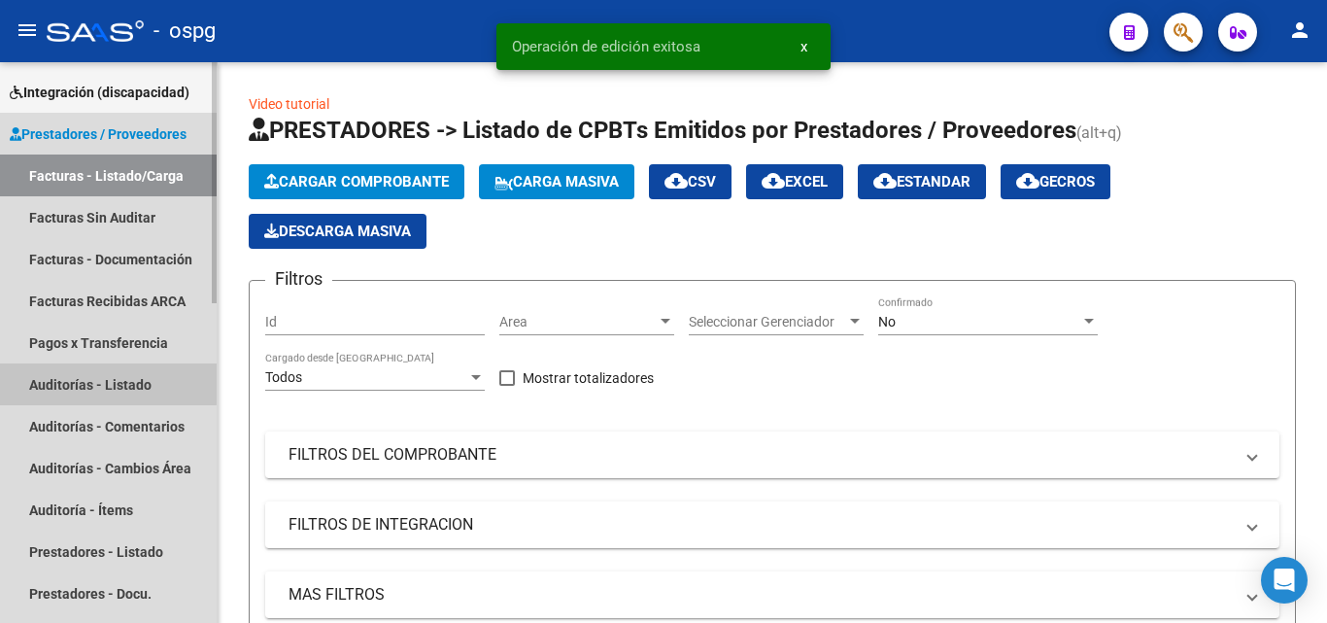
click at [89, 383] on link "Auditorías - Listado" at bounding box center [108, 384] width 217 height 42
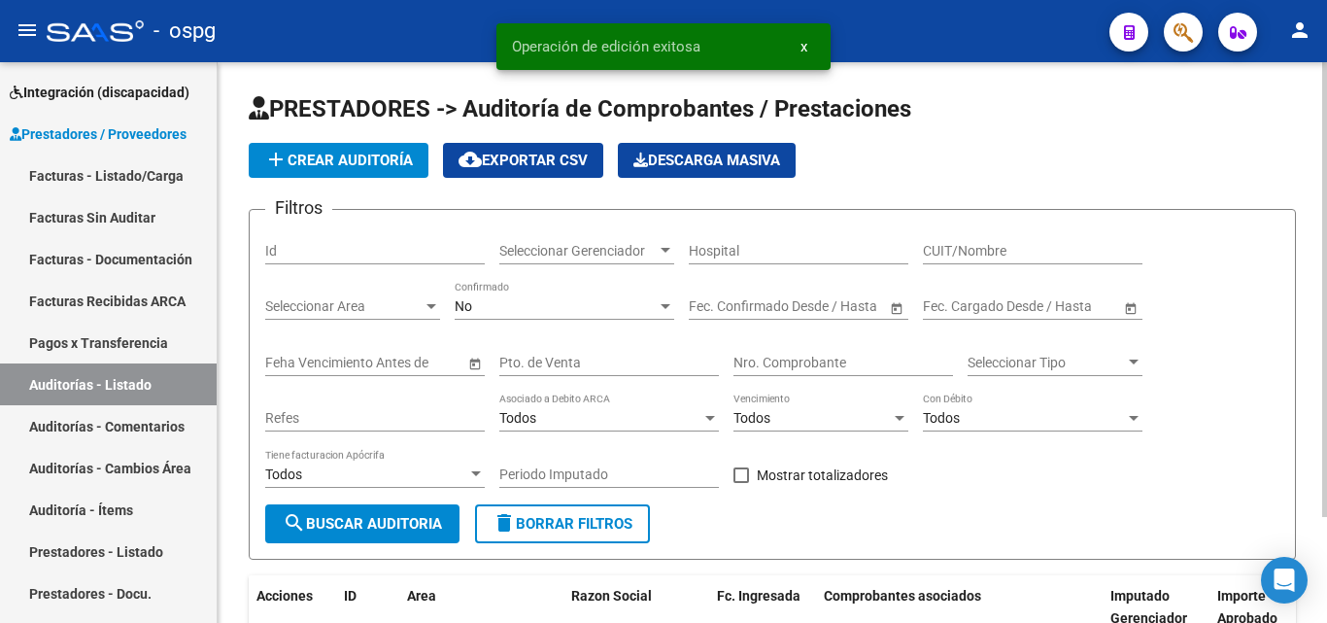
click at [373, 167] on span "add Crear Auditoría" at bounding box center [338, 160] width 149 height 17
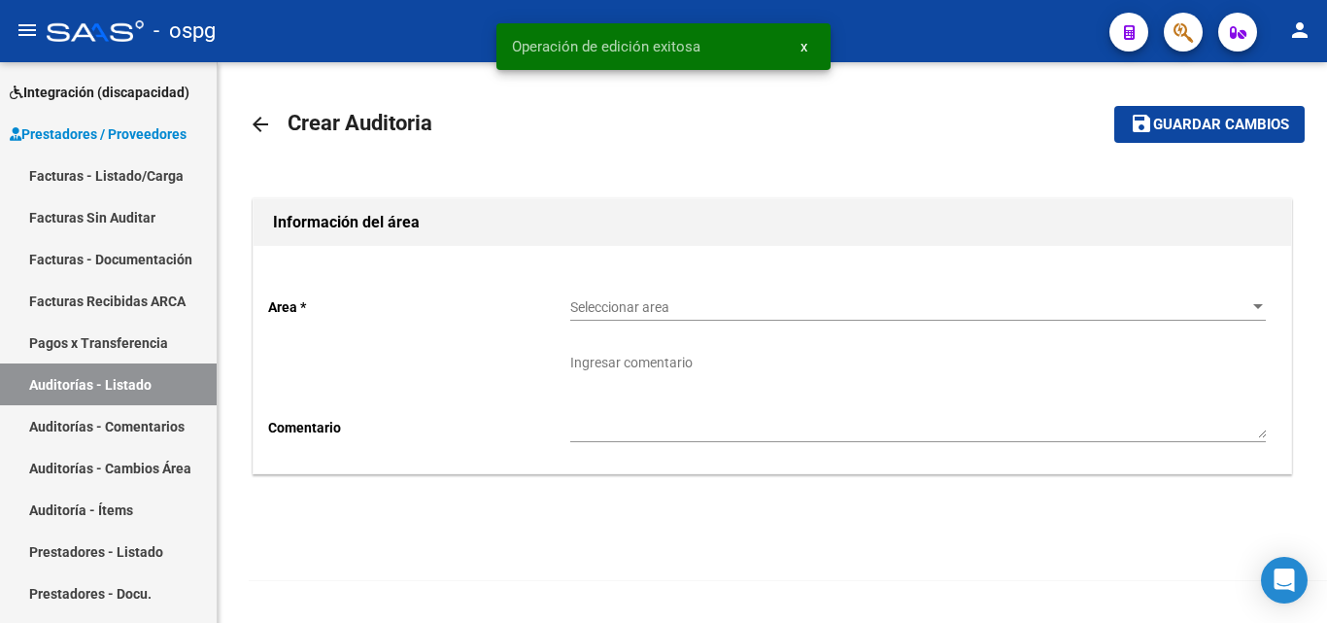
click at [648, 294] on div "Seleccionar area Seleccionar area" at bounding box center [917, 301] width 695 height 39
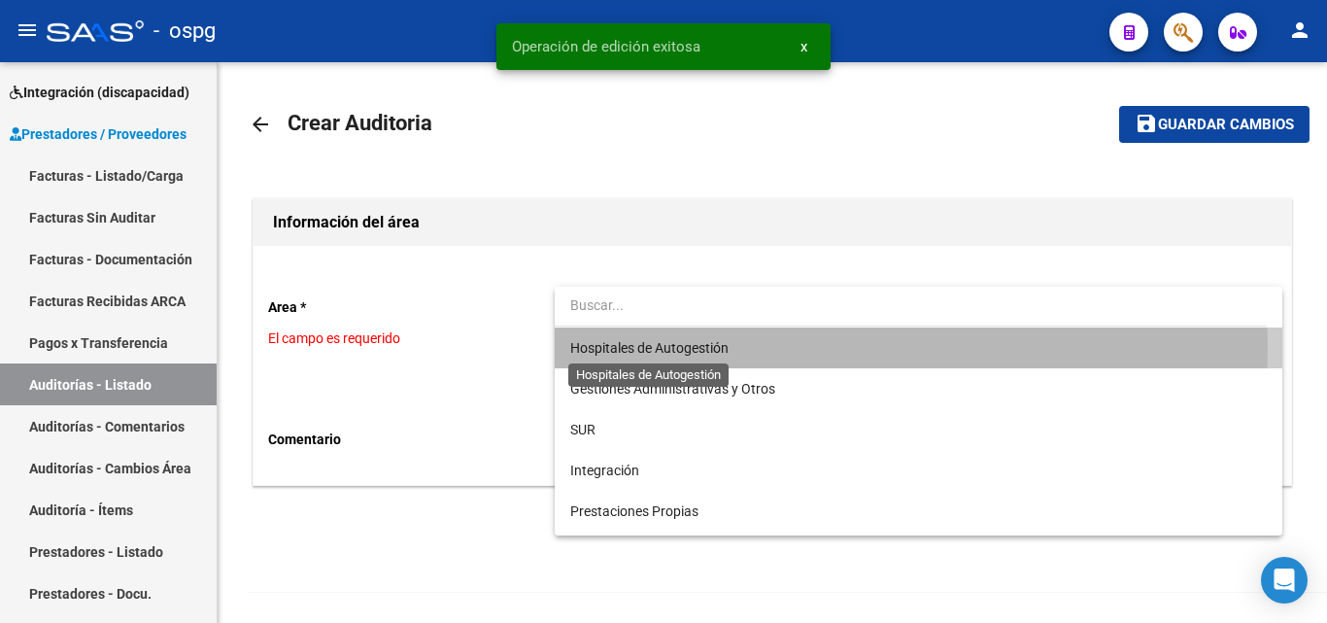
click at [645, 347] on span "Hospitales de Autogestión" at bounding box center [649, 348] width 158 height 16
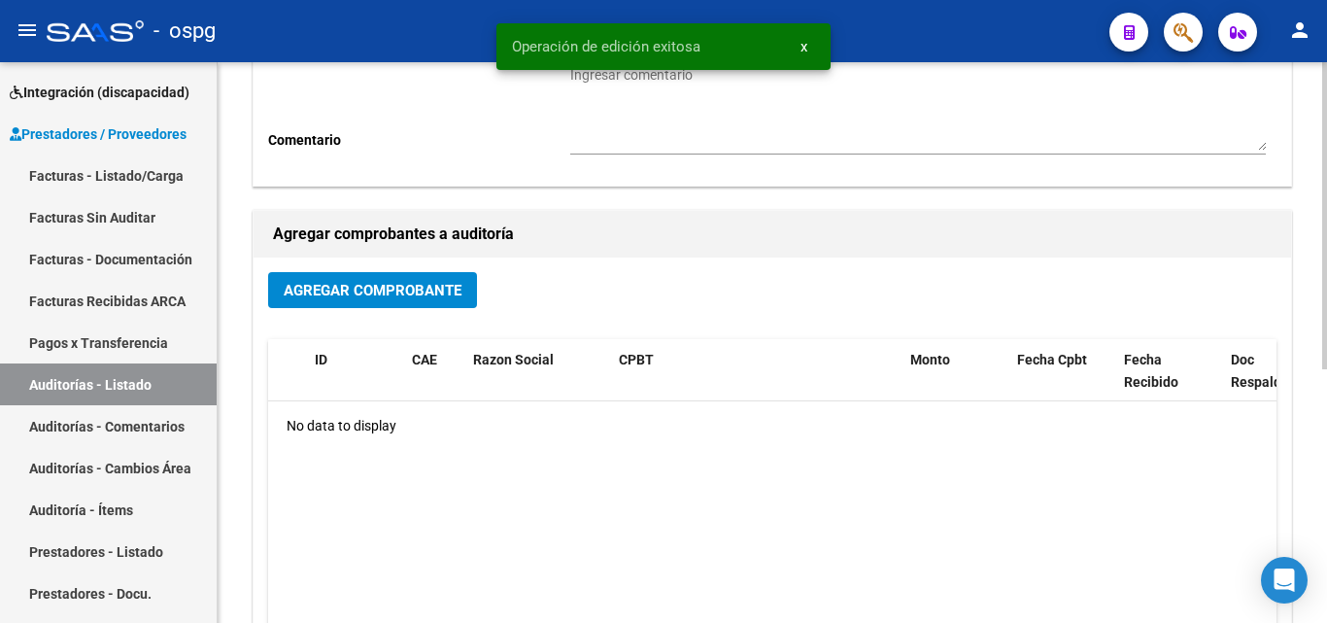
scroll to position [291, 0]
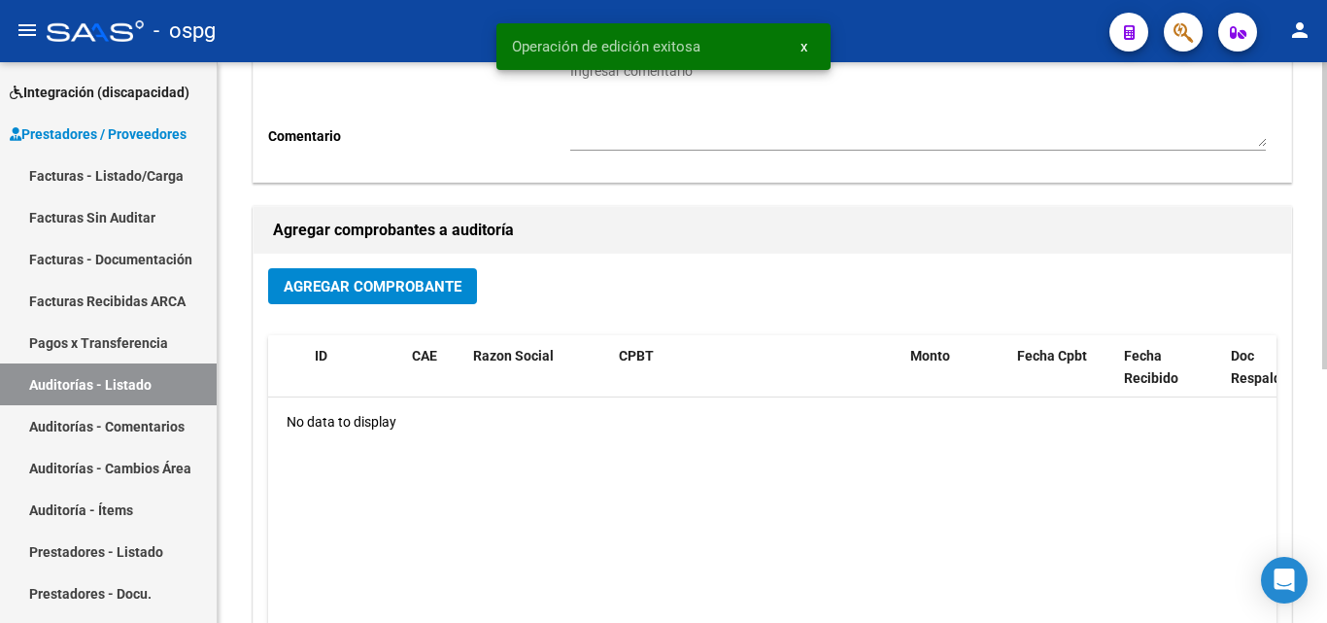
click at [413, 288] on span "Agregar Comprobante" at bounding box center [373, 286] width 178 height 17
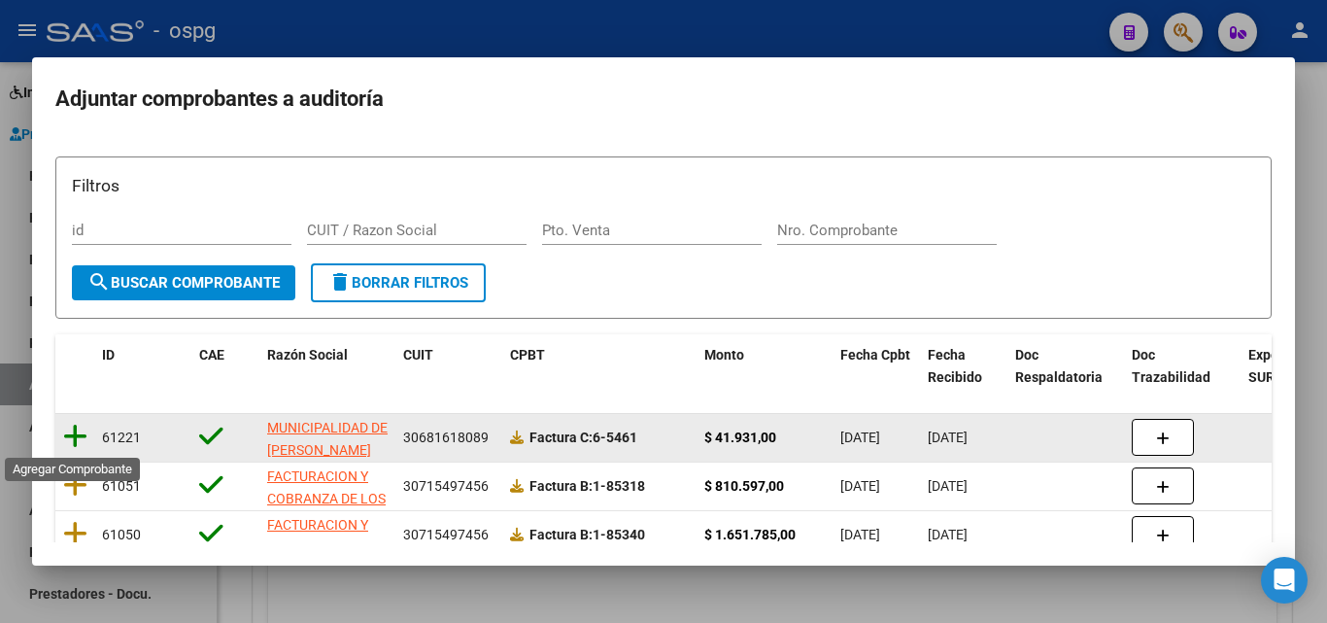
click at [71, 442] on icon at bounding box center [75, 436] width 24 height 27
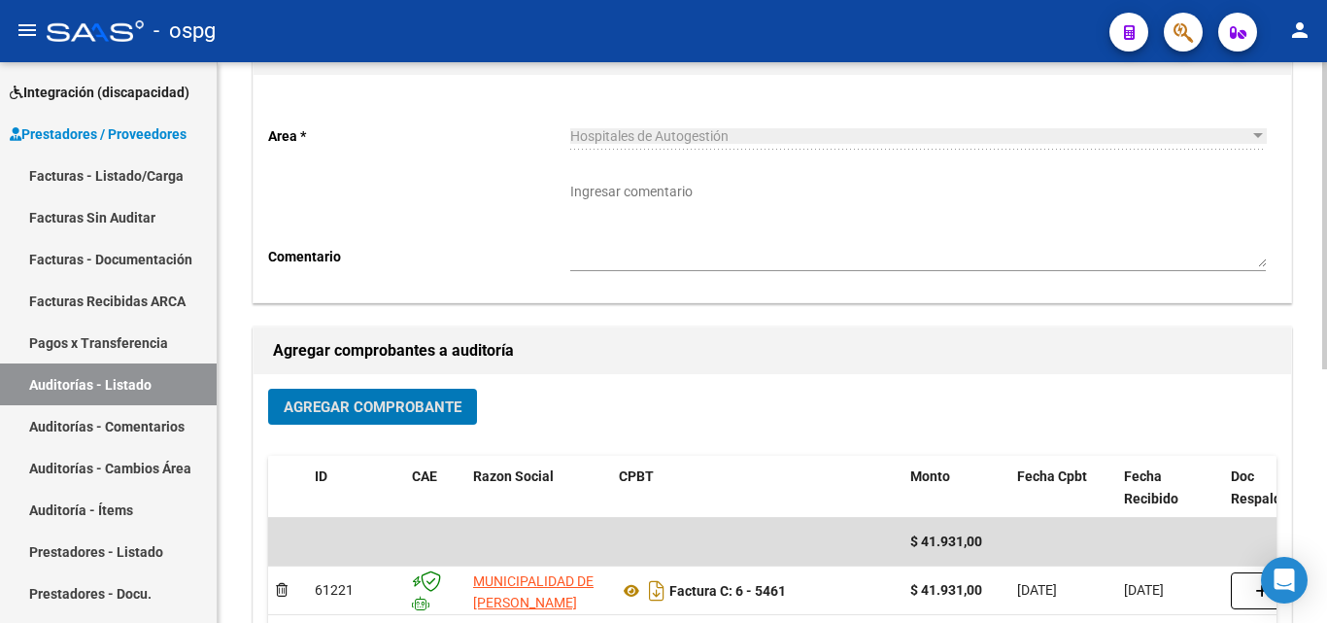
scroll to position [0, 0]
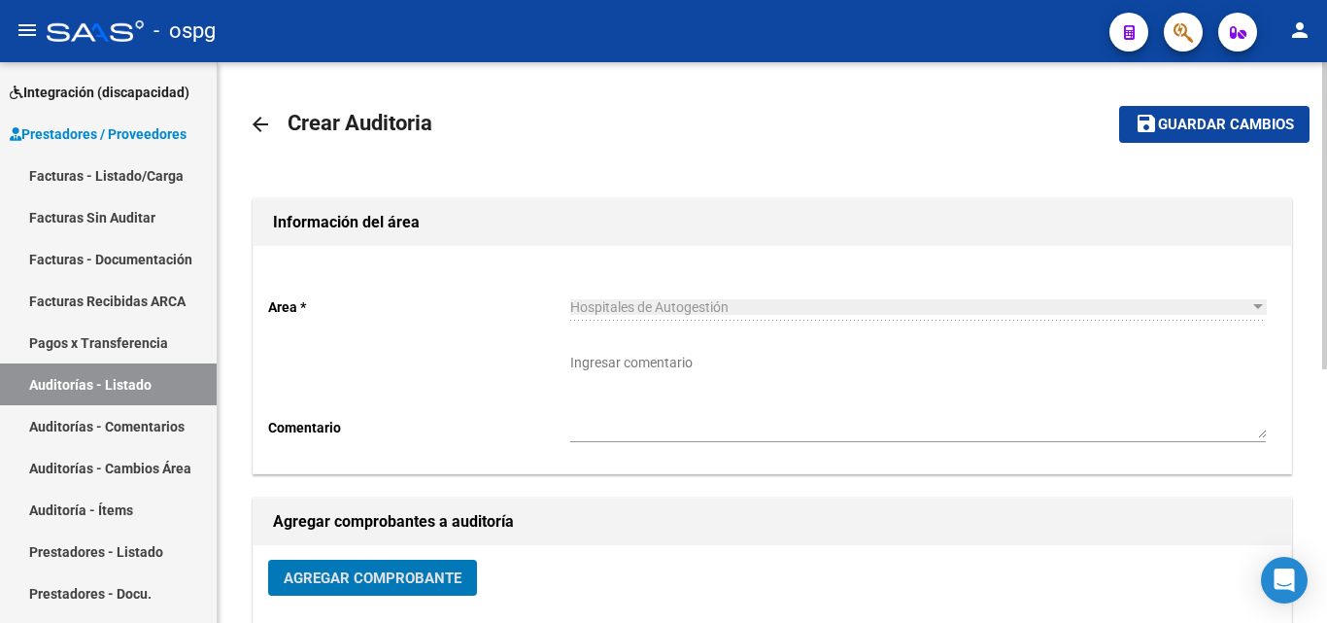
click at [1193, 114] on button "save Guardar cambios" at bounding box center [1214, 124] width 190 height 36
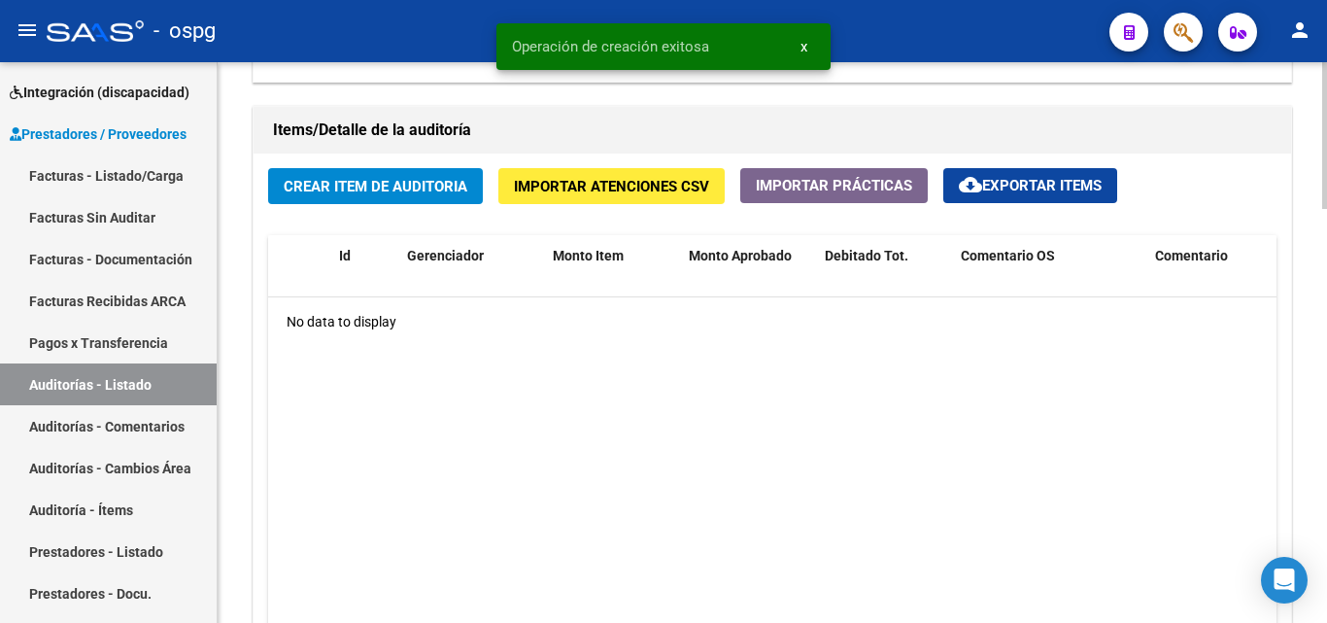
scroll to position [1360, 0]
click at [400, 203] on button "Crear Item de Auditoria" at bounding box center [375, 185] width 215 height 36
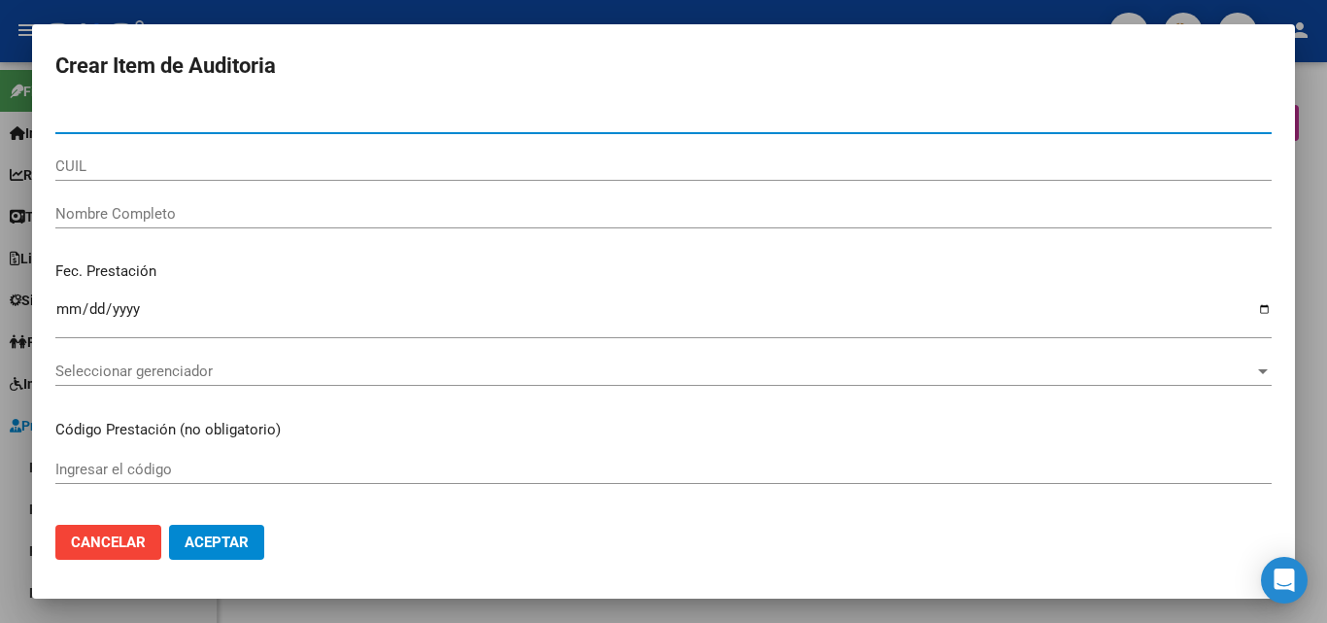
scroll to position [1360, 0]
type input "26504758"
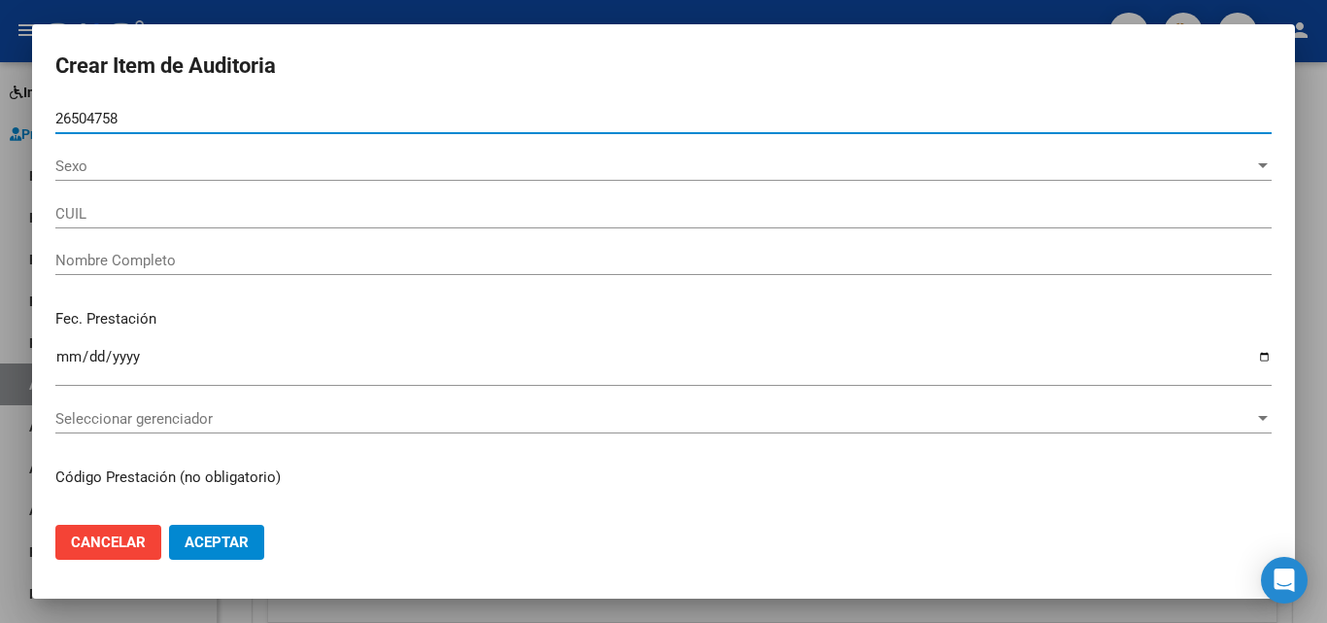
type input "27265047586"
type input "[PERSON_NAME] [PERSON_NAME]"
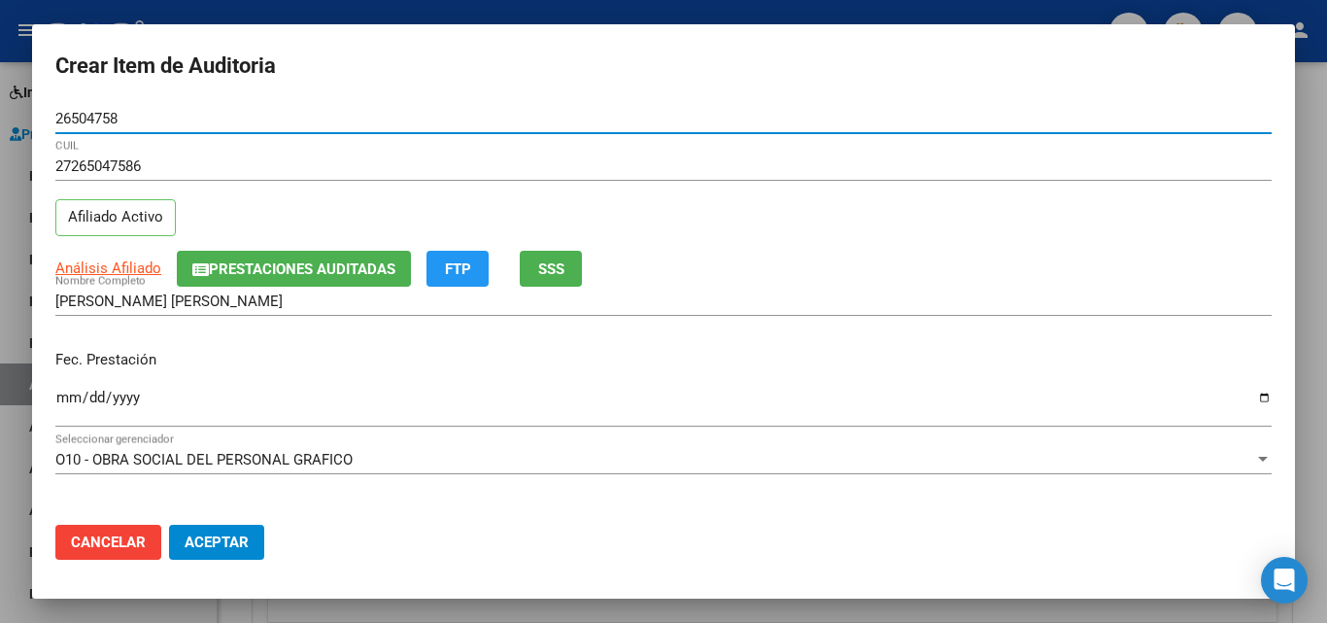
type input "26504758"
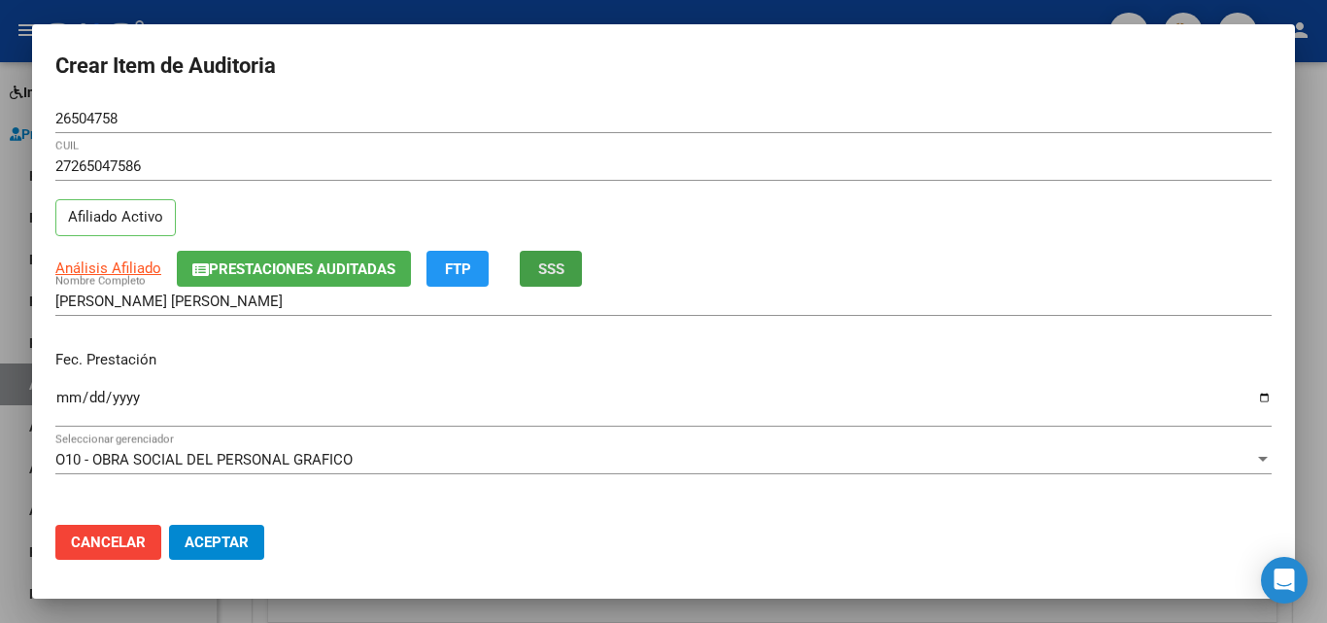
click at [559, 270] on span "SSS" at bounding box center [551, 268] width 26 height 17
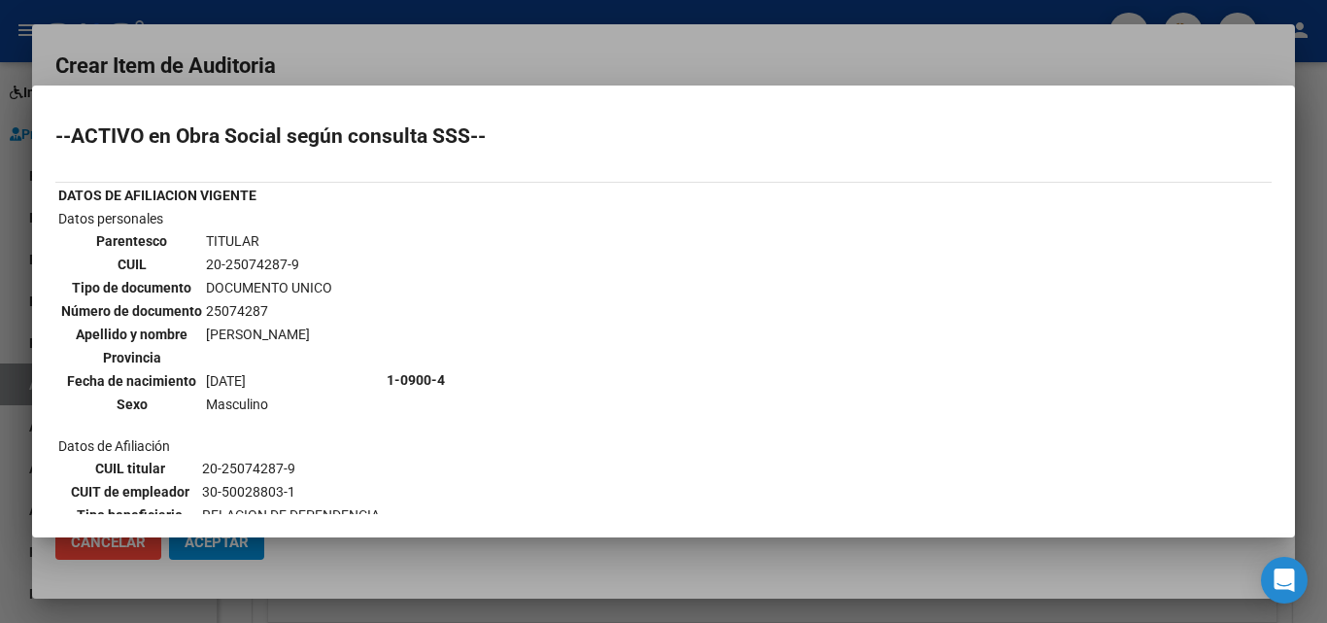
click at [343, 76] on div at bounding box center [663, 311] width 1327 height 623
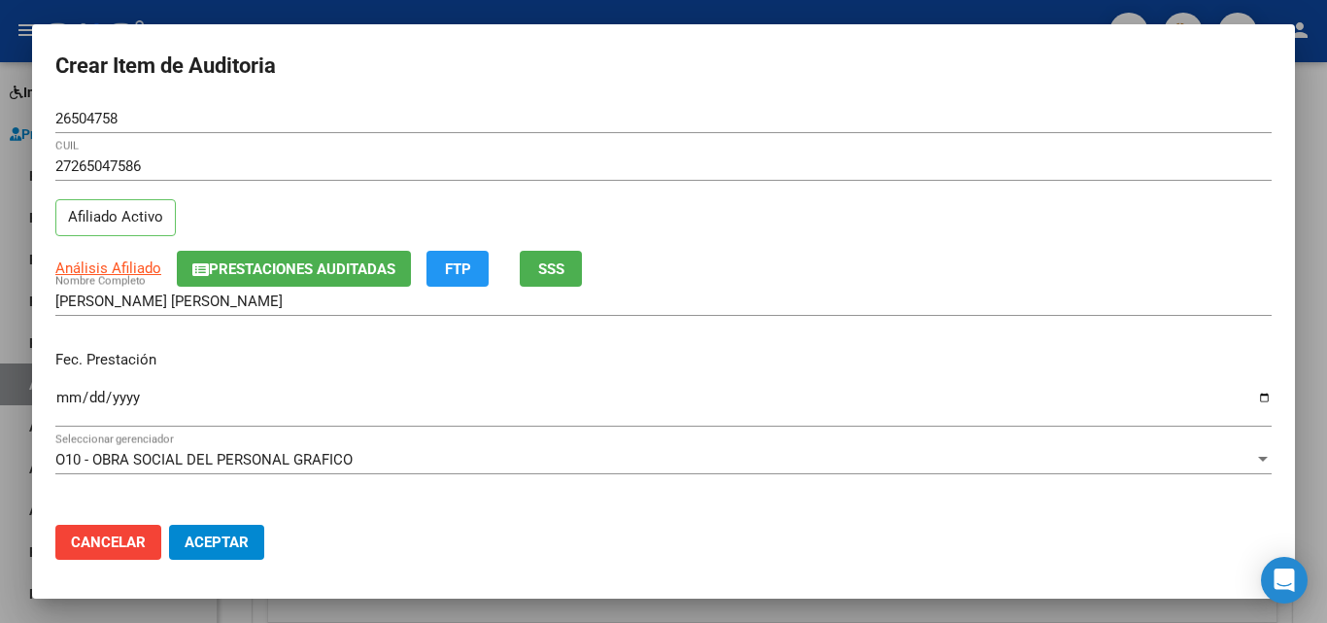
click at [68, 394] on input "Ingresar la fecha" at bounding box center [663, 404] width 1216 height 31
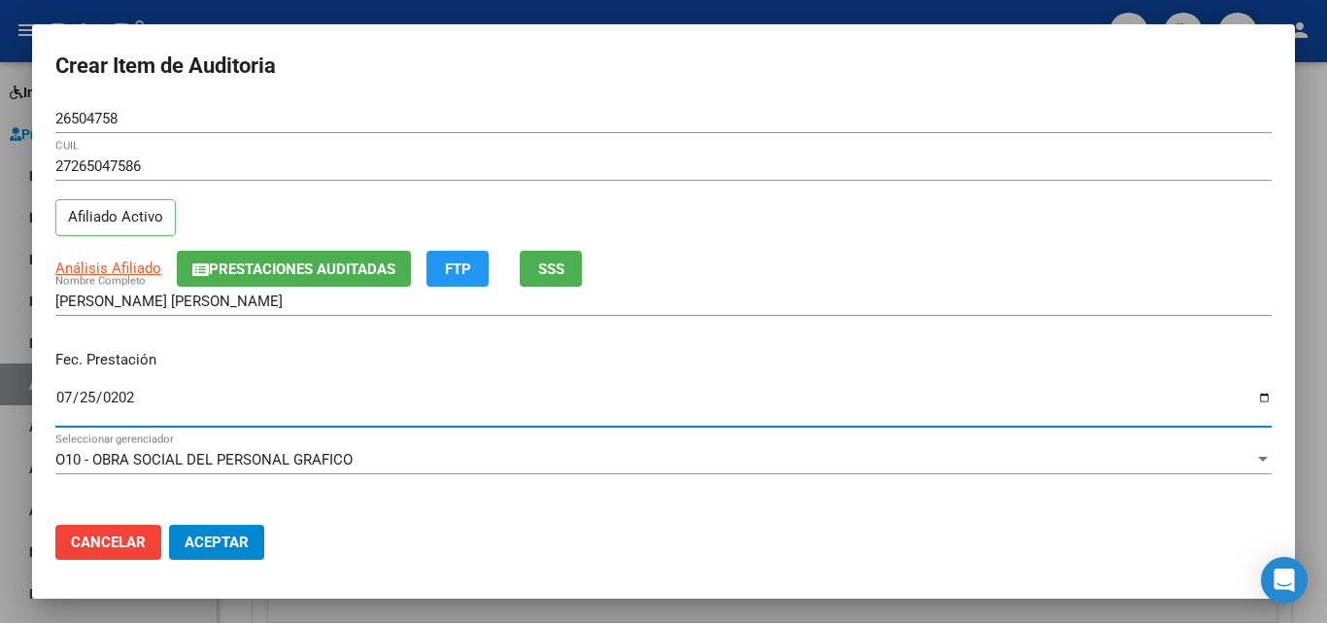
type input "[DATE]"
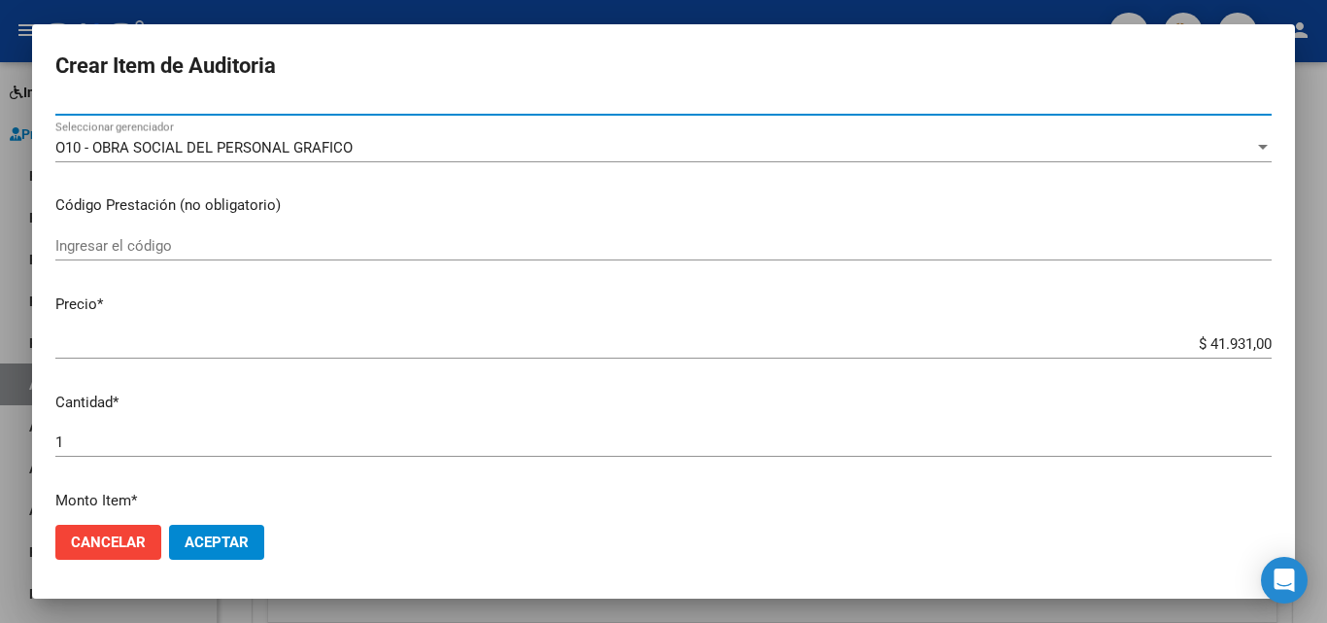
scroll to position [389, 0]
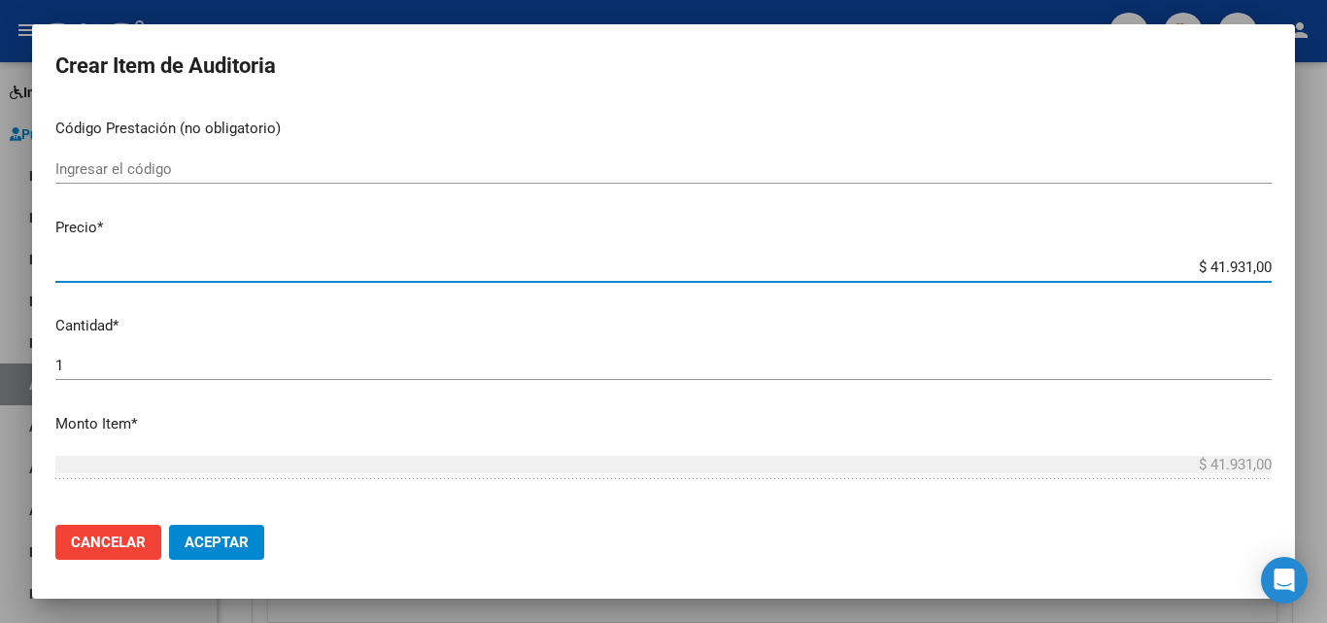
drag, startPoint x: 1207, startPoint y: 273, endPoint x: 1234, endPoint y: 279, distance: 26.9
click at [1234, 279] on div "$ 41.931,00 Ingresar el precio" at bounding box center [663, 267] width 1216 height 29
type input "$ 2,00"
type input "$ 23,00"
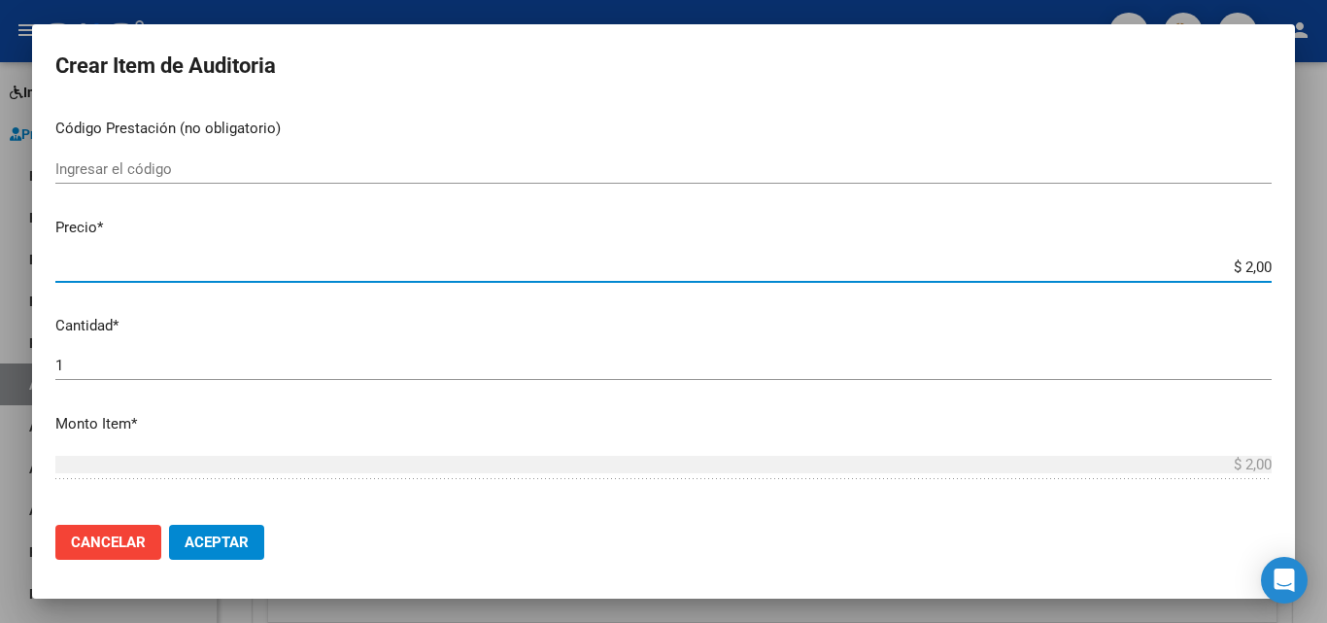
type input "$ 23,00"
type input "$ 234,00"
type input "$ 2.348,00"
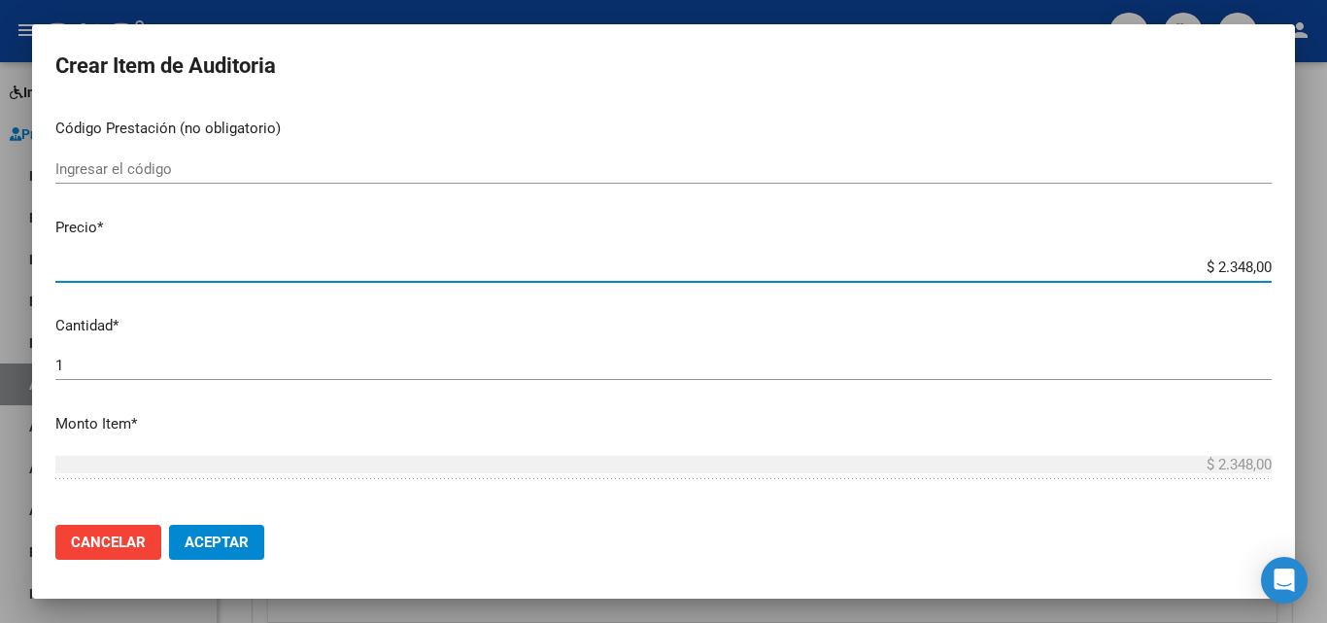
type input "$ 23.482,00"
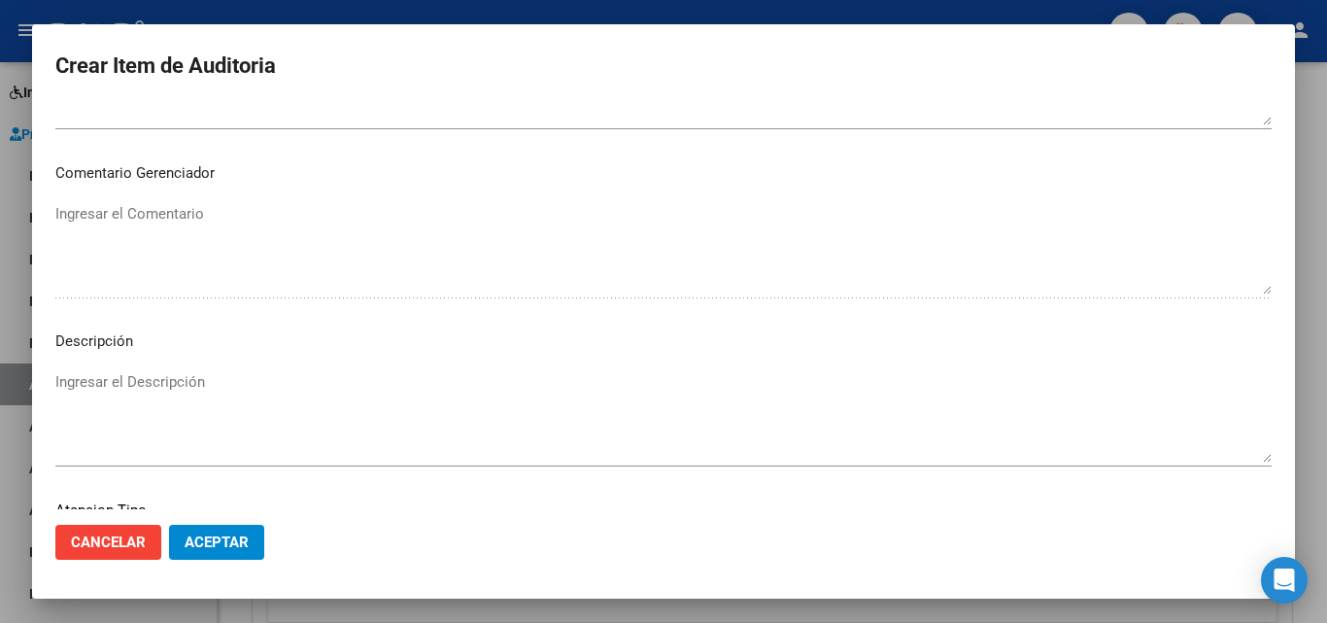
scroll to position [1344, 0]
click at [105, 370] on span "Seleccionar tipo" at bounding box center [654, 377] width 1199 height 17
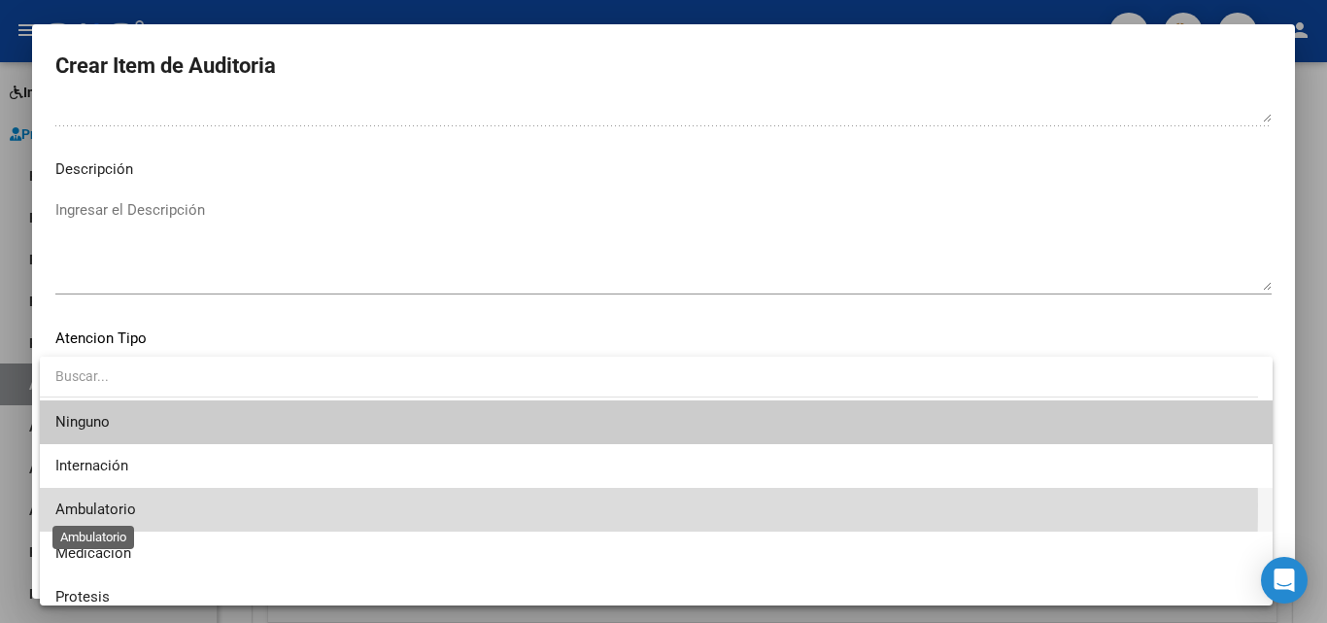
click at [120, 509] on span "Ambulatorio" at bounding box center [95, 508] width 81 height 17
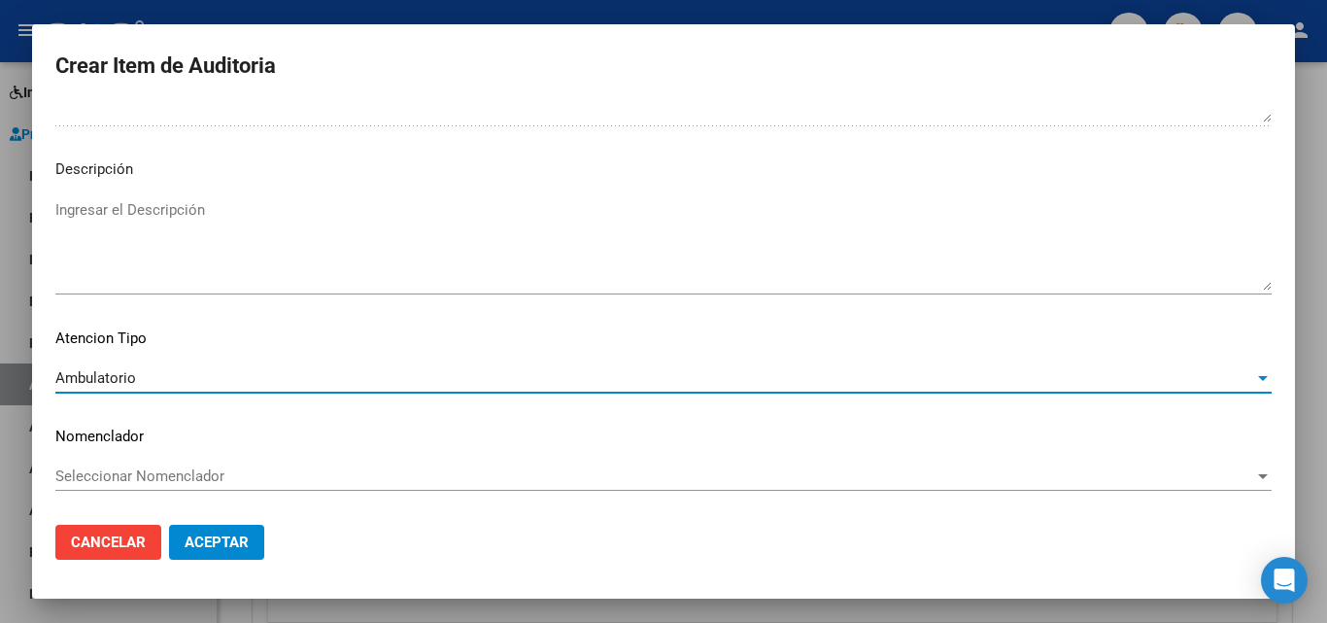
click at [185, 540] on span "Aceptar" at bounding box center [217, 541] width 64 height 17
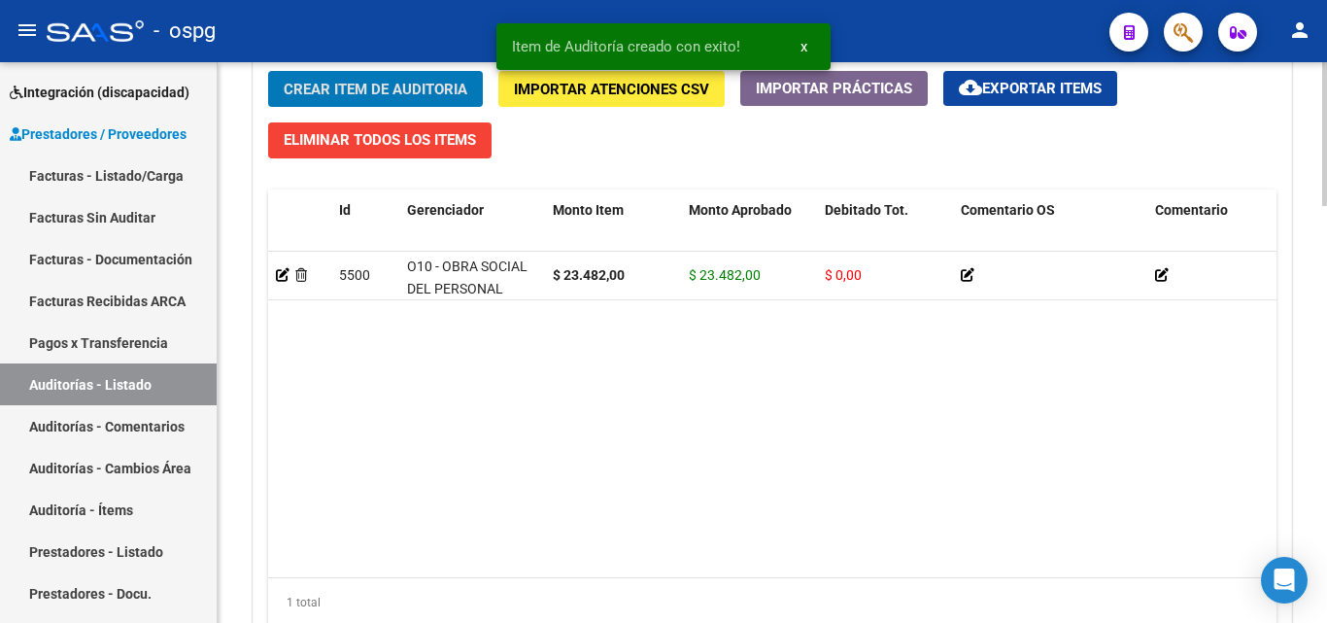
scroll to position [1458, 0]
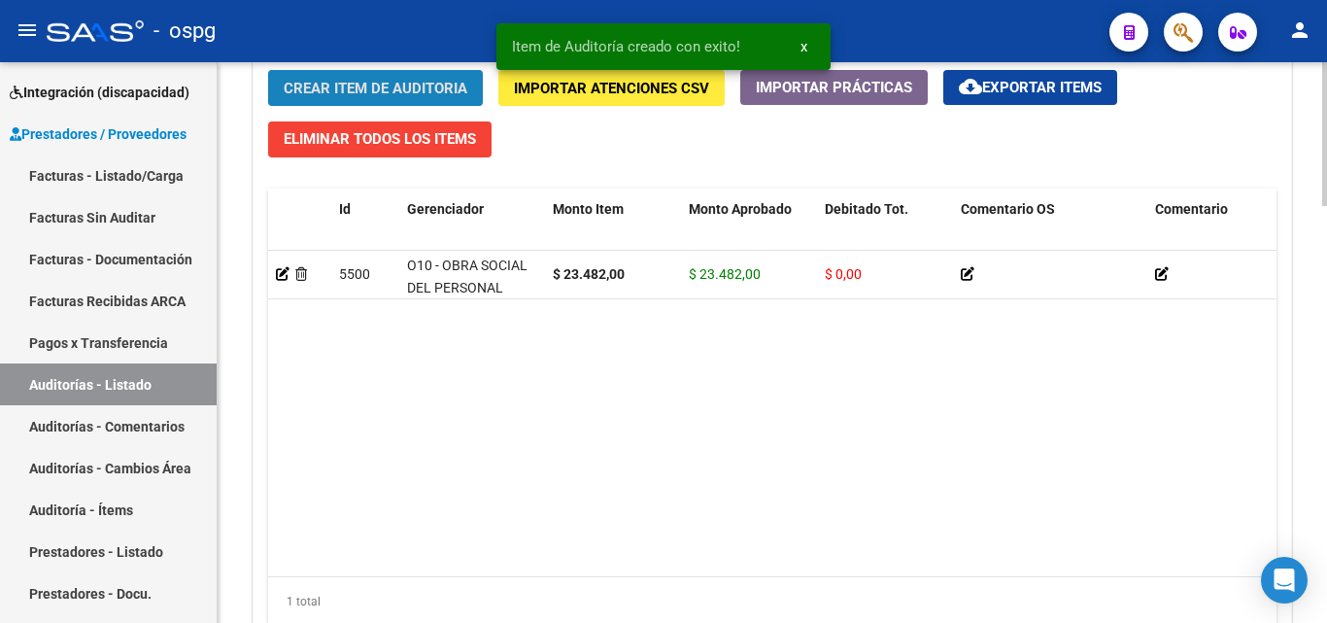
click at [368, 105] on button "Crear Item de Auditoria" at bounding box center [375, 88] width 215 height 36
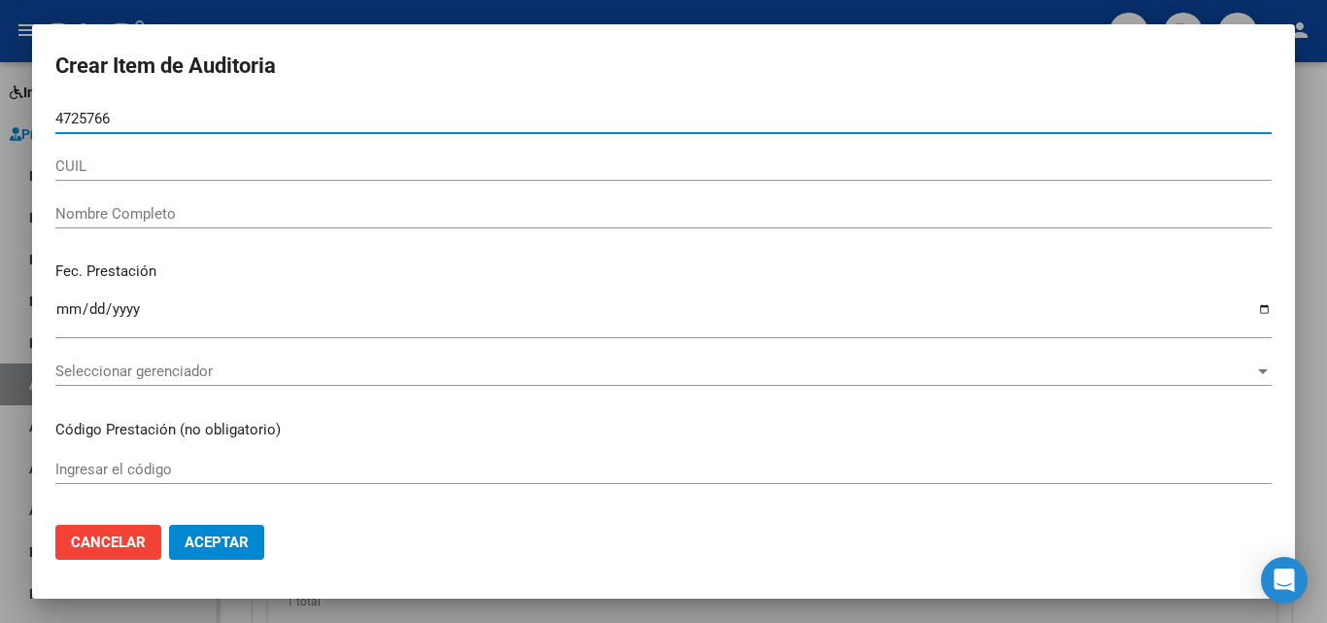
type input "47257669"
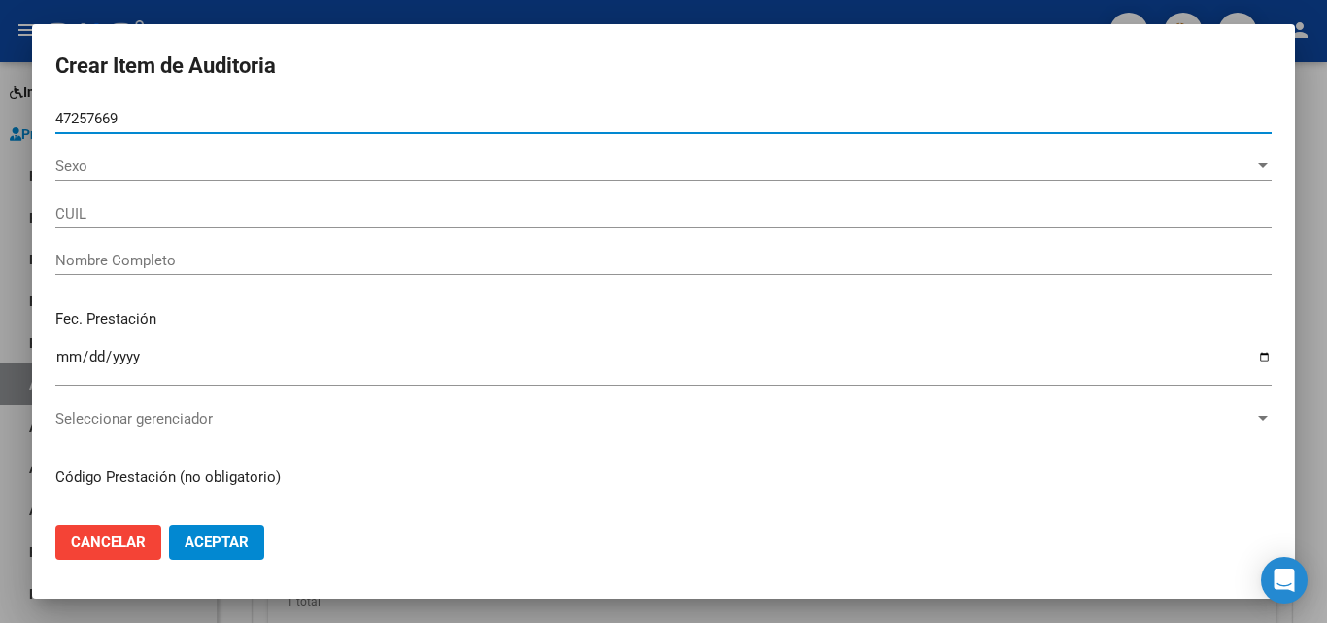
type input "27472576696"
type input "DUARTE CELESTE VANINA"
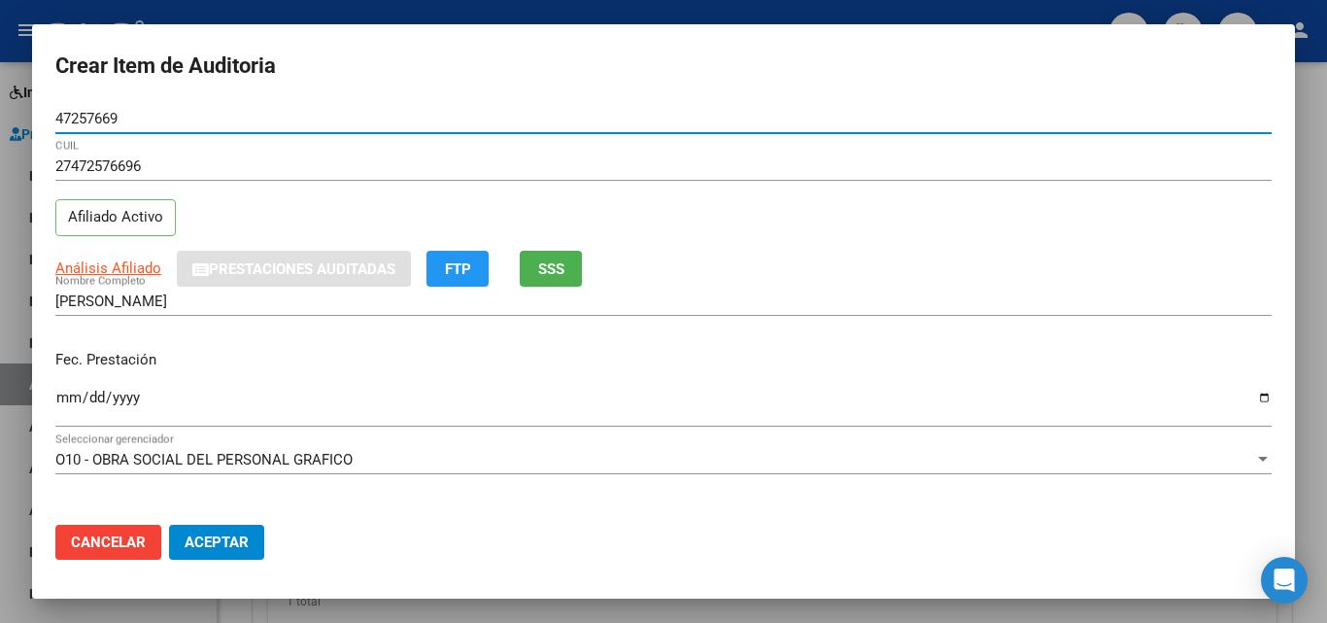
type input "47257669"
click at [568, 280] on button "SSS" at bounding box center [551, 269] width 62 height 36
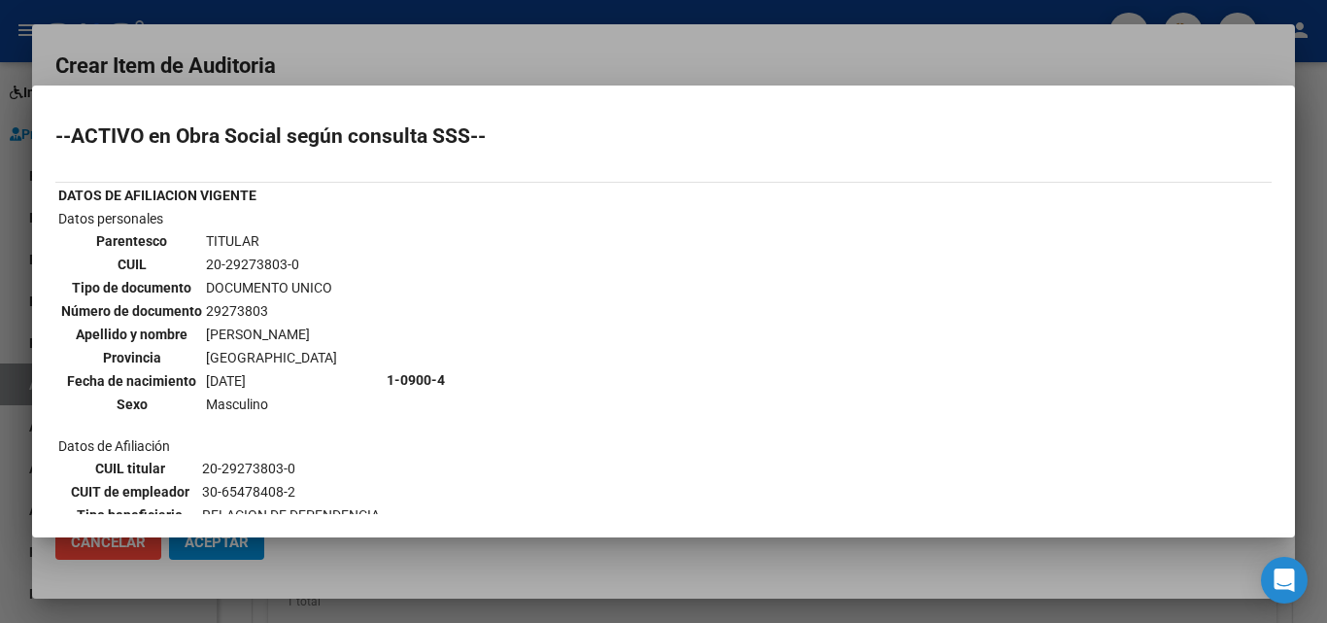
click at [567, 45] on div at bounding box center [663, 311] width 1327 height 623
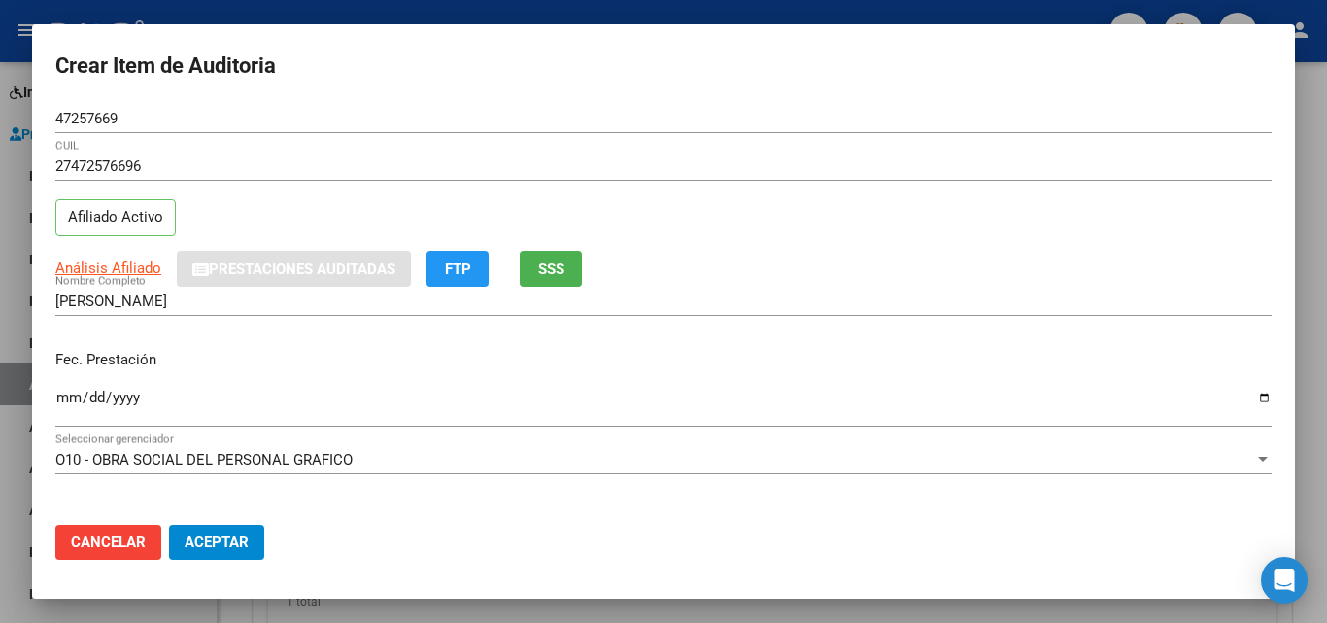
scroll to position [97, 0]
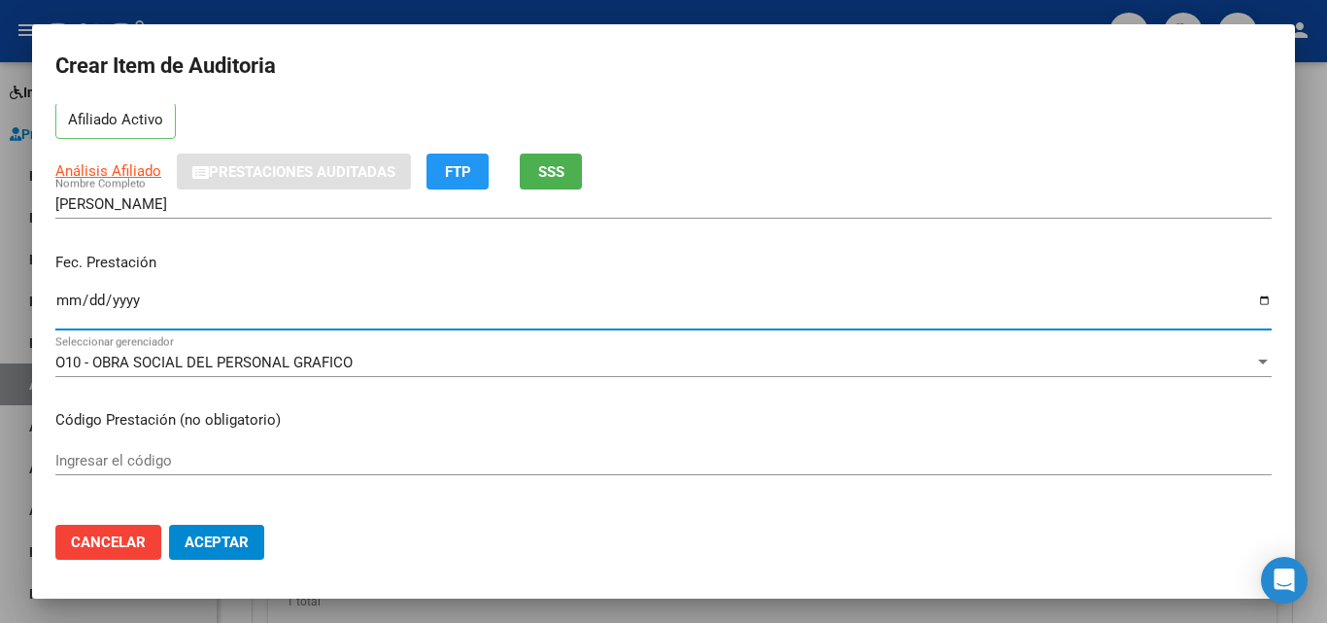
click at [65, 302] on input "Ingresar la fecha" at bounding box center [663, 307] width 1216 height 31
type input "[DATE]"
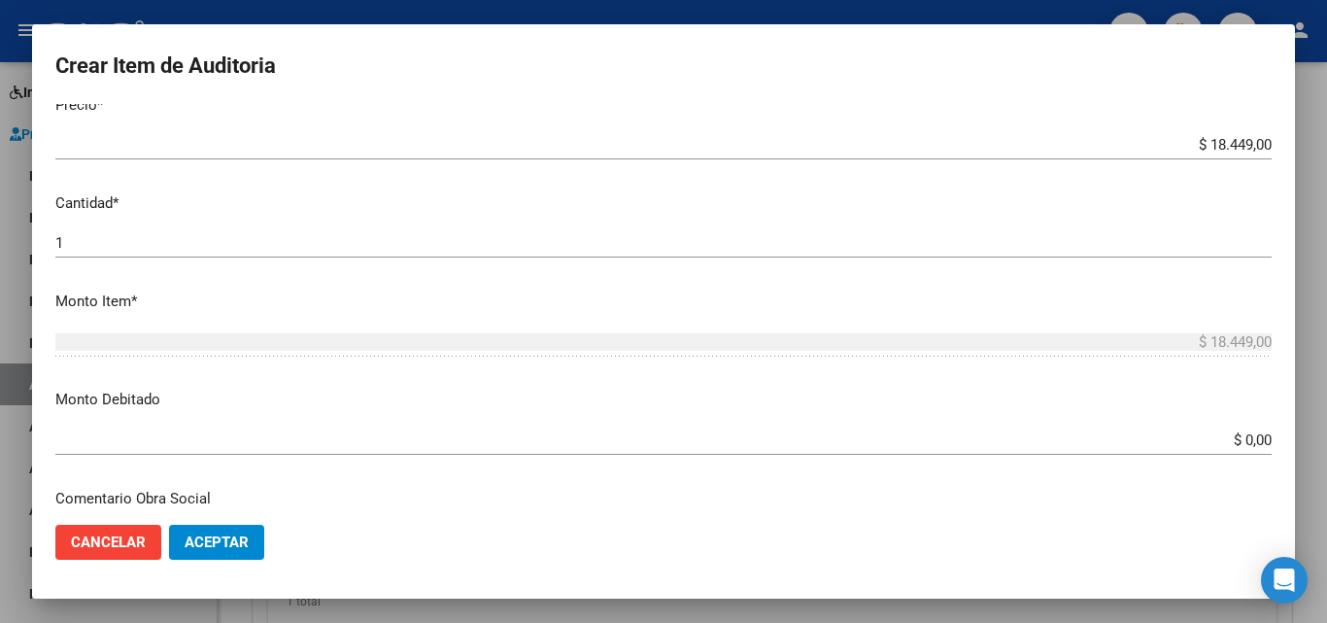
scroll to position [389, 0]
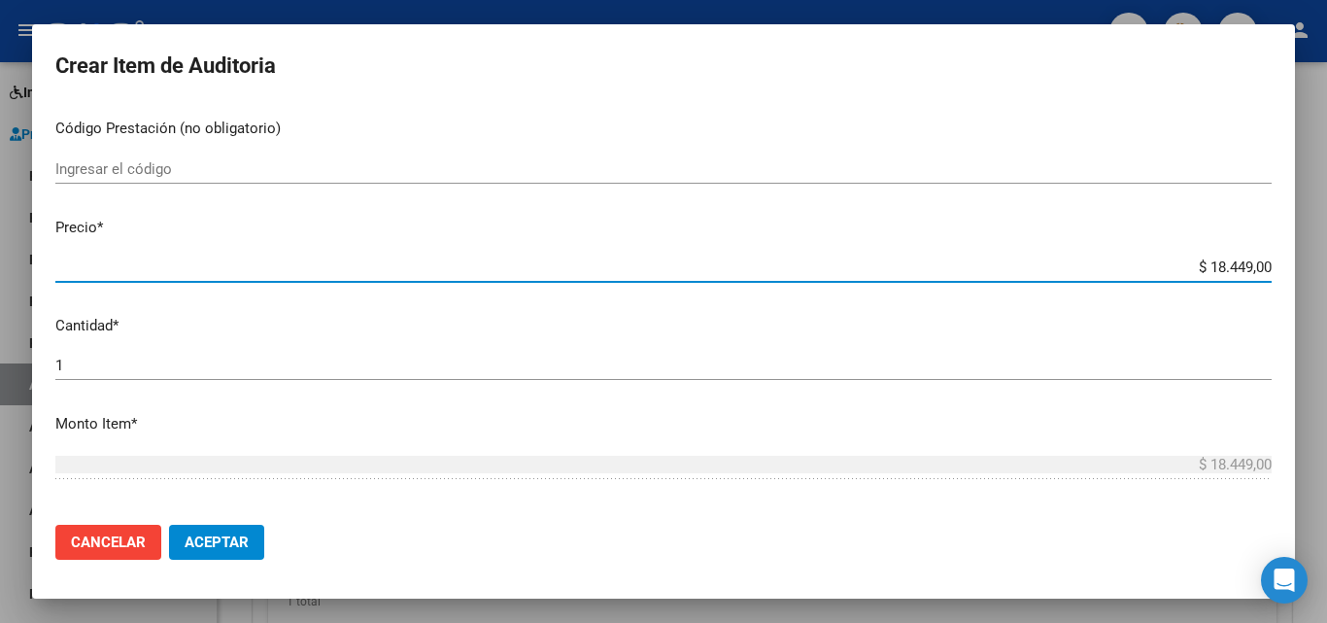
drag, startPoint x: 1191, startPoint y: 274, endPoint x: 1235, endPoint y: 275, distance: 43.7
click at [1235, 275] on input "$ 18.449,00" at bounding box center [663, 266] width 1216 height 17
type input "$ 1,00"
type input "$ 11,00"
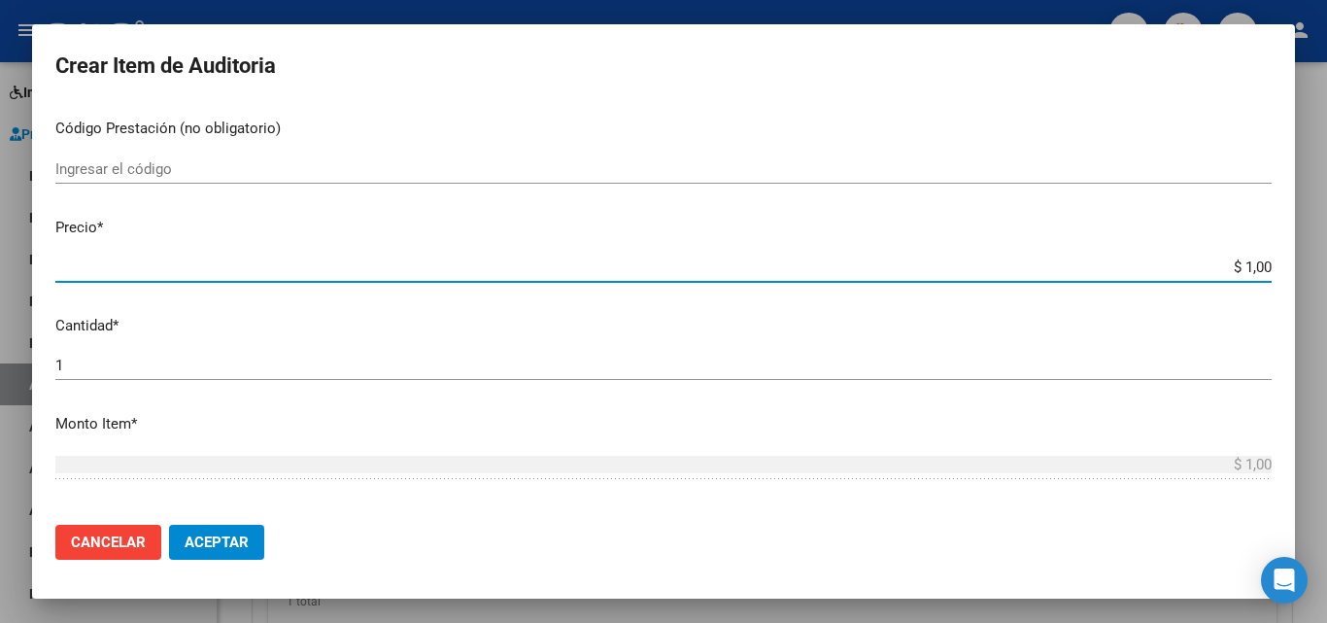
type input "$ 11,00"
type input "$ 117,00"
type input "$ 11.747,00"
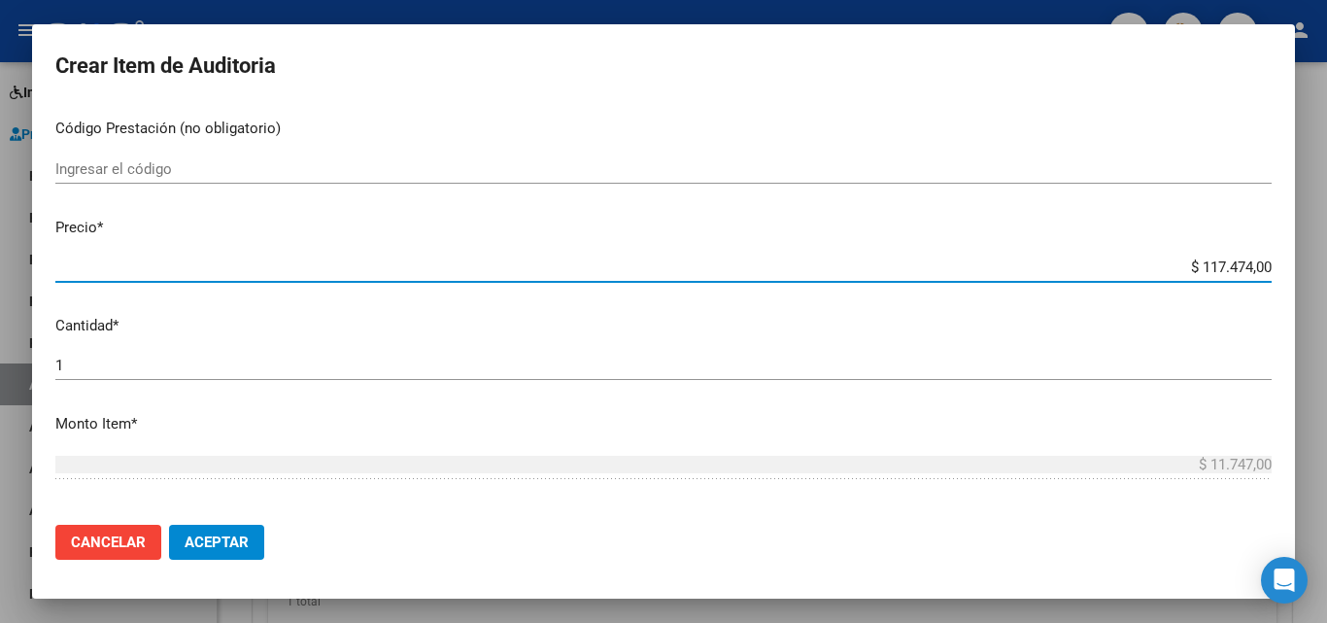
type input "$ 1.174.741,00"
type input "$ 117.474,00"
type input "$ 11.747,00"
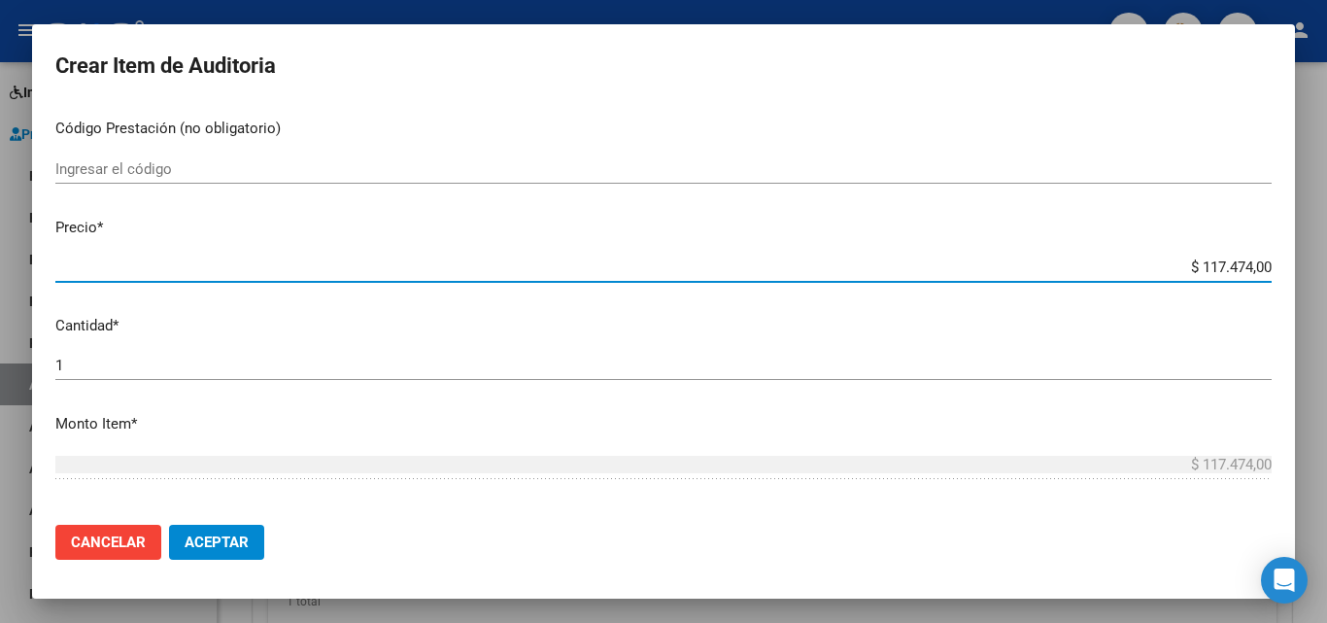
type input "$ 11.747,00"
type input "$ 117.471,00"
type input "$ 11.747,00"
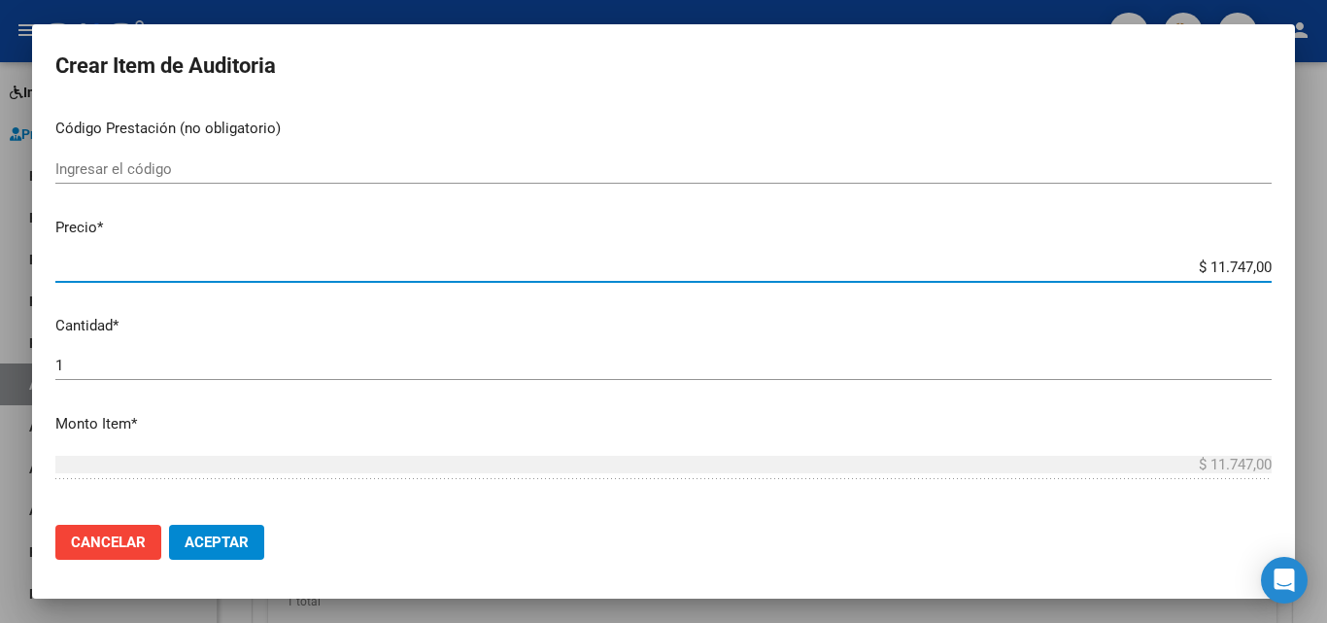
type input "$ 1.174,00"
type input "$ 11.741,00"
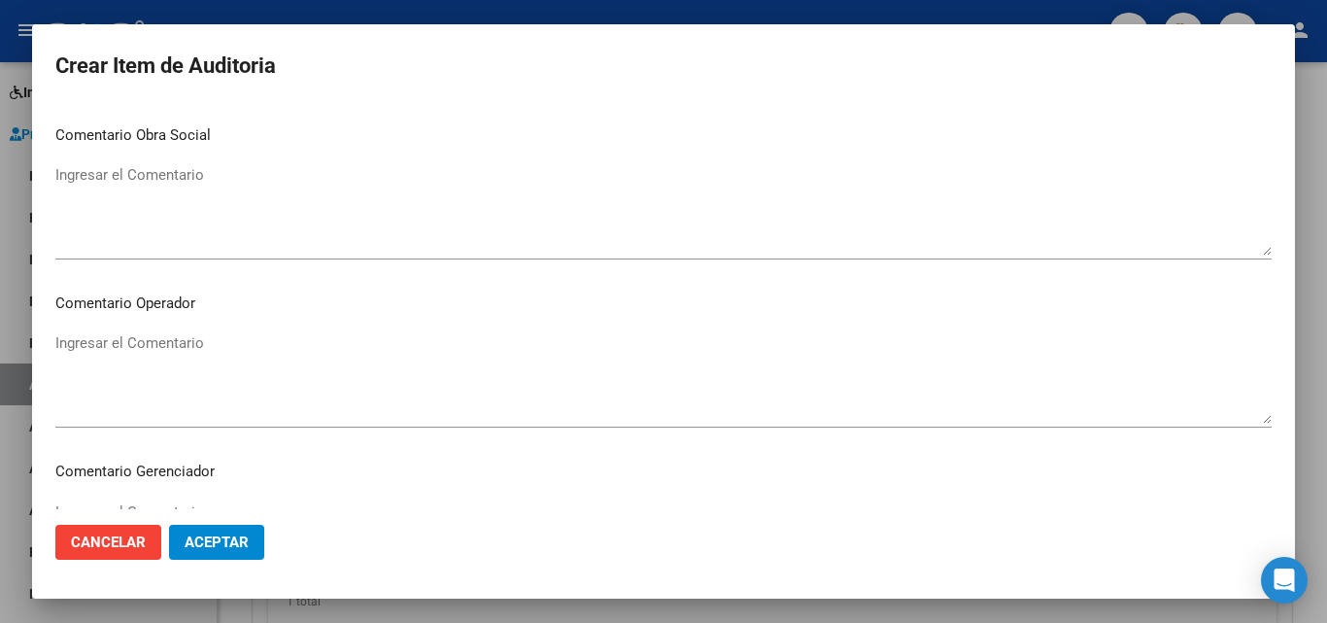
scroll to position [1344, 0]
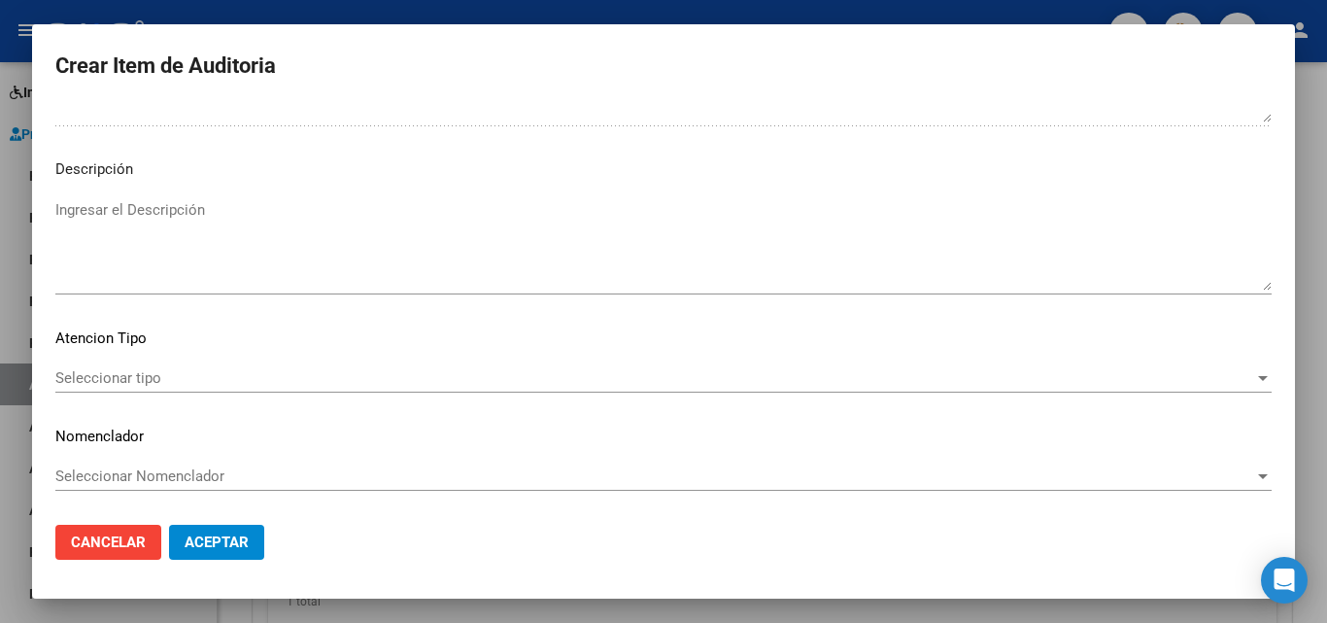
click at [201, 365] on mat-dialog-content "47257669 Nro Documento 27472576696 CUIL Afiliado Activo Análisis Afiliado Prest…" at bounding box center [663, 306] width 1263 height 405
click at [181, 389] on div "Seleccionar tipo Seleccionar tipo" at bounding box center [663, 377] width 1216 height 29
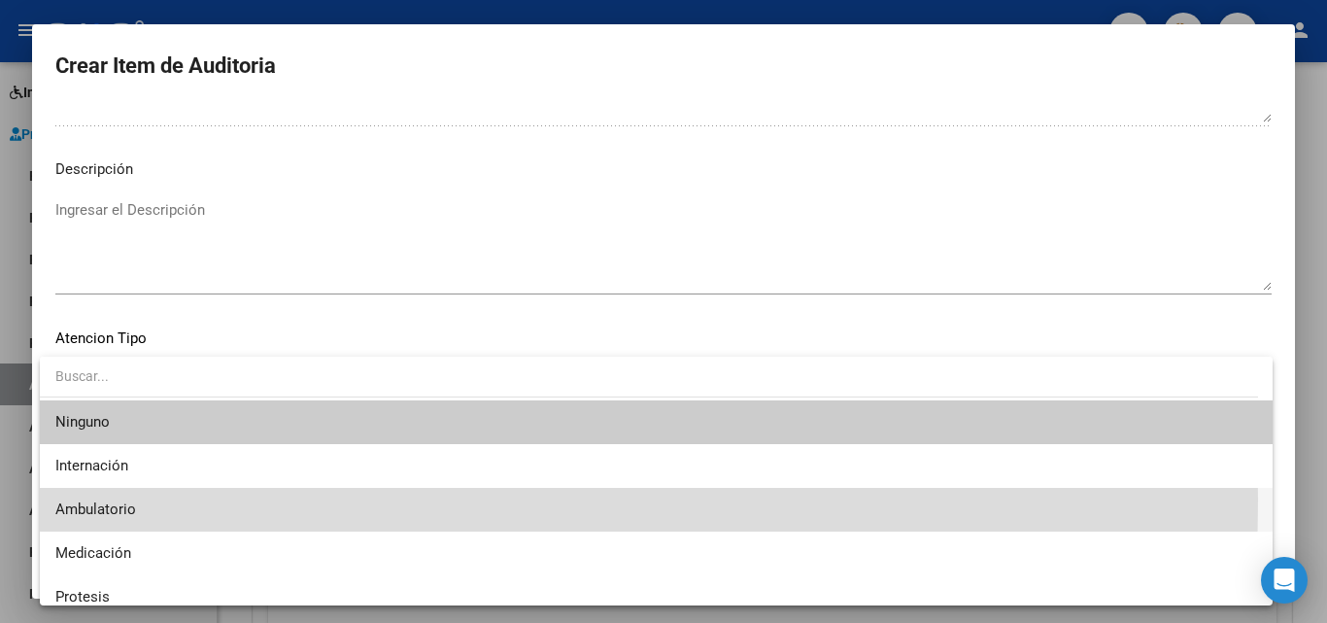
click at [127, 499] on span "Ambulatorio" at bounding box center [655, 510] width 1201 height 44
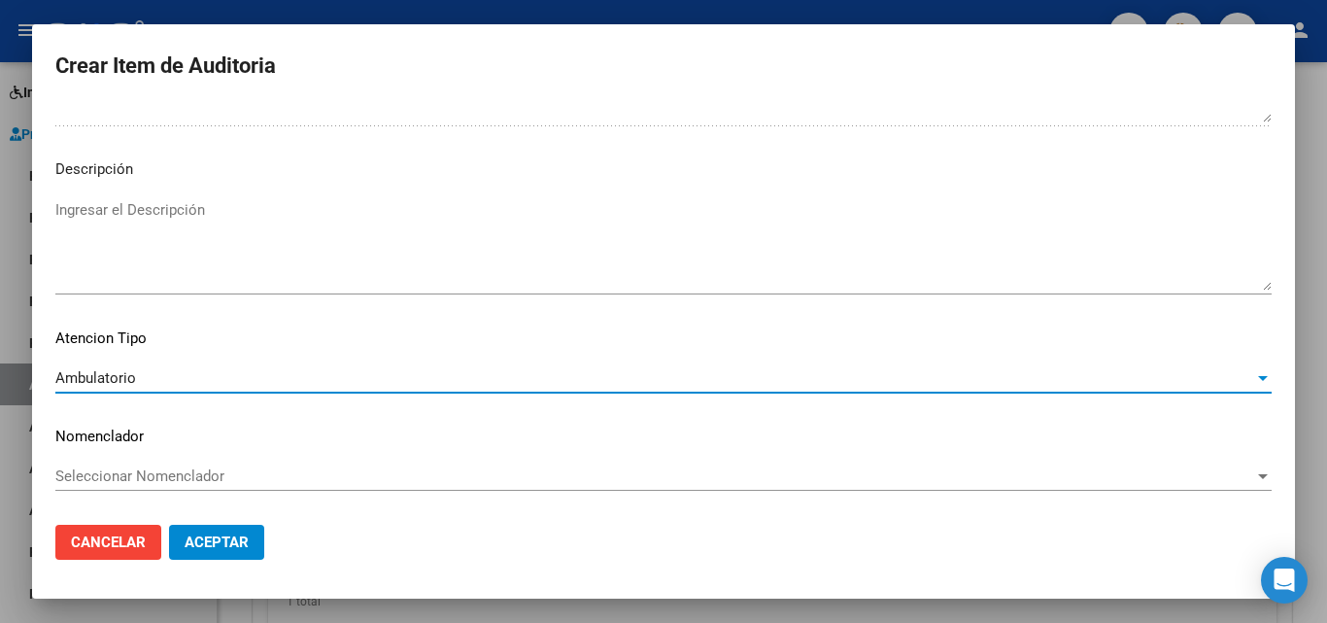
click at [212, 533] on span "Aceptar" at bounding box center [217, 541] width 64 height 17
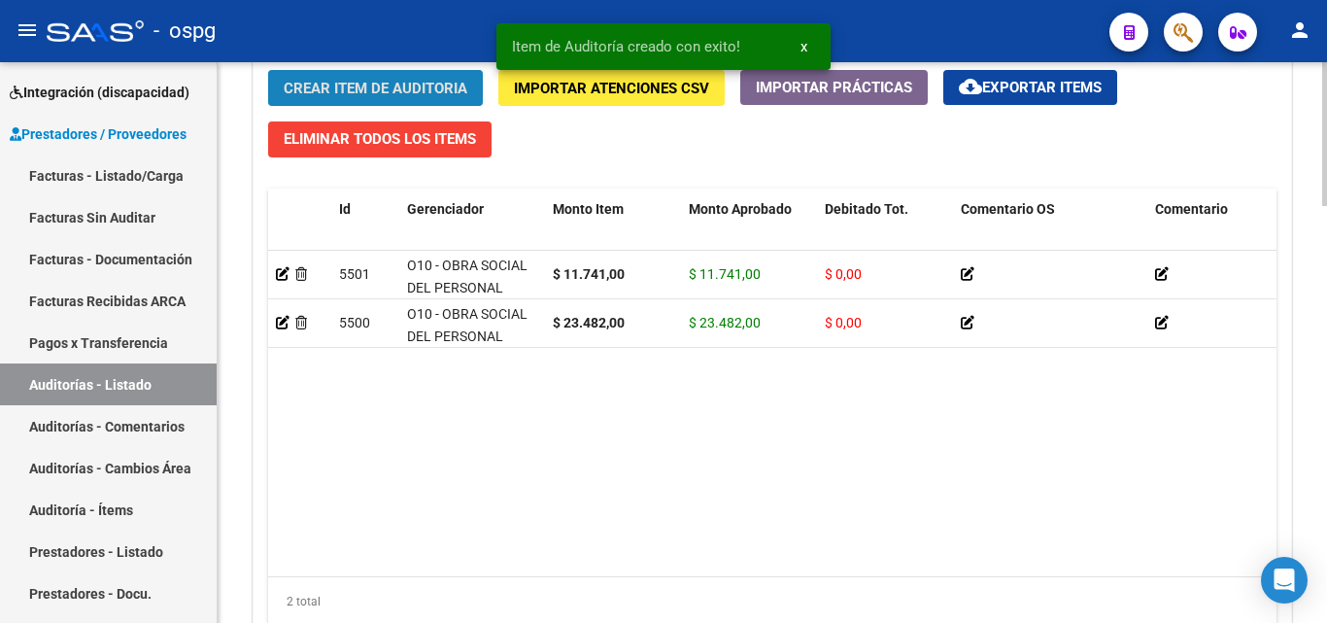
click at [436, 88] on span "Crear Item de Auditoria" at bounding box center [376, 88] width 184 height 17
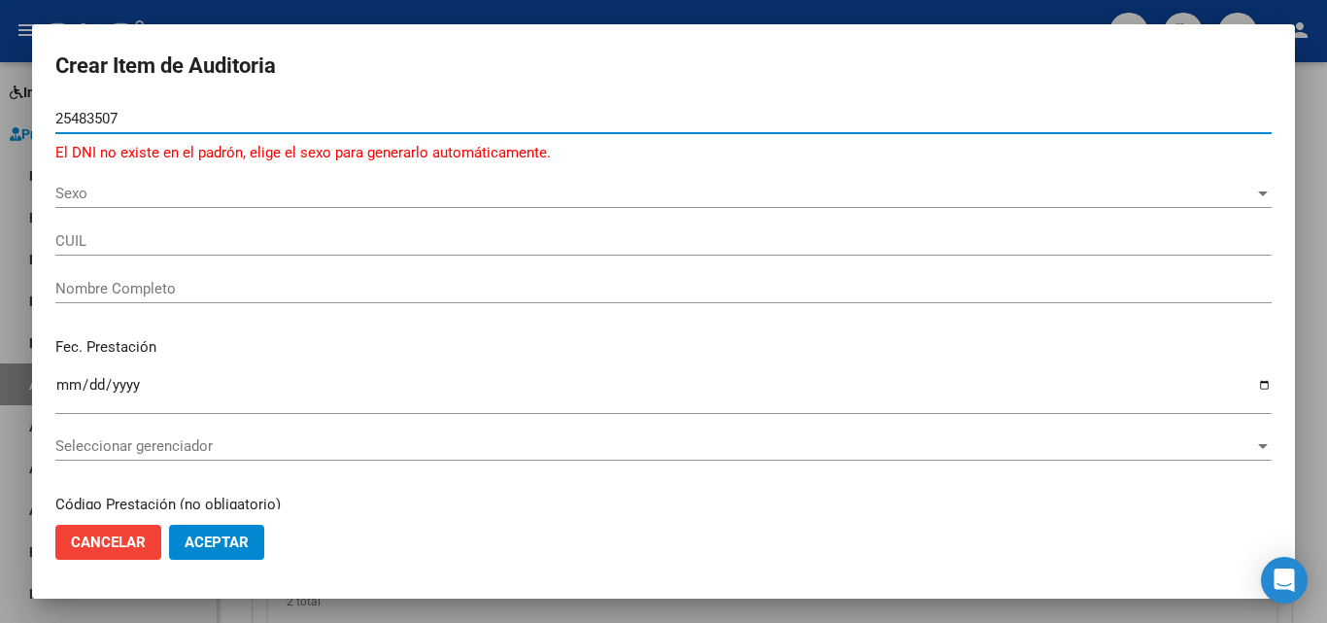
drag, startPoint x: 255, startPoint y: 114, endPoint x: 164, endPoint y: 215, distance: 136.2
click at [0, 231] on div "Crear Item de Auditoria 25483507 Nro Documento El DNI no existe en el padrón, e…" at bounding box center [663, 311] width 1327 height 623
type input "98765400"
click at [360, 195] on span "Sexo" at bounding box center [654, 193] width 1199 height 17
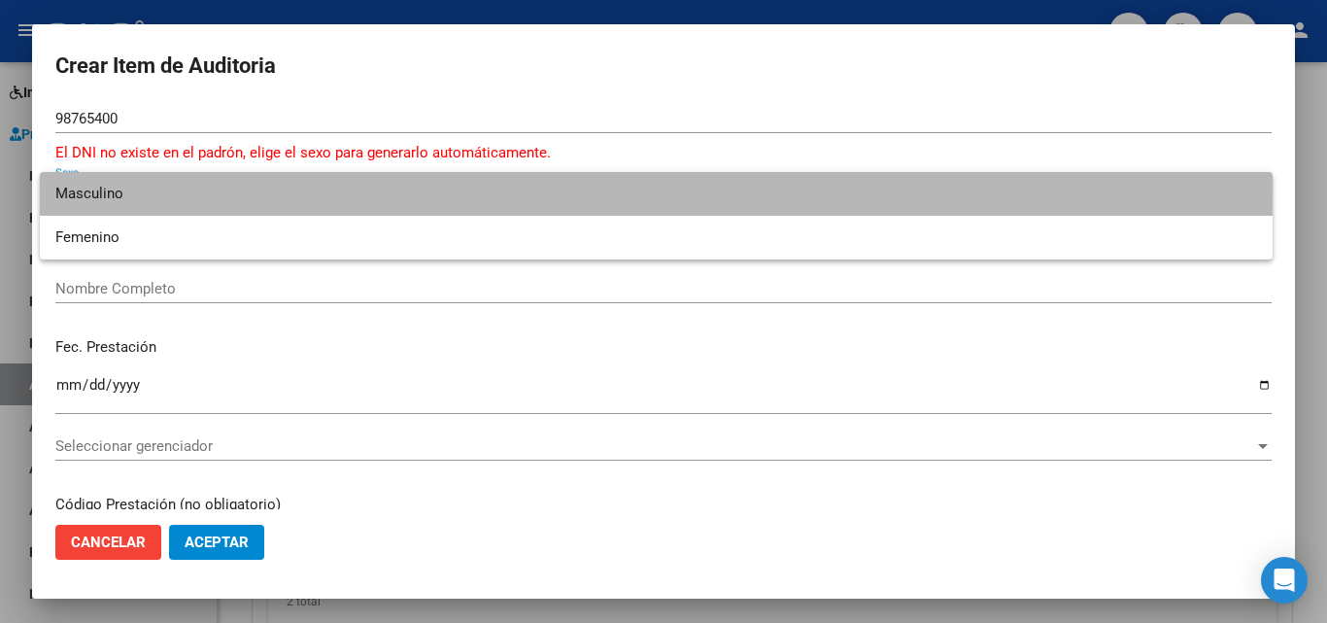
click at [190, 186] on span "Masculino" at bounding box center [655, 194] width 1201 height 44
type input "20987654008"
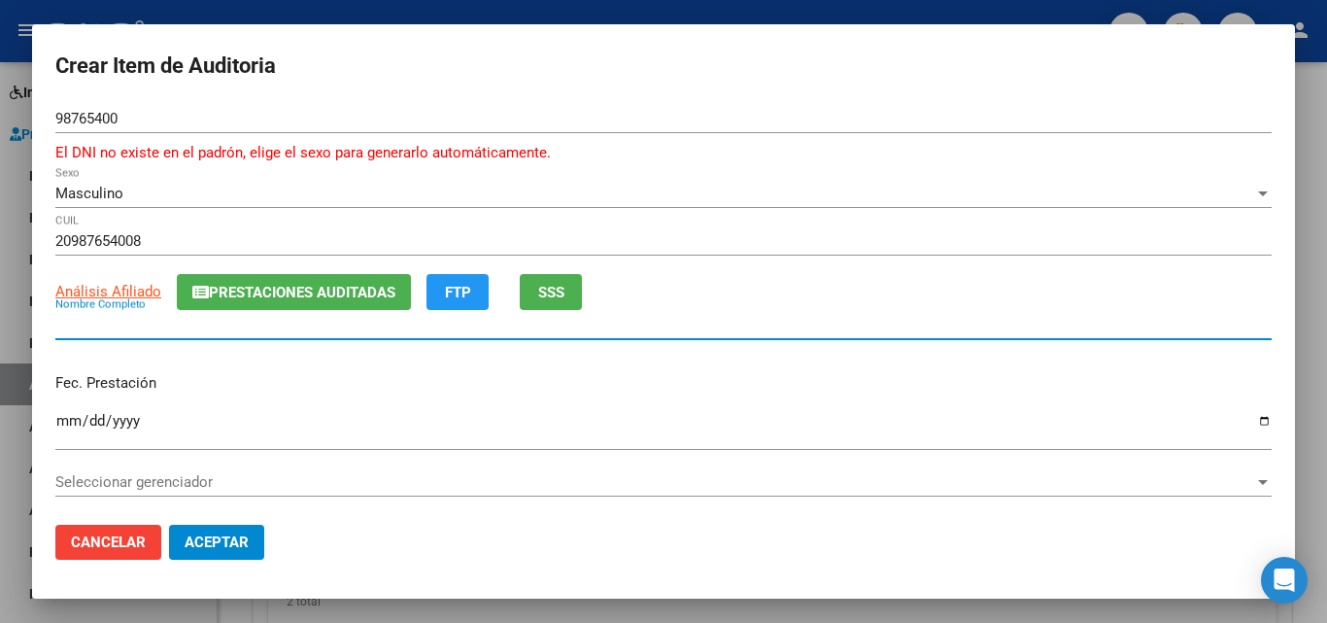
click at [72, 322] on input "Nombre Completo" at bounding box center [663, 324] width 1216 height 17
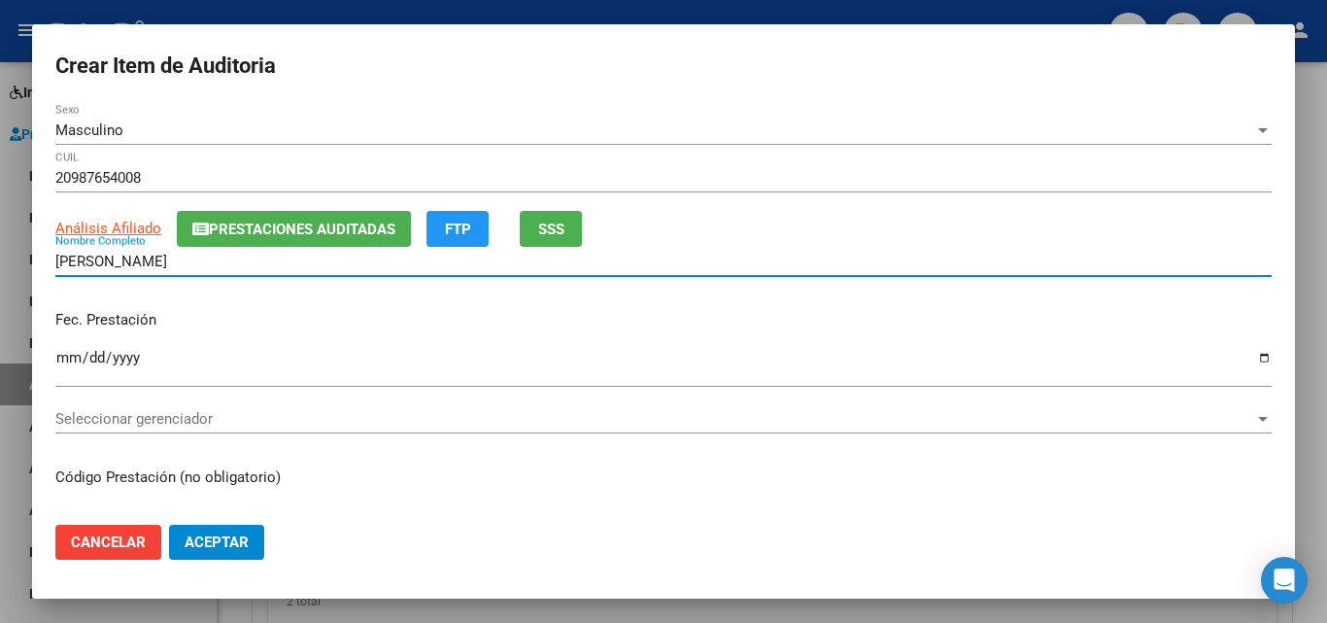
scroll to position [97, 0]
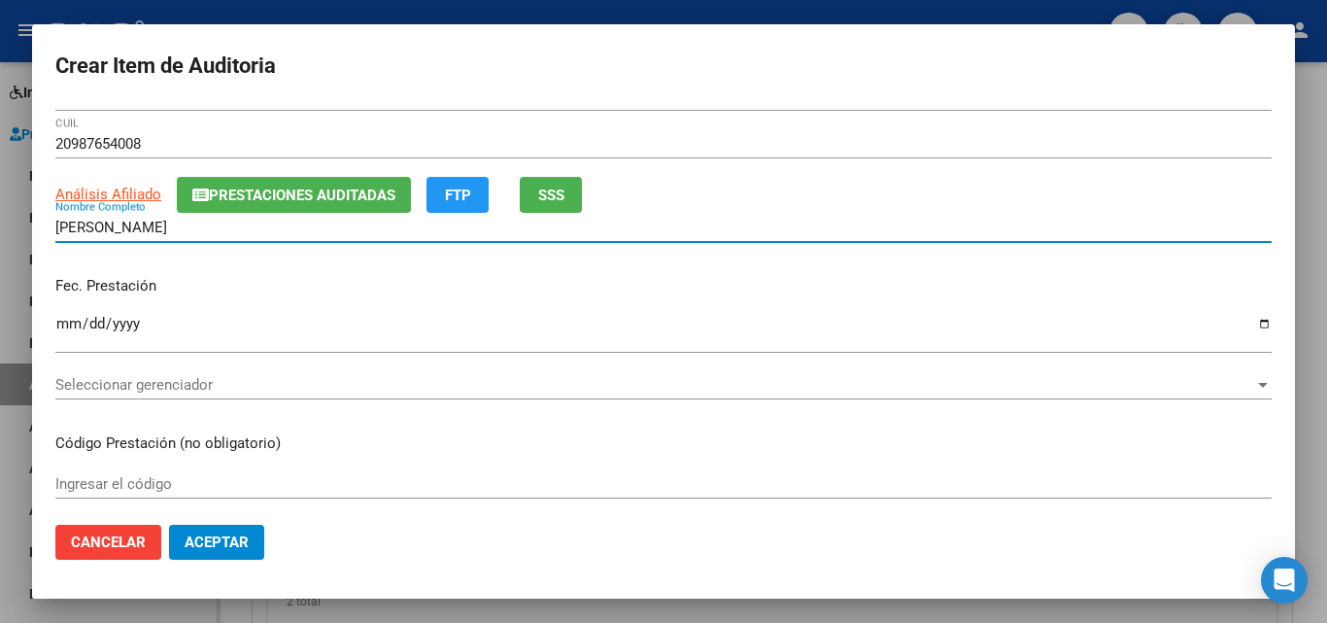
type input "ALEGRE, MARIA"
click at [61, 323] on input "Ingresar la fecha" at bounding box center [663, 331] width 1216 height 31
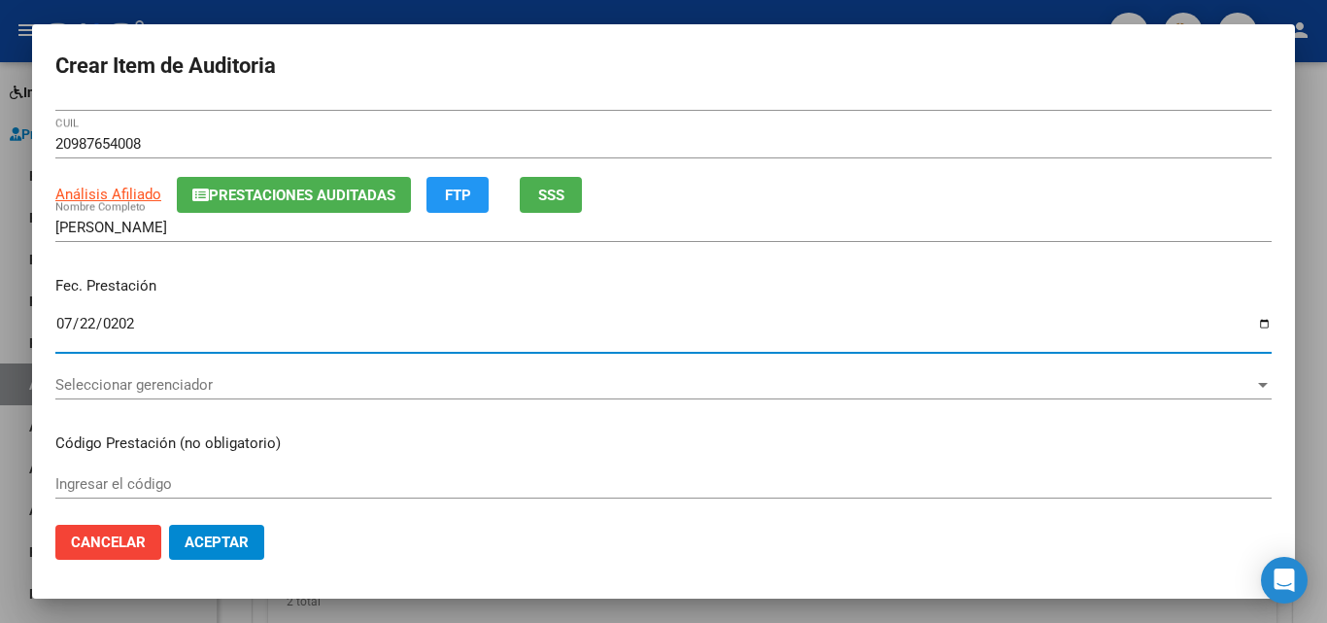
type input "2025-07-22"
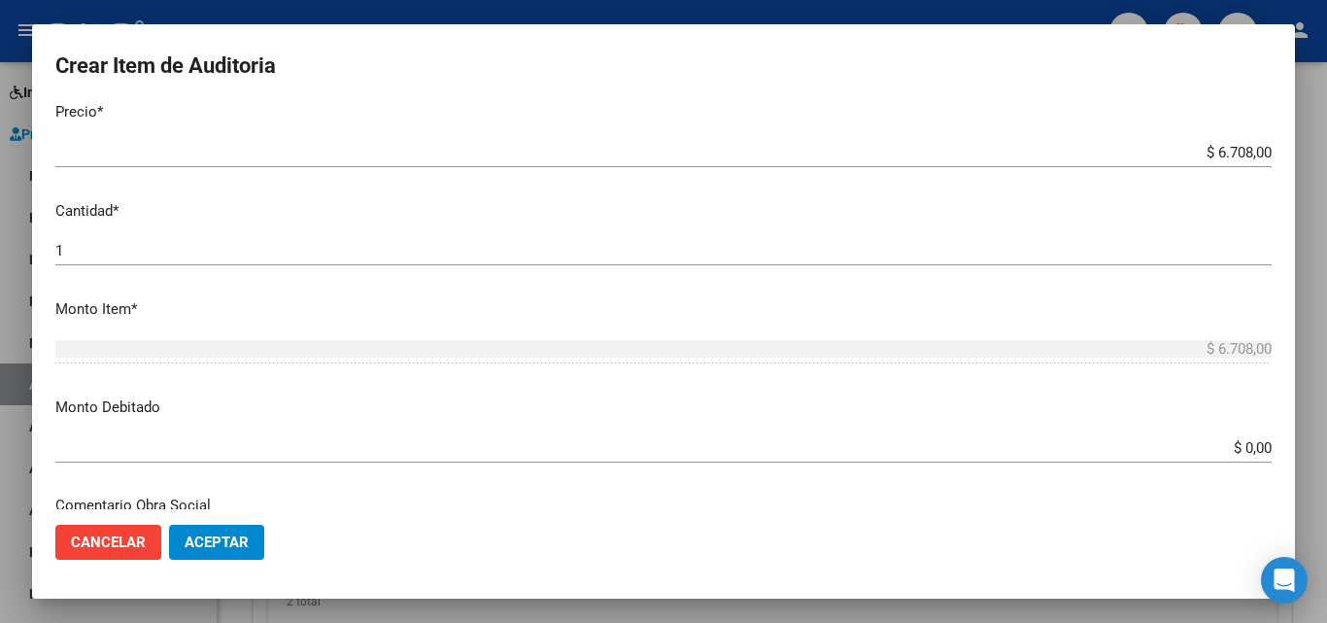
scroll to position [583, 0]
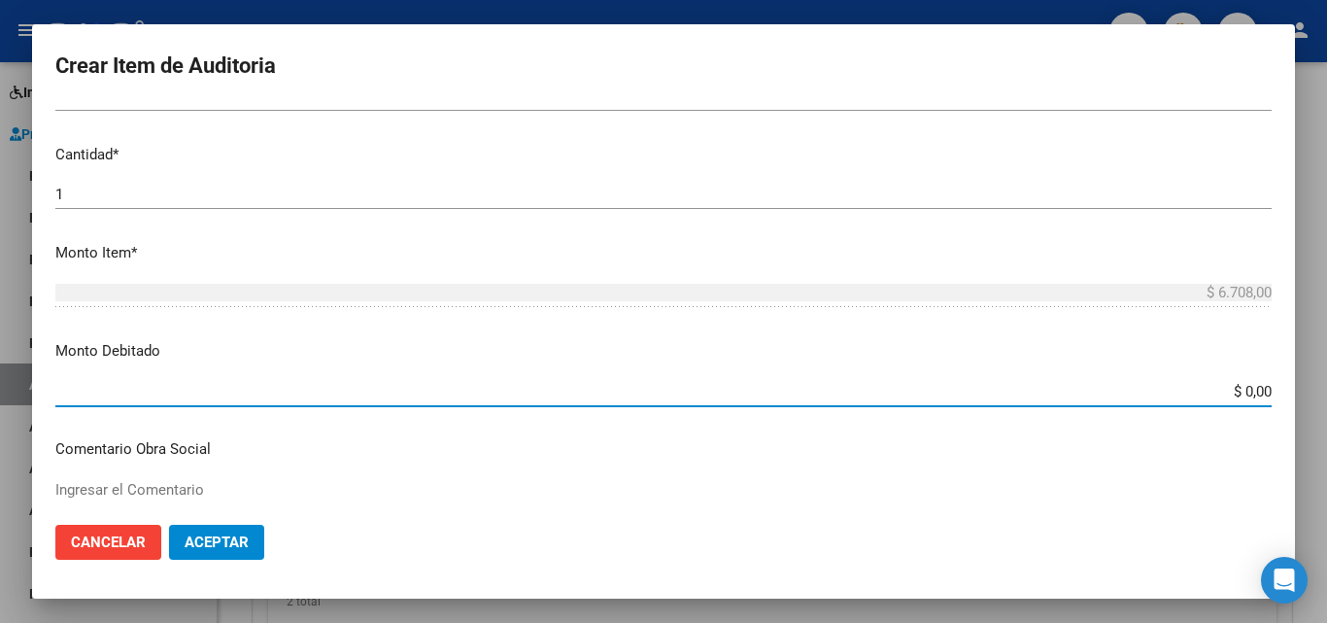
click at [1234, 400] on div "$ 0,00 Ingresar el monto" at bounding box center [663, 391] width 1216 height 29
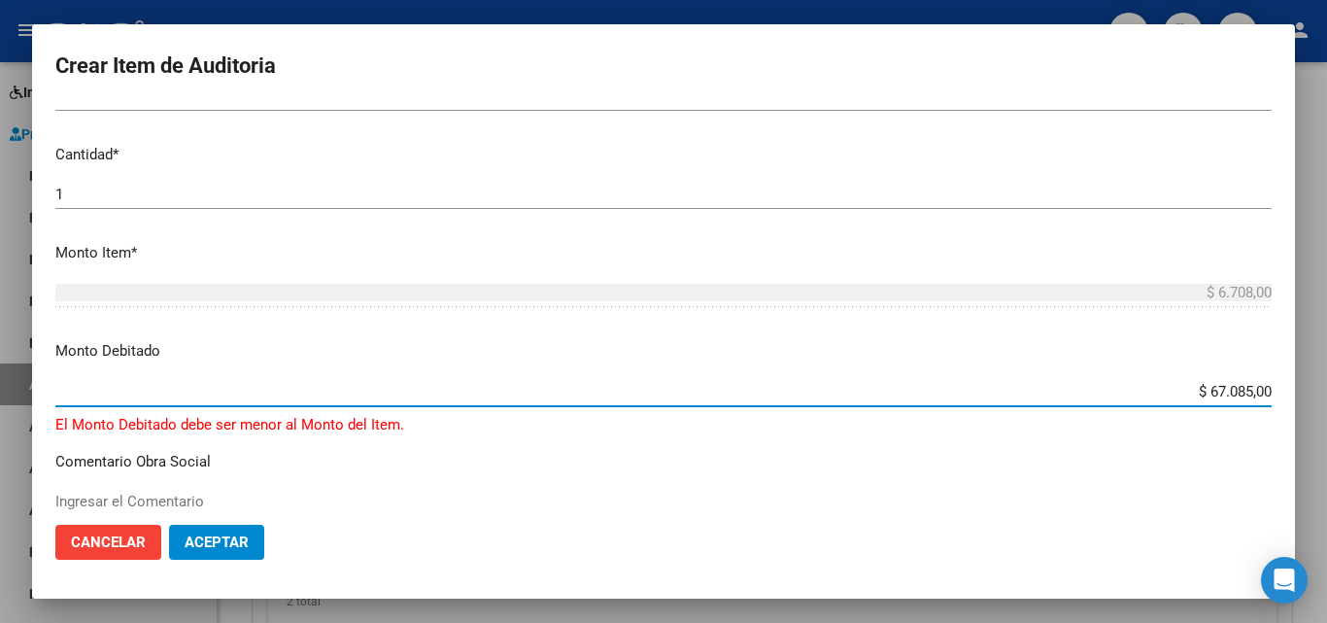
type input "$ 6.708,00"
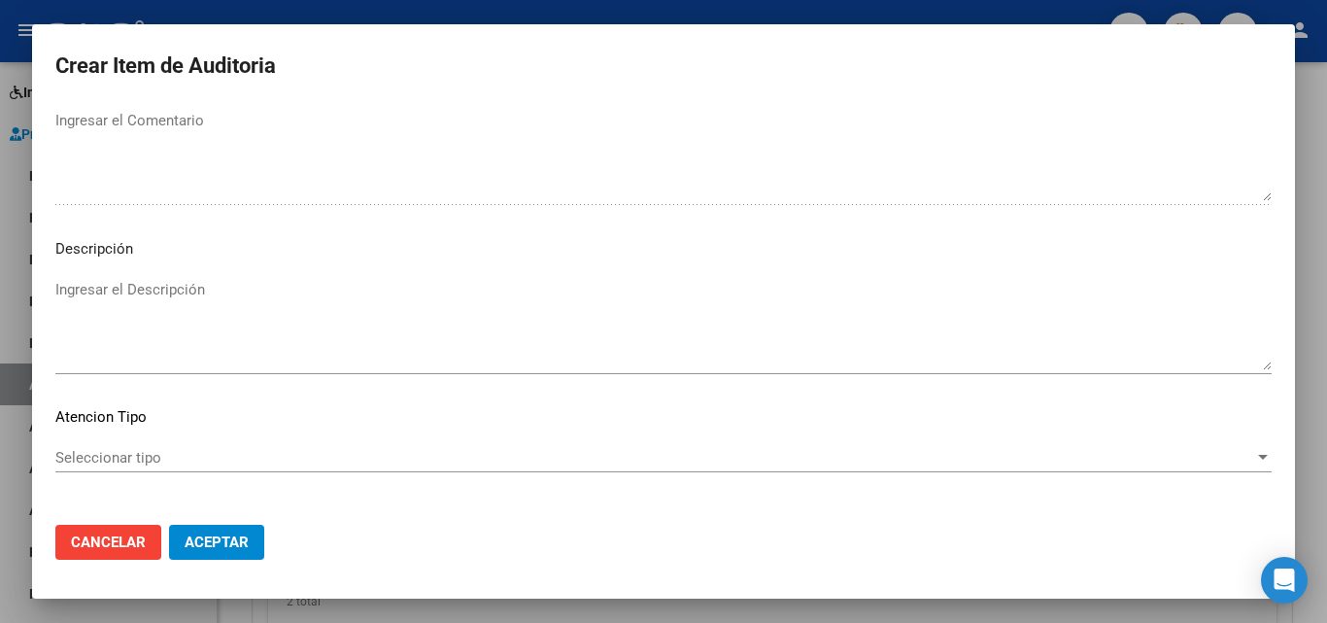
scroll to position [1368, 0]
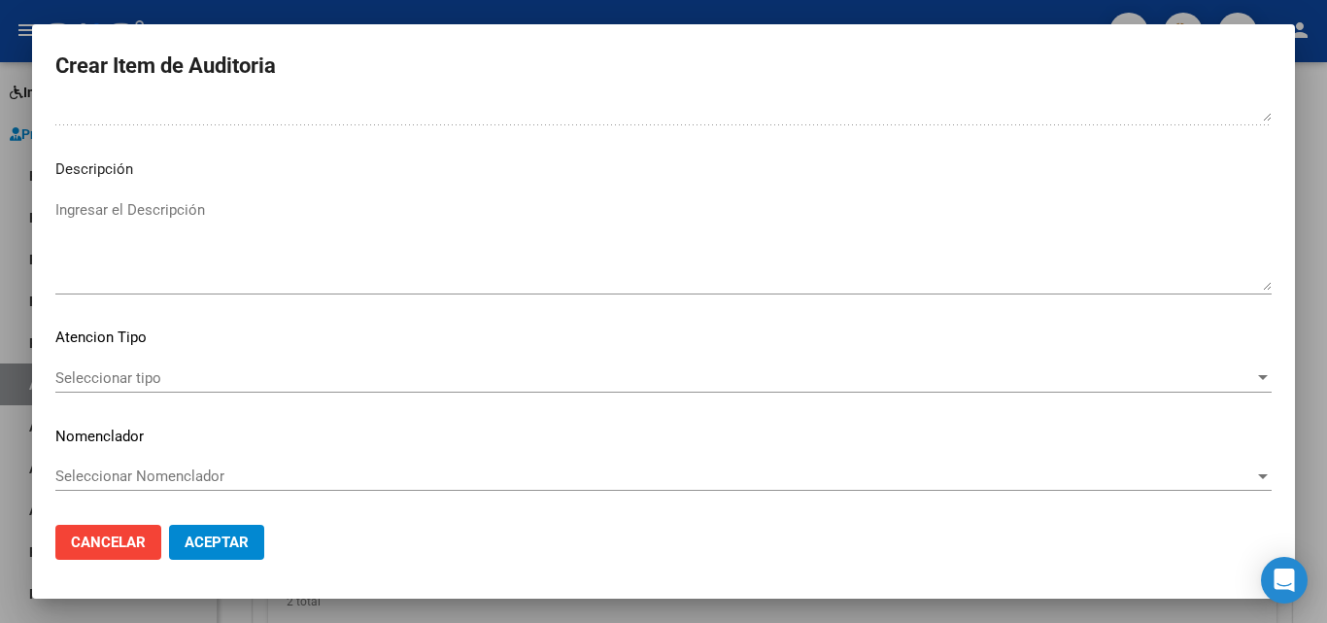
click at [84, 200] on textarea "Ingresar el Descripción" at bounding box center [663, 244] width 1216 height 91
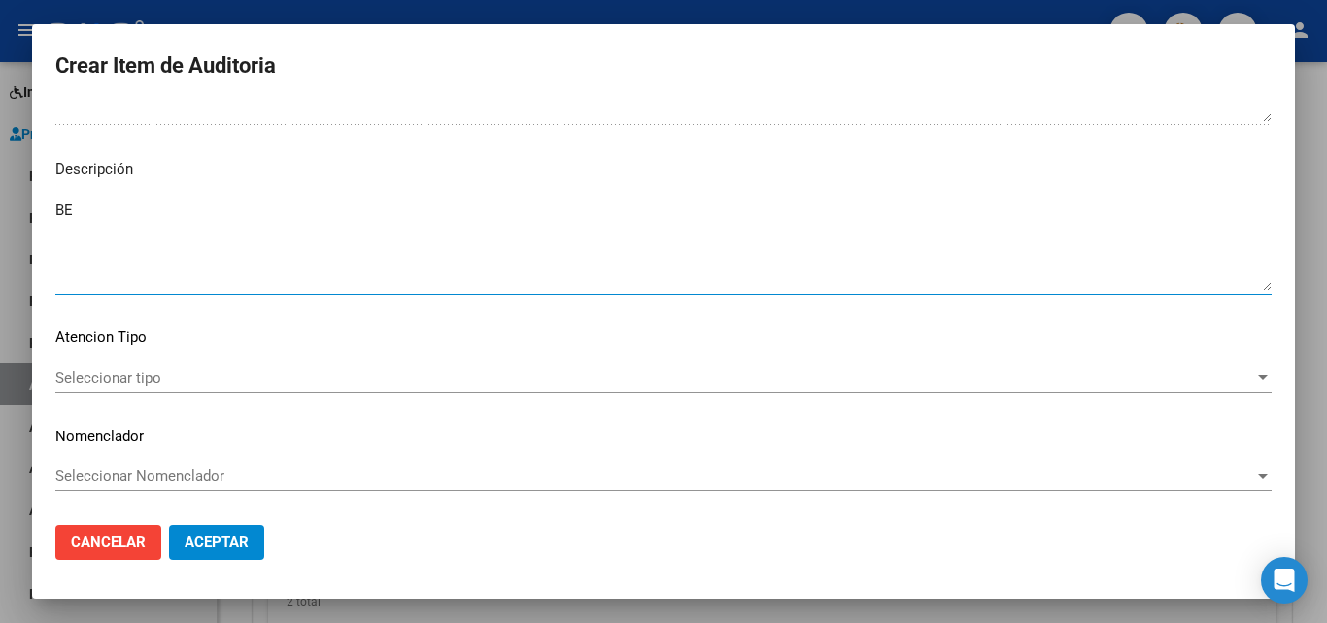
type textarea "B"
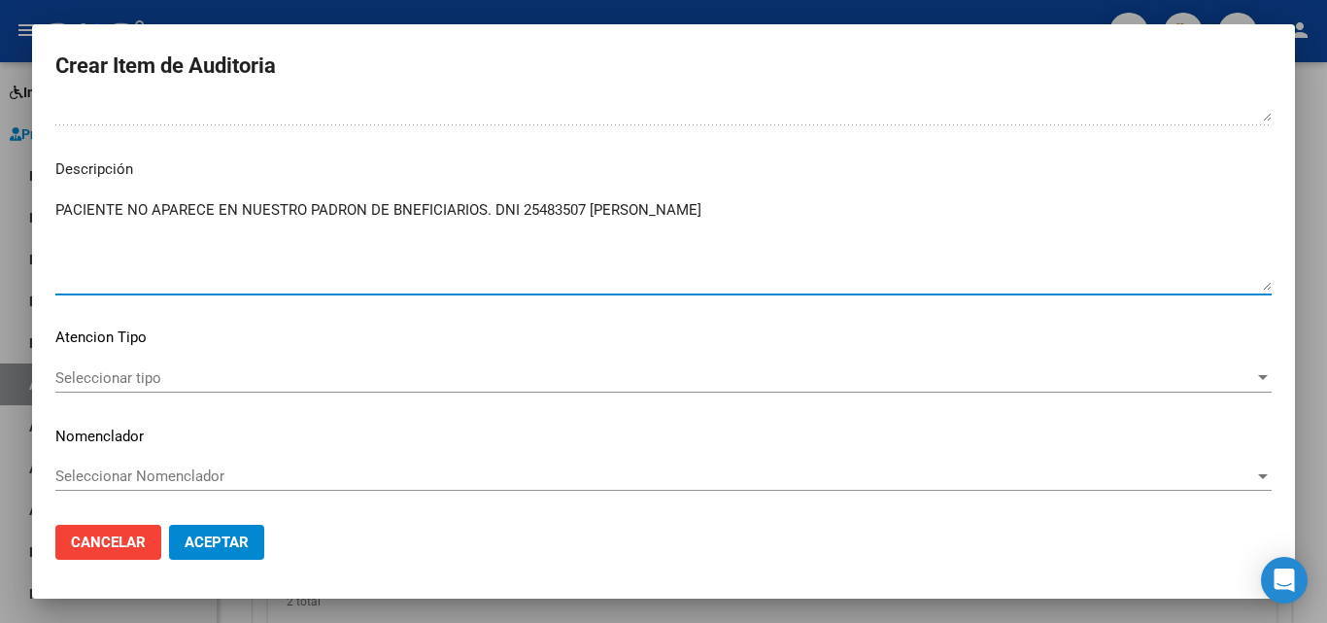
type textarea "PACIENTE NO APARECE EN NUESTRO PADRON DE BNEFICIARIOS. DNI 25483507 ALEGRE, MAR…"
click at [86, 378] on span "Seleccionar tipo" at bounding box center [654, 377] width 1199 height 17
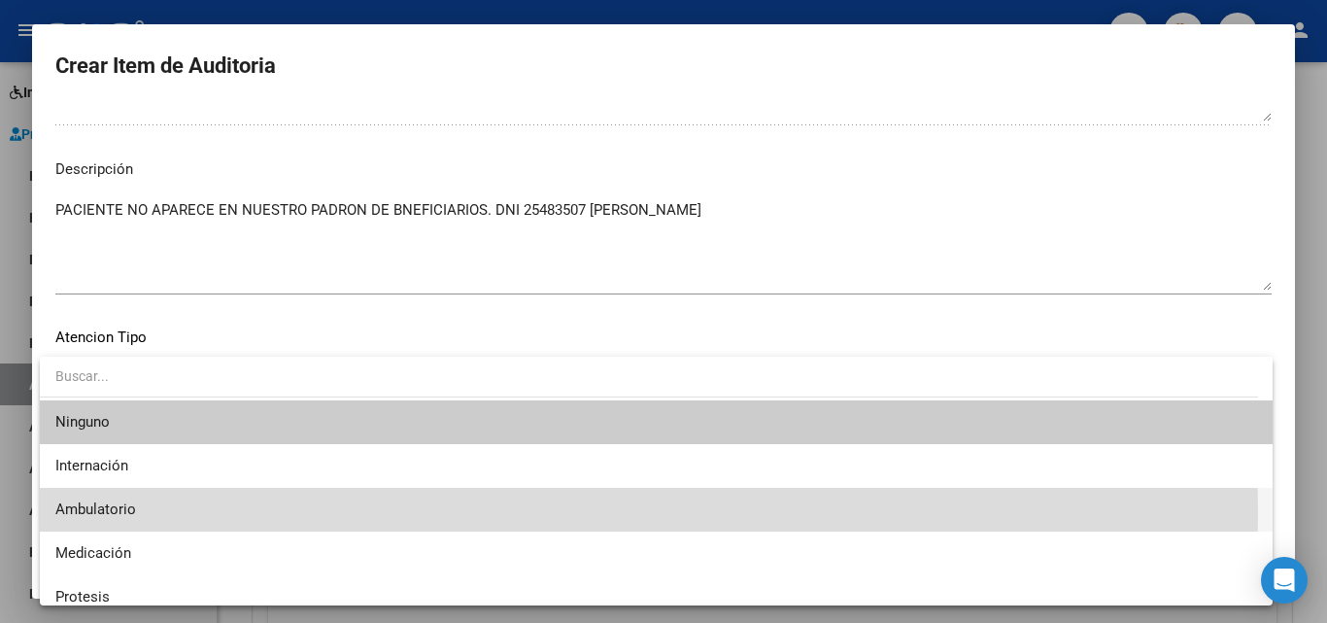
click at [136, 513] on span "Ambulatorio" at bounding box center [655, 510] width 1201 height 44
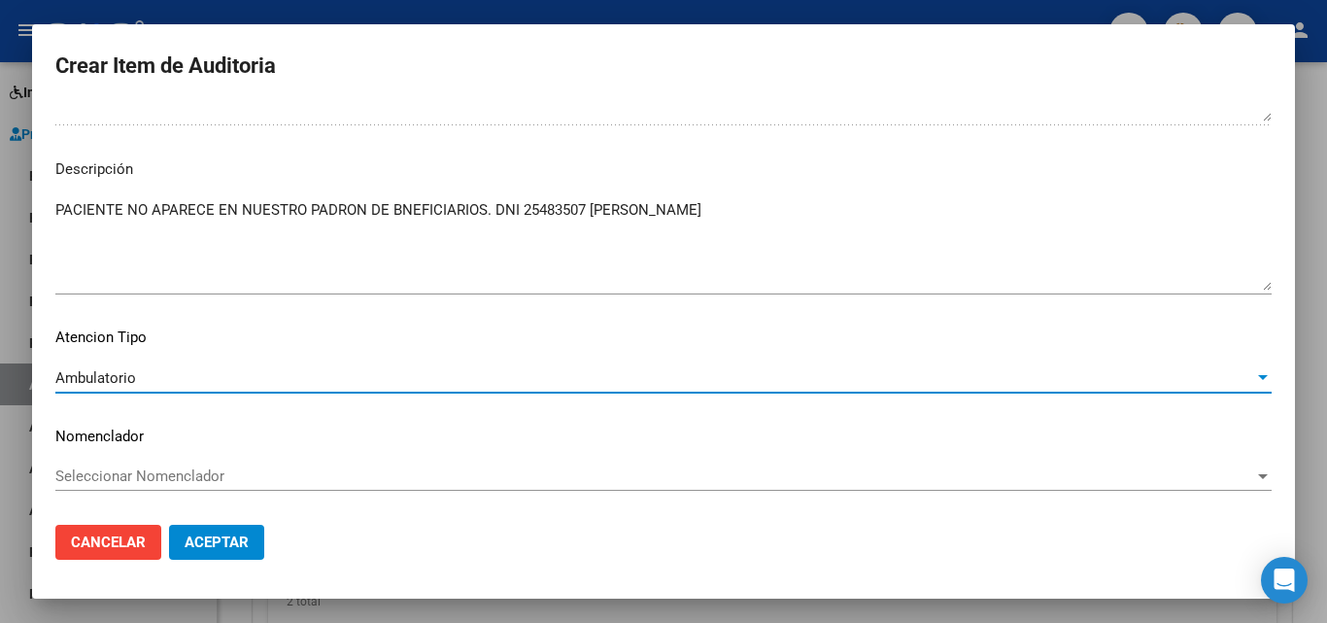
click at [232, 554] on button "Aceptar" at bounding box center [216, 541] width 95 height 35
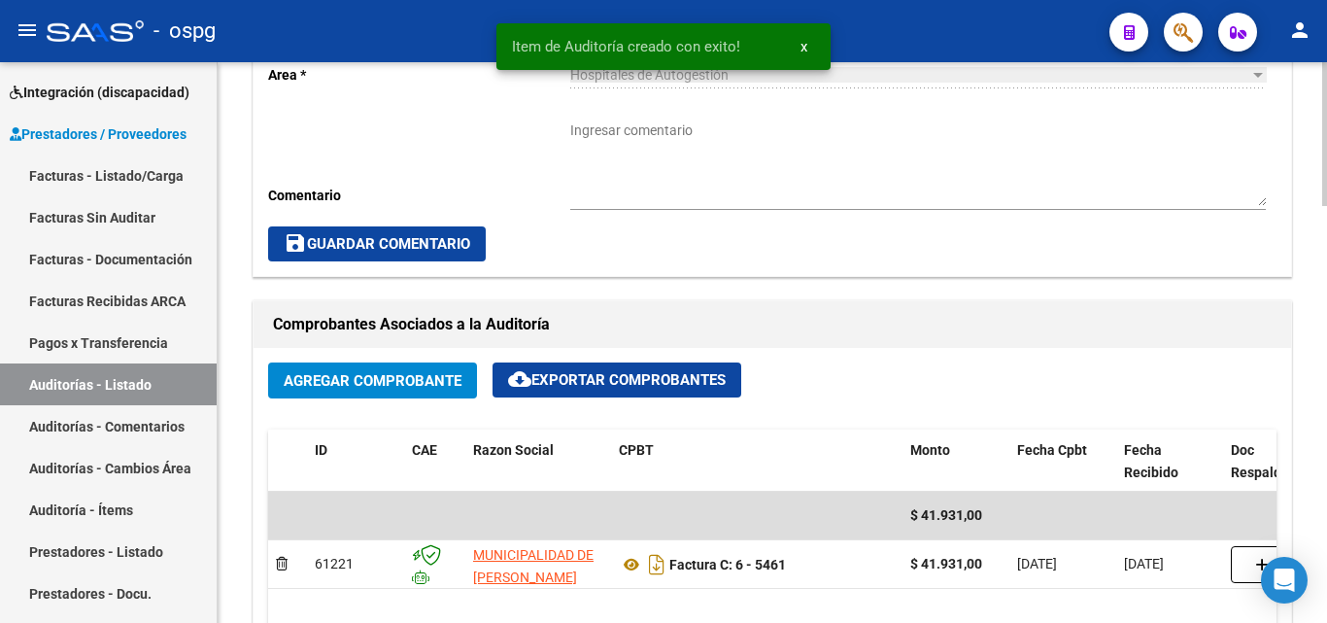
scroll to position [1167, 0]
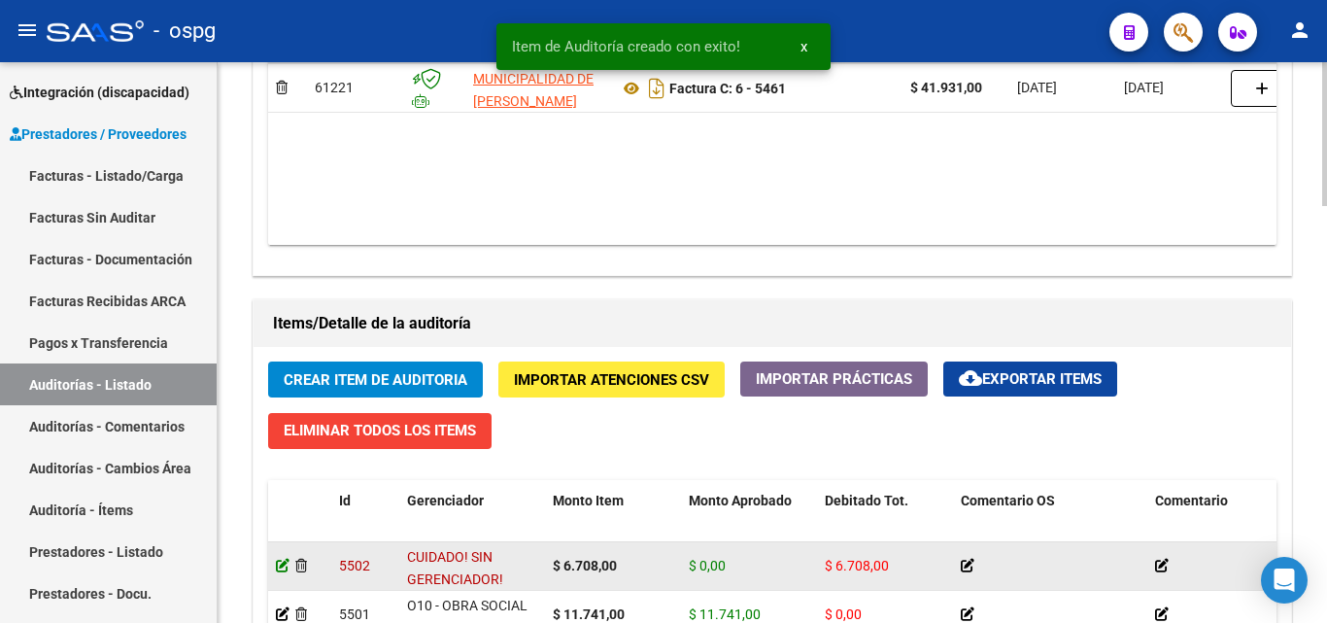
click at [277, 558] on icon at bounding box center [283, 565] width 14 height 14
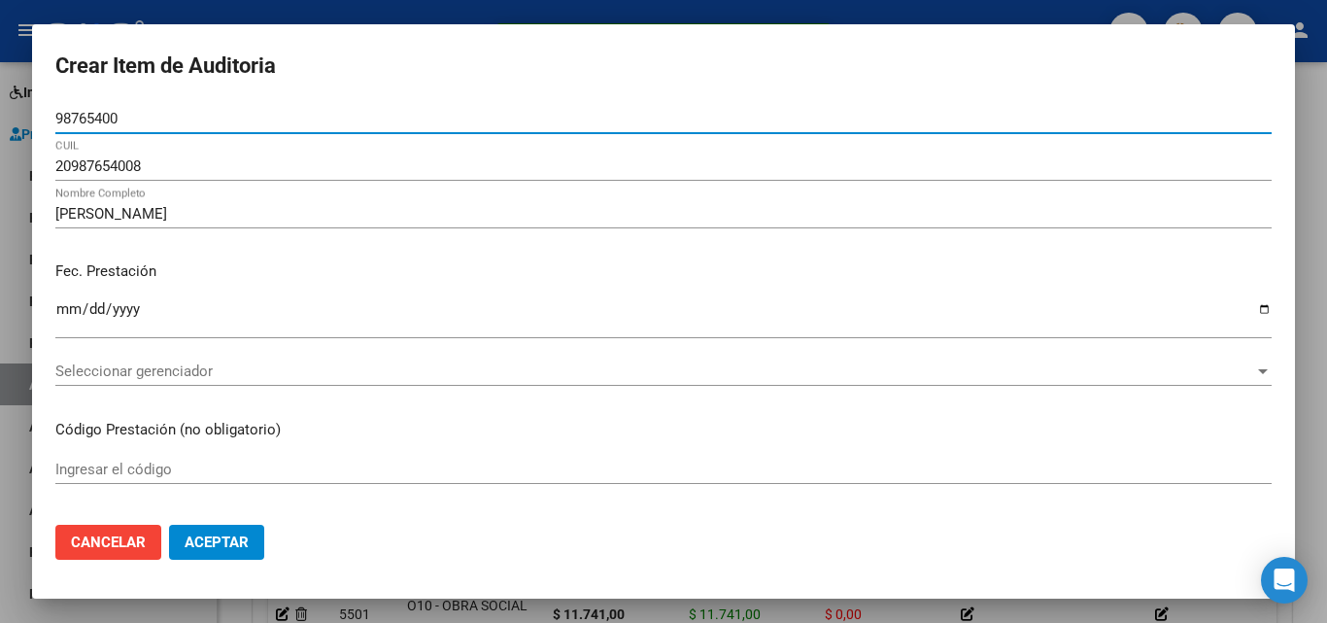
click at [139, 370] on span "Seleccionar gerenciador" at bounding box center [654, 370] width 1199 height 17
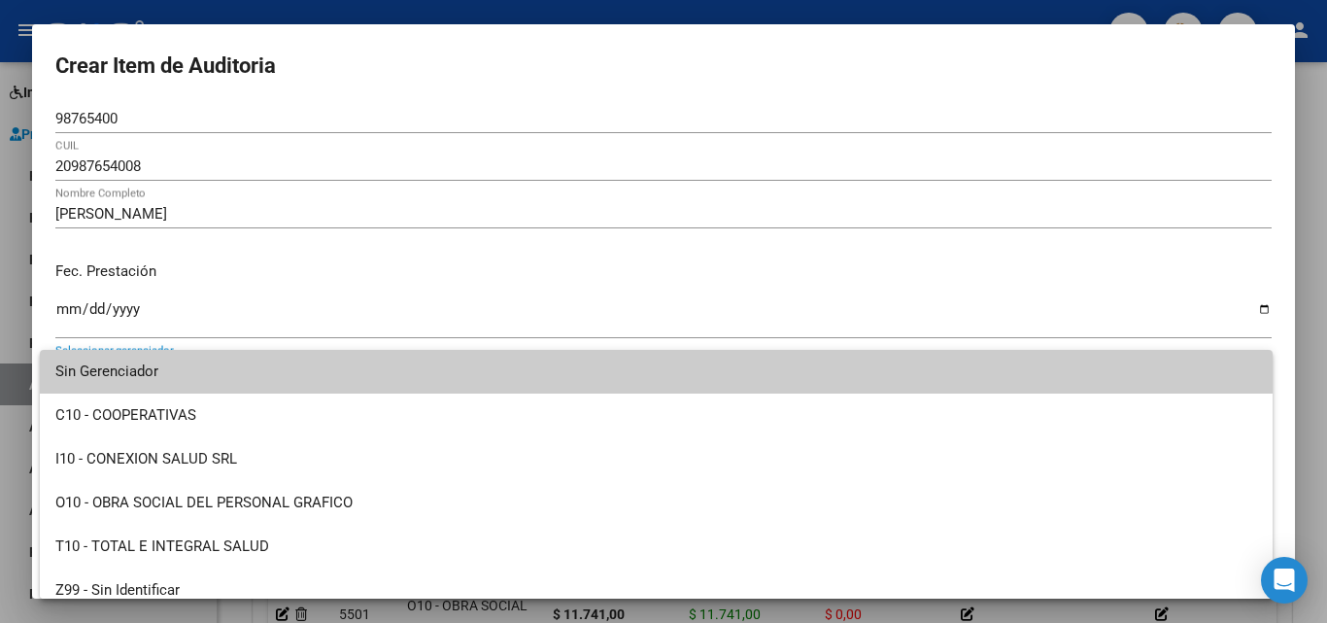
click at [164, 604] on div at bounding box center [663, 311] width 1327 height 623
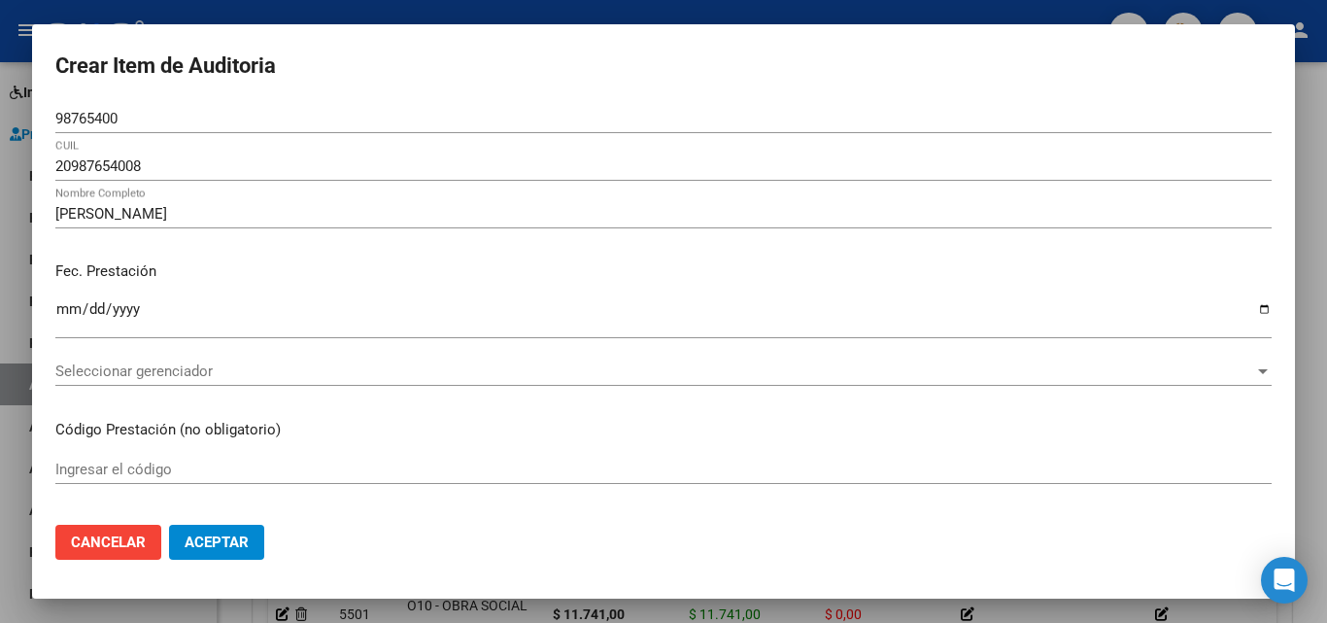
click at [177, 590] on mat-dialog-container "Crear Item de Auditoria 98765400 Nro Documento 20987654008 CUIL ALEGRE, MARIA N…" at bounding box center [663, 311] width 1263 height 574
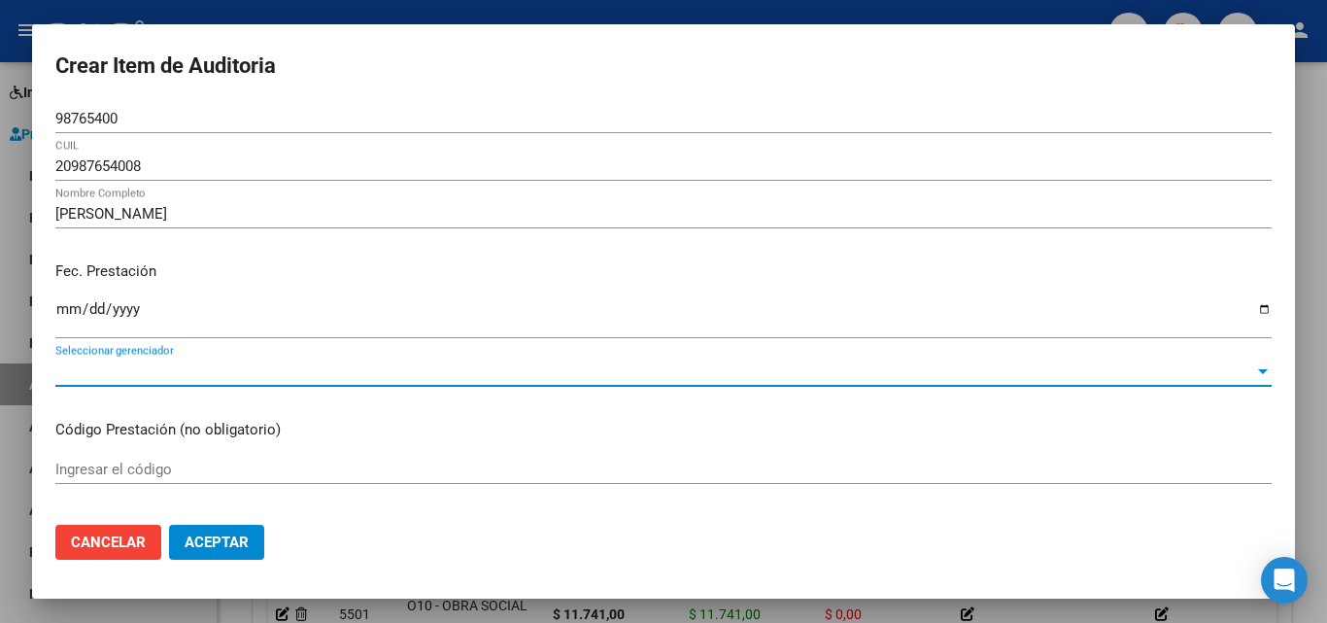
click at [183, 370] on span "Seleccionar gerenciador" at bounding box center [654, 370] width 1199 height 17
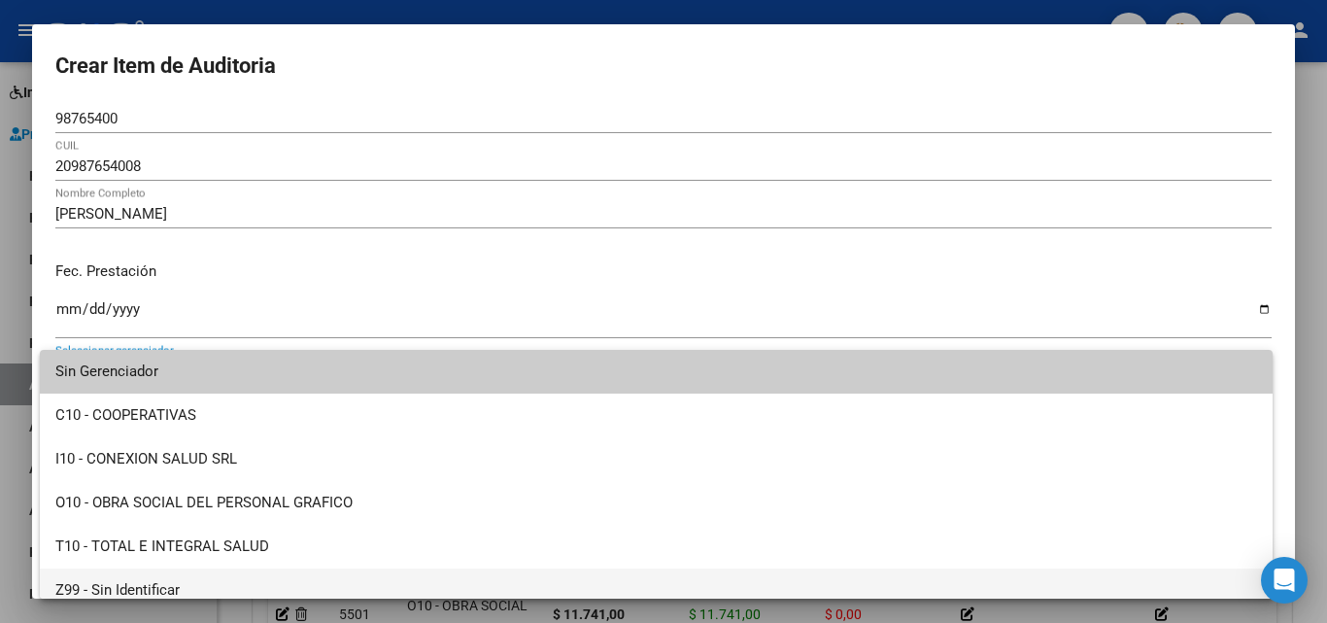
click at [139, 577] on span "Z99 - Sin Identificar" at bounding box center [655, 590] width 1201 height 44
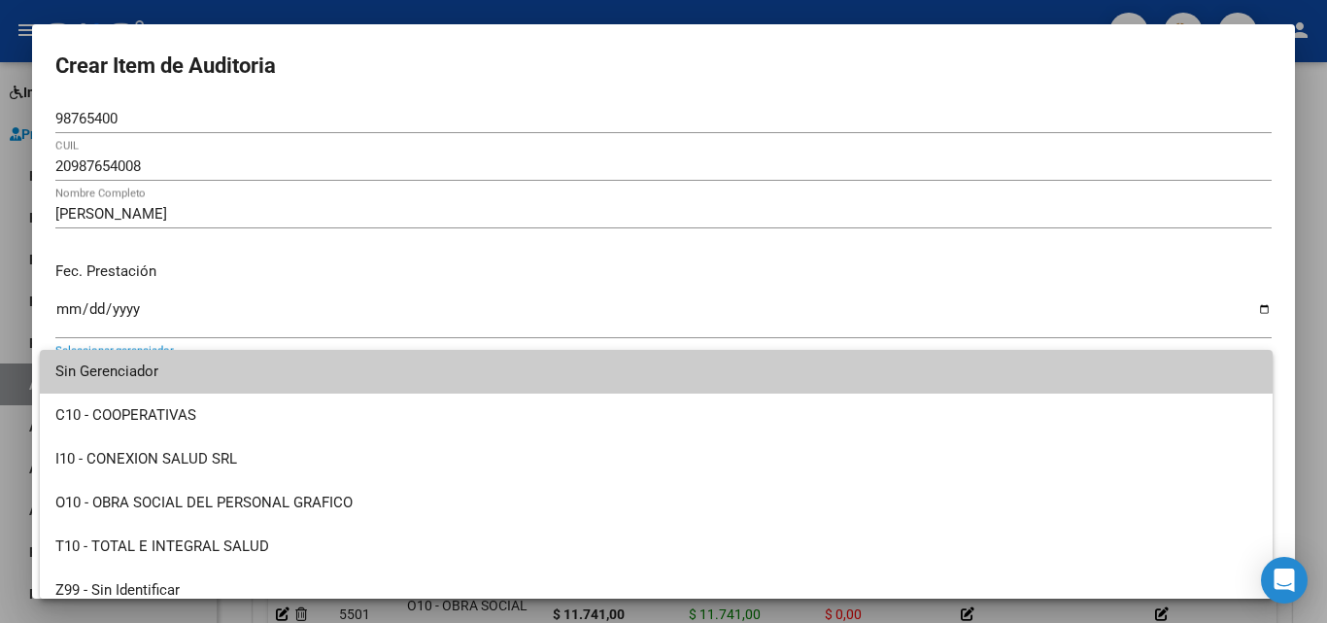
scroll to position [14, 0]
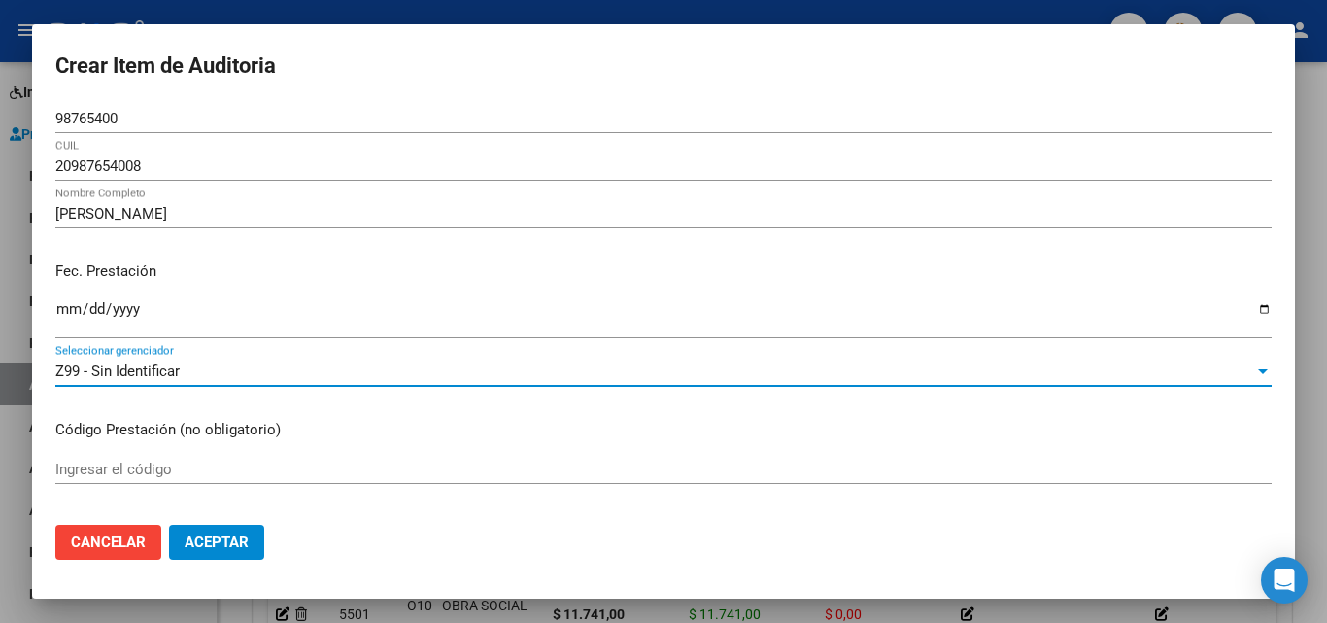
click at [219, 527] on button "Aceptar" at bounding box center [216, 541] width 95 height 35
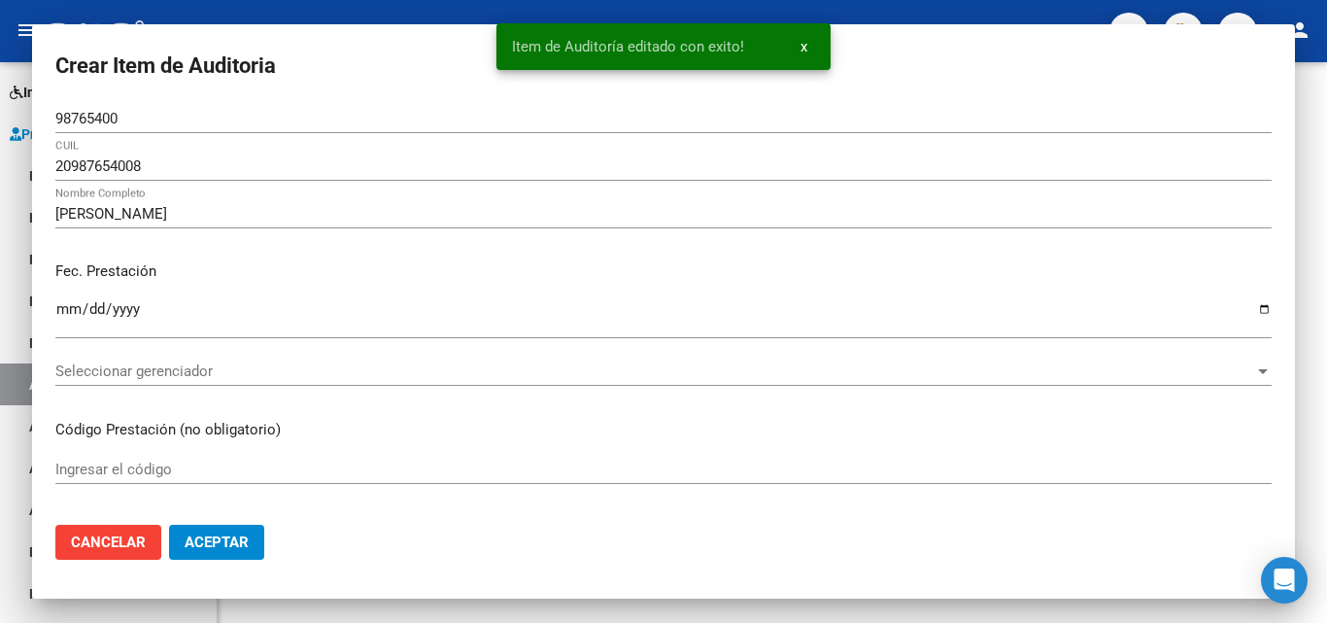
scroll to position [0, 0]
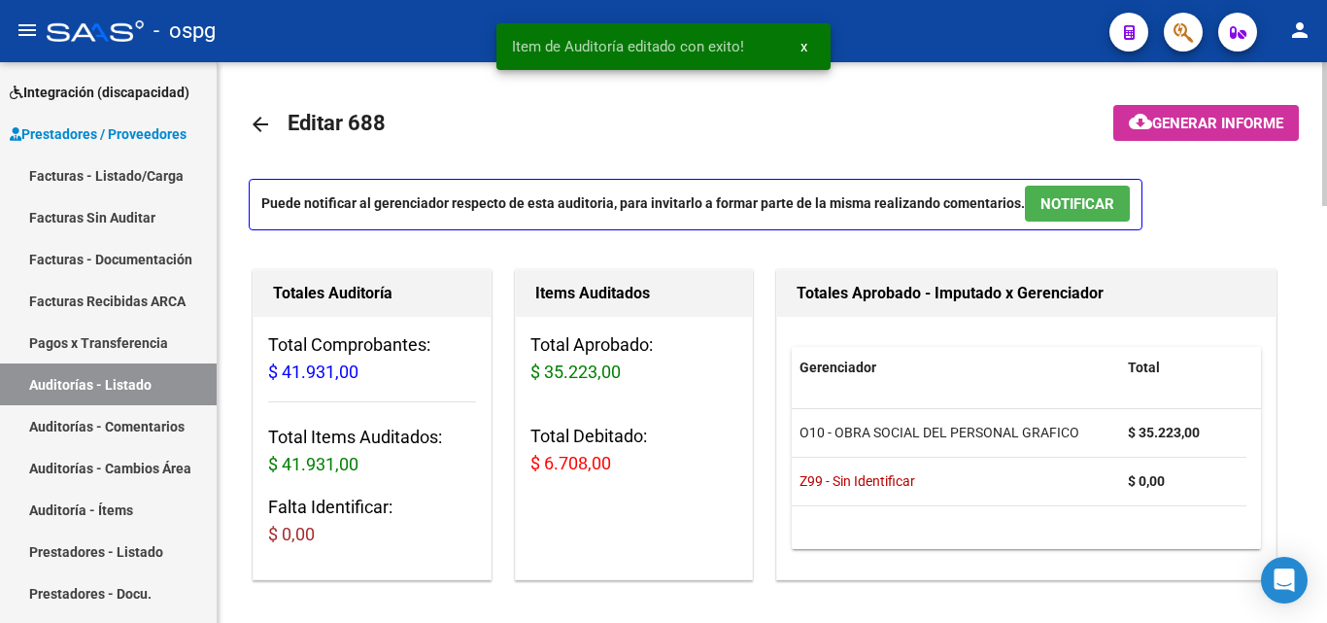
click at [1163, 119] on span "Generar informe" at bounding box center [1217, 123] width 131 height 17
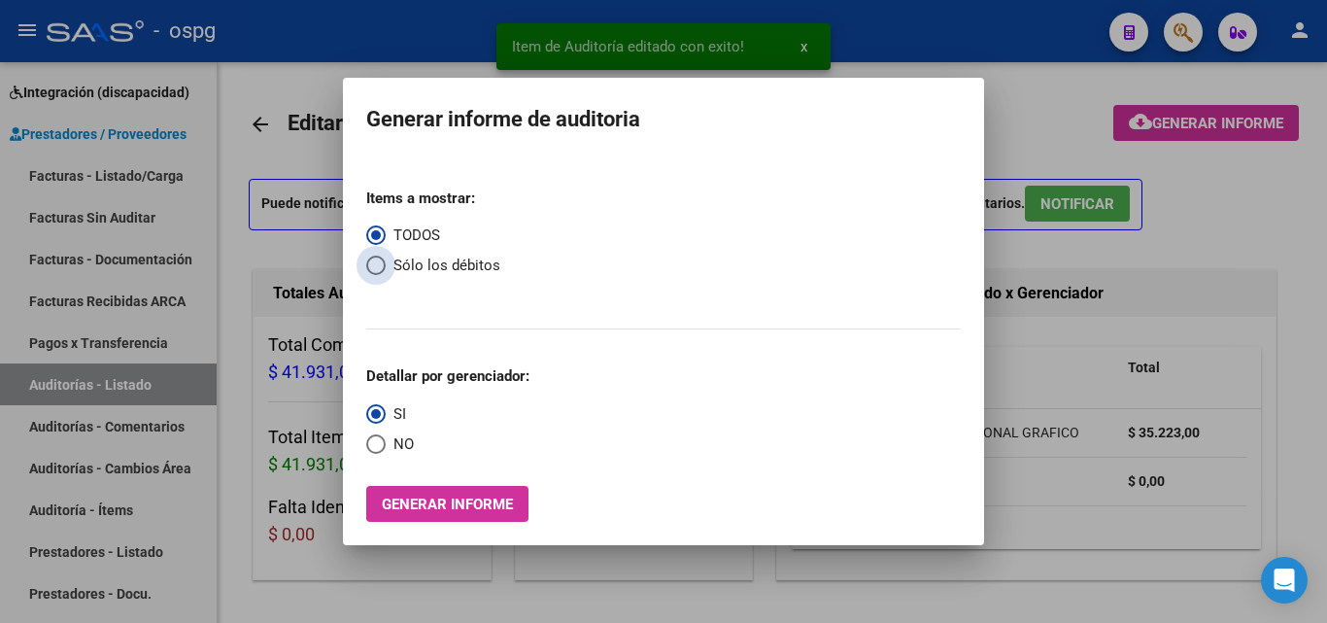
click at [442, 268] on span "Sólo los débitos" at bounding box center [443, 265] width 115 height 22
click at [386, 268] on input "Sólo los débitos" at bounding box center [375, 264] width 19 height 19
radio input "true"
click at [377, 444] on span "Select an option" at bounding box center [375, 443] width 19 height 19
click at [377, 444] on input "NO" at bounding box center [375, 443] width 19 height 19
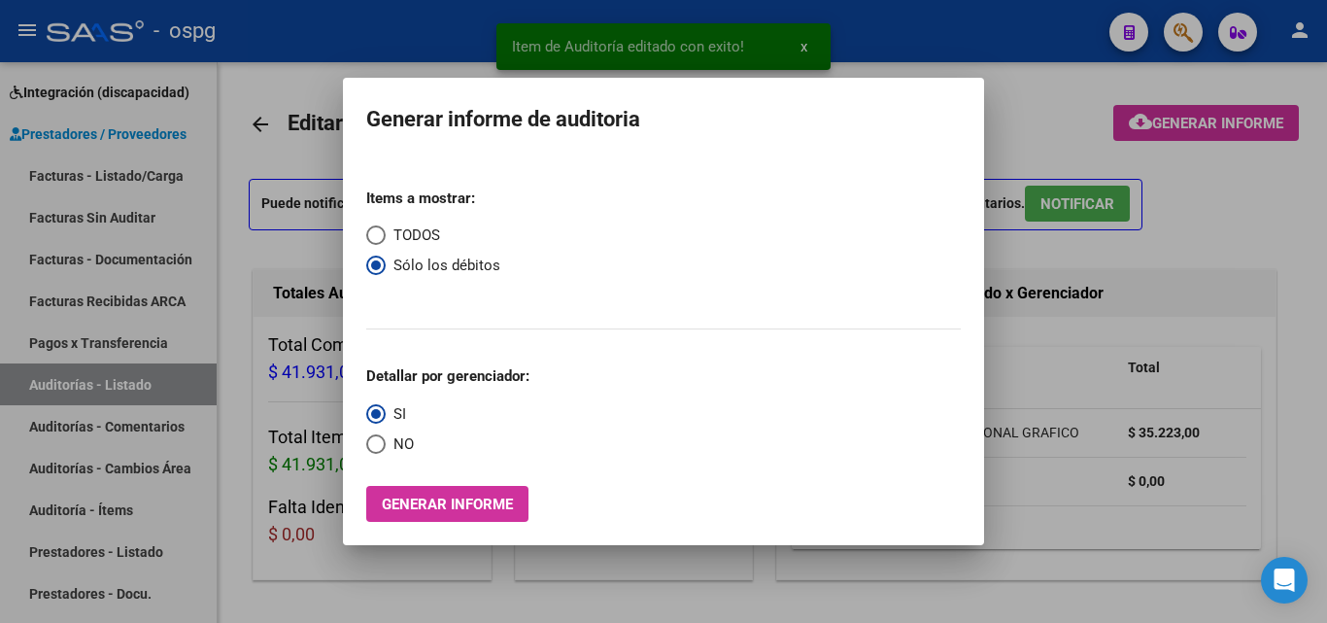
radio input "true"
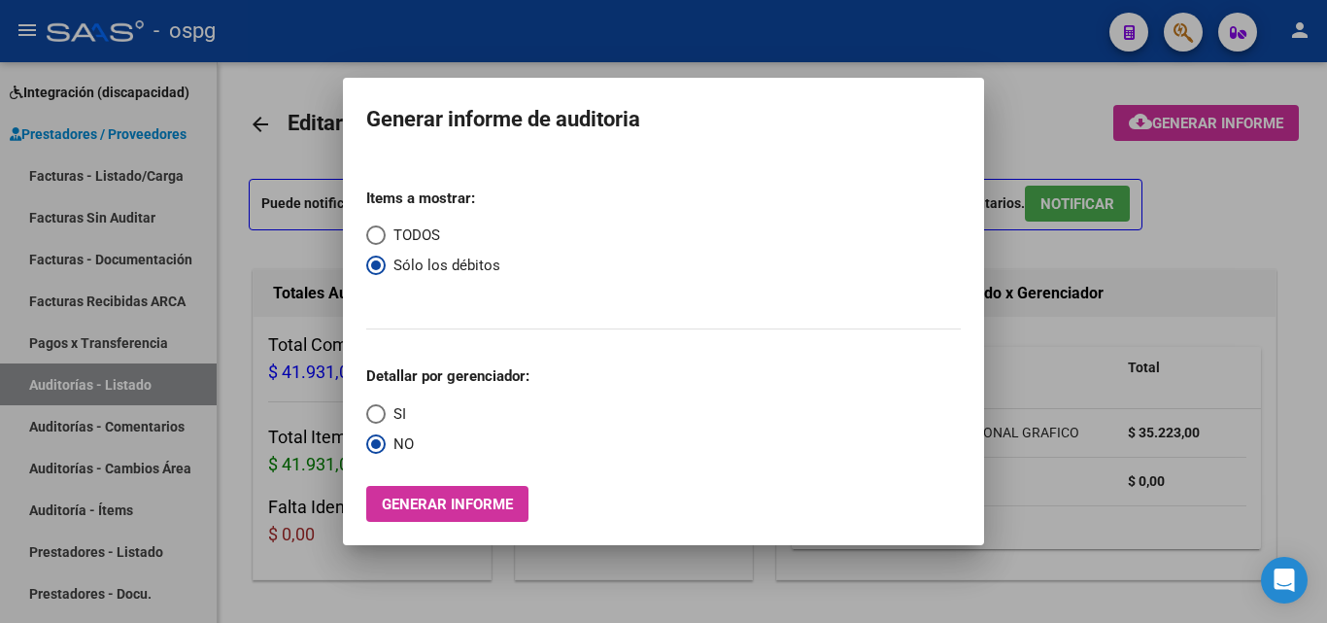
click at [473, 490] on button "Generar informe" at bounding box center [447, 504] width 162 height 36
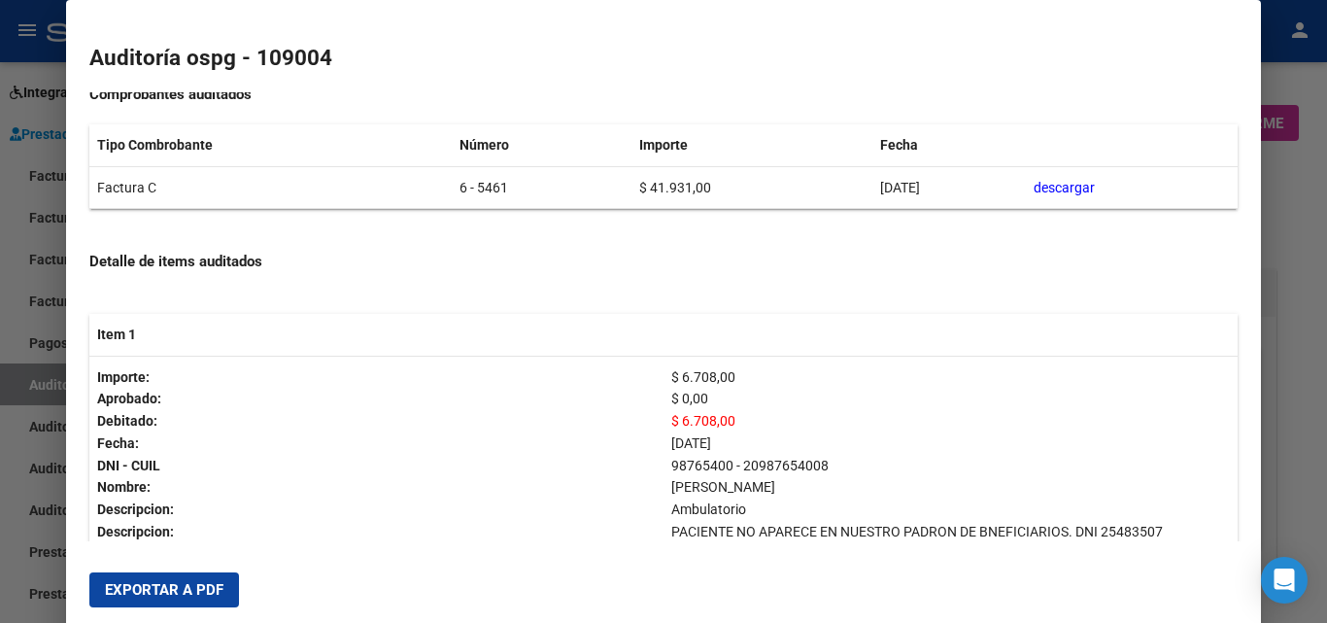
scroll to position [291, 0]
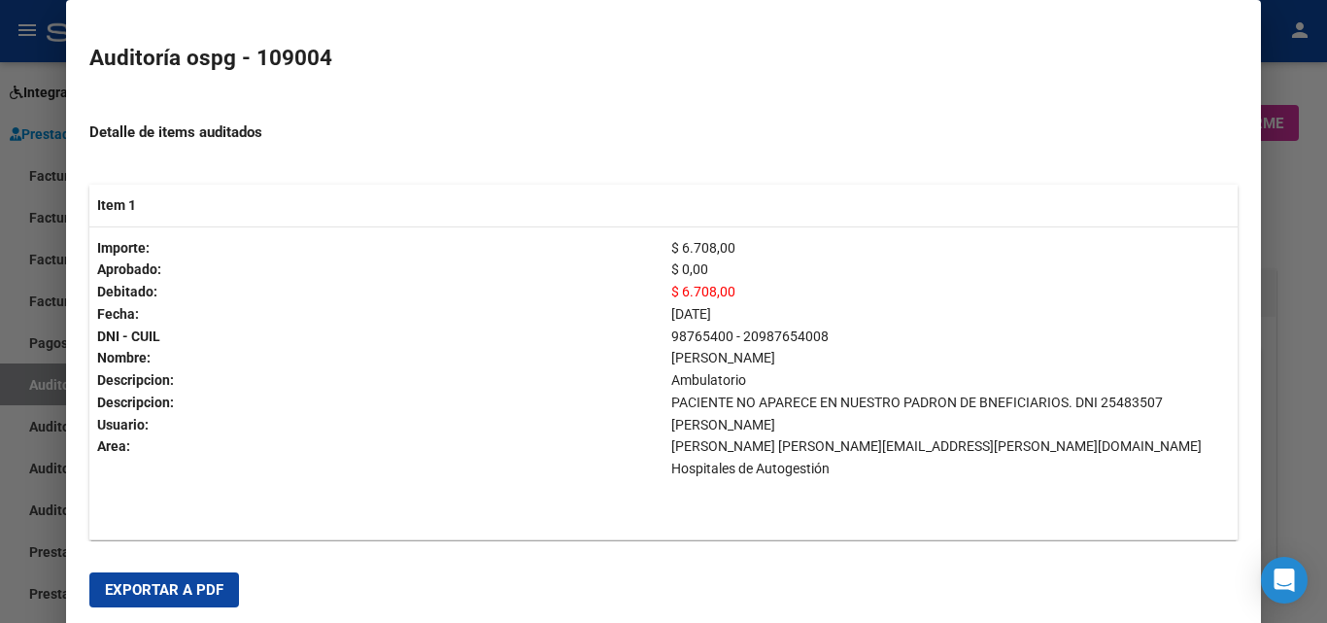
click at [207, 592] on span "Exportar a PDF" at bounding box center [164, 589] width 118 height 17
click at [0, 389] on div at bounding box center [663, 311] width 1327 height 623
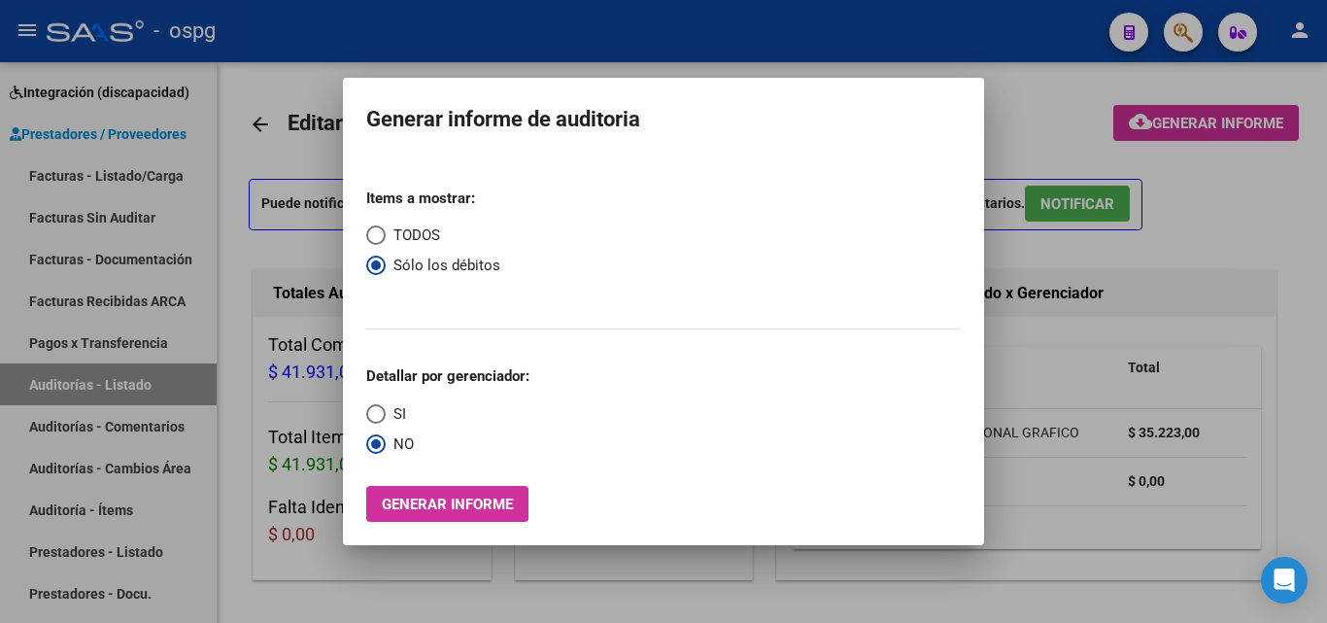
click at [414, 241] on span "TODOS" at bounding box center [413, 235] width 54 height 22
click at [386, 241] on input "TODOS" at bounding box center [375, 234] width 19 height 19
radio input "true"
click at [437, 496] on span "Generar informe" at bounding box center [447, 503] width 131 height 17
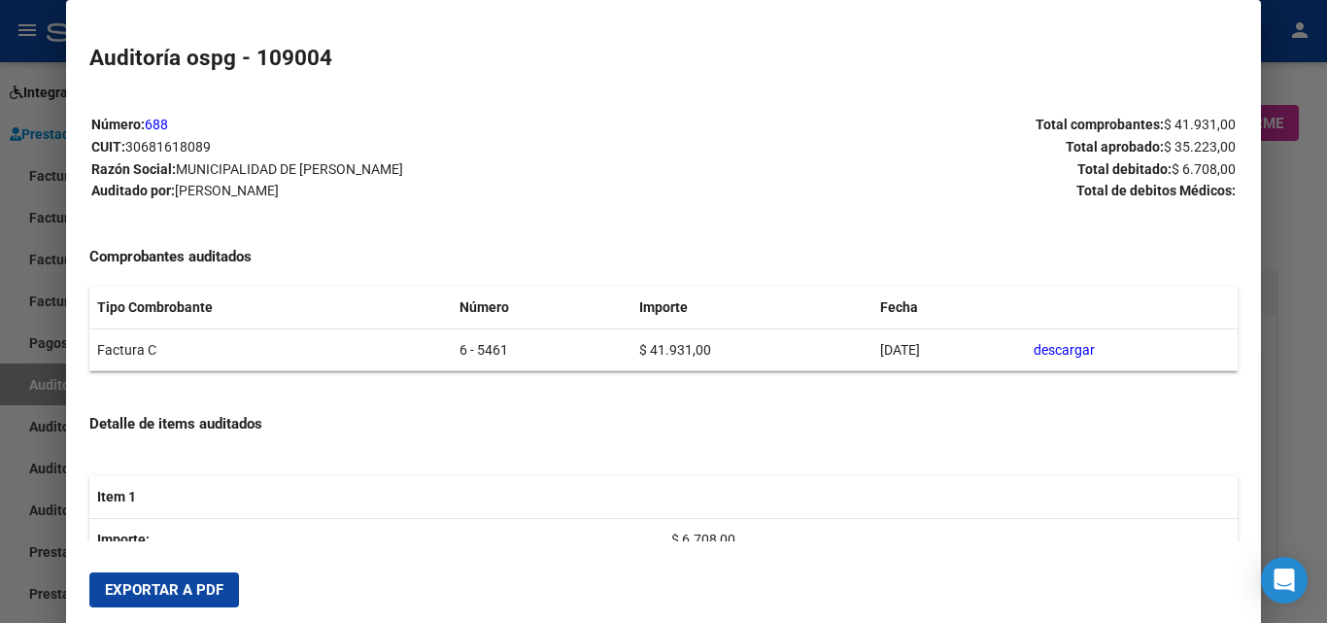
click at [175, 613] on mat-dialog-actions "Exportar a PDF" at bounding box center [662, 590] width 1147 height 66
drag, startPoint x: 173, startPoint y: 604, endPoint x: 213, endPoint y: 563, distance: 57.0
click at [173, 603] on button "Exportar a PDF" at bounding box center [164, 589] width 150 height 35
click at [0, 317] on div at bounding box center [663, 311] width 1327 height 623
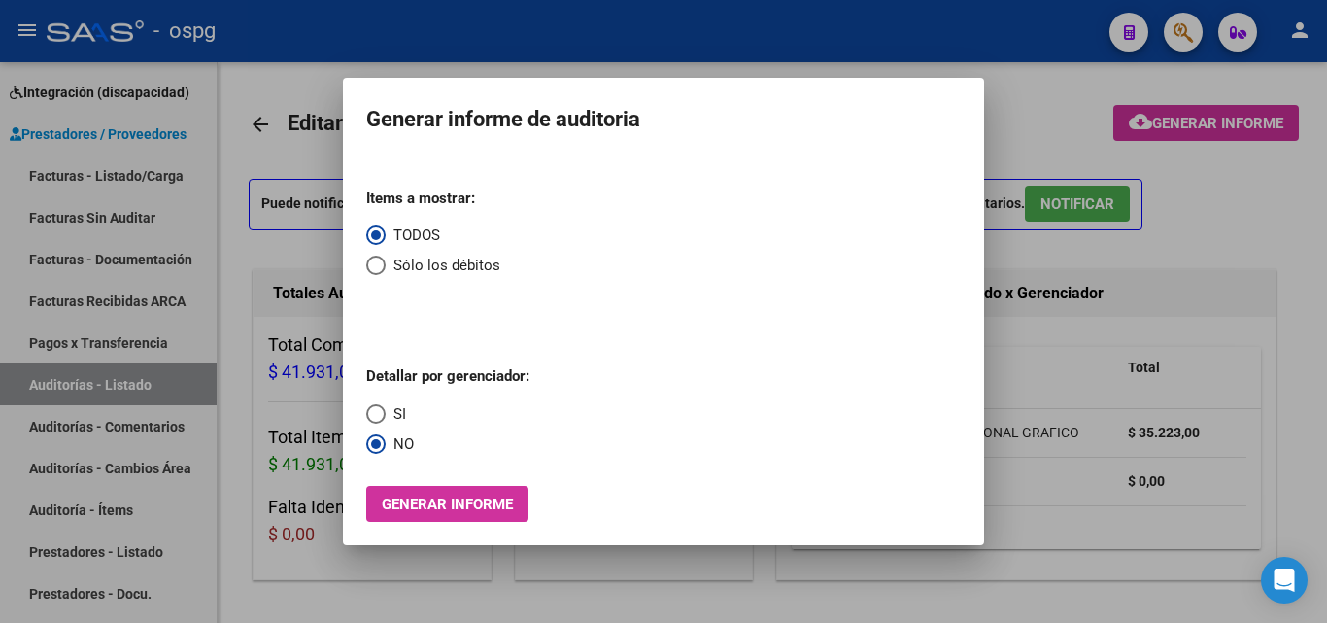
click at [133, 169] on div at bounding box center [663, 311] width 1327 height 623
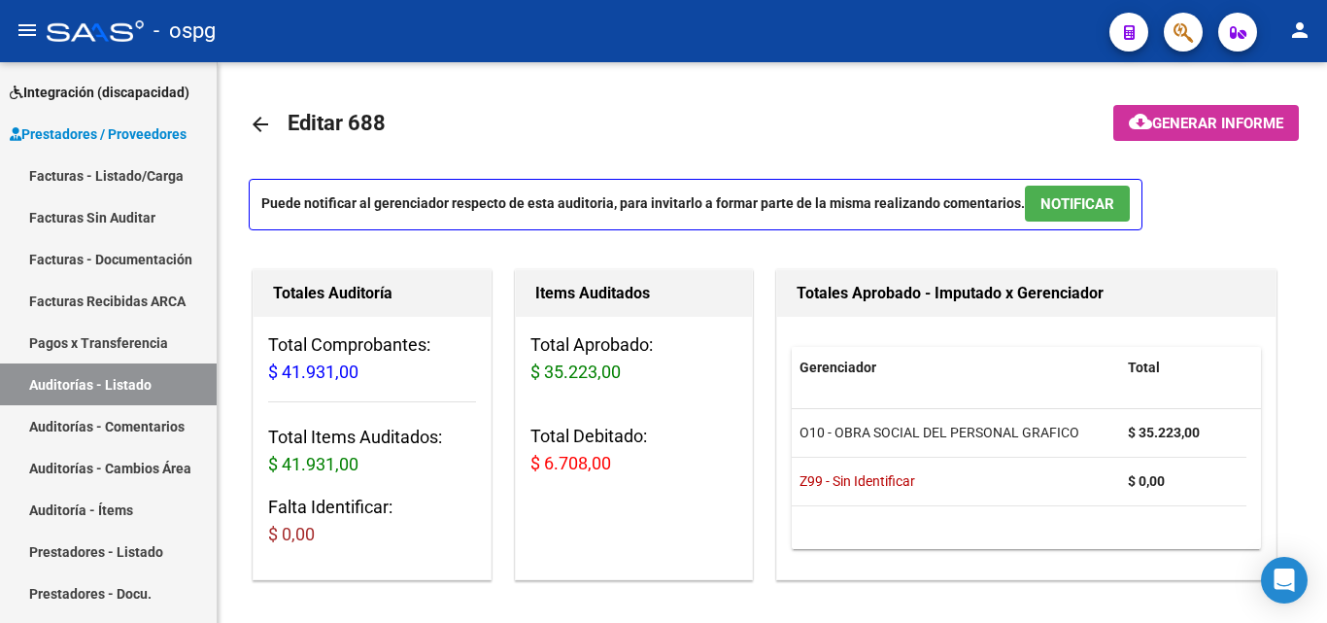
click at [133, 169] on link "Facturas - Listado/Carga" at bounding box center [108, 175] width 217 height 42
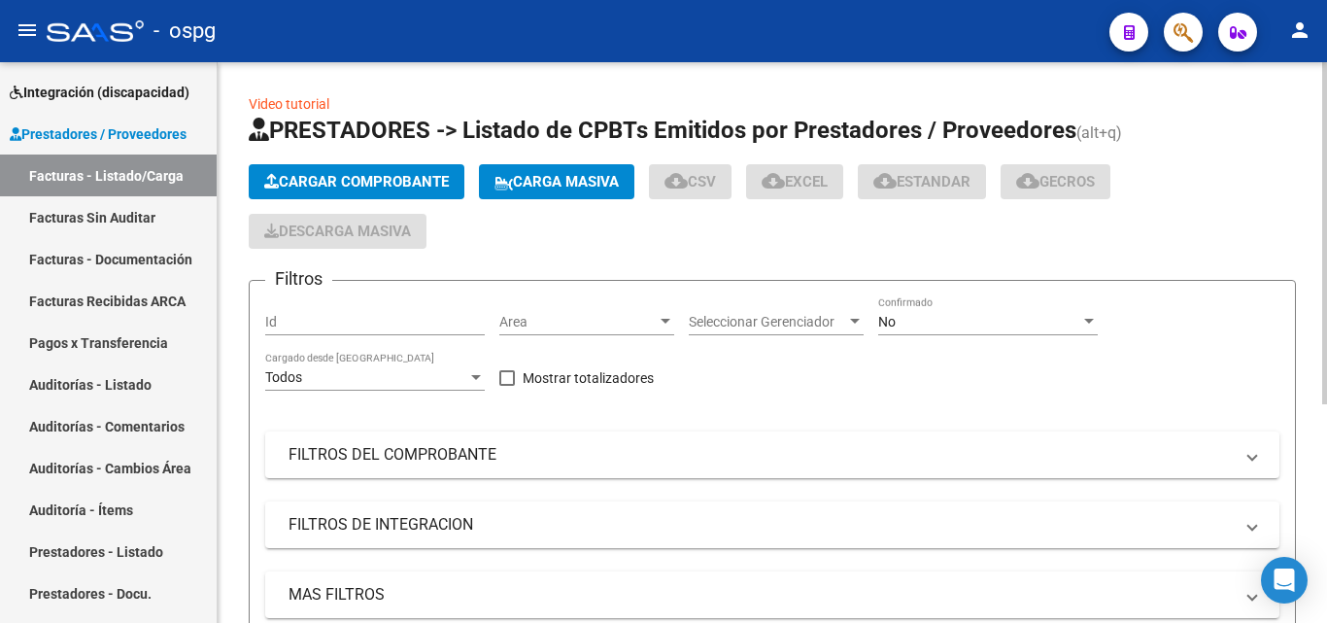
click at [404, 176] on span "Cargar Comprobante" at bounding box center [356, 181] width 185 height 17
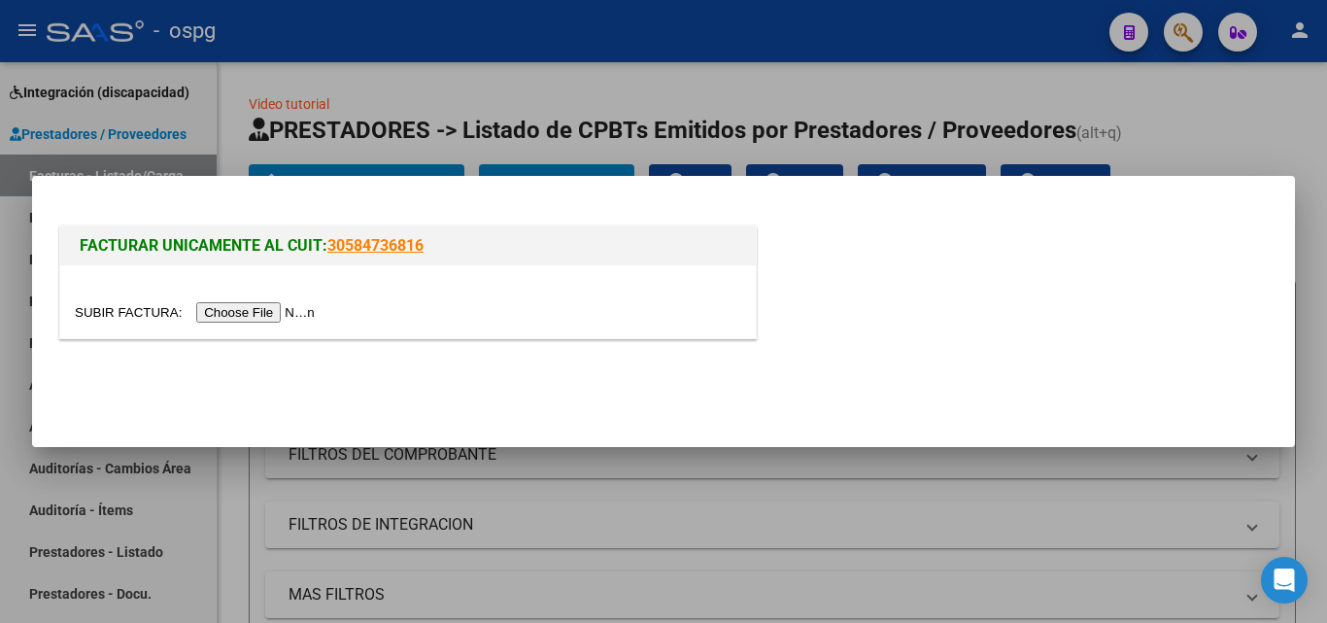
click at [285, 312] on input "file" at bounding box center [198, 312] width 246 height 20
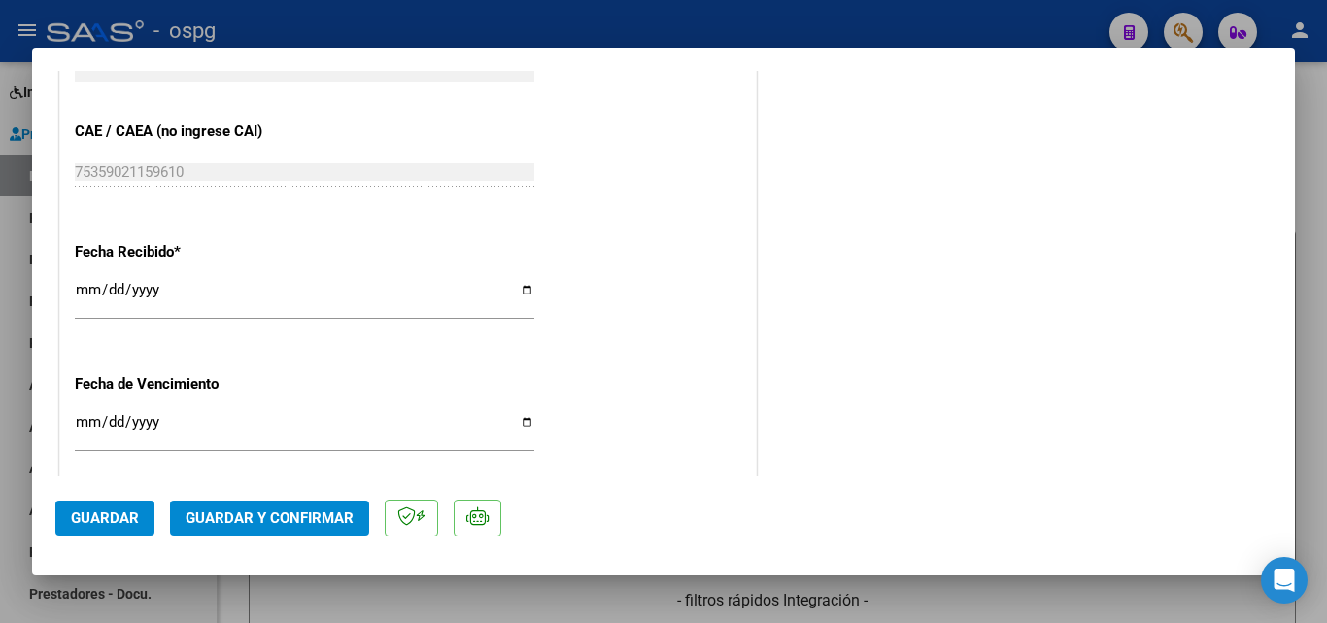
scroll to position [1068, 0]
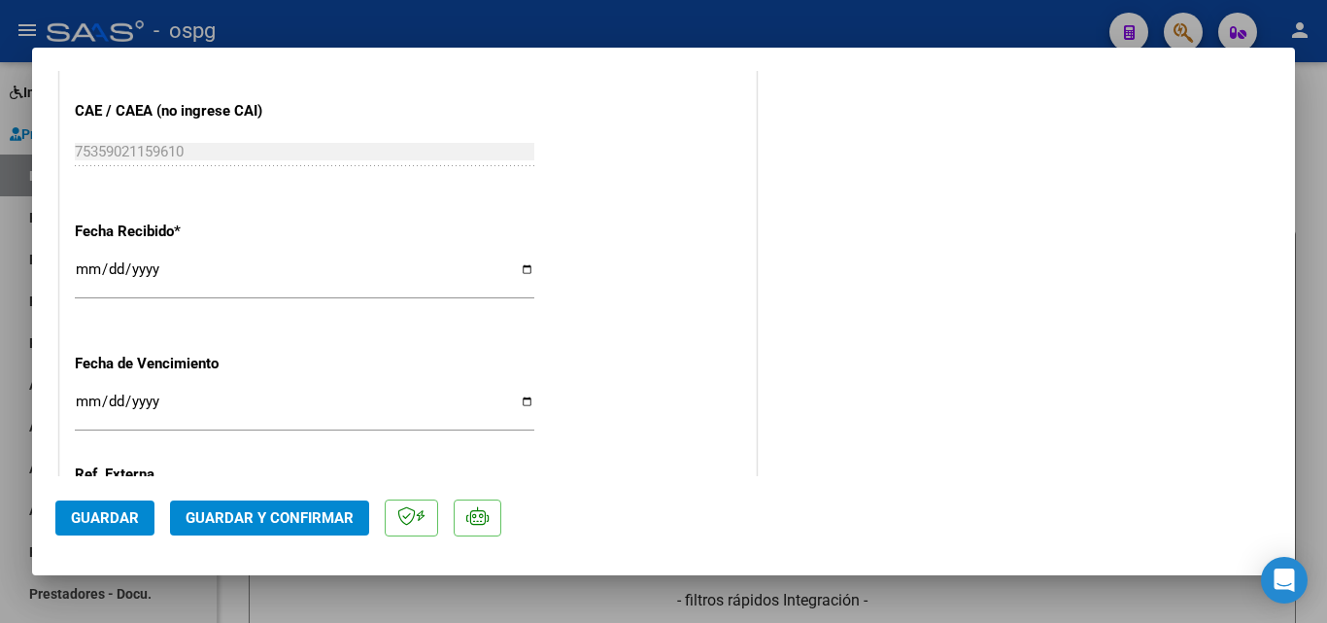
click at [84, 273] on input "[DATE]" at bounding box center [304, 276] width 459 height 31
type input "[DATE]"
click at [242, 525] on span "Guardar y Confirmar" at bounding box center [270, 517] width 168 height 17
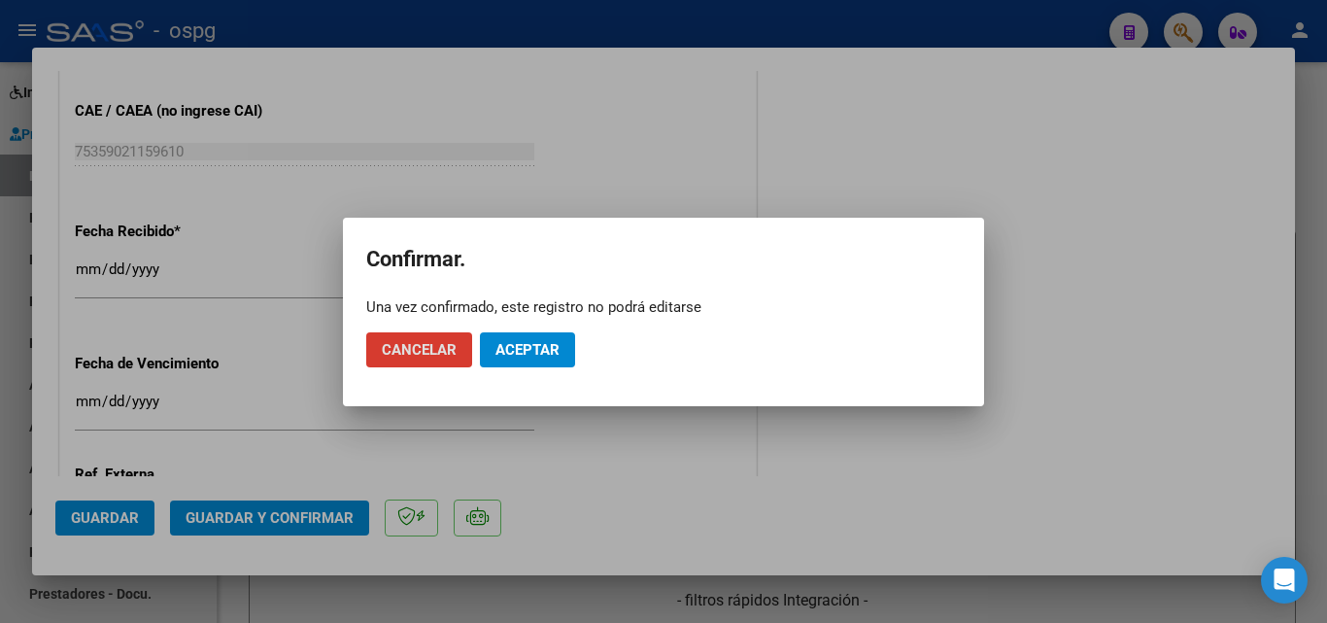
click at [556, 351] on span "Aceptar" at bounding box center [527, 349] width 64 height 17
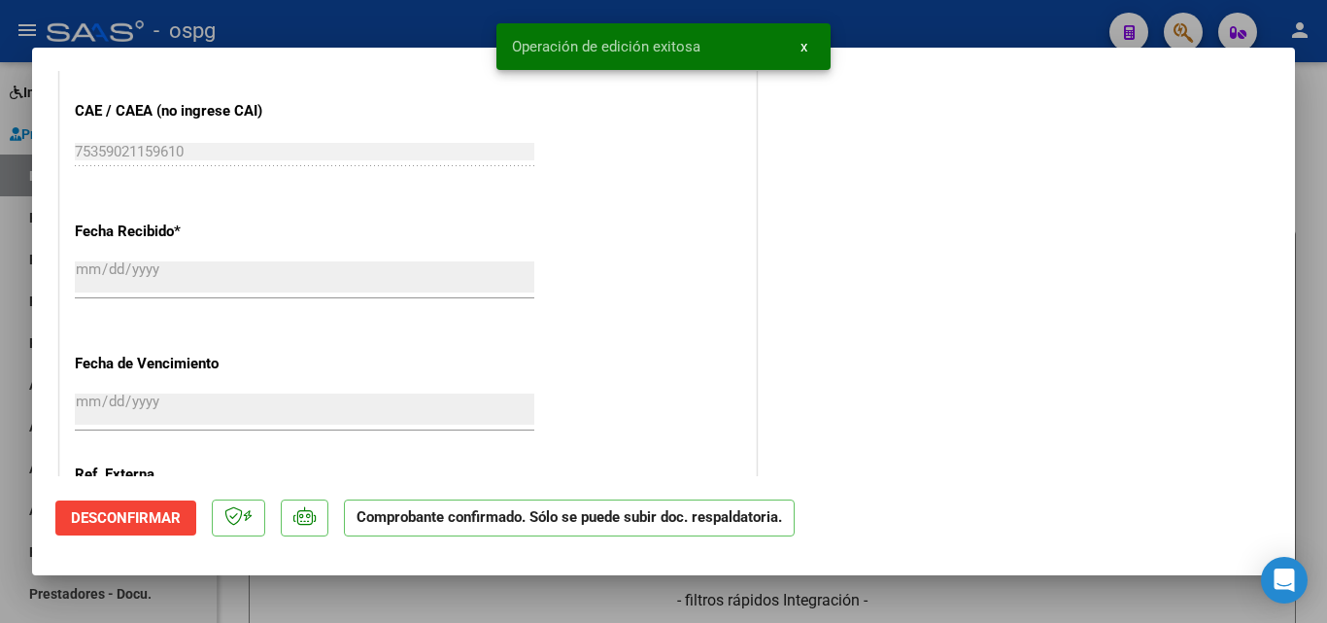
click at [0, 373] on div at bounding box center [663, 311] width 1327 height 623
type input "$ 0,00"
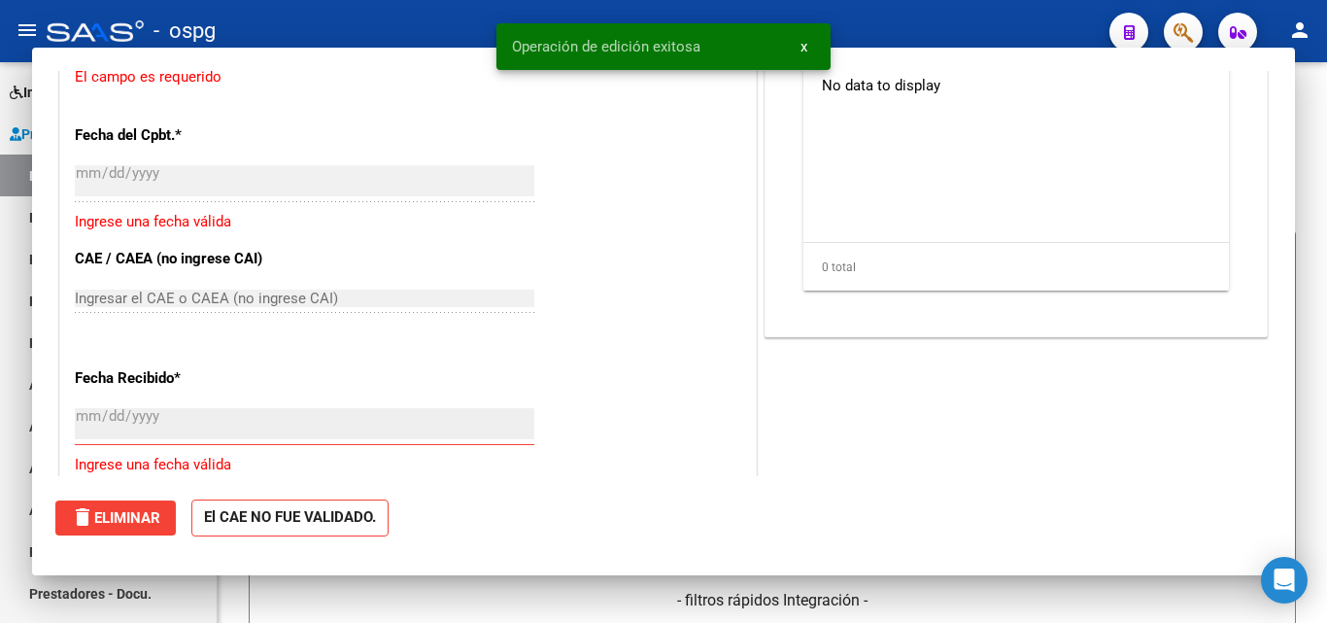
scroll to position [1203, 0]
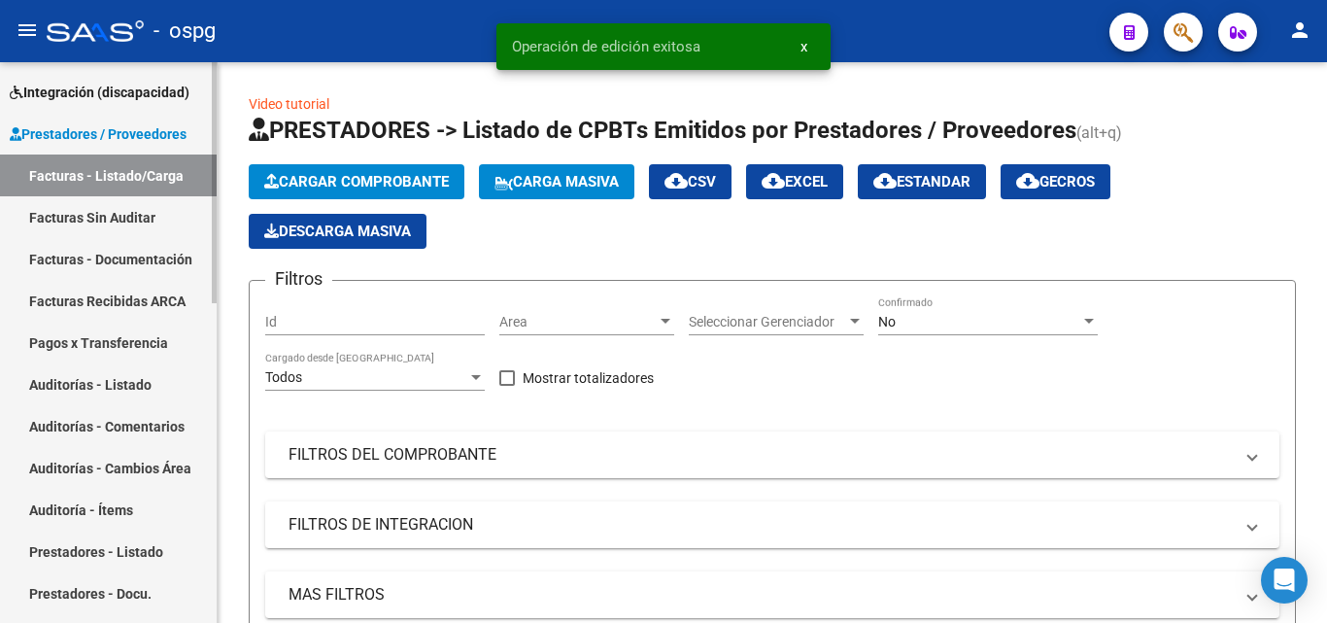
click at [141, 378] on link "Auditorías - Listado" at bounding box center [108, 384] width 217 height 42
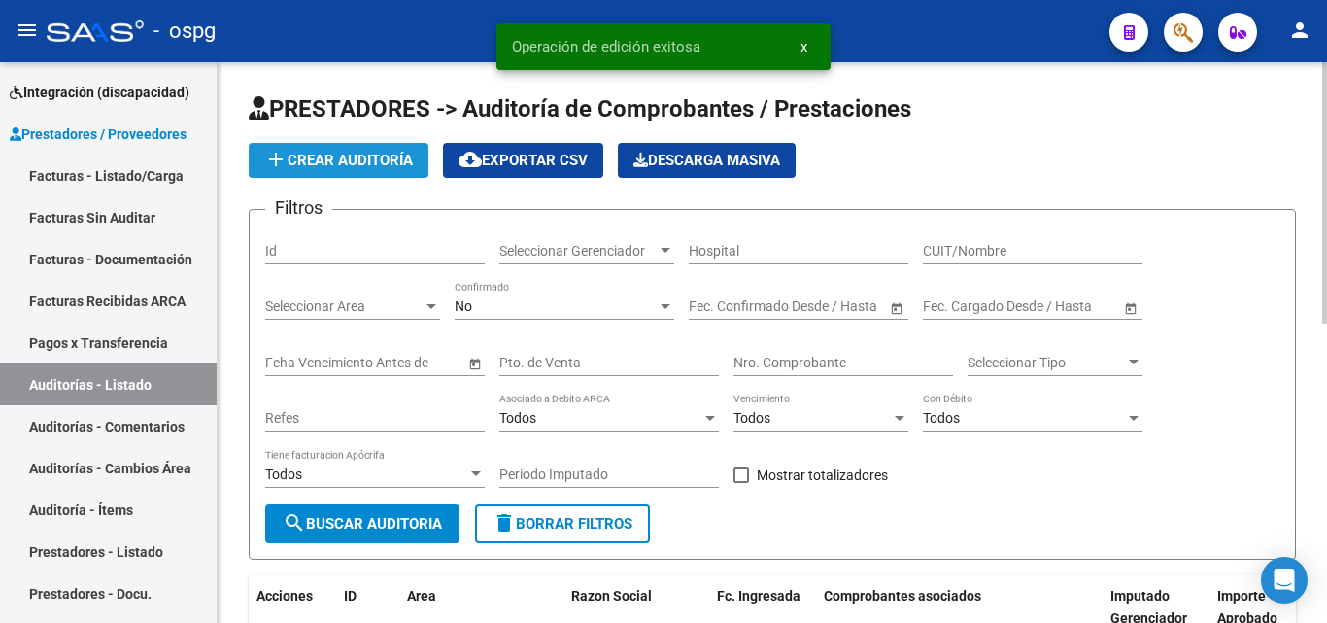
click at [365, 163] on span "add Crear Auditoría" at bounding box center [338, 160] width 149 height 17
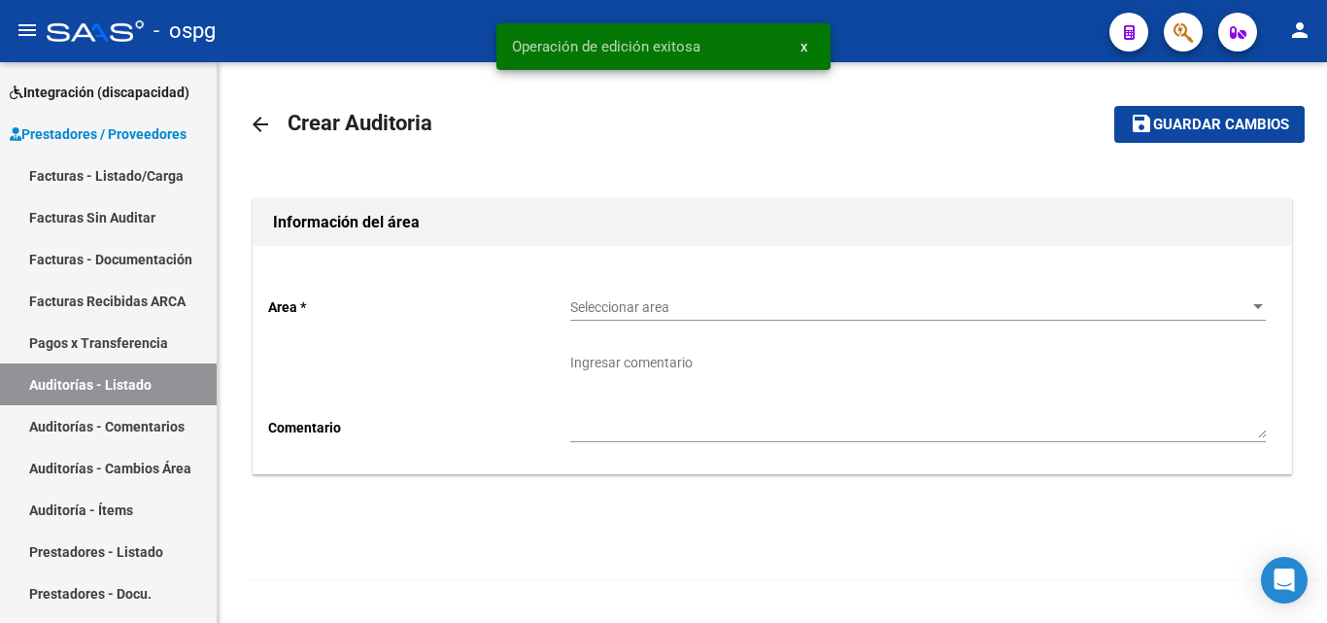
click at [621, 297] on div "Seleccionar area Seleccionar area" at bounding box center [917, 301] width 695 height 39
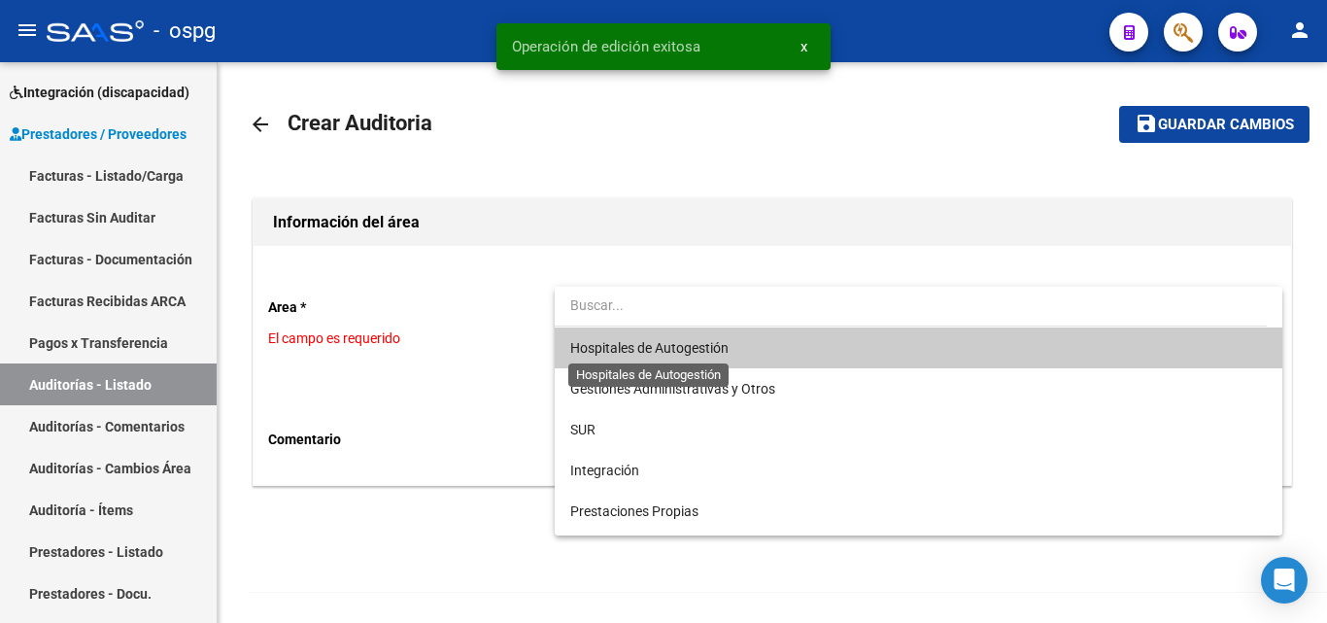
click at [644, 347] on span "Hospitales de Autogestión" at bounding box center [649, 348] width 158 height 16
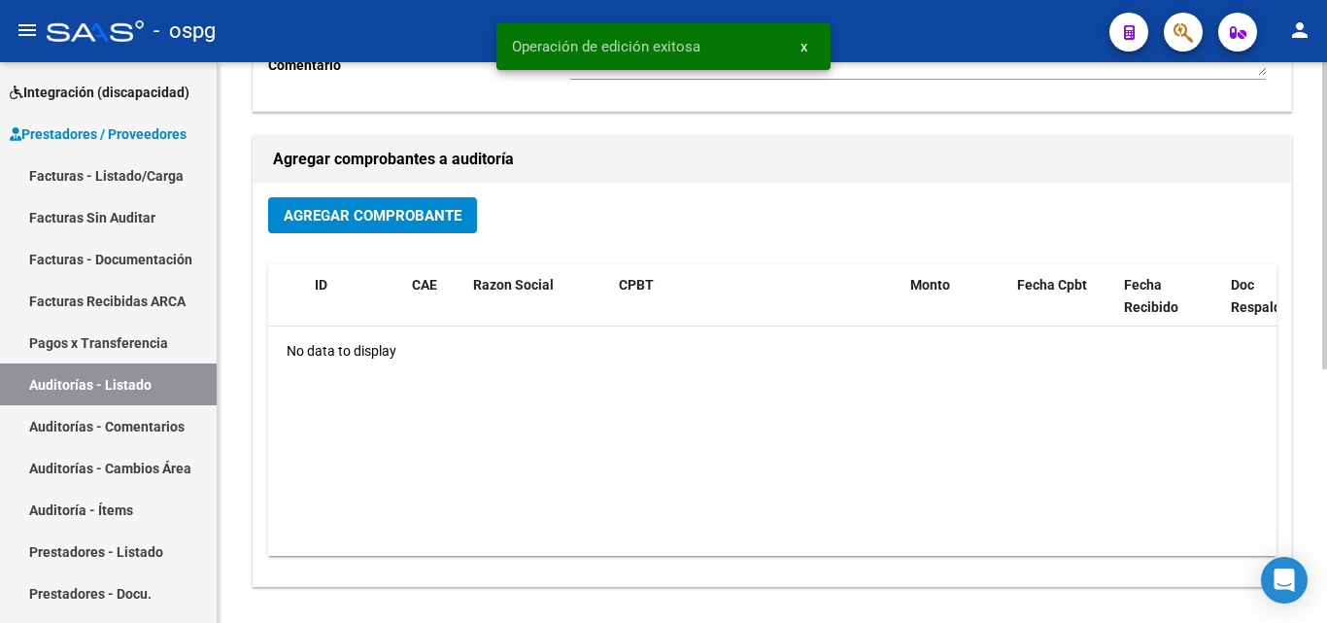
scroll to position [389, 0]
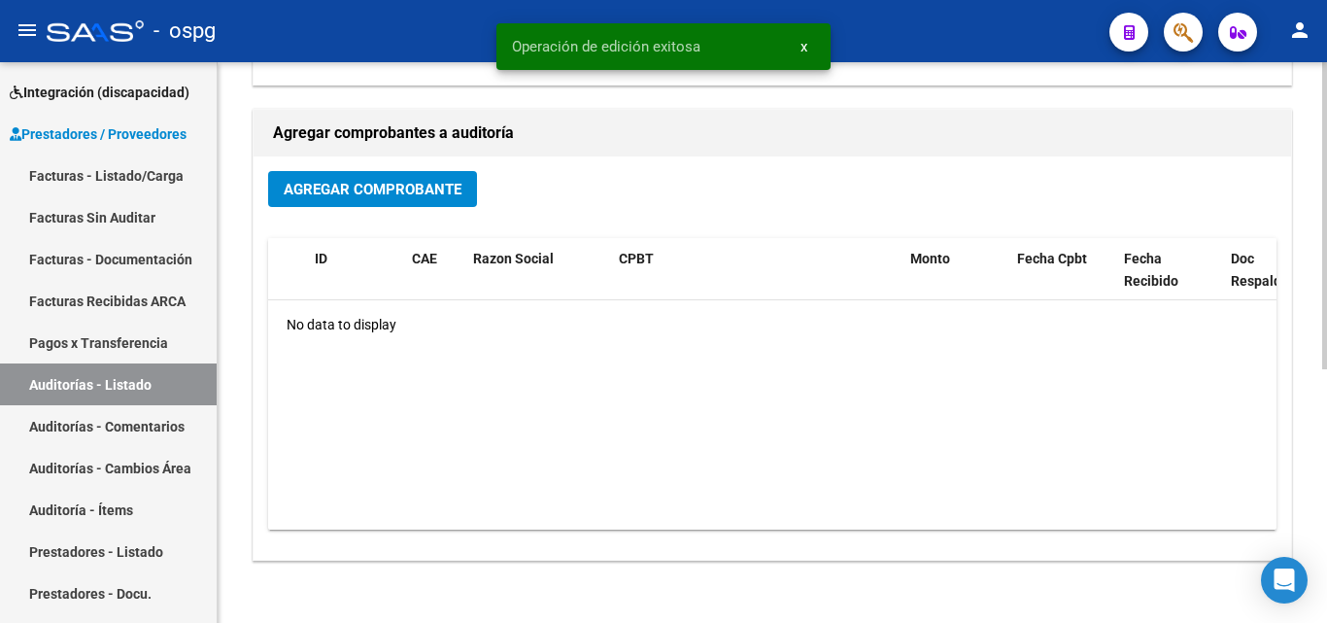
click at [434, 160] on div "Agregar Comprobante ID CAE Razon Social CPBT Monto Fecha Cpbt Fecha Recibido Do…" at bounding box center [772, 357] width 1037 height 403
click at [402, 208] on div "Agregar Comprobante" at bounding box center [772, 196] width 1008 height 51
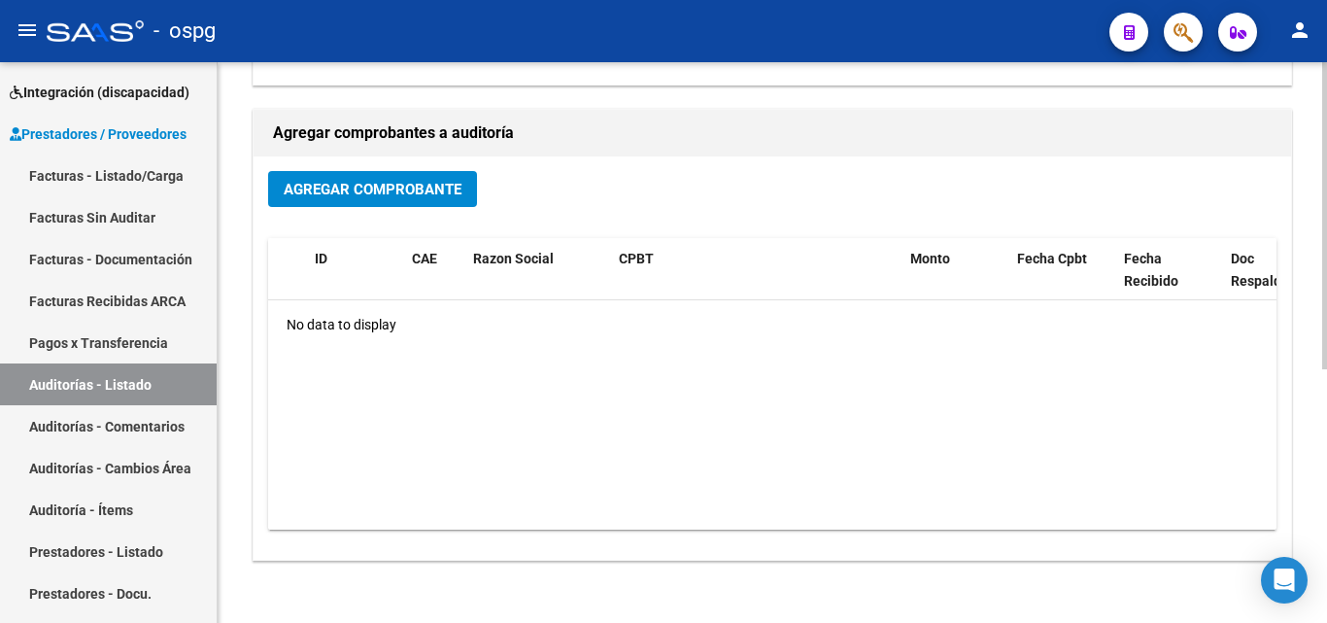
click at [447, 195] on span "Agregar Comprobante" at bounding box center [373, 189] width 178 height 17
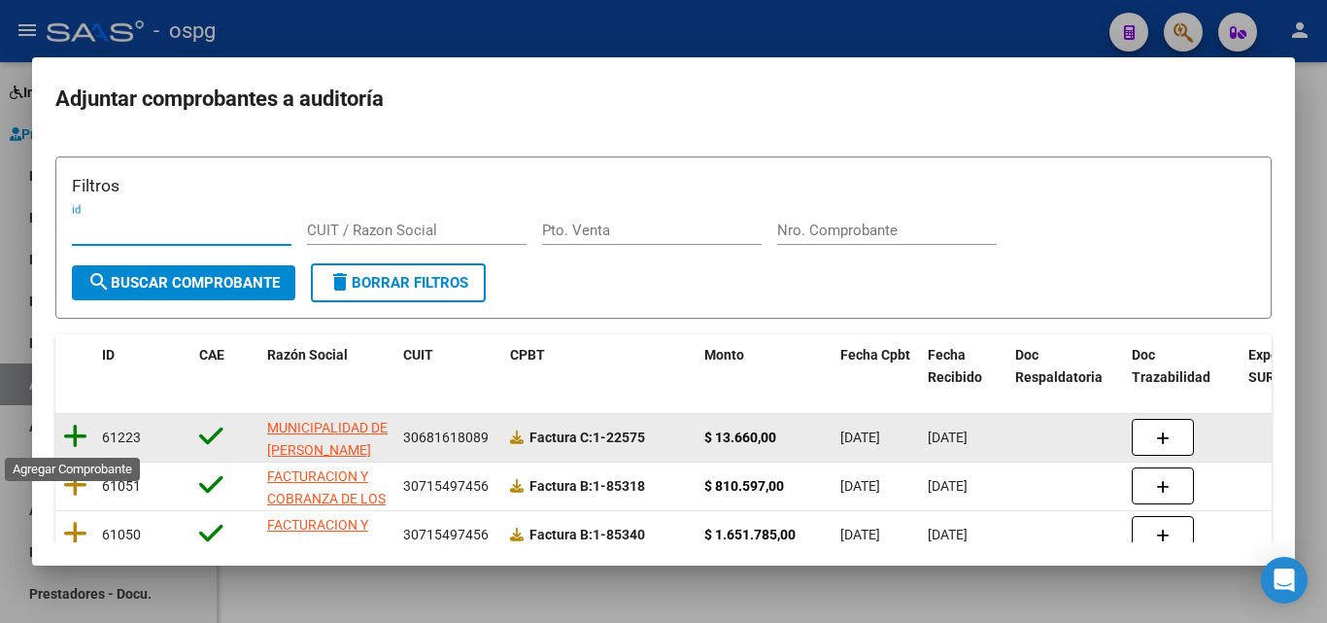
click at [78, 433] on icon at bounding box center [75, 436] width 24 height 27
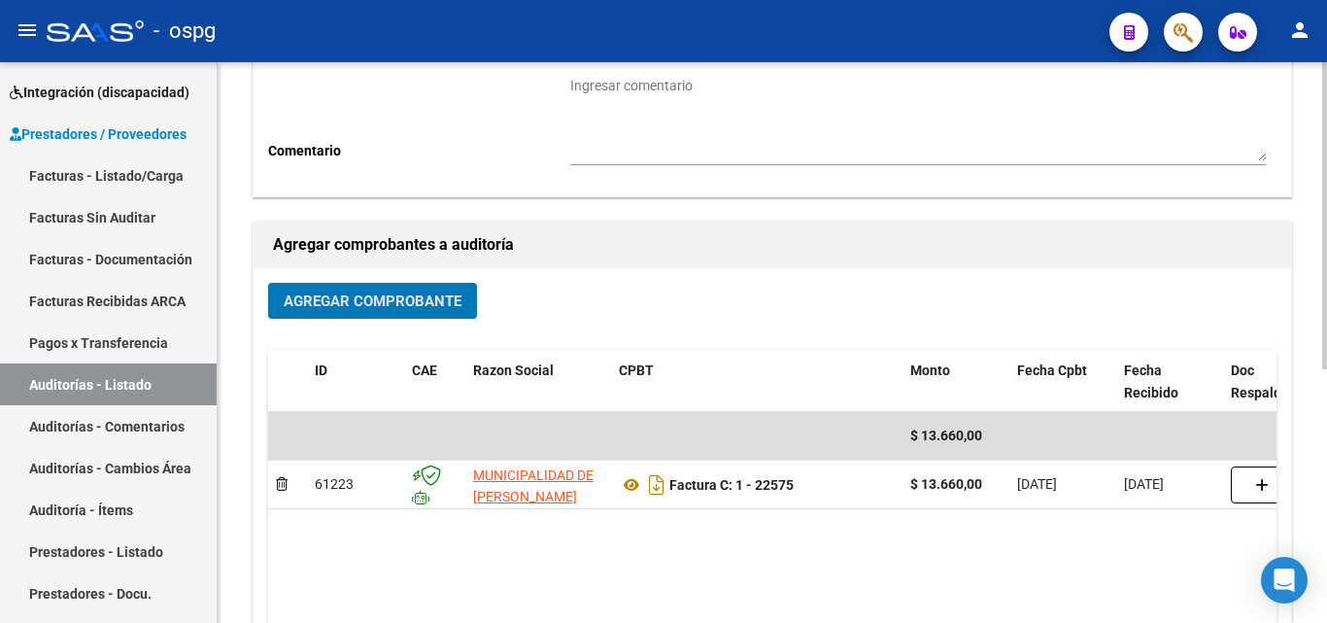
scroll to position [0, 0]
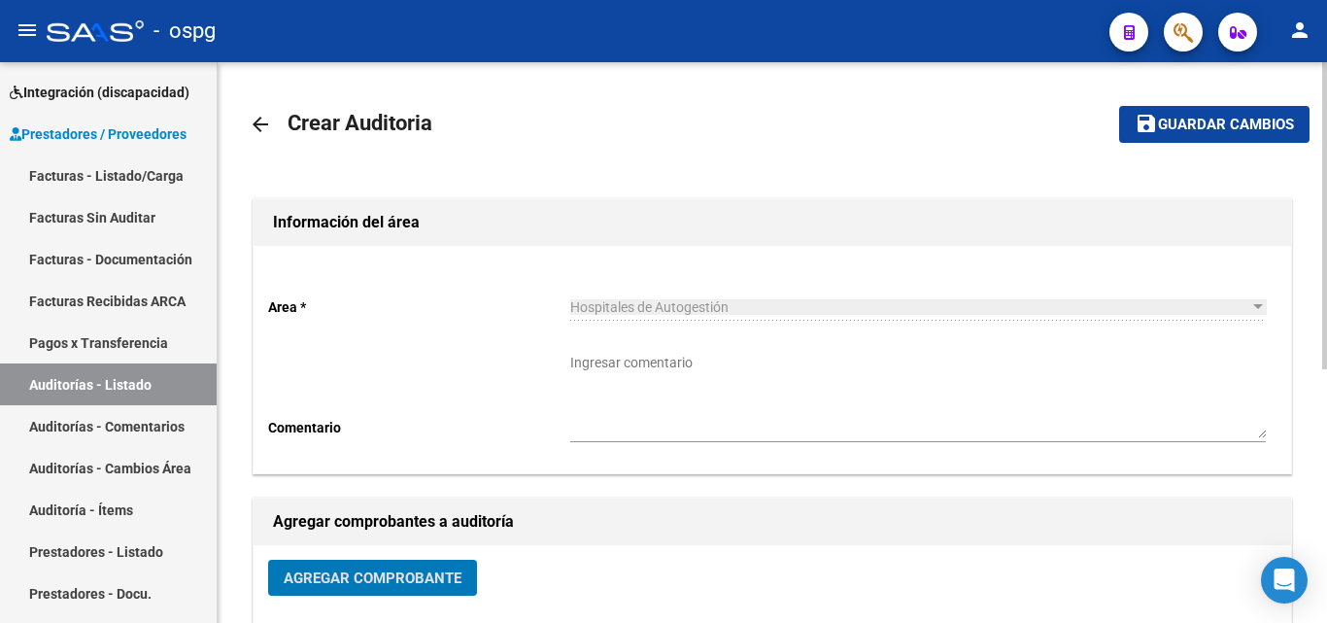
click at [1249, 117] on span "Guardar cambios" at bounding box center [1226, 125] width 136 height 17
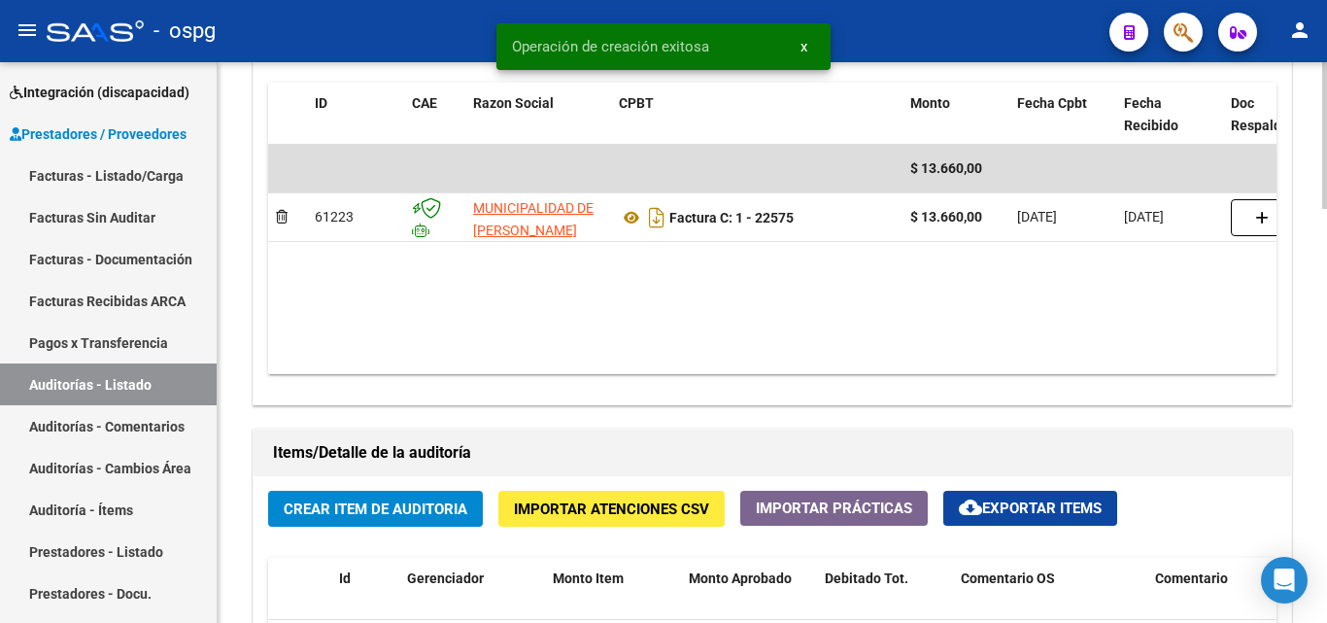
scroll to position [1068, 0]
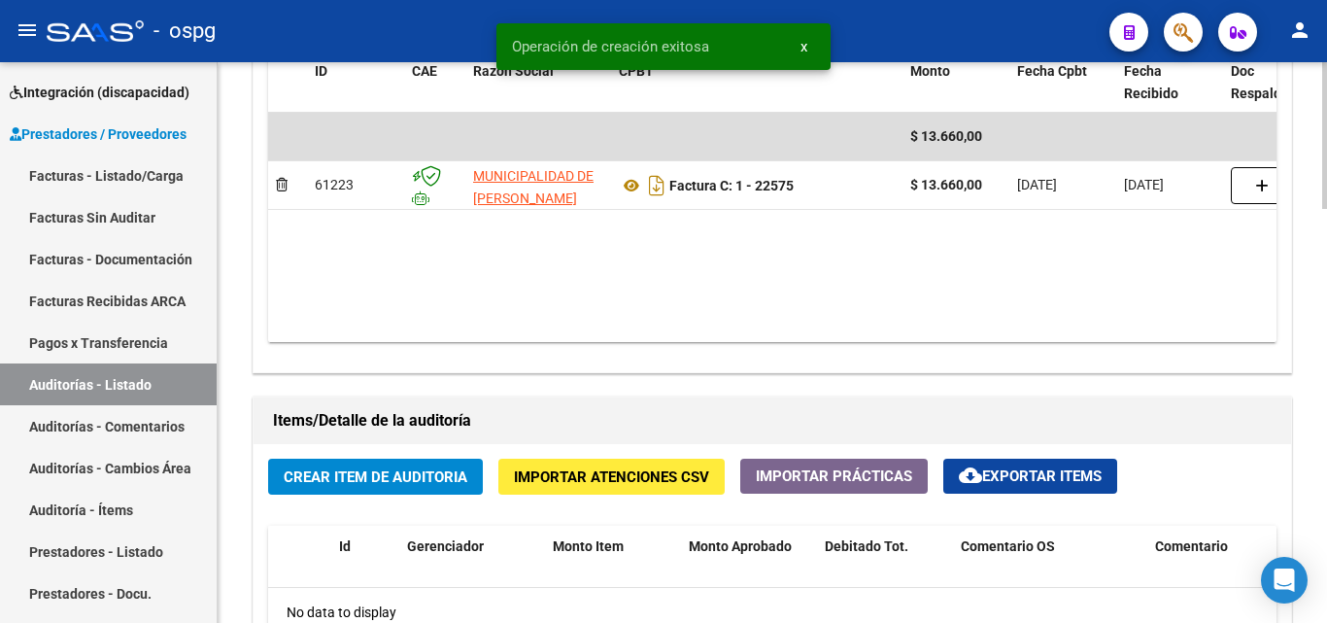
click at [360, 478] on span "Crear Item de Auditoria" at bounding box center [376, 476] width 184 height 17
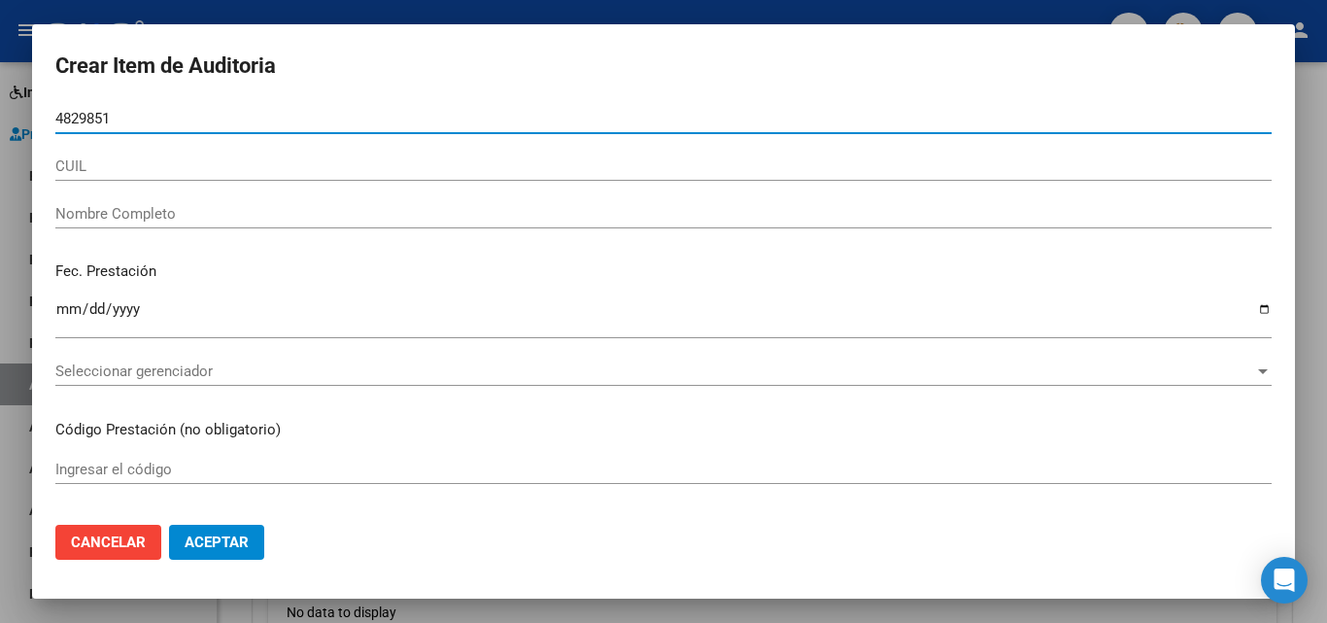
type input "48298519"
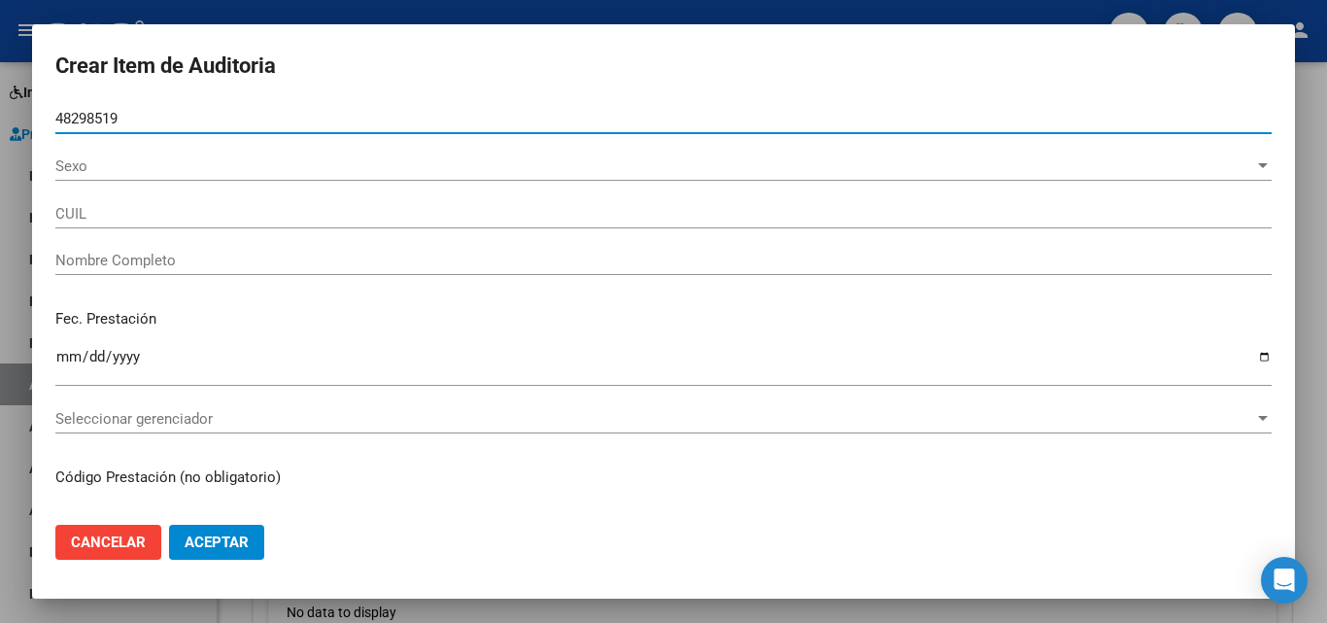
type input "27482985195"
type input "OCHOA, BIANCA CAMILA"
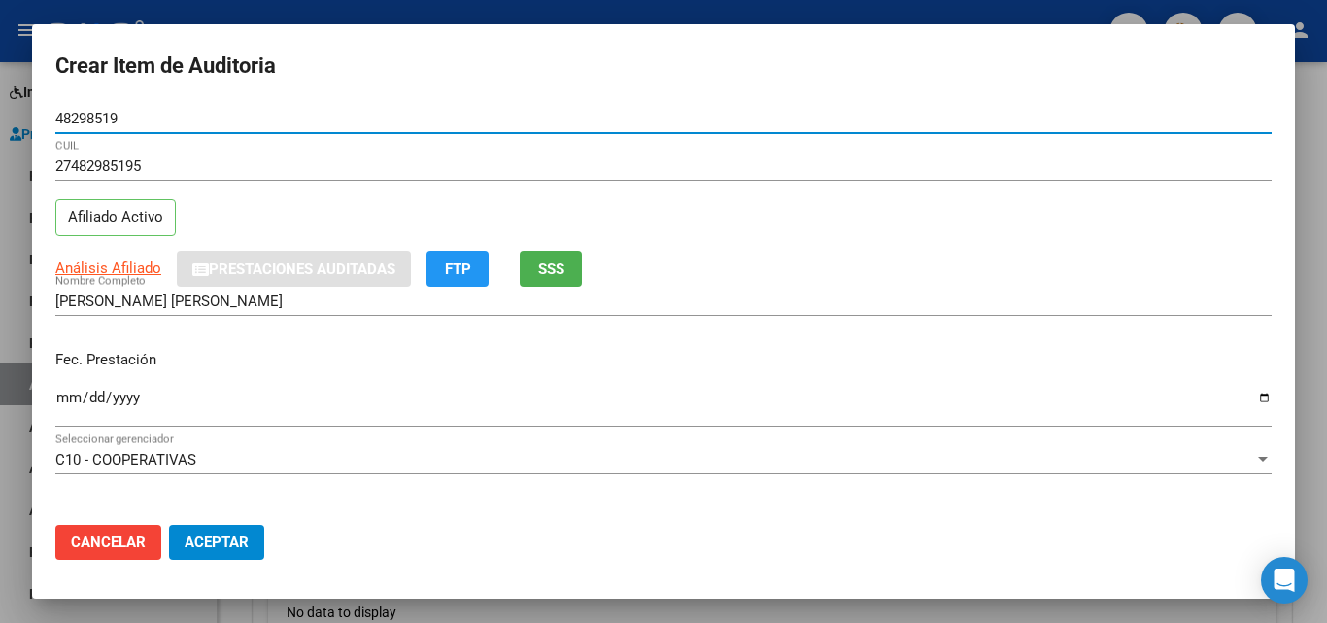
type input "48298519"
click at [560, 271] on span "SSS" at bounding box center [551, 268] width 26 height 17
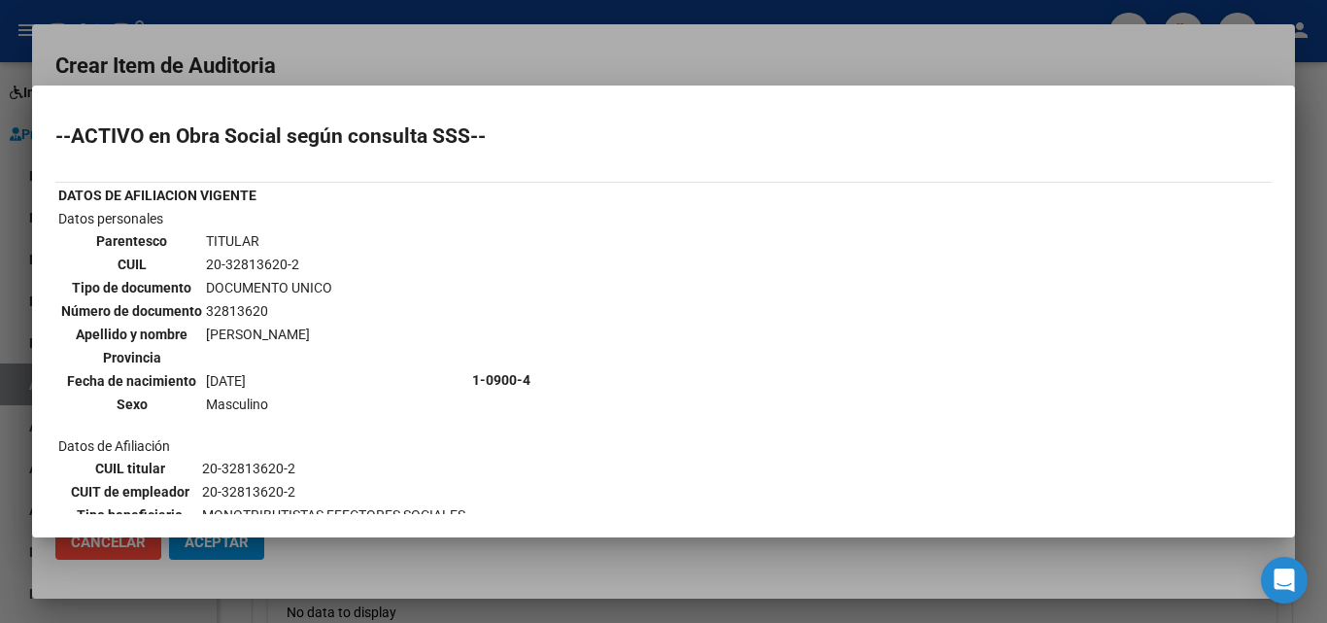
click at [433, 52] on div at bounding box center [663, 311] width 1327 height 623
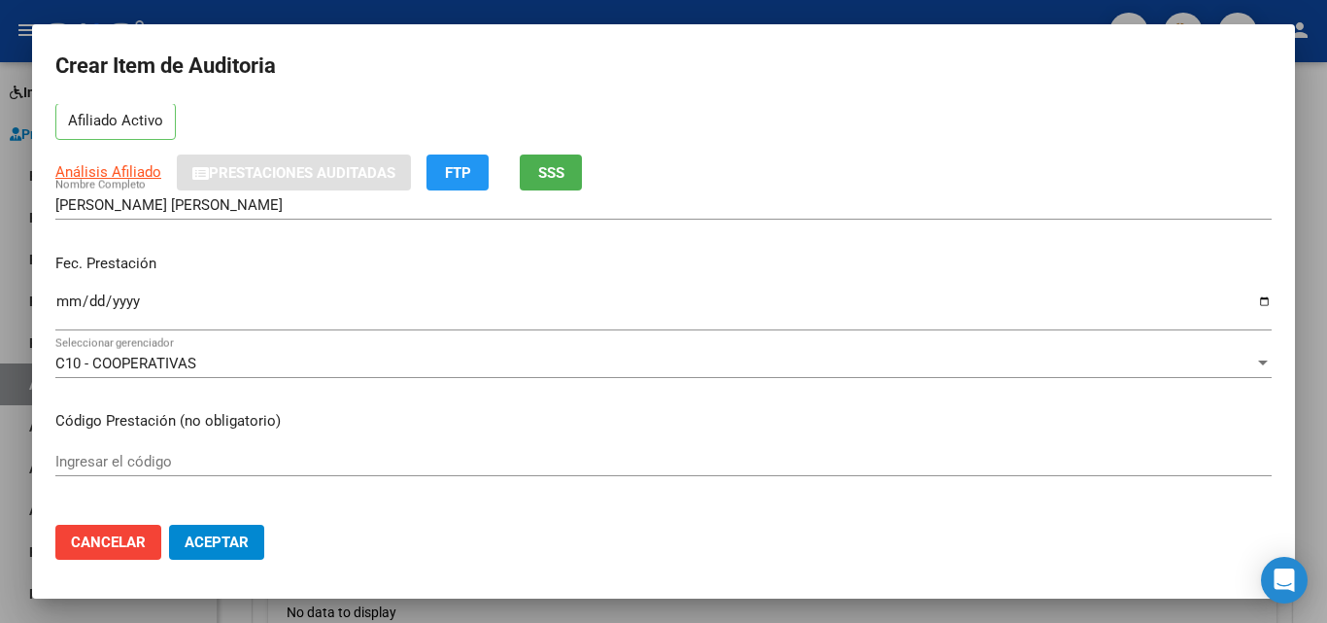
scroll to position [97, 0]
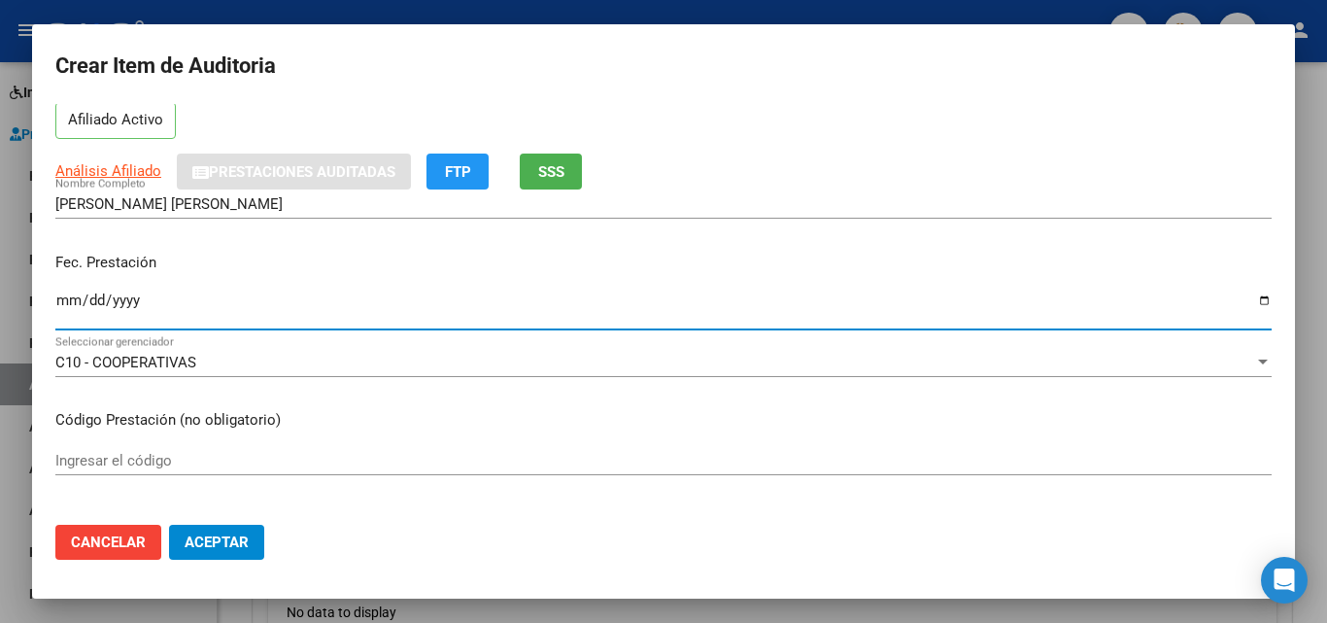
click at [70, 305] on input "Ingresar la fecha" at bounding box center [663, 307] width 1216 height 31
type input "[DATE]"
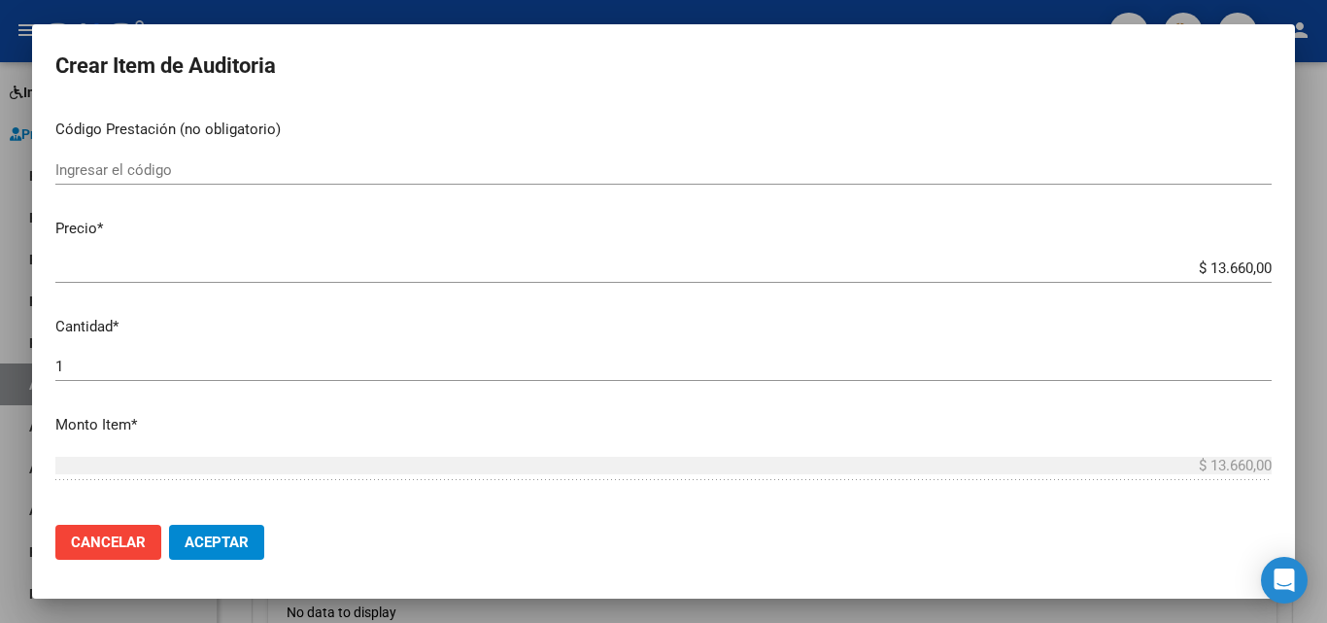
scroll to position [389, 0]
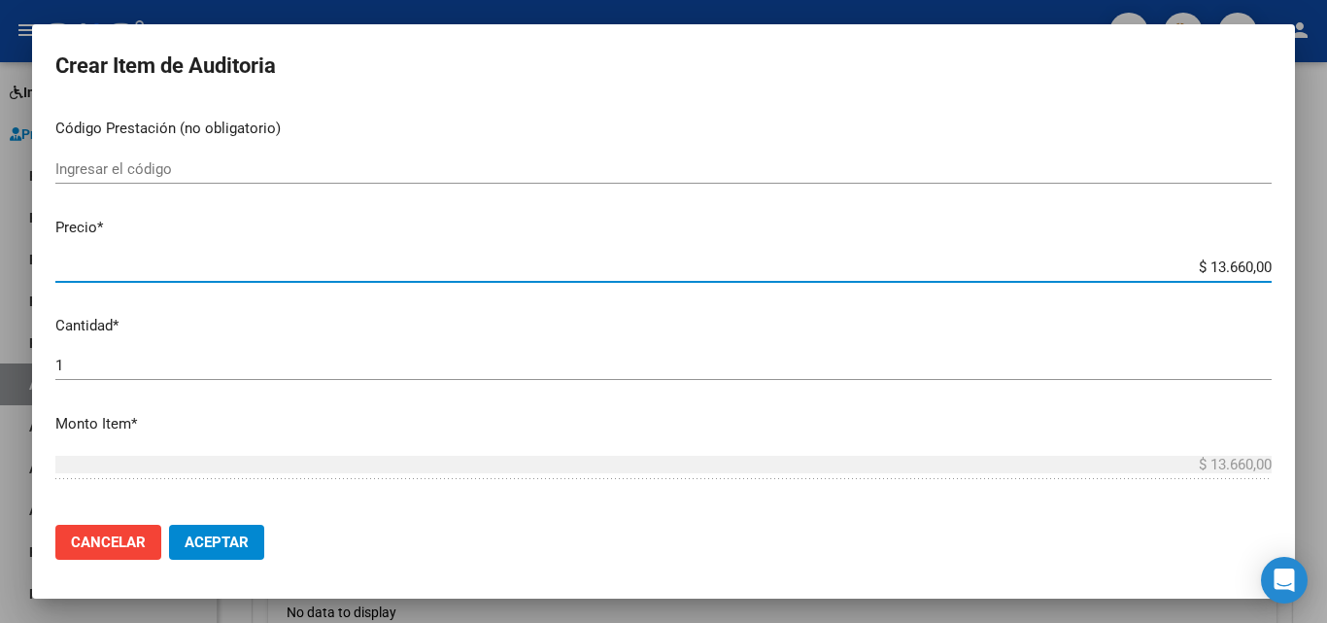
drag, startPoint x: 1191, startPoint y: 266, endPoint x: 1235, endPoint y: 267, distance: 44.7
click at [1235, 267] on input "$ 13.660,00" at bounding box center [663, 266] width 1216 height 17
type input "$ 7,00"
type input "$ 75,00"
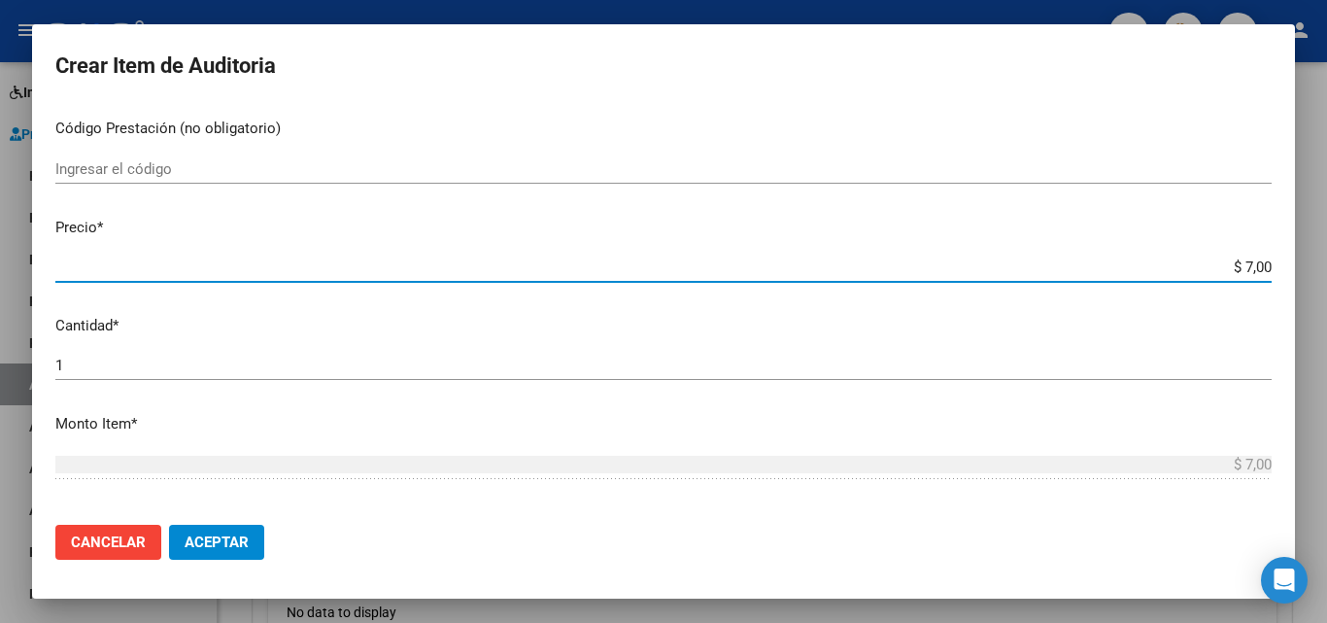
type input "$ 75,00"
type input "$ 759,00"
type input "$ 7.594,00"
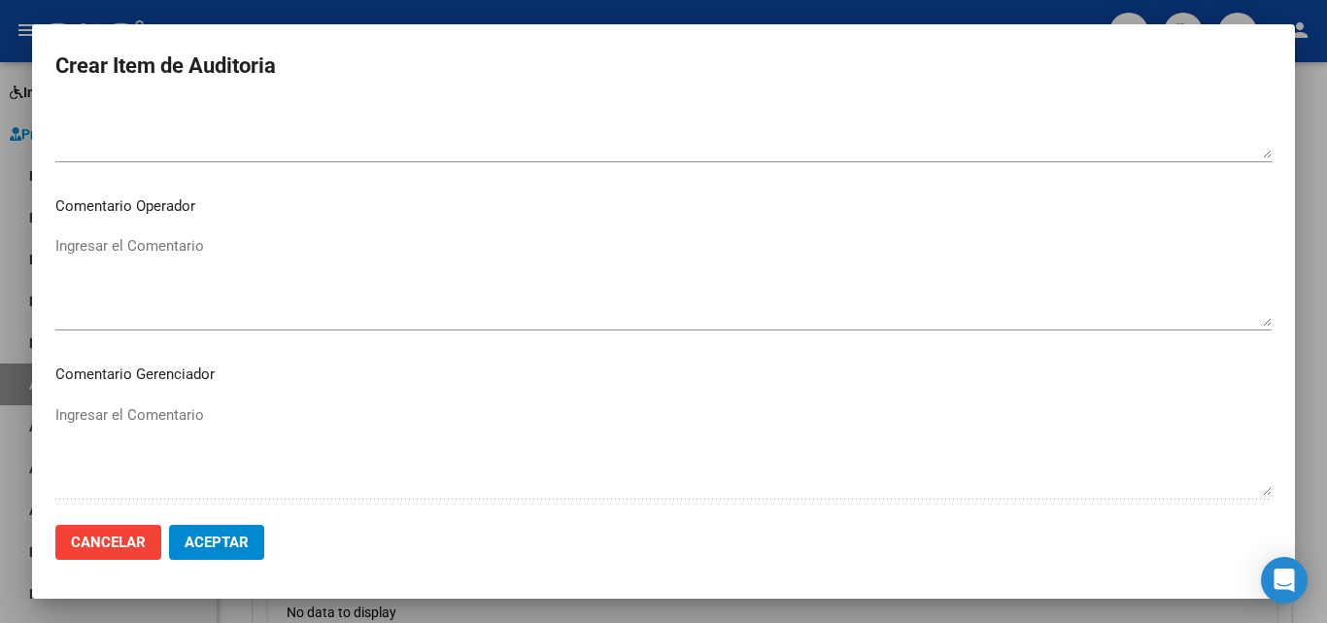
scroll to position [1344, 0]
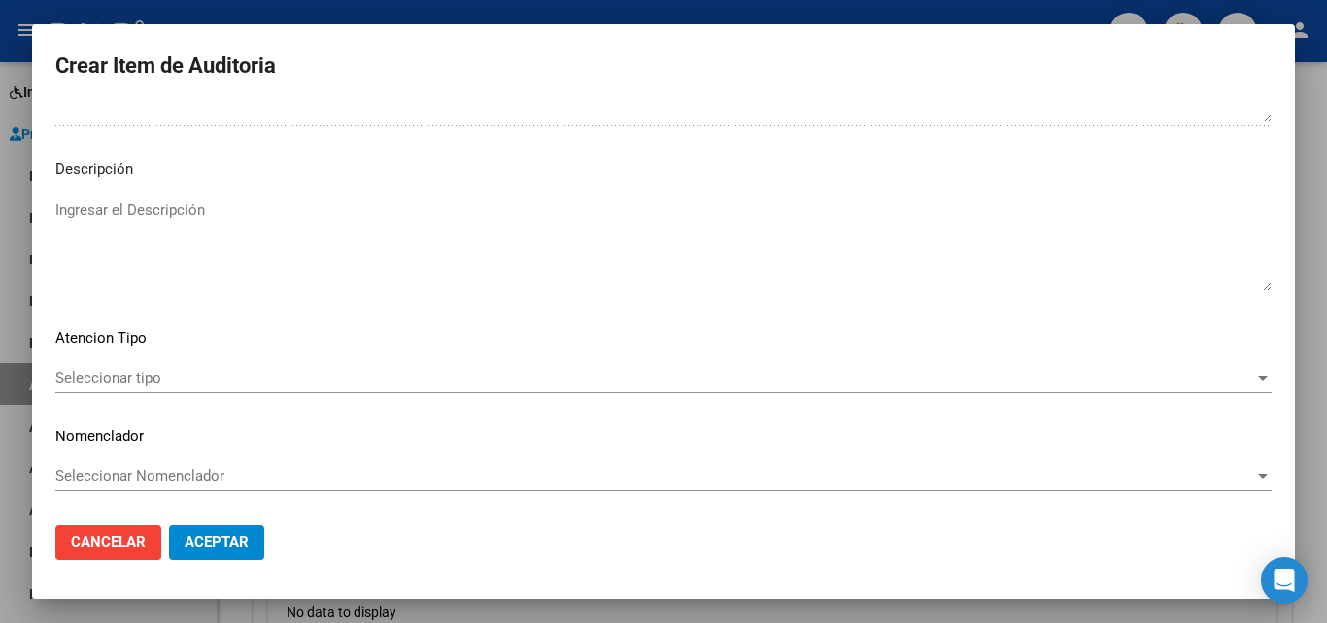
click at [215, 380] on span "Seleccionar tipo" at bounding box center [654, 377] width 1199 height 17
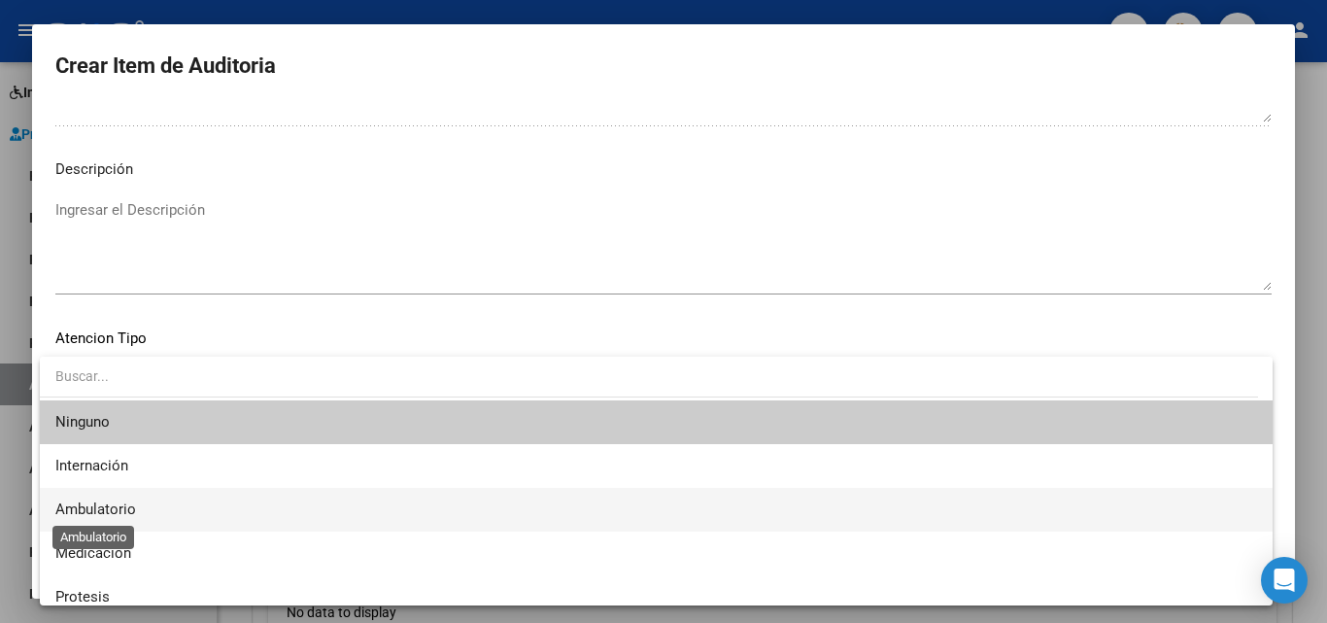
click at [130, 502] on span "Ambulatorio" at bounding box center [95, 508] width 81 height 17
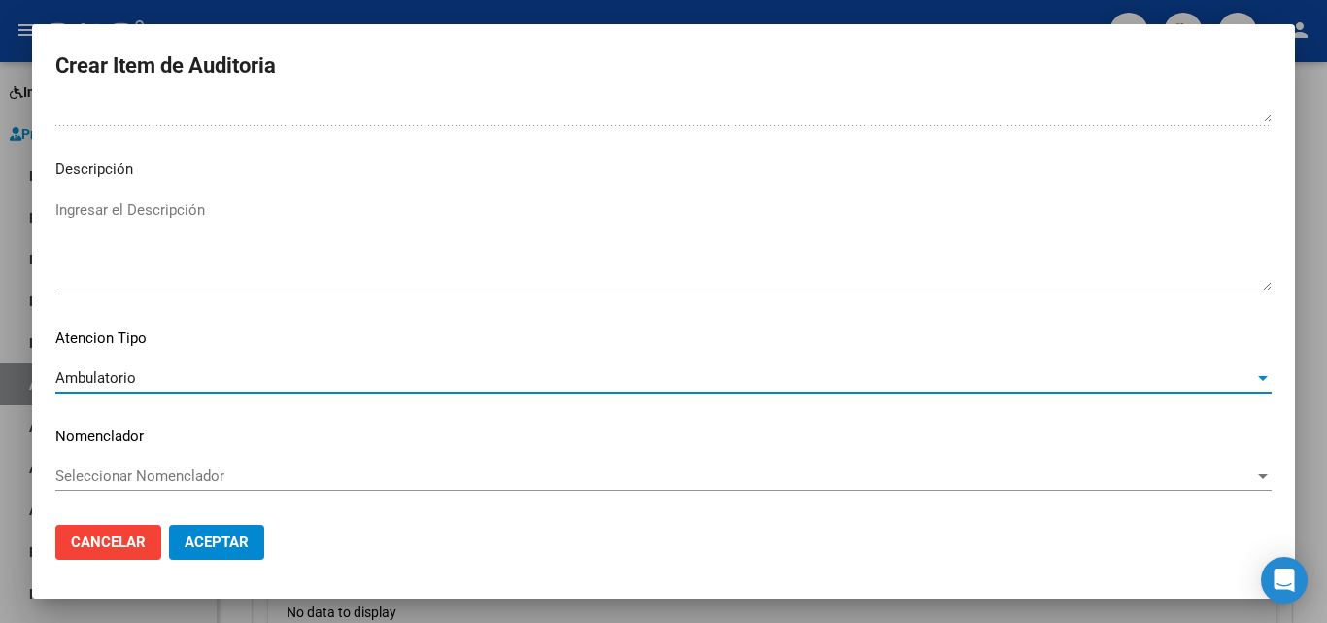
click at [209, 526] on button "Aceptar" at bounding box center [216, 541] width 95 height 35
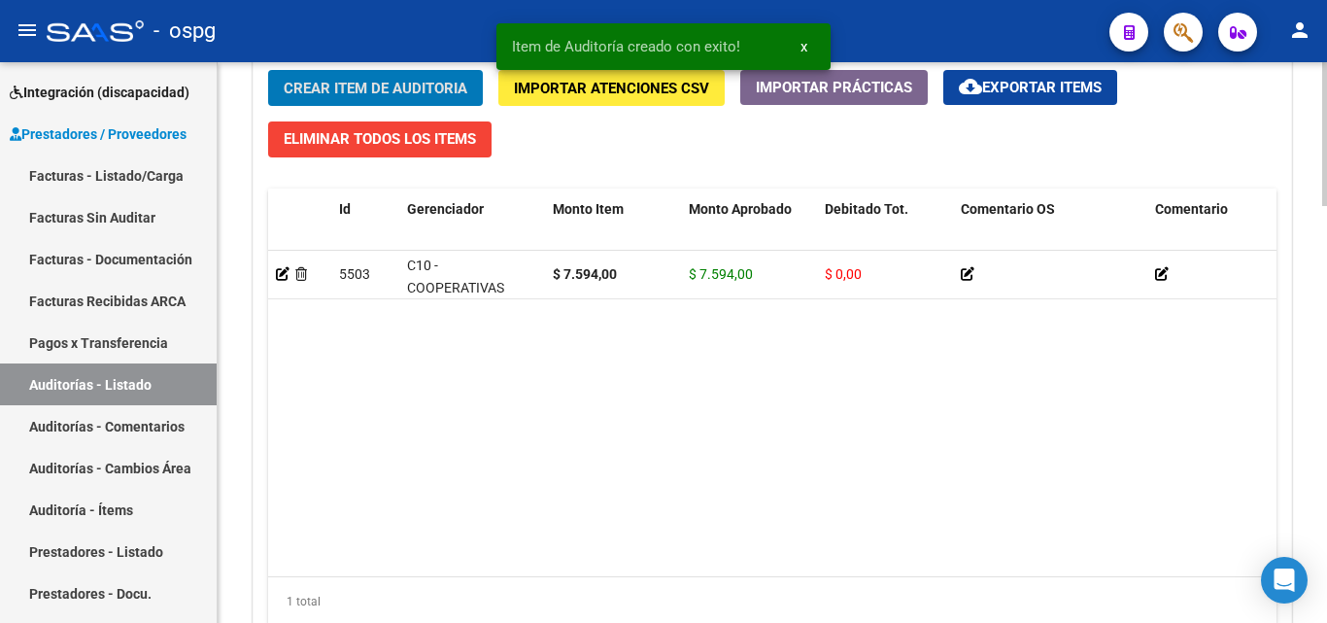
scroll to position [1361, 0]
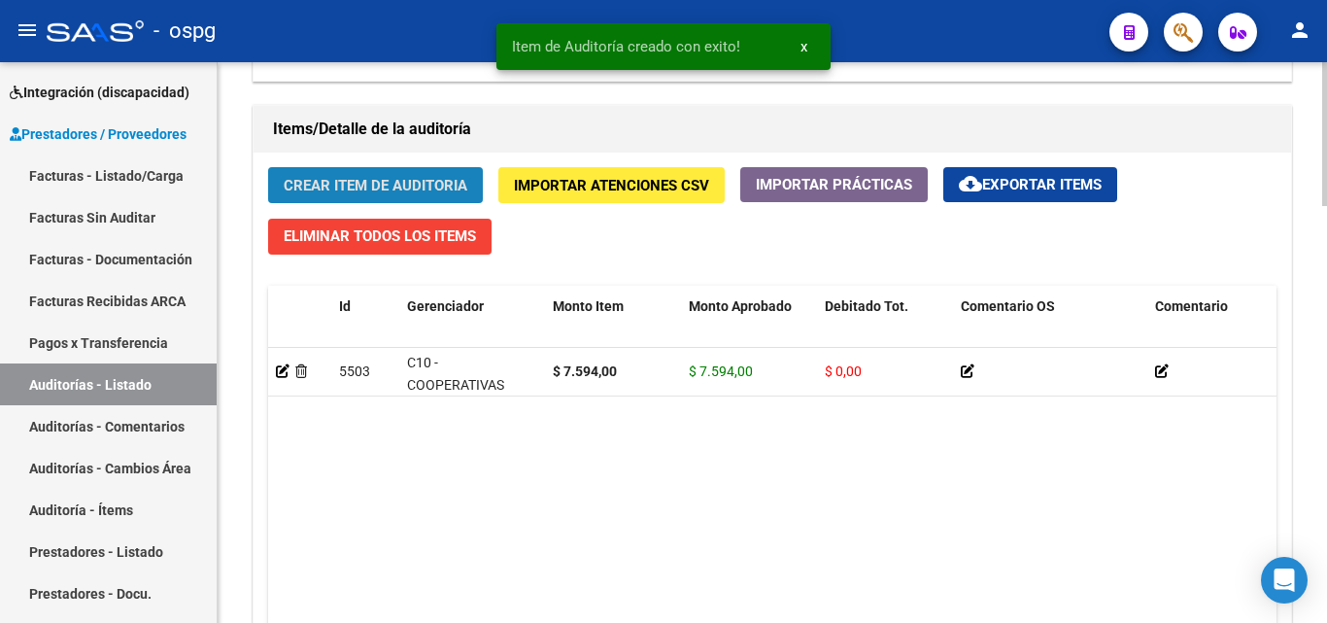
click at [371, 186] on span "Crear Item de Auditoria" at bounding box center [376, 185] width 184 height 17
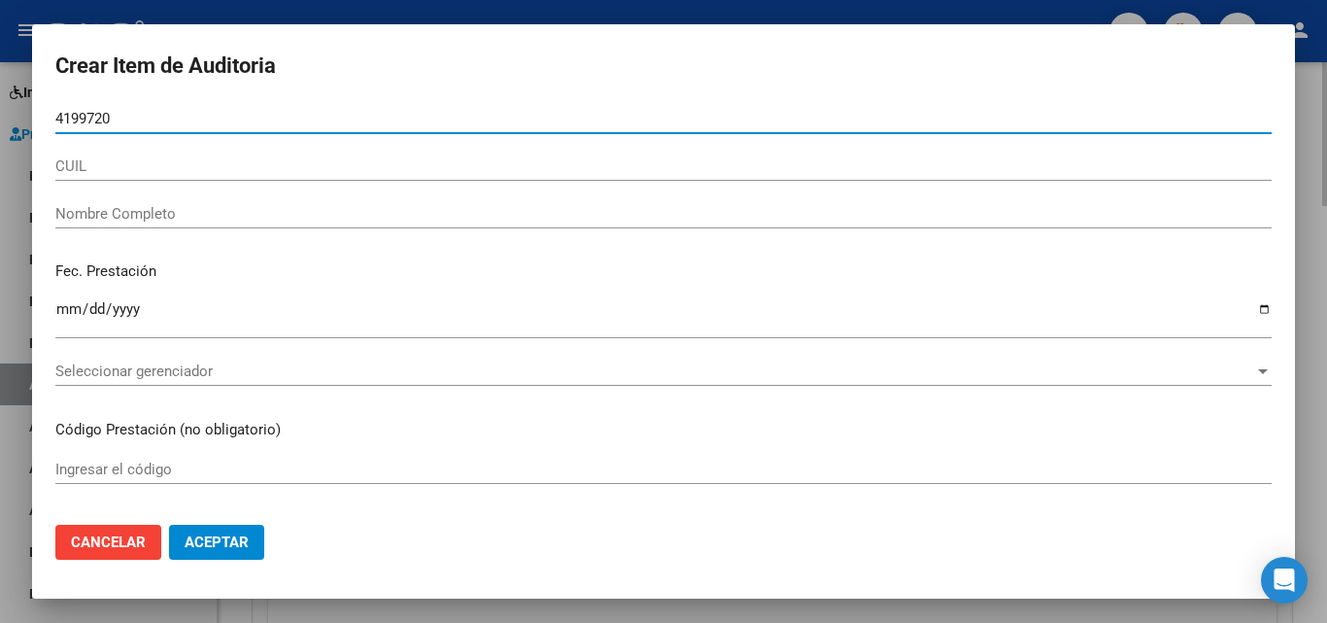
type input "41997201"
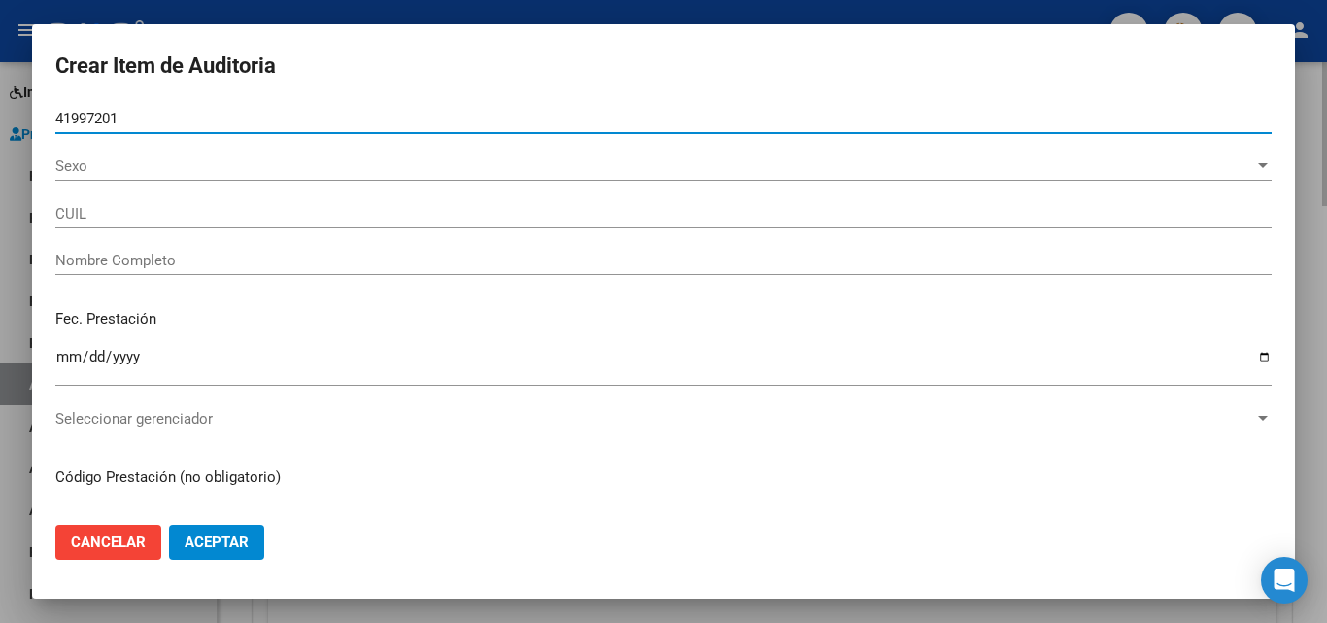
type input "27419972016"
type input "TUPIA, ANGEL LEON"
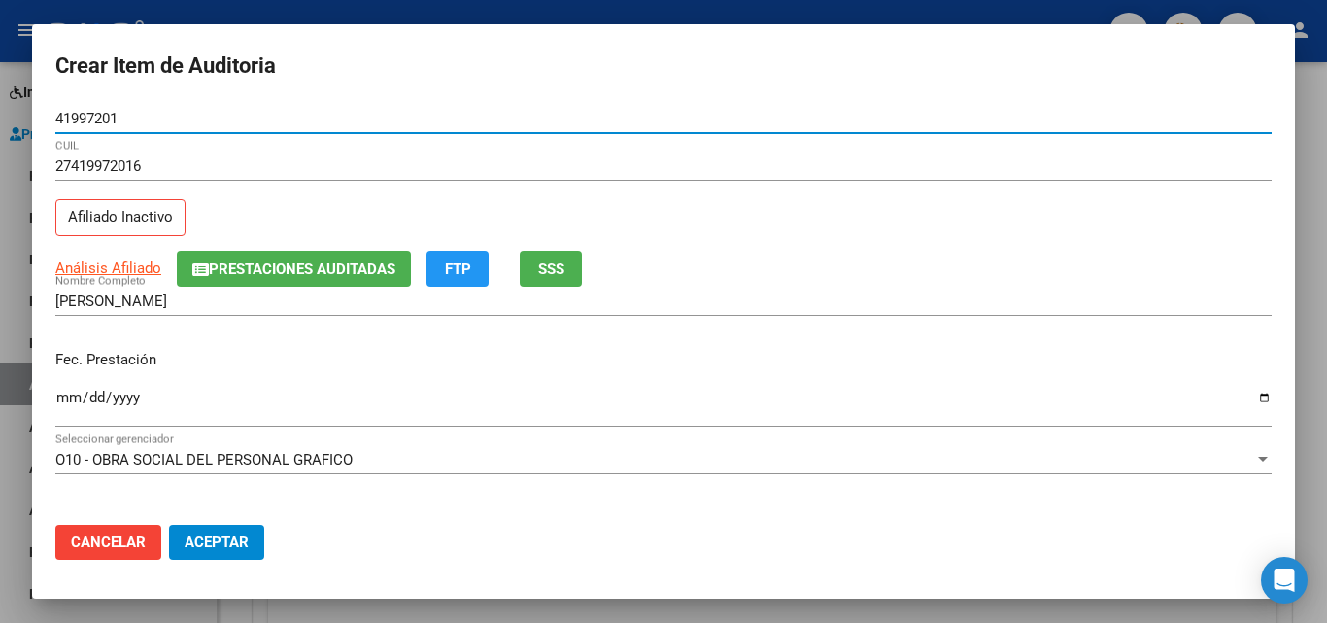
type input "41997201"
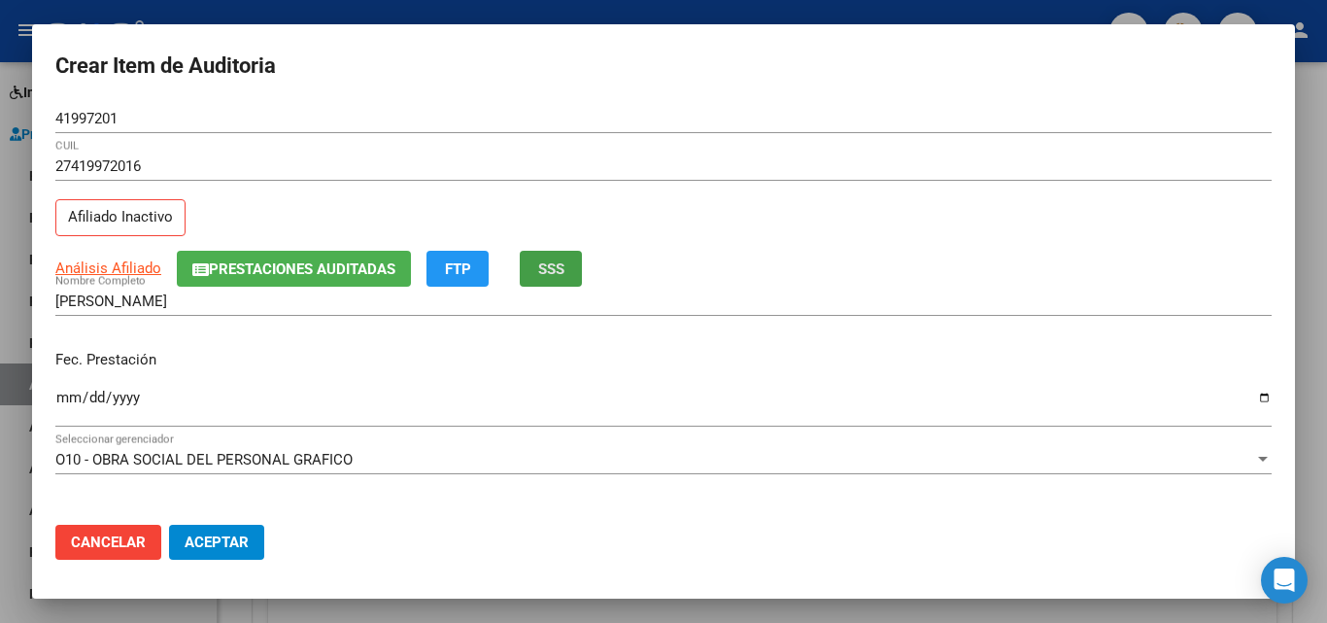
click at [529, 276] on button "SSS" at bounding box center [551, 269] width 62 height 36
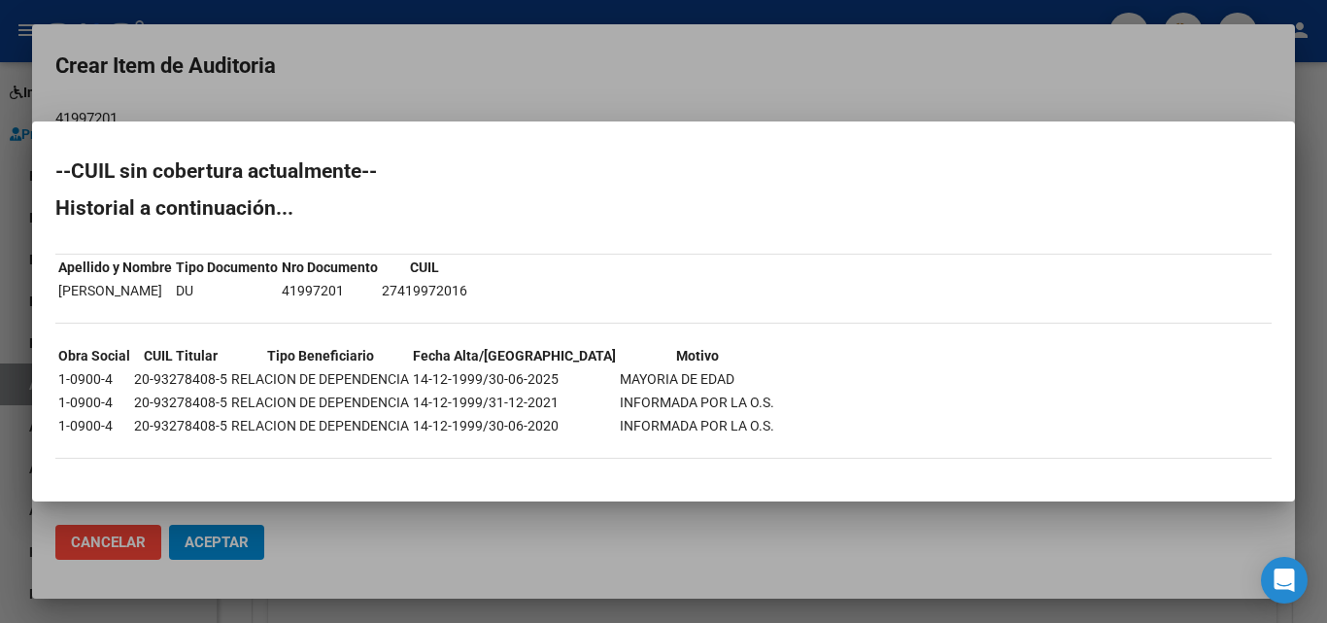
click at [654, 74] on div at bounding box center [663, 311] width 1327 height 623
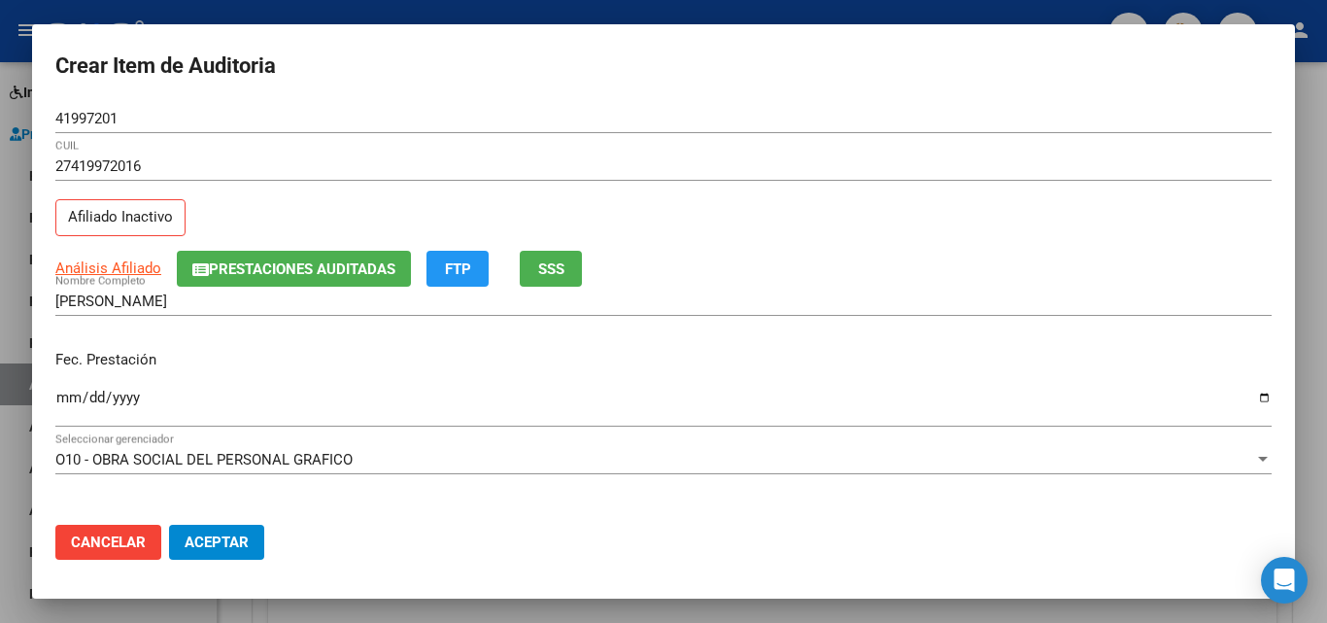
click at [58, 404] on input "Ingresar la fecha" at bounding box center [663, 404] width 1216 height 31
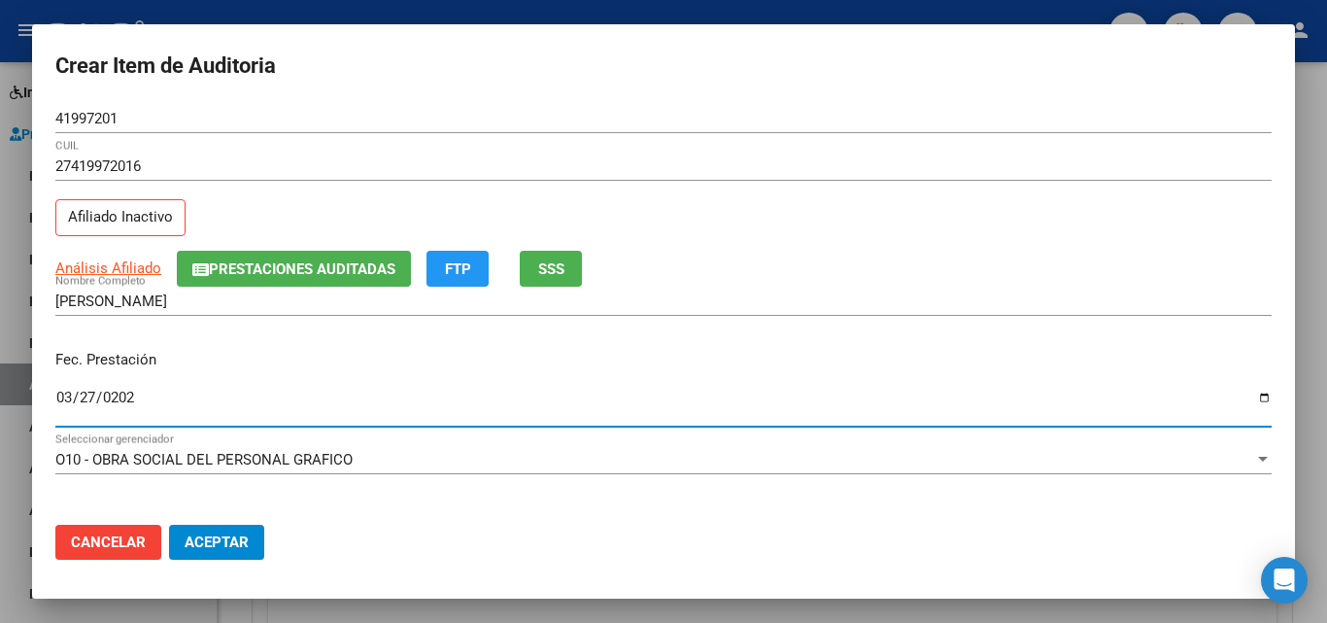
type input "2025-03-27"
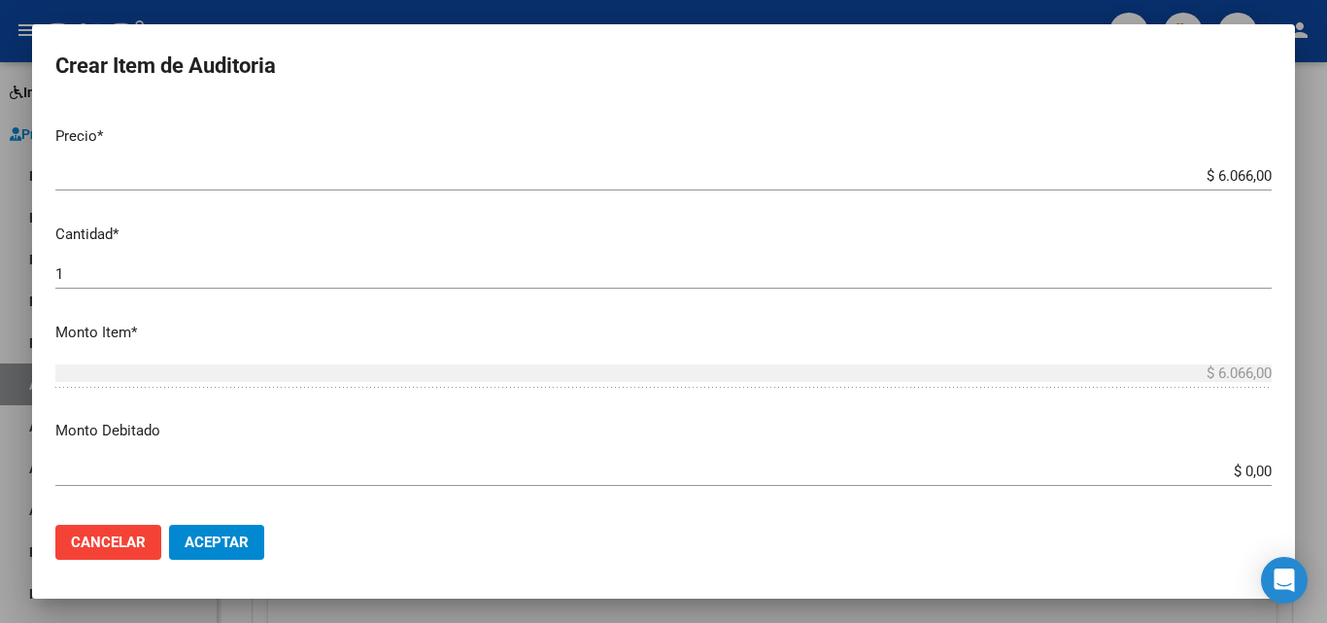
scroll to position [486, 0]
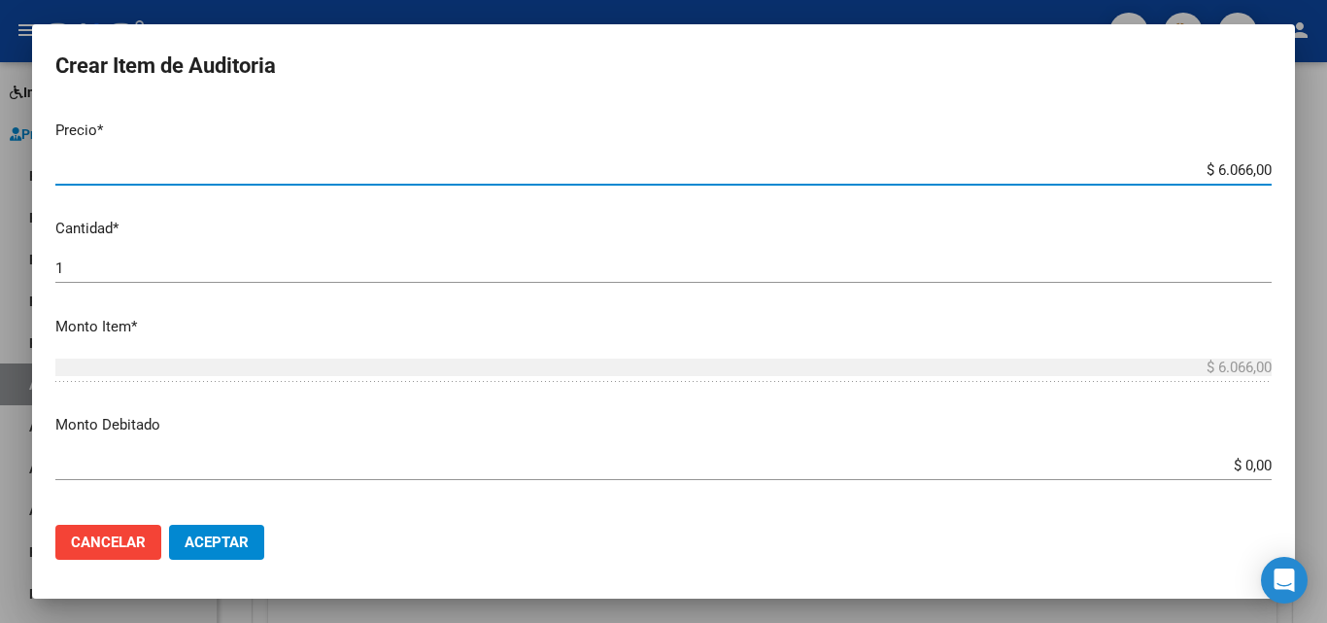
drag, startPoint x: 1194, startPoint y: 165, endPoint x: 1234, endPoint y: 175, distance: 41.0
click at [1234, 175] on input "$ 6.066,00" at bounding box center [663, 169] width 1216 height 17
type input "$ 1,00"
type input "$ 15,00"
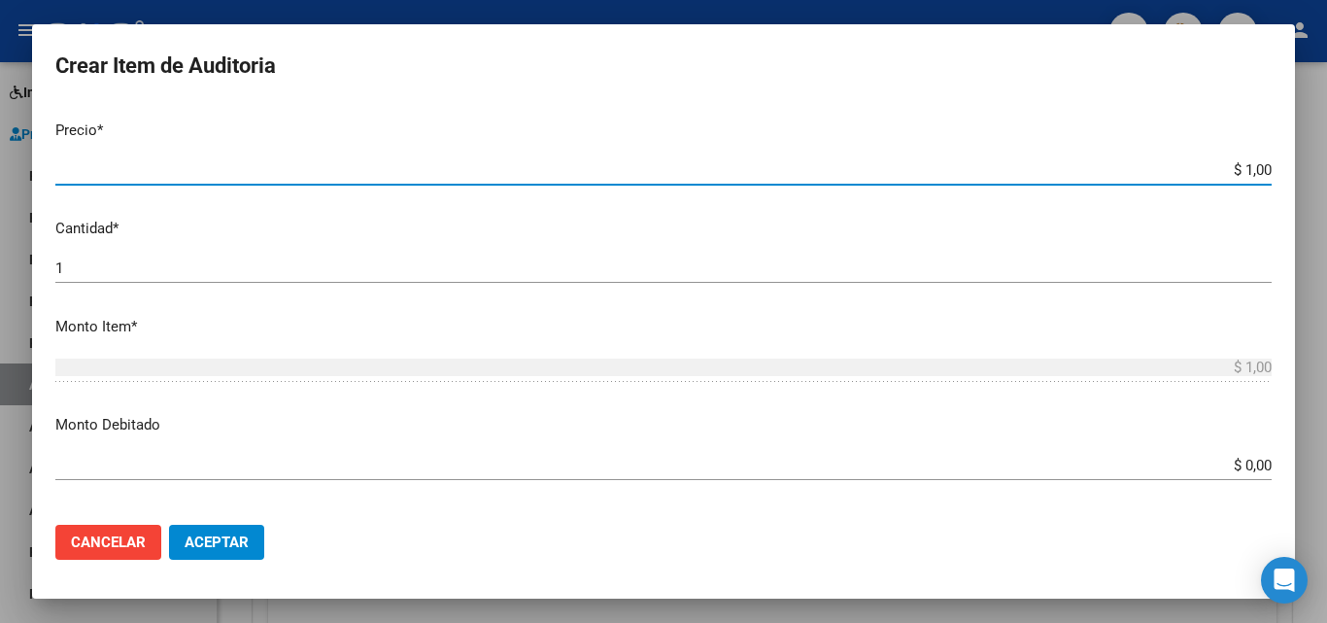
type input "$ 15,00"
type input "$ 152,00"
type input "$ 1.520,00"
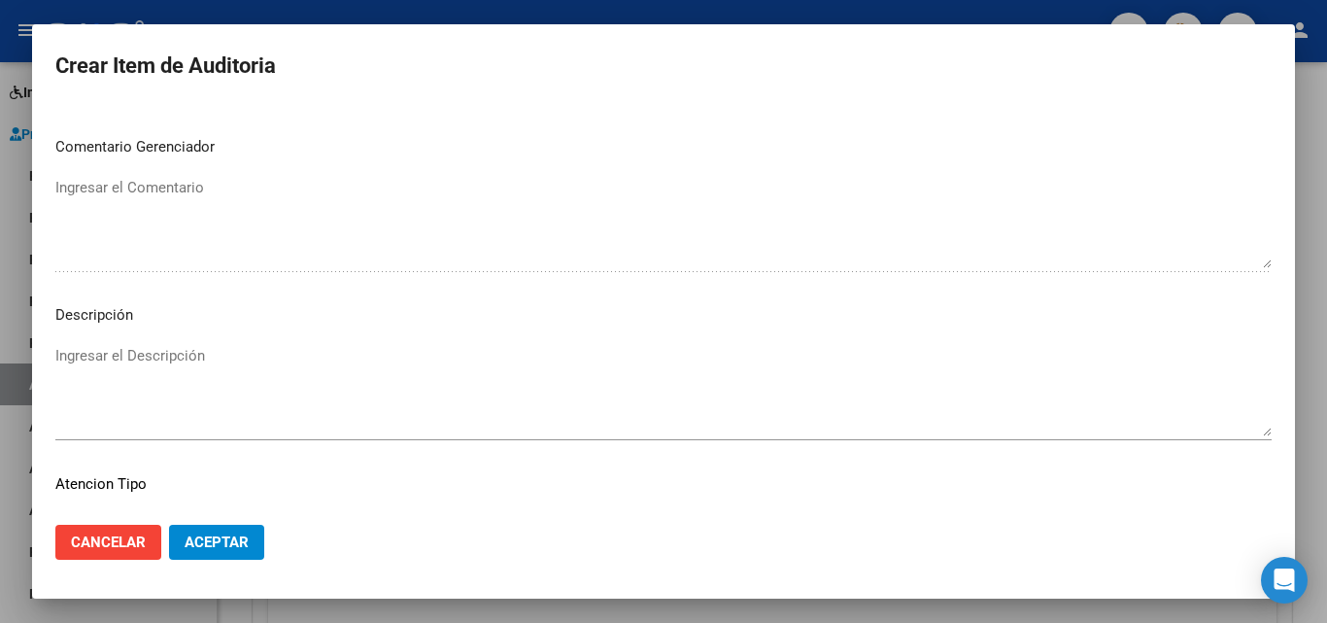
scroll to position [1344, 0]
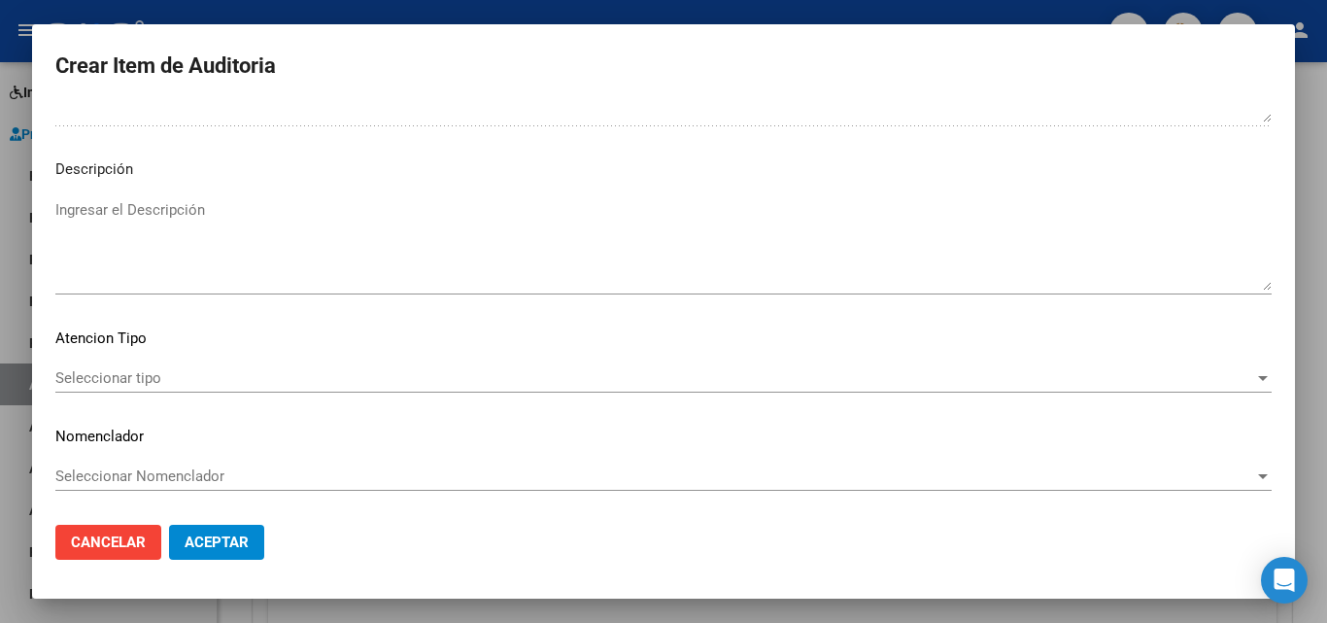
click at [157, 386] on span "Seleccionar tipo" at bounding box center [654, 377] width 1199 height 17
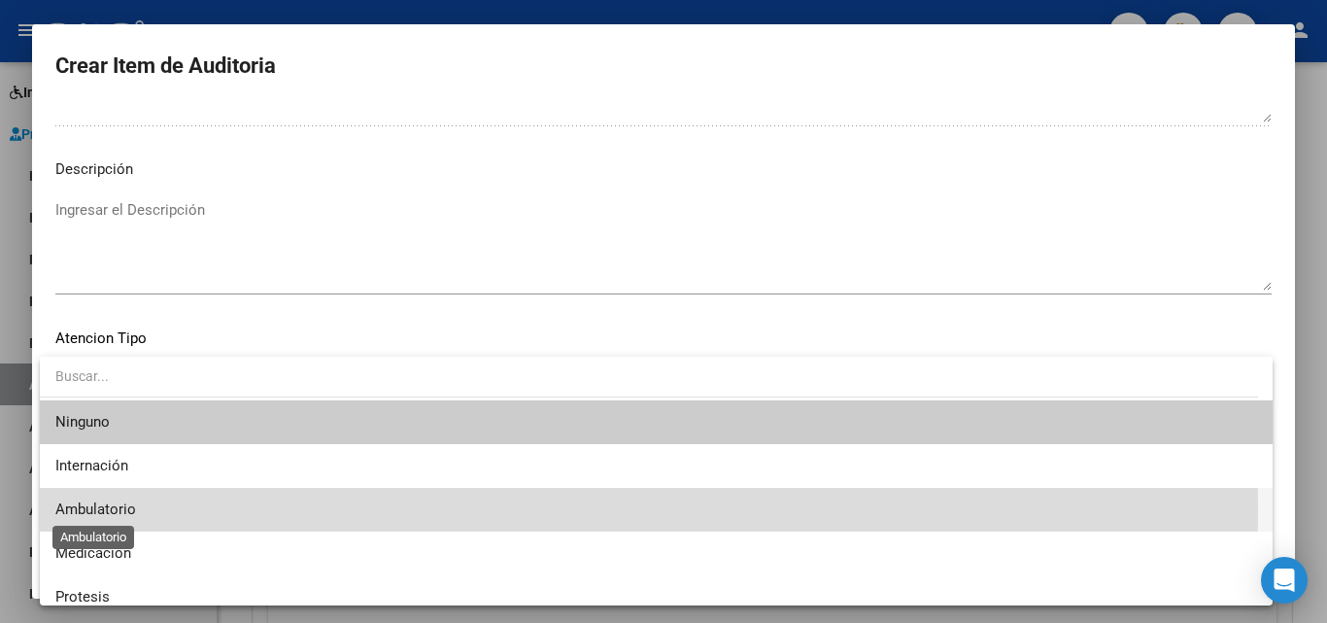
click at [134, 511] on span "Ambulatorio" at bounding box center [95, 508] width 81 height 17
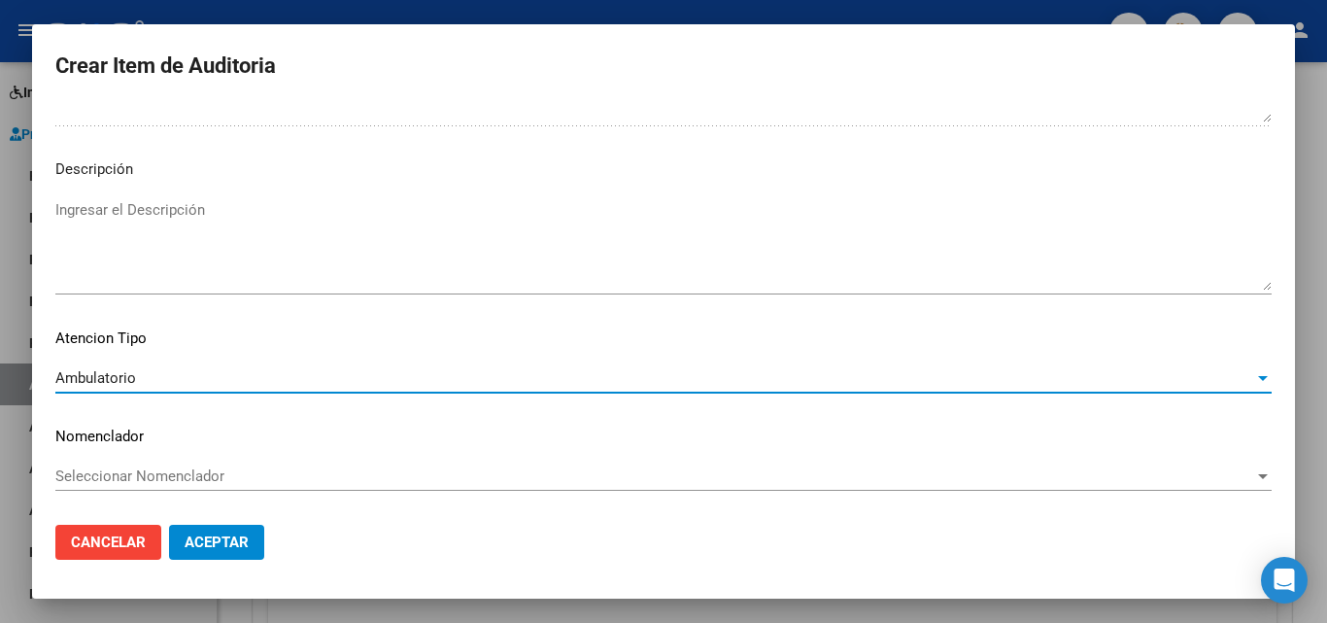
click at [200, 538] on span "Aceptar" at bounding box center [217, 541] width 64 height 17
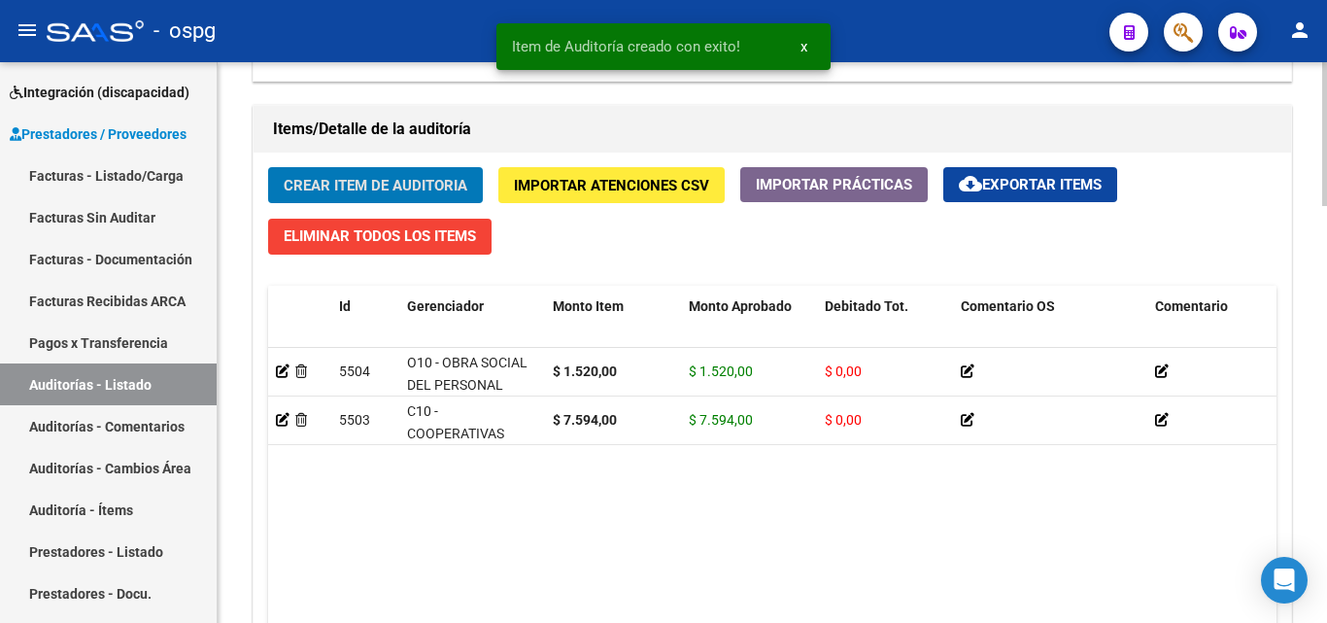
click at [380, 193] on span "Crear Item de Auditoria" at bounding box center [376, 185] width 184 height 17
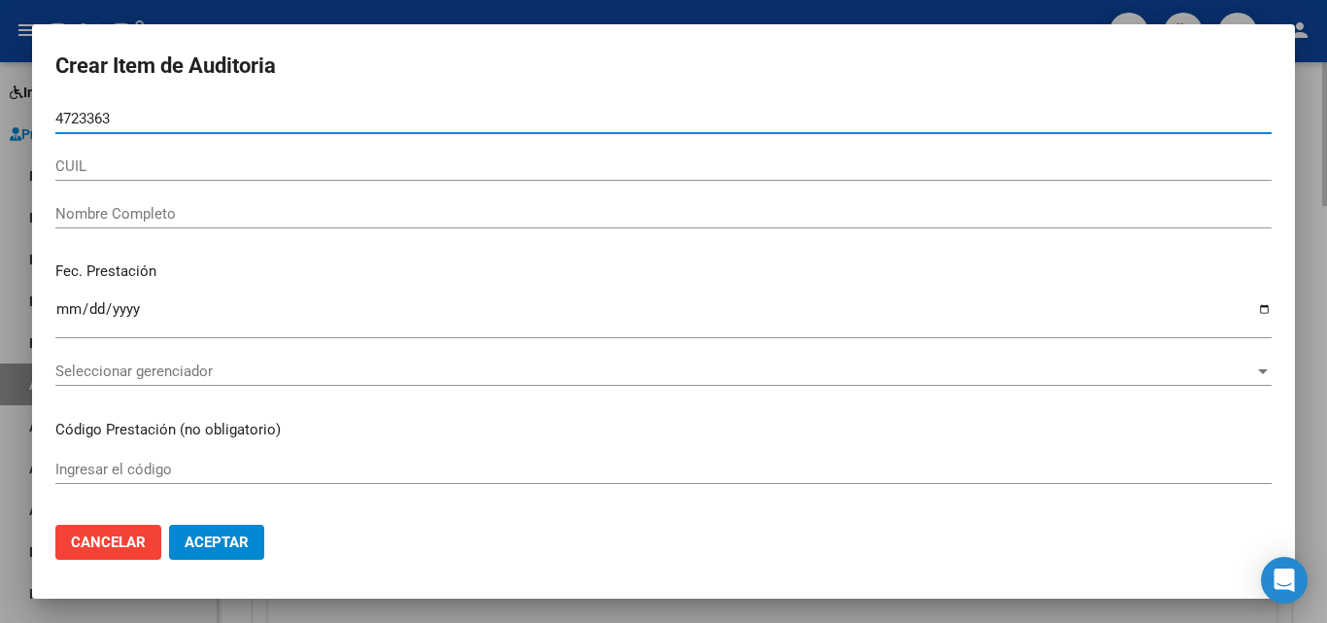
type input "47233631"
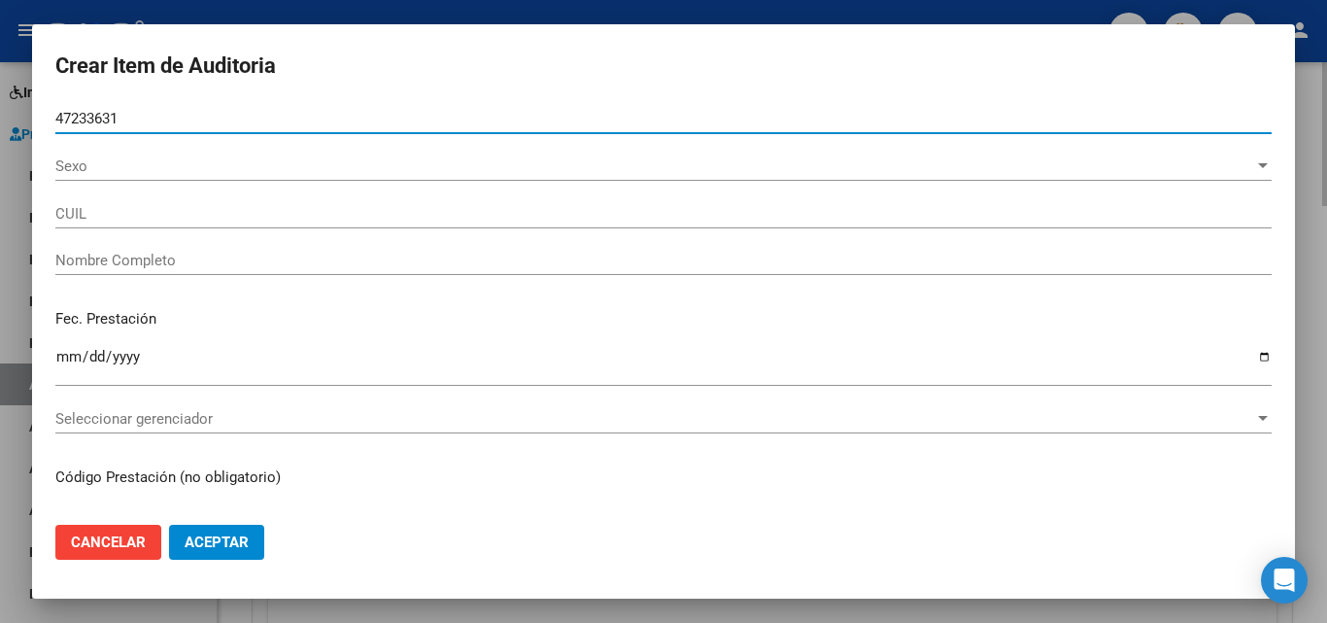
type input "20472336313"
type input "IRRAZABAL, LAUTARO THOMAS"
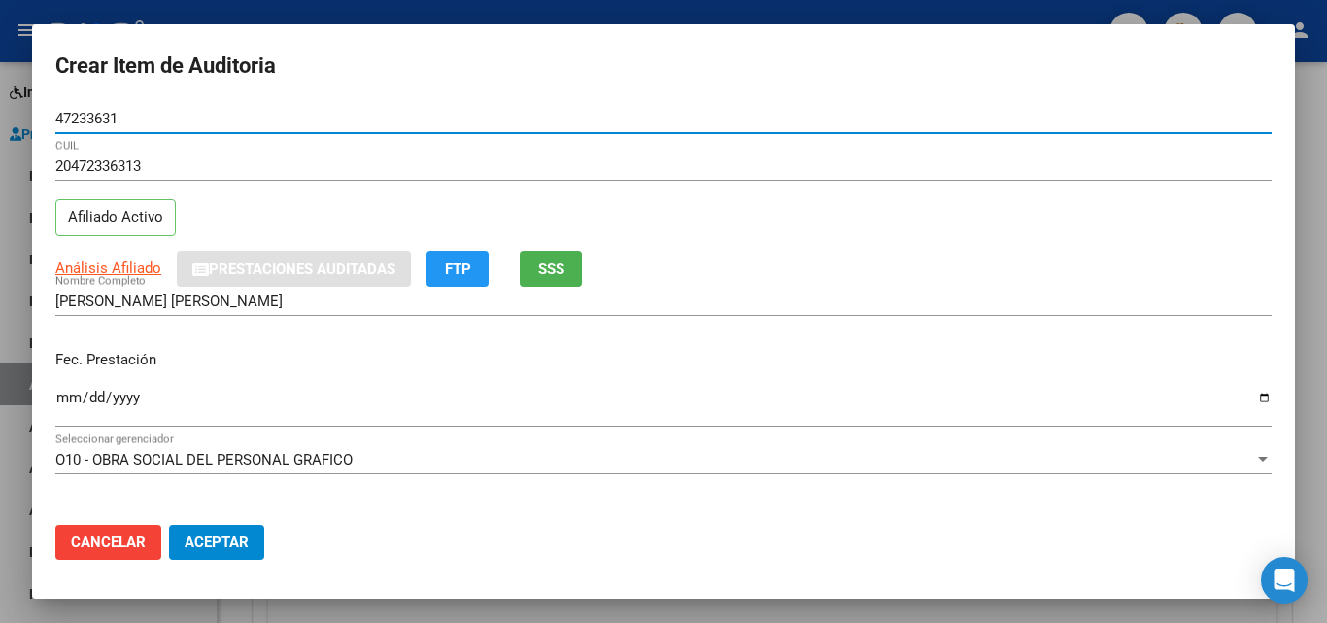
type input "47233631"
click at [543, 270] on span "SSS" at bounding box center [551, 268] width 26 height 17
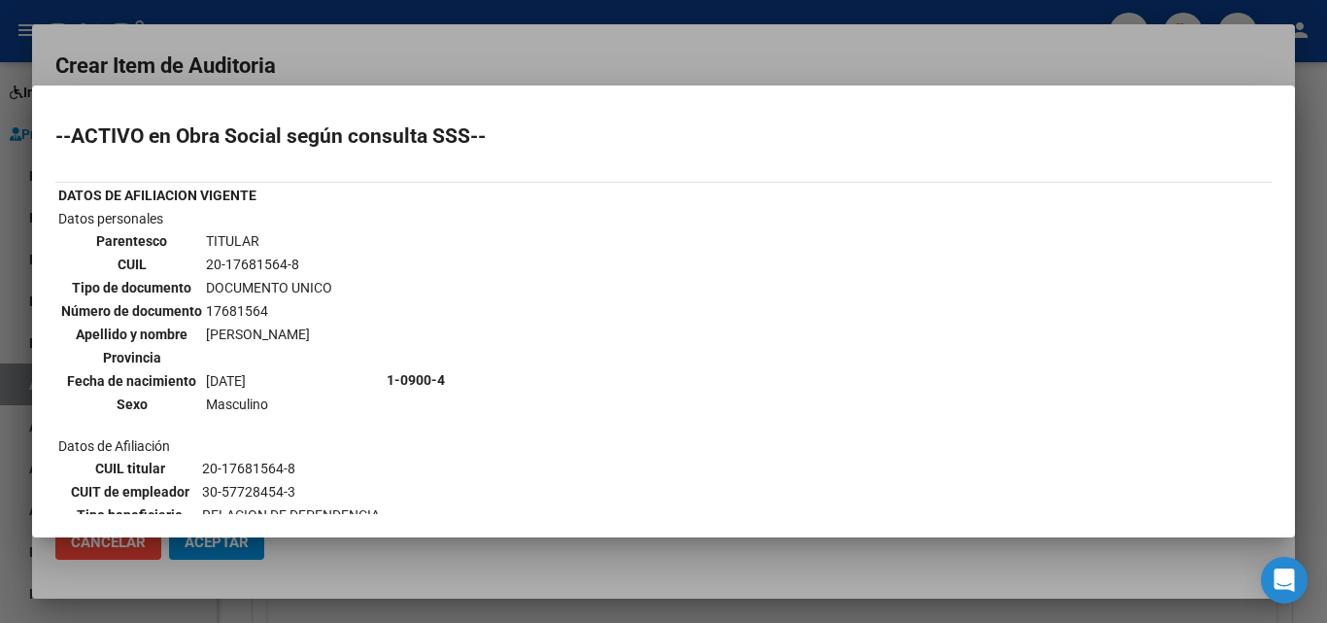
click at [465, 63] on div at bounding box center [663, 311] width 1327 height 623
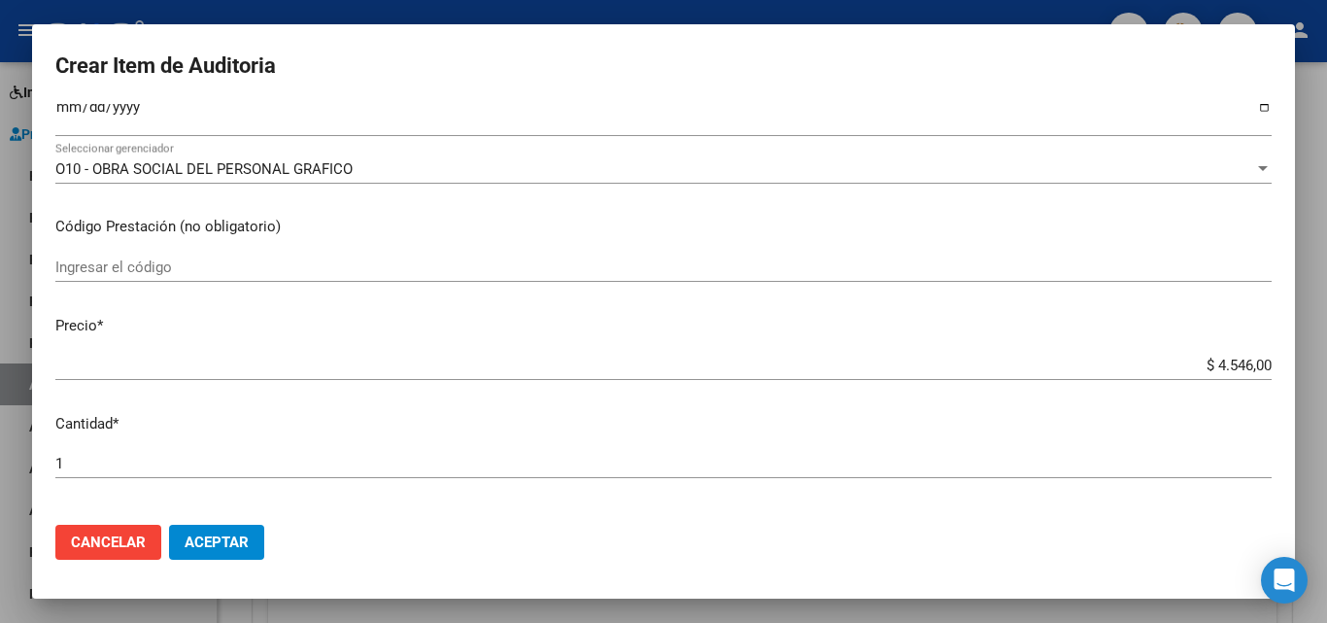
scroll to position [291, 0]
click at [59, 111] on input "Ingresar la fecha" at bounding box center [663, 113] width 1216 height 31
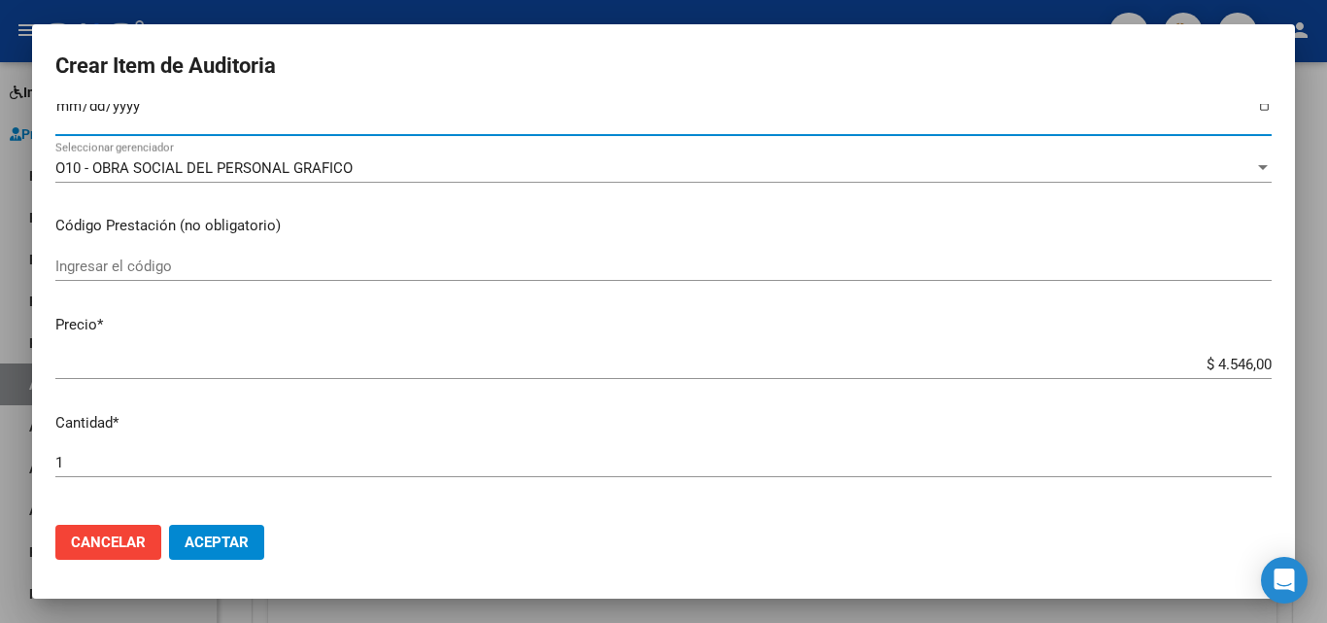
scroll to position [286, 0]
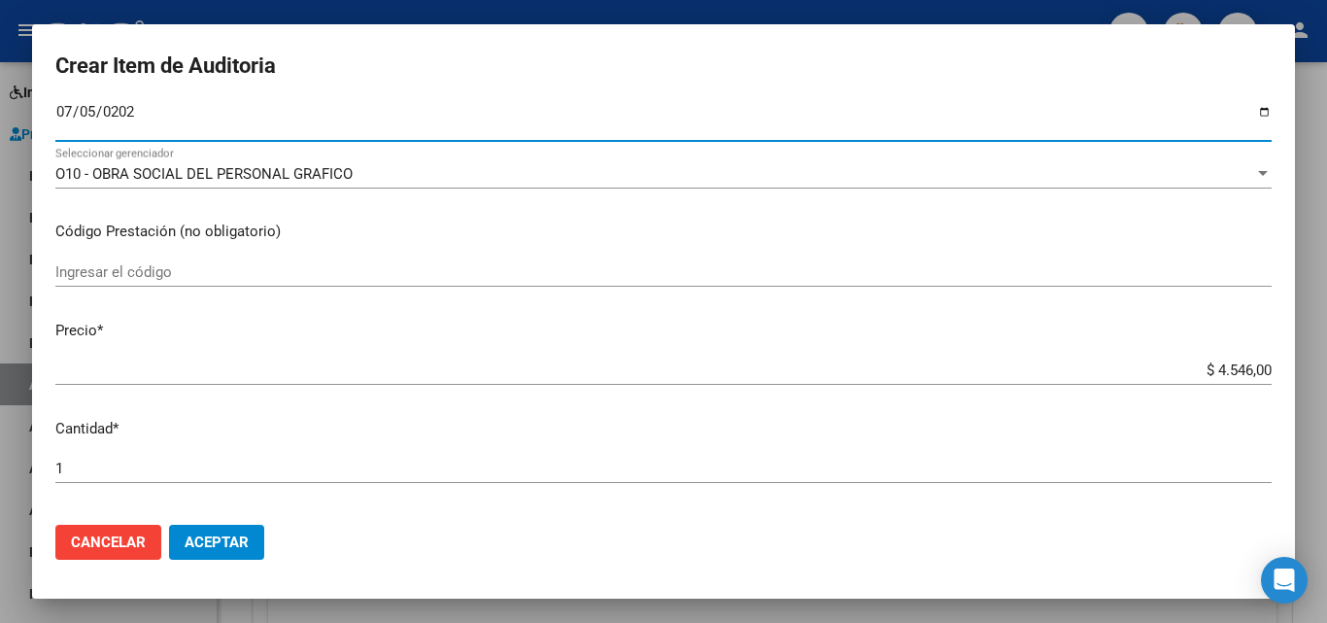
type input "2025-07-05"
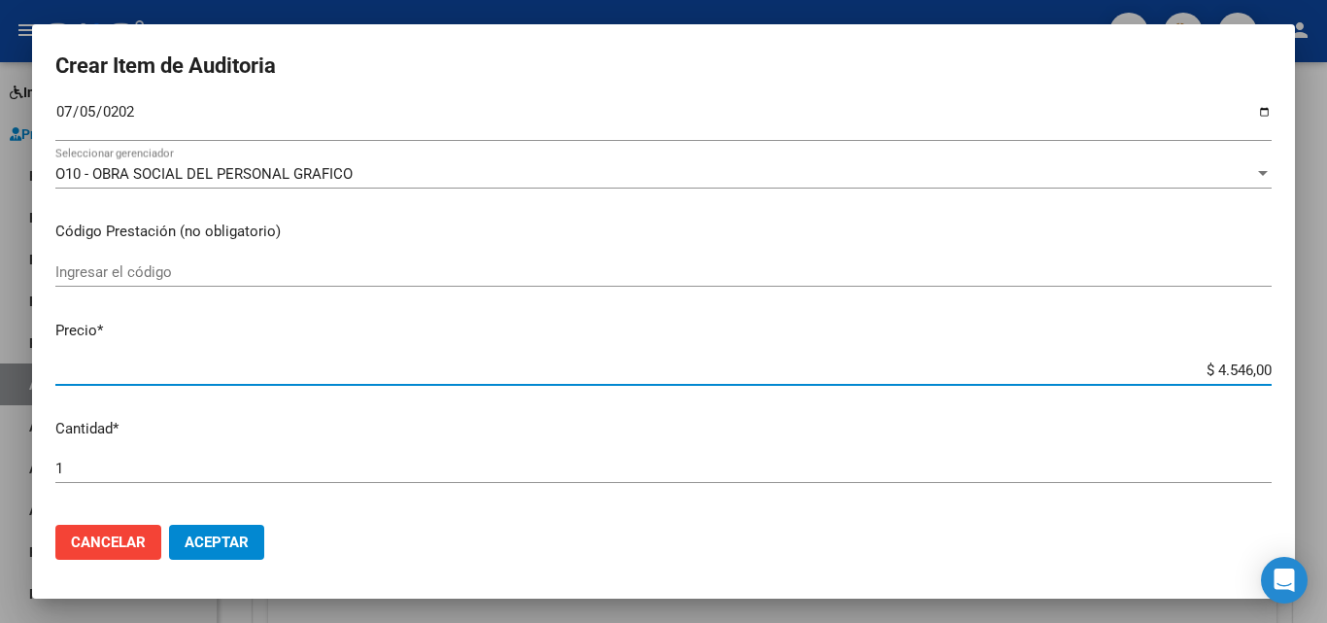
drag, startPoint x: 1203, startPoint y: 362, endPoint x: 1234, endPoint y: 370, distance: 31.1
click at [1234, 370] on input "$ 4.546,00" at bounding box center [663, 369] width 1216 height 17
type input "$ 2,00"
type input "$ 22,00"
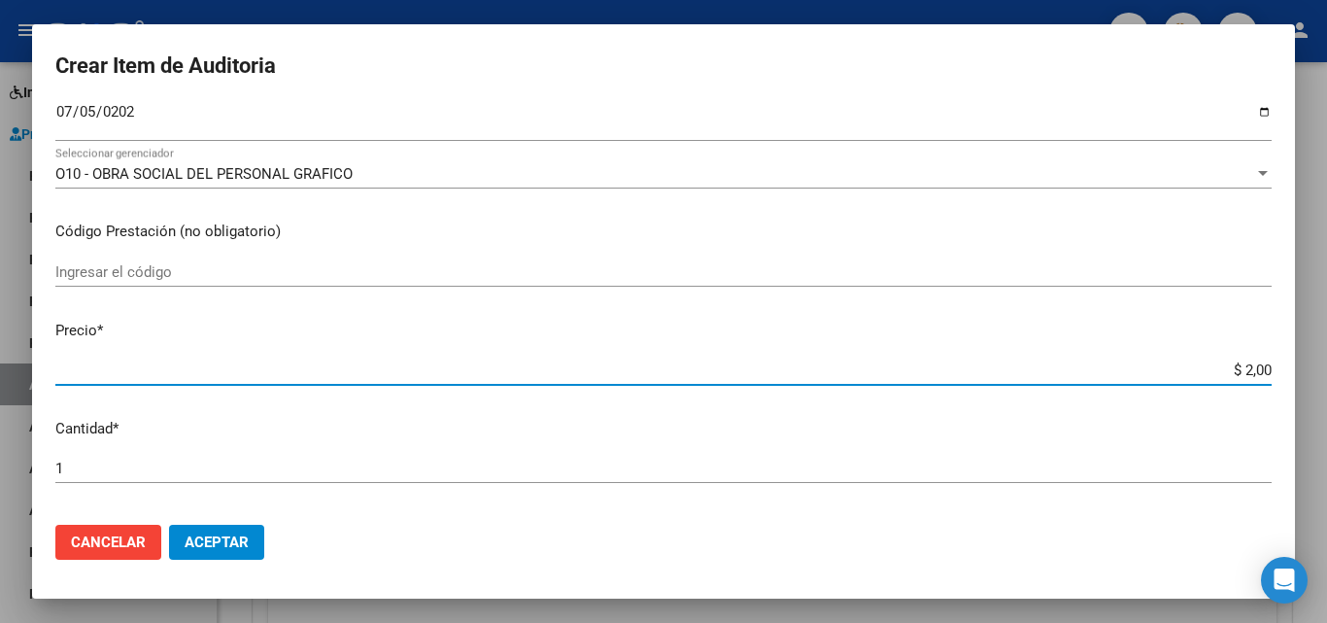
type input "$ 22,00"
type input "$ 227,00"
type input "$ 2.273,00"
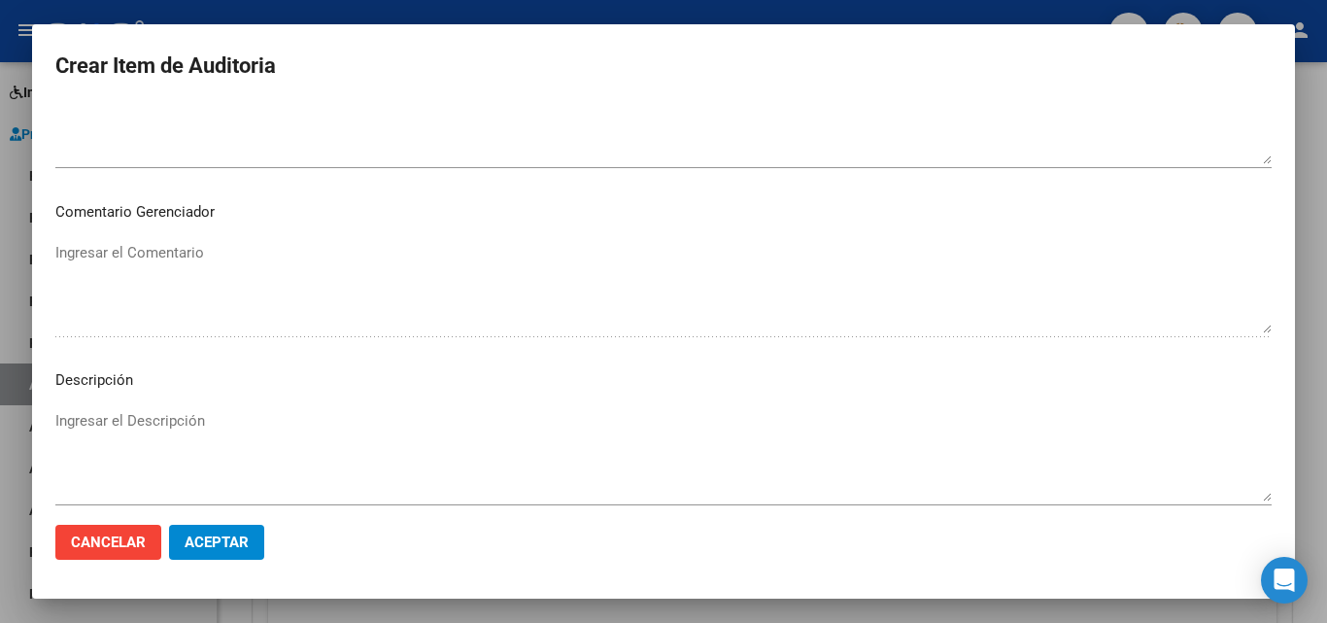
scroll to position [1344, 0]
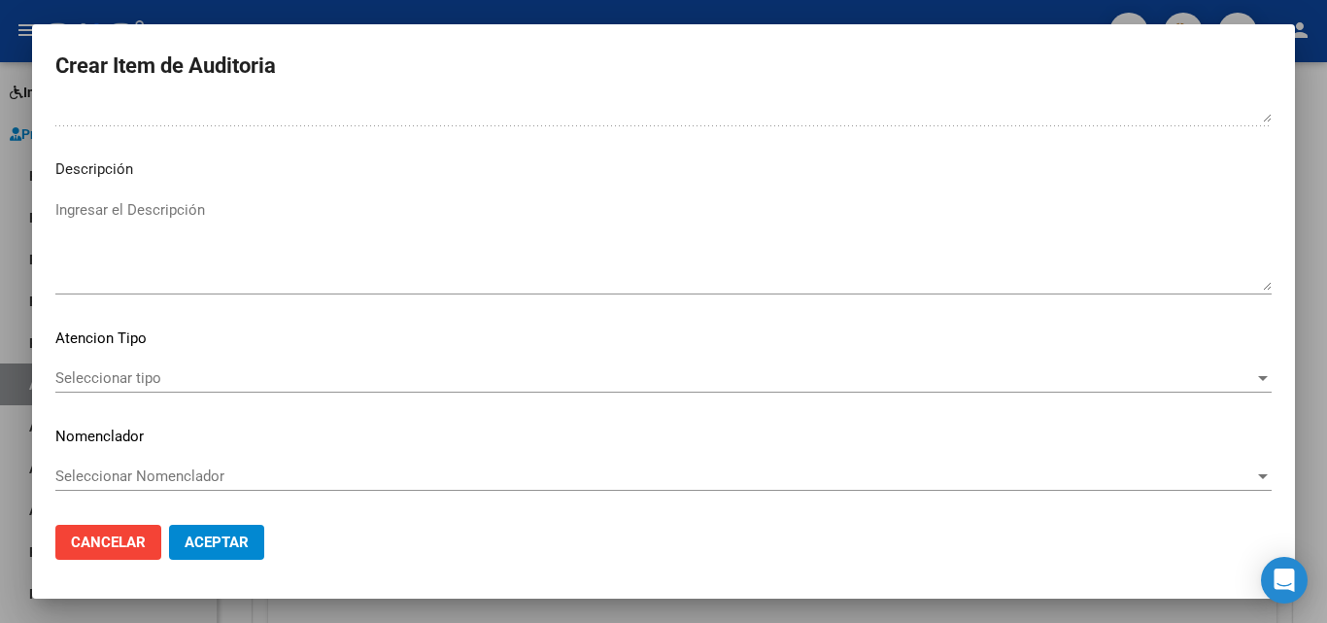
click at [112, 371] on span "Seleccionar tipo" at bounding box center [654, 377] width 1199 height 17
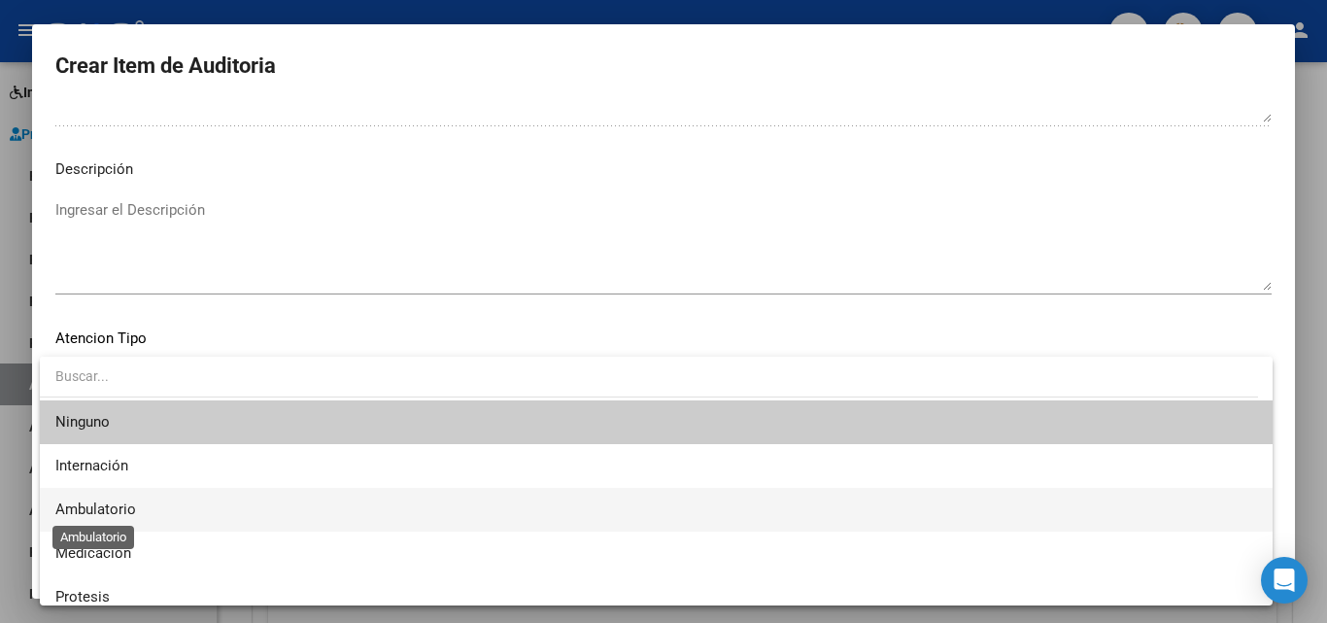
click at [119, 517] on span "Ambulatorio" at bounding box center [95, 508] width 81 height 17
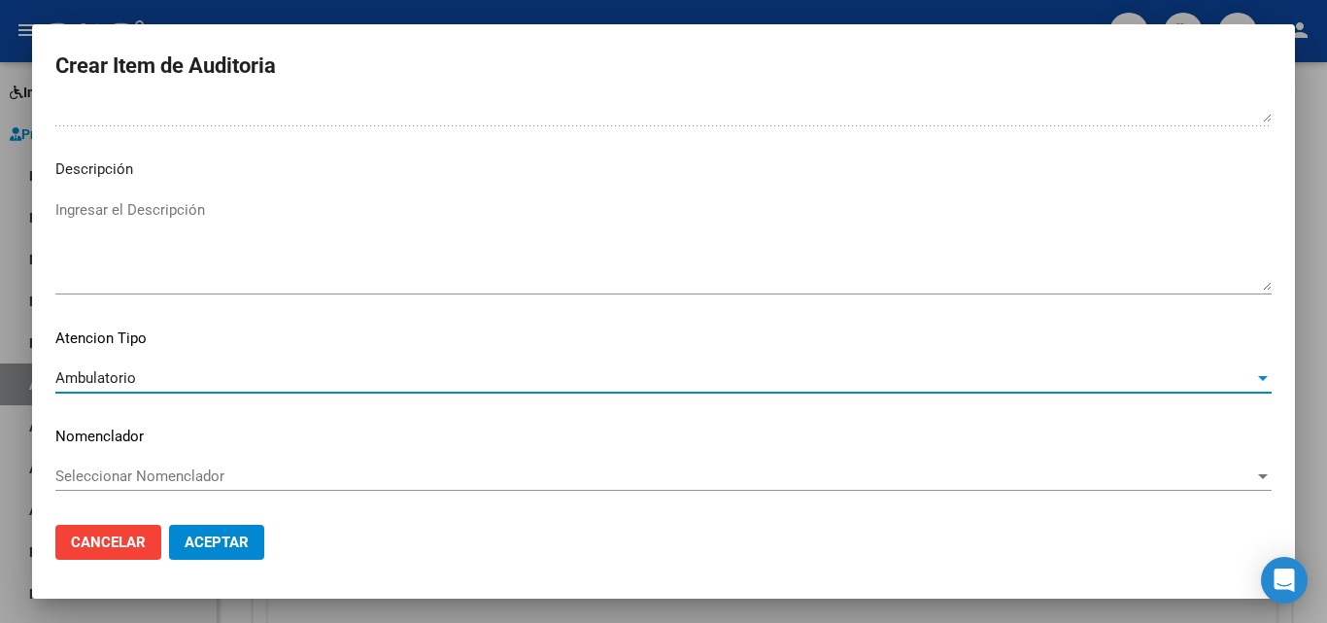
click at [212, 552] on button "Aceptar" at bounding box center [216, 541] width 95 height 35
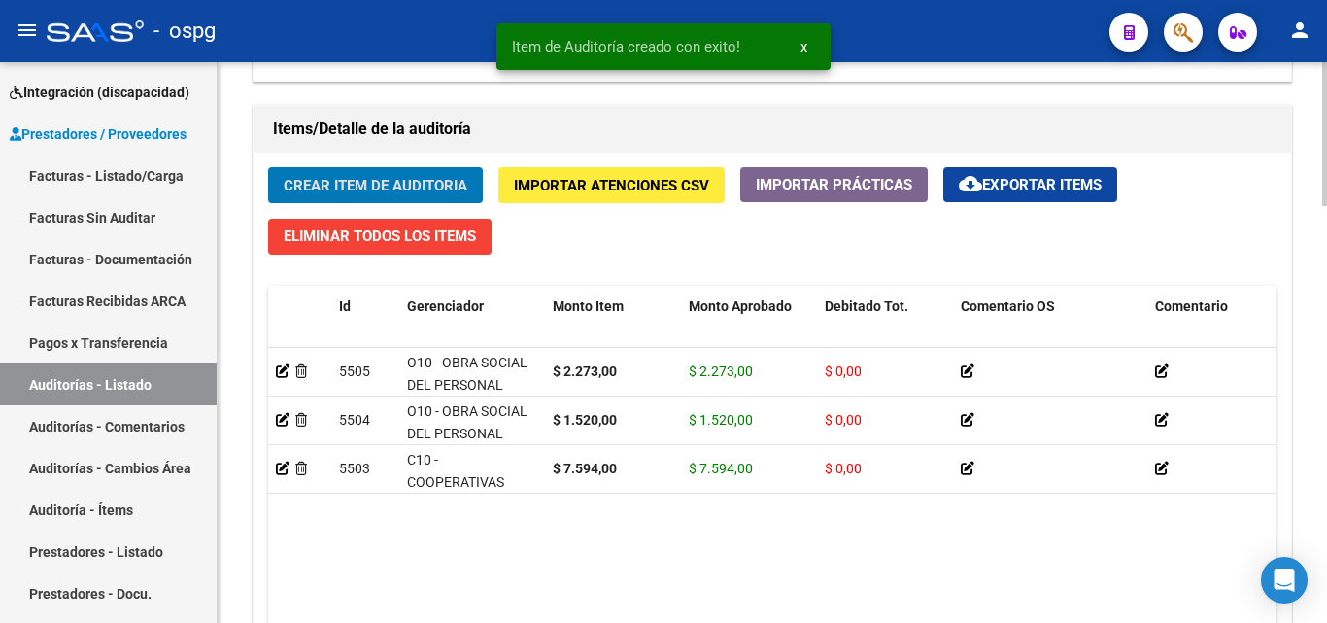
click at [419, 184] on span "Crear Item de Auditoria" at bounding box center [376, 185] width 184 height 17
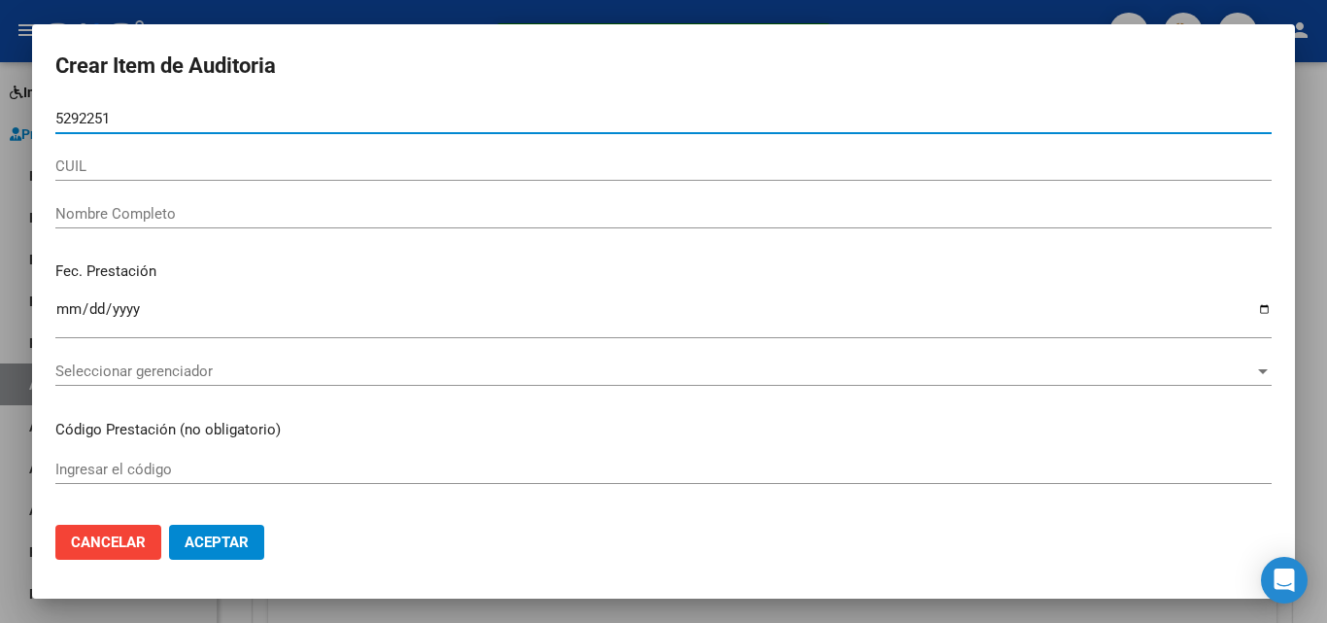
type input "52922518"
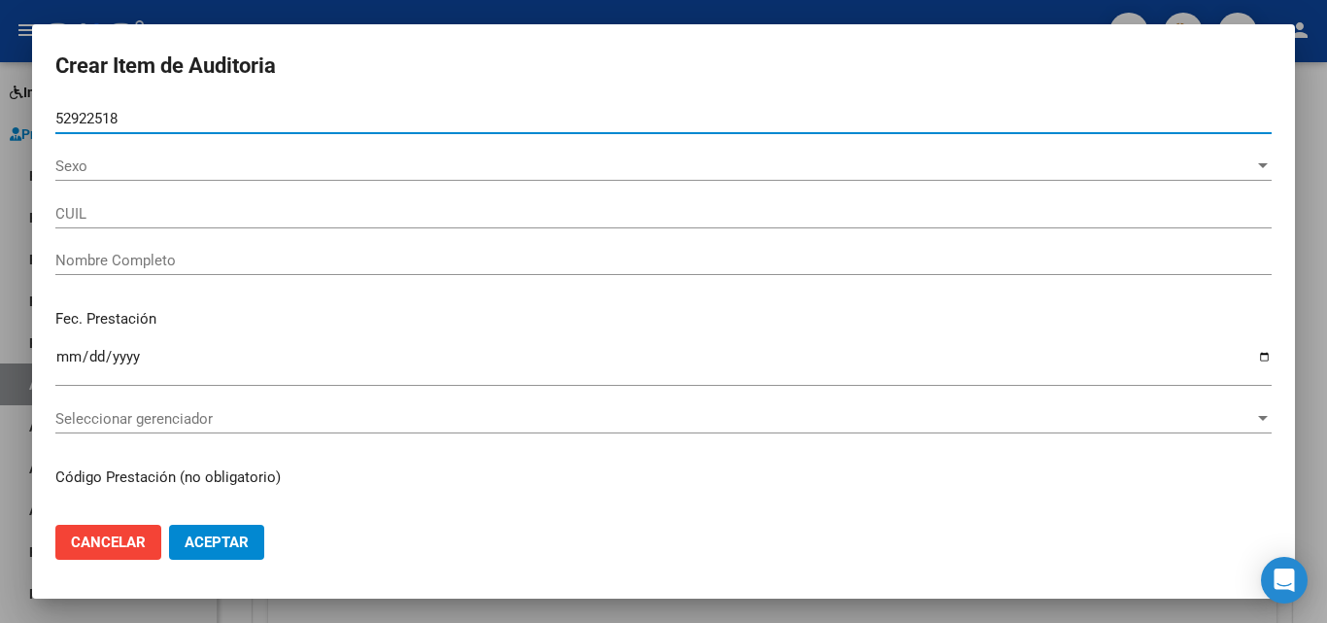
type input "20529225181"
type input "GARCIA, CIRO SEBASTIAN"
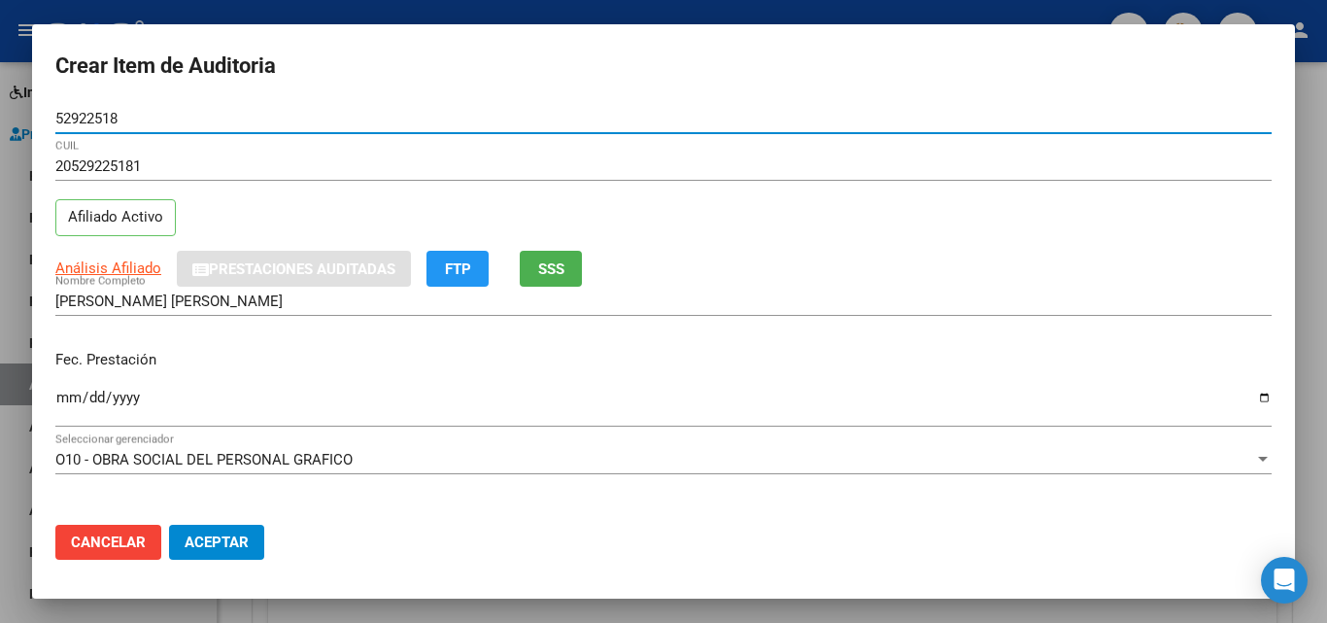
type input "52922518"
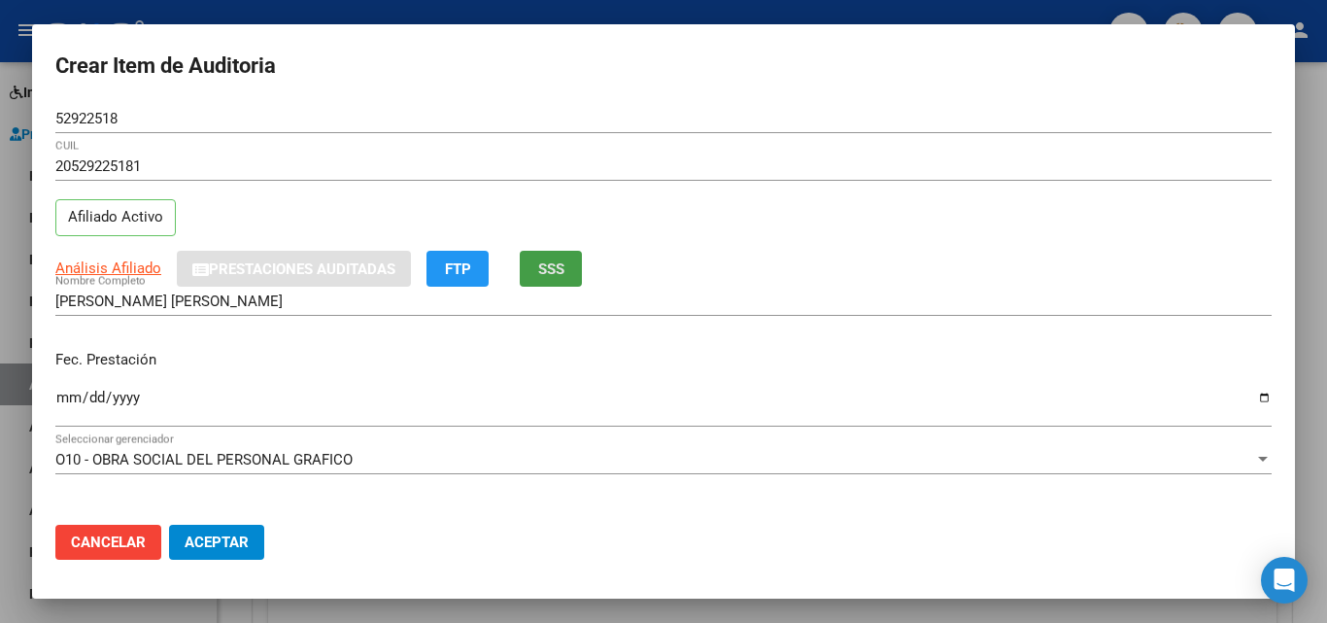
click at [571, 270] on button "SSS" at bounding box center [551, 269] width 62 height 36
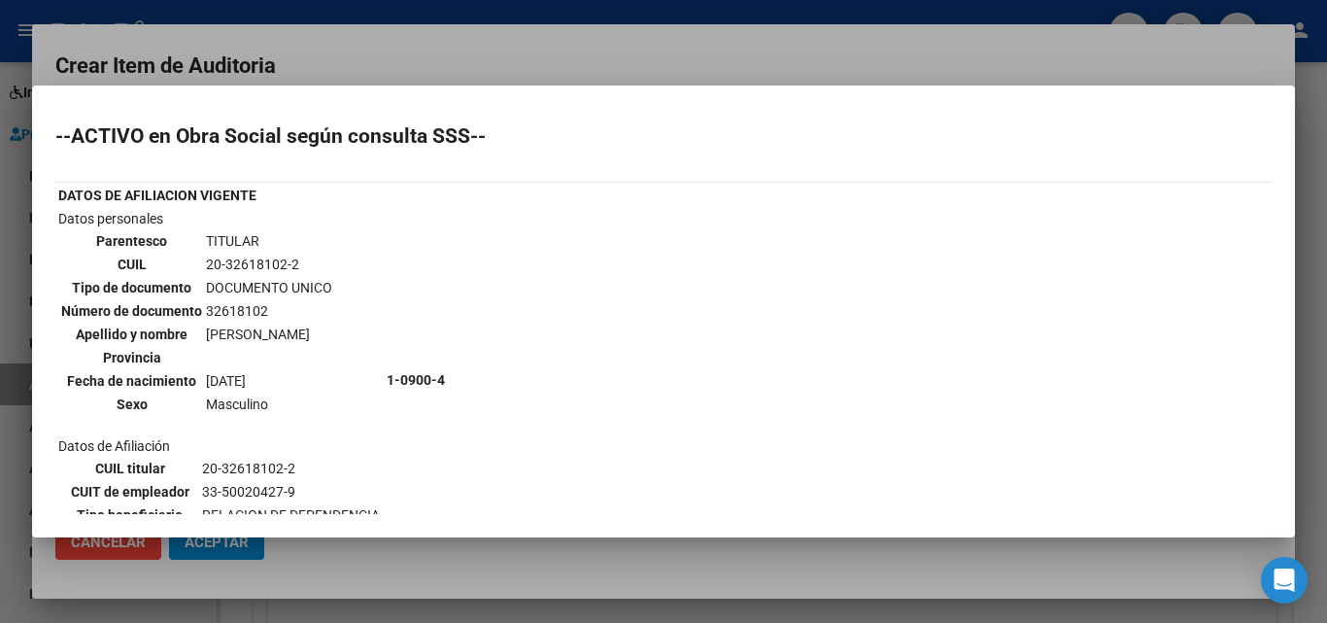
click at [429, 54] on div at bounding box center [663, 311] width 1327 height 623
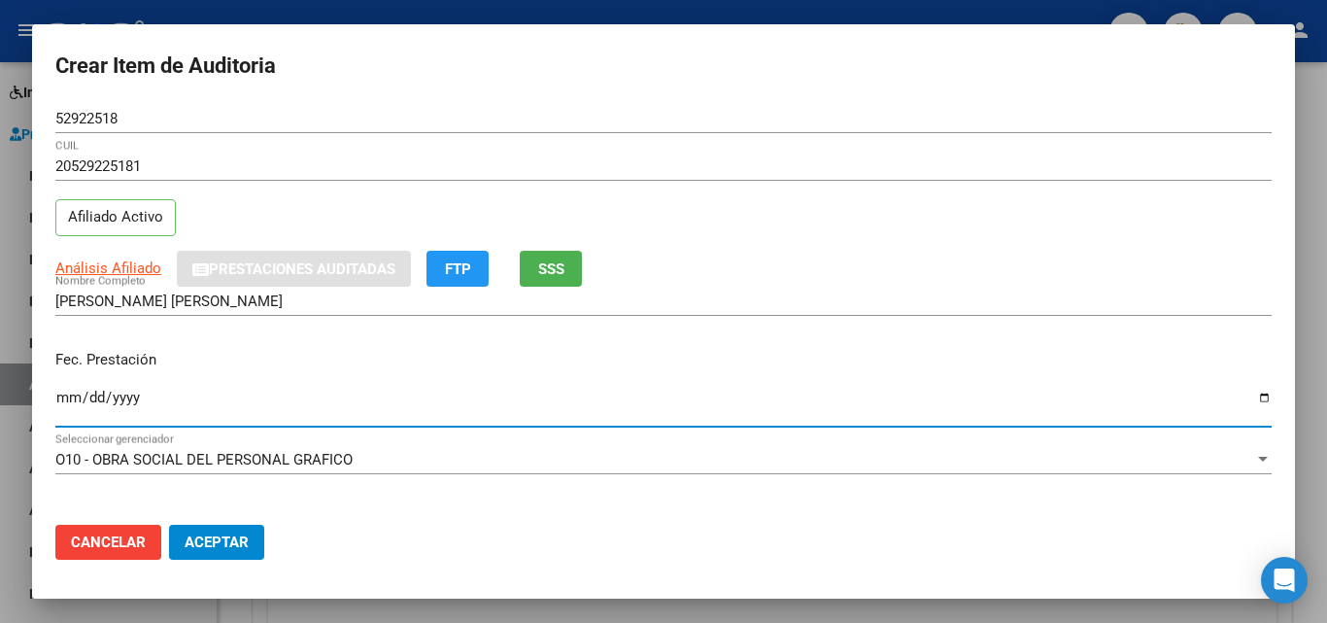
click at [58, 403] on input "Ingresar la fecha" at bounding box center [663, 404] width 1216 height 31
type input "[DATE]"
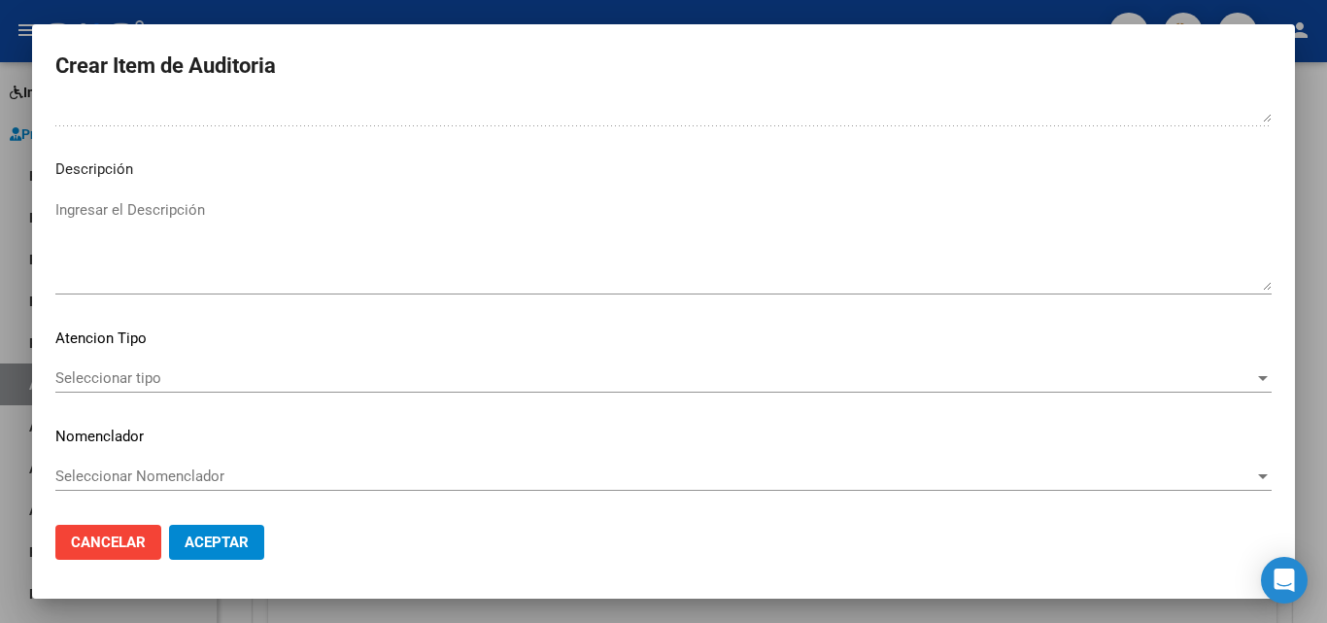
click at [90, 376] on span "Seleccionar tipo" at bounding box center [654, 377] width 1199 height 17
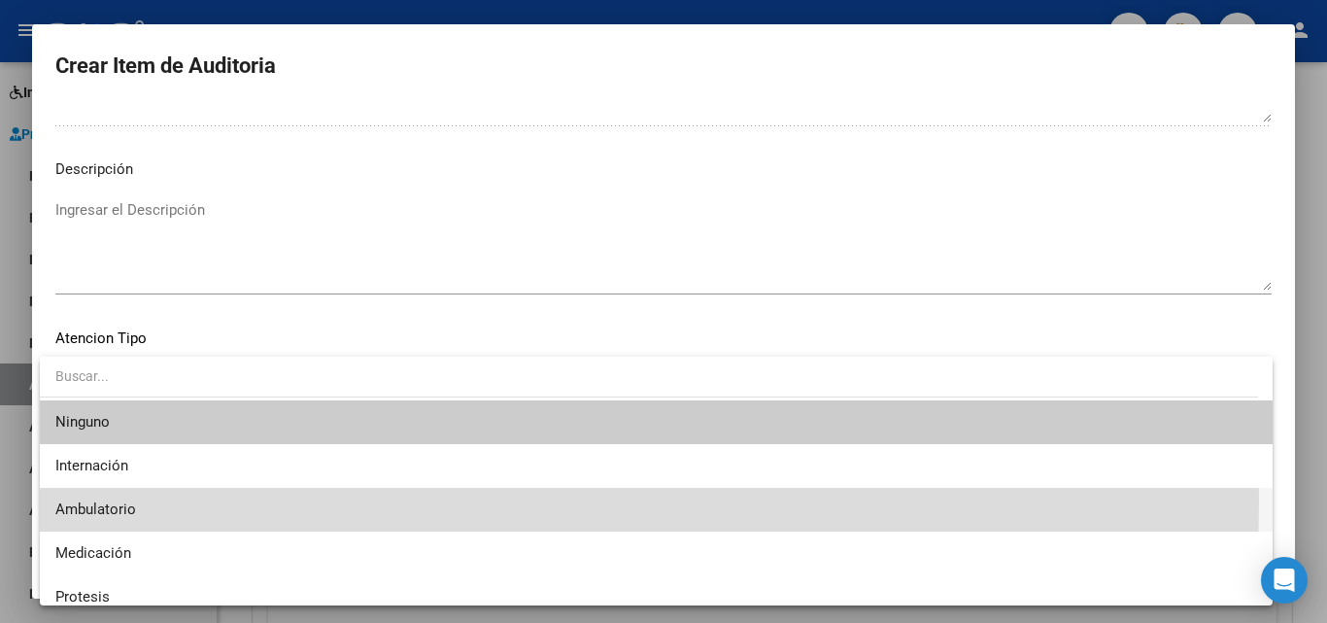
click at [151, 498] on span "Ambulatorio" at bounding box center [655, 510] width 1201 height 44
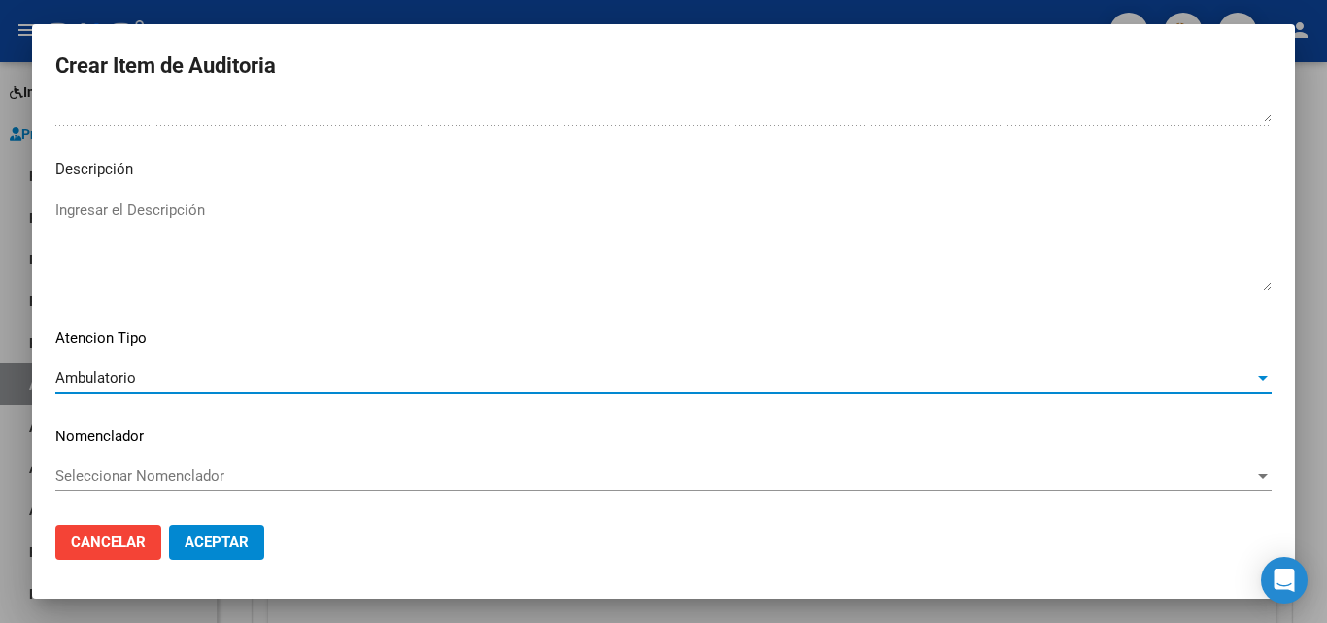
click at [183, 544] on button "Aceptar" at bounding box center [216, 541] width 95 height 35
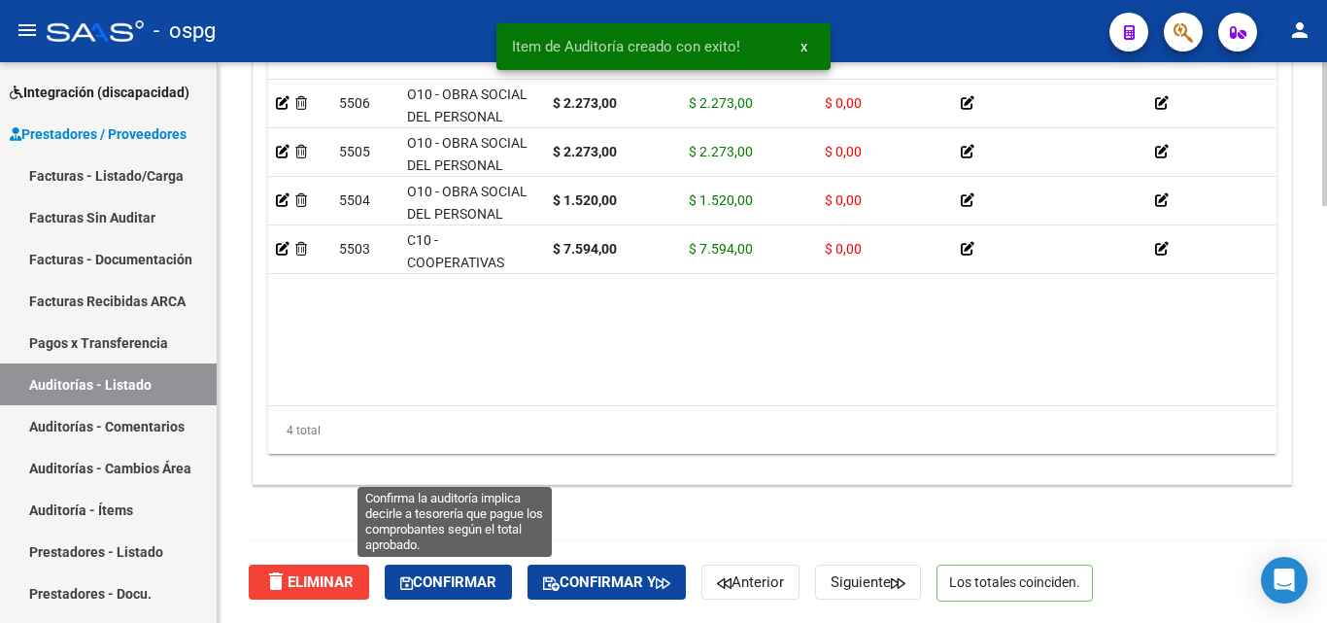
click at [484, 575] on span "Confirmar" at bounding box center [448, 581] width 96 height 17
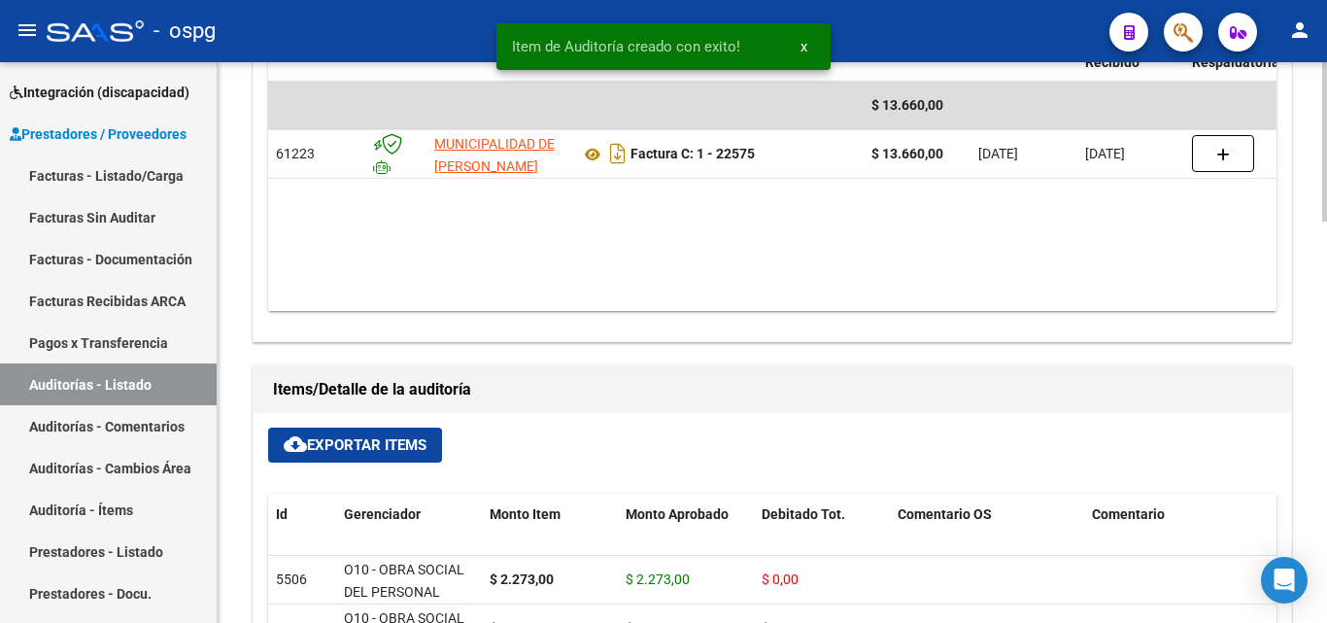
type input "202509"
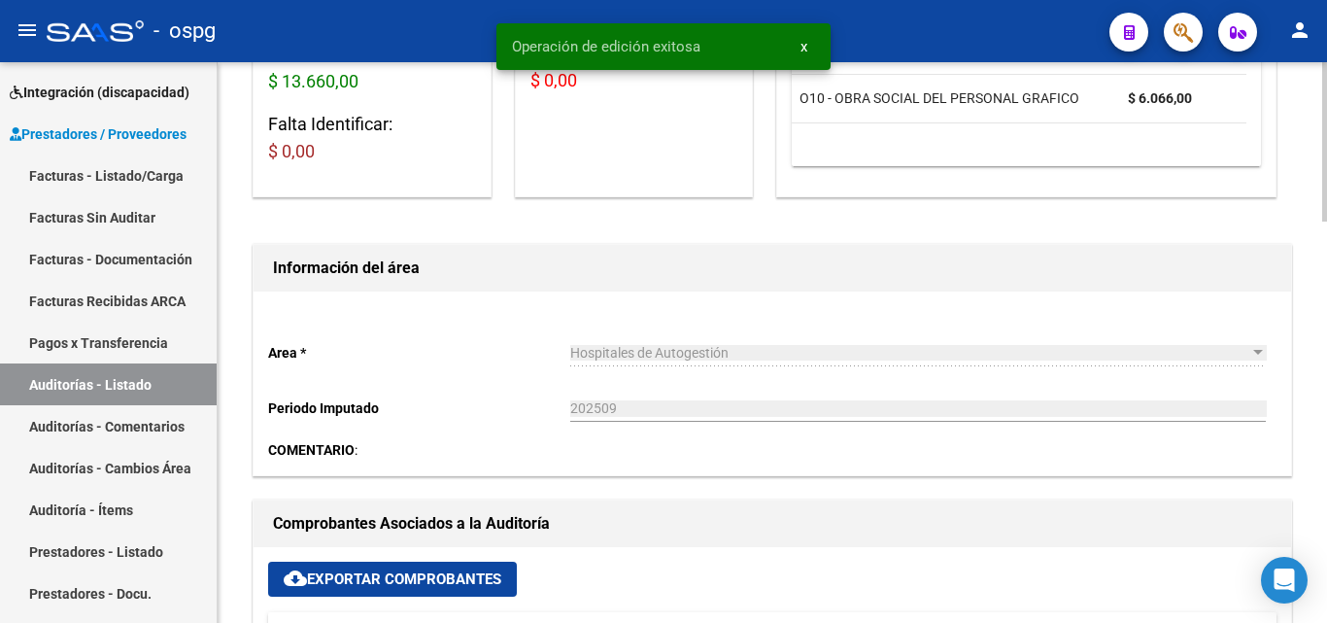
scroll to position [0, 0]
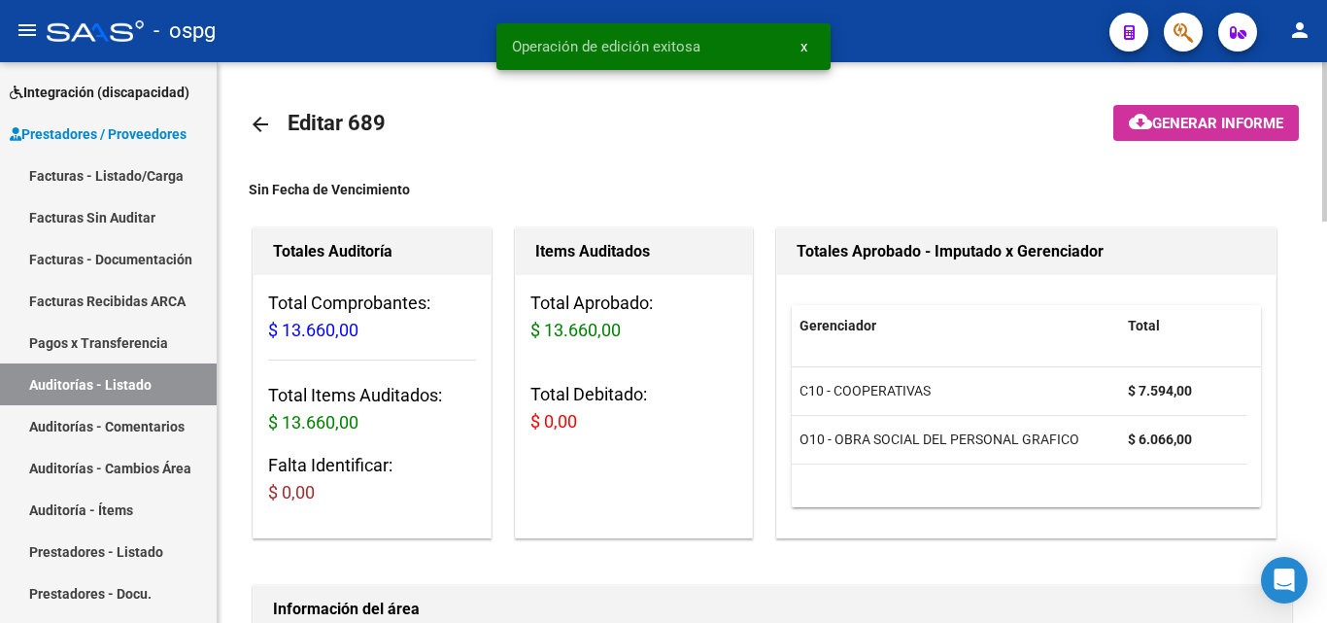
click at [1146, 127] on mat-icon "cloud_download" at bounding box center [1140, 121] width 23 height 23
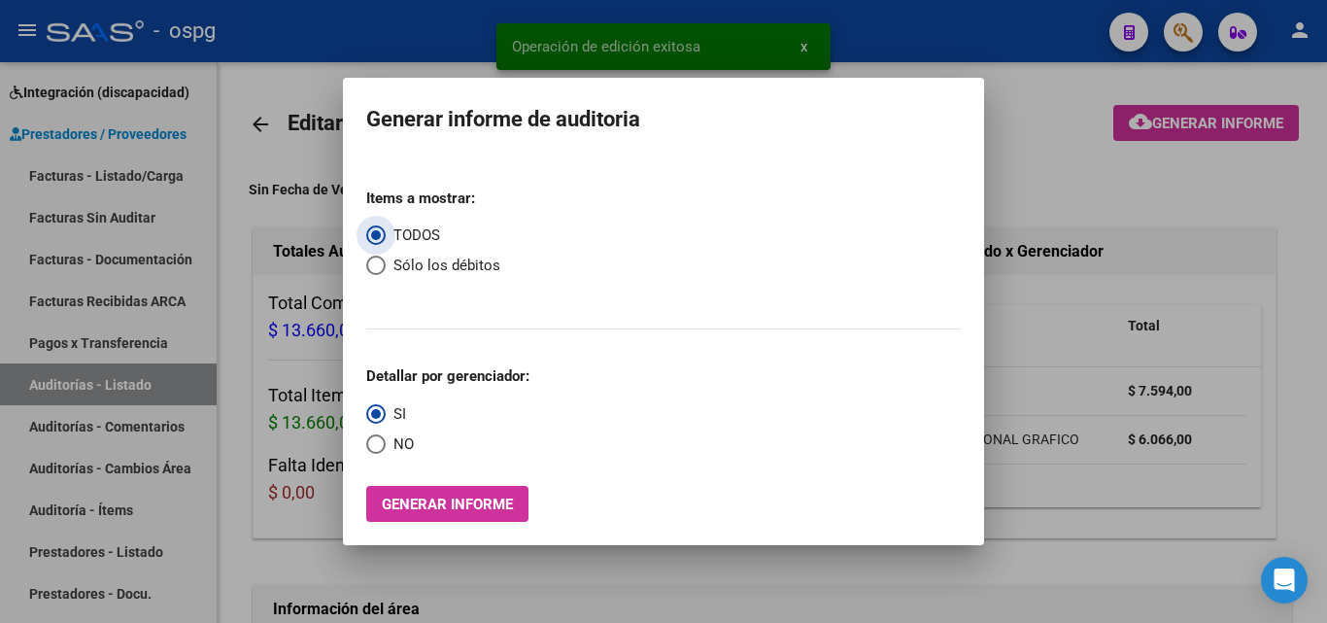
click at [350, 447] on mat-dialog-content "Items a mostrar: TODOS Sólo los débitos Detallar por gerenciador: SI NO Generar…" at bounding box center [663, 339] width 641 height 365
click at [391, 443] on span "NO" at bounding box center [400, 444] width 28 height 22
click at [386, 443] on input "NO" at bounding box center [375, 443] width 19 height 19
radio input "true"
click at [424, 497] on span "Generar informe" at bounding box center [447, 503] width 131 height 17
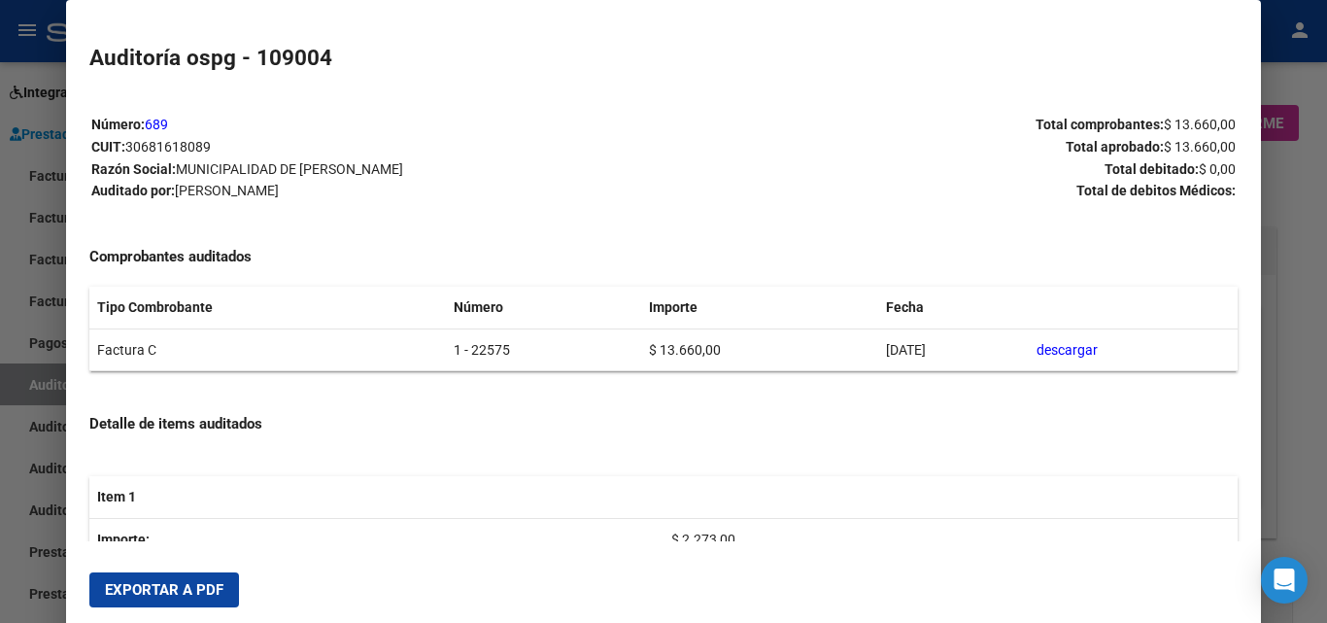
click at [225, 580] on button "Exportar a PDF" at bounding box center [164, 589] width 150 height 35
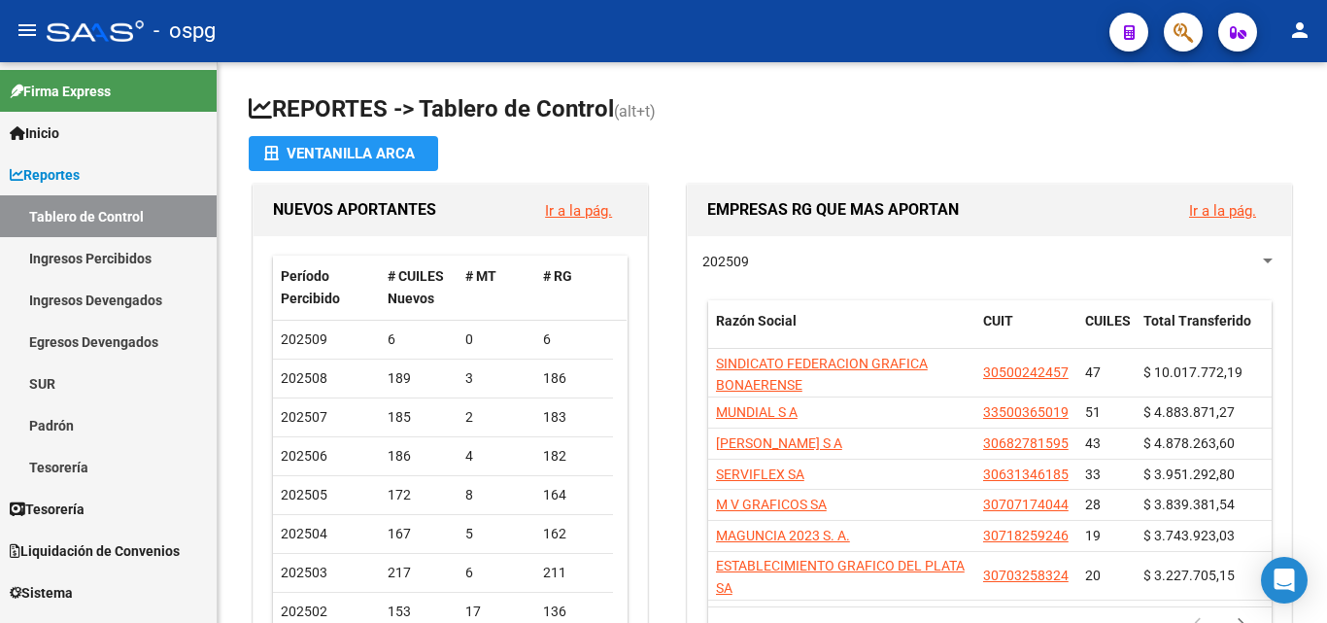
click at [94, 43] on div "- ospg" at bounding box center [570, 31] width 1047 height 43
click at [93, 24] on div at bounding box center [95, 30] width 97 height 21
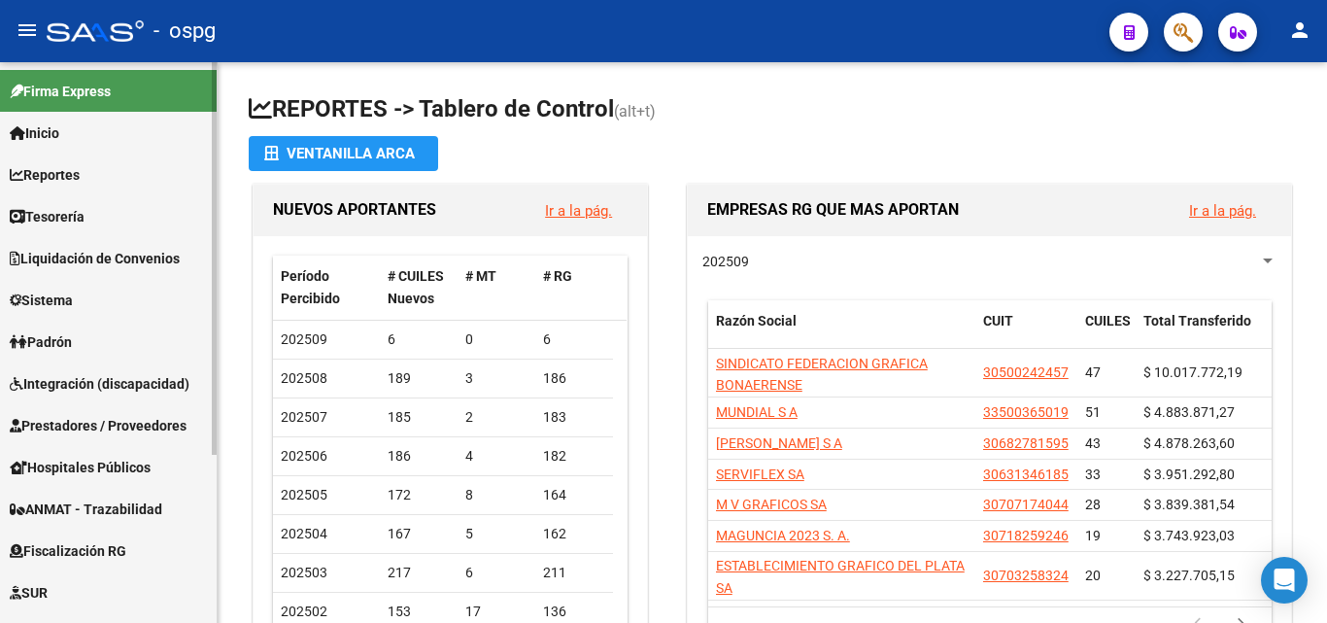
click at [131, 427] on span "Prestadores / Proveedores" at bounding box center [98, 425] width 177 height 21
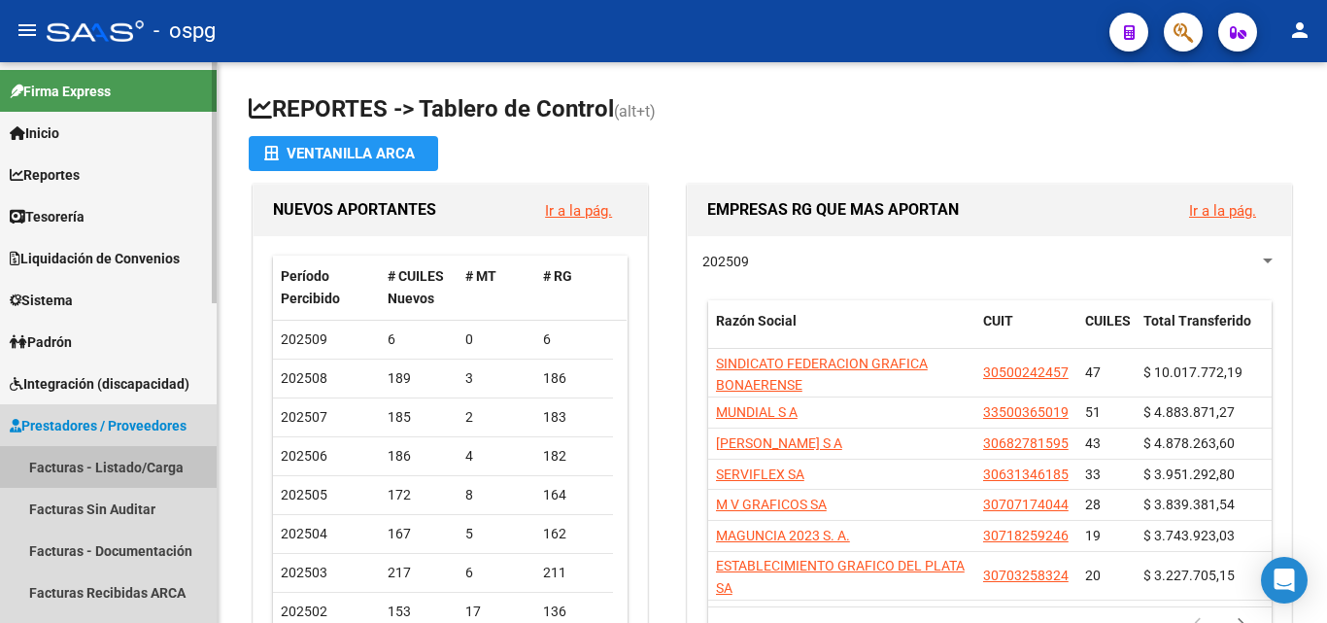
click at [131, 467] on link "Facturas - Listado/Carga" at bounding box center [108, 467] width 217 height 42
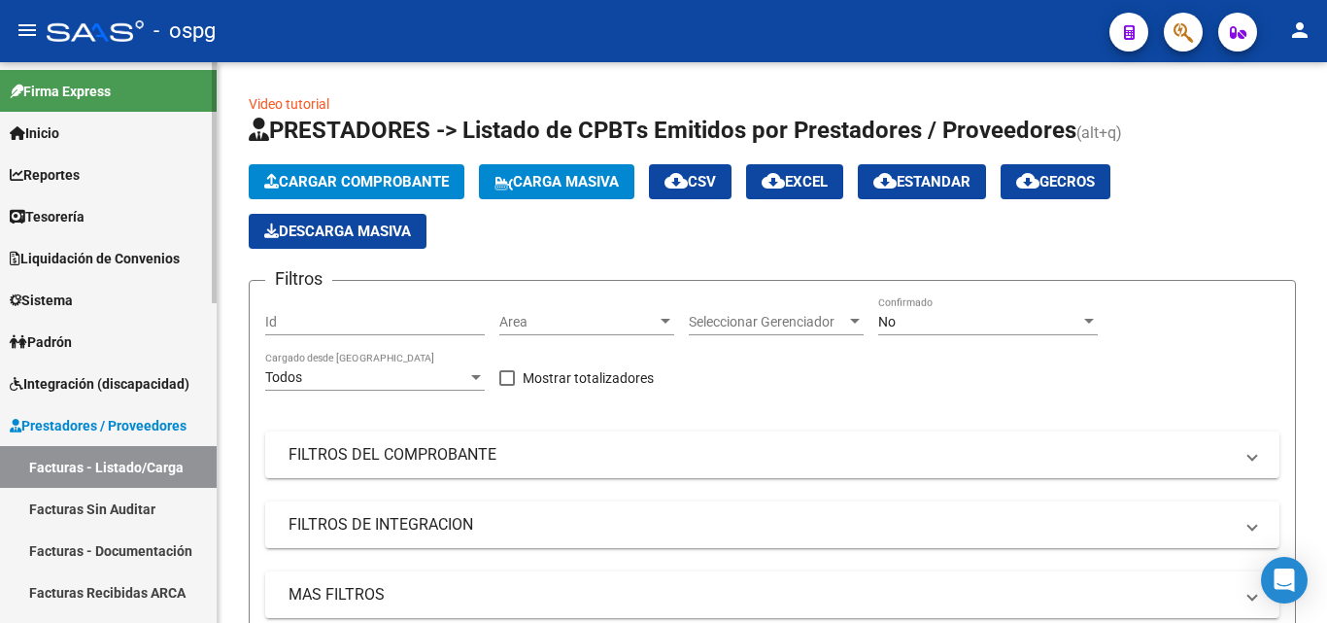
scroll to position [194, 0]
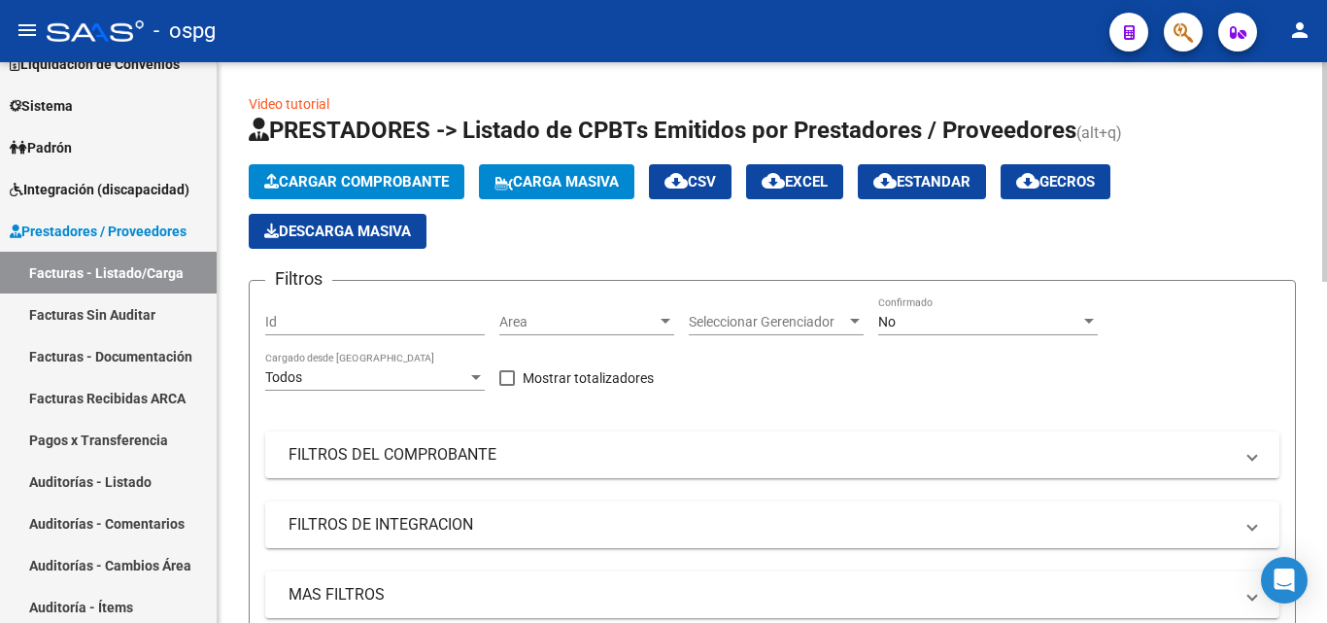
click at [345, 182] on span "Cargar Comprobante" at bounding box center [356, 181] width 185 height 17
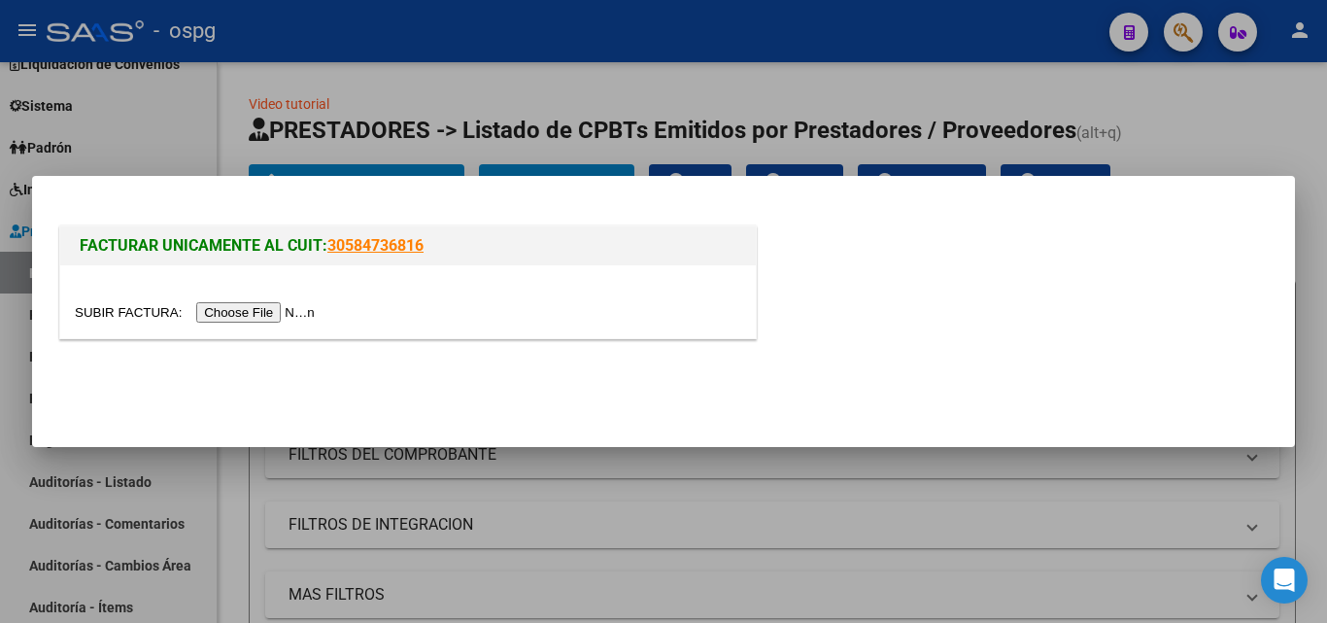
click at [268, 318] on input "file" at bounding box center [198, 312] width 246 height 20
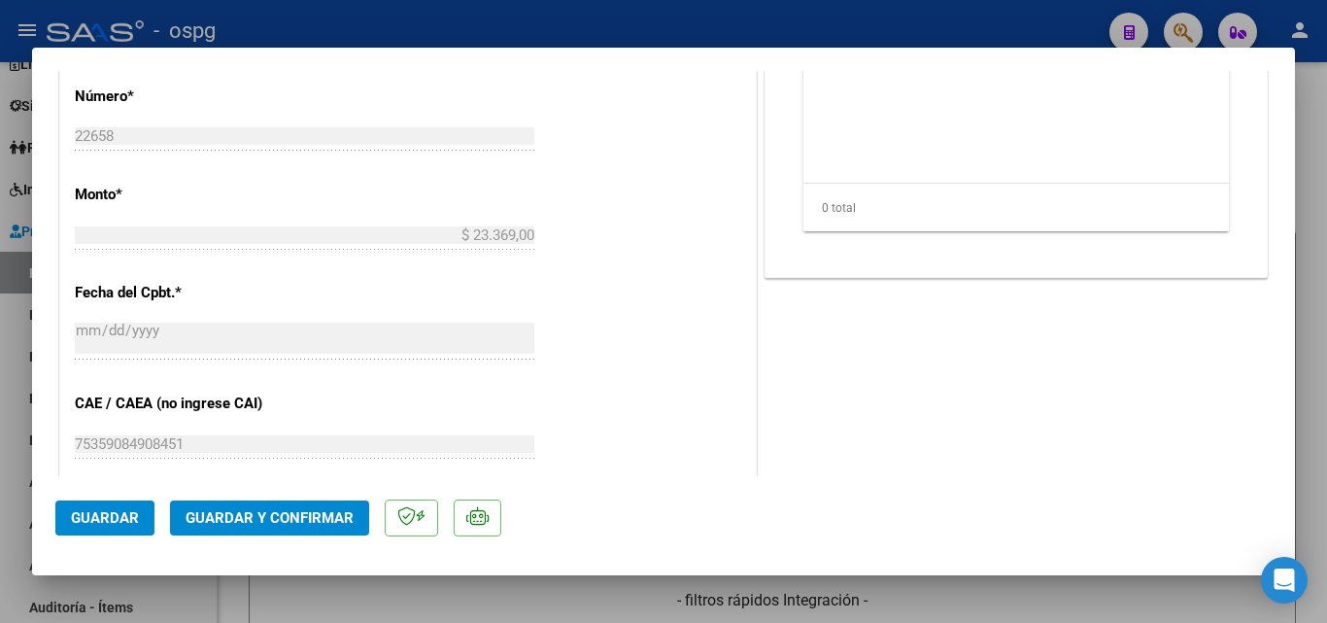
scroll to position [777, 0]
click at [227, 525] on span "Guardar y Confirmar" at bounding box center [270, 517] width 168 height 17
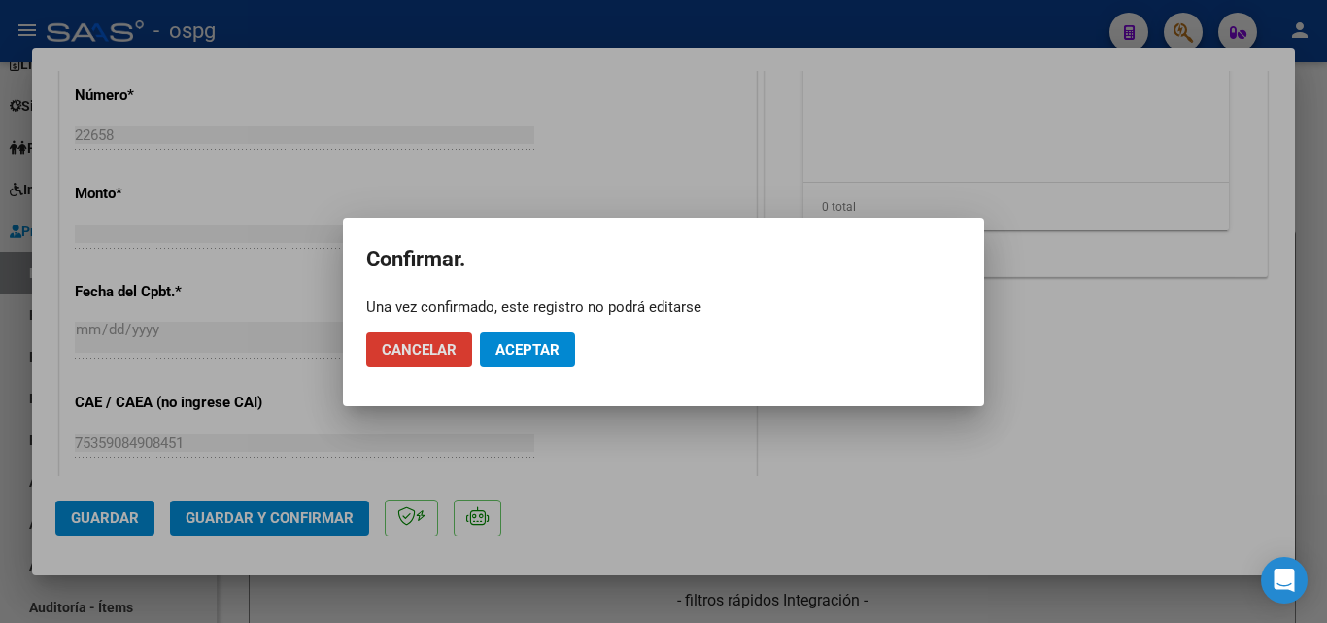
click at [532, 355] on span "Aceptar" at bounding box center [527, 349] width 64 height 17
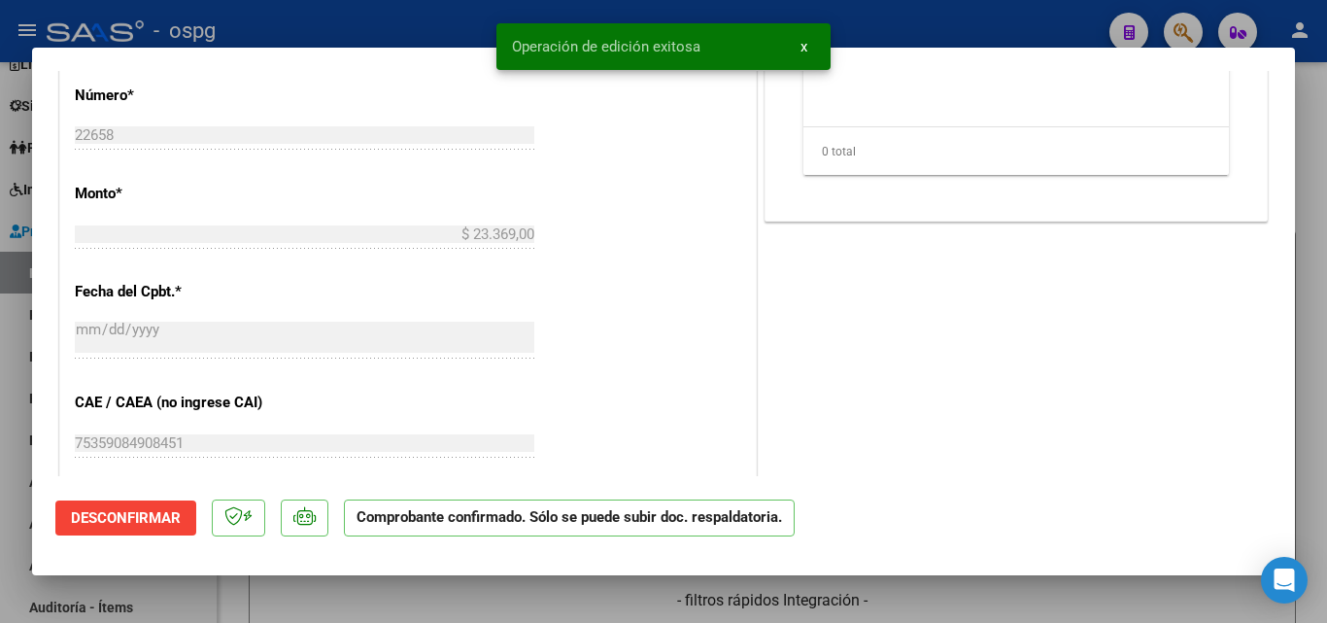
click at [0, 504] on div at bounding box center [663, 311] width 1327 height 623
type input "$ 0,00"
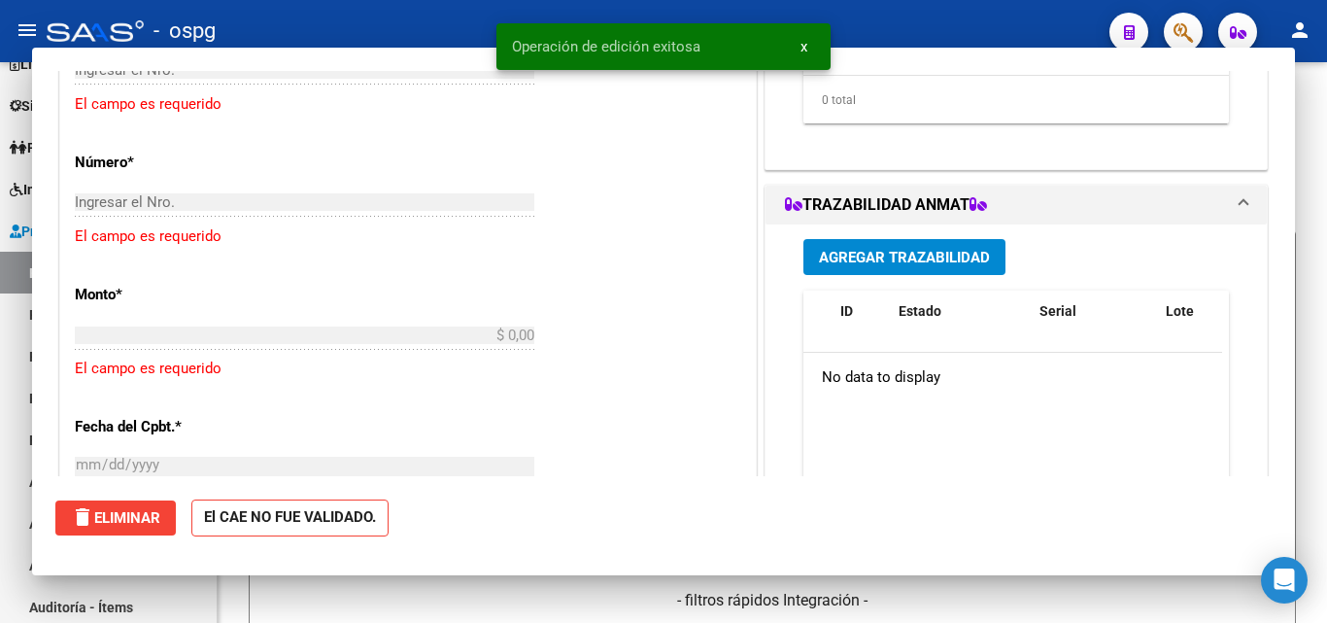
scroll to position [844, 0]
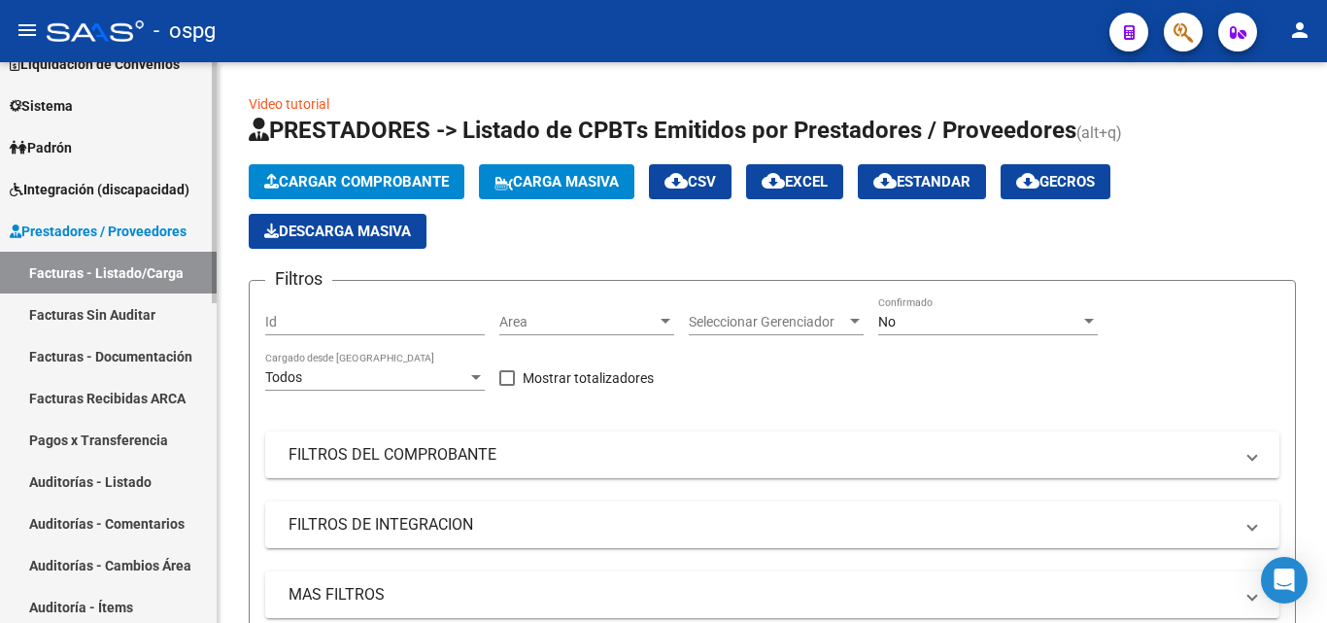
click at [107, 493] on link "Auditorías - Listado" at bounding box center [108, 481] width 217 height 42
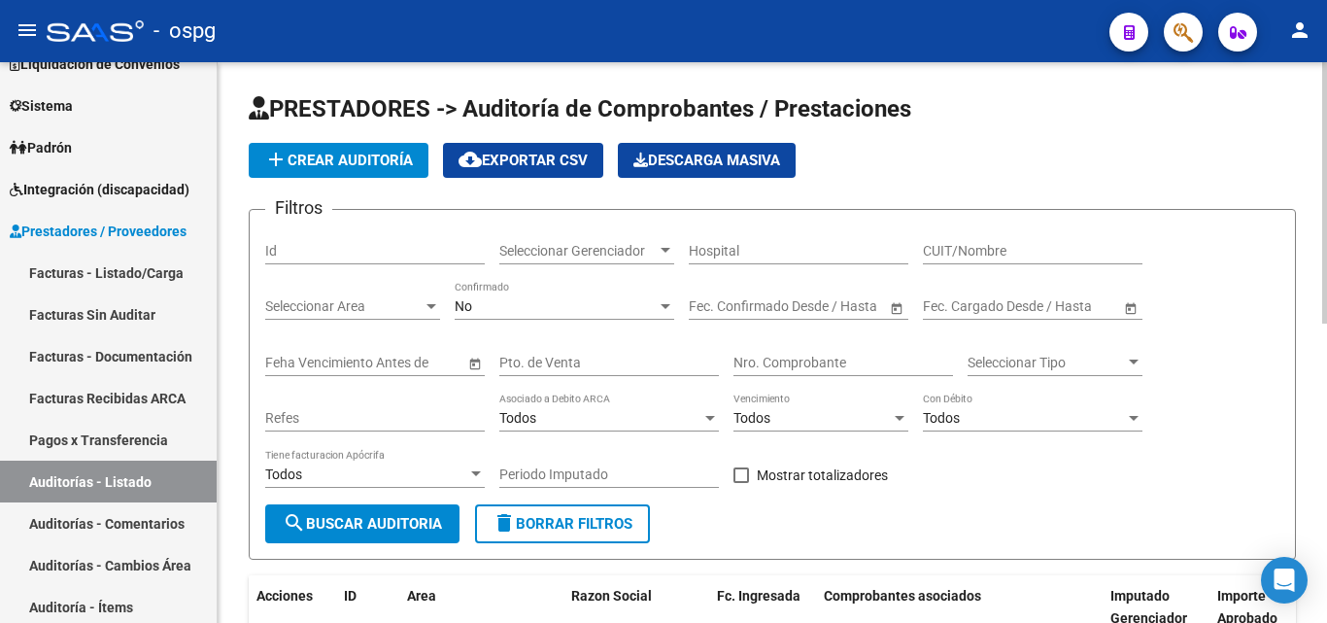
click at [346, 162] on span "add Crear Auditoría" at bounding box center [338, 160] width 149 height 17
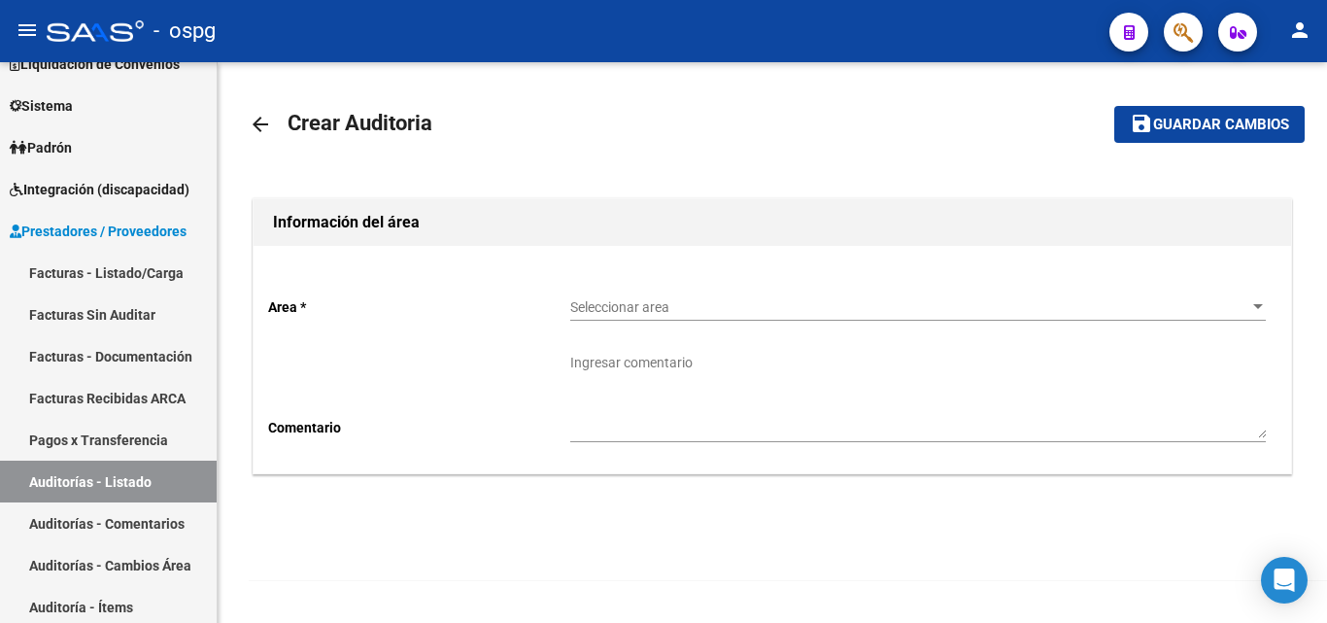
click at [914, 296] on div "Seleccionar area Seleccionar area" at bounding box center [917, 301] width 695 height 39
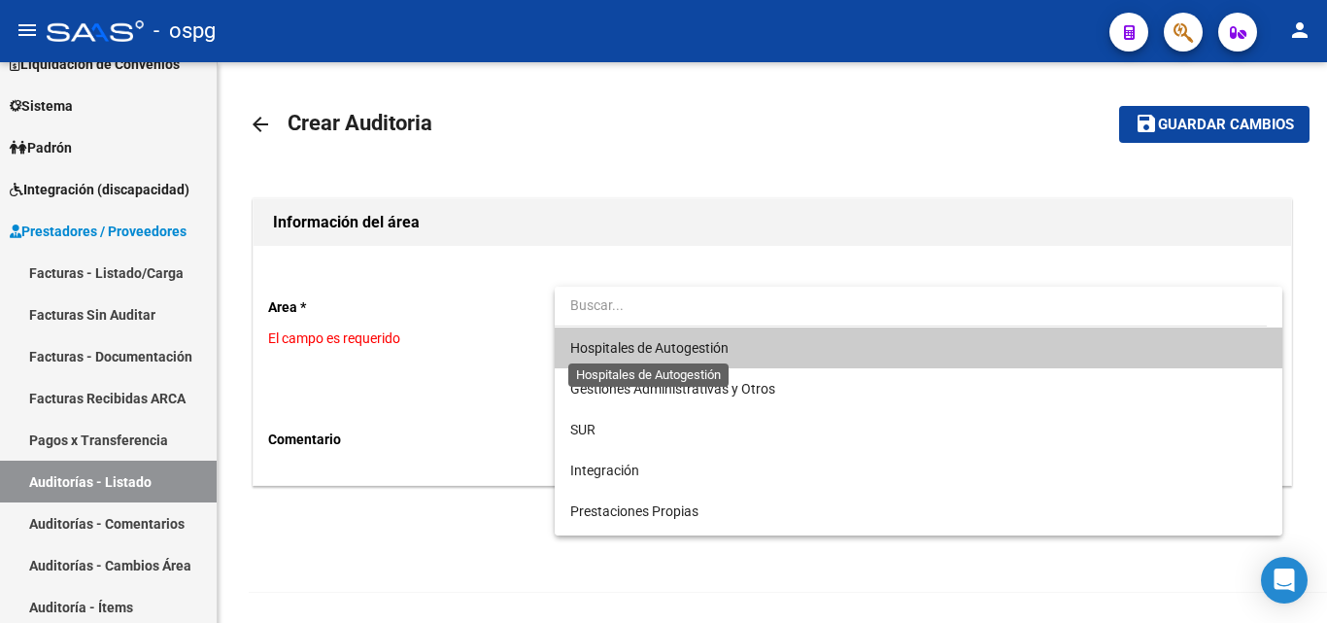
click at [705, 340] on span "Hospitales de Autogestión" at bounding box center [649, 348] width 158 height 16
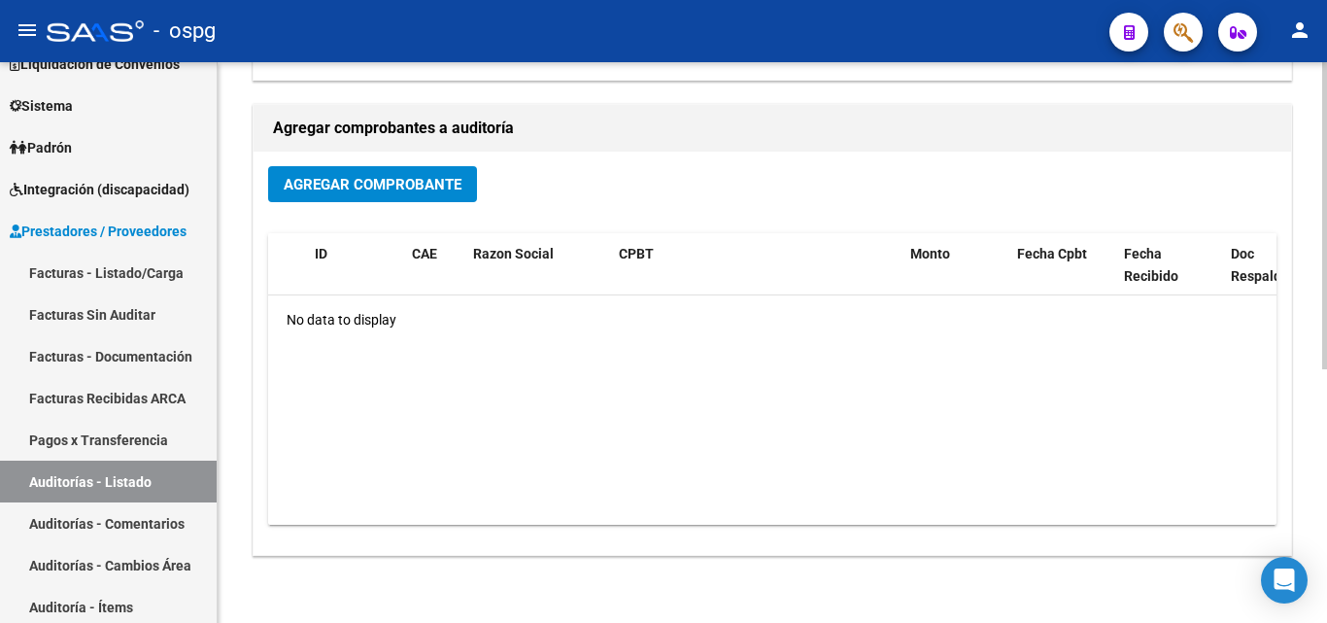
scroll to position [367, 0]
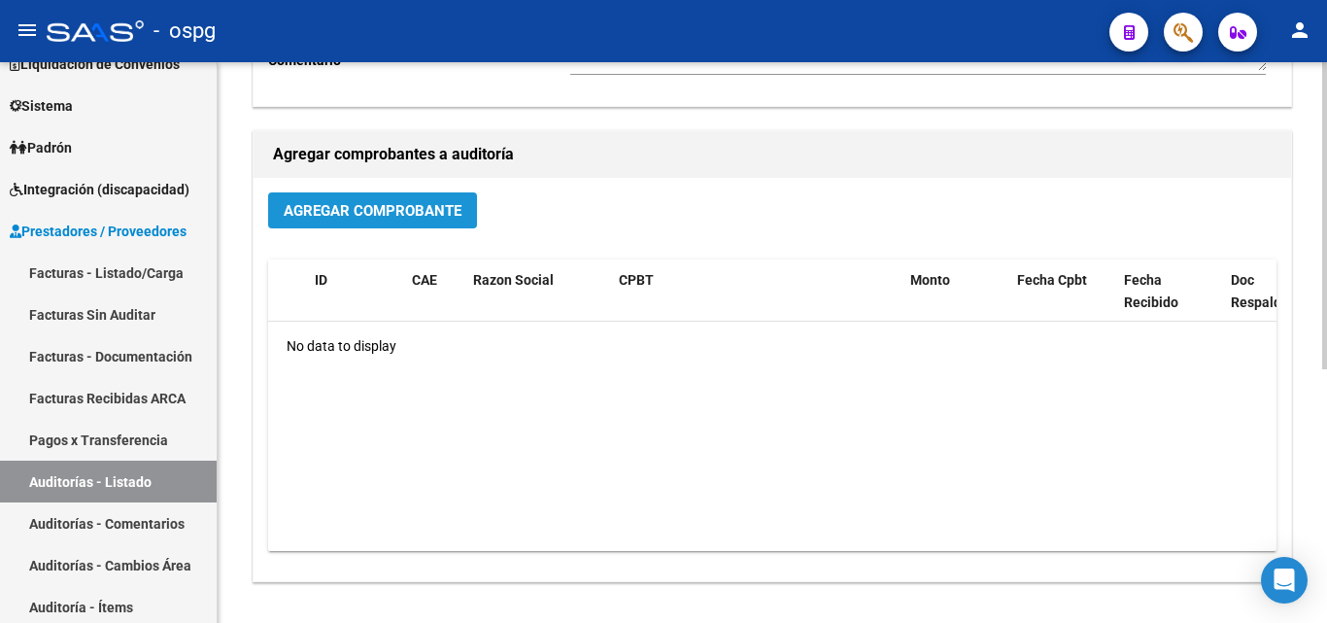
click at [406, 209] on span "Agregar Comprobante" at bounding box center [373, 210] width 178 height 17
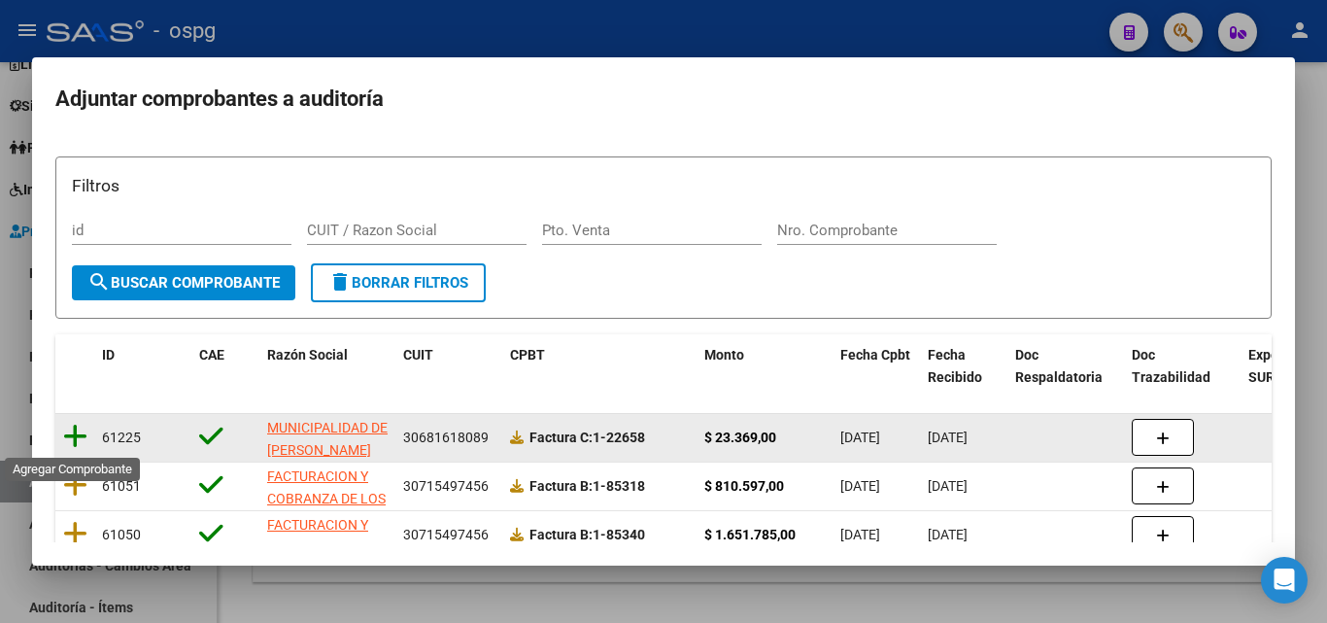
click at [73, 435] on icon at bounding box center [75, 436] width 24 height 27
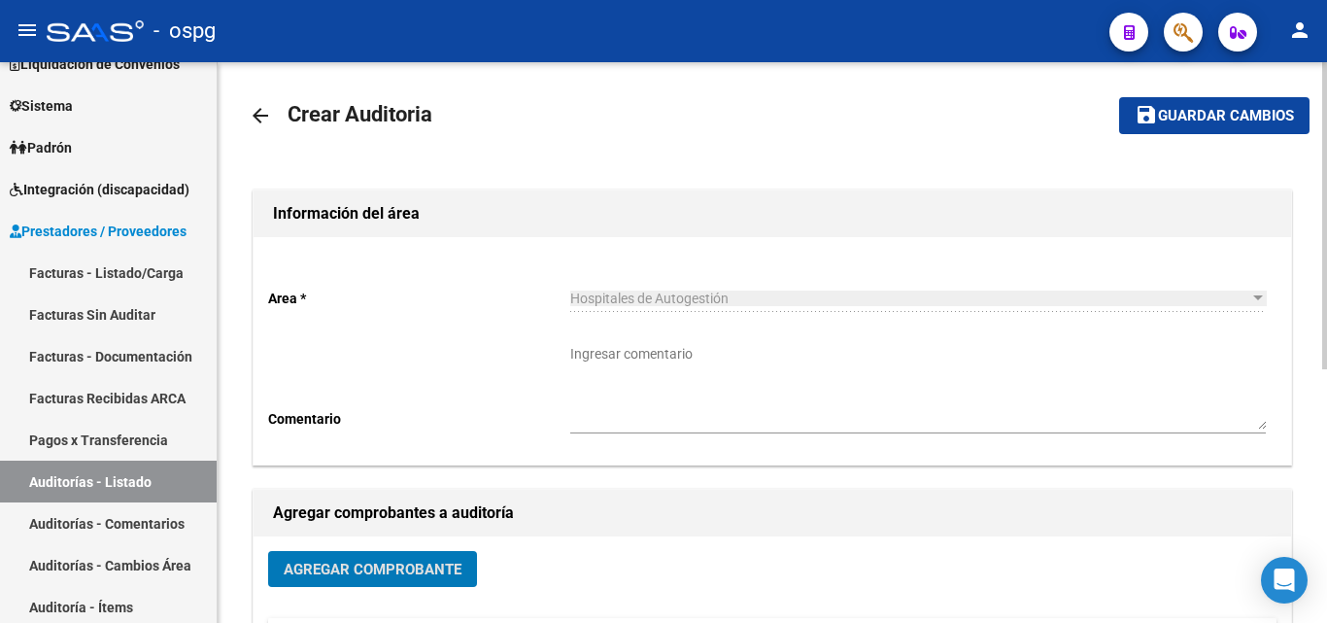
scroll to position [0, 0]
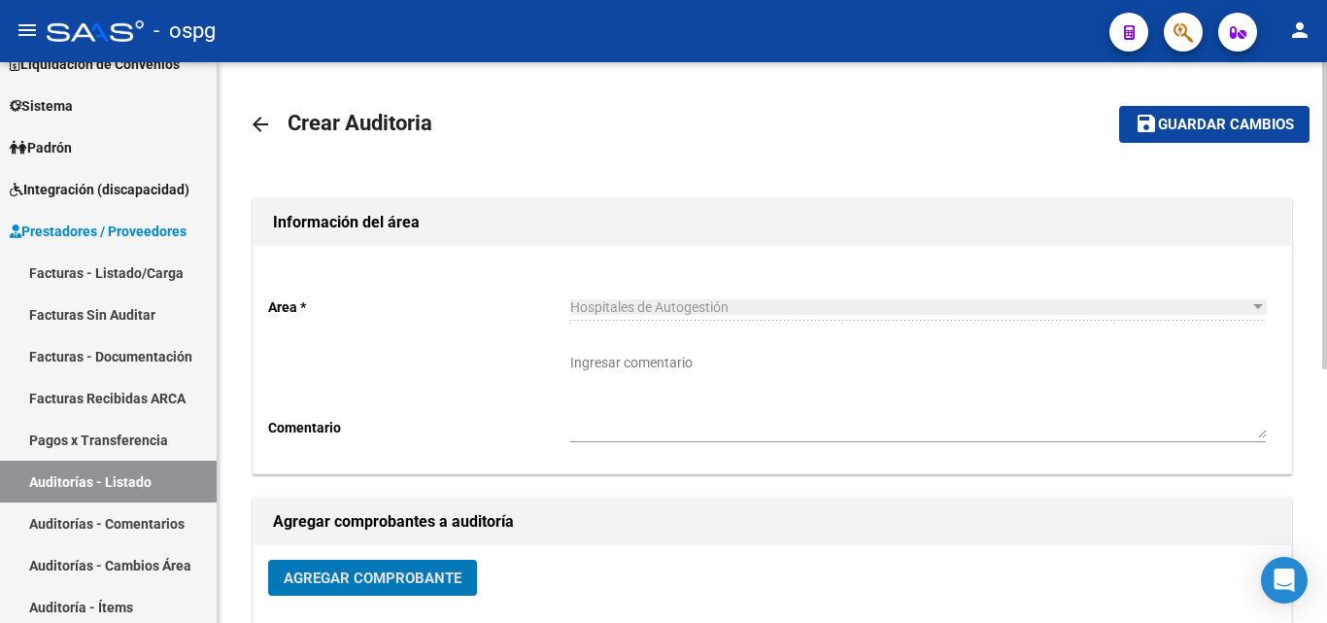
click at [1253, 132] on span "Guardar cambios" at bounding box center [1226, 125] width 136 height 17
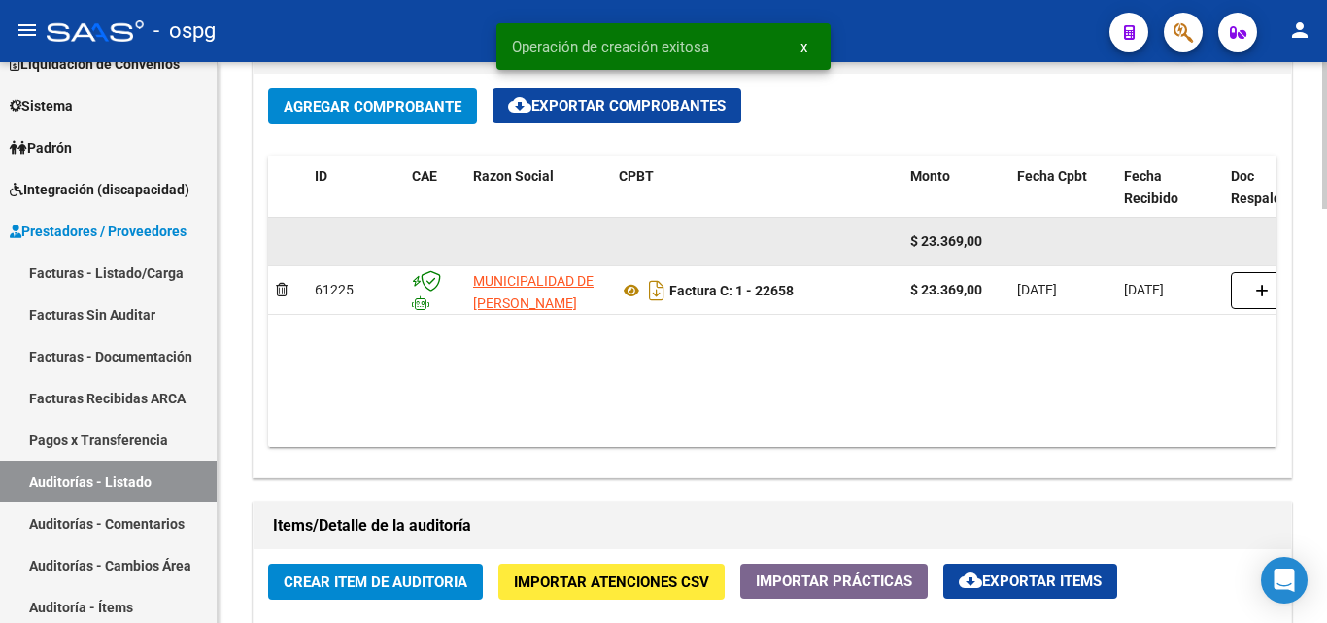
scroll to position [1263, 0]
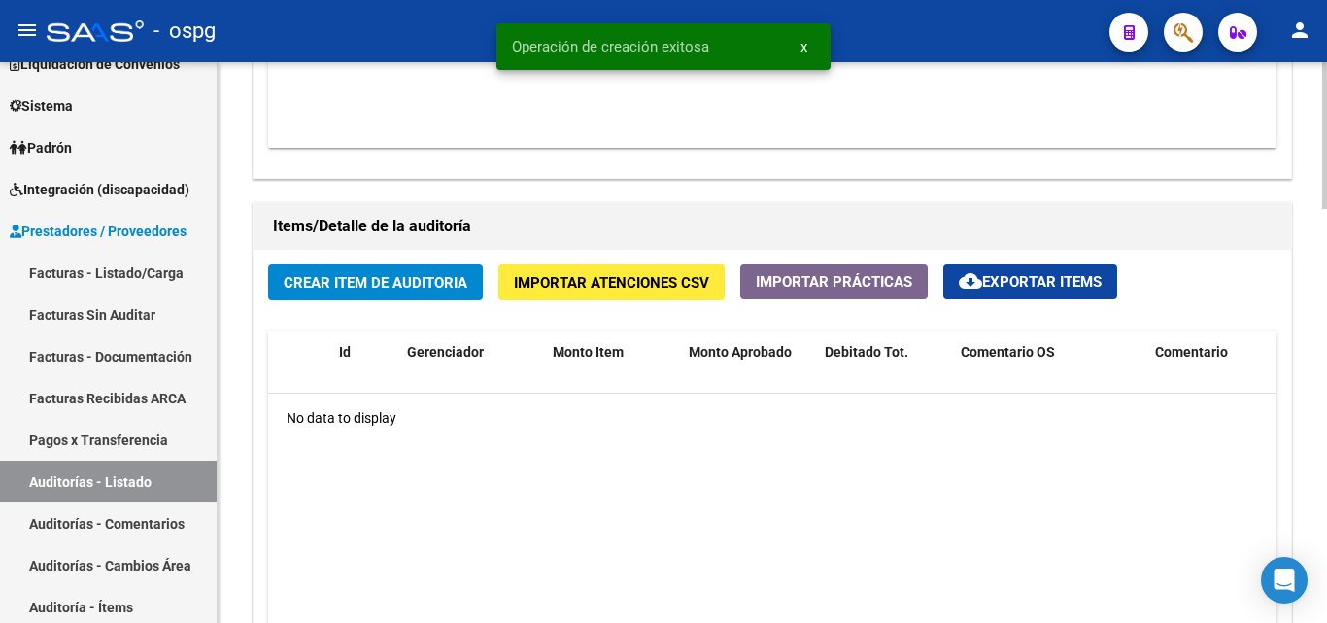
click at [387, 276] on span "Crear Item de Auditoria" at bounding box center [376, 282] width 184 height 17
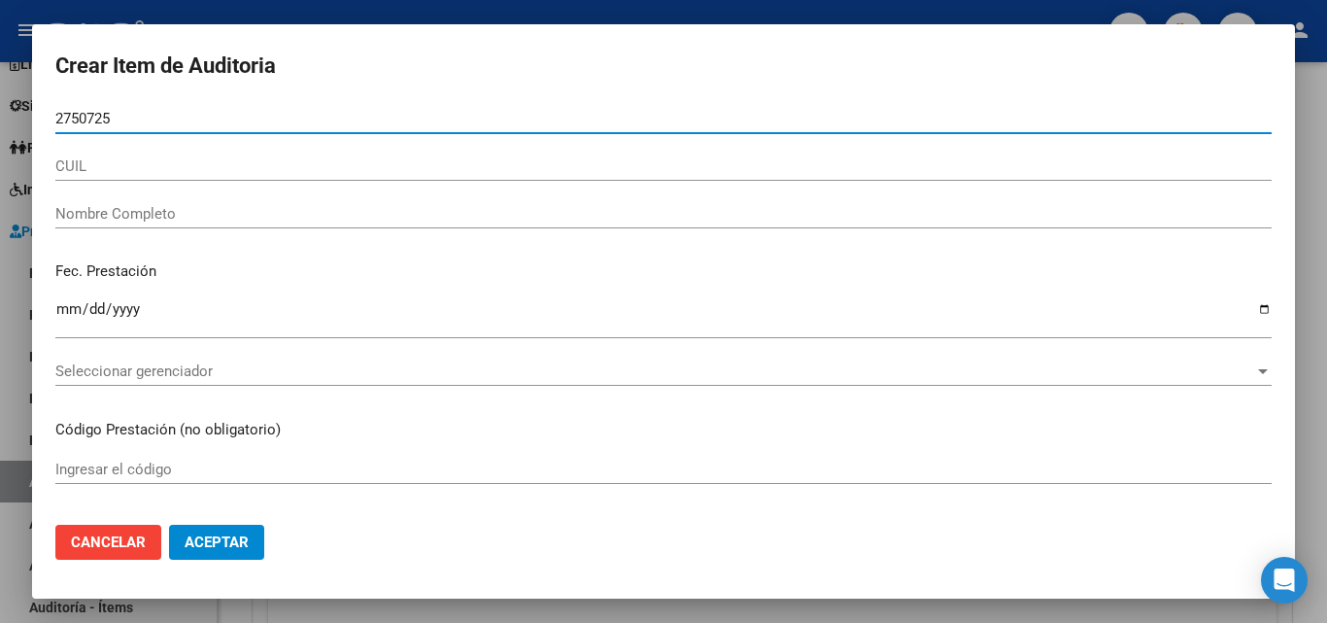
type input "27507250"
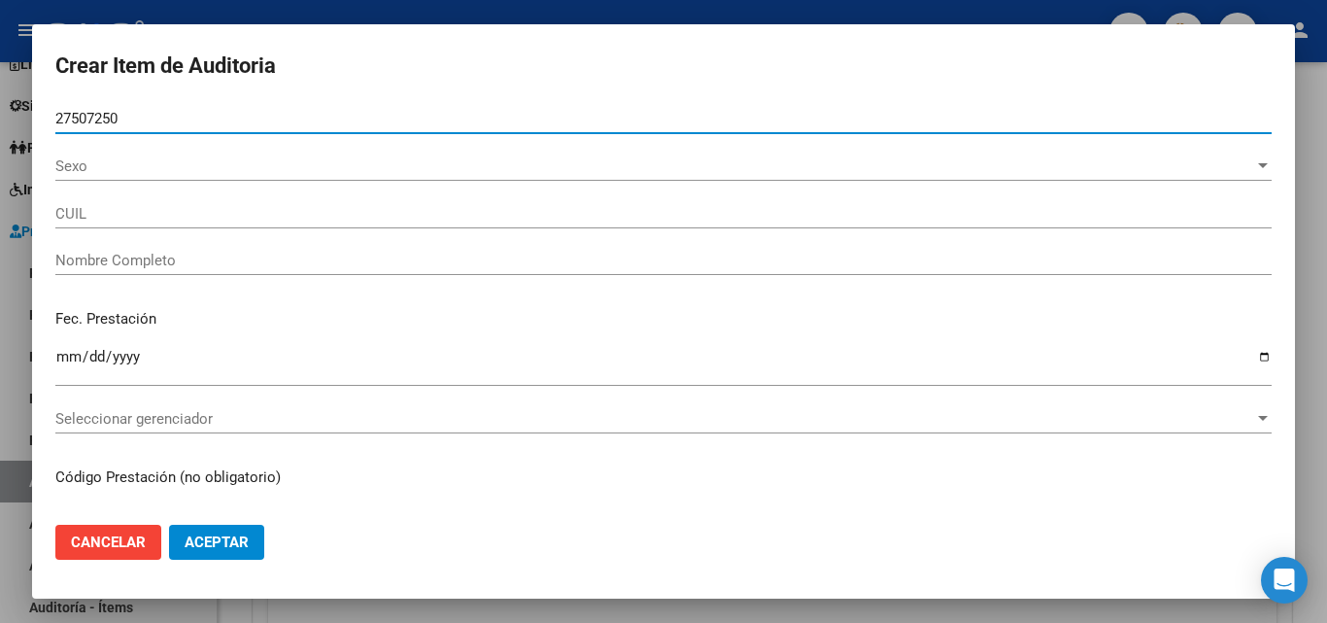
type input "27275072503"
type input "TABORDA, MIRIAM GABRIELA"
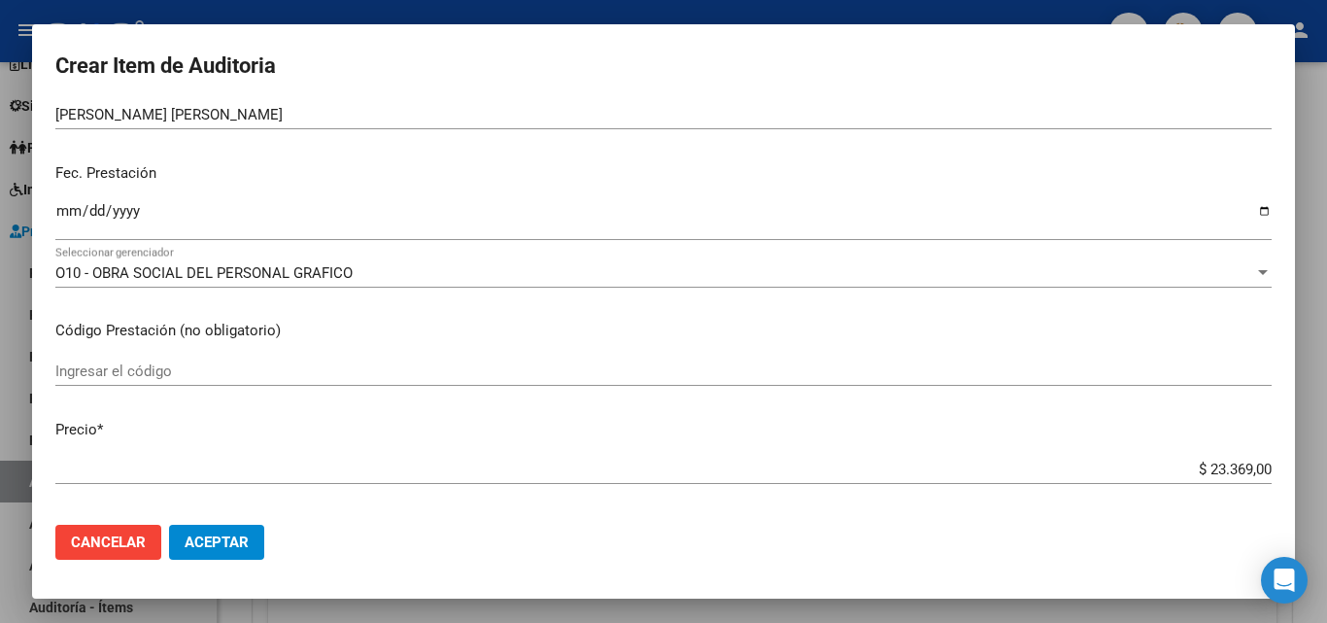
scroll to position [194, 0]
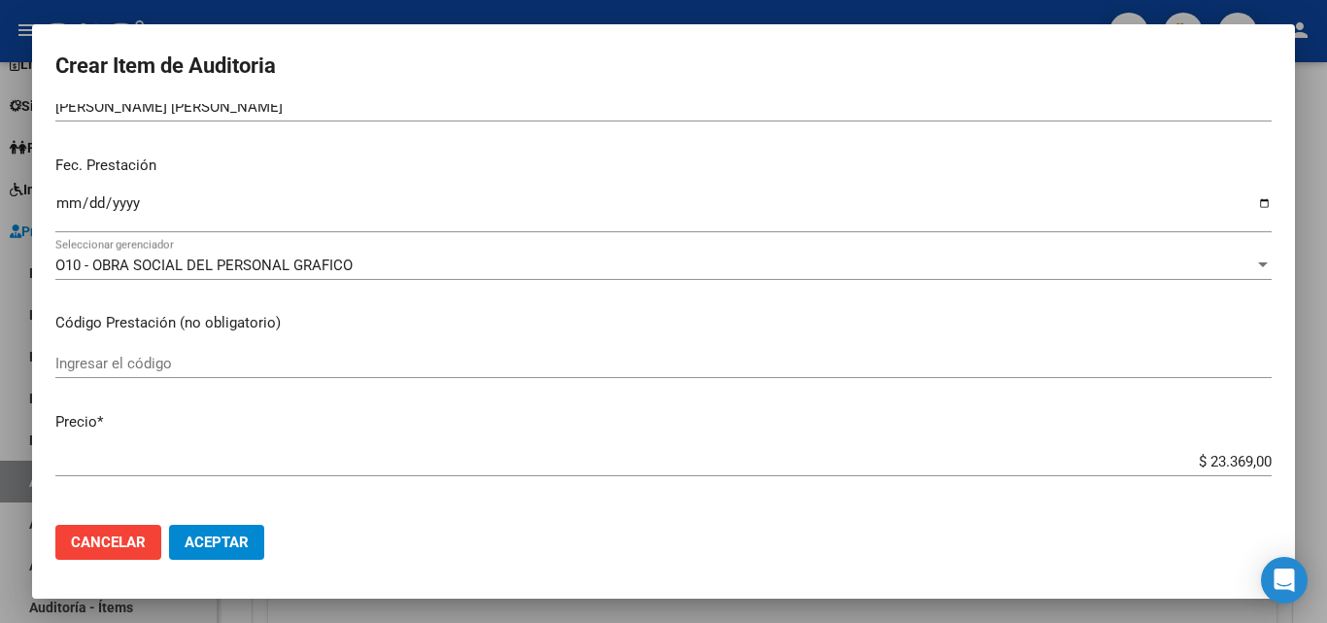
type input "27507250"
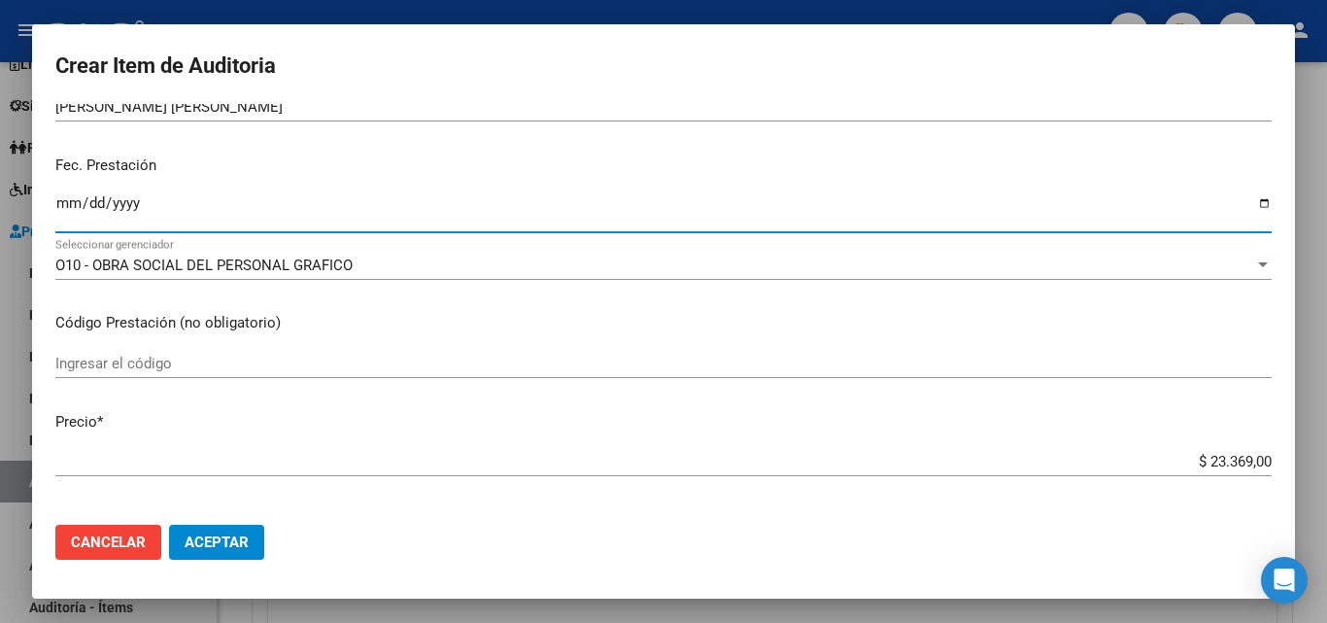
click at [69, 211] on input "Ingresar la fecha" at bounding box center [663, 210] width 1216 height 31
type input "[DATE]"
click at [1204, 458] on input "$ 23.369,00" at bounding box center [663, 461] width 1216 height 17
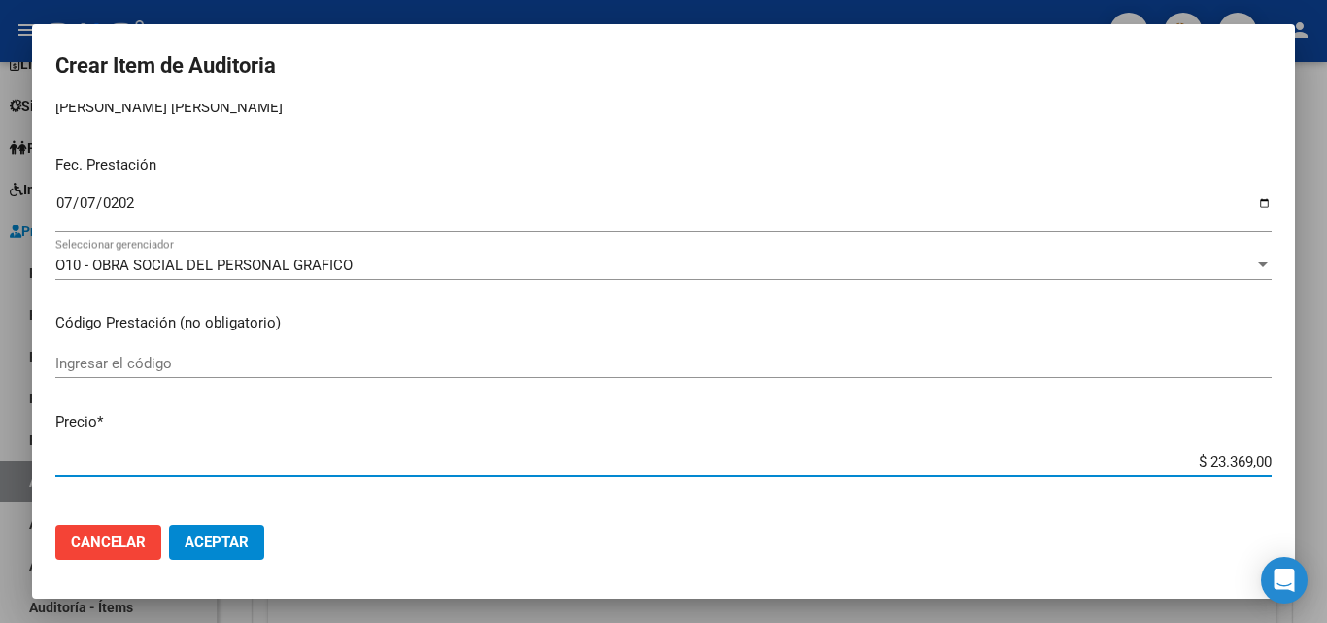
drag, startPoint x: 1187, startPoint y: 456, endPoint x: 1235, endPoint y: 457, distance: 48.6
click at [1235, 457] on input "$ 23.369,00" at bounding box center [663, 461] width 1216 height 17
type input "$ 3,00"
type input "$ 39,00"
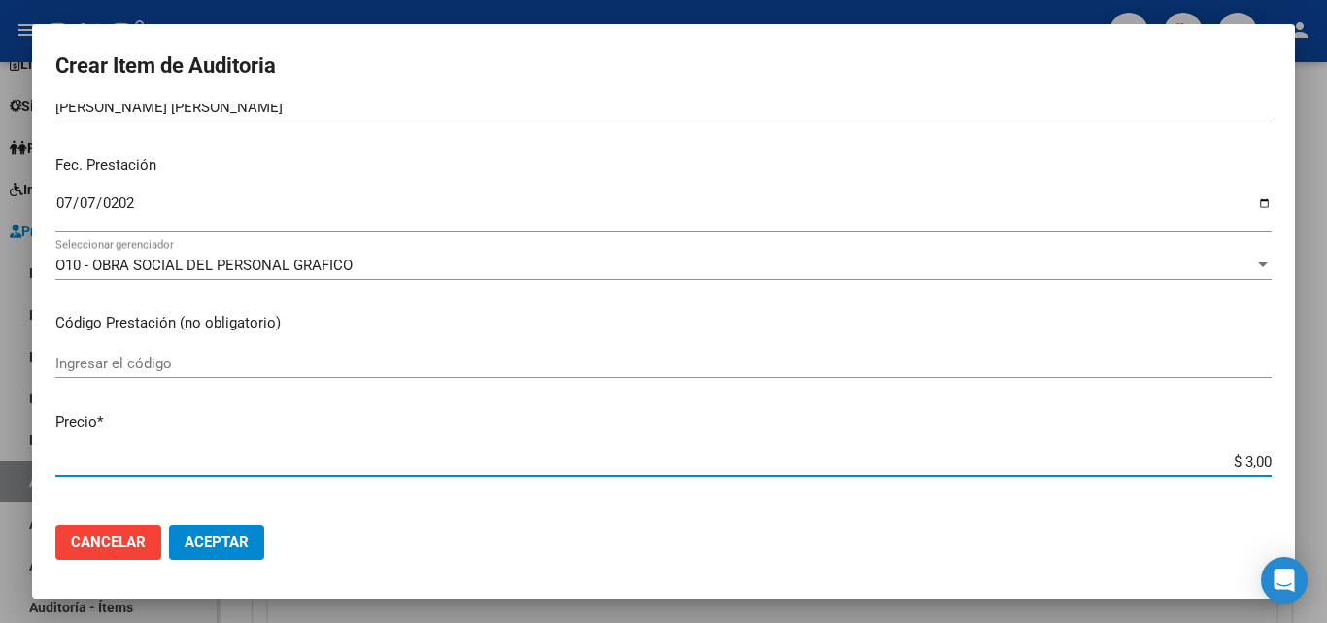
type input "$ 39,00"
type input "$ 399,00"
type input "$ 3.998,00"
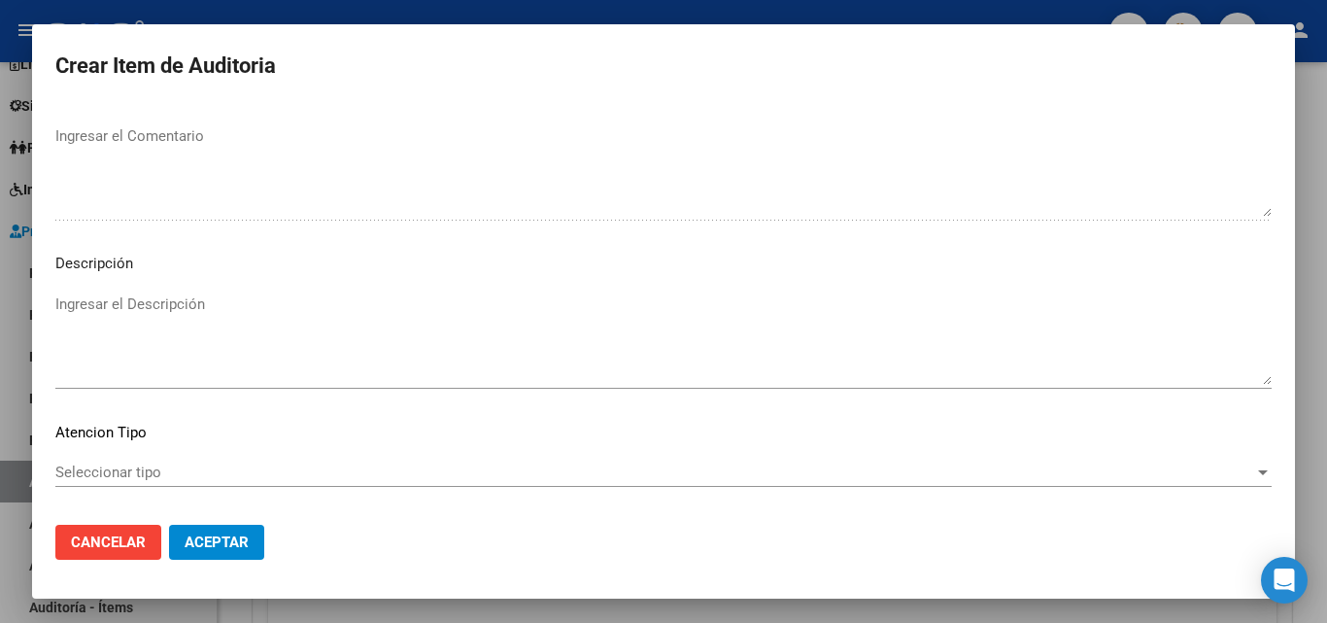
scroll to position [1344, 0]
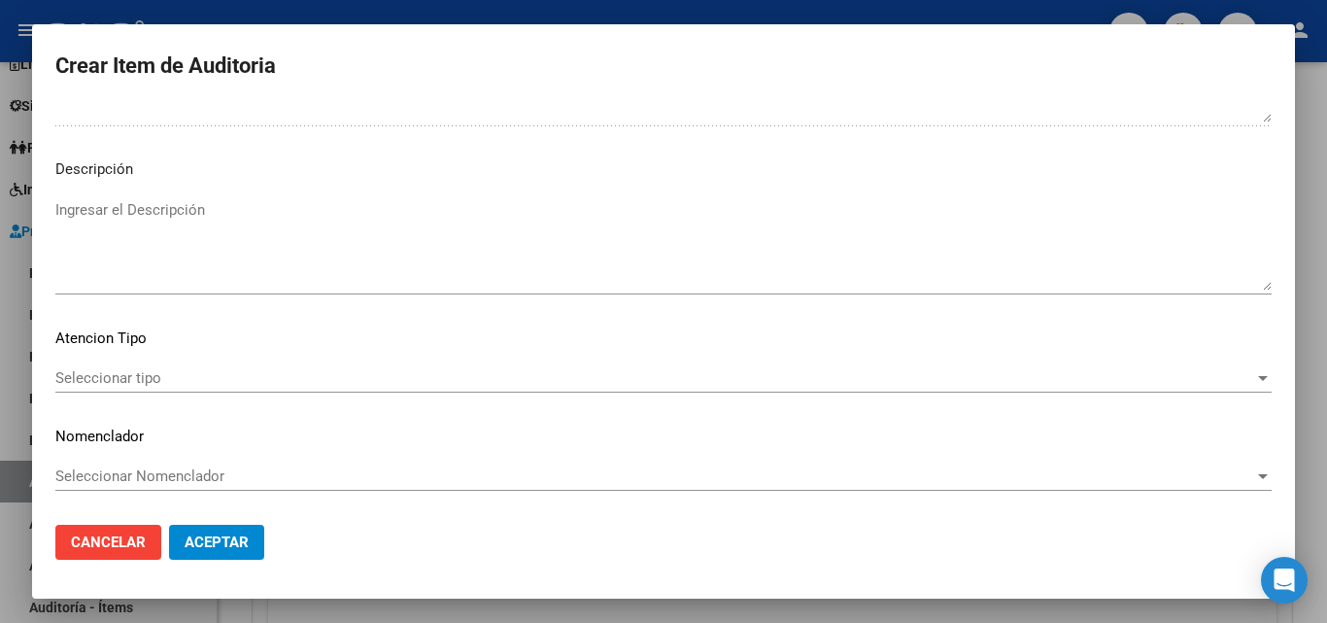
click at [118, 390] on div "Seleccionar tipo Seleccionar tipo" at bounding box center [663, 377] width 1216 height 29
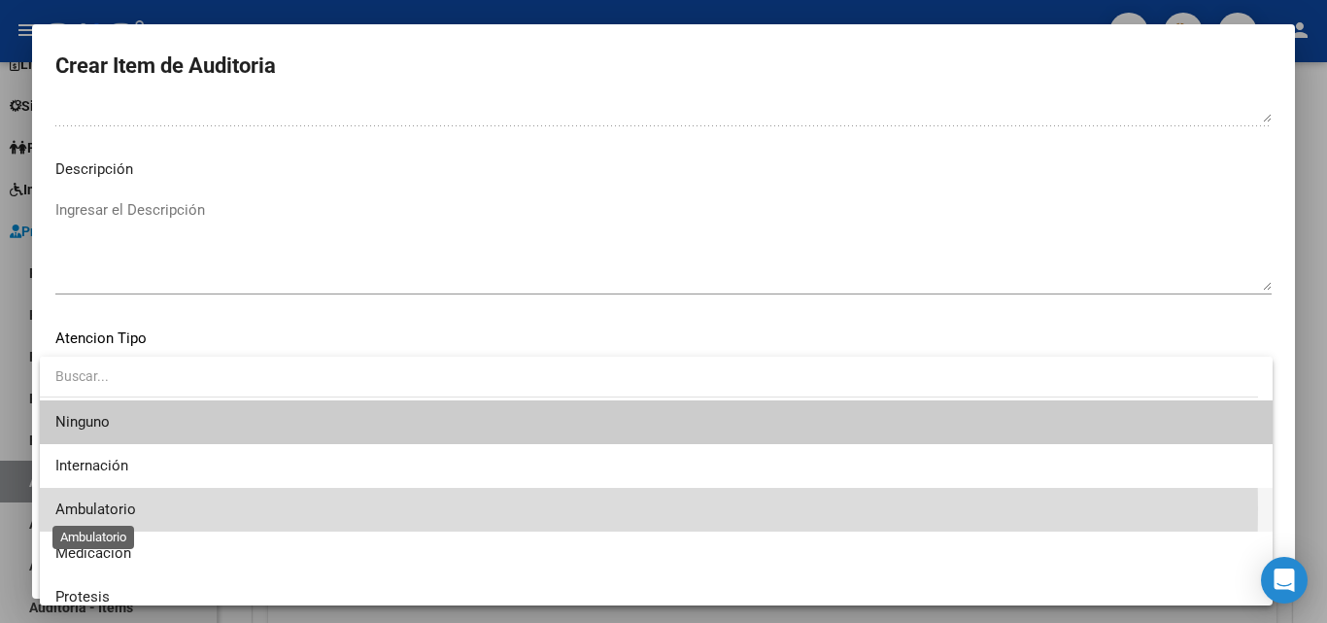
click at [134, 507] on span "Ambulatorio" at bounding box center [95, 508] width 81 height 17
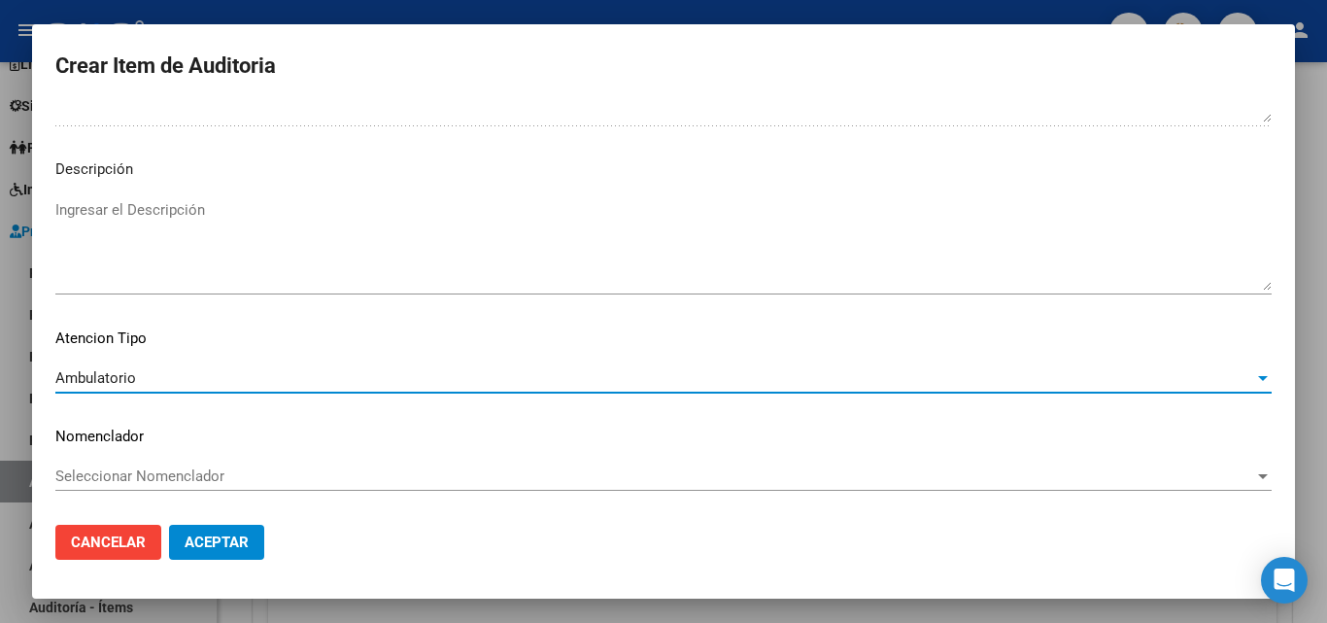
click at [215, 549] on span "Aceptar" at bounding box center [217, 541] width 64 height 17
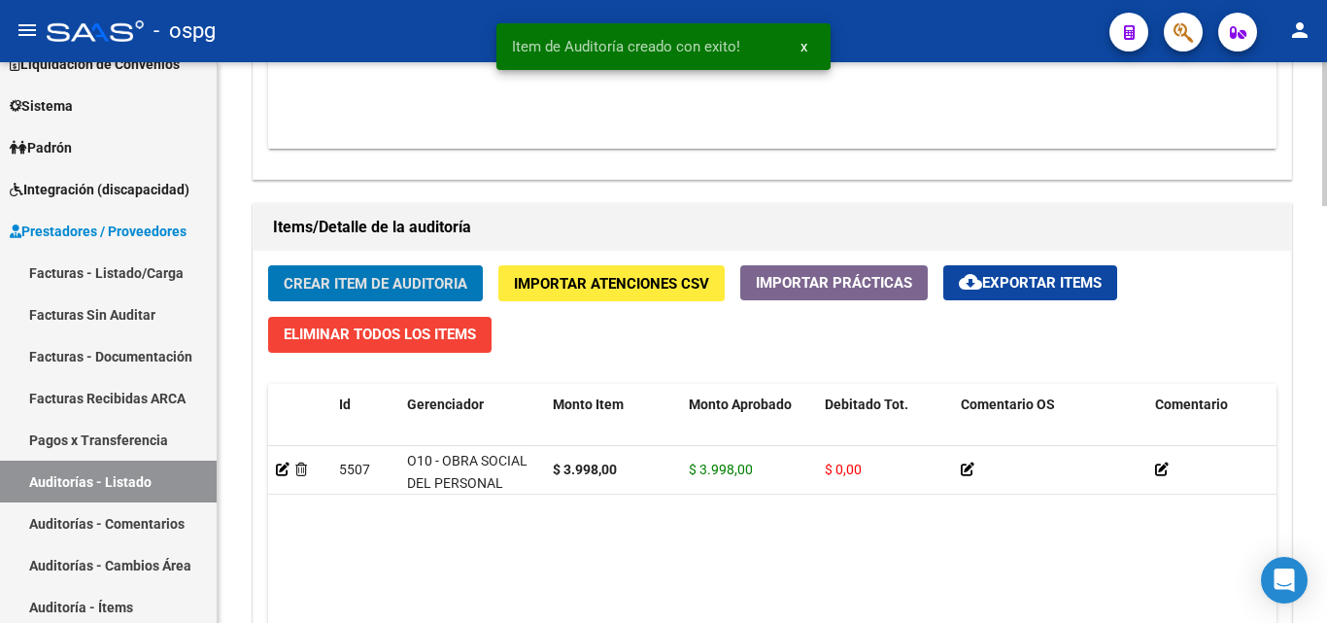
scroll to position [1264, 0]
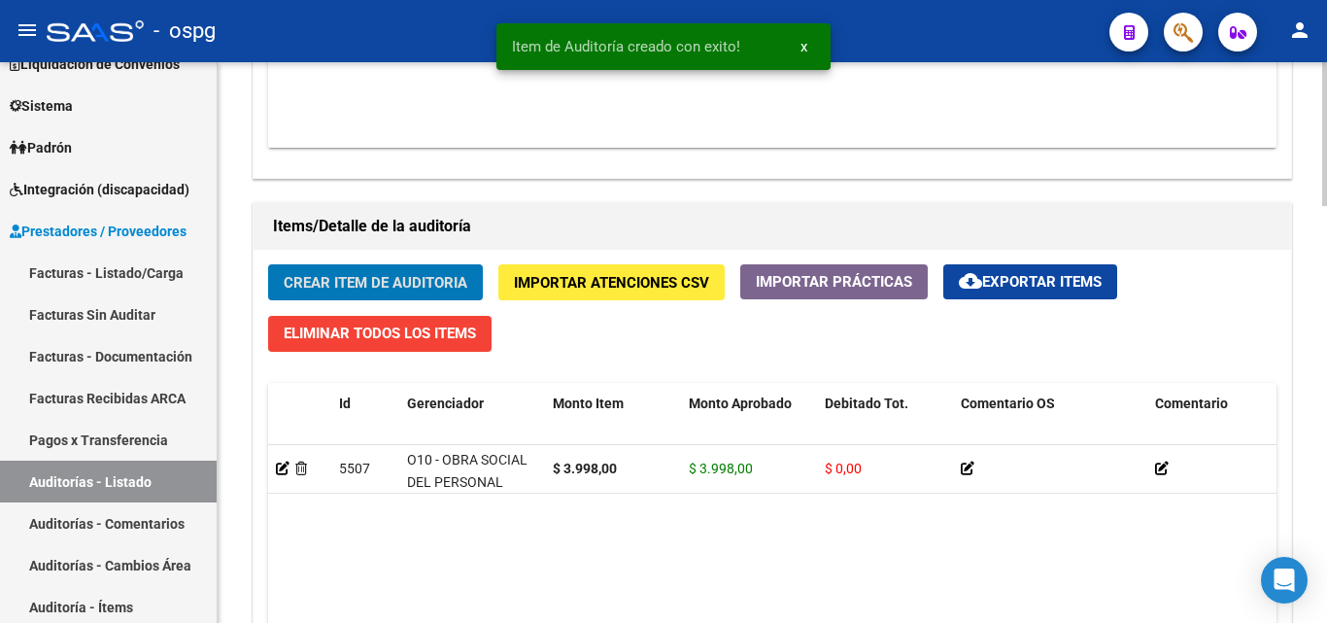
click at [326, 273] on span "Crear Item de Auditoria" at bounding box center [376, 281] width 184 height 17
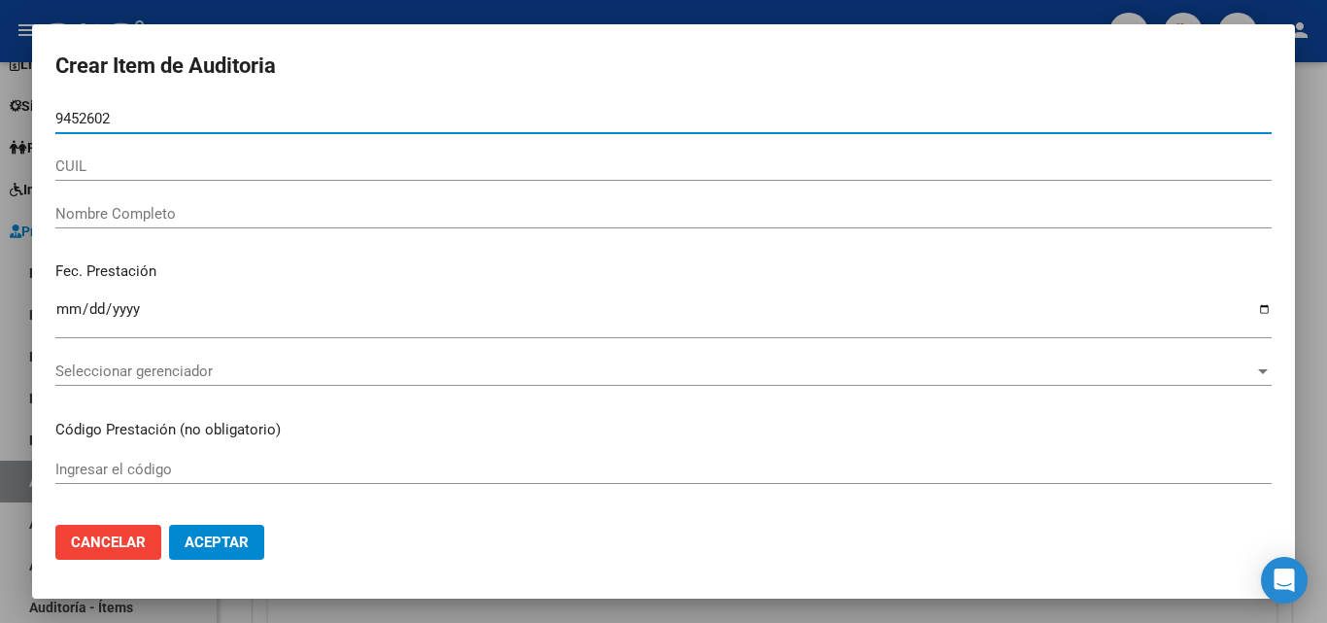
type input "94526020"
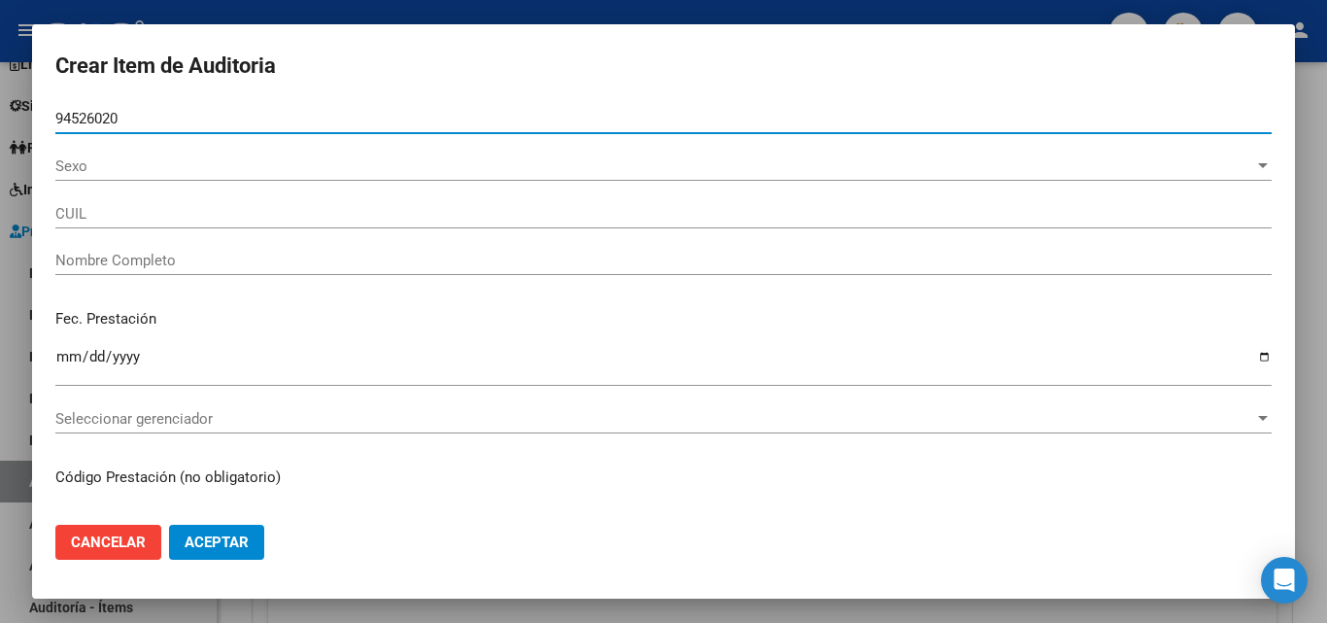
type input "27945260209"
type input "ARGUELLO GOMEZ ELIZABETH"
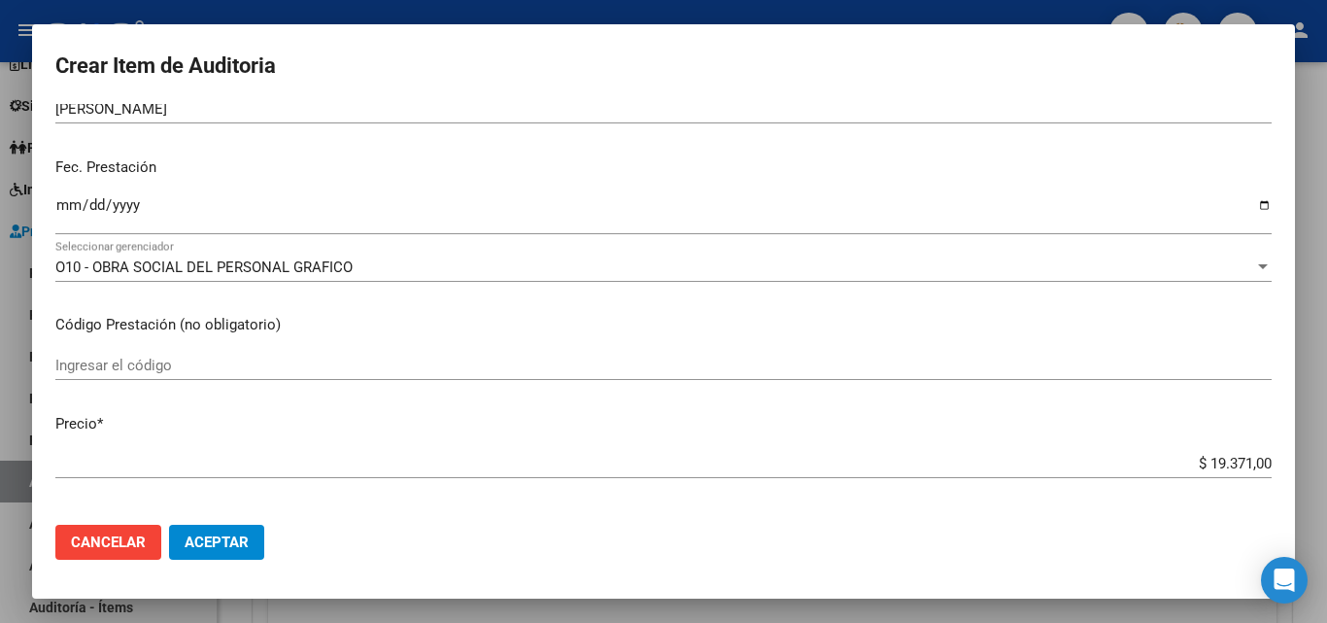
scroll to position [194, 0]
type input "94526020"
click at [62, 202] on input "Ingresar la fecha" at bounding box center [663, 210] width 1216 height 31
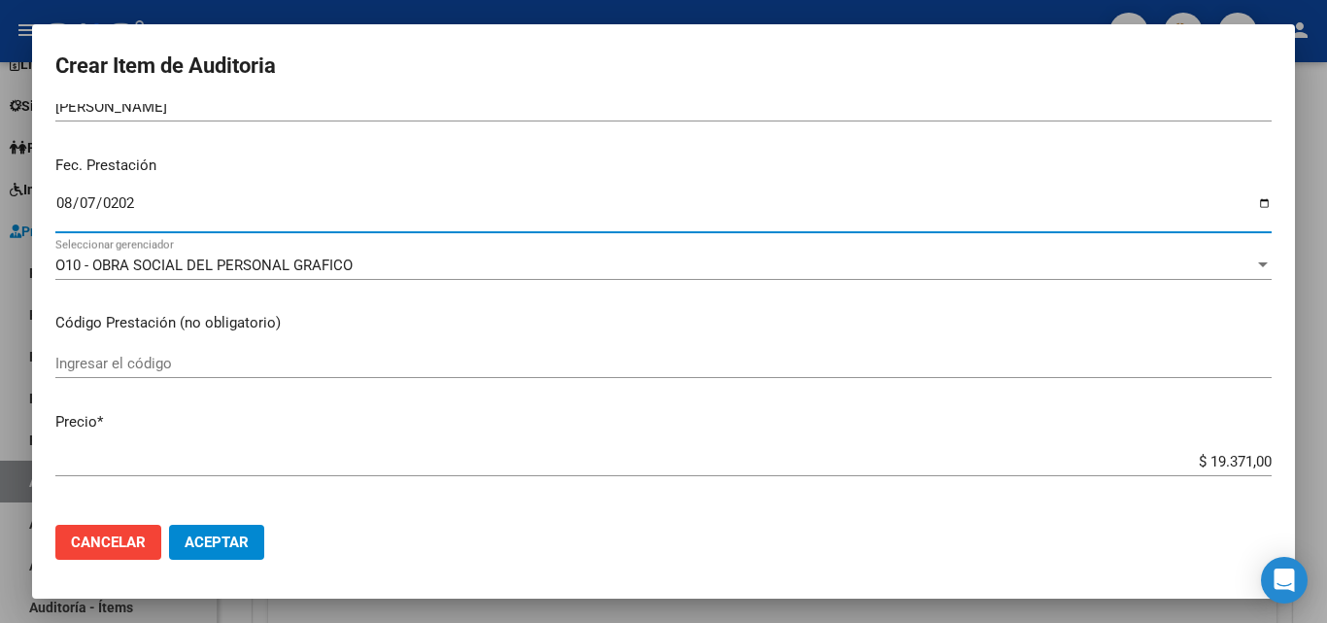
type input "[DATE]"
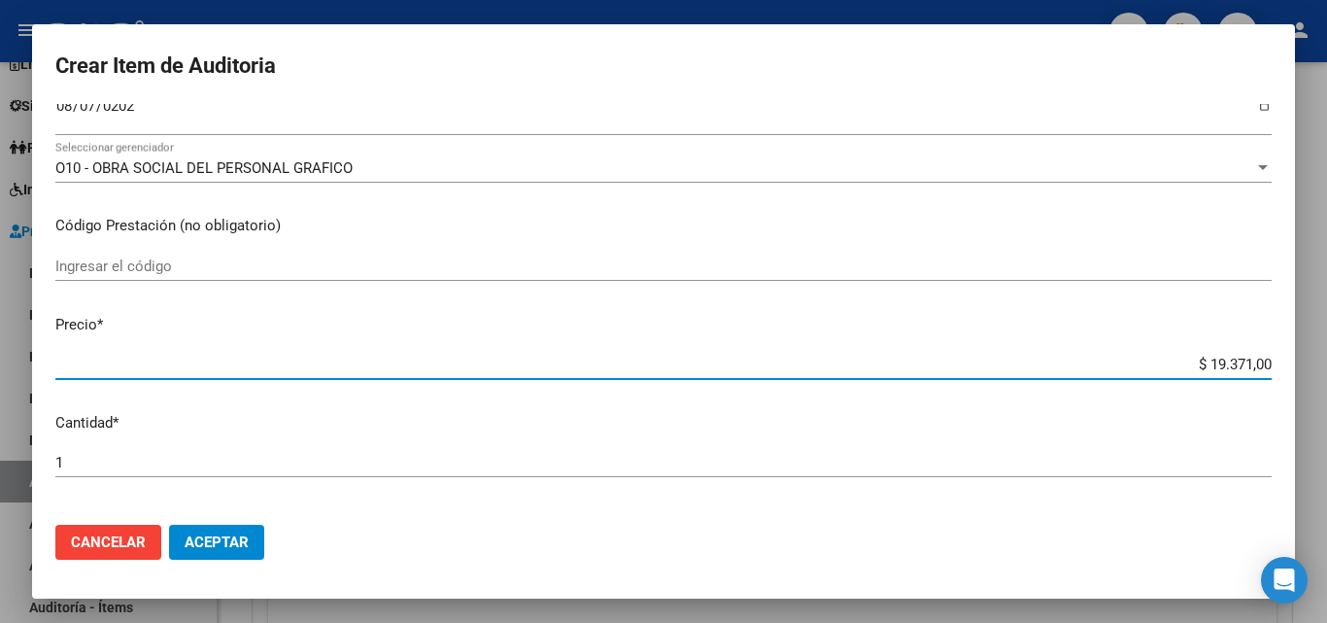
drag, startPoint x: 1192, startPoint y: 364, endPoint x: 1236, endPoint y: 365, distance: 44.7
click at [1236, 365] on input "$ 19.371,00" at bounding box center [663, 363] width 1216 height 17
type input "$ 5,00"
type input "$ 52,00"
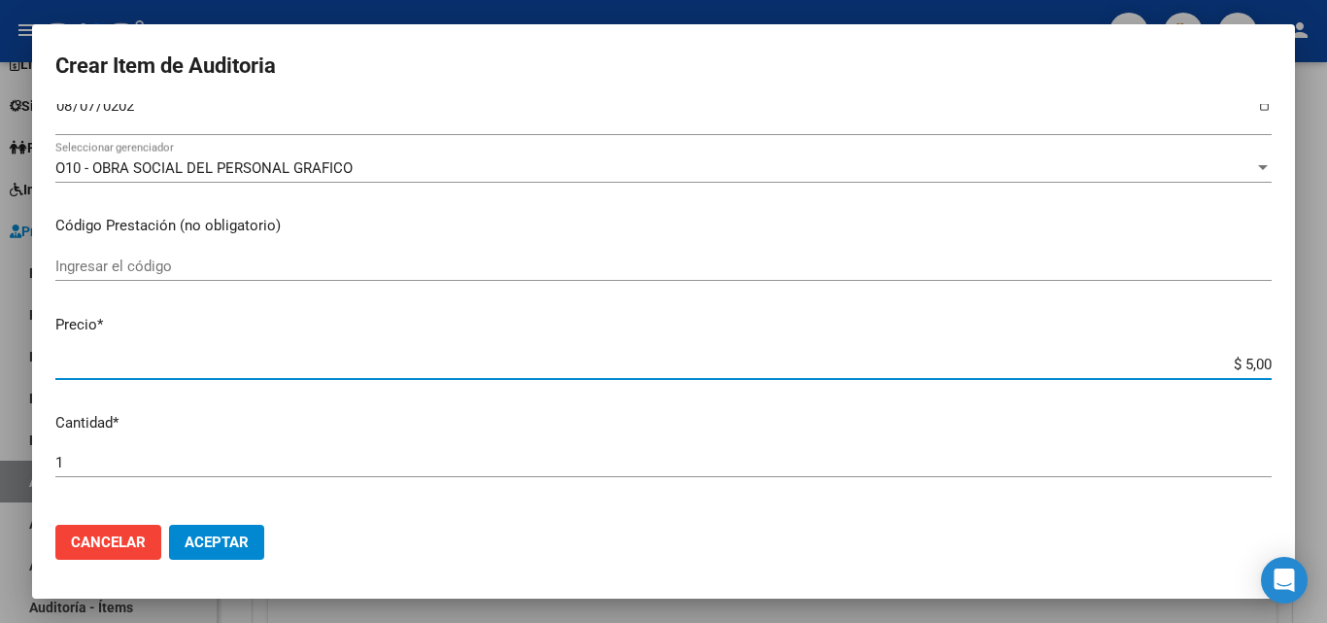
type input "$ 52,00"
type input "$ 526,00"
type input "$ 5.265,00"
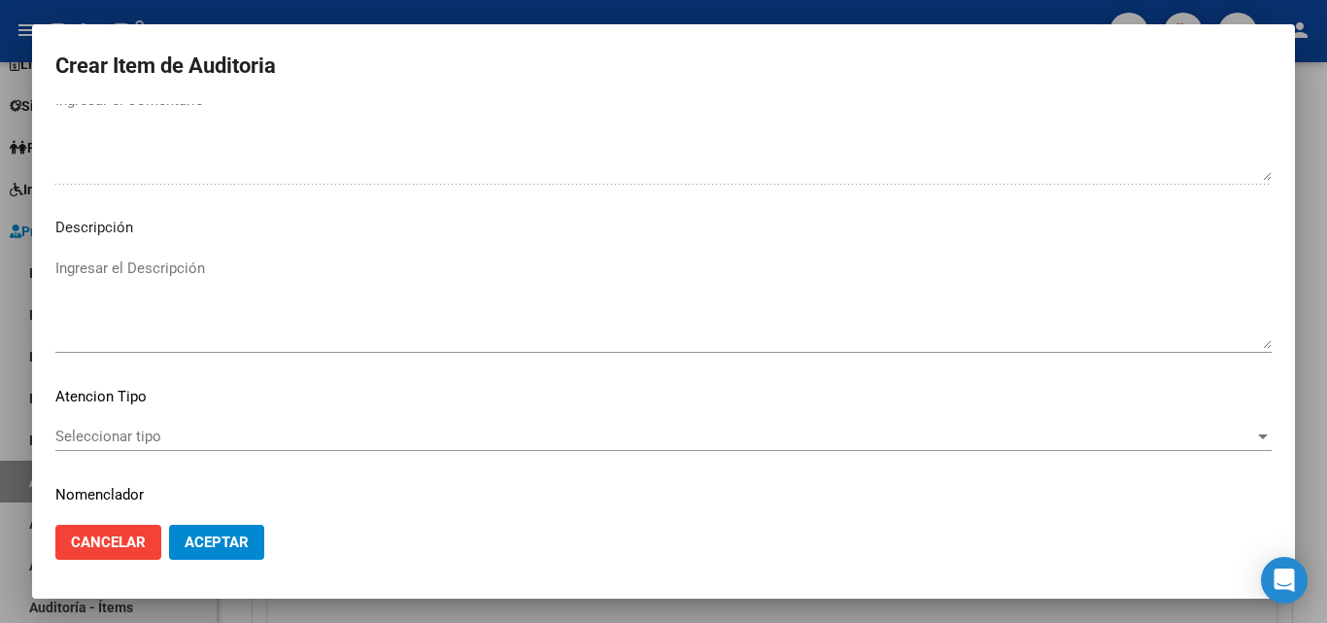
scroll to position [1344, 0]
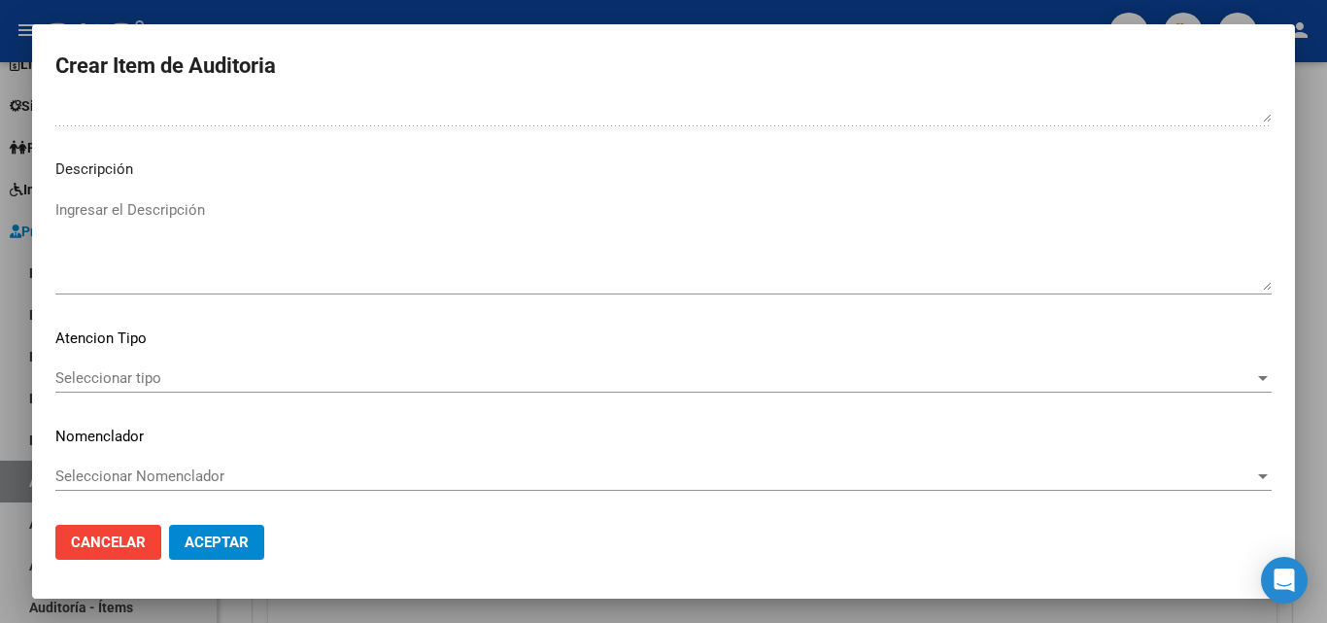
click at [92, 371] on span "Seleccionar tipo" at bounding box center [654, 377] width 1199 height 17
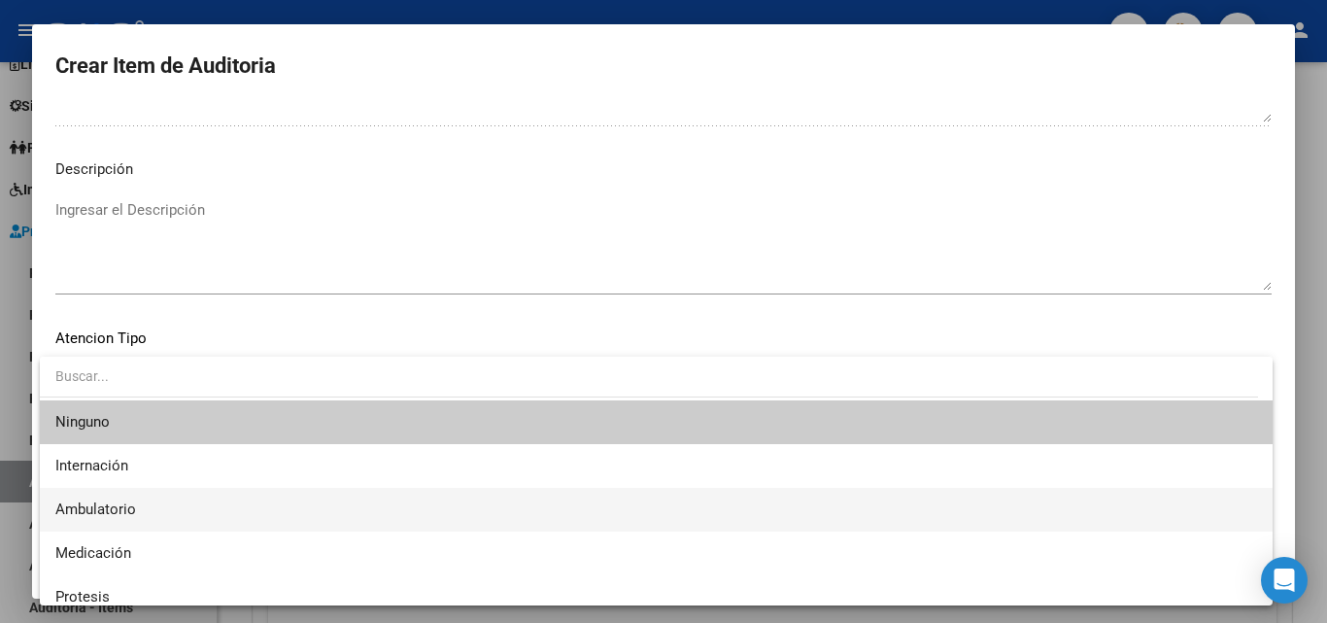
click at [150, 509] on span "Ambulatorio" at bounding box center [655, 510] width 1201 height 44
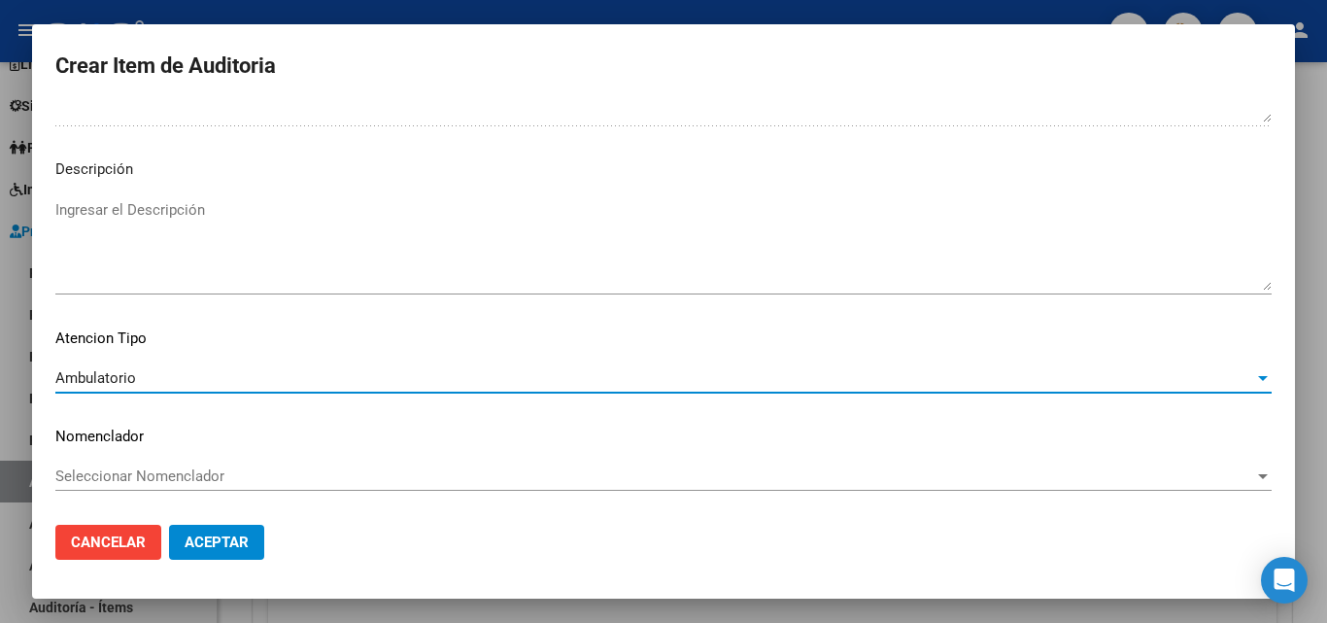
click at [216, 539] on span "Aceptar" at bounding box center [217, 541] width 64 height 17
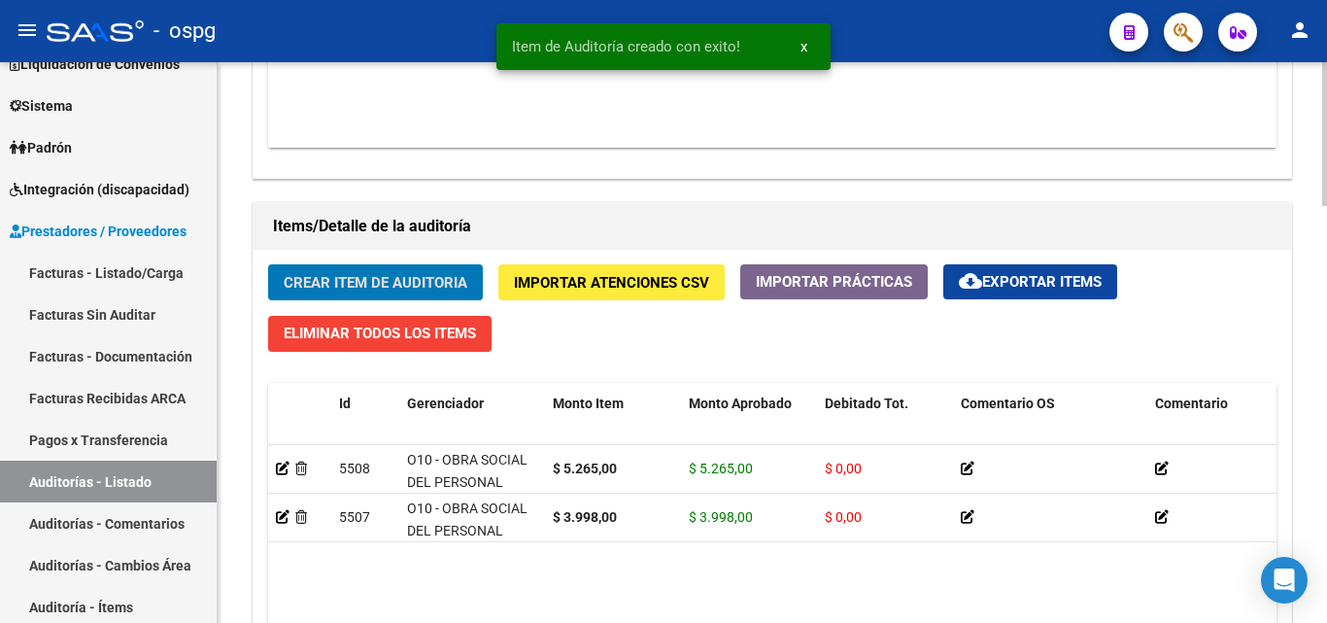
click at [377, 286] on span "Crear Item de Auditoria" at bounding box center [376, 282] width 184 height 17
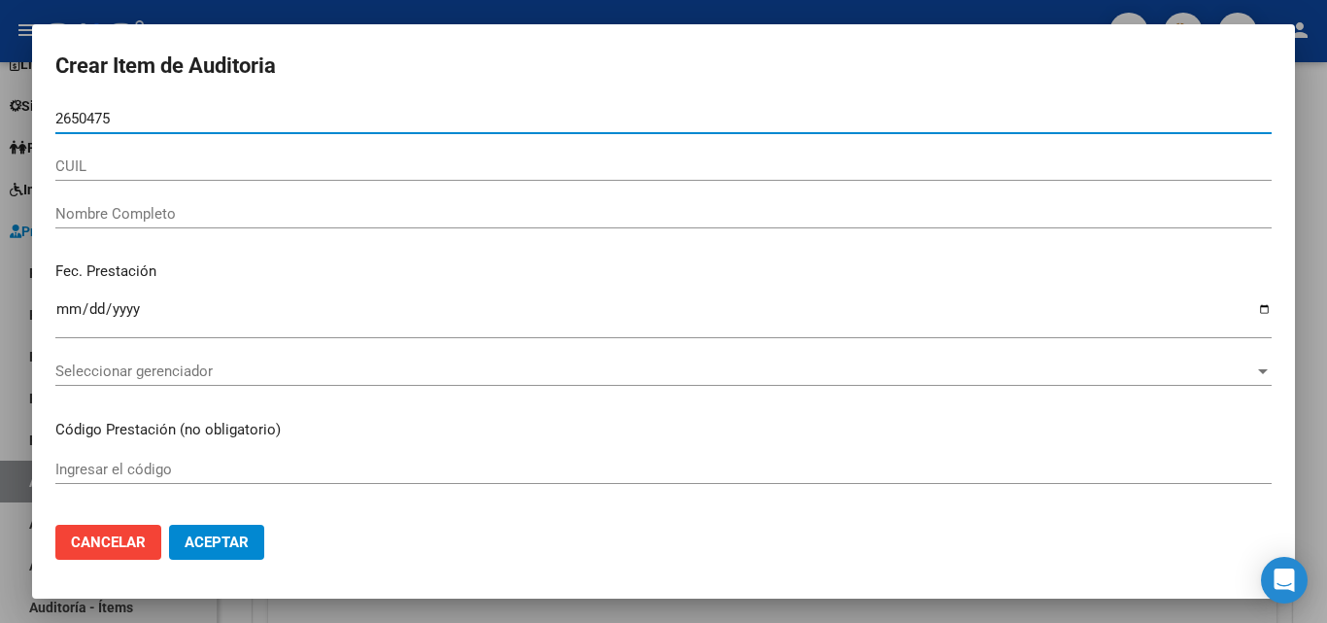
type input "26504758"
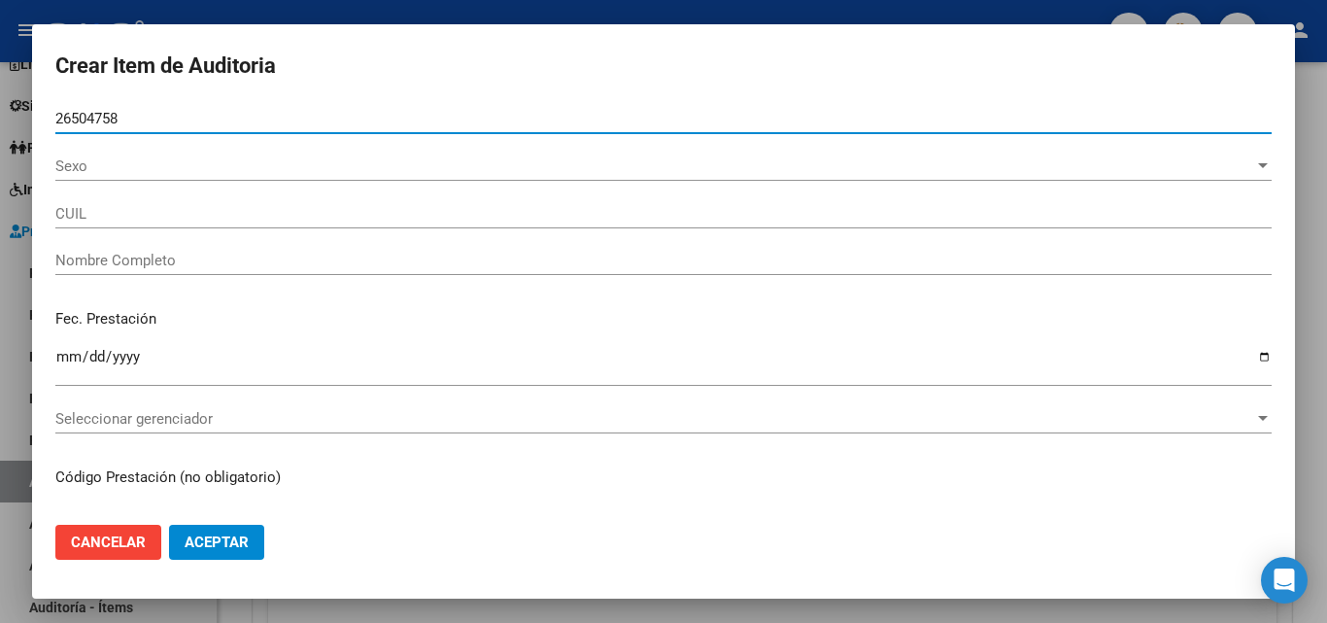
type input "27265047586"
type input "VARGAS, ROSA GUILLERMINA"
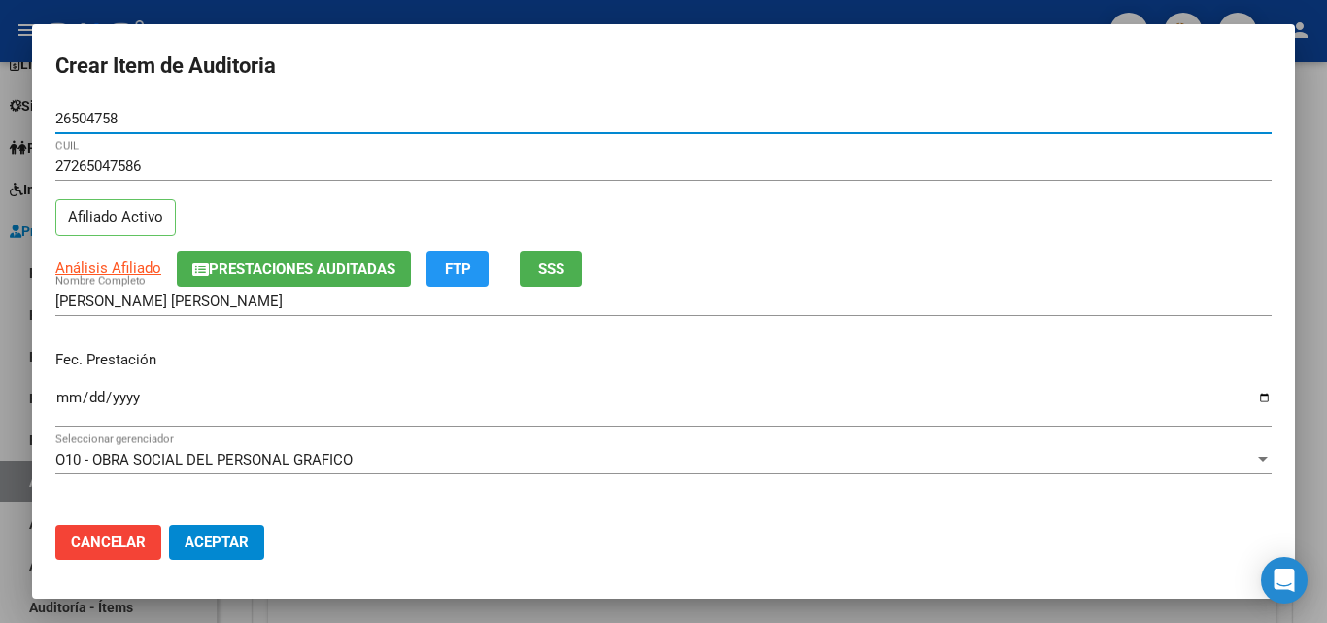
type input "26504758"
click at [64, 404] on input "Ingresar la fecha" at bounding box center [663, 404] width 1216 height 31
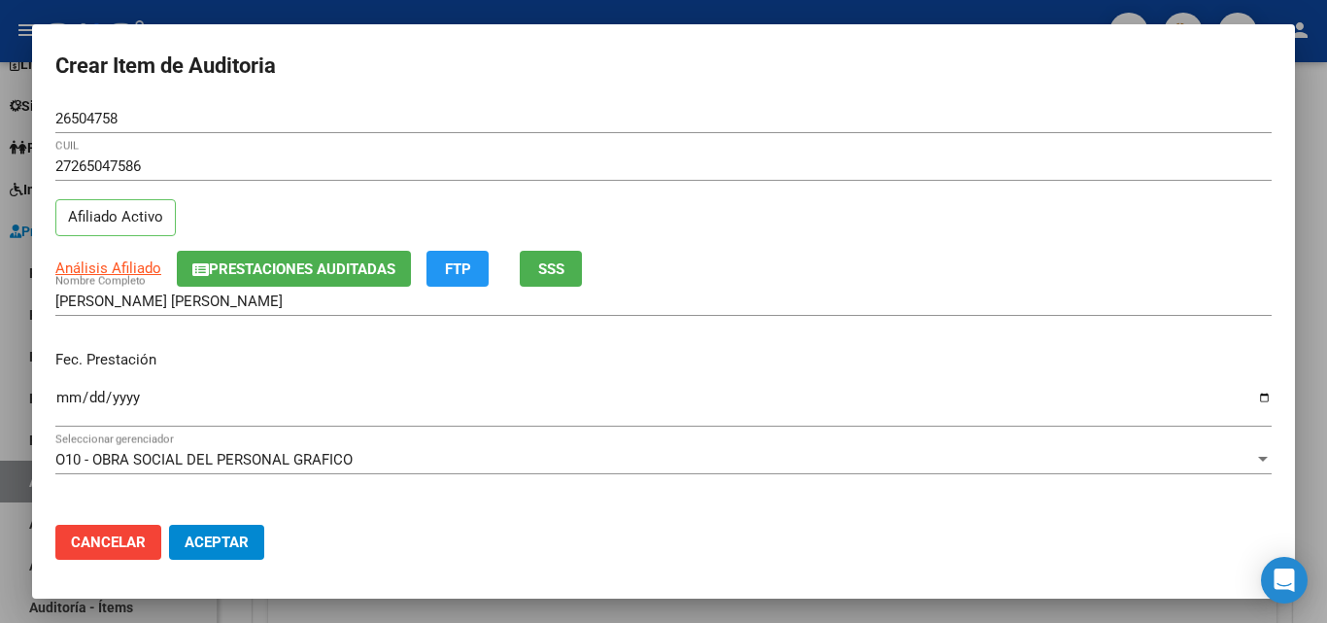
scroll to position [97, 0]
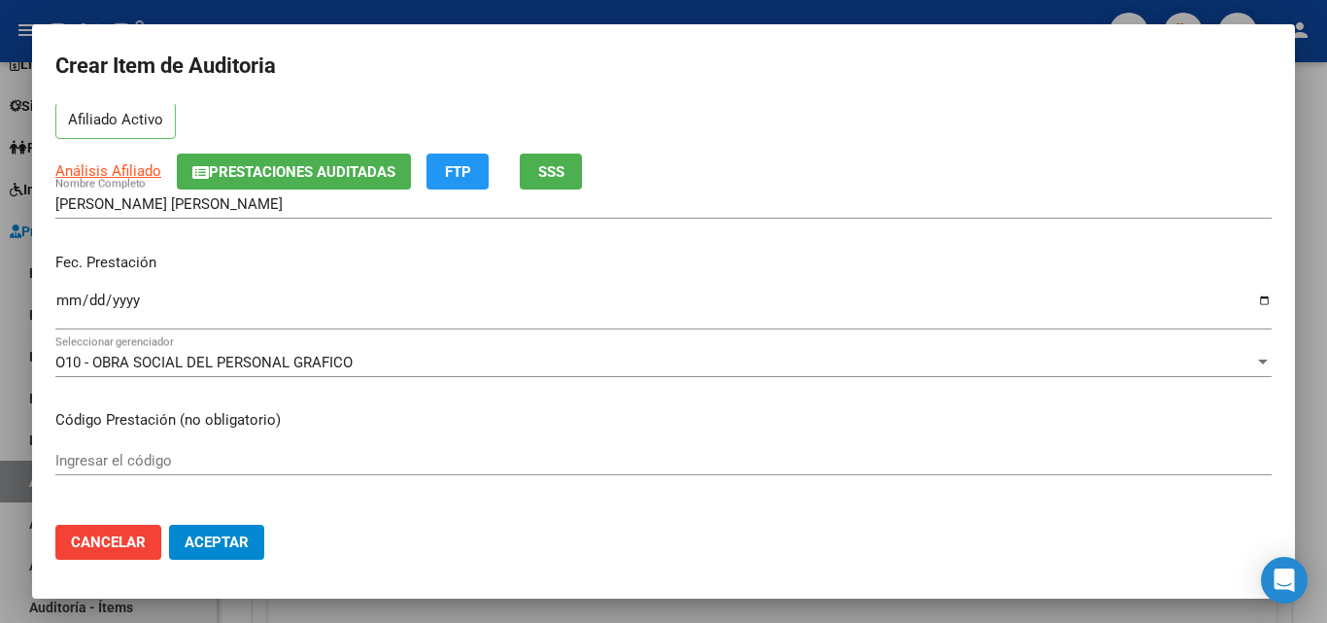
click at [90, 304] on input "[DATE]" at bounding box center [663, 307] width 1216 height 31
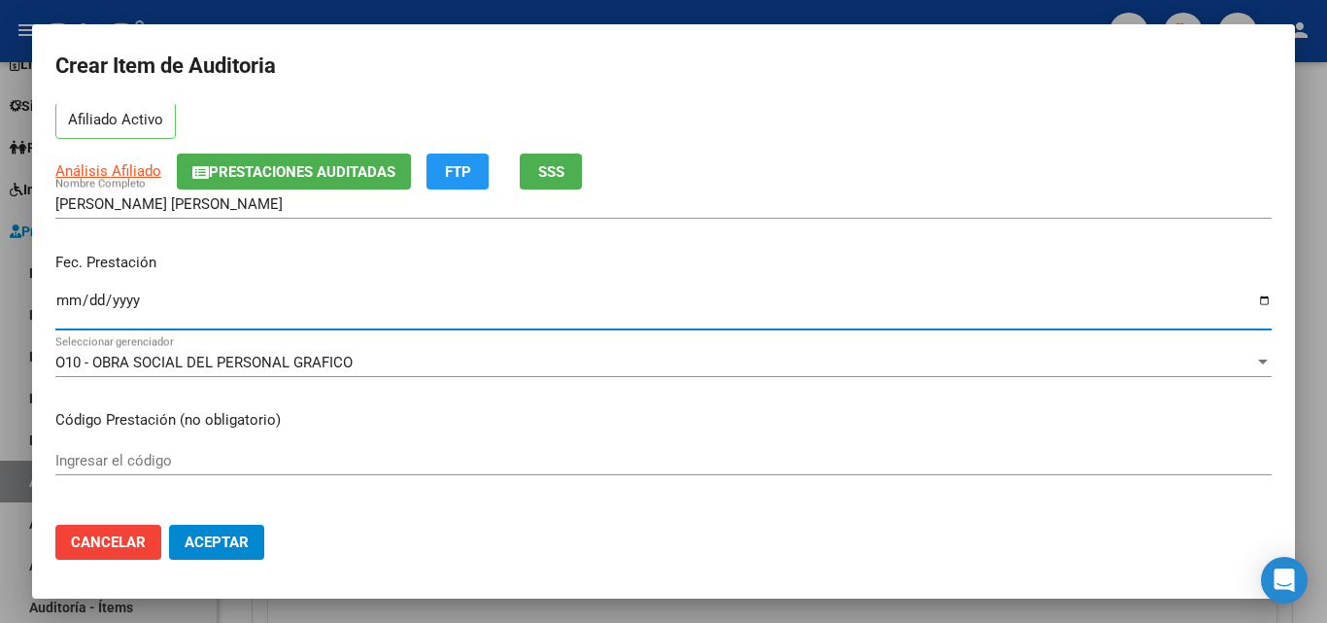
type input "[DATE]"
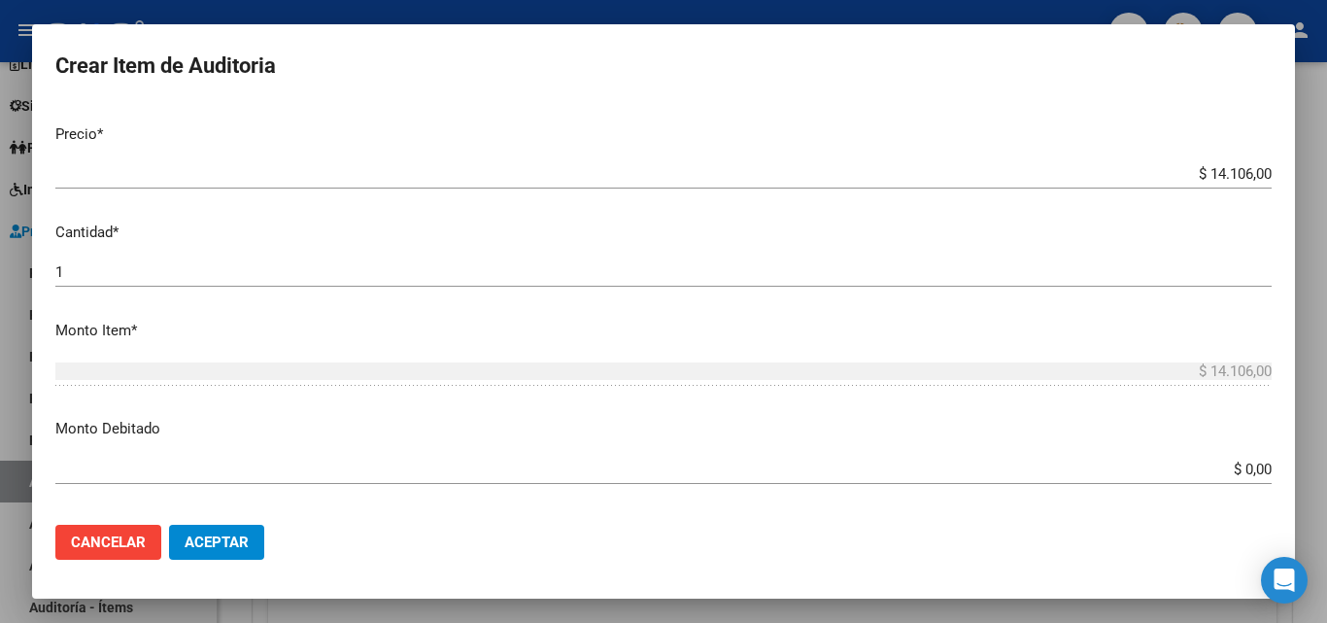
scroll to position [486, 0]
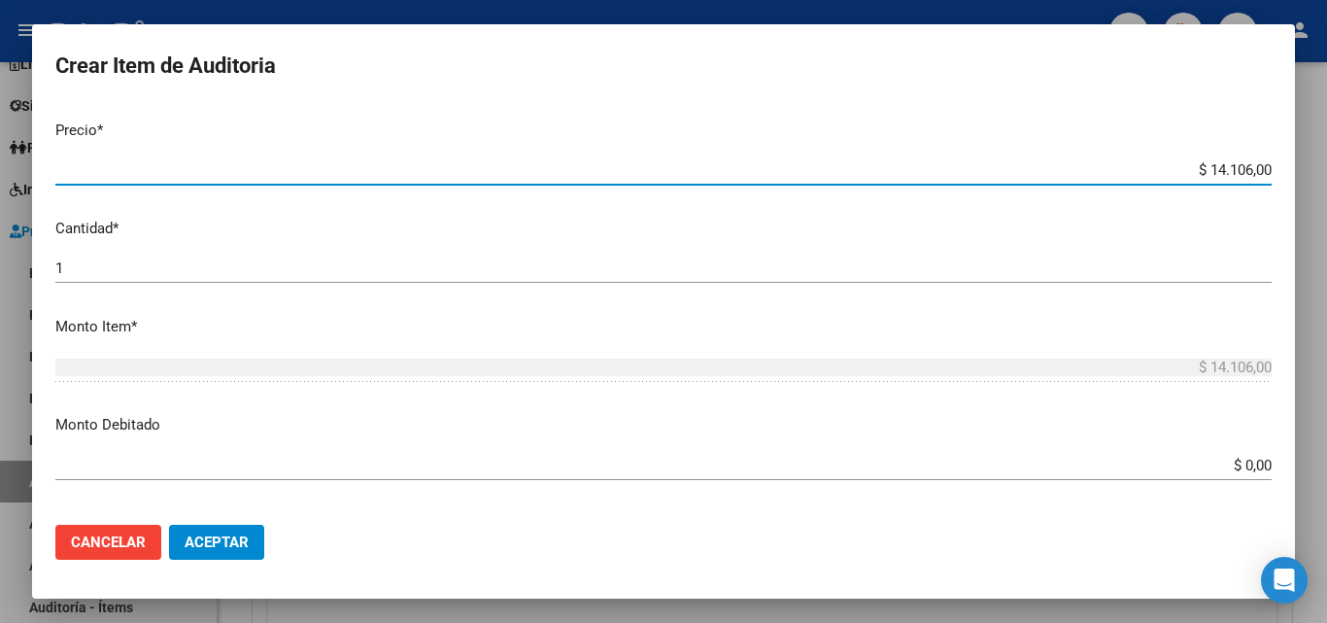
drag, startPoint x: 1194, startPoint y: 171, endPoint x: 1235, endPoint y: 176, distance: 42.0
click at [1235, 176] on input "$ 14.106,00" at bounding box center [663, 169] width 1216 height 17
type input "$ 6,00"
type input "$ 61,00"
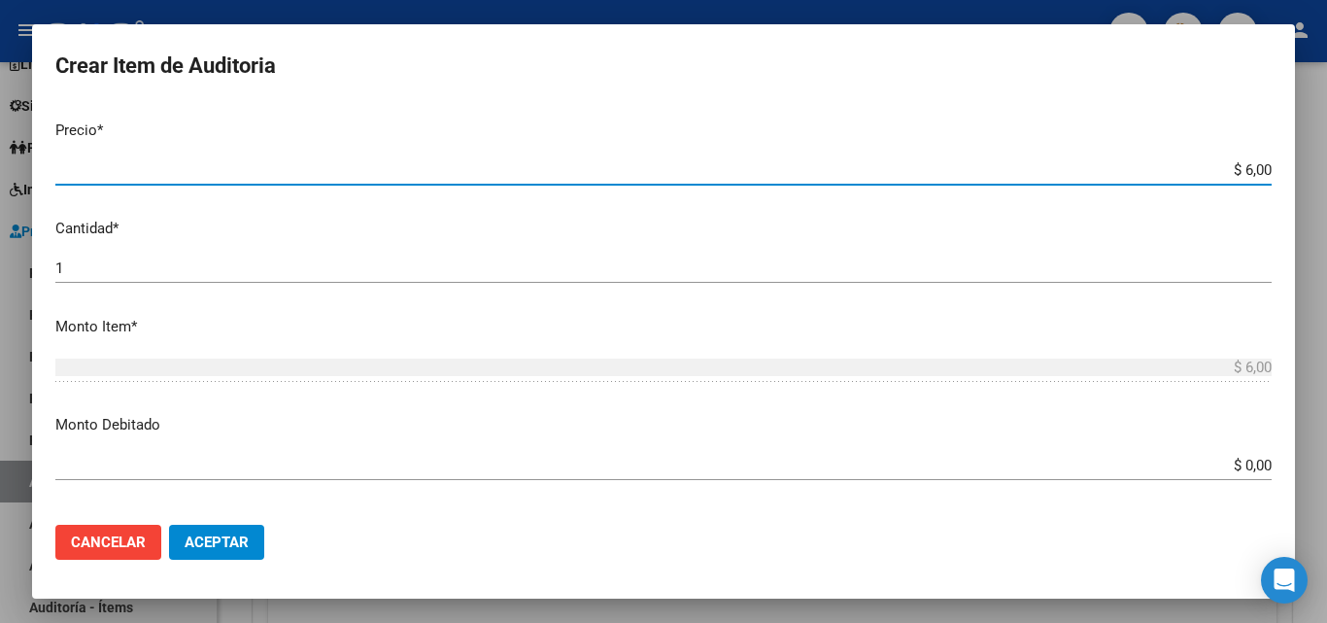
type input "$ 61,00"
type input "$ 611,00"
type input "$ 6.110,00"
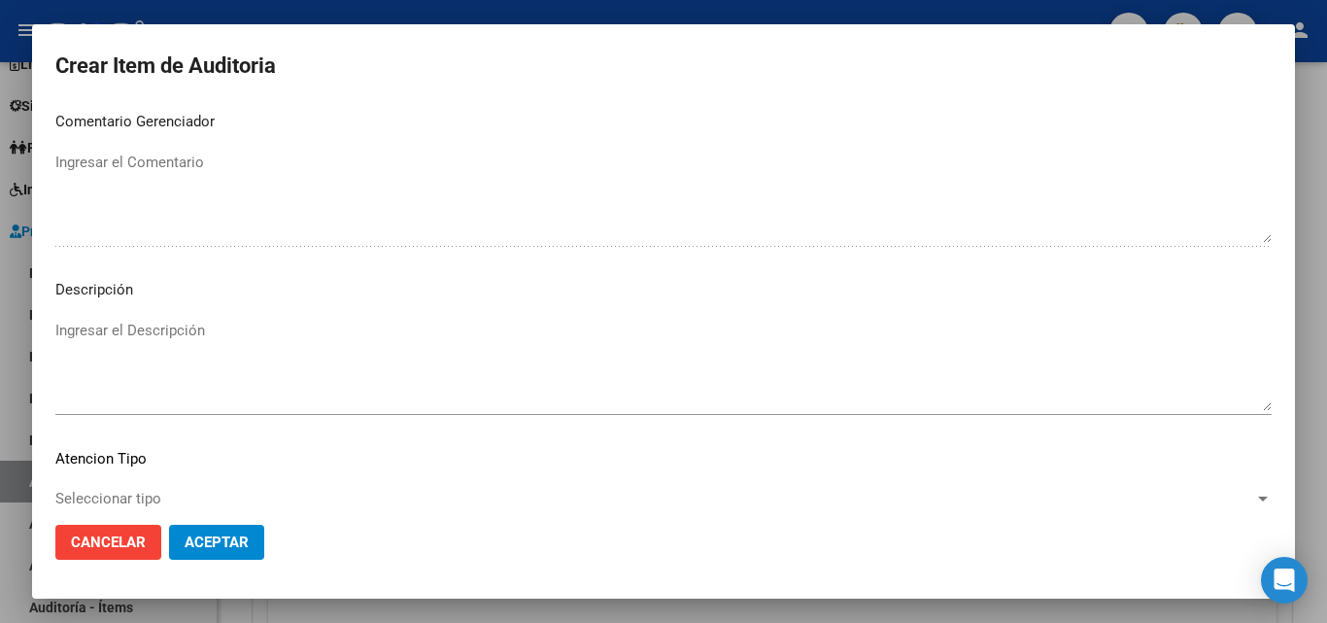
scroll to position [1344, 0]
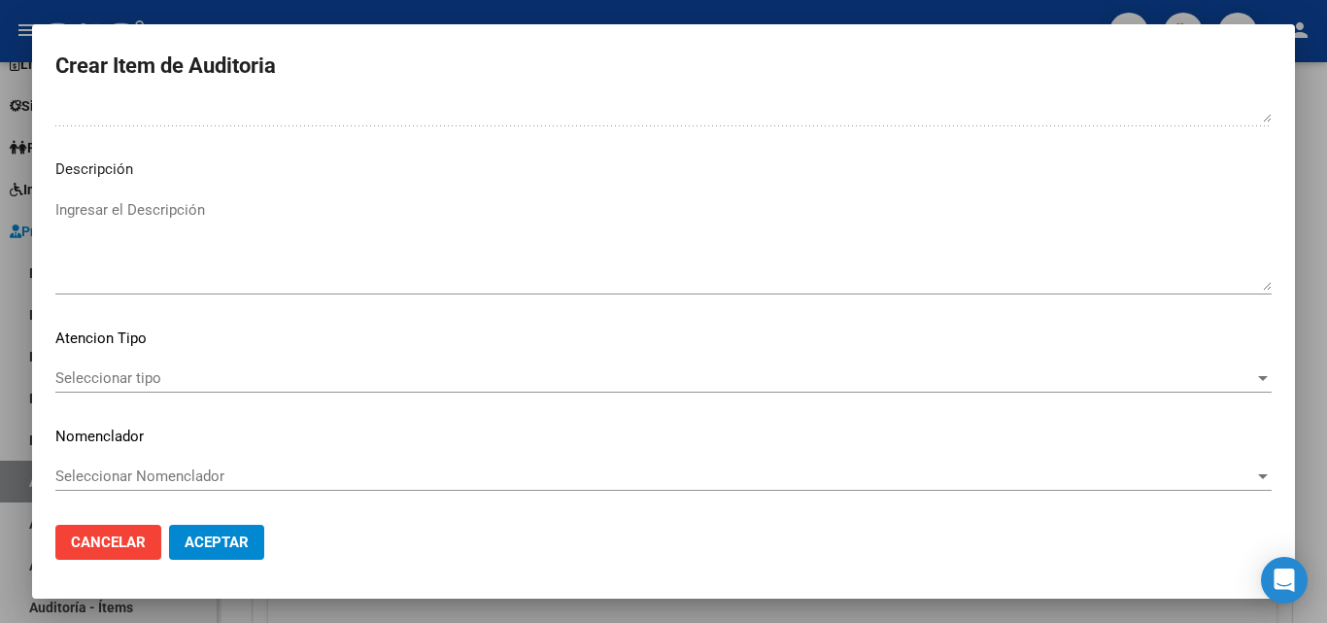
click at [107, 380] on span "Seleccionar tipo" at bounding box center [654, 377] width 1199 height 17
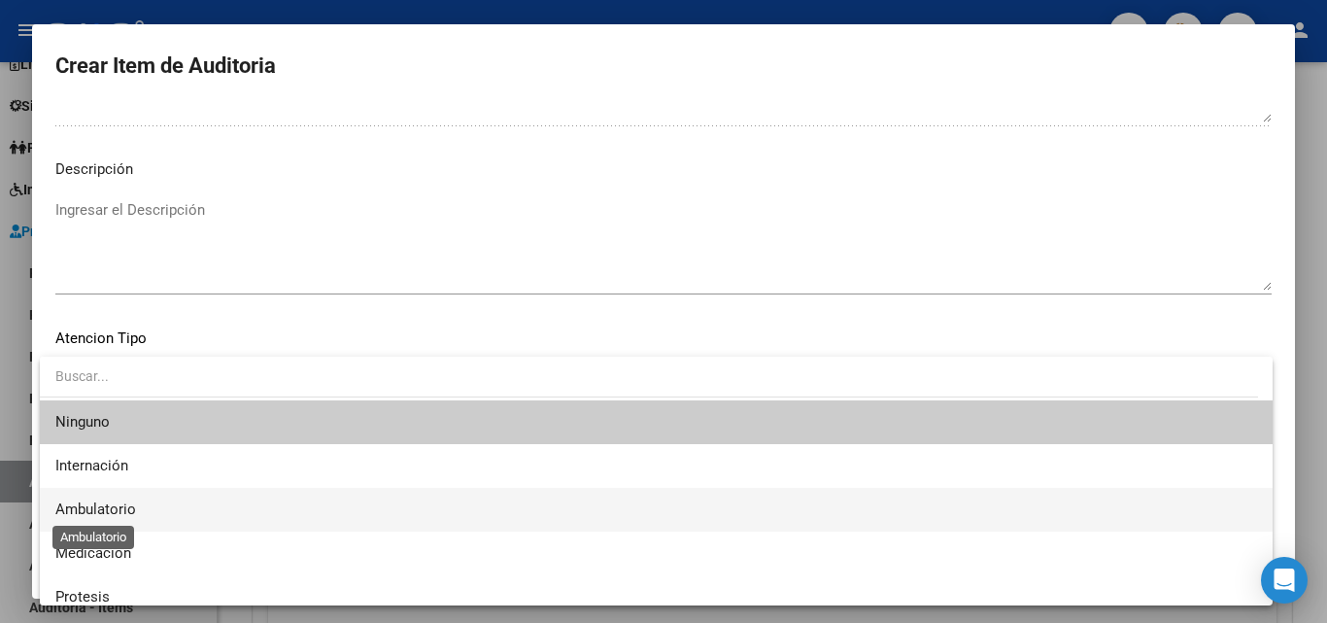
click at [118, 506] on span "Ambulatorio" at bounding box center [95, 508] width 81 height 17
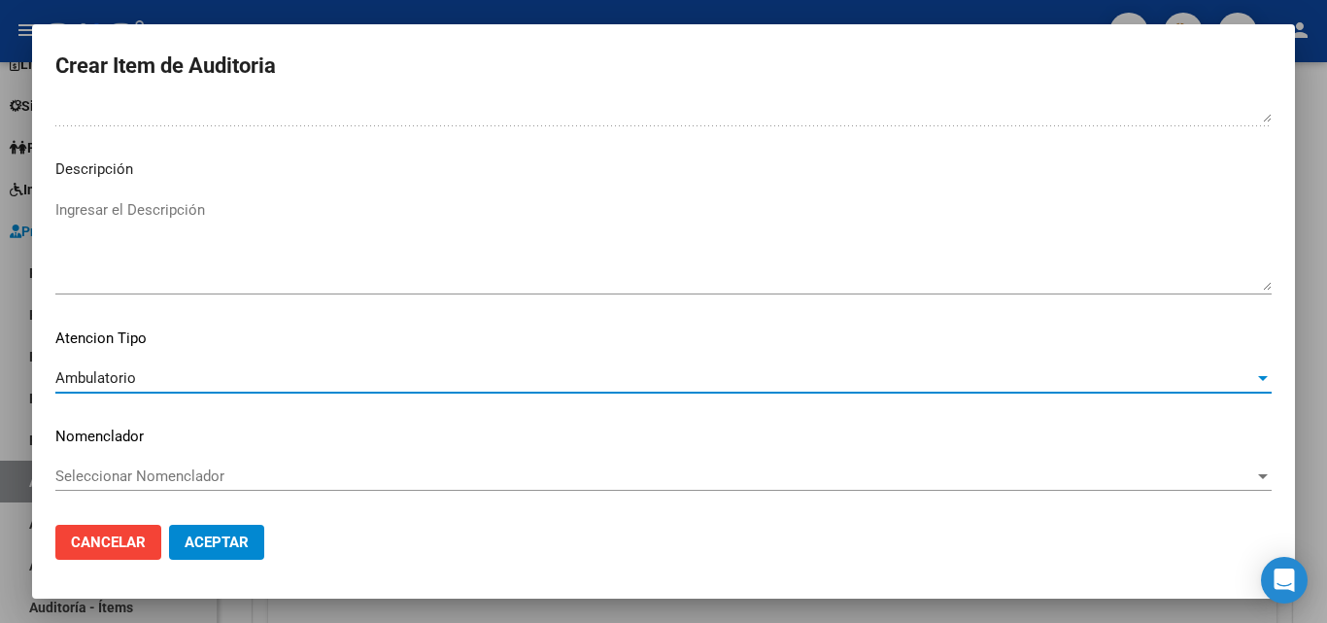
click at [203, 535] on span "Aceptar" at bounding box center [217, 541] width 64 height 17
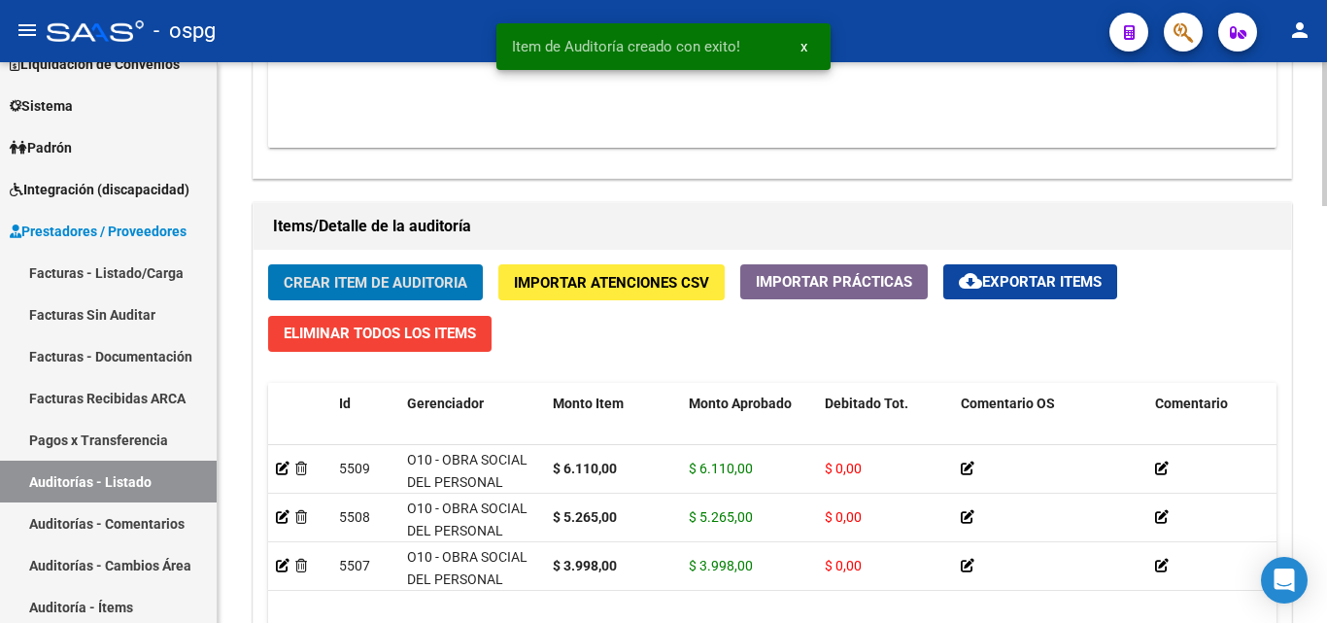
click at [390, 279] on span "Crear Item de Auditoria" at bounding box center [376, 282] width 184 height 17
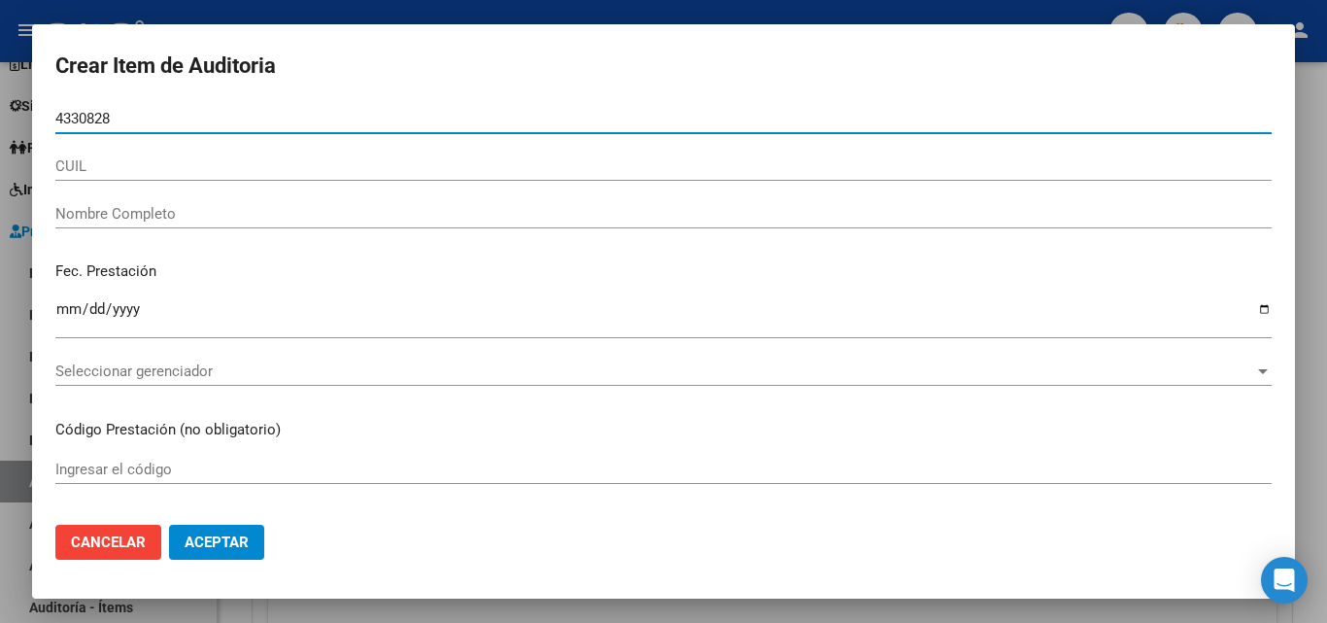
type input "43308280"
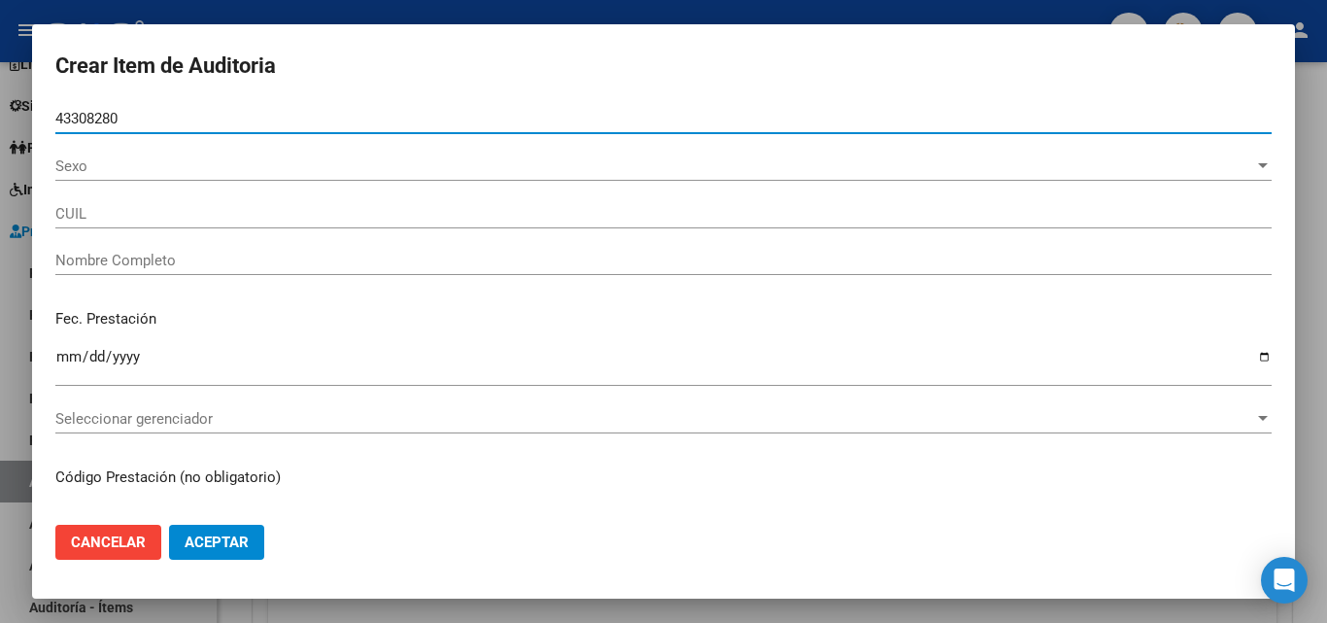
type input "27433082805"
type input "FRECHOU, MELANY SOFIA"
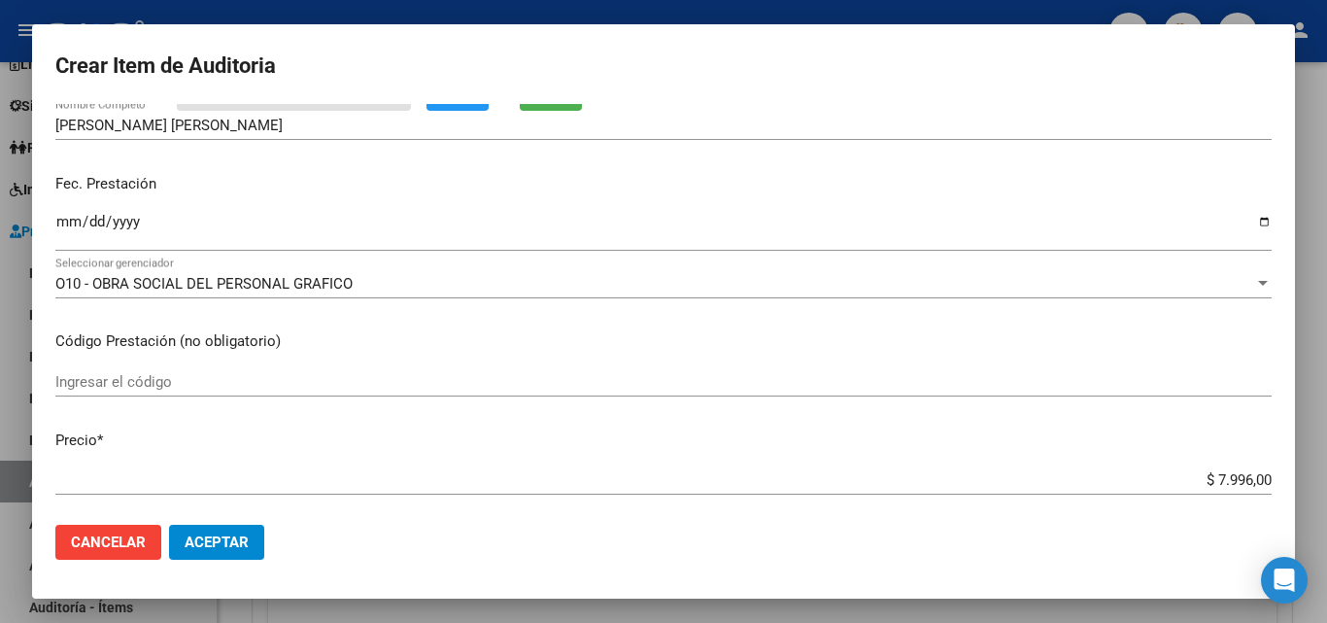
scroll to position [194, 0]
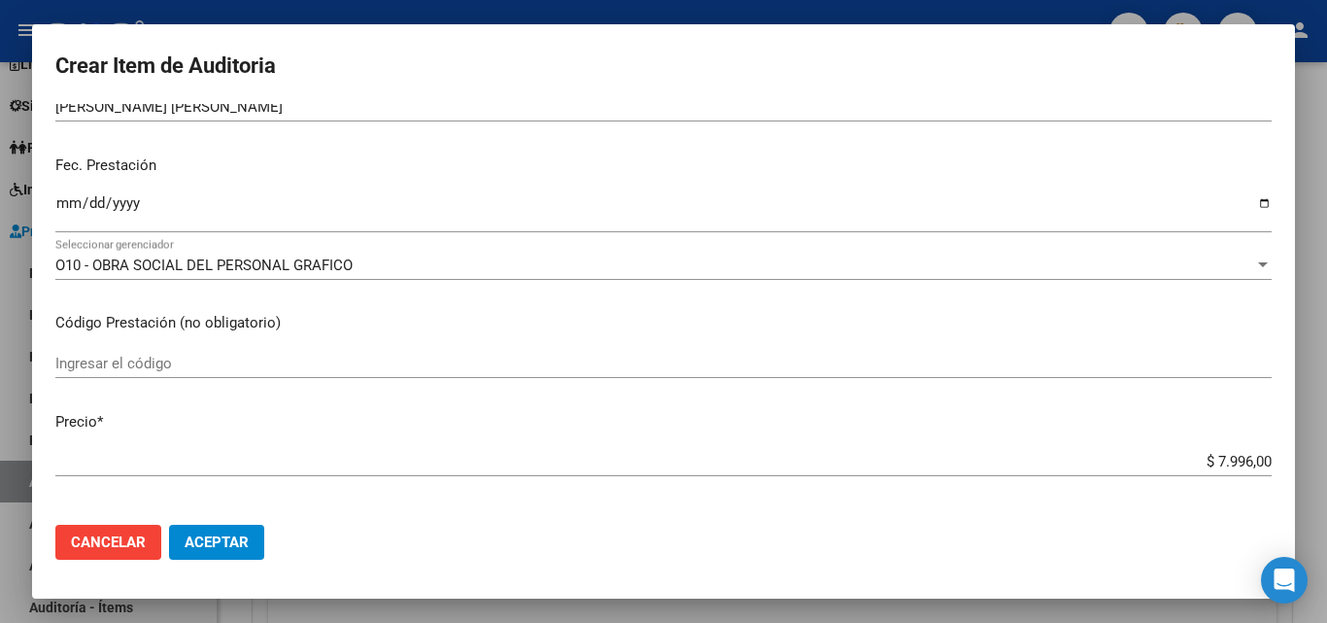
type input "43308280"
click at [61, 200] on input "Ingresar la fecha" at bounding box center [663, 210] width 1216 height 31
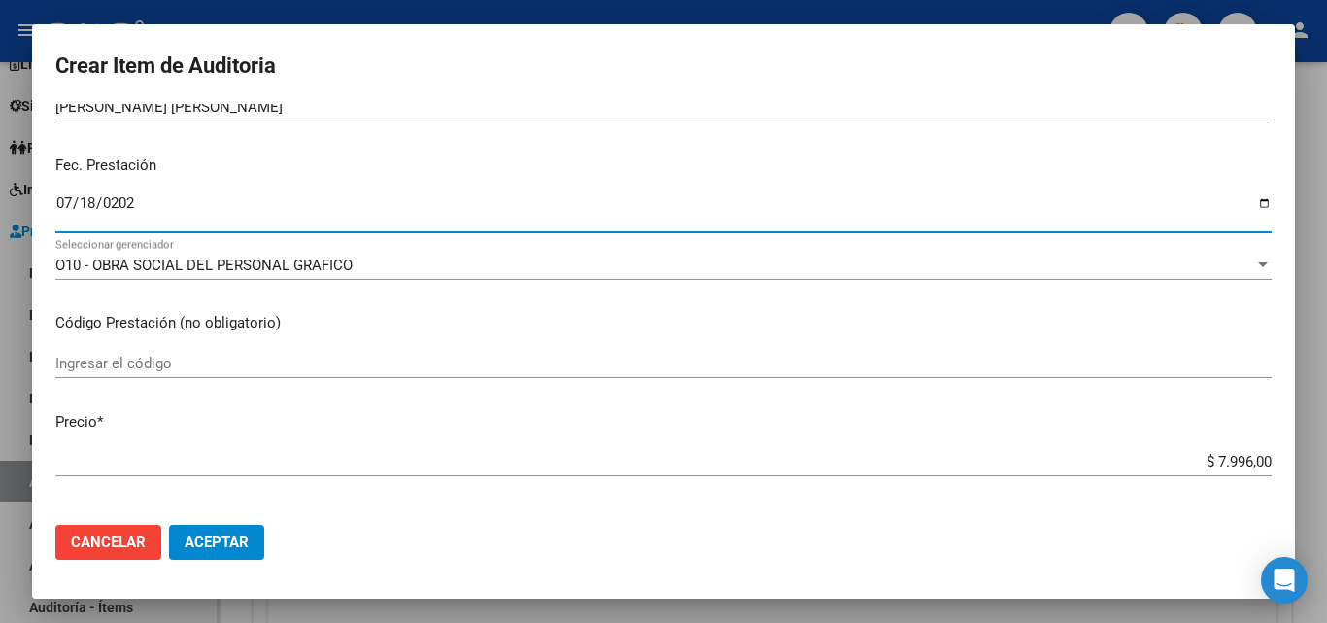
type input "2025-07-18"
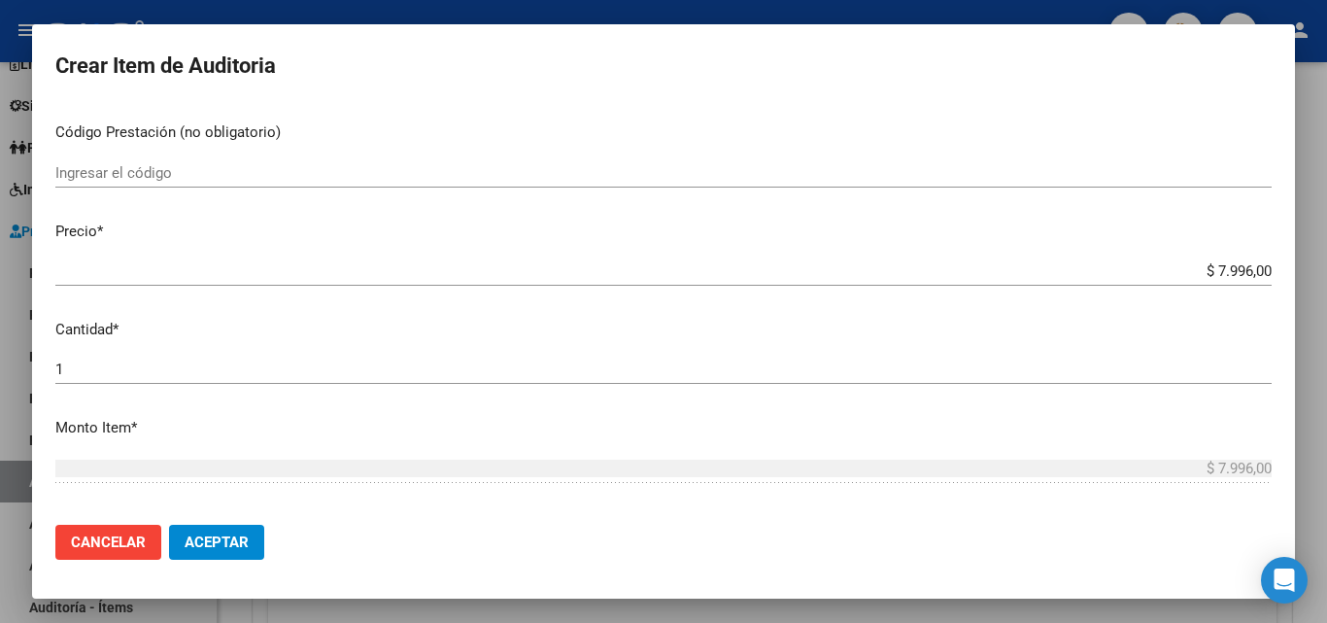
scroll to position [389, 0]
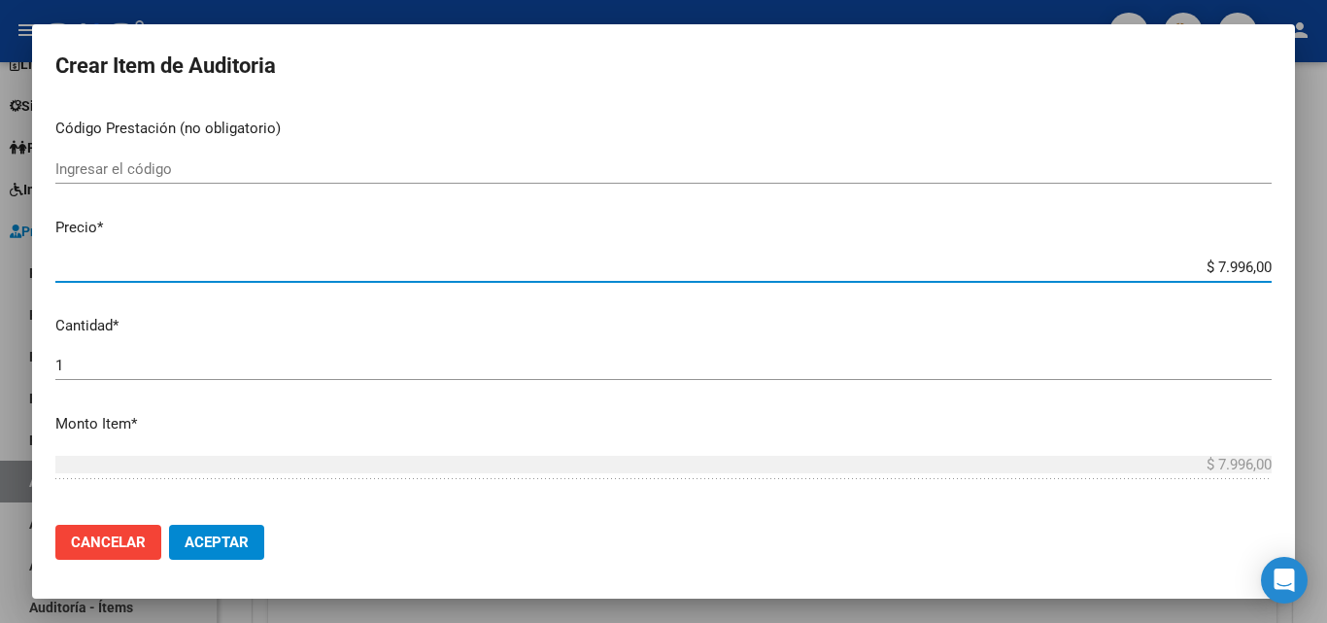
drag, startPoint x: 1199, startPoint y: 263, endPoint x: 1238, endPoint y: 260, distance: 39.9
click at [1238, 260] on input "$ 7.996,00" at bounding box center [663, 266] width 1216 height 17
type input "$ 3,00"
type input "$ 39,00"
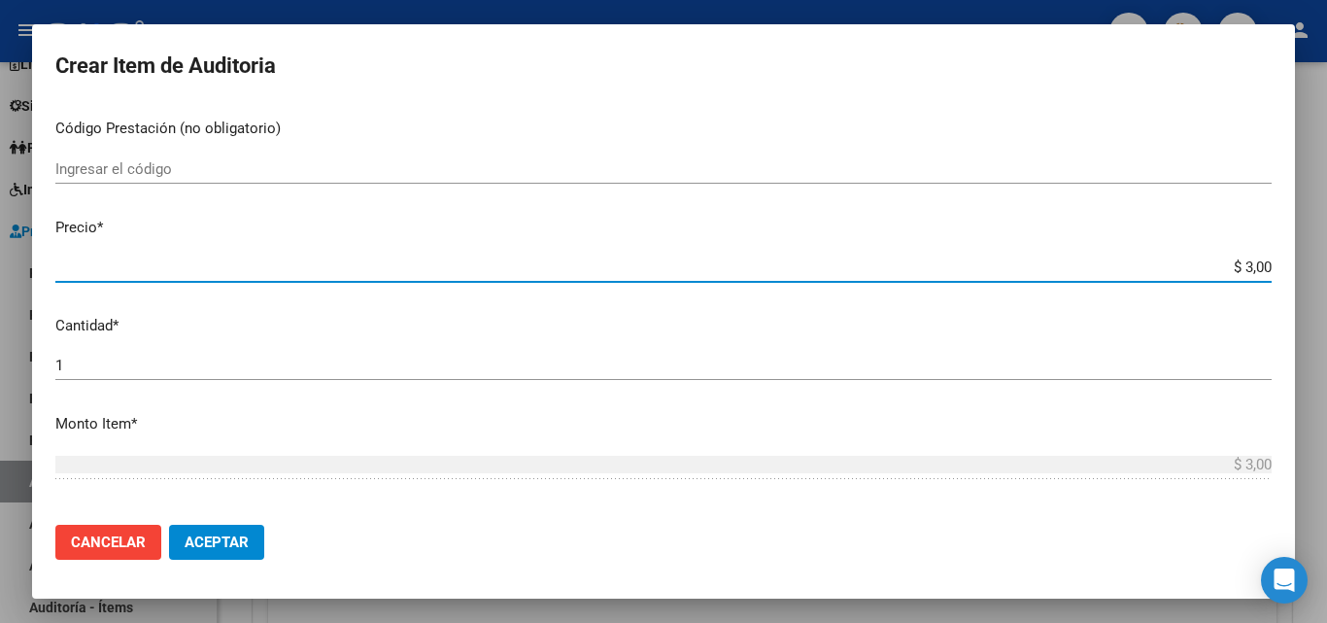
type input "$ 39,00"
type input "$ 399,00"
type input "$ 3.998,00"
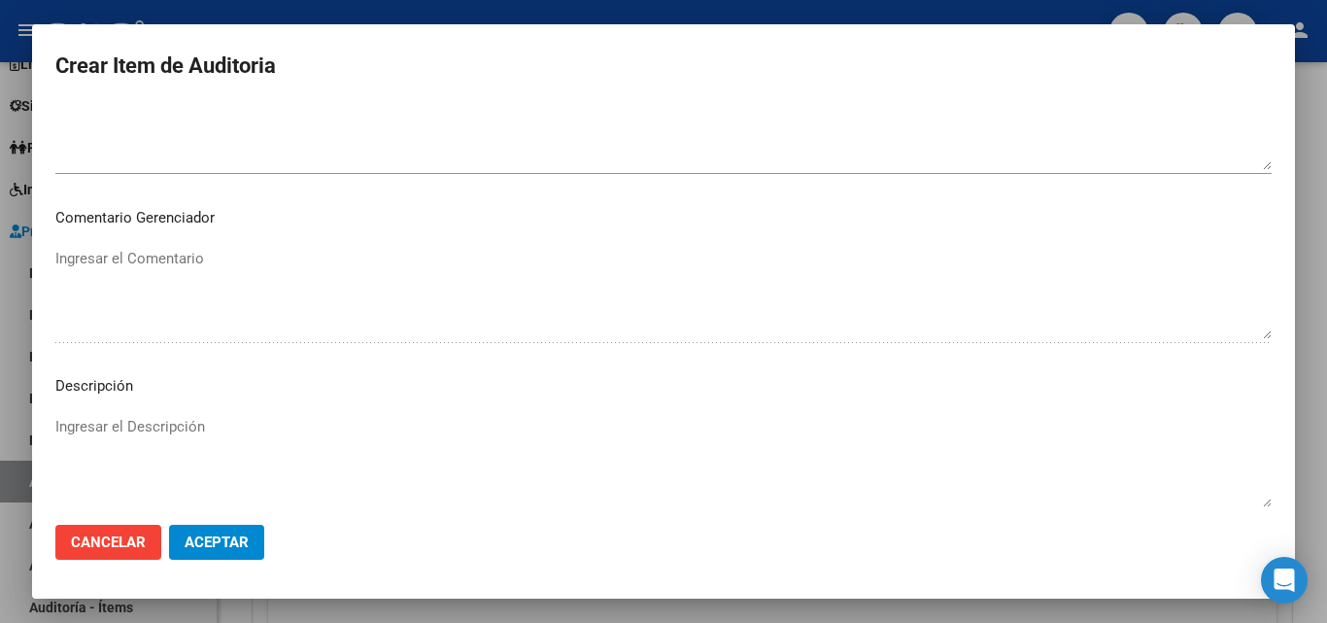
scroll to position [1344, 0]
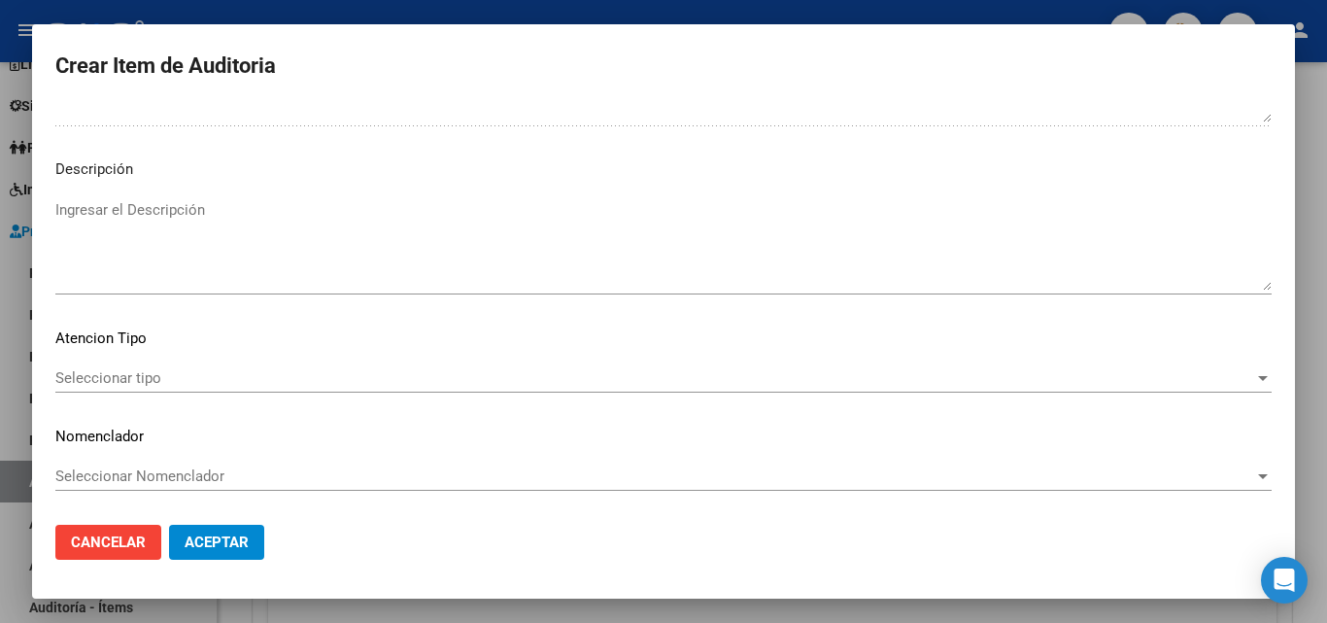
click at [95, 366] on div "Seleccionar tipo Seleccionar tipo" at bounding box center [663, 377] width 1216 height 29
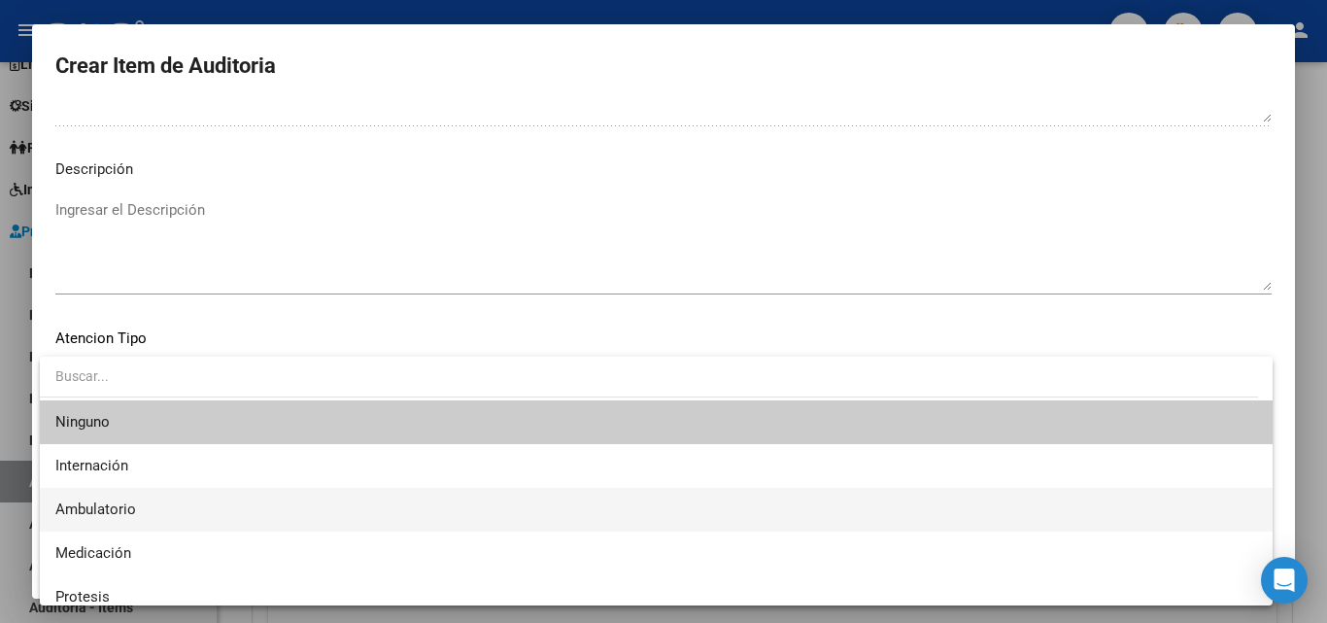
drag, startPoint x: 117, startPoint y: 512, endPoint x: 51, endPoint y: 487, distance: 69.8
click at [114, 512] on span "Ambulatorio" at bounding box center [95, 508] width 81 height 17
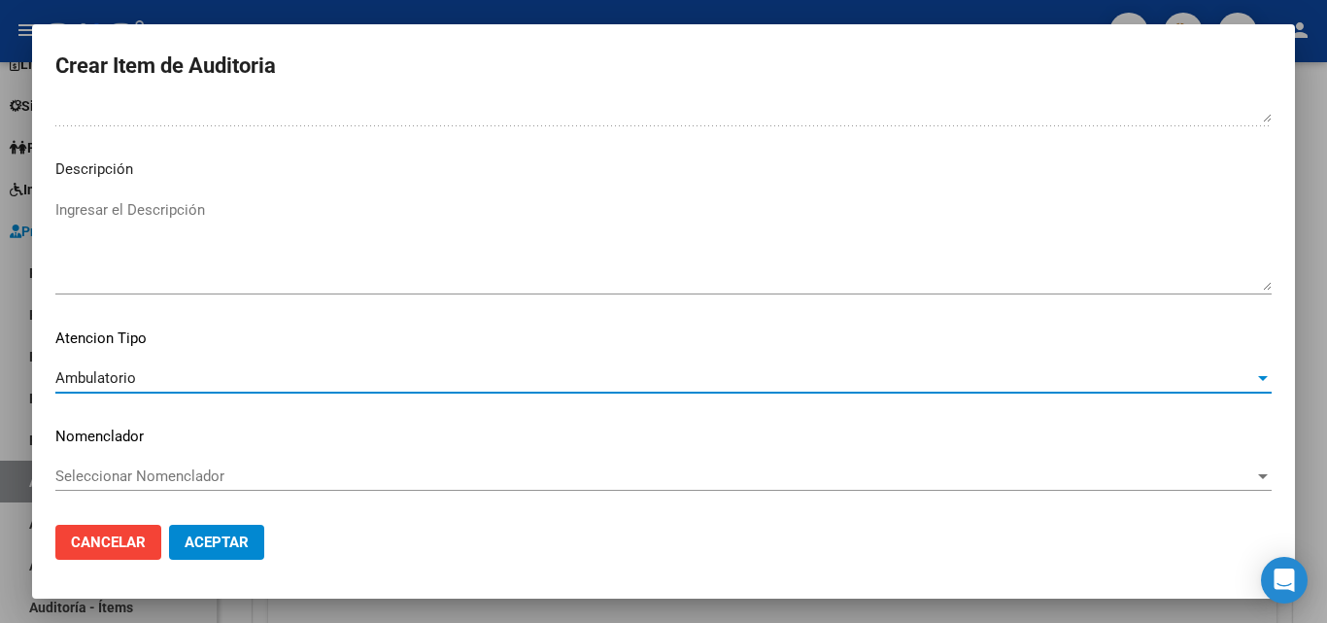
click at [207, 538] on span "Aceptar" at bounding box center [217, 541] width 64 height 17
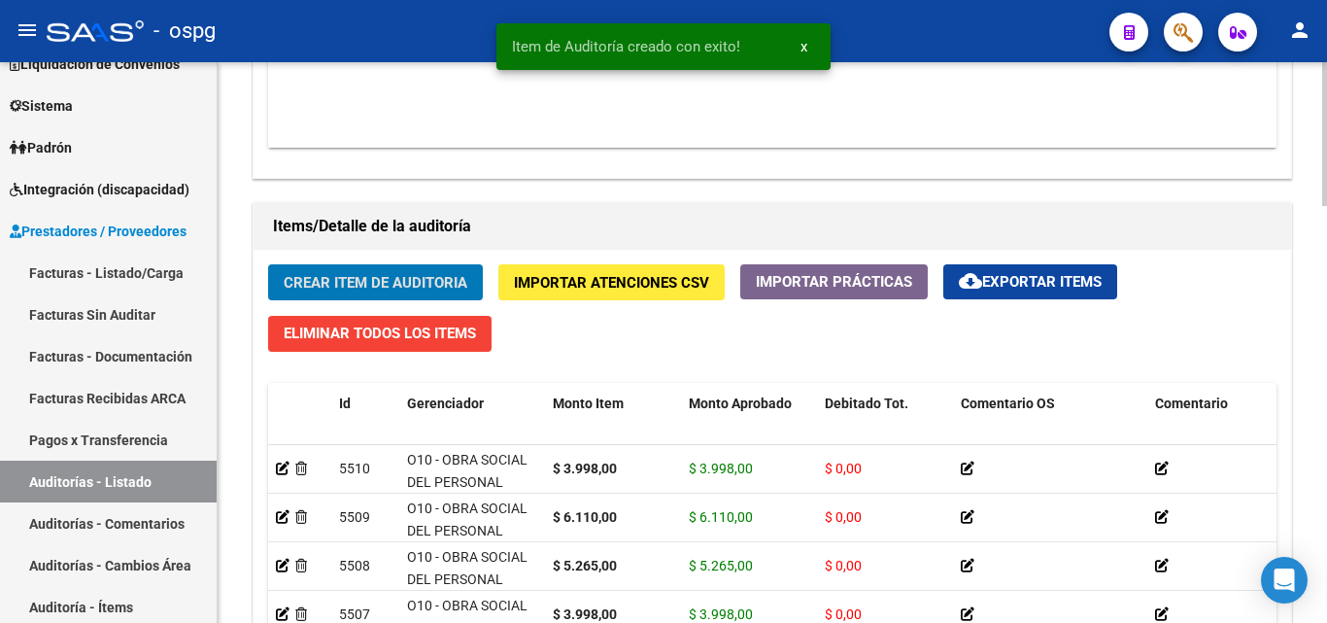
click at [350, 282] on span "Crear Item de Auditoria" at bounding box center [376, 282] width 184 height 17
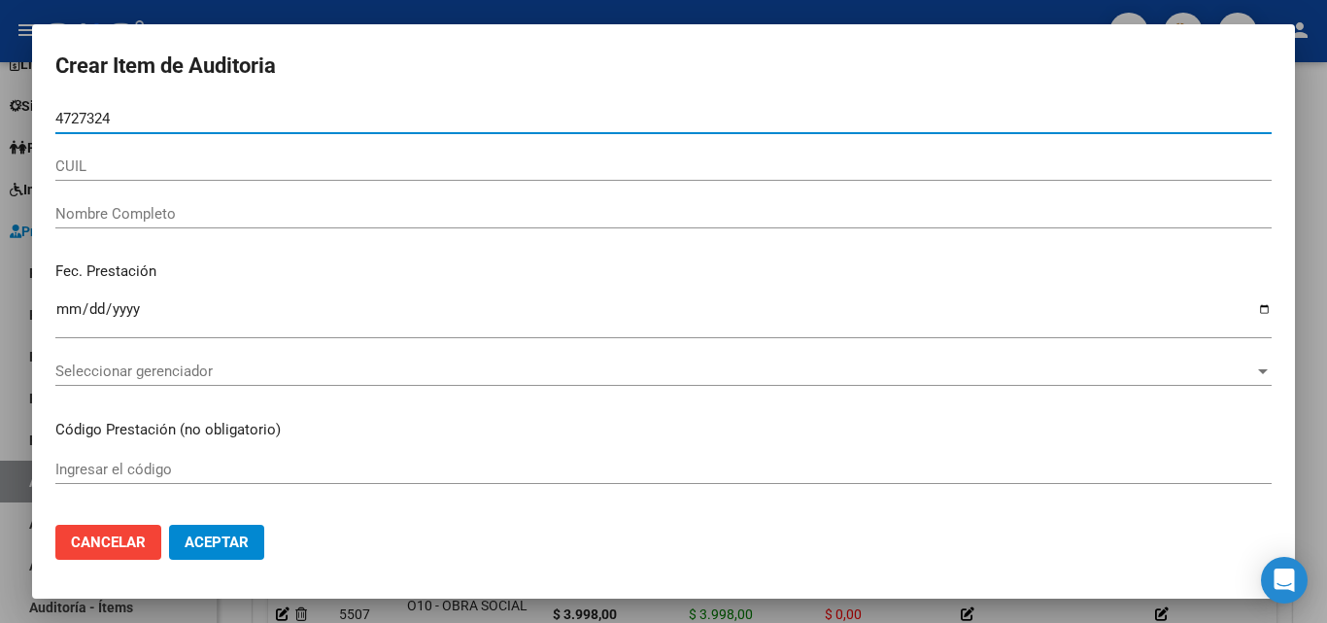
type input "47273242"
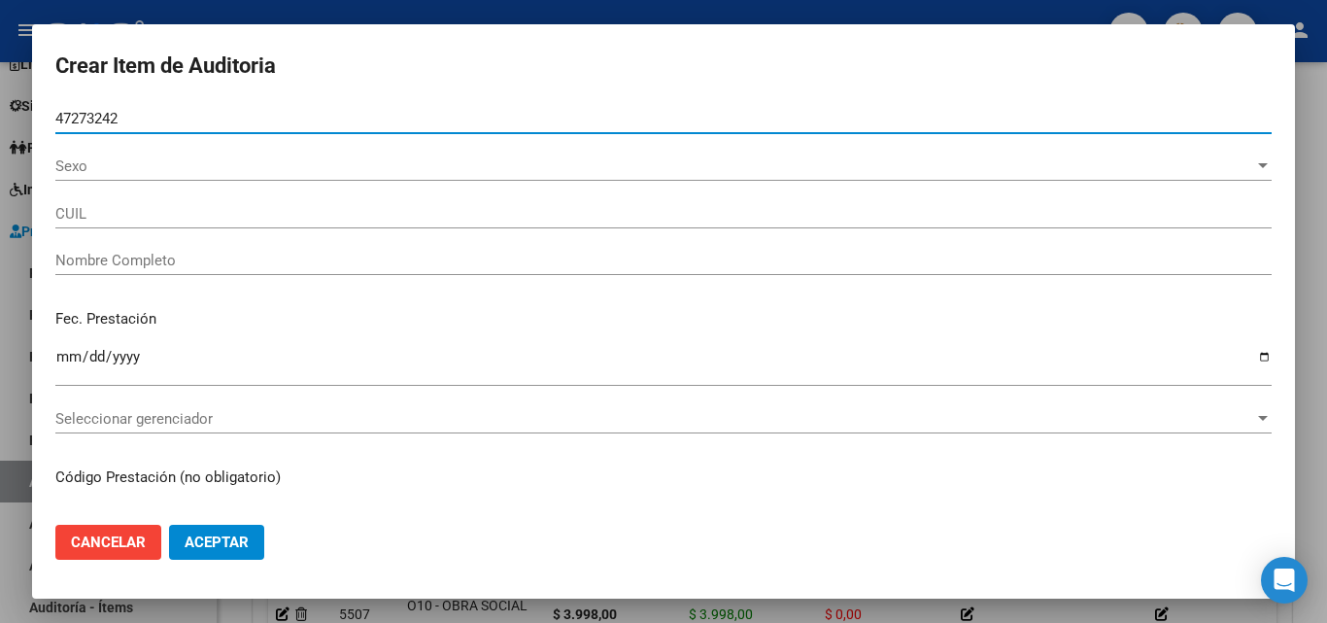
type input "27472732426"
type input "PALOMEQUE ZU?IGA, PRISCILA"
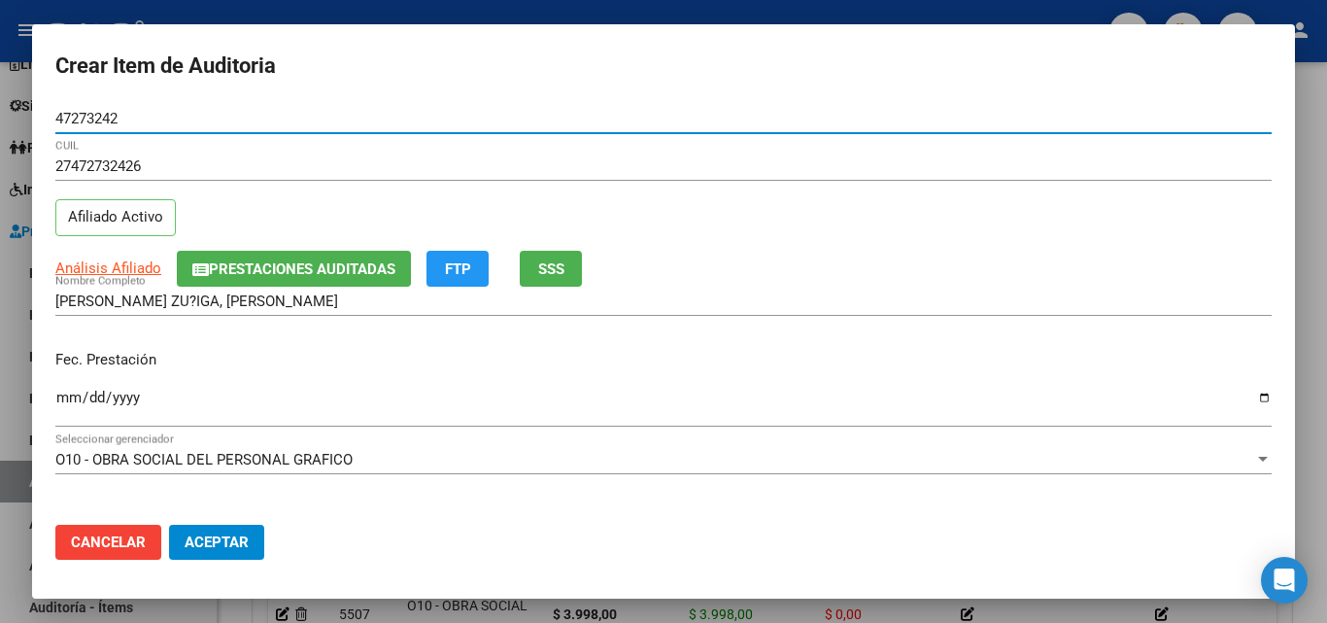
type input "47273242"
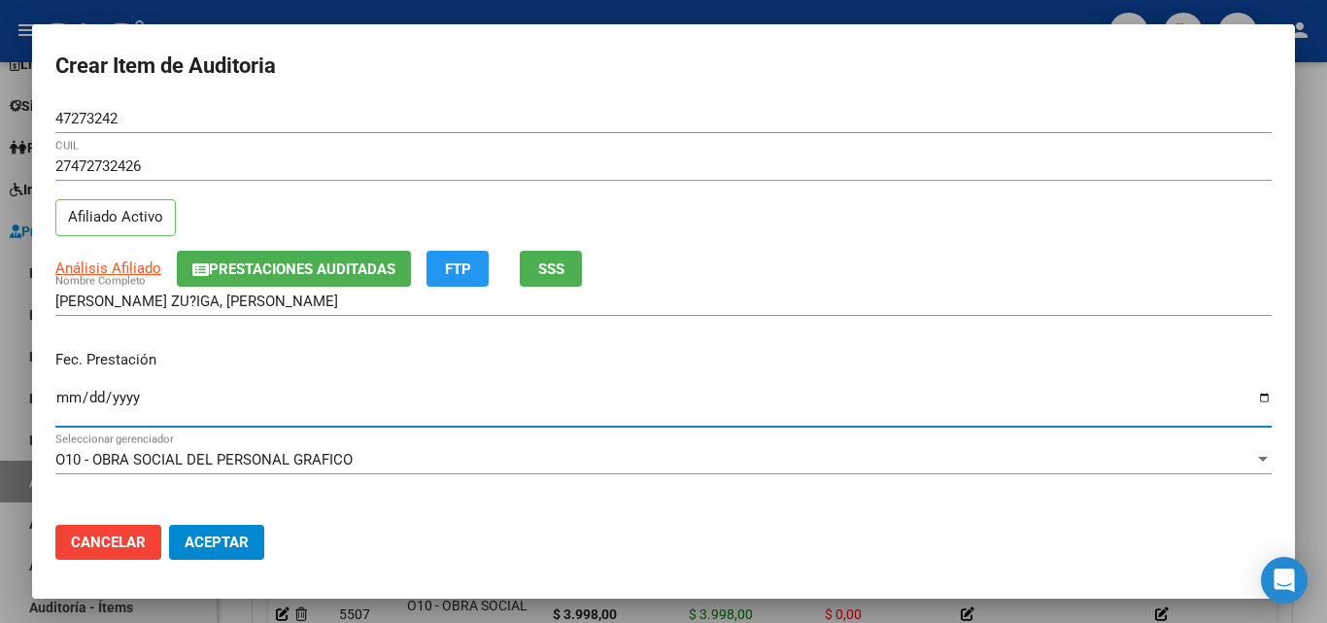
click at [69, 396] on input "Ingresar la fecha" at bounding box center [663, 404] width 1216 height 31
type input "2025-07-30"
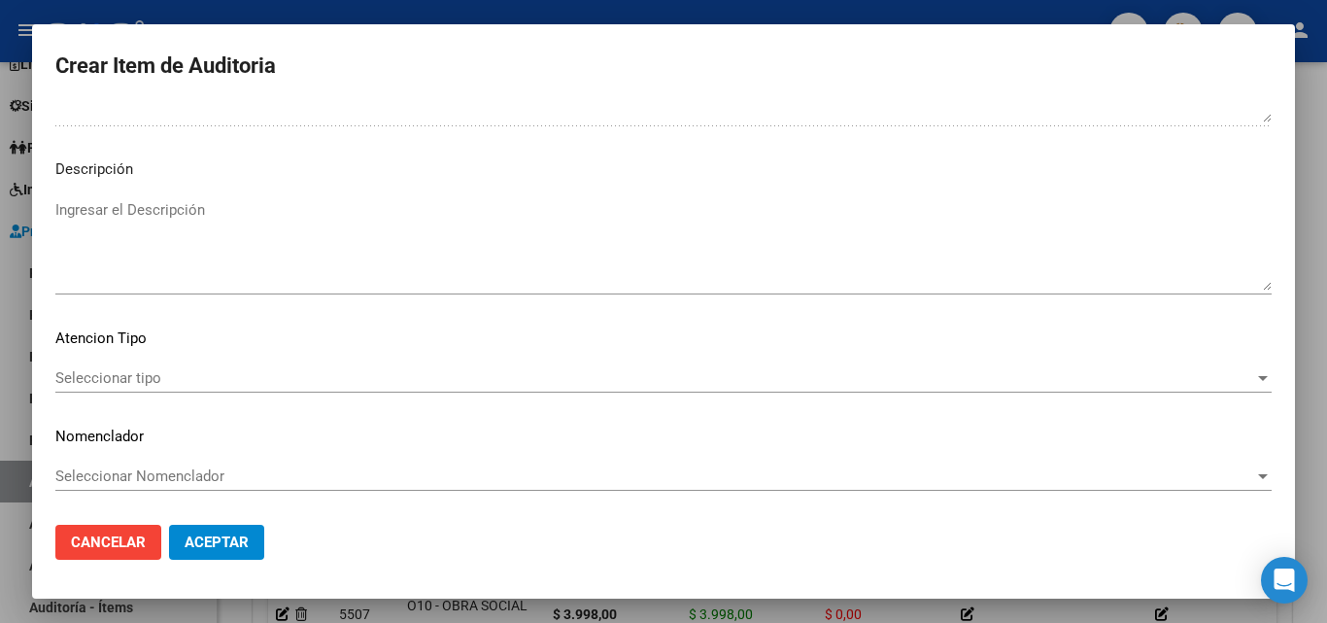
click at [131, 378] on span "Seleccionar tipo" at bounding box center [654, 377] width 1199 height 17
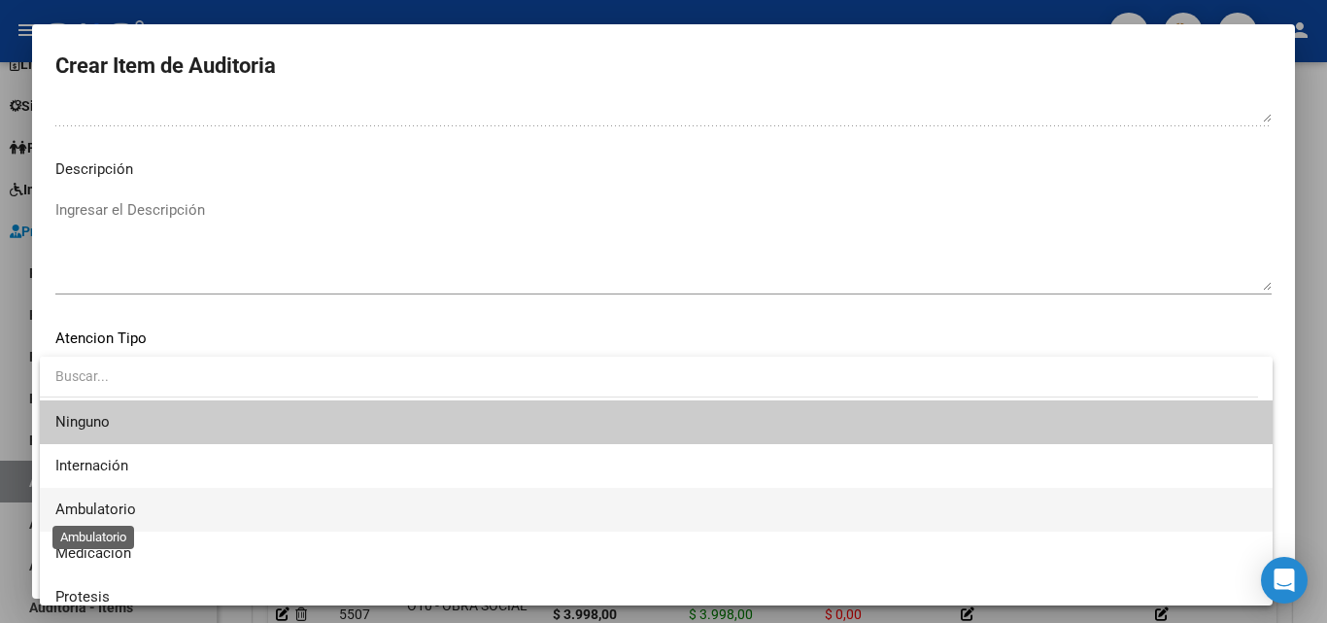
click at [110, 508] on span "Ambulatorio" at bounding box center [95, 508] width 81 height 17
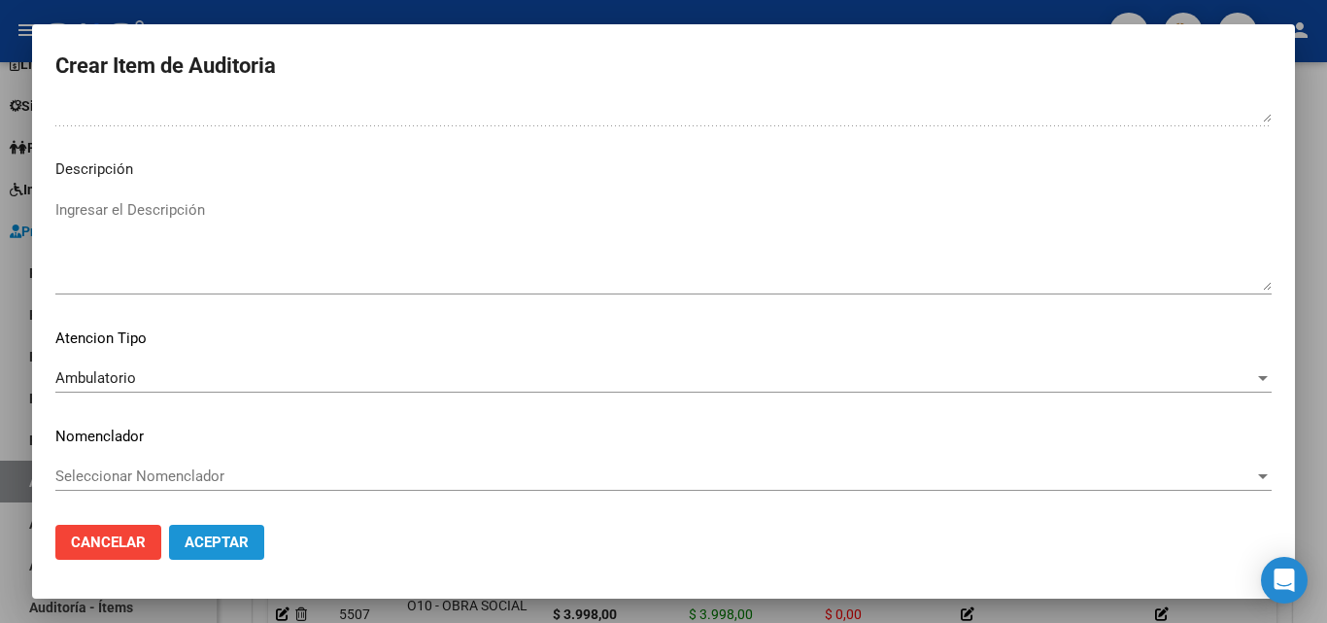
click at [194, 537] on span "Aceptar" at bounding box center [217, 541] width 64 height 17
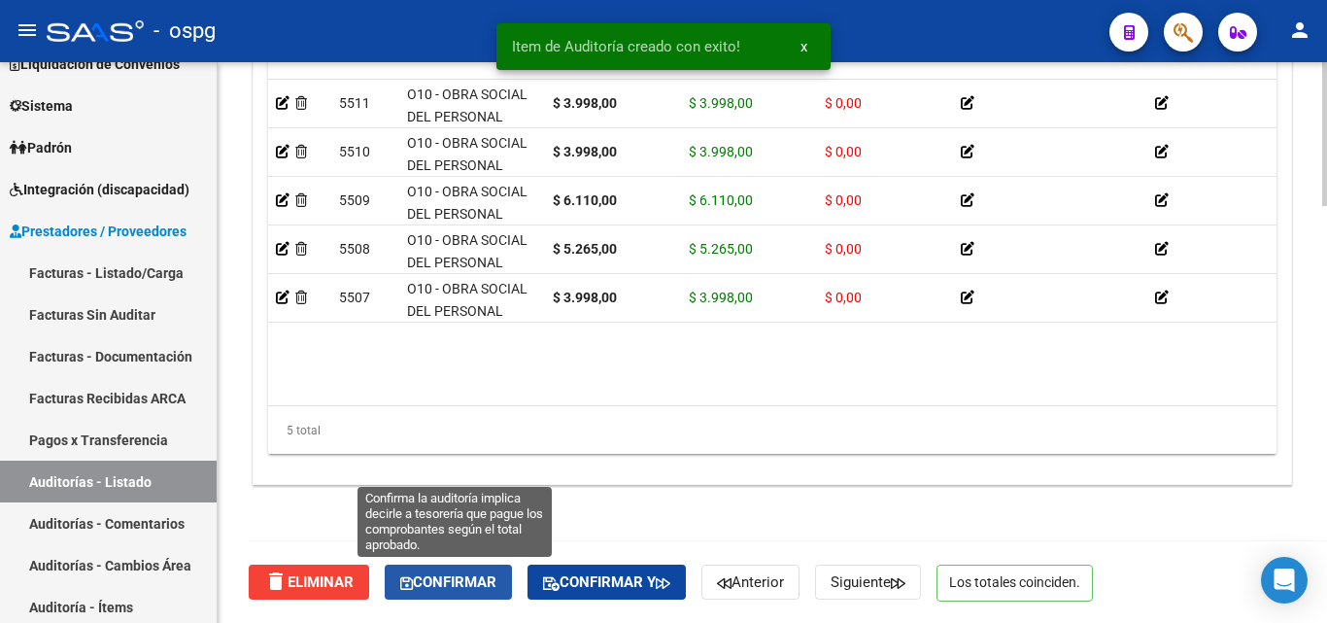
click at [467, 594] on button "Confirmar" at bounding box center [448, 581] width 127 height 35
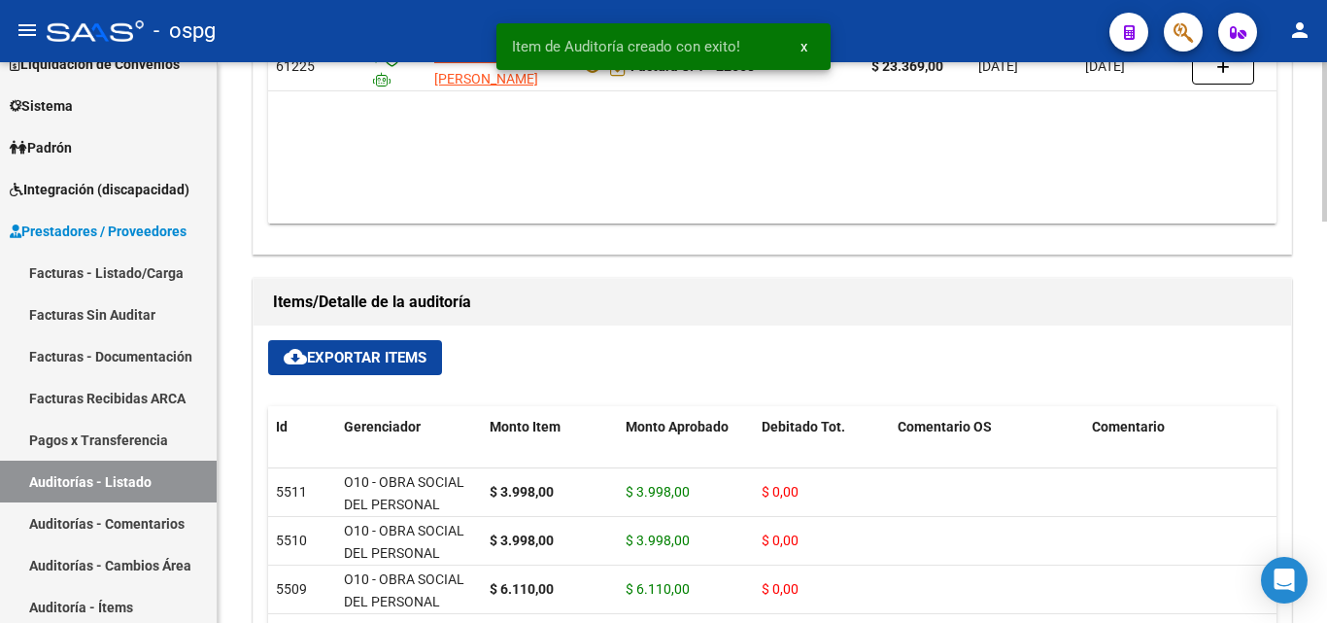
type input "202509"
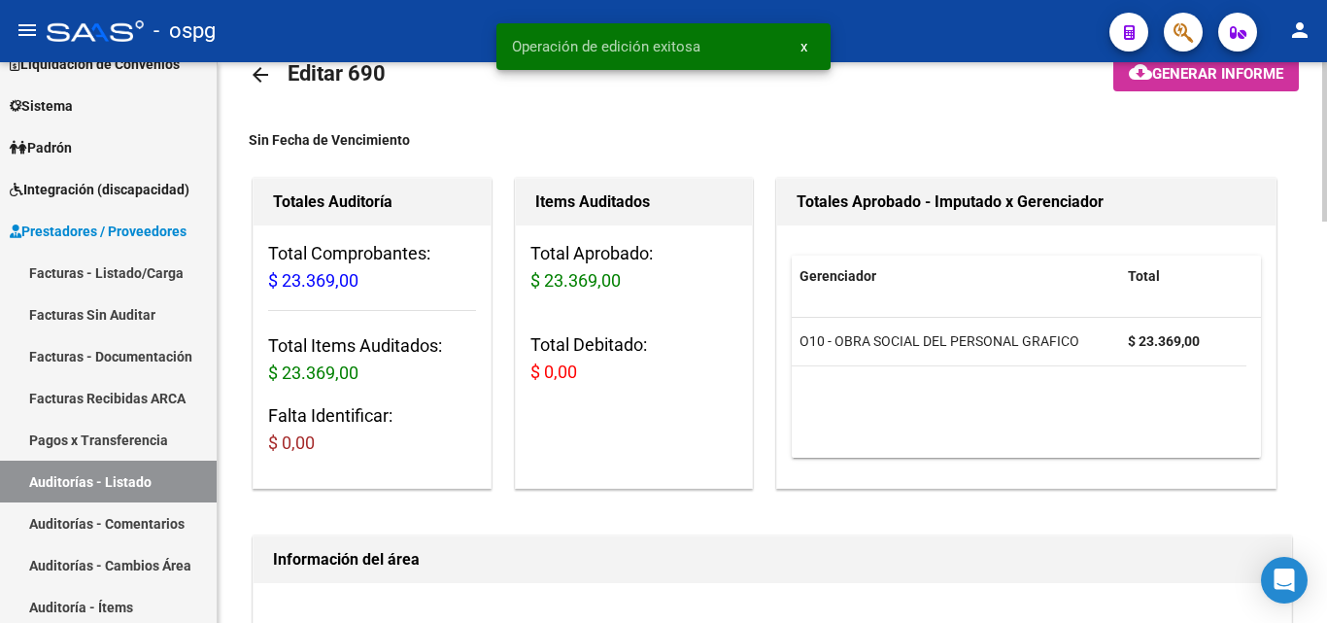
scroll to position [0, 0]
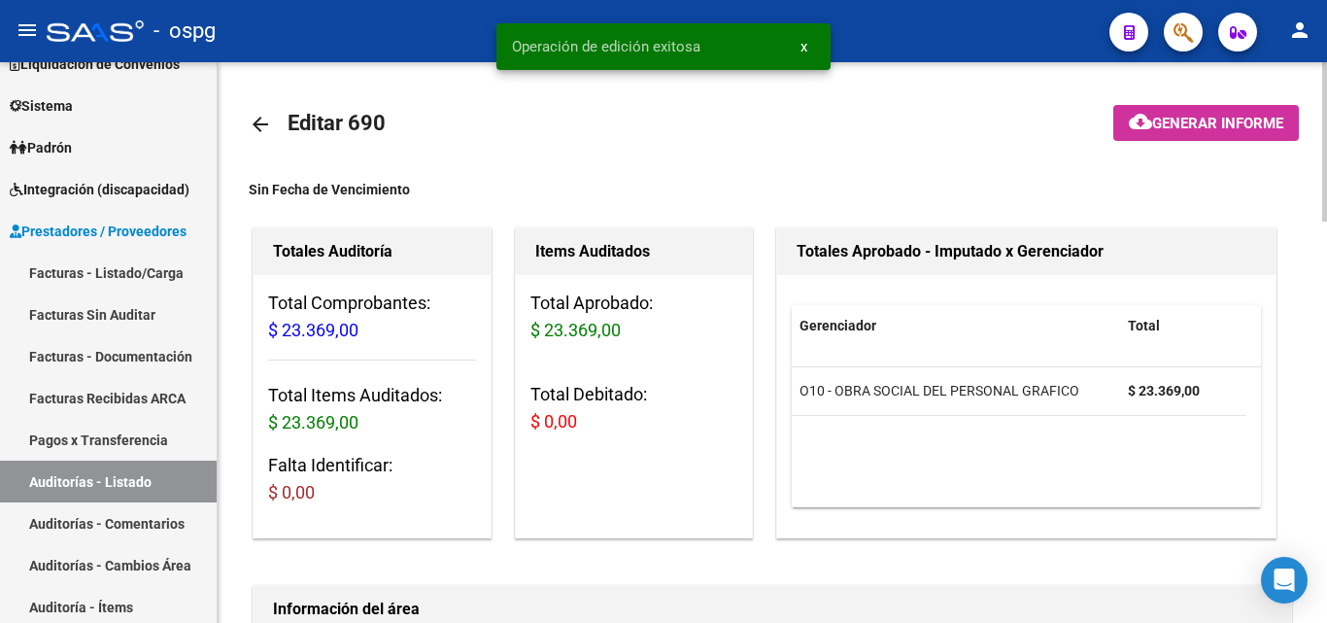
click at [1191, 105] on button "cloud_download Generar informe" at bounding box center [1206, 123] width 186 height 36
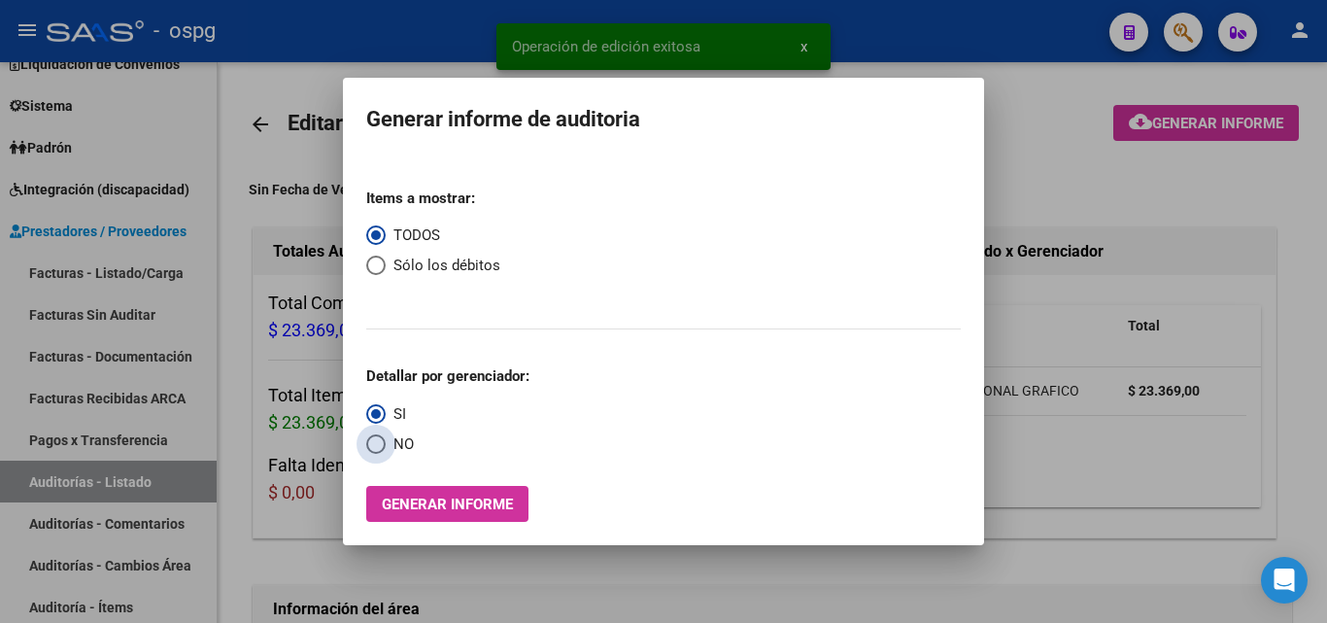
drag, startPoint x: 408, startPoint y: 442, endPoint x: 396, endPoint y: 451, distance: 14.6
click at [396, 450] on span "NO" at bounding box center [400, 444] width 28 height 22
click at [386, 450] on input "NO" at bounding box center [375, 443] width 19 height 19
radio input "true"
click at [438, 502] on span "Generar informe" at bounding box center [447, 503] width 131 height 17
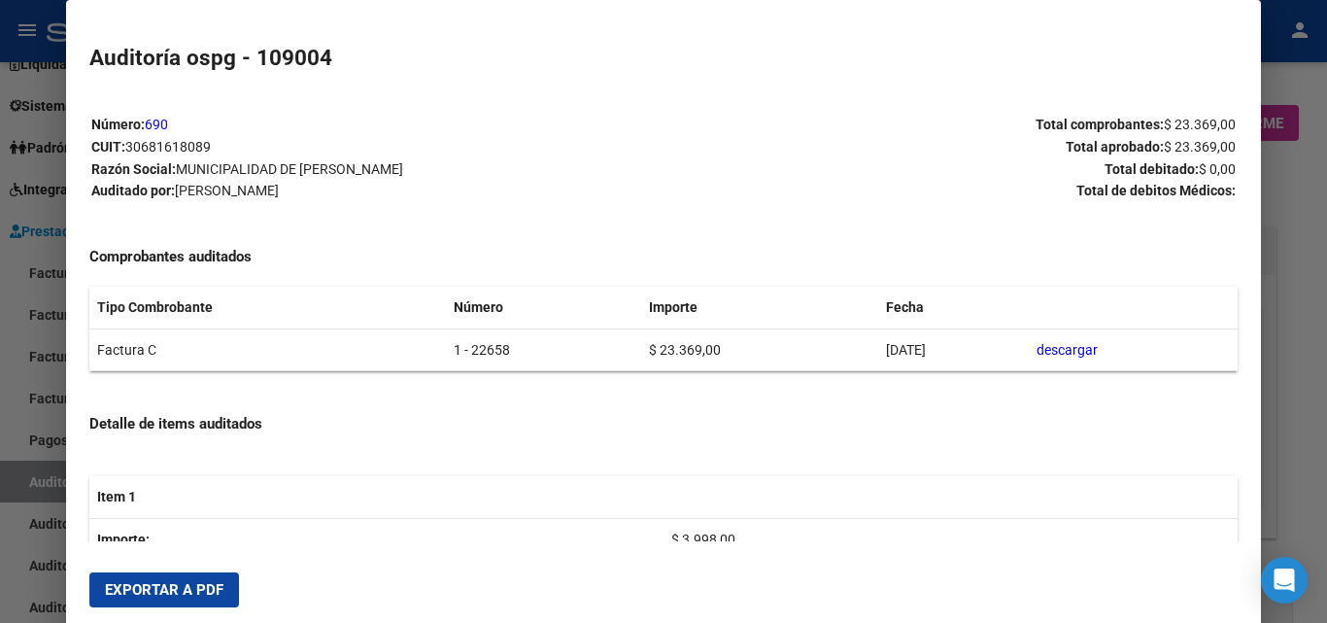
click at [169, 584] on span "Exportar a PDF" at bounding box center [164, 589] width 118 height 17
